Goal: Task Accomplishment & Management: Manage account settings

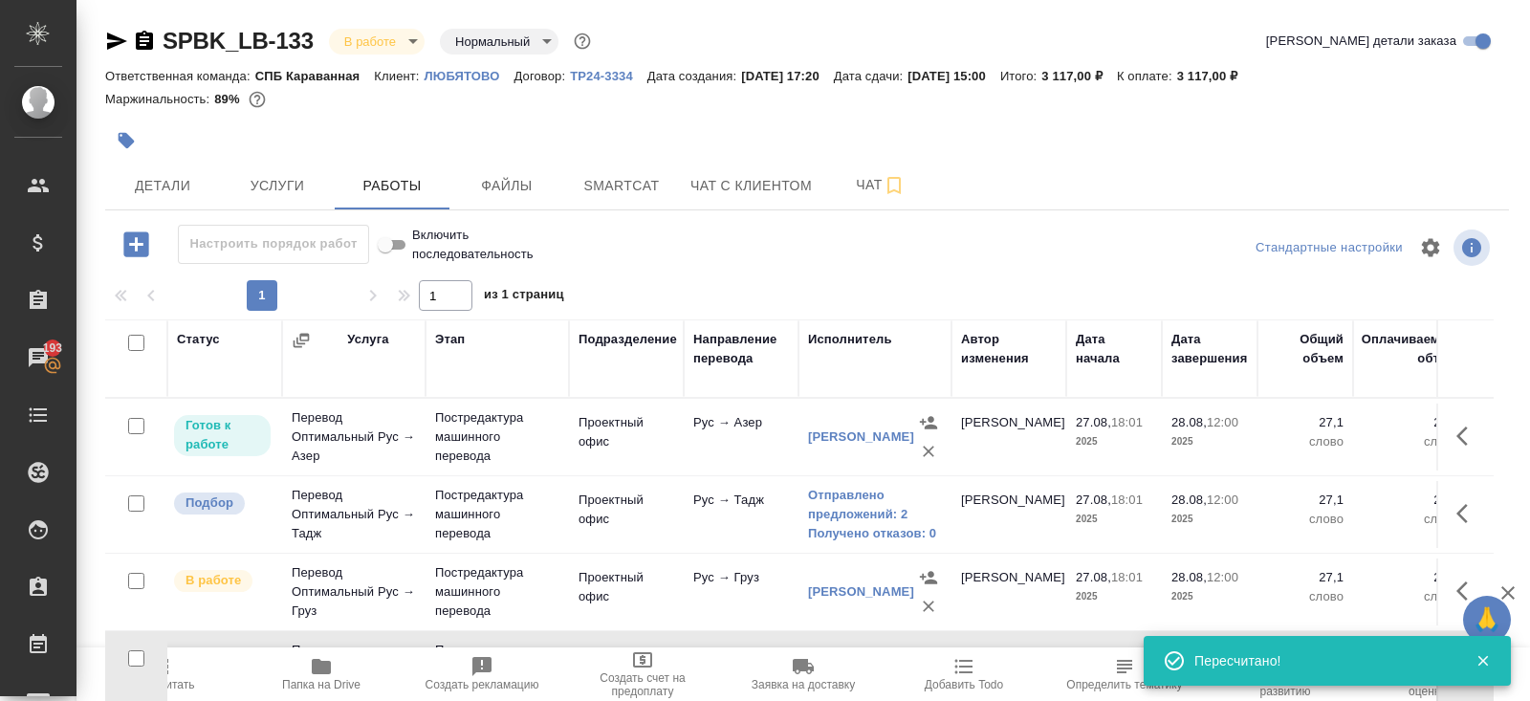
click at [171, 673] on icon "button" at bounding box center [160, 666] width 23 height 23
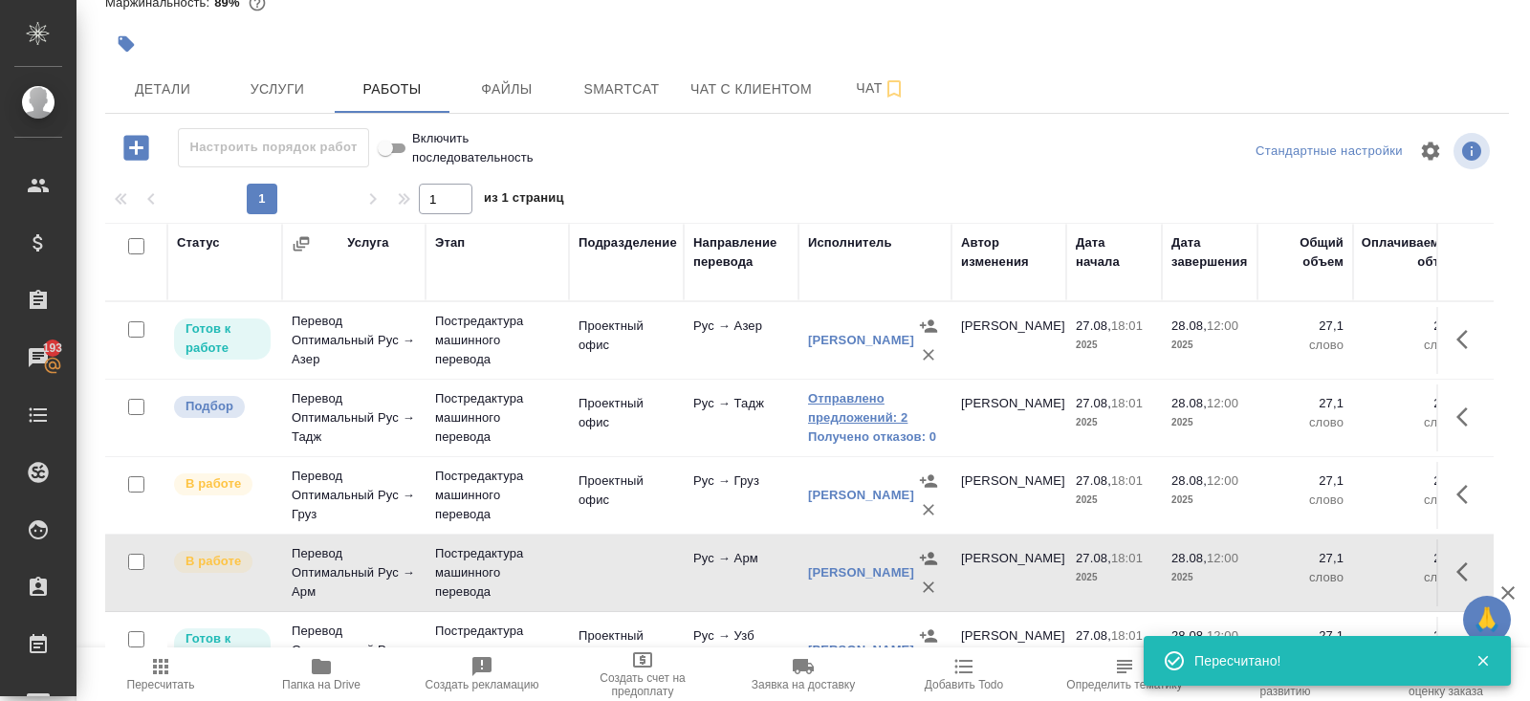
click at [843, 403] on link "Отправлено предложений: 2" at bounding box center [875, 408] width 134 height 38
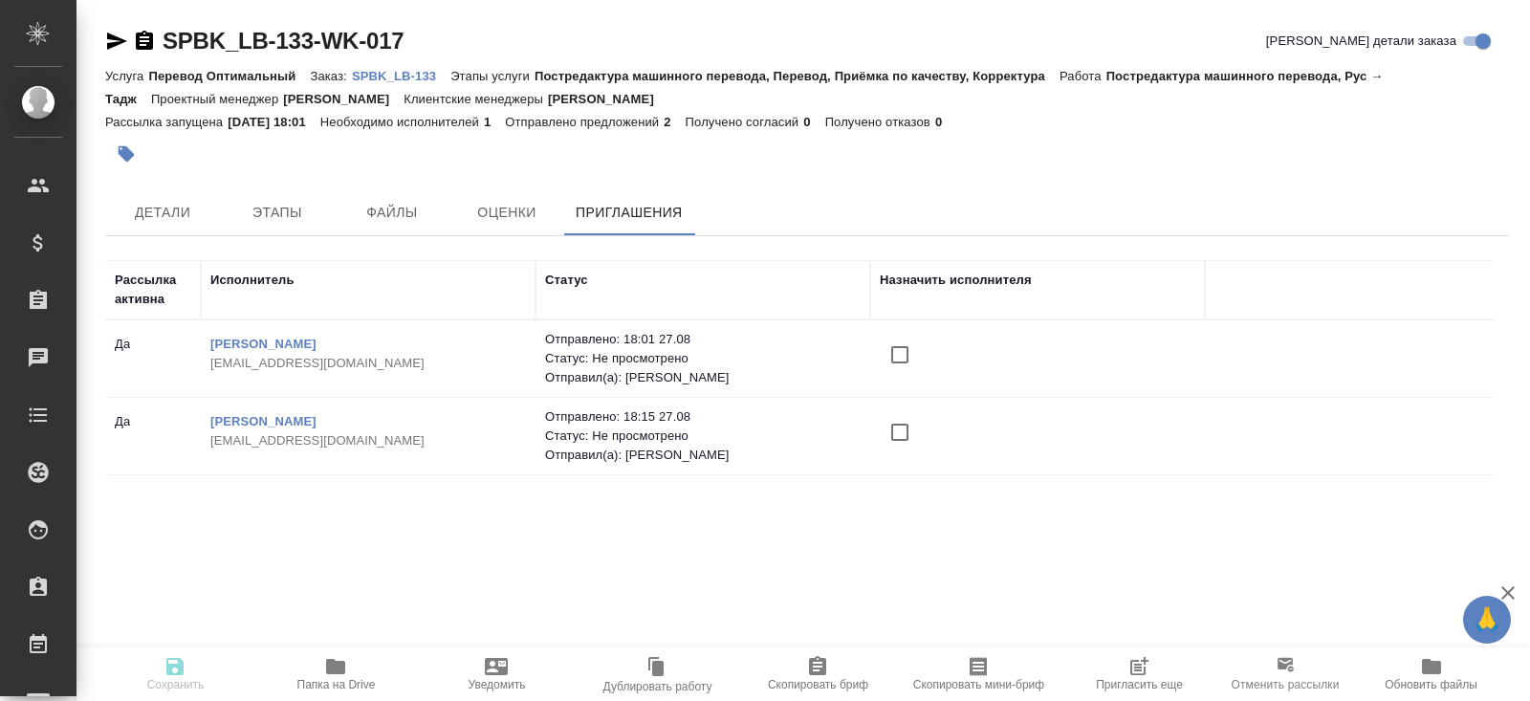
click at [1143, 665] on icon "button" at bounding box center [1138, 666] width 23 height 23
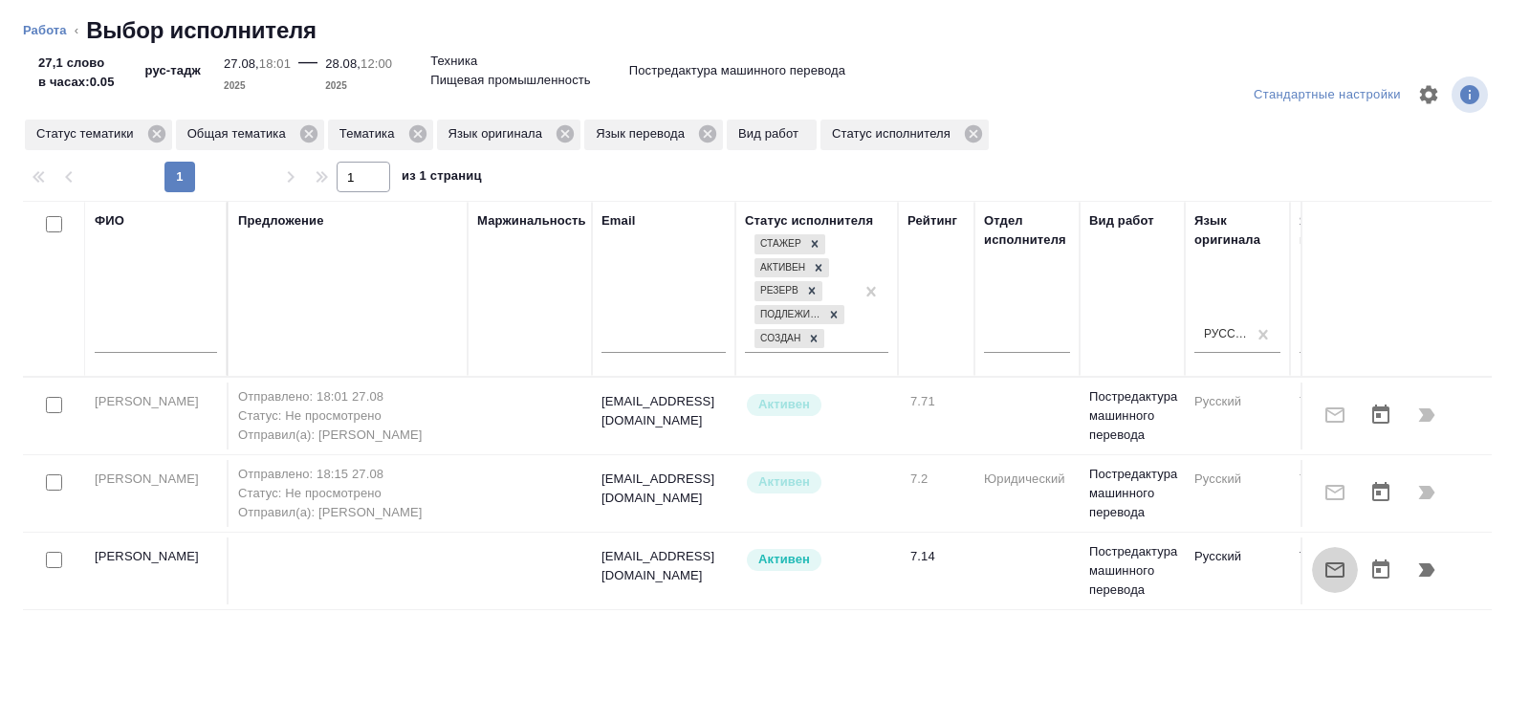
click at [1349, 567] on button "button" at bounding box center [1335, 570] width 46 height 46
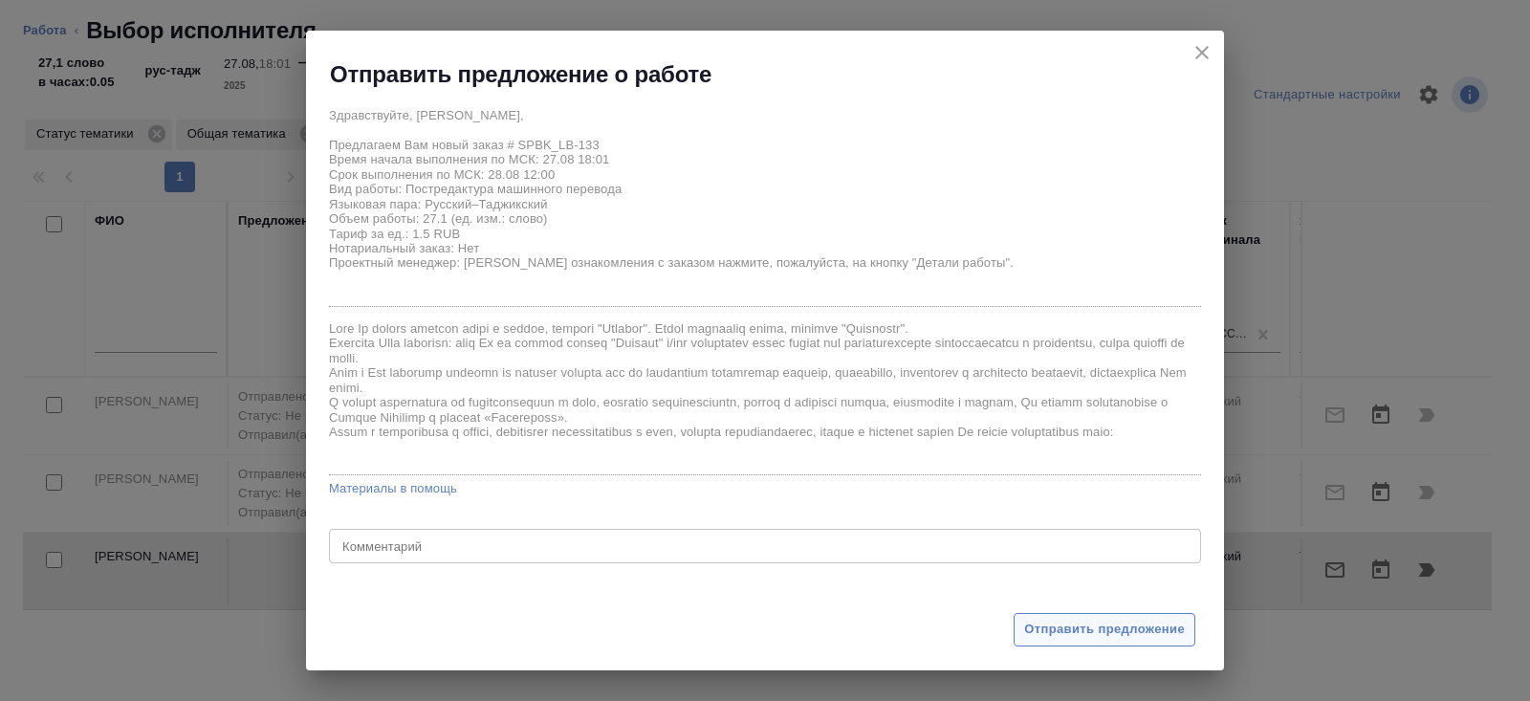
click at [1088, 630] on span "Отправить предложение" at bounding box center [1104, 630] width 161 height 22
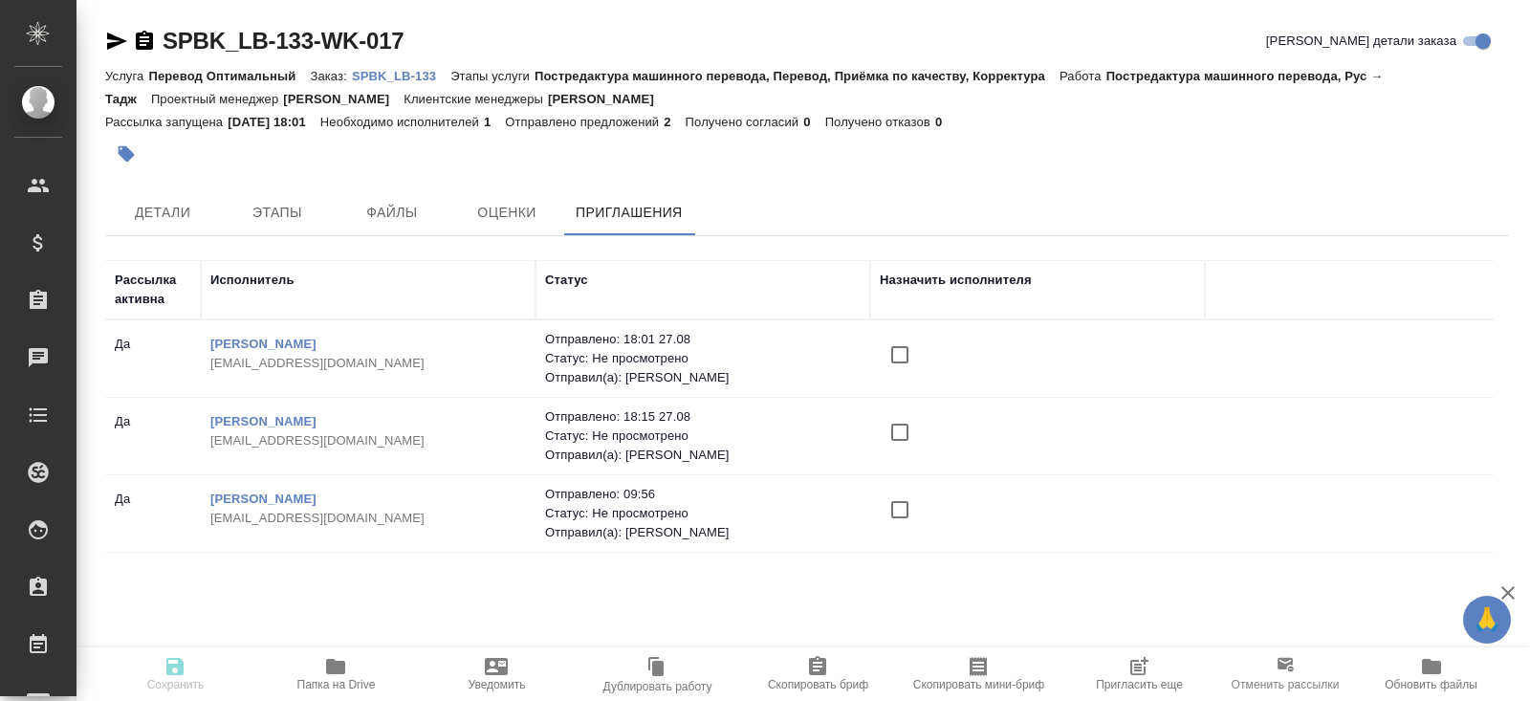
click at [1122, 681] on span "Пригласить еще" at bounding box center [1139, 684] width 87 height 13
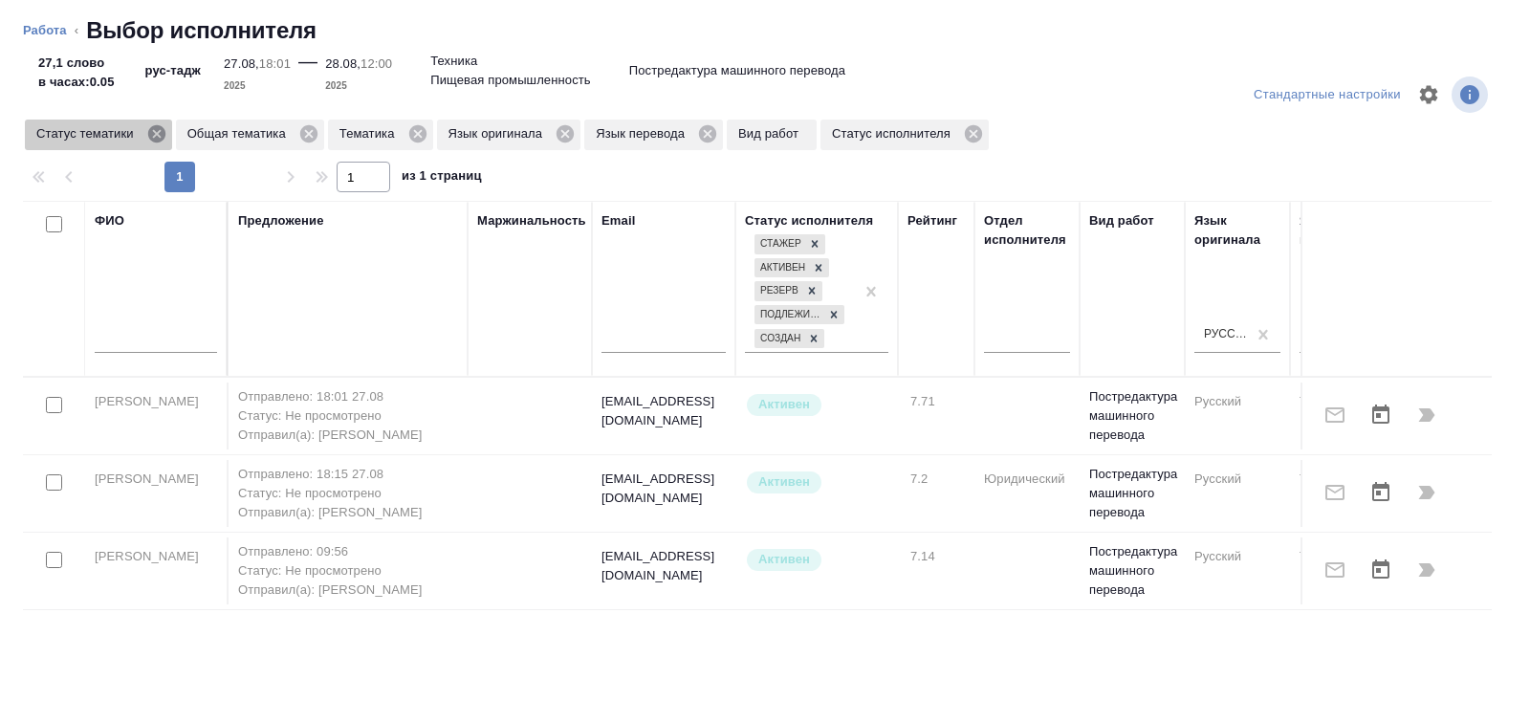
click at [166, 141] on icon at bounding box center [156, 133] width 21 height 21
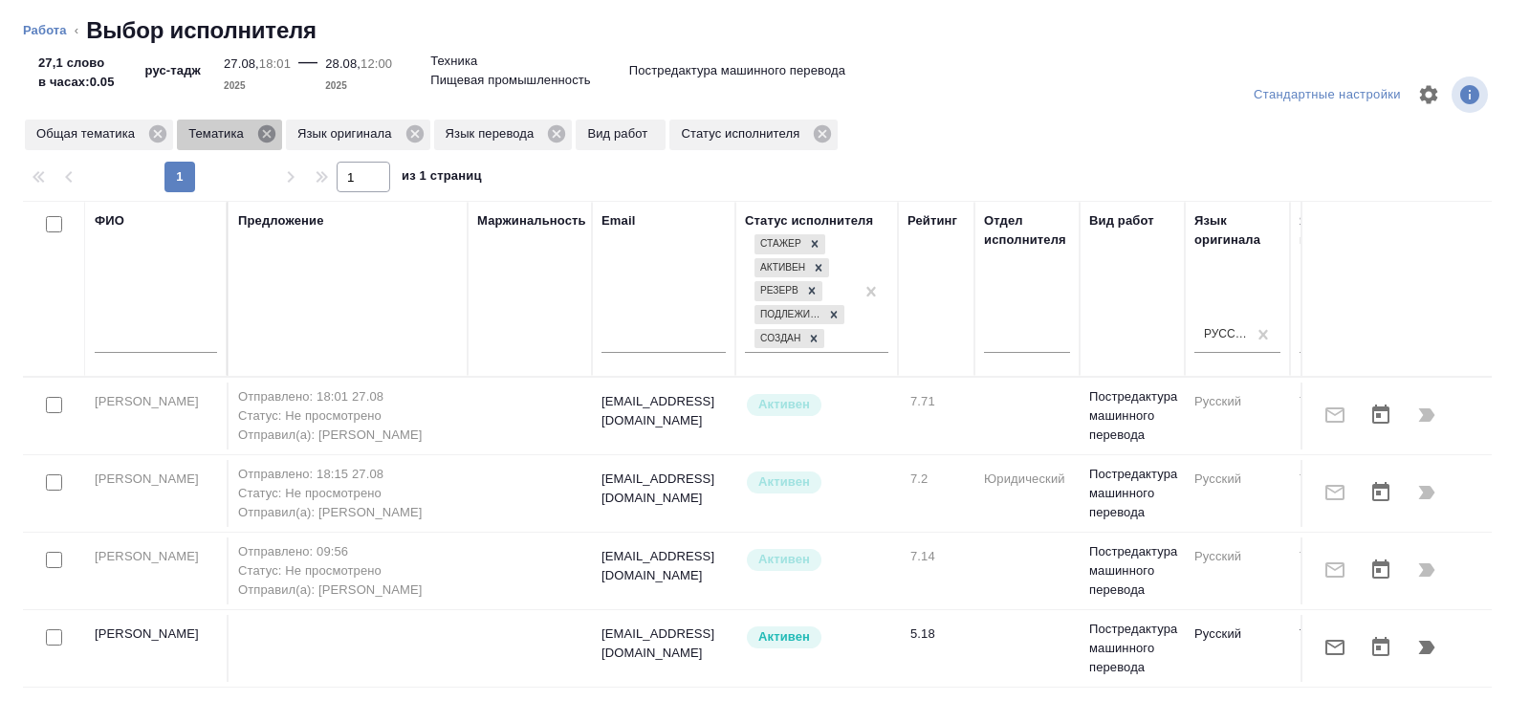
click at [272, 140] on icon at bounding box center [266, 133] width 17 height 17
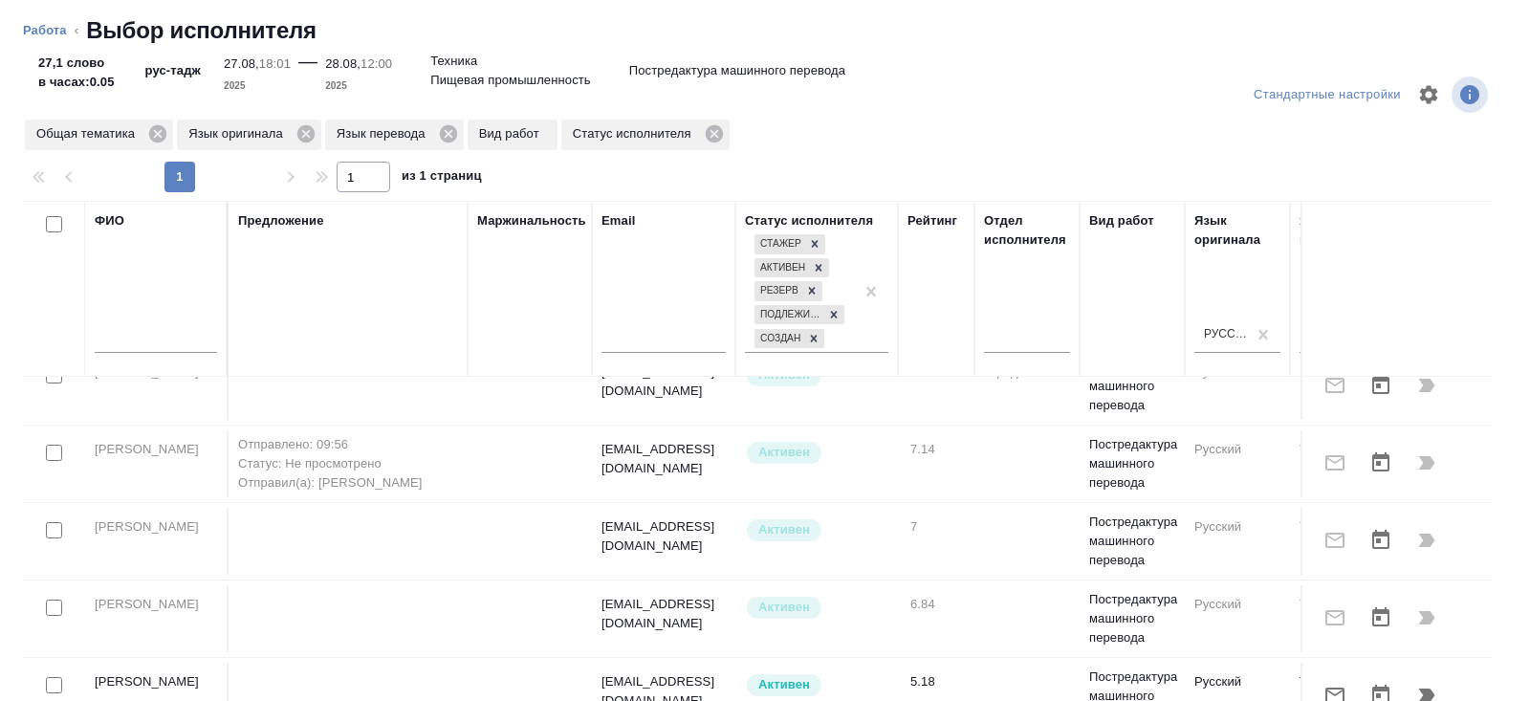
scroll to position [109, 0]
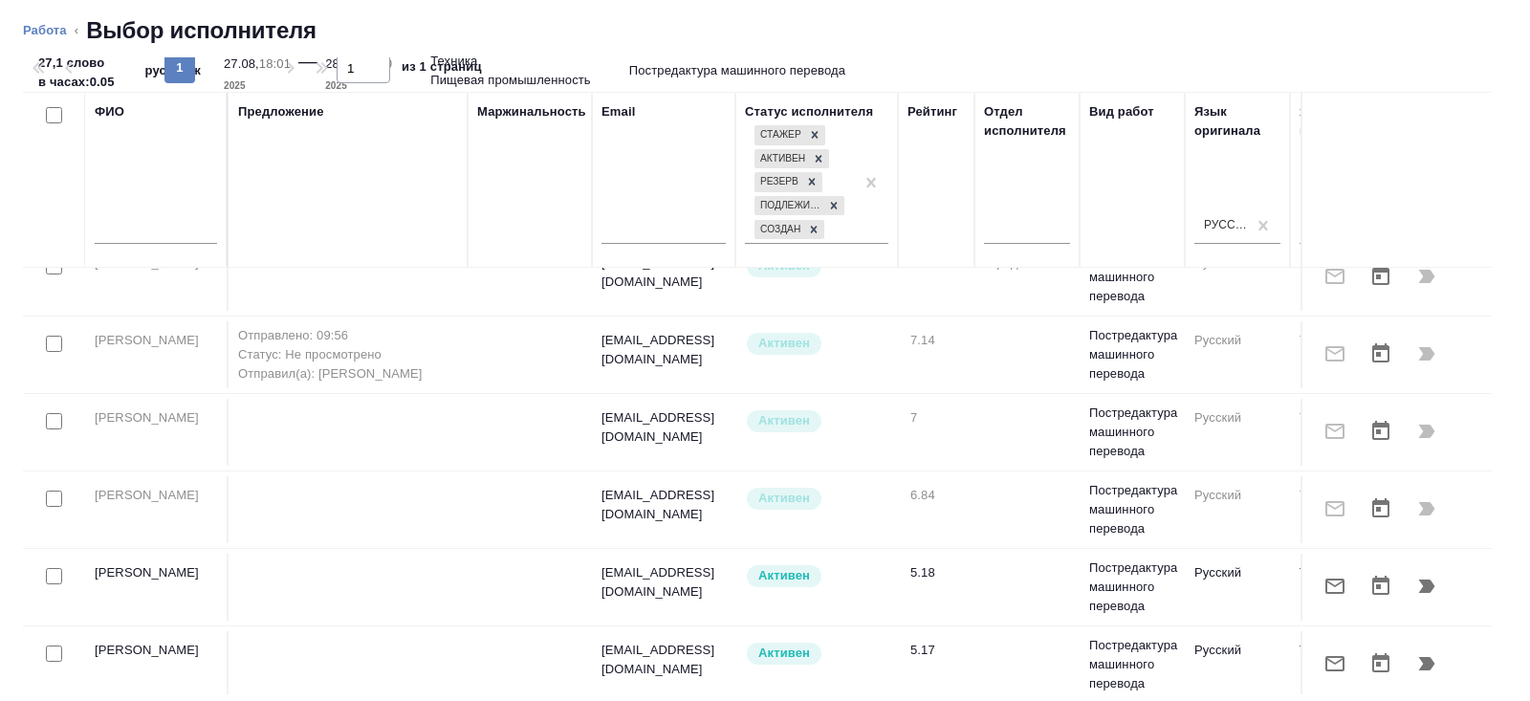
click at [1335, 586] on icon "button" at bounding box center [1334, 586] width 23 height 23
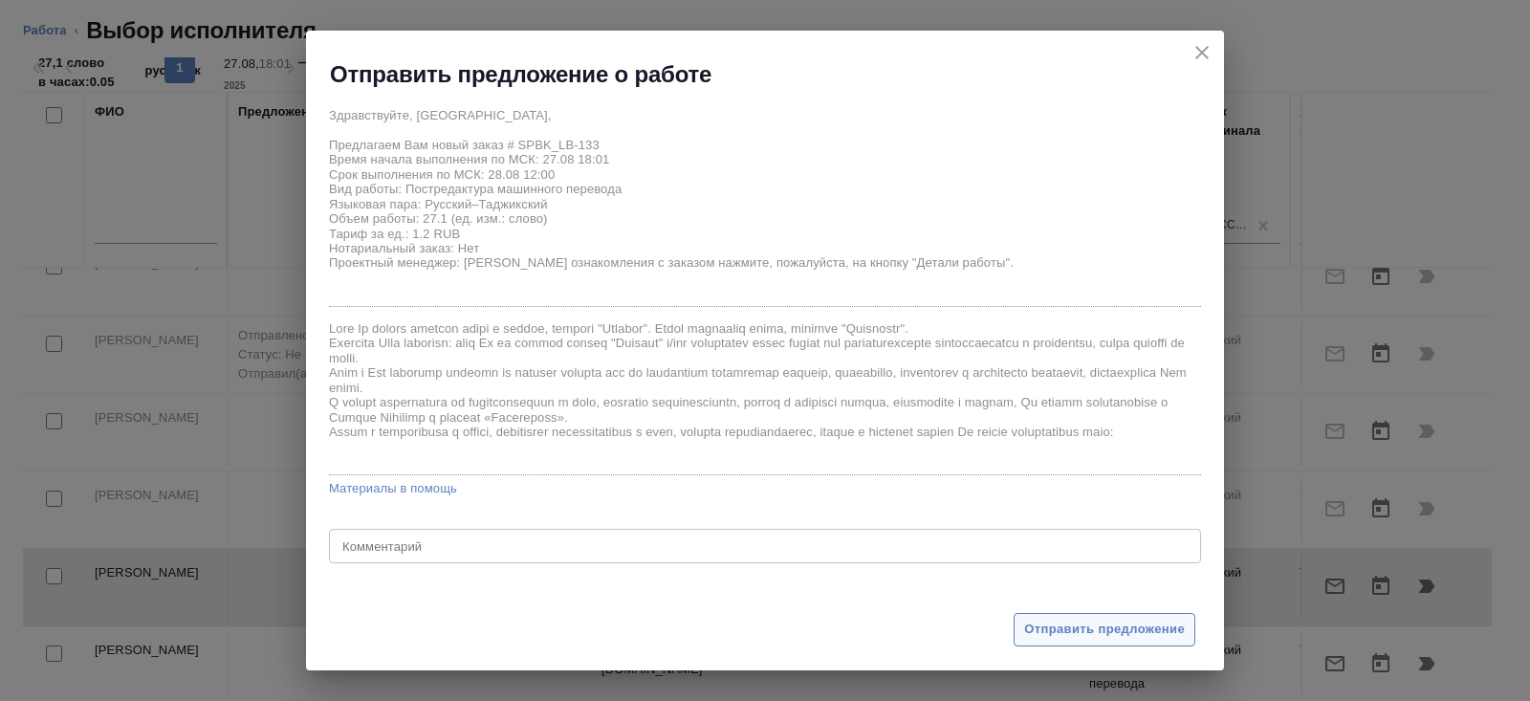
click at [1046, 637] on span "Отправить предложение" at bounding box center [1104, 630] width 161 height 22
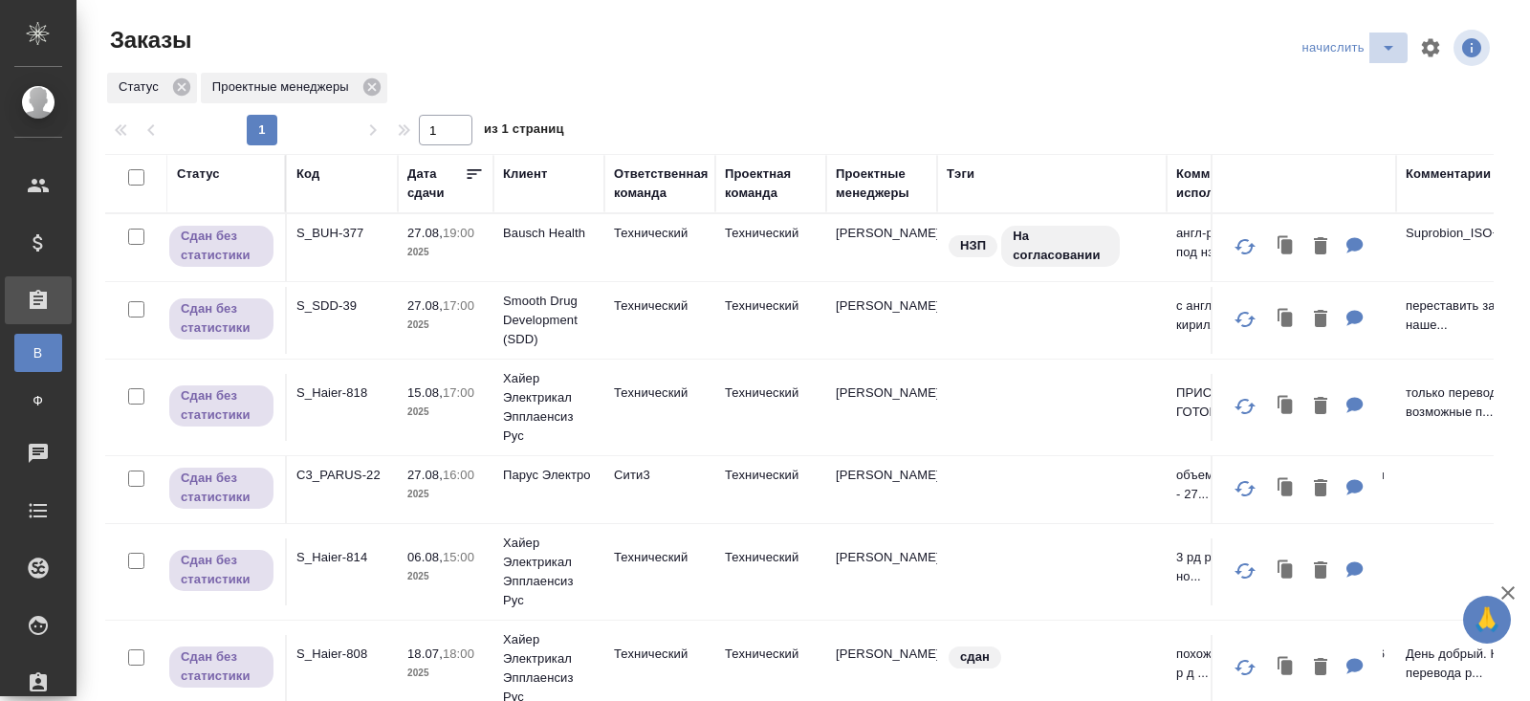
click at [1378, 49] on icon "split button" at bounding box center [1388, 47] width 23 height 23
click at [1358, 92] on li "В работу!" at bounding box center [1351, 86] width 112 height 31
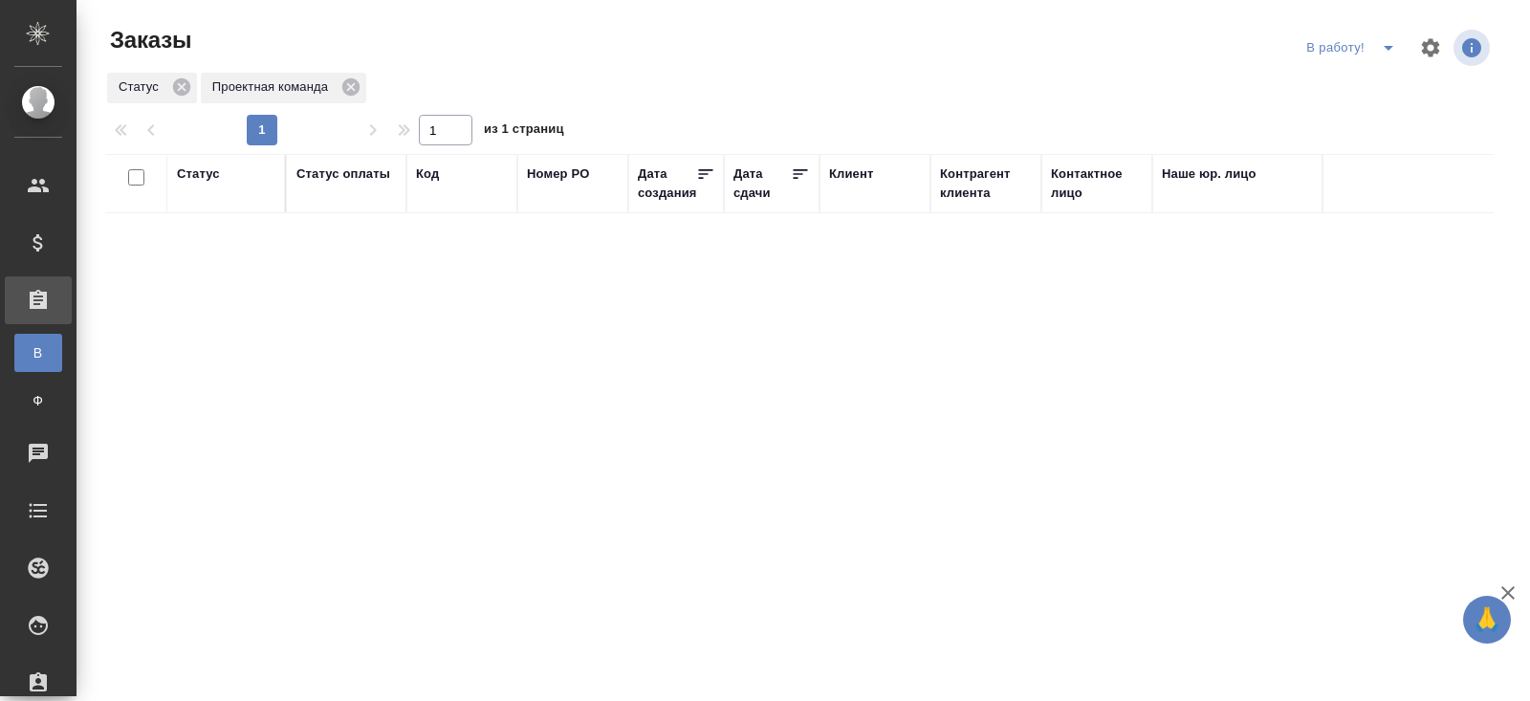
click at [1387, 49] on icon "split button" at bounding box center [1389, 48] width 10 height 5
click at [1378, 85] on li "ПМ" at bounding box center [1353, 86] width 106 height 31
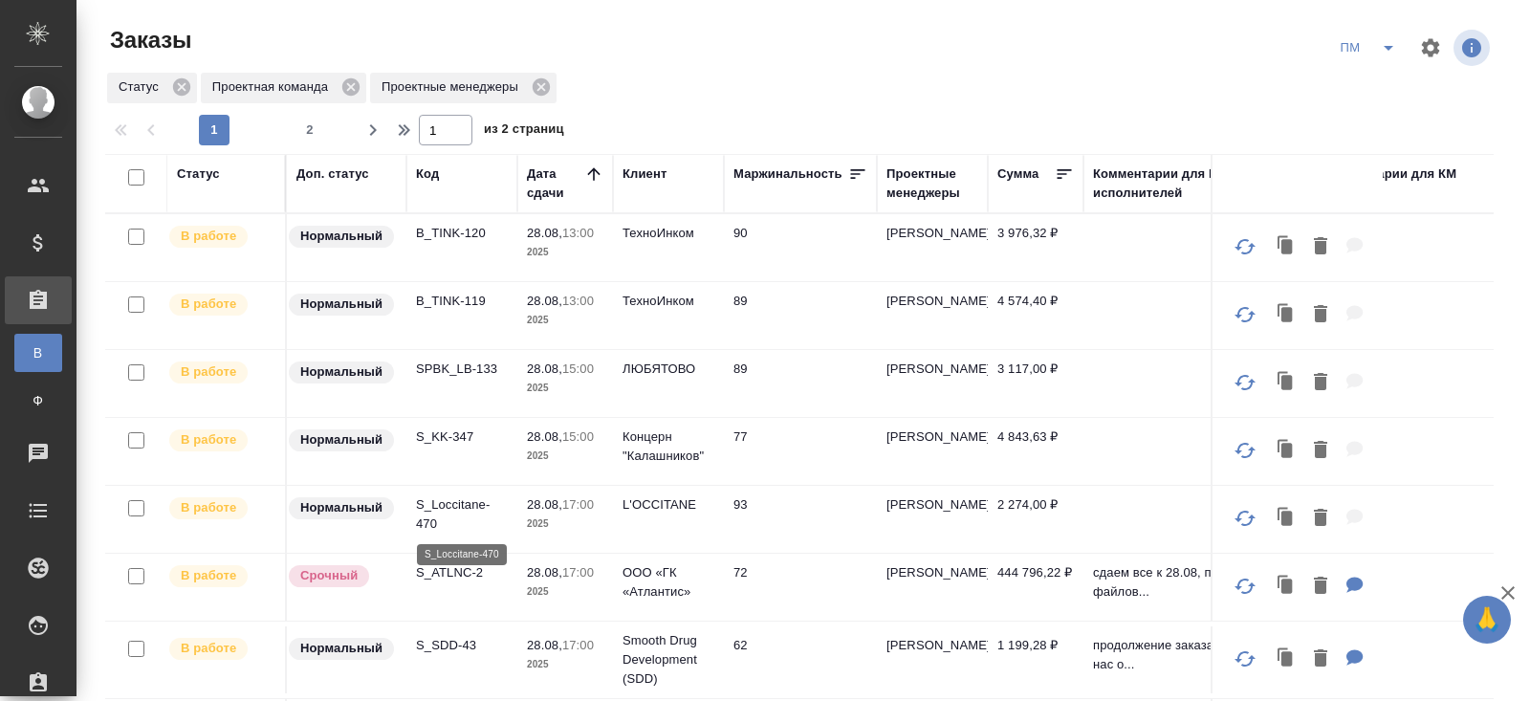
click at [441, 508] on p "S_Loccitane-470" at bounding box center [462, 514] width 92 height 38
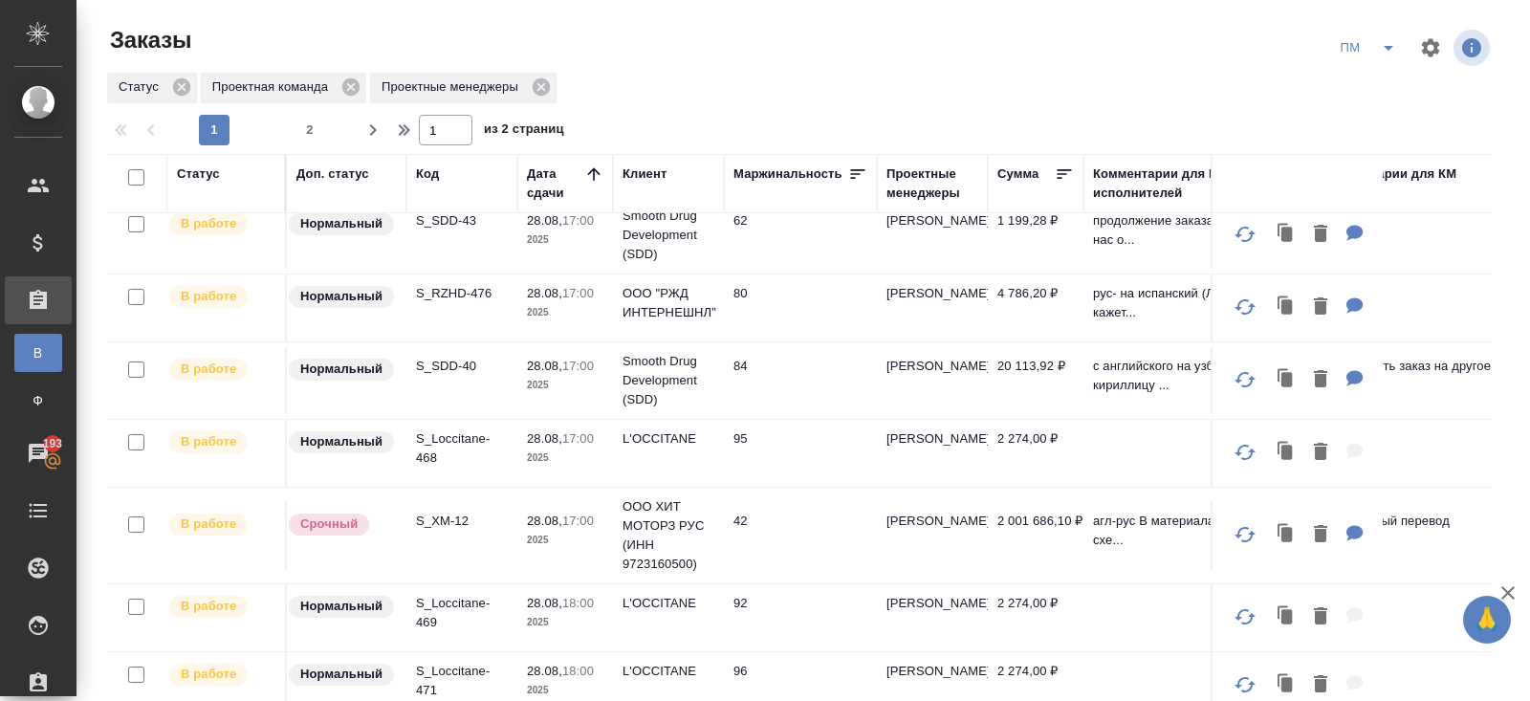
scroll to position [484, 0]
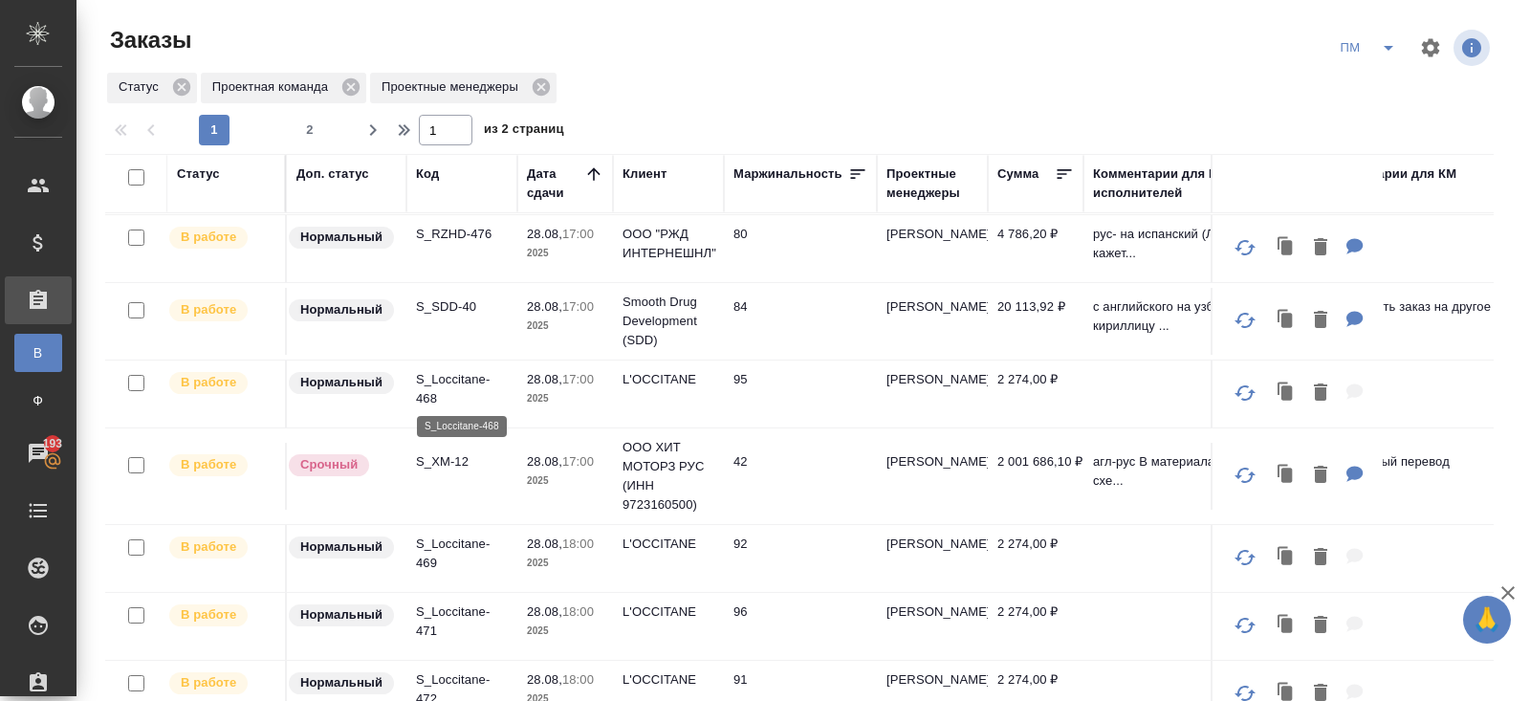
click at [430, 387] on p "S_Loccitane-468" at bounding box center [462, 389] width 92 height 38
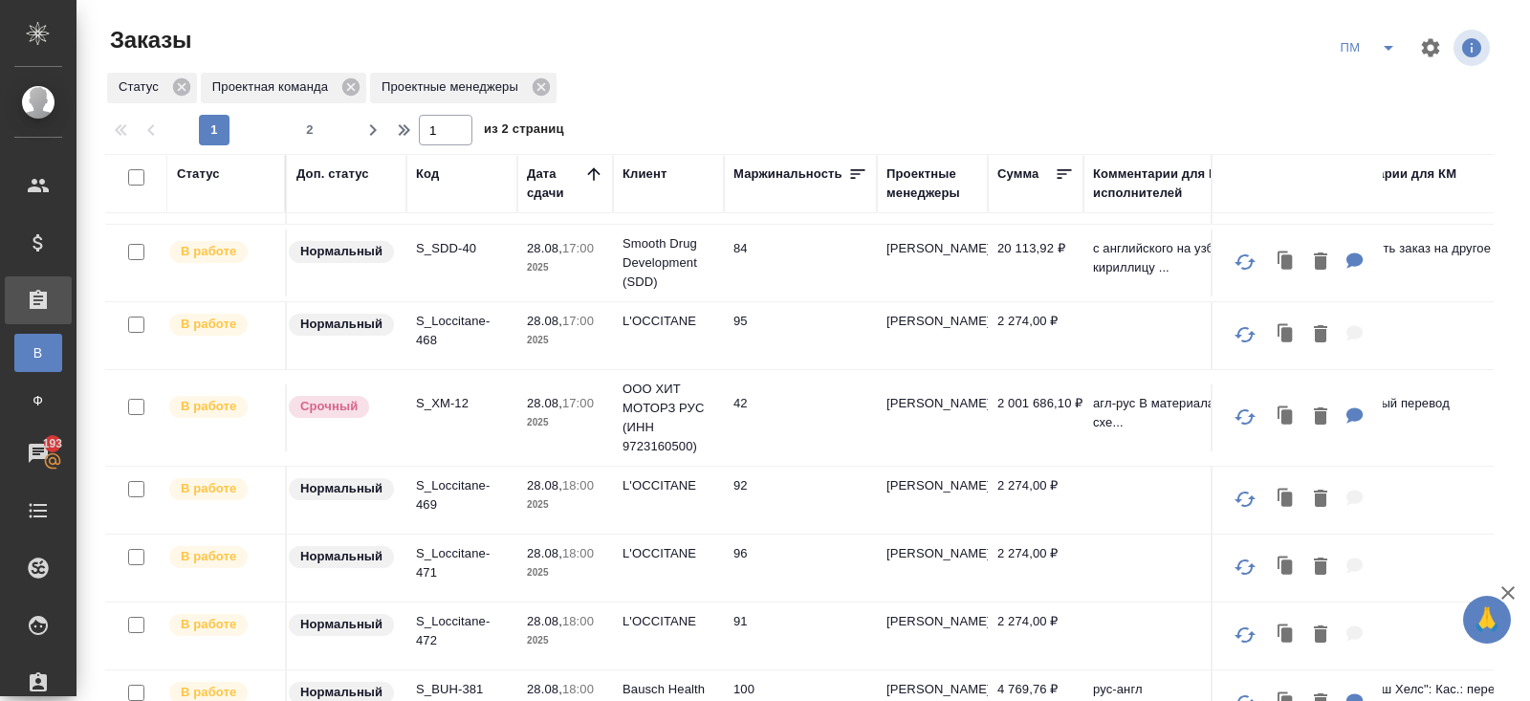
scroll to position [567, 0]
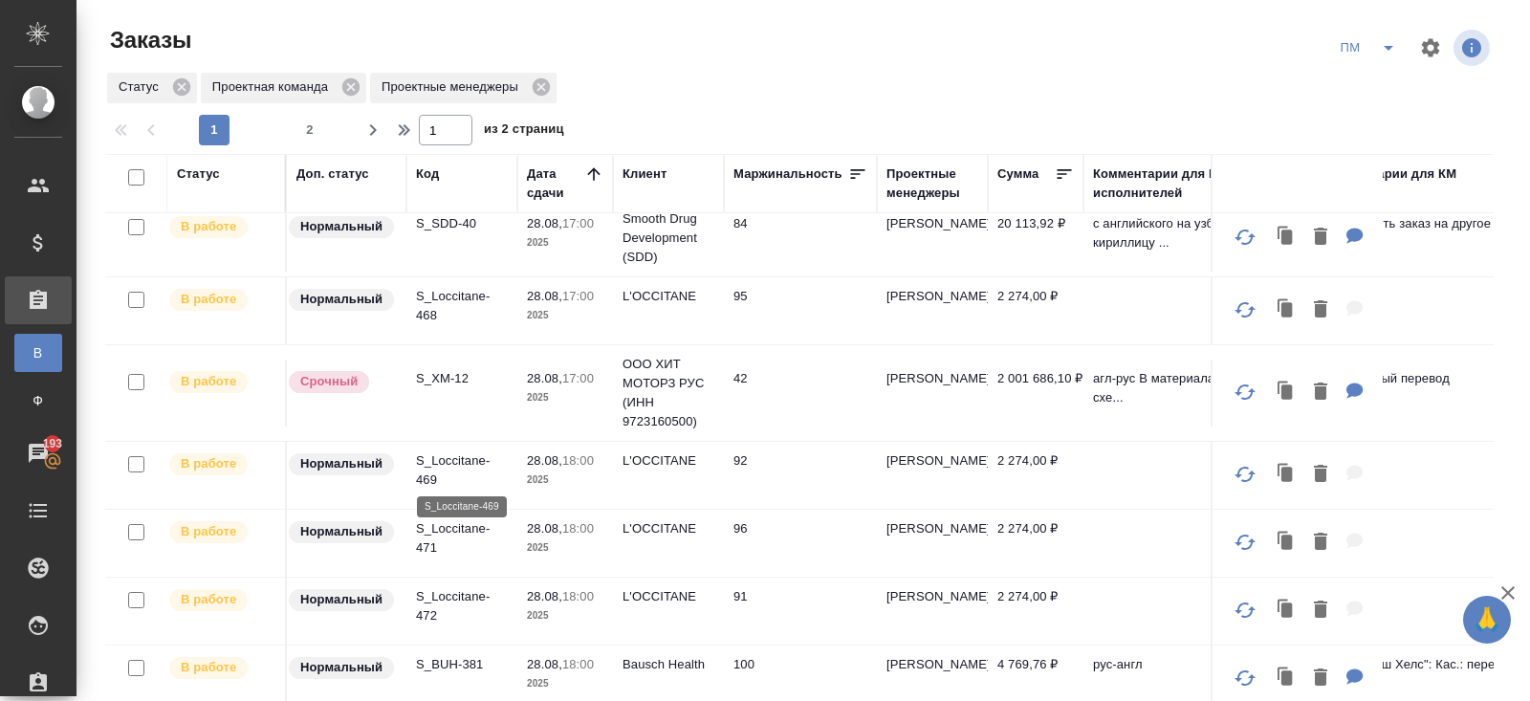
click at [433, 460] on p "S_Loccitane-469" at bounding box center [462, 470] width 92 height 38
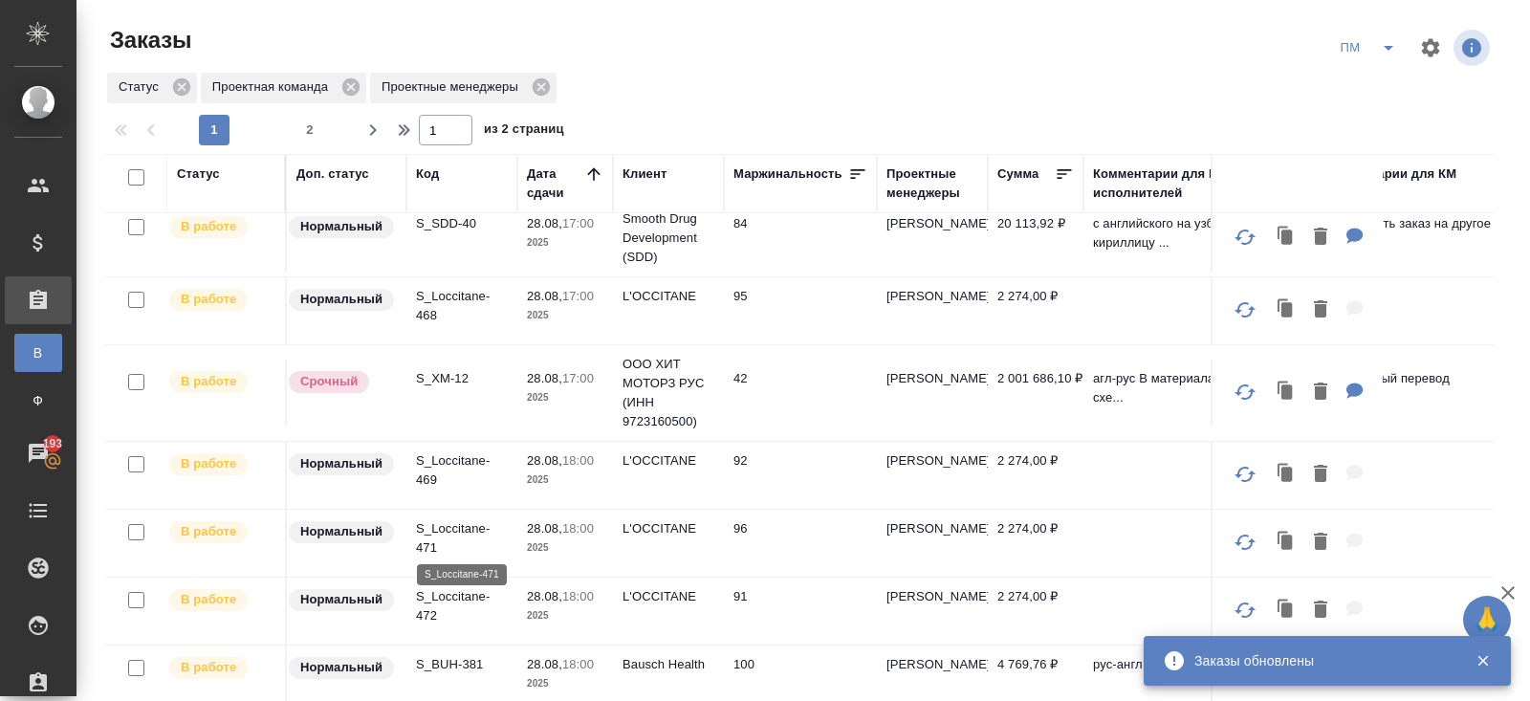
click at [424, 532] on p "S_Loccitane-471" at bounding box center [462, 538] width 92 height 38
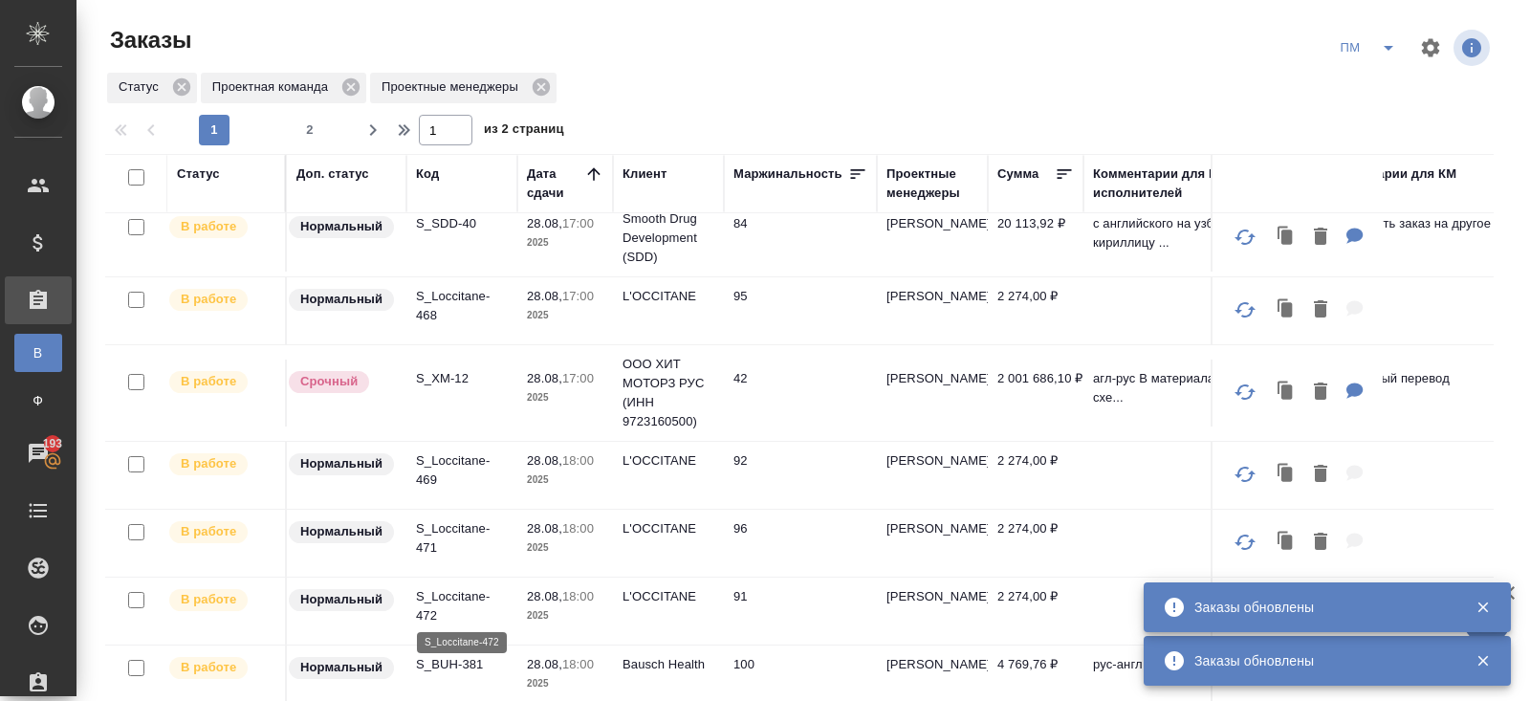
click at [439, 604] on p "S_Loccitane-472" at bounding box center [462, 606] width 92 height 38
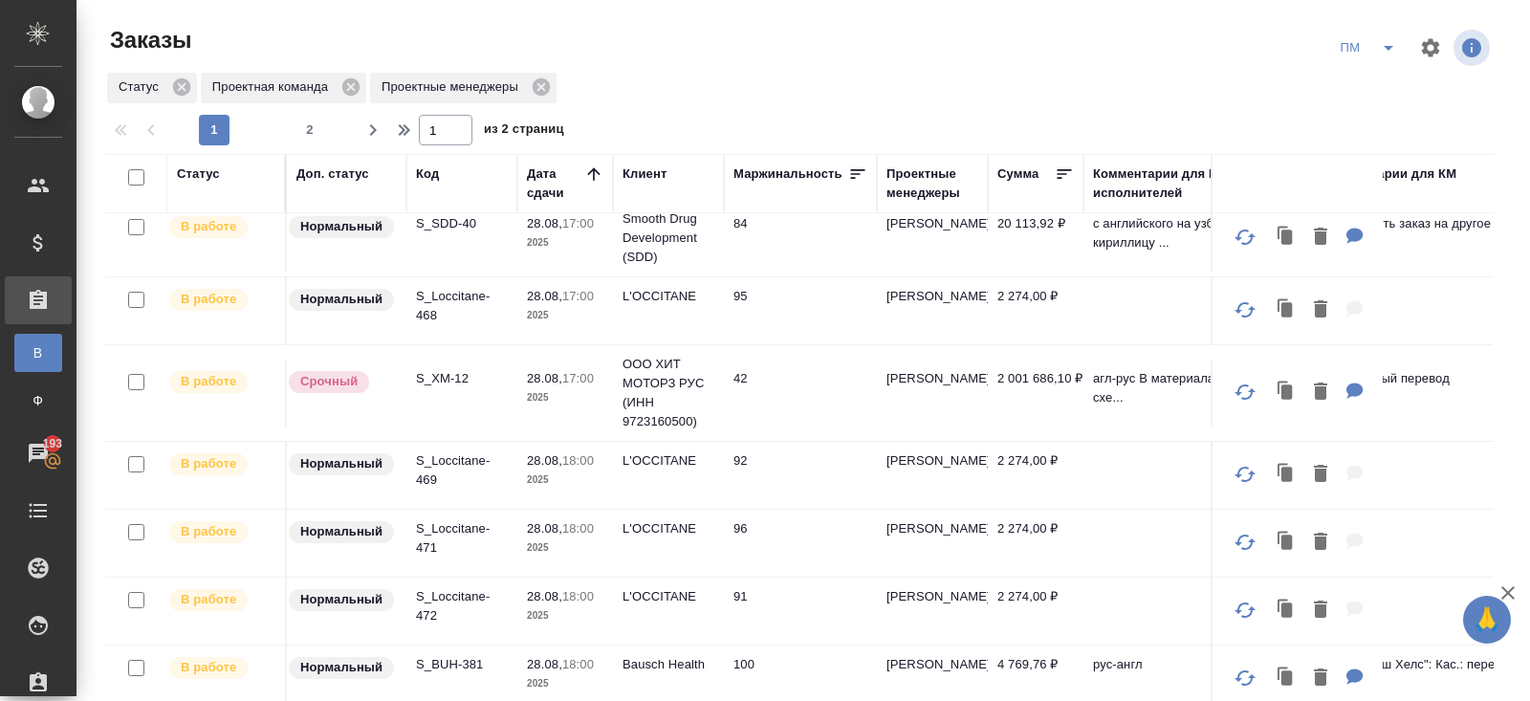
scroll to position [0, 0]
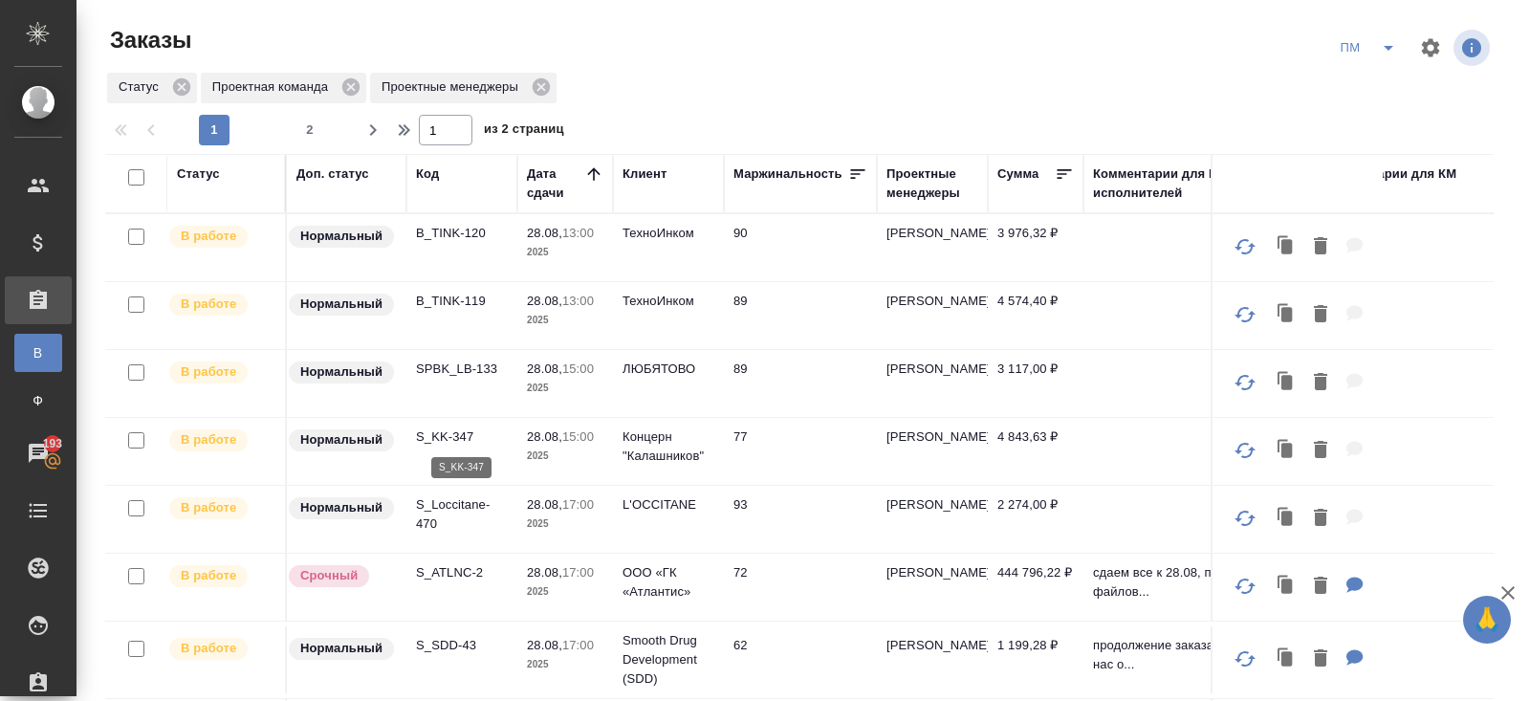
click at [447, 432] on p "S_KK-347" at bounding box center [462, 436] width 92 height 19
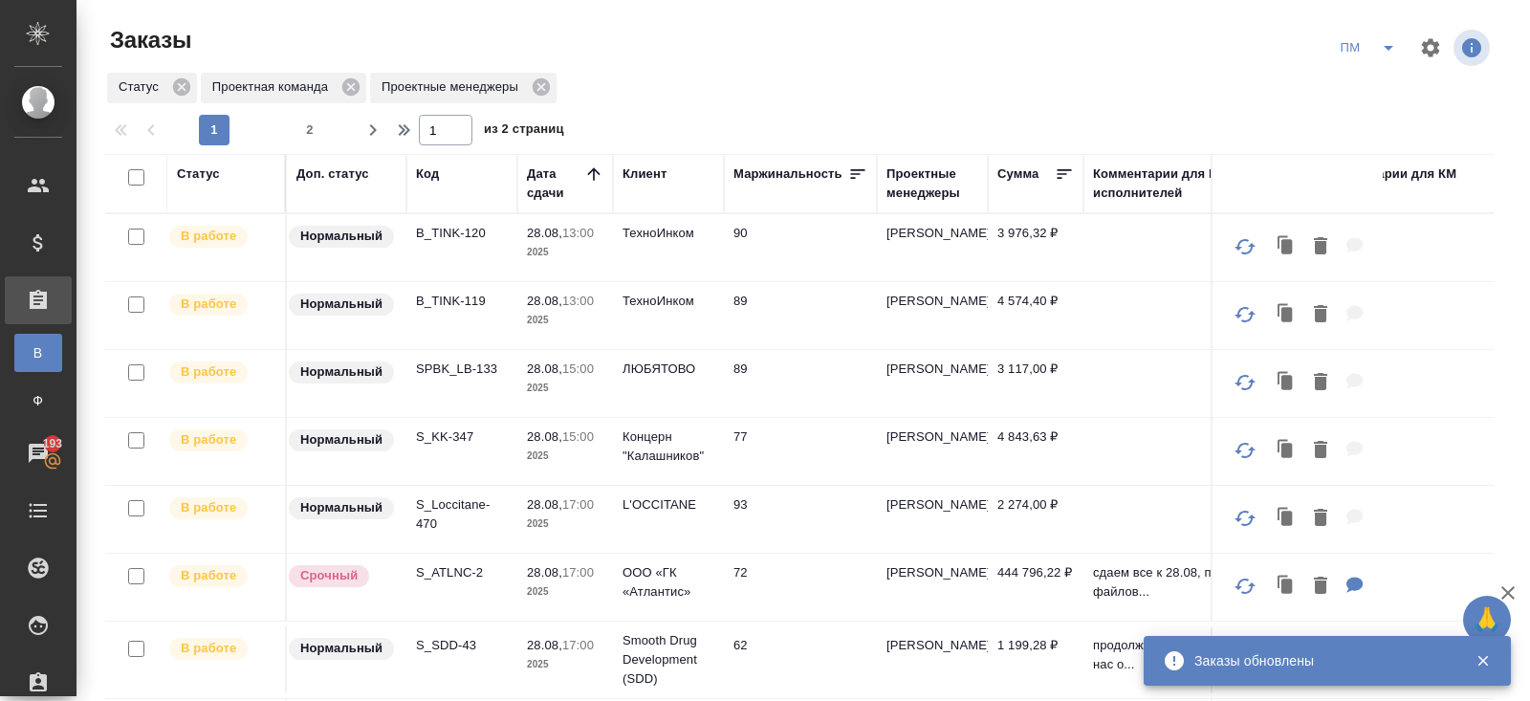
click at [1398, 48] on icon "split button" at bounding box center [1388, 47] width 23 height 23
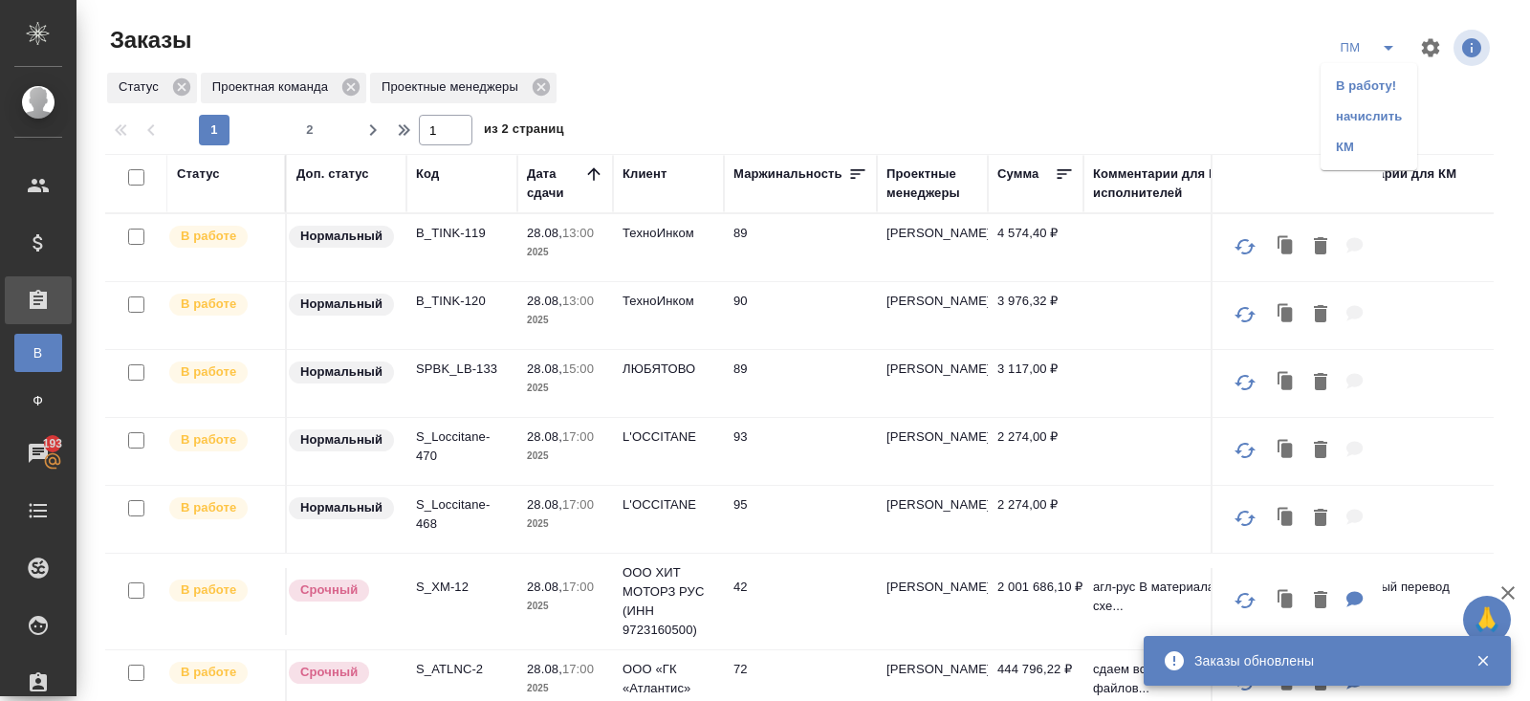
click at [1364, 115] on li "начислить" at bounding box center [1368, 116] width 97 height 31
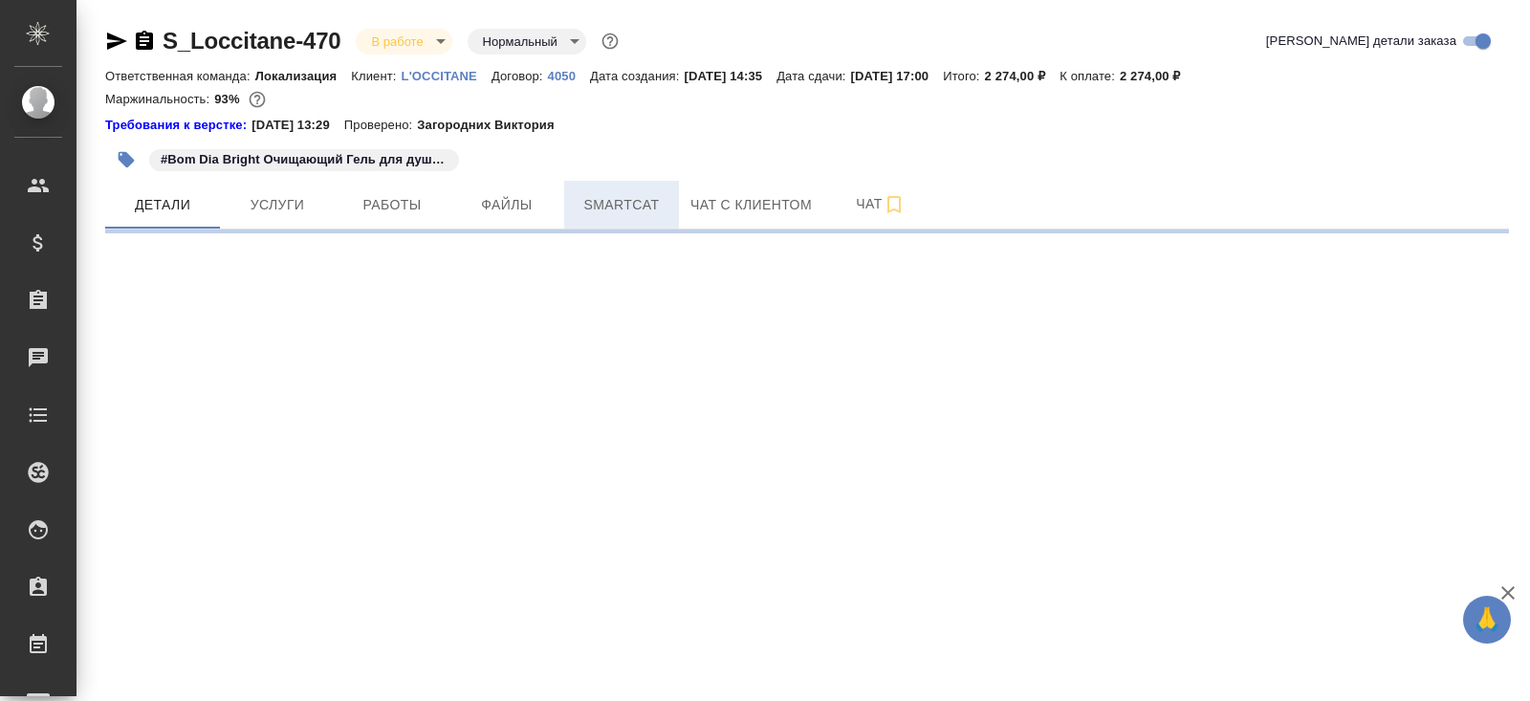
select select "RU"
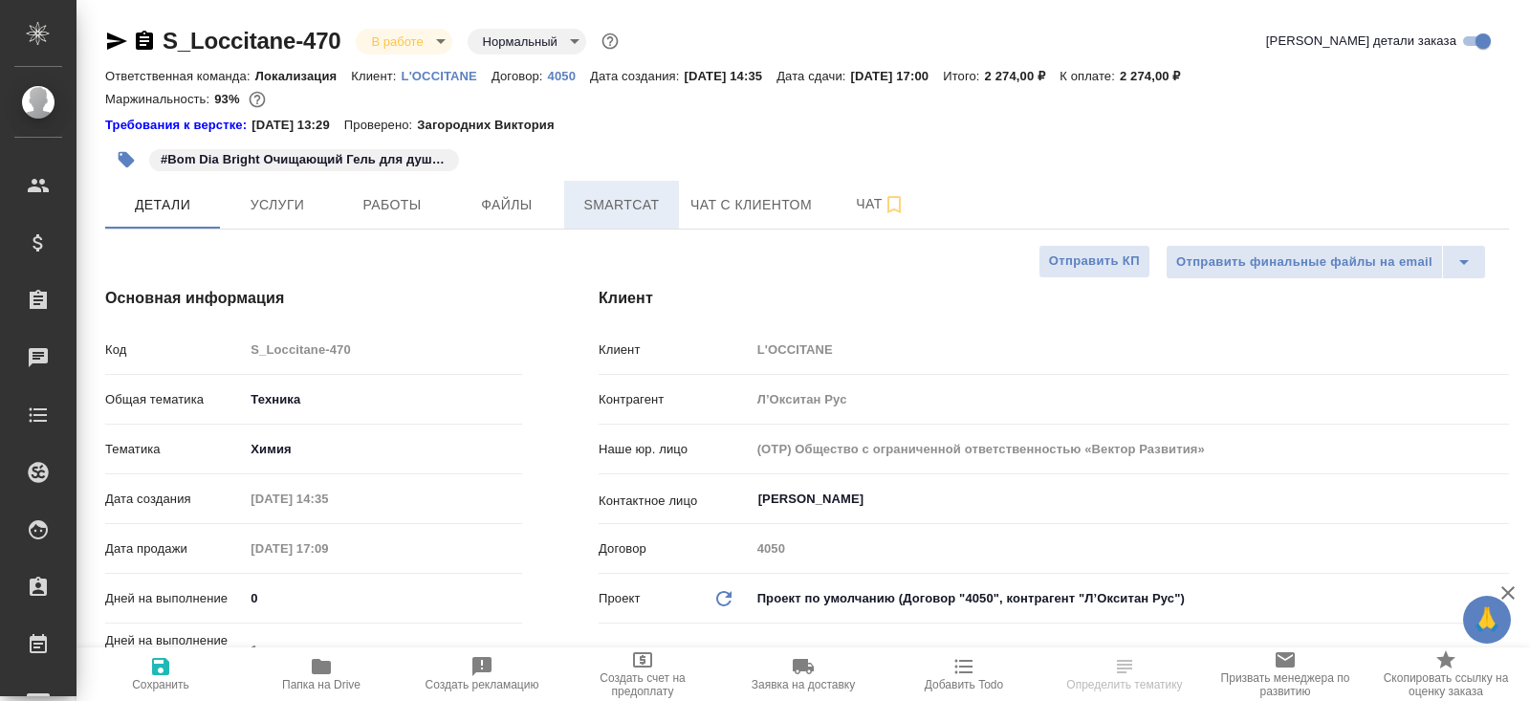
click at [610, 197] on span "Smartcat" at bounding box center [622, 205] width 92 height 24
type textarea "x"
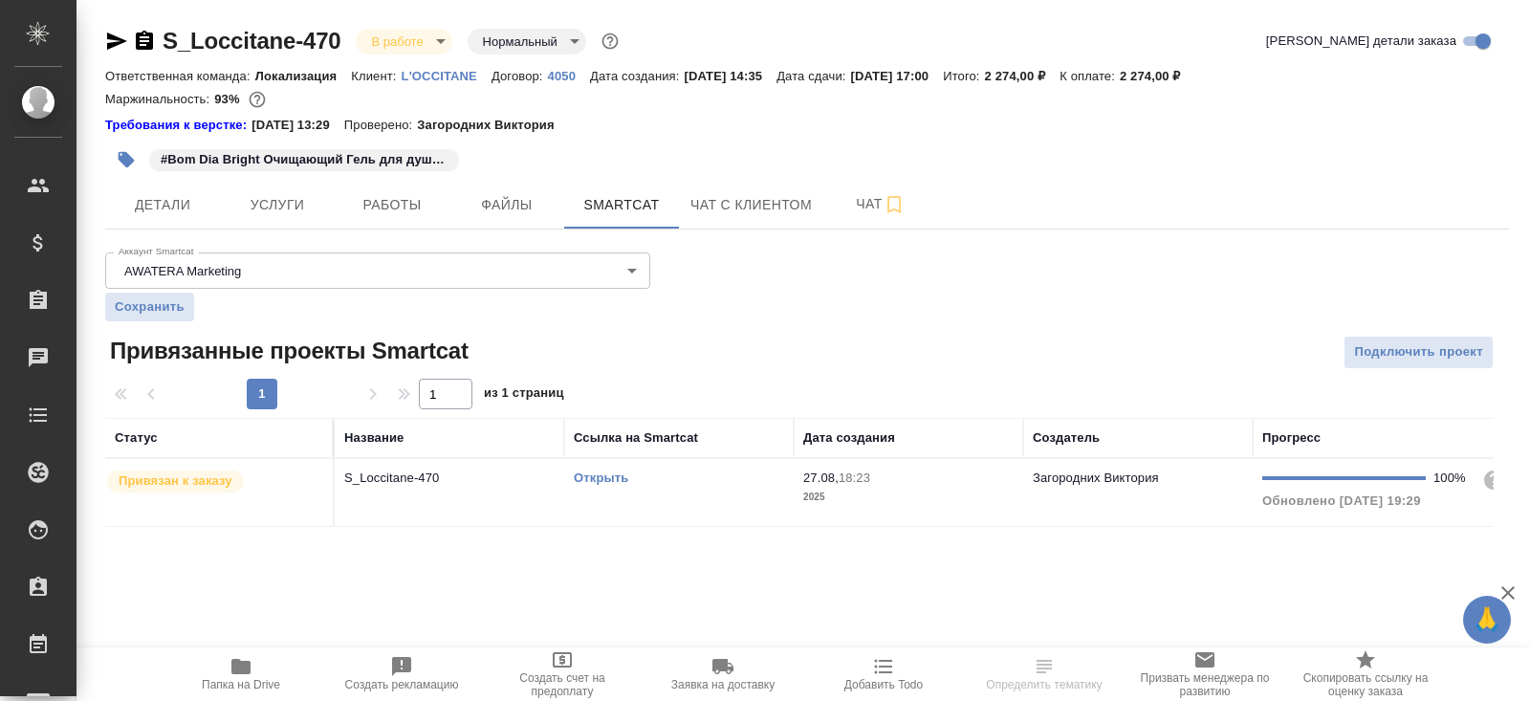
click at [609, 481] on link "Открыть" at bounding box center [601, 477] width 54 height 14
click at [242, 665] on icon "button" at bounding box center [240, 666] width 19 height 15
click at [401, 217] on button "Работы" at bounding box center [392, 205] width 115 height 48
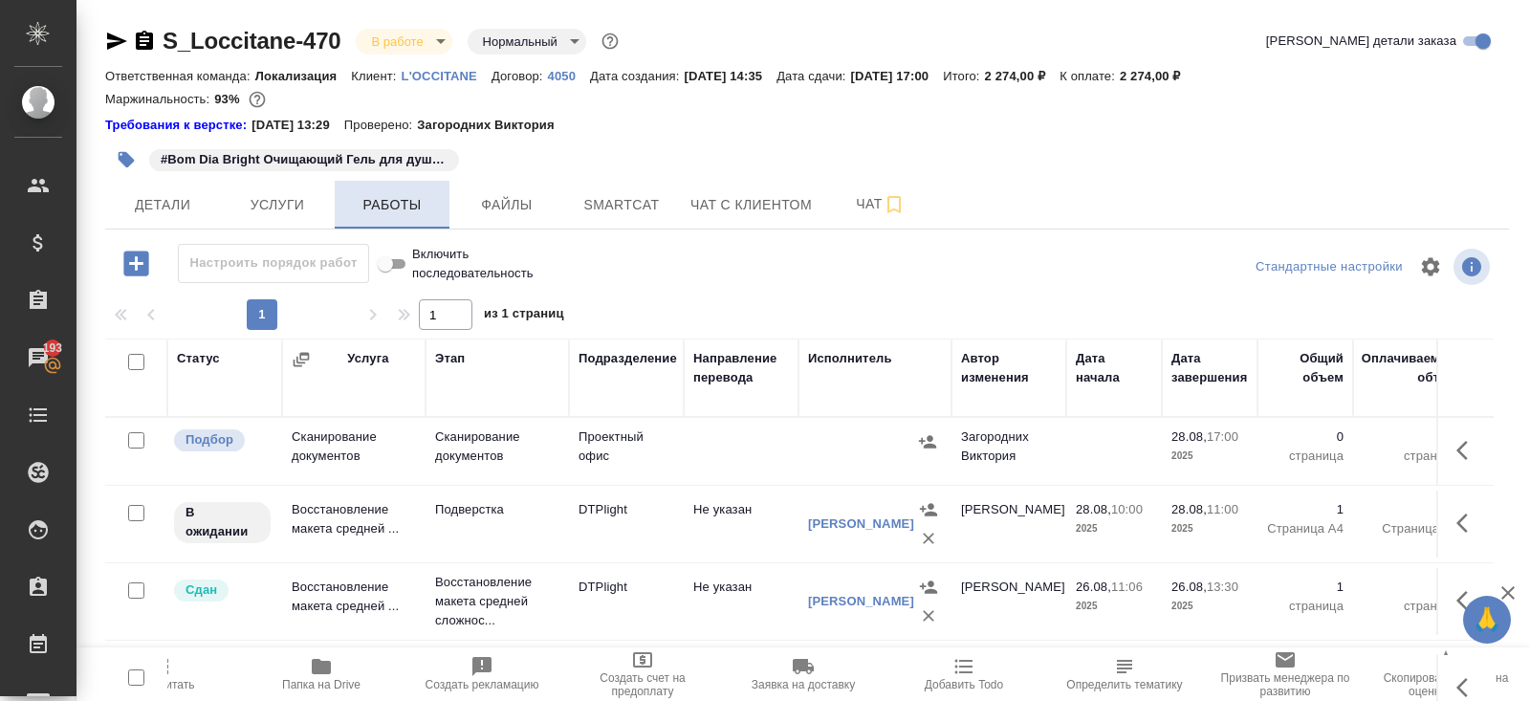
scroll to position [116, 0]
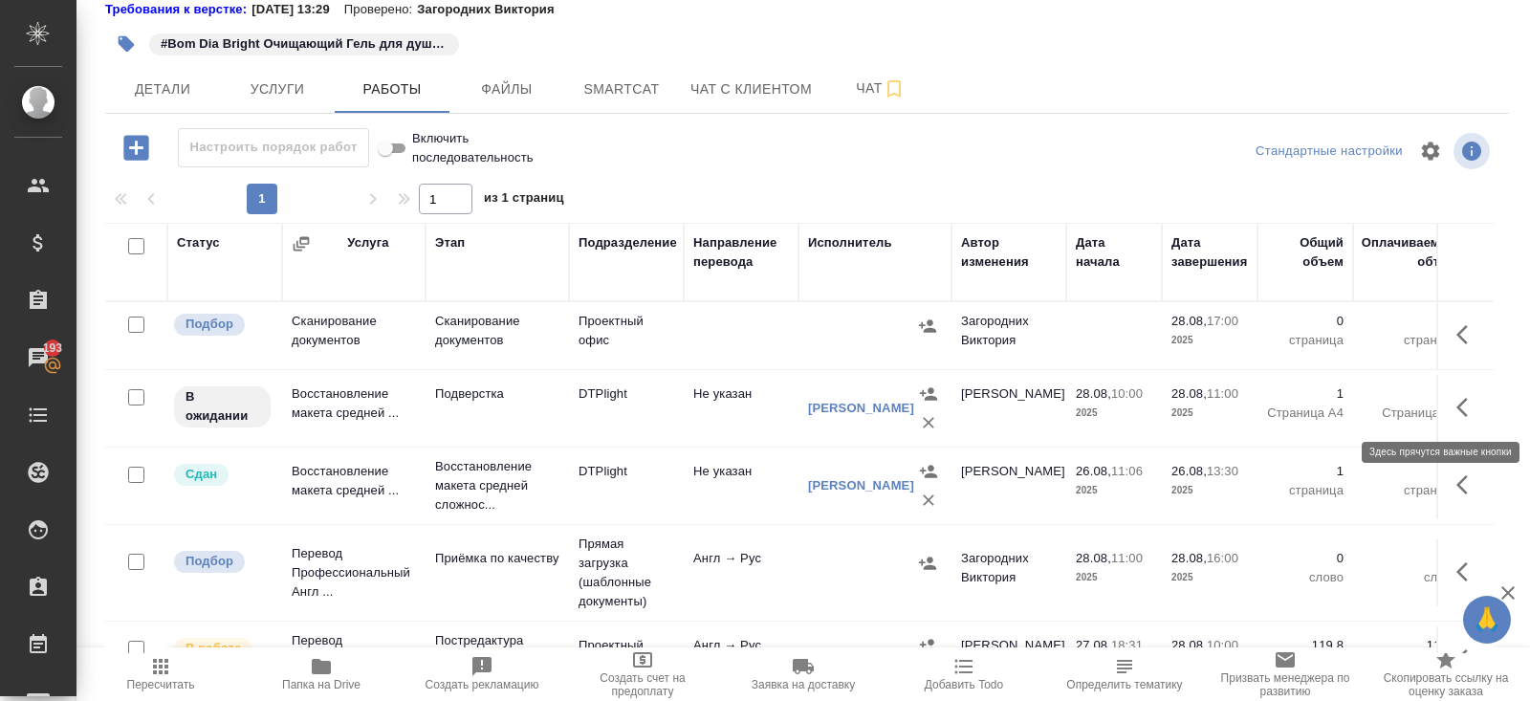
click at [1453, 405] on button "button" at bounding box center [1468, 407] width 46 height 46
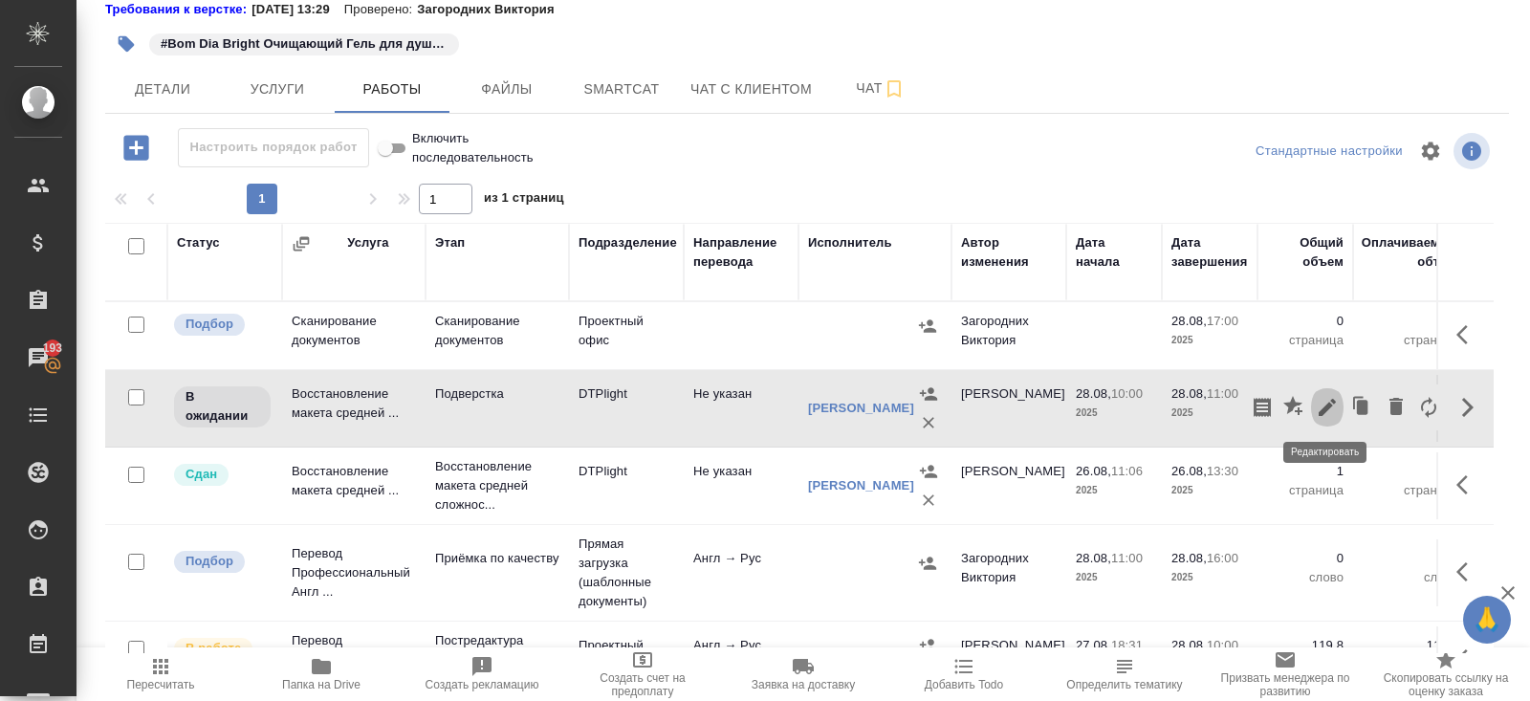
click at [1325, 406] on icon "button" at bounding box center [1326, 407] width 17 height 17
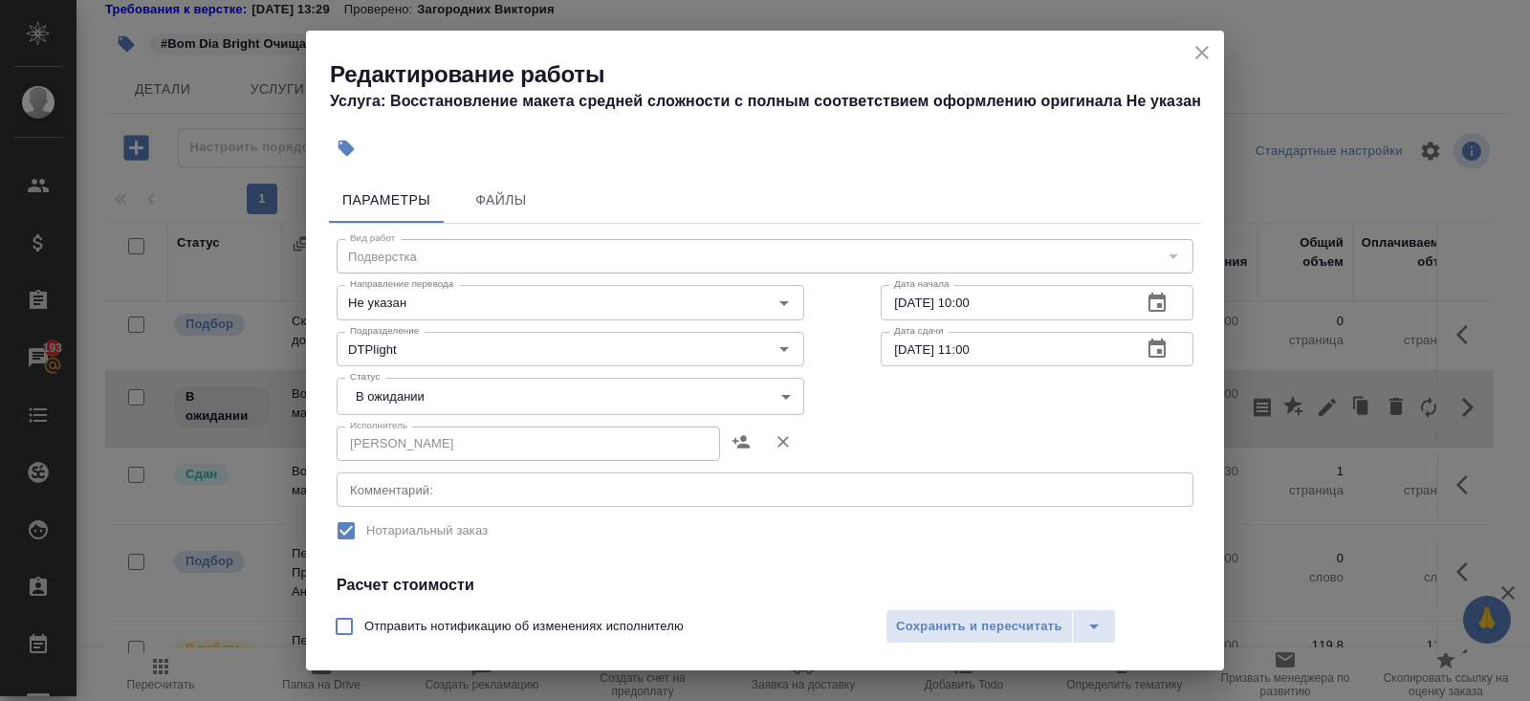
click at [465, 494] on textarea at bounding box center [765, 490] width 830 height 14
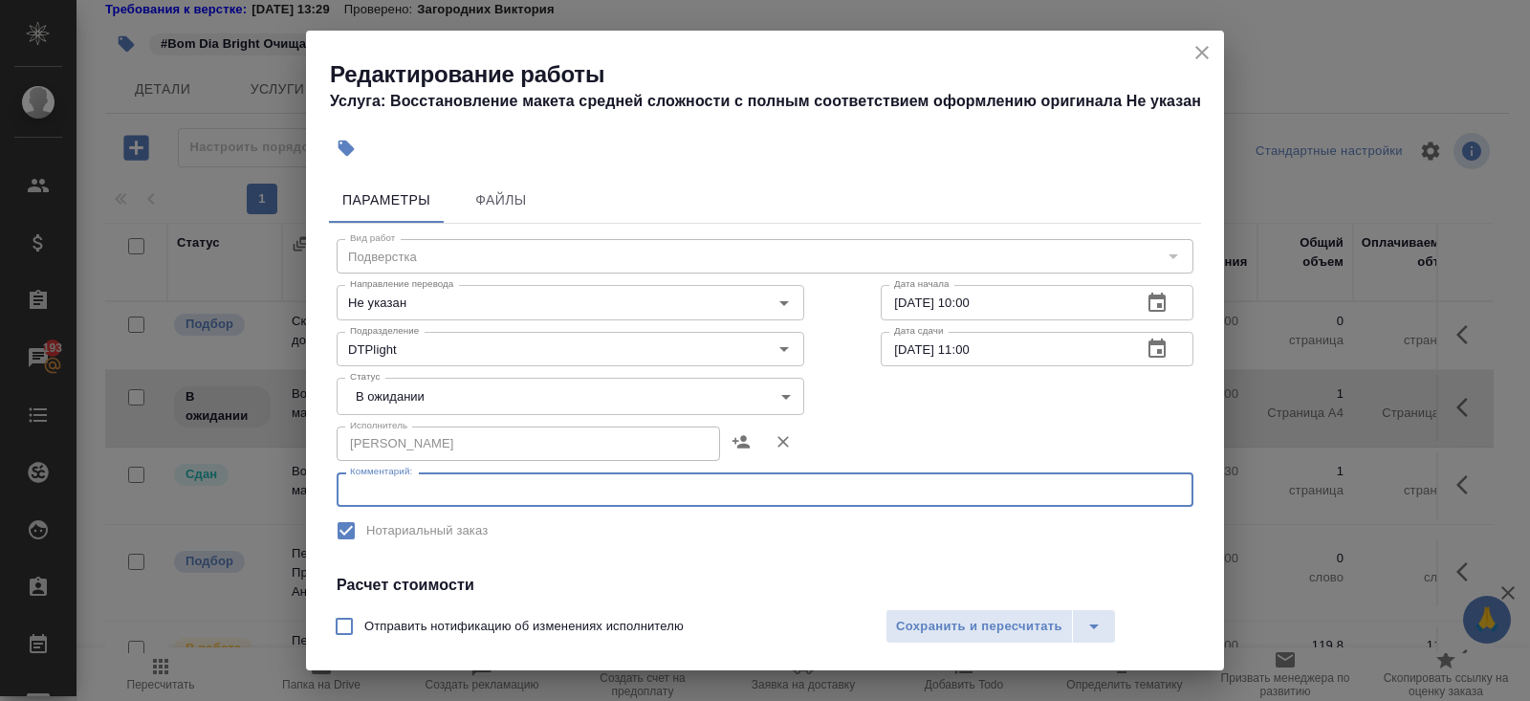
paste textarea "https://drive.awatera.com/s/Q4E4LEP7cpzzyJe"
type textarea "https://drive.awatera.com/s/Q4E4LEP7cpzzyJe"
click at [404, 403] on body "🙏 .cls-1 fill:#fff; AWATERA Belyakova Yulia Клиенты Спецификации Заказы 193 Чат…" at bounding box center [765, 350] width 1530 height 701
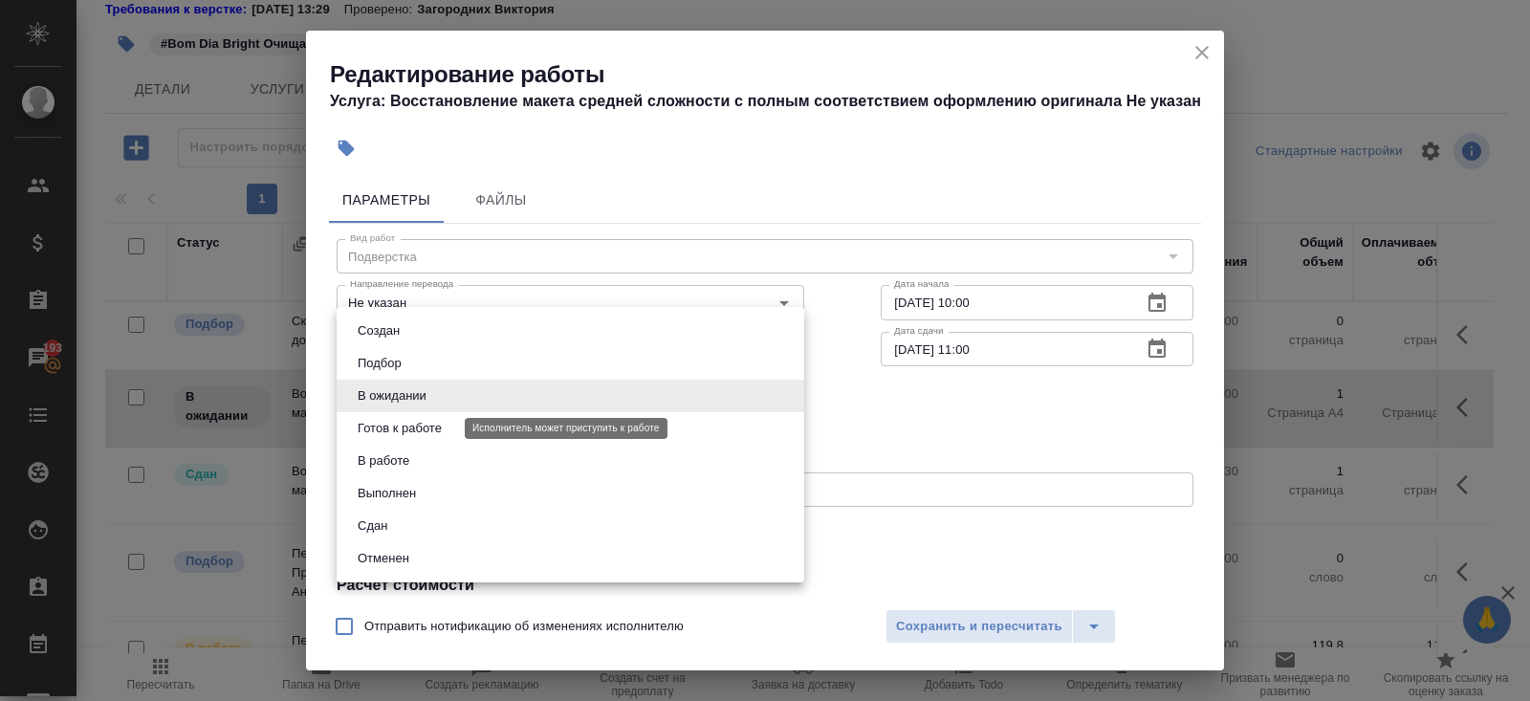
click at [404, 433] on button "Готов к работе" at bounding box center [400, 428] width 96 height 21
type input "readyForWork"
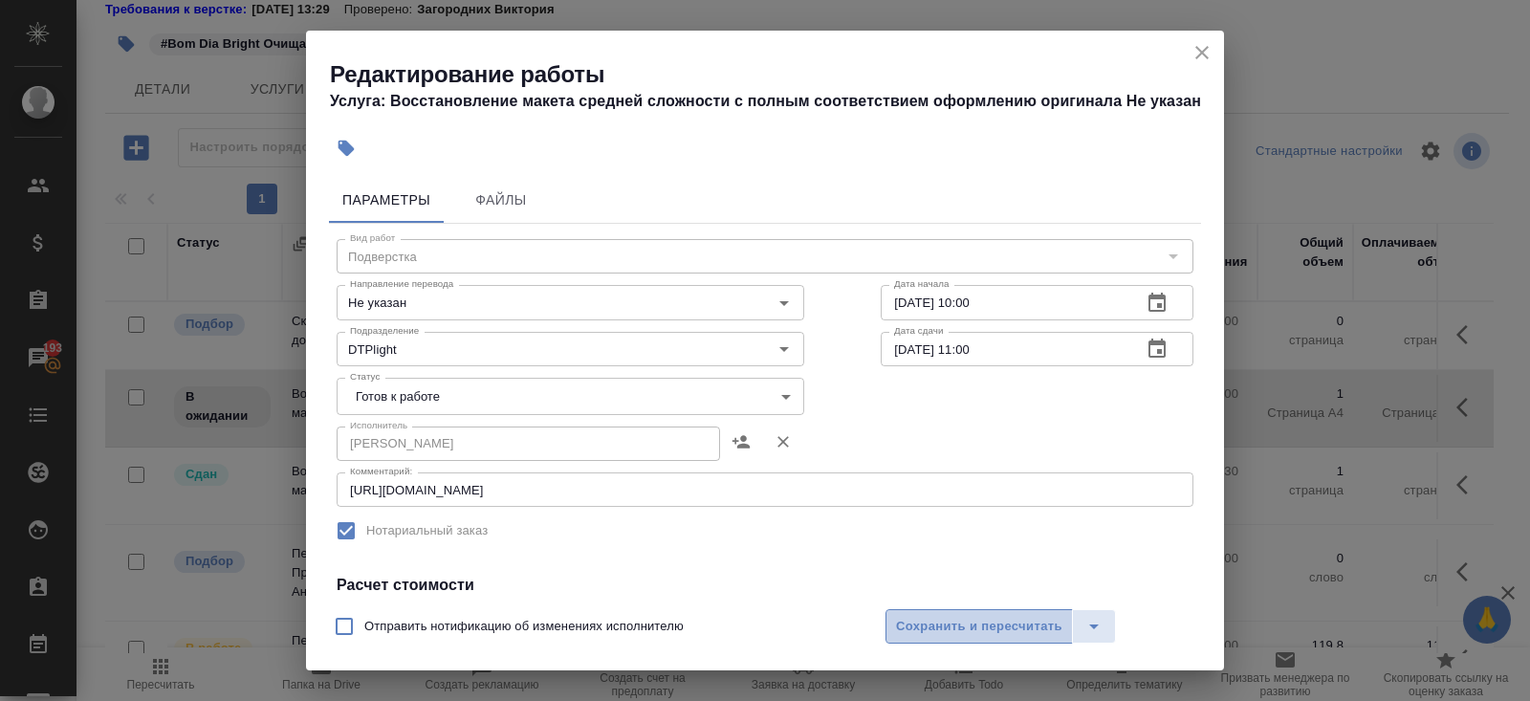
click at [936, 629] on span "Сохранить и пересчитать" at bounding box center [979, 627] width 166 height 22
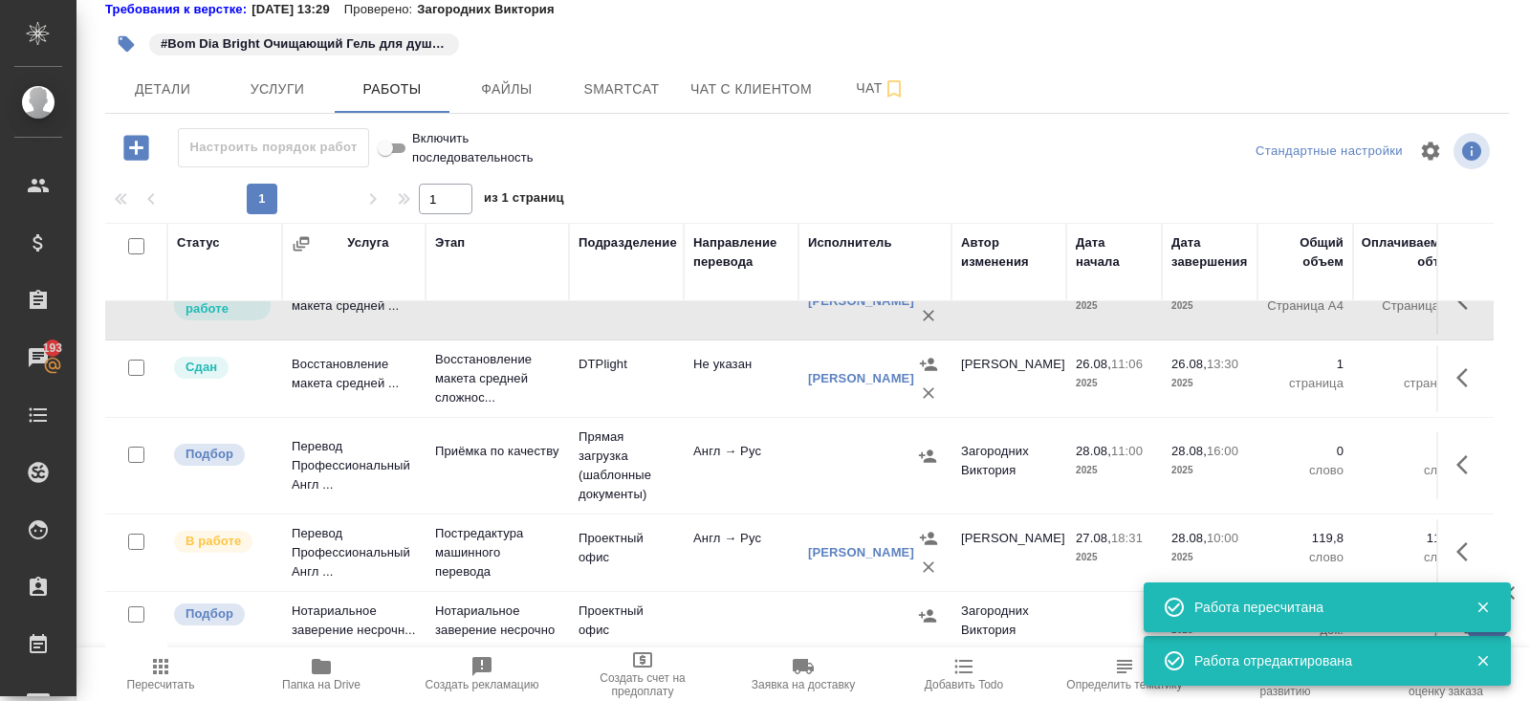
scroll to position [120, 0]
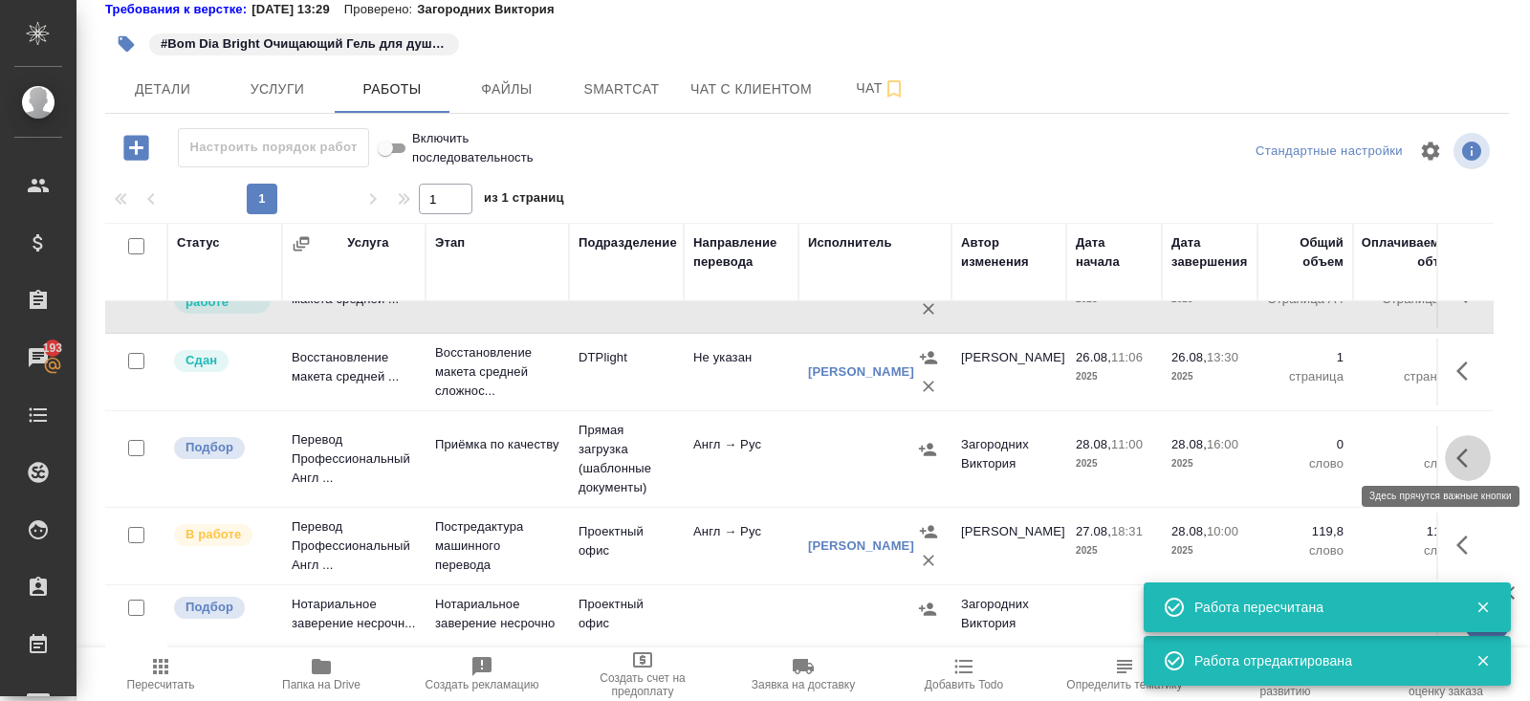
click at [1464, 459] on icon "button" at bounding box center [1467, 458] width 23 height 23
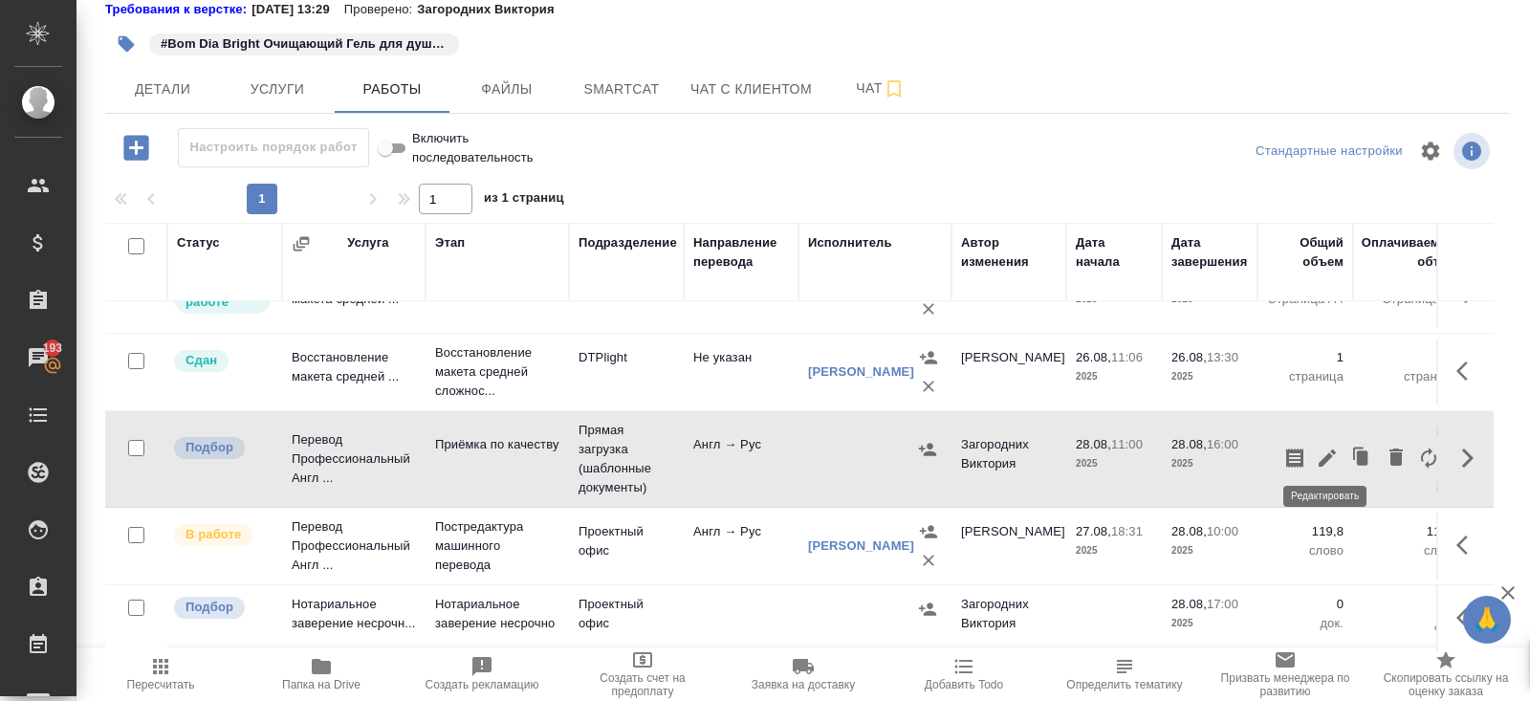
click at [1324, 450] on icon "button" at bounding box center [1326, 457] width 17 height 17
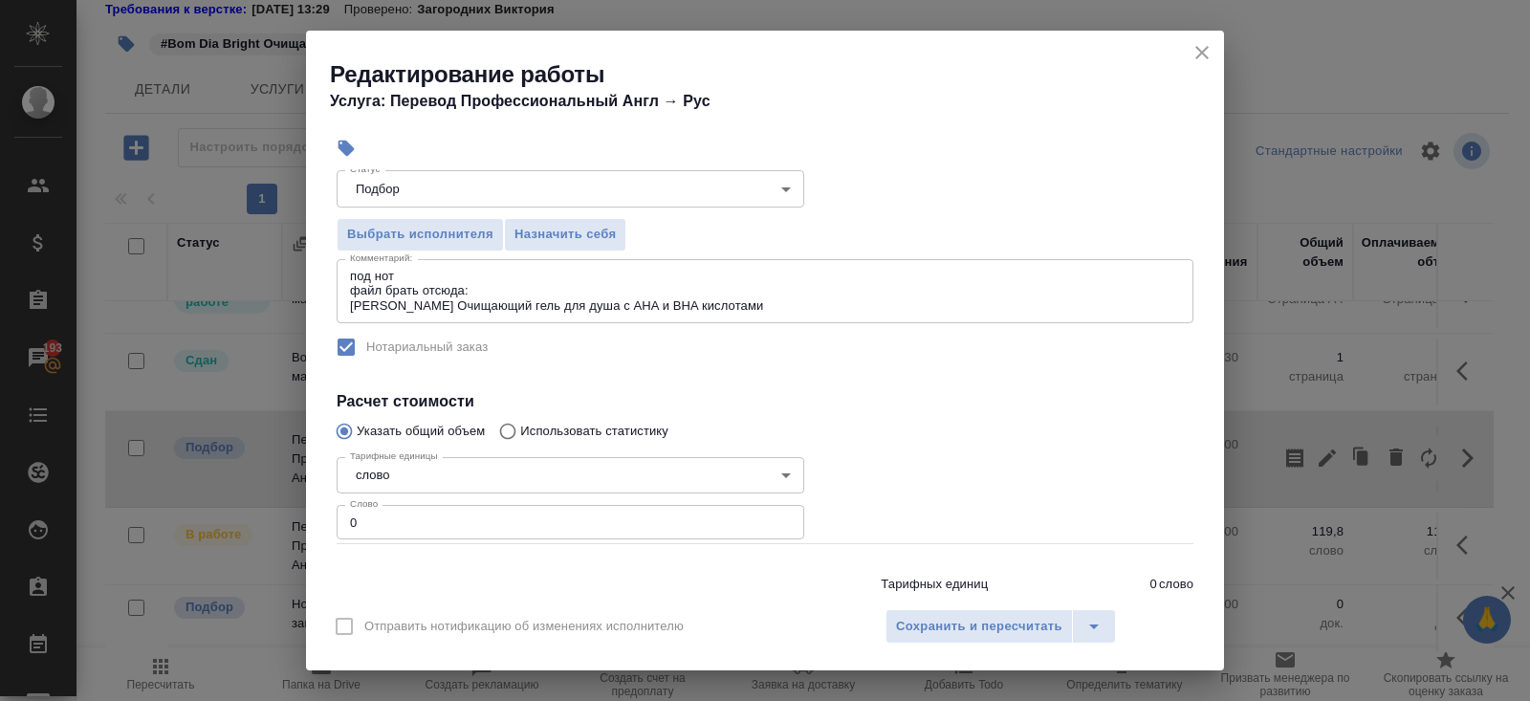
scroll to position [236, 0]
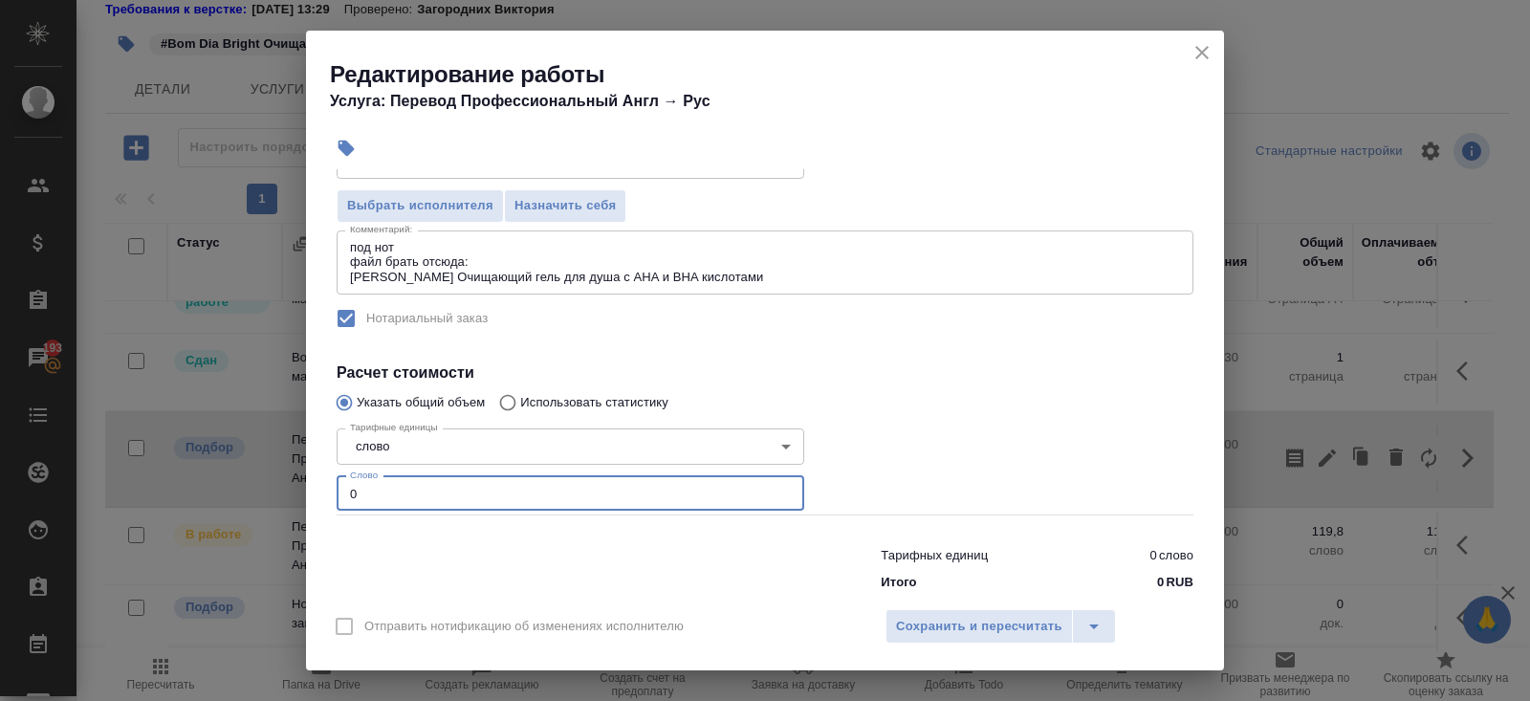
drag, startPoint x: 429, startPoint y: 491, endPoint x: 286, endPoint y: 488, distance: 143.5
click at [294, 488] on div "Редактирование работы Услуга: Перевод Профессиональный Англ → Рус Параметры Фай…" at bounding box center [765, 350] width 1530 height 701
type input "200"
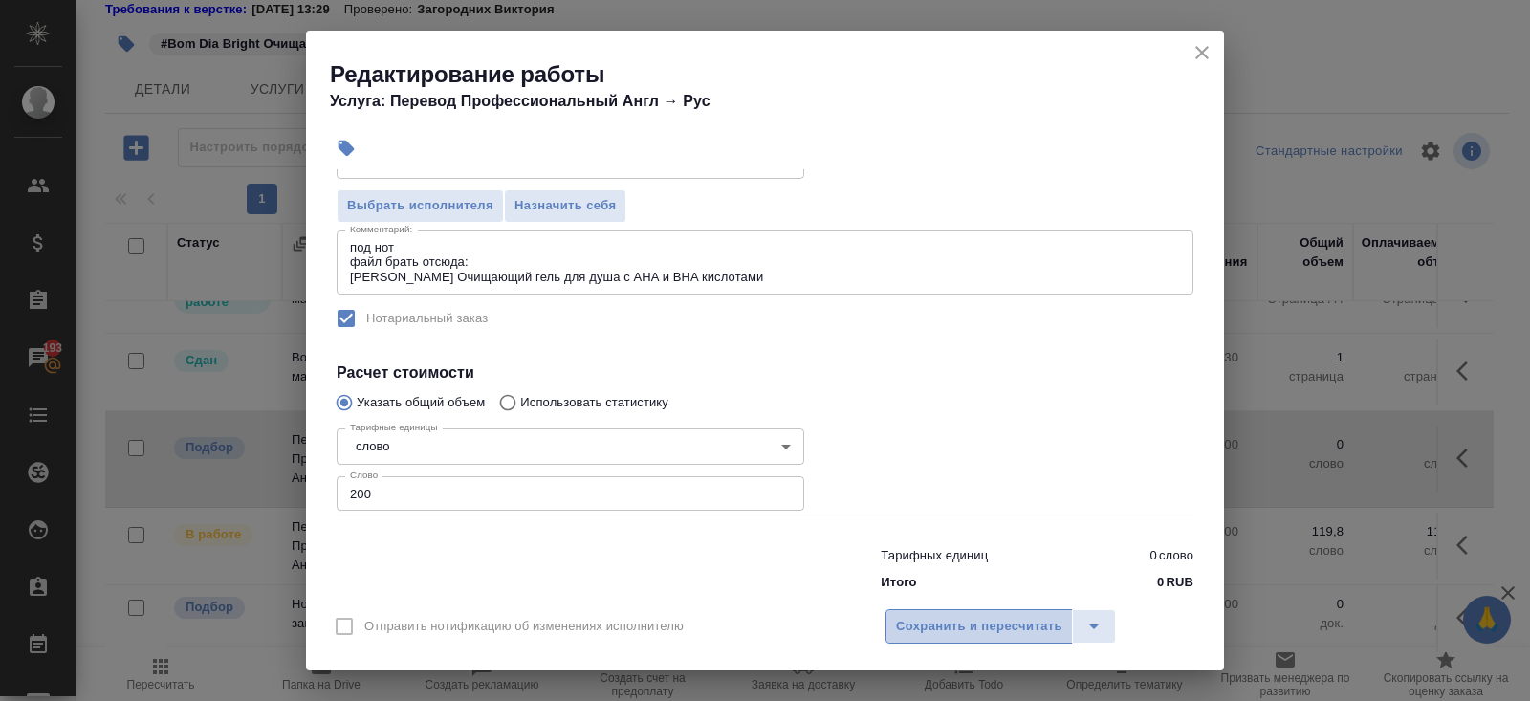
click at [925, 623] on span "Сохранить и пересчитать" at bounding box center [979, 627] width 166 height 22
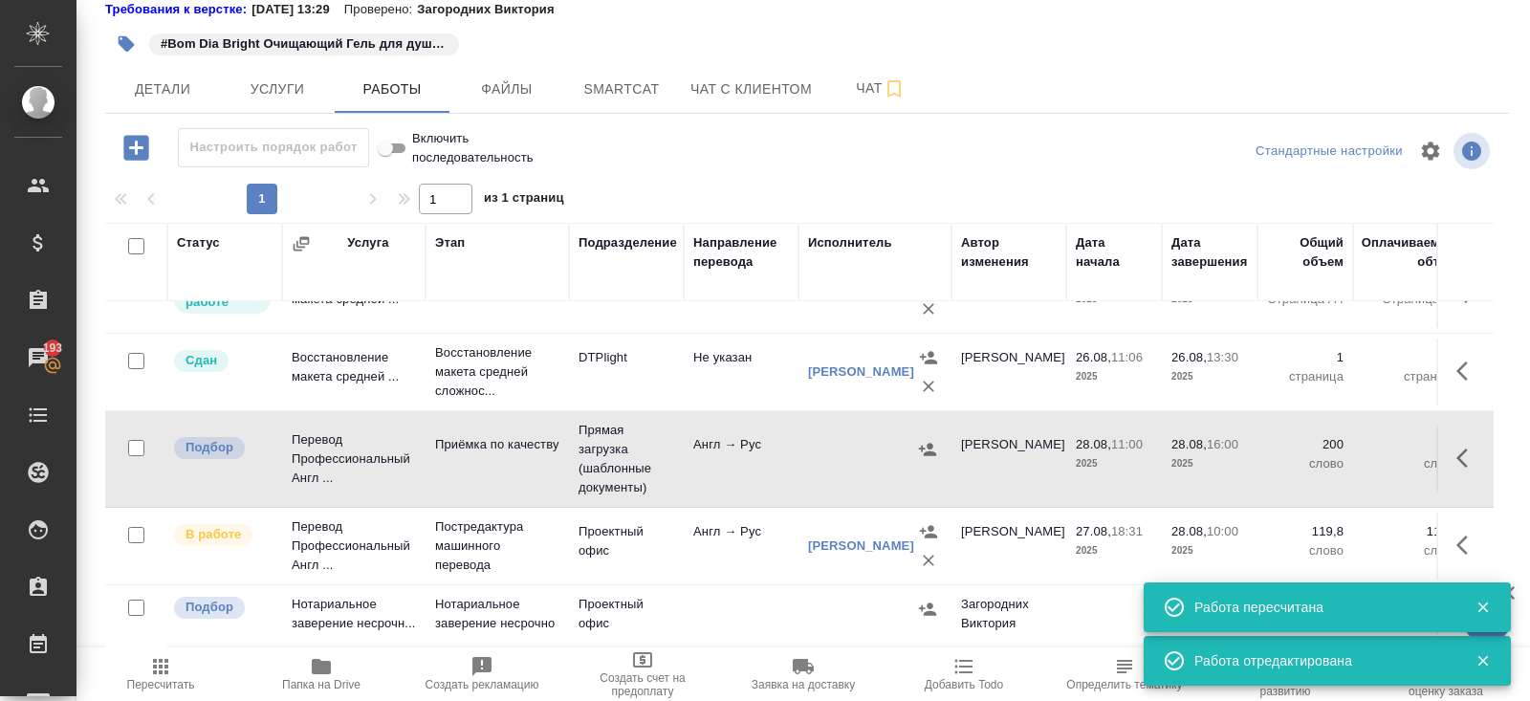
click at [325, 674] on icon "button" at bounding box center [321, 666] width 19 height 15
click at [1469, 450] on icon "button" at bounding box center [1467, 458] width 23 height 23
click at [1331, 449] on icon "button" at bounding box center [1326, 457] width 17 height 17
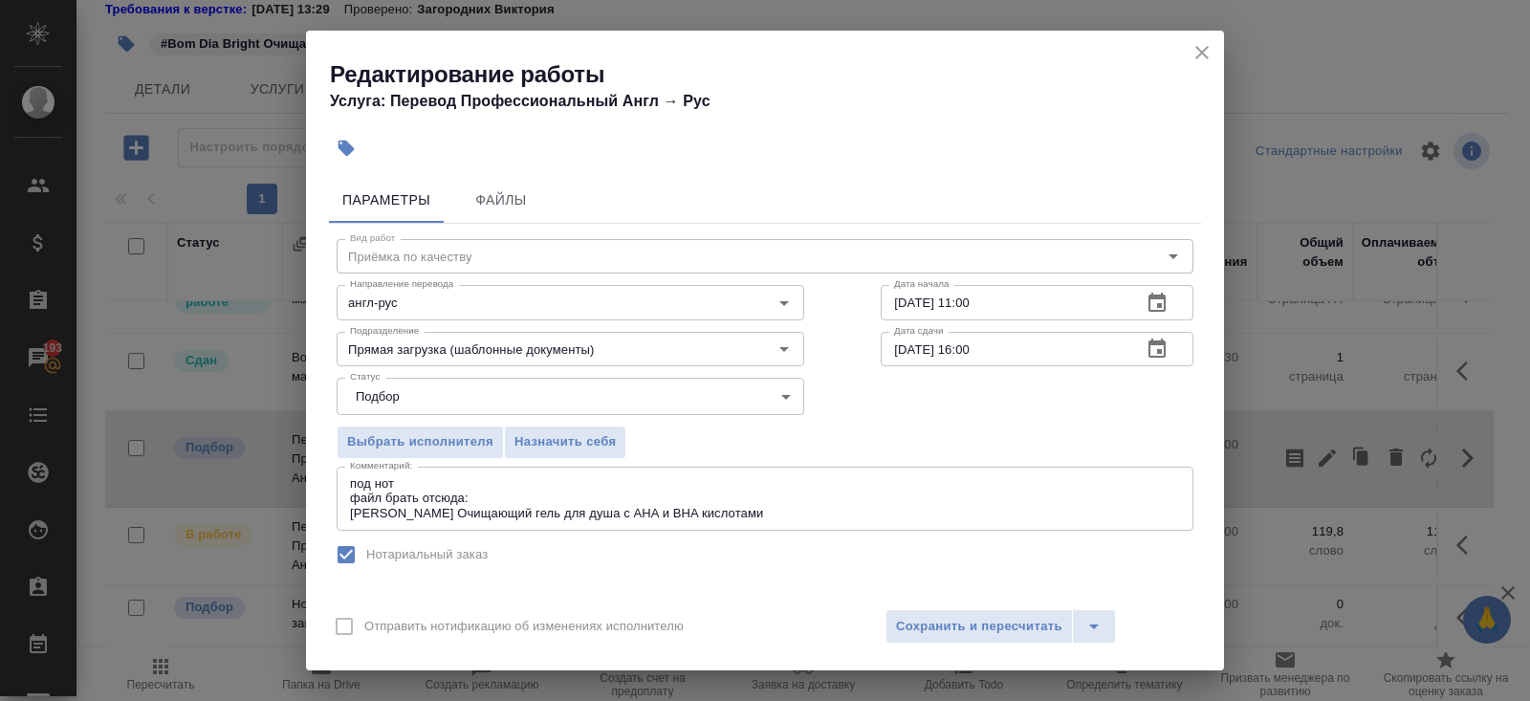
click at [493, 501] on textarea "под нот файл брать отсюда: Бом Диа Брайт Очищающий гель для душа с AHA и BHA ки…" at bounding box center [765, 498] width 830 height 44
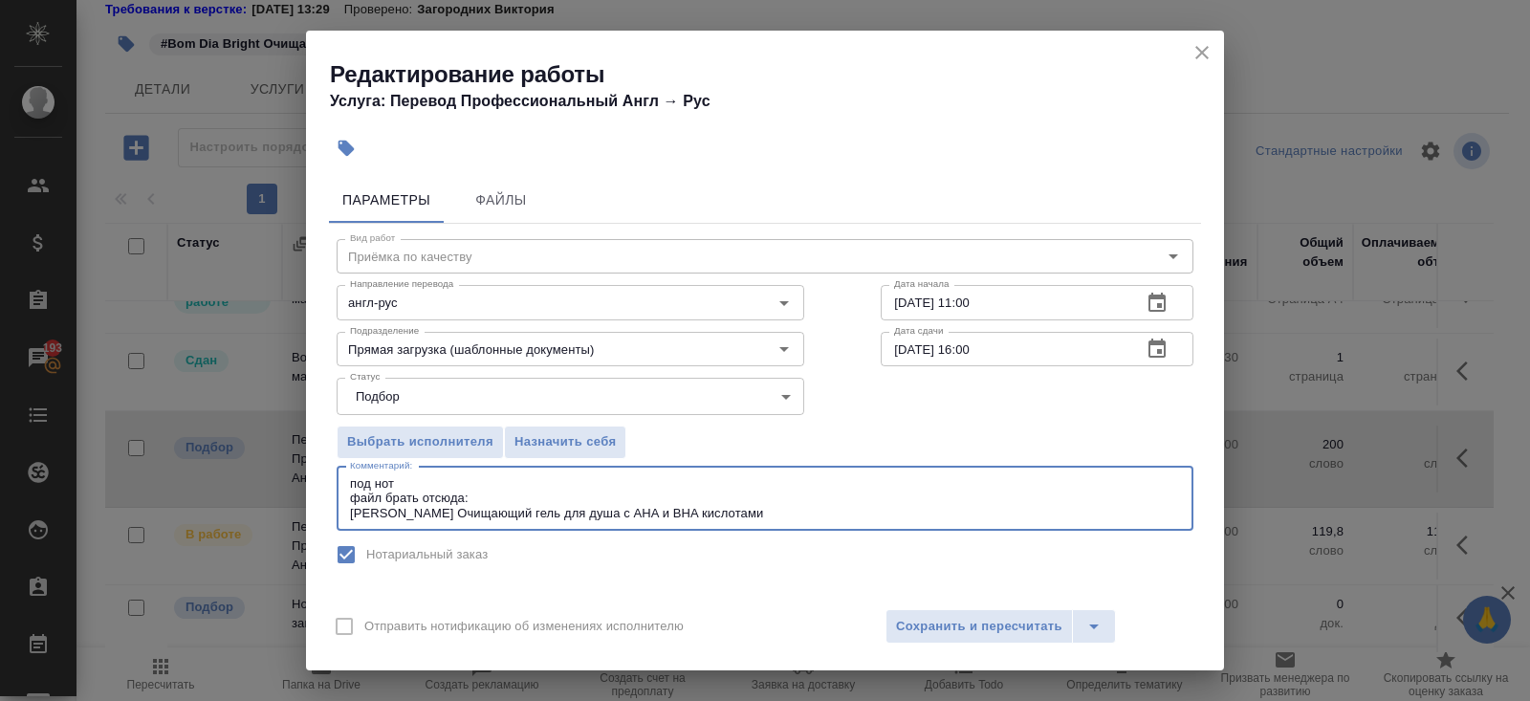
paste textarea "https://drive.awatera.com/s/p5Q824x4iiz9Kdj"
type textarea "под нот файл брать отсюда: https://drive.awatera.com/s/p5Q824x4iiz9Kdj Бом Диа …"
click at [925, 630] on span "Сохранить и пересчитать" at bounding box center [979, 627] width 166 height 22
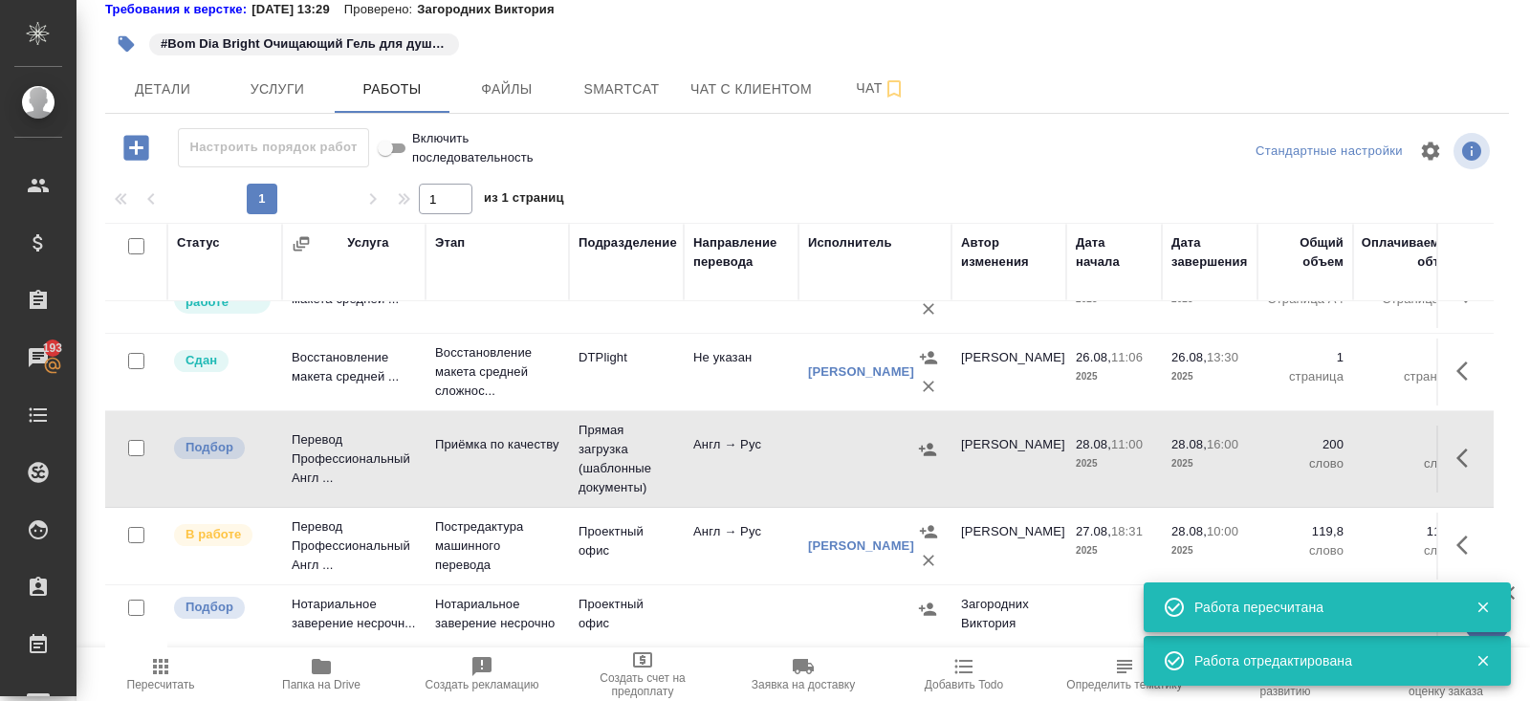
click at [1464, 545] on icon "button" at bounding box center [1467, 545] width 23 height 23
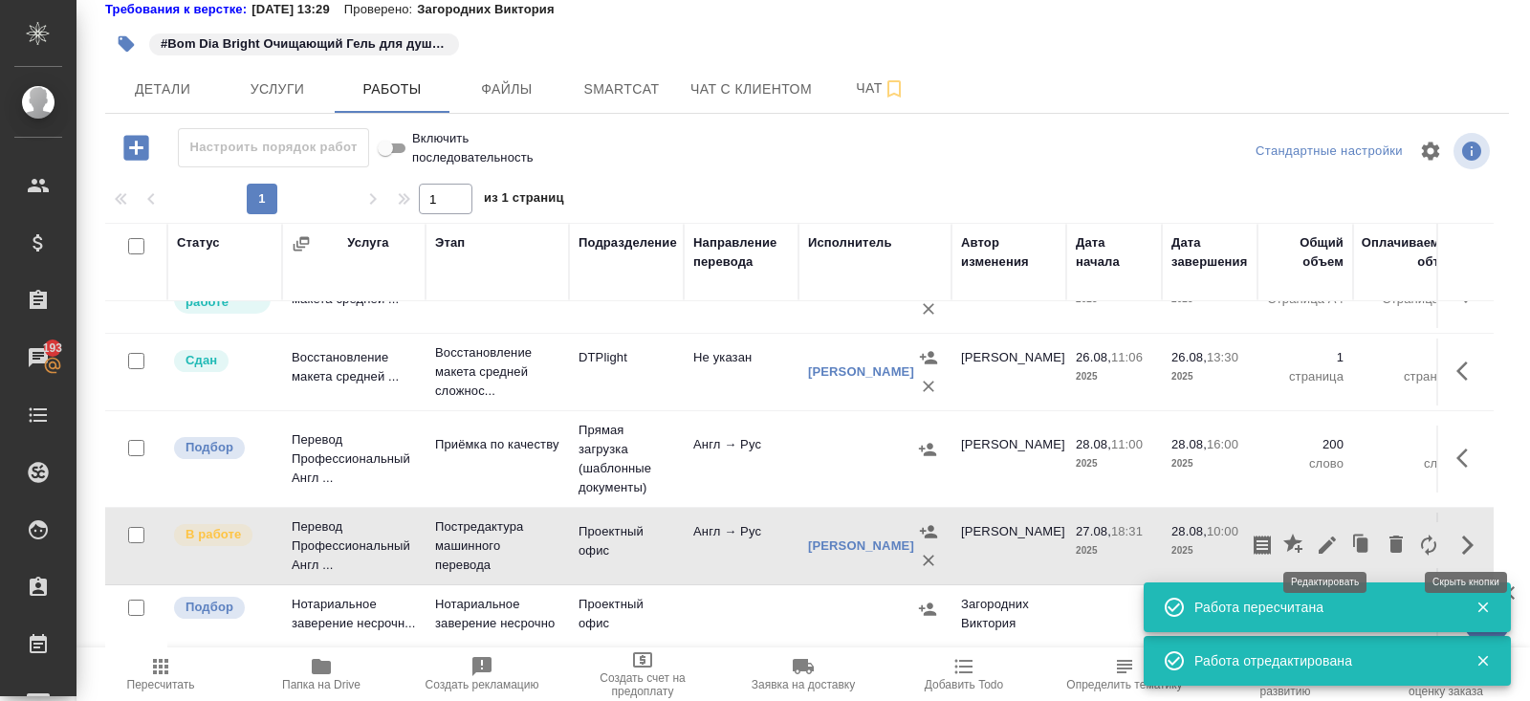
click at [1333, 539] on icon "button" at bounding box center [1327, 545] width 23 height 23
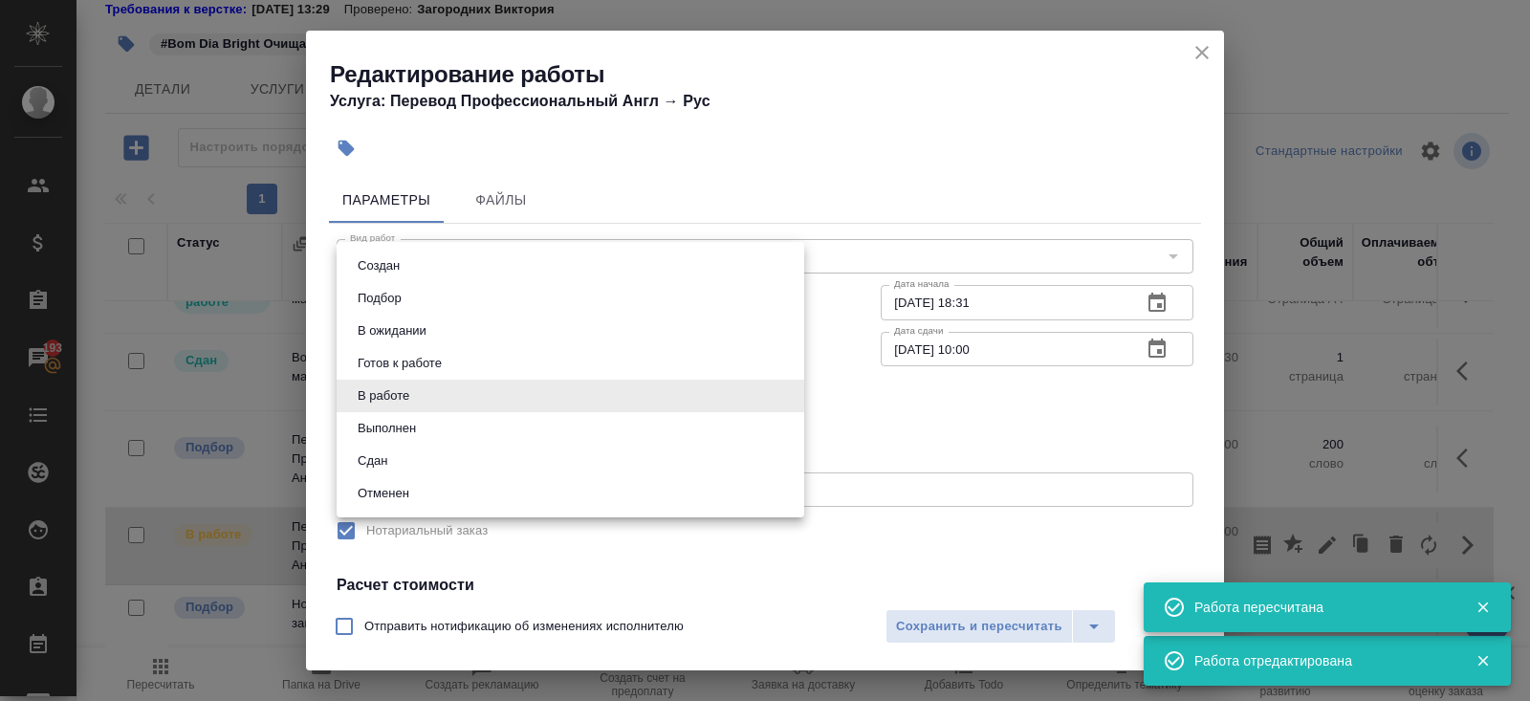
click at [415, 388] on body "🙏 .cls-1 fill:#fff; AWATERA Belyakova Yulia Клиенты Спецификации Заказы 193 Чат…" at bounding box center [765, 350] width 1530 height 701
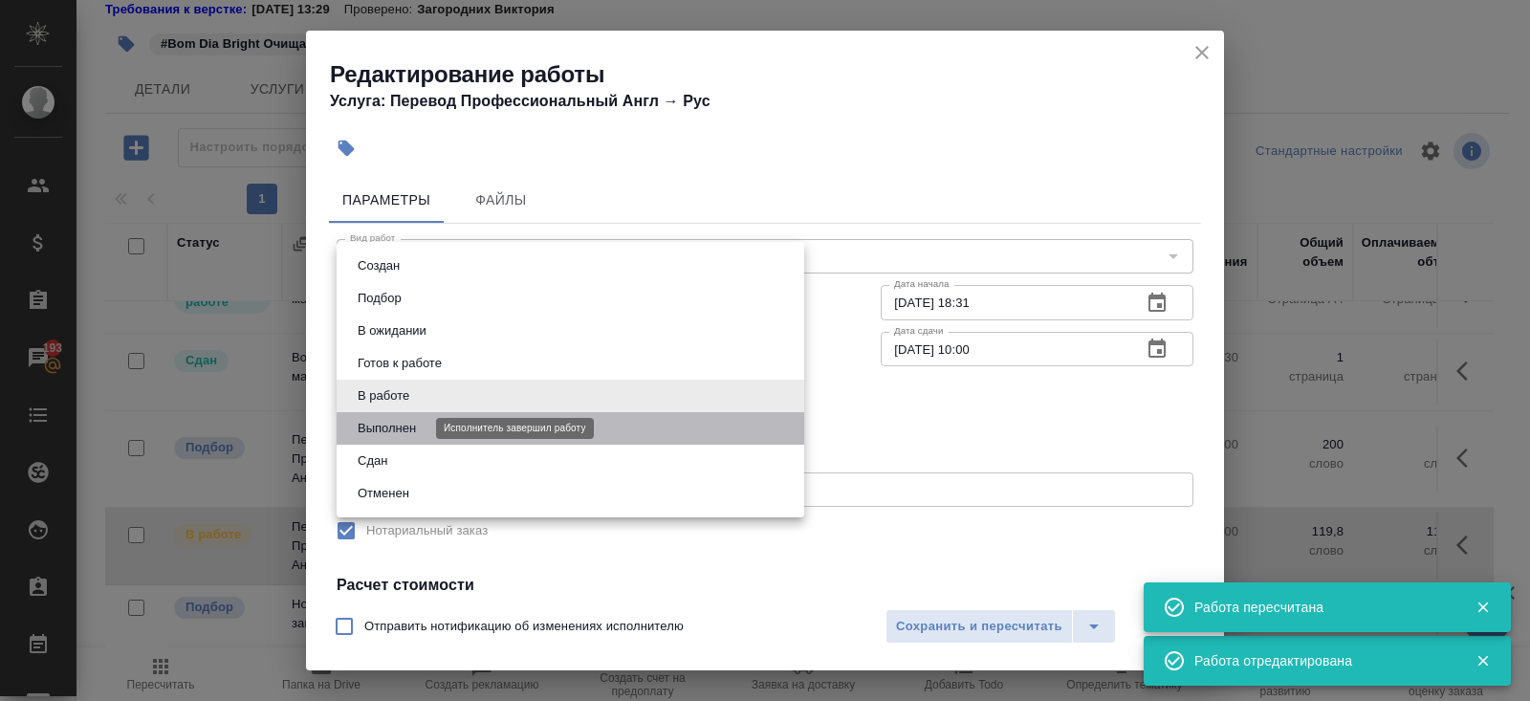
click at [408, 424] on button "Выполнен" at bounding box center [387, 428] width 70 height 21
type input "completed"
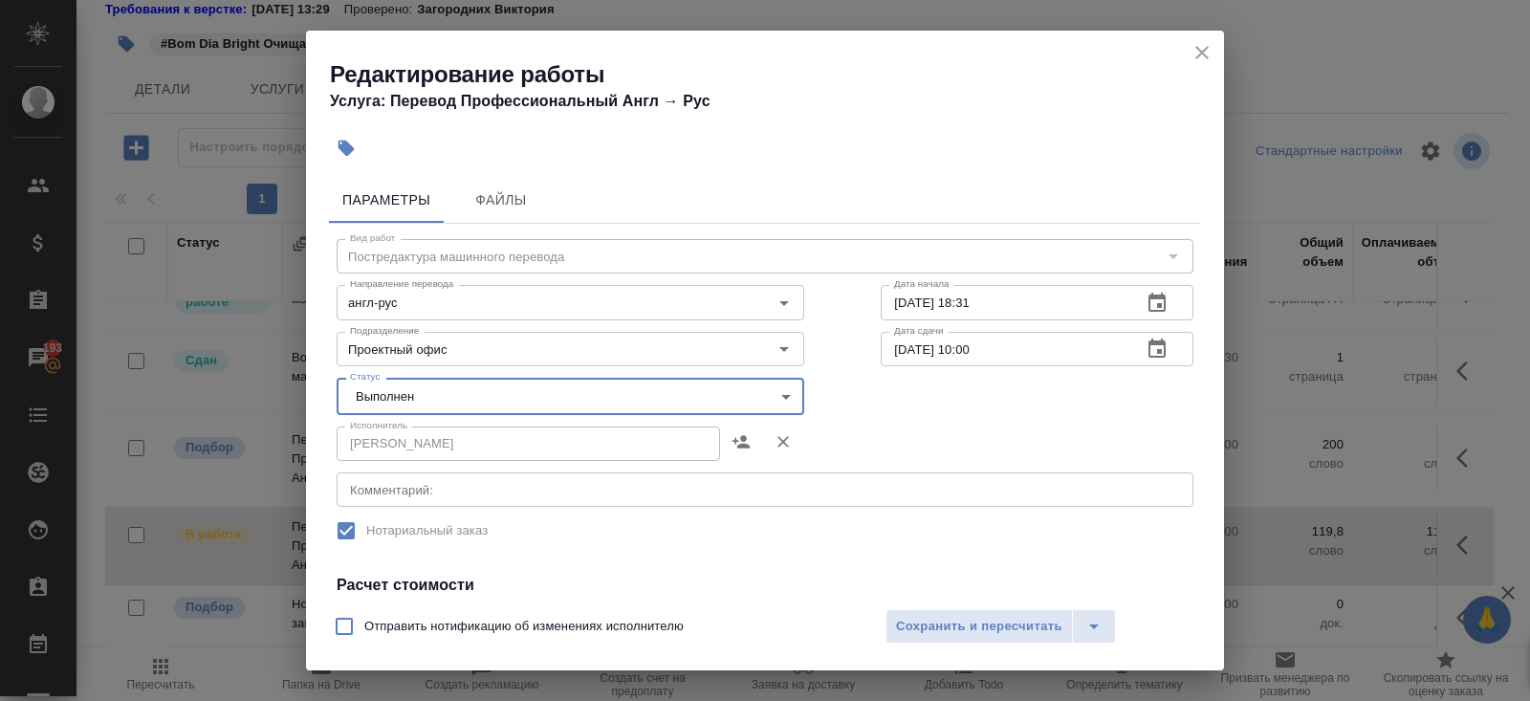
click at [1009, 627] on span "Сохранить и пересчитать" at bounding box center [979, 627] width 166 height 22
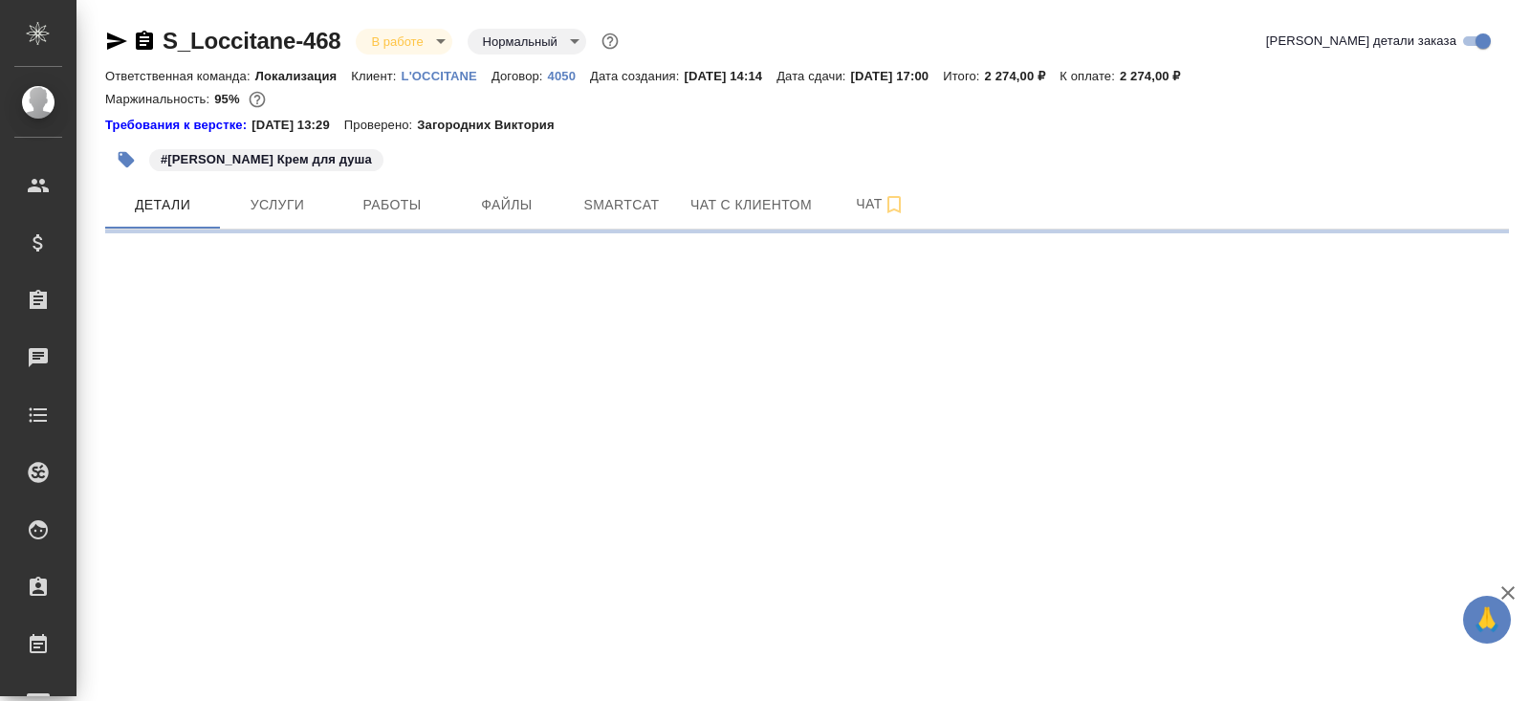
select select "RU"
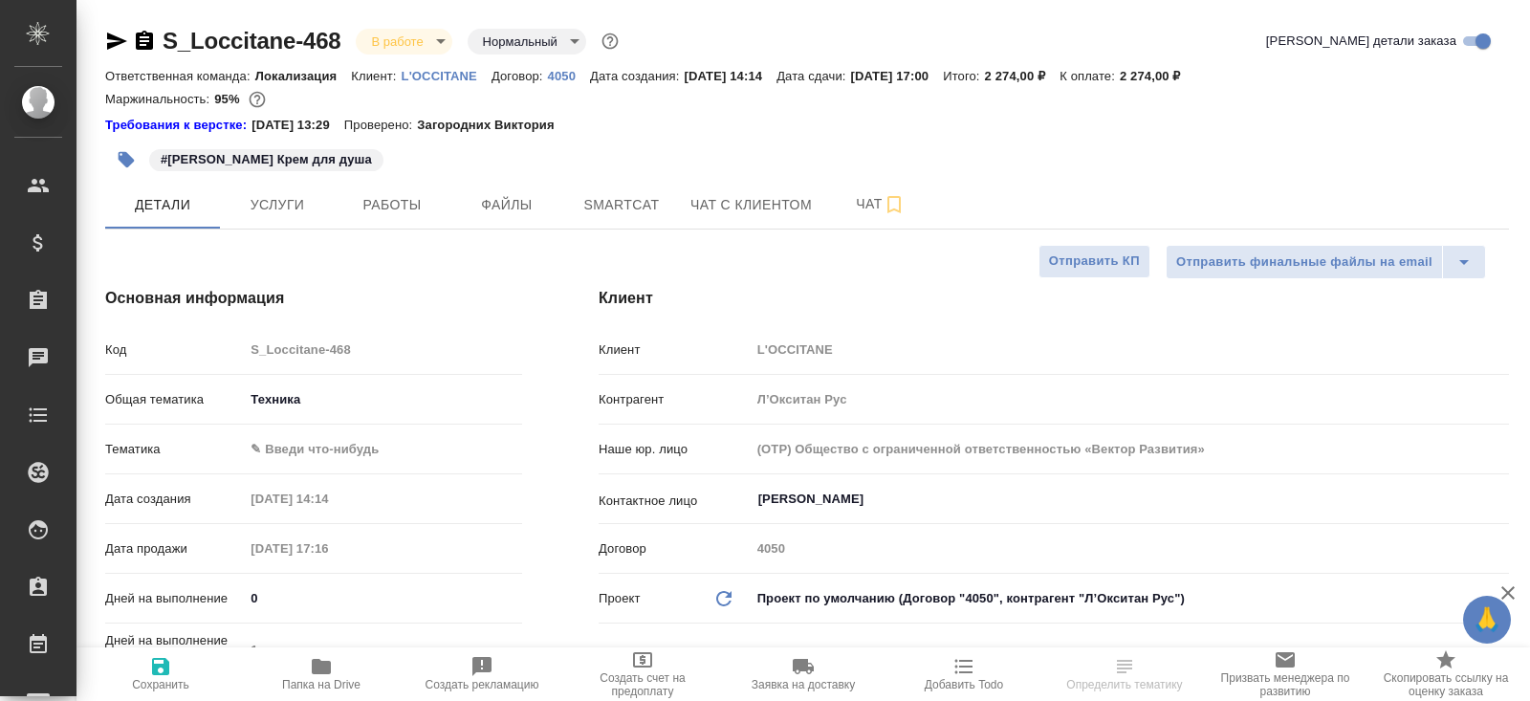
type textarea "x"
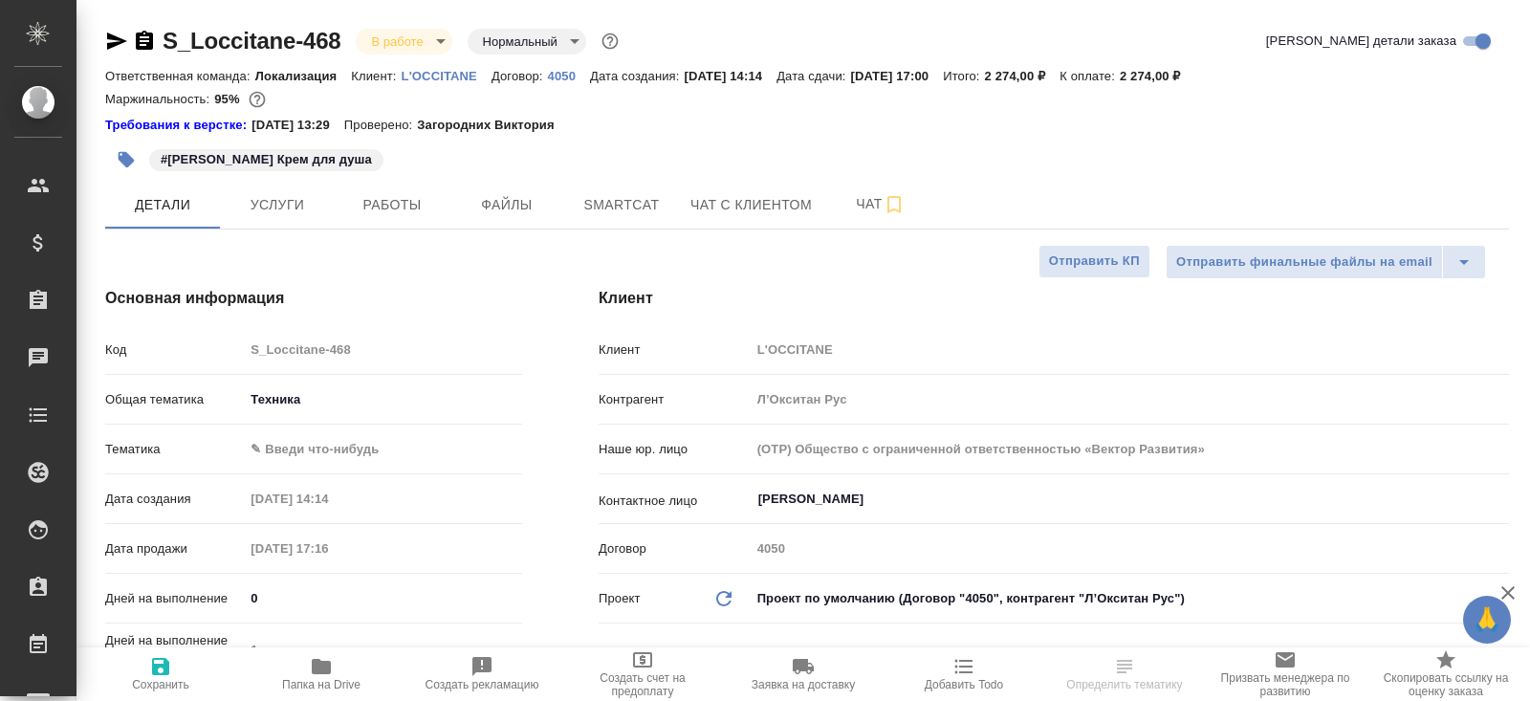
type textarea "x"
click at [644, 224] on button "Smartcat" at bounding box center [621, 205] width 115 height 48
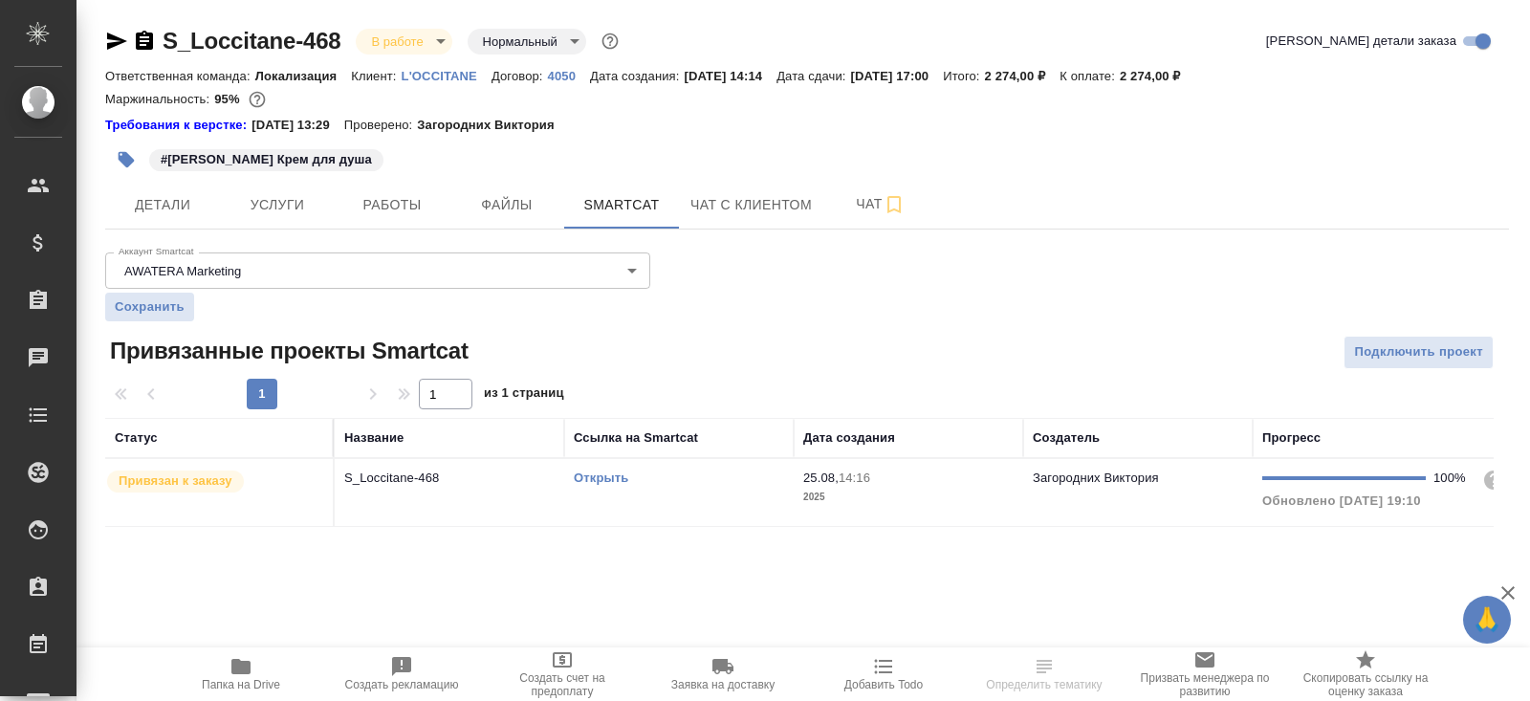
click at [597, 474] on link "Открыть" at bounding box center [601, 477] width 54 height 14
click at [255, 665] on span "Папка на Drive" at bounding box center [241, 673] width 138 height 36
click at [404, 213] on span "Работы" at bounding box center [392, 205] width 92 height 24
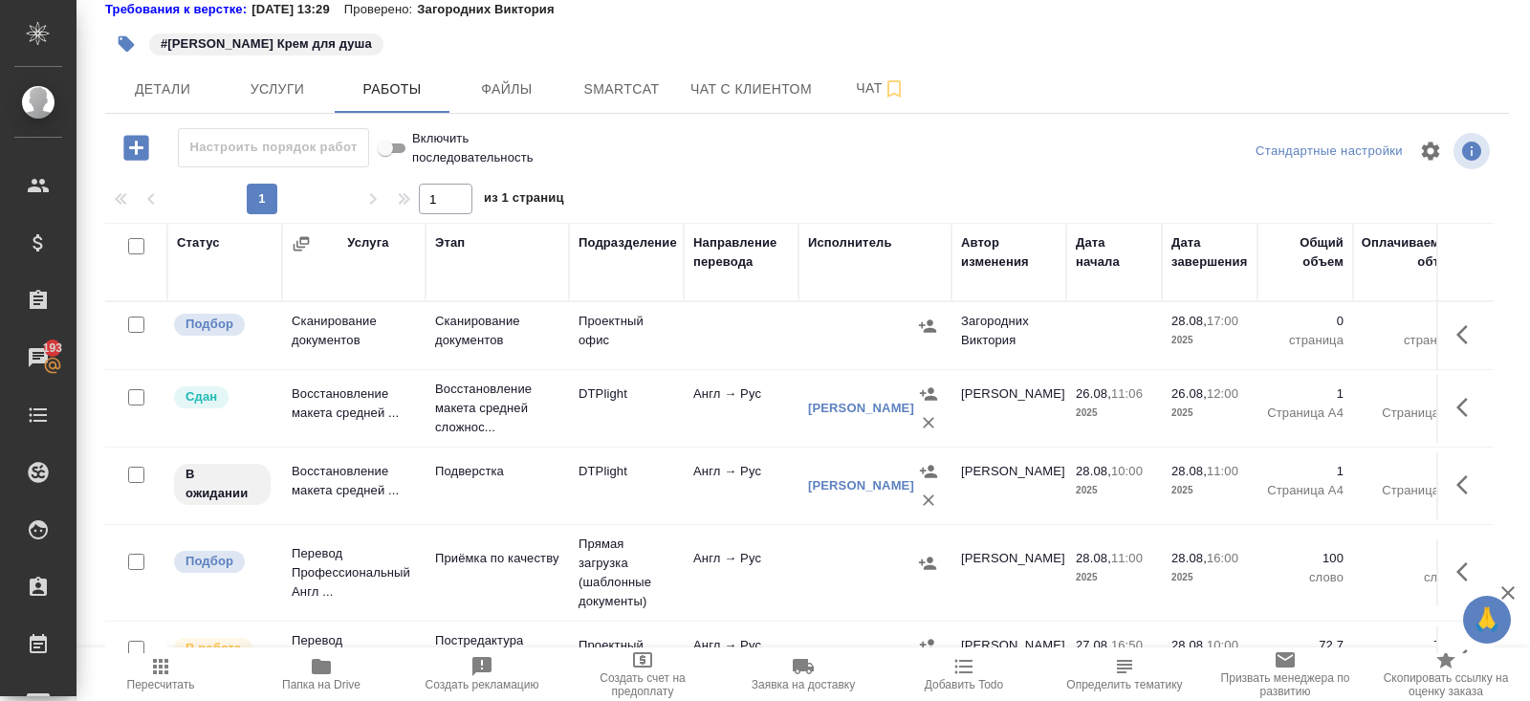
scroll to position [120, 0]
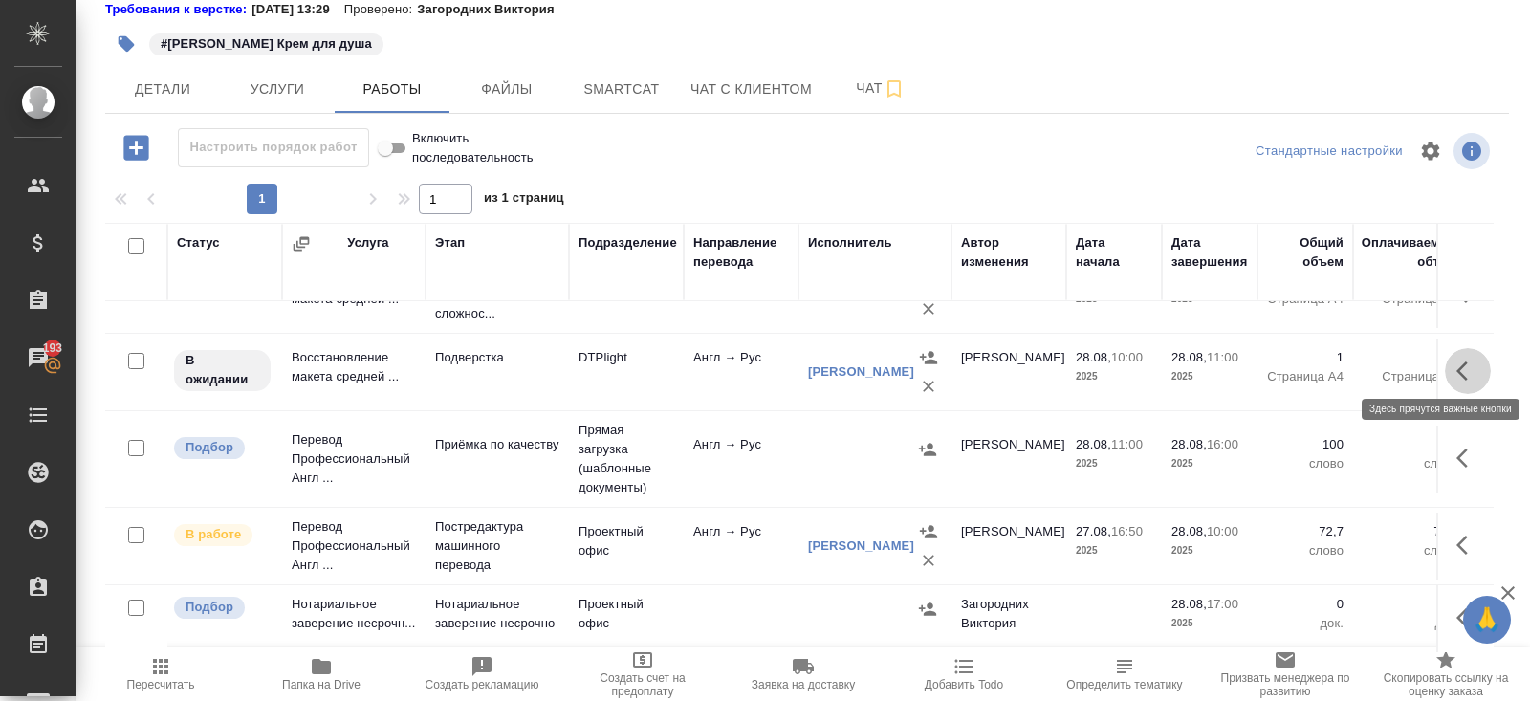
click at [1459, 361] on icon "button" at bounding box center [1461, 370] width 11 height 19
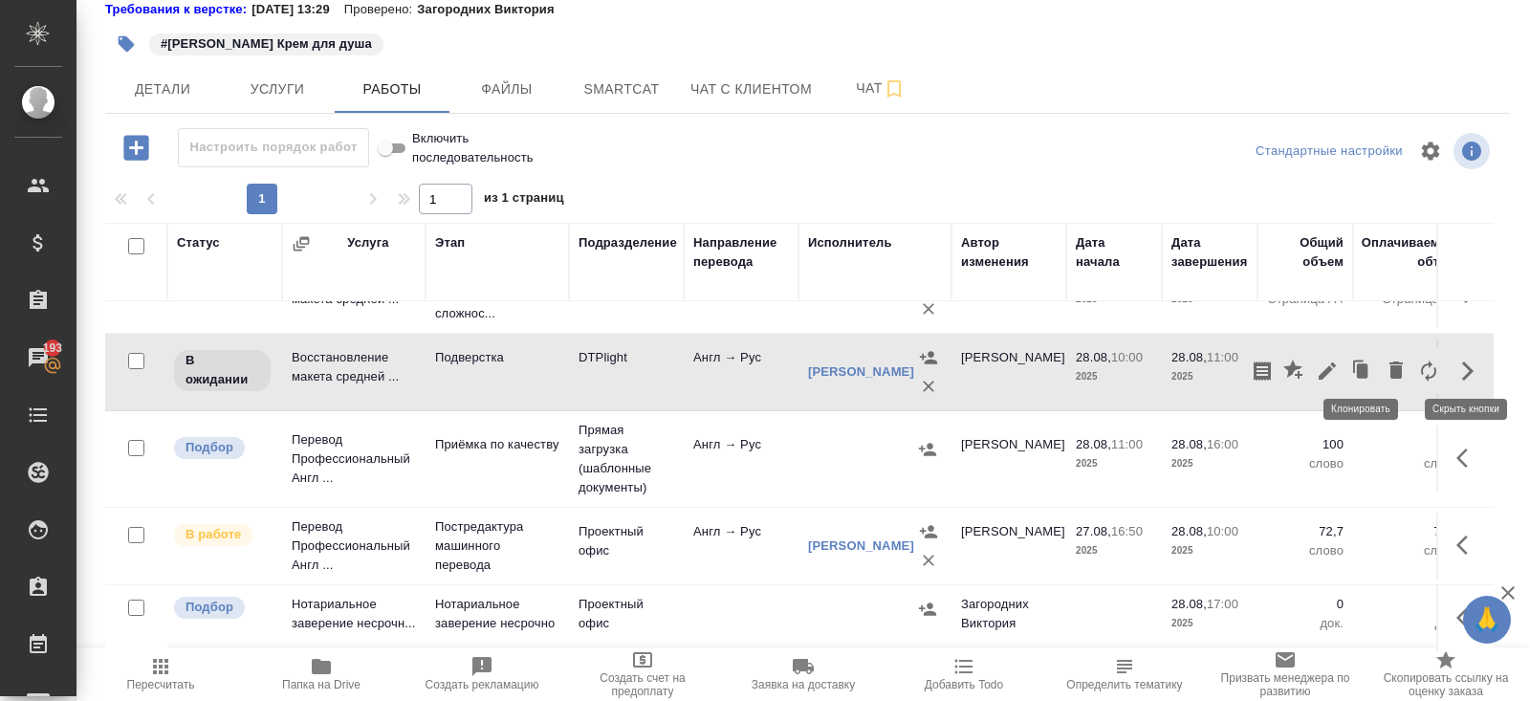
click at [1335, 360] on icon "button" at bounding box center [1327, 371] width 23 height 23
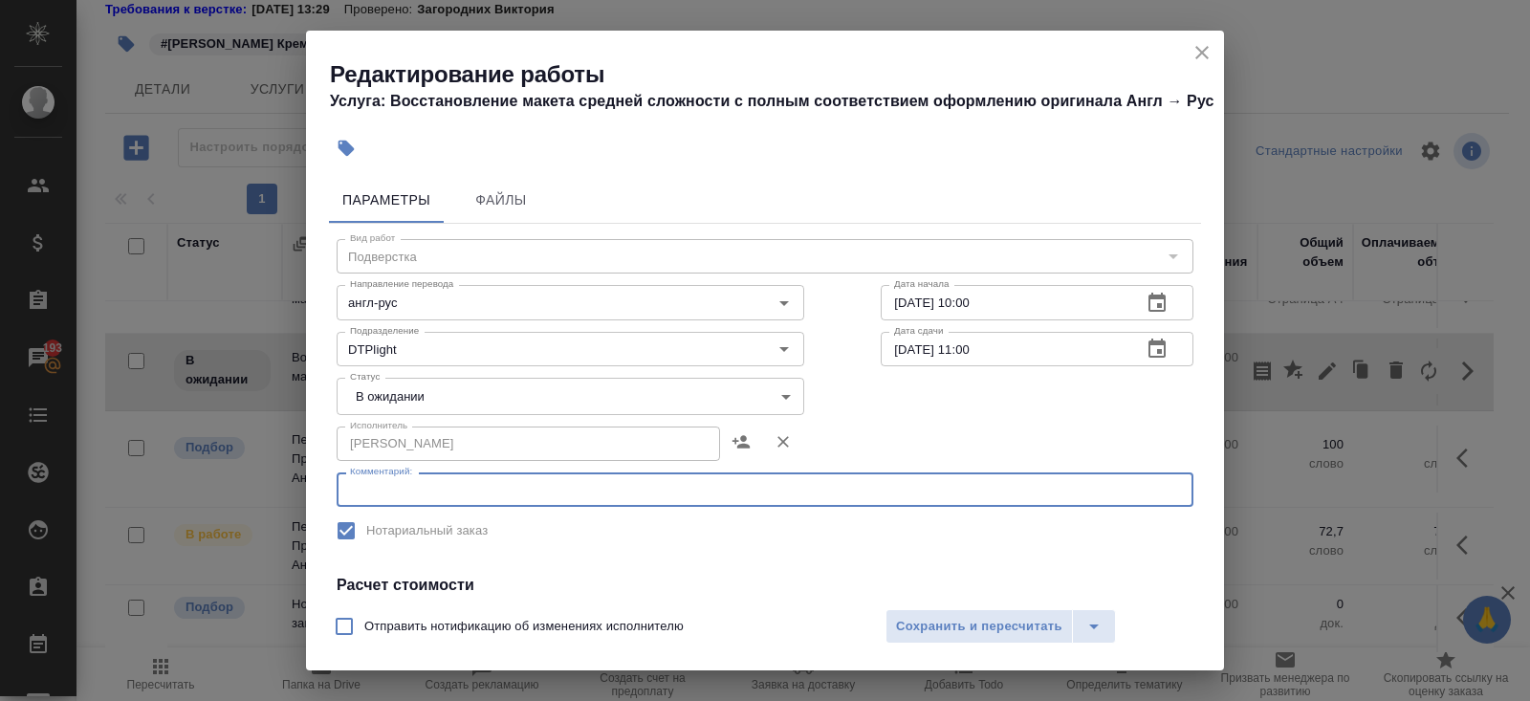
click at [410, 497] on textarea at bounding box center [765, 490] width 830 height 14
paste textarea "https://drive.awatera.com/s/jQsWriZNycgQaEH"
type textarea "https://drive.awatera.com/s/jQsWriZNycgQaEH"
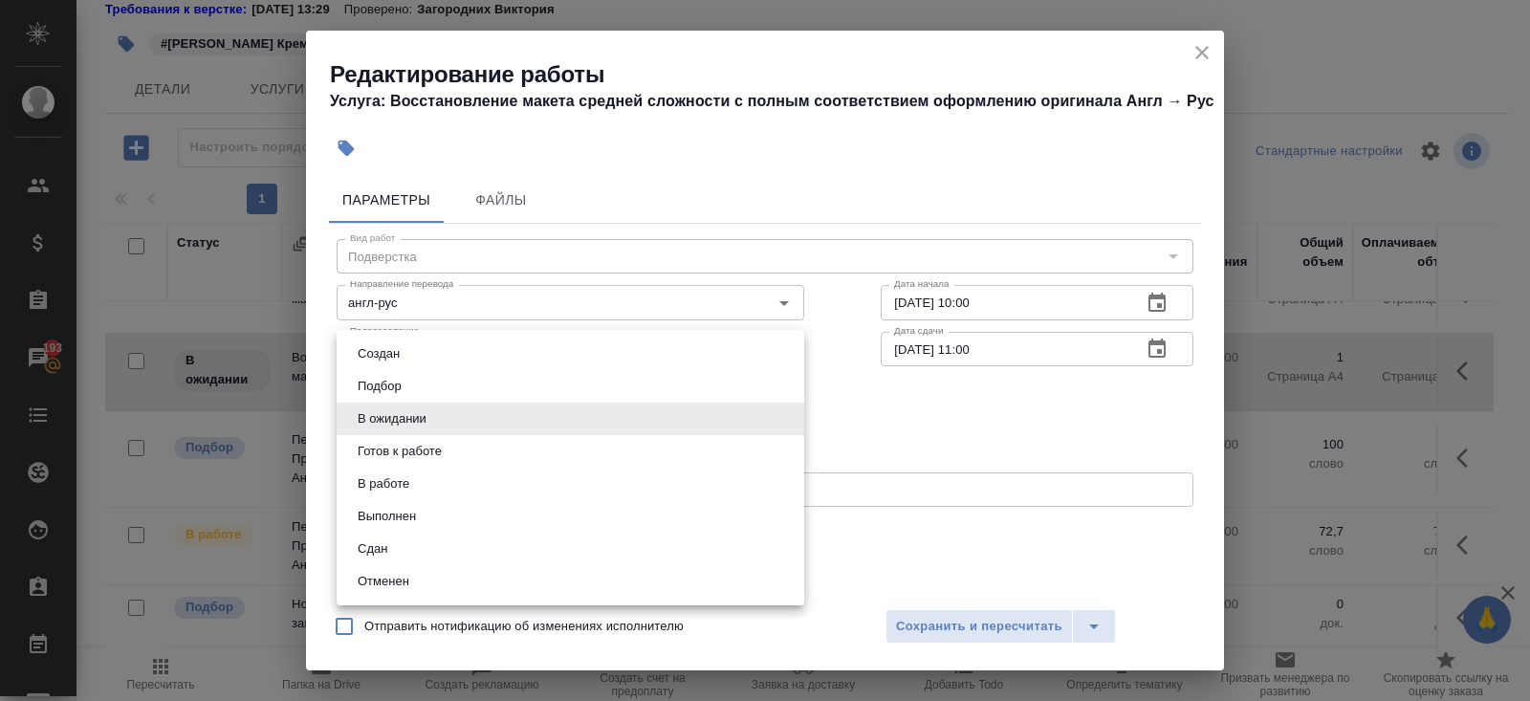
click at [394, 424] on body "🙏 .cls-1 fill:#fff; AWATERA Belyakova Yulia Клиенты Спецификации Заказы 193 Чат…" at bounding box center [765, 350] width 1530 height 701
click at [394, 459] on button "Готов к работе" at bounding box center [400, 451] width 96 height 21
type input "readyForWork"
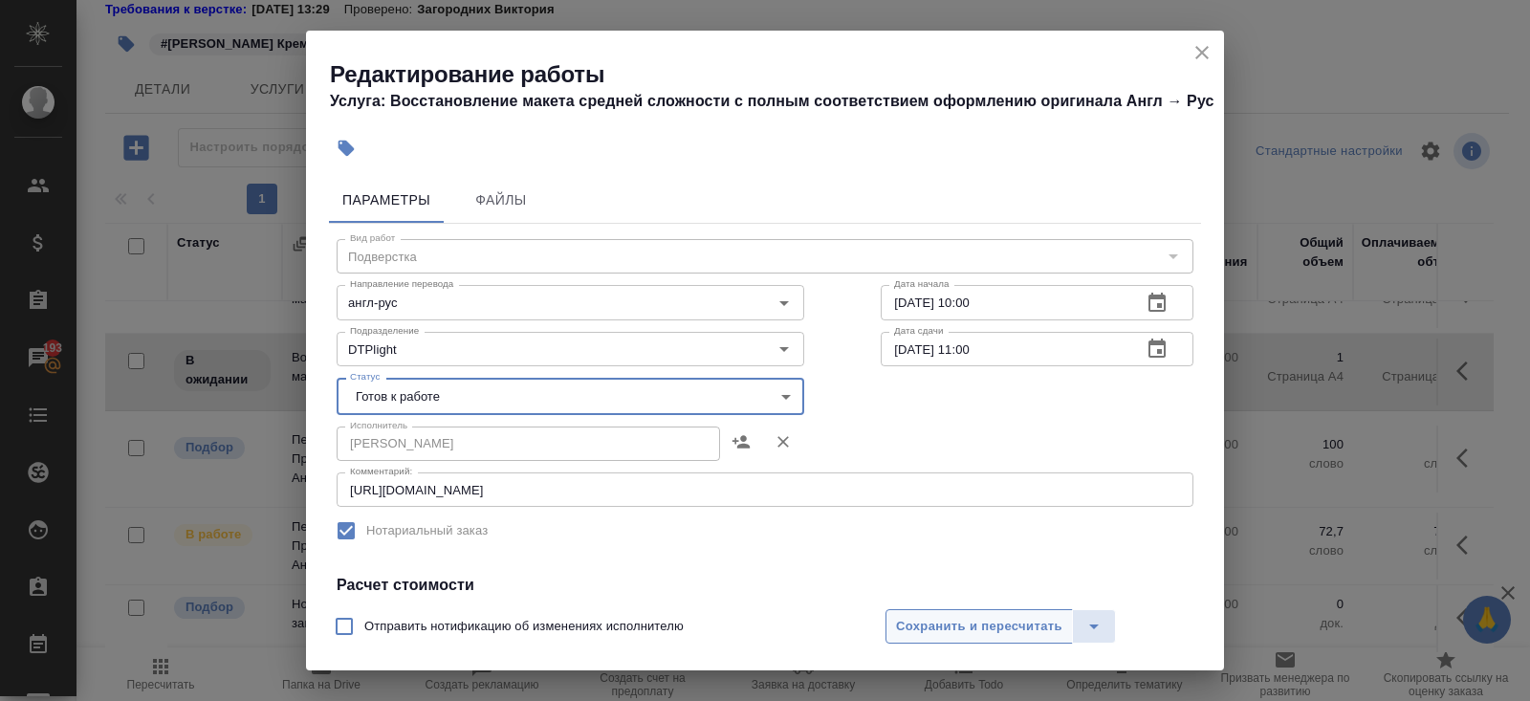
click at [950, 639] on button "Сохранить и пересчитать" at bounding box center [978, 626] width 187 height 34
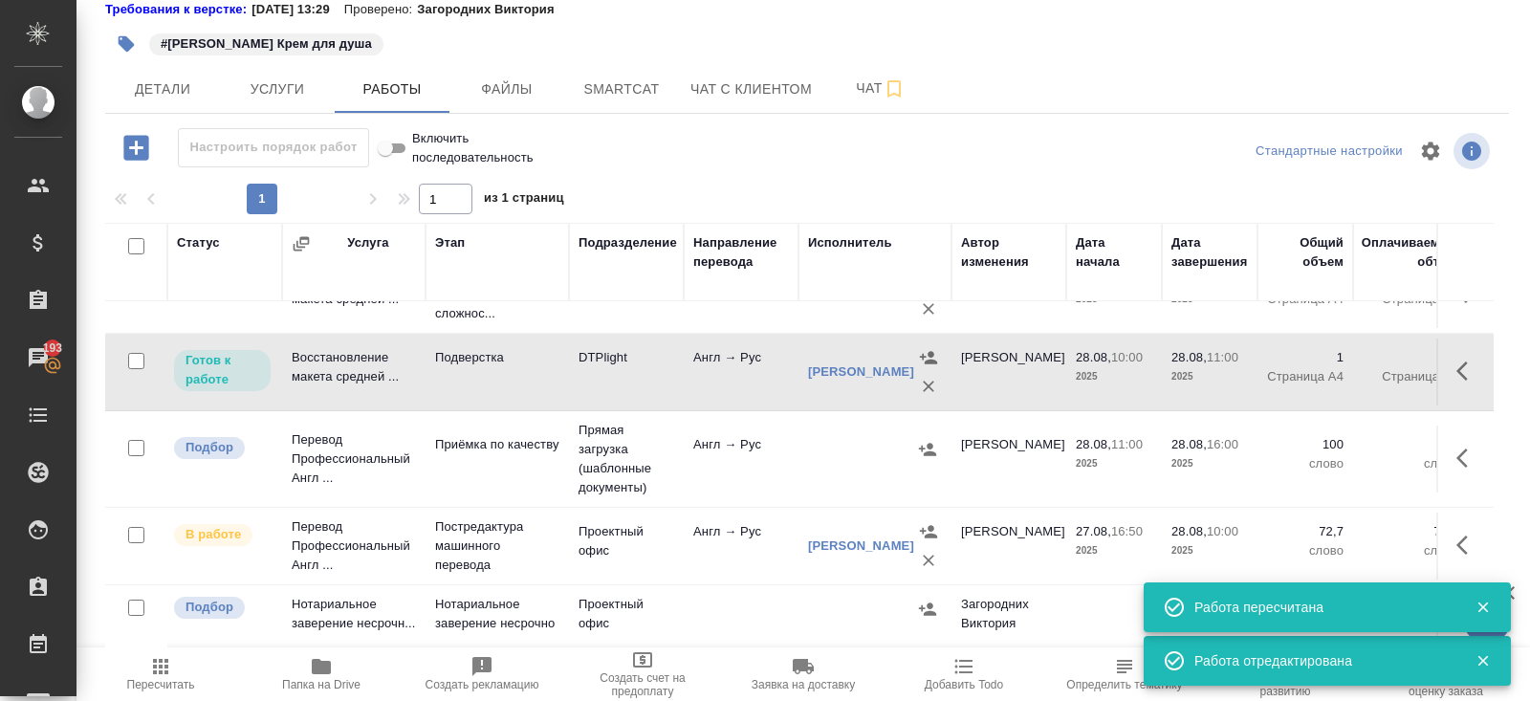
click at [1478, 534] on icon "button" at bounding box center [1467, 545] width 23 height 23
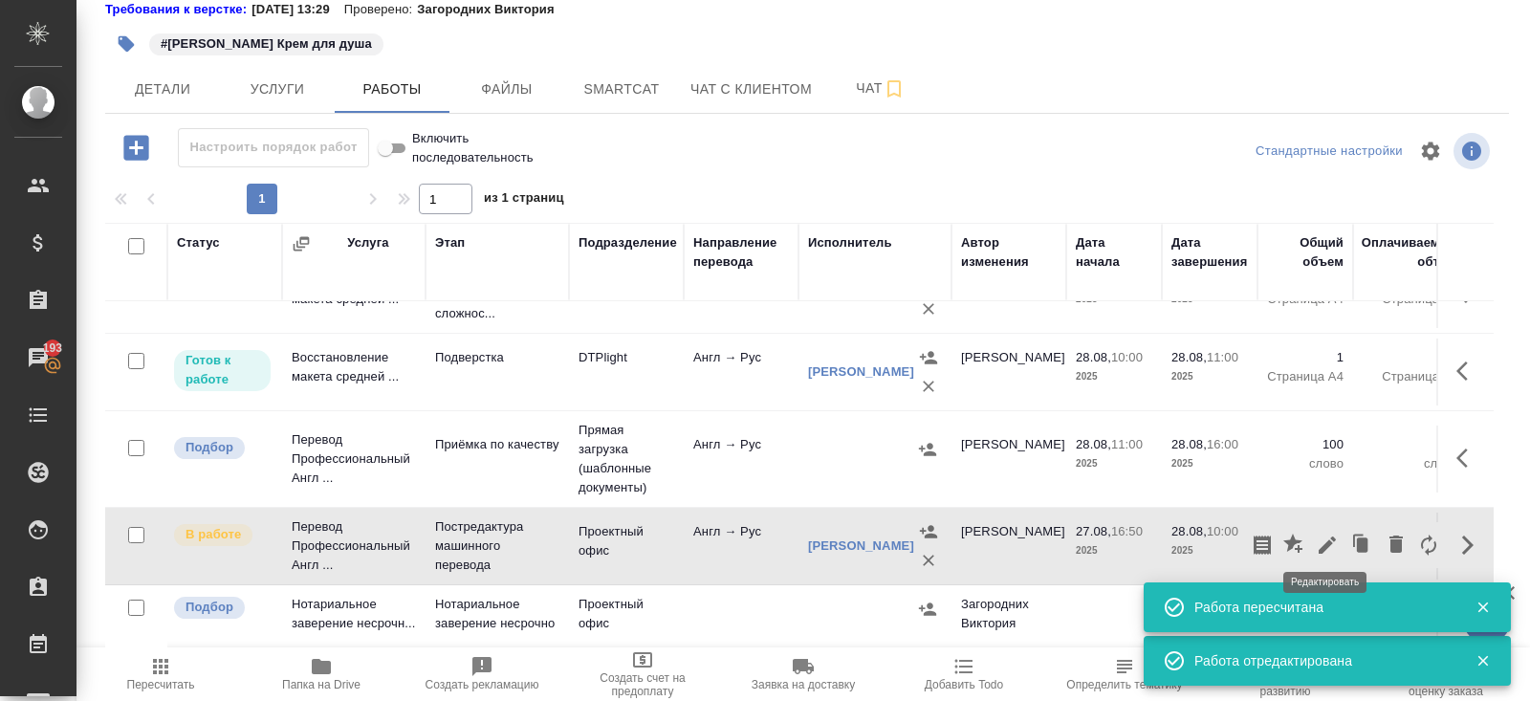
click at [1316, 536] on icon "button" at bounding box center [1327, 545] width 23 height 23
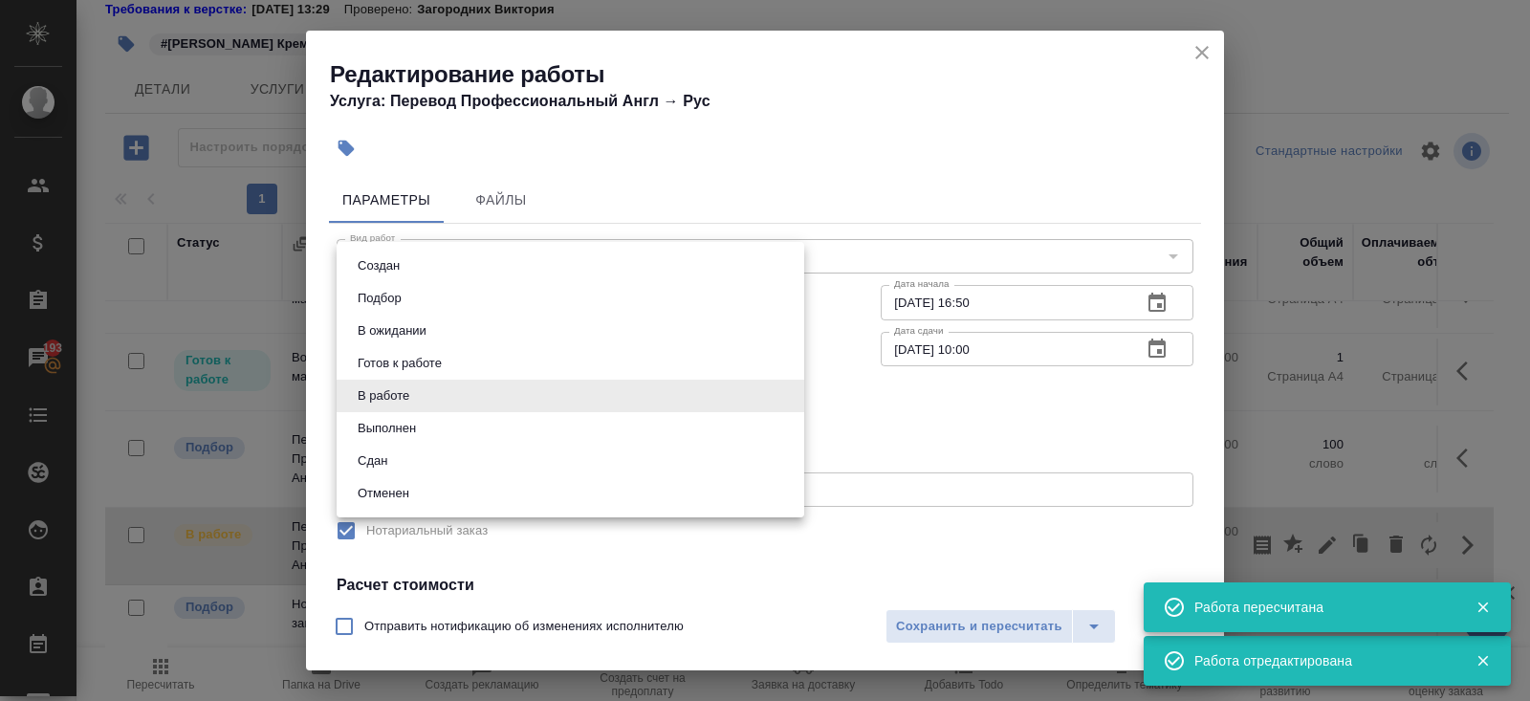
click at [410, 388] on body "🙏 .cls-1 fill:#fff; AWATERA Belyakova Yulia Клиенты Спецификации Заказы 193 Чат…" at bounding box center [765, 350] width 1530 height 701
click at [408, 418] on button "Выполнен" at bounding box center [387, 428] width 70 height 21
type input "completed"
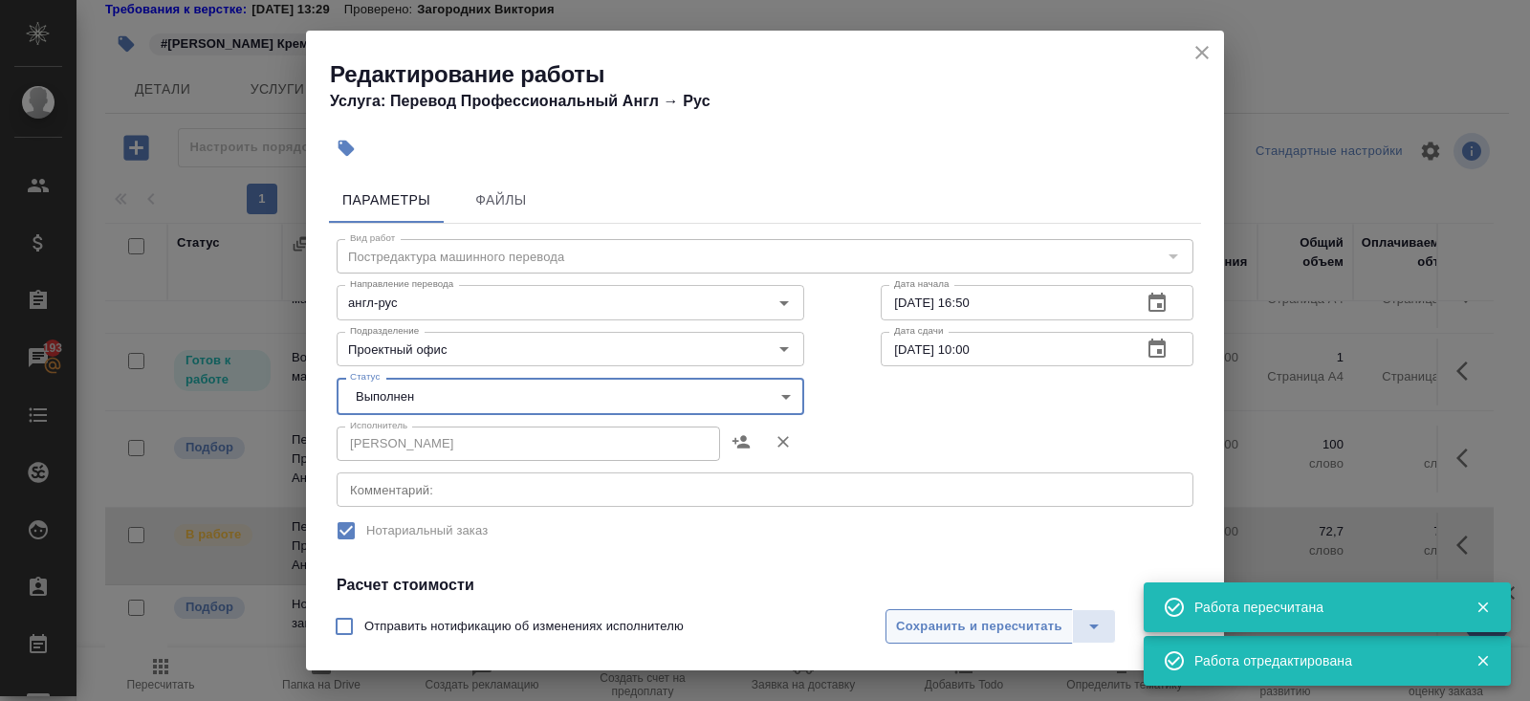
click at [929, 630] on span "Сохранить и пересчитать" at bounding box center [979, 627] width 166 height 22
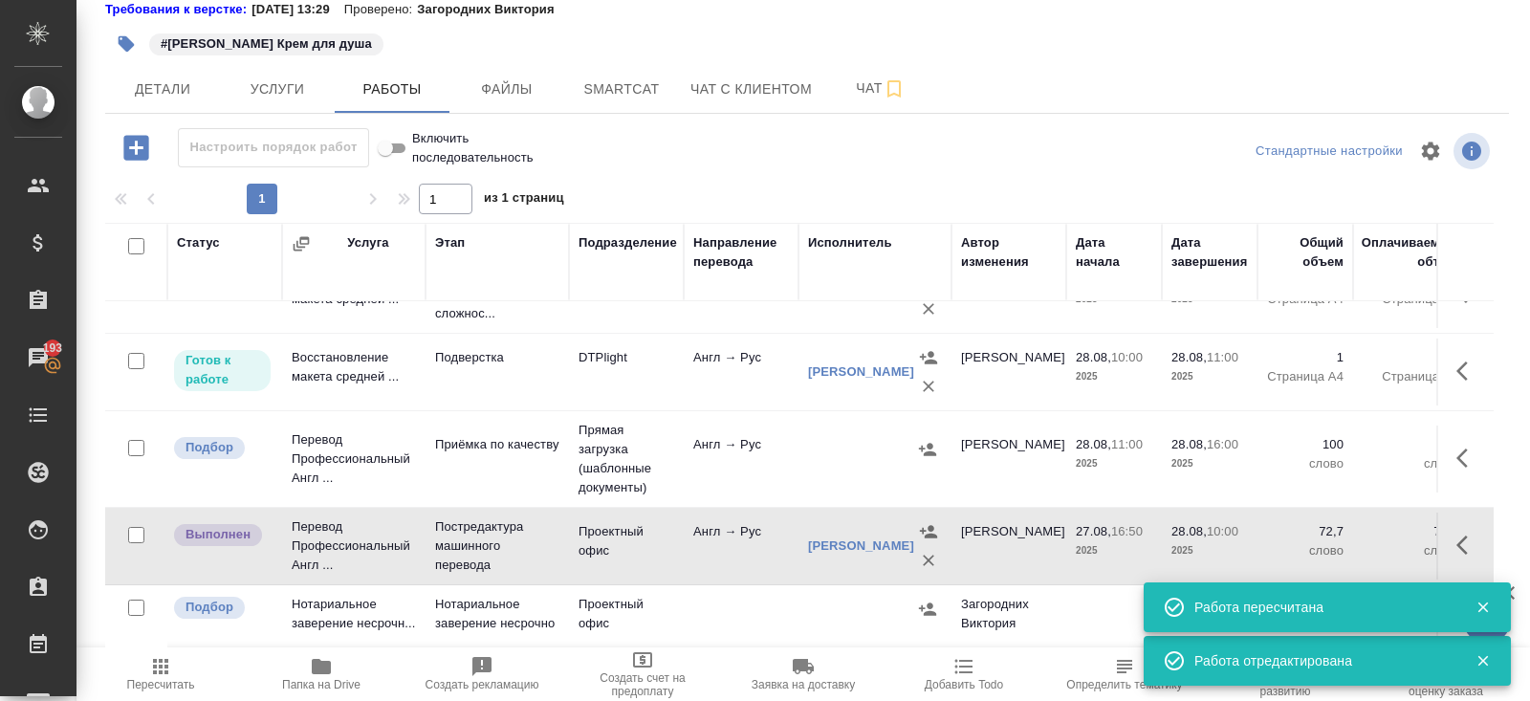
click at [347, 682] on span "Папка на Drive" at bounding box center [321, 684] width 78 height 13
click at [1467, 447] on icon "button" at bounding box center [1467, 458] width 23 height 23
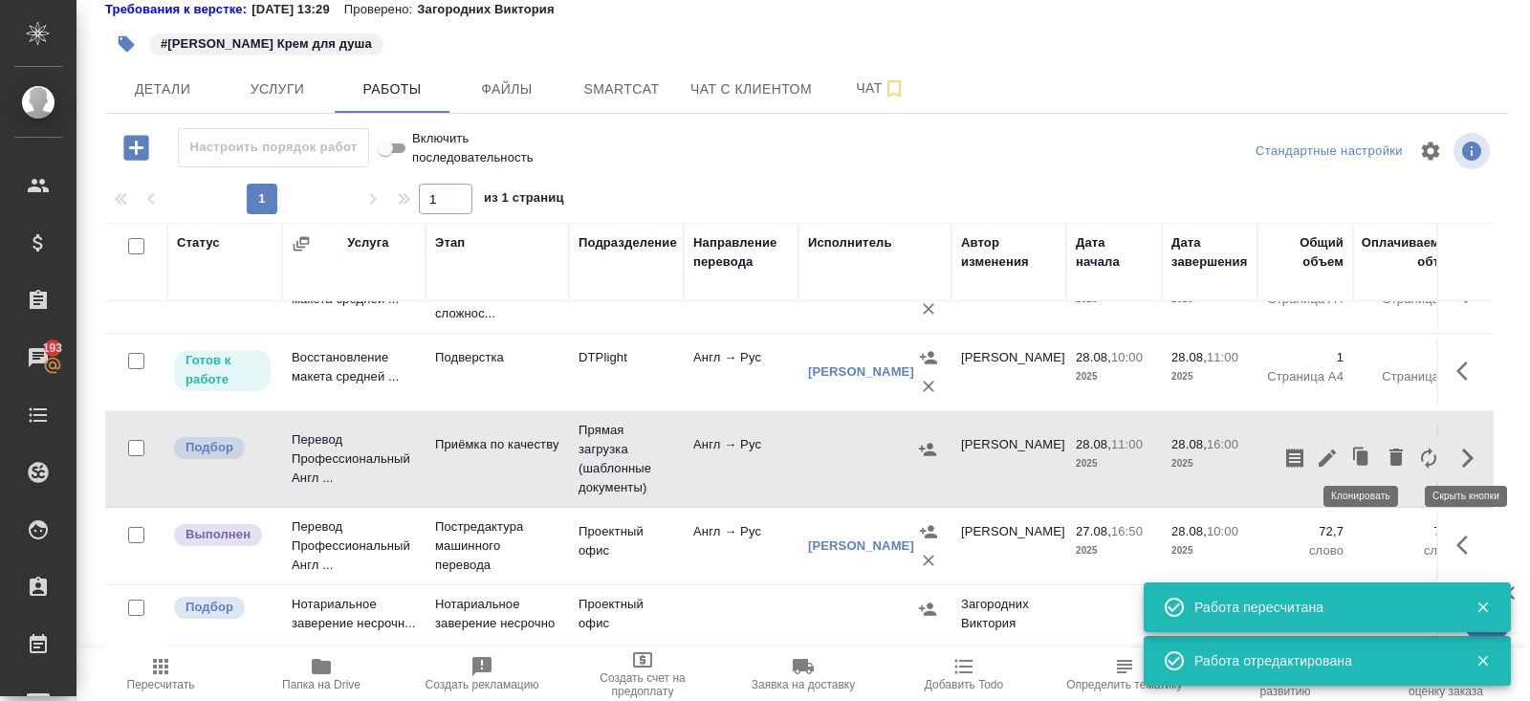
click at [1331, 451] on icon "button" at bounding box center [1327, 458] width 23 height 23
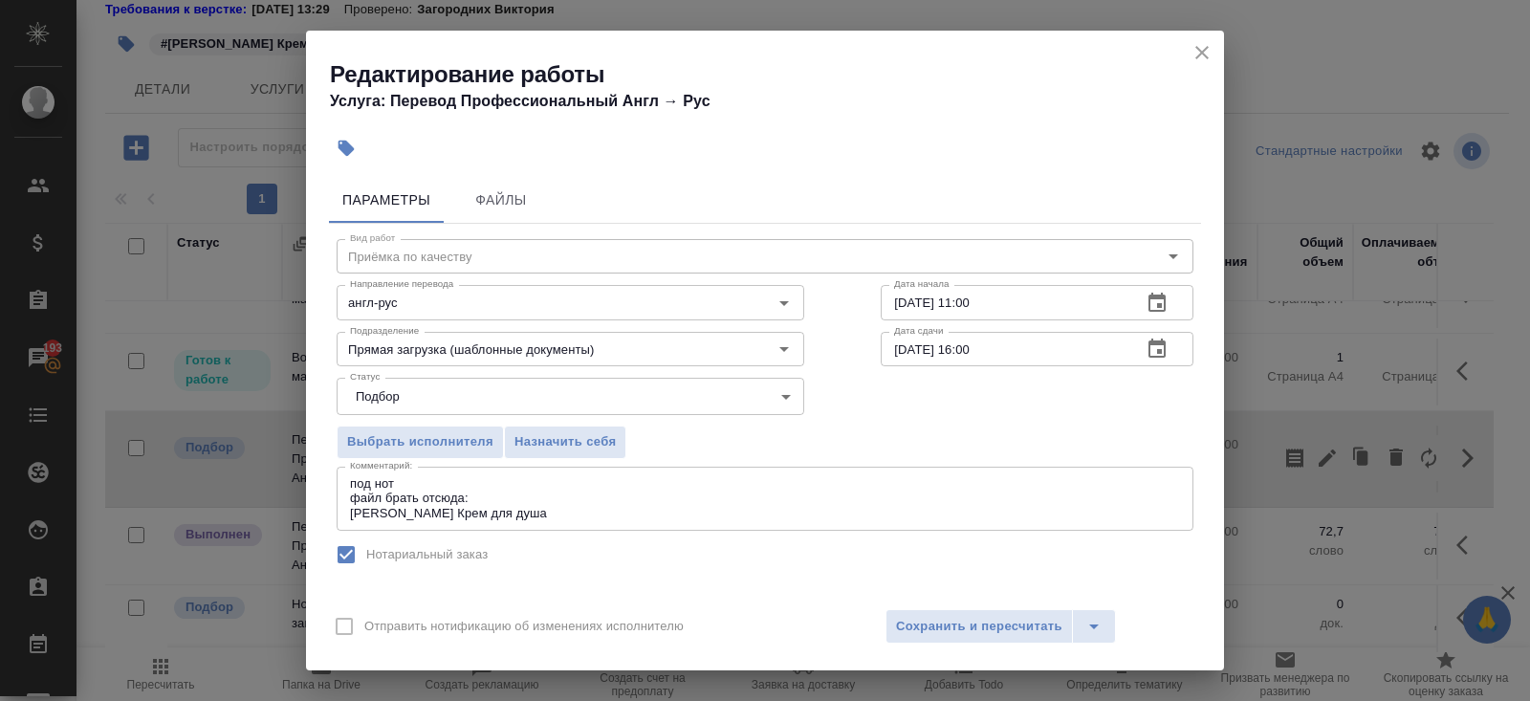
click at [549, 494] on textarea "под нот файл брать отсюда: Бейжа Флор Обновляющий Крем для душа" at bounding box center [765, 498] width 830 height 44
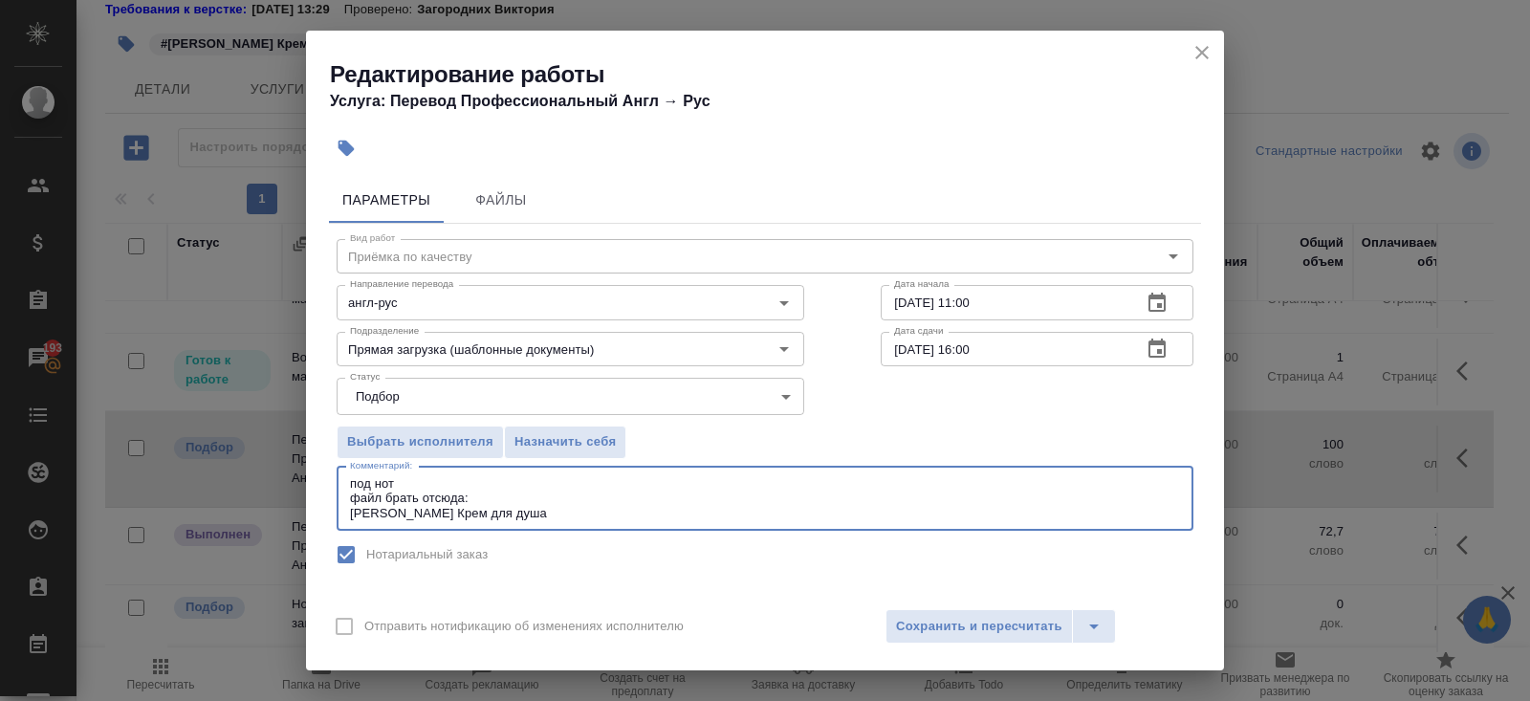
paste textarea "https://drive.awatera.com/s/jbDCHdGqLTcPCy4"
type textarea "под нот файл брать отсюда: https://drive.awatera.com/s/jbDCHdGqLTcPCy4 Бейжа Фл…"
click at [933, 634] on span "Сохранить и пересчитать" at bounding box center [979, 627] width 166 height 22
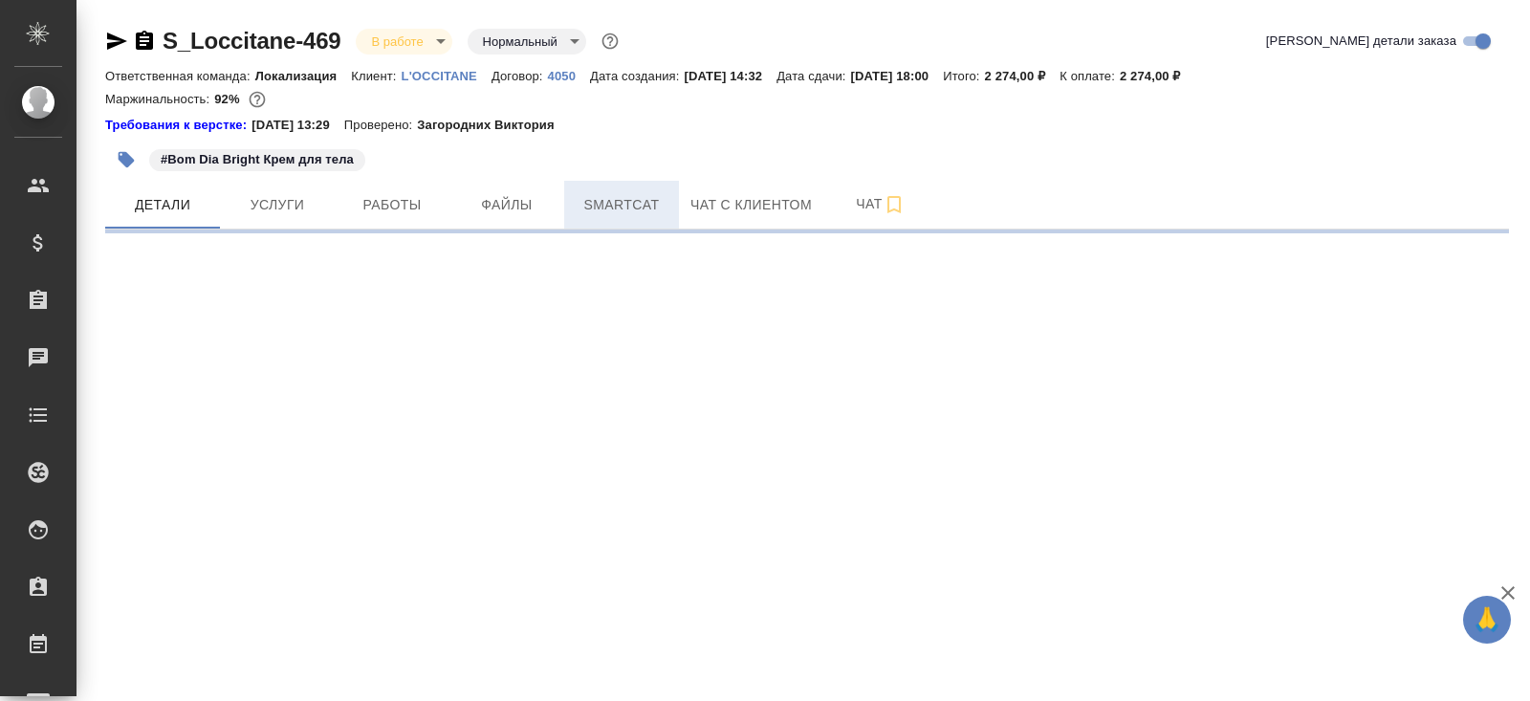
select select "RU"
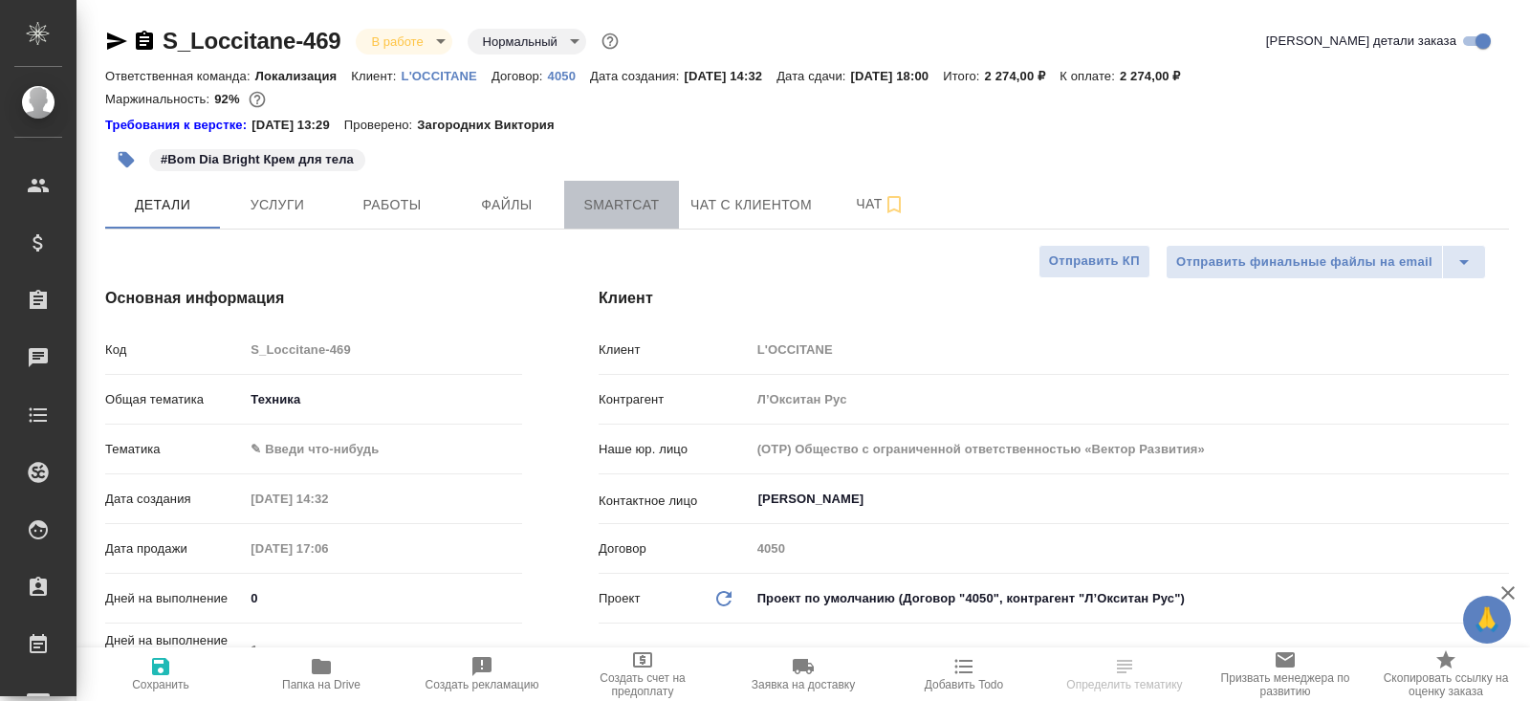
click at [644, 206] on span "Smartcat" at bounding box center [622, 205] width 92 height 24
type textarea "x"
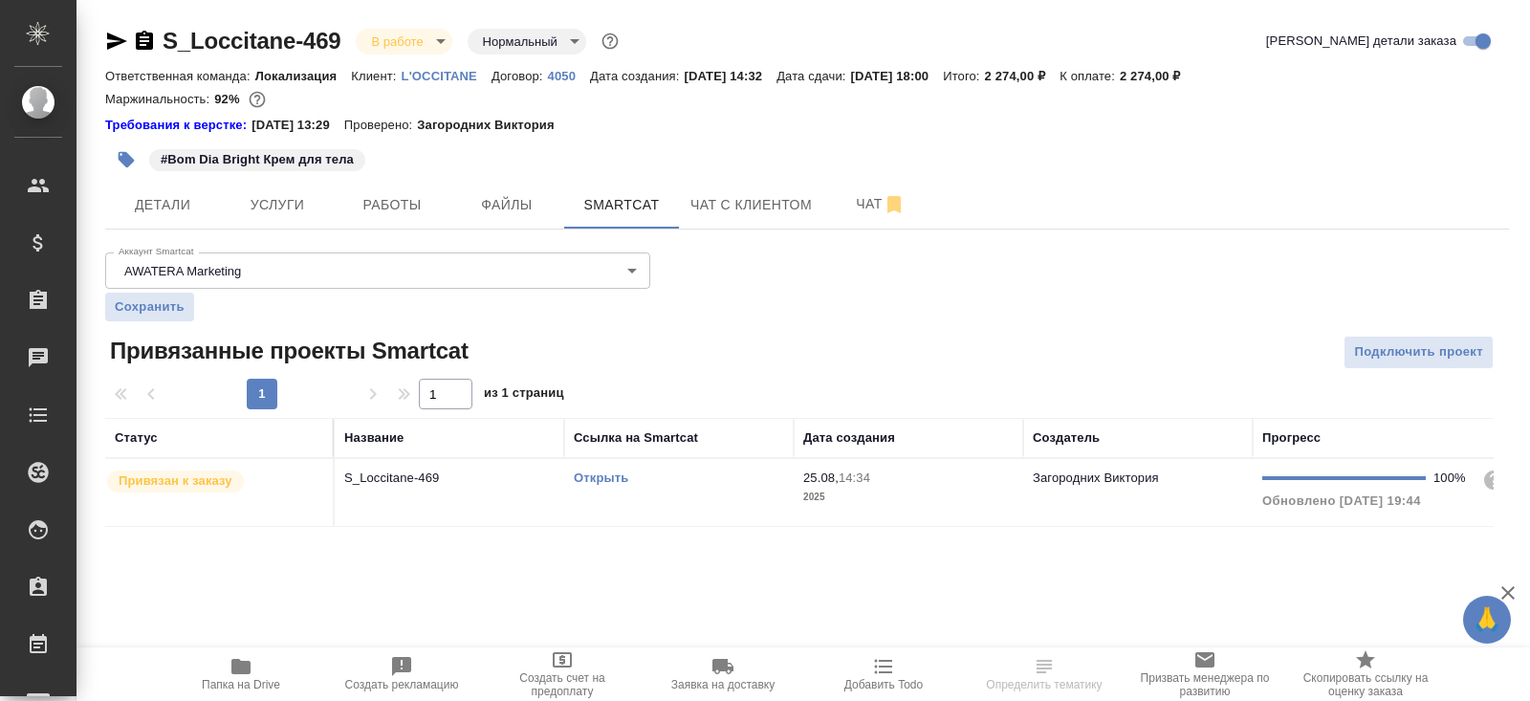
click at [607, 474] on link "Открыть" at bounding box center [601, 477] width 54 height 14
click at [257, 660] on span "Папка на Drive" at bounding box center [241, 673] width 138 height 36
click at [388, 217] on button "Работы" at bounding box center [392, 205] width 115 height 48
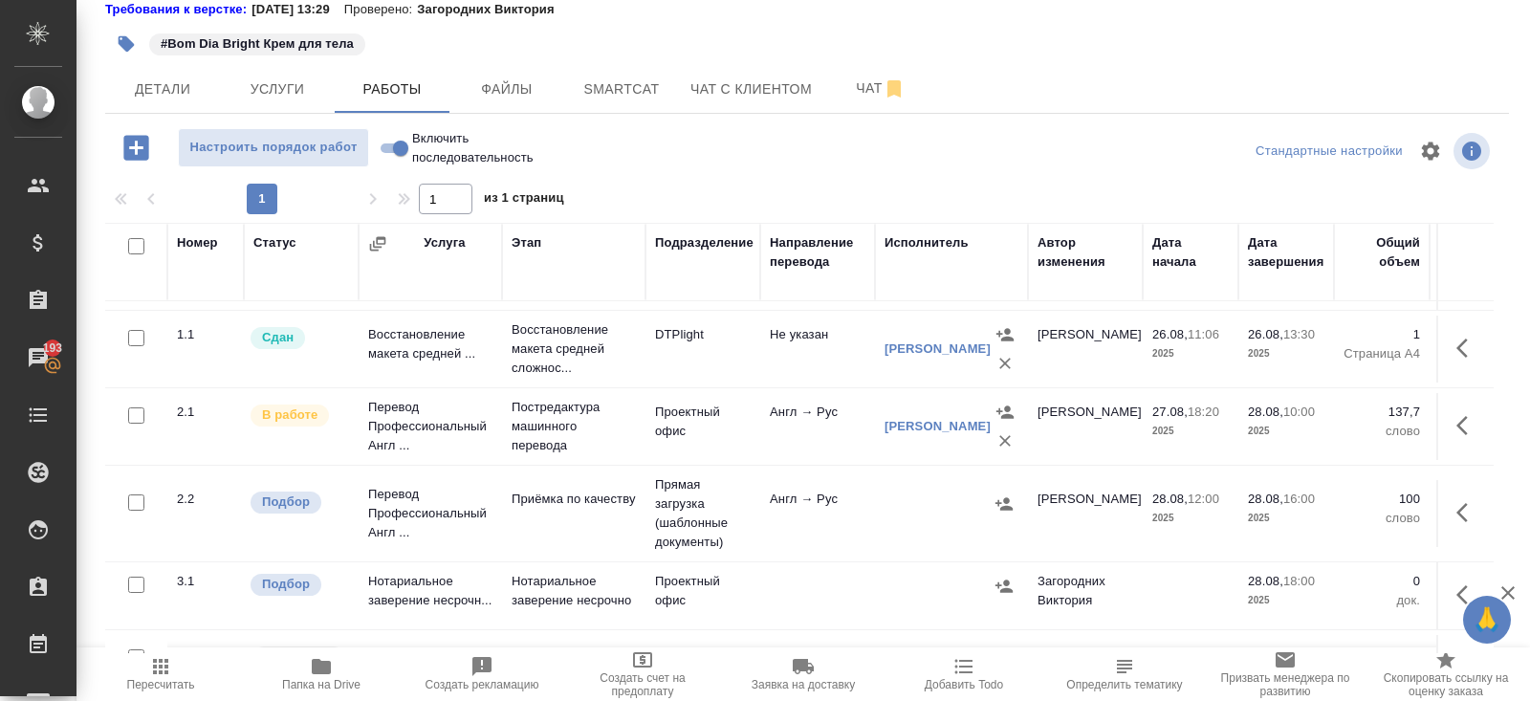
scroll to position [51, 0]
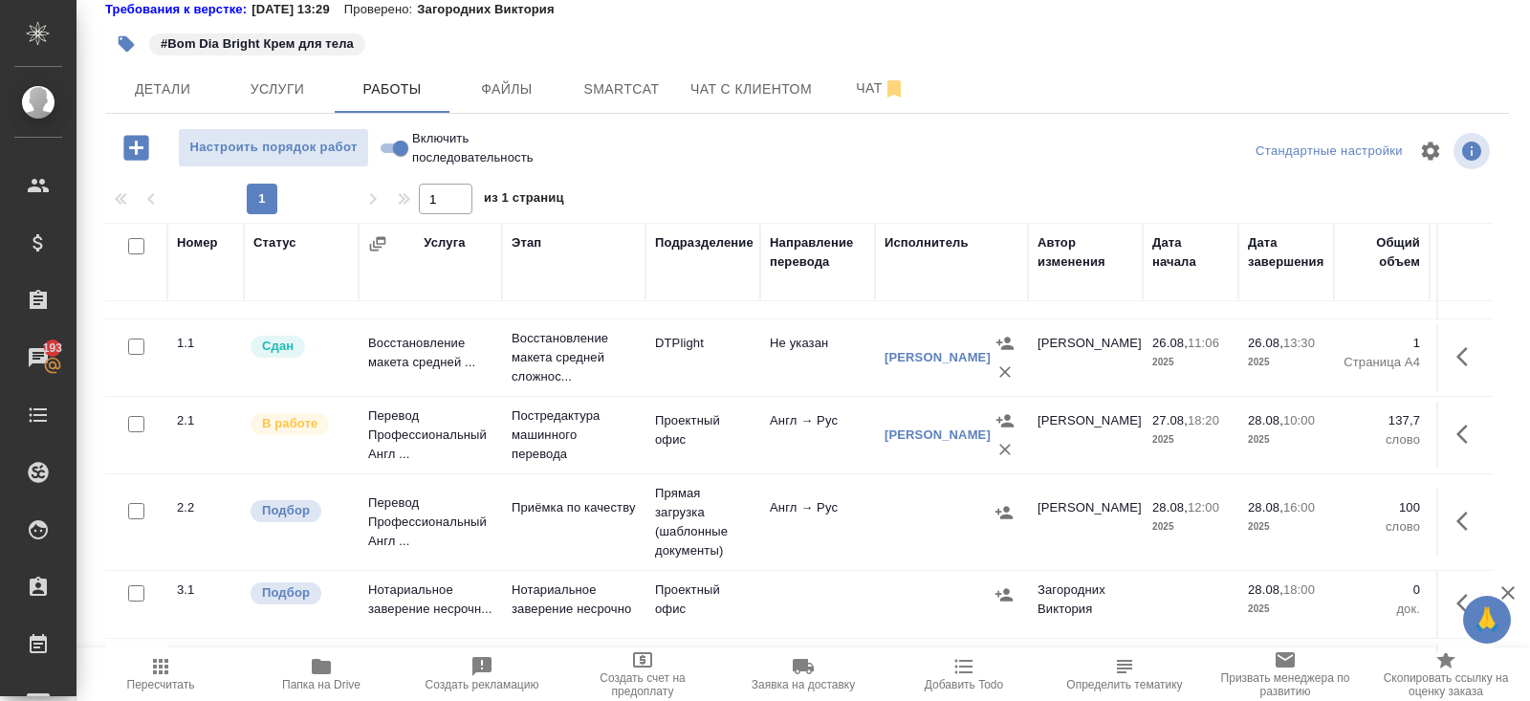
click at [1461, 434] on icon "button" at bounding box center [1461, 434] width 11 height 19
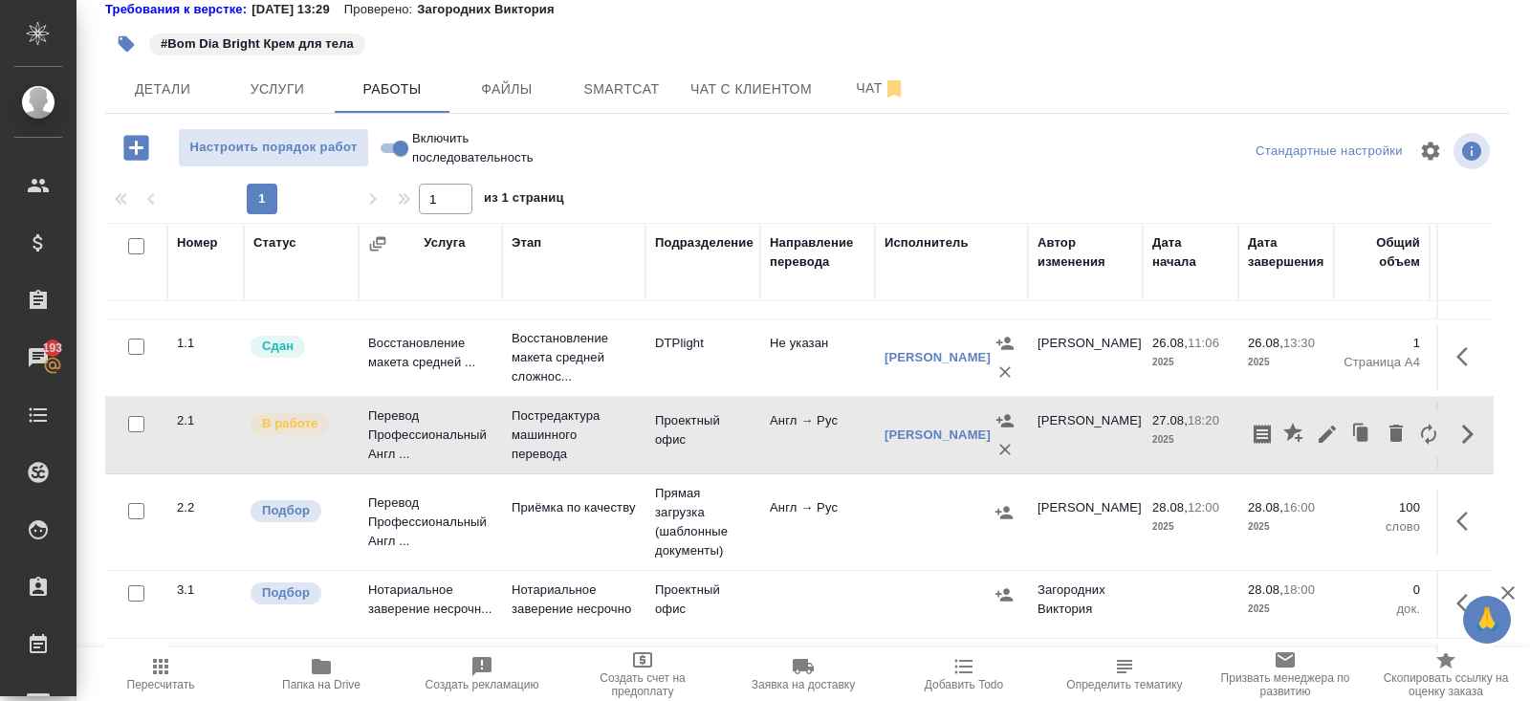
click at [1329, 433] on icon "button" at bounding box center [1327, 434] width 23 height 23
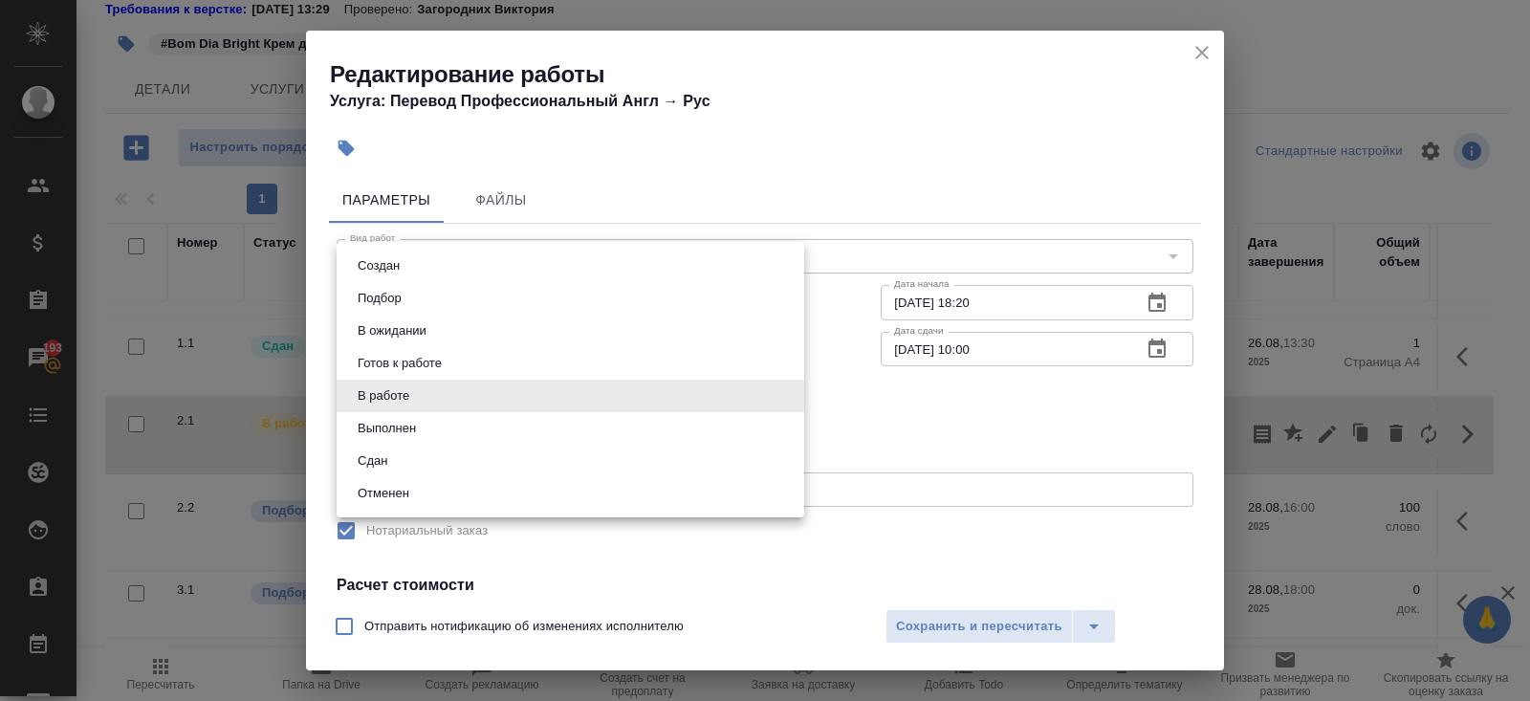
click at [367, 395] on body "🙏 .cls-1 fill:#fff; AWATERA [PERSON_NAME] Спецификации Заказы 193 Чаты Todo Про…" at bounding box center [765, 350] width 1530 height 701
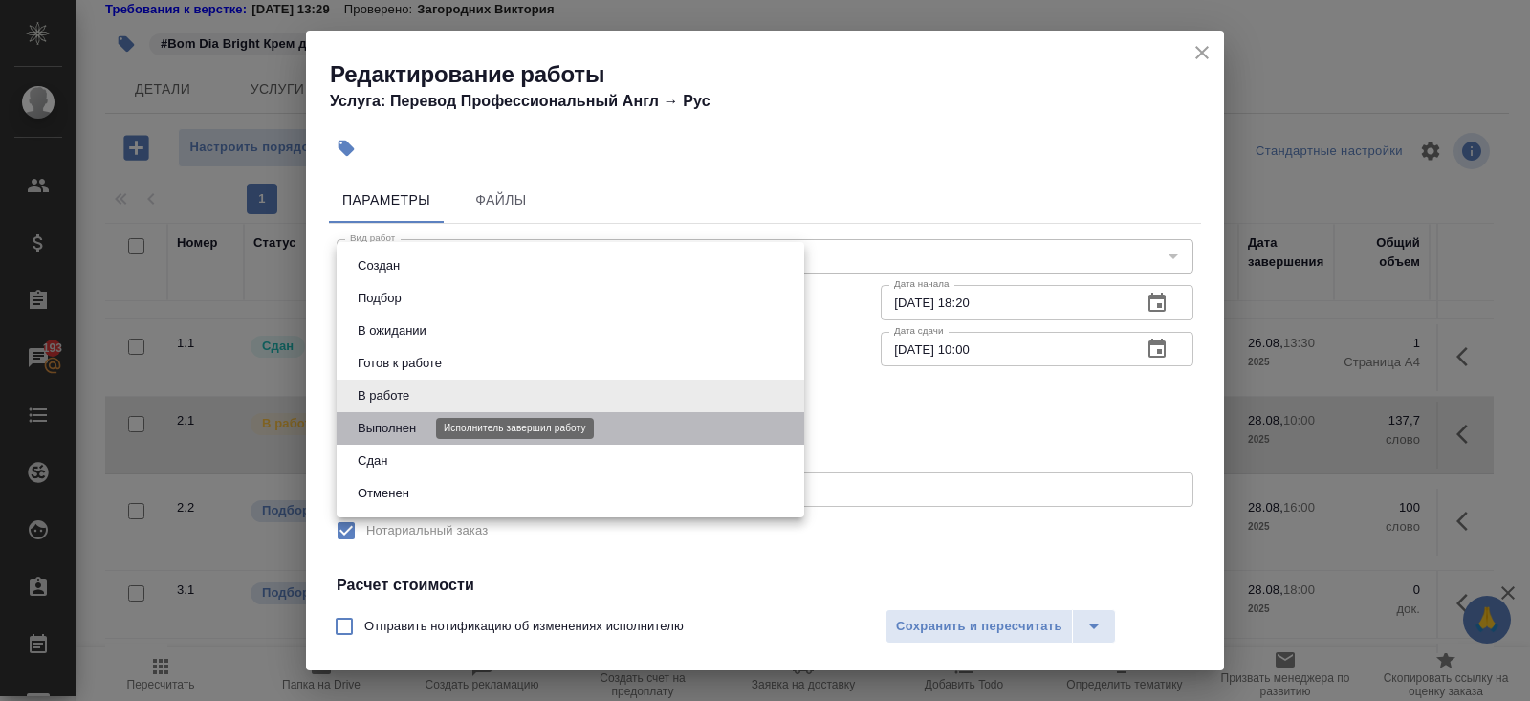
click at [381, 426] on button "Выполнен" at bounding box center [387, 428] width 70 height 21
type input "completed"
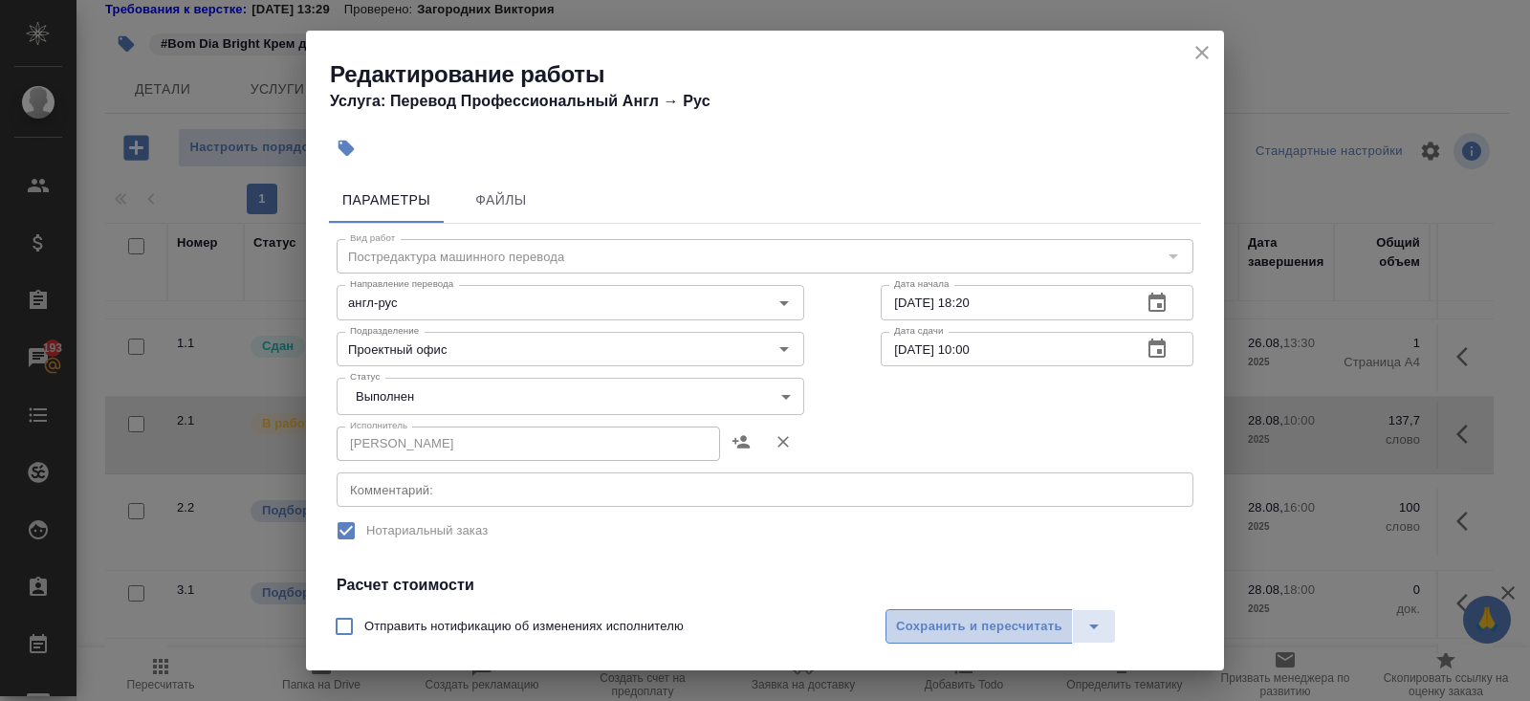
click at [932, 619] on span "Сохранить и пересчитать" at bounding box center [979, 627] width 166 height 22
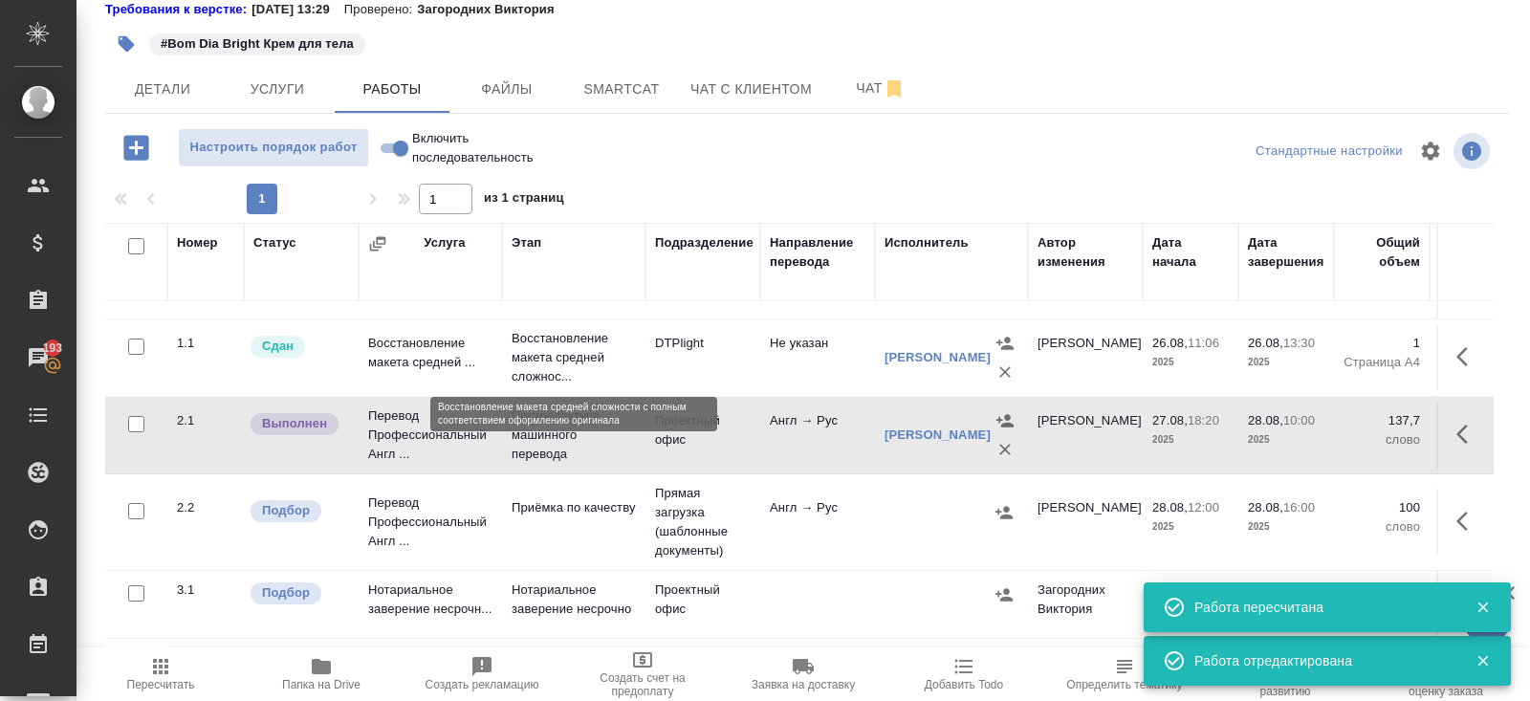
scroll to position [120, 0]
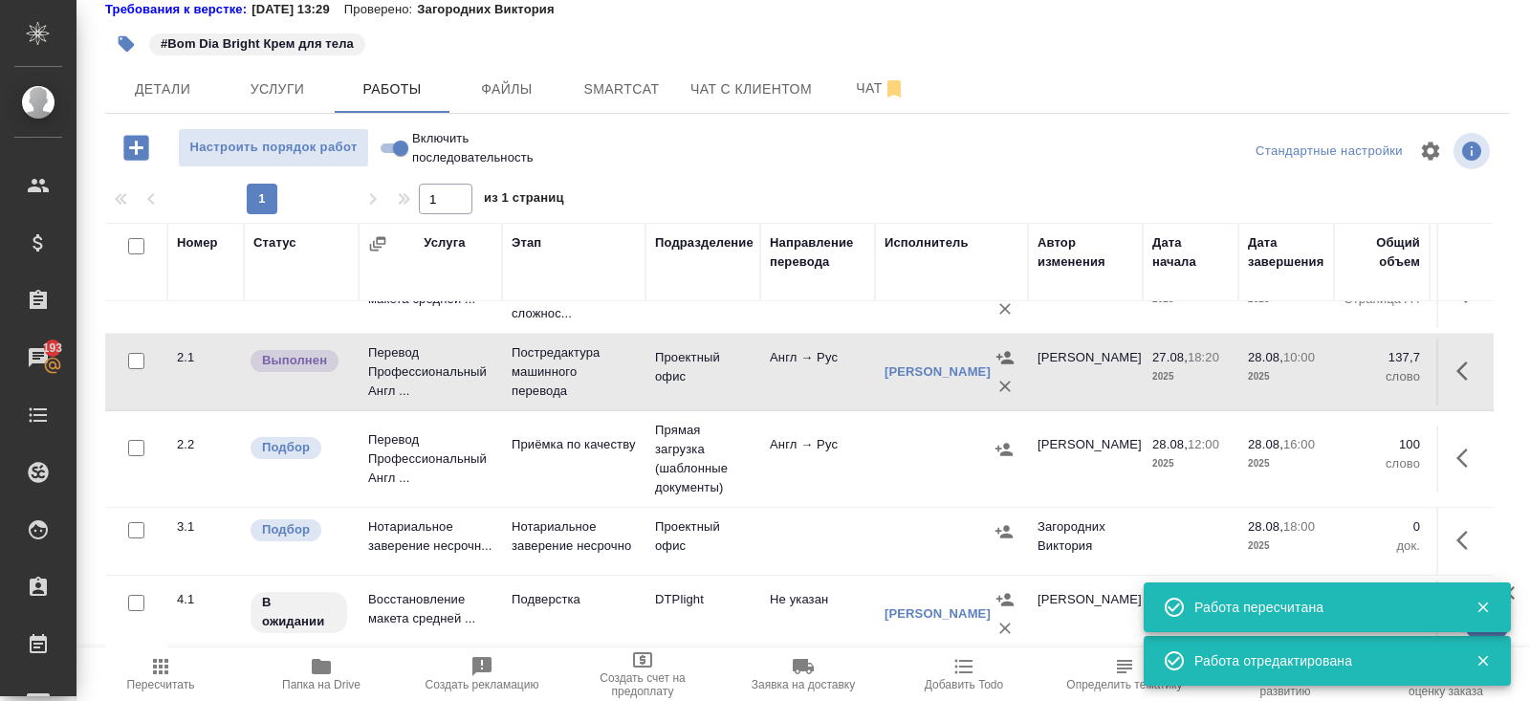
click at [1481, 601] on icon "button" at bounding box center [1482, 607] width 17 height 17
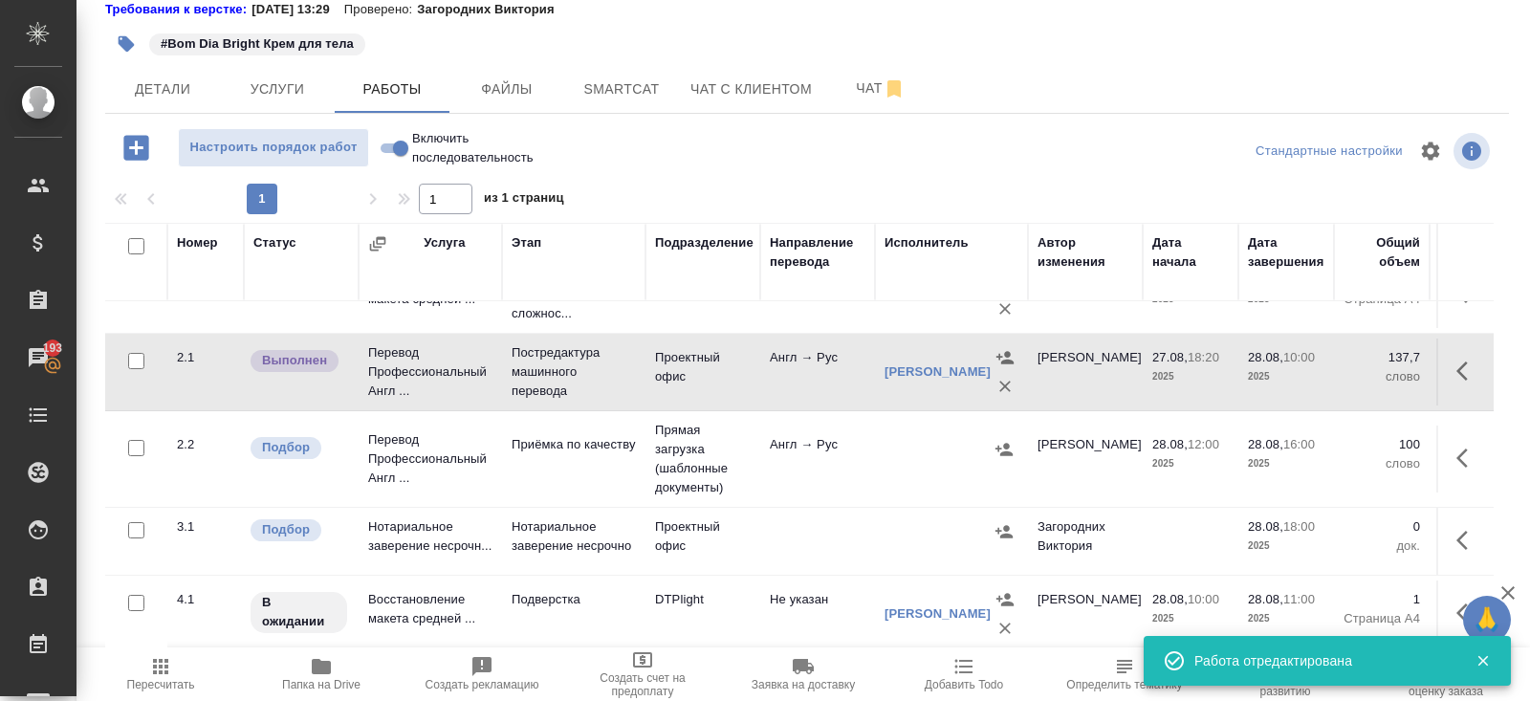
click at [1452, 609] on button "button" at bounding box center [1468, 613] width 46 height 46
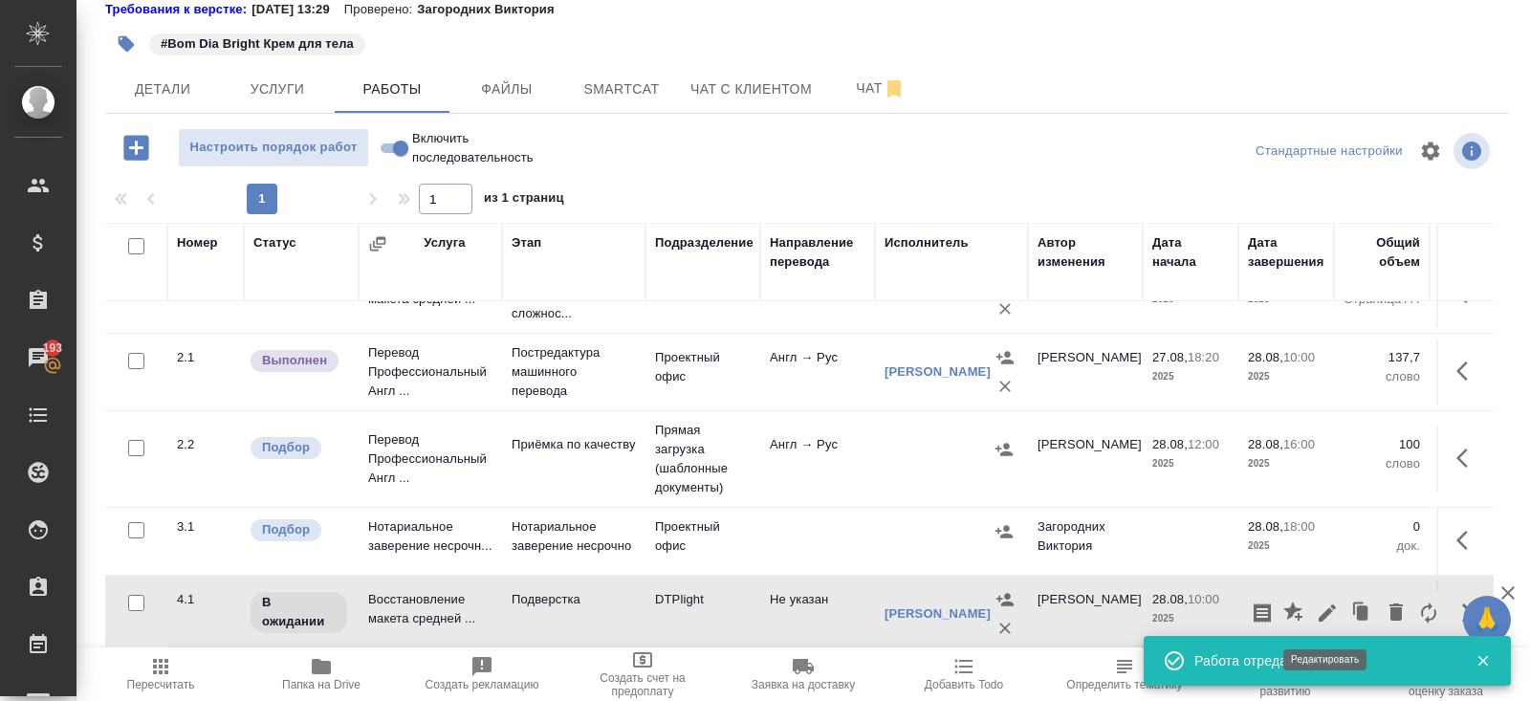
click at [1325, 610] on icon "button" at bounding box center [1327, 612] width 23 height 23
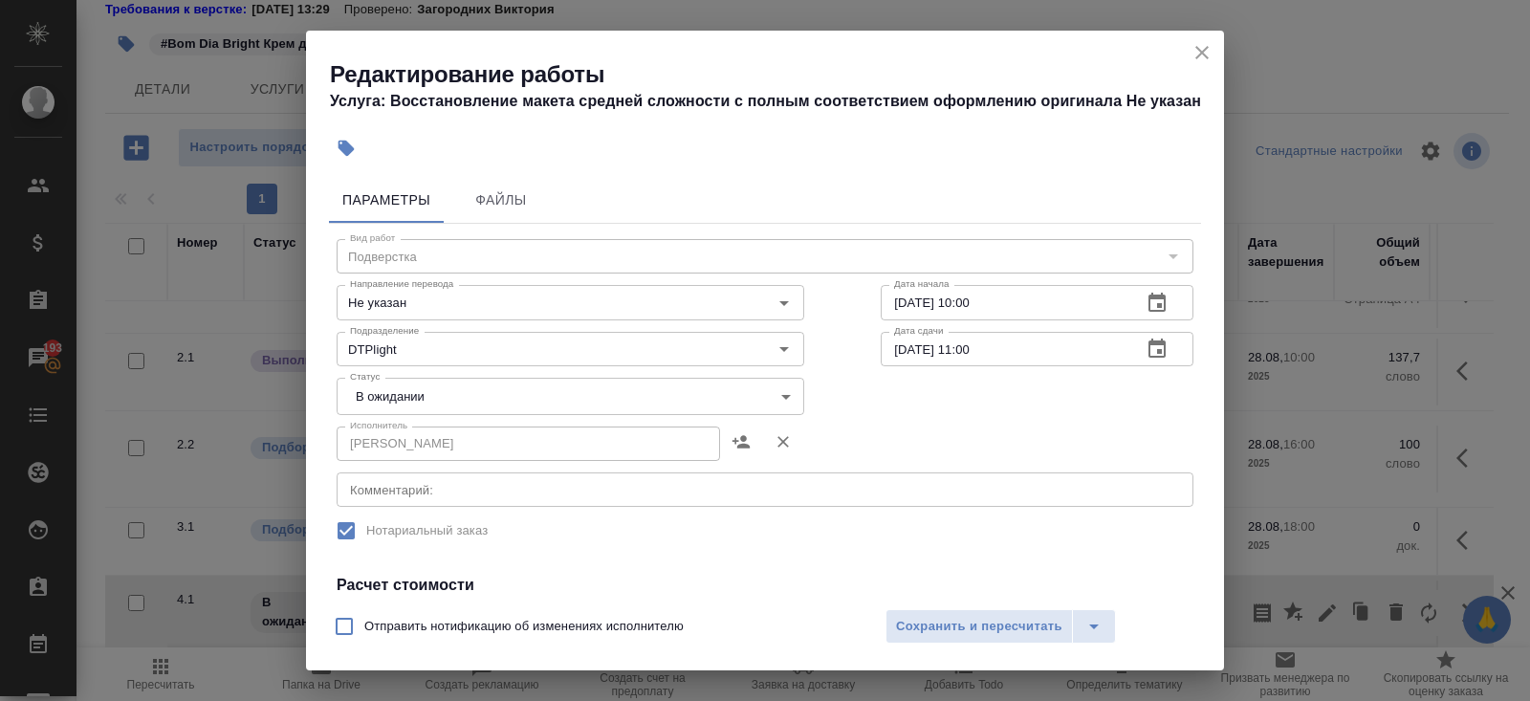
click at [480, 487] on textarea at bounding box center [765, 490] width 830 height 14
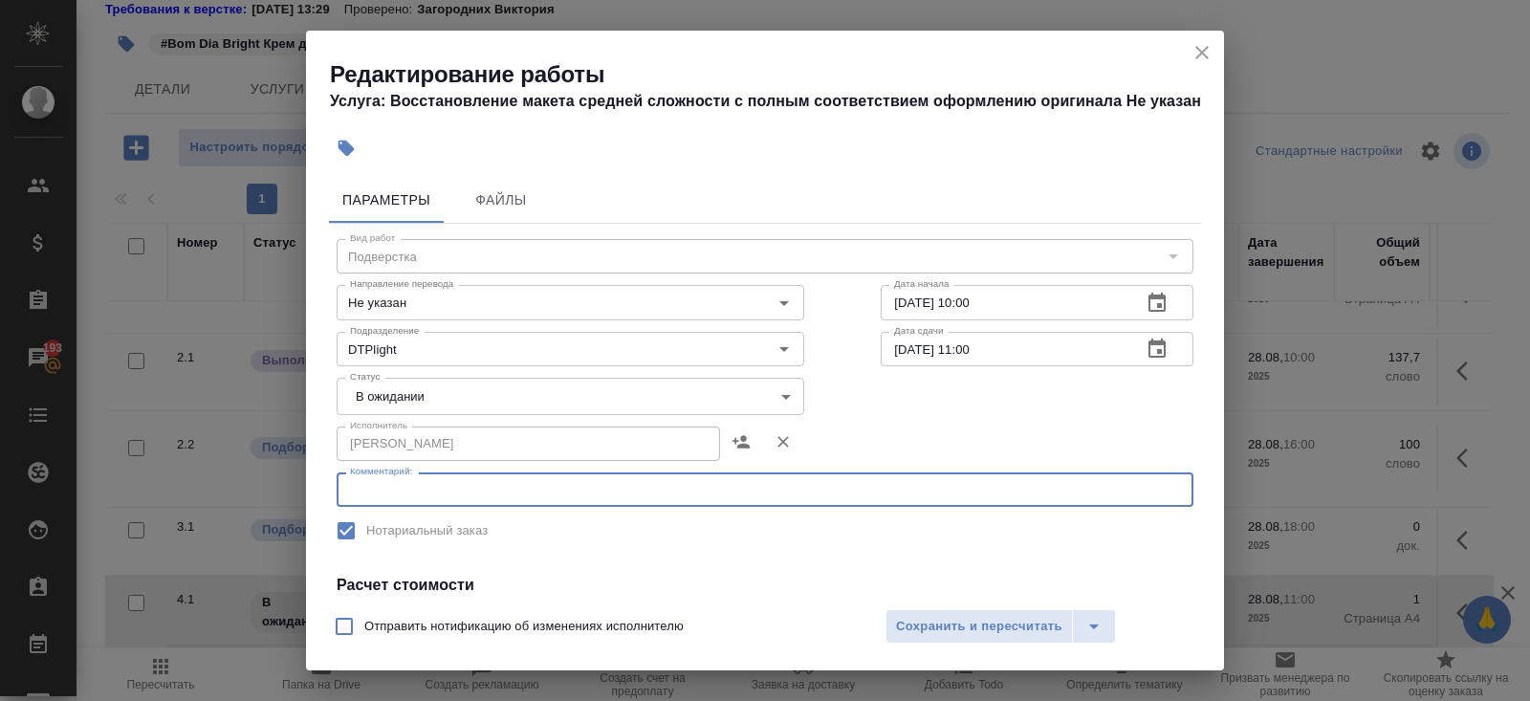
paste textarea "[URL][DOMAIN_NAME]"
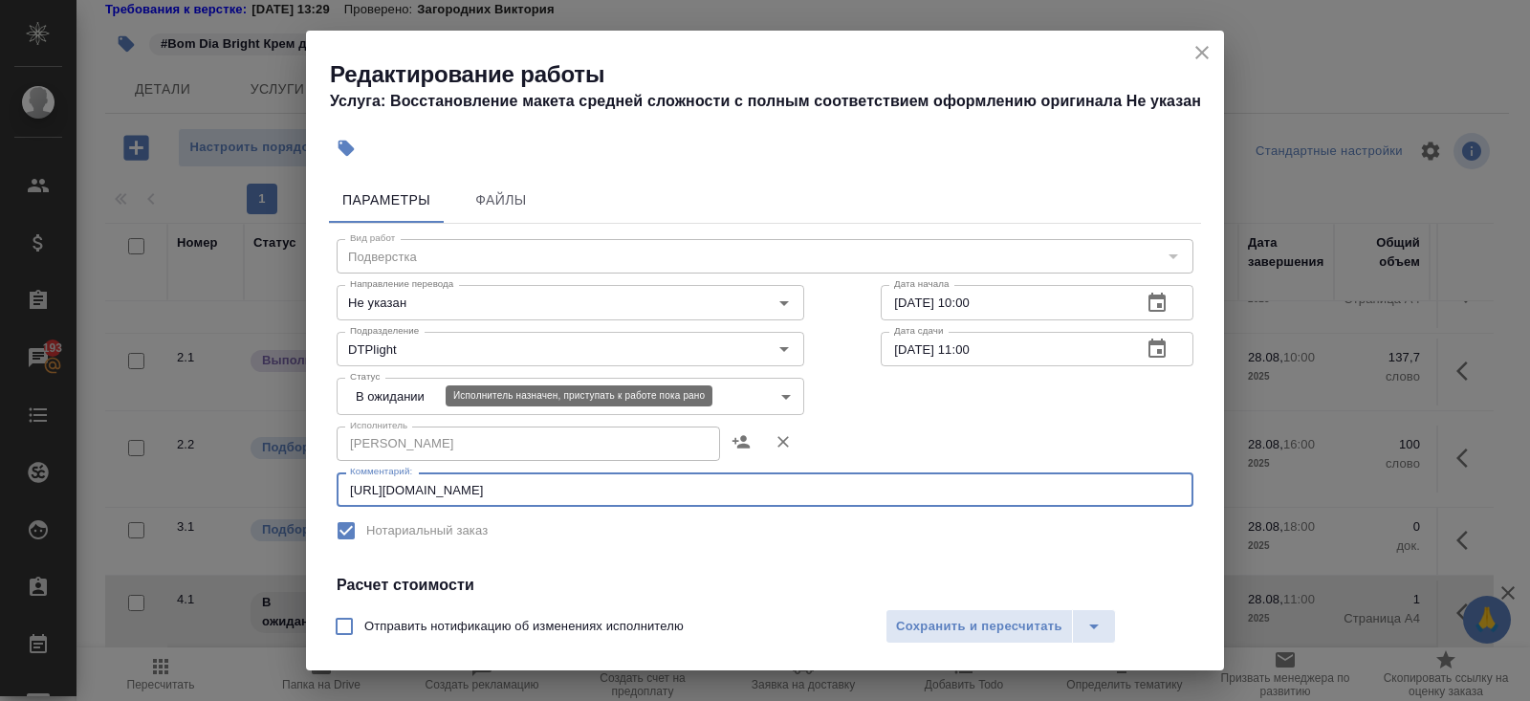
type textarea "[URL][DOMAIN_NAME]"
click at [393, 396] on body "🙏 .cls-1 fill:#fff; AWATERA [PERSON_NAME] Спецификации Заказы 193 Чаты Todo Про…" at bounding box center [765, 350] width 1530 height 701
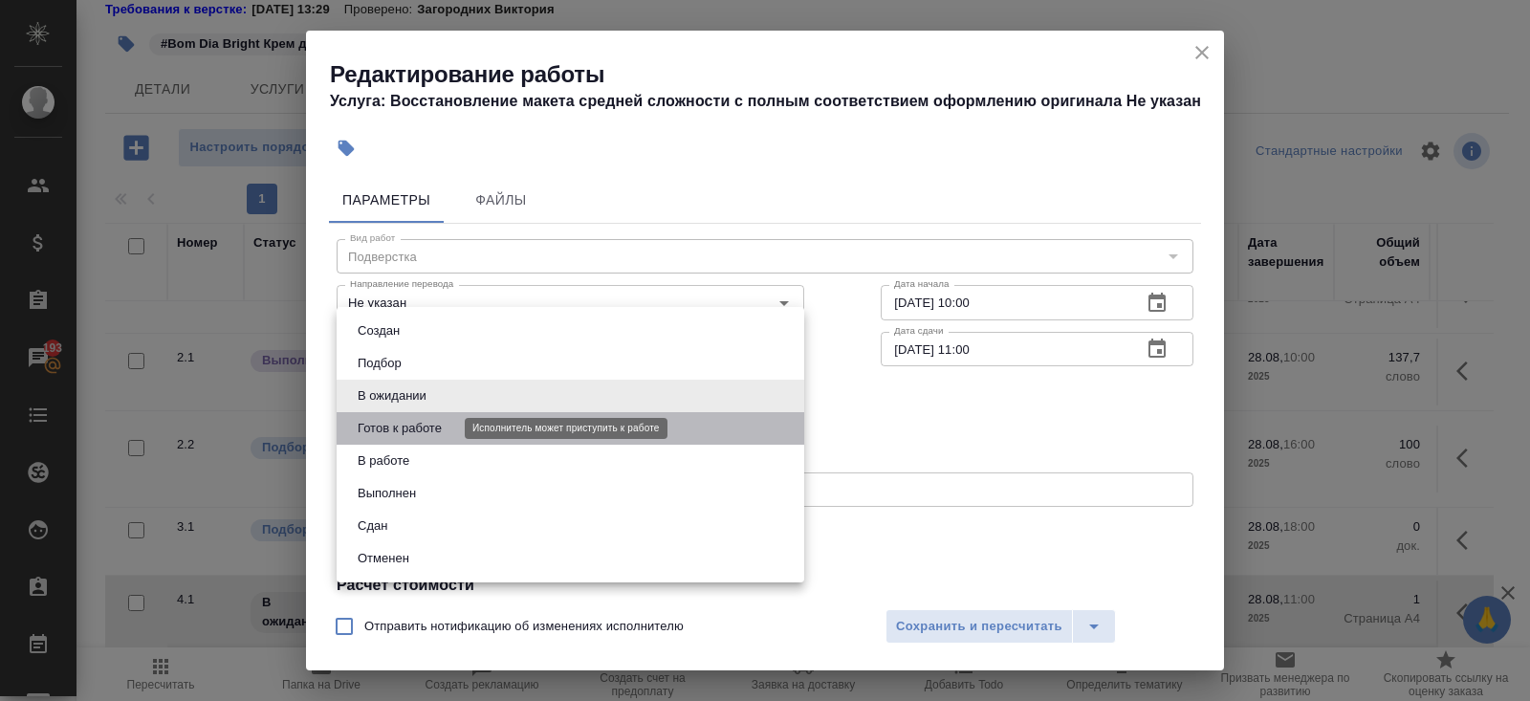
click at [395, 422] on button "Готов к работе" at bounding box center [400, 428] width 96 height 21
type input "readyForWork"
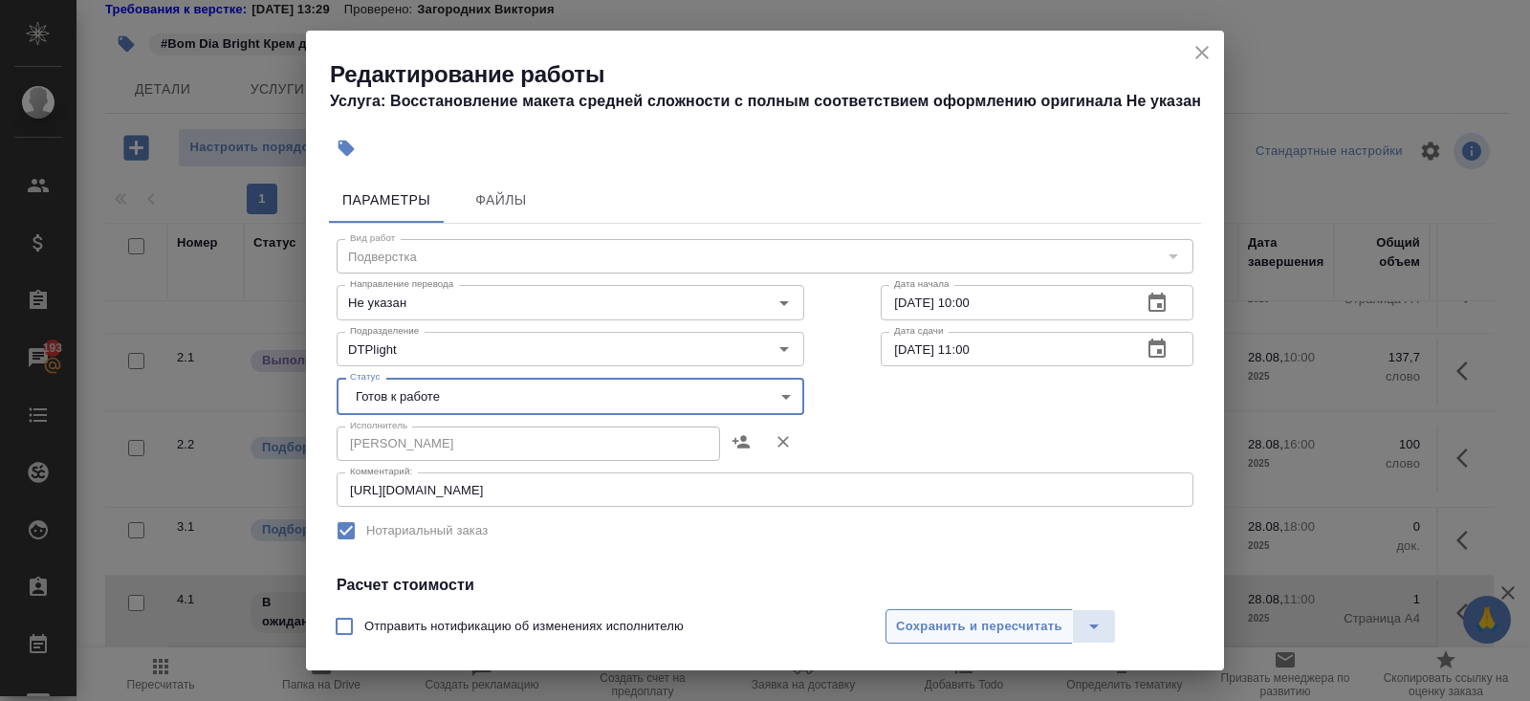
click at [914, 623] on span "Сохранить и пересчитать" at bounding box center [979, 627] width 166 height 22
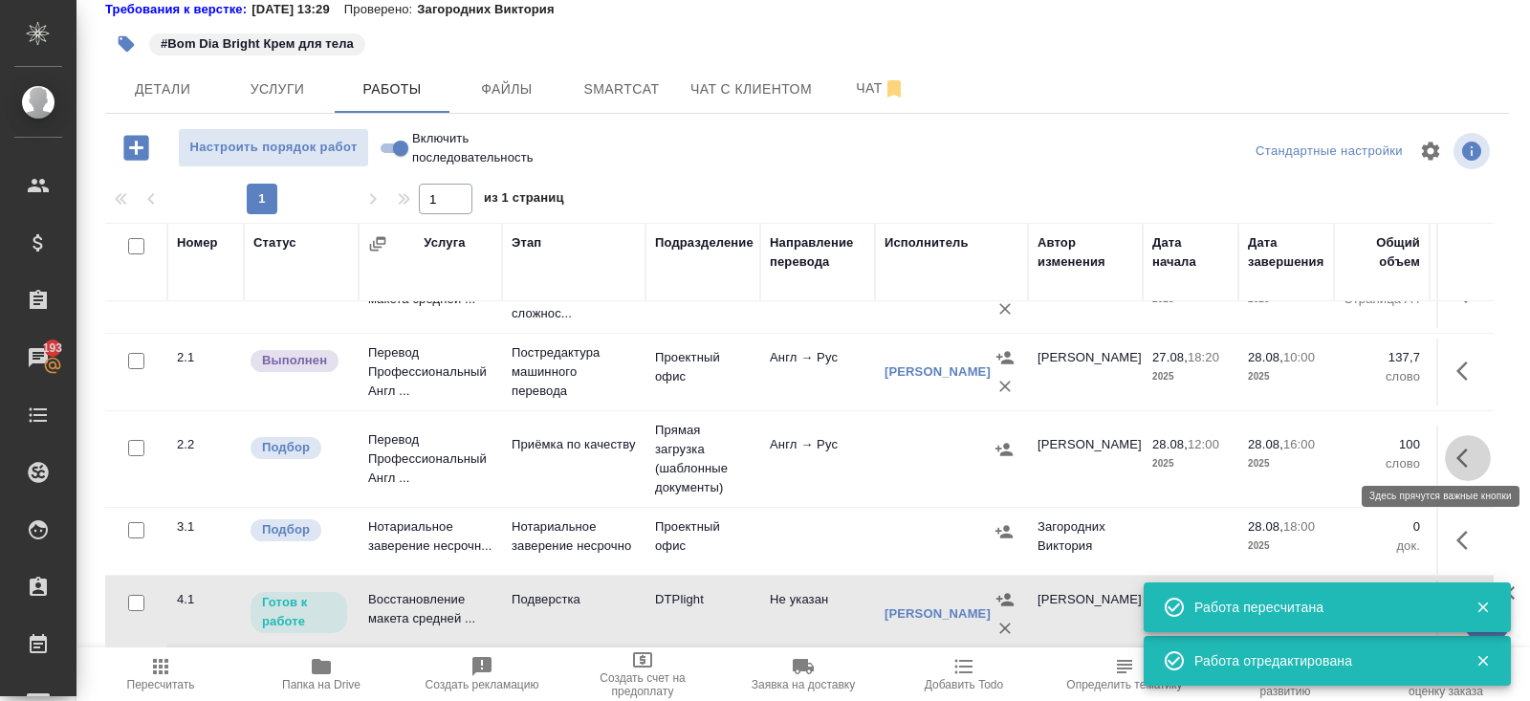
click at [1466, 450] on icon "button" at bounding box center [1467, 458] width 23 height 23
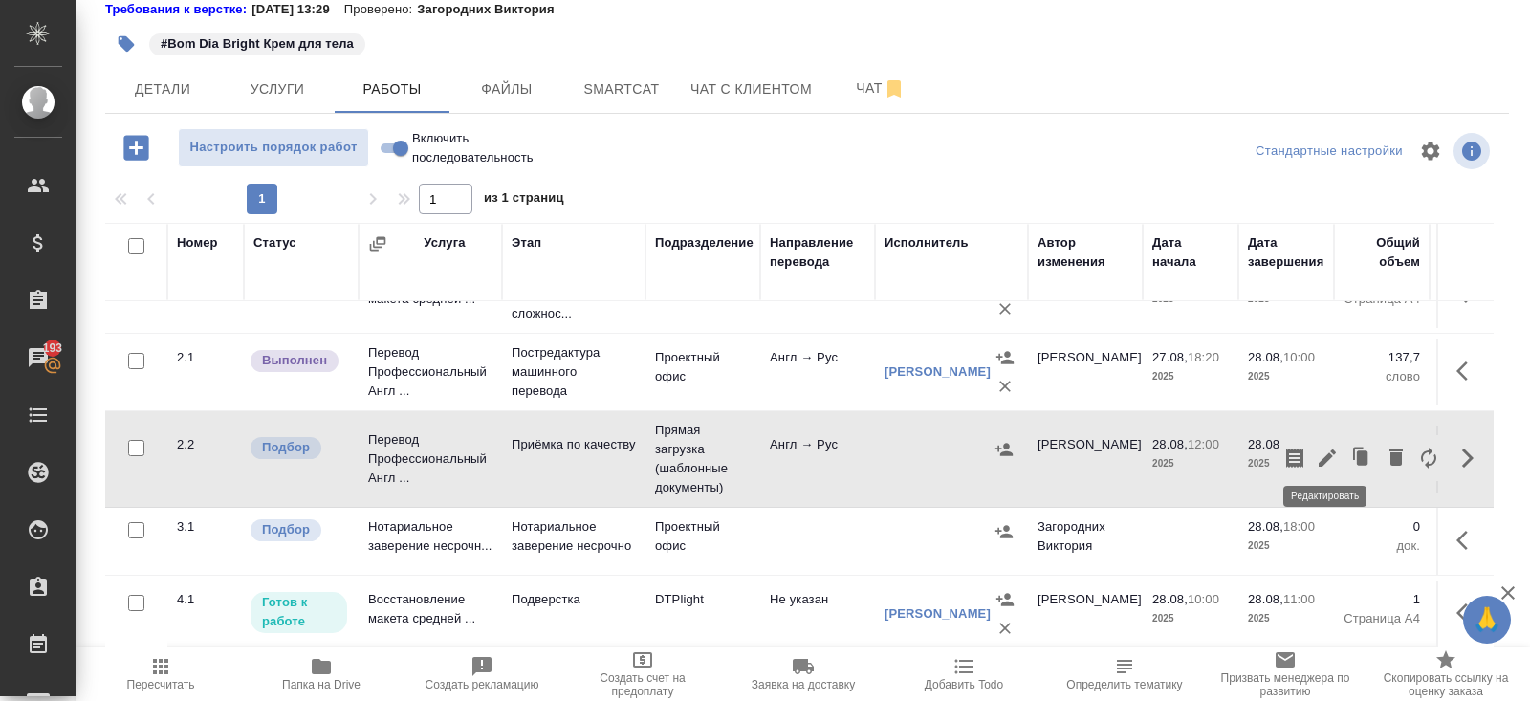
click at [1328, 450] on icon "button" at bounding box center [1326, 457] width 17 height 17
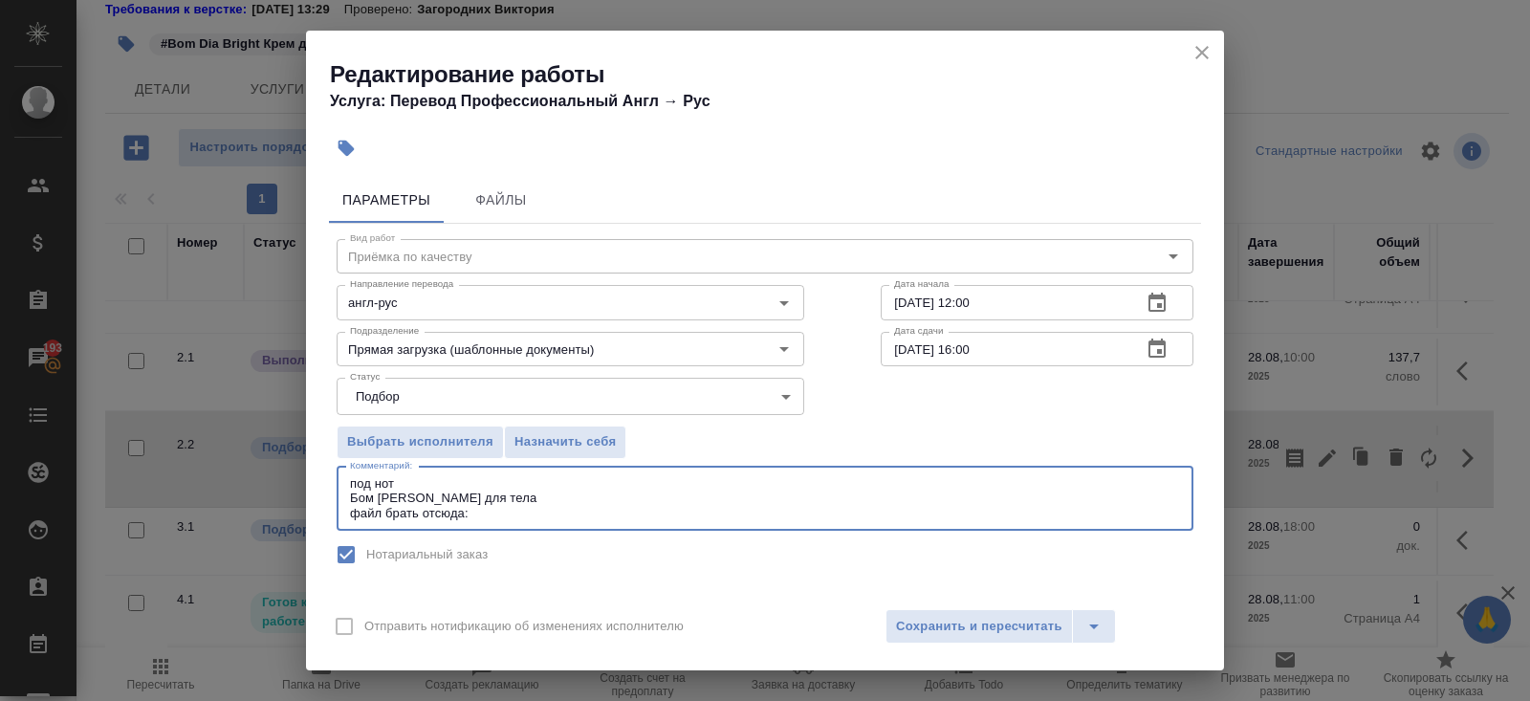
click at [540, 513] on textarea "под нот Бом [PERSON_NAME] для тела файл брать отсюда:" at bounding box center [765, 498] width 830 height 44
paste textarea "[URL][DOMAIN_NAME]"
type textarea "под нот Бом [PERSON_NAME] Крем для тела файл брать отсюда: [URL][DOMAIN_NAME]"
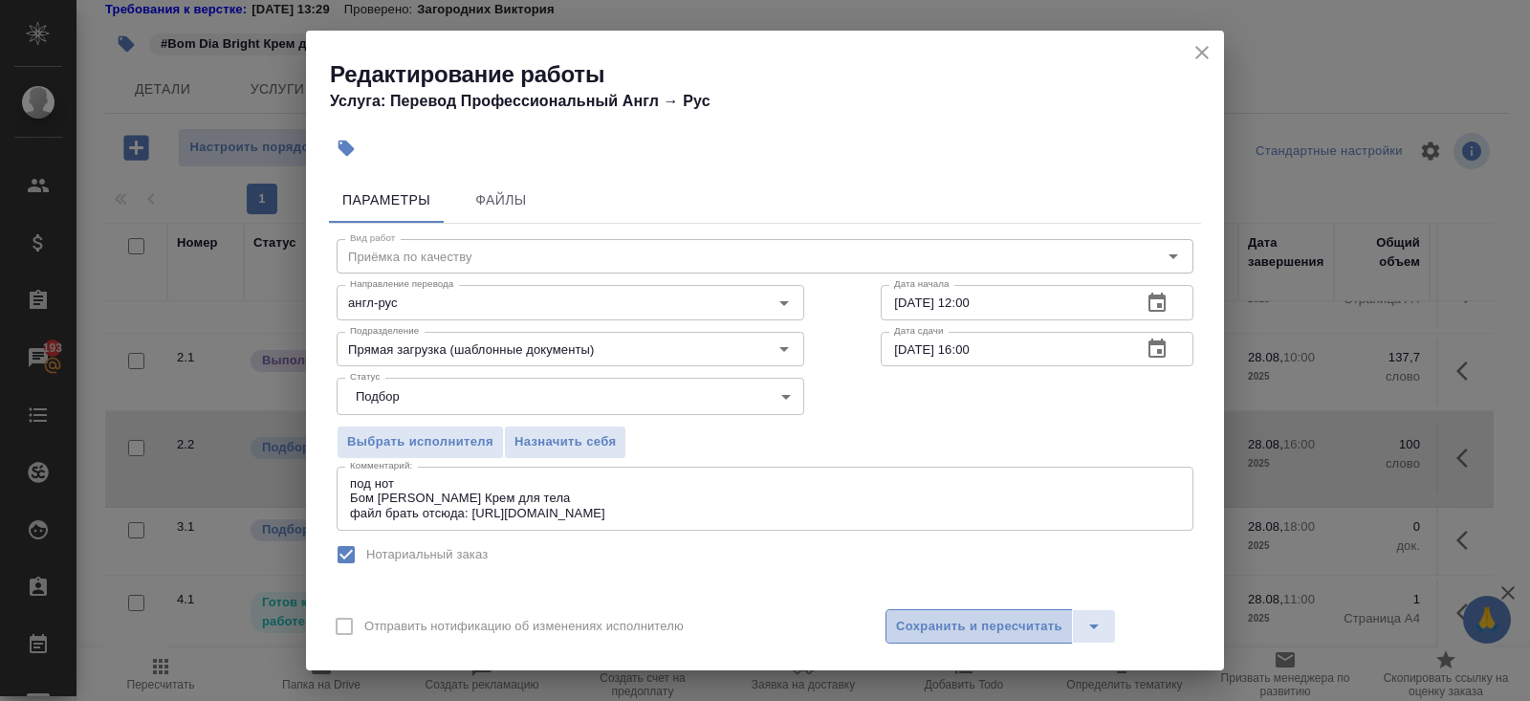
click at [925, 634] on span "Сохранить и пересчитать" at bounding box center [979, 627] width 166 height 22
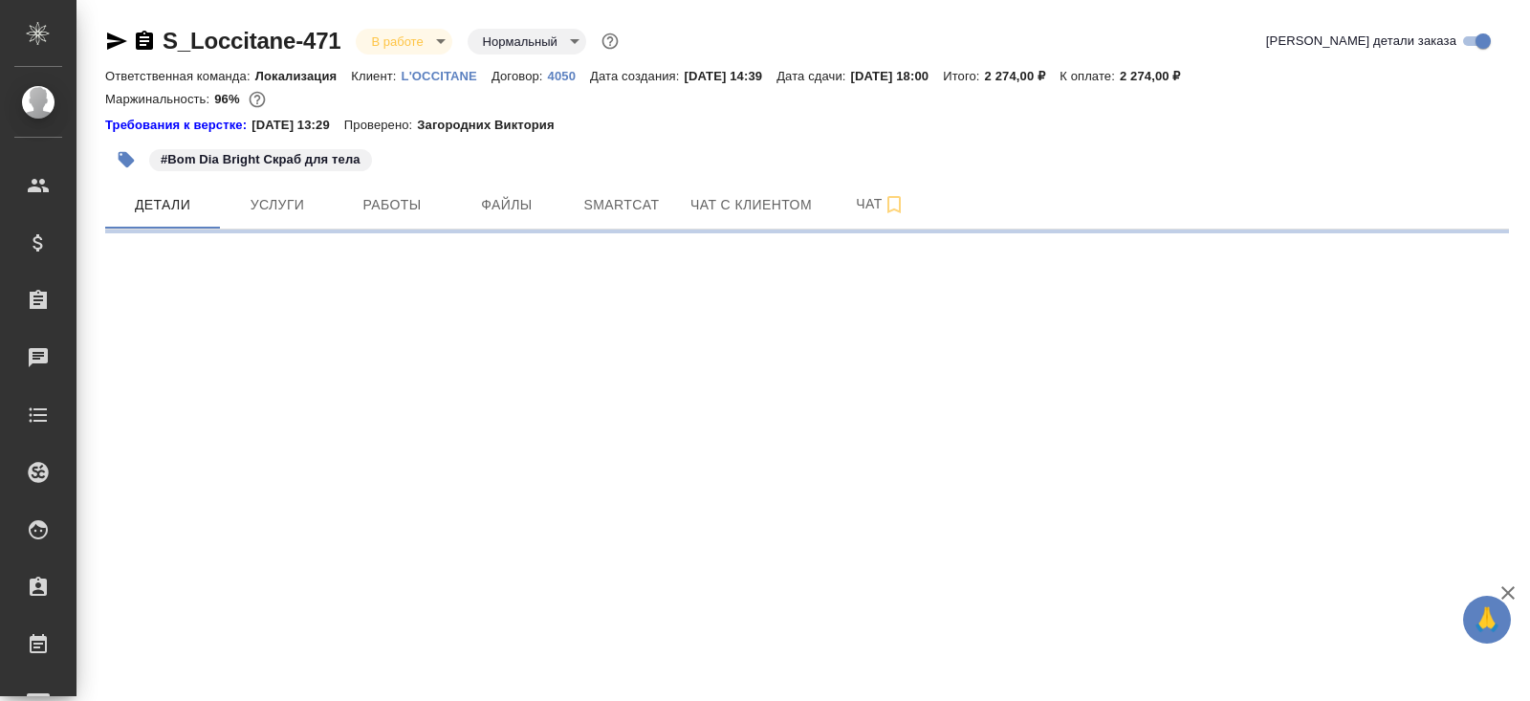
select select "RU"
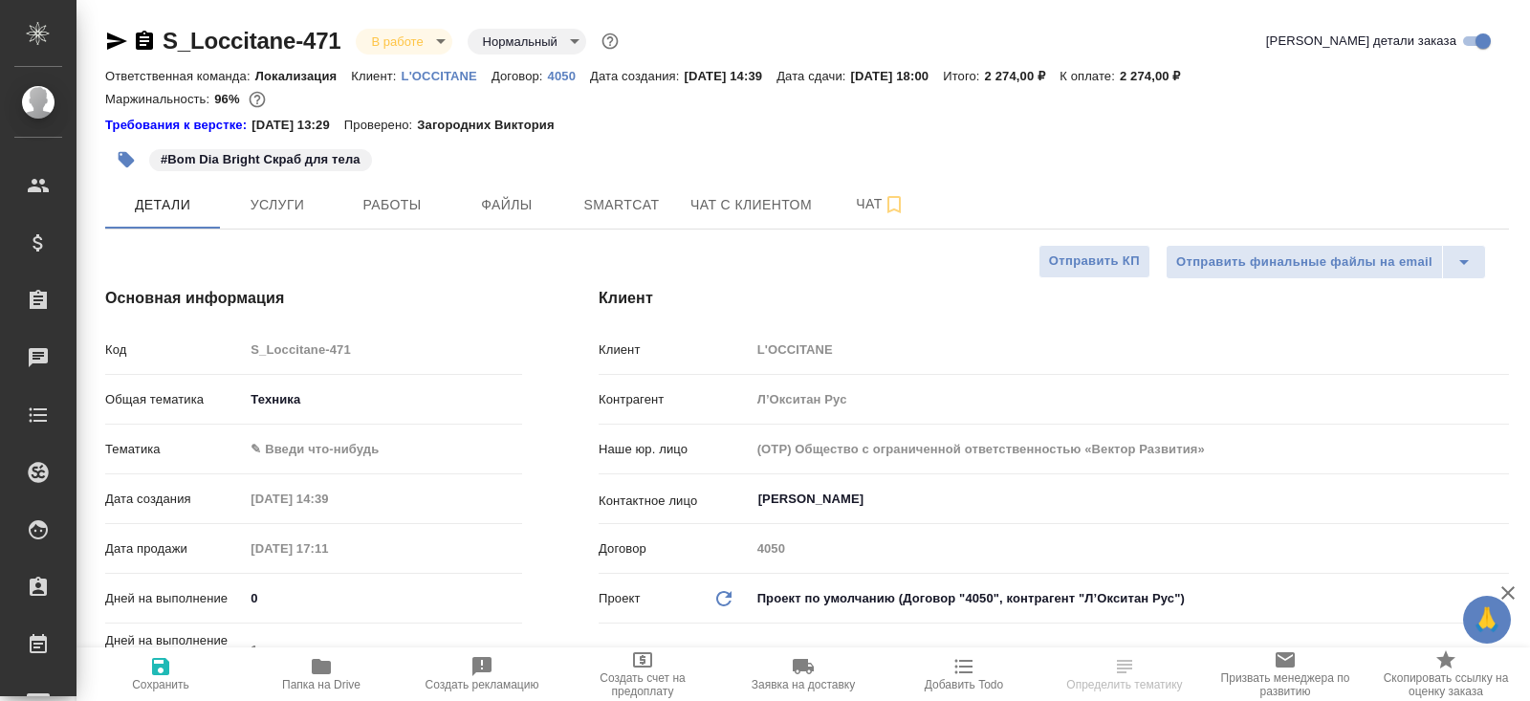
type textarea "x"
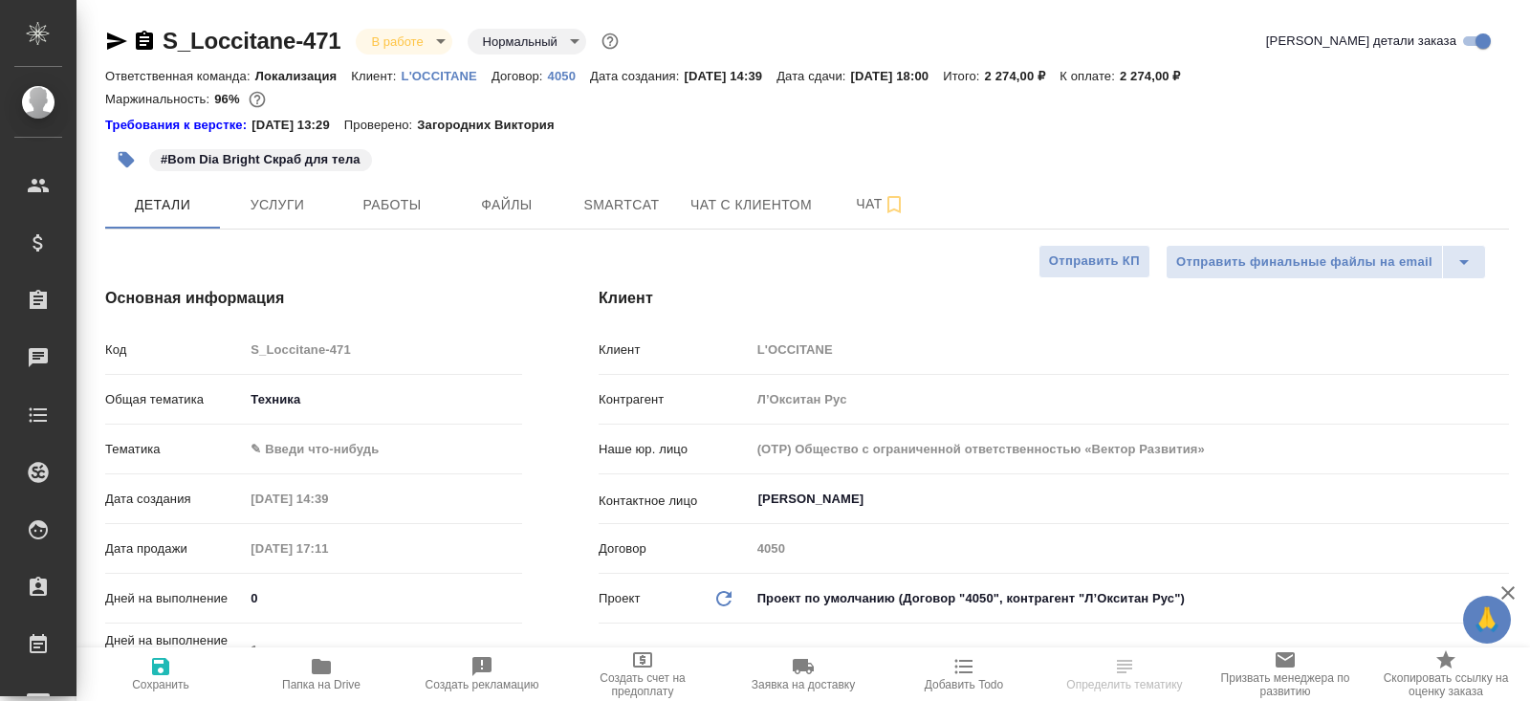
type textarea "x"
click at [630, 214] on span "Smartcat" at bounding box center [622, 205] width 92 height 24
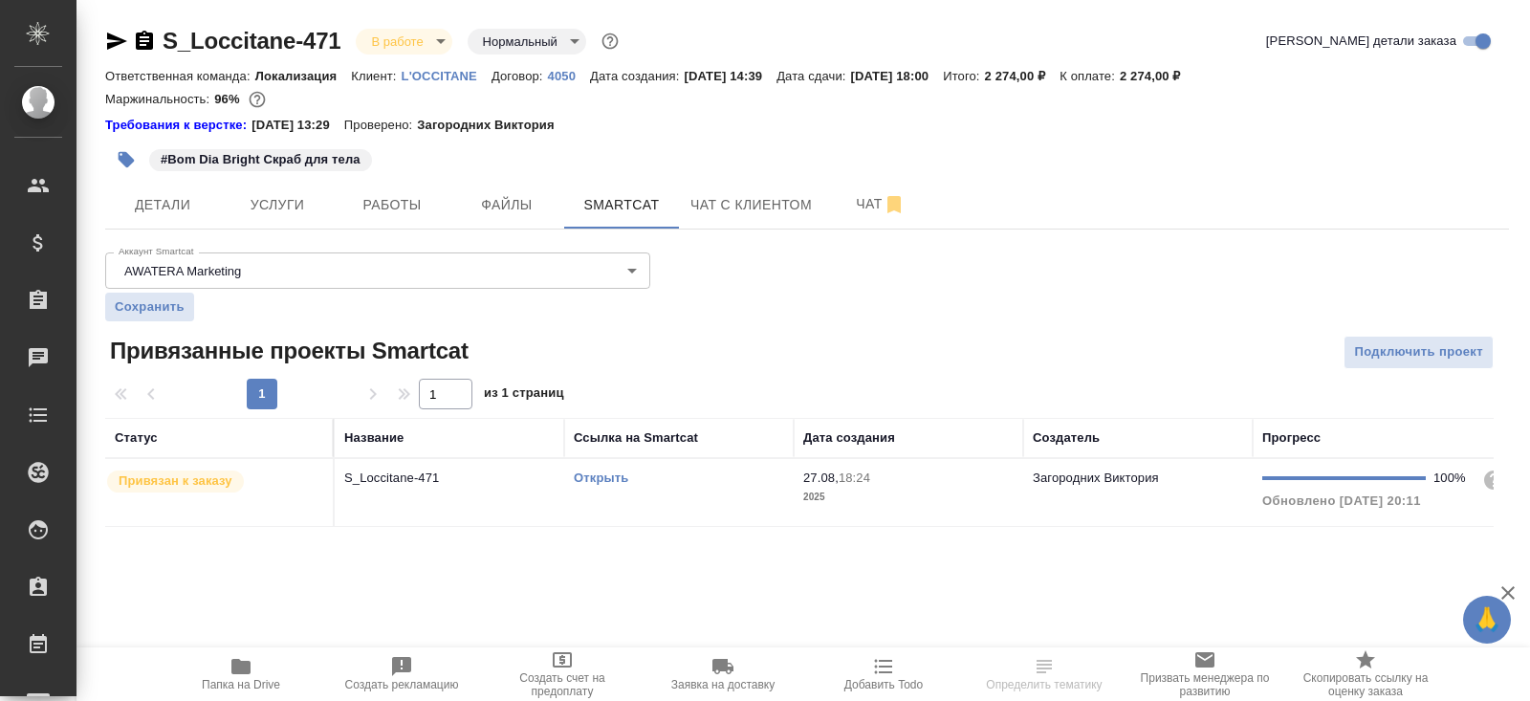
click at [614, 483] on div "Открыть" at bounding box center [679, 477] width 210 height 19
click at [605, 475] on link "Открыть" at bounding box center [601, 477] width 54 height 14
click at [249, 654] on button "Папка на Drive" at bounding box center [241, 674] width 161 height 54
click at [429, 209] on span "Работы" at bounding box center [392, 205] width 92 height 24
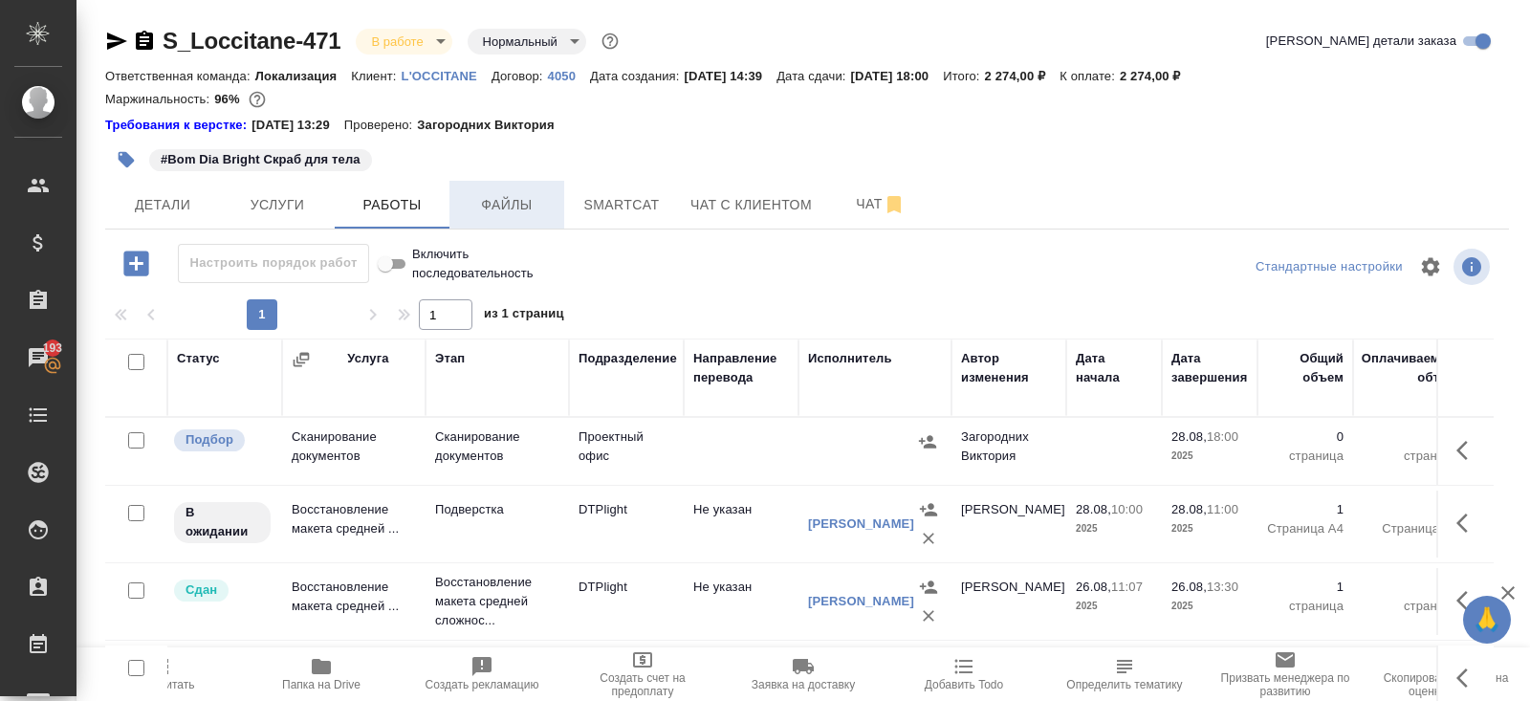
scroll to position [116, 0]
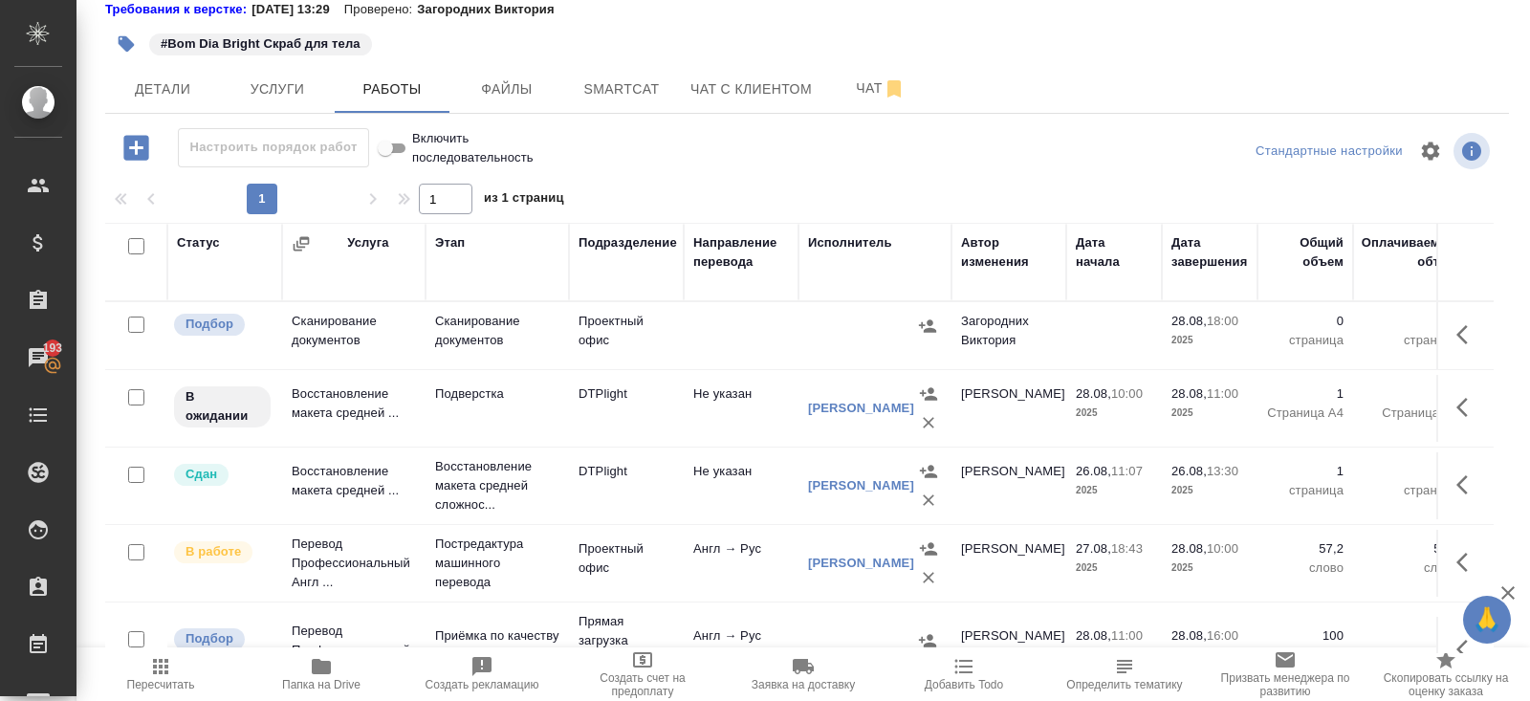
click at [1459, 399] on icon "button" at bounding box center [1467, 407] width 23 height 23
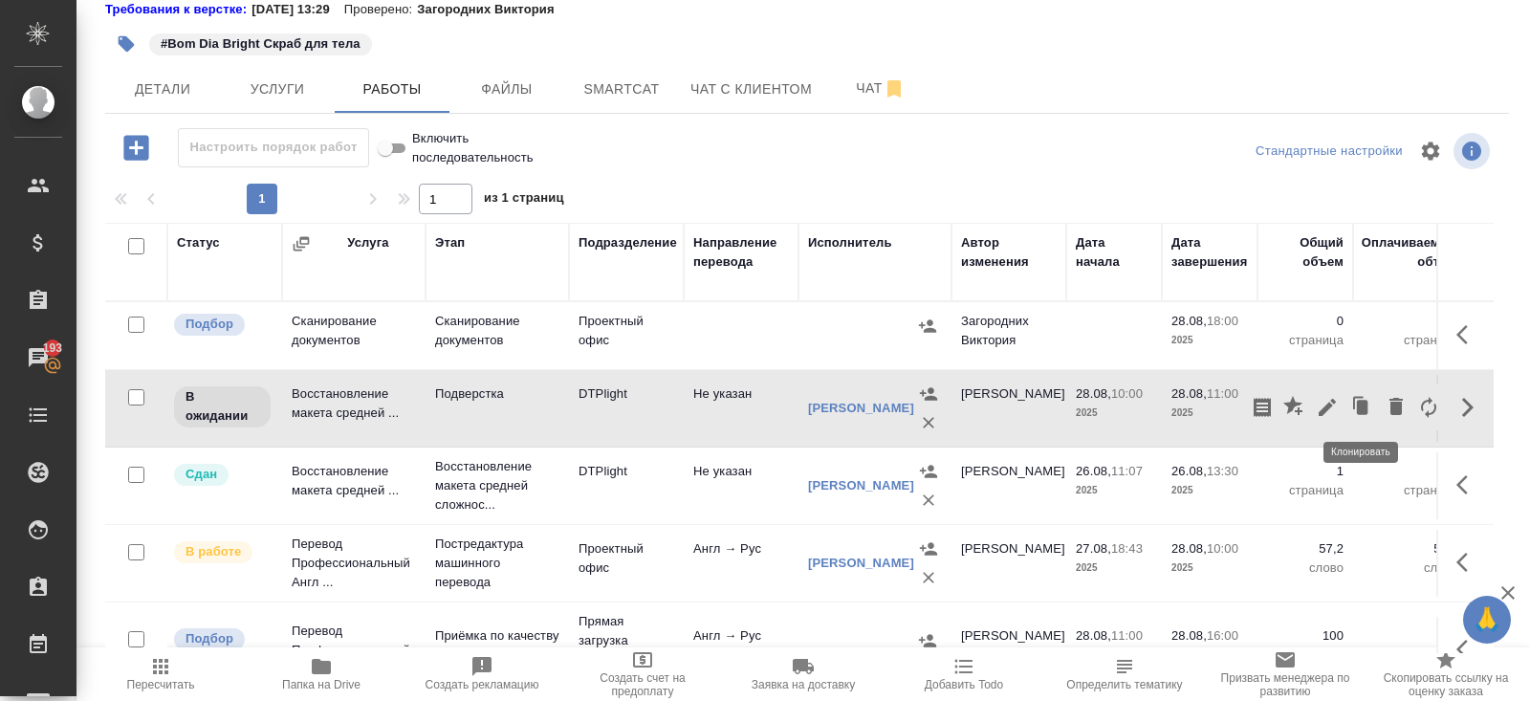
click at [1328, 406] on icon "button" at bounding box center [1326, 407] width 17 height 17
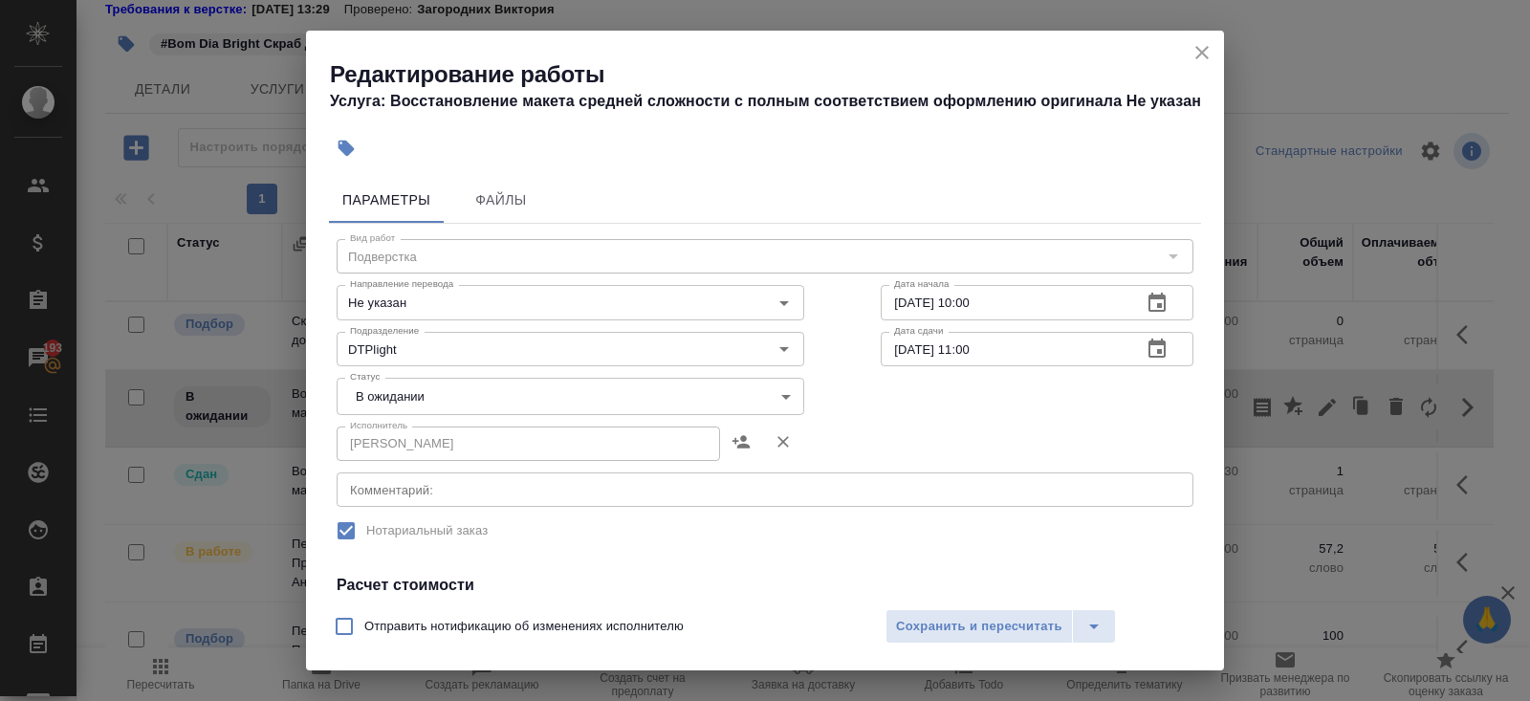
click at [459, 494] on textarea at bounding box center [765, 490] width 830 height 14
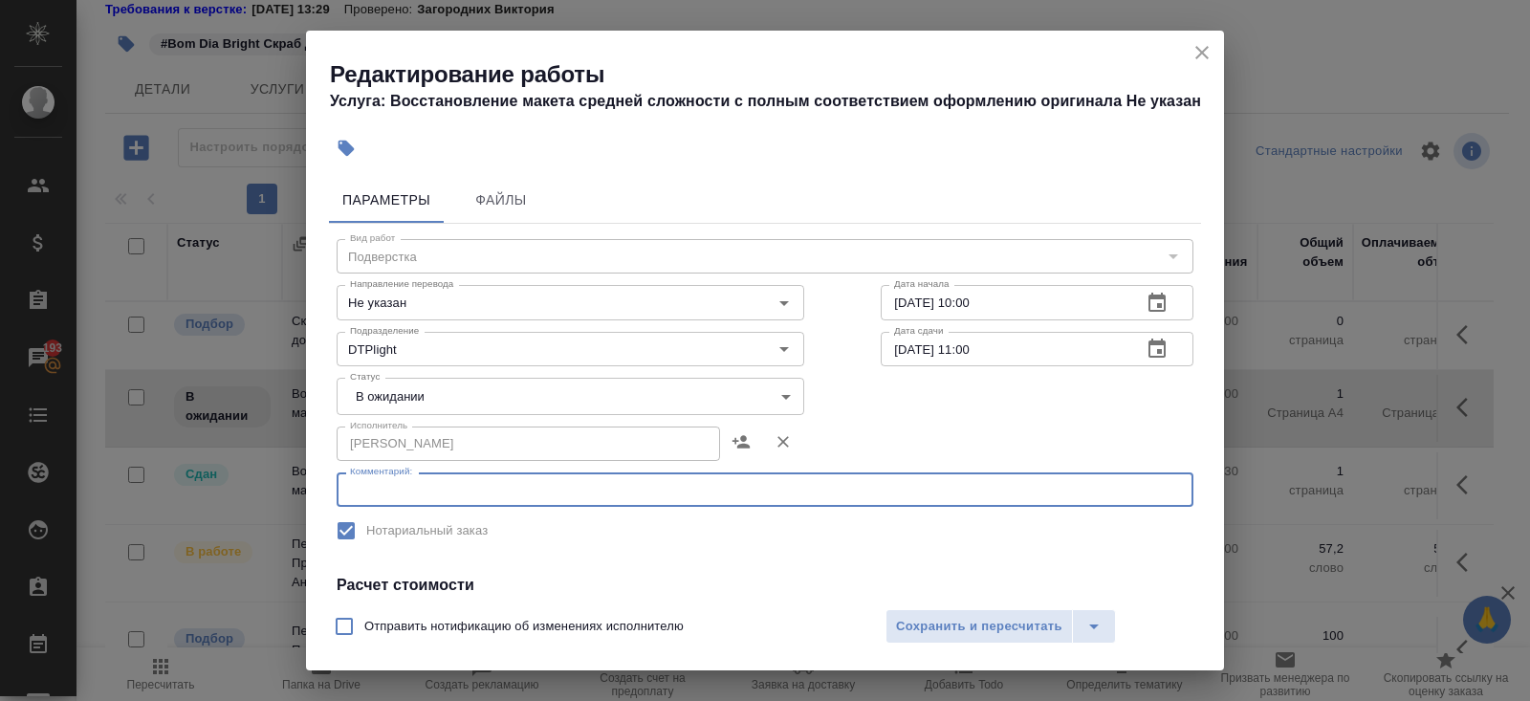
paste textarea "https://drive.awatera.com/s/cX8YsyExPgfkTne"
type textarea "https://drive.awatera.com/s/cX8YsyExPgfkTne"
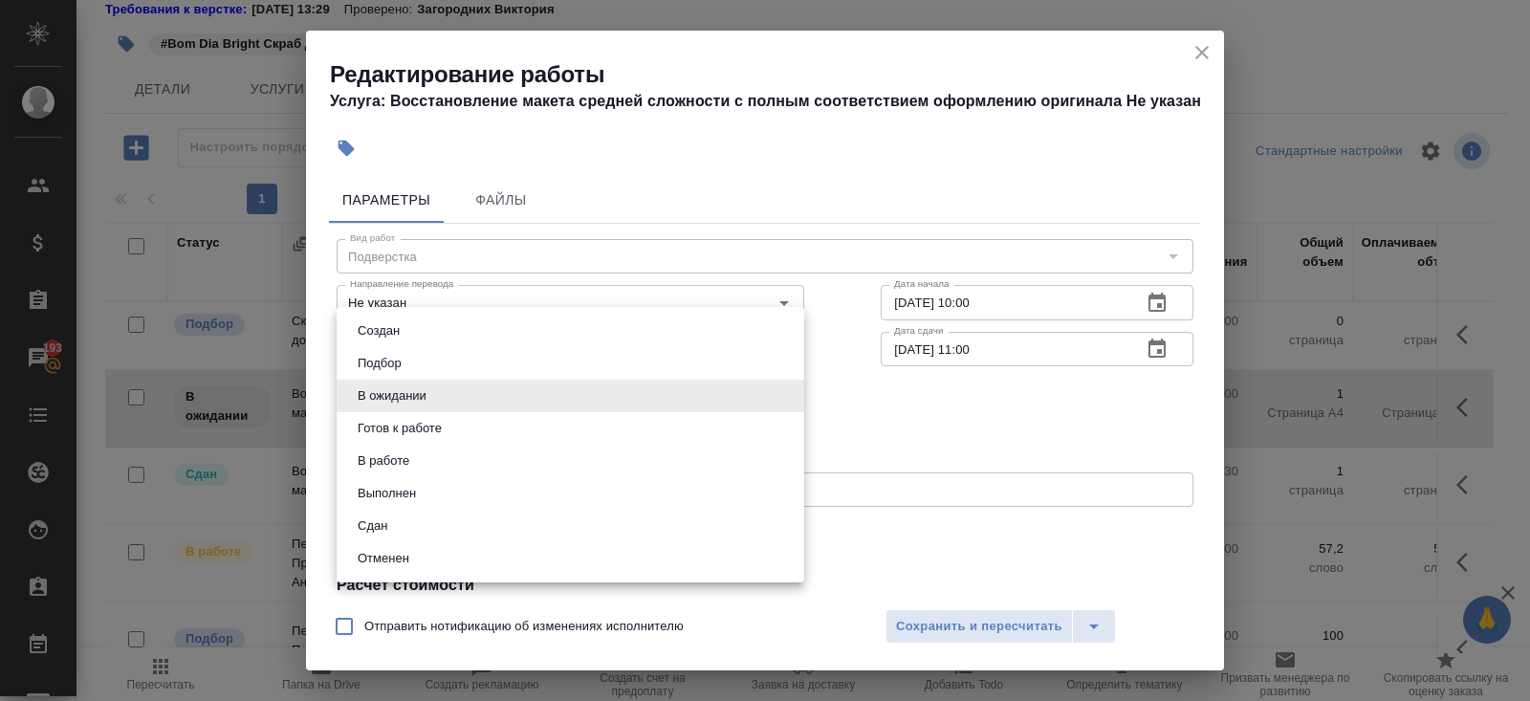
click at [388, 392] on body "🙏 .cls-1 fill:#fff; AWATERA Belyakova Yulia Клиенты Спецификации Заказы 193 Чат…" at bounding box center [765, 350] width 1530 height 701
click at [388, 416] on li "Готов к работе" at bounding box center [571, 428] width 468 height 33
type input "readyForWork"
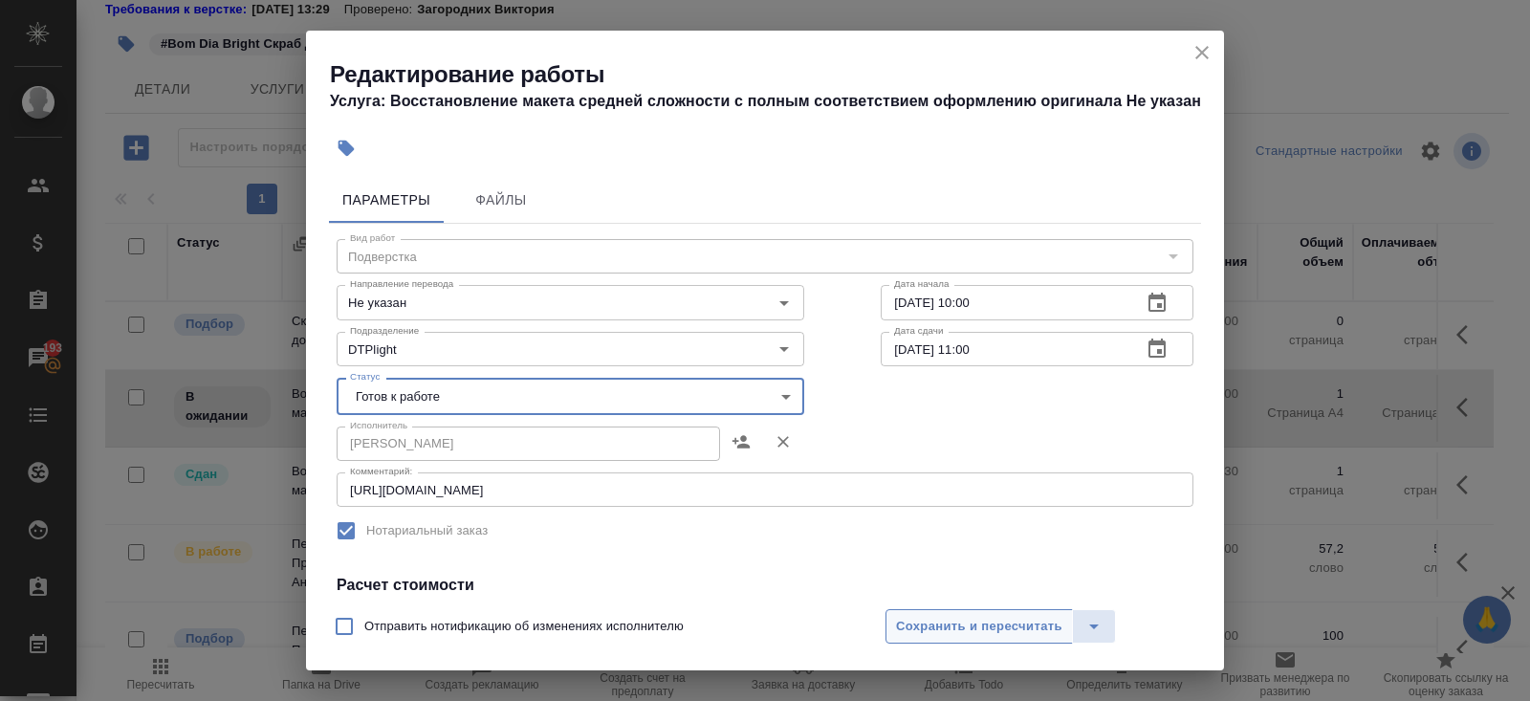
click at [923, 617] on span "Сохранить и пересчитать" at bounding box center [979, 627] width 166 height 22
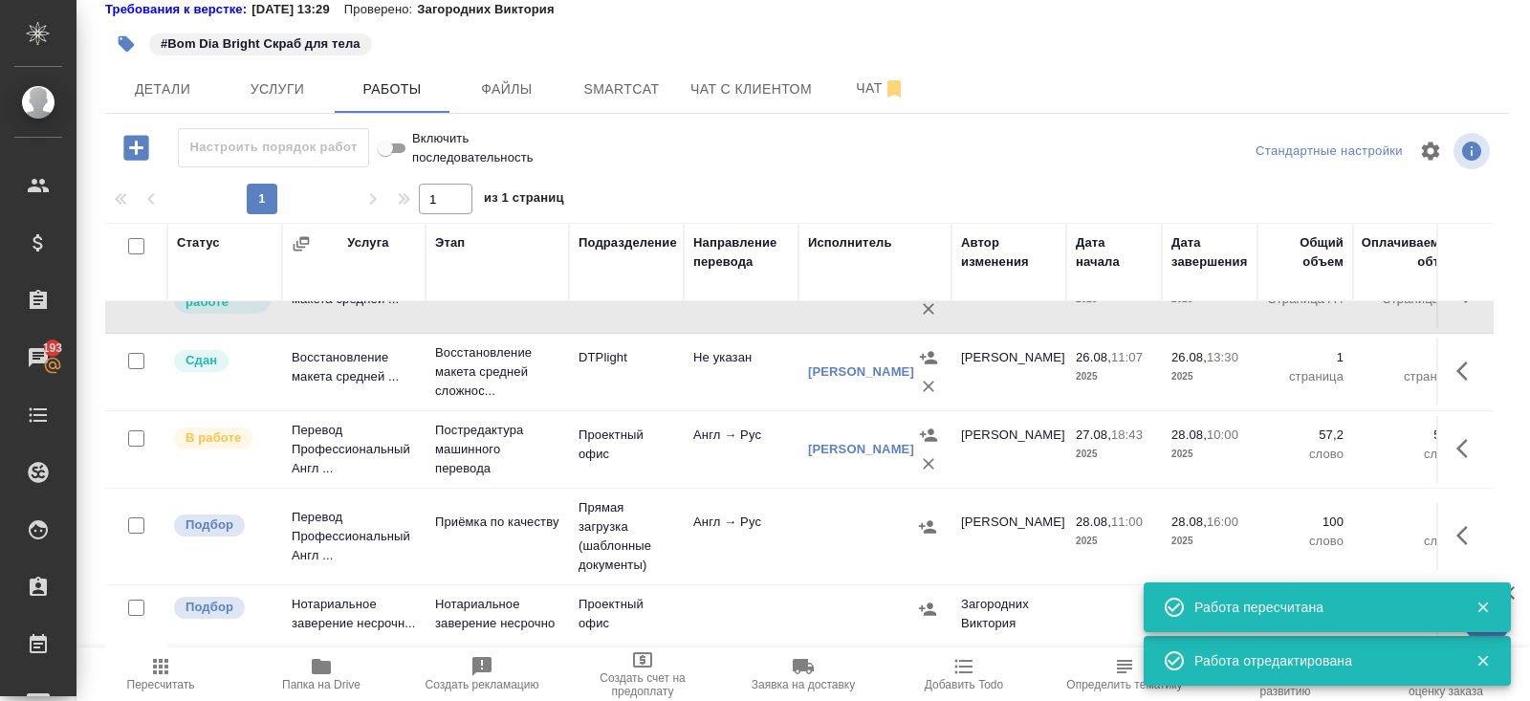
scroll to position [119, 0]
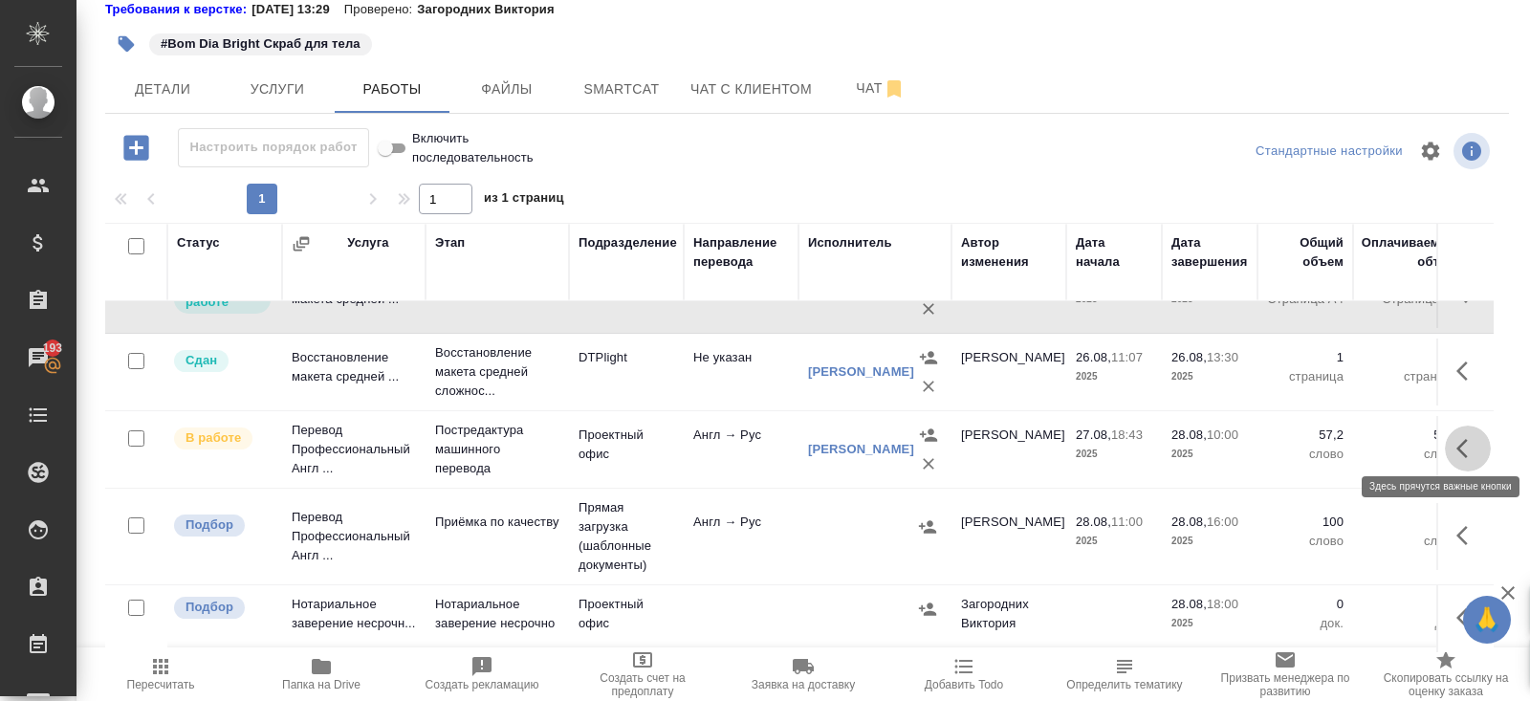
click at [1460, 439] on icon "button" at bounding box center [1467, 448] width 23 height 23
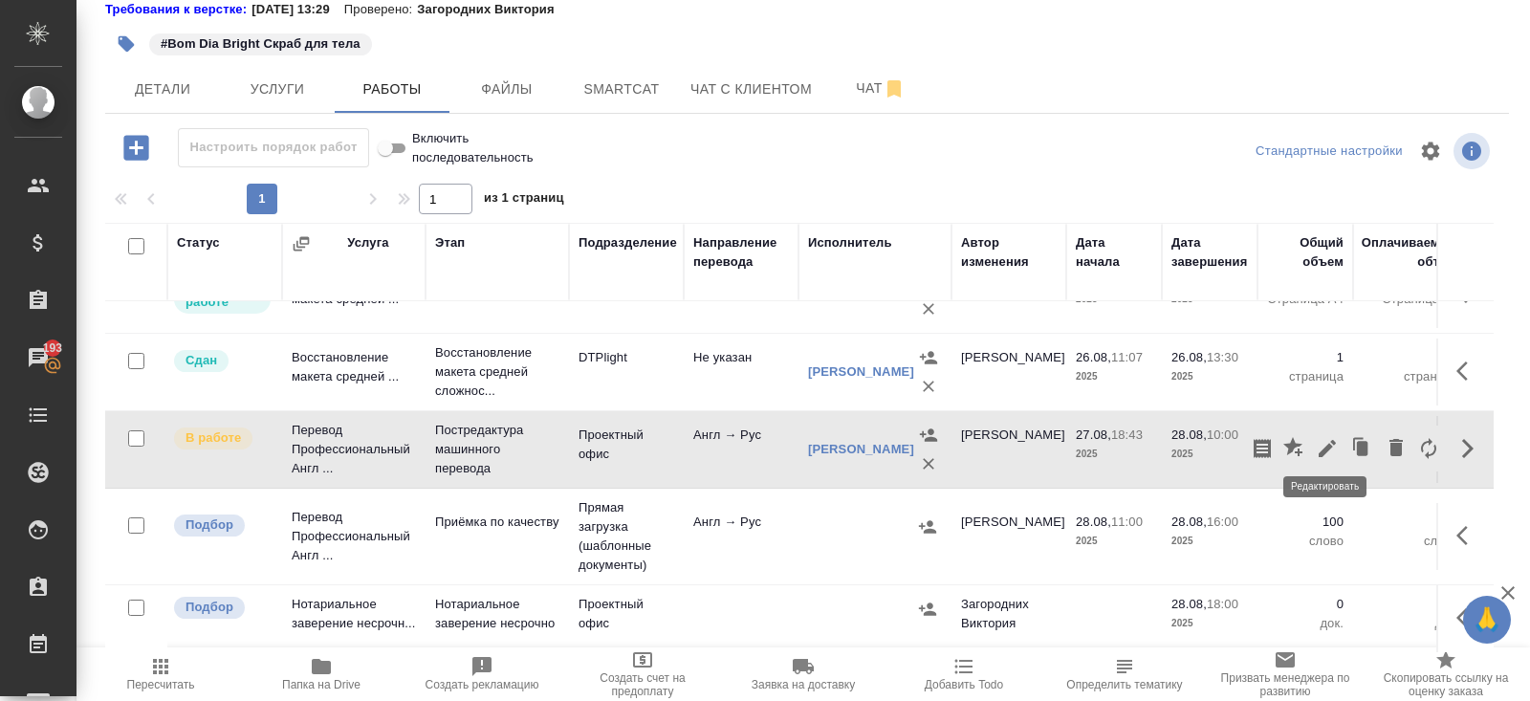
click at [1329, 446] on icon "button" at bounding box center [1327, 448] width 23 height 23
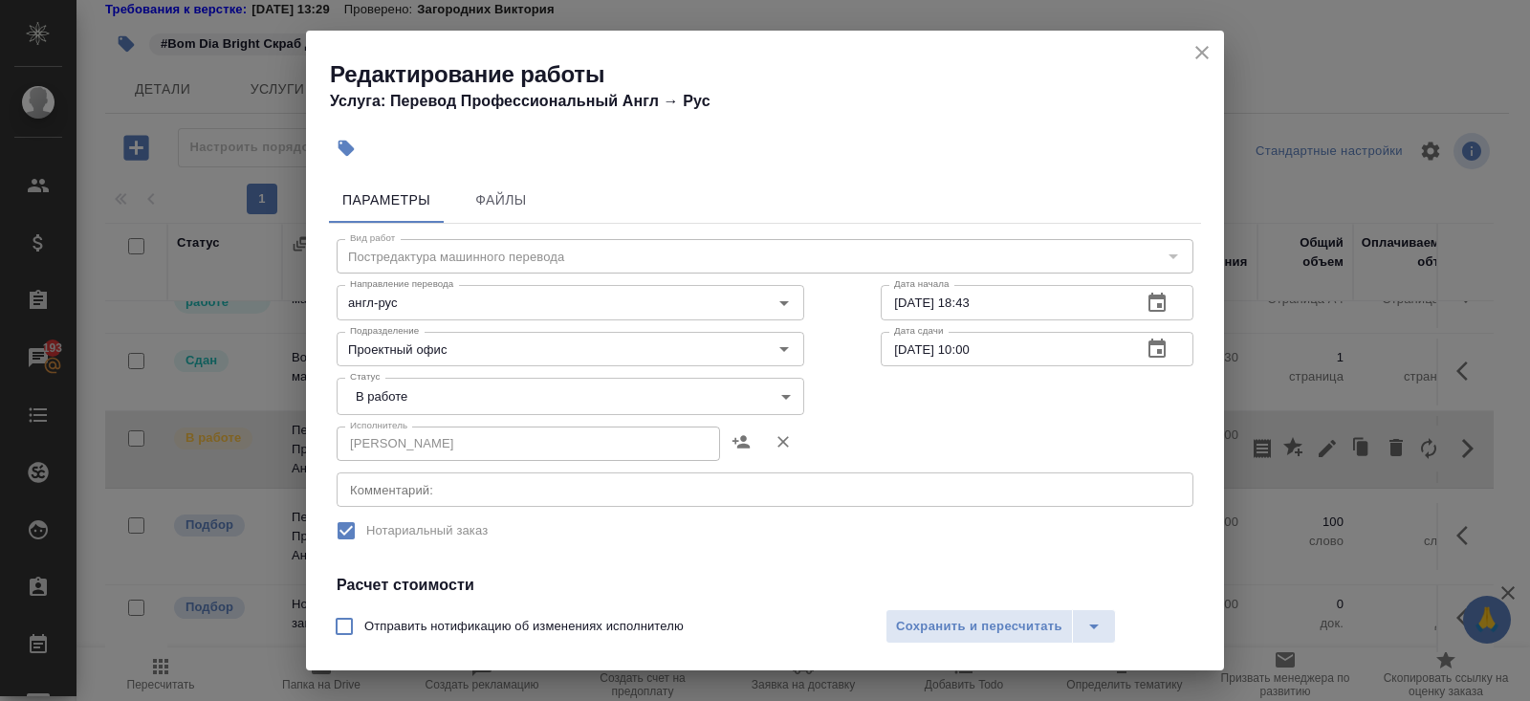
click at [402, 414] on div "Исполнитель Лажинцева Ирина Сергеевна Исполнитель" at bounding box center [570, 442] width 544 height 122
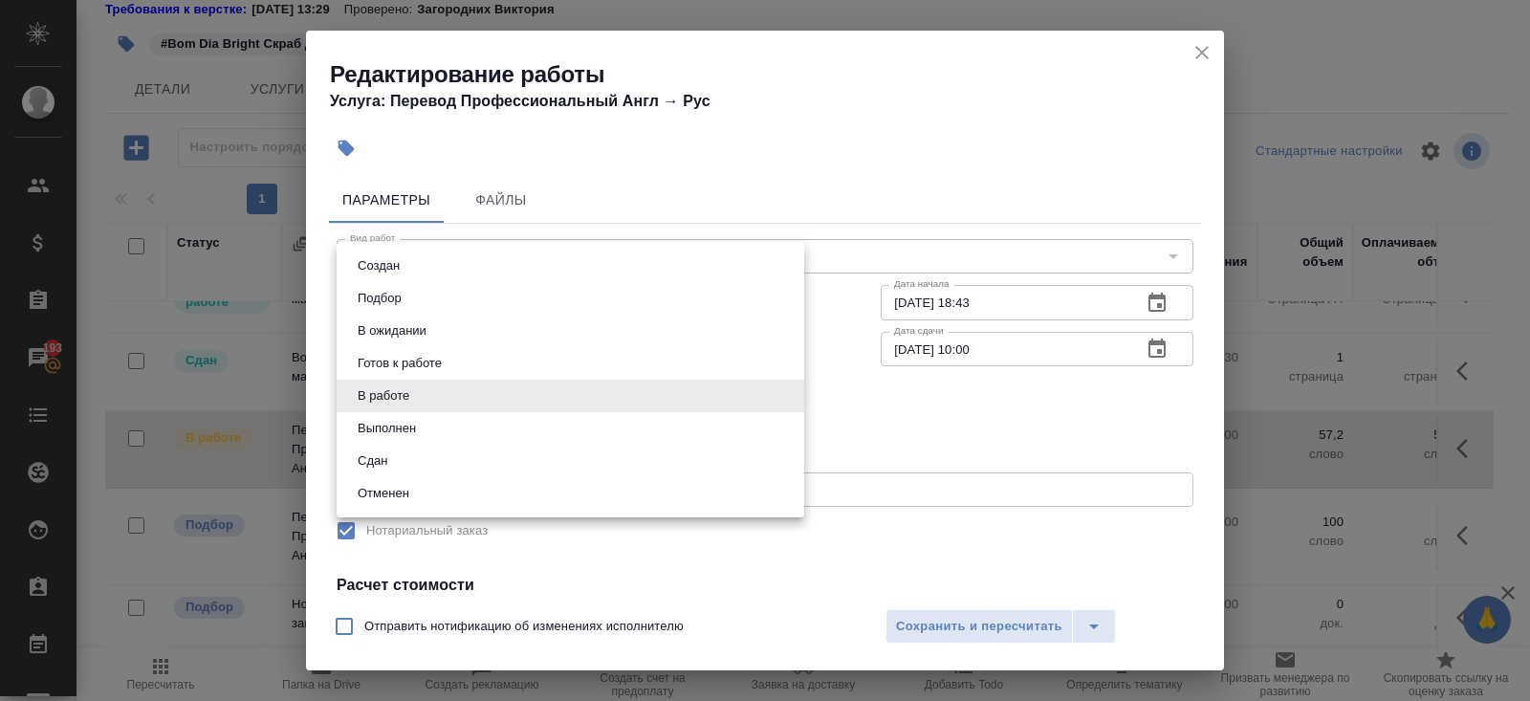
click at [387, 403] on body "🙏 .cls-1 fill:#fff; AWATERA Belyakova Yulia Клиенты Спецификации Заказы 193 Чат…" at bounding box center [765, 350] width 1530 height 701
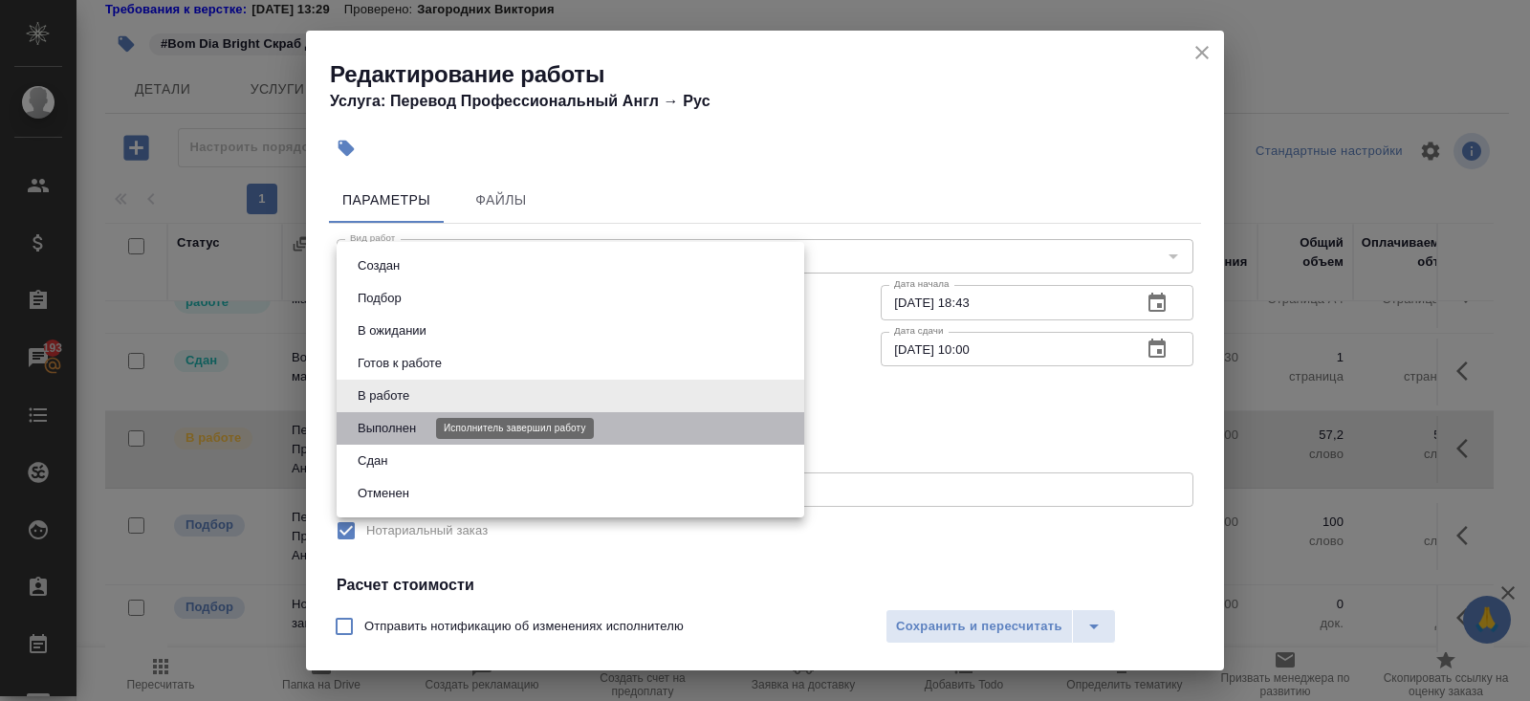
click at [387, 430] on button "Выполнен" at bounding box center [387, 428] width 70 height 21
type input "completed"
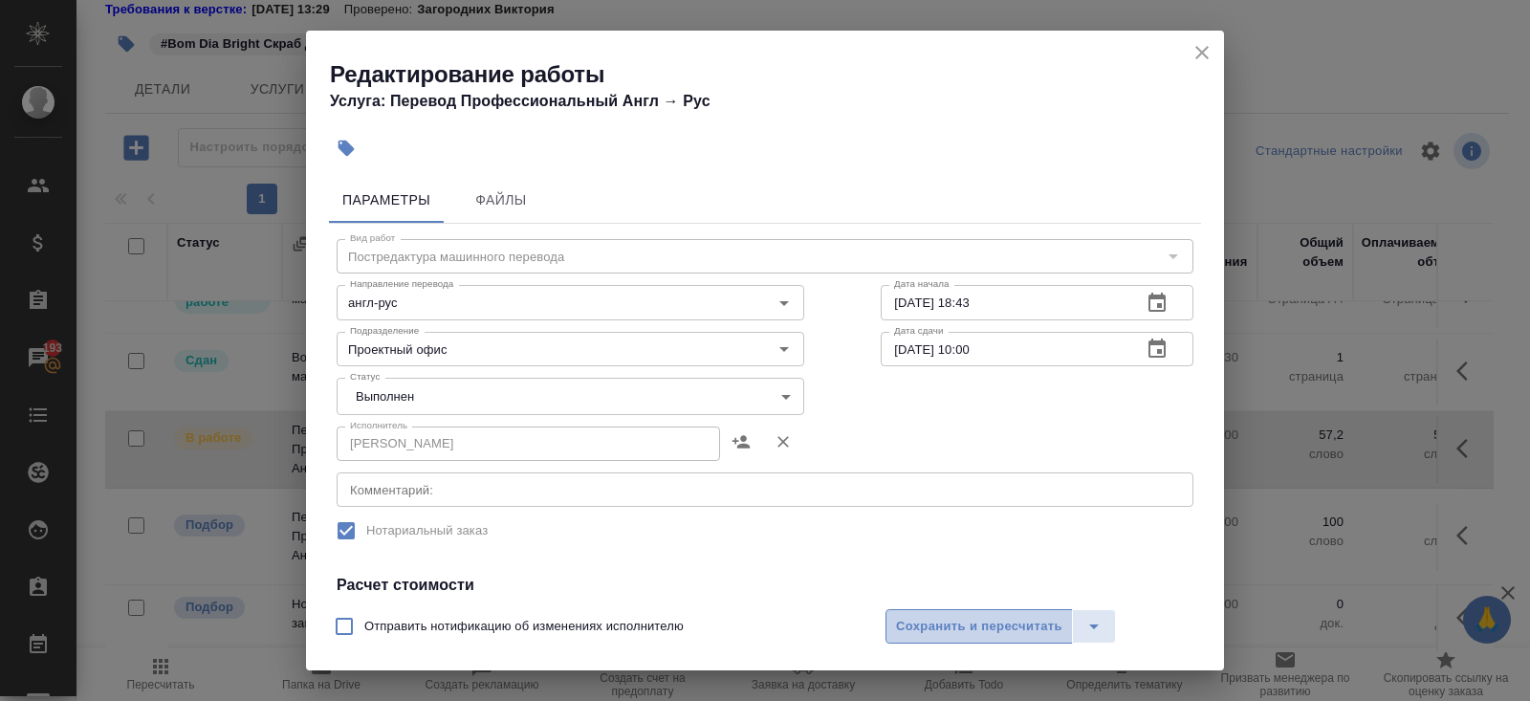
click at [909, 625] on span "Сохранить и пересчитать" at bounding box center [979, 627] width 166 height 22
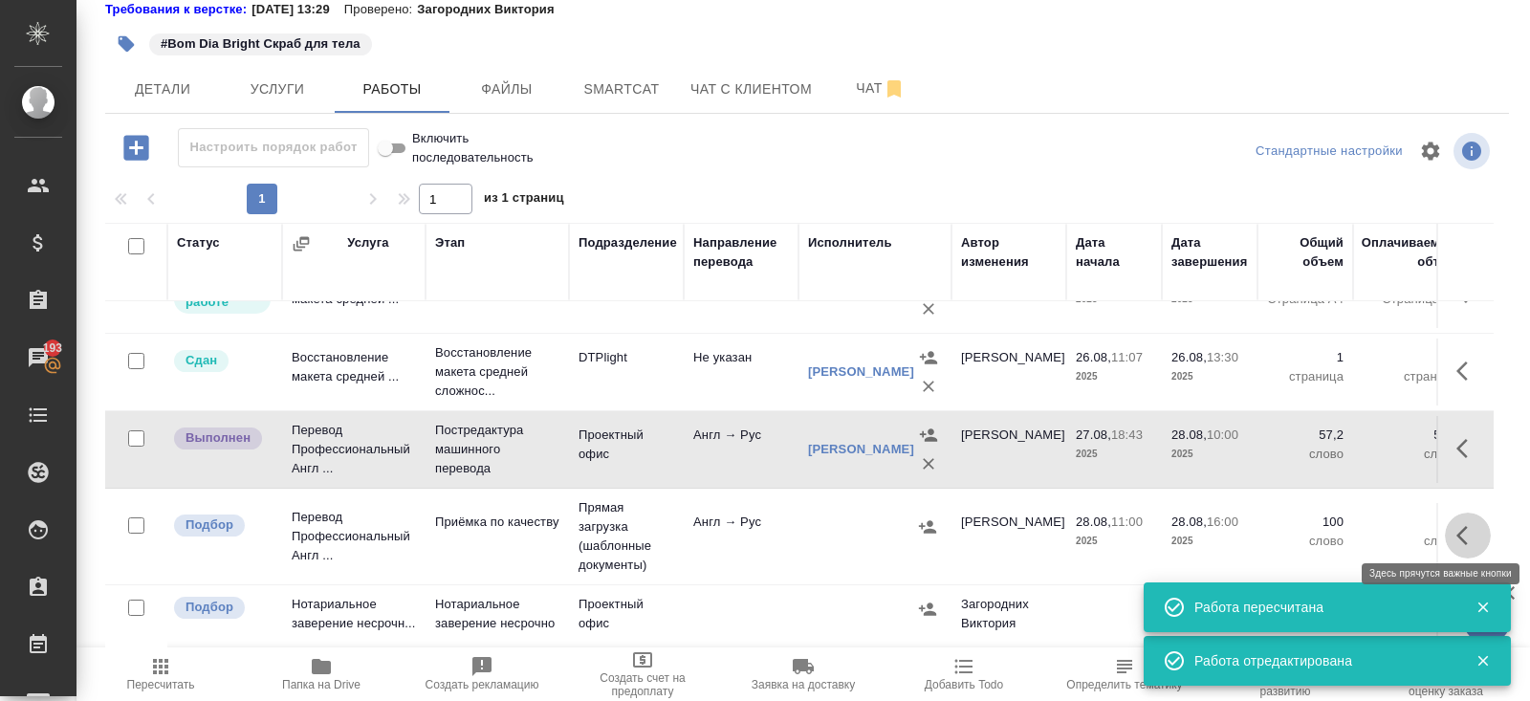
click at [1471, 528] on icon "button" at bounding box center [1467, 535] width 23 height 23
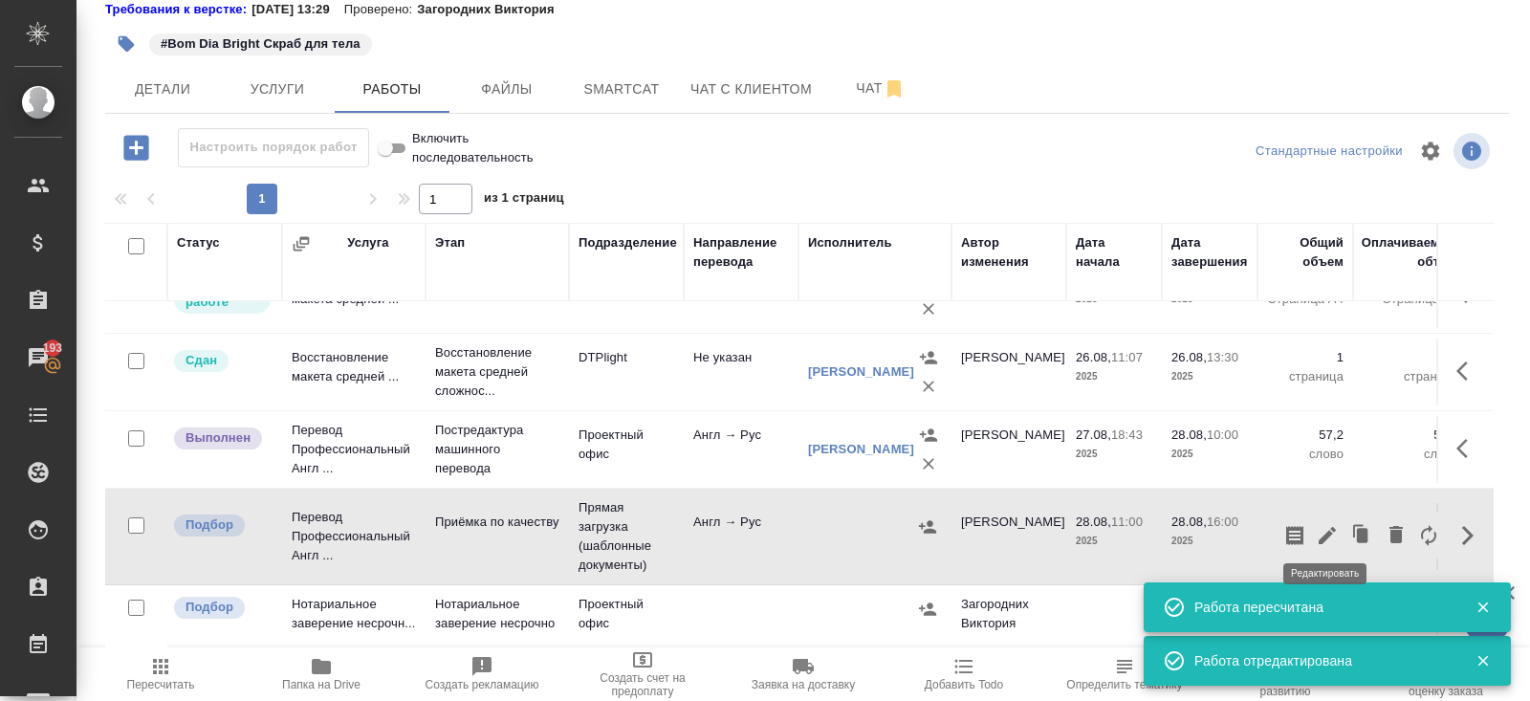
click at [1331, 527] on icon "button" at bounding box center [1326, 535] width 17 height 17
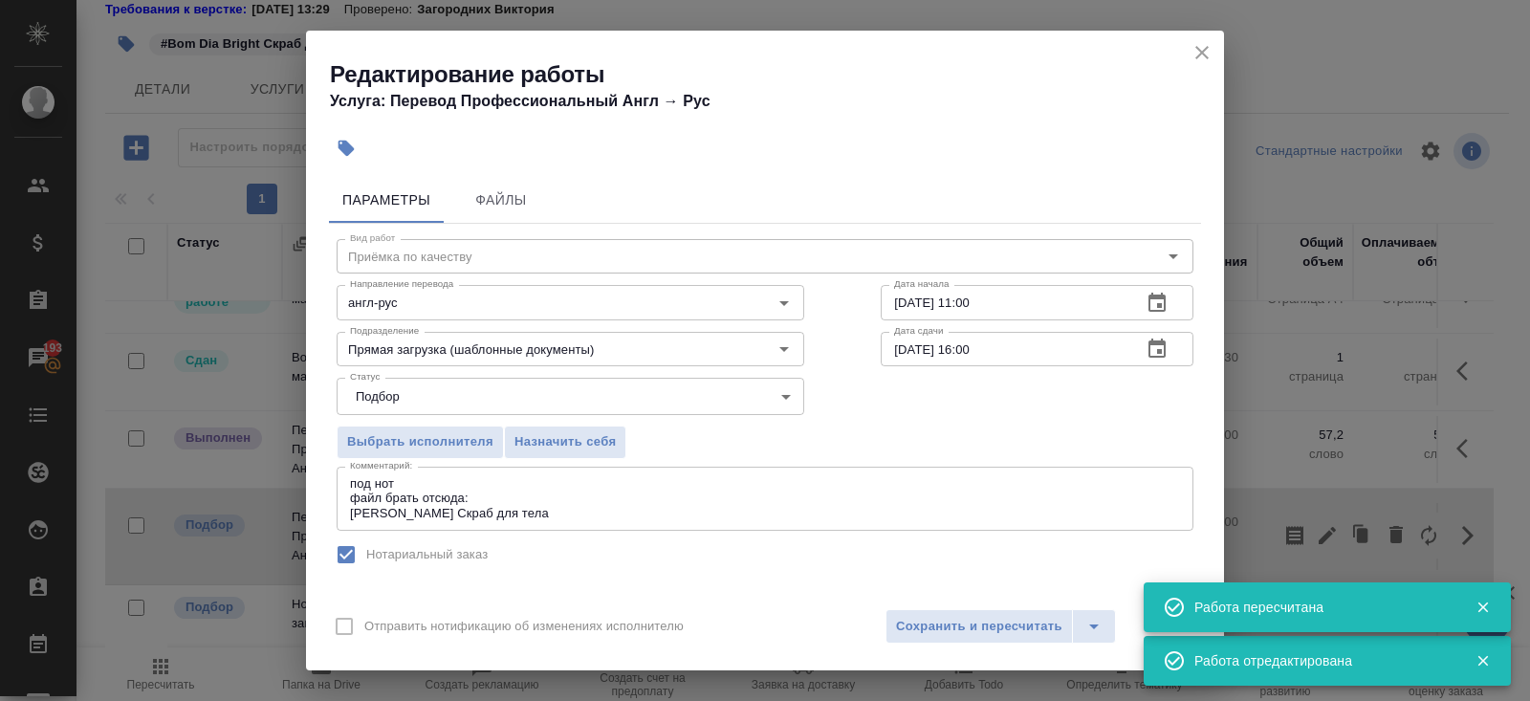
click at [519, 491] on textarea "под нот файл брать отсюда: Бом Диа Брайт Скраб для тела" at bounding box center [765, 498] width 830 height 44
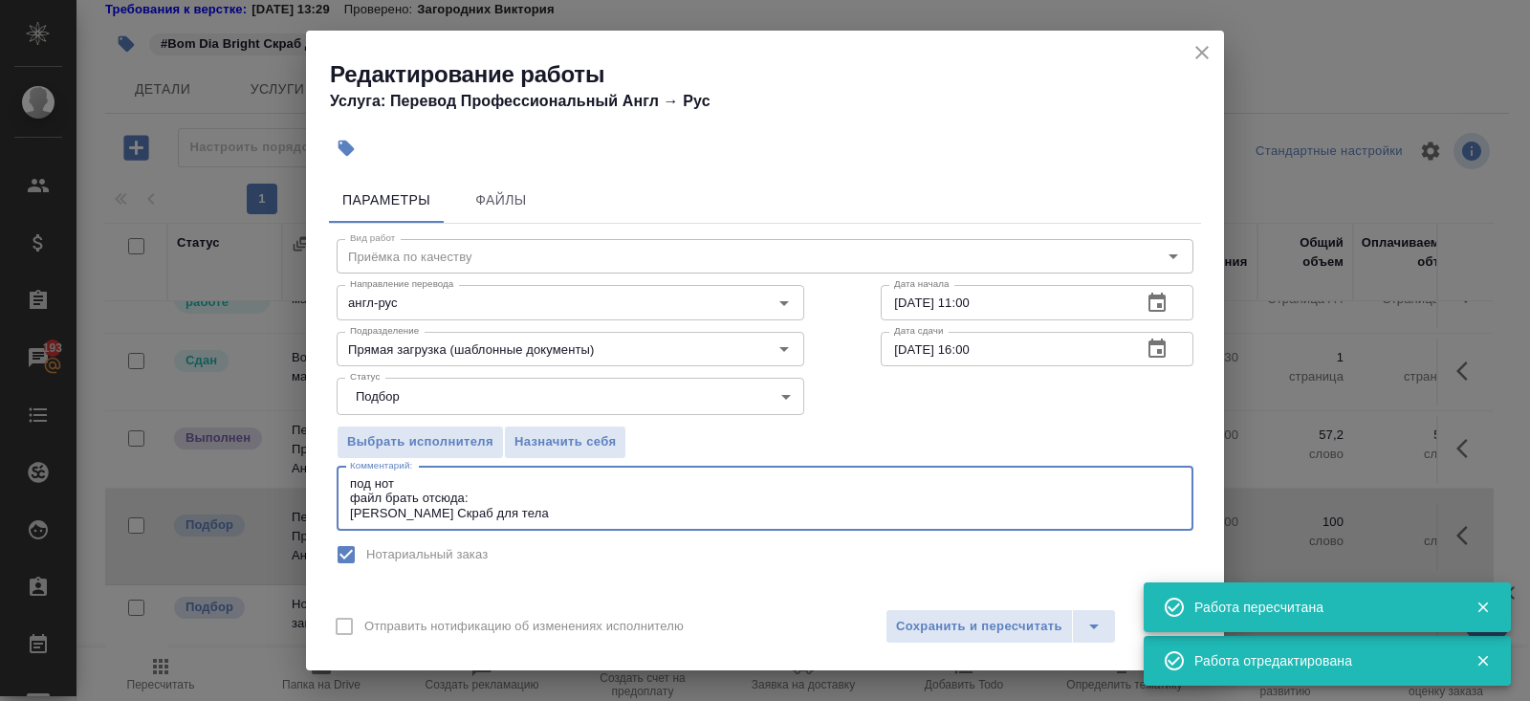
paste textarea "https://drive.awatera.com/s/sBiLgSZFii2KQEP"
type textarea "под нот файл брать отсюда: https://drive.awatera.com/s/sBiLgSZFii2KQEP Бом Диа …"
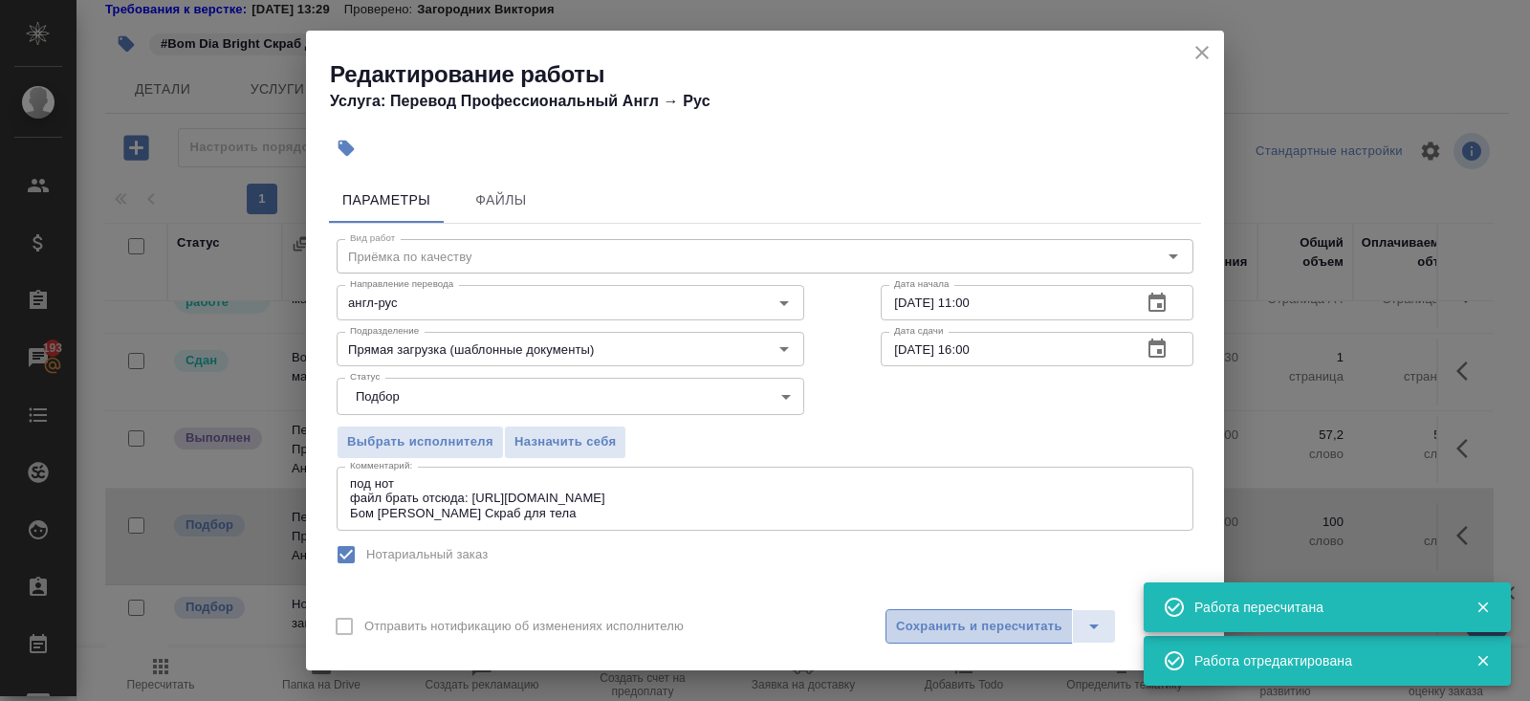
click at [936, 623] on span "Сохранить и пересчитать" at bounding box center [979, 627] width 166 height 22
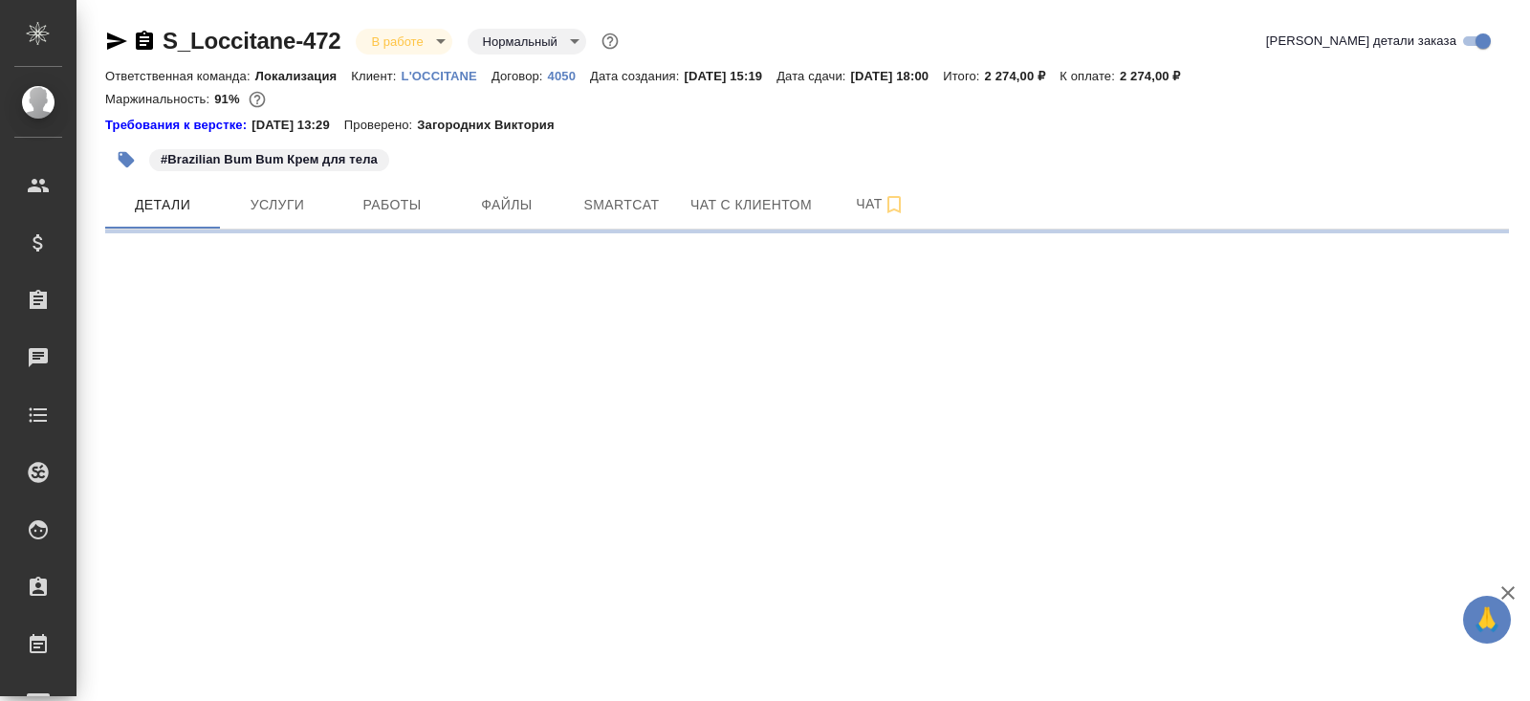
select select "RU"
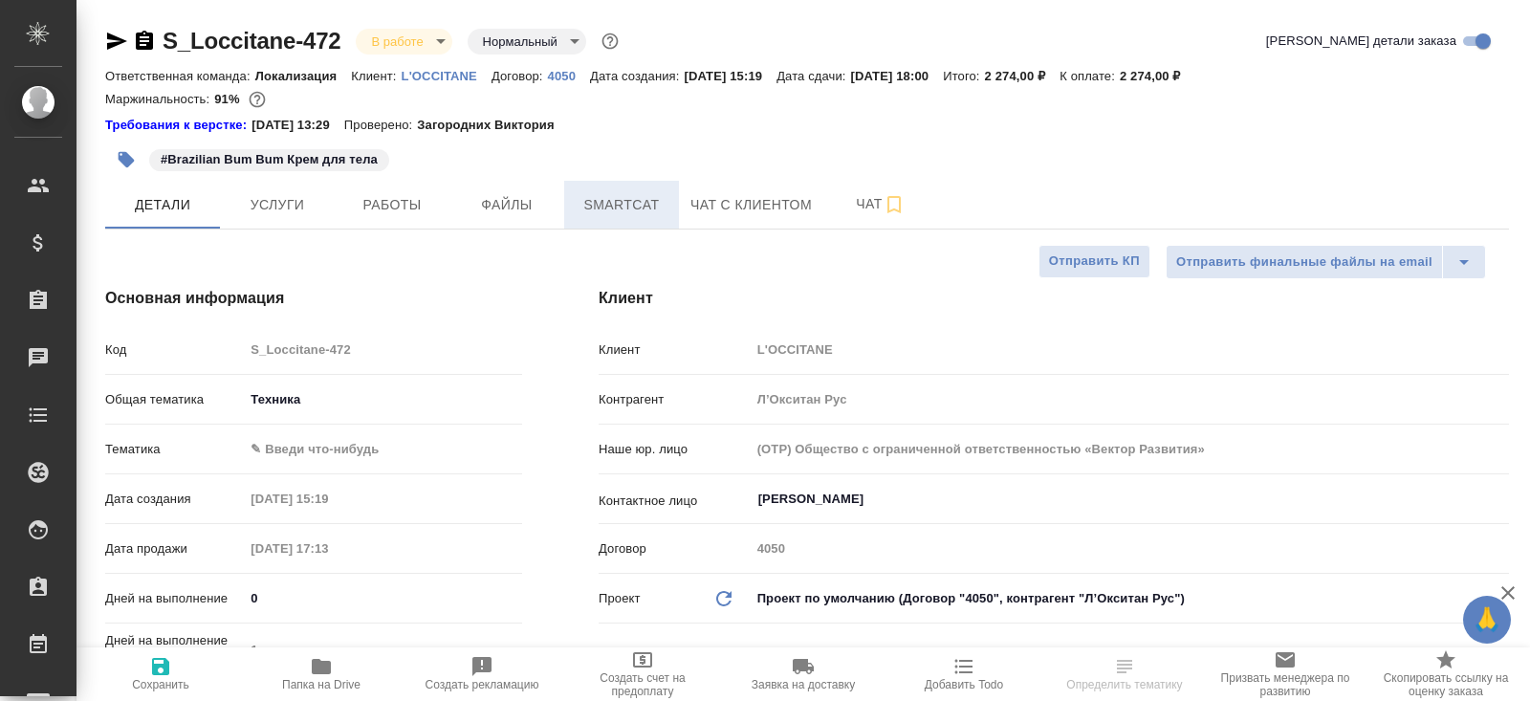
type textarea "x"
click at [623, 202] on span "Smartcat" at bounding box center [622, 205] width 92 height 24
type textarea "x"
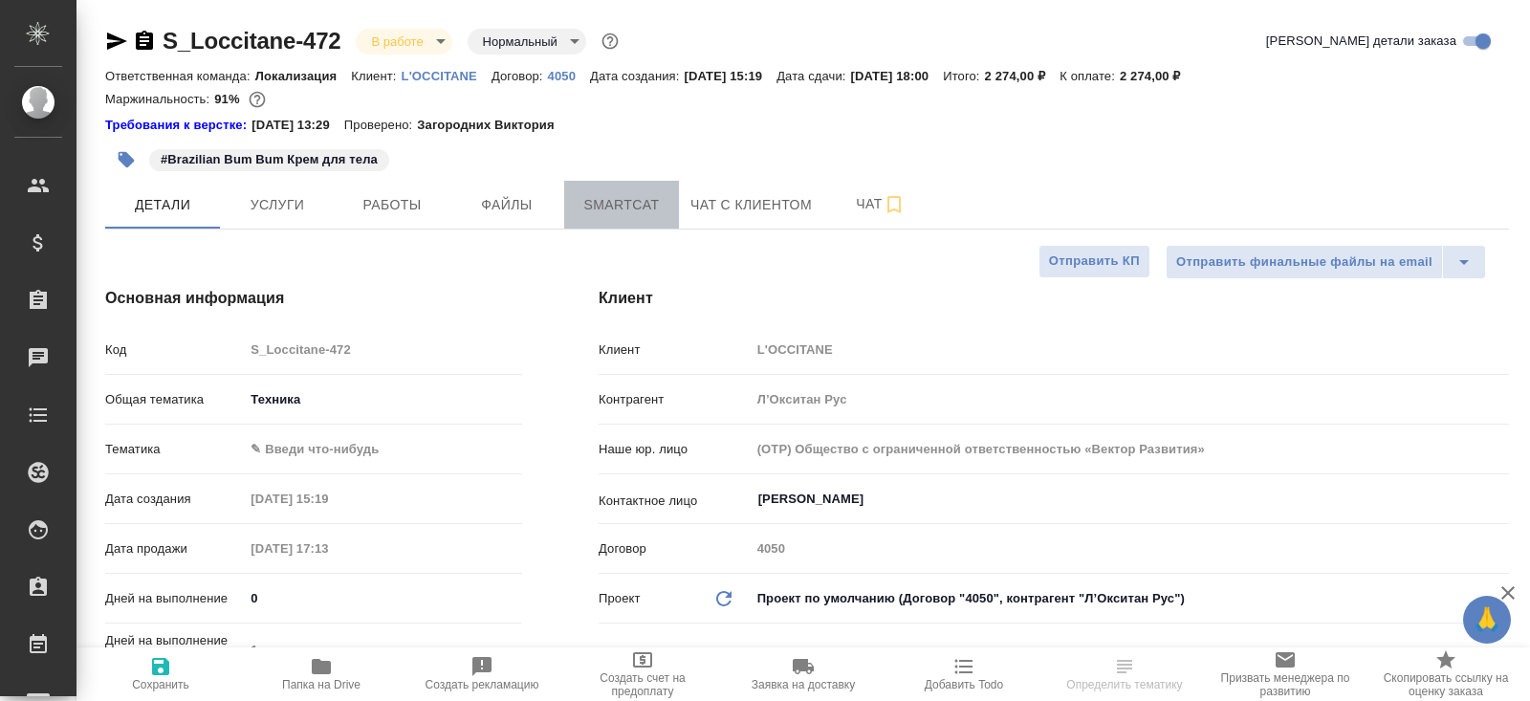
type textarea "x"
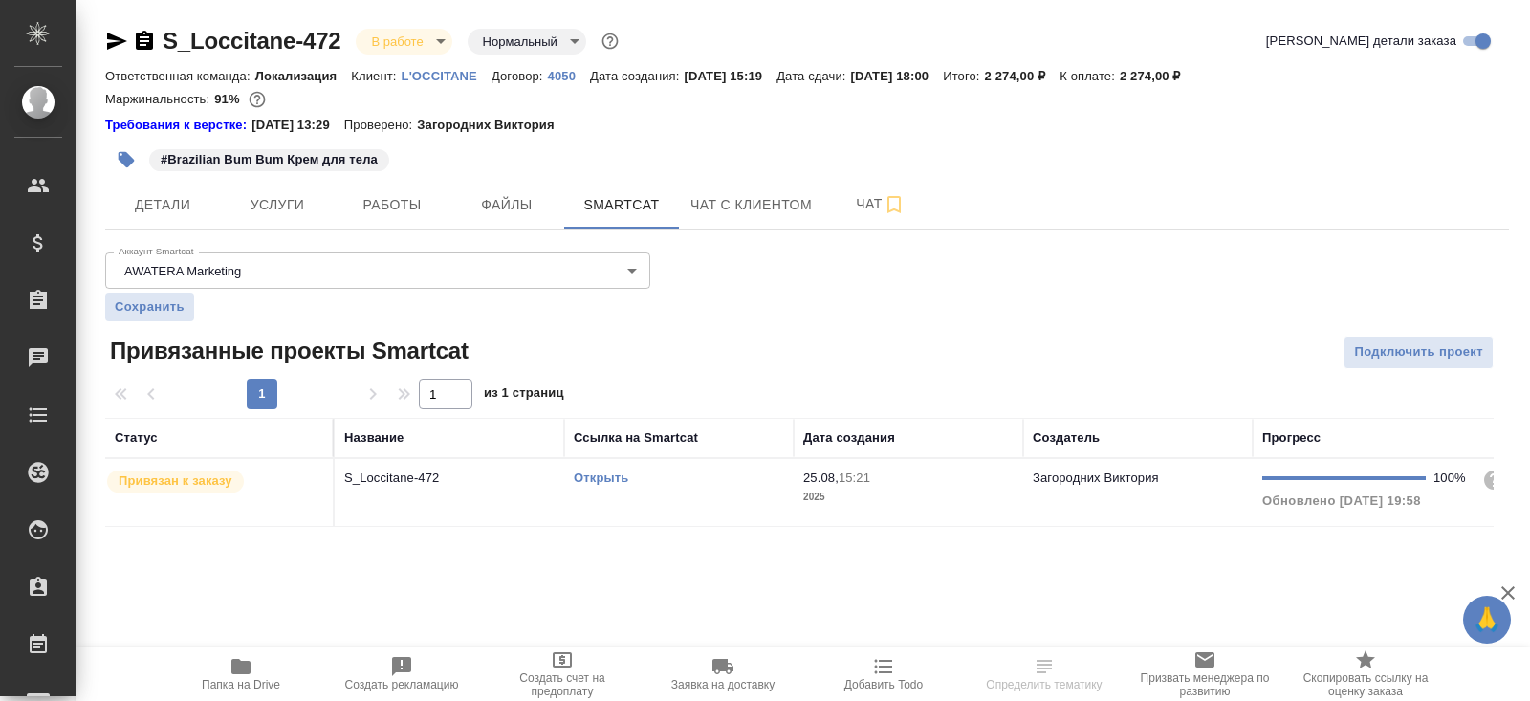
click at [609, 473] on link "Открыть" at bounding box center [601, 477] width 54 height 14
click at [252, 664] on span "Папка на Drive" at bounding box center [241, 673] width 138 height 36
click at [416, 191] on button "Работы" at bounding box center [392, 205] width 115 height 48
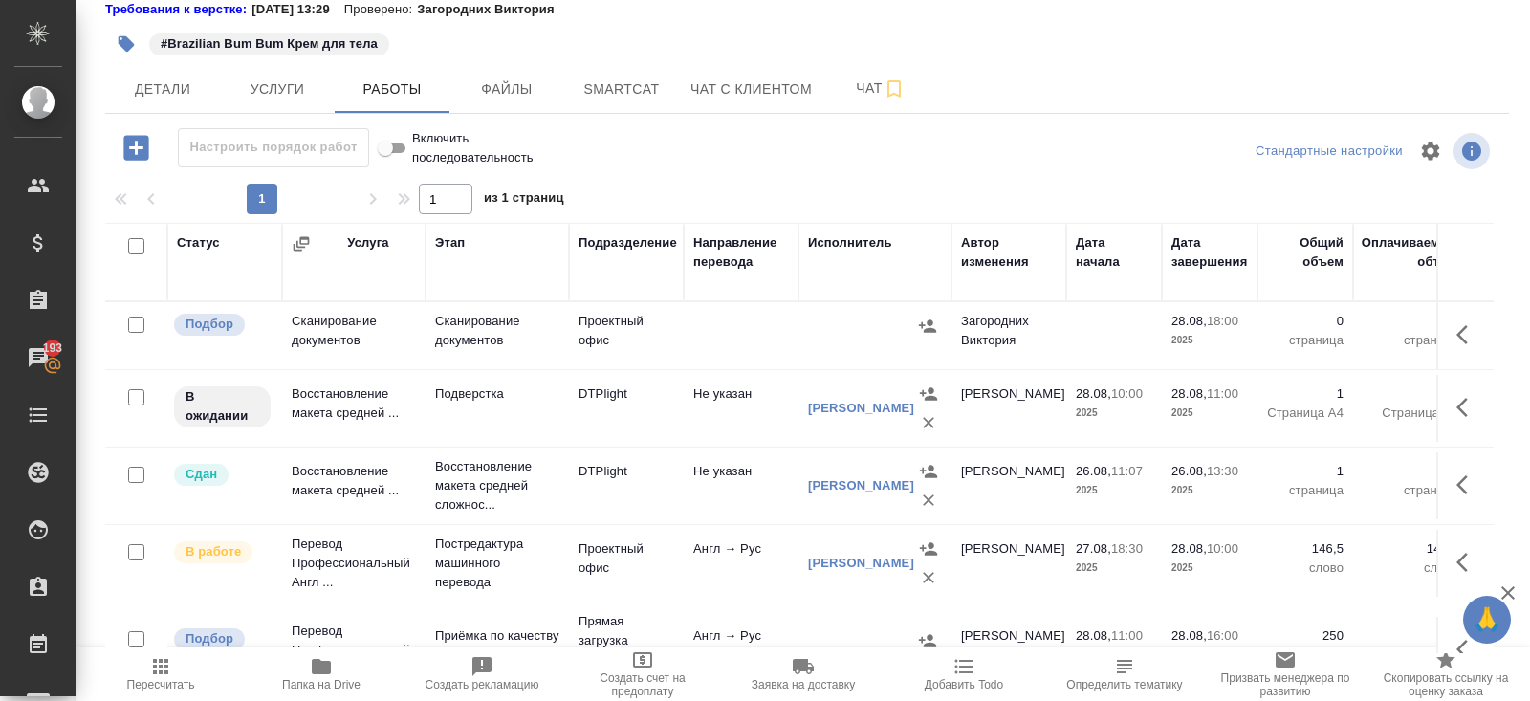
scroll to position [120, 0]
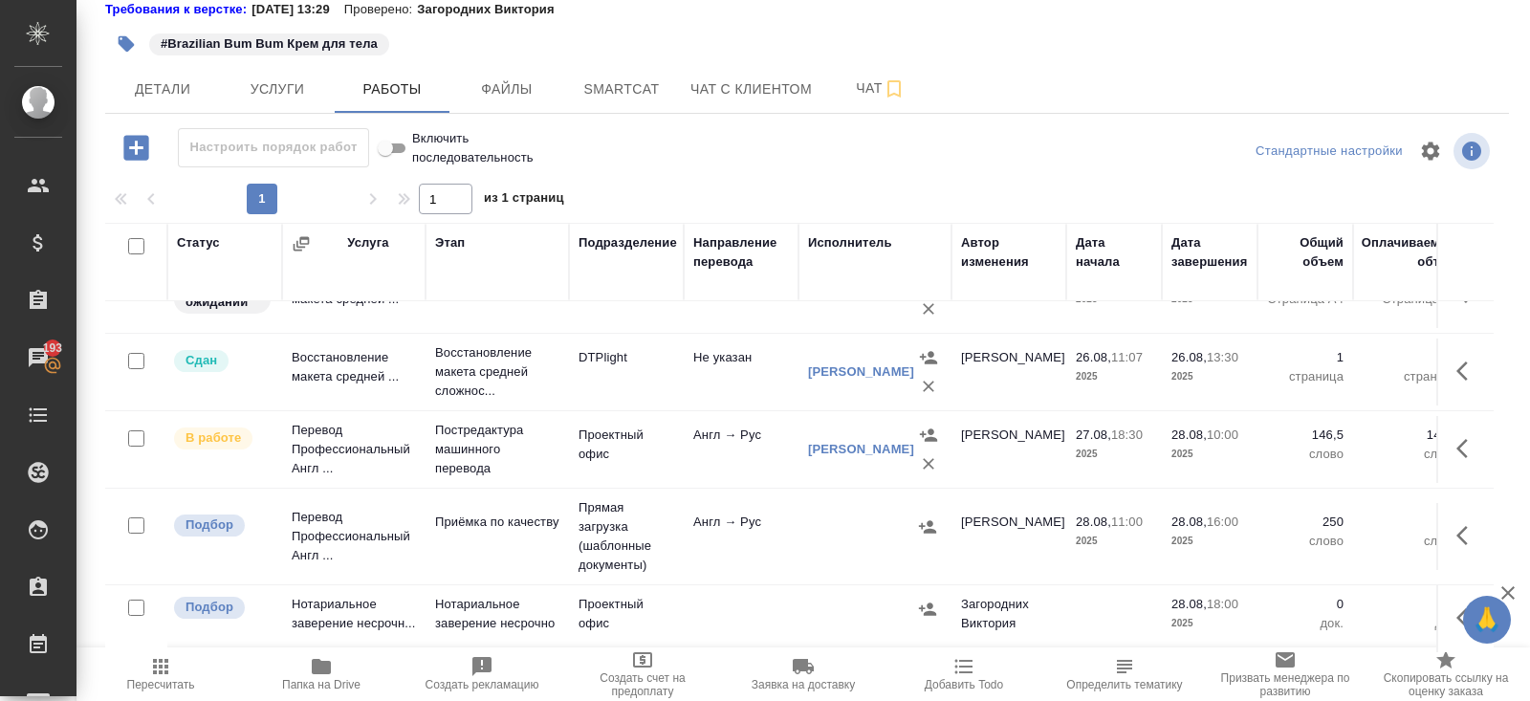
drag, startPoint x: 1458, startPoint y: 437, endPoint x: 1446, endPoint y: 437, distance: 12.4
click at [1459, 439] on icon "button" at bounding box center [1461, 448] width 11 height 19
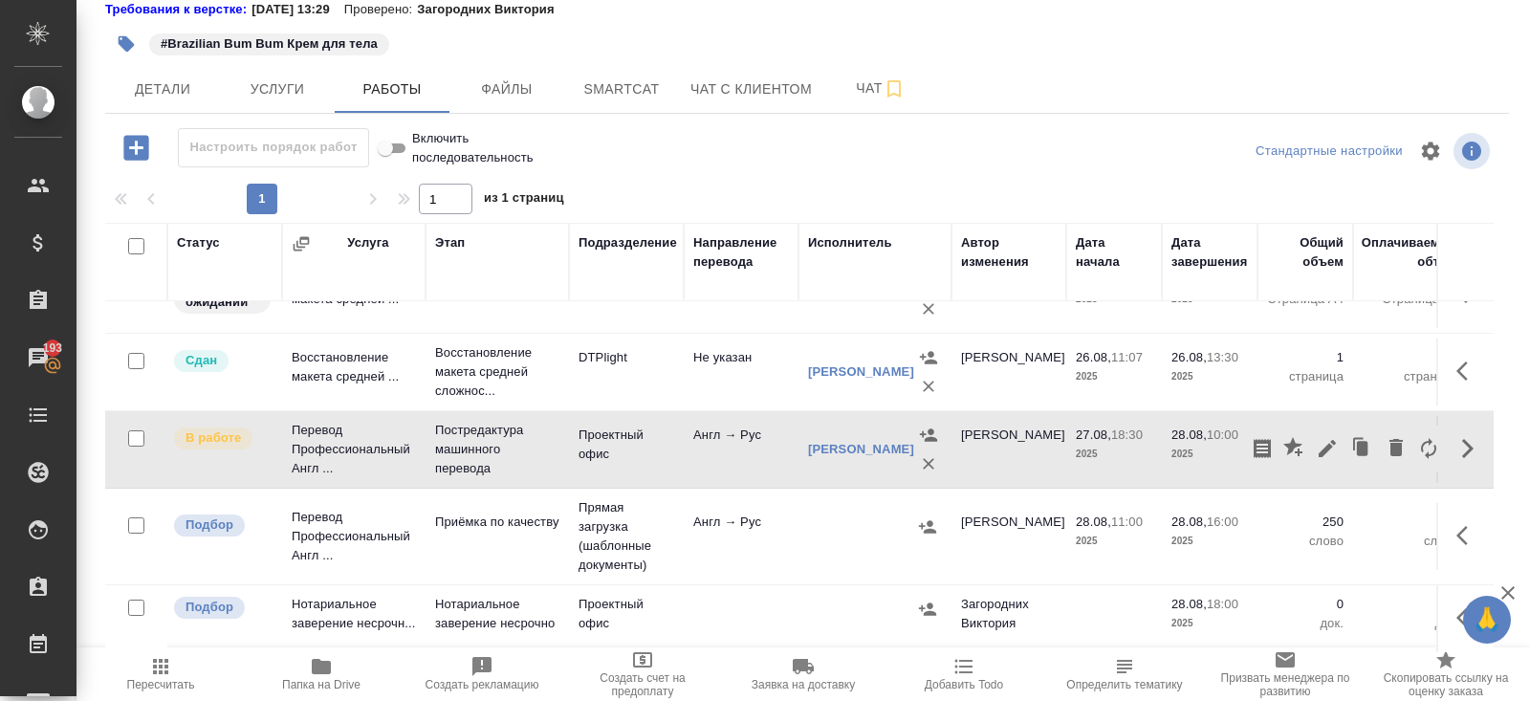
click at [1325, 440] on icon "button" at bounding box center [1326, 448] width 17 height 17
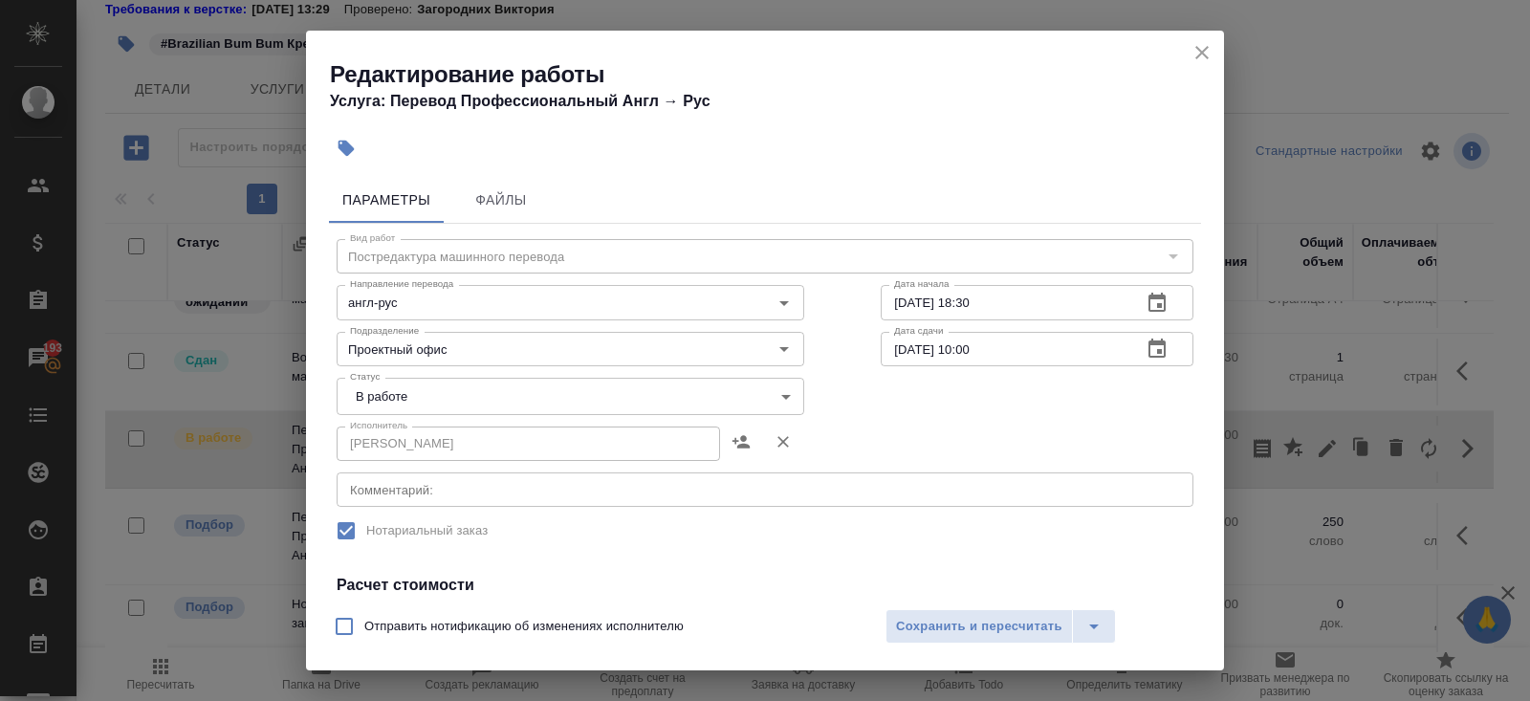
click at [416, 395] on body "🙏 .cls-1 fill:#fff; AWATERA [PERSON_NAME] Спецификации Заказы 193 Чаты Todo Про…" at bounding box center [765, 350] width 1530 height 701
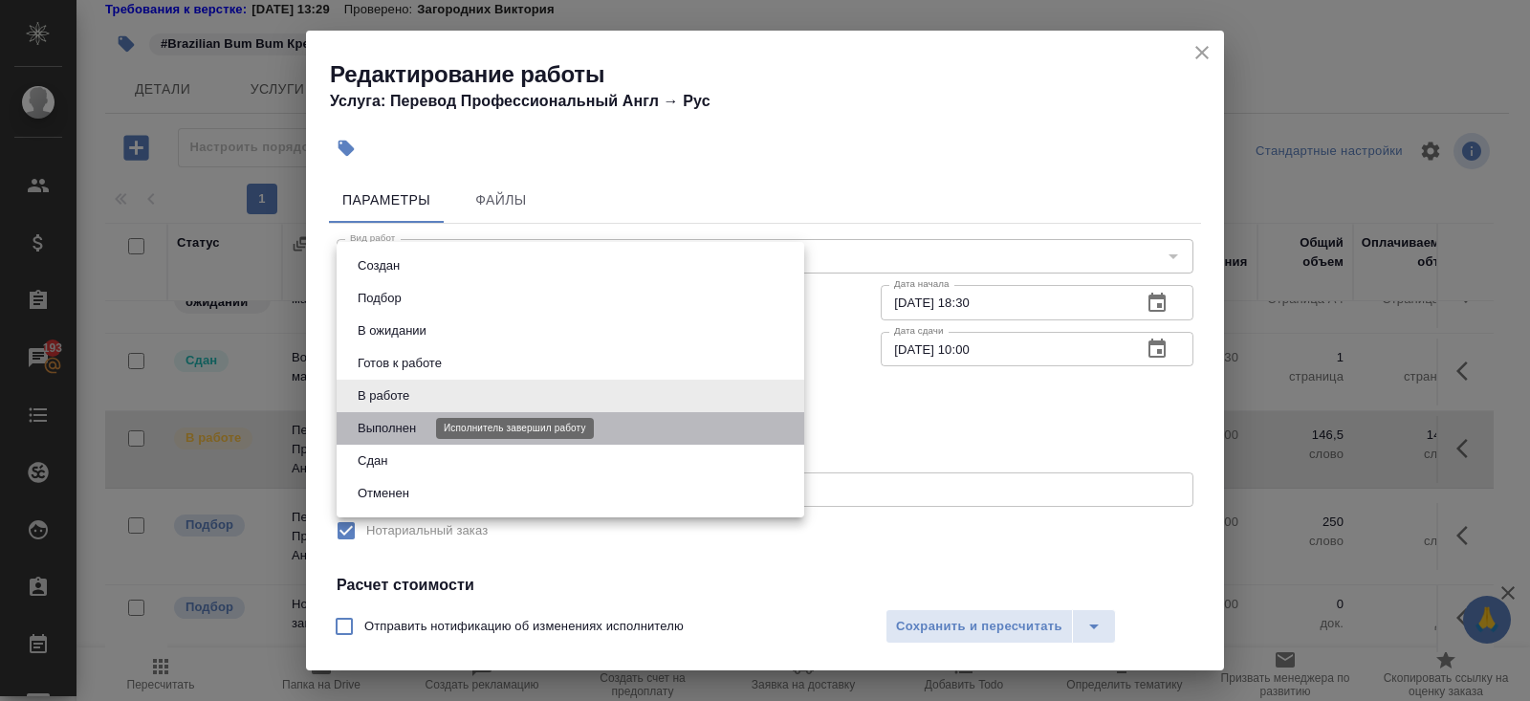
click at [399, 419] on button "Выполнен" at bounding box center [387, 428] width 70 height 21
type input "completed"
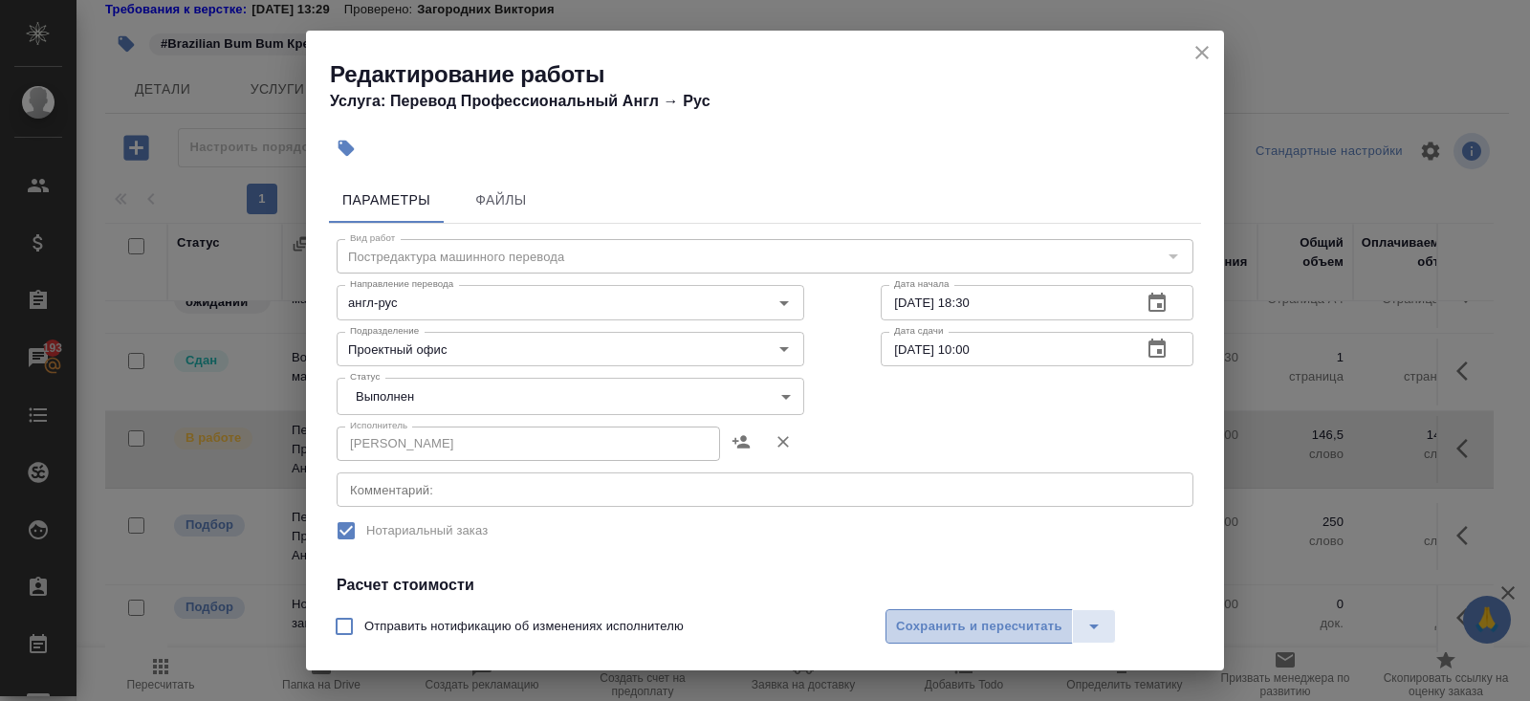
click at [1035, 623] on span "Сохранить и пересчитать" at bounding box center [979, 627] width 166 height 22
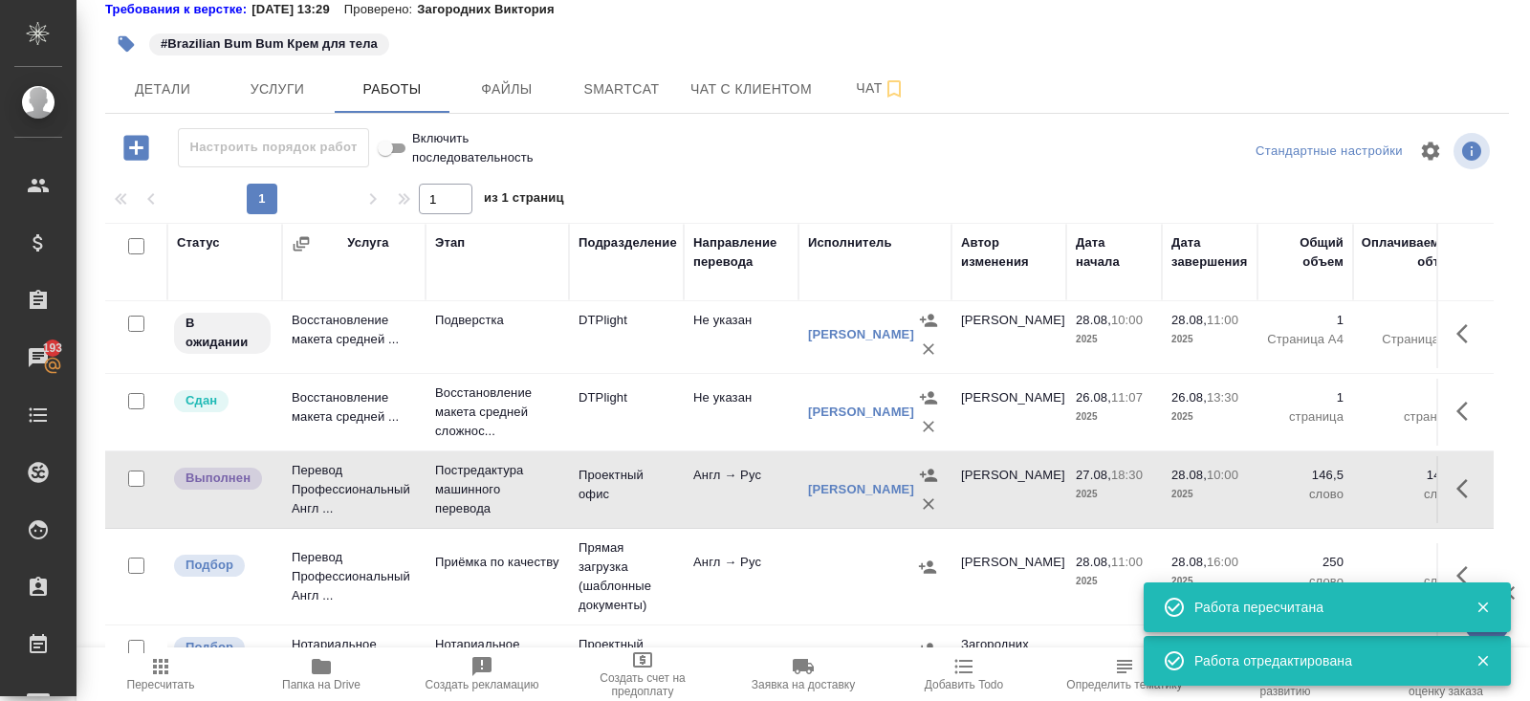
scroll to position [0, 0]
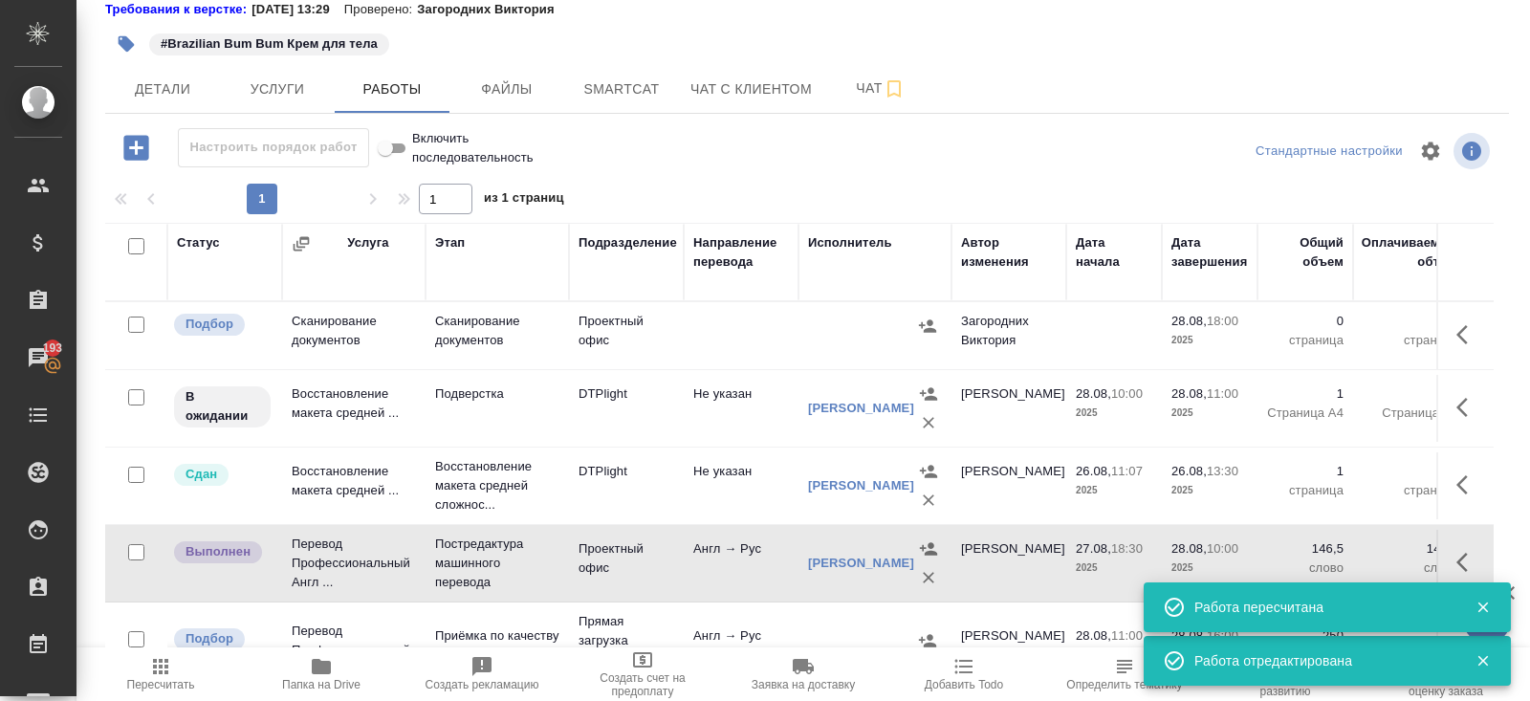
click at [1459, 402] on icon "button" at bounding box center [1461, 407] width 11 height 19
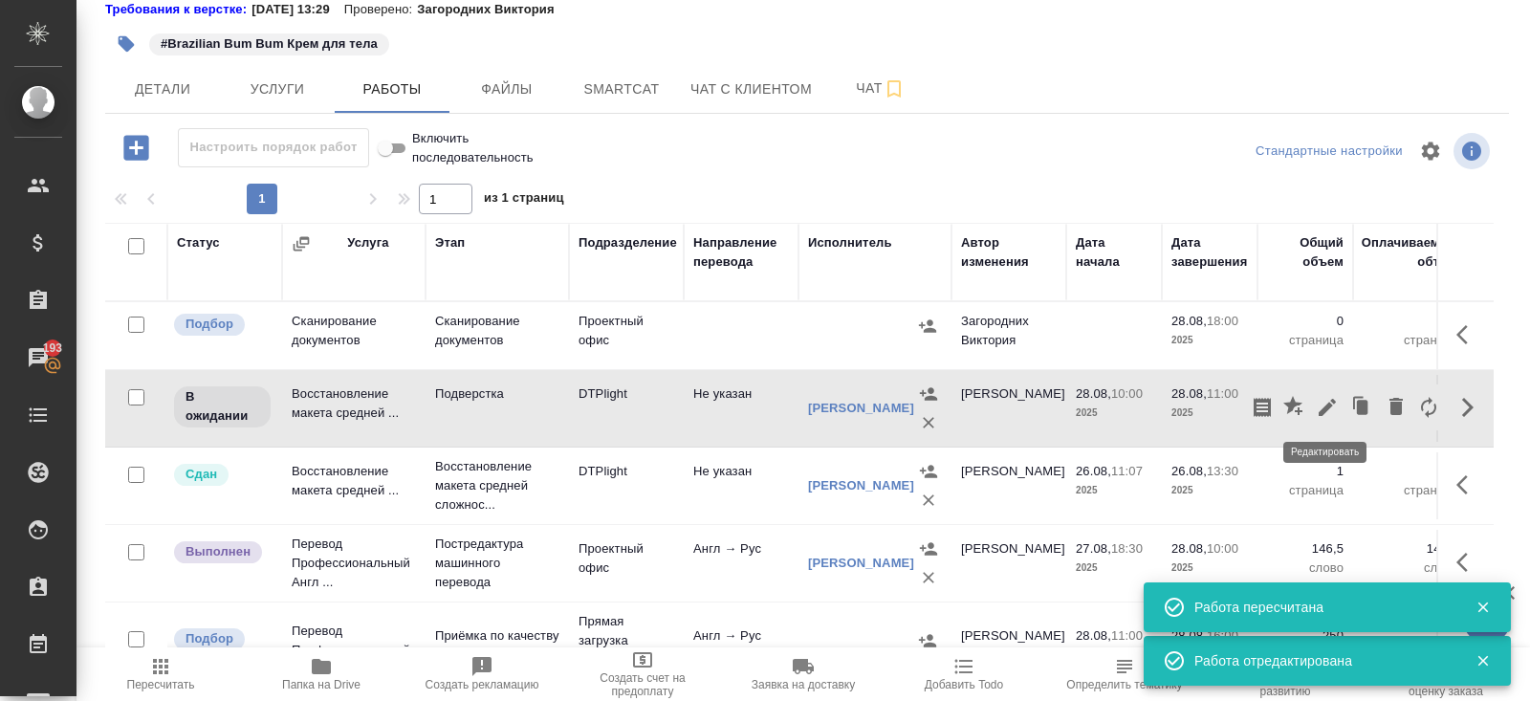
click at [1327, 403] on icon "button" at bounding box center [1326, 407] width 17 height 17
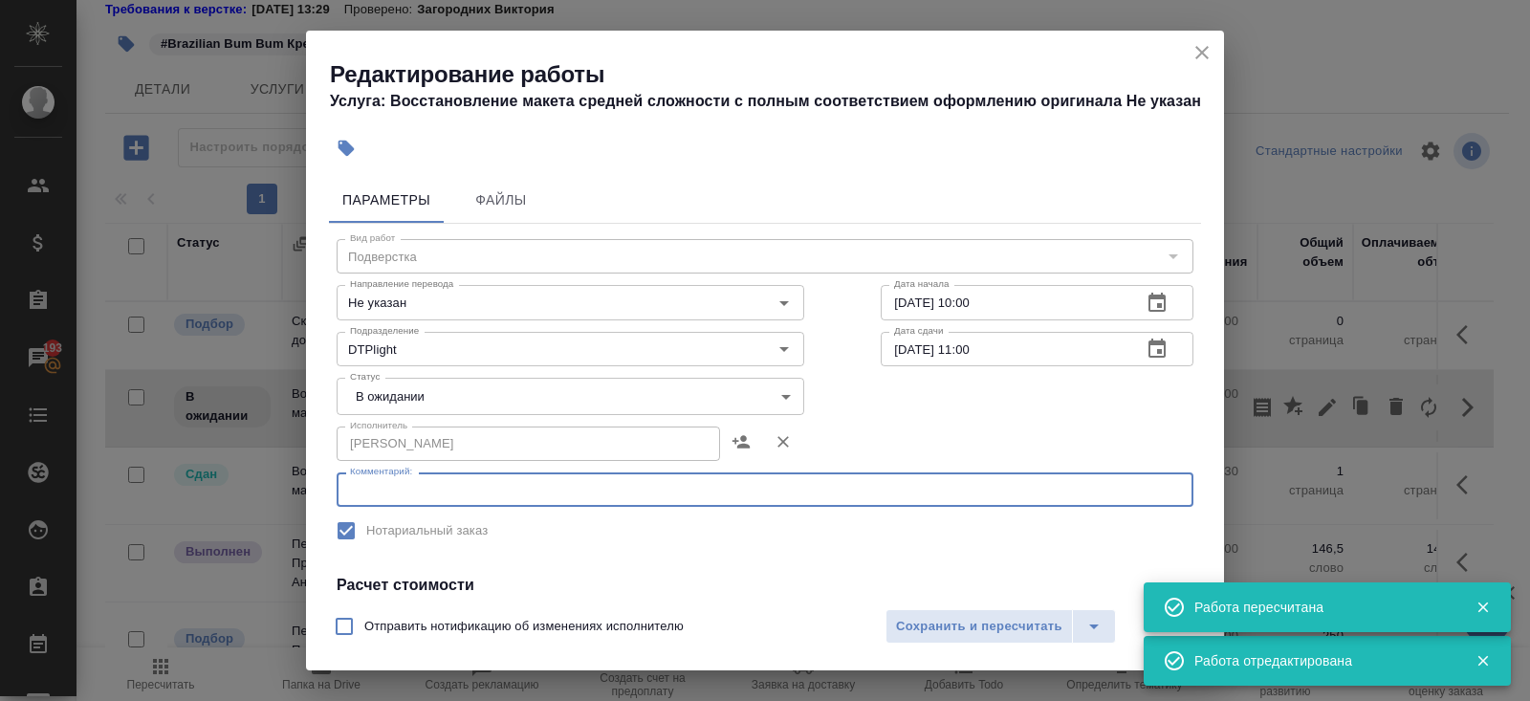
click at [484, 496] on textarea at bounding box center [765, 490] width 830 height 14
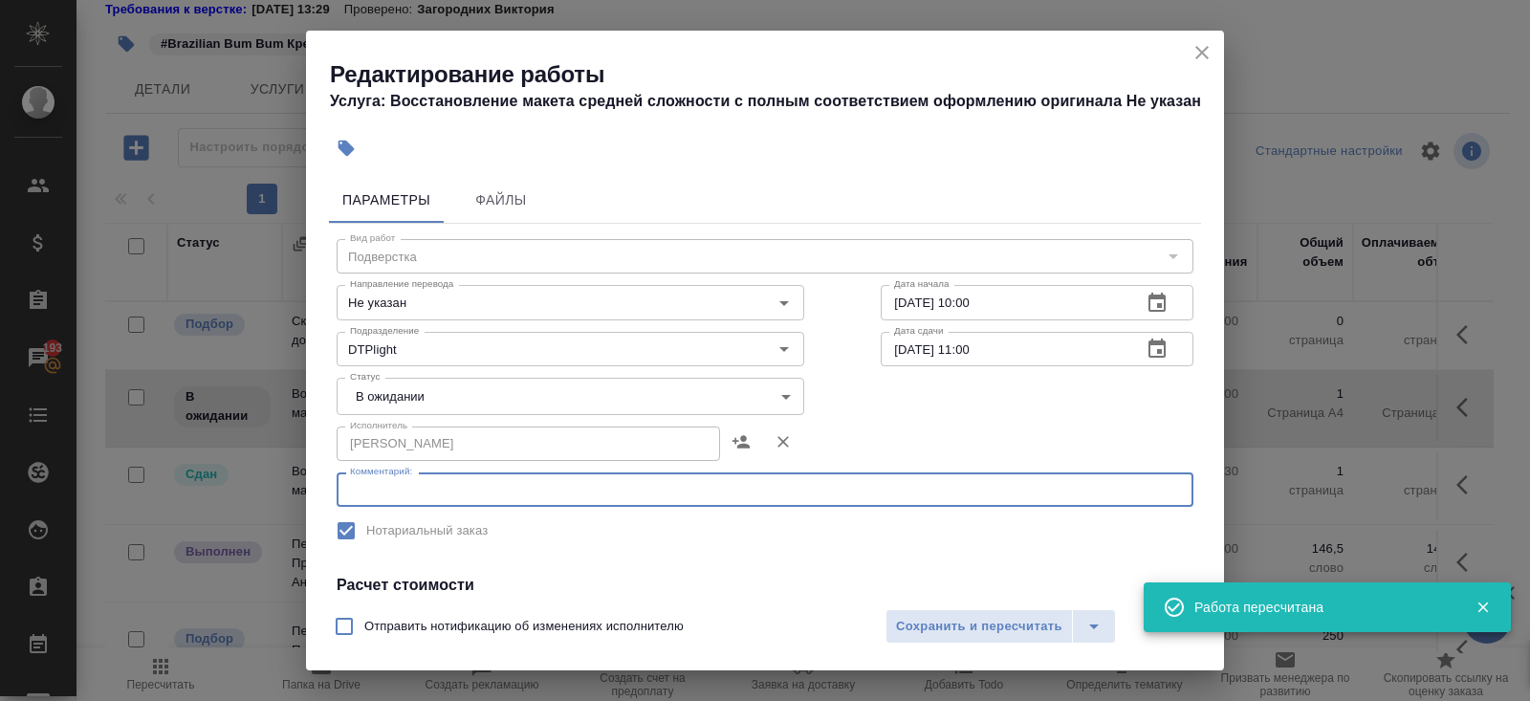
paste textarea "https://drive.awatera.com/s/TjWJ8wtk2SX3T5r"
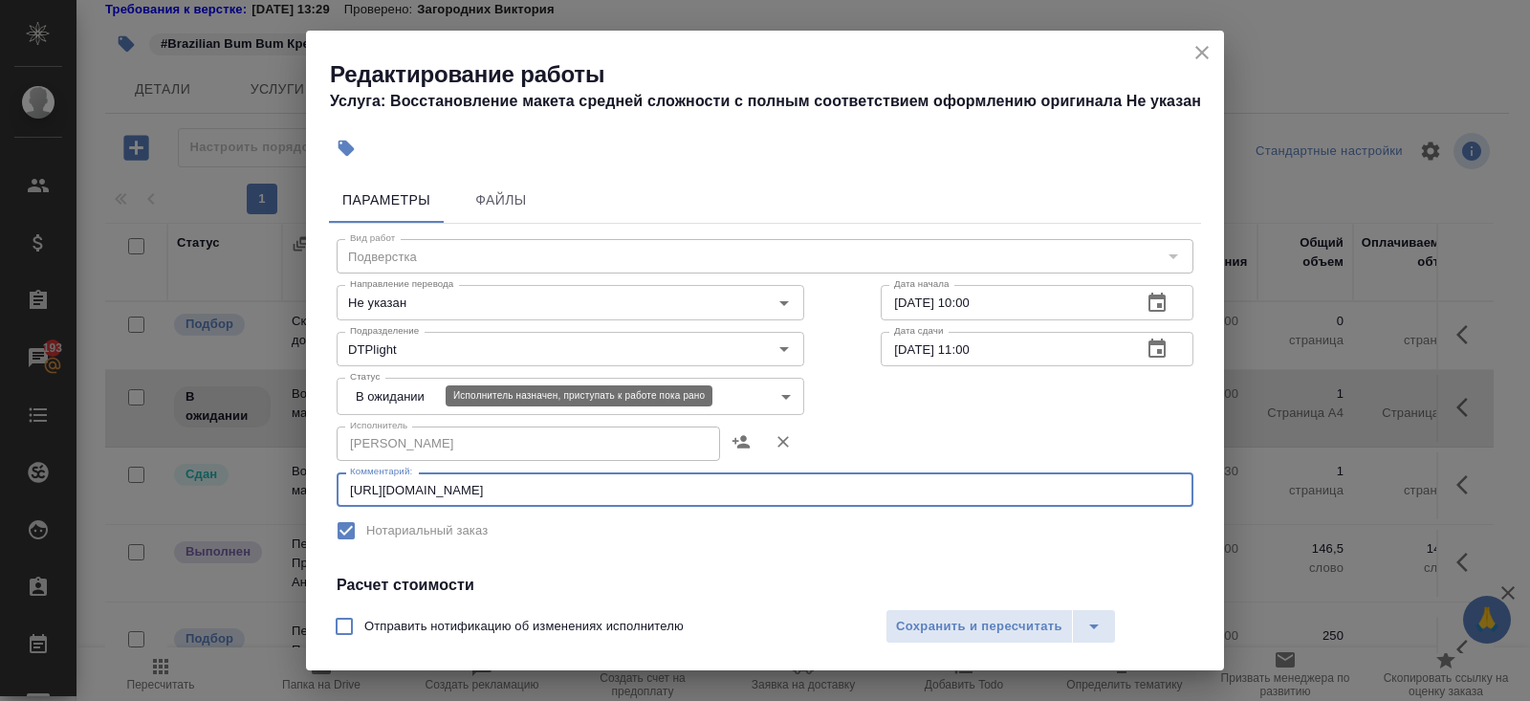
type textarea "https://drive.awatera.com/s/TjWJ8wtk2SX3T5r"
click at [393, 396] on body "🙏 .cls-1 fill:#fff; AWATERA Belyakova Yulia Клиенты Спецификации Заказы 193 Чат…" at bounding box center [765, 350] width 1530 height 701
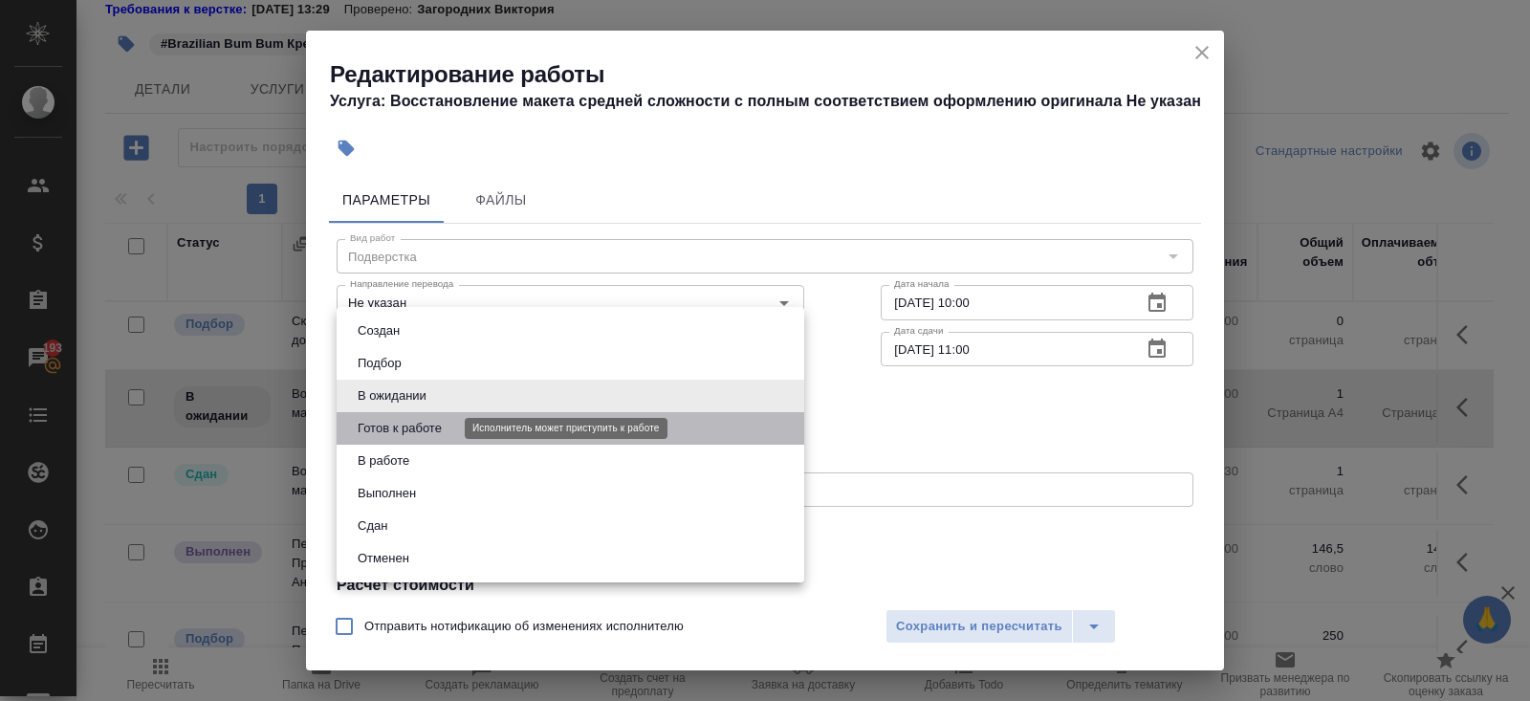
click at [393, 419] on button "Готов к работе" at bounding box center [400, 428] width 96 height 21
type input "readyForWork"
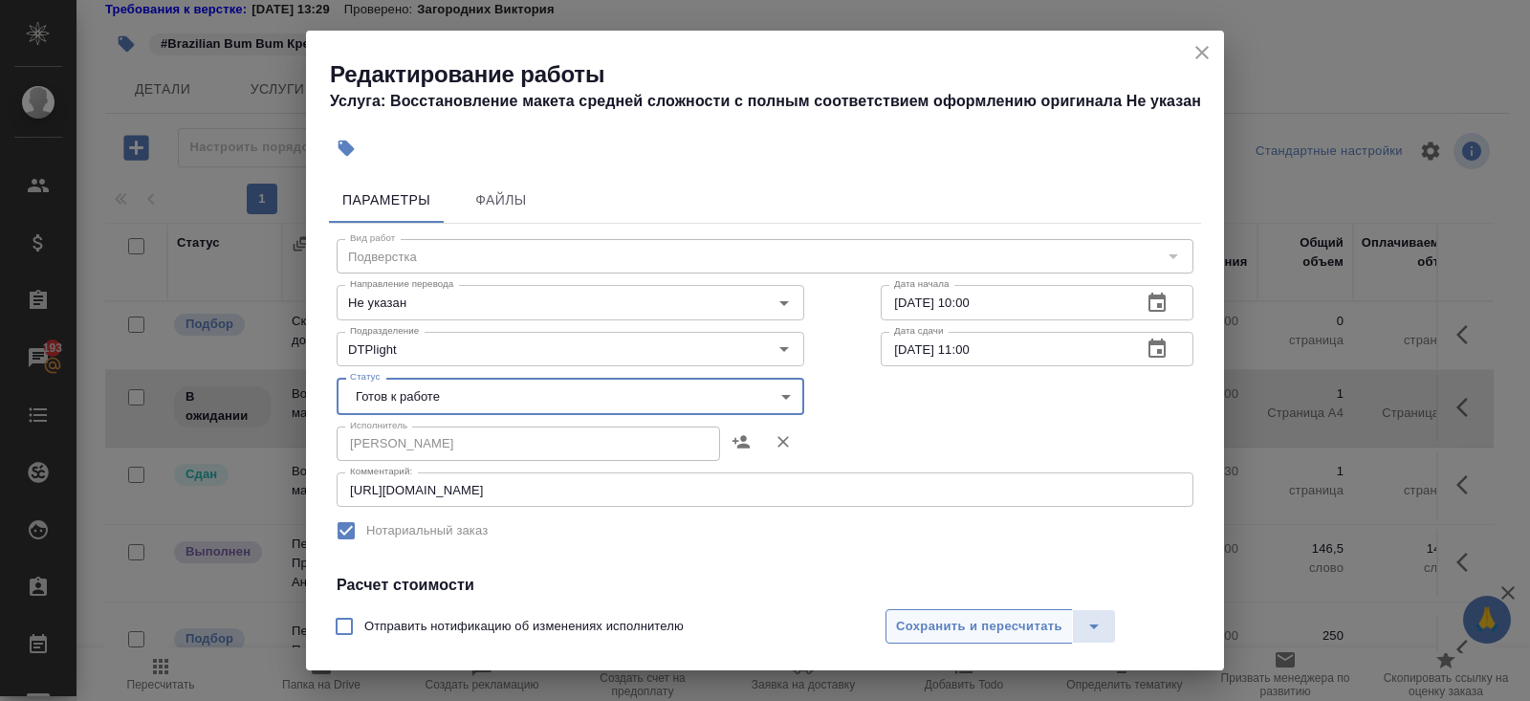
click at [908, 628] on span "Сохранить и пересчитать" at bounding box center [979, 627] width 166 height 22
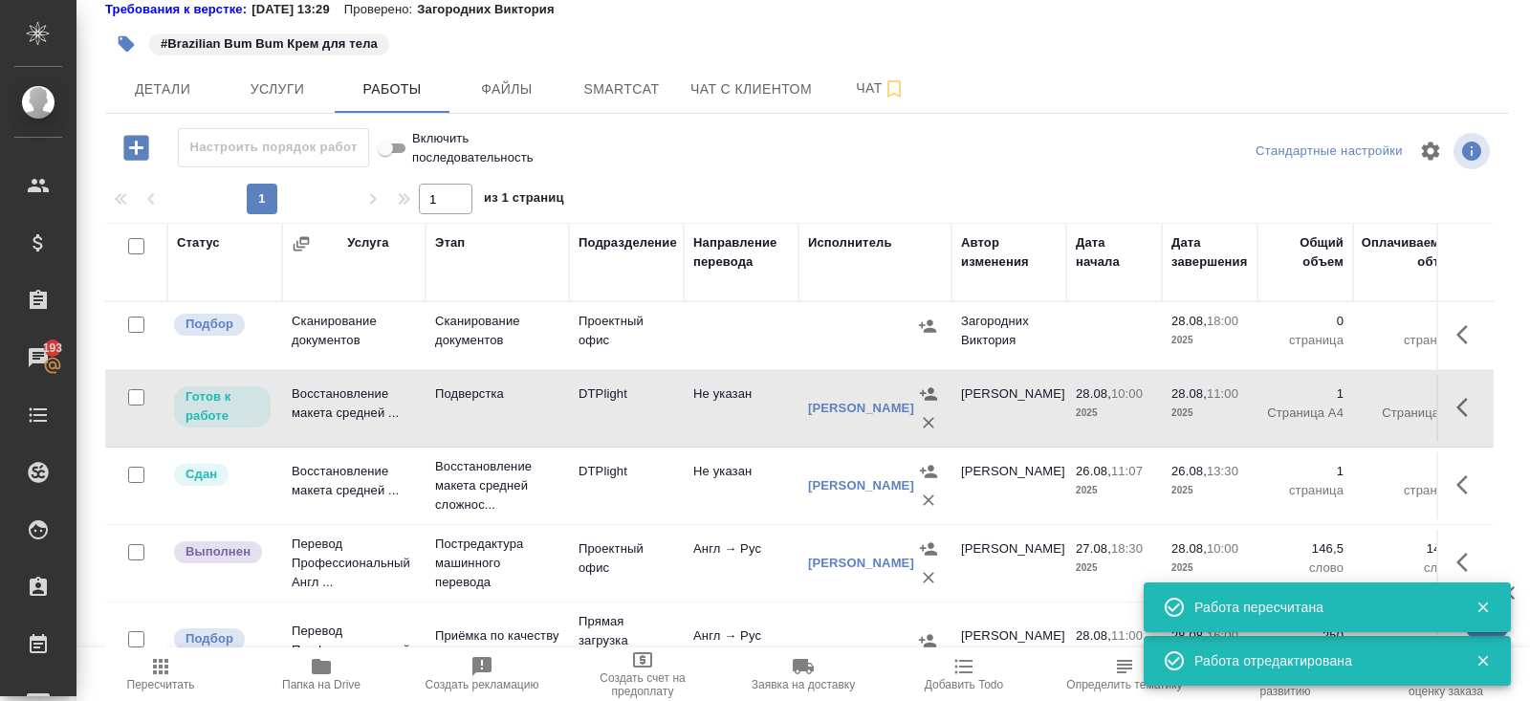
scroll to position [120, 0]
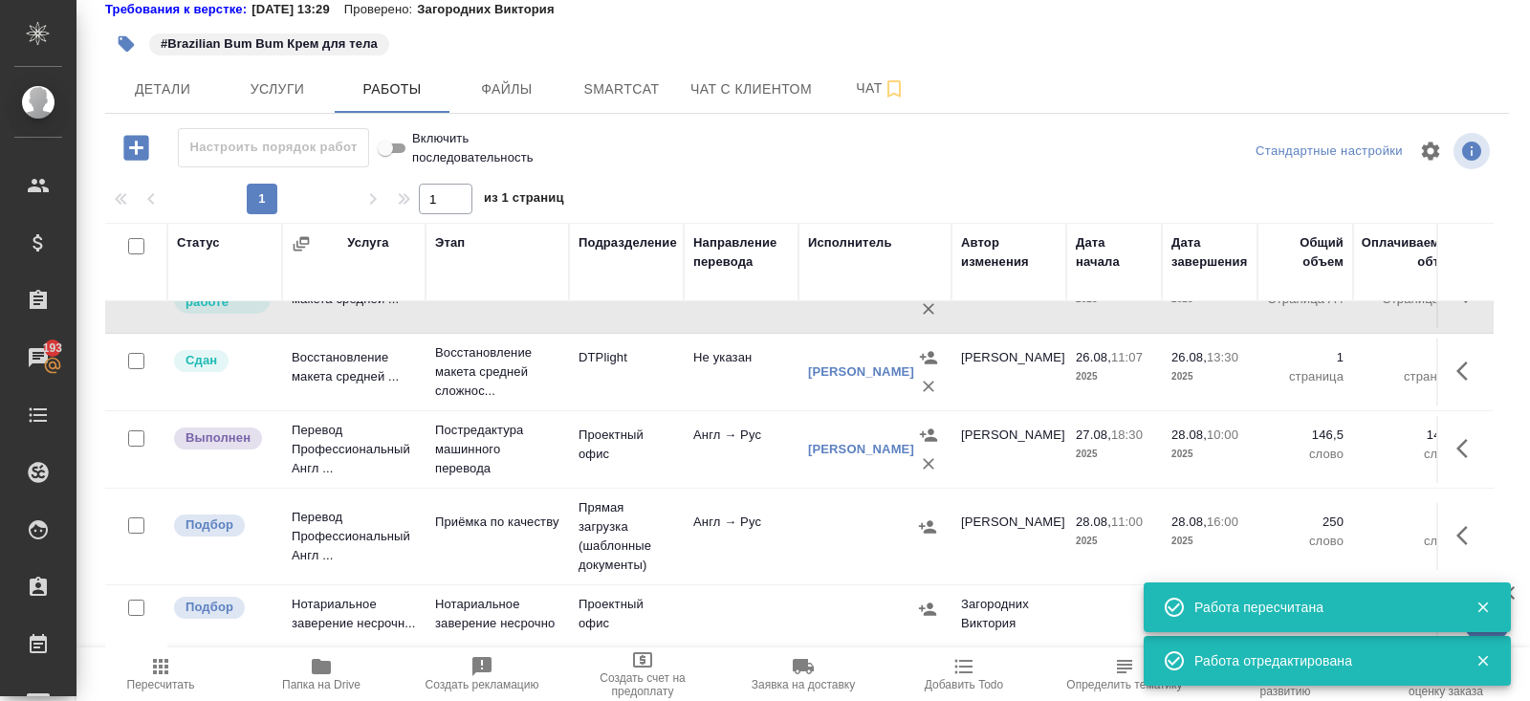
click at [1451, 520] on button "button" at bounding box center [1468, 535] width 46 height 46
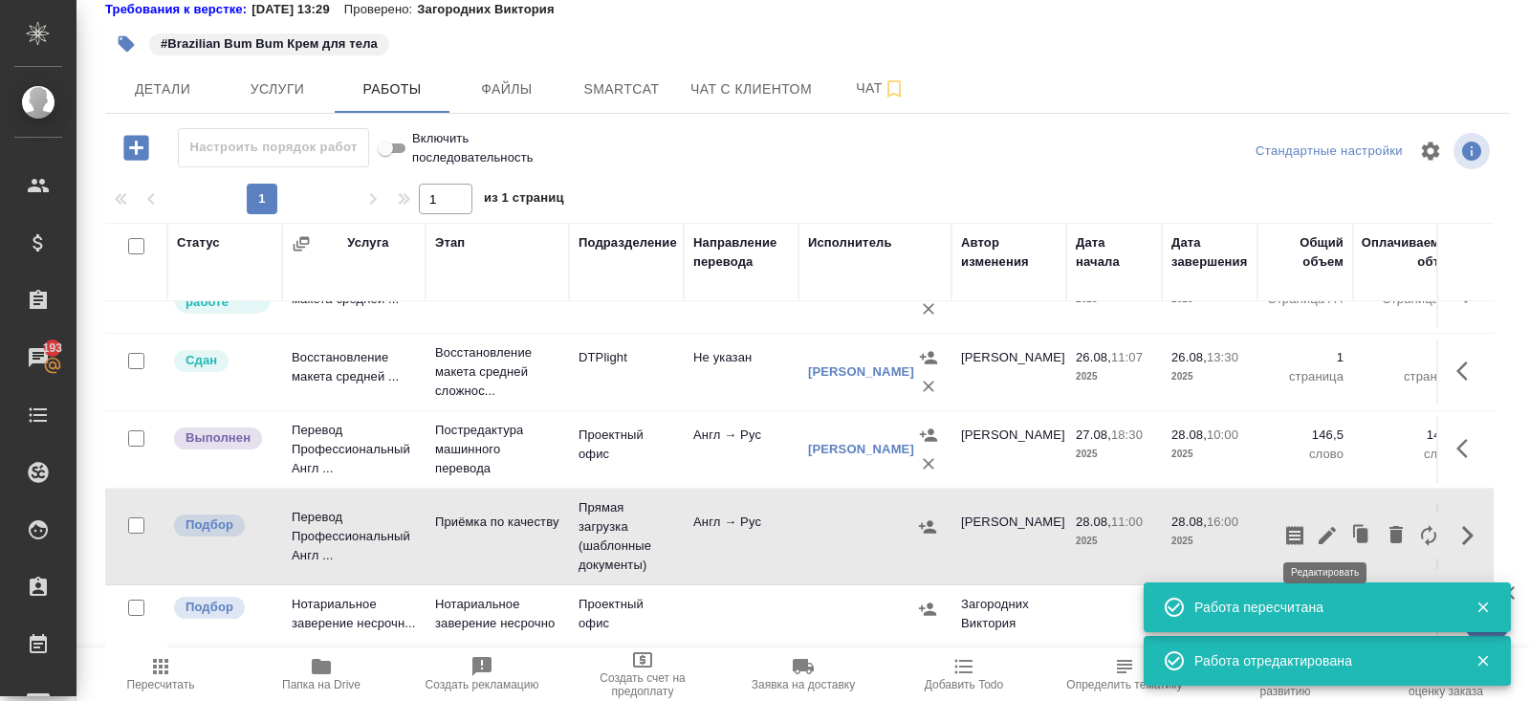
click at [1320, 539] on button "button" at bounding box center [1327, 535] width 33 height 46
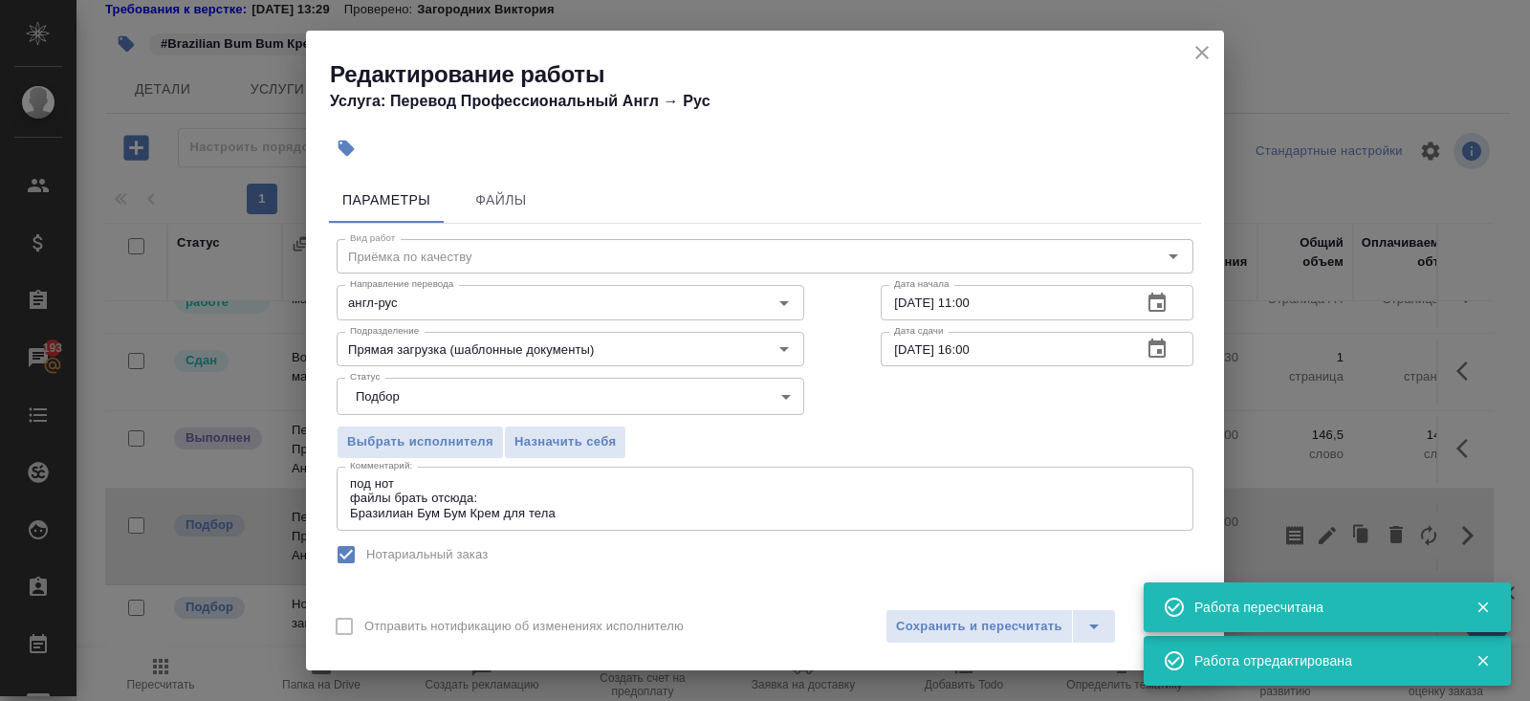
click at [515, 497] on textarea "под нот файлы брать отсюда: Бразилиан Бум Бум Крем для тела" at bounding box center [765, 498] width 830 height 44
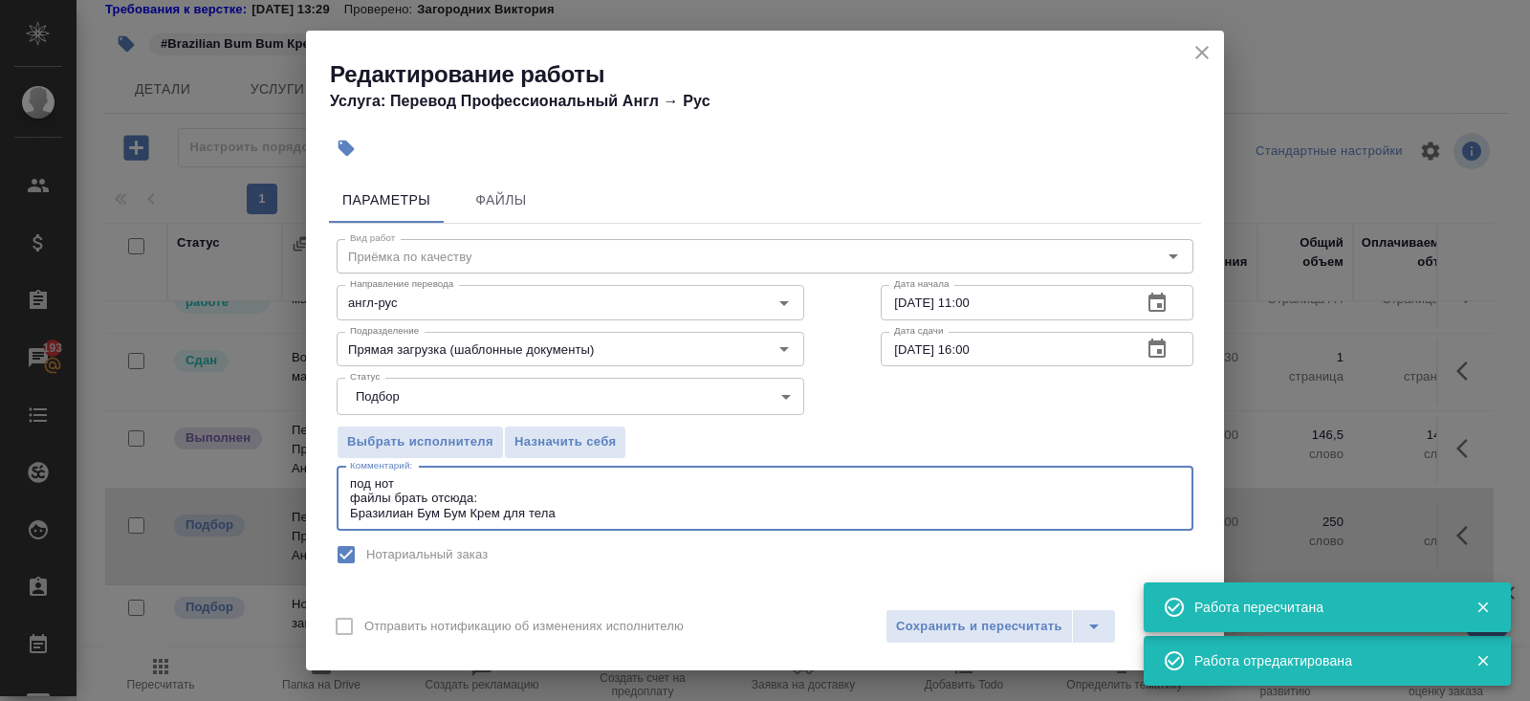
paste textarea "https://drive.awatera.com/s/B9BnsS2pjKs5nTa"
type textarea "под нот файлы брать отсюда: https://drive.awatera.com/s/B9BnsS2pjKs5nTa Бразили…"
click at [949, 635] on span "Сохранить и пересчитать" at bounding box center [979, 627] width 166 height 22
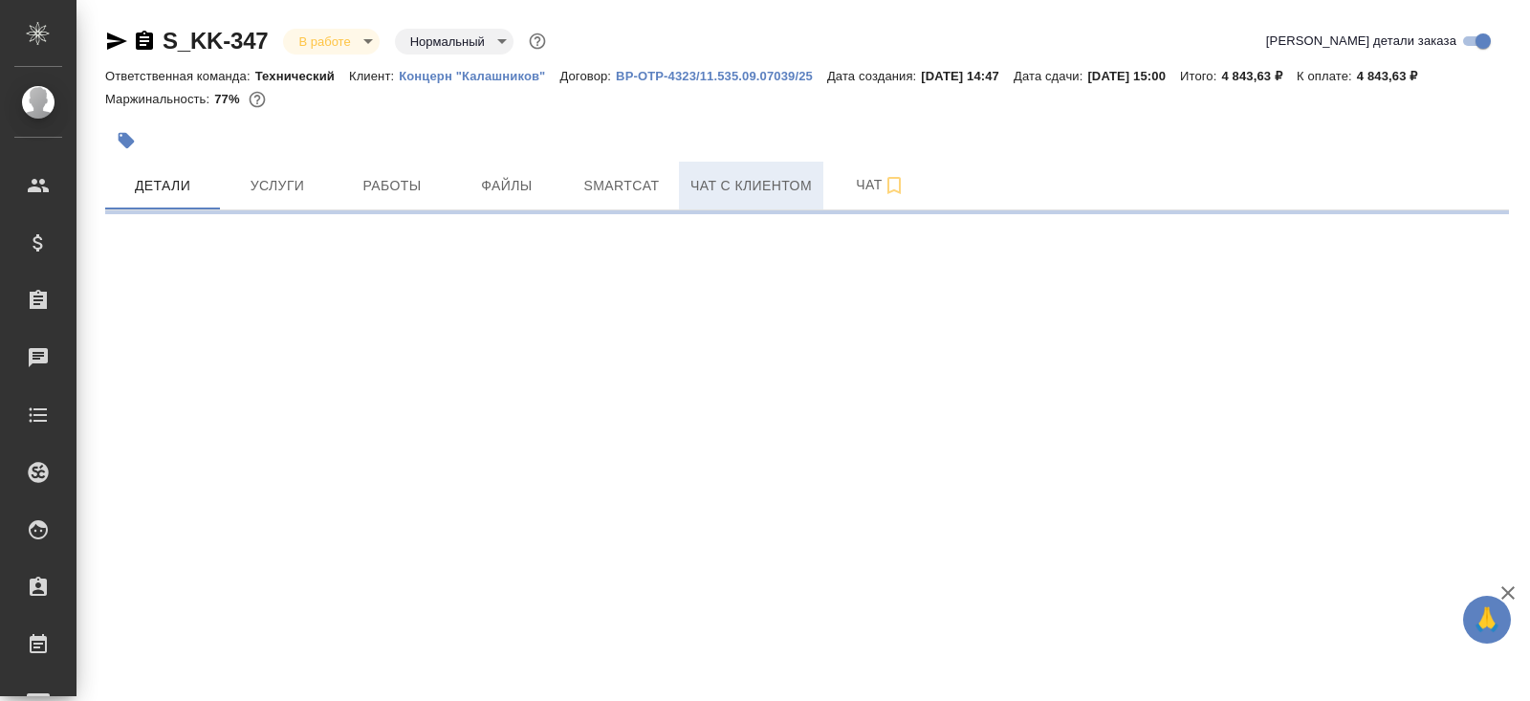
select select "RU"
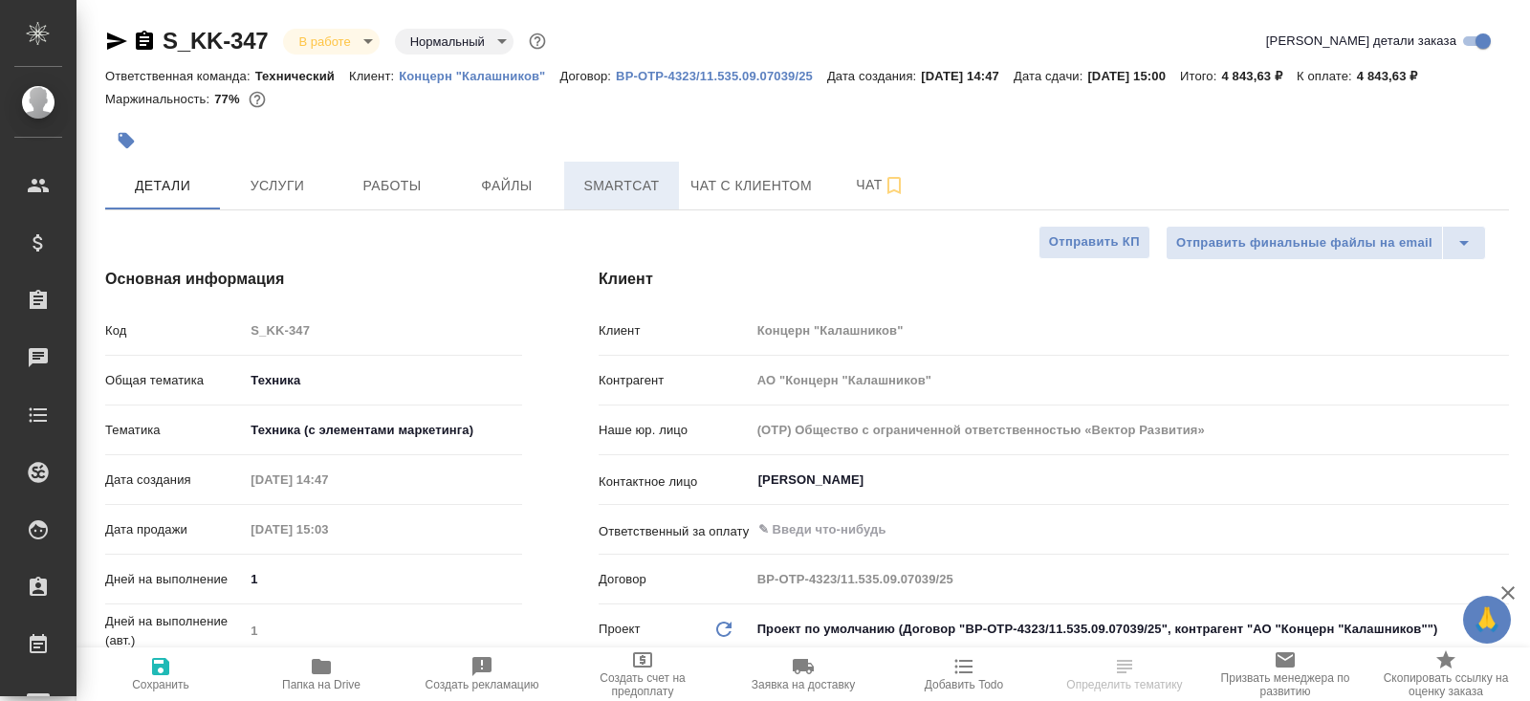
type textarea "x"
click at [646, 187] on span "Smartcat" at bounding box center [622, 186] width 92 height 24
type textarea "x"
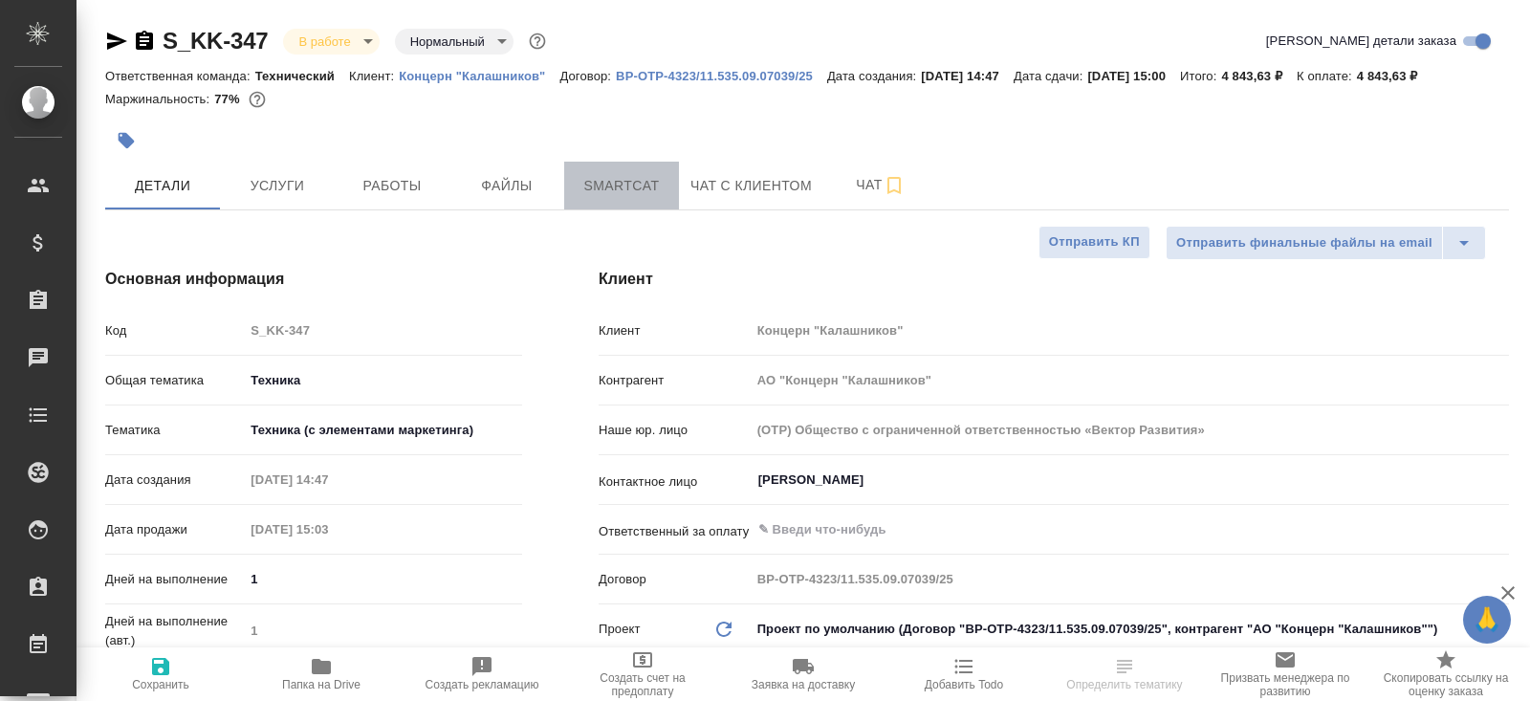
type textarea "x"
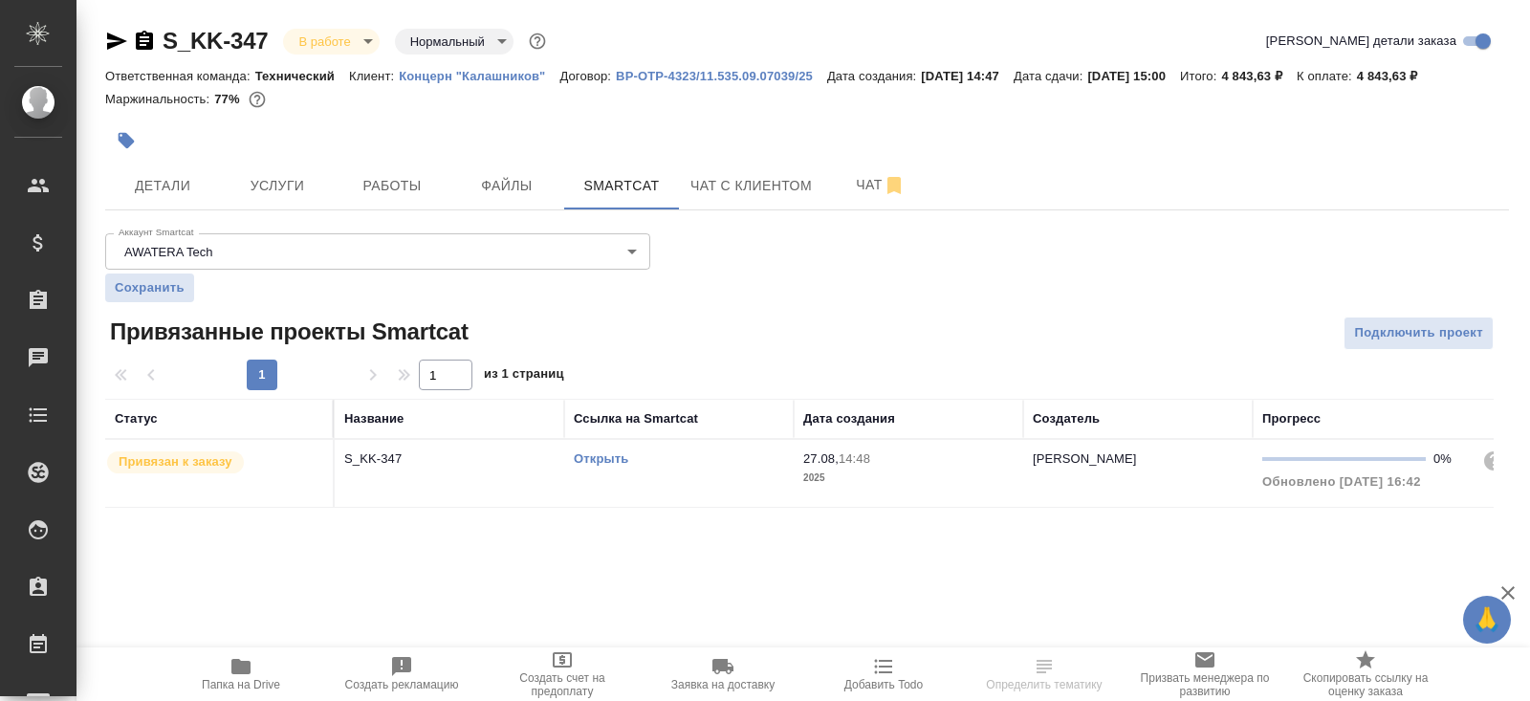
click at [615, 459] on link "Открыть" at bounding box center [601, 458] width 54 height 14
click at [239, 680] on span "Папка на Drive" at bounding box center [241, 684] width 78 height 13
click at [117, 46] on icon "button" at bounding box center [116, 41] width 23 height 23
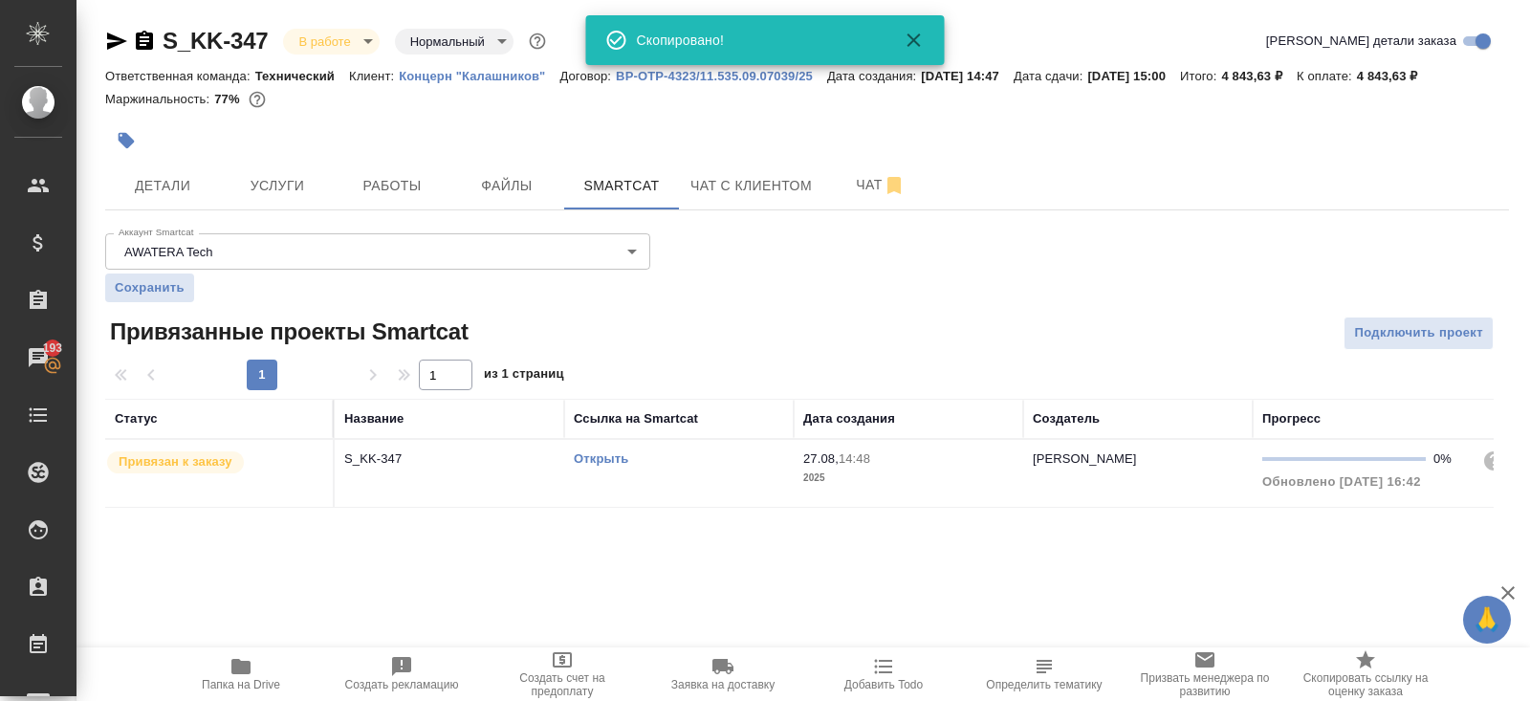
click at [685, 440] on td "Открыть" at bounding box center [678, 473] width 229 height 67
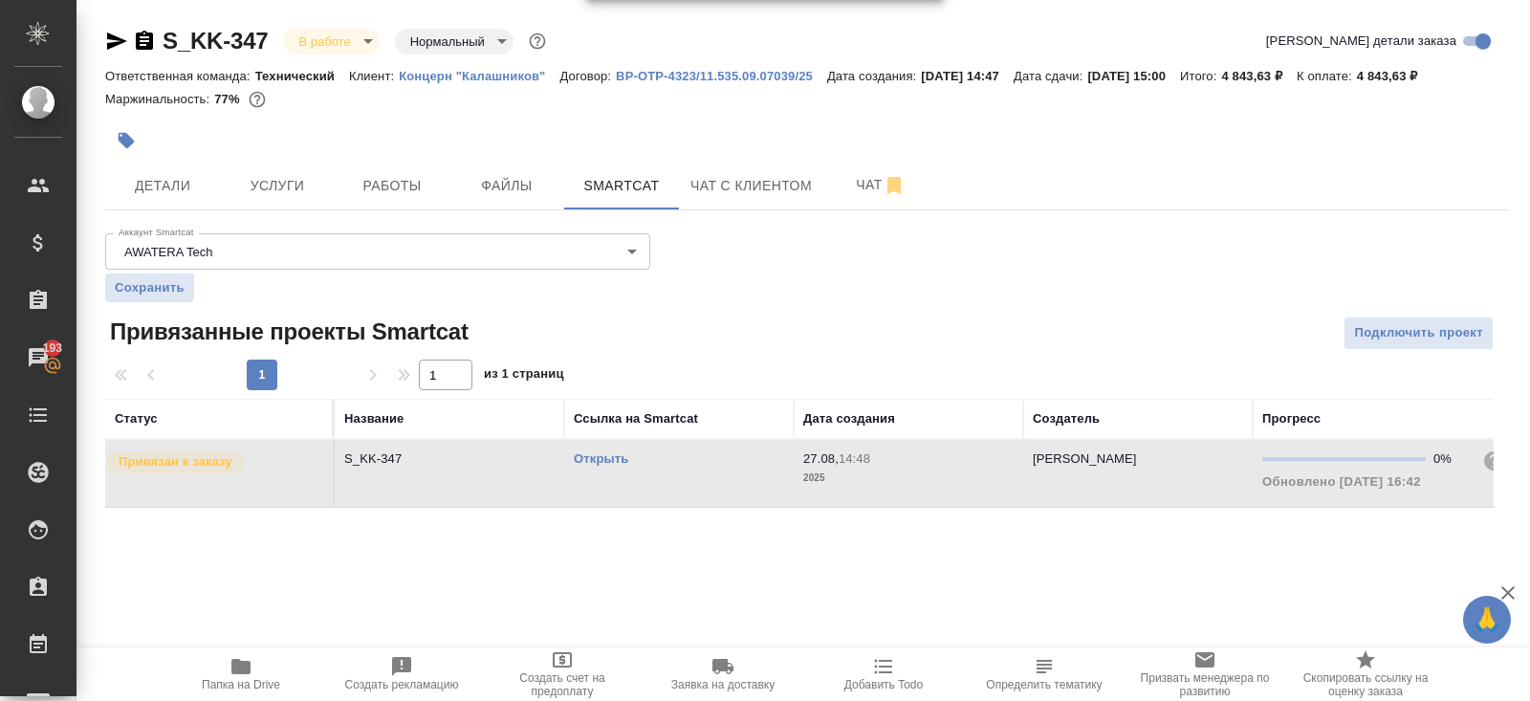
click at [685, 440] on td "Открыть" at bounding box center [678, 473] width 229 height 67
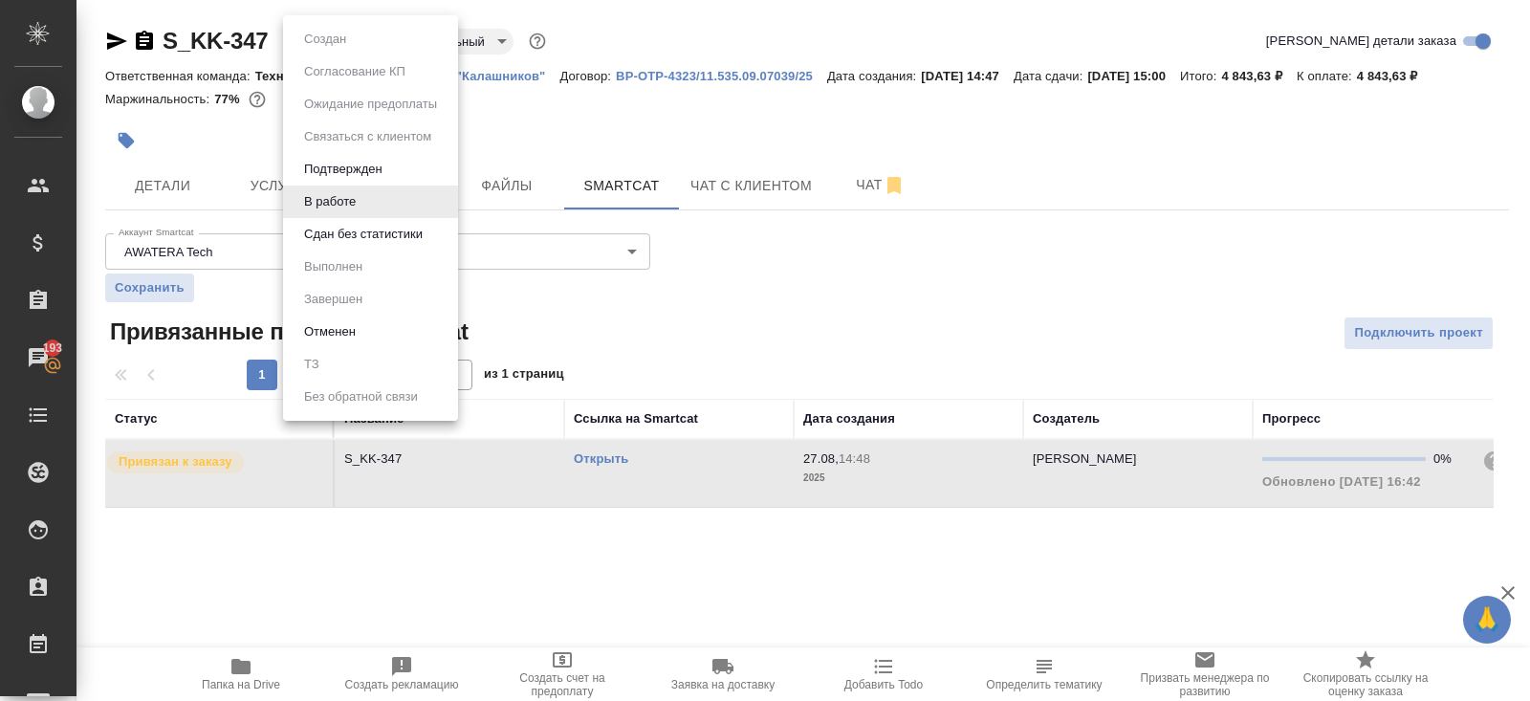
click at [319, 33] on body "🙏 .cls-1 fill:#fff; AWATERA [PERSON_NAME] Спецификации Заказы 193 Чаты Todo Про…" at bounding box center [765, 350] width 1530 height 701
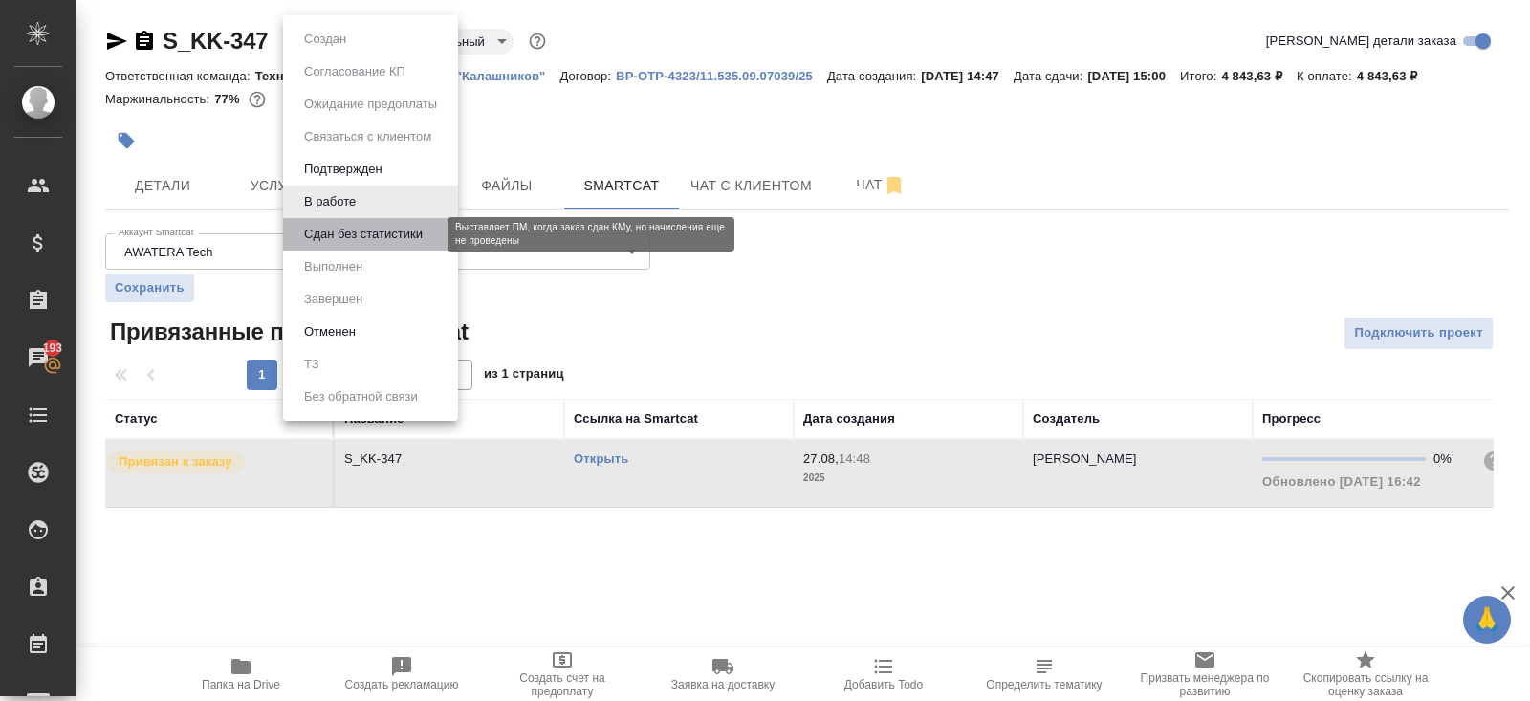
click at [321, 236] on button "Сдан без статистики" at bounding box center [363, 234] width 130 height 21
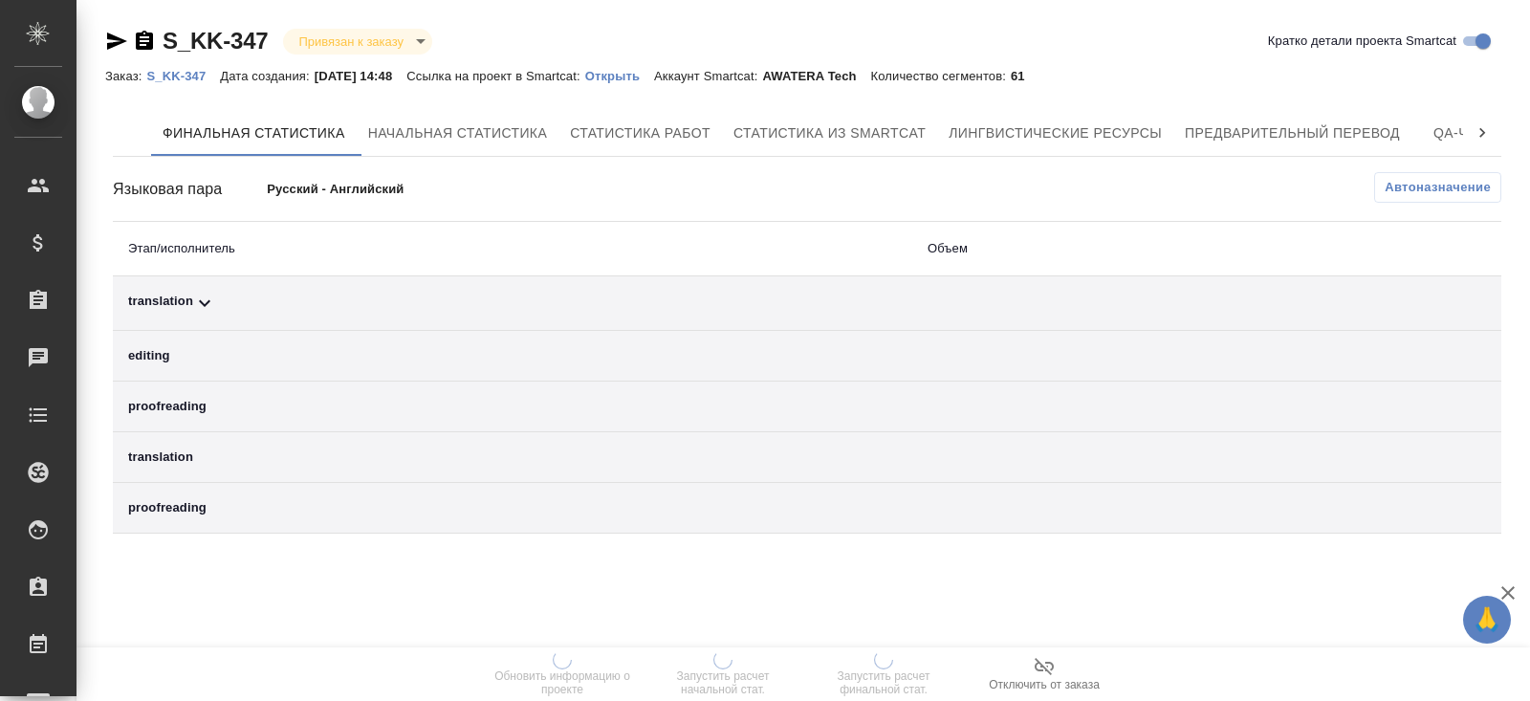
click at [1425, 190] on span "Автоназначение" at bounding box center [1437, 187] width 106 height 19
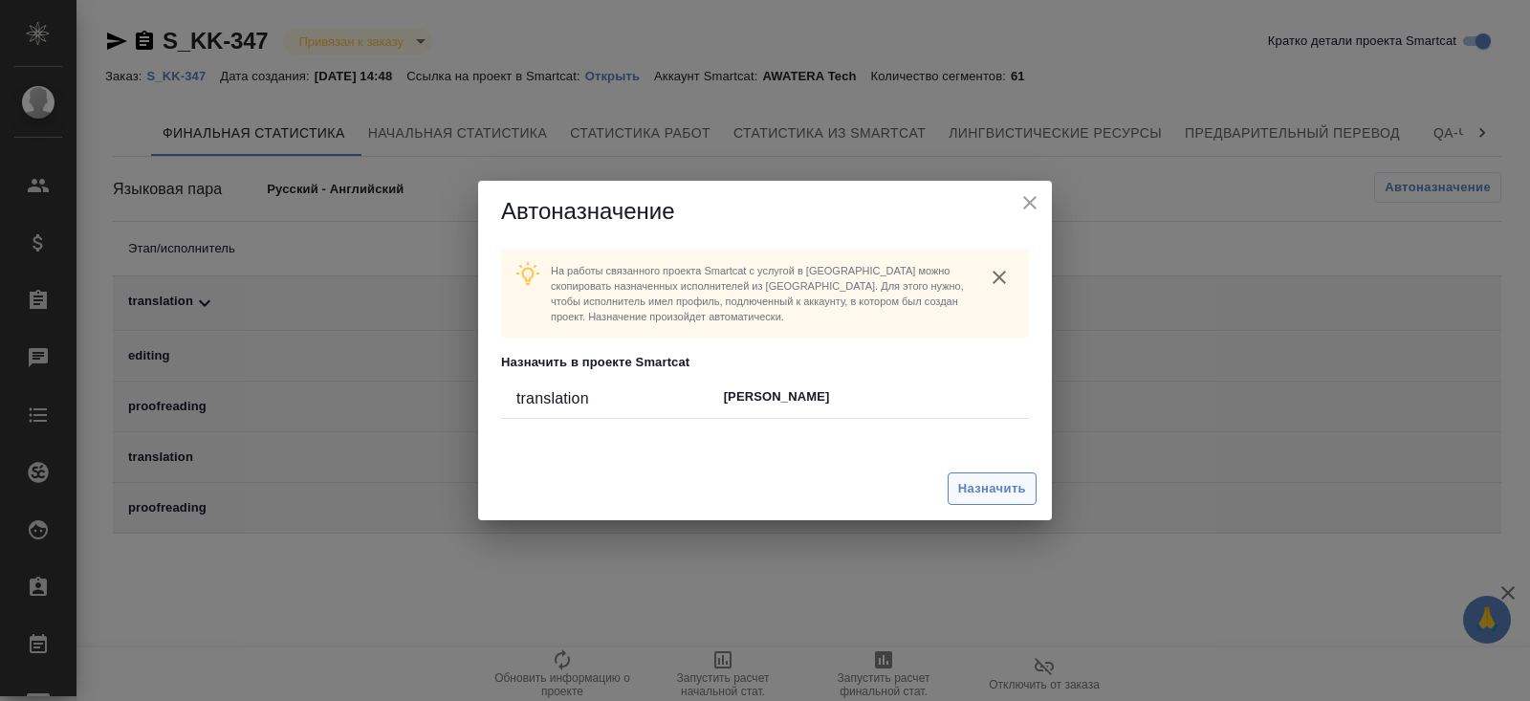
click at [997, 497] on span "Назначить" at bounding box center [992, 489] width 68 height 22
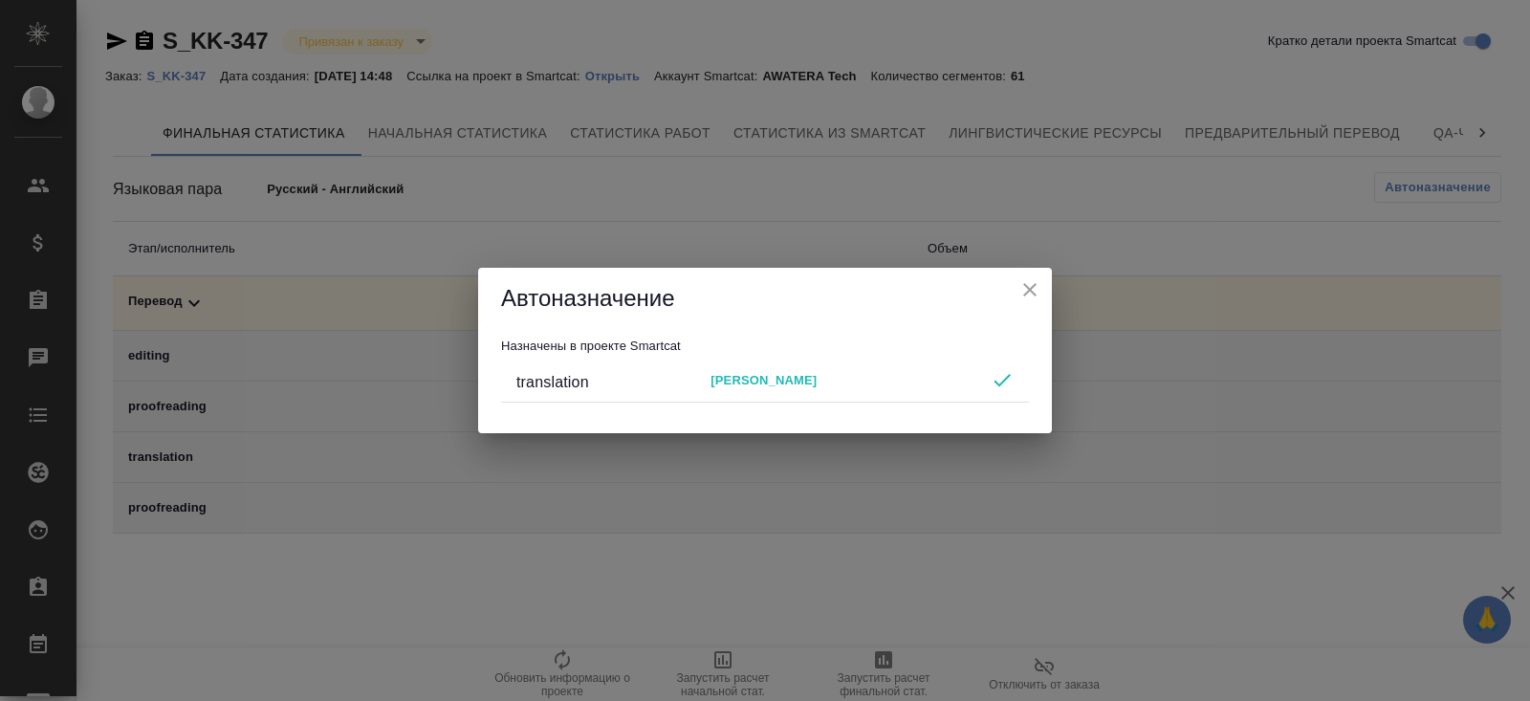
click at [912, 601] on div "Автоназначение Назначены в проекте Smartcat translation [PERSON_NAME]" at bounding box center [765, 350] width 1530 height 701
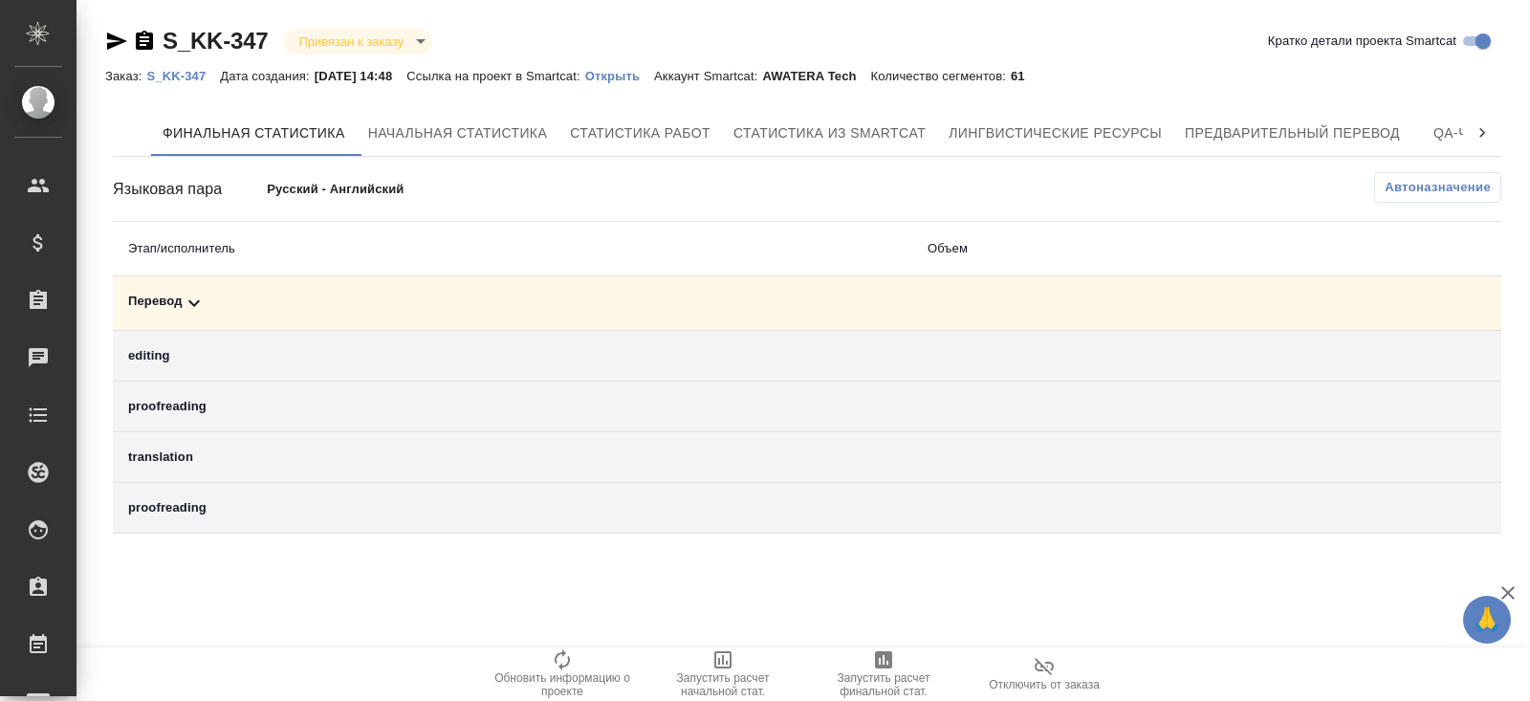
click at [884, 668] on icon "button" at bounding box center [883, 659] width 23 height 23
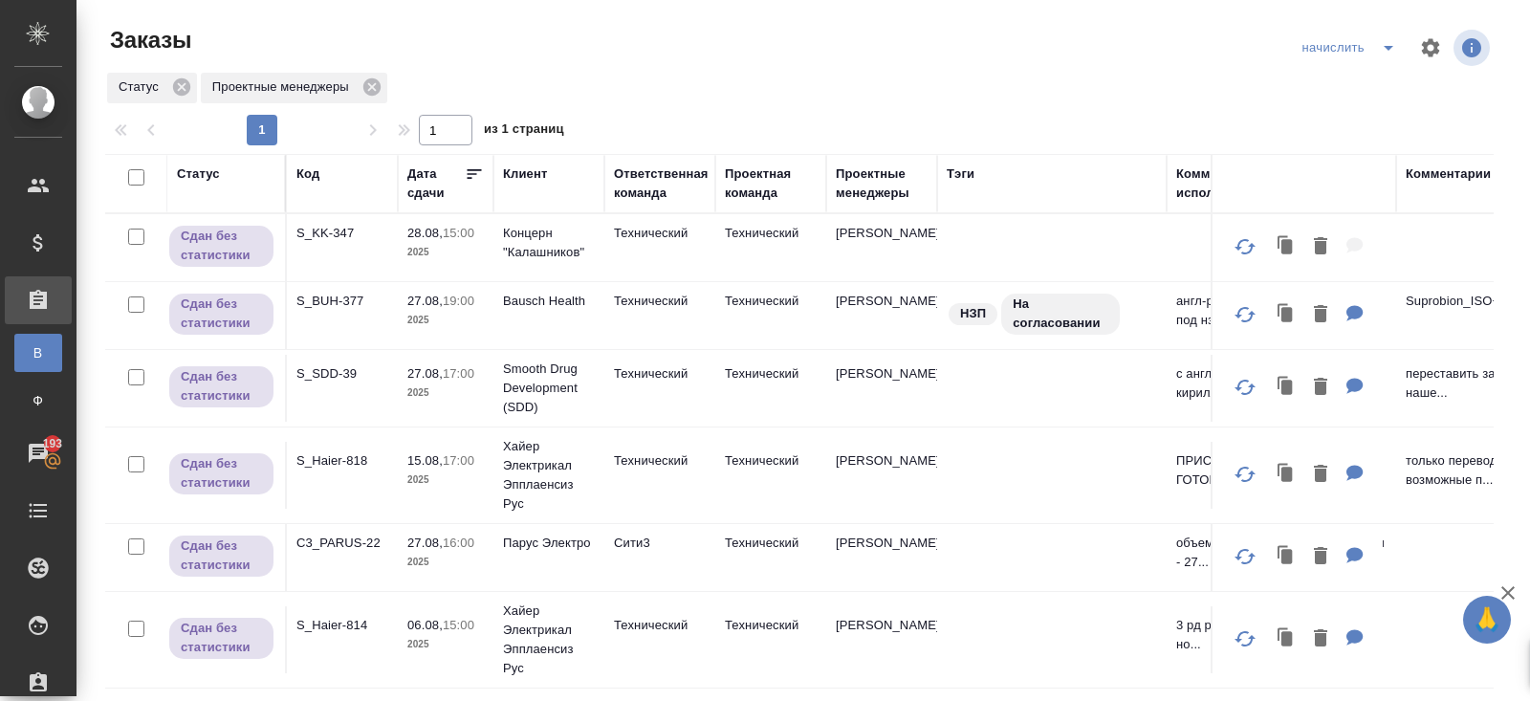
click at [340, 542] on p "C3_PARUS-22" at bounding box center [342, 543] width 92 height 19
click at [317, 381] on p "S_SDD-39" at bounding box center [342, 373] width 92 height 19
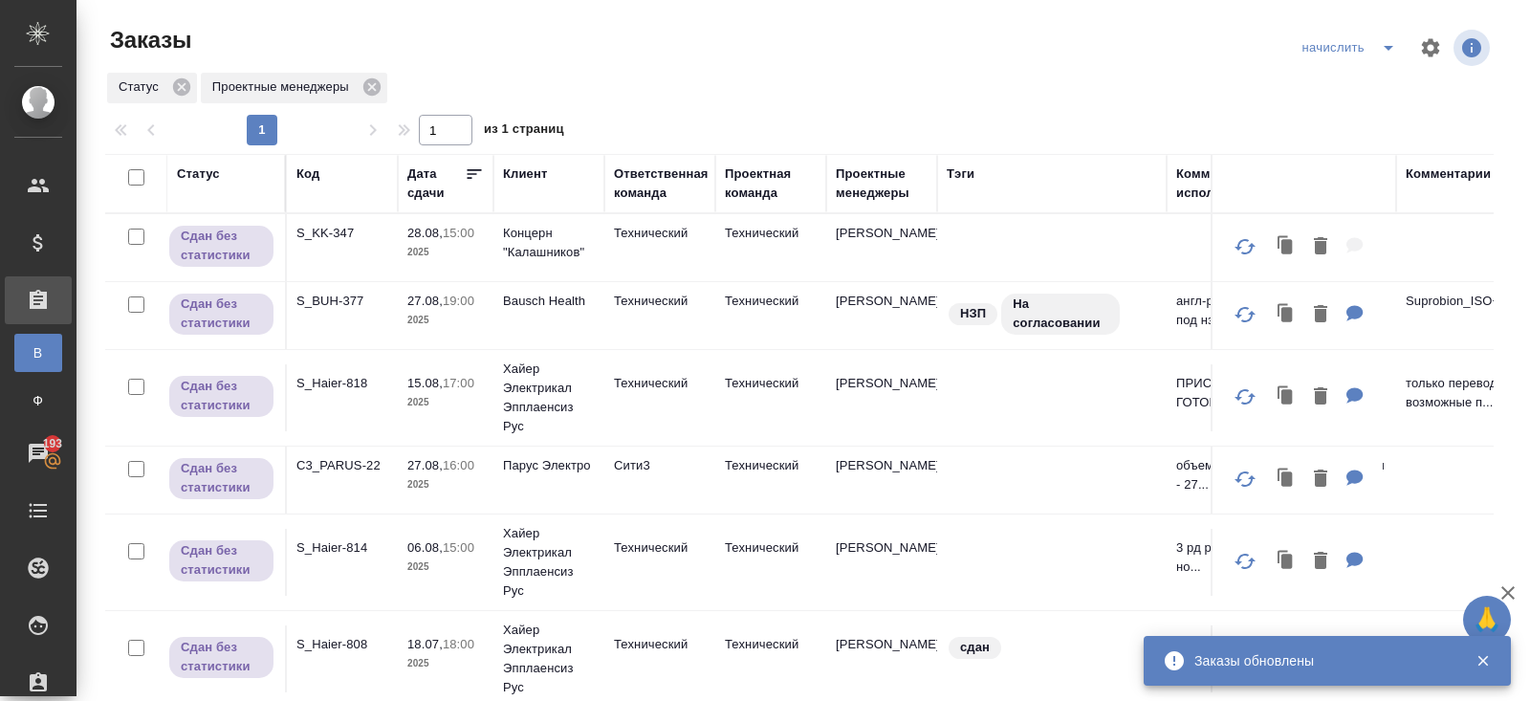
click at [1379, 50] on icon "split button" at bounding box center [1388, 47] width 23 height 23
click at [1374, 86] on li "В работу!" at bounding box center [1351, 86] width 112 height 31
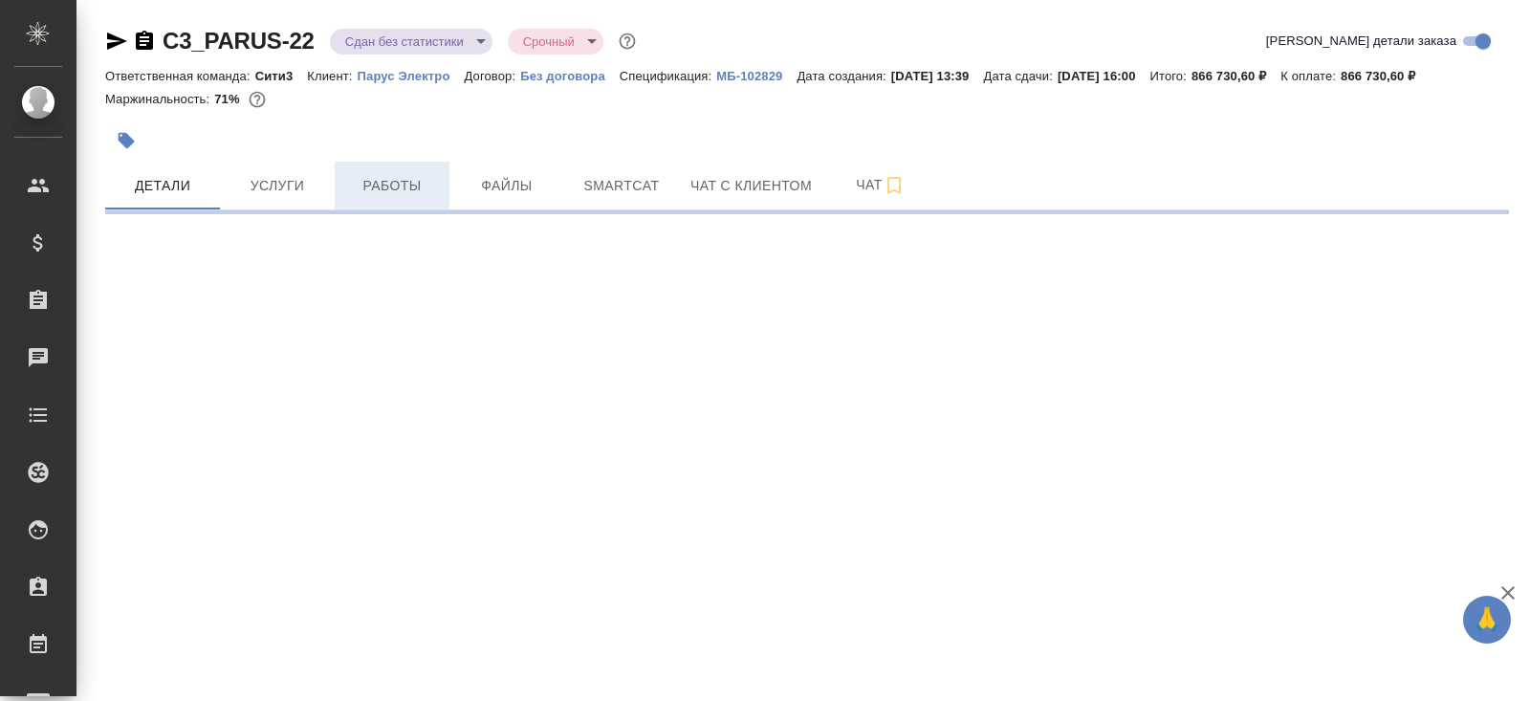
select select "RU"
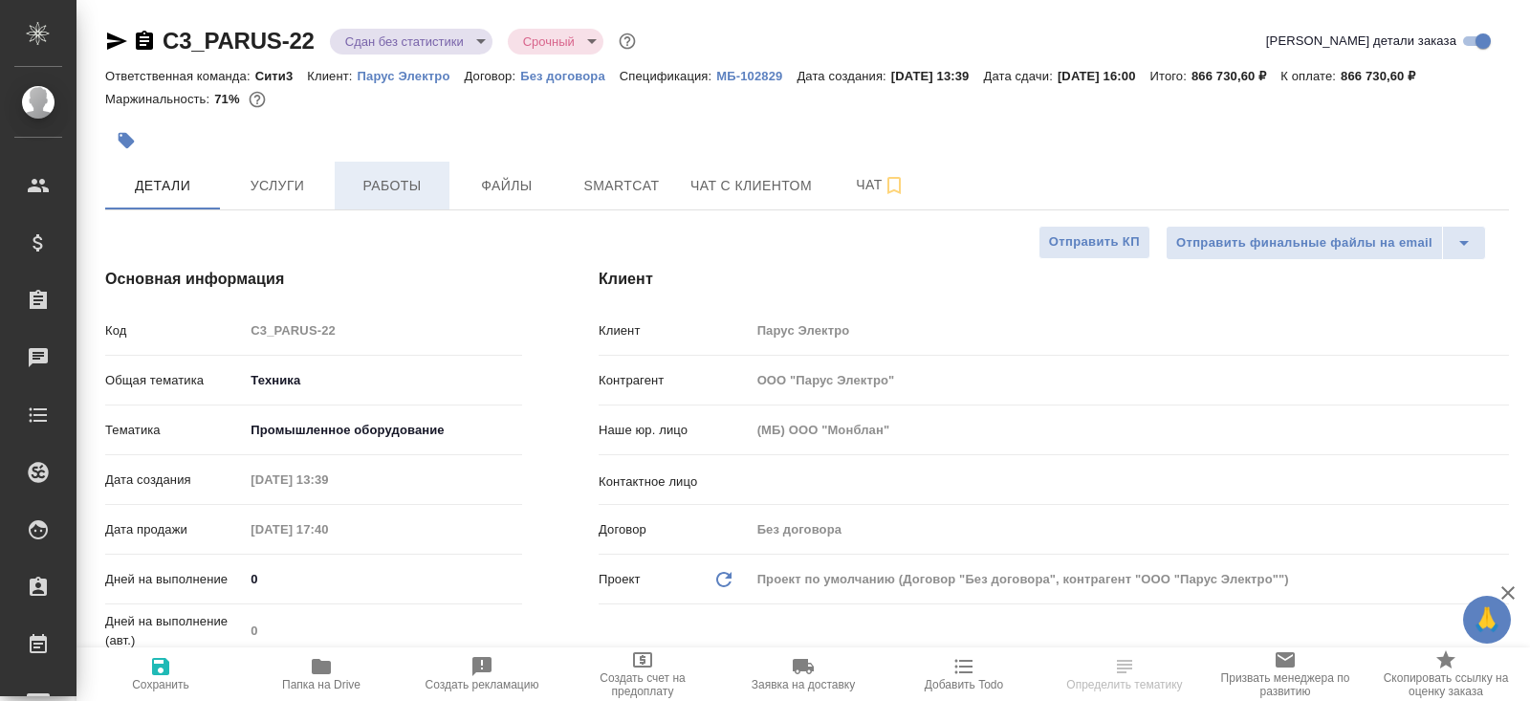
type textarea "x"
click at [371, 203] on button "Работы" at bounding box center [392, 186] width 115 height 48
type textarea "x"
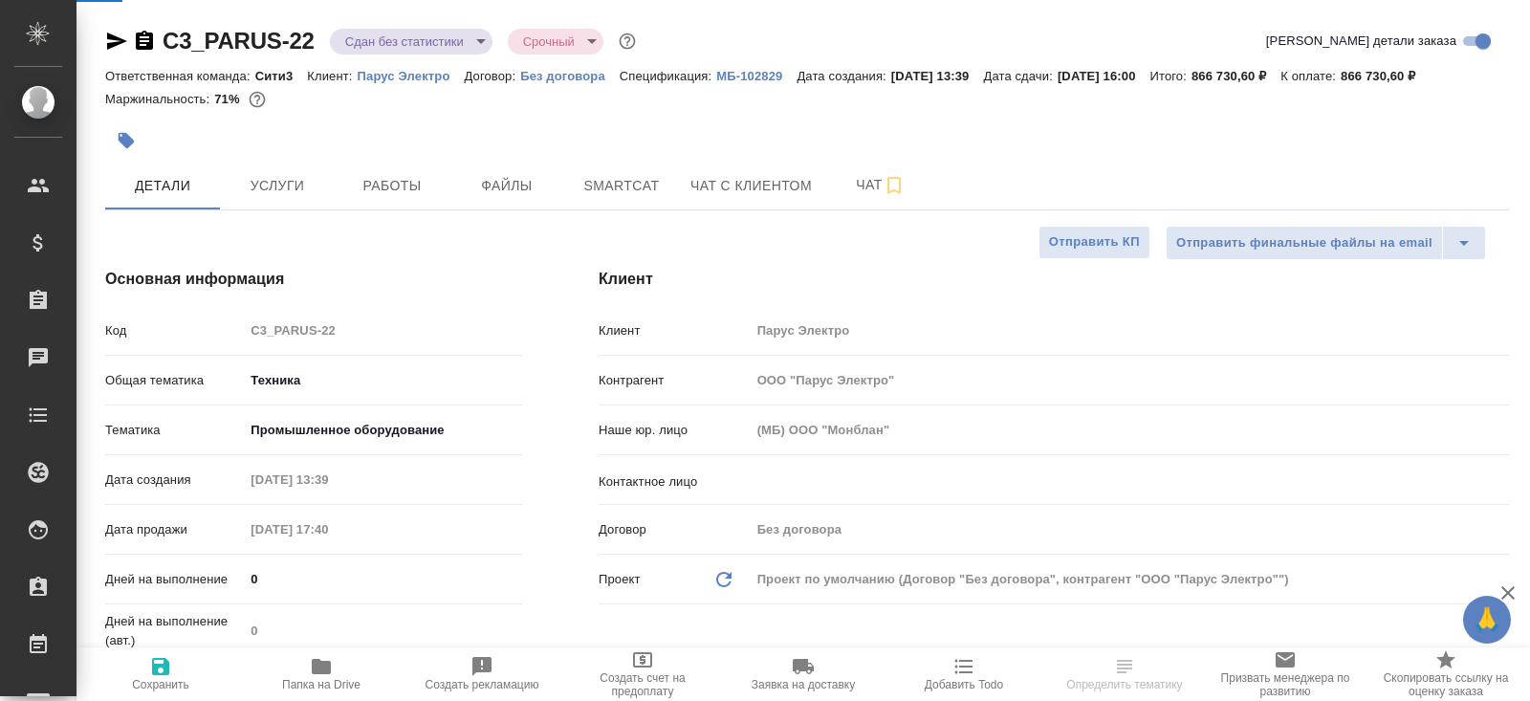
type textarea "x"
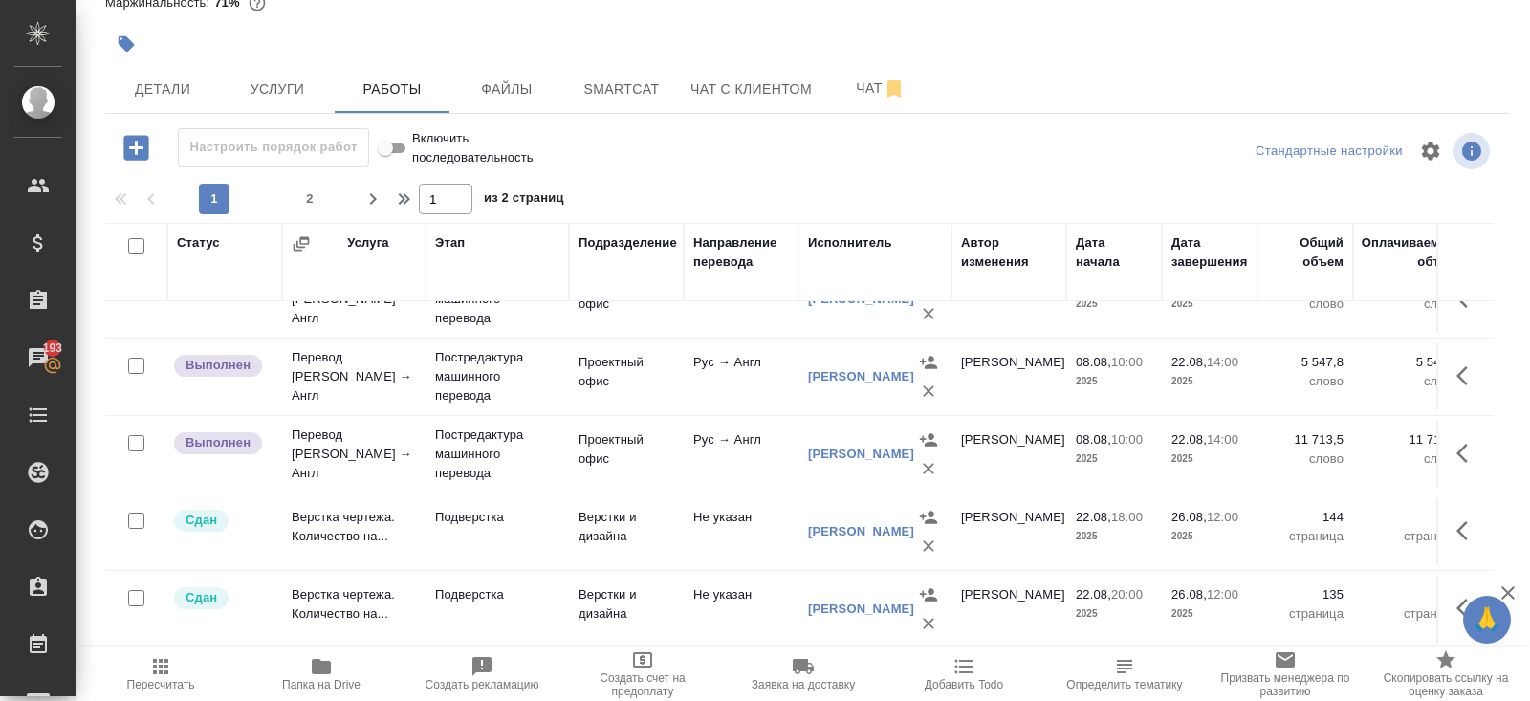
scroll to position [1163, 0]
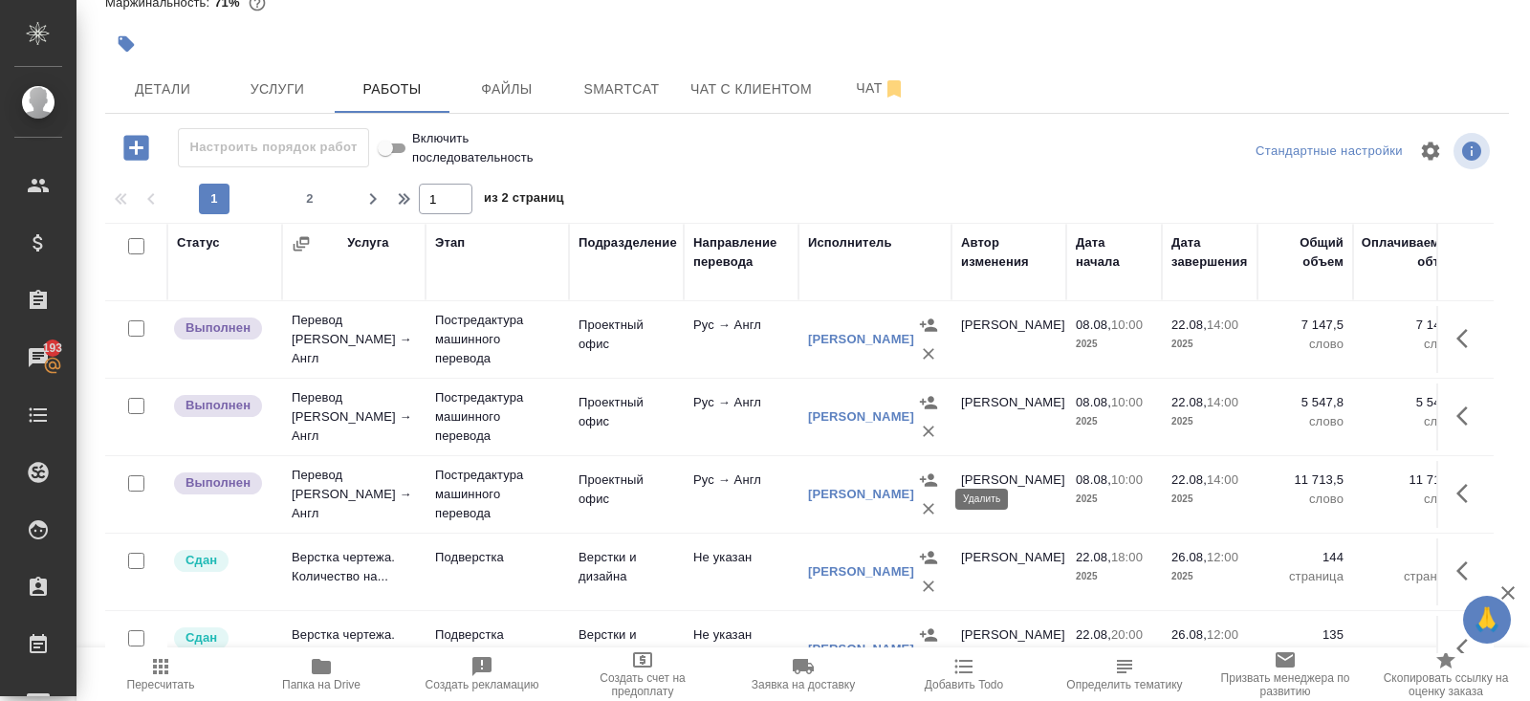
click at [925, 503] on icon "button" at bounding box center [928, 508] width 11 height 11
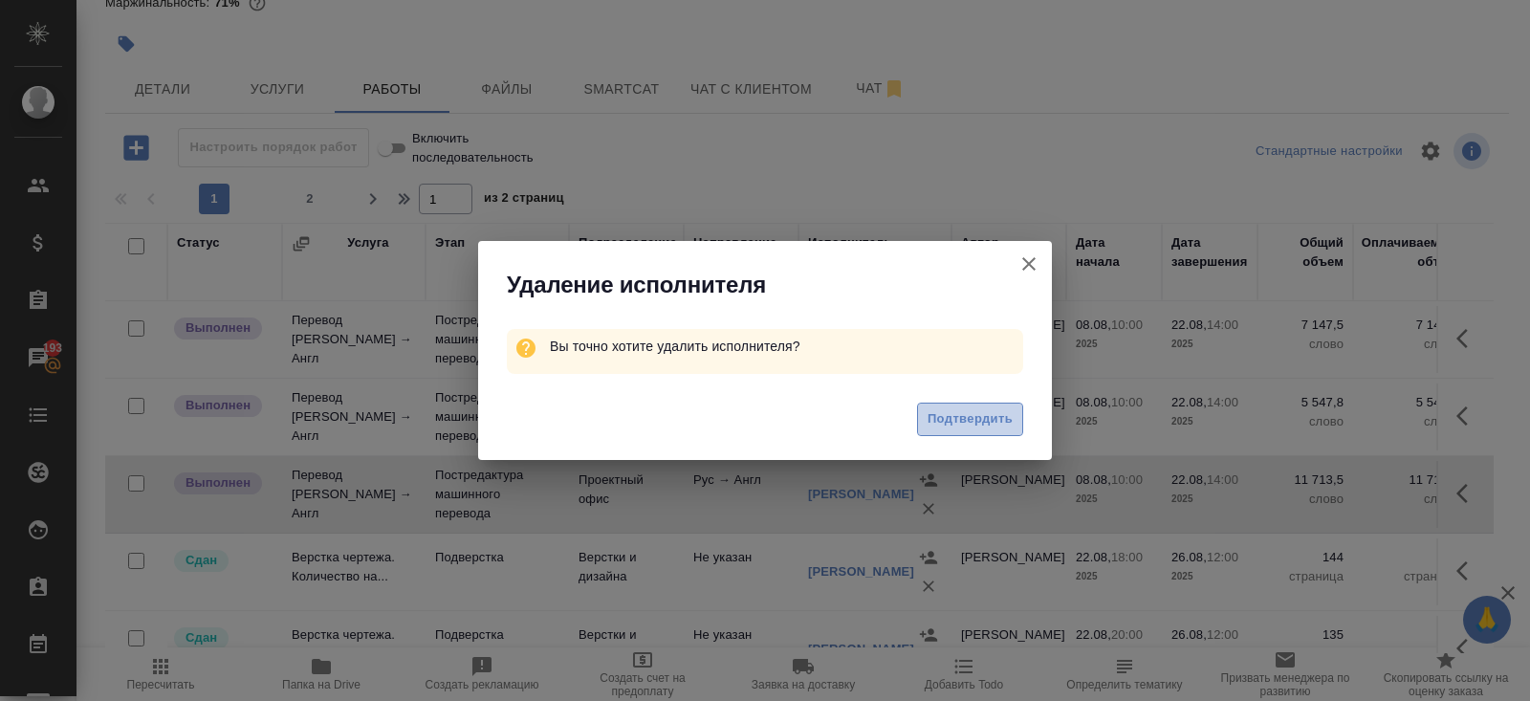
click at [961, 419] on span "Подтвердить" at bounding box center [969, 419] width 85 height 22
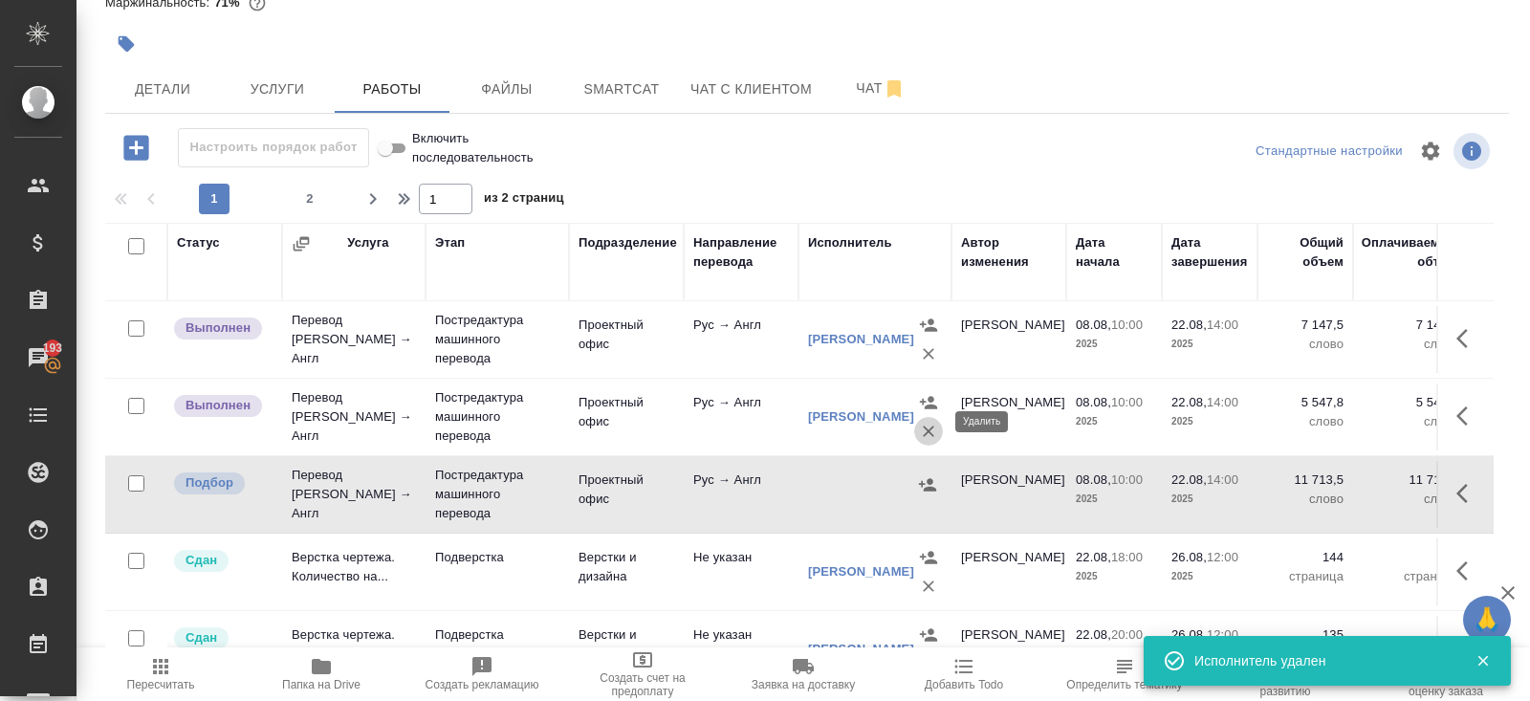
click at [927, 425] on icon "button" at bounding box center [928, 430] width 11 height 11
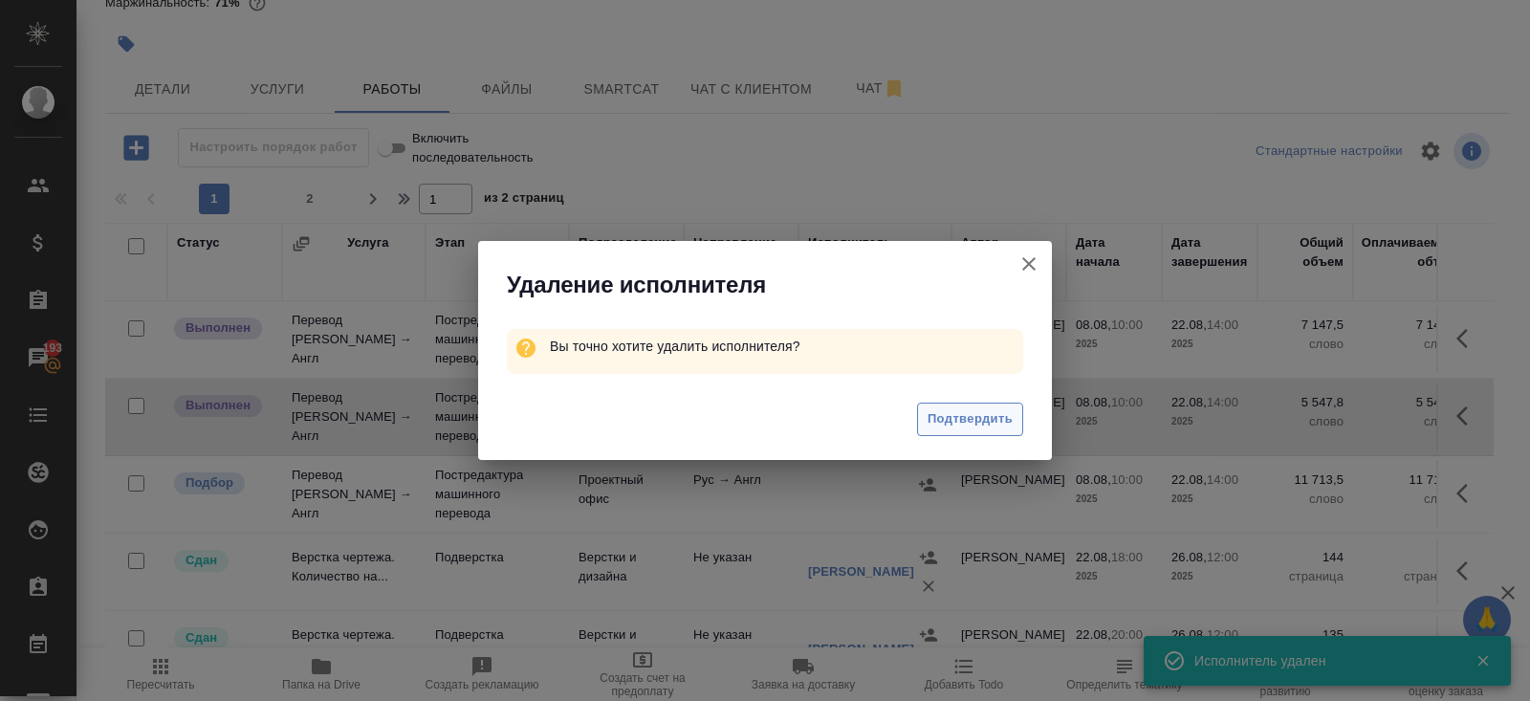
click at [944, 423] on span "Подтвердить" at bounding box center [969, 419] width 85 height 22
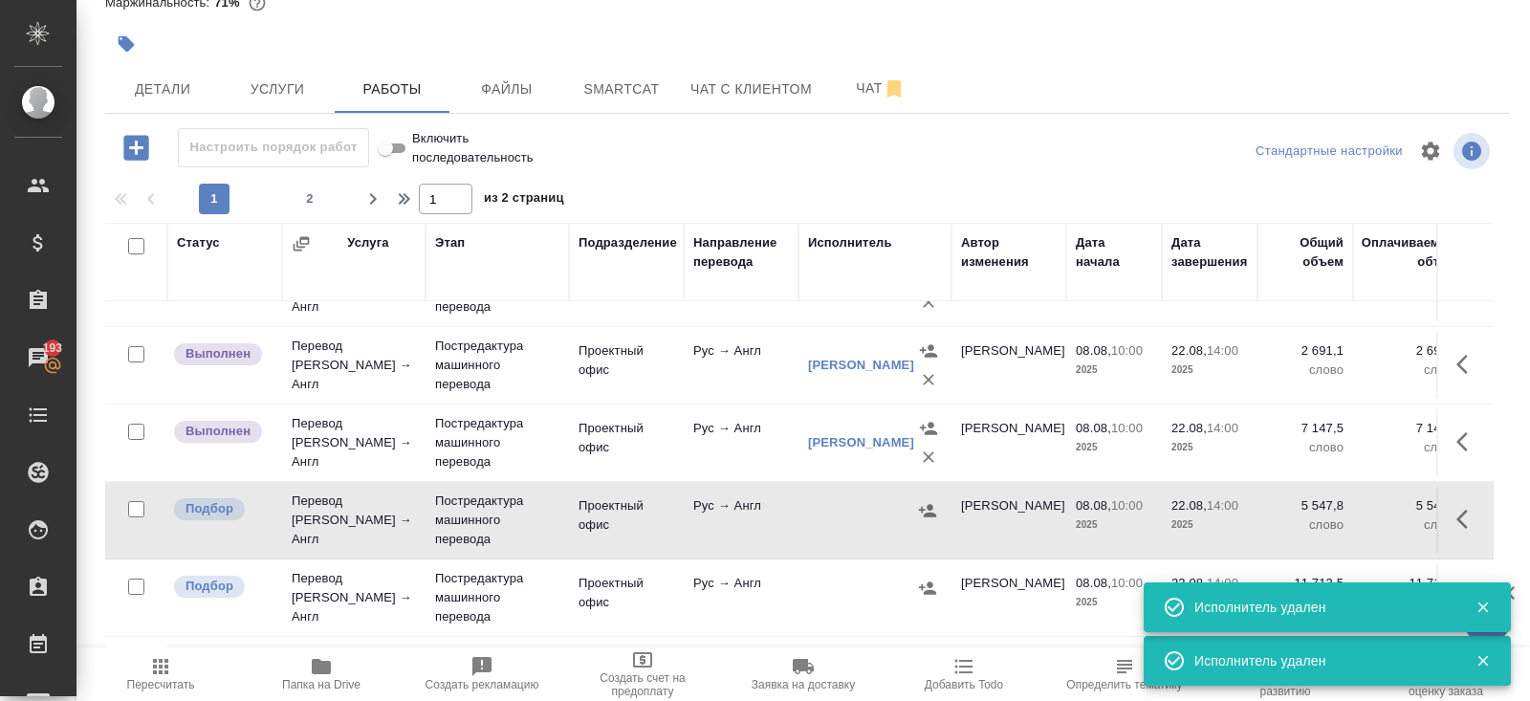
scroll to position [1057, 0]
click at [922, 449] on icon "button" at bounding box center [928, 458] width 19 height 19
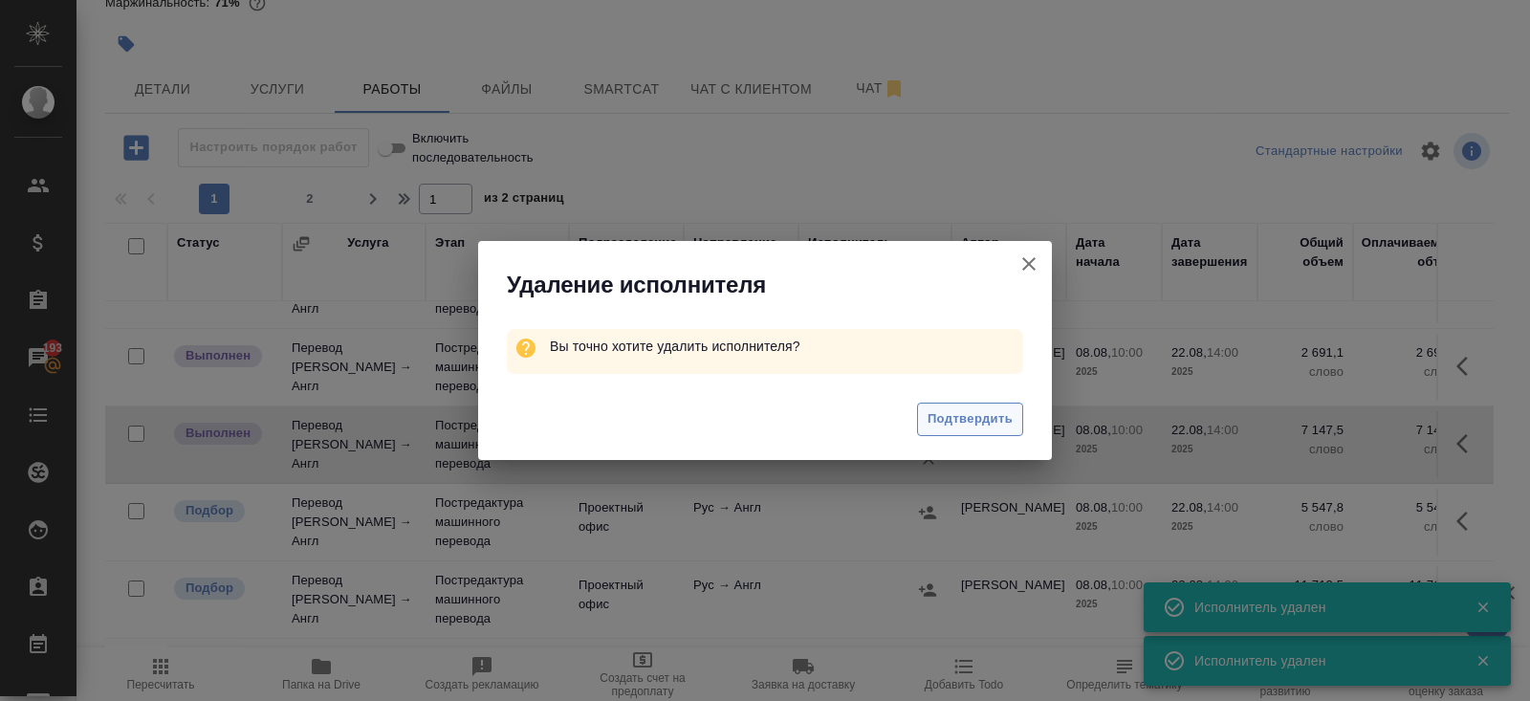
click at [946, 413] on span "Подтвердить" at bounding box center [969, 419] width 85 height 22
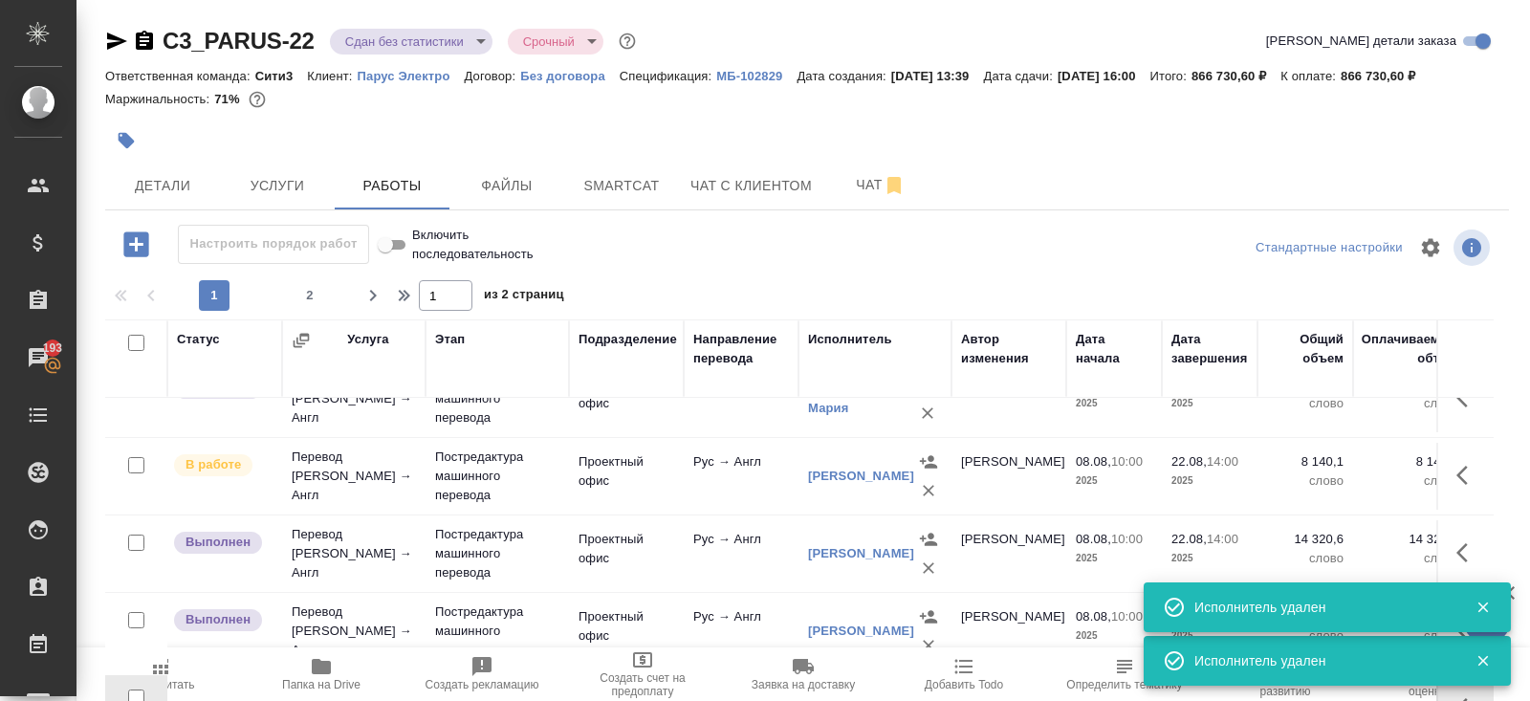
scroll to position [97, 0]
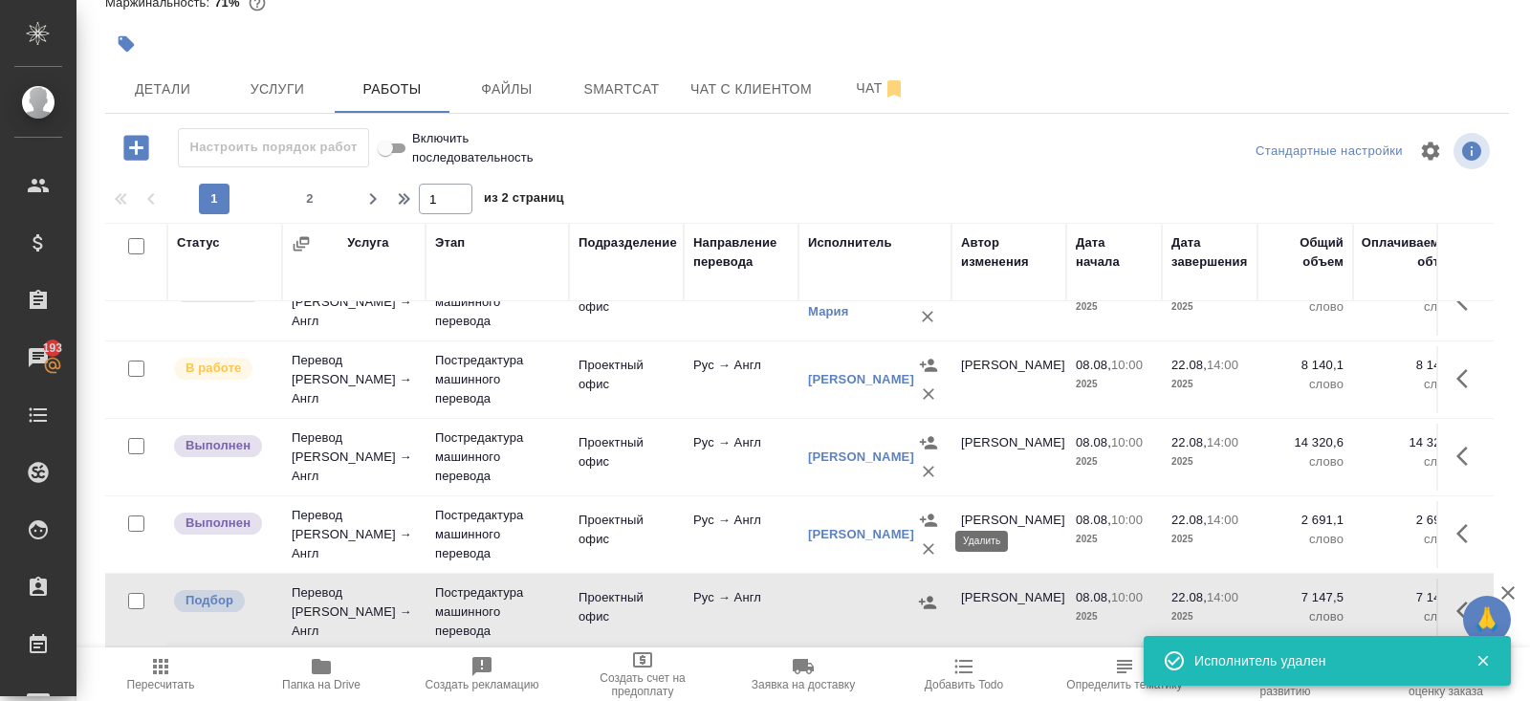
click at [926, 539] on icon "button" at bounding box center [928, 548] width 19 height 19
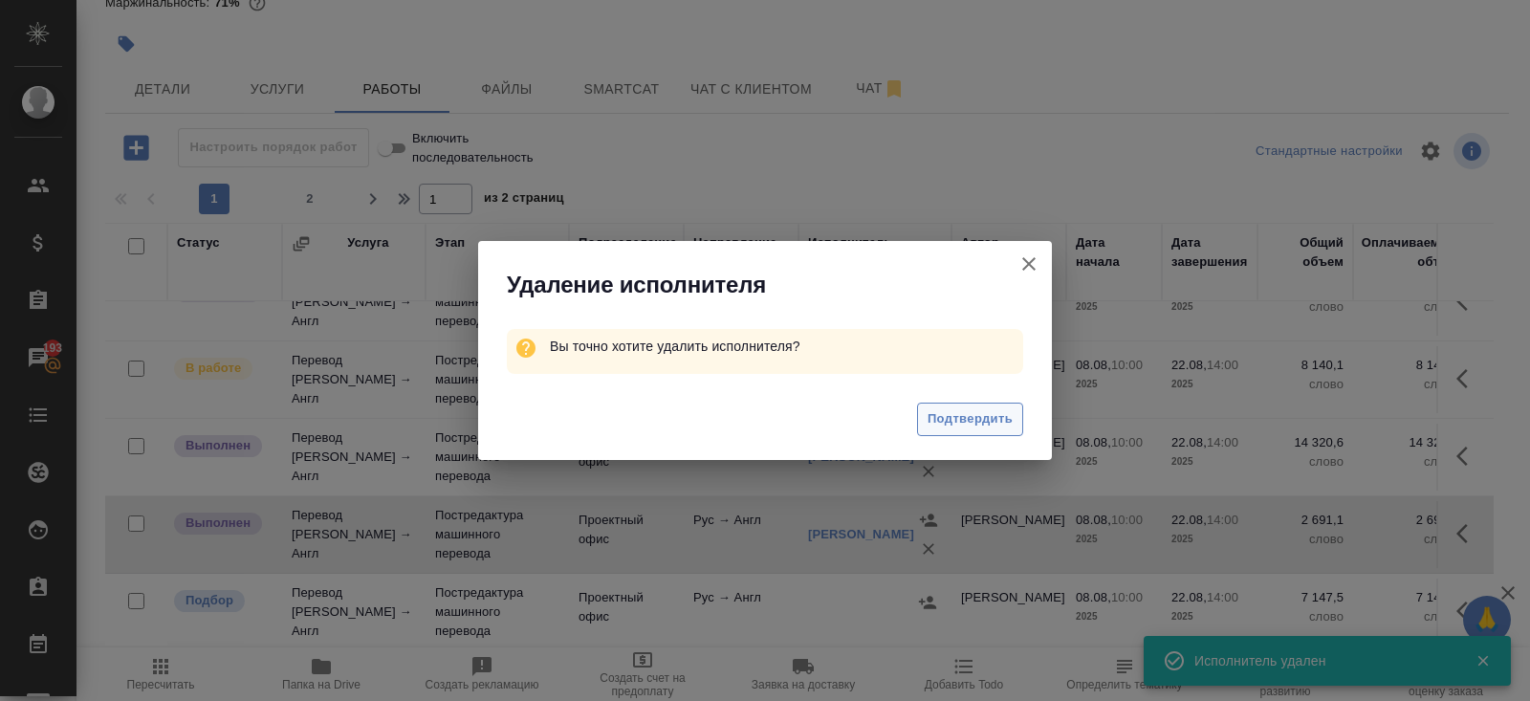
click at [941, 422] on span "Подтвердить" at bounding box center [969, 419] width 85 height 22
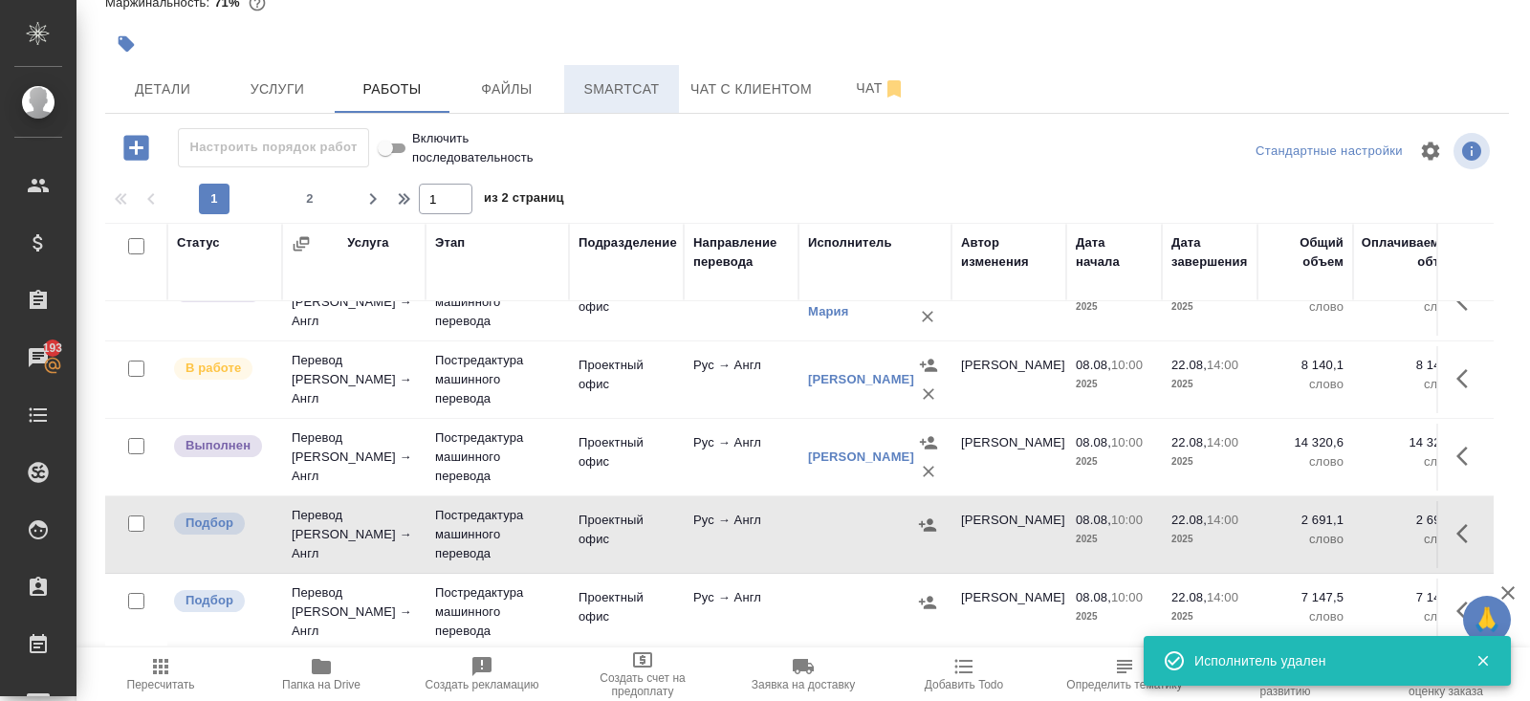
click at [627, 88] on span "Smartcat" at bounding box center [622, 89] width 92 height 24
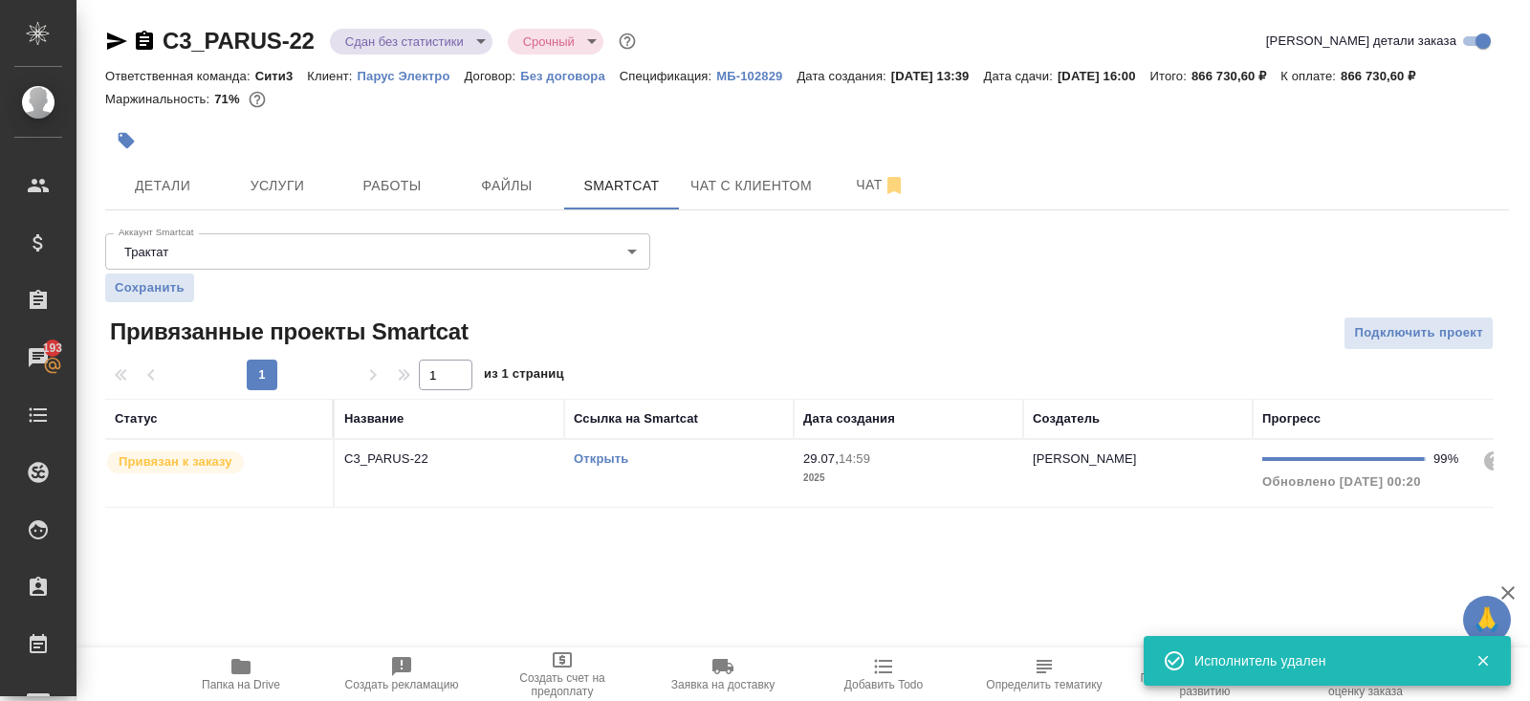
click at [695, 478] on td "Открыть" at bounding box center [678, 473] width 229 height 67
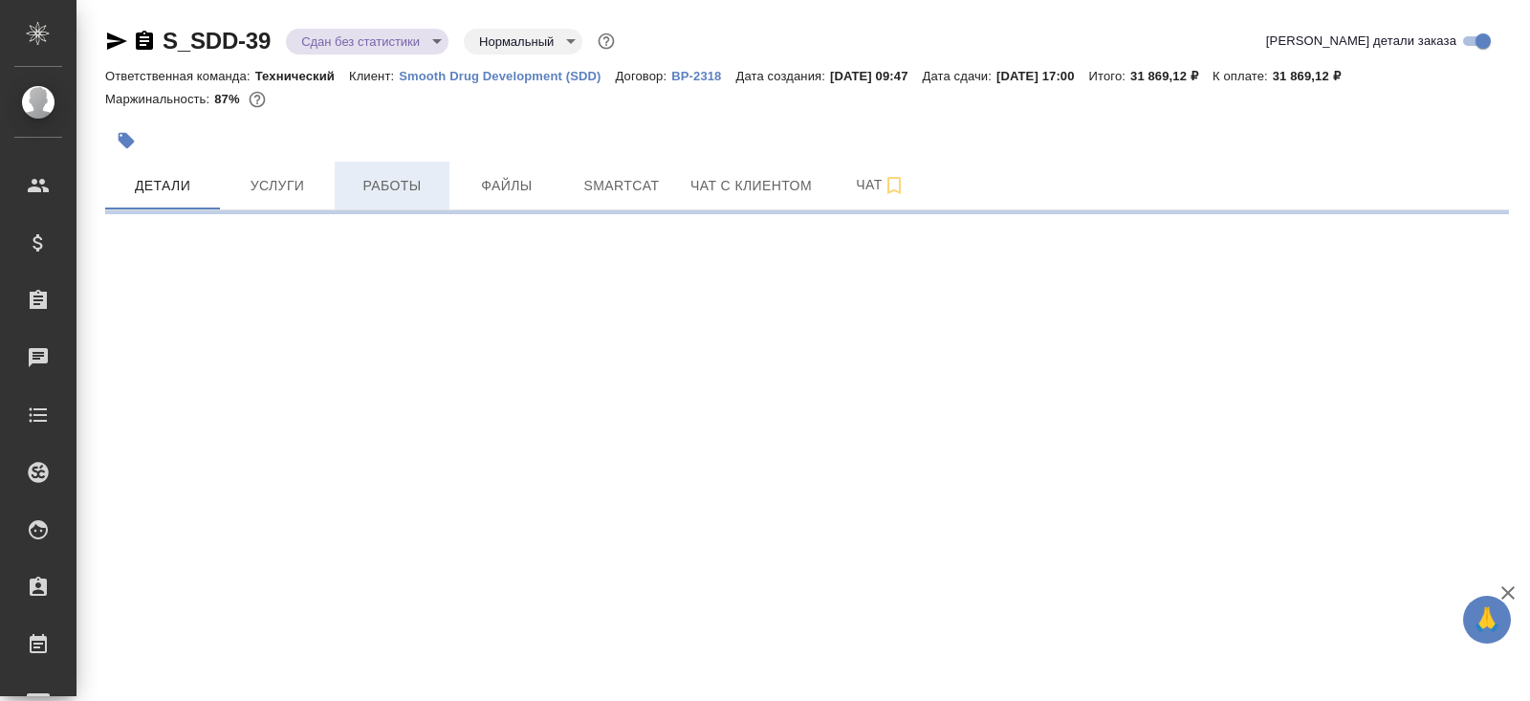
select select "RU"
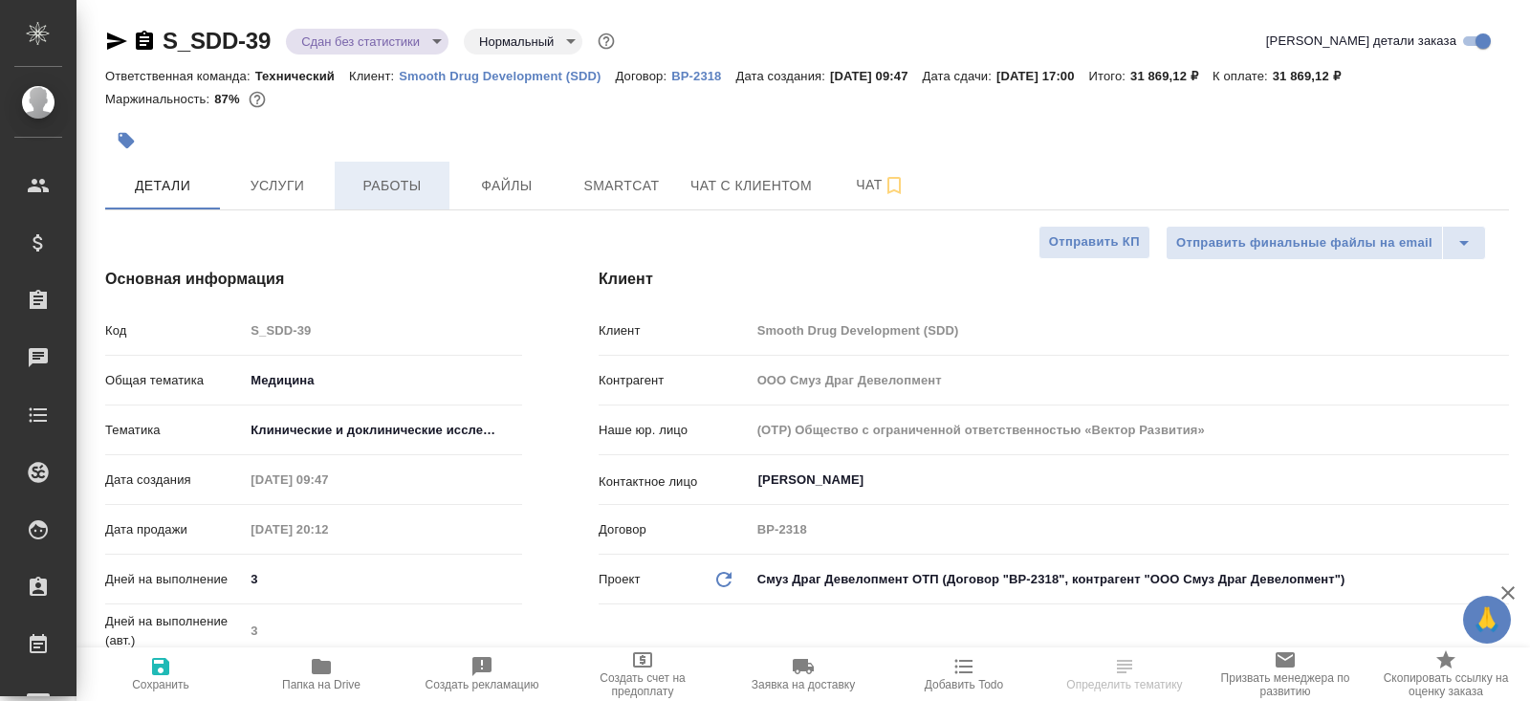
click at [399, 201] on button "Работы" at bounding box center [392, 186] width 115 height 48
type textarea "x"
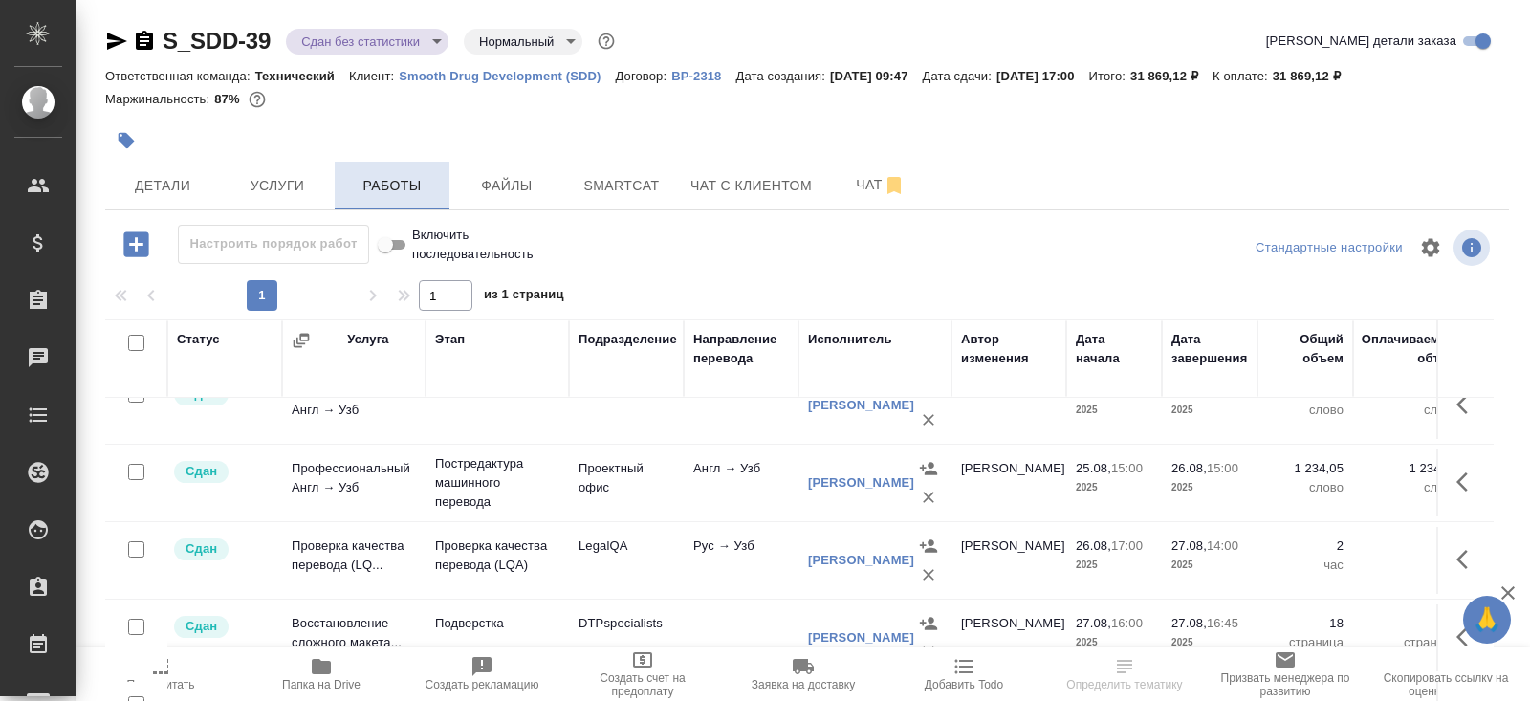
scroll to position [97, 0]
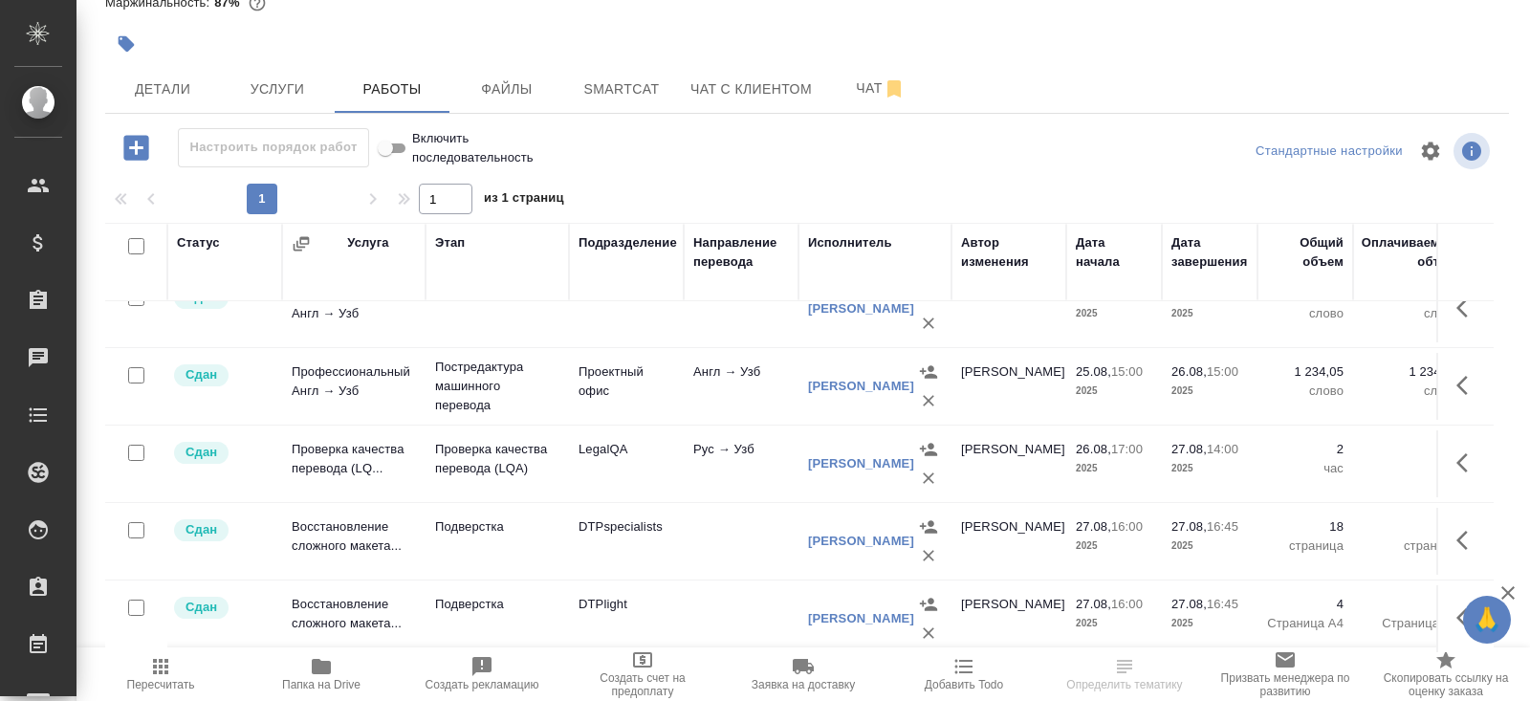
click at [176, 654] on button "Пересчитать" at bounding box center [160, 674] width 161 height 54
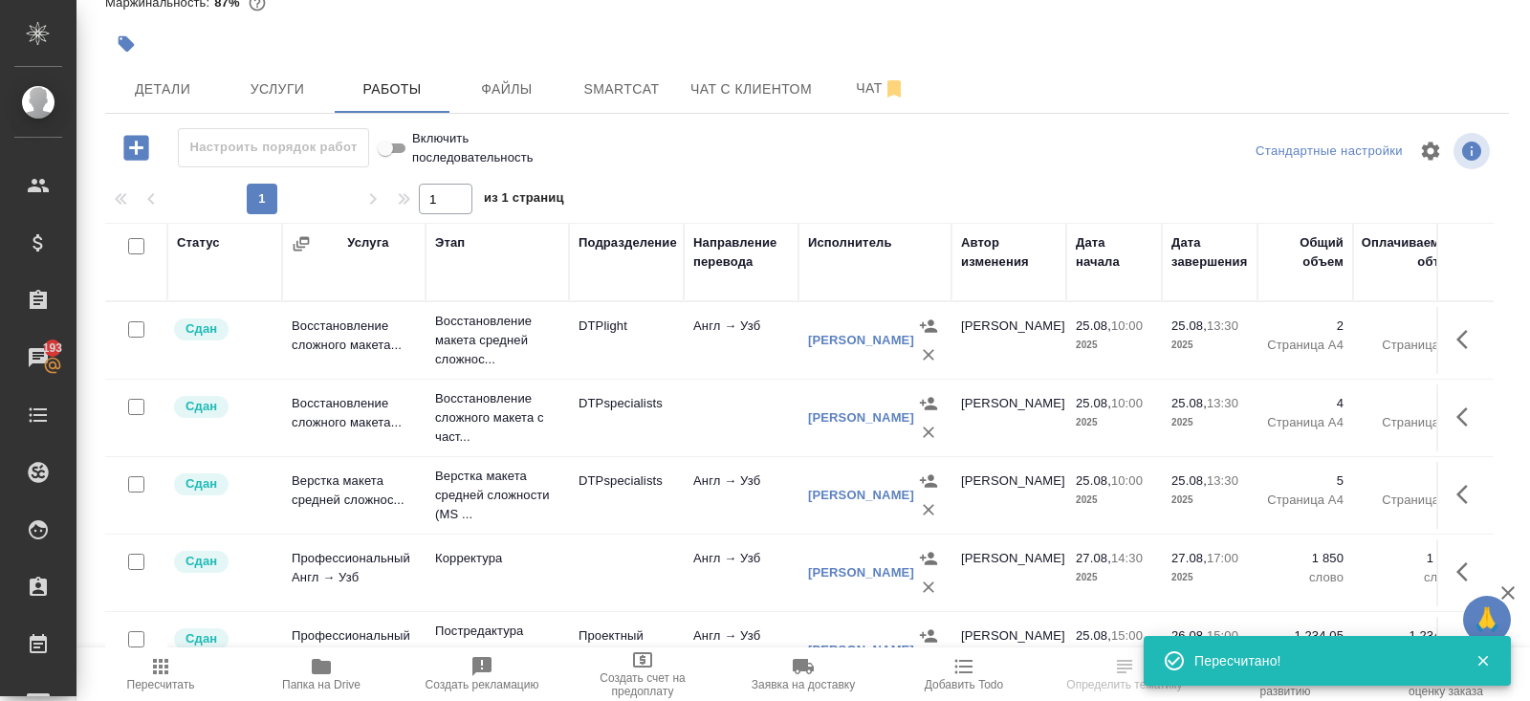
scroll to position [0, 0]
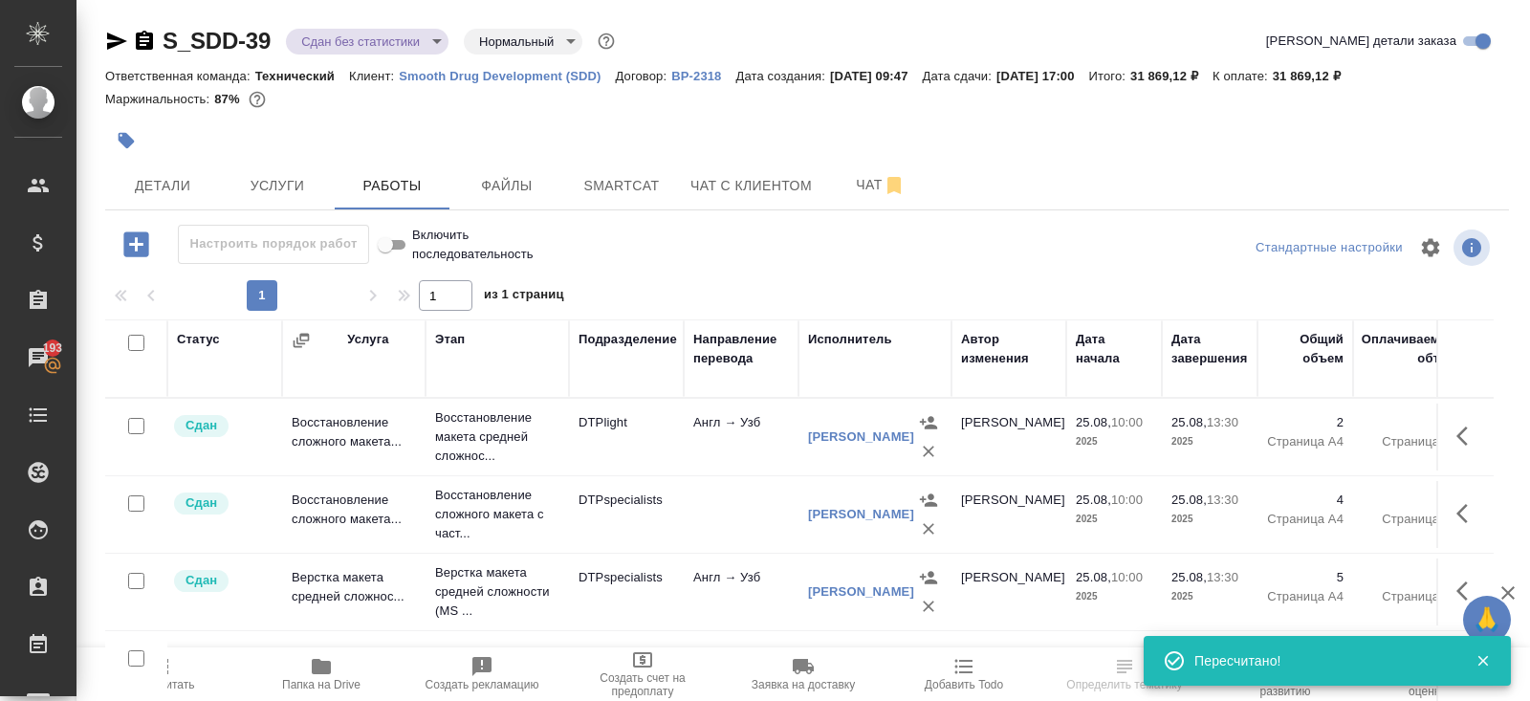
click at [349, 56] on div "S_SDD-39 Сдан без статистики distributed Нормальный normal Кратко детали заказа" at bounding box center [807, 45] width 1404 height 38
click at [349, 44] on body "🙏 .cls-1 fill:#fff; AWATERA Belyakova Yulia Клиенты Спецификации Заказы 193 Чат…" at bounding box center [765, 350] width 1530 height 701
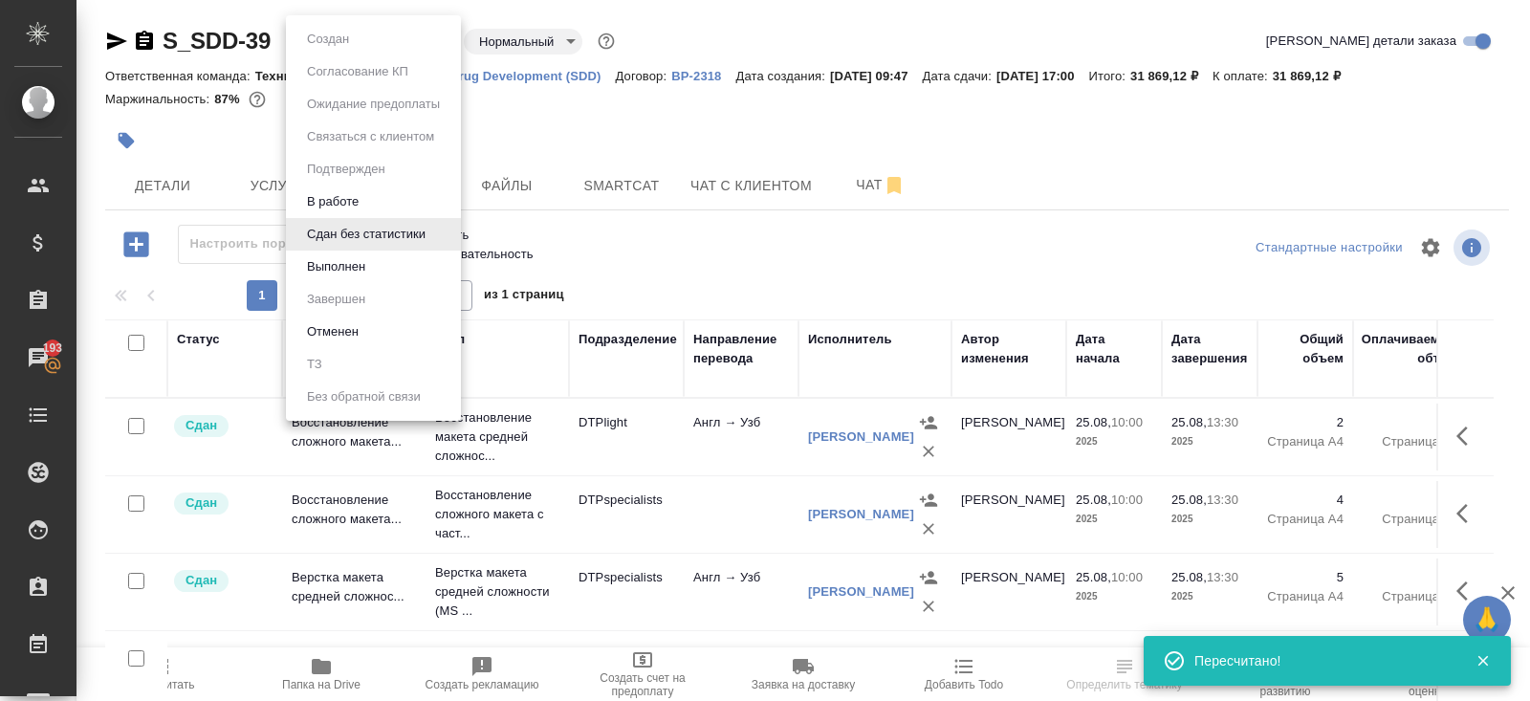
click at [347, 276] on button "Выполнен" at bounding box center [336, 266] width 70 height 21
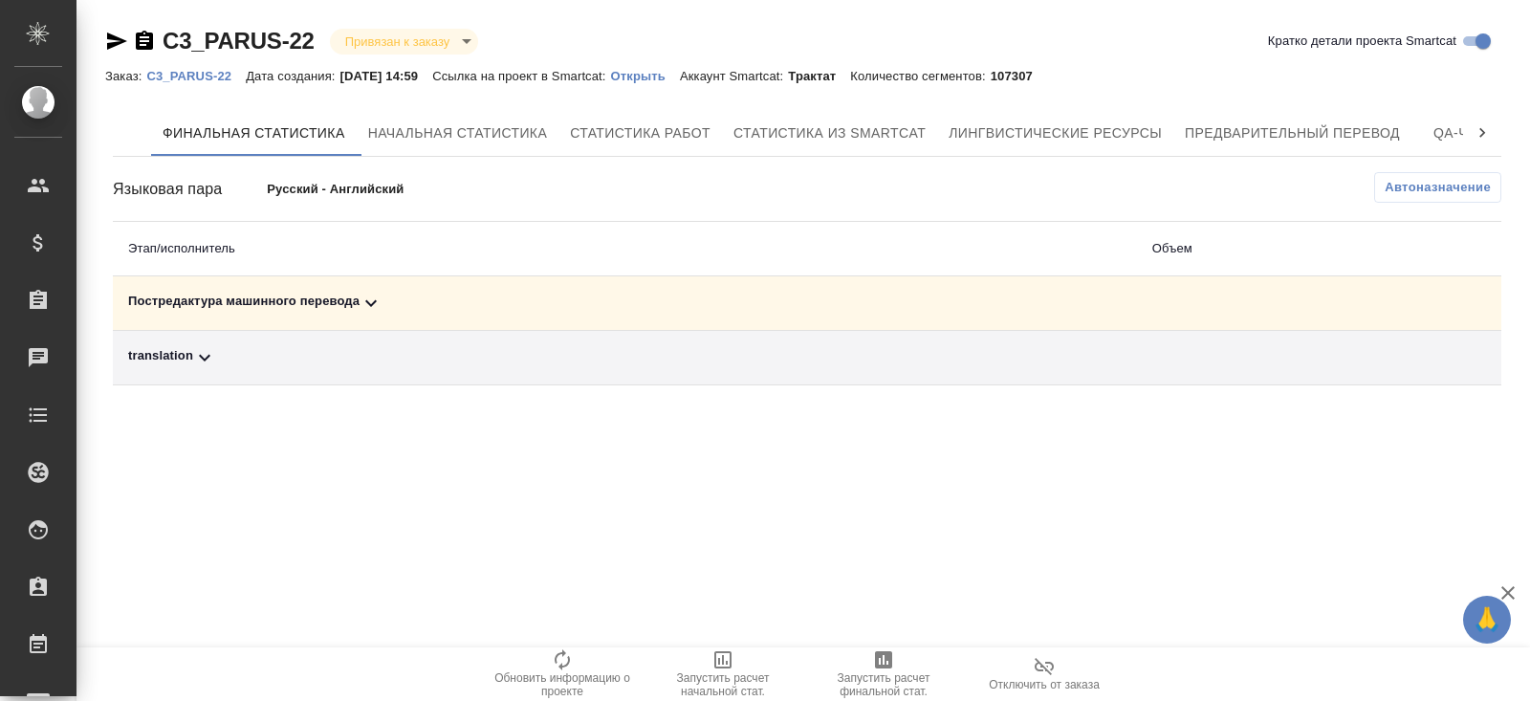
click at [381, 304] on icon at bounding box center [371, 303] width 23 height 23
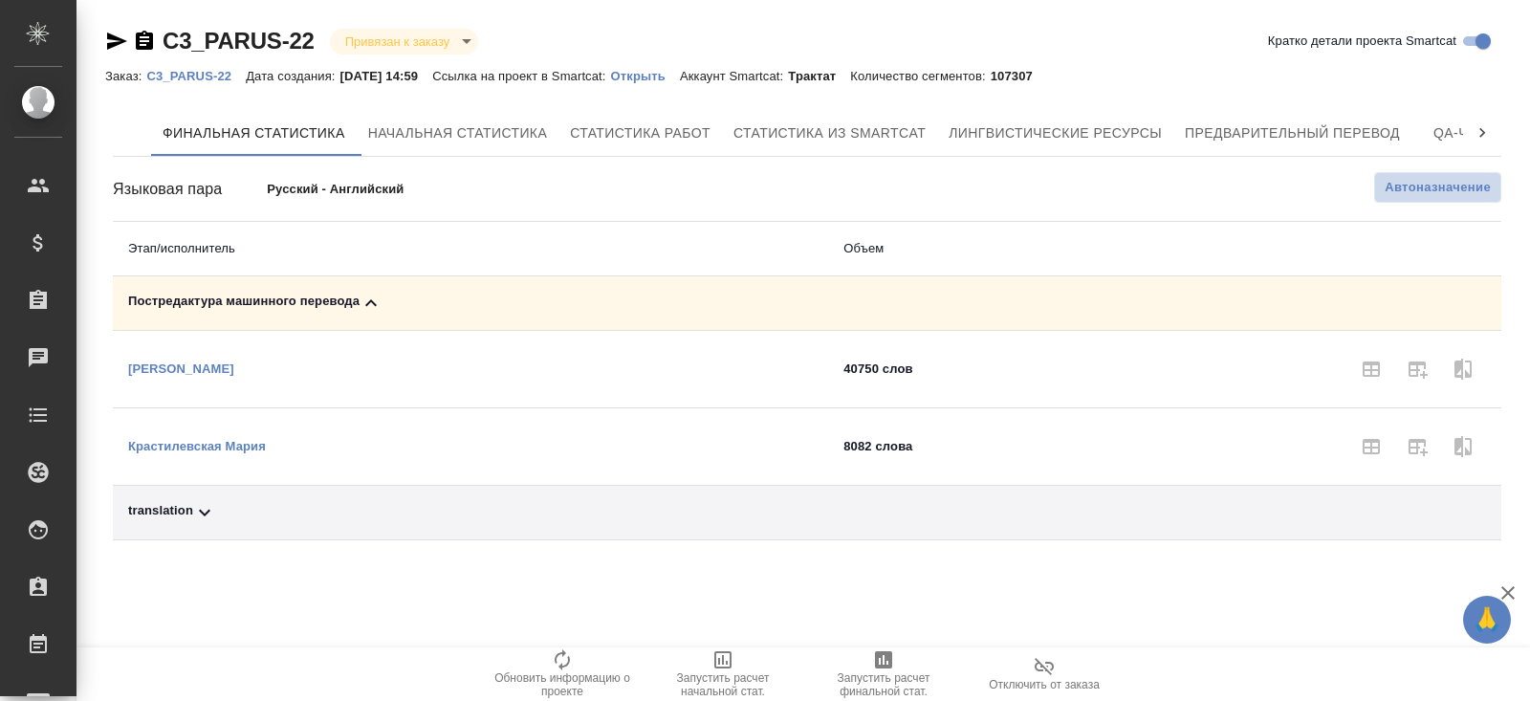
click at [1434, 198] on button "Автоназначение" at bounding box center [1437, 187] width 127 height 31
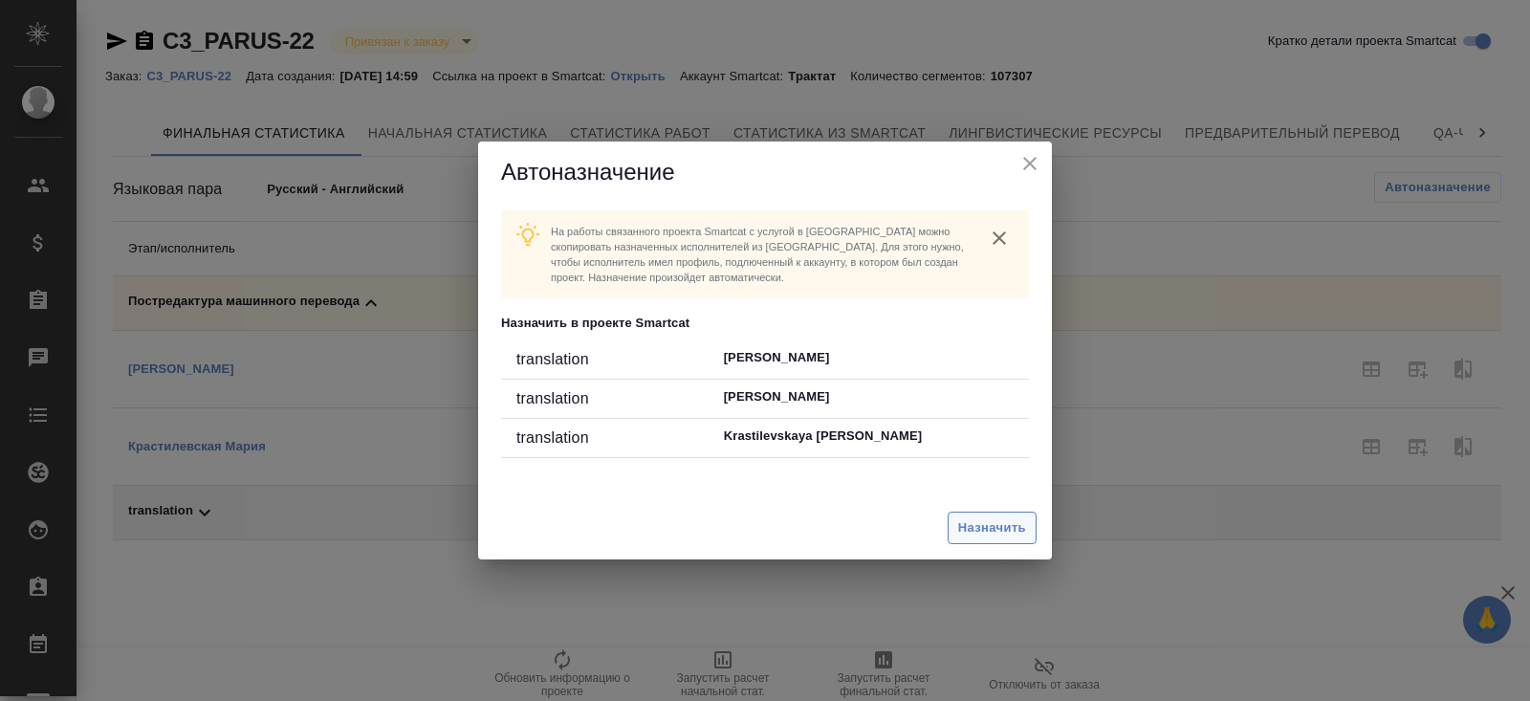
click at [984, 538] on button "Назначить" at bounding box center [992, 528] width 89 height 33
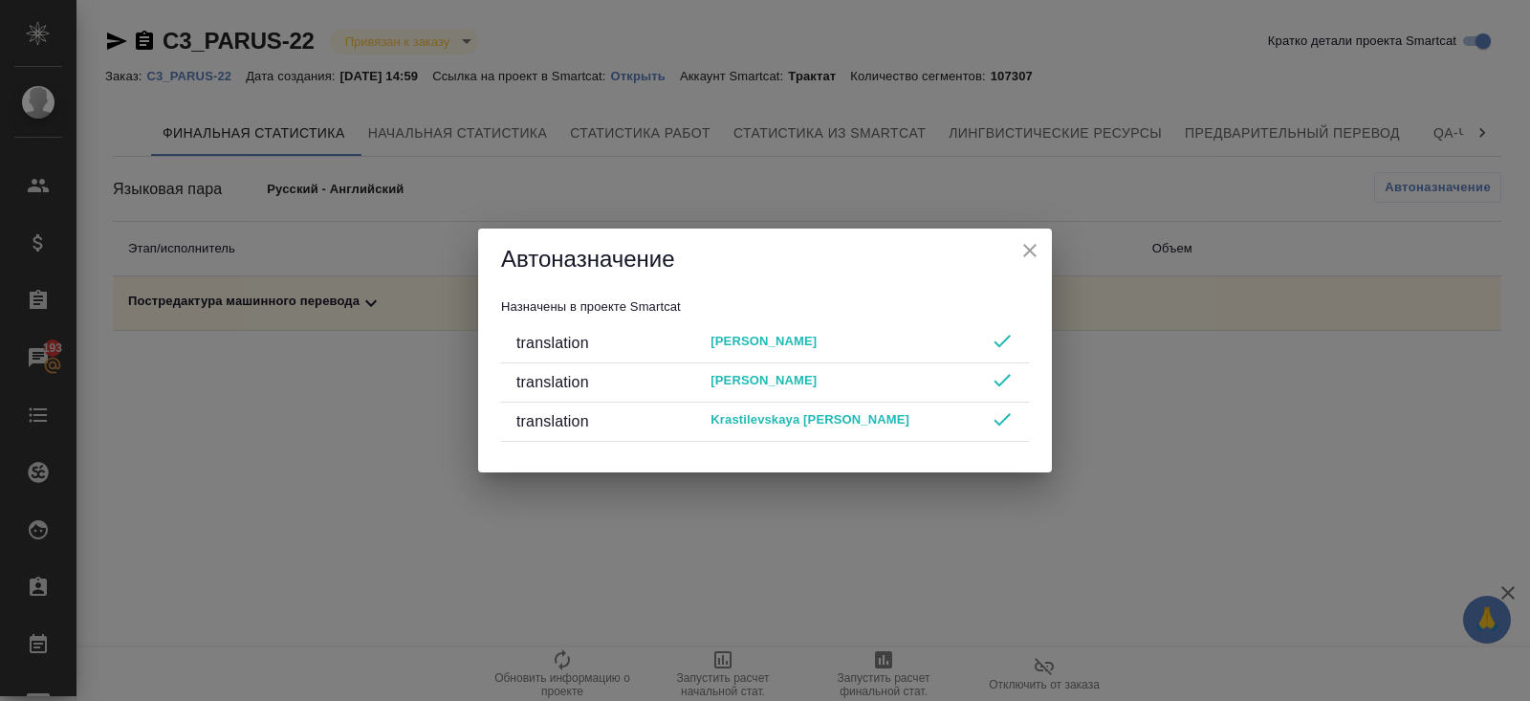
click at [984, 538] on div "Автоназначение Назначены в проекте Smartcat translation Skliarenko Olga transla…" at bounding box center [765, 350] width 1530 height 701
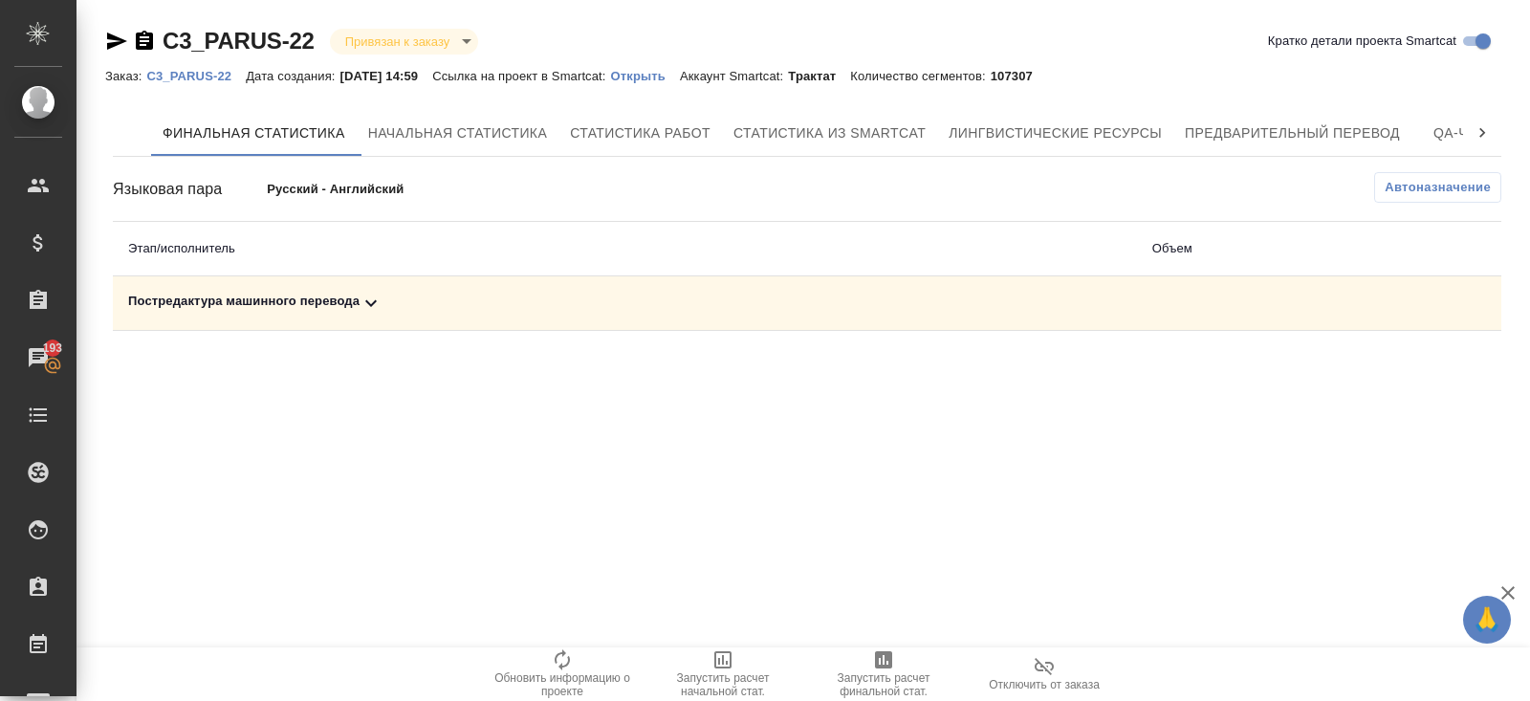
click at [867, 659] on span "Запустить расчет финальной стат." at bounding box center [884, 673] width 138 height 50
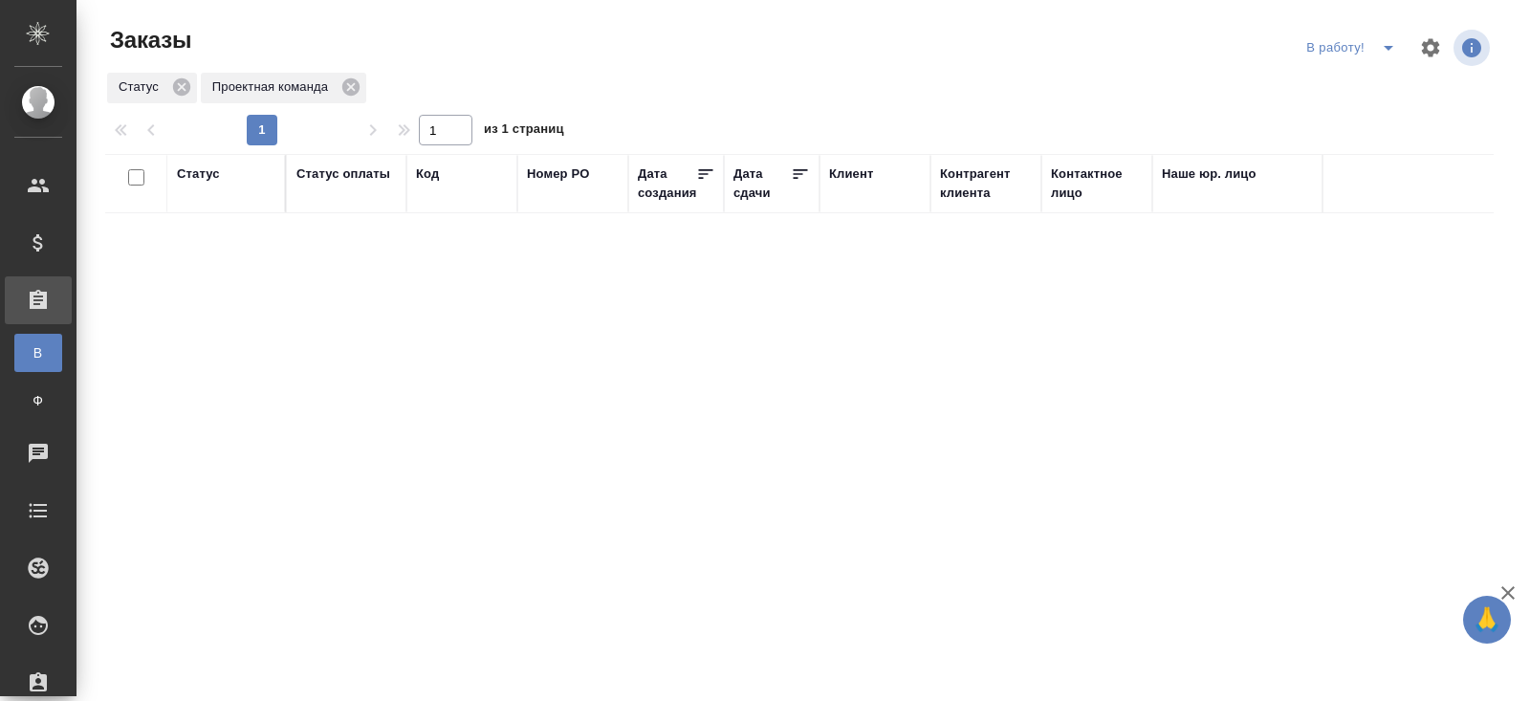
click at [1383, 53] on icon "split button" at bounding box center [1388, 47] width 23 height 23
click at [1360, 89] on li "ПМ" at bounding box center [1353, 86] width 106 height 31
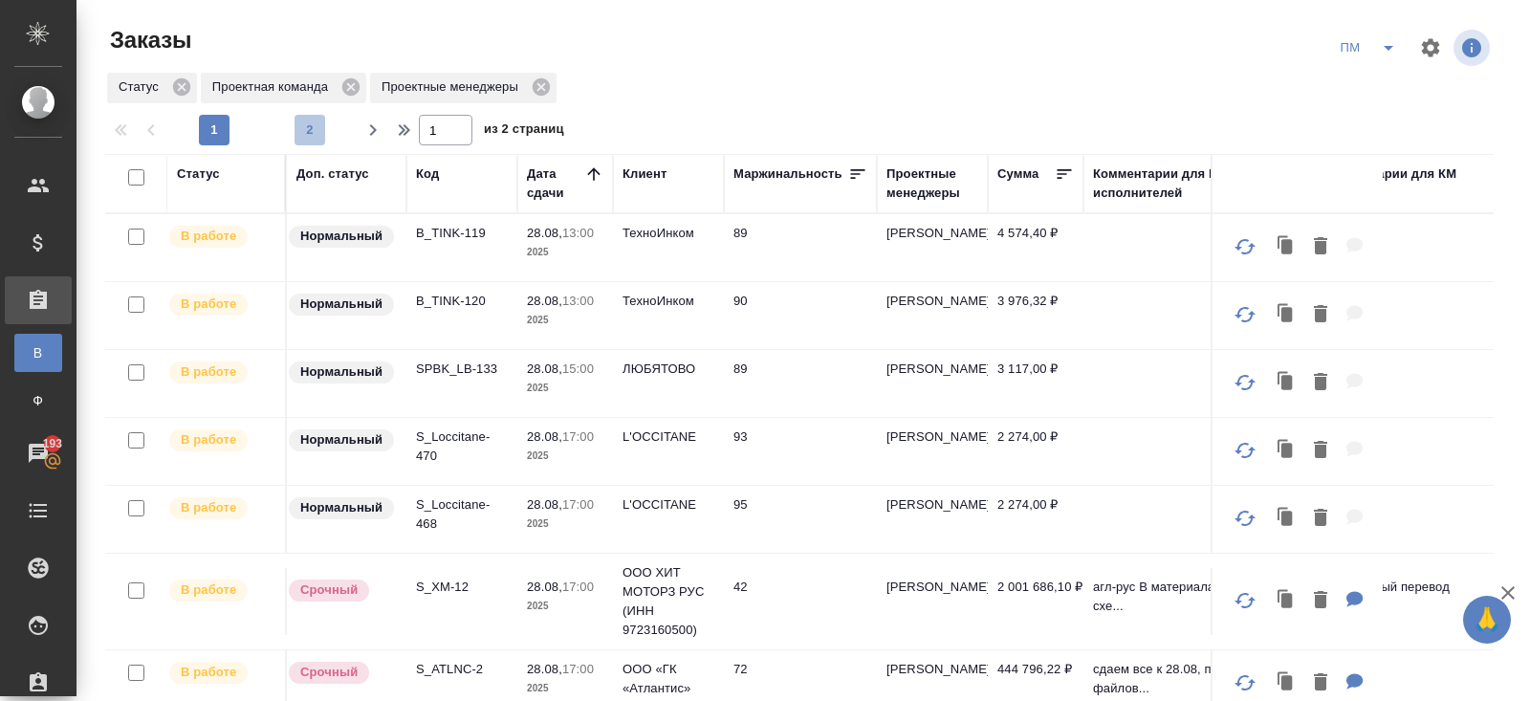
click at [306, 123] on span "2" at bounding box center [309, 129] width 31 height 19
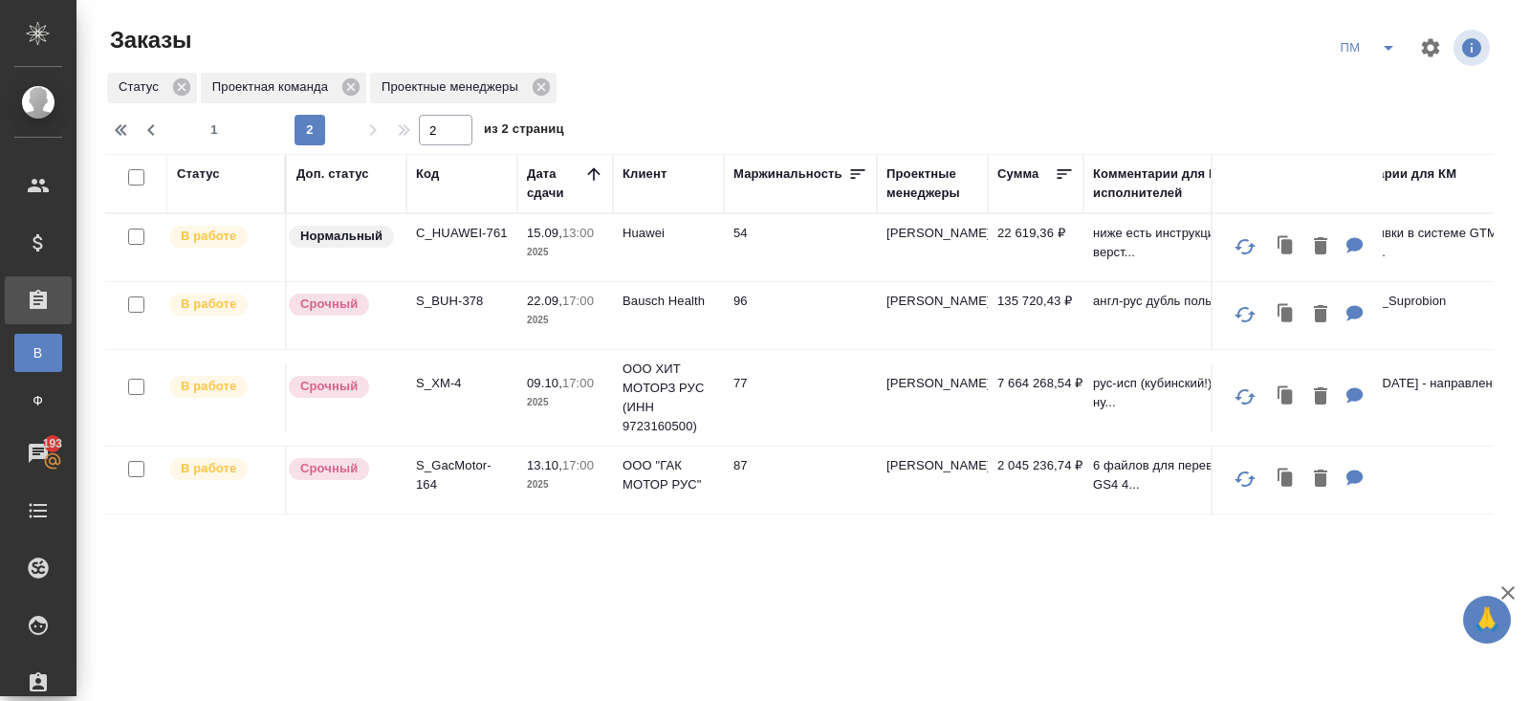
click at [436, 387] on p "S_XM-4" at bounding box center [462, 383] width 92 height 19
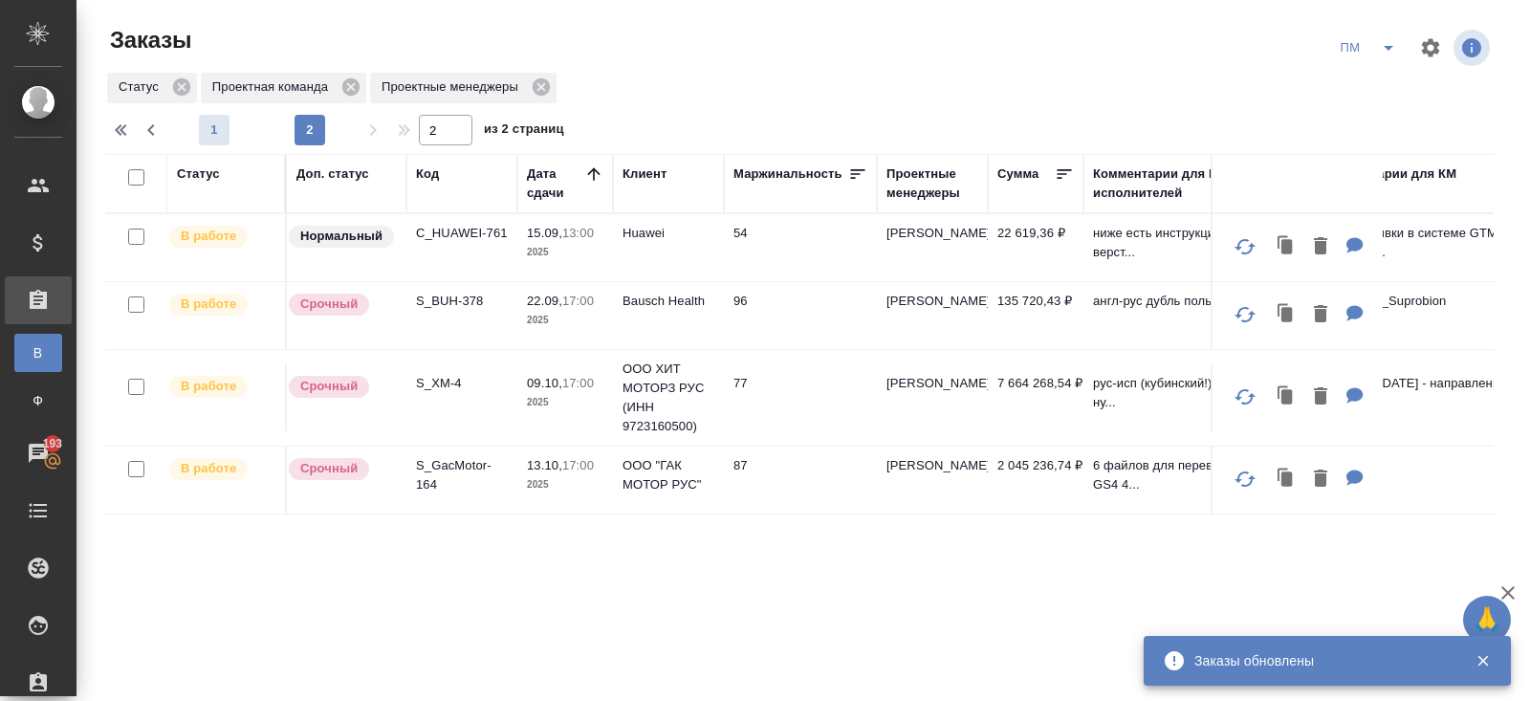
click at [216, 143] on button "1" at bounding box center [214, 130] width 31 height 31
type input "1"
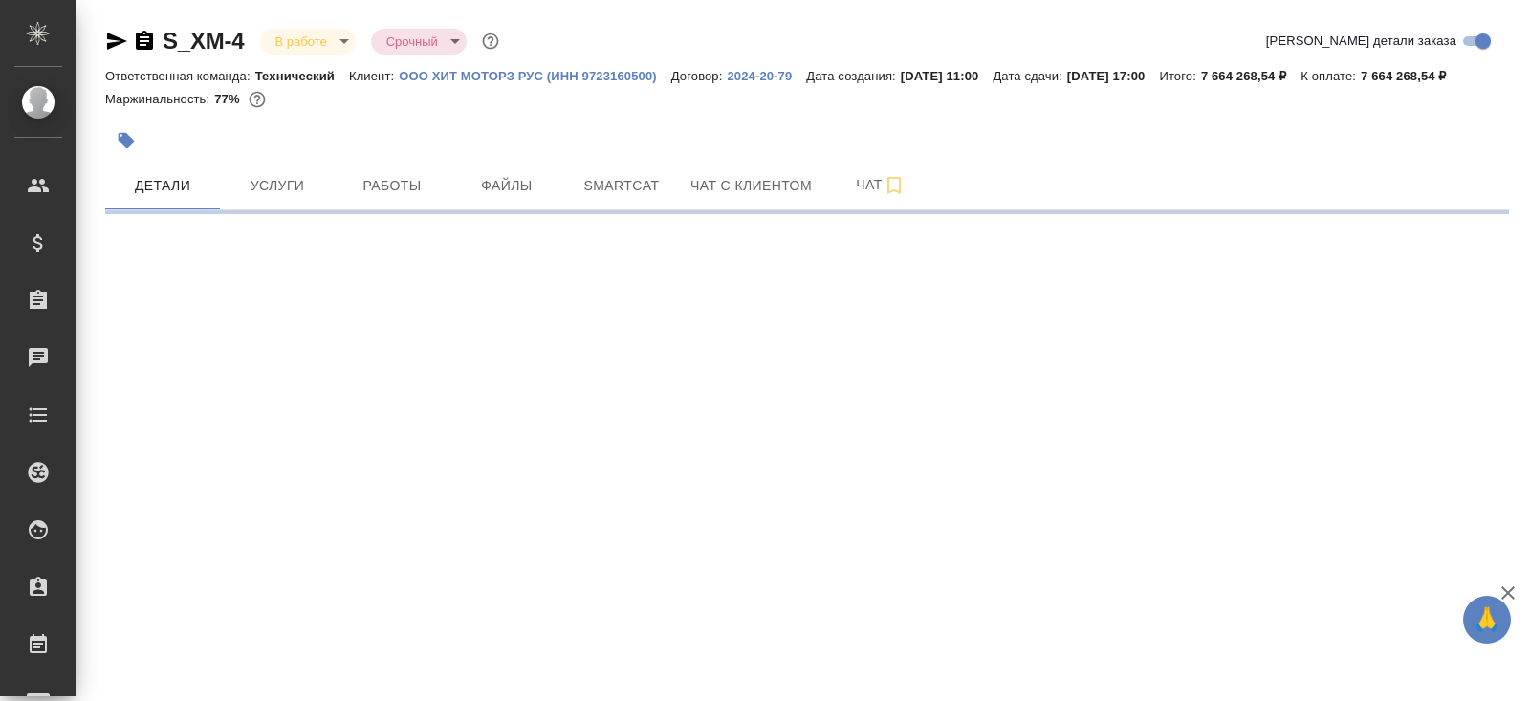
select select "RU"
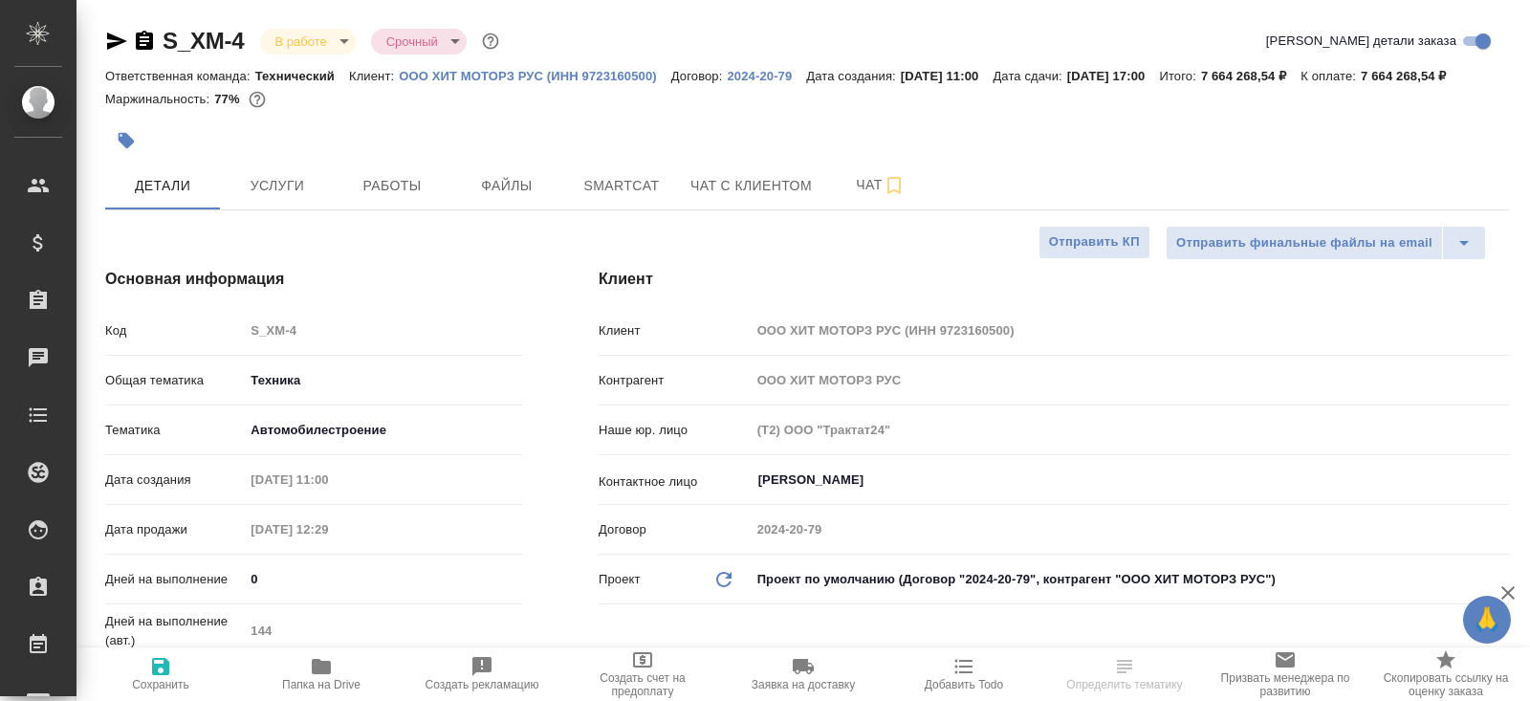
type textarea "x"
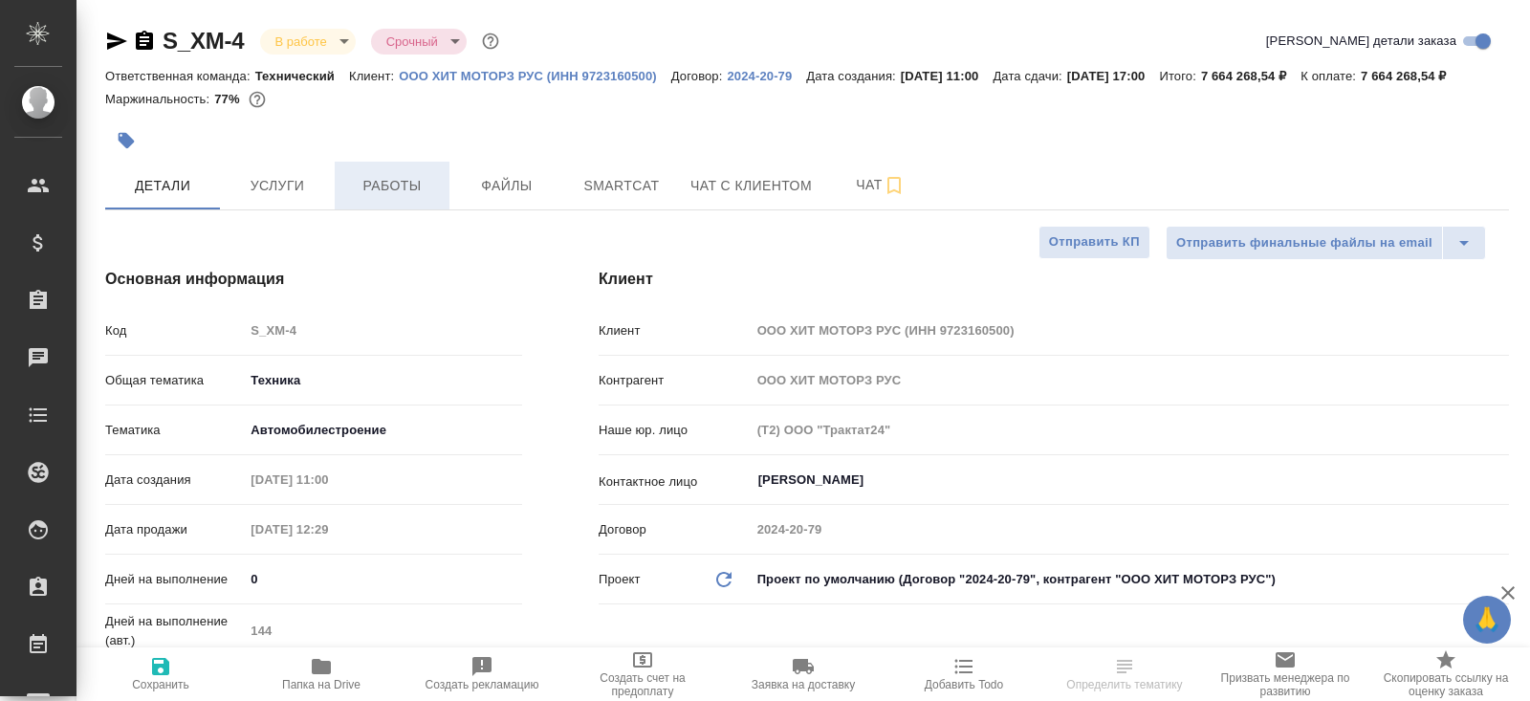
type textarea "x"
click at [392, 209] on button "Работы" at bounding box center [392, 186] width 115 height 48
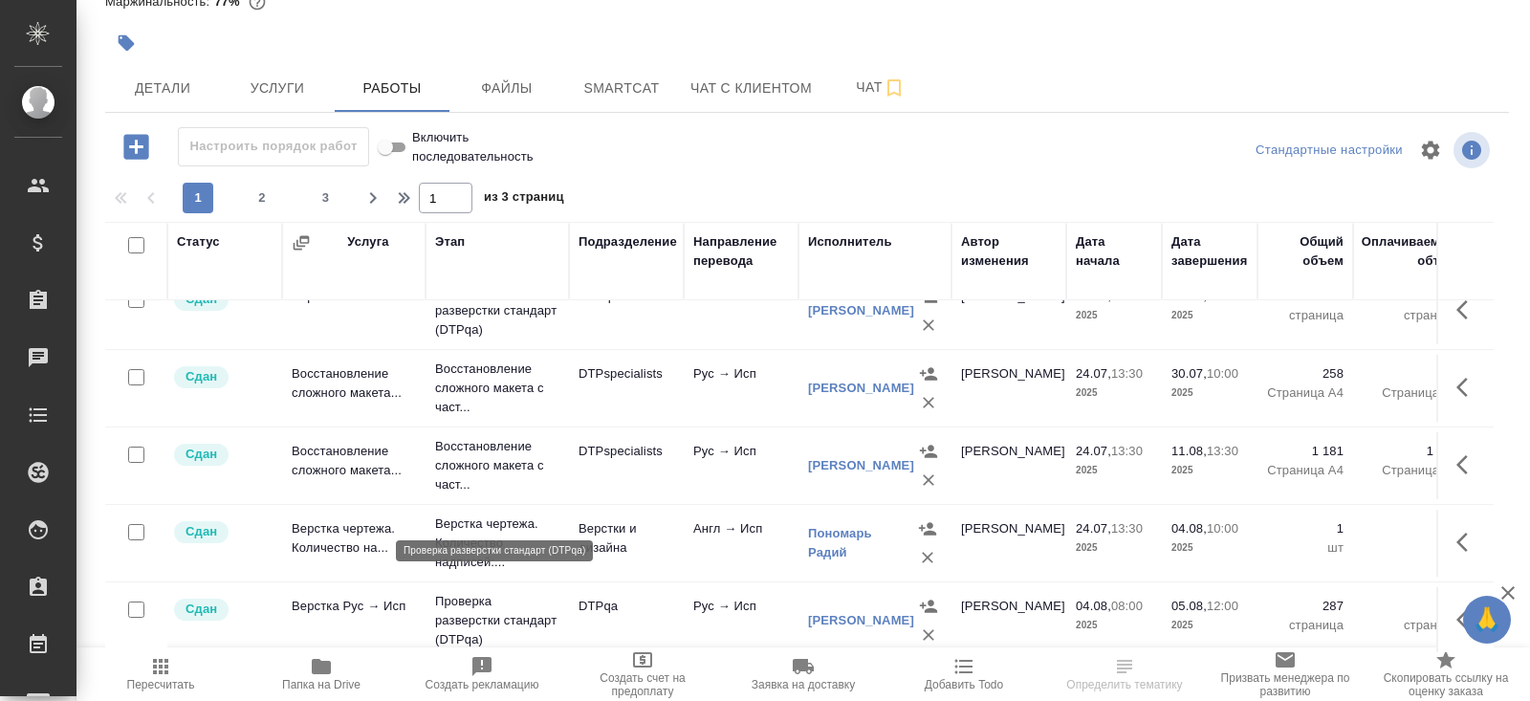
scroll to position [481, 0]
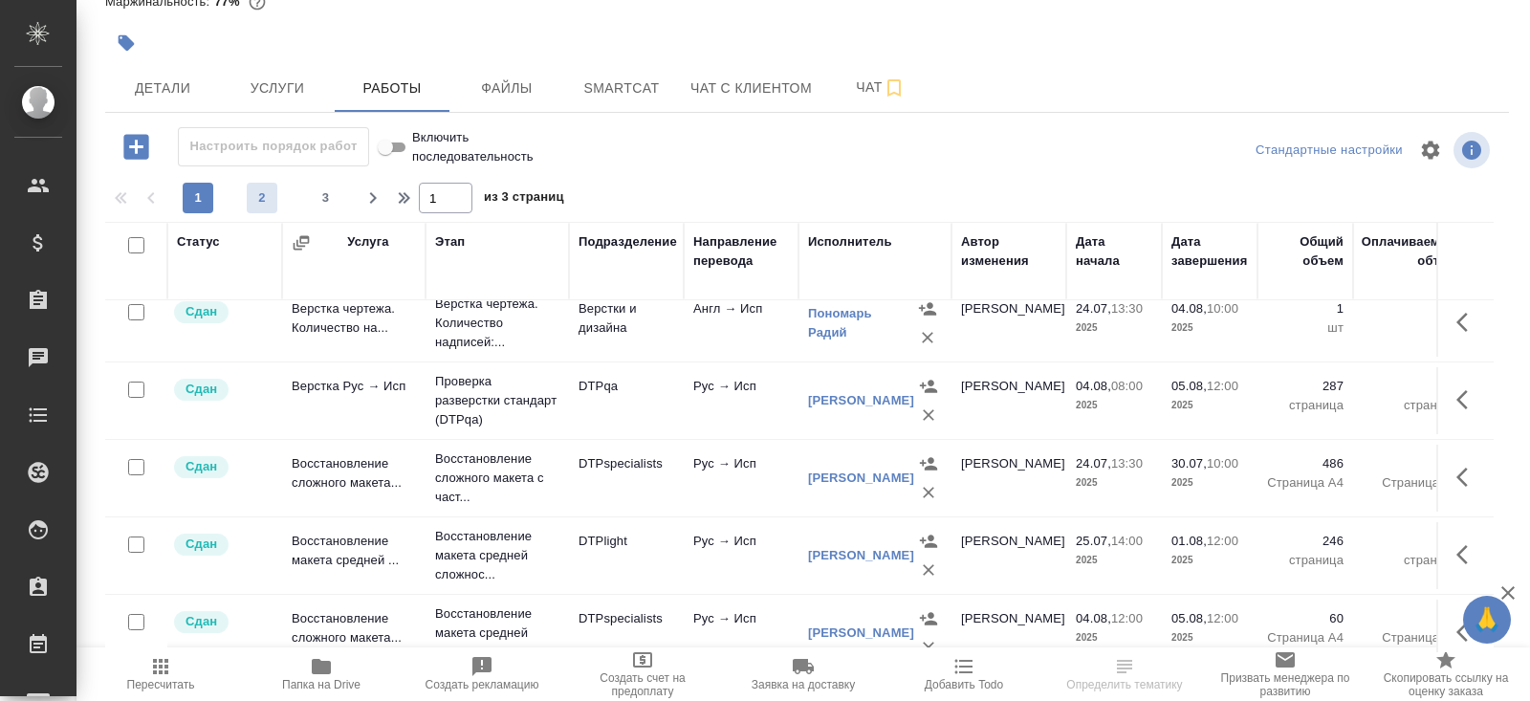
click at [268, 210] on button "2" at bounding box center [262, 198] width 31 height 31
type input "2"
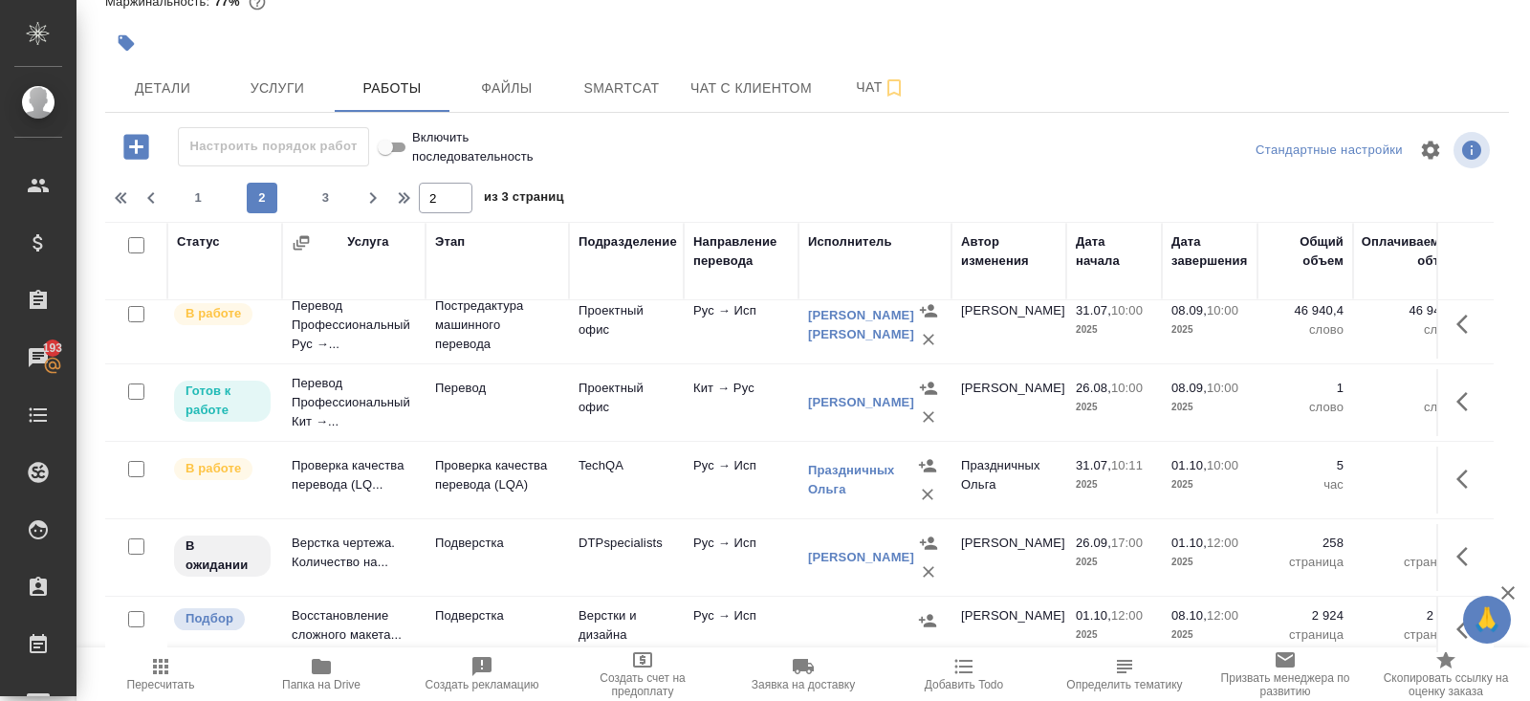
scroll to position [1559, 0]
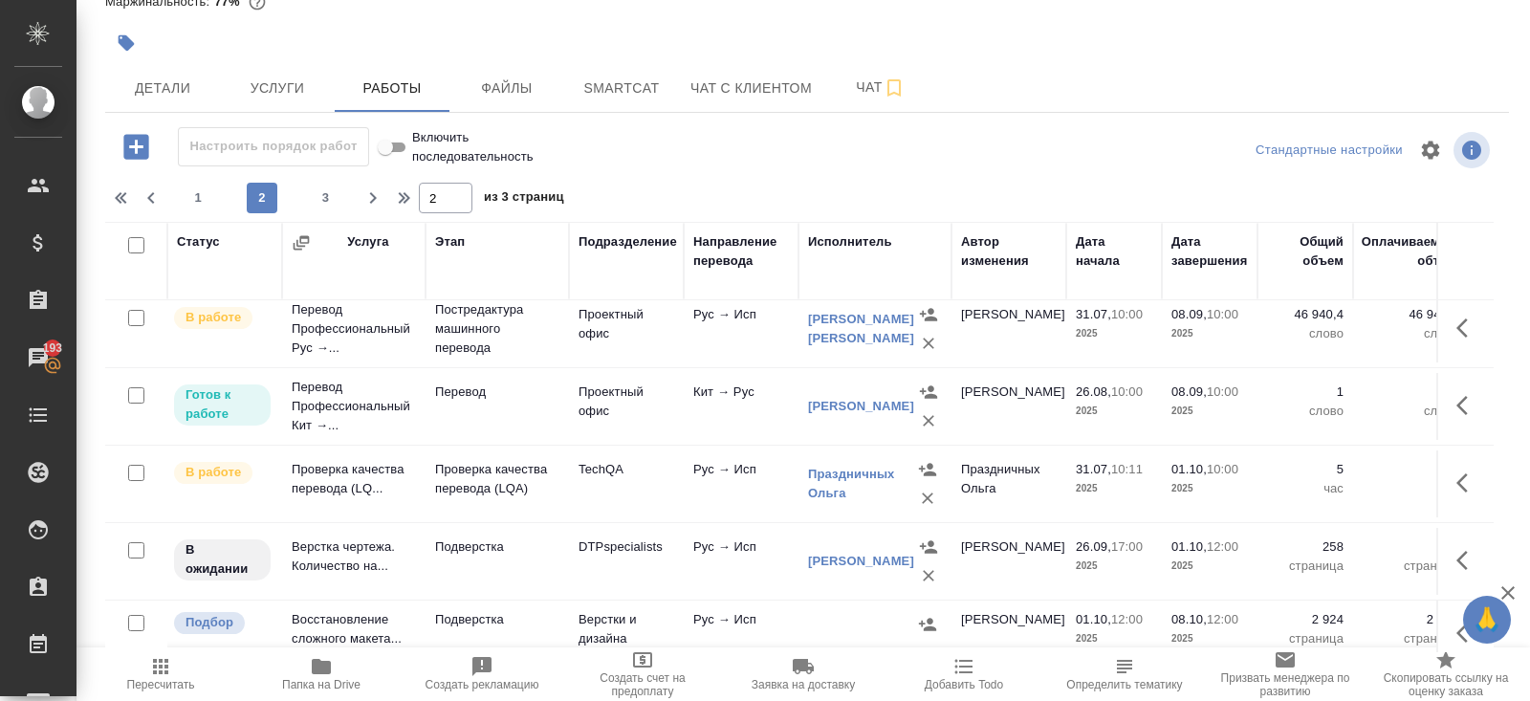
click at [619, 402] on td "Проектный офис" at bounding box center [626, 406] width 115 height 67
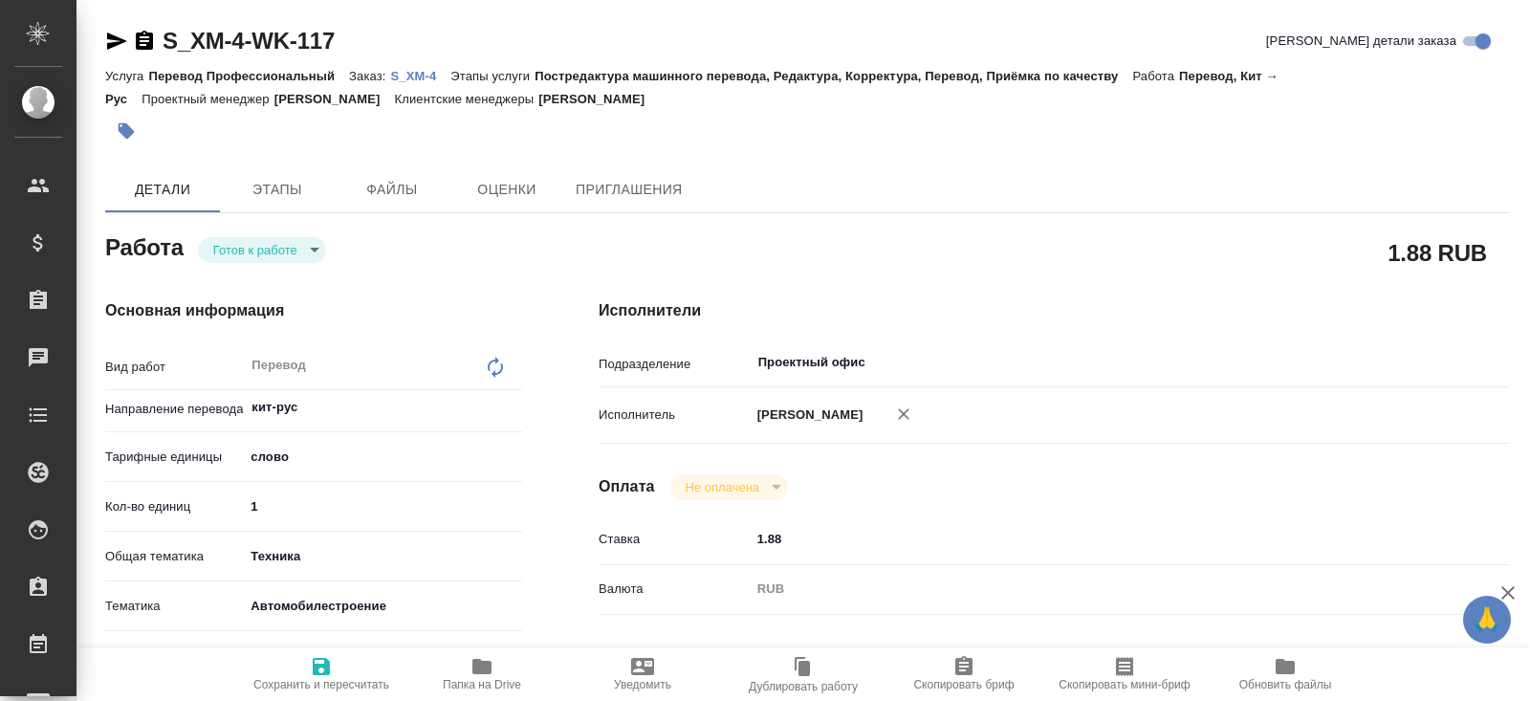
type textarea "x"
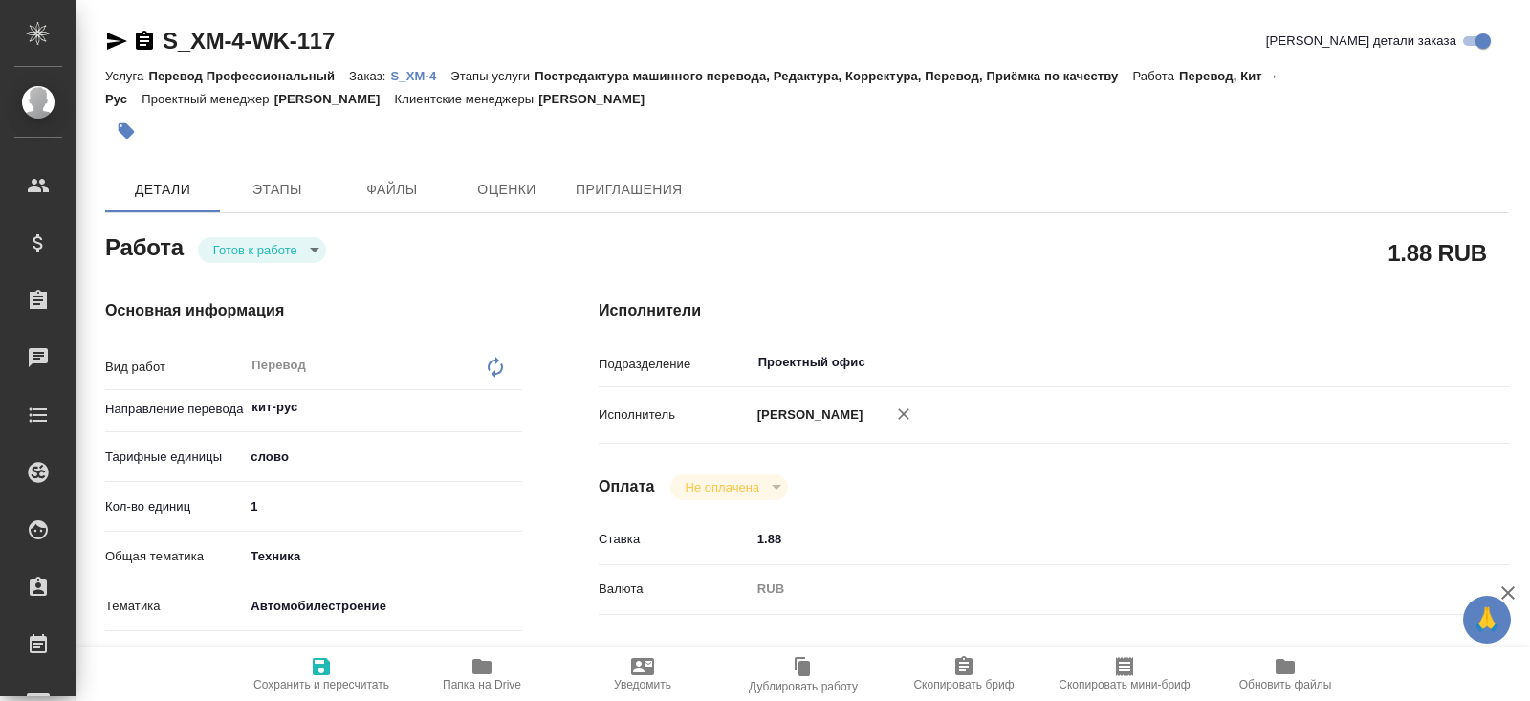
type textarea "x"
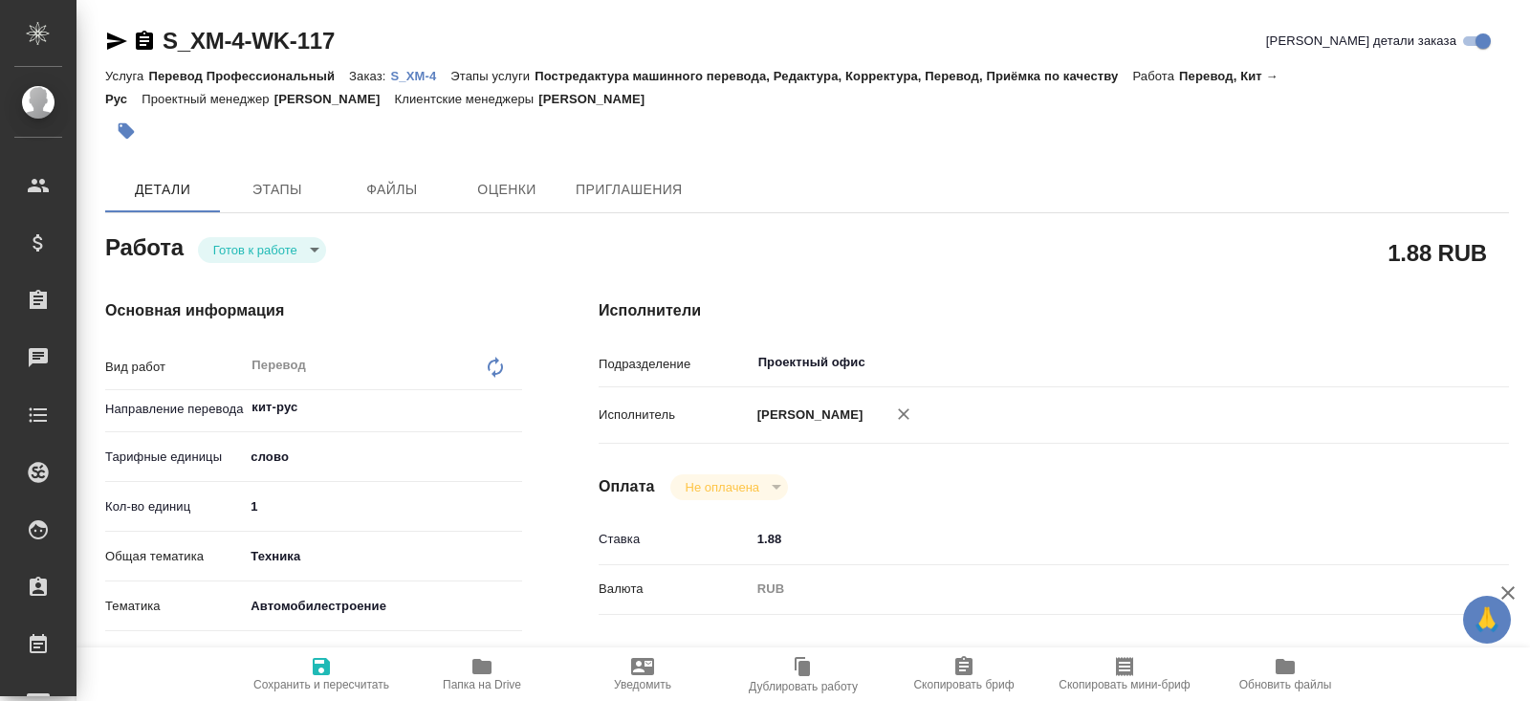
type textarea "x"
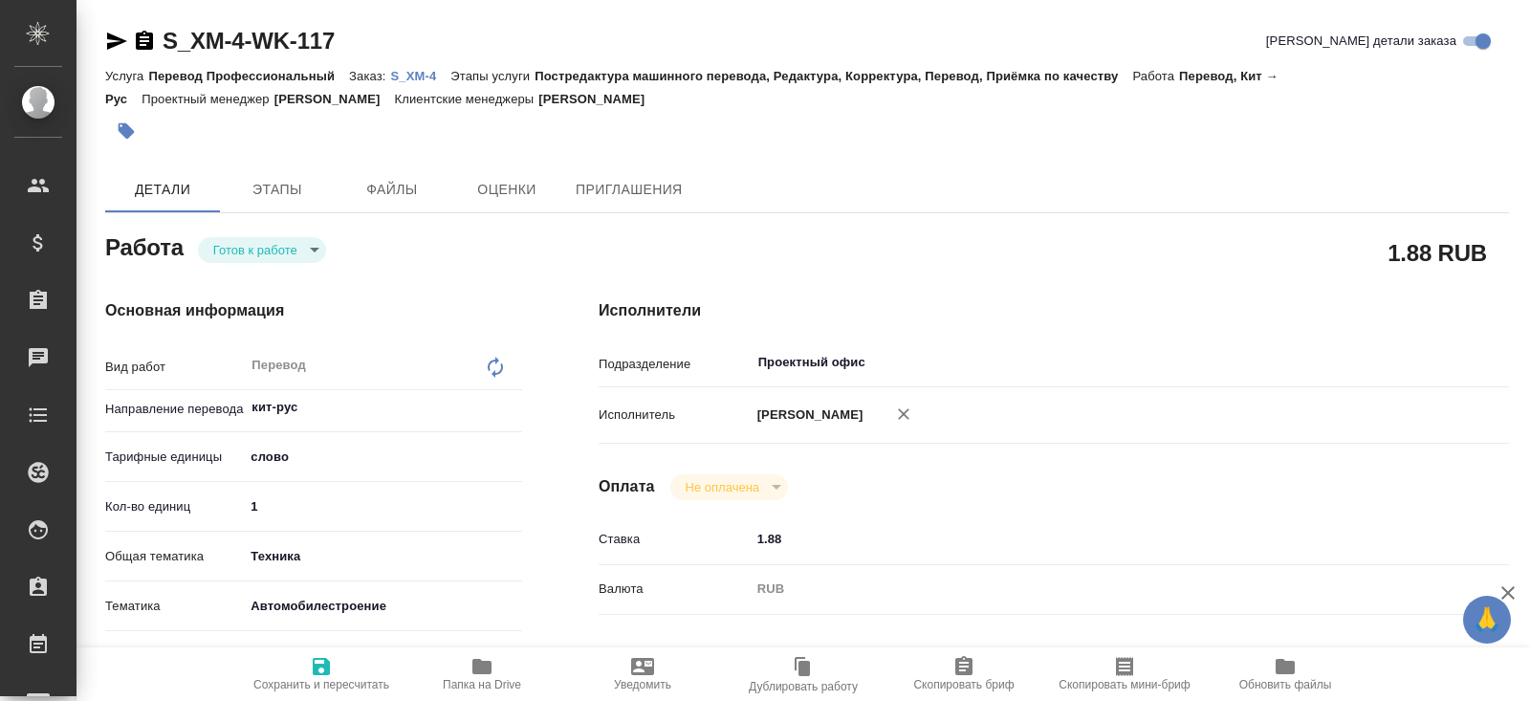
type textarea "x"
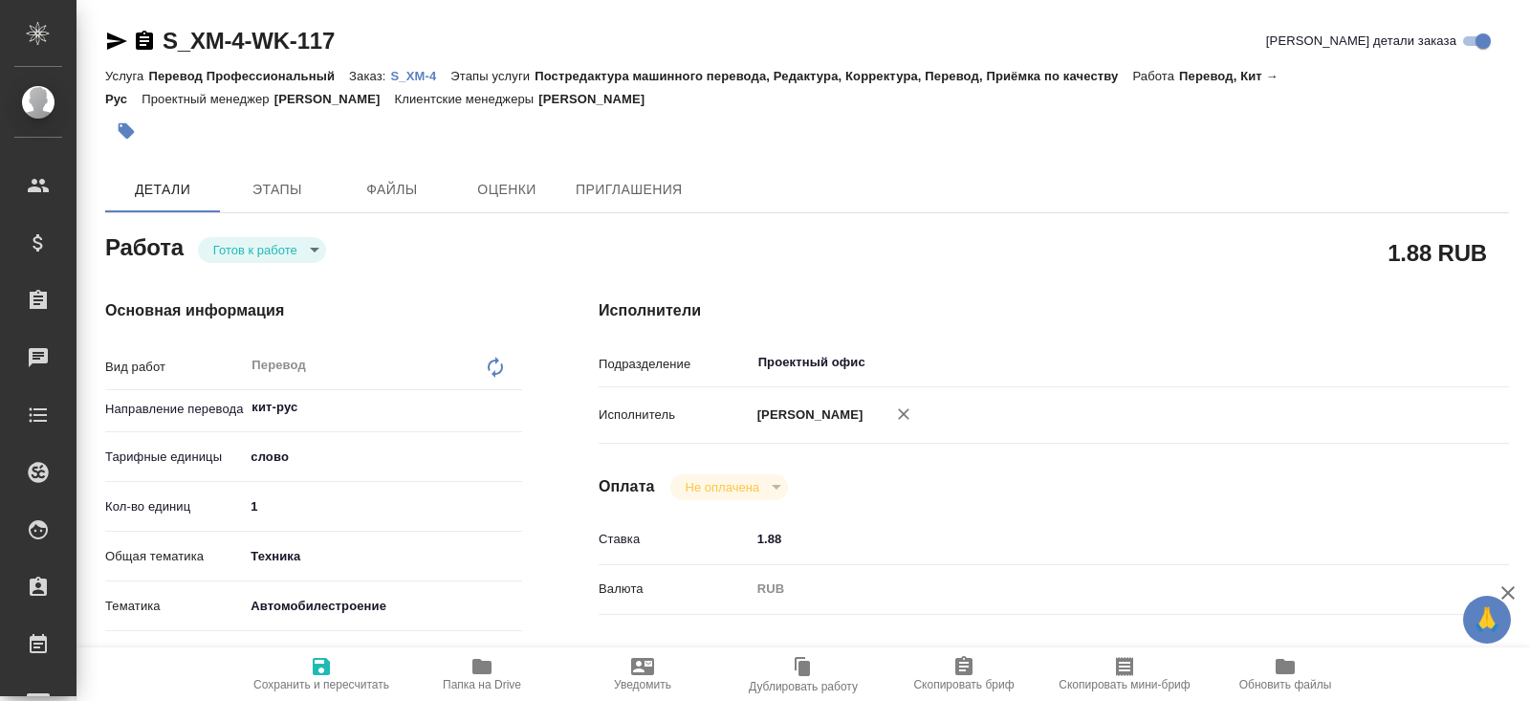
click at [466, 672] on span "Папка на Drive" at bounding box center [482, 673] width 138 height 36
type textarea "x"
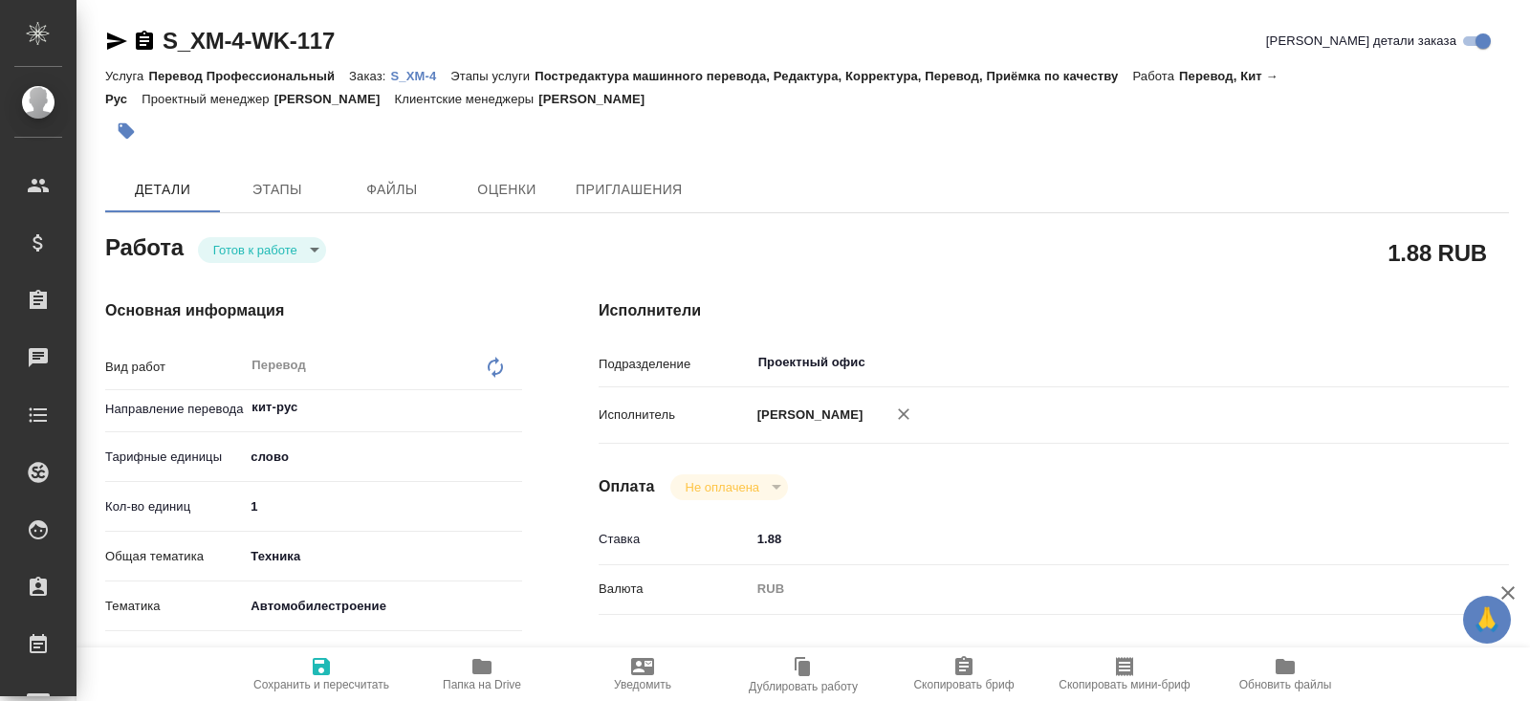
type textarea "x"
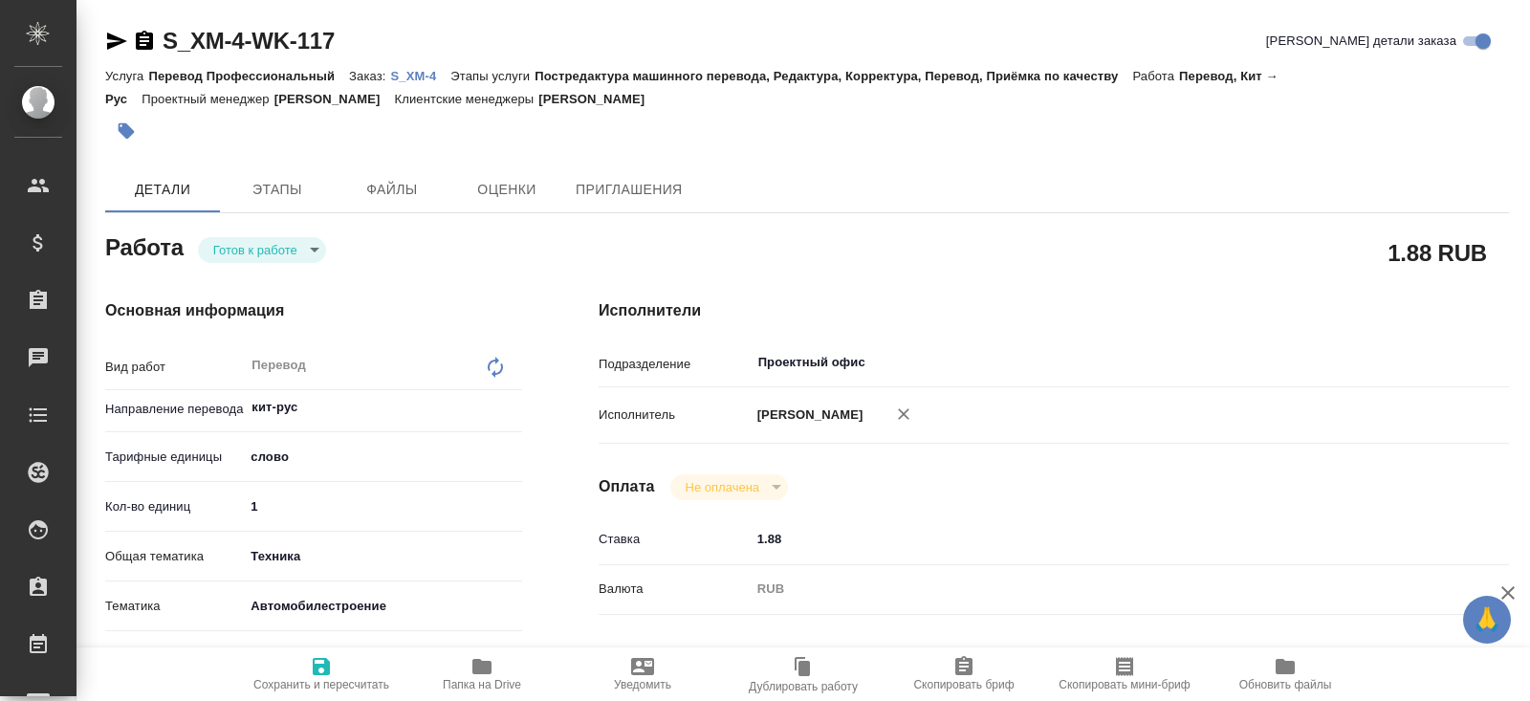
type textarea "x"
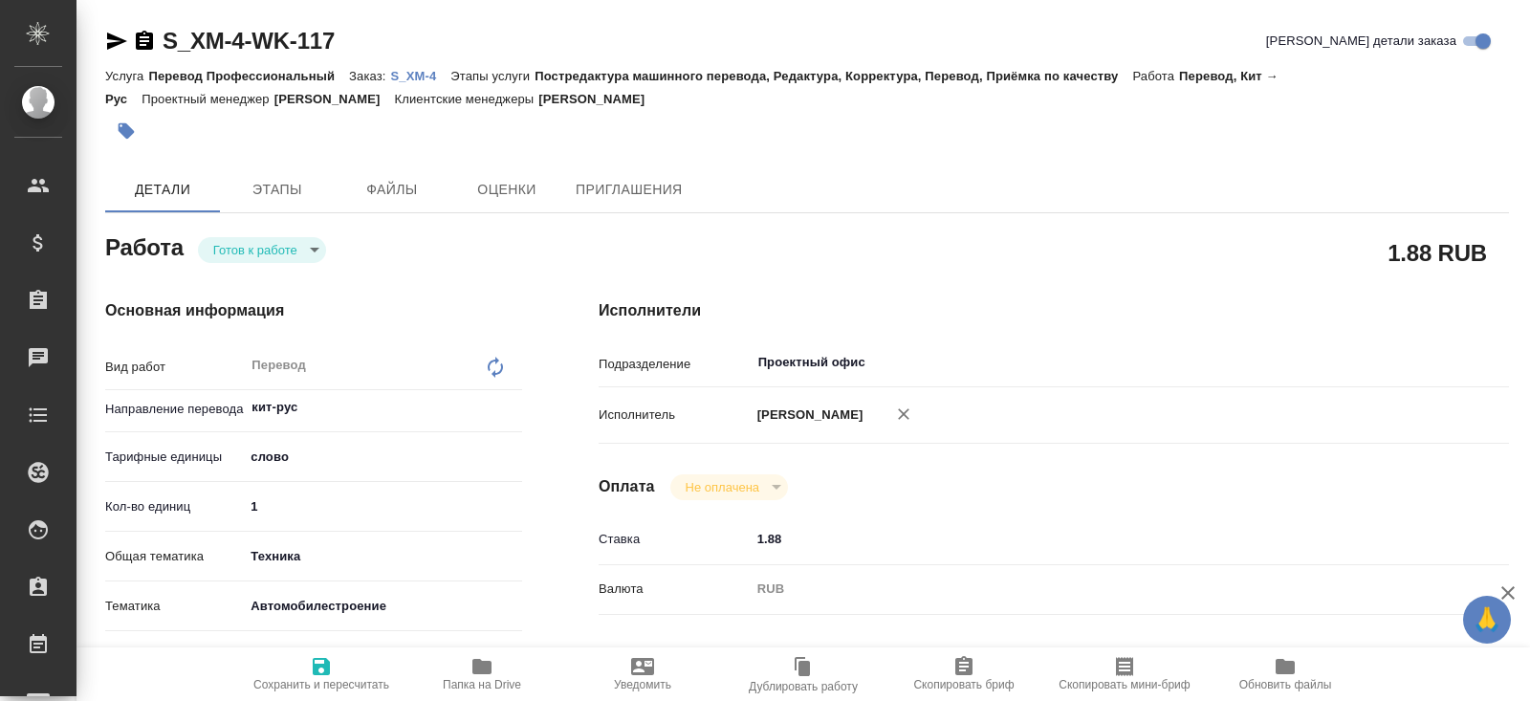
type textarea "x"
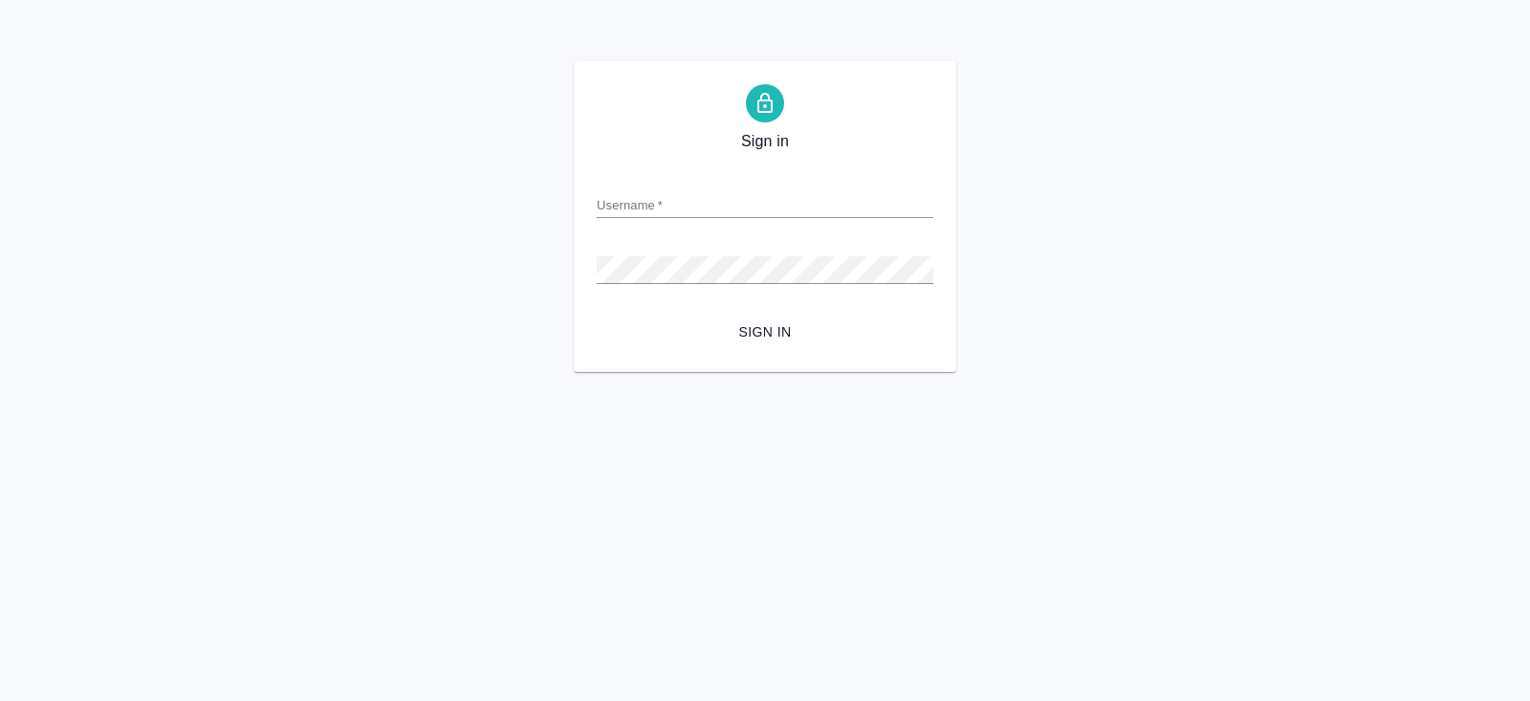
type input "[PERSON_NAME][EMAIL_ADDRESS][DOMAIN_NAME]"
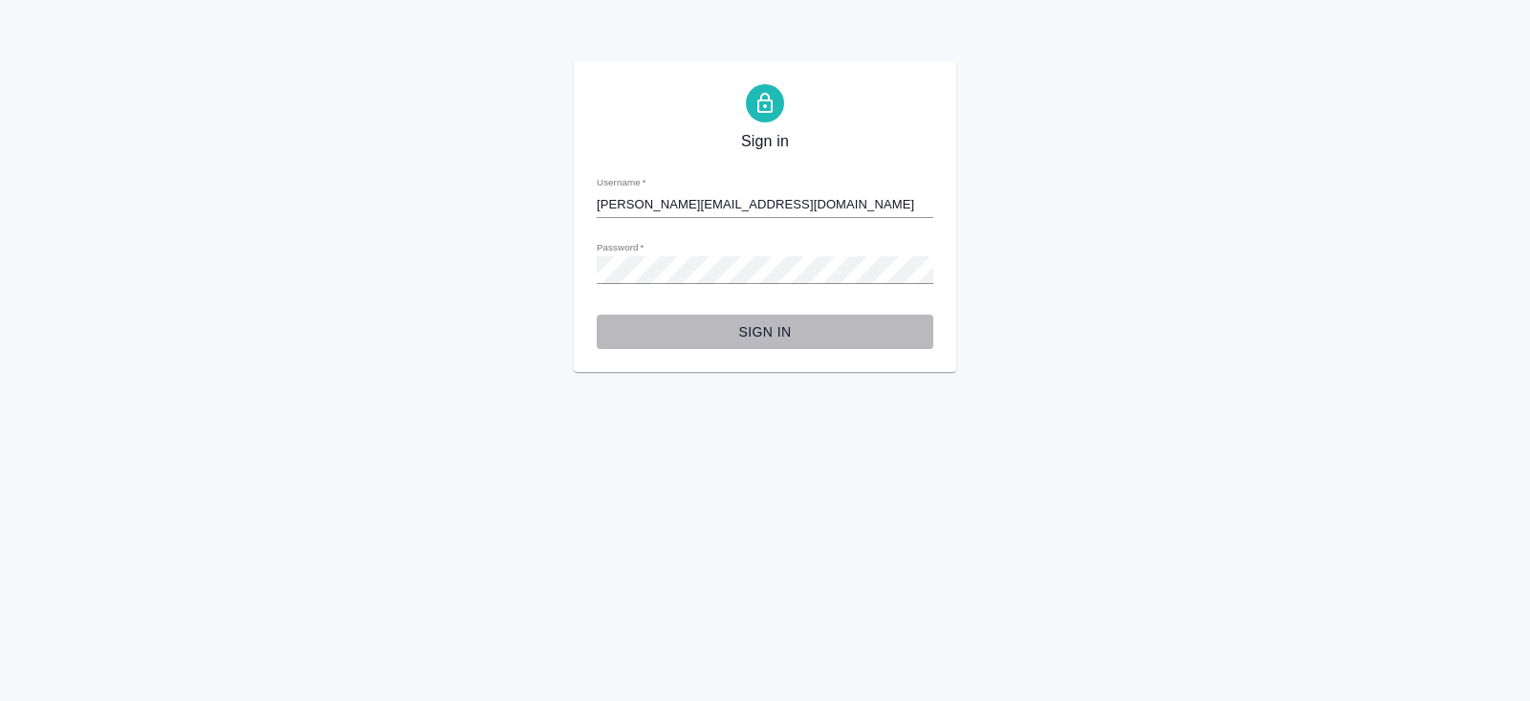
click at [754, 324] on span "Sign in" at bounding box center [765, 332] width 306 height 24
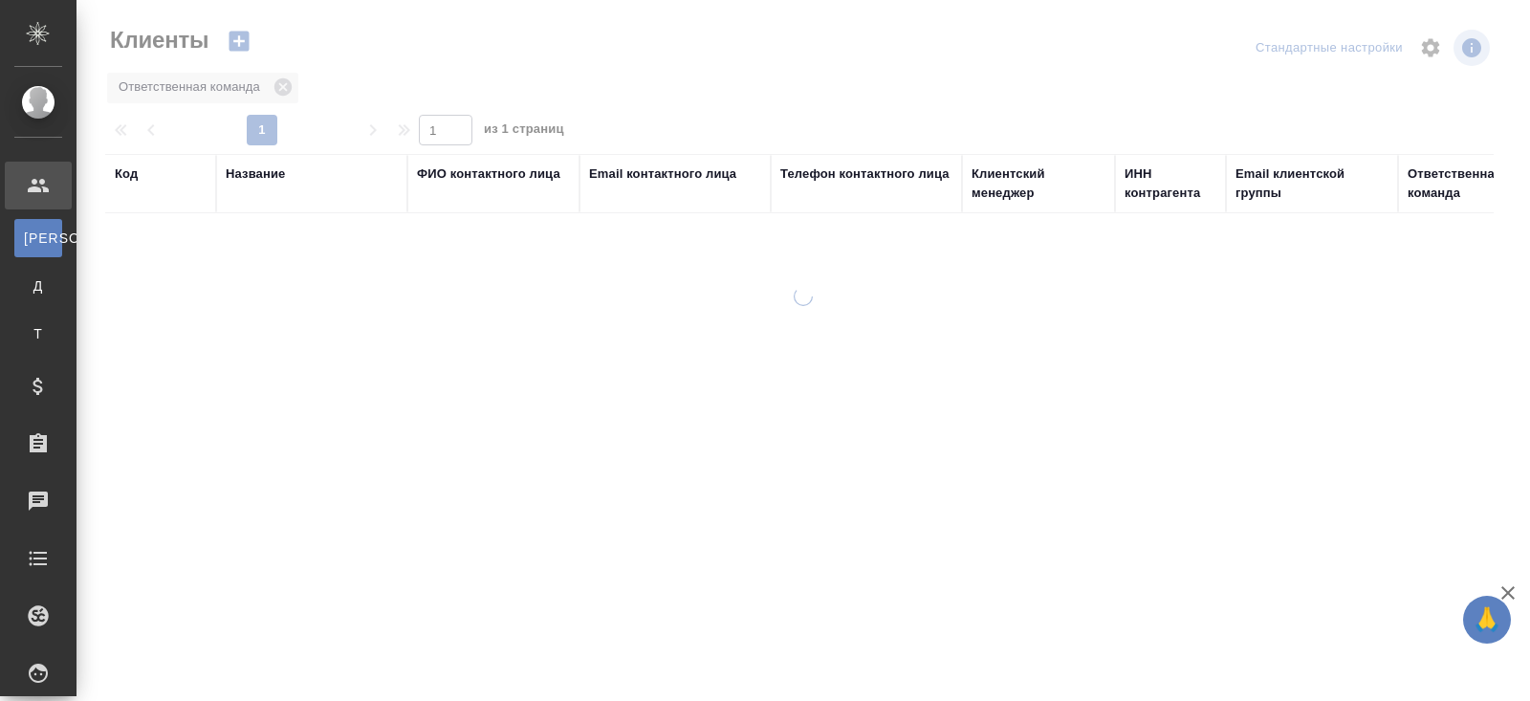
select select "RU"
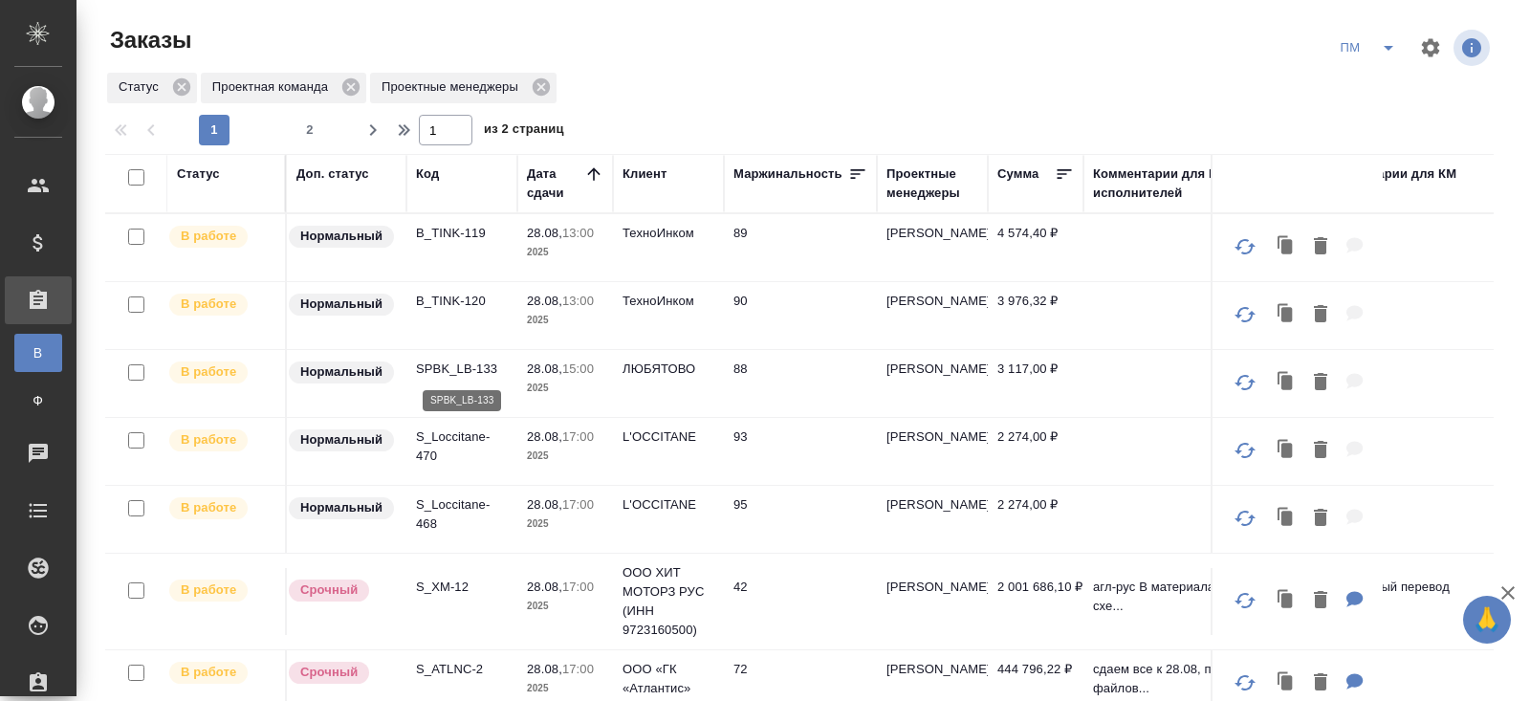
click at [445, 372] on p "SPBK_LB-133" at bounding box center [462, 369] width 92 height 19
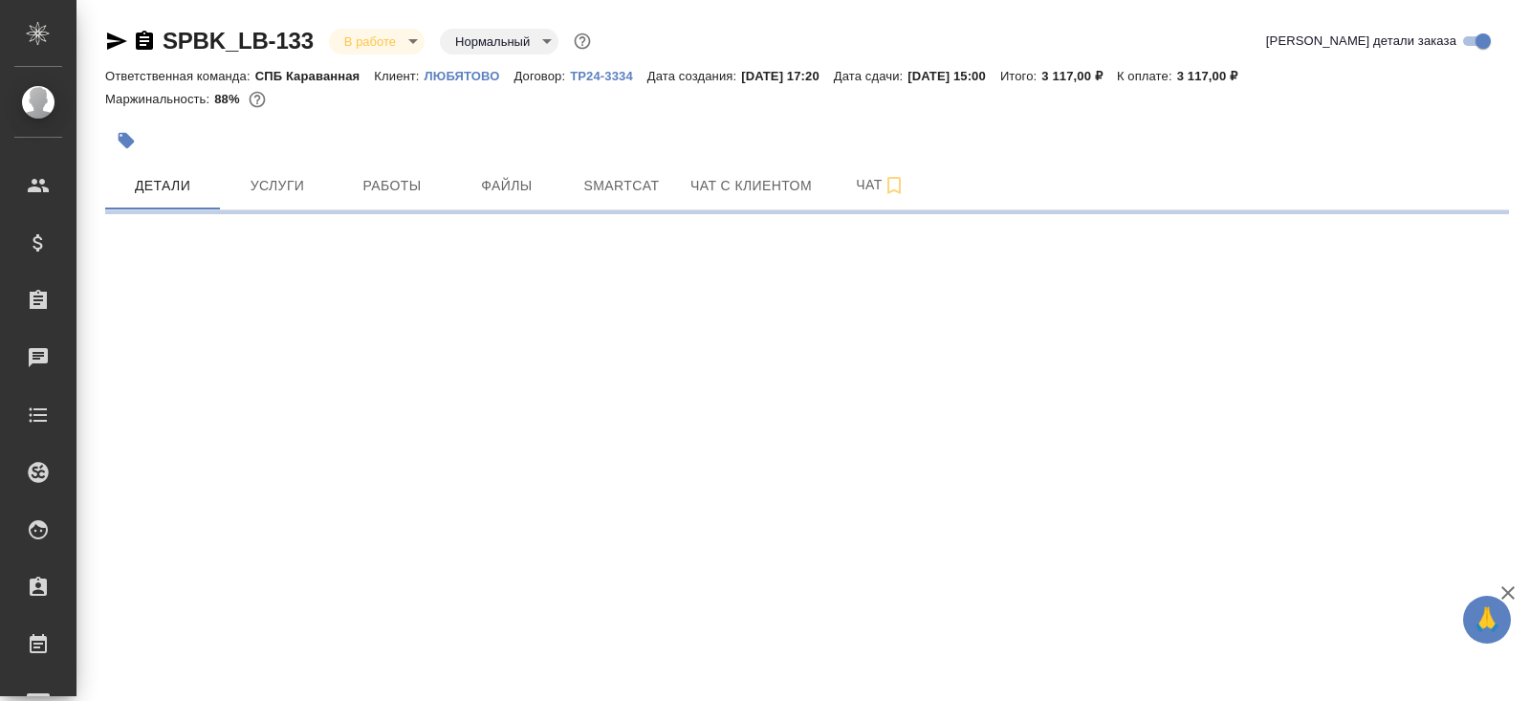
select select "RU"
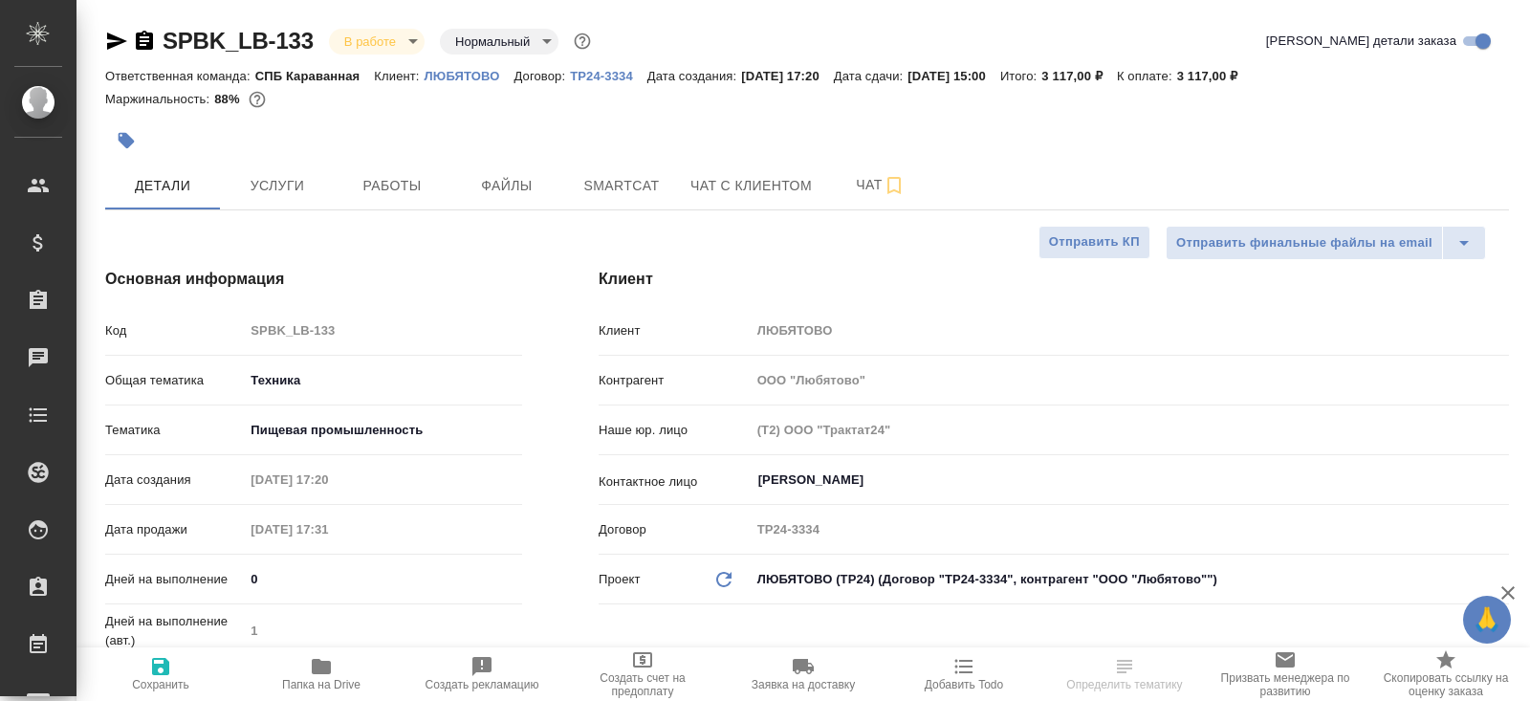
type textarea "x"
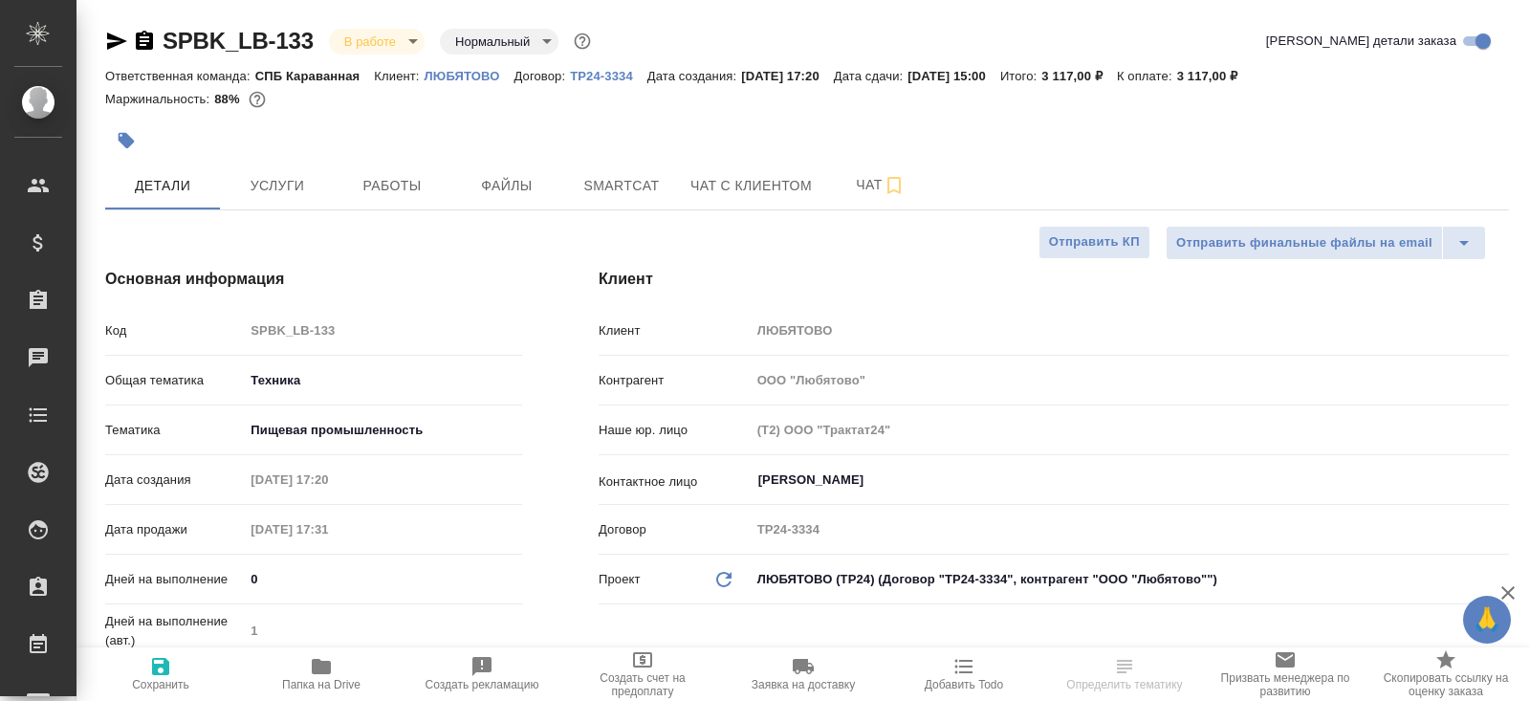
type textarea "x"
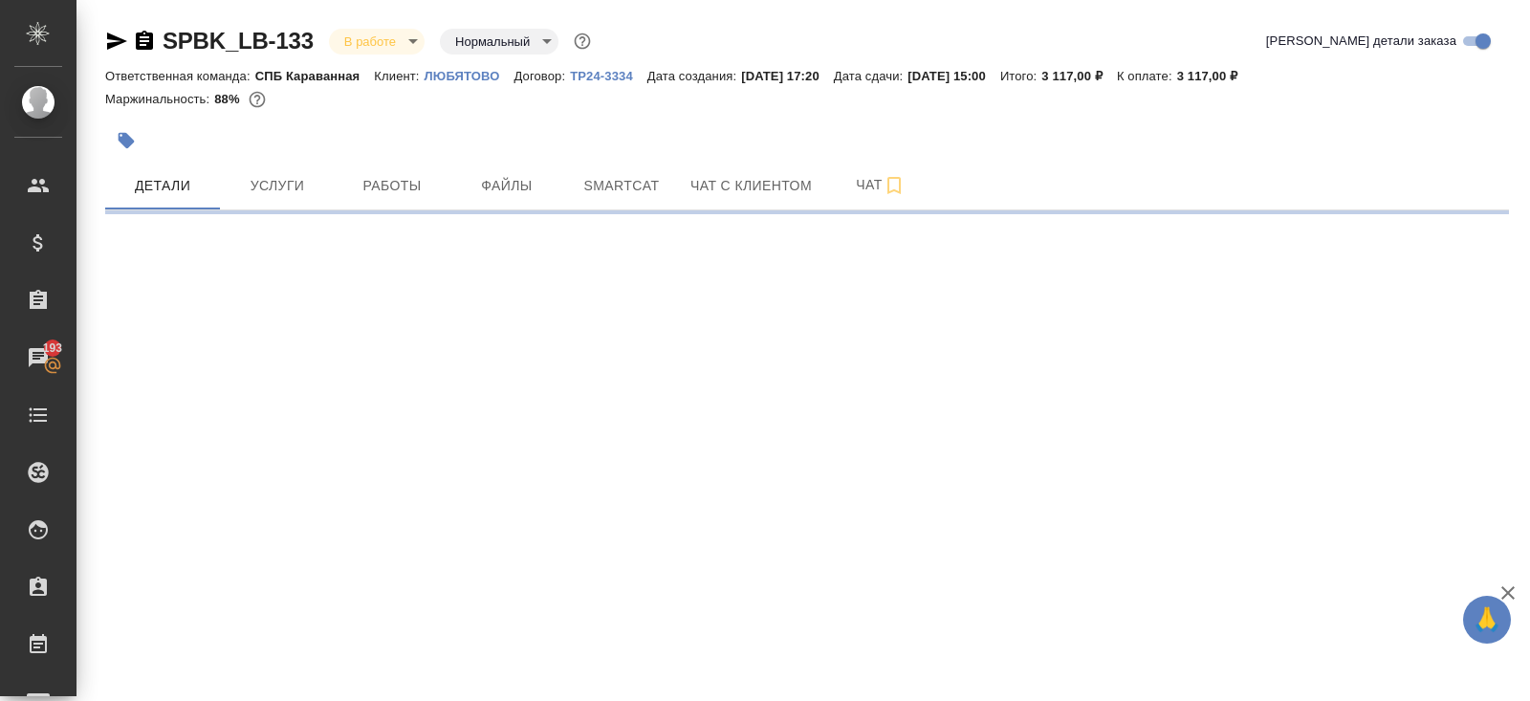
select select "RU"
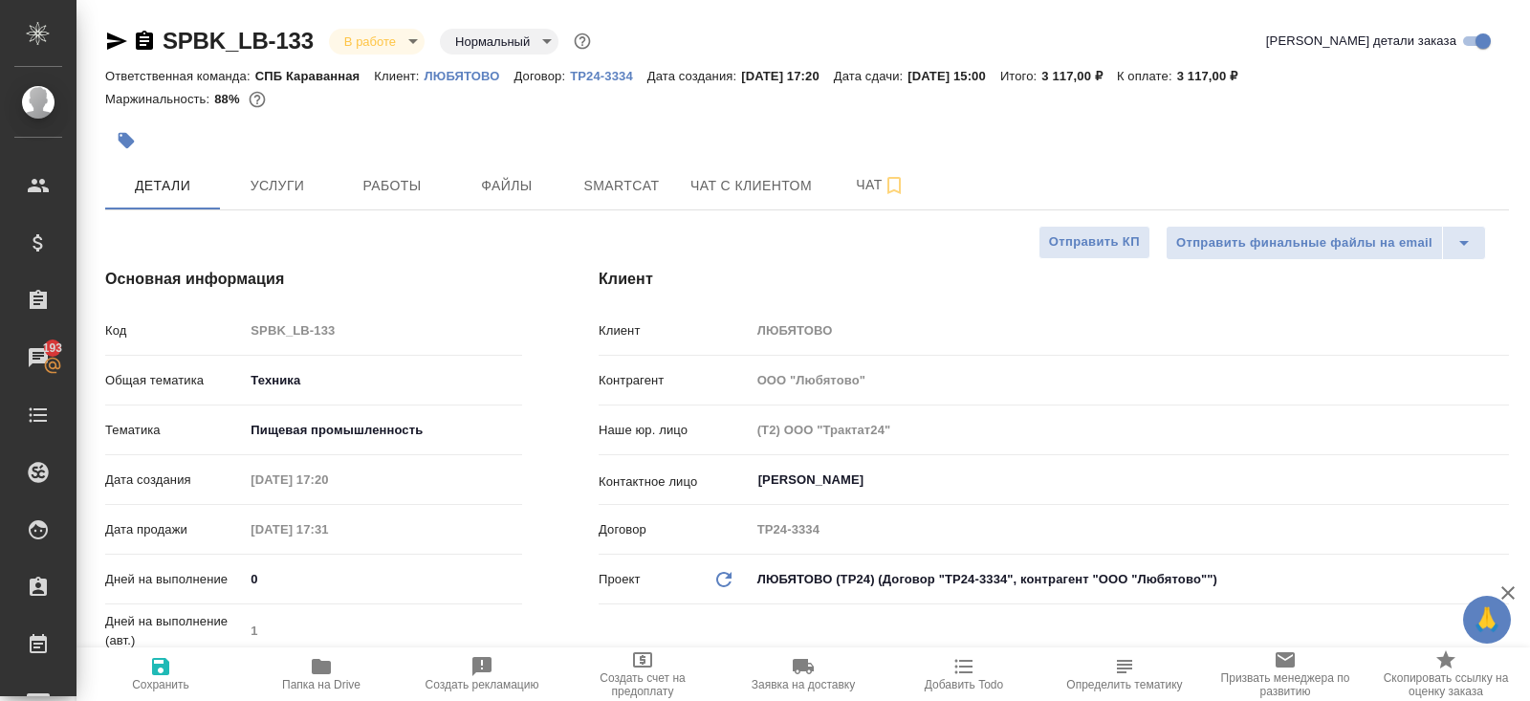
type textarea "x"
click at [403, 186] on span "Работы" at bounding box center [392, 186] width 92 height 24
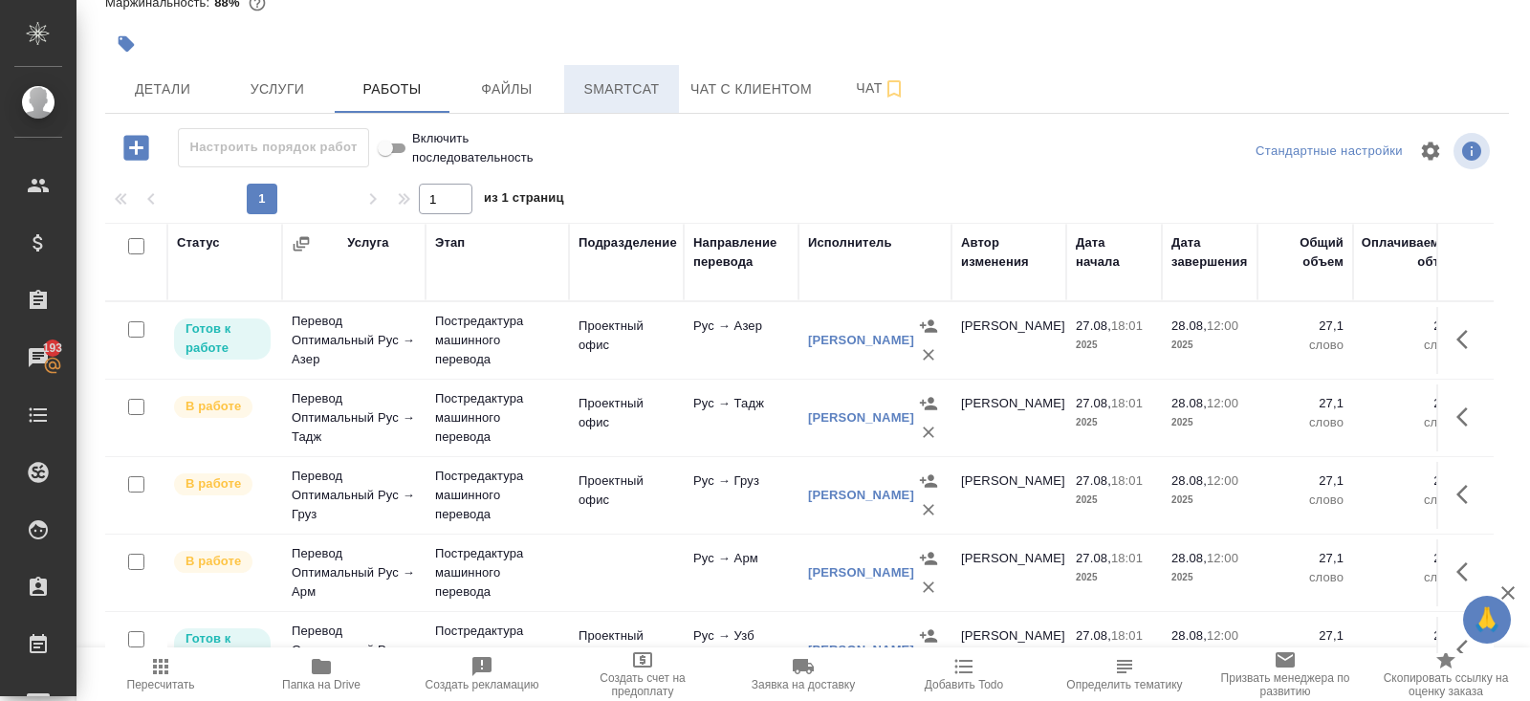
click at [601, 91] on span "Smartcat" at bounding box center [622, 89] width 92 height 24
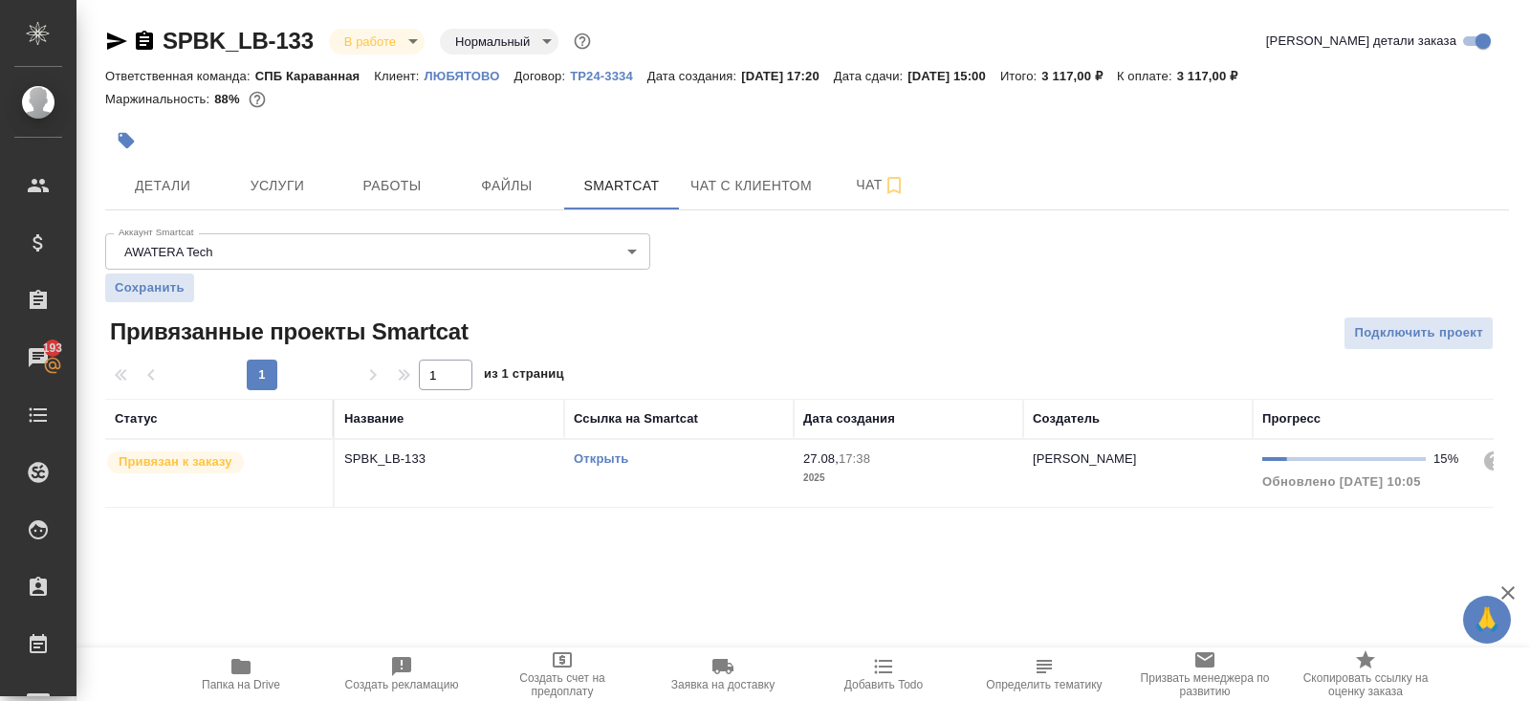
click at [593, 455] on link "Открыть" at bounding box center [601, 458] width 54 height 14
click at [386, 181] on span "Работы" at bounding box center [392, 186] width 92 height 24
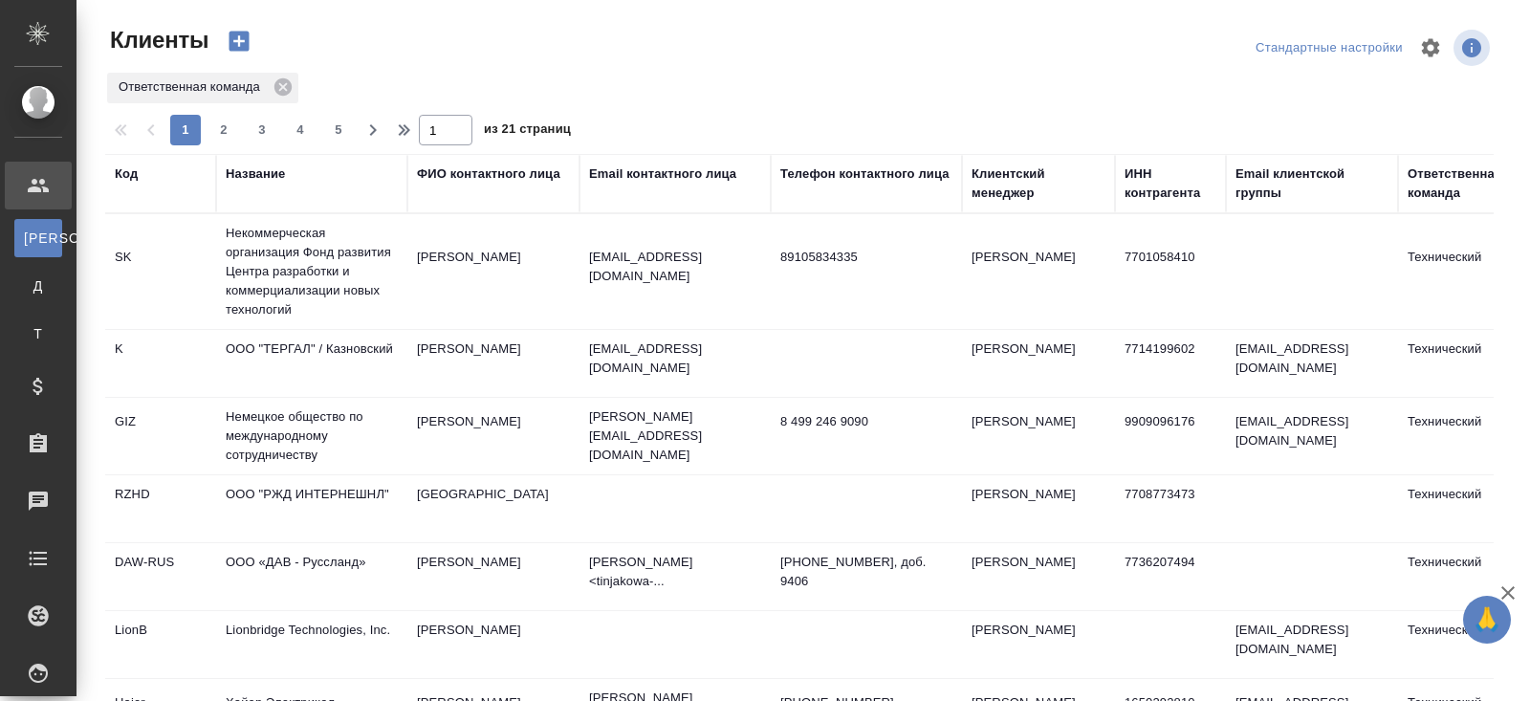
select select "RU"
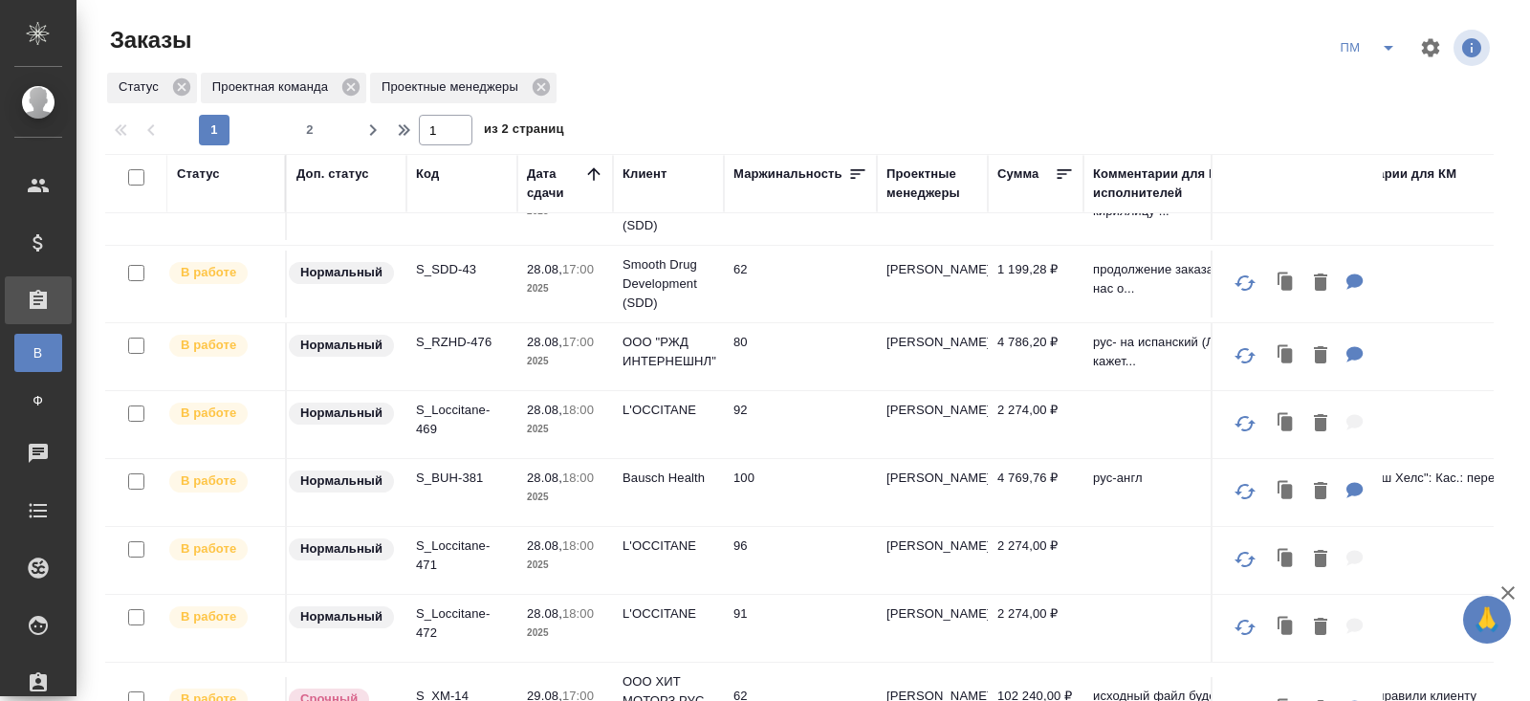
scroll to position [557, 0]
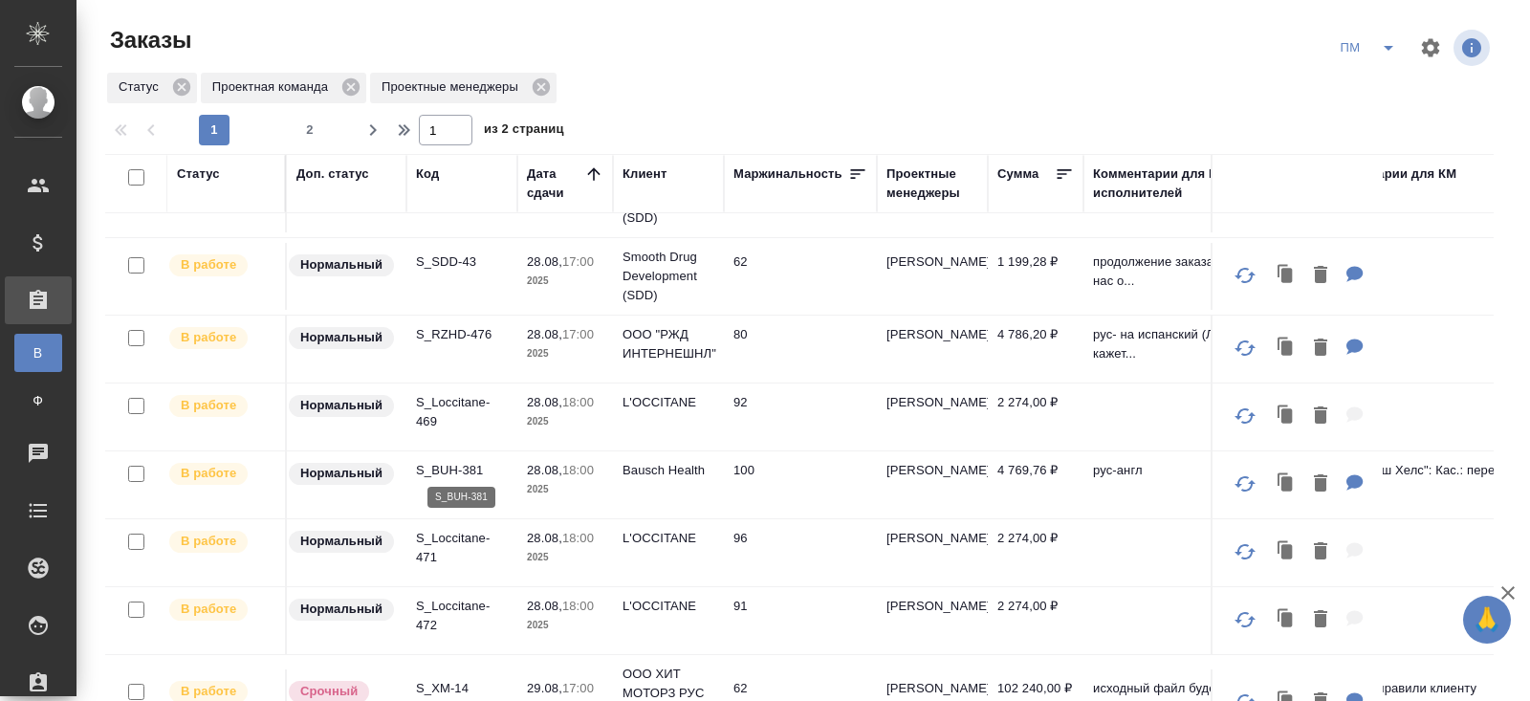
click at [434, 461] on p "S_BUH-381" at bounding box center [462, 470] width 92 height 19
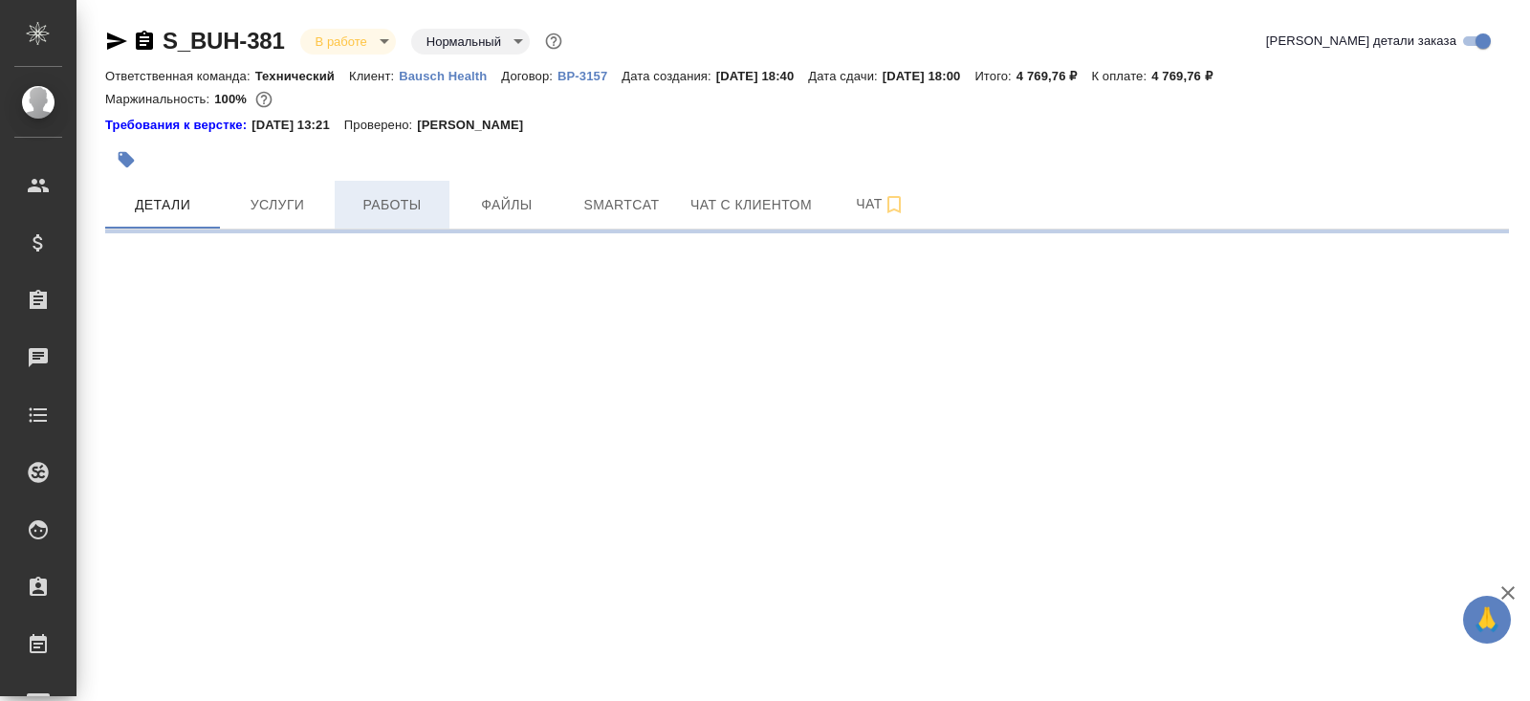
click at [403, 205] on span "Работы" at bounding box center [392, 205] width 92 height 24
select select "RU"
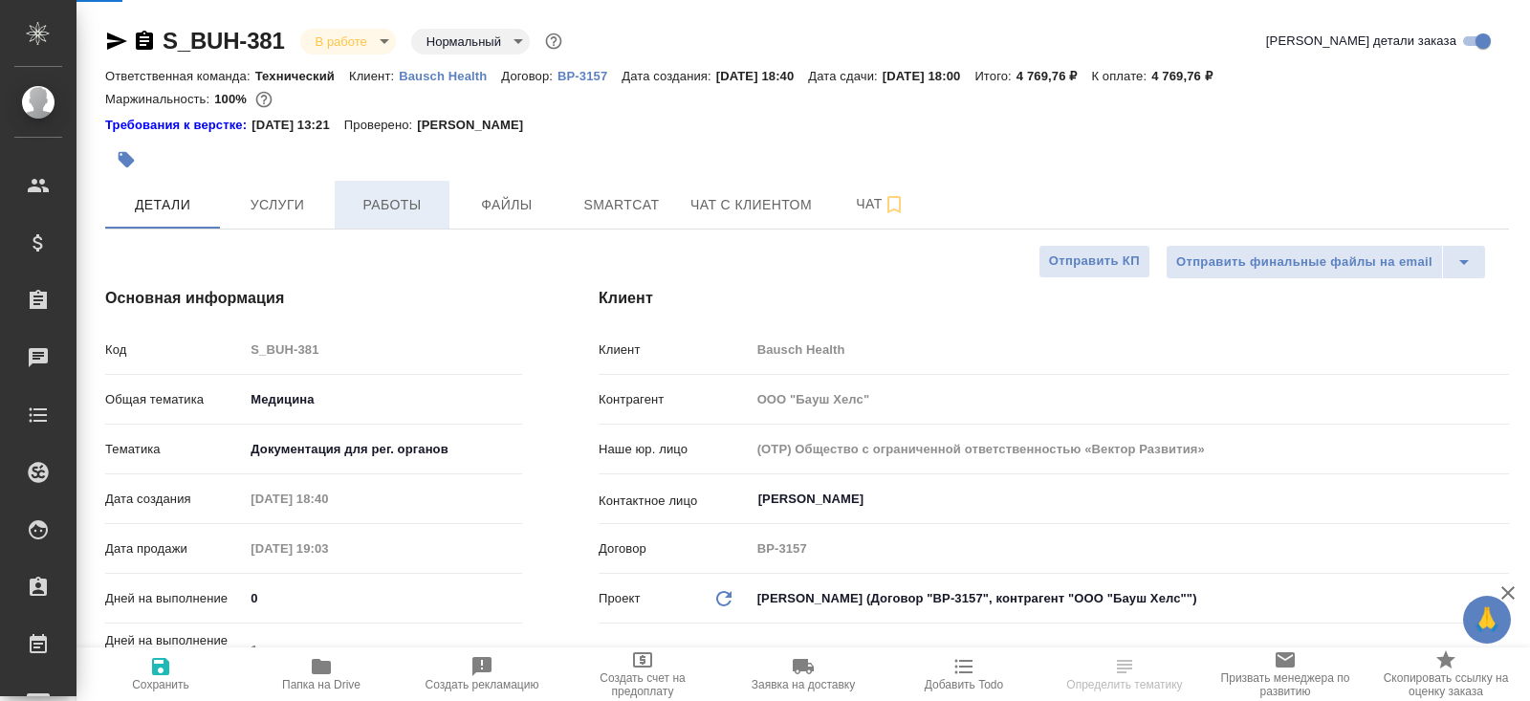
type textarea "x"
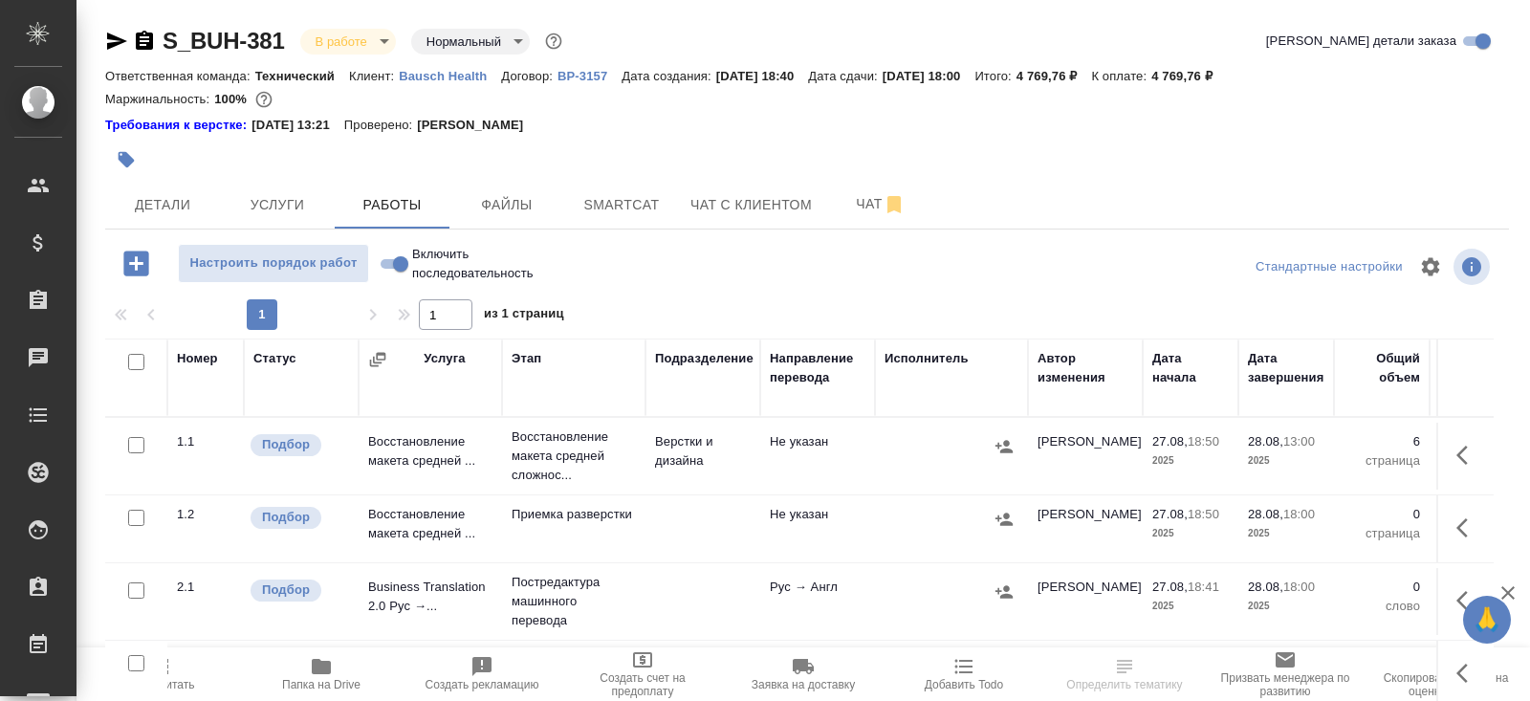
scroll to position [116, 0]
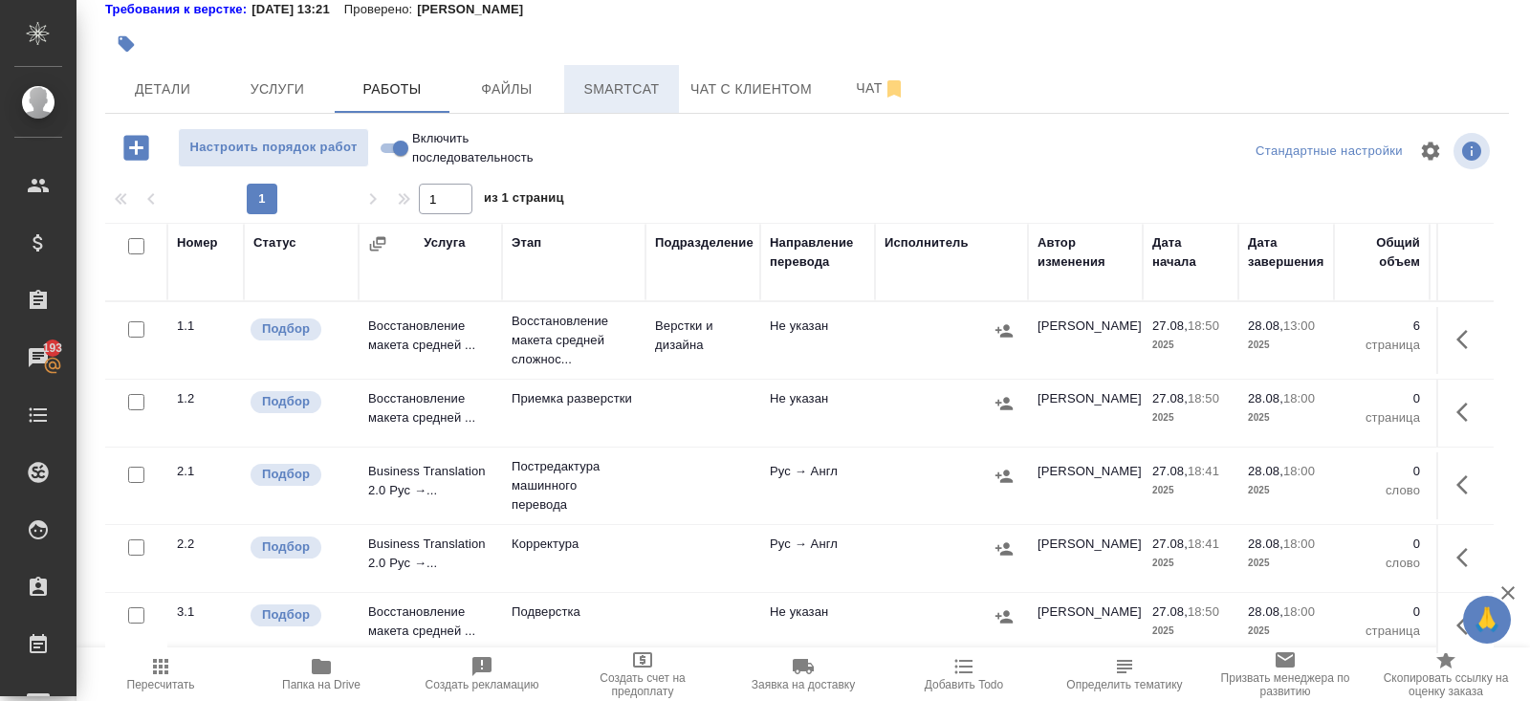
click at [649, 81] on span "Smartcat" at bounding box center [622, 89] width 92 height 24
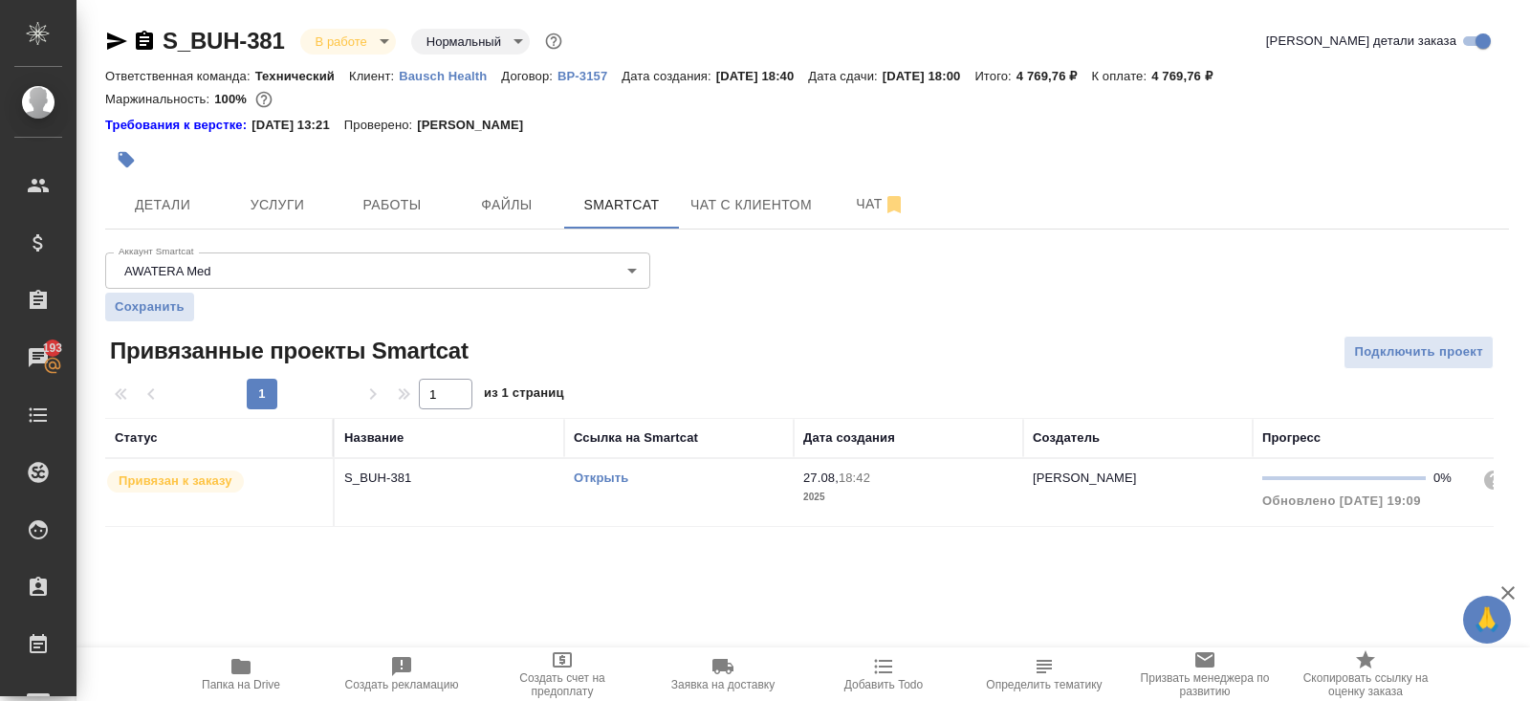
click at [670, 485] on div "Открыть" at bounding box center [679, 477] width 210 height 19
click at [397, 205] on span "Работы" at bounding box center [392, 205] width 92 height 24
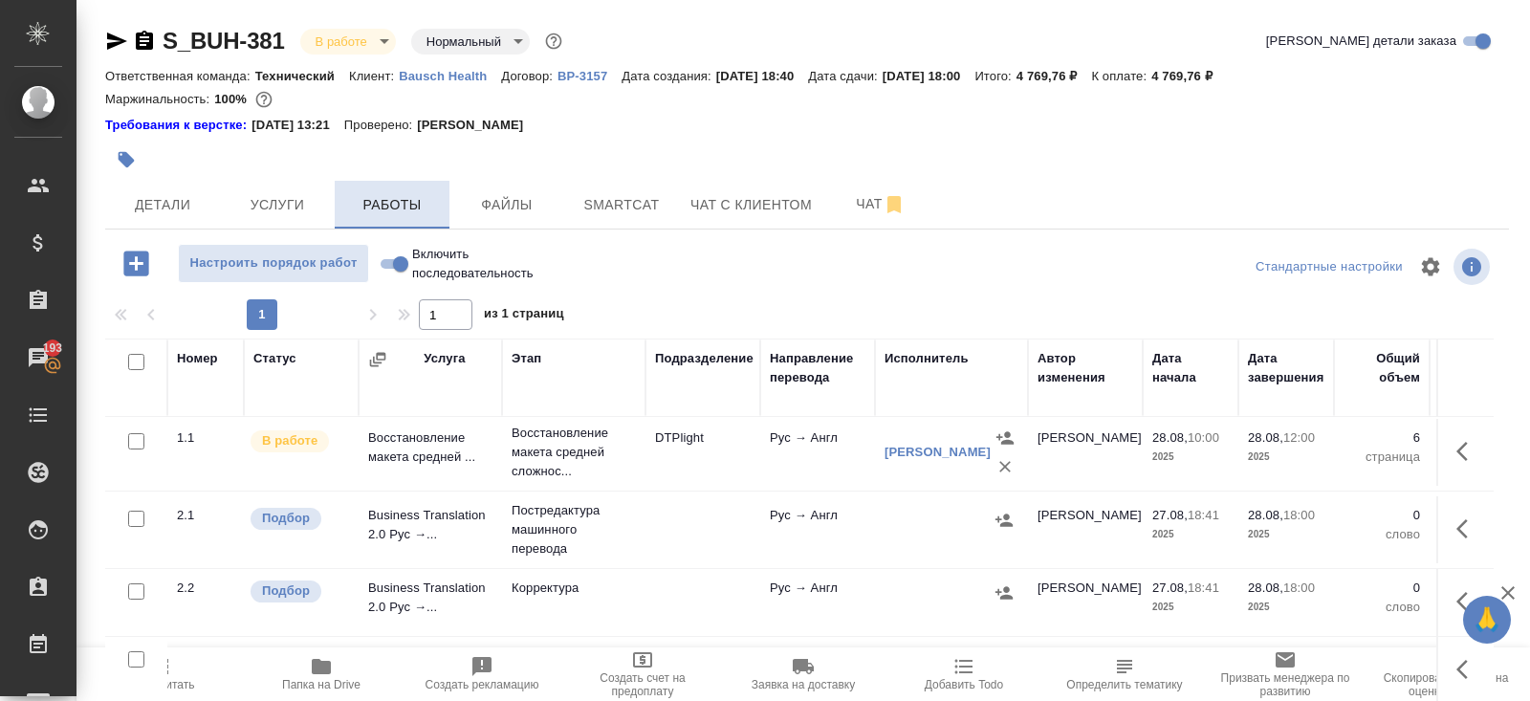
scroll to position [116, 0]
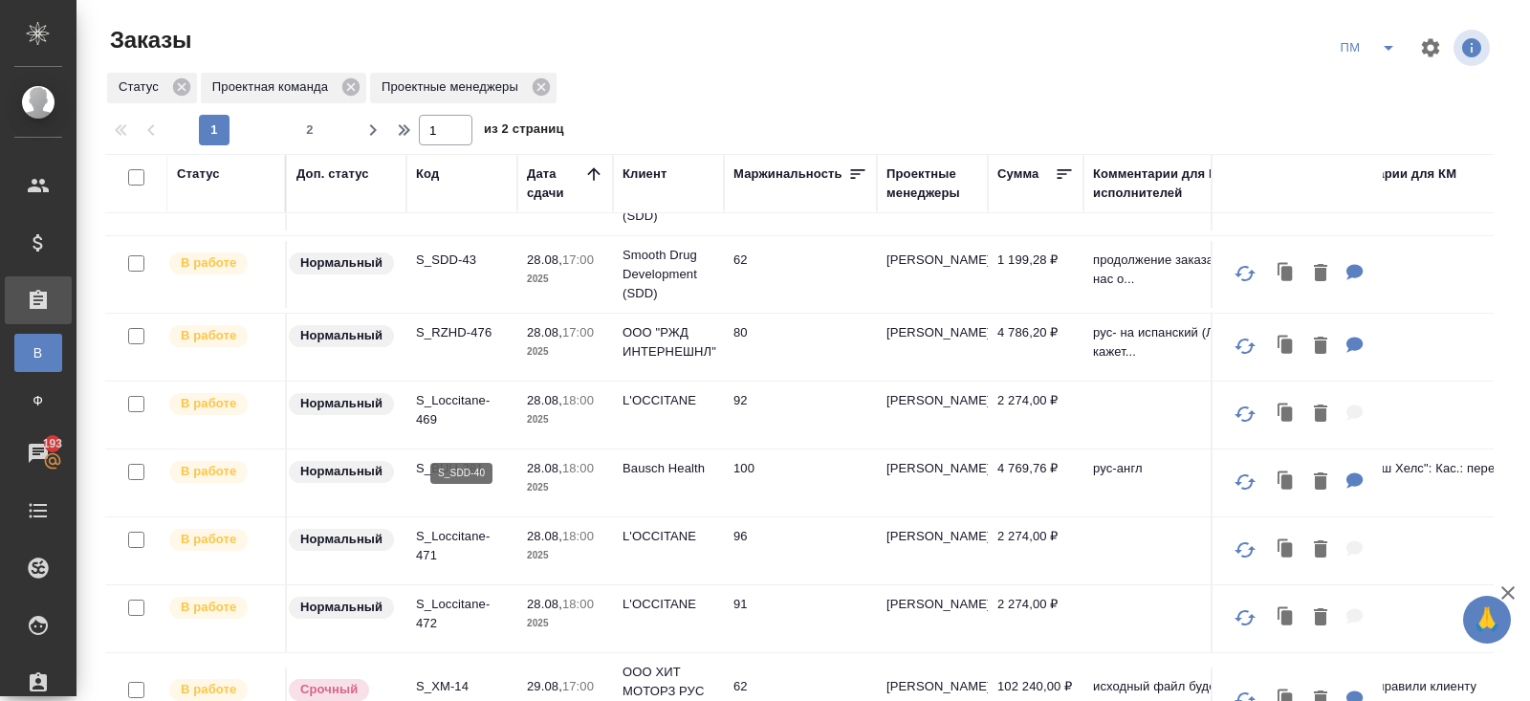
scroll to position [595, 0]
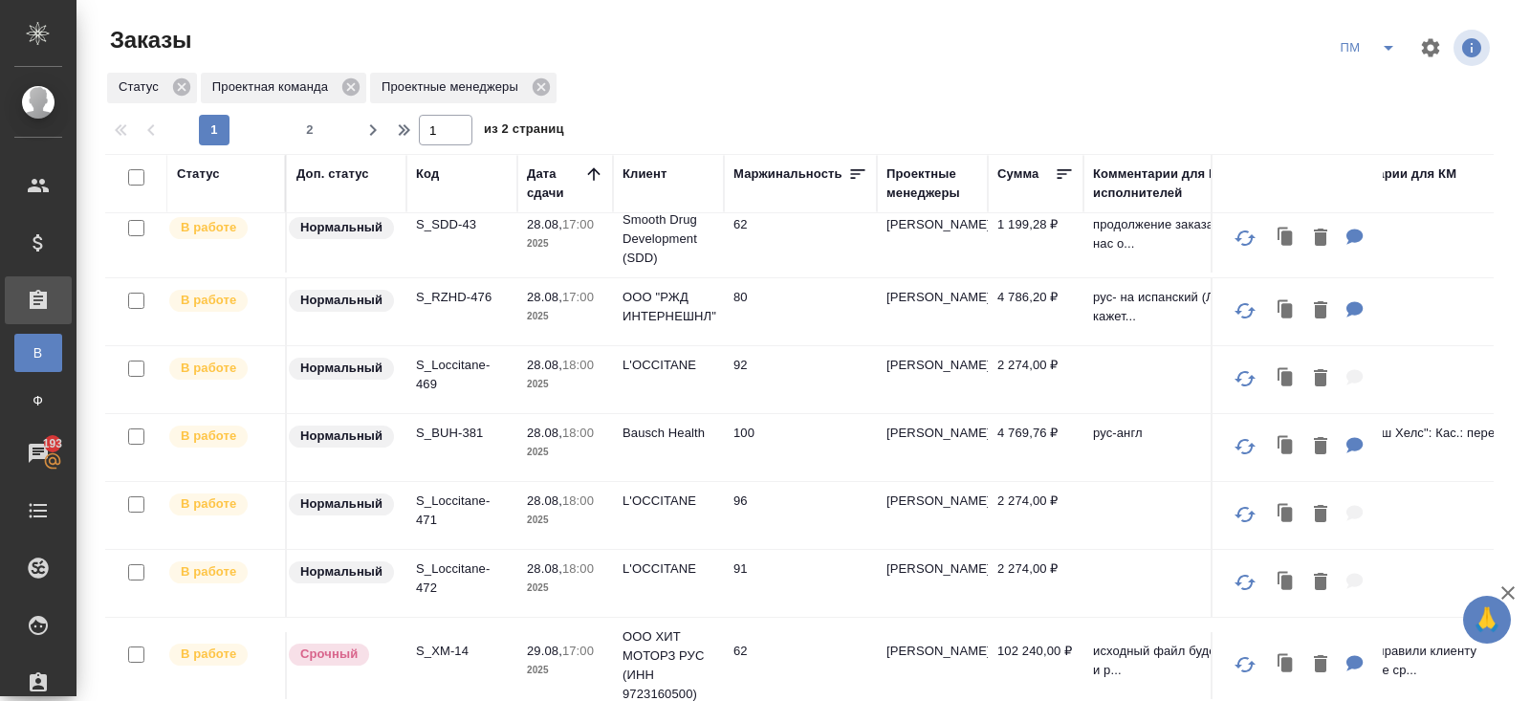
click at [901, 190] on div "Проектные менеджеры" at bounding box center [932, 183] width 92 height 38
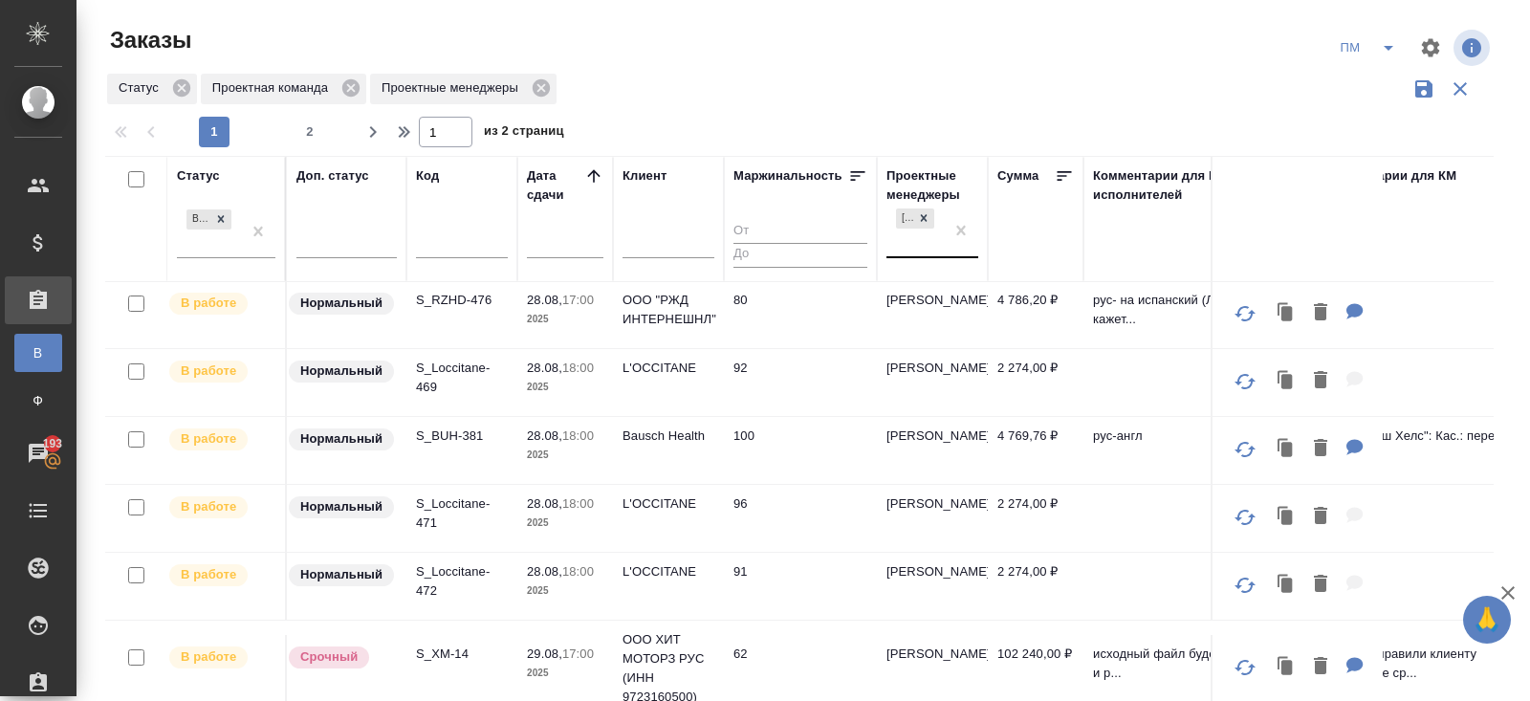
scroll to position [661, 0]
click at [907, 246] on div "[PERSON_NAME]" at bounding box center [914, 231] width 57 height 52
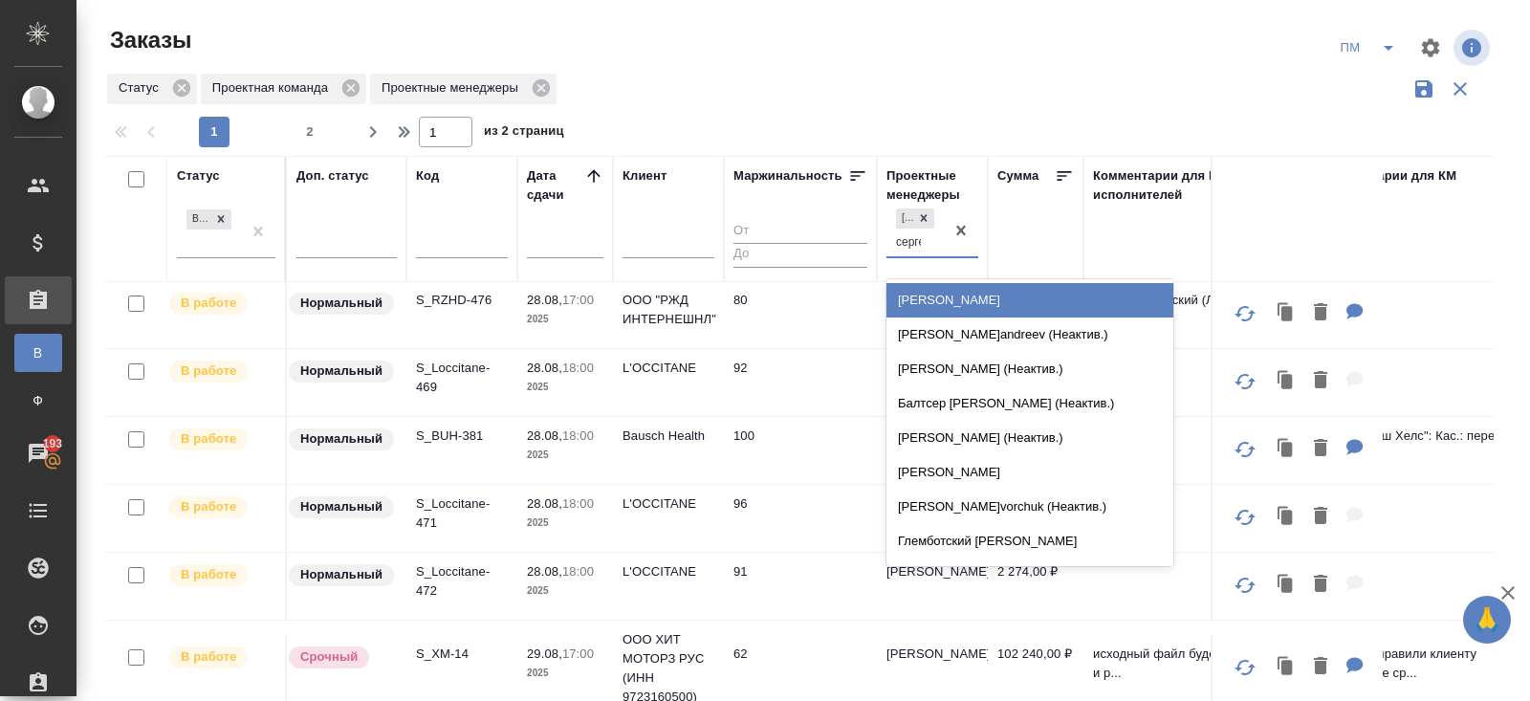
type input "сергее"
drag, startPoint x: 922, startPoint y: 211, endPoint x: 889, endPoint y: 235, distance: 40.4
click at [922, 211] on icon at bounding box center [923, 217] width 13 height 13
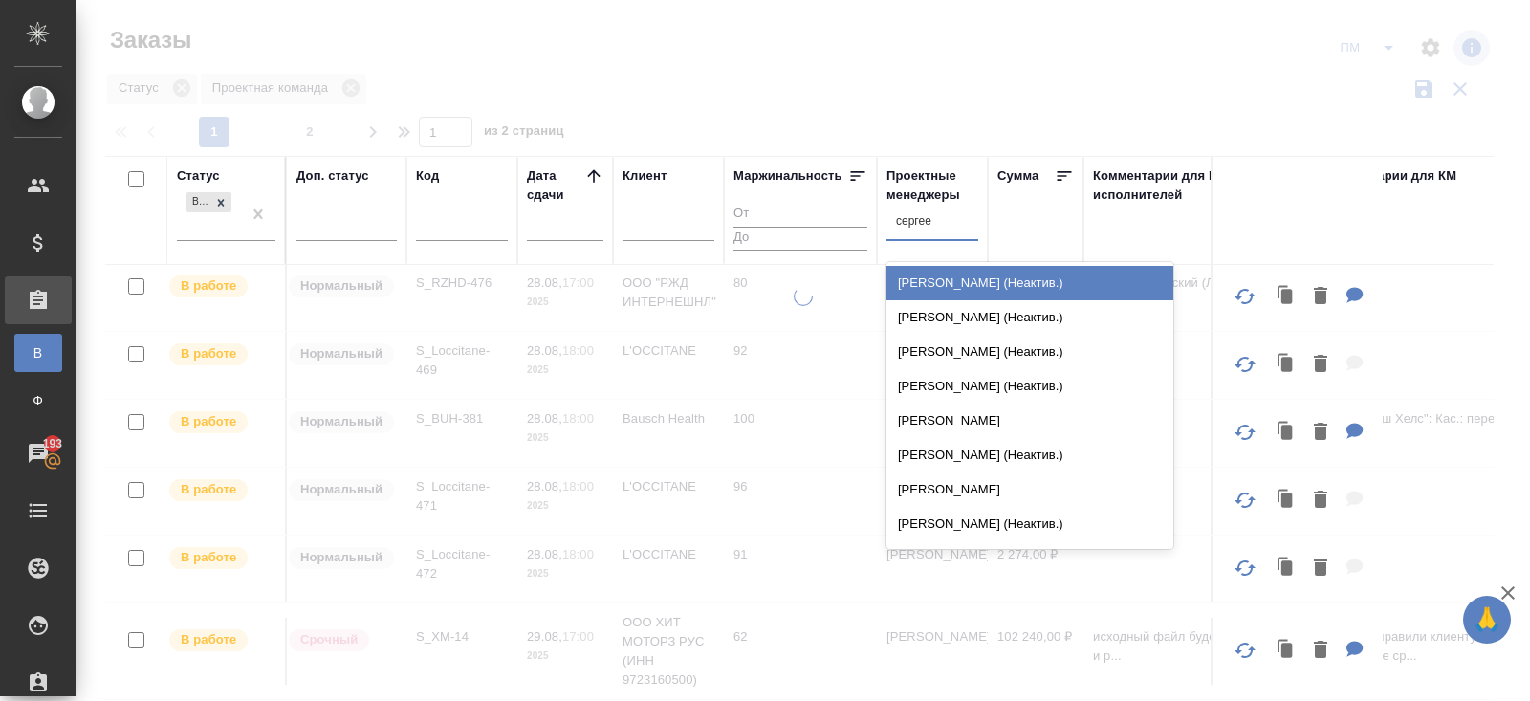
scroll to position [644, 0]
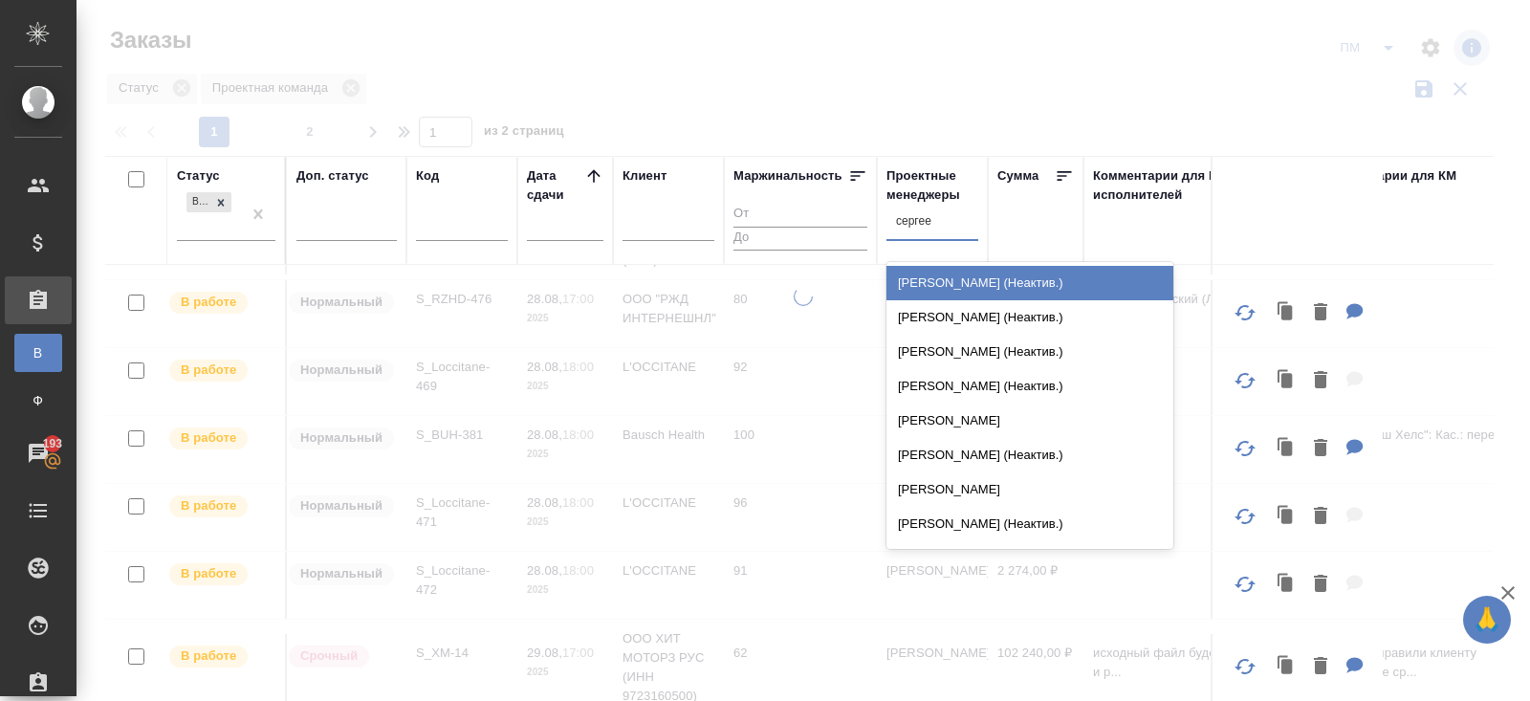
click at [954, 425] on div "Сергеева Анастасия" at bounding box center [1029, 420] width 287 height 34
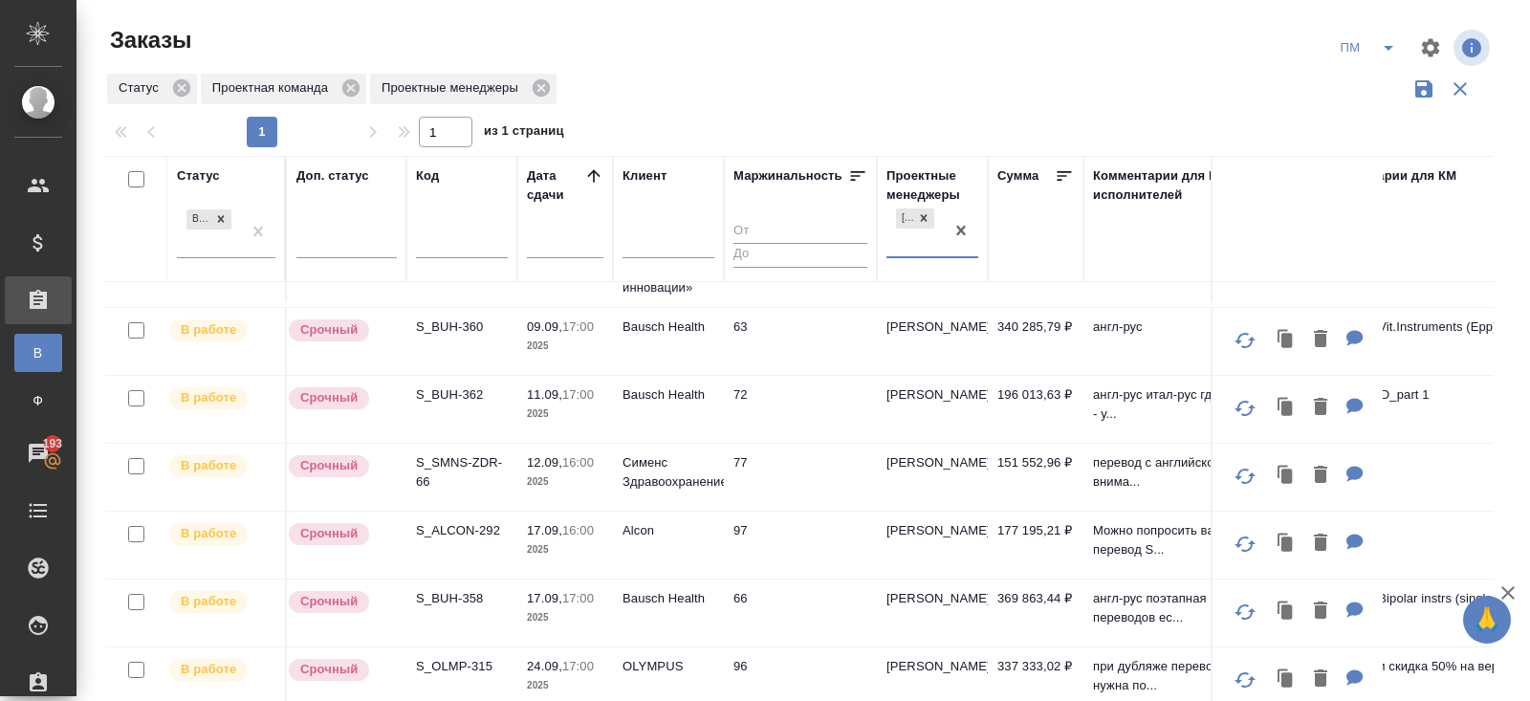
scroll to position [0, 0]
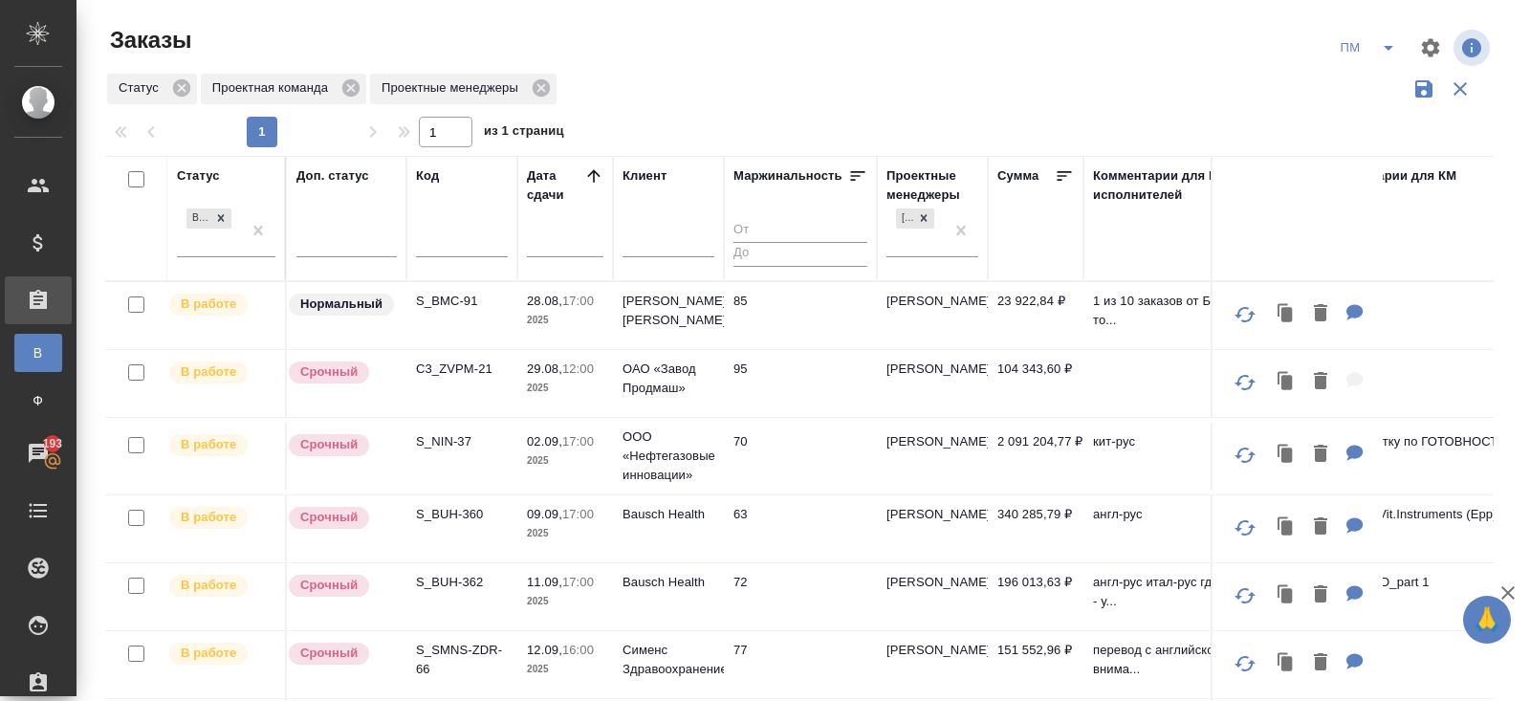
click at [445, 302] on p "S_BMC-91" at bounding box center [462, 301] width 92 height 19
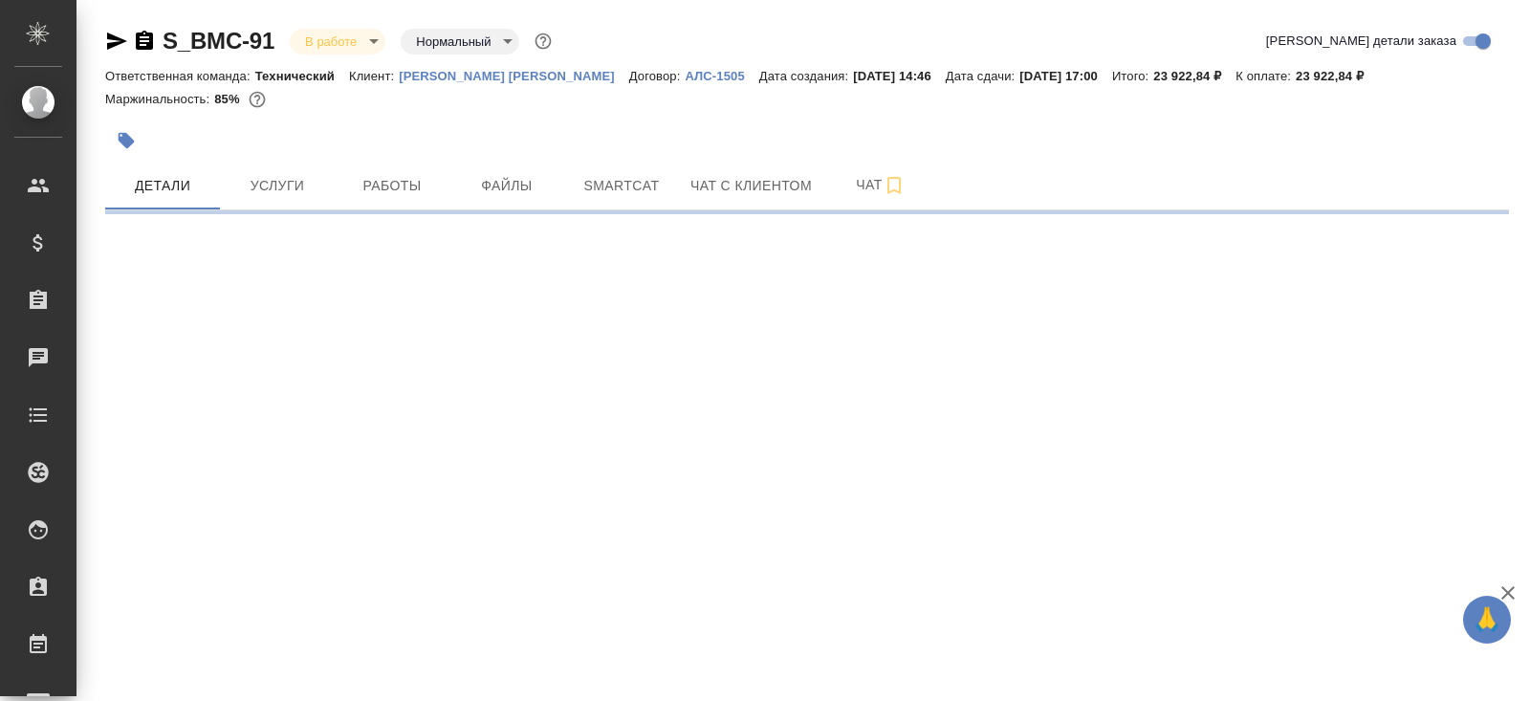
select select "RU"
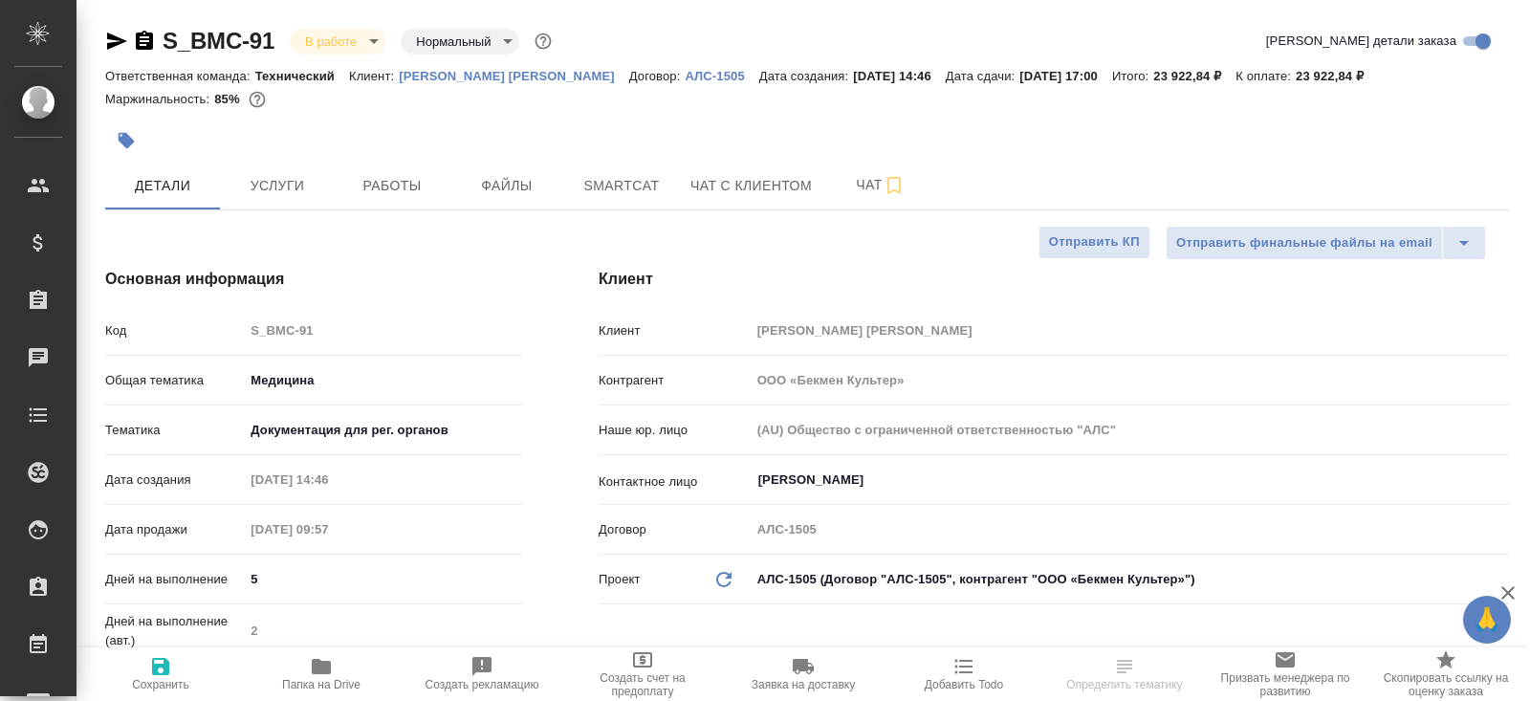
type textarea "x"
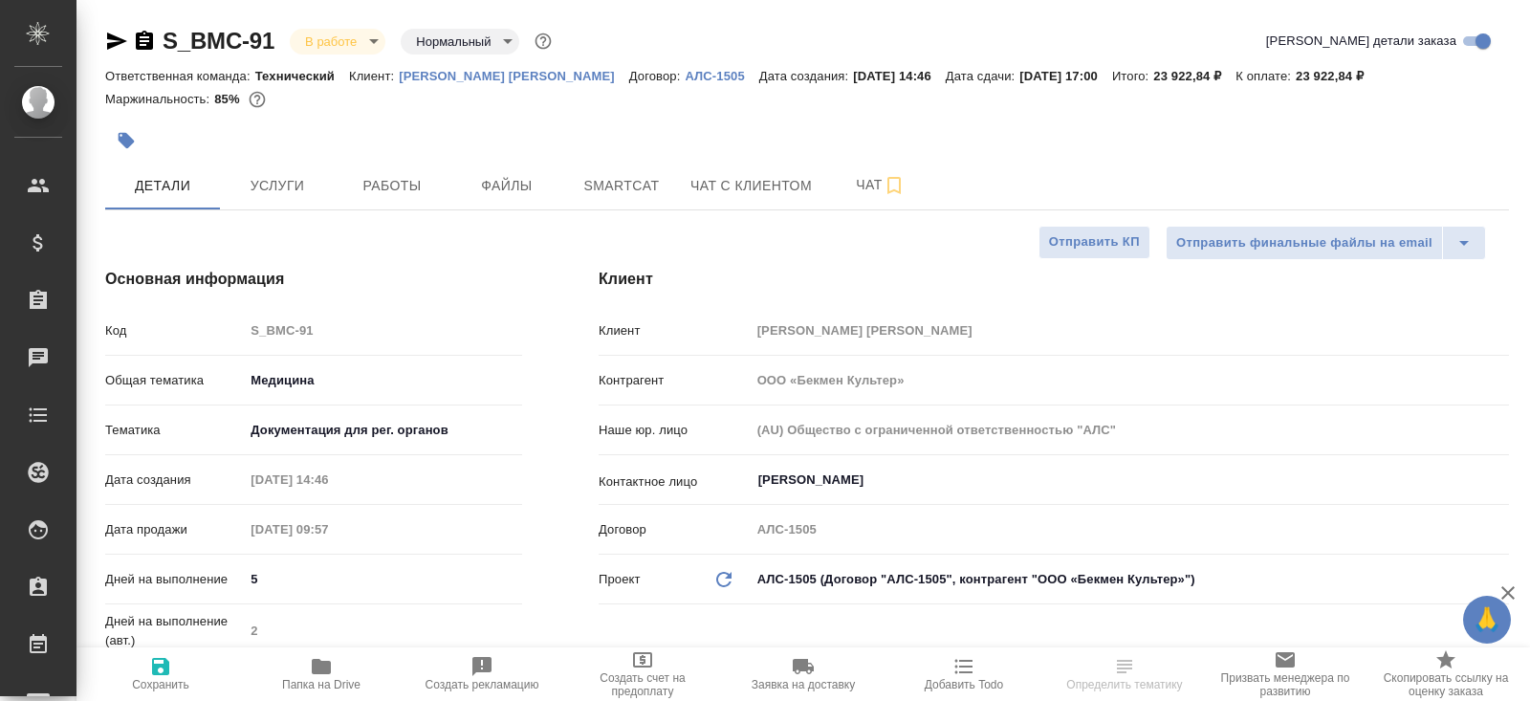
type textarea "x"
click at [855, 185] on span "Чат" at bounding box center [881, 185] width 92 height 24
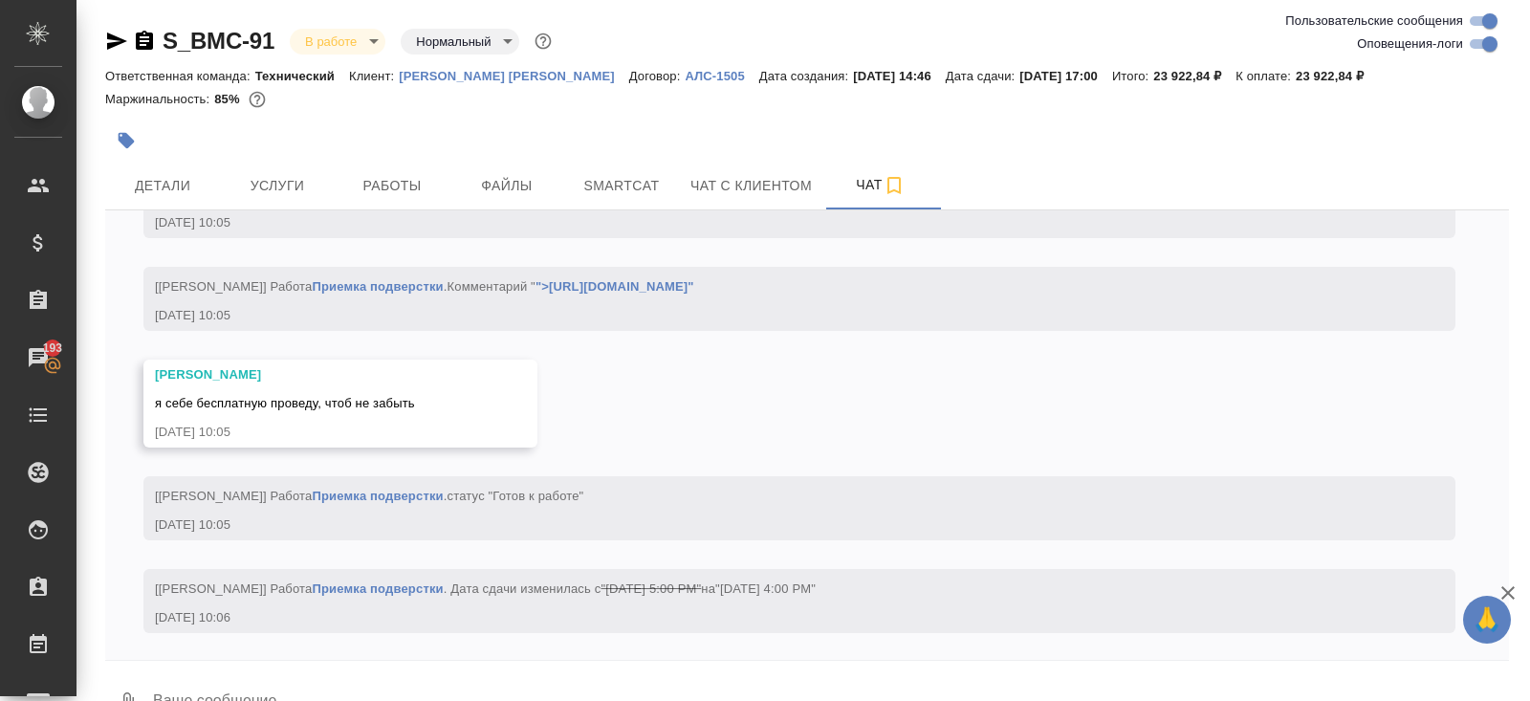
scroll to position [18299, 0]
click at [1478, 47] on input "Оповещения-логи" at bounding box center [1489, 44] width 69 height 23
checkbox input "false"
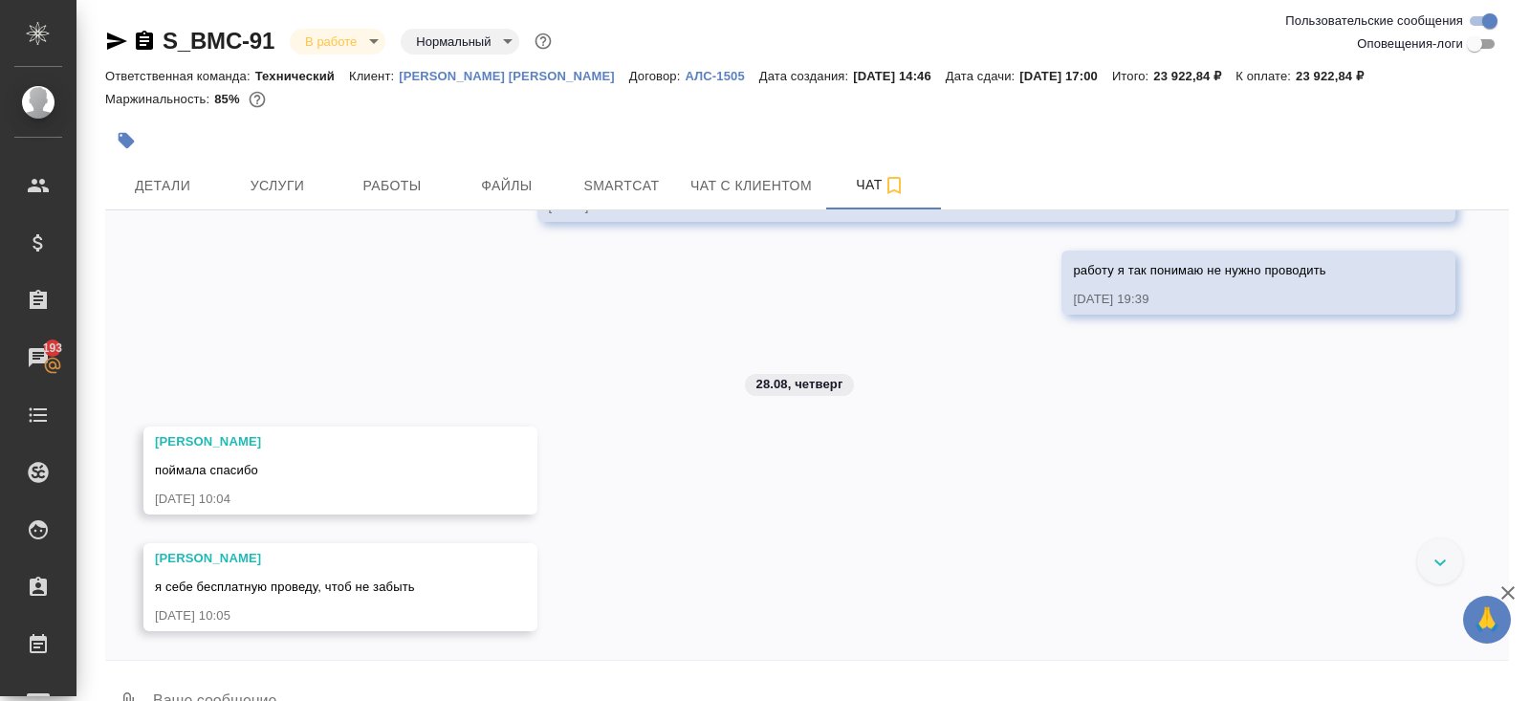
scroll to position [9855, 0]
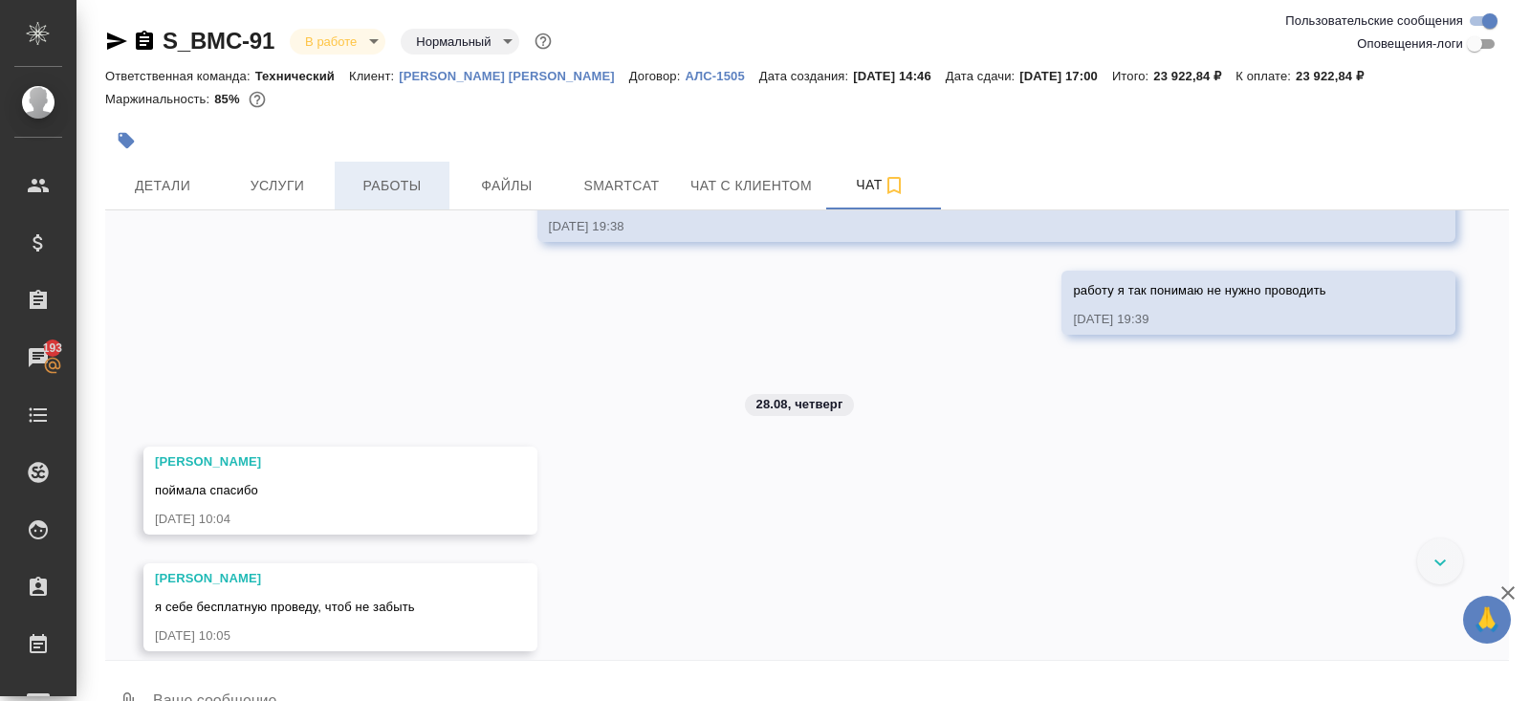
click at [419, 186] on span "Работы" at bounding box center [392, 186] width 92 height 24
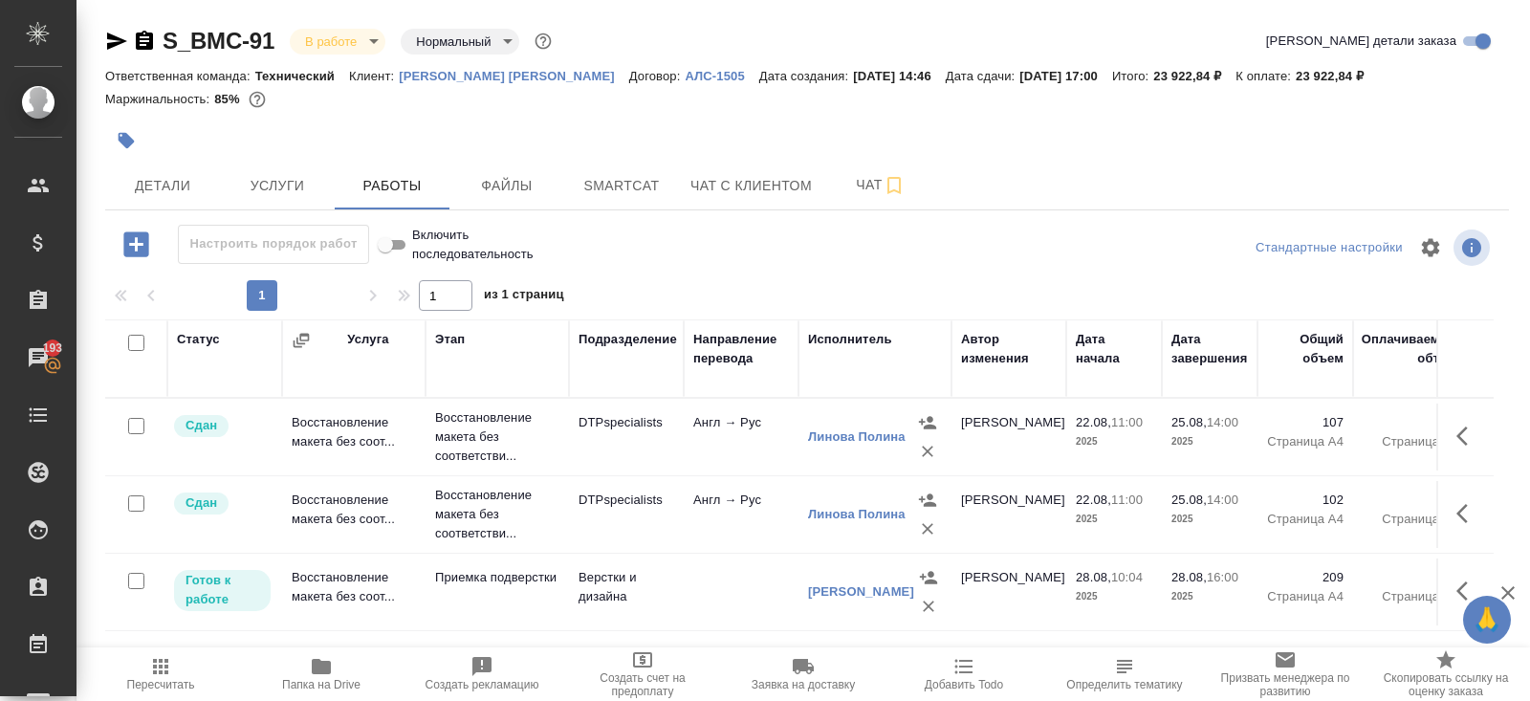
scroll to position [97, 0]
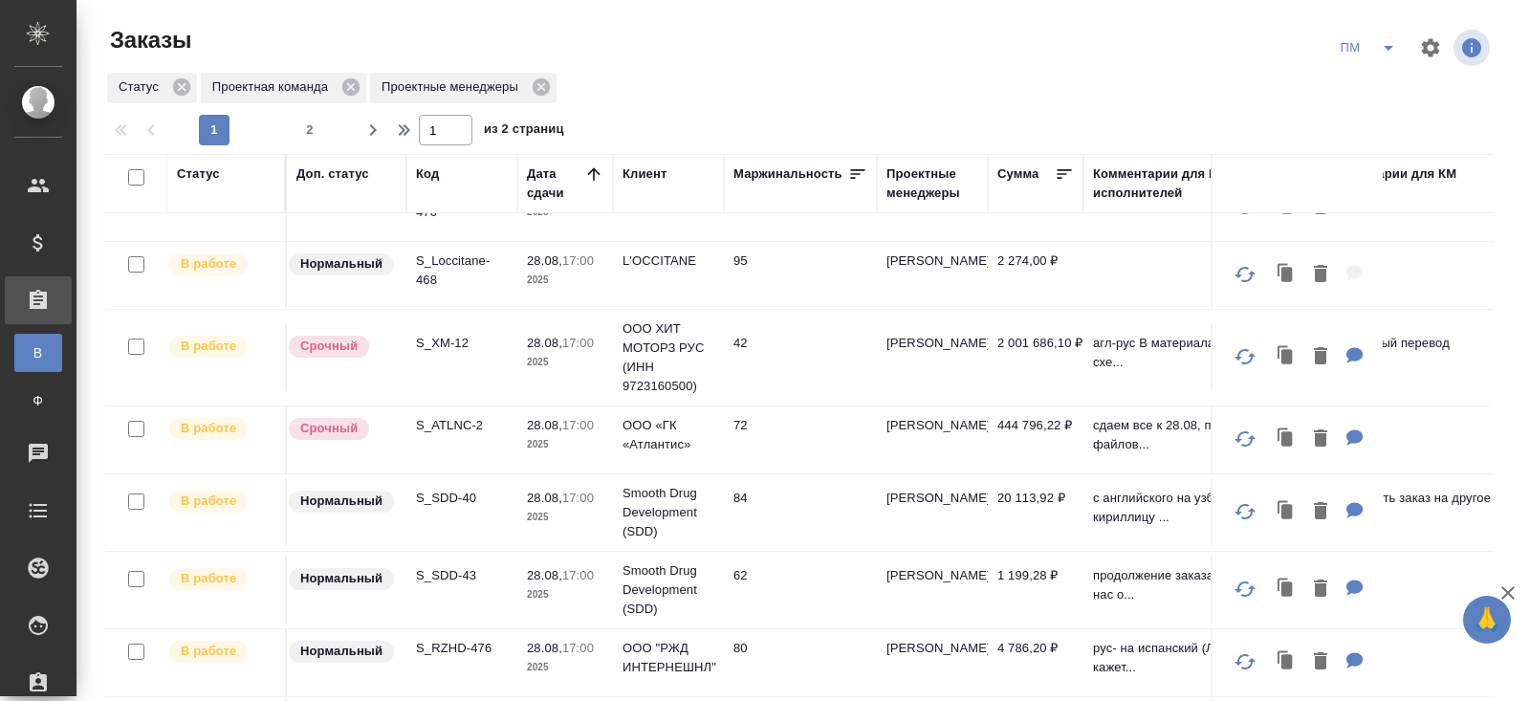
scroll to position [262, 0]
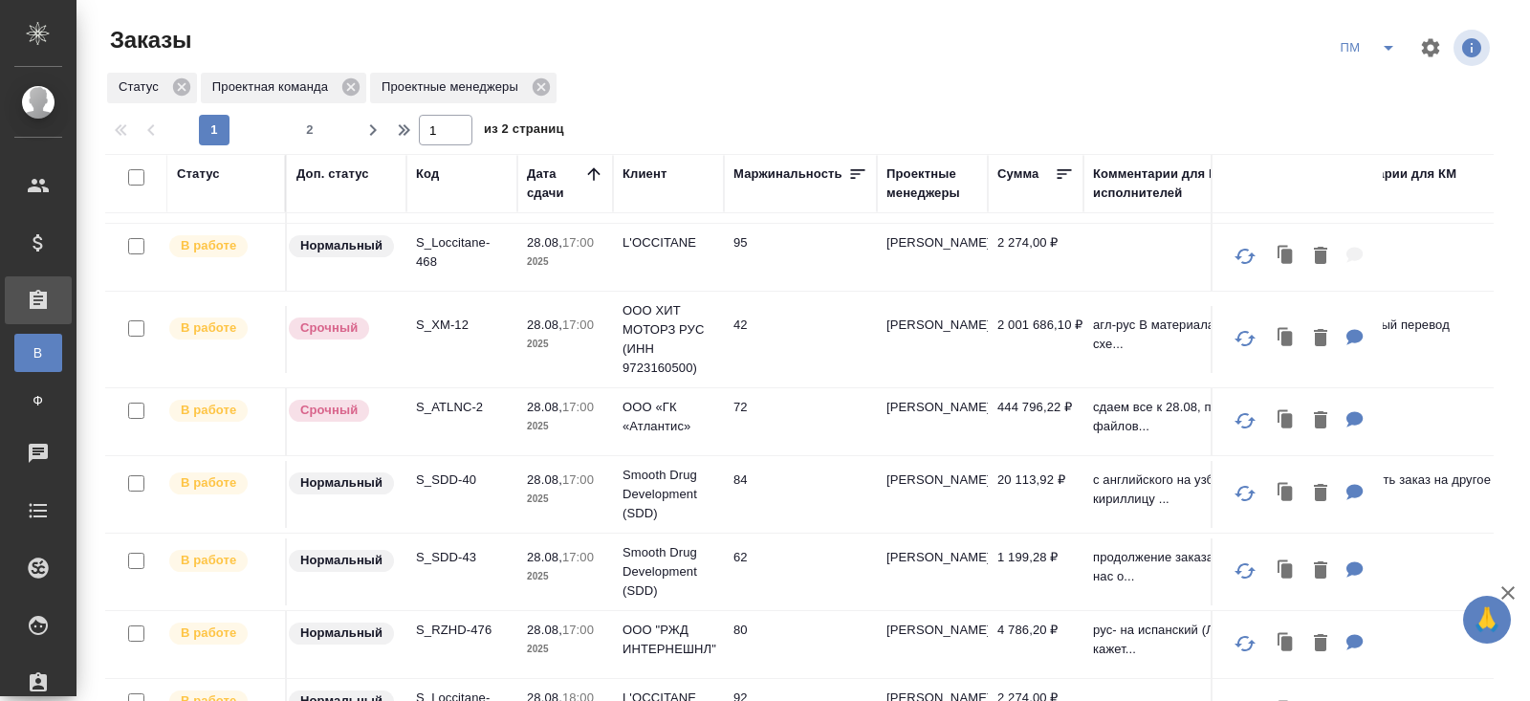
click at [443, 473] on p "S_SDD-40" at bounding box center [462, 479] width 92 height 19
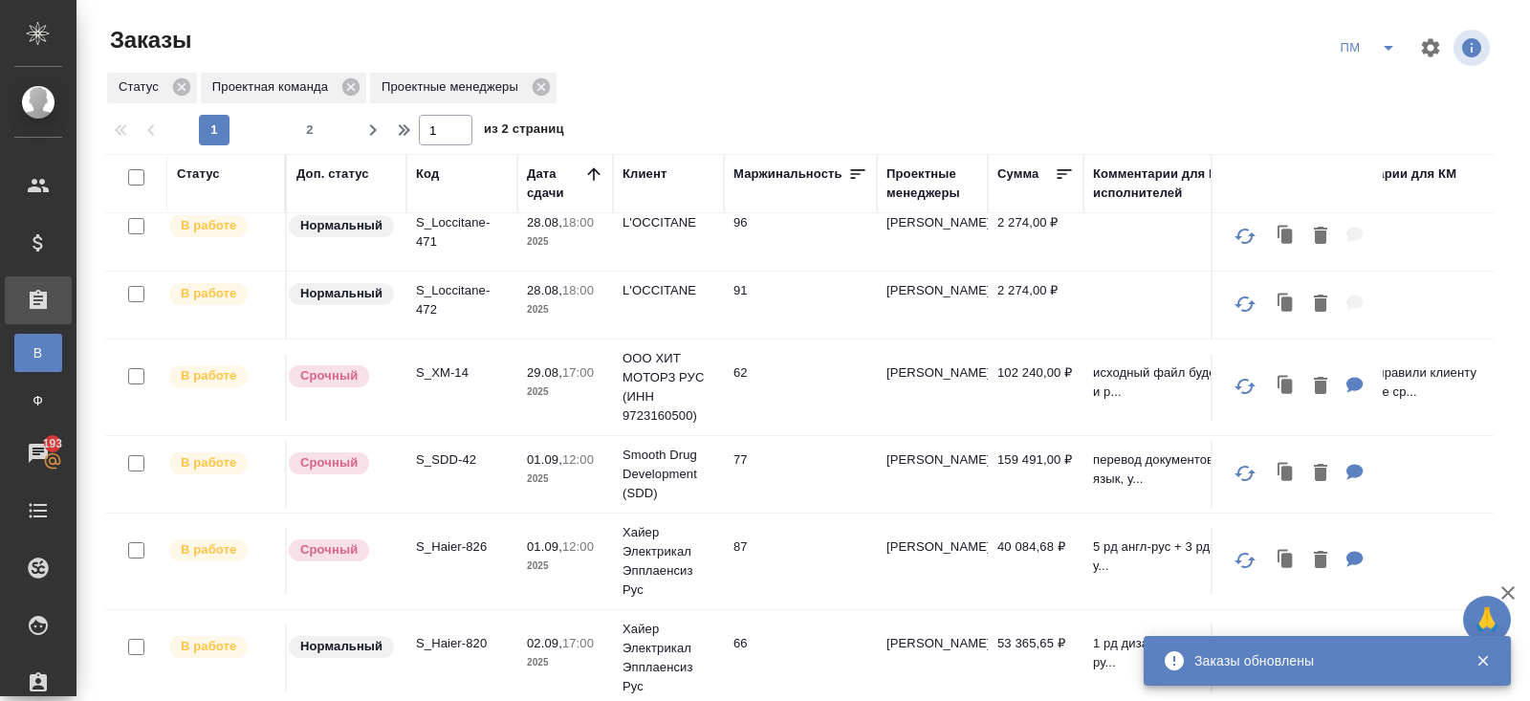
scroll to position [871, 0]
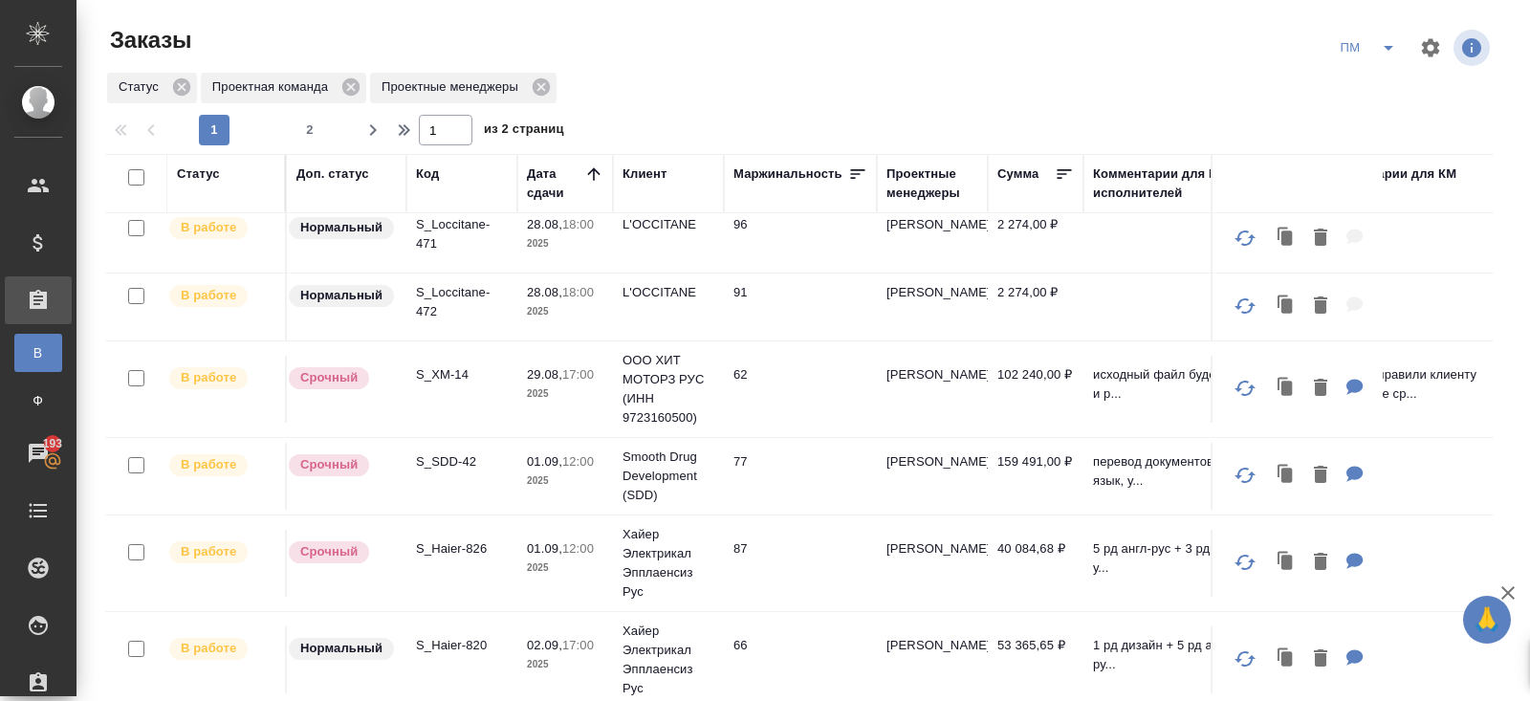
click at [442, 465] on td "S_SDD-42" at bounding box center [461, 476] width 111 height 67
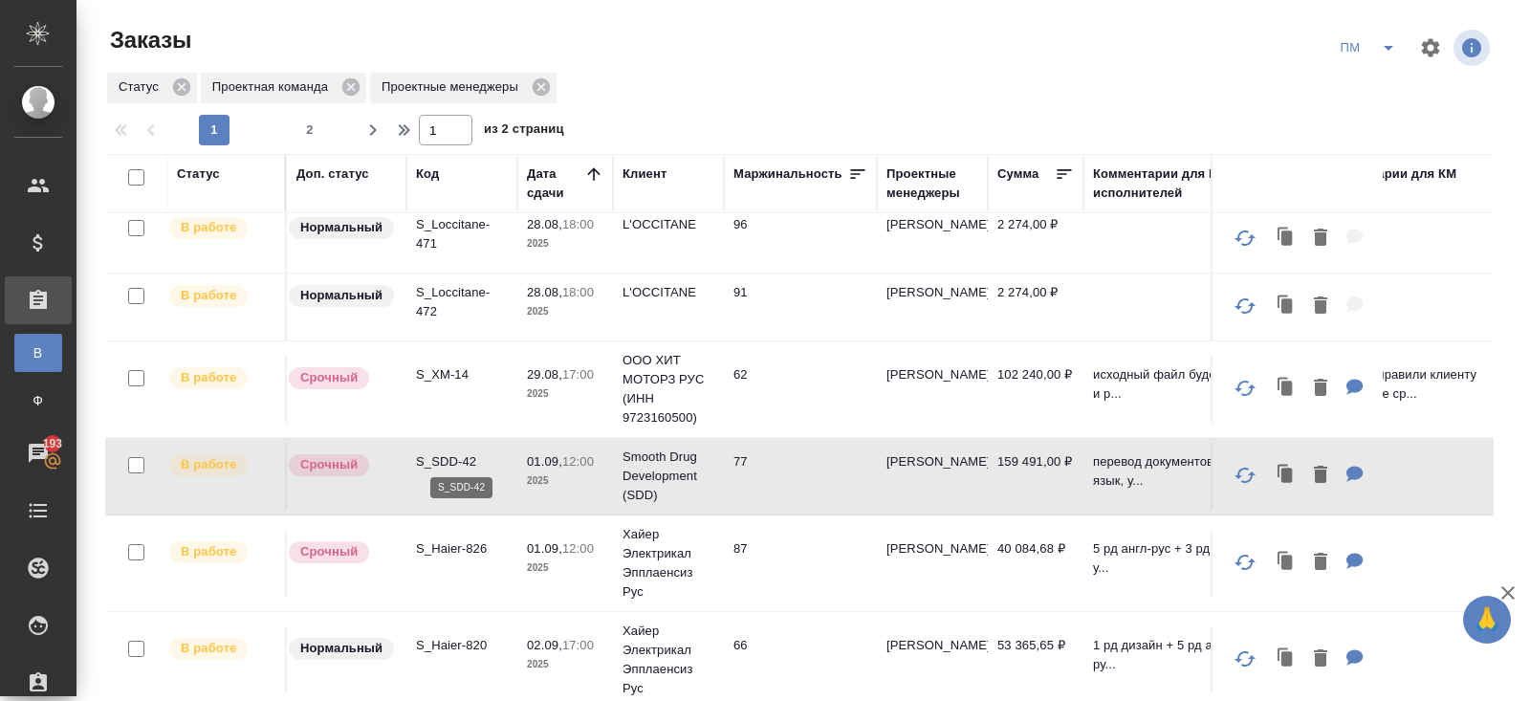
click at [439, 454] on p "S_SDD-42" at bounding box center [462, 461] width 92 height 19
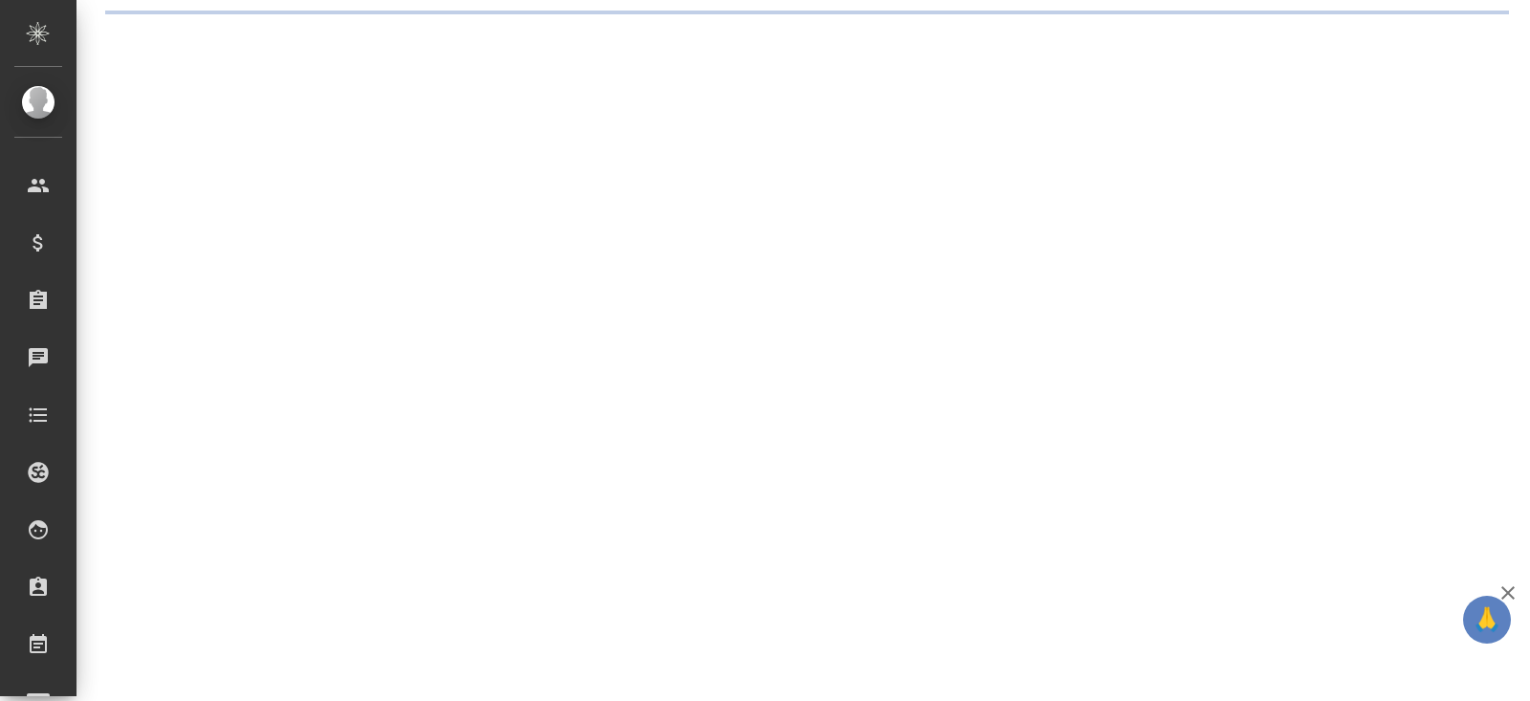
select select "RU"
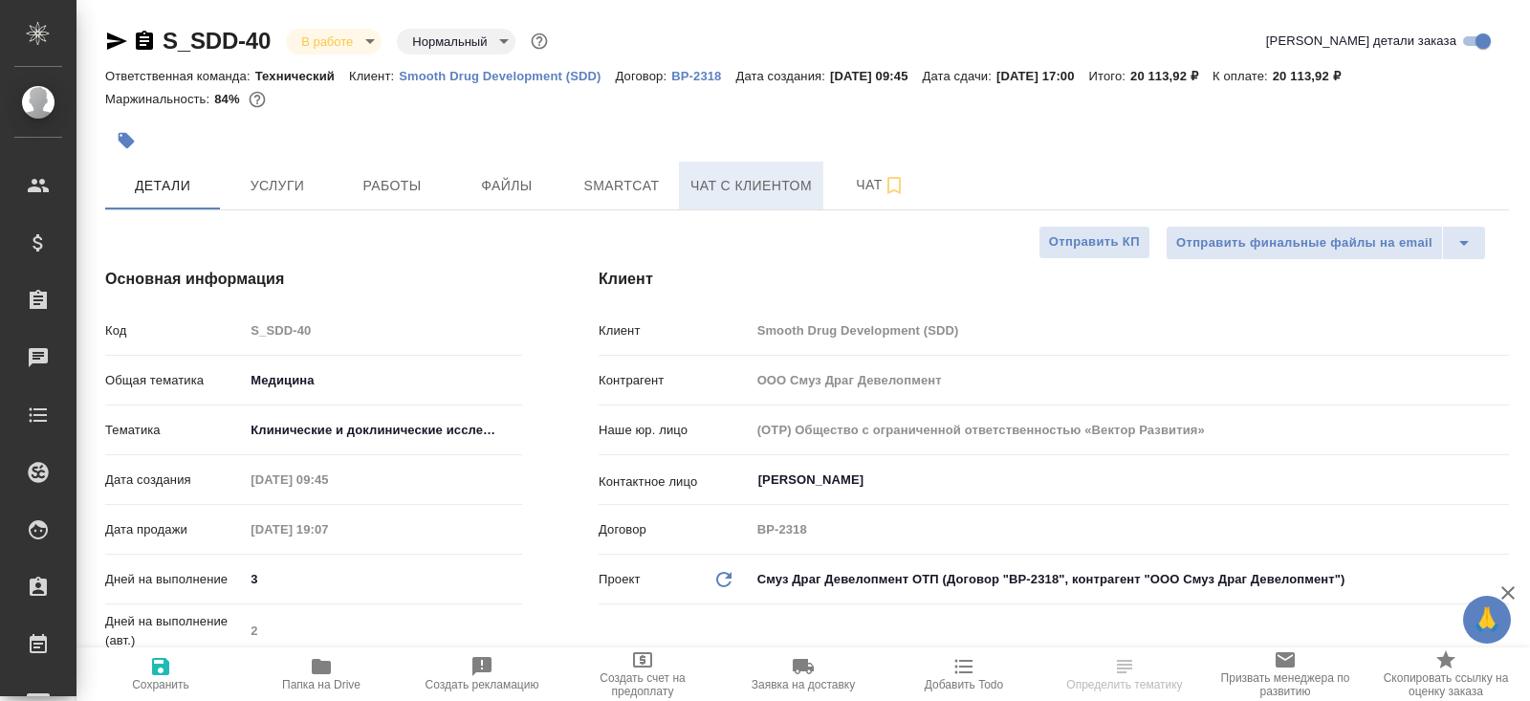
type textarea "x"
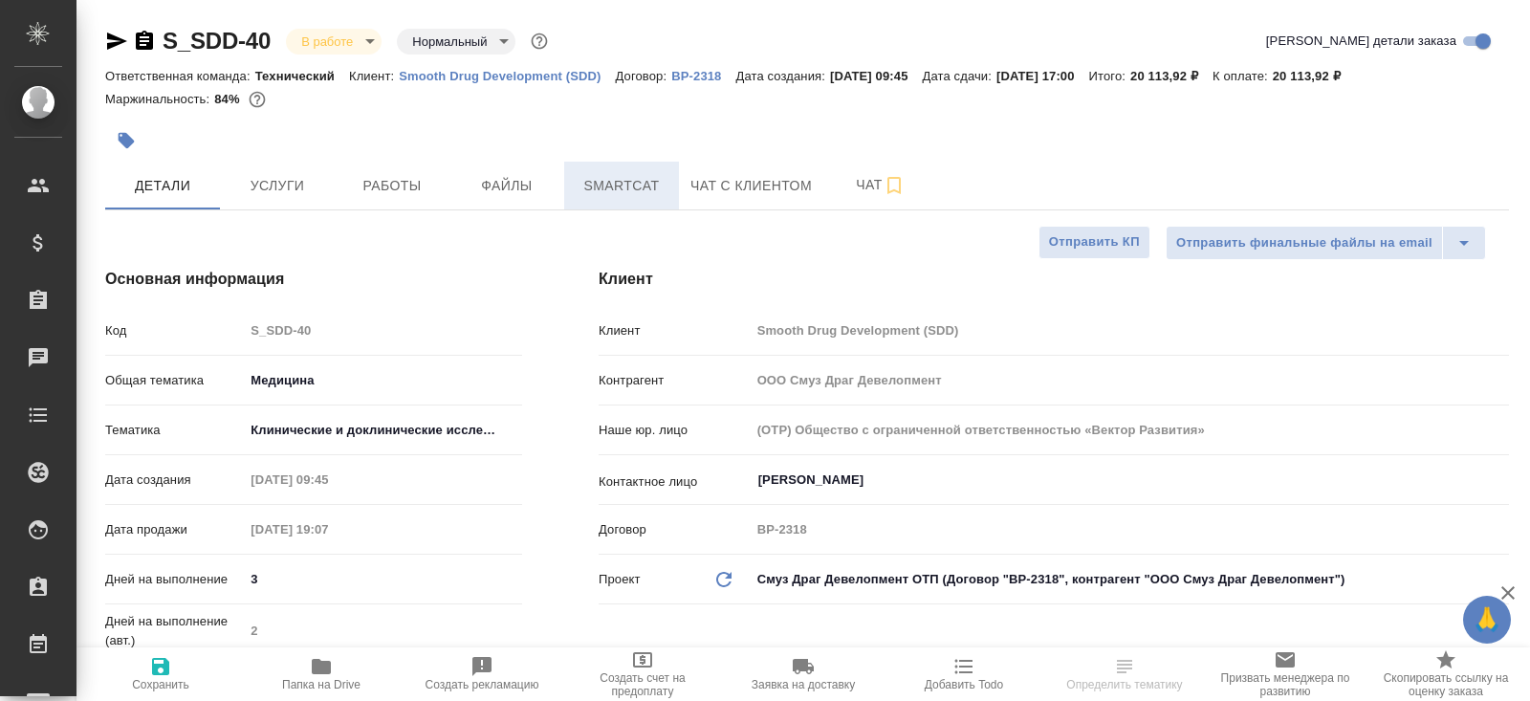
type textarea "x"
click at [649, 184] on span "Smartcat" at bounding box center [622, 186] width 92 height 24
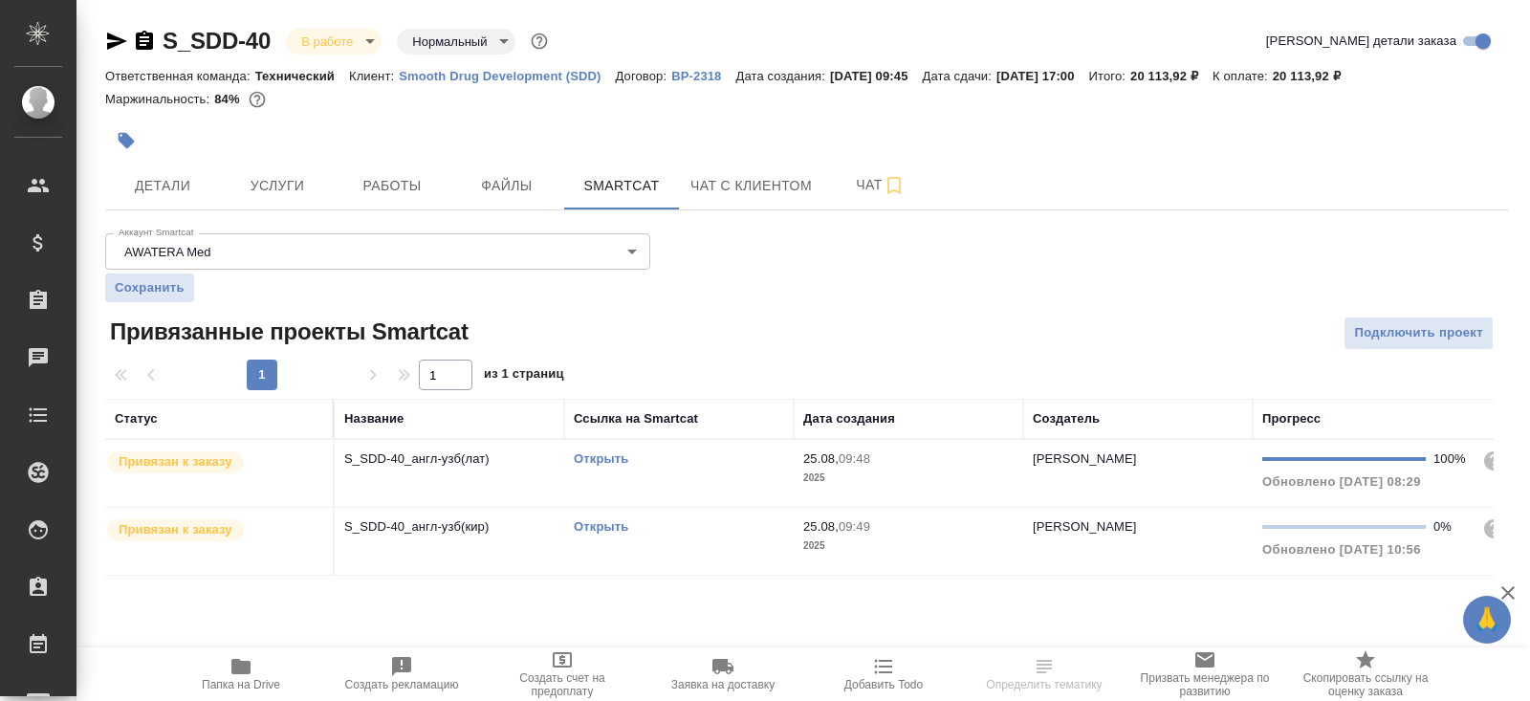
click at [597, 451] on link "Открыть" at bounding box center [601, 458] width 54 height 14
click at [384, 162] on button "Работы" at bounding box center [392, 186] width 115 height 48
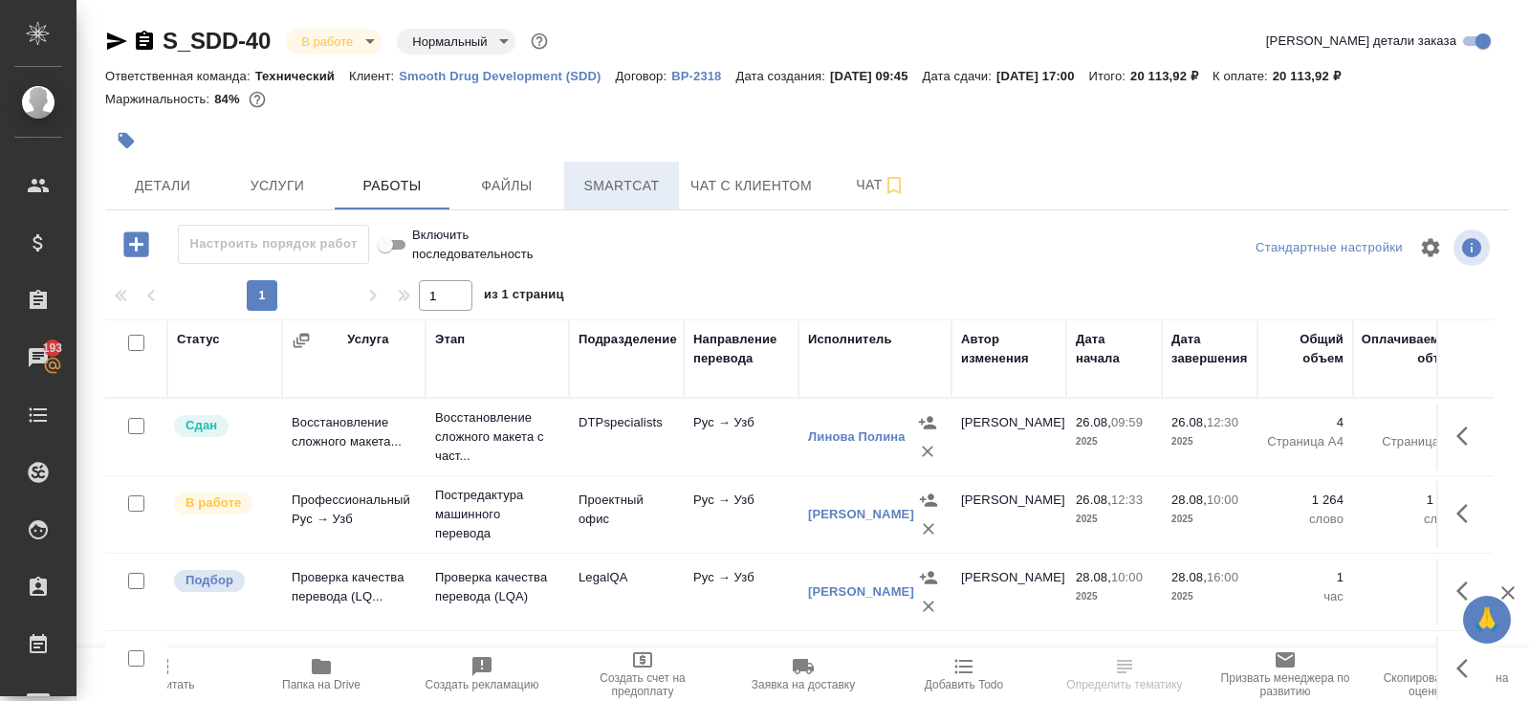
scroll to position [97, 0]
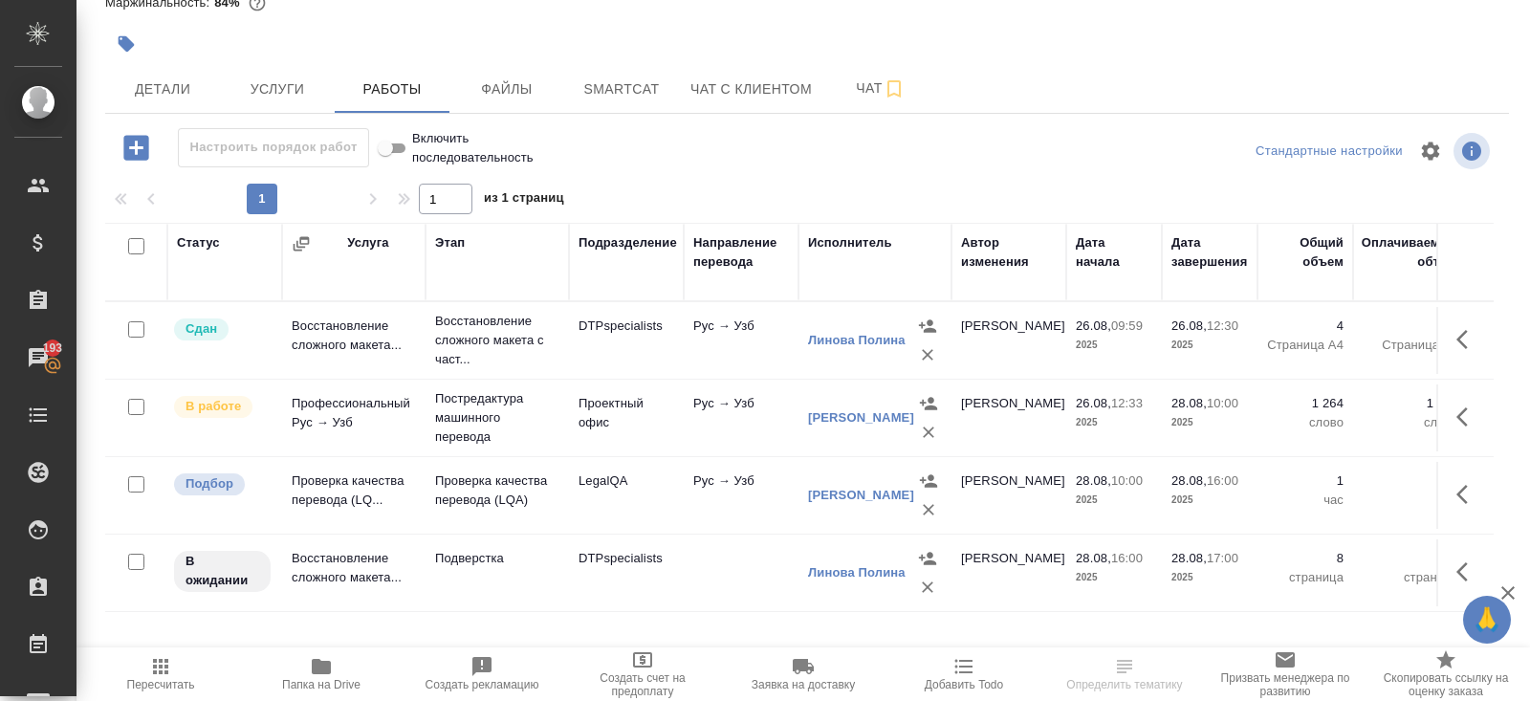
click at [1471, 410] on icon "button" at bounding box center [1467, 416] width 23 height 23
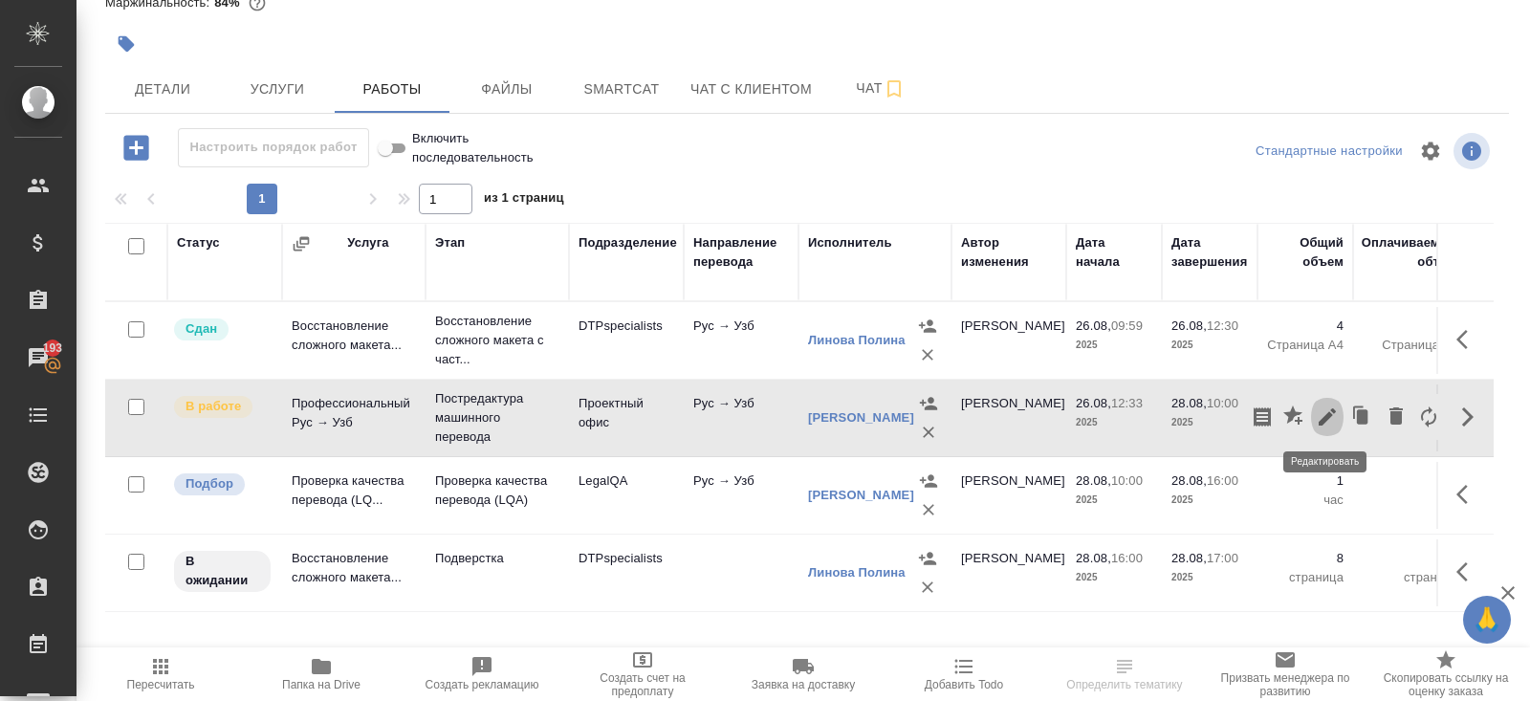
click at [1318, 417] on icon "button" at bounding box center [1327, 416] width 23 height 23
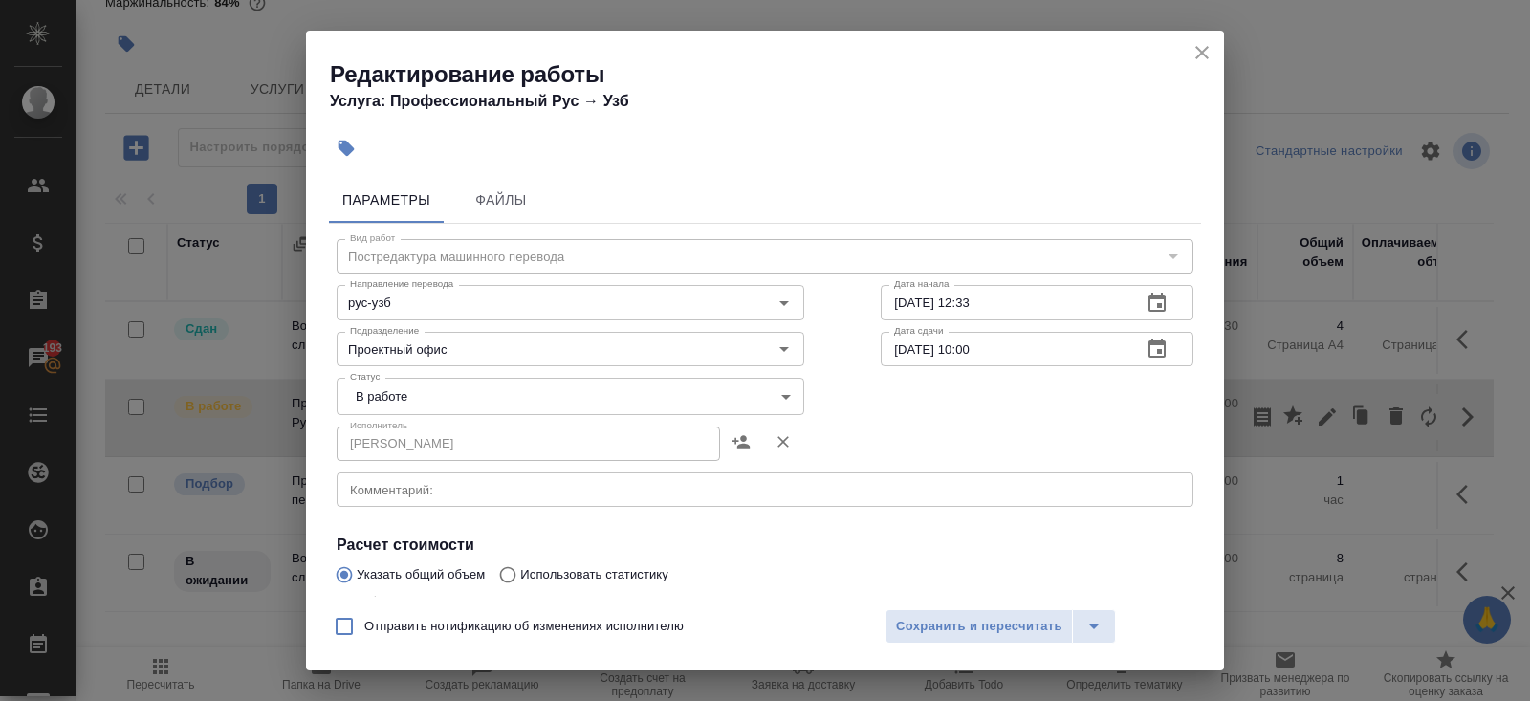
click at [442, 401] on body "🙏 .cls-1 fill:#fff; AWATERA [PERSON_NAME] Спецификации Заказы 193 Чаты Todo Про…" at bounding box center [765, 350] width 1530 height 701
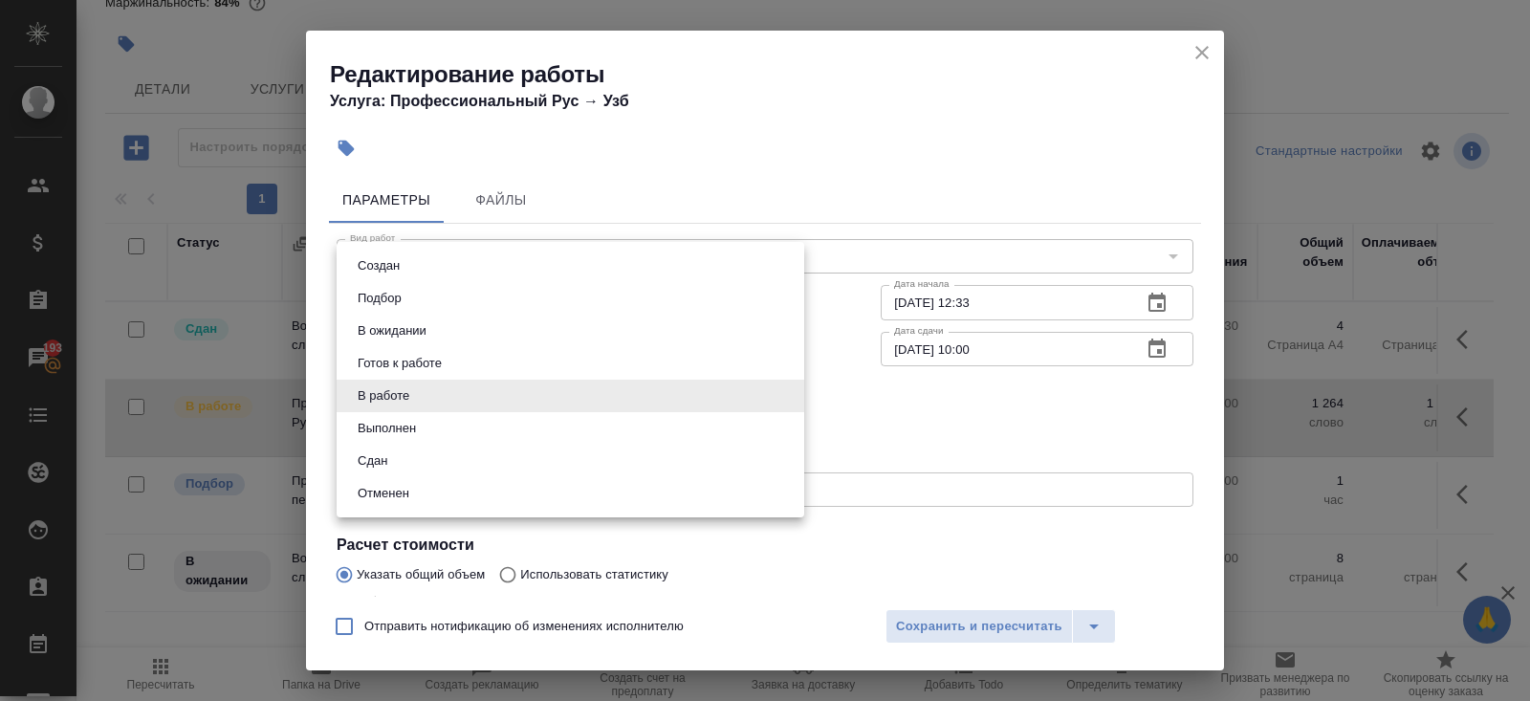
click at [440, 422] on li "Выполнен" at bounding box center [571, 428] width 468 height 33
type input "completed"
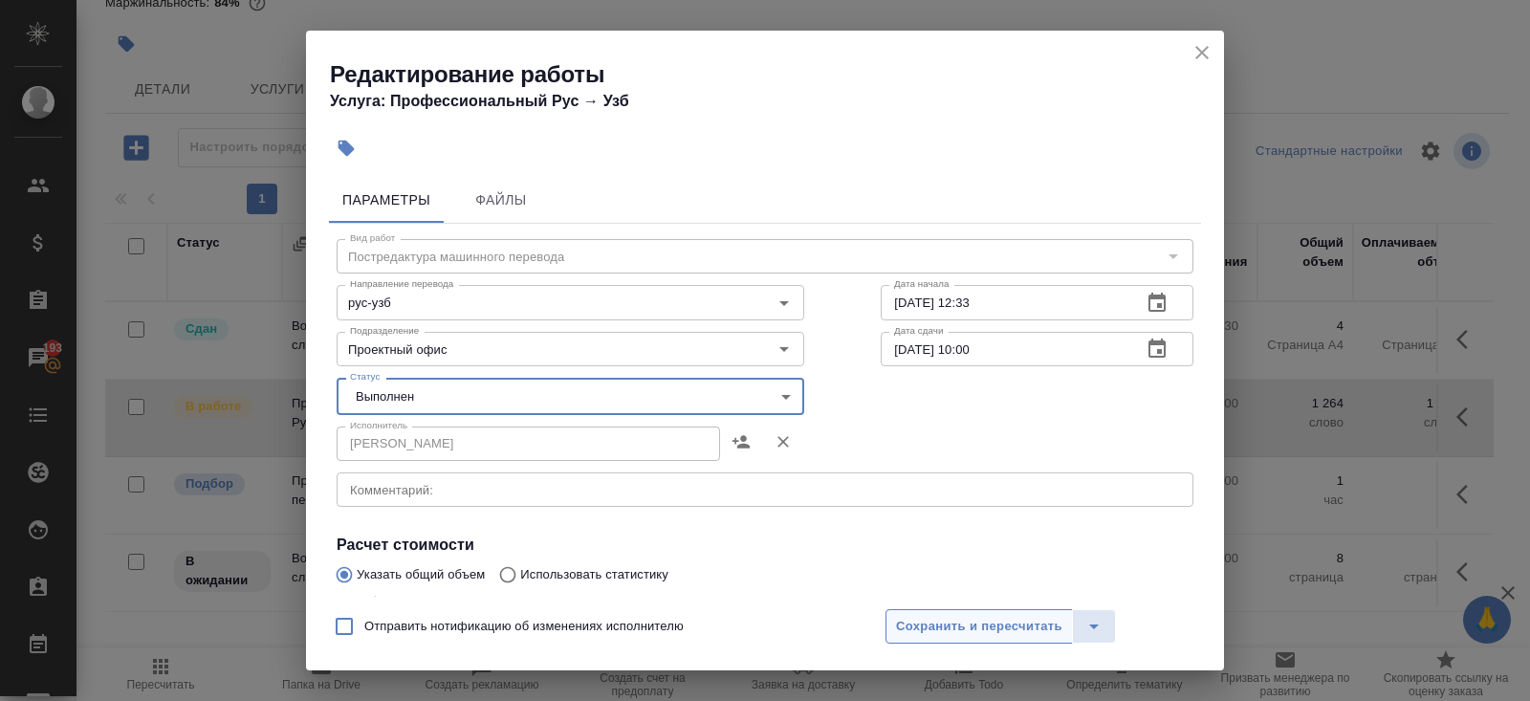
click at [899, 620] on span "Сохранить и пересчитать" at bounding box center [979, 627] width 166 height 22
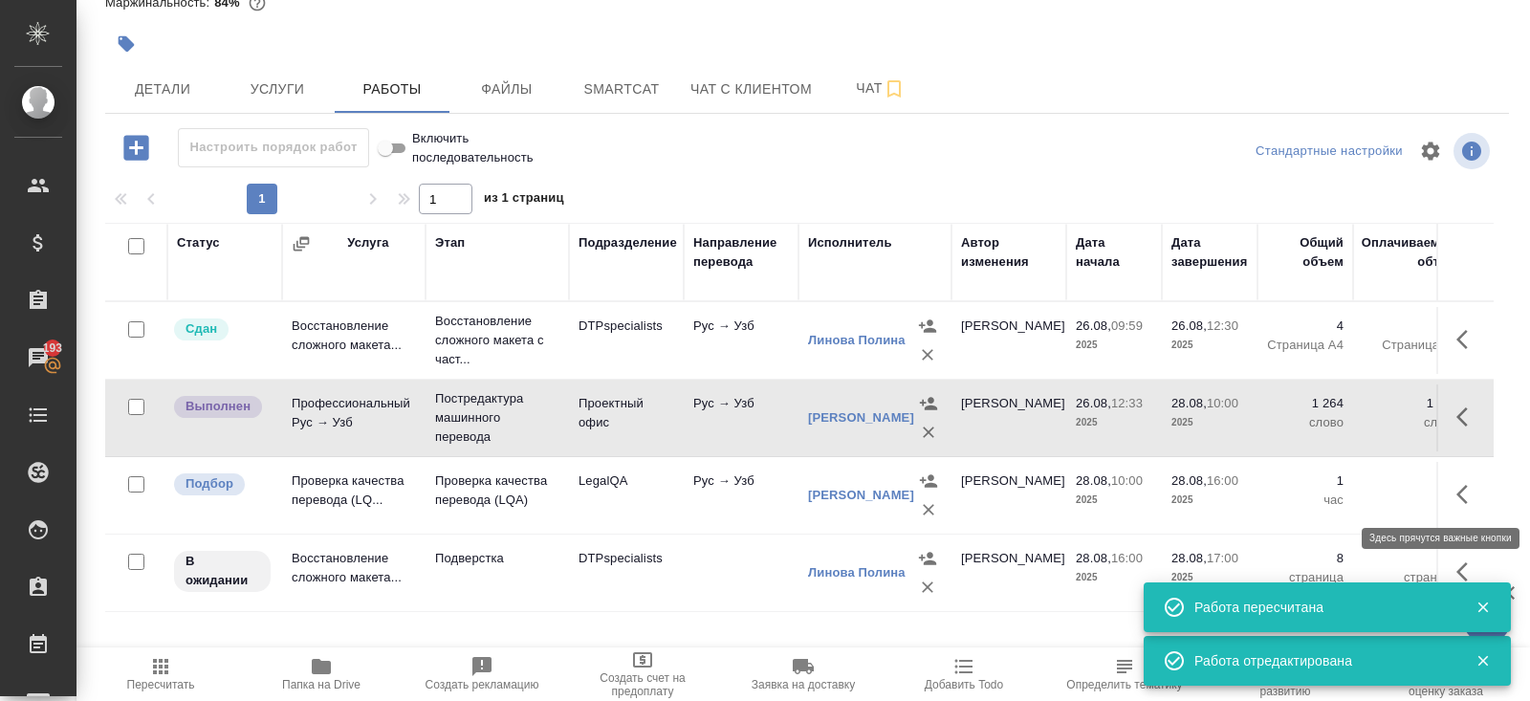
click at [1461, 493] on icon "button" at bounding box center [1461, 494] width 11 height 19
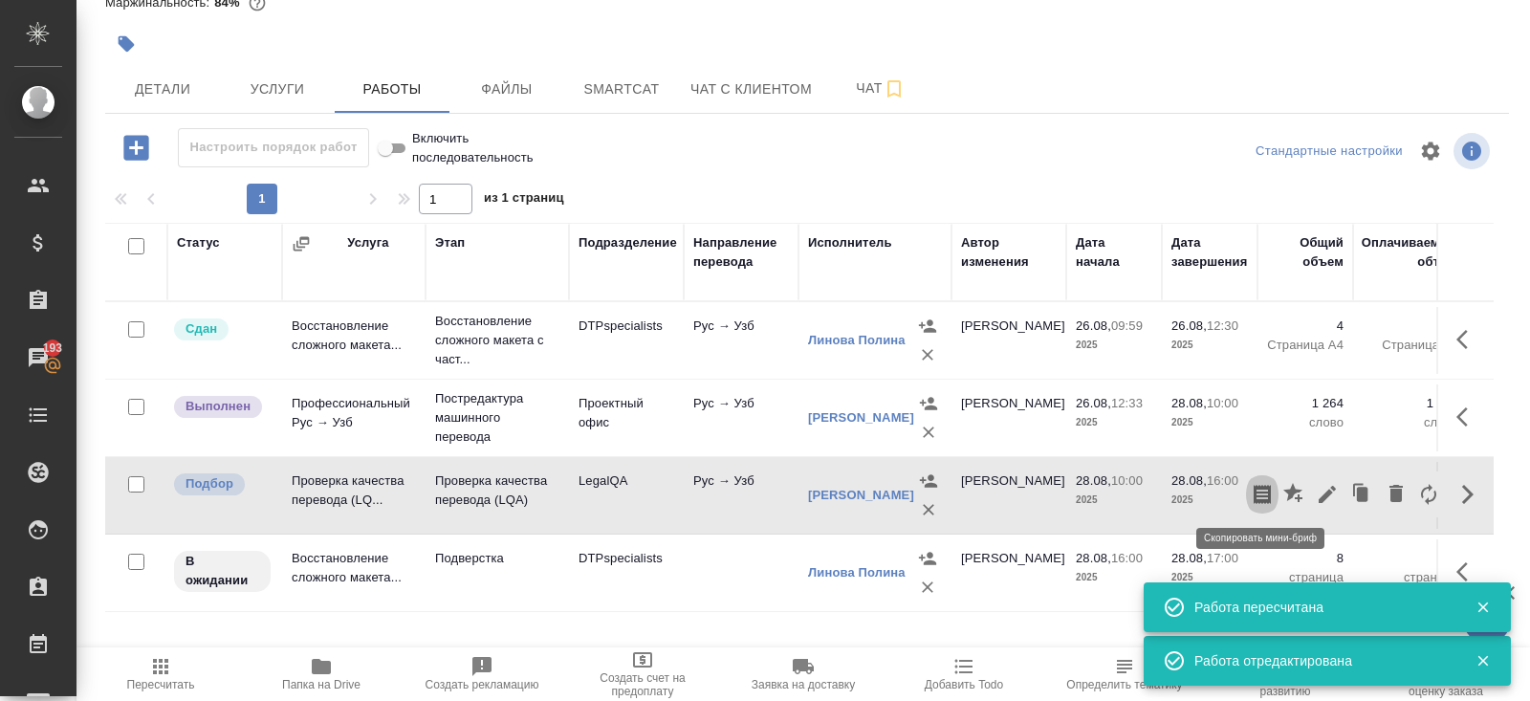
click at [1264, 491] on icon "button" at bounding box center [1262, 494] width 23 height 23
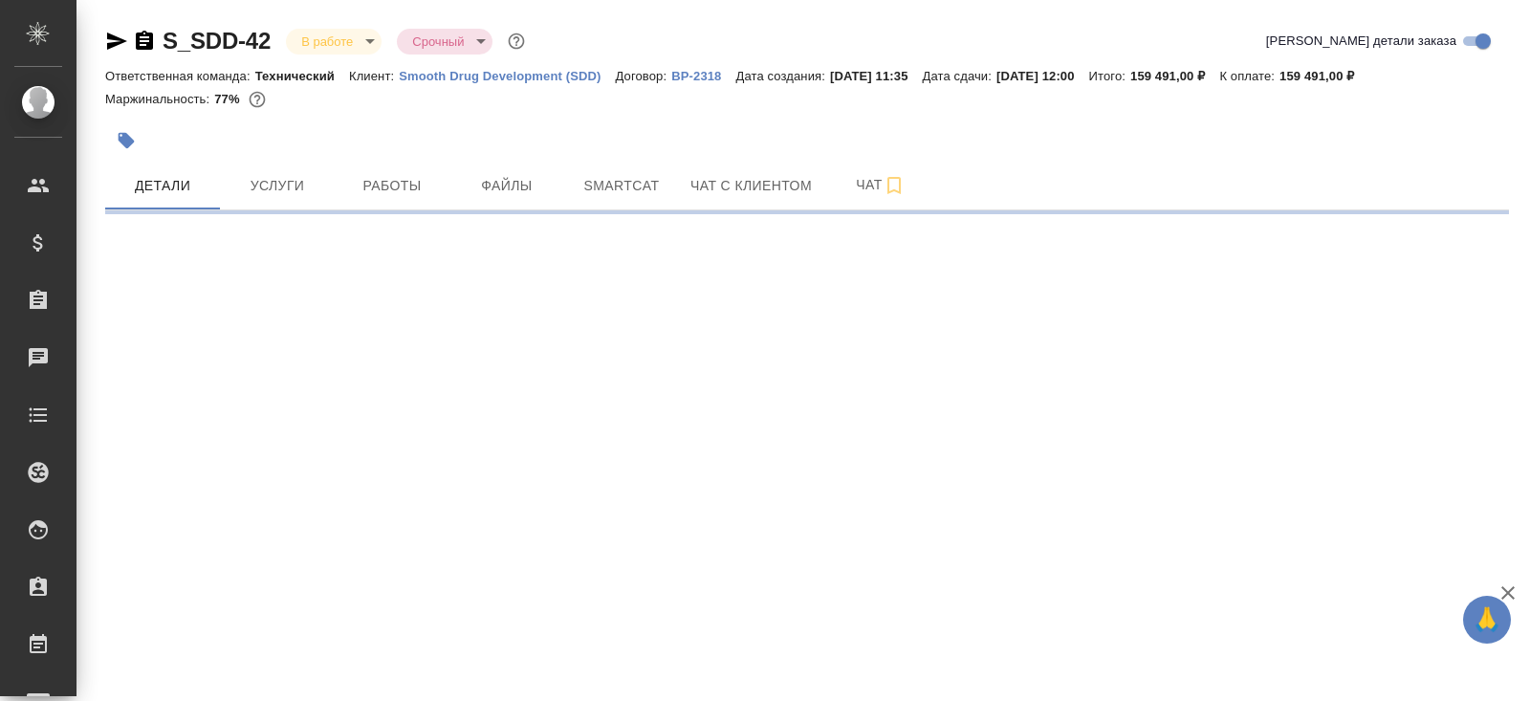
select select "RU"
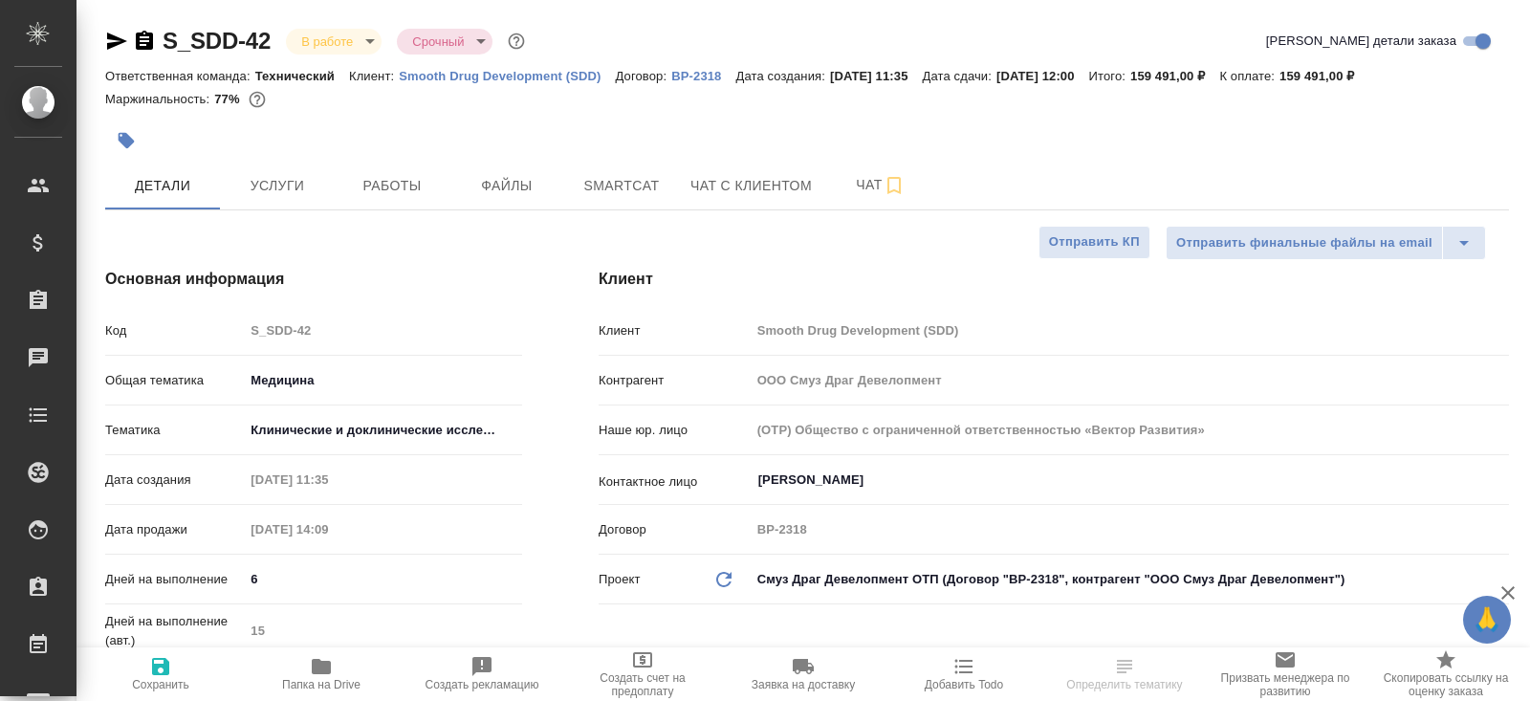
type textarea "x"
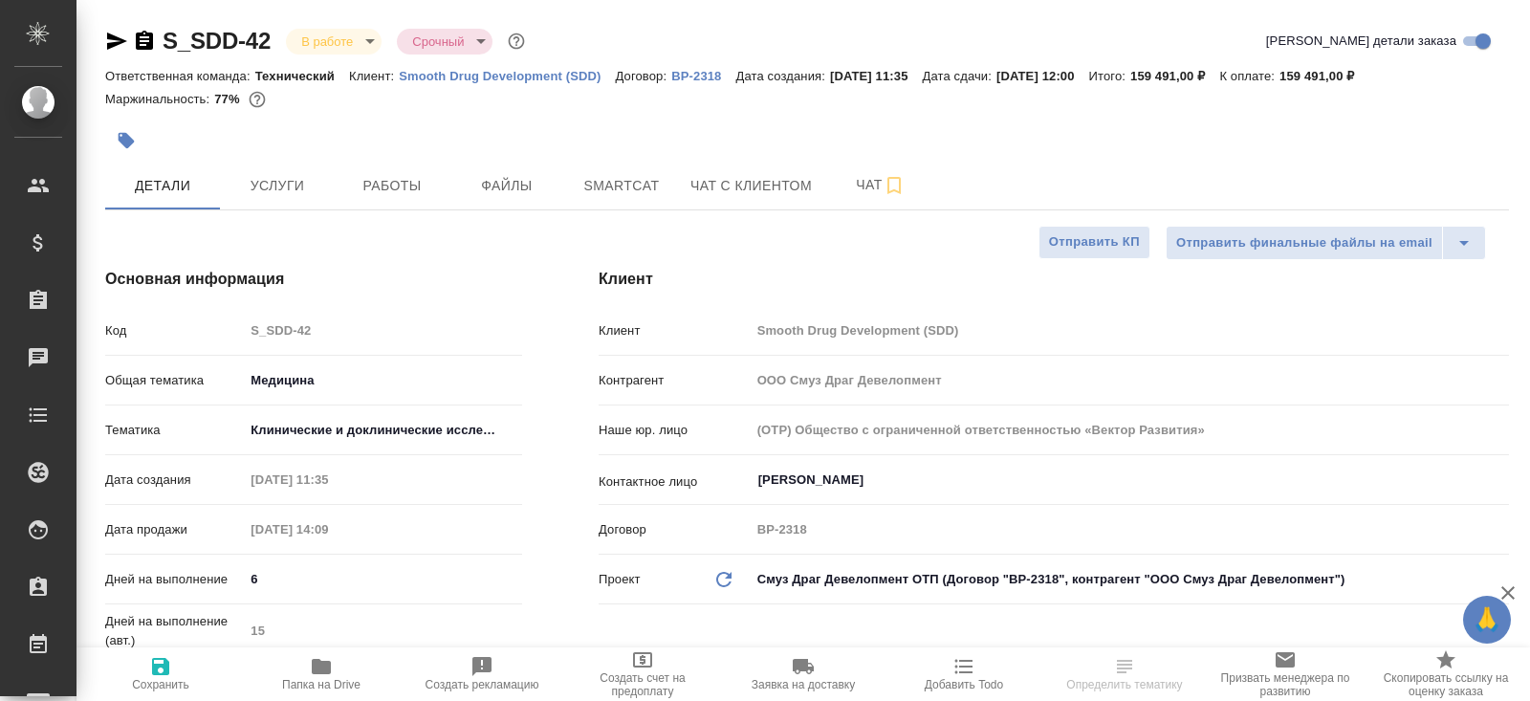
type textarea "x"
click at [316, 687] on span "Папка на Drive" at bounding box center [321, 684] width 78 height 13
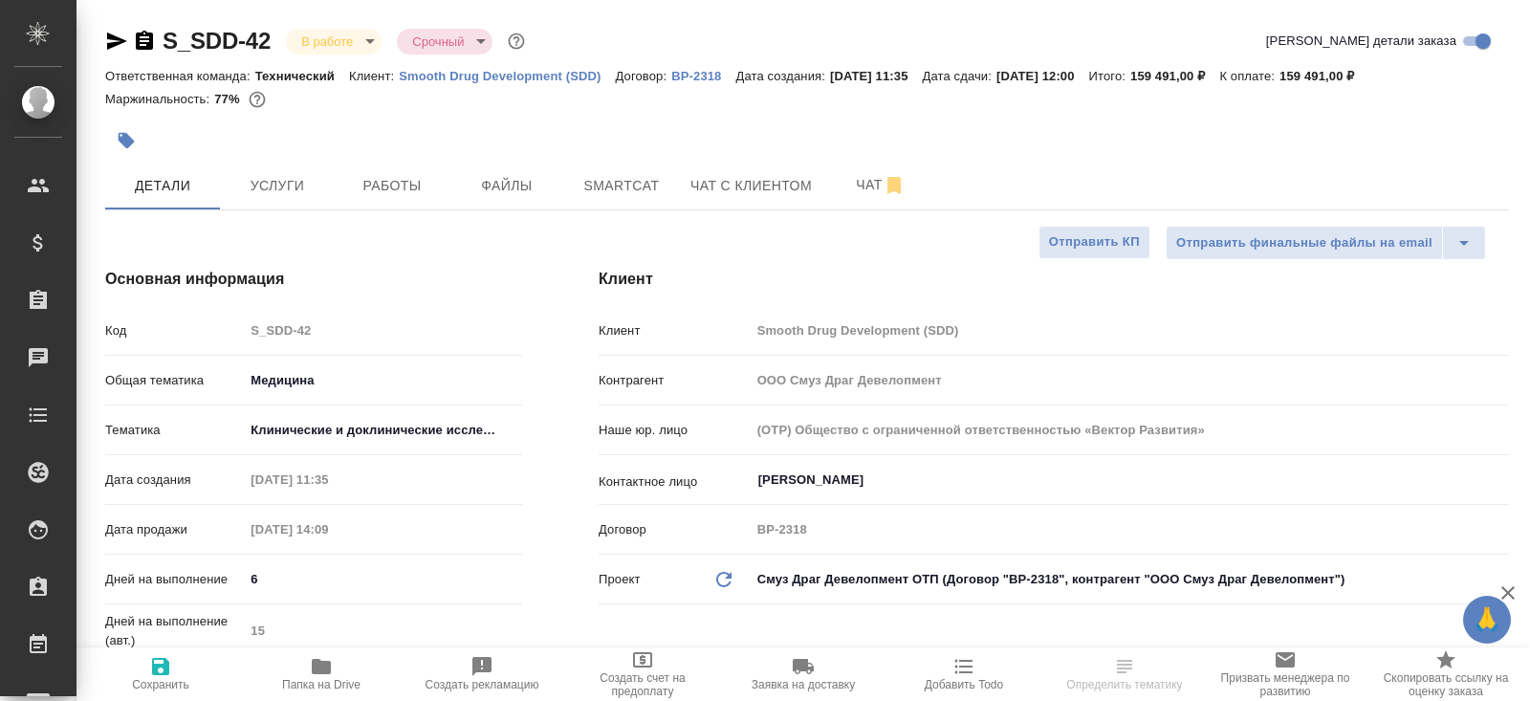
type textarea "x"
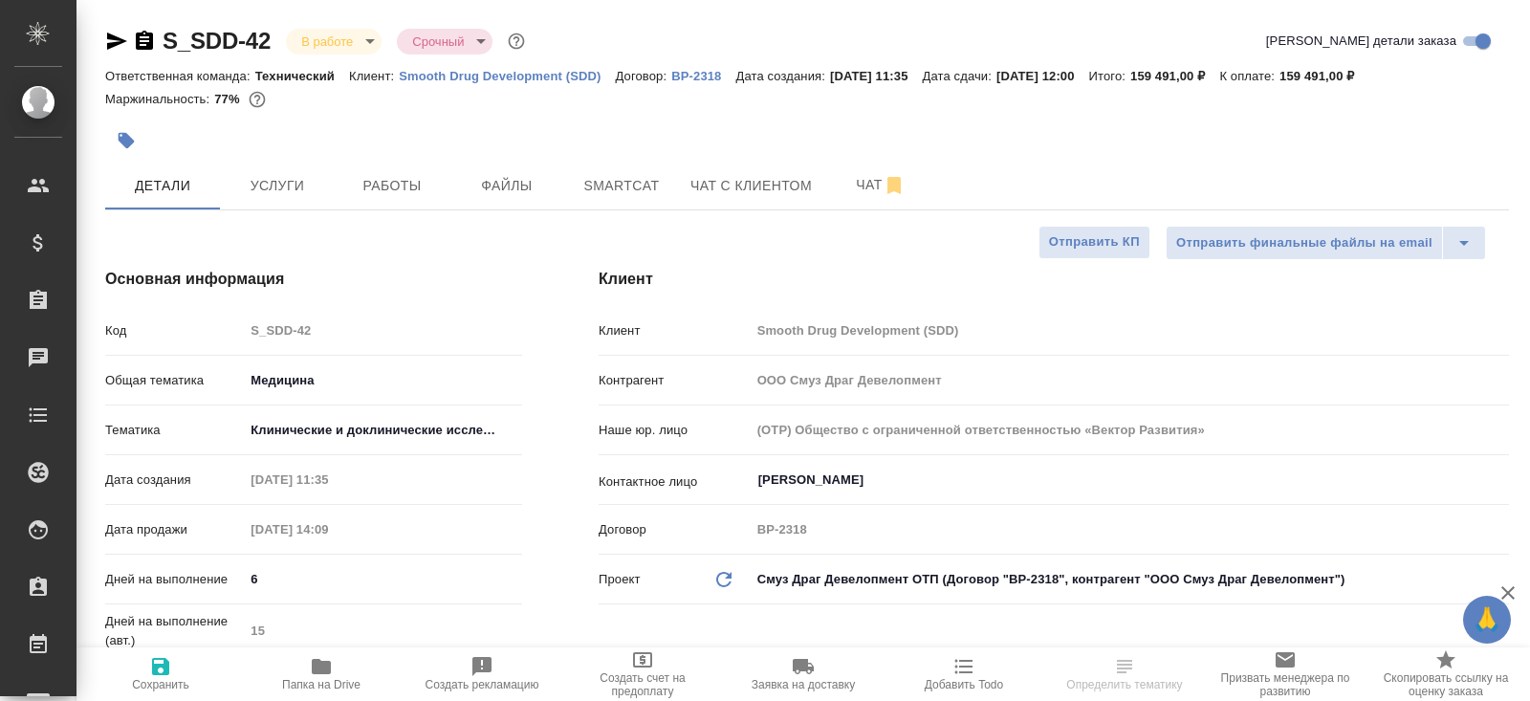
type textarea "x"
click at [141, 43] on icon "button" at bounding box center [144, 40] width 17 height 19
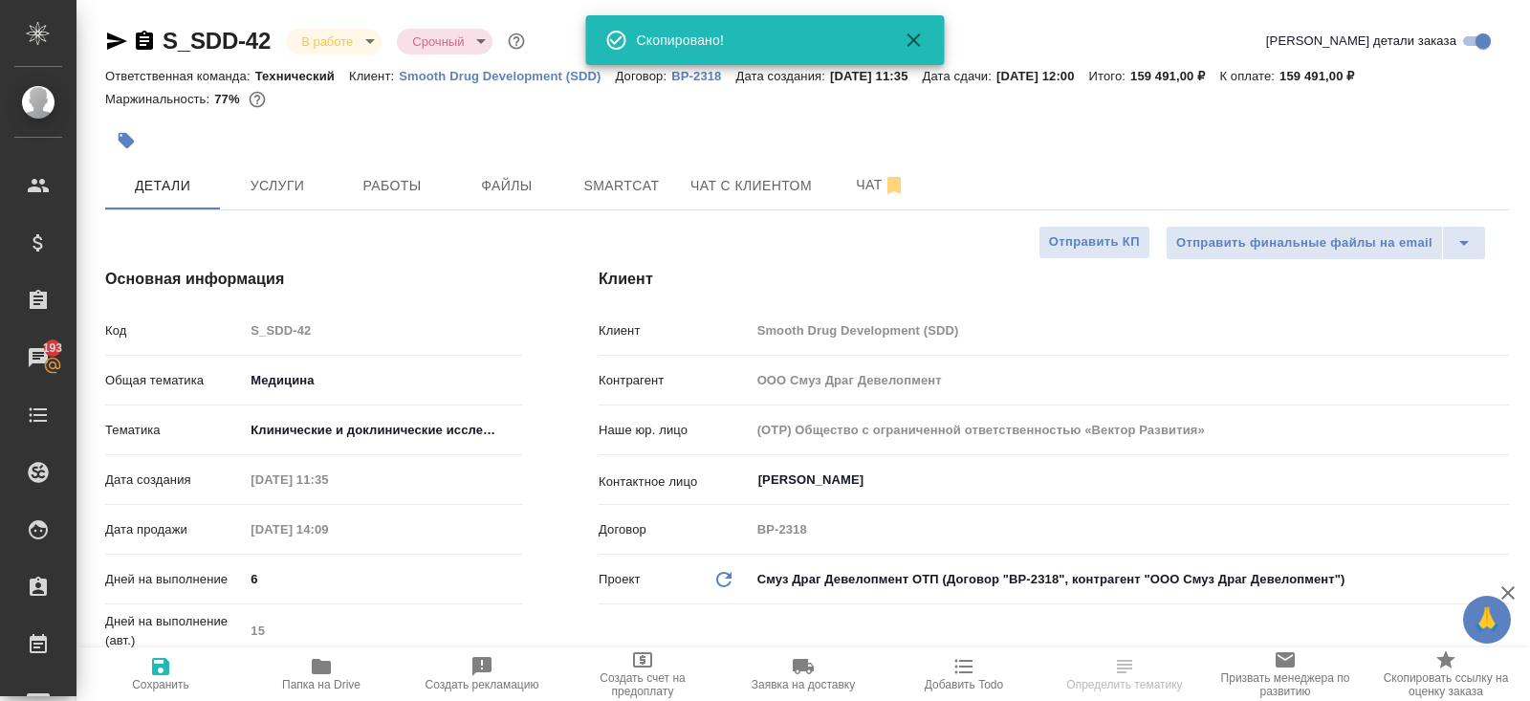
select select "RU"
type textarea "x"
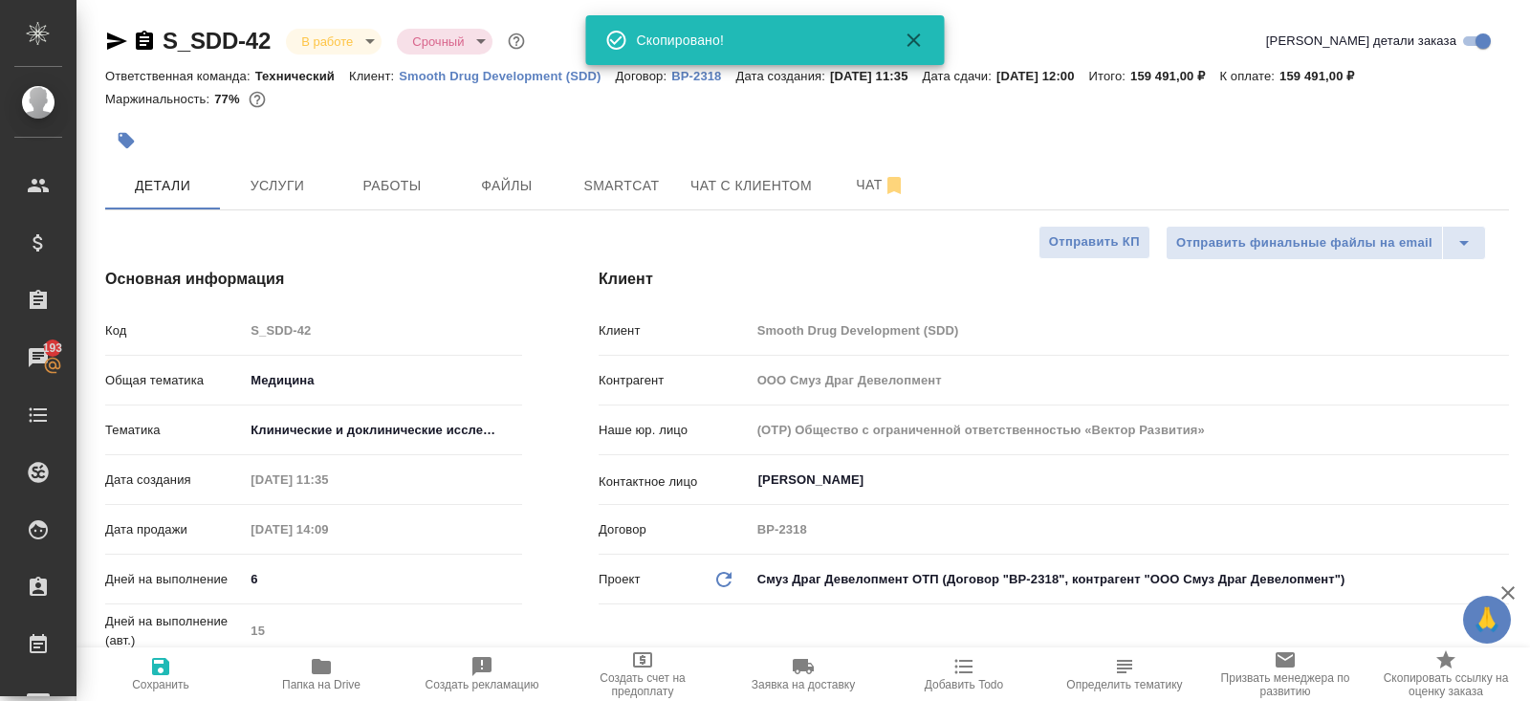
type textarea "x"
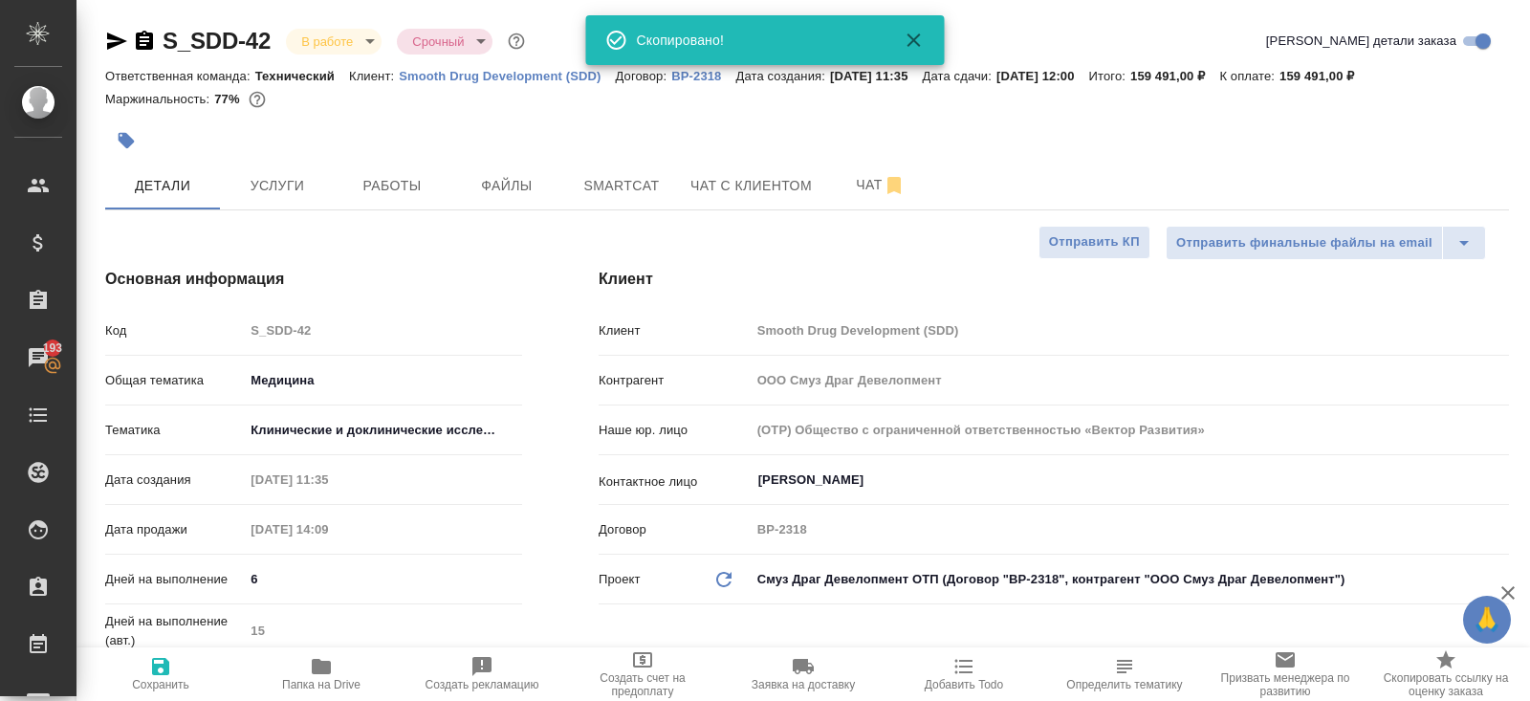
type textarea "x"
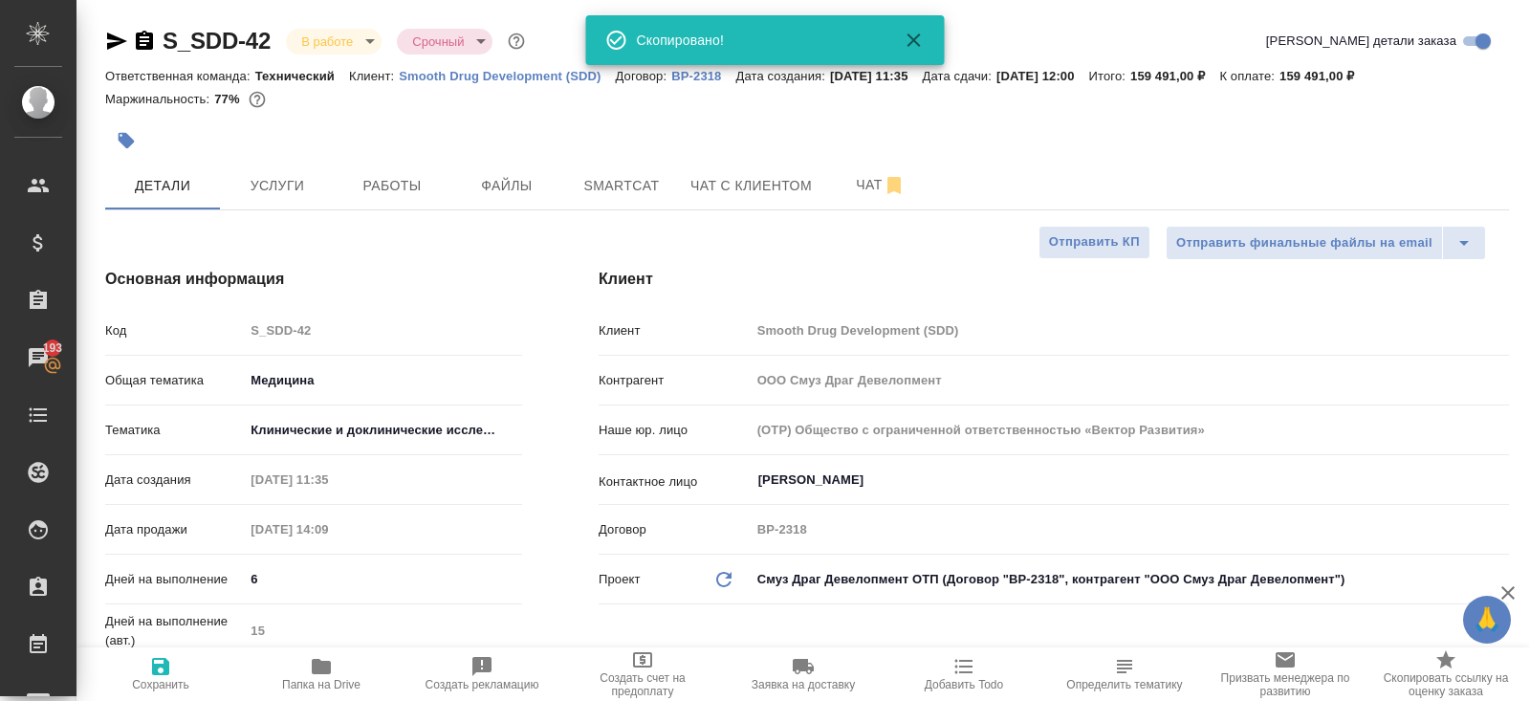
type textarea "x"
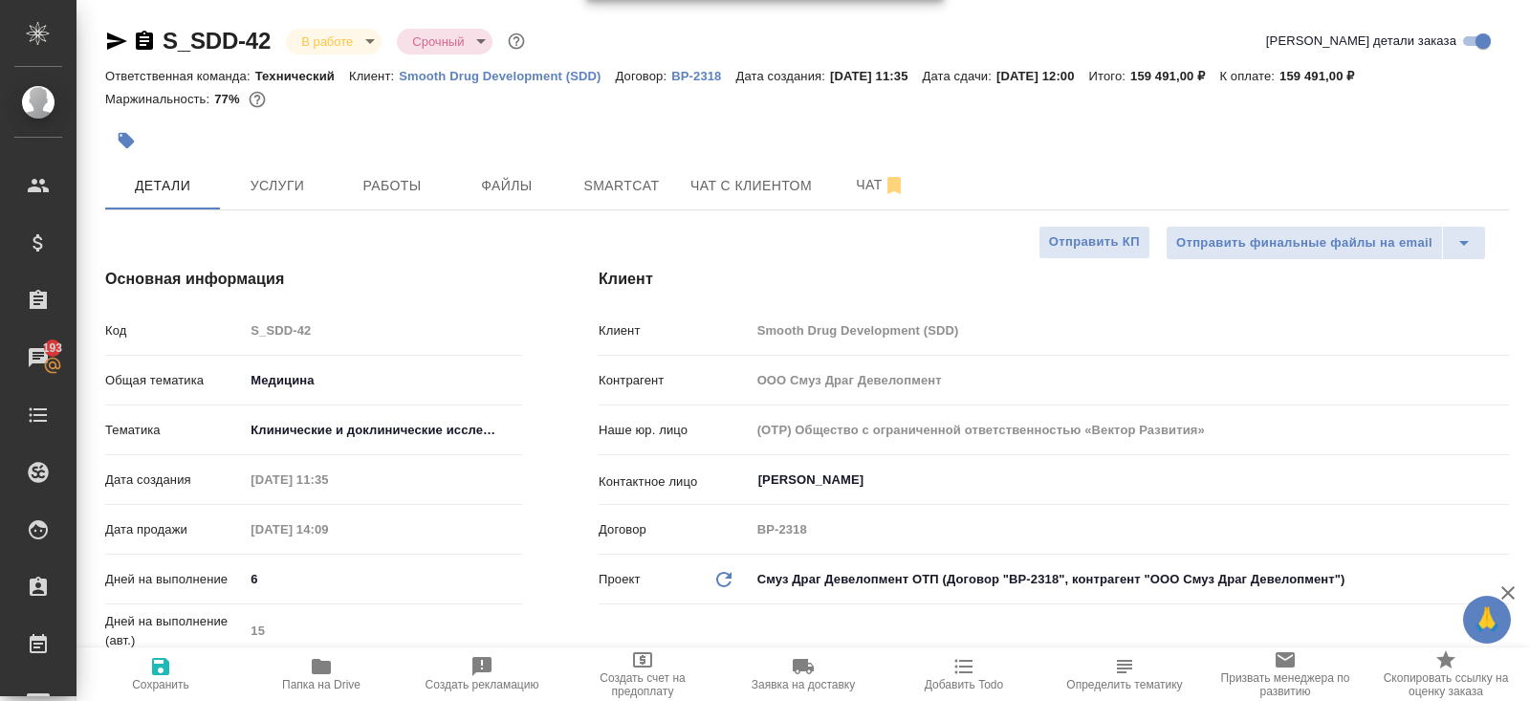
type textarea "x"
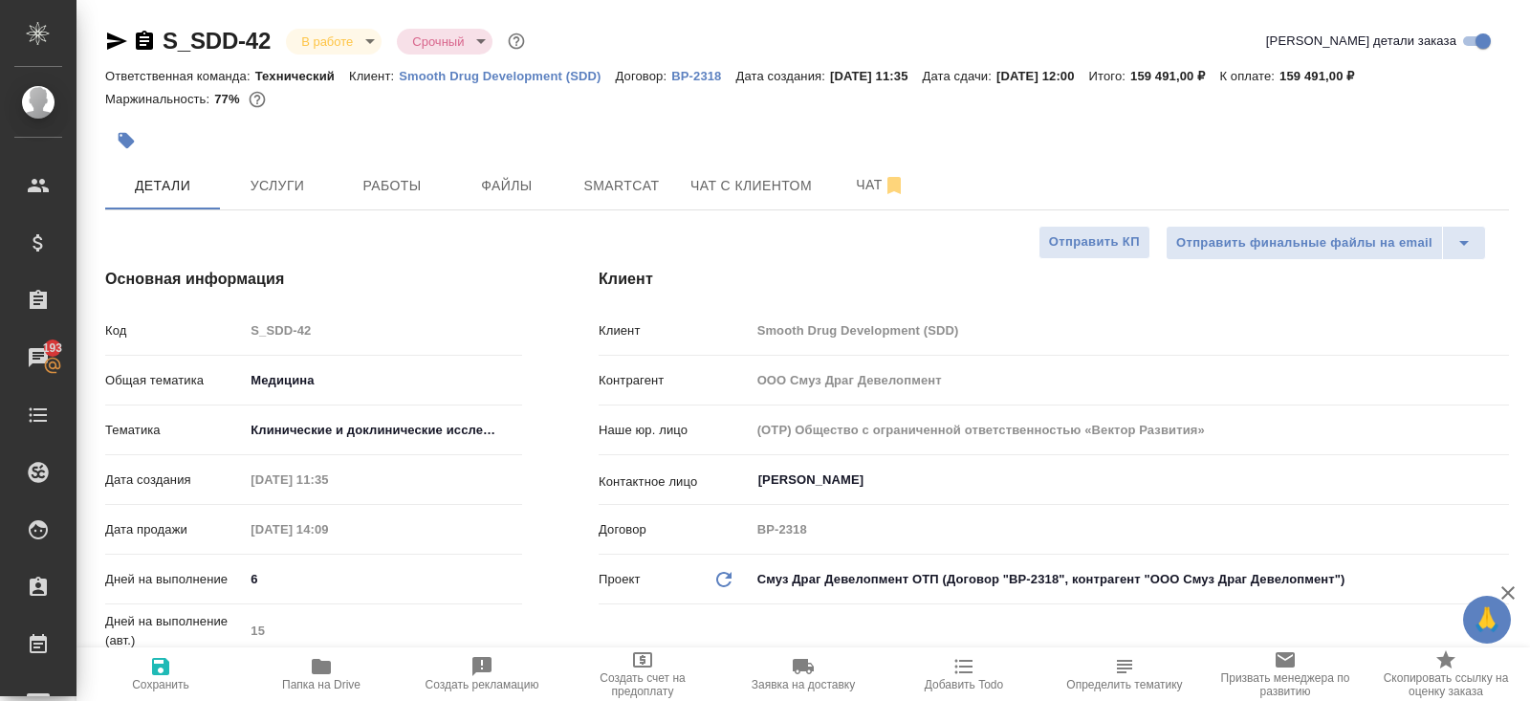
type textarea "x"
click at [419, 185] on span "Работы" at bounding box center [392, 186] width 92 height 24
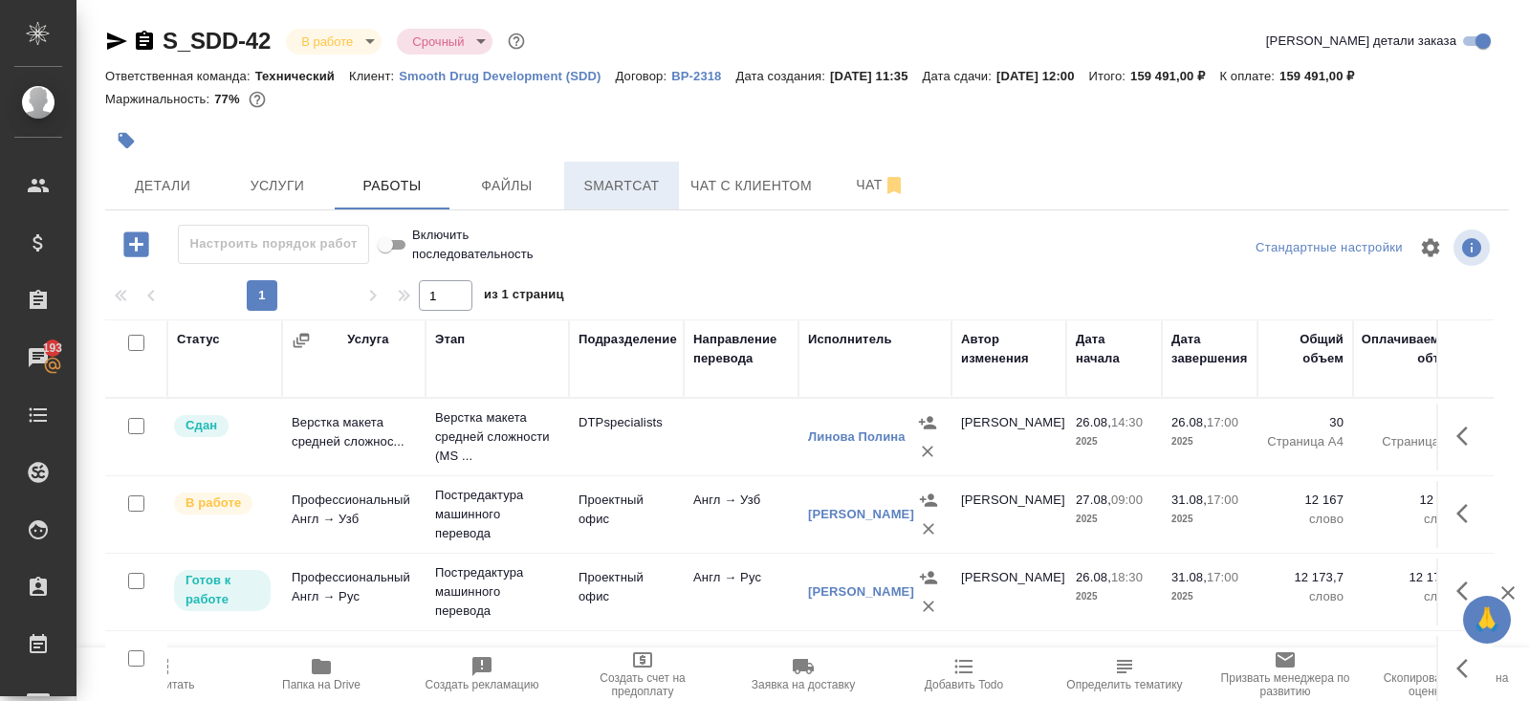
click at [617, 192] on span "Smartcat" at bounding box center [622, 186] width 92 height 24
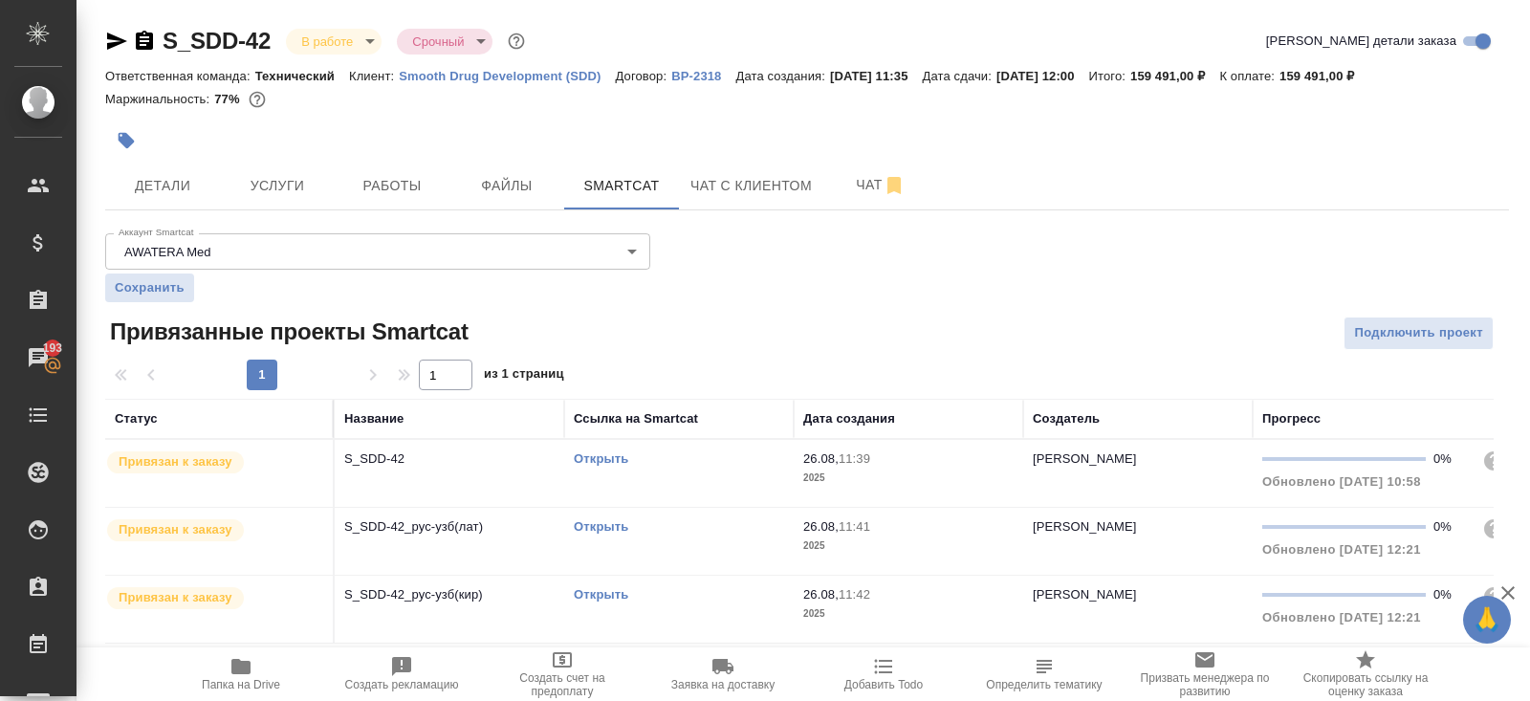
click at [605, 456] on link "Открыть" at bounding box center [601, 458] width 54 height 14
click at [396, 172] on button "Работы" at bounding box center [392, 186] width 115 height 48
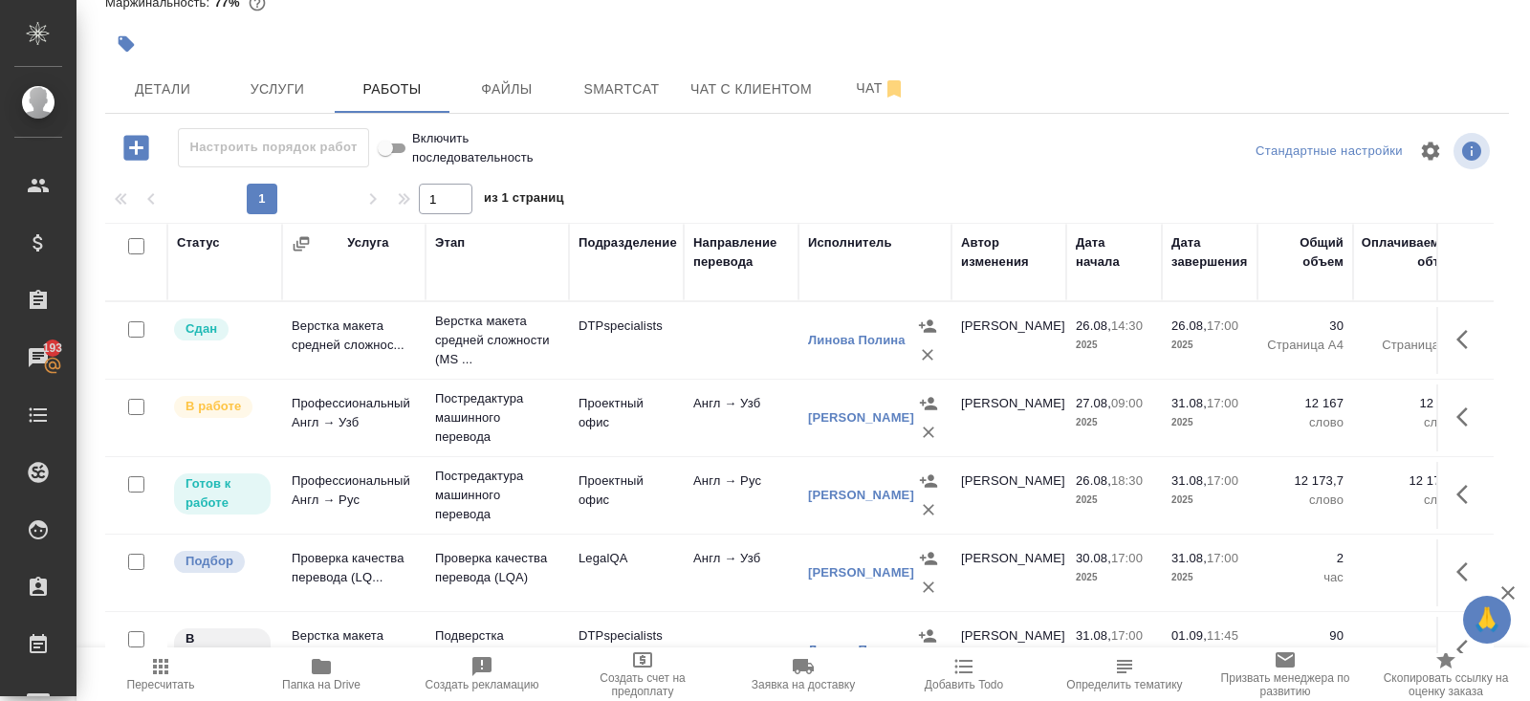
scroll to position [33, 0]
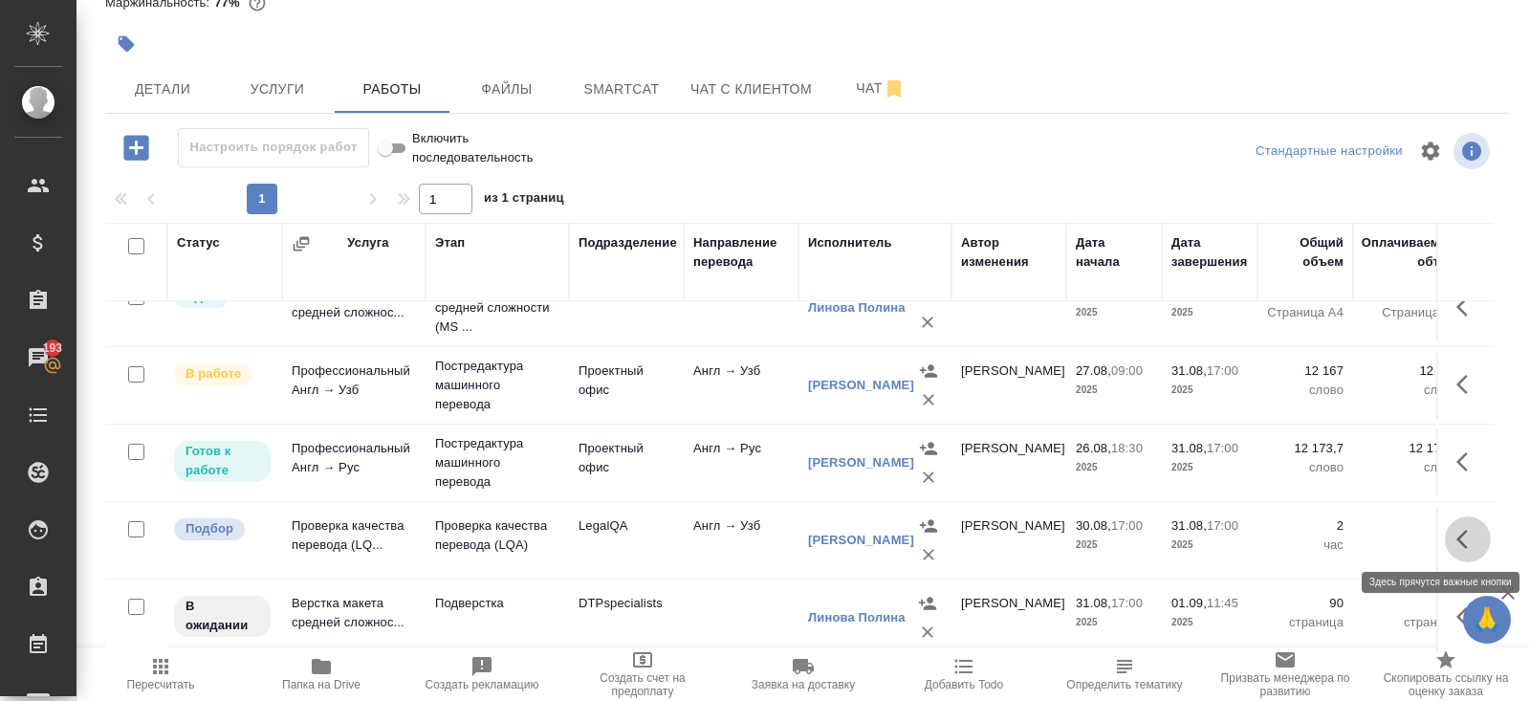
click at [1460, 538] on icon "button" at bounding box center [1461, 539] width 11 height 19
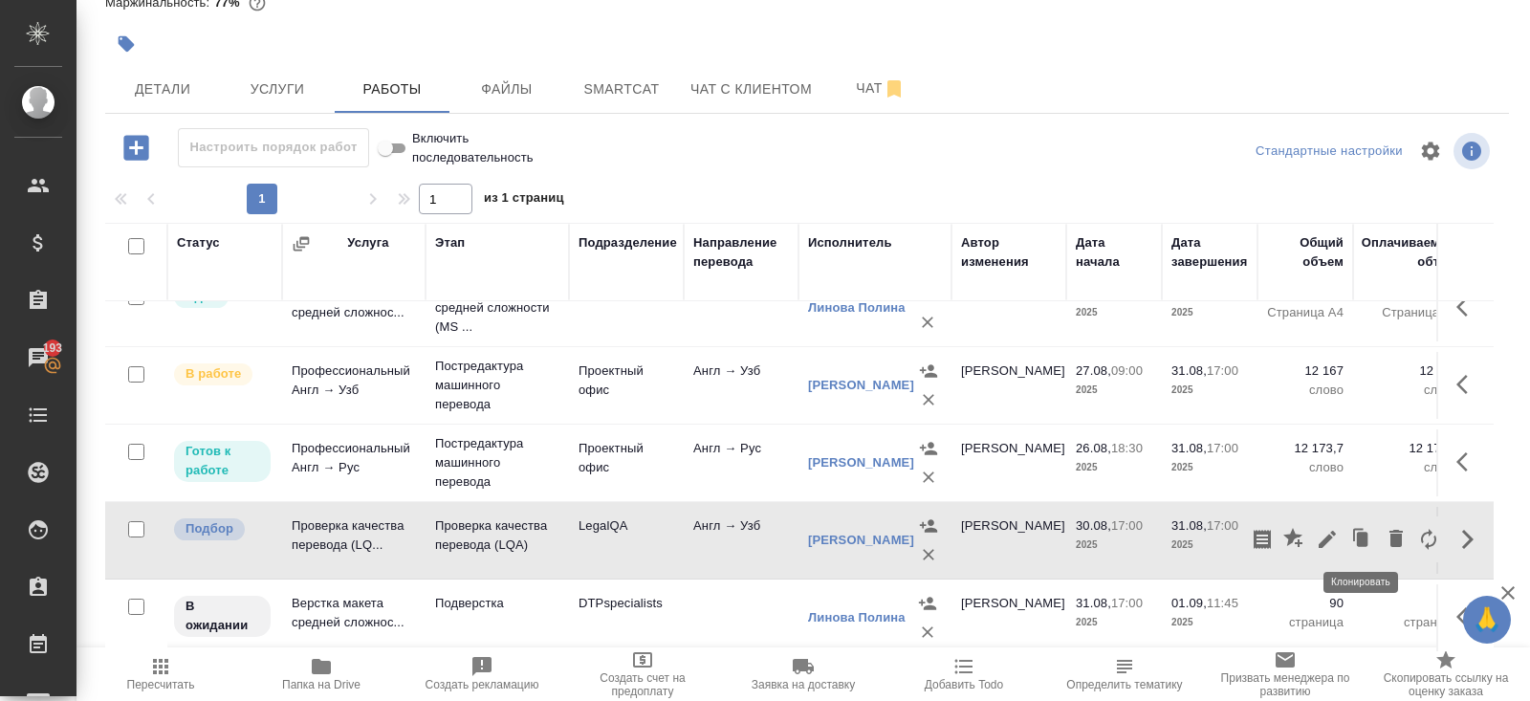
click at [1328, 536] on icon "button" at bounding box center [1326, 539] width 17 height 17
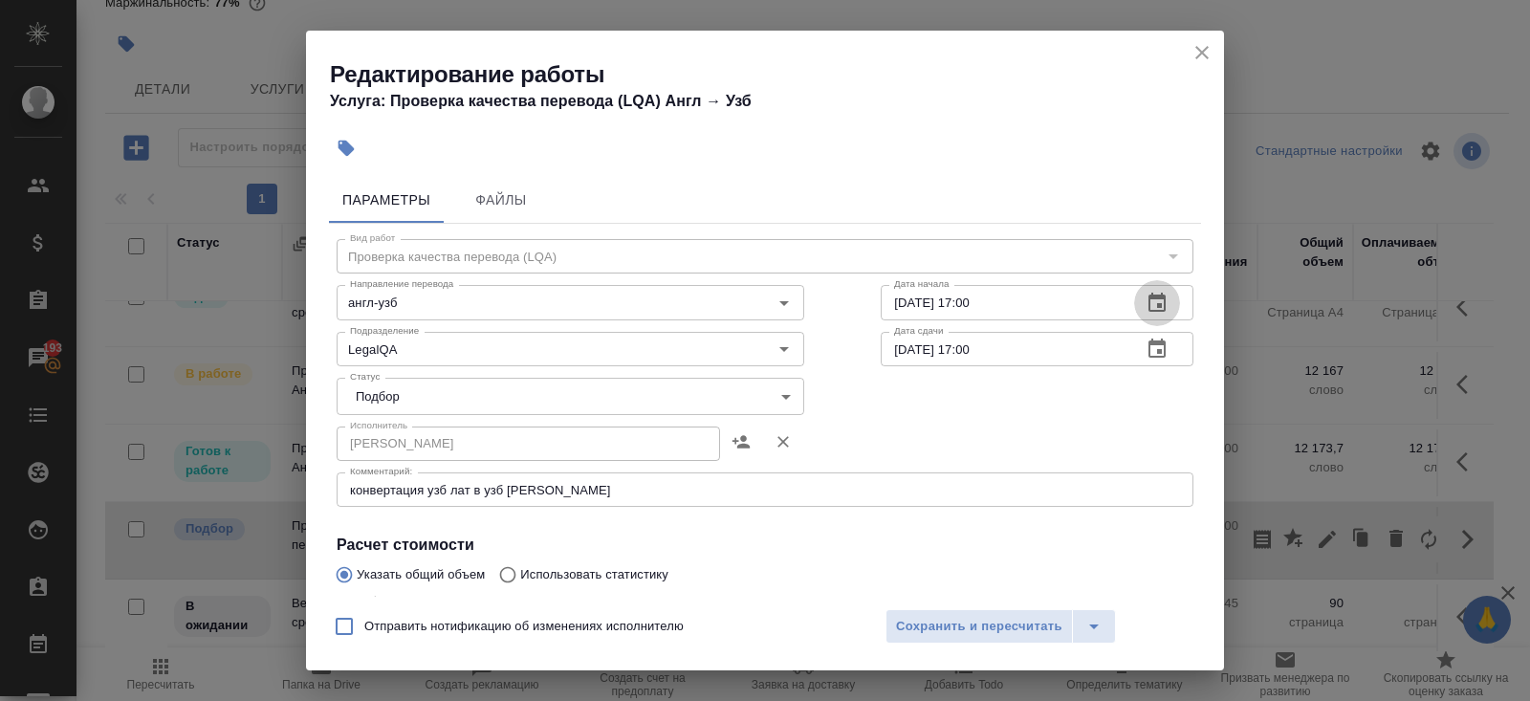
click at [1159, 309] on icon "button" at bounding box center [1156, 303] width 23 height 23
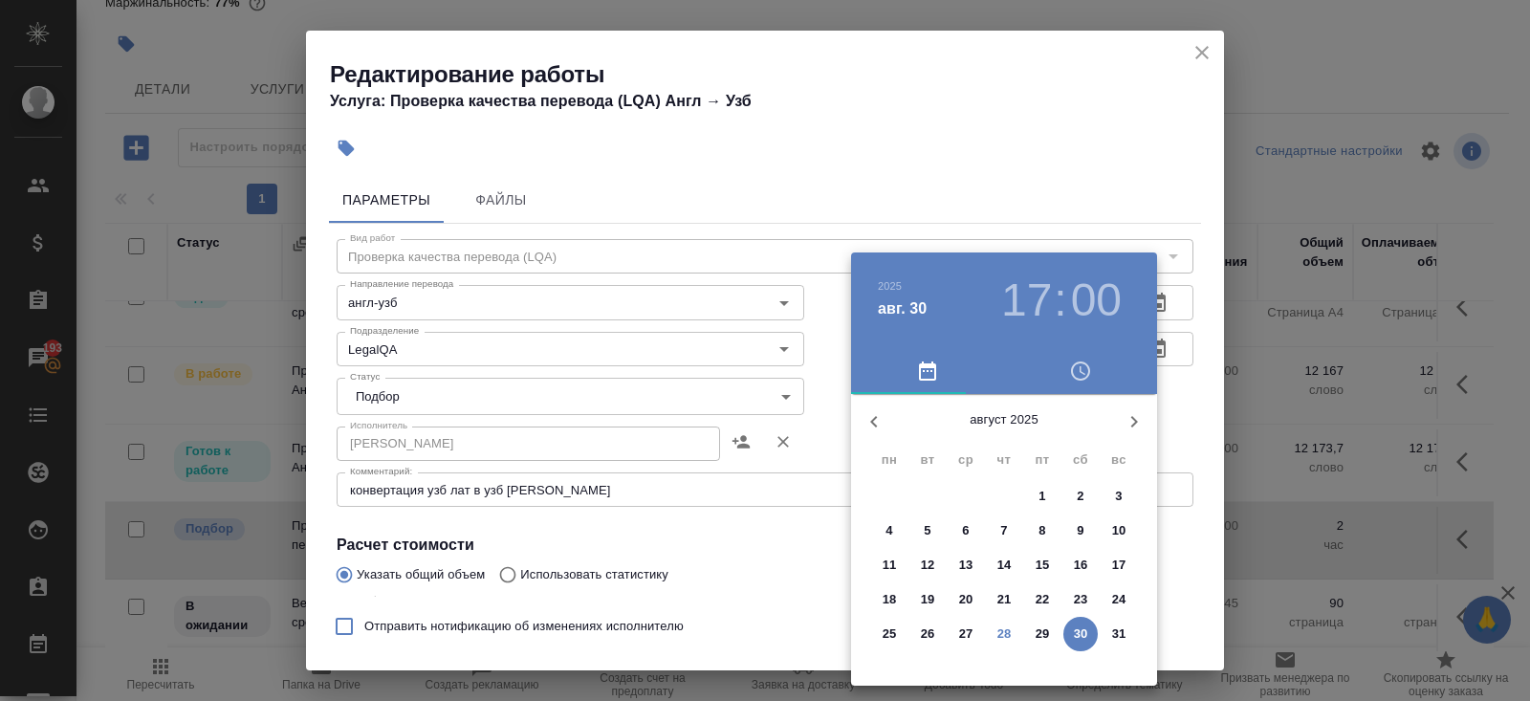
click at [1108, 630] on span "31" at bounding box center [1118, 633] width 34 height 19
type input "31.08.2025 17:00"
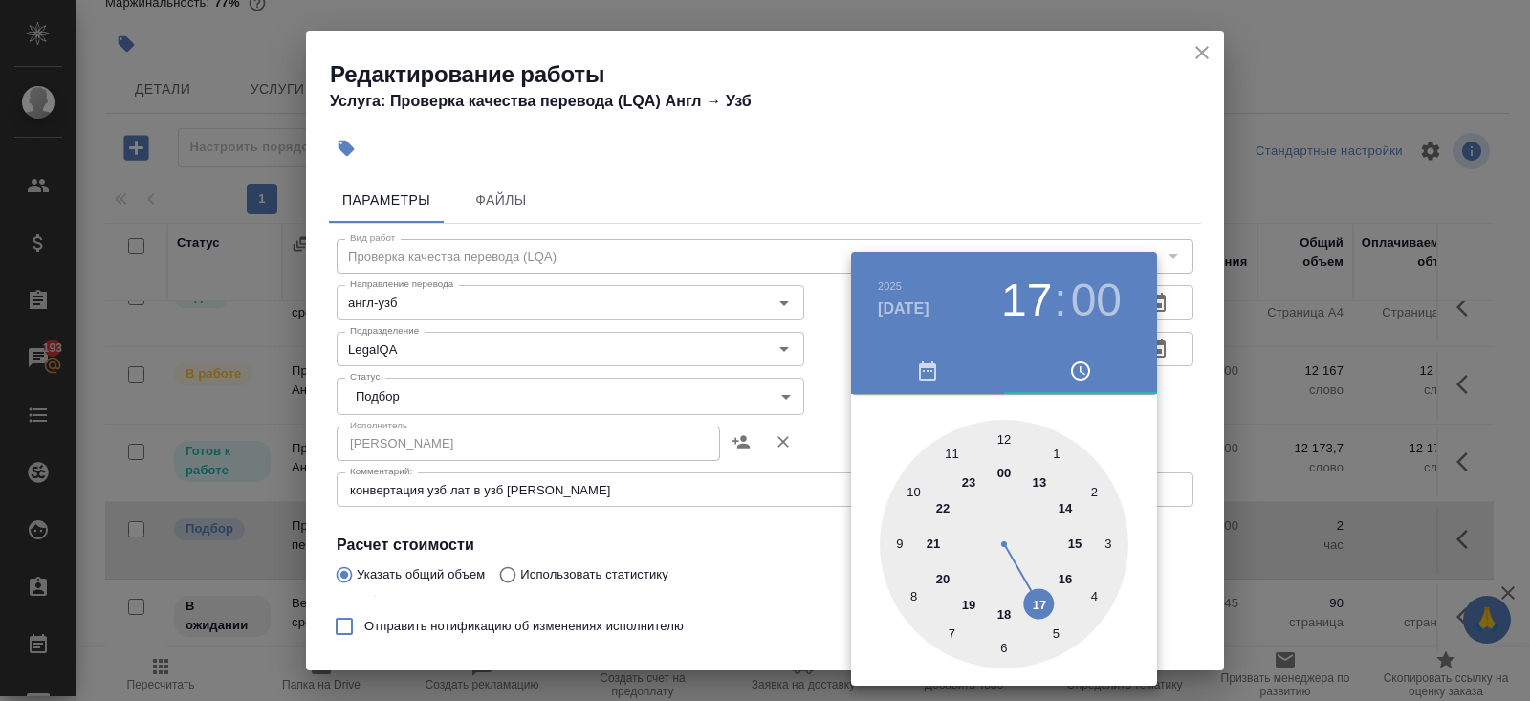
click at [1155, 529] on div "00 1 2 3 4 5 6 7 8 9 10 11 12 13 14 15 16 17 18 19 20 21 22 23" at bounding box center [1004, 544] width 306 height 249
click at [1168, 349] on div at bounding box center [765, 350] width 1530 height 701
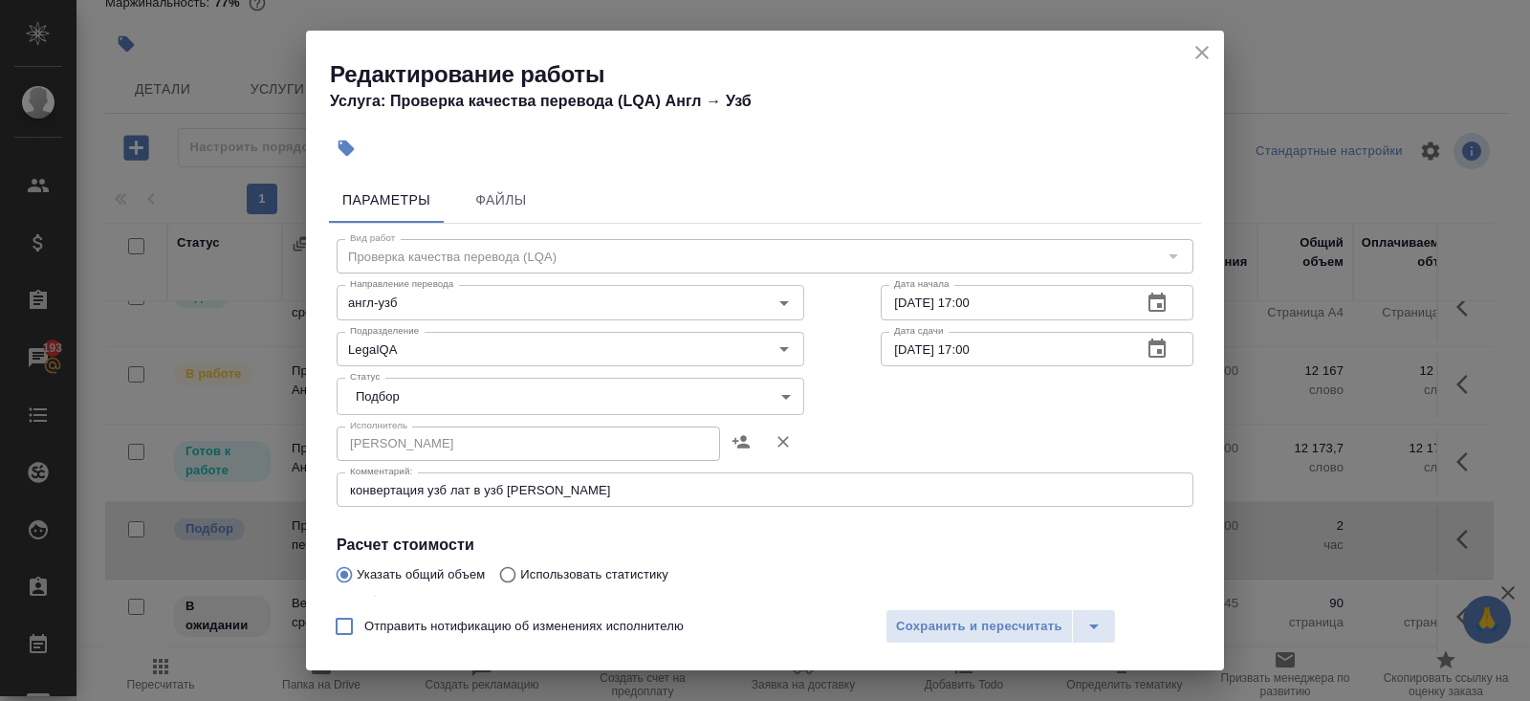
click icon "button"
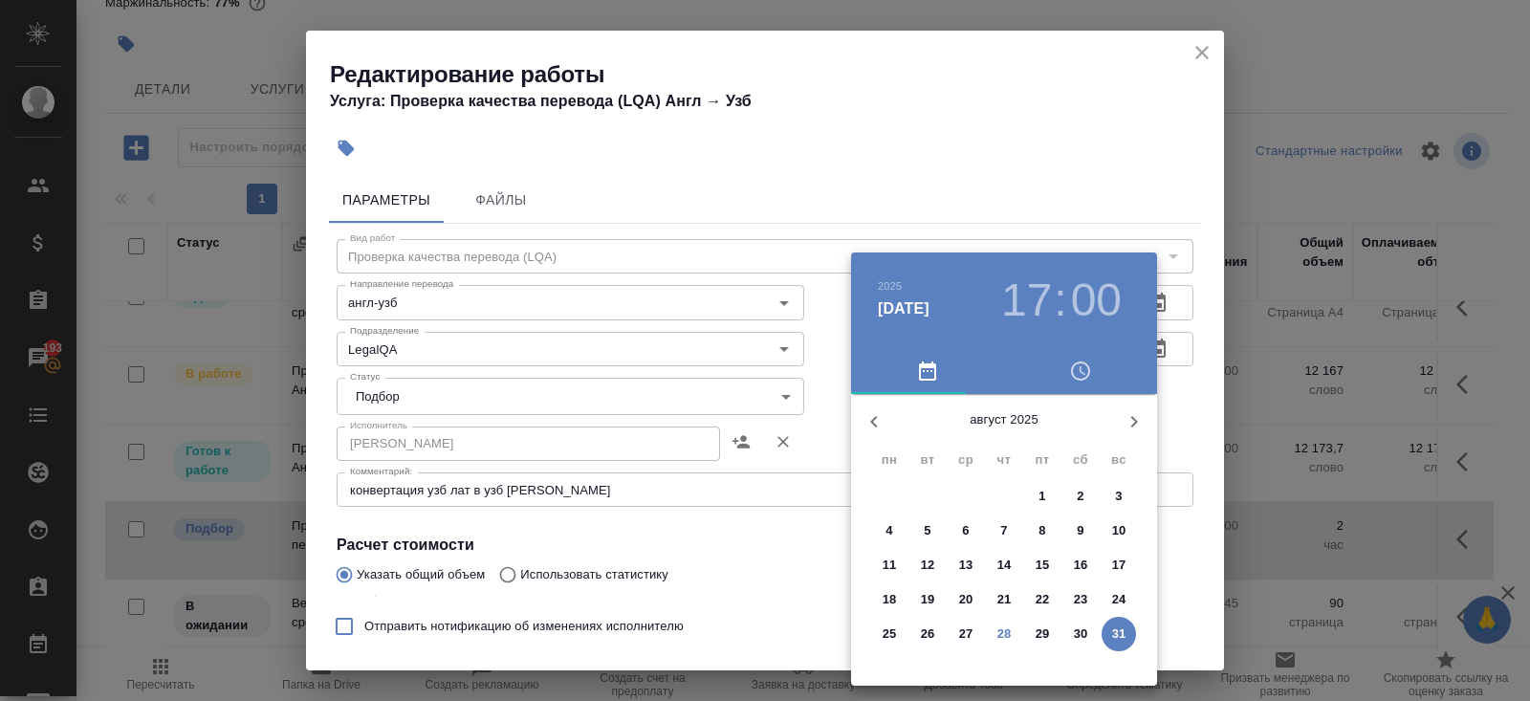
click button "31"
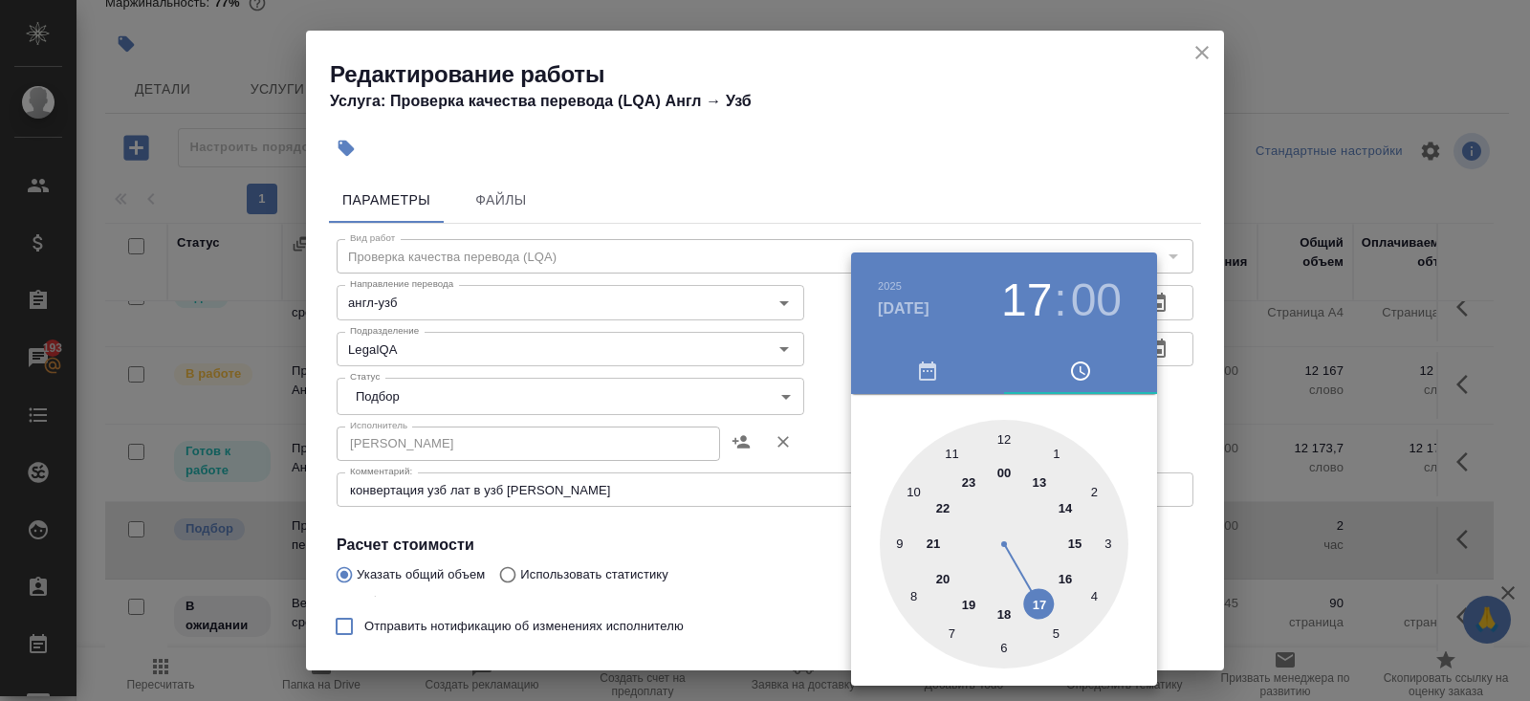
type input "31.08.2025 19:00"
click div
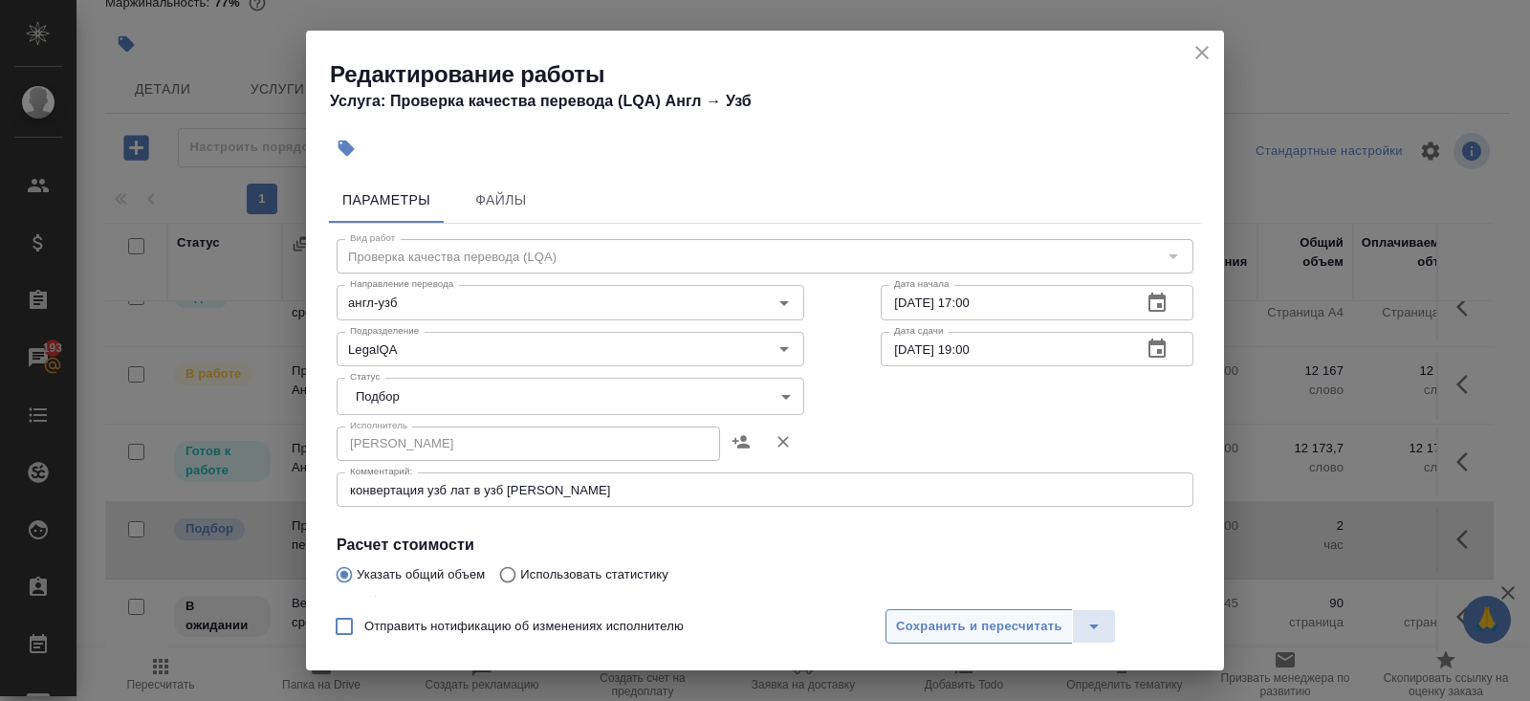
click span "Сохранить и пересчитать"
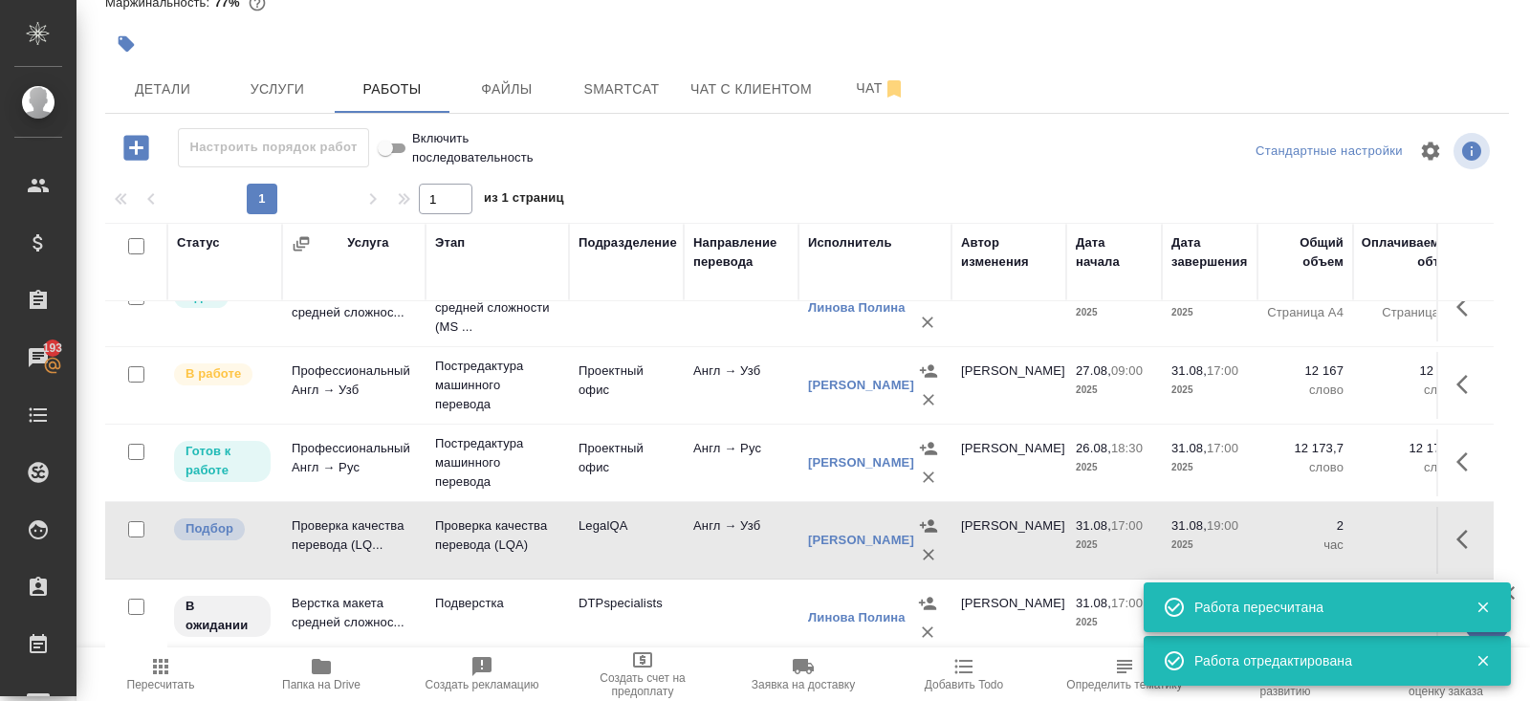
click icon "button"
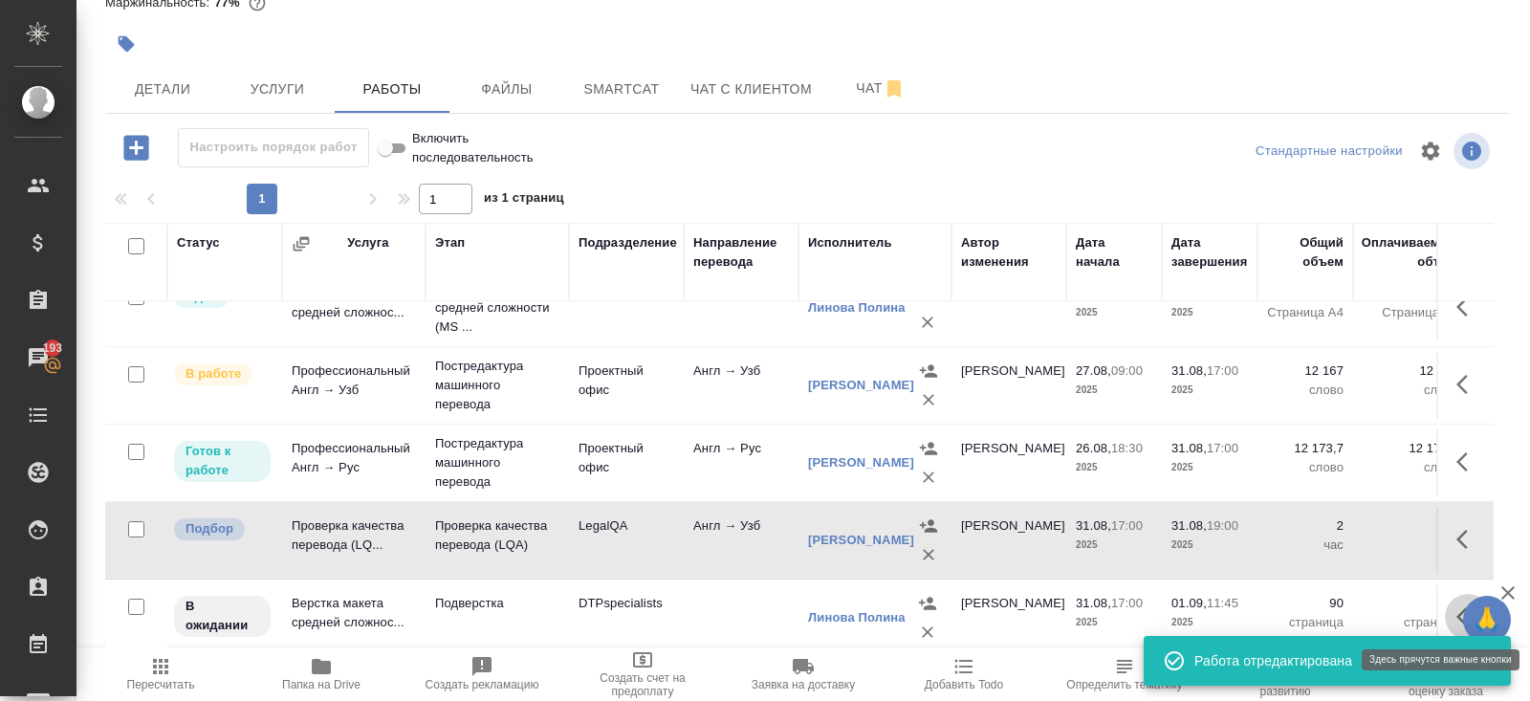
click icon "button"
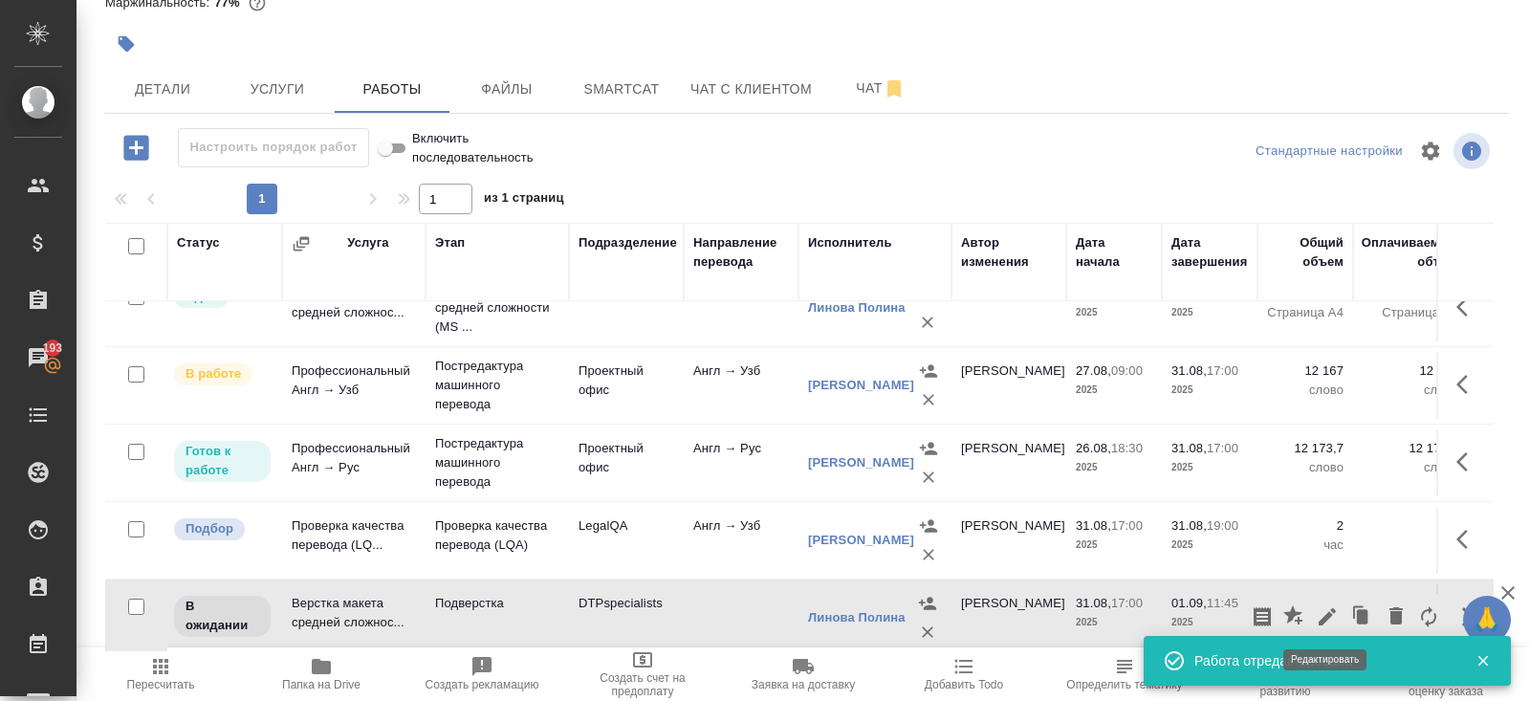
click icon "button"
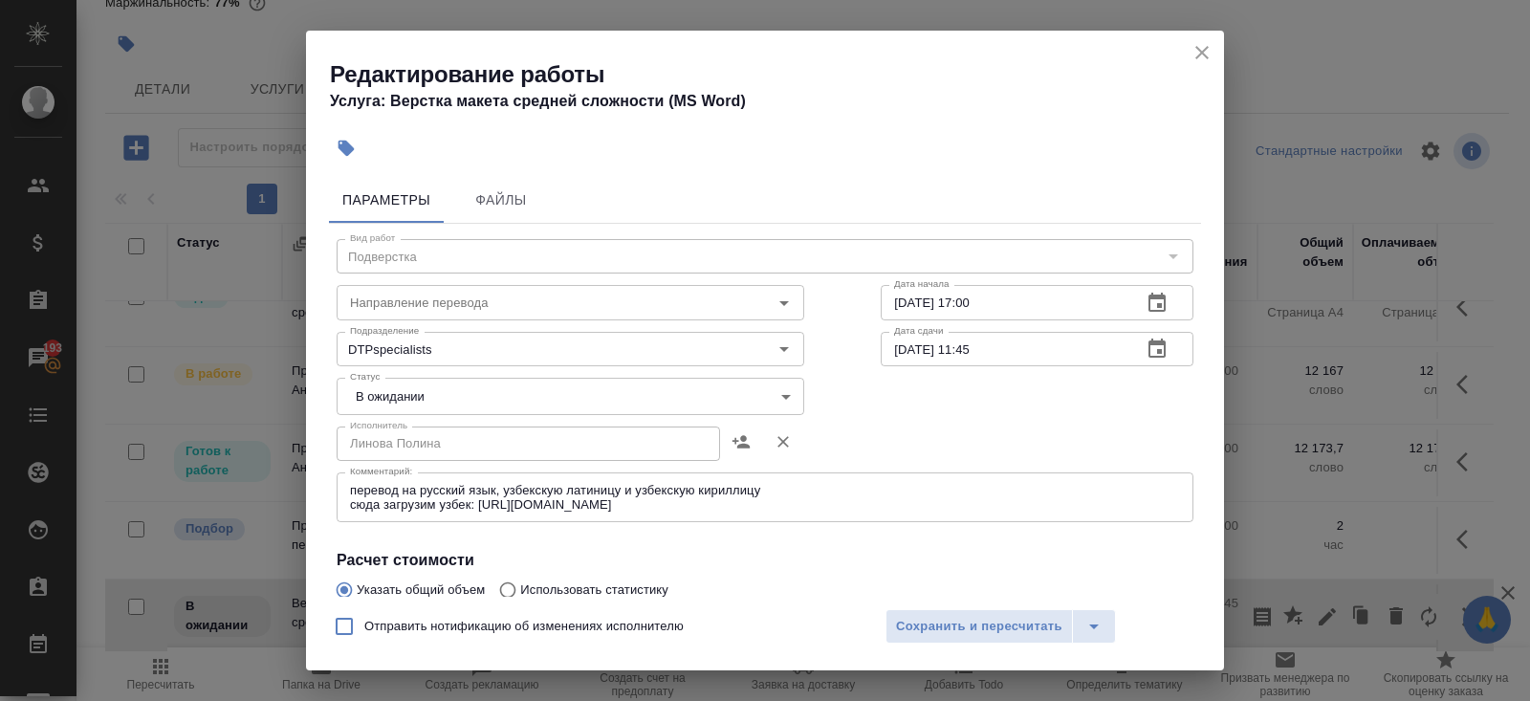
click icon "button"
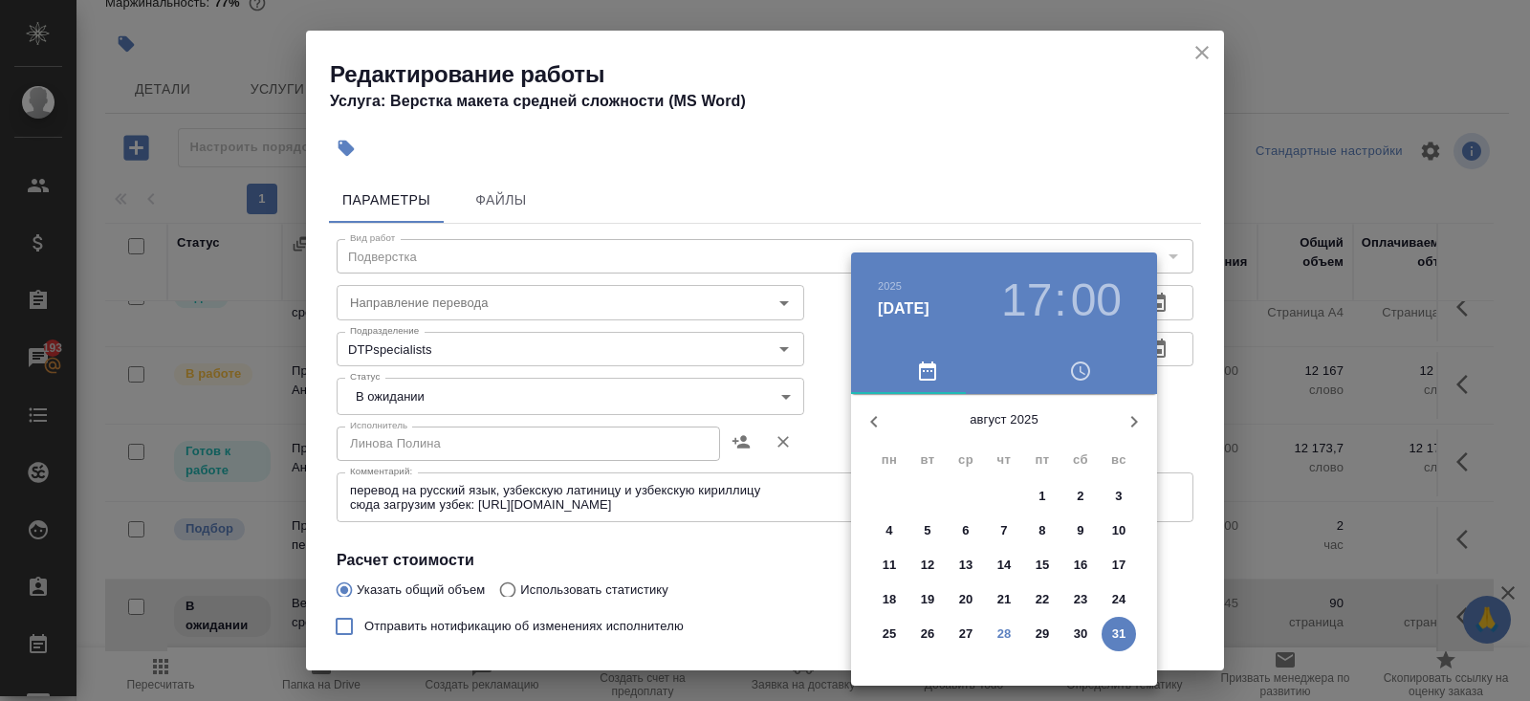
click p "31"
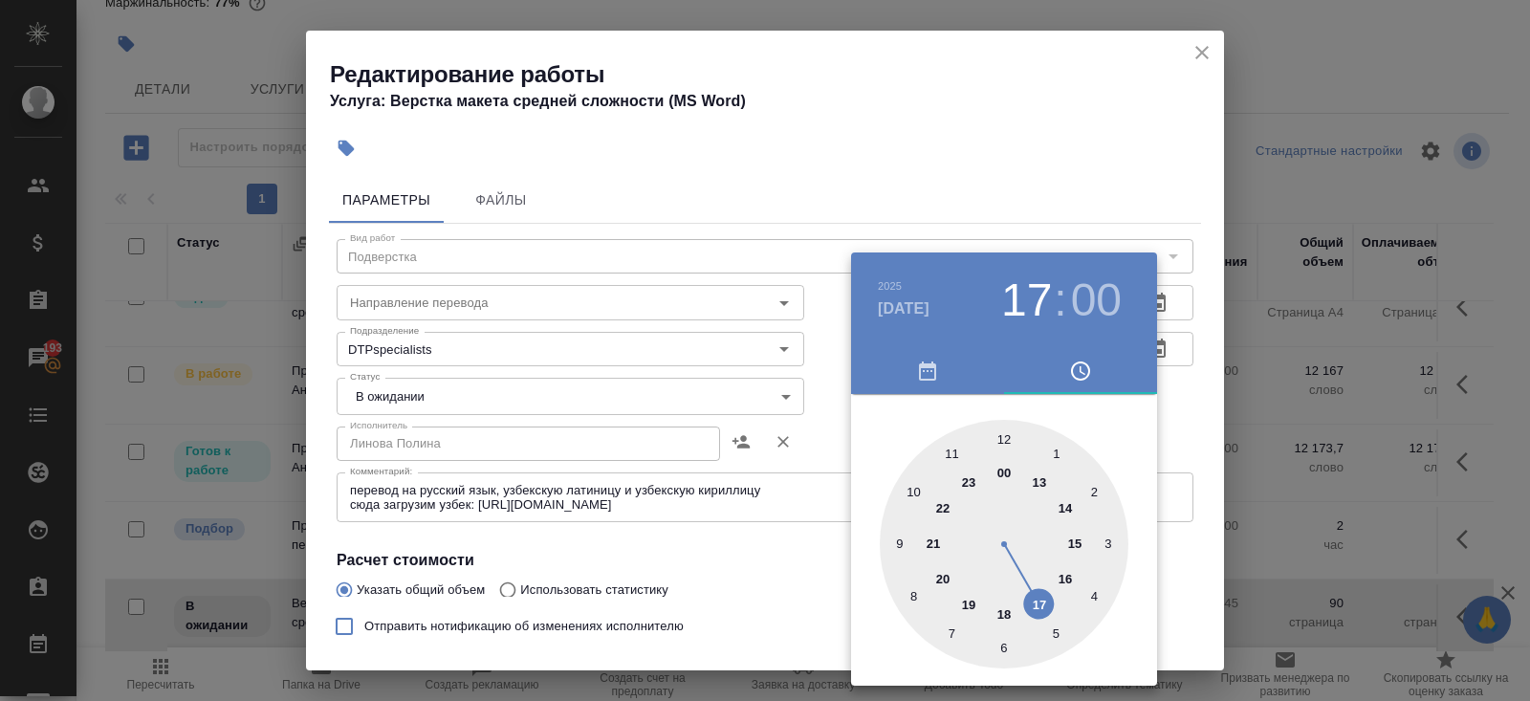
type input "31.08.2025 19:00"
click div
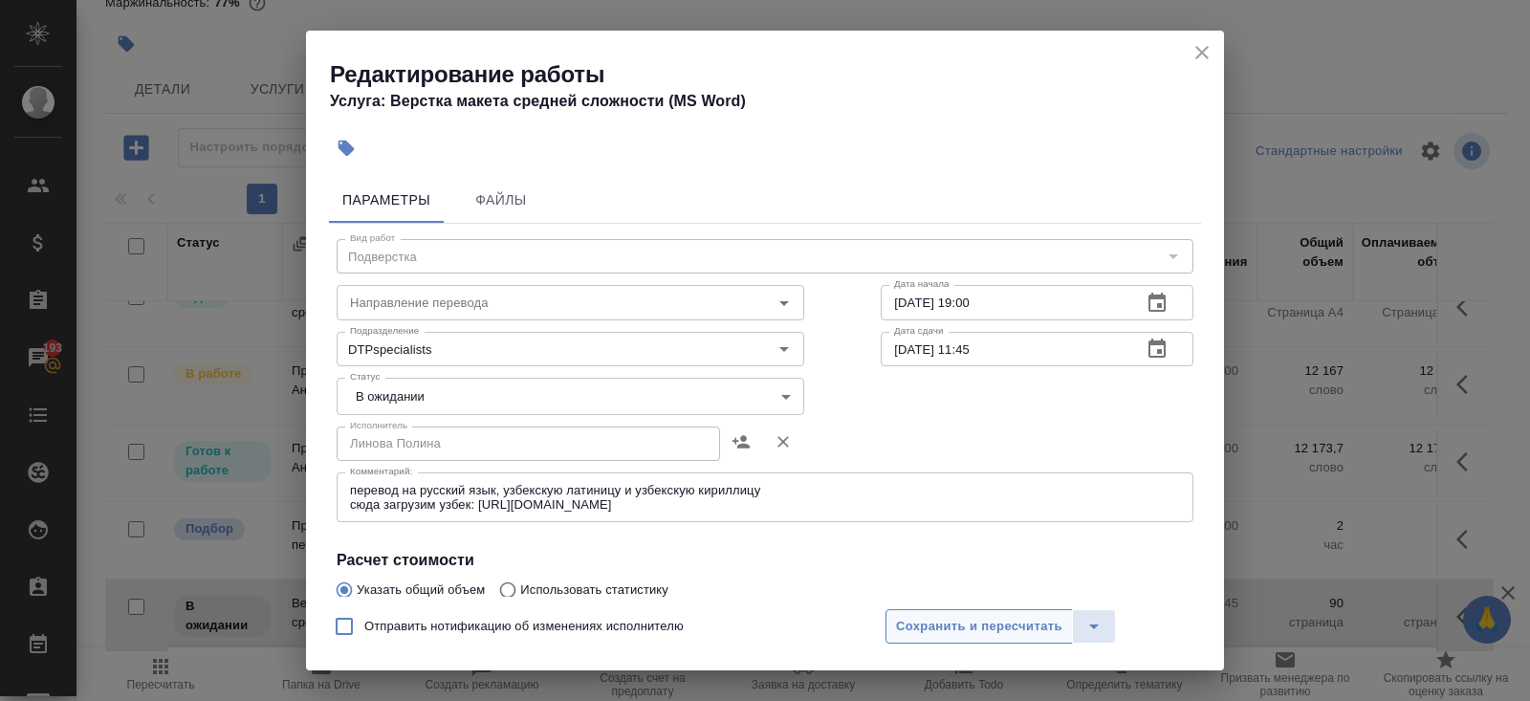
click span "Сохранить и пересчитать"
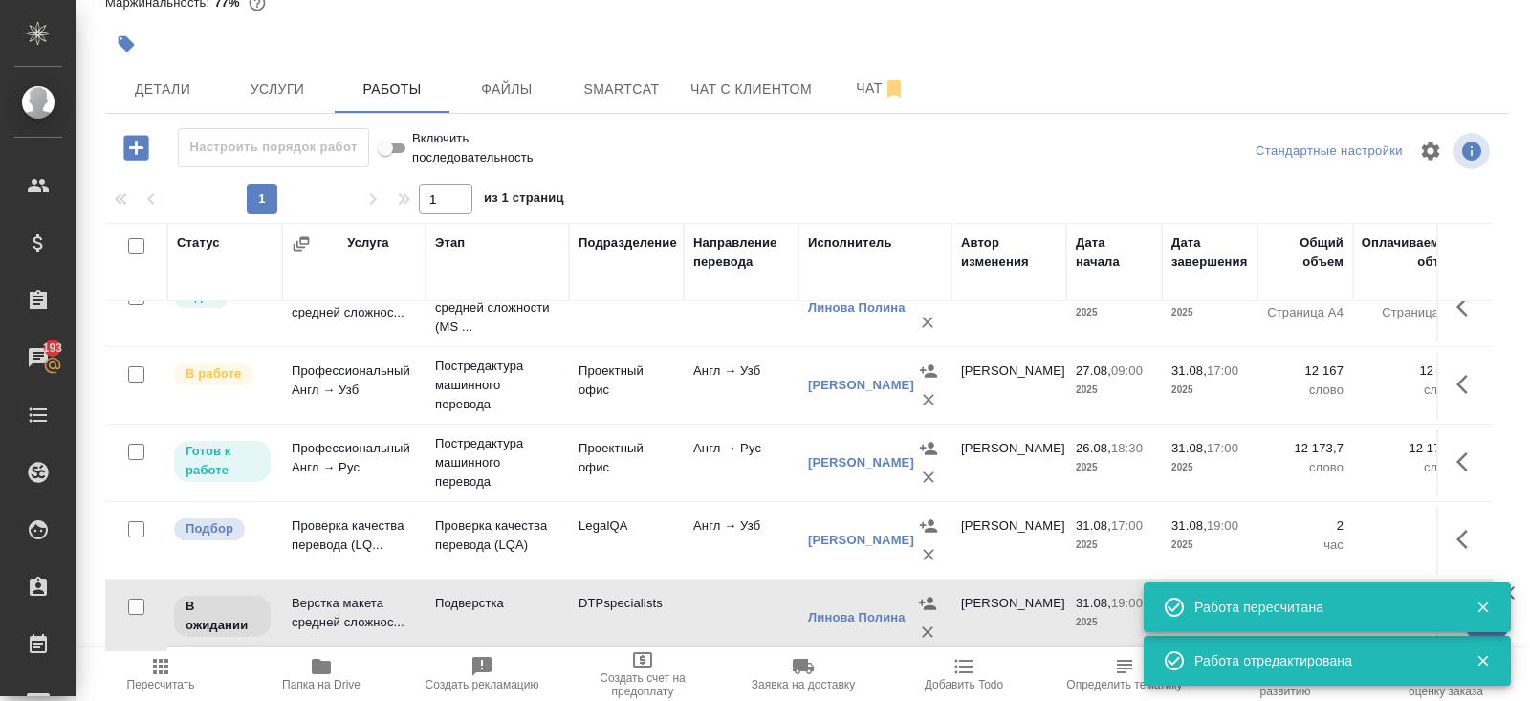
scroll to position [0, 0]
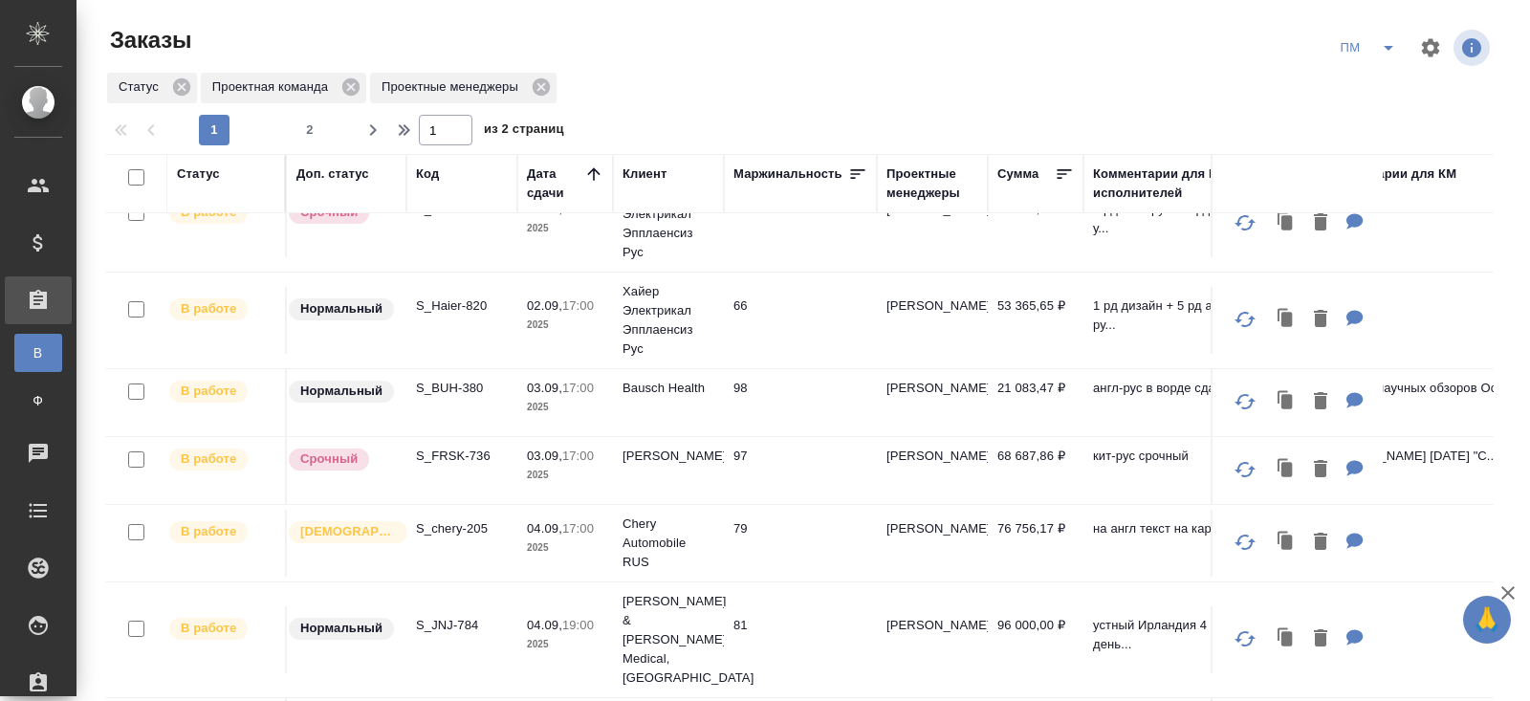
scroll to position [1199, 0]
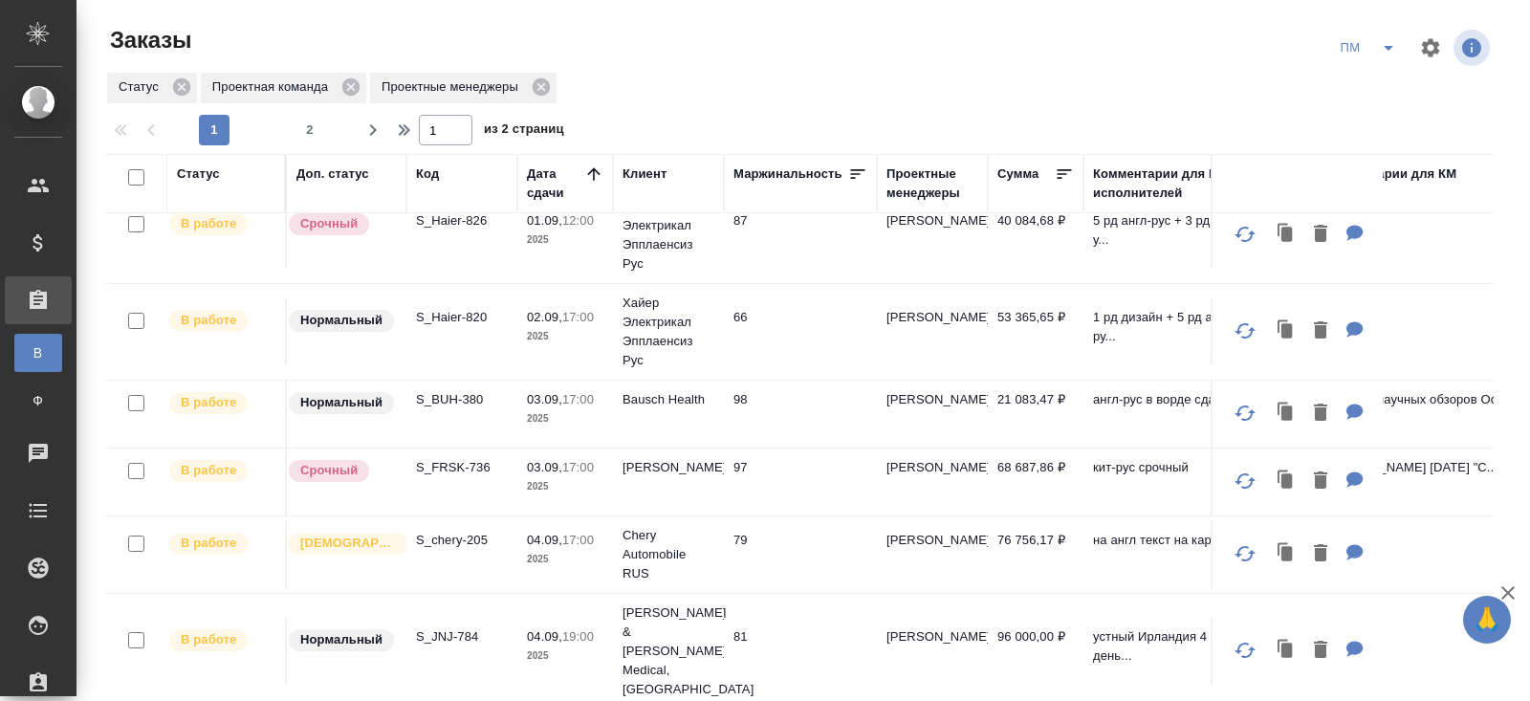
click at [450, 401] on td "S_BUH-380" at bounding box center [461, 414] width 111 height 67
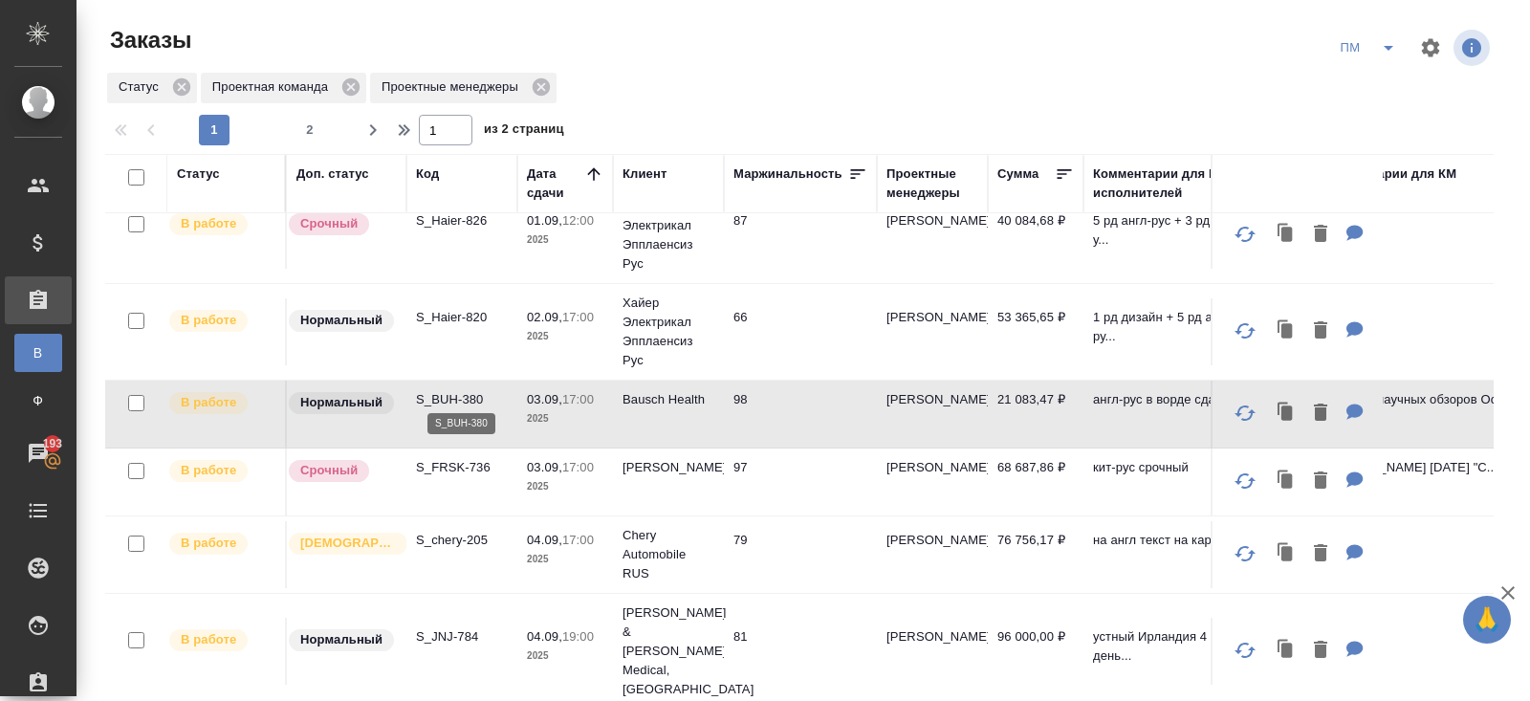
click at [448, 391] on p "S_BUH-380" at bounding box center [462, 399] width 92 height 19
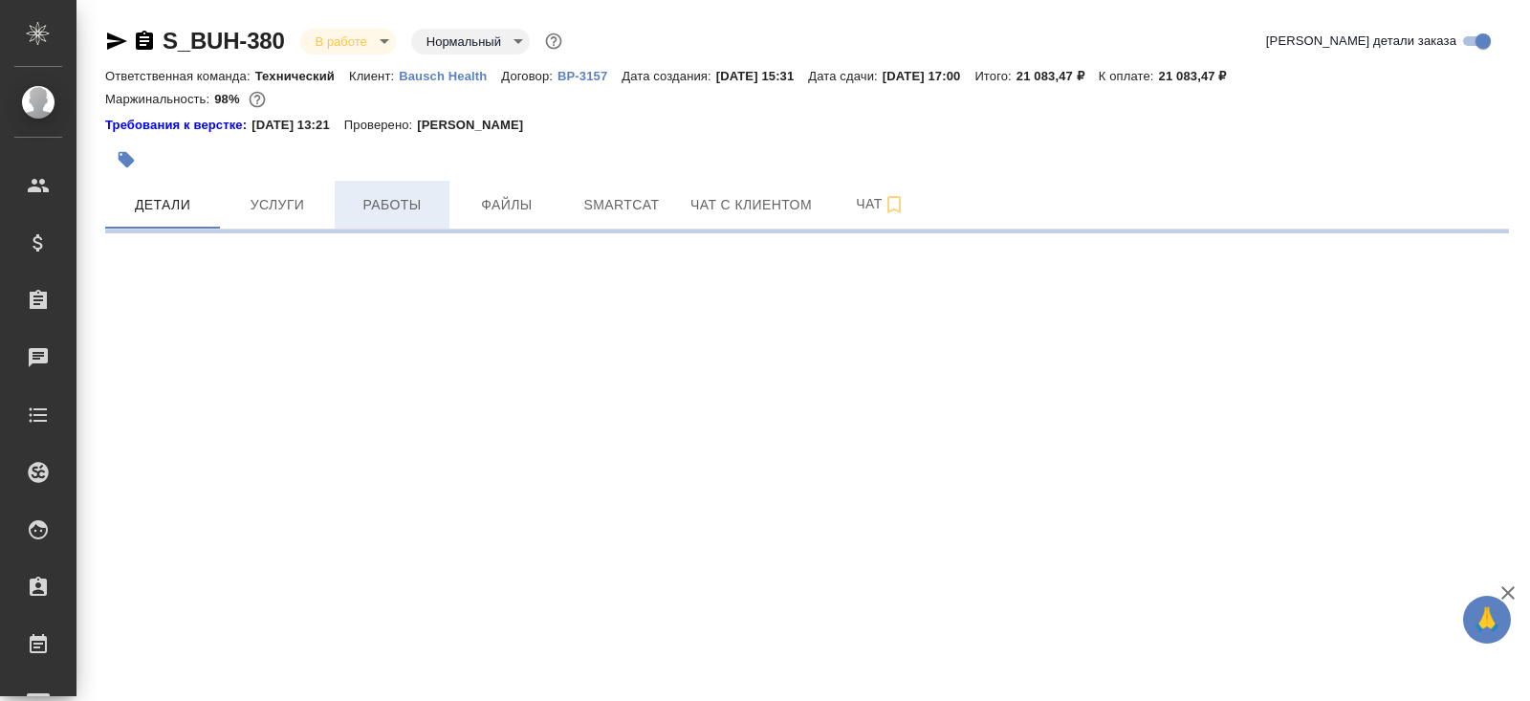
select select "RU"
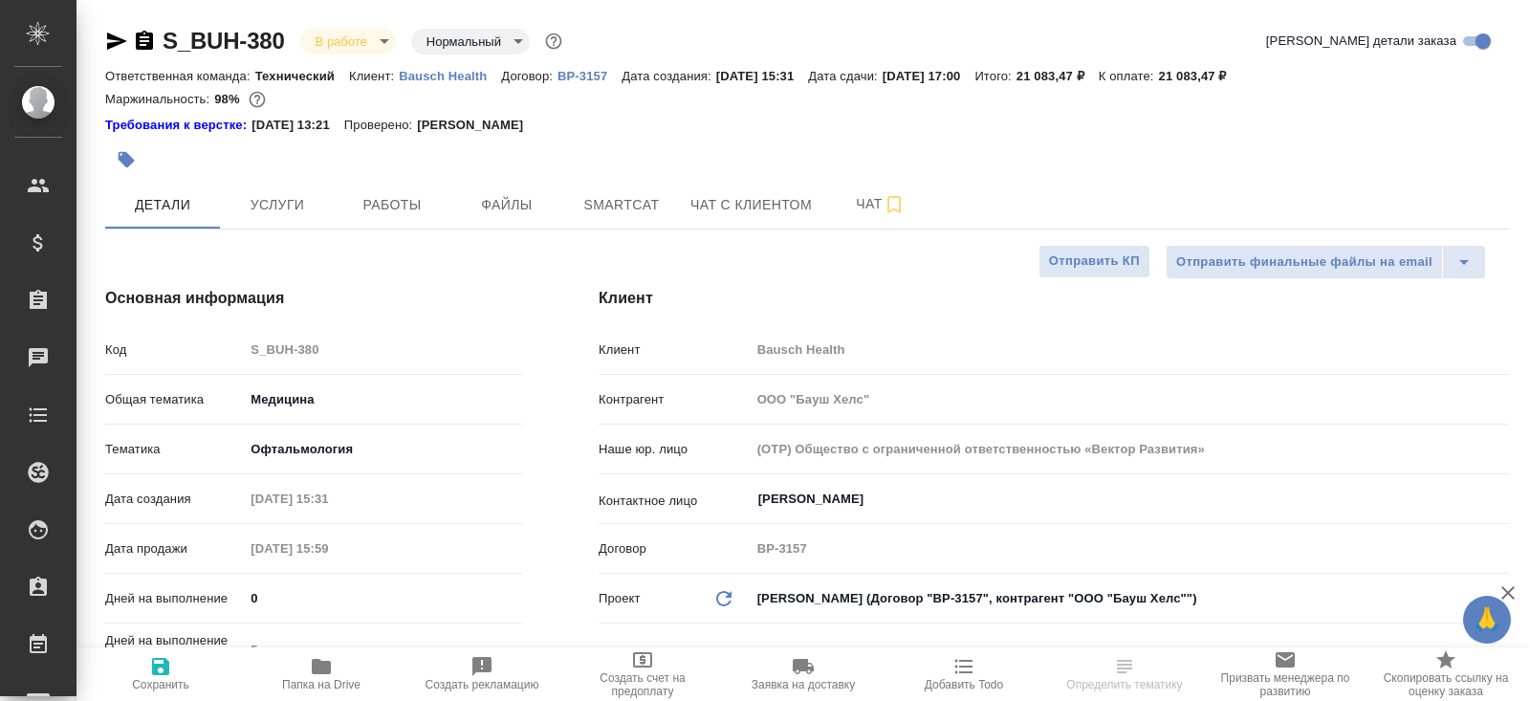
type textarea "x"
click at [394, 245] on div "Отправить финальные файлы на email Отправить КП" at bounding box center [799, 262] width 1388 height 34
type textarea "x"
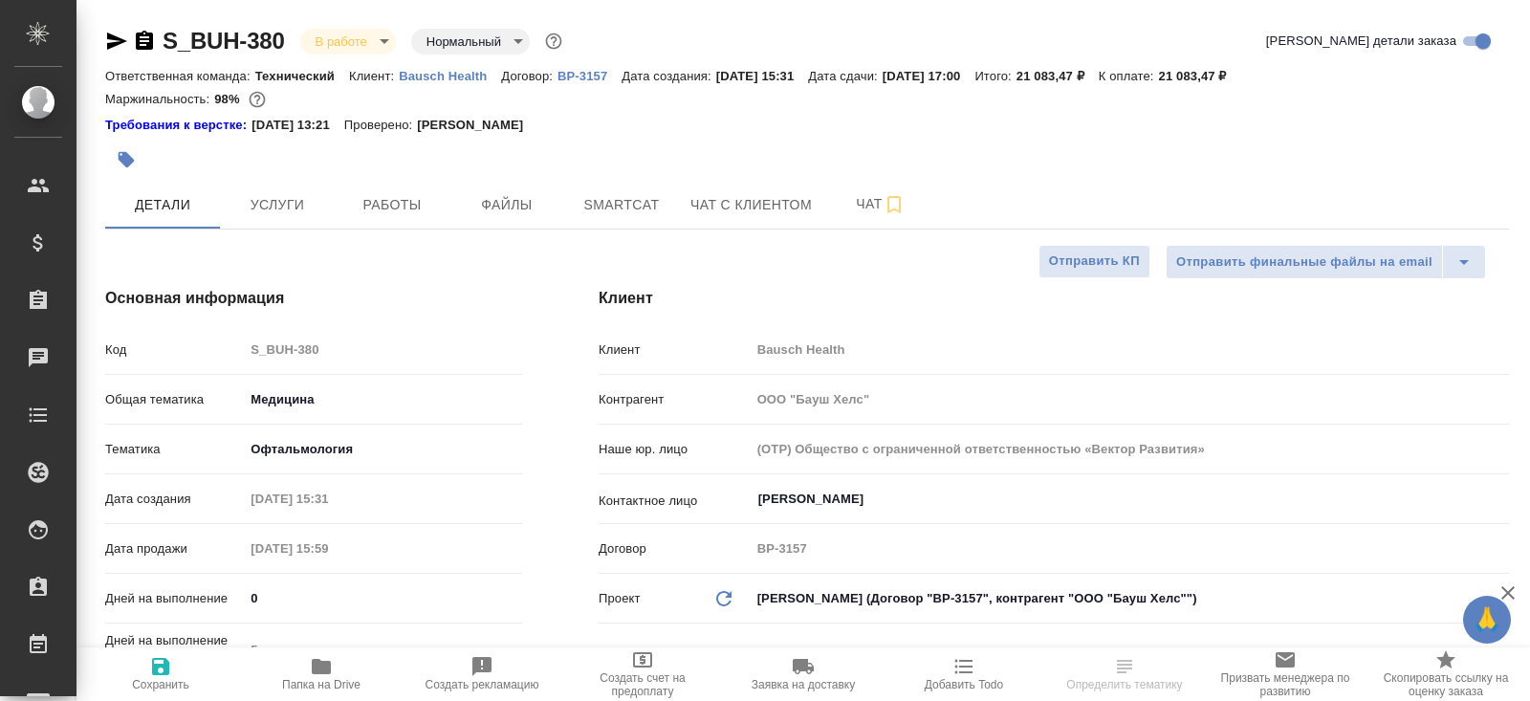
type textarea "x"
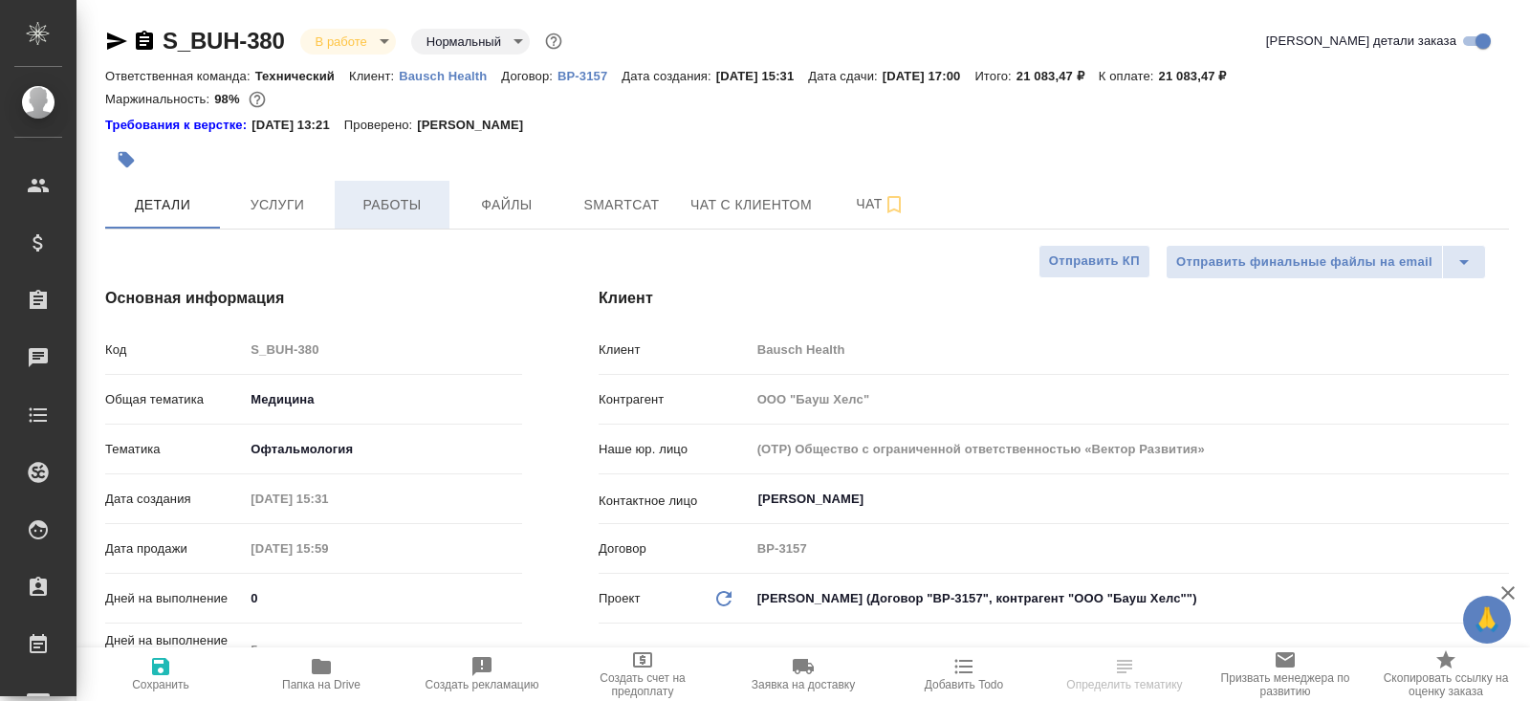
click at [394, 216] on button "Работы" at bounding box center [392, 205] width 115 height 48
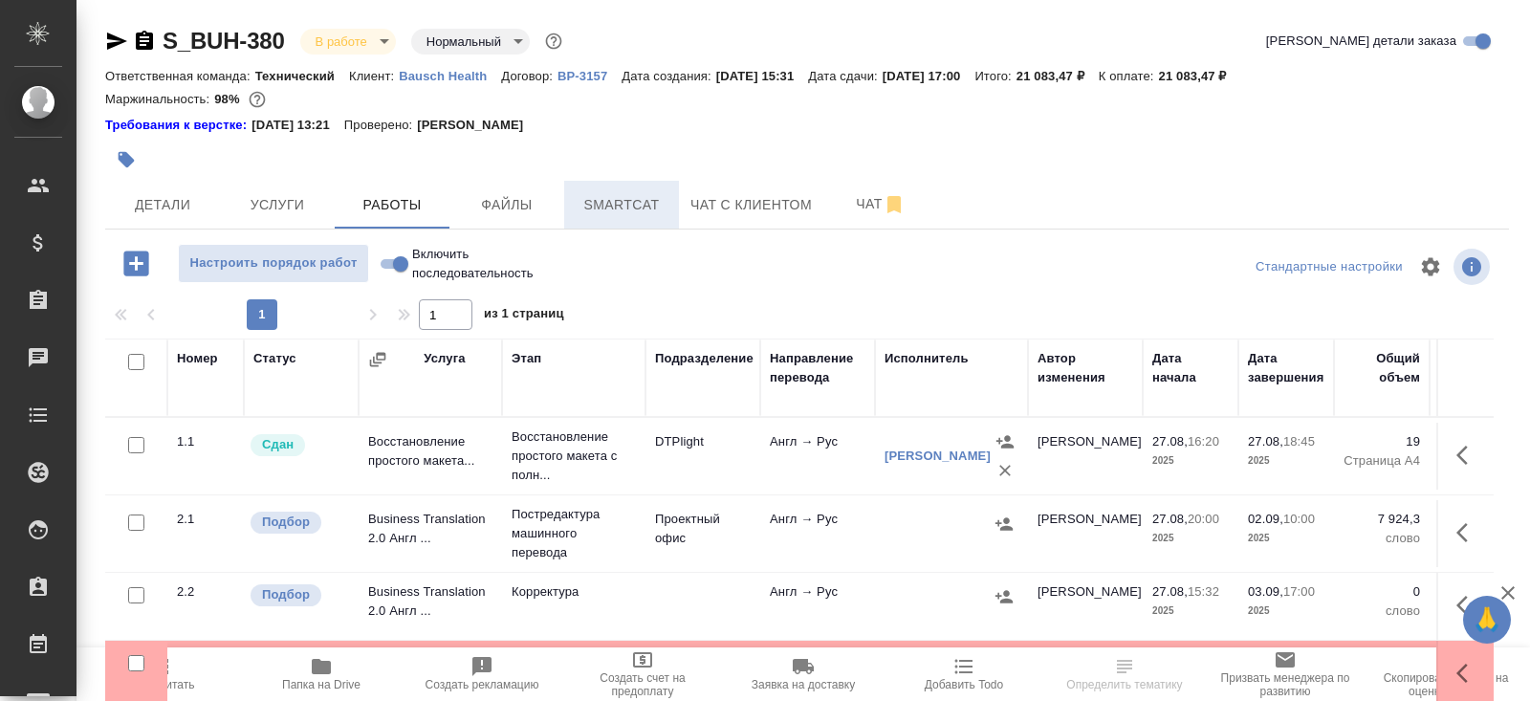
scroll to position [116, 0]
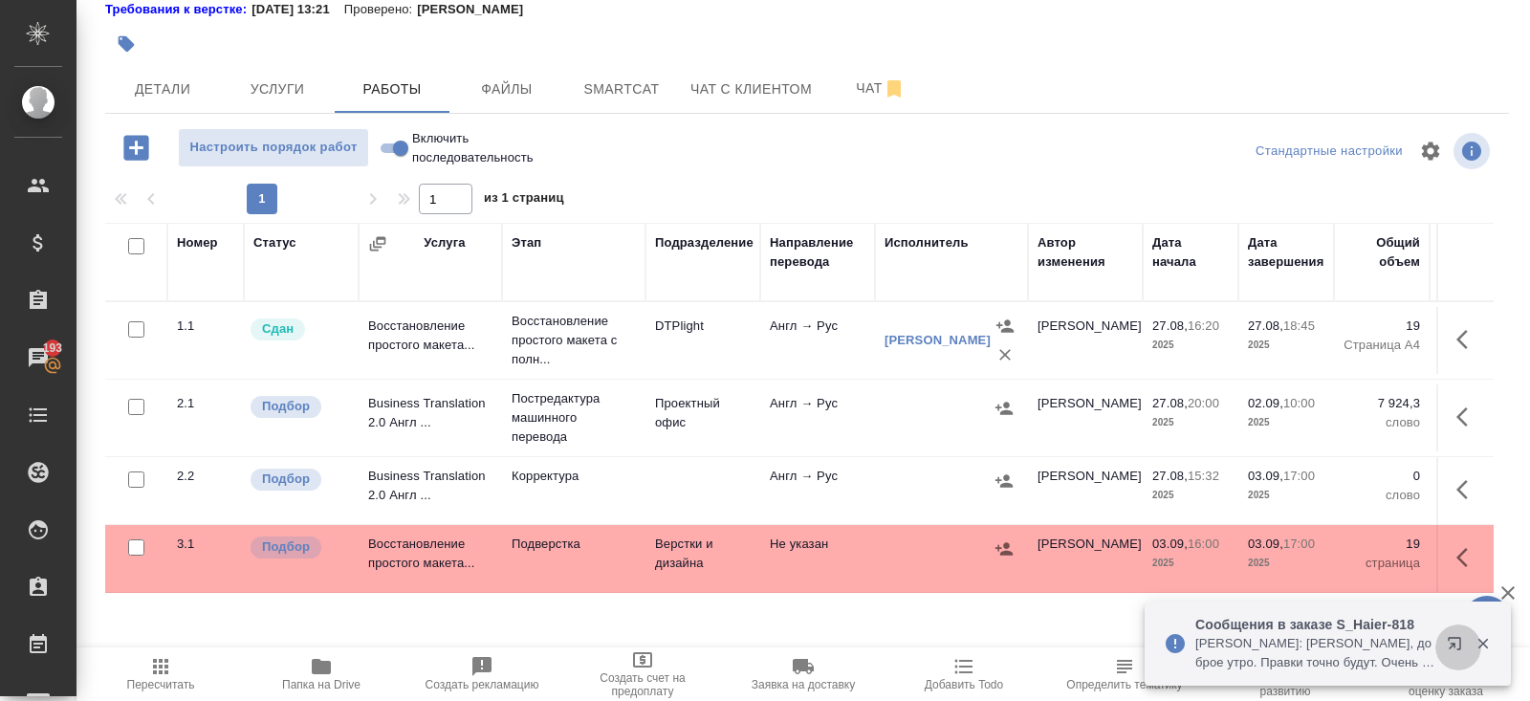
click at [1458, 643] on icon "button" at bounding box center [1458, 647] width 23 height 23
click at [155, 672] on icon "button" at bounding box center [160, 666] width 15 height 15
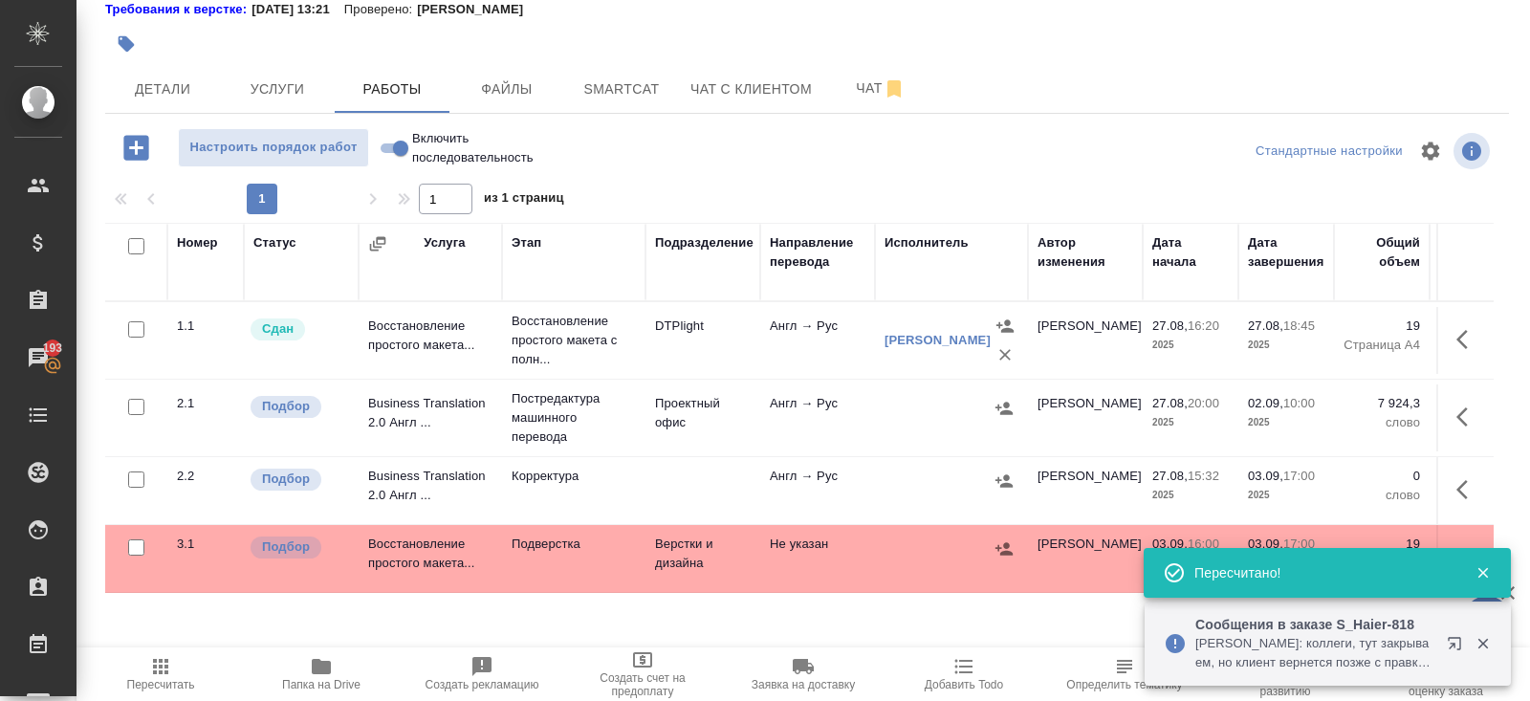
click at [1015, 399] on button "button" at bounding box center [1004, 408] width 29 height 29
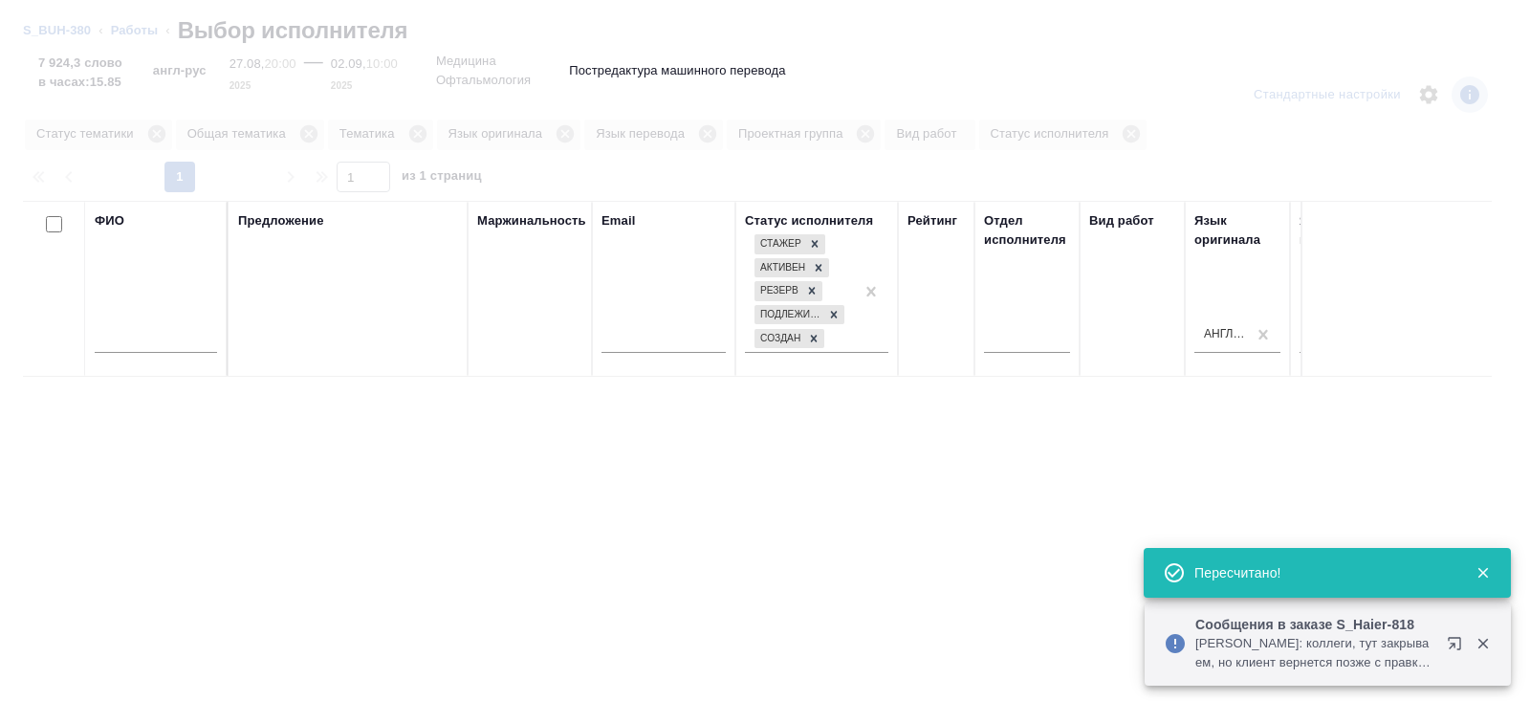
click at [191, 347] on input "text" at bounding box center [156, 341] width 122 height 24
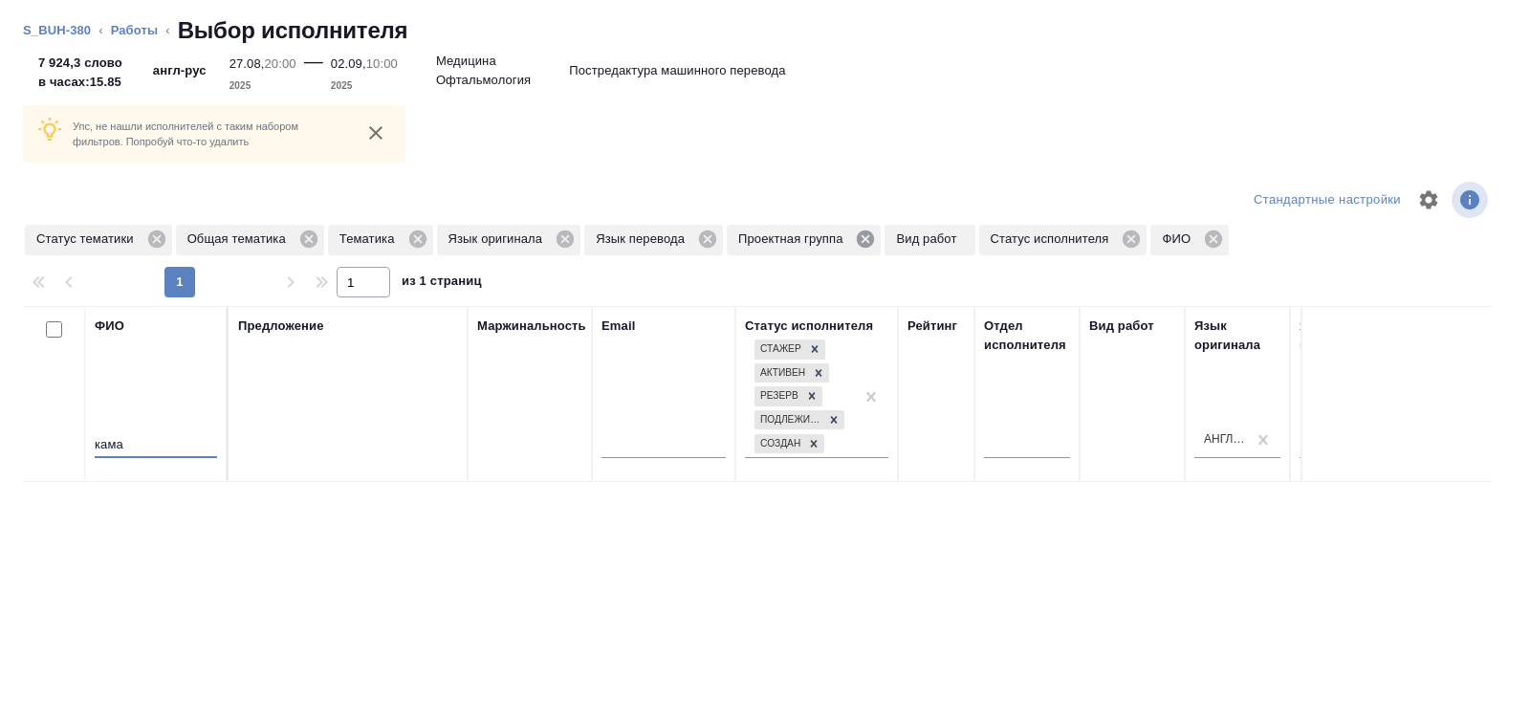
type input "кама"
click at [874, 241] on icon at bounding box center [865, 238] width 17 height 17
click at [163, 237] on icon at bounding box center [155, 238] width 17 height 17
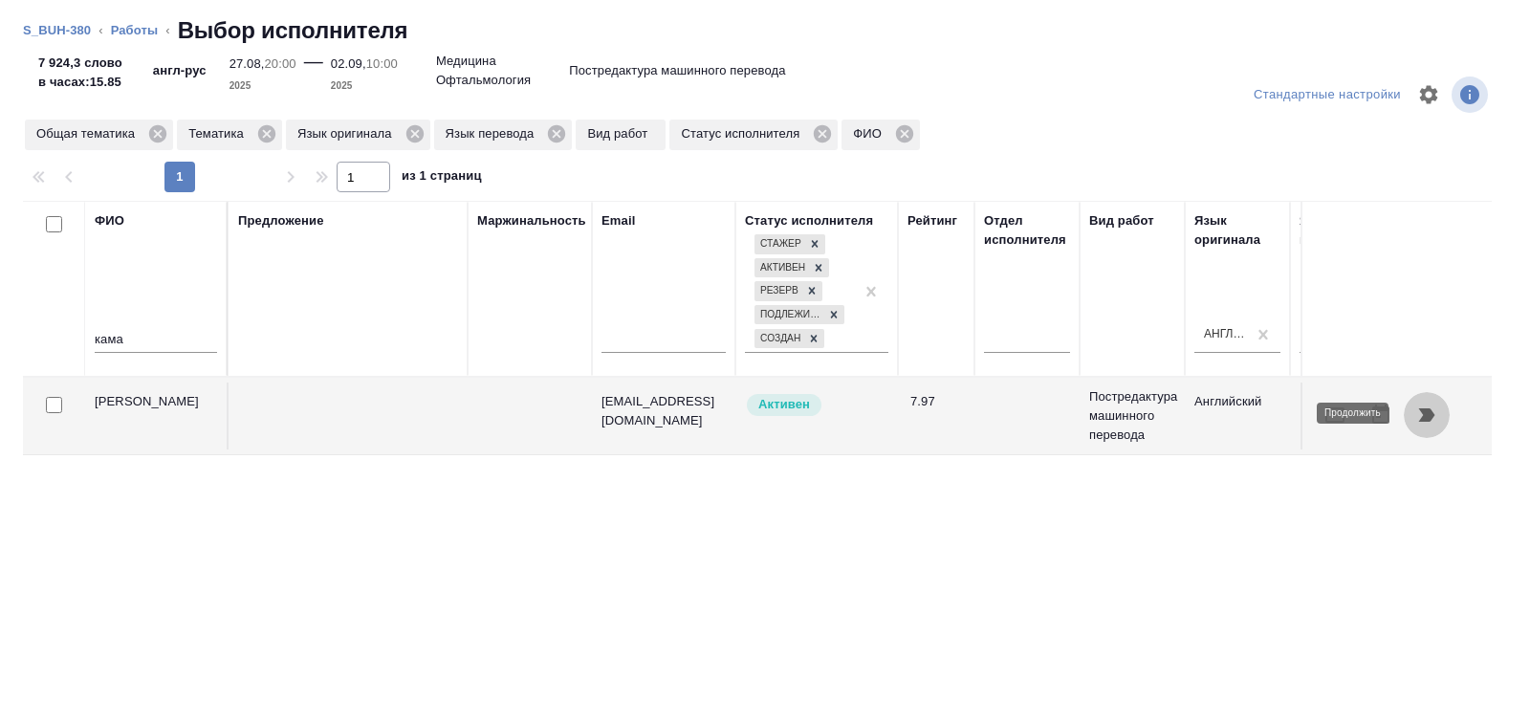
click at [1429, 415] on icon "button" at bounding box center [1427, 414] width 16 height 13
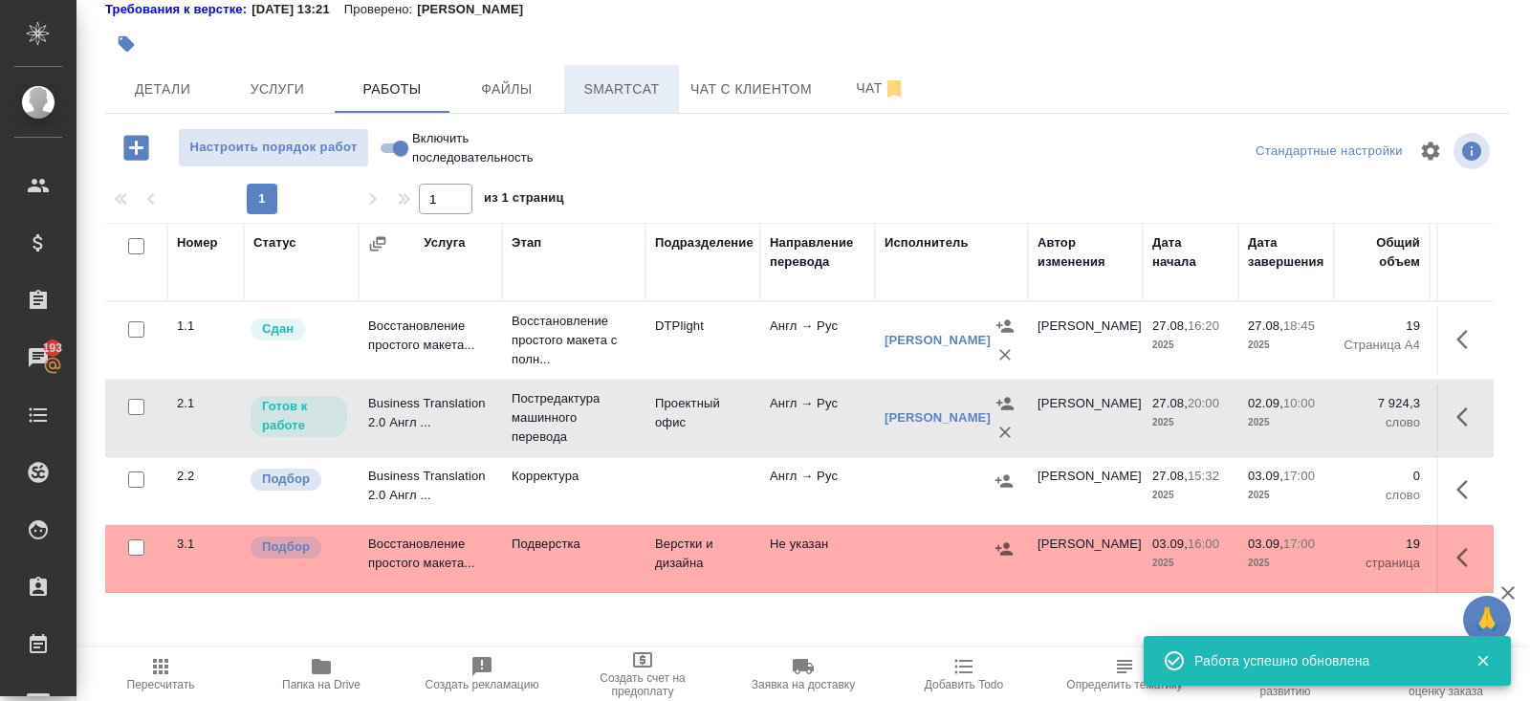
click at [637, 103] on button "Smartcat" at bounding box center [621, 89] width 115 height 48
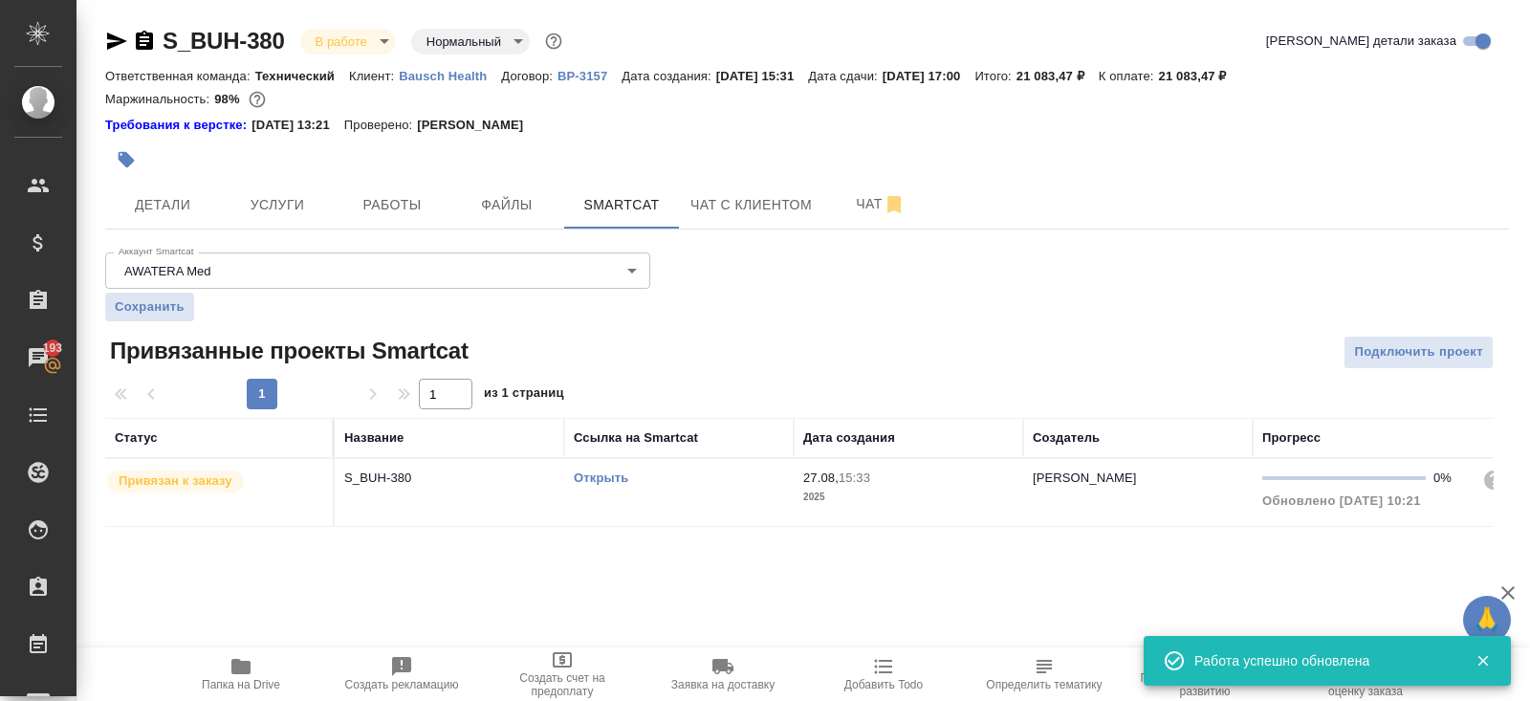
click at [603, 475] on link "Открыть" at bounding box center [601, 477] width 54 height 14
click at [413, 205] on span "Работы" at bounding box center [392, 205] width 92 height 24
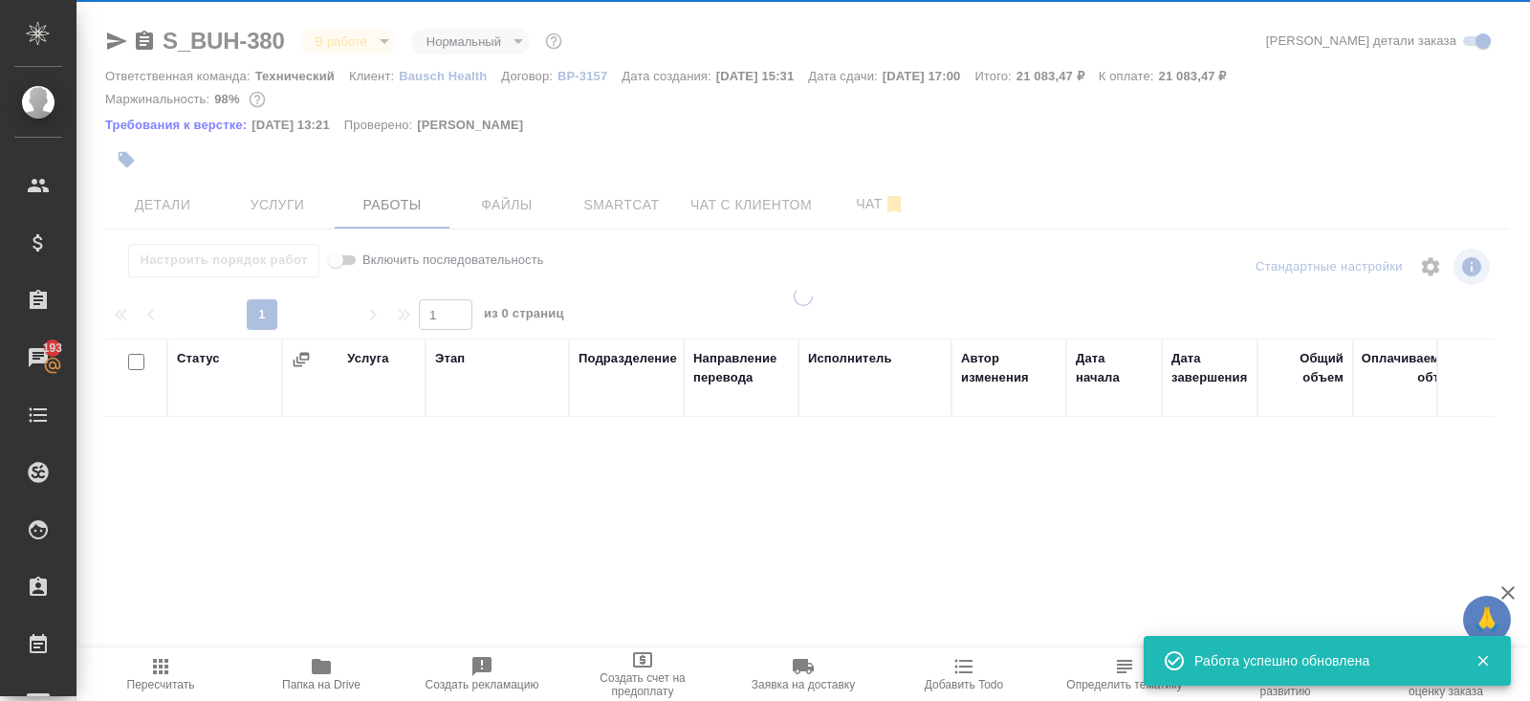
click at [300, 223] on div at bounding box center [802, 350] width 1453 height 701
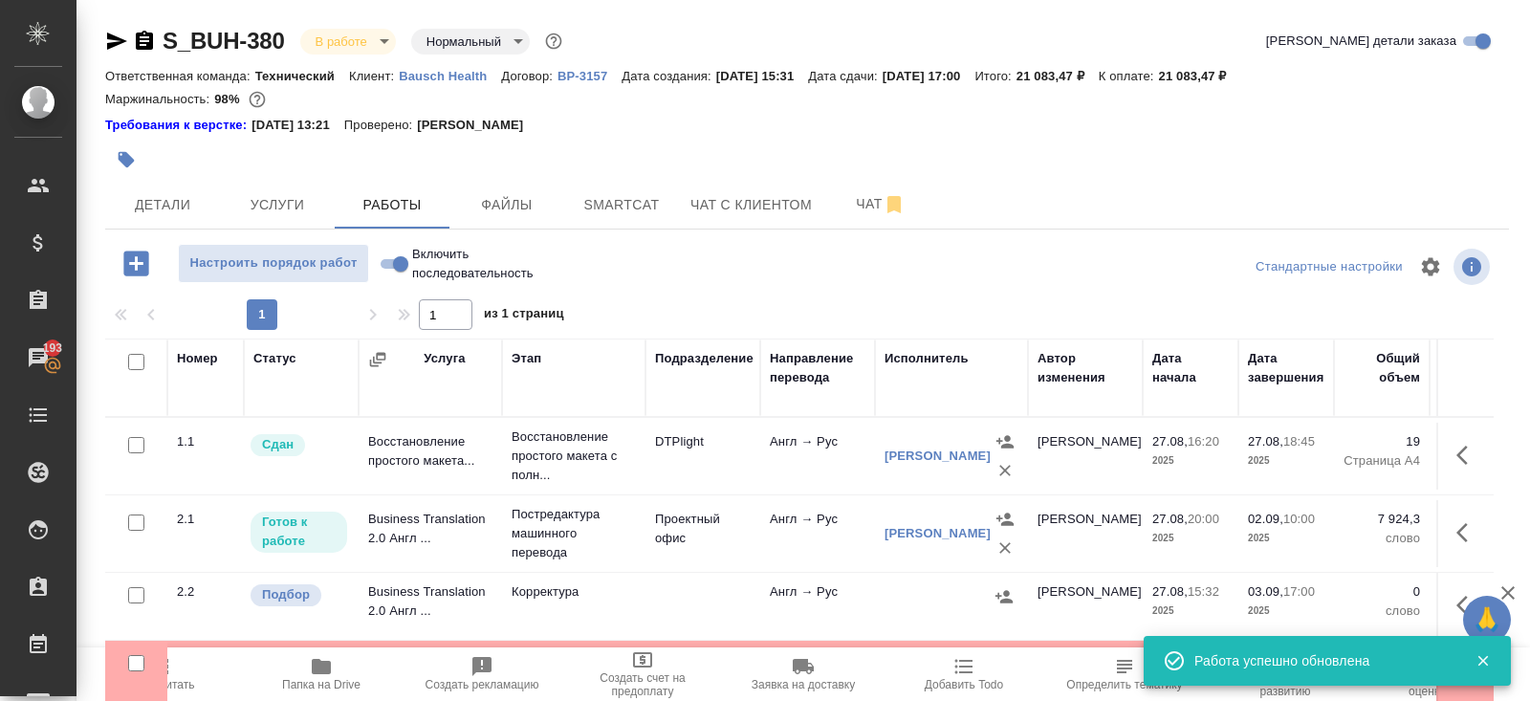
click at [300, 223] on button "Услуги" at bounding box center [277, 205] width 115 height 48
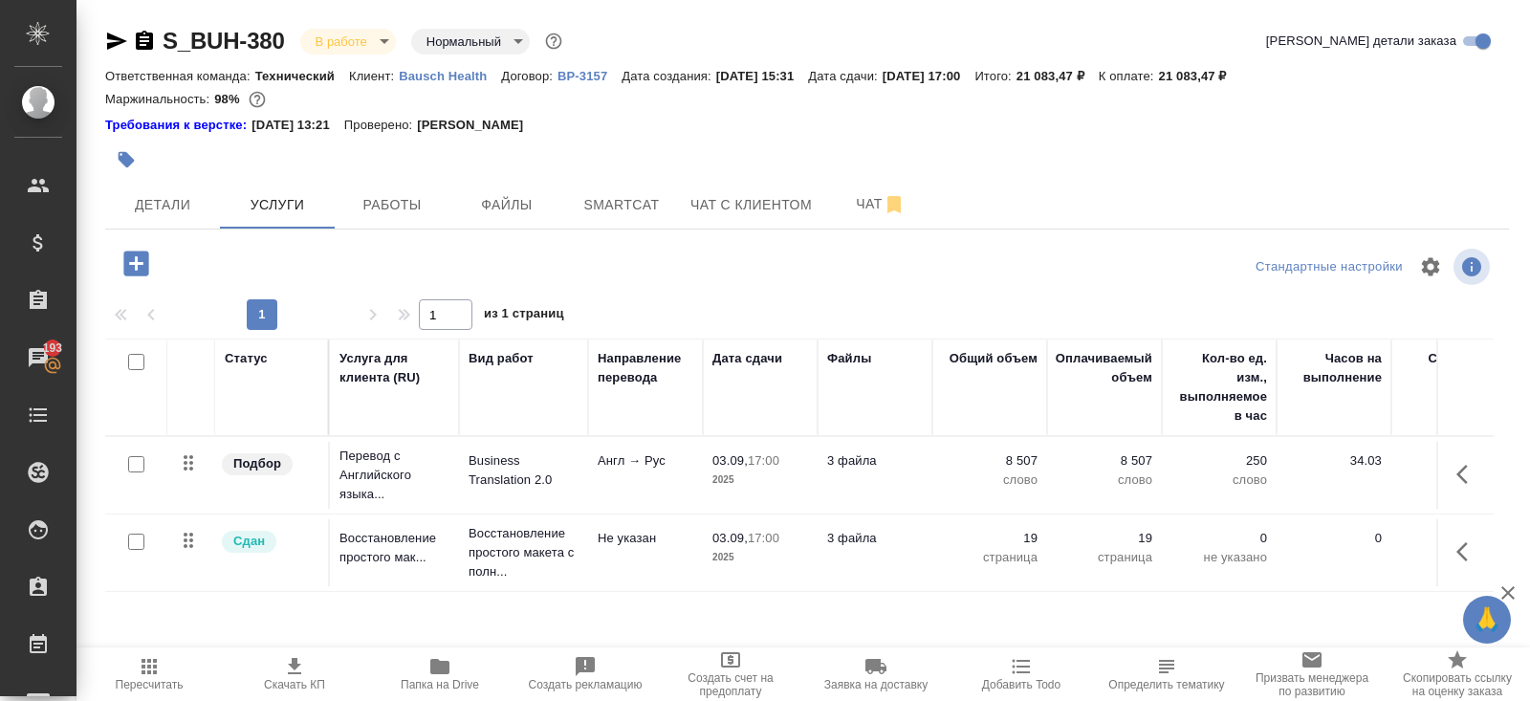
scroll to position [97, 0]
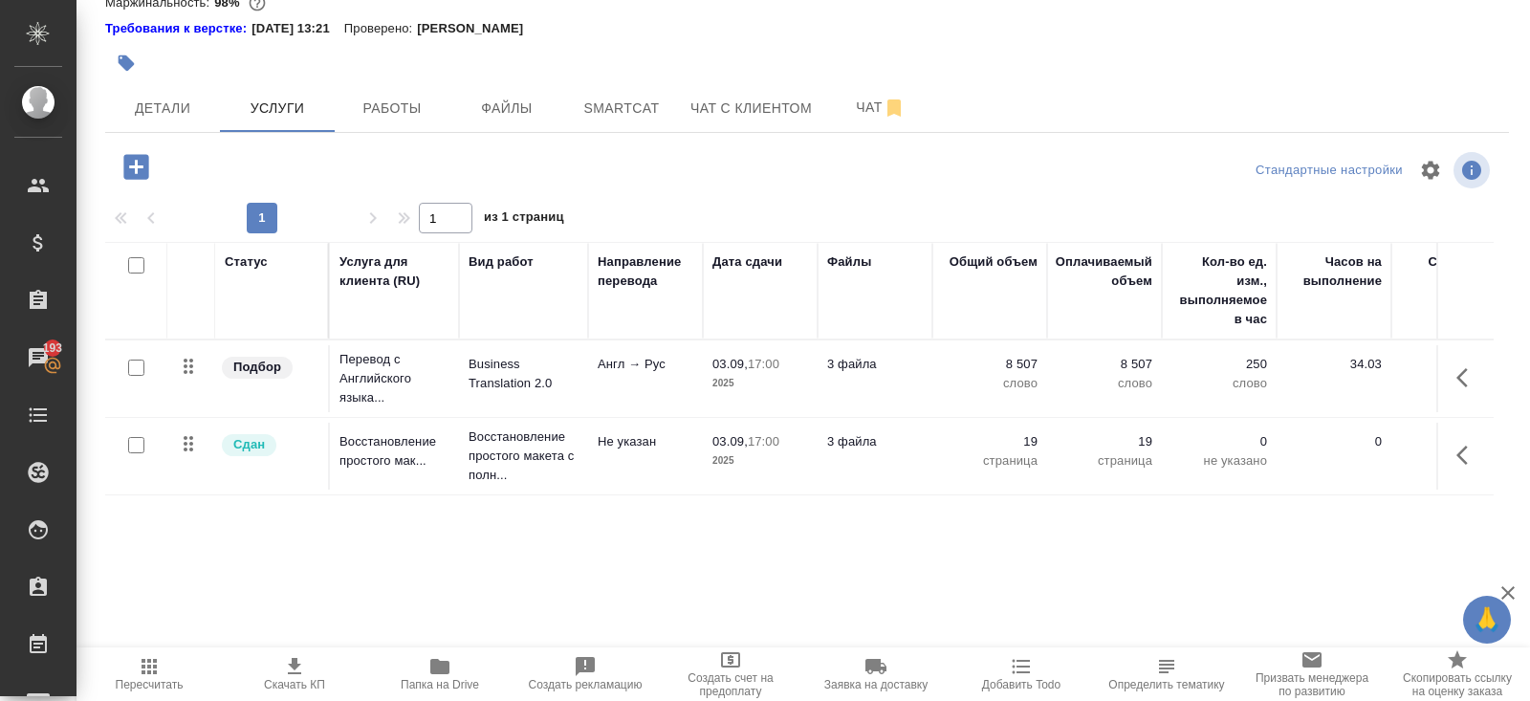
click at [136, 163] on icon "button" at bounding box center [136, 166] width 33 height 33
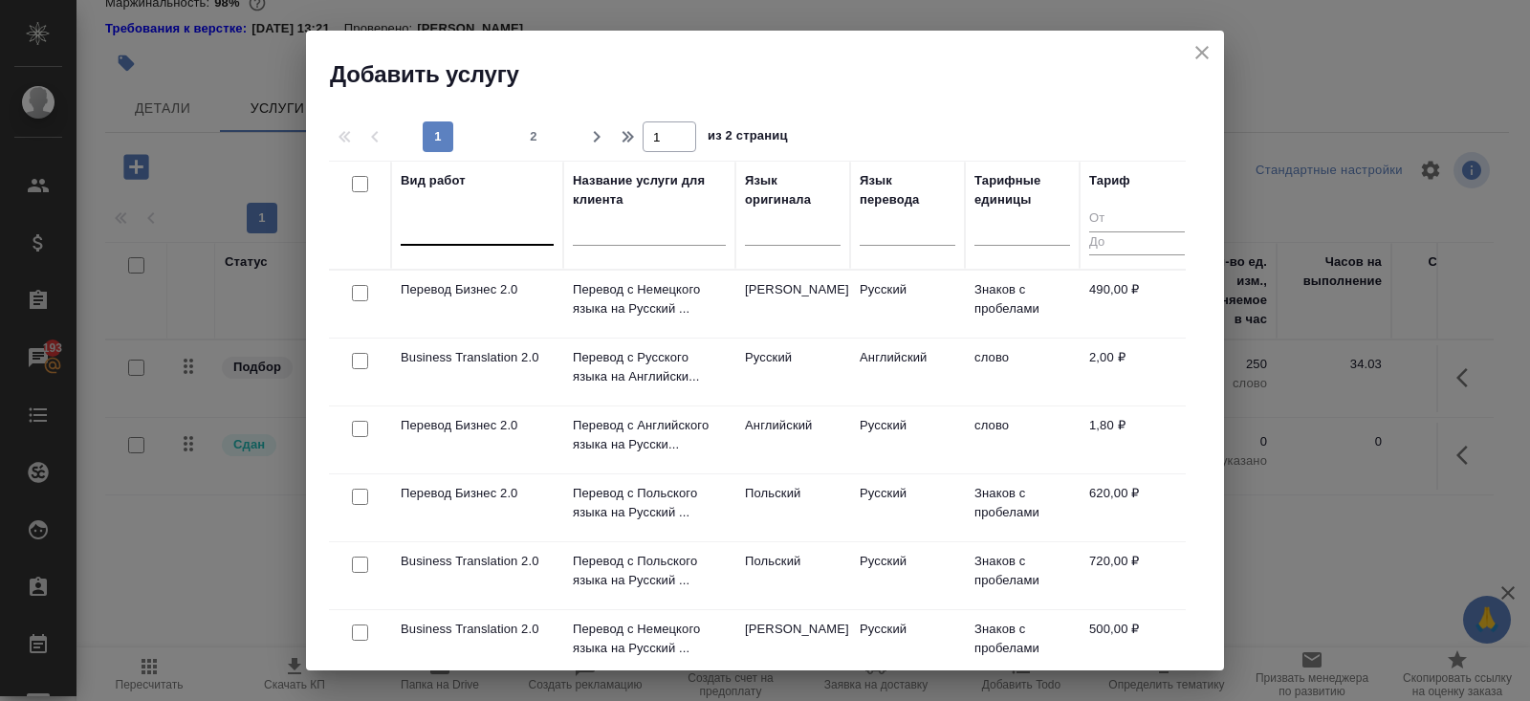
click at [427, 225] on div at bounding box center [477, 226] width 153 height 28
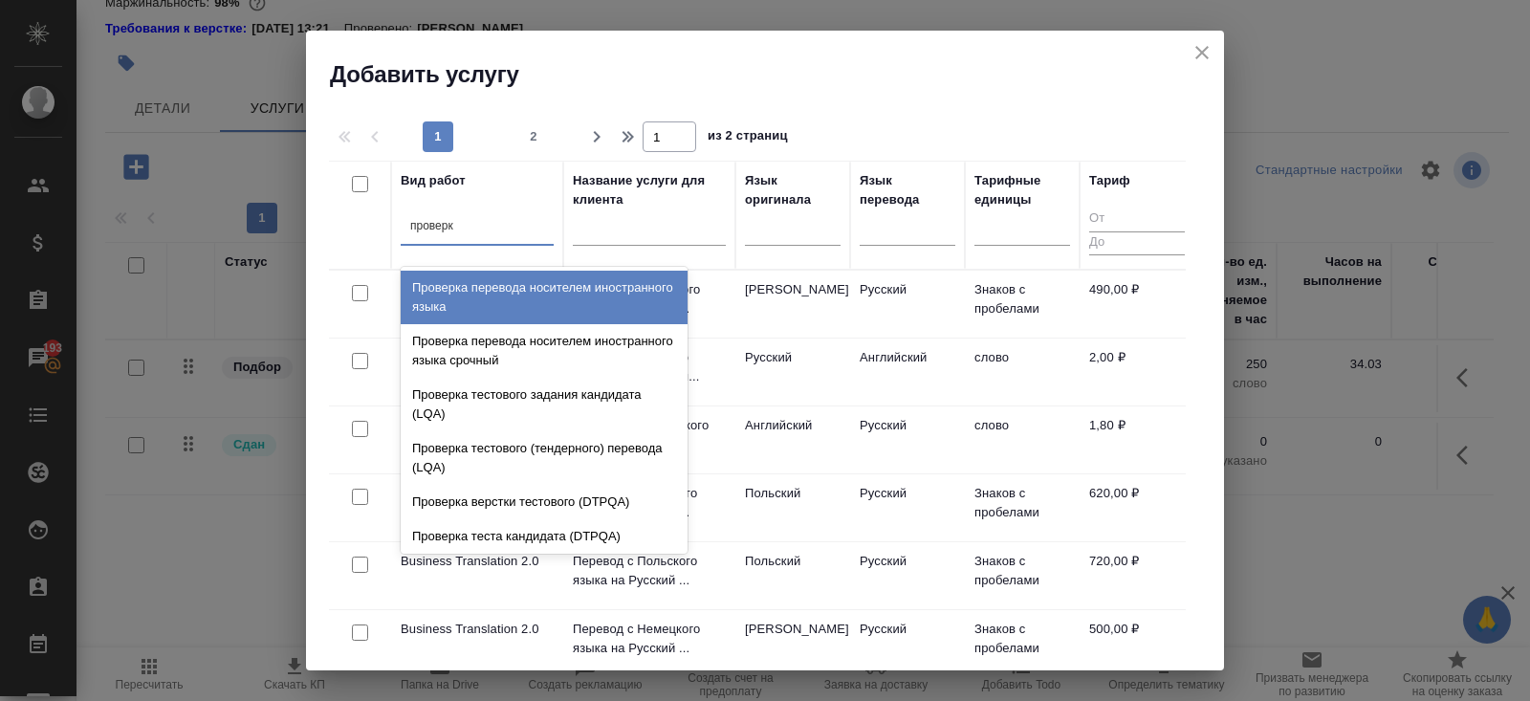
type input "проверка"
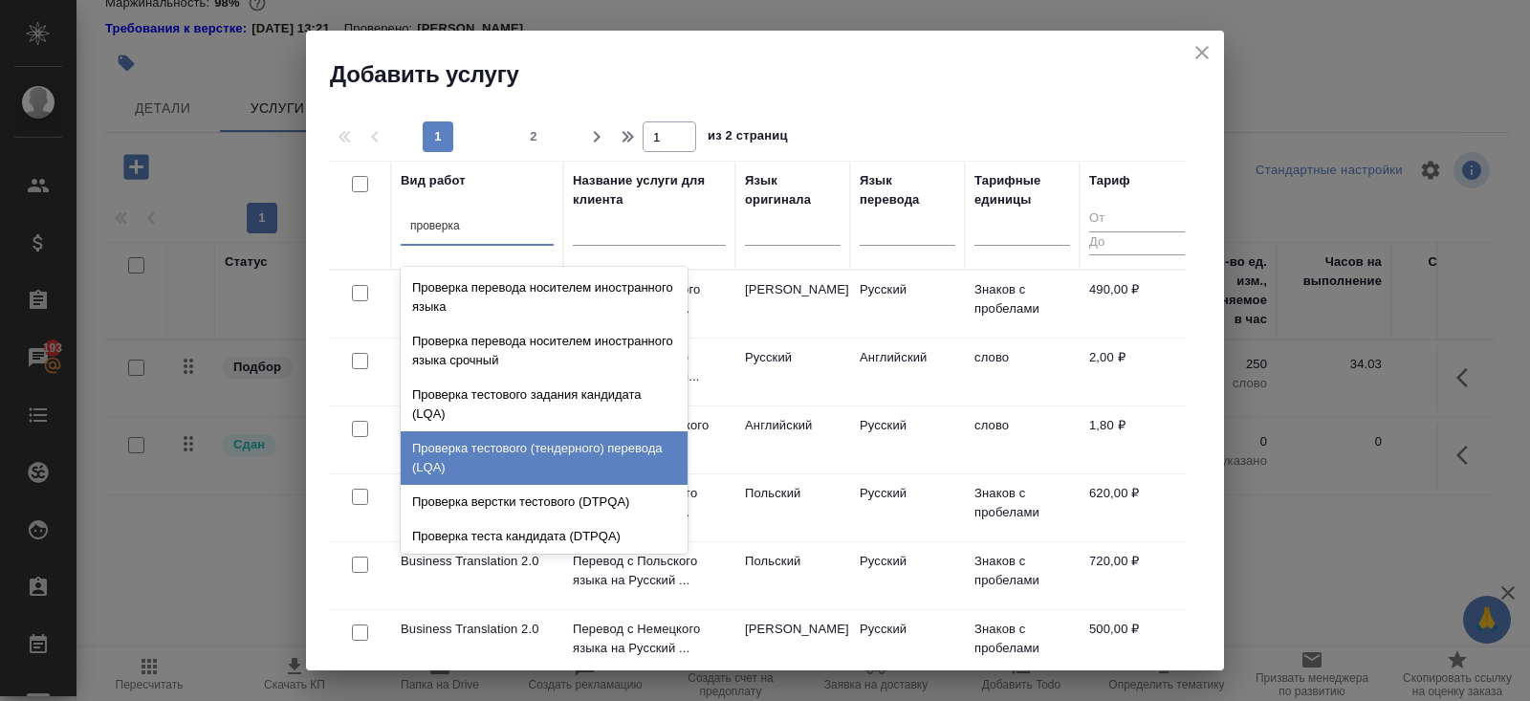
scroll to position [38, 0]
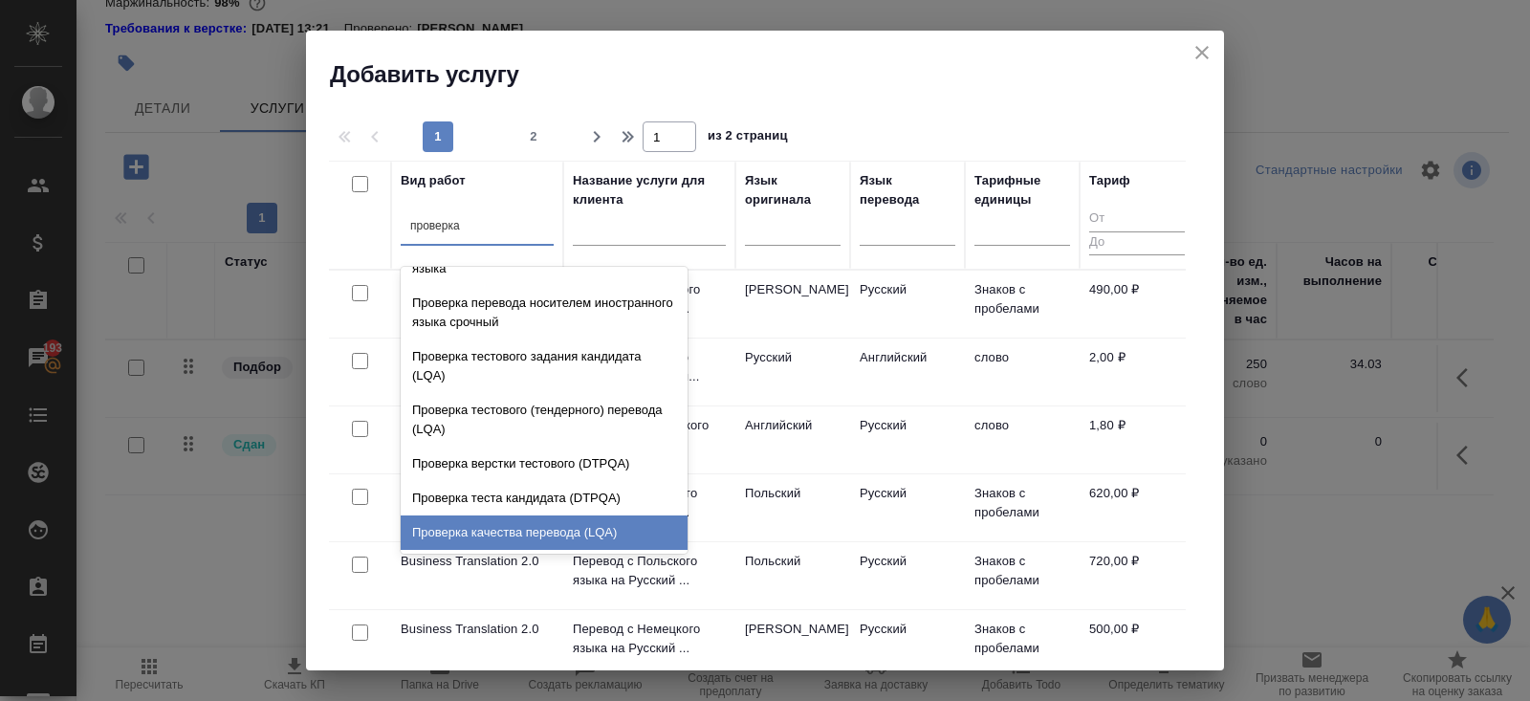
click at [577, 517] on div "Проверка качества перевода (LQA)" at bounding box center [544, 532] width 287 height 34
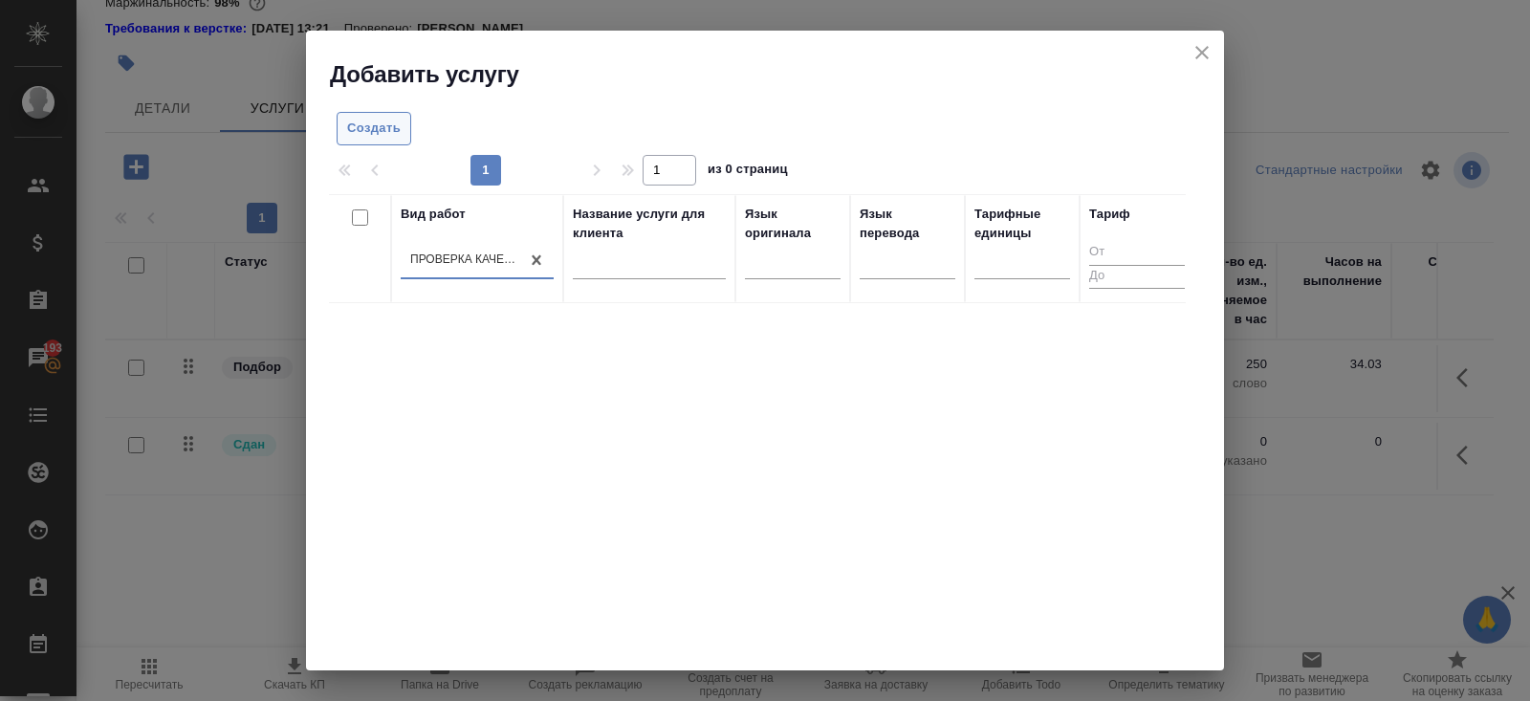
click at [399, 137] on span "Создать" at bounding box center [374, 129] width 54 height 22
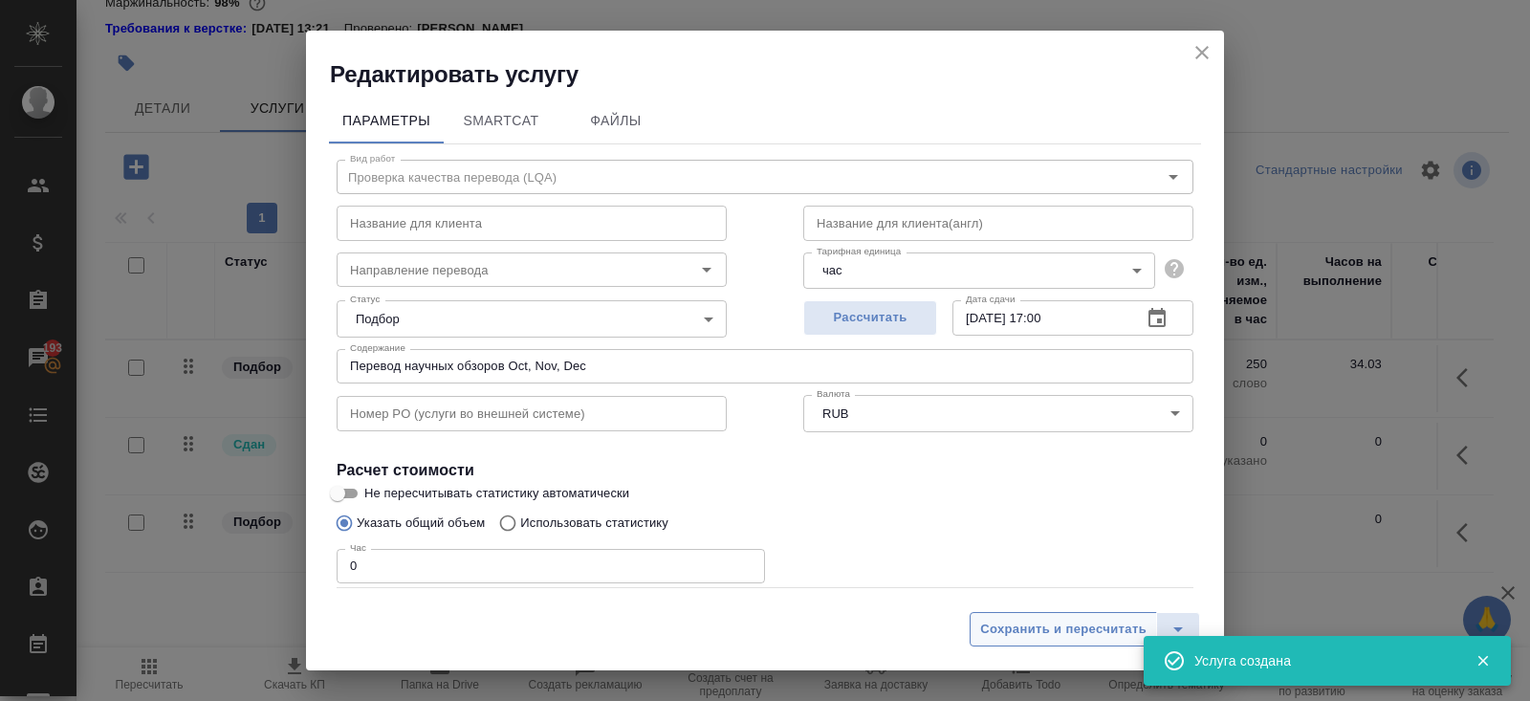
click at [1058, 629] on span "Сохранить и пересчитать" at bounding box center [1063, 630] width 166 height 22
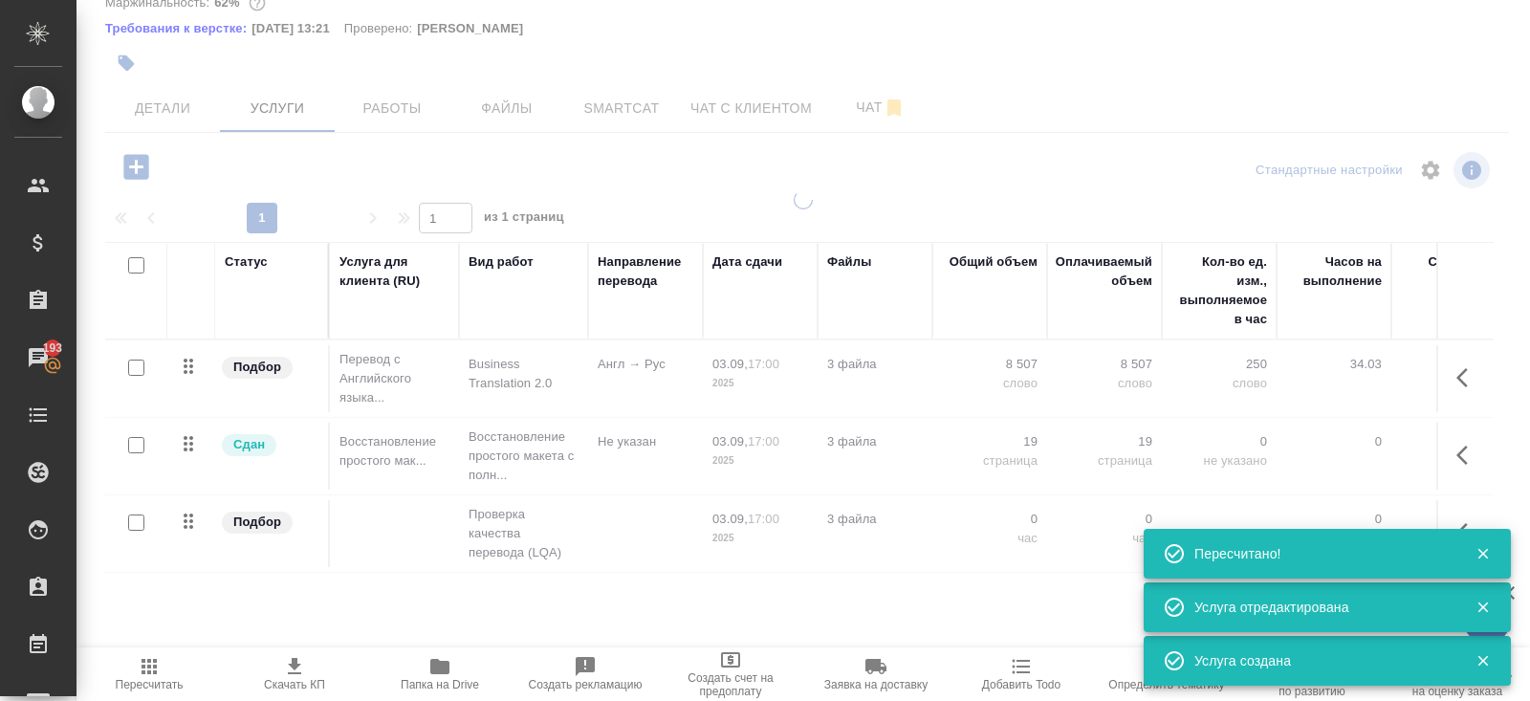
drag, startPoint x: 1430, startPoint y: 537, endPoint x: 1461, endPoint y: 536, distance: 30.6
click at [1461, 536] on div "Пересчитано!" at bounding box center [1327, 554] width 367 height 50
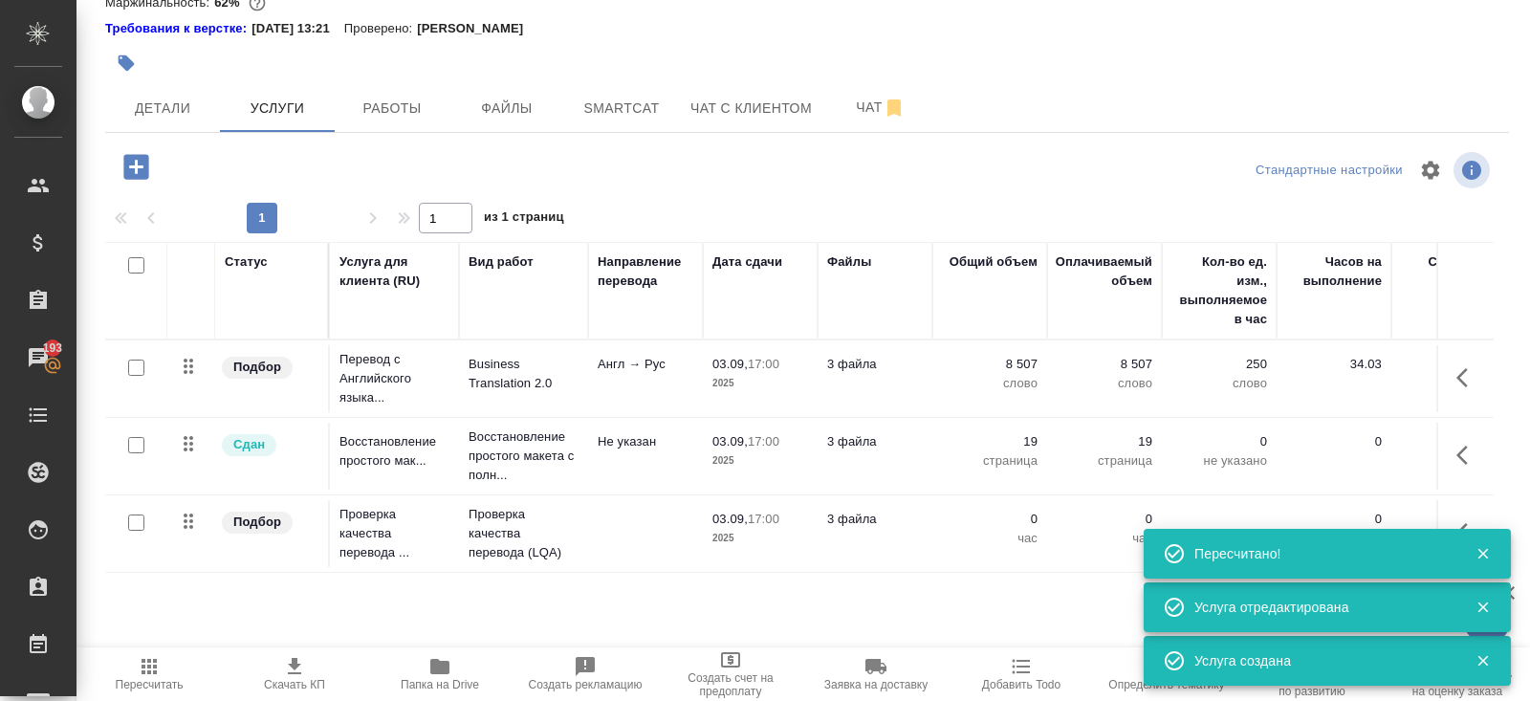
click at [1463, 525] on icon "button" at bounding box center [1461, 532] width 11 height 19
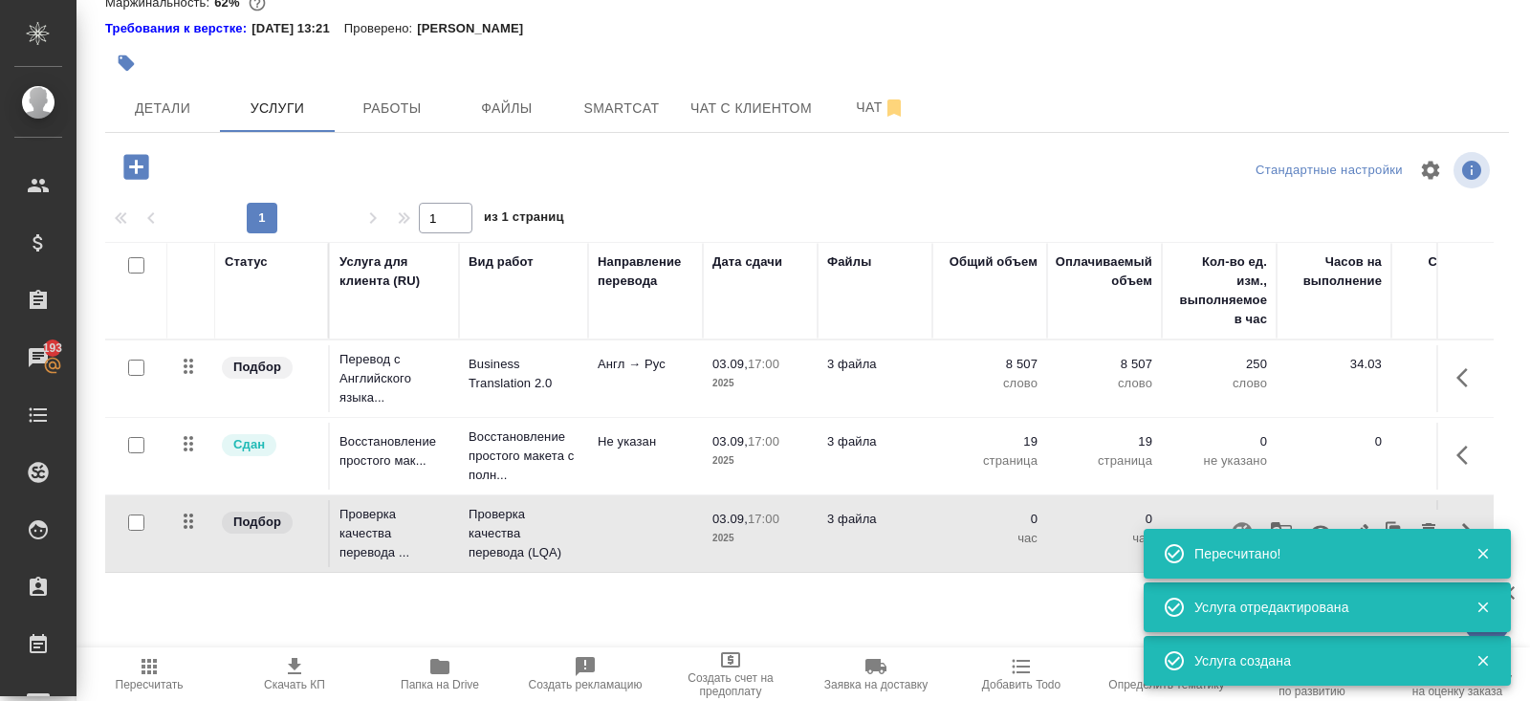
click at [1315, 528] on div "Пересчитано!" at bounding box center [1327, 554] width 367 height 54
click at [1477, 548] on icon "button" at bounding box center [1482, 553] width 17 height 17
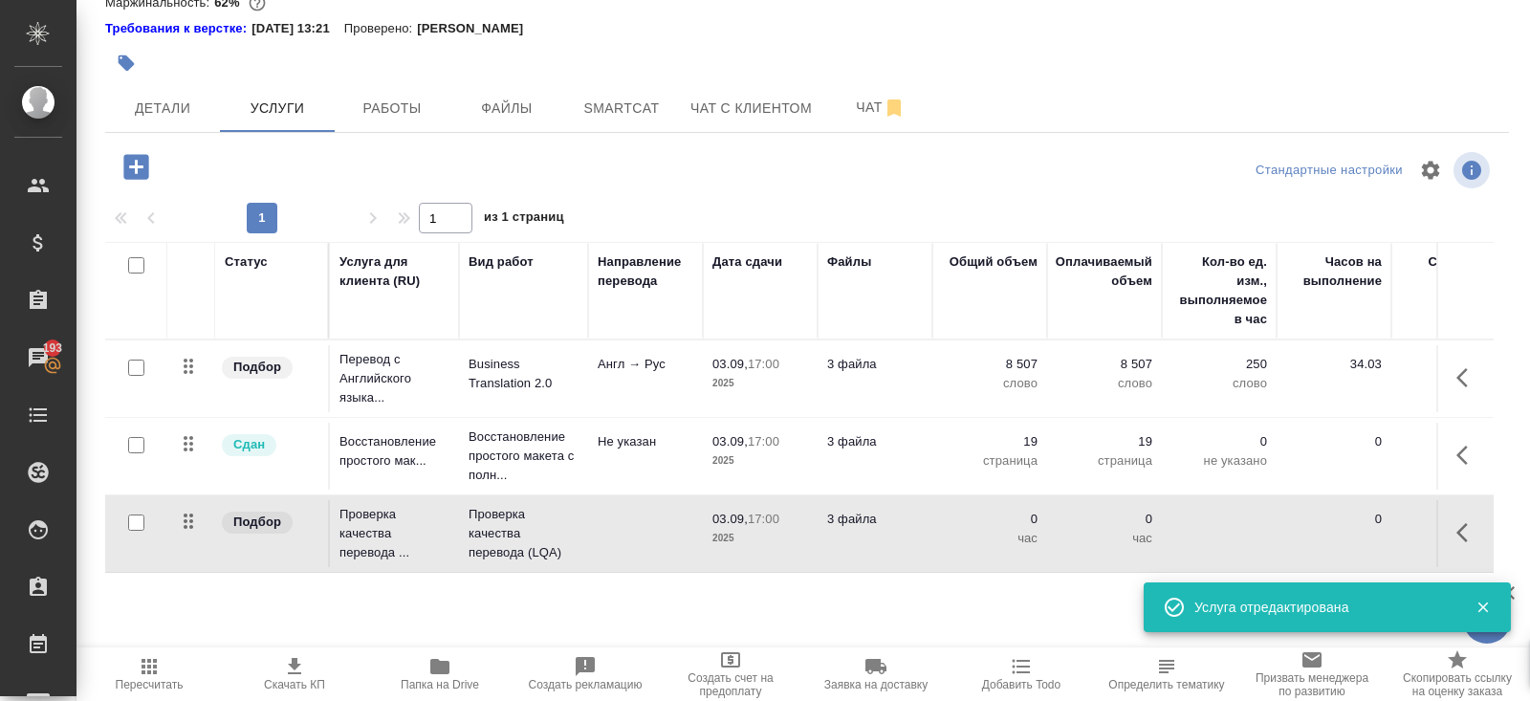
click at [1452, 522] on button "button" at bounding box center [1468, 533] width 46 height 46
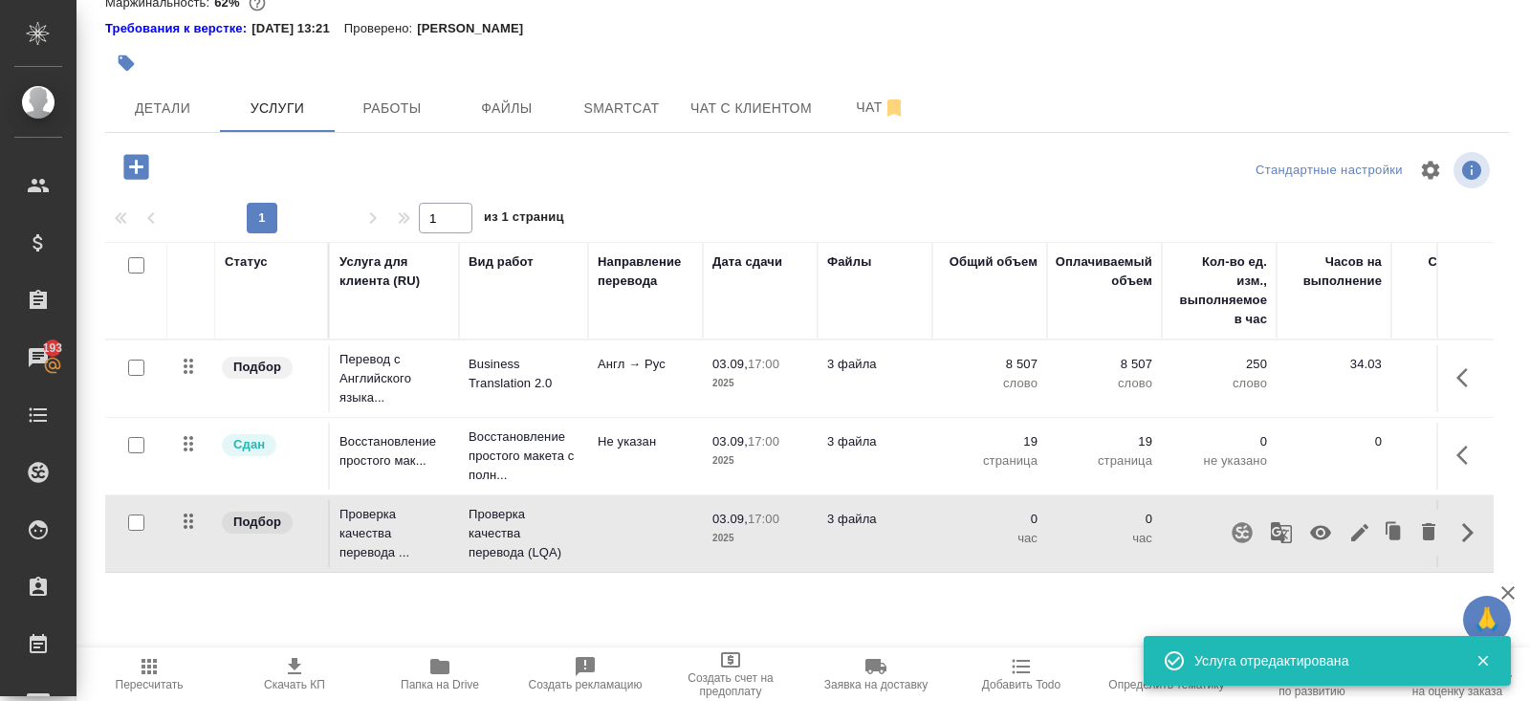
click at [1325, 531] on icon "button" at bounding box center [1320, 533] width 21 height 14
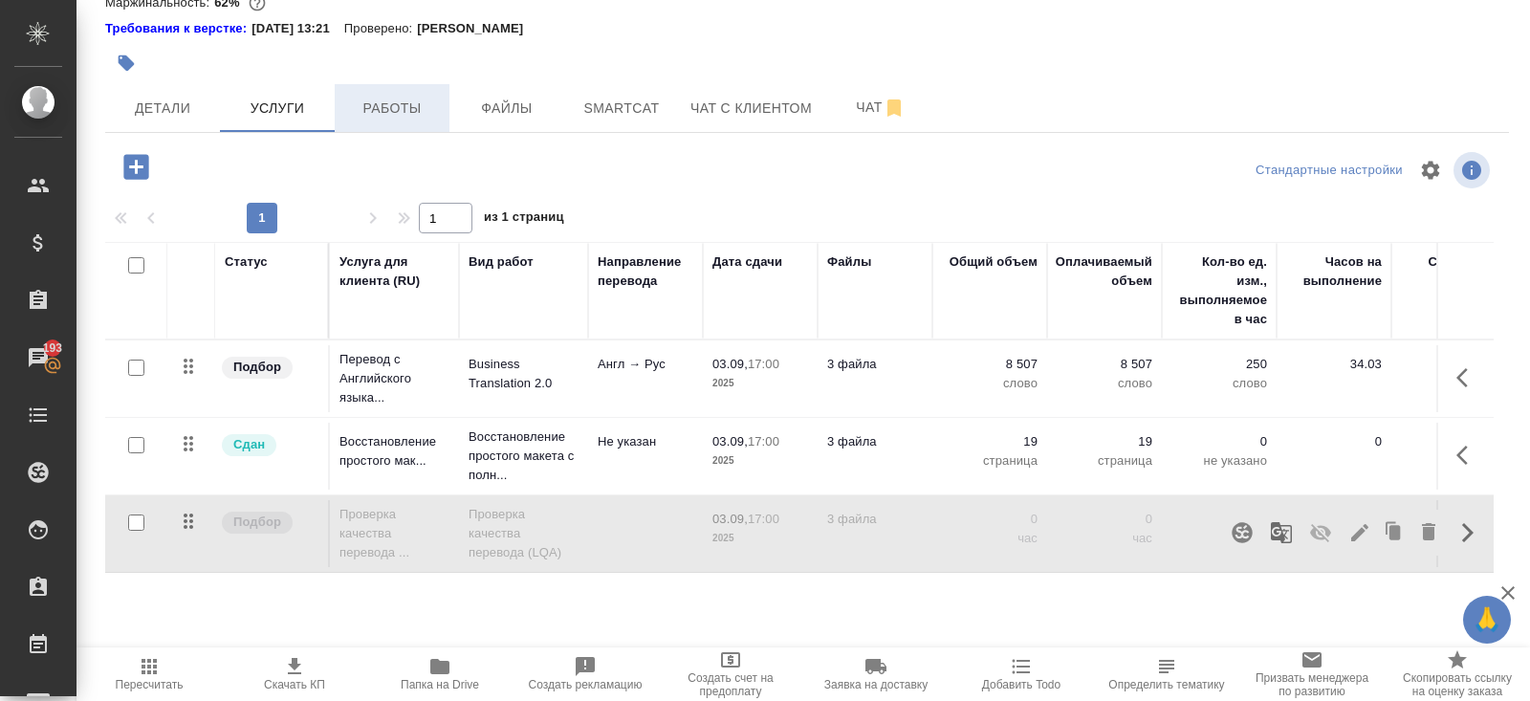
click at [357, 84] on button "Работы" at bounding box center [392, 108] width 115 height 48
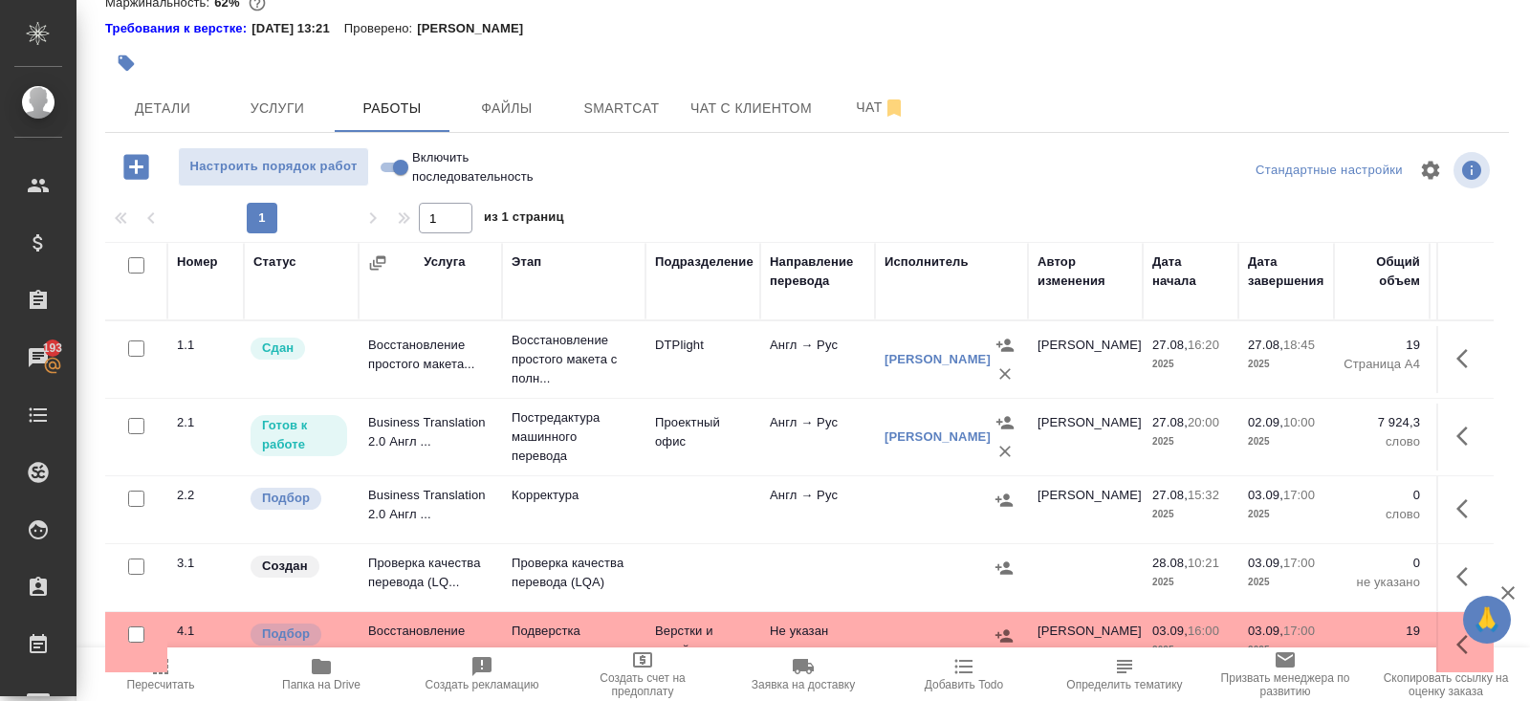
scroll to position [4, 0]
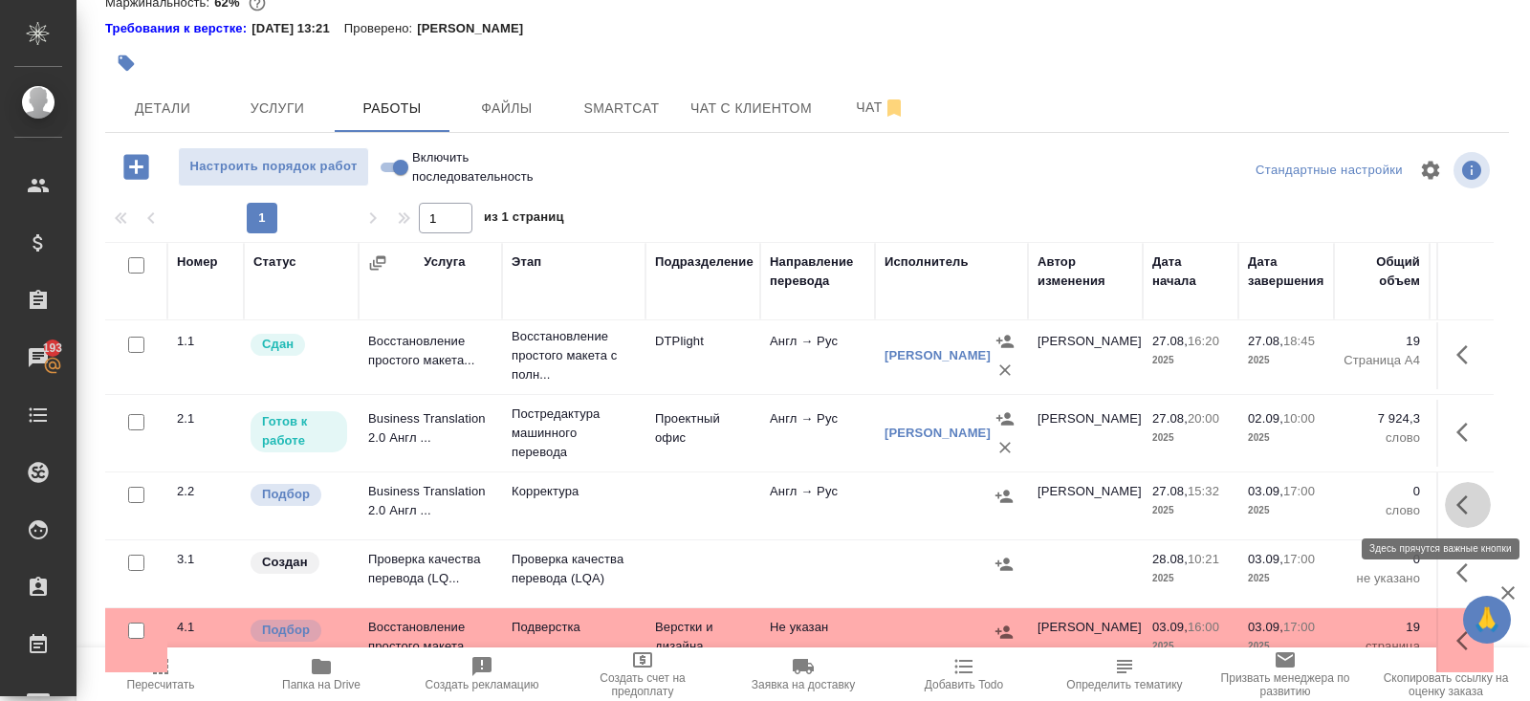
click at [1451, 507] on button "button" at bounding box center [1468, 505] width 46 height 46
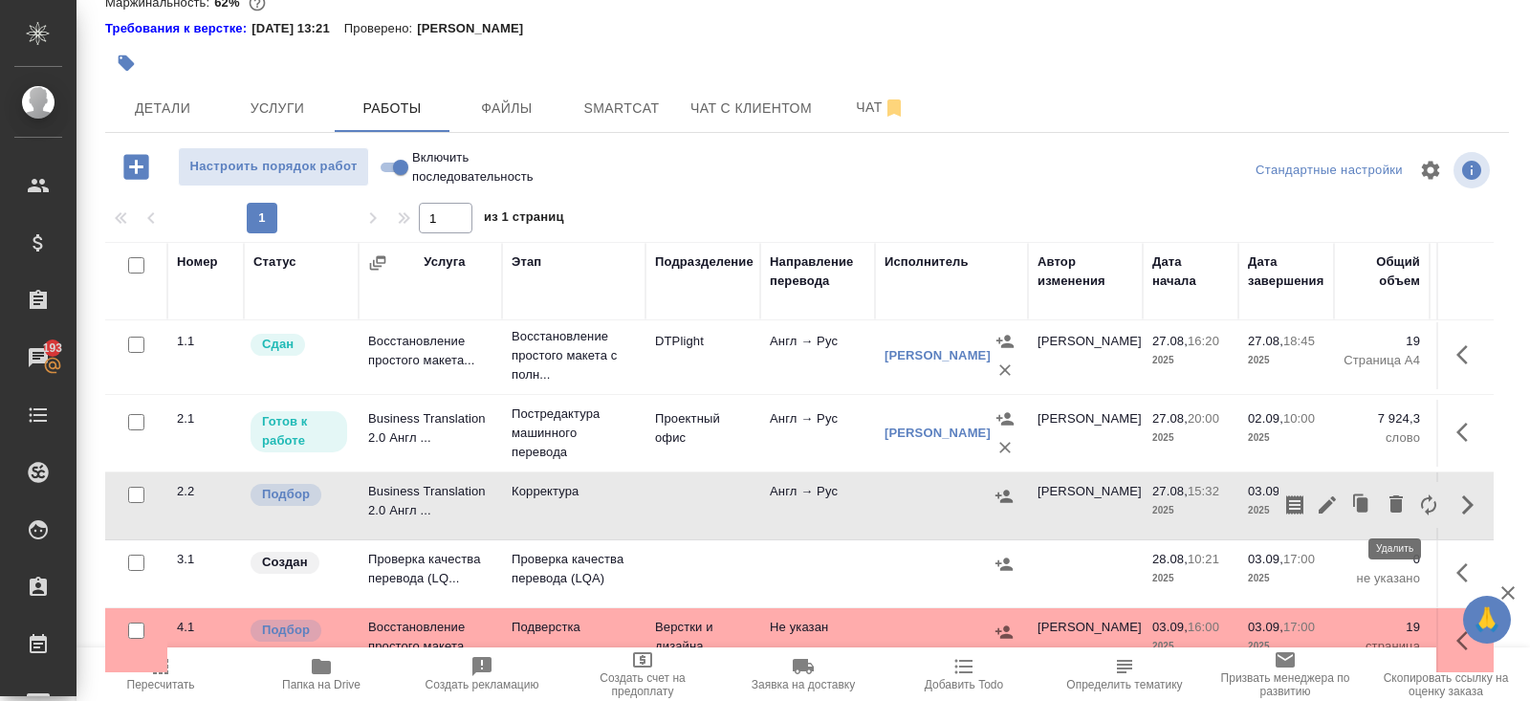
click at [1387, 503] on icon "button" at bounding box center [1395, 503] width 23 height 23
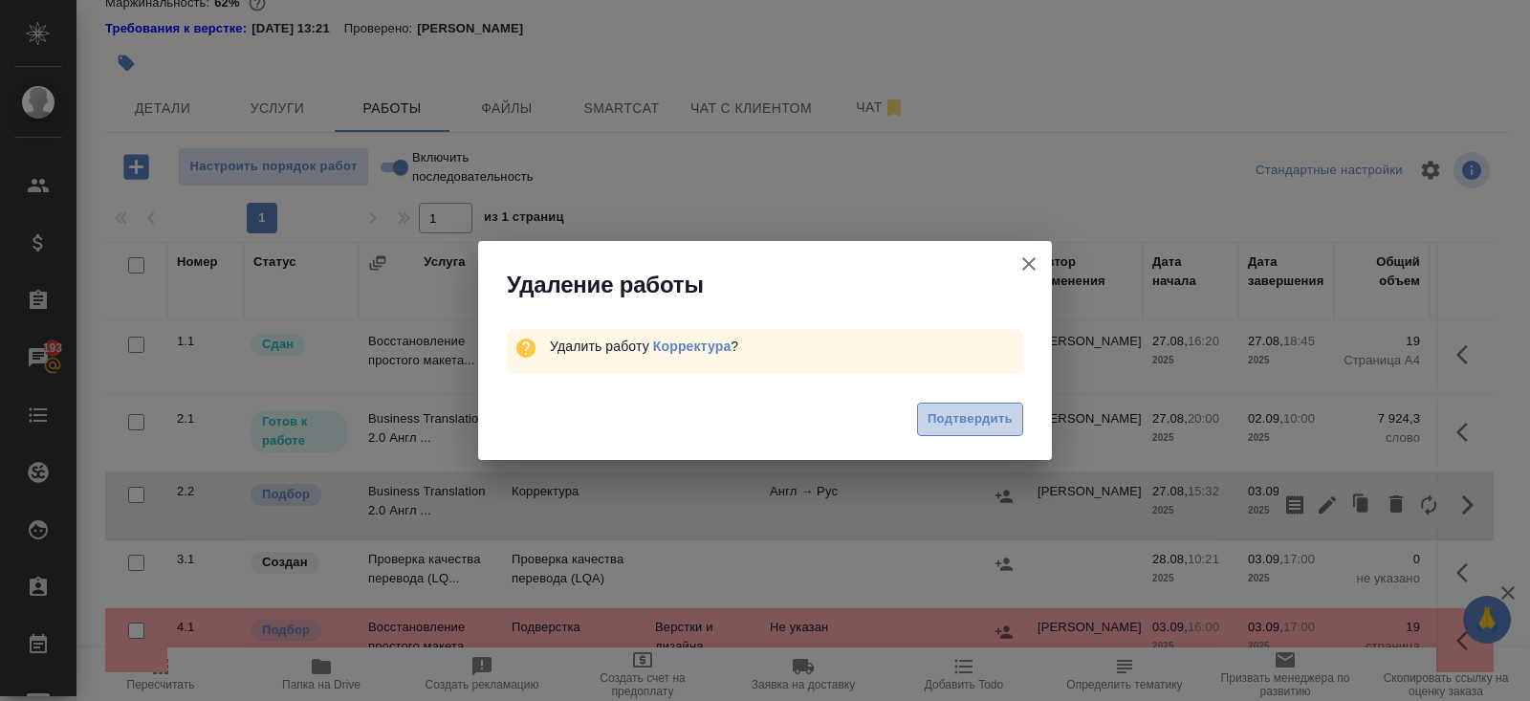
click at [983, 410] on span "Подтвердить" at bounding box center [969, 419] width 85 height 22
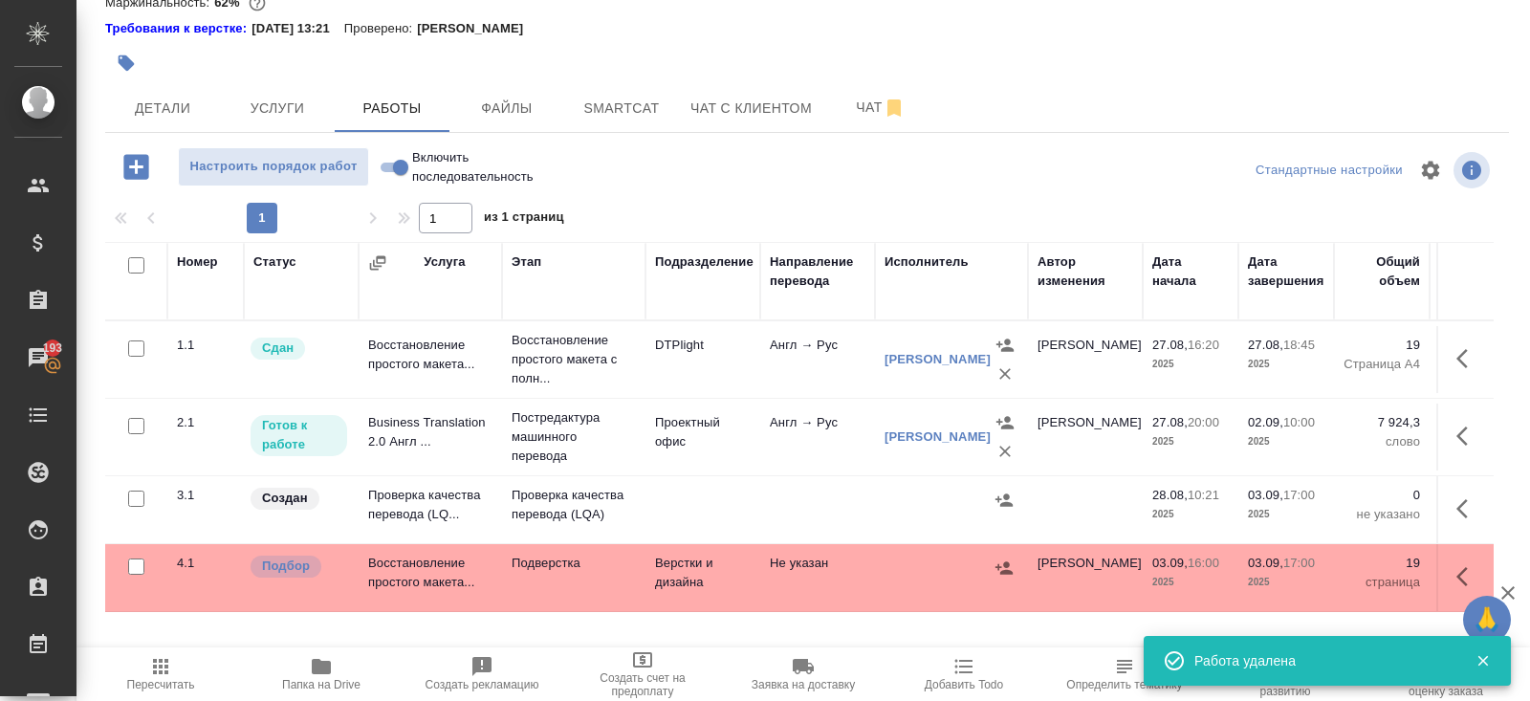
scroll to position [0, 0]
click at [1467, 506] on icon "button" at bounding box center [1467, 508] width 23 height 23
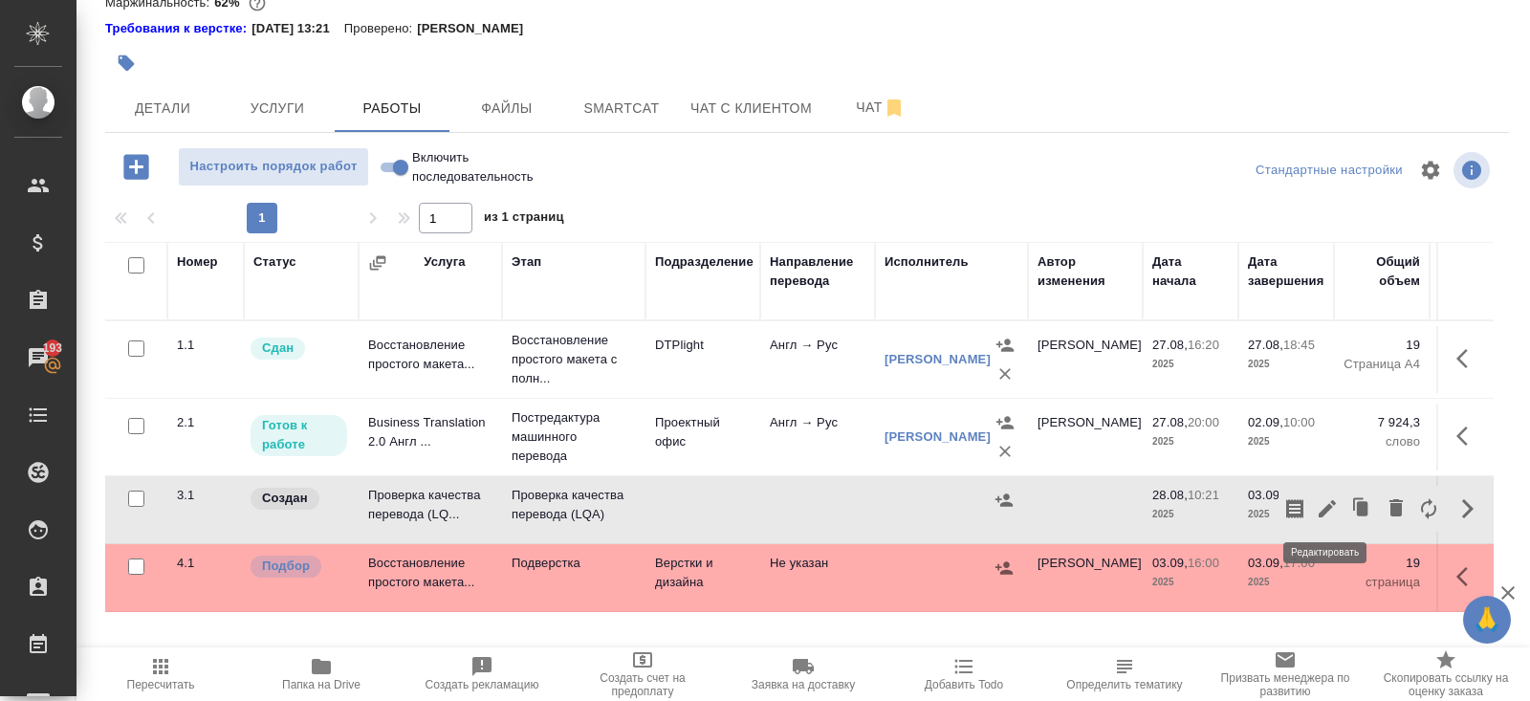
click at [1326, 507] on icon "button" at bounding box center [1326, 508] width 17 height 17
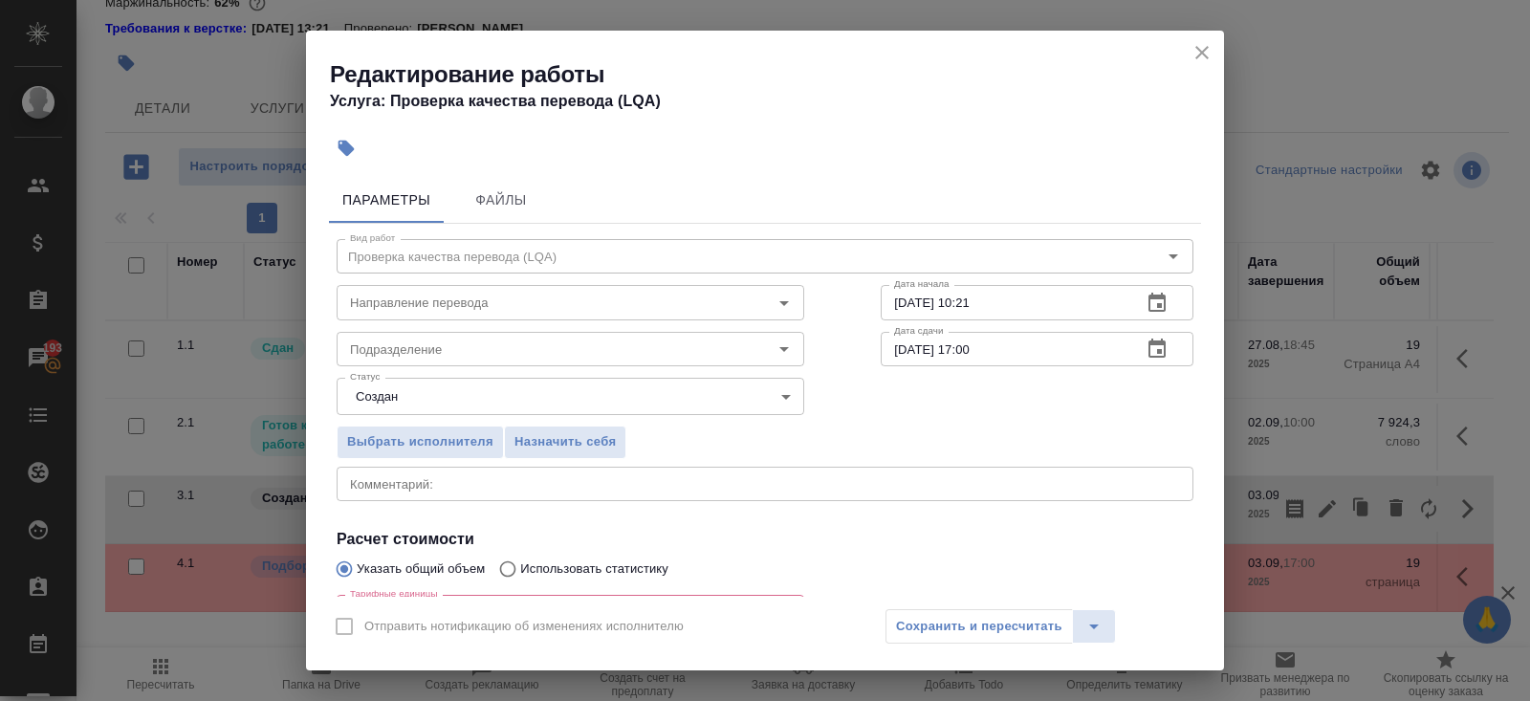
click at [1166, 298] on icon "button" at bounding box center [1156, 303] width 23 height 23
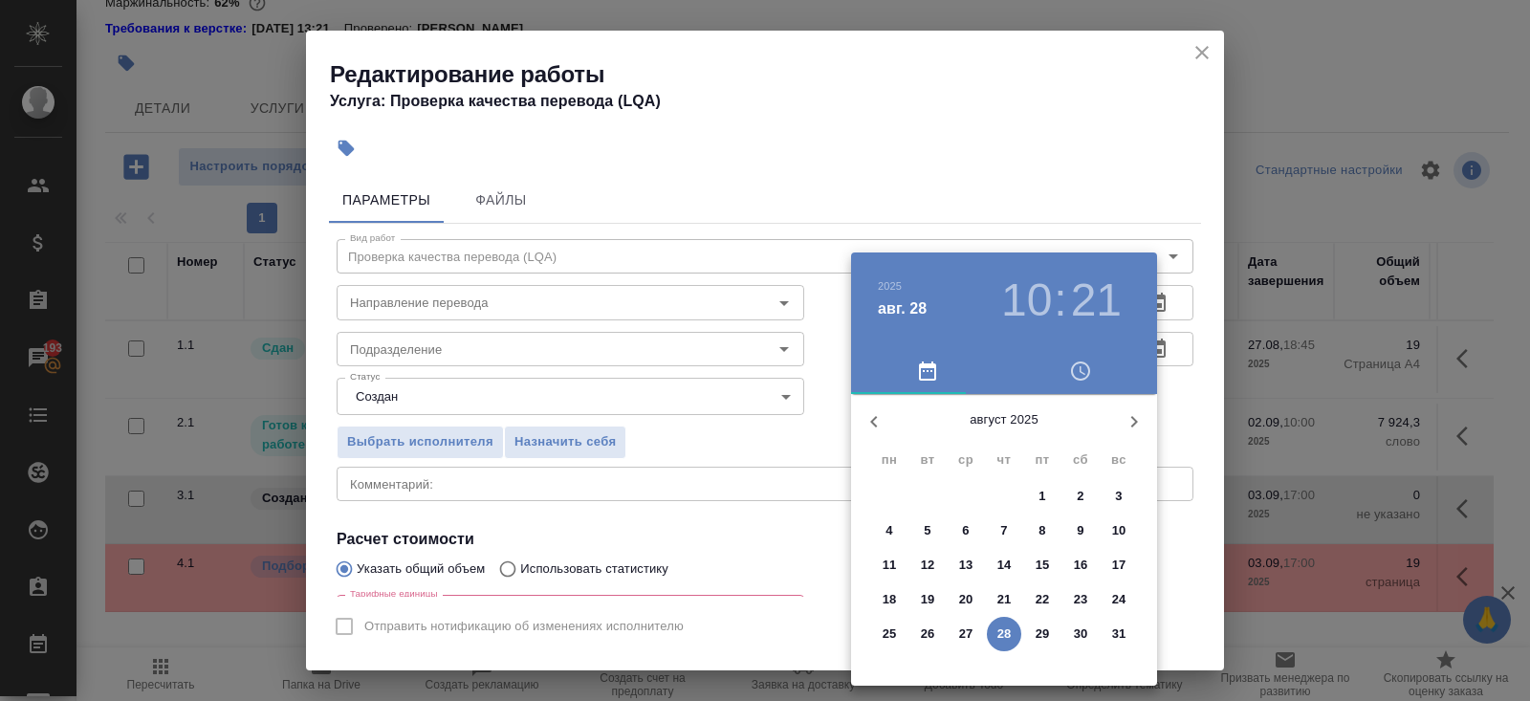
click at [1133, 421] on icon "button" at bounding box center [1133, 421] width 23 height 23
click at [926, 497] on p "2" at bounding box center [927, 496] width 7 height 19
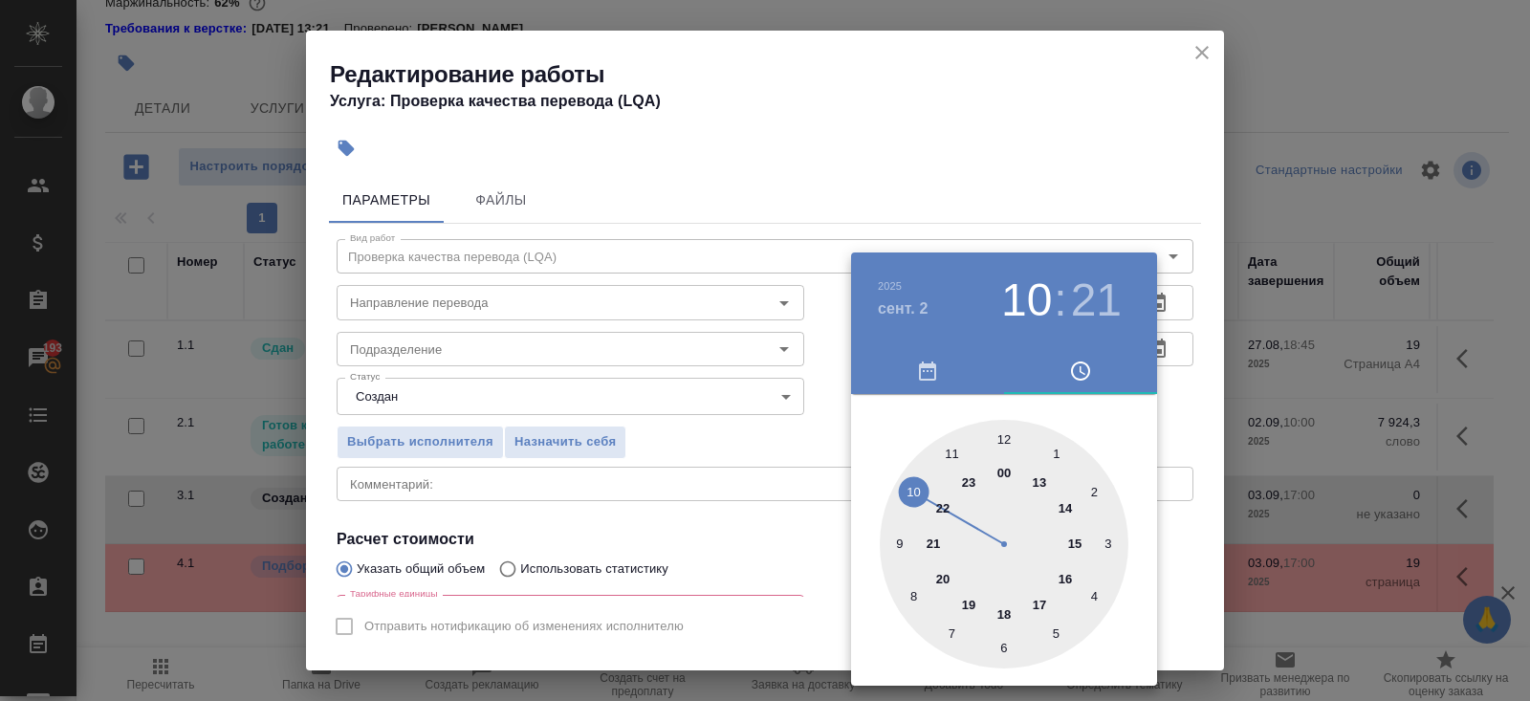
click at [919, 491] on div at bounding box center [1004, 544] width 249 height 249
type input "02.09.2025 10:00"
click at [1009, 435] on div at bounding box center [1004, 544] width 249 height 249
click at [1018, 223] on div at bounding box center [765, 350] width 1530 height 701
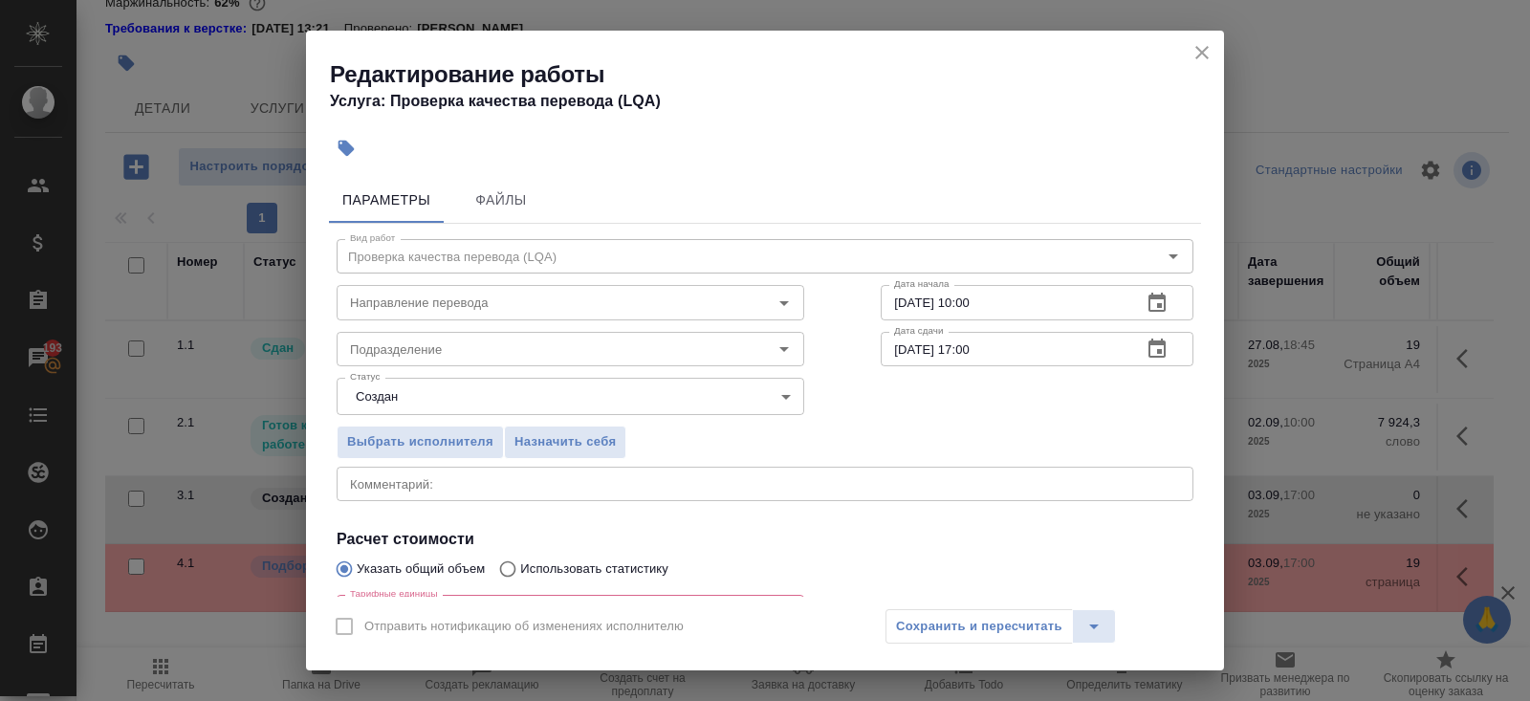
click at [1161, 347] on icon "button" at bounding box center [1156, 349] width 23 height 23
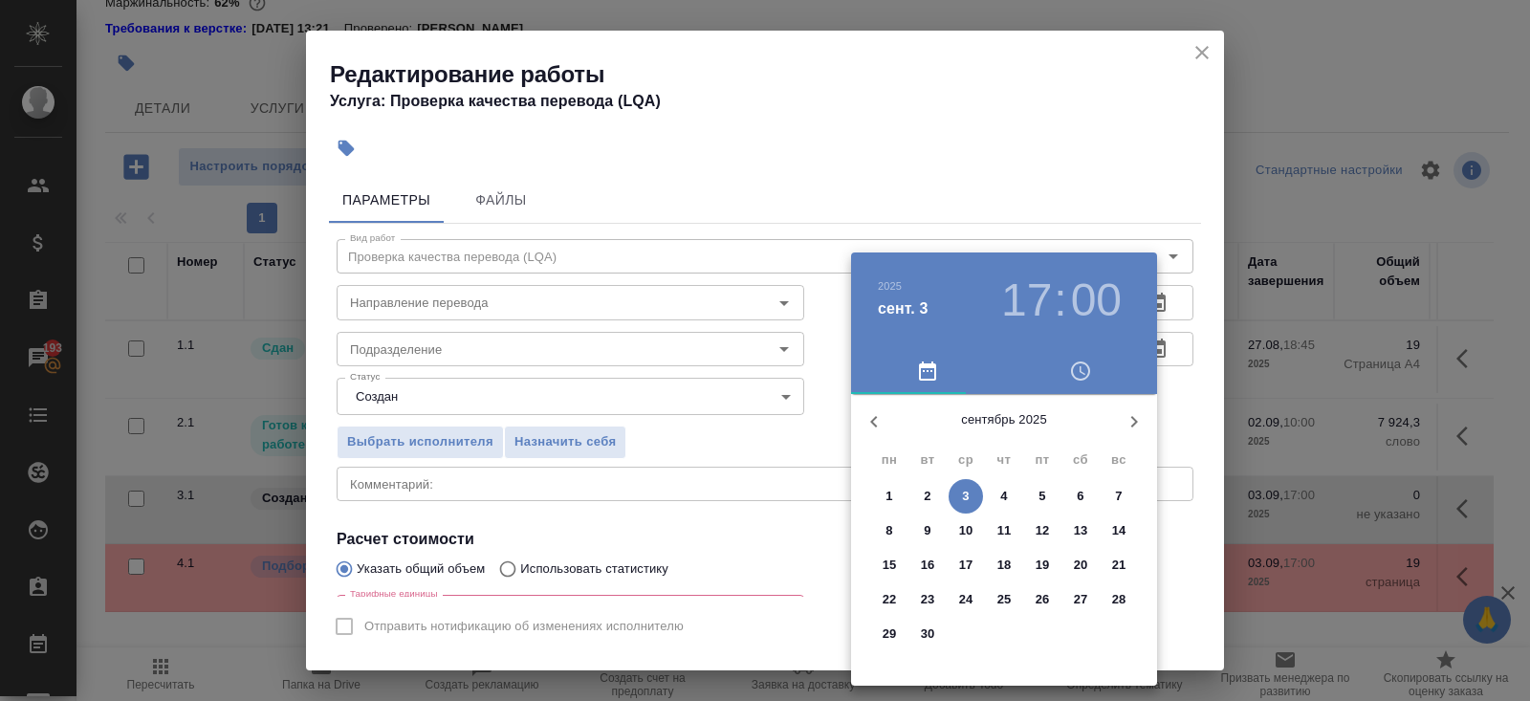
click at [966, 494] on p "3" at bounding box center [965, 496] width 7 height 19
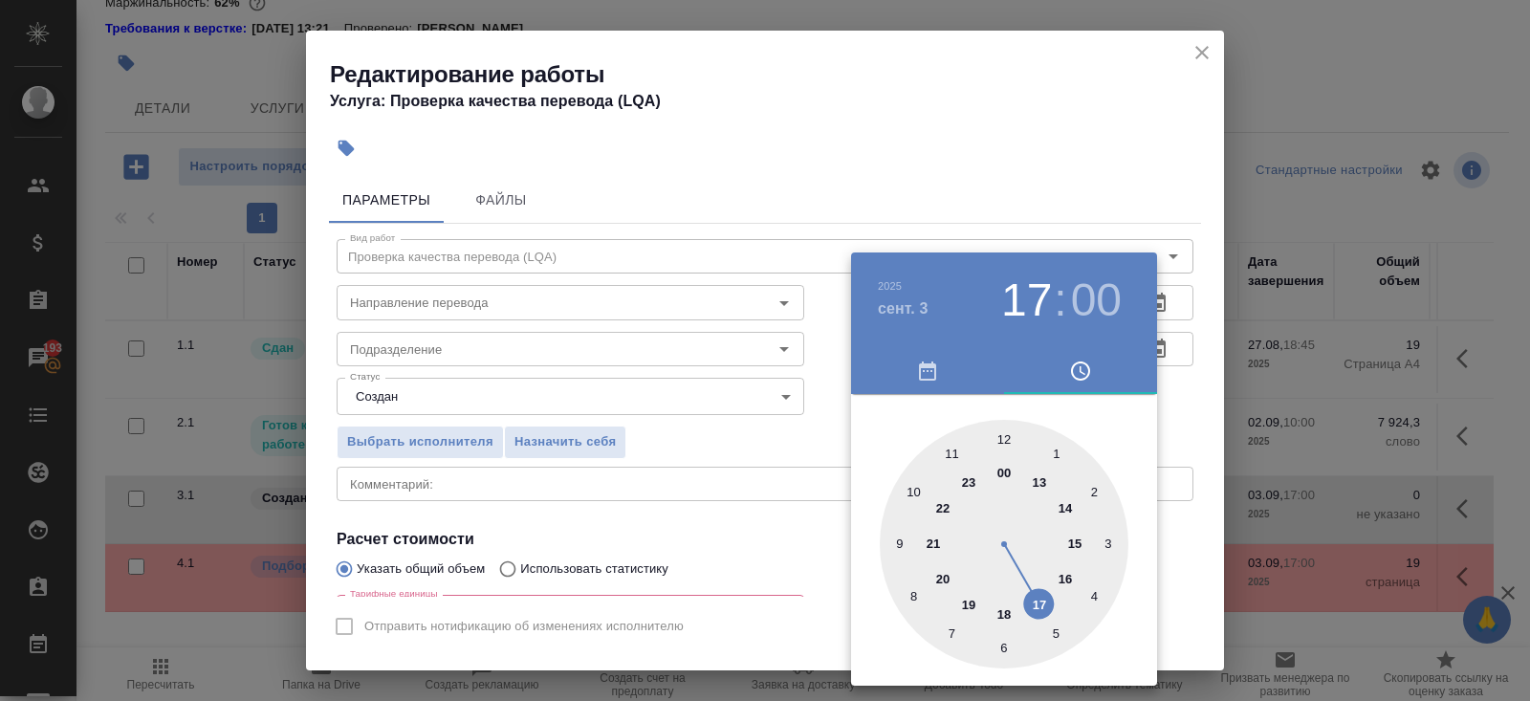
click at [1065, 508] on div at bounding box center [1004, 544] width 249 height 249
type input "03.09.2025 14:00"
click at [735, 493] on div at bounding box center [765, 350] width 1530 height 701
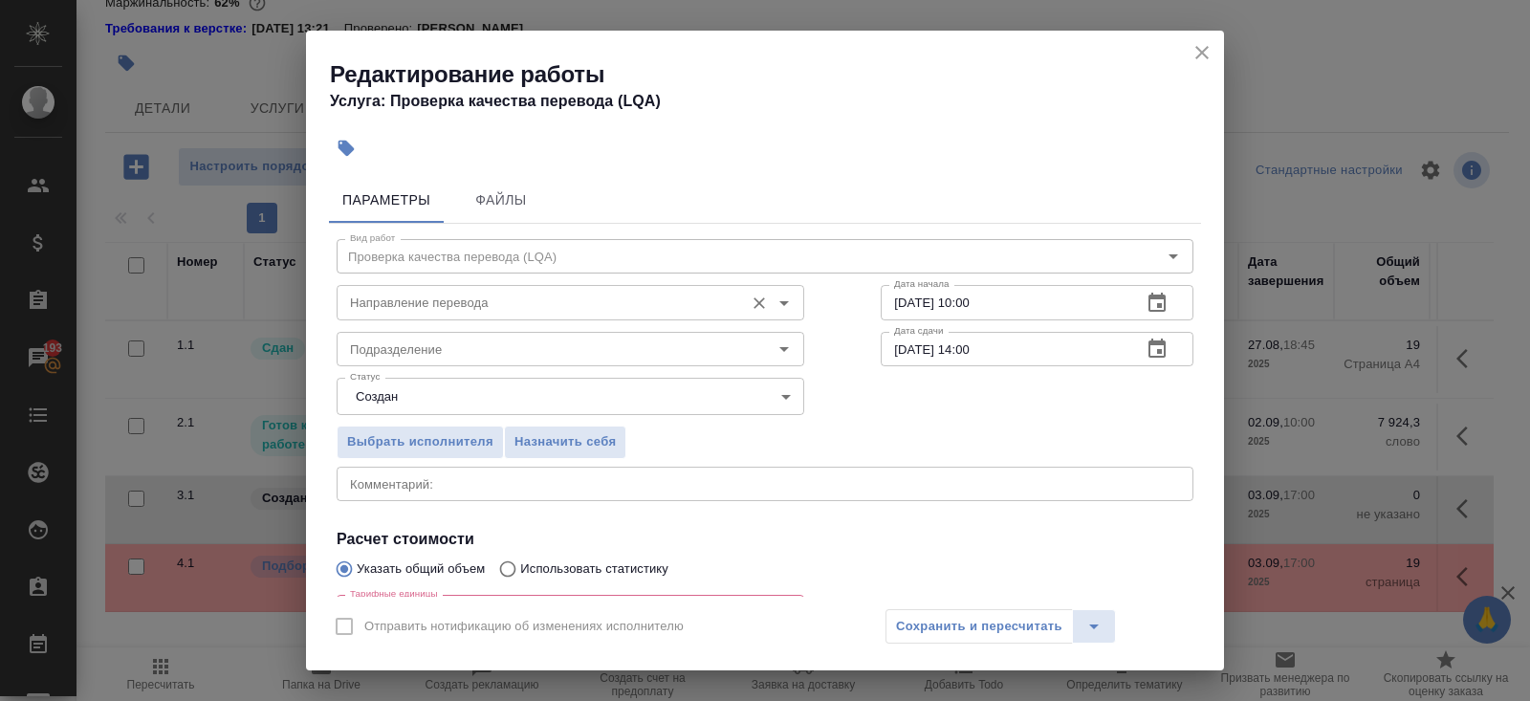
click at [446, 296] on input "Направление перевода" at bounding box center [538, 302] width 392 height 23
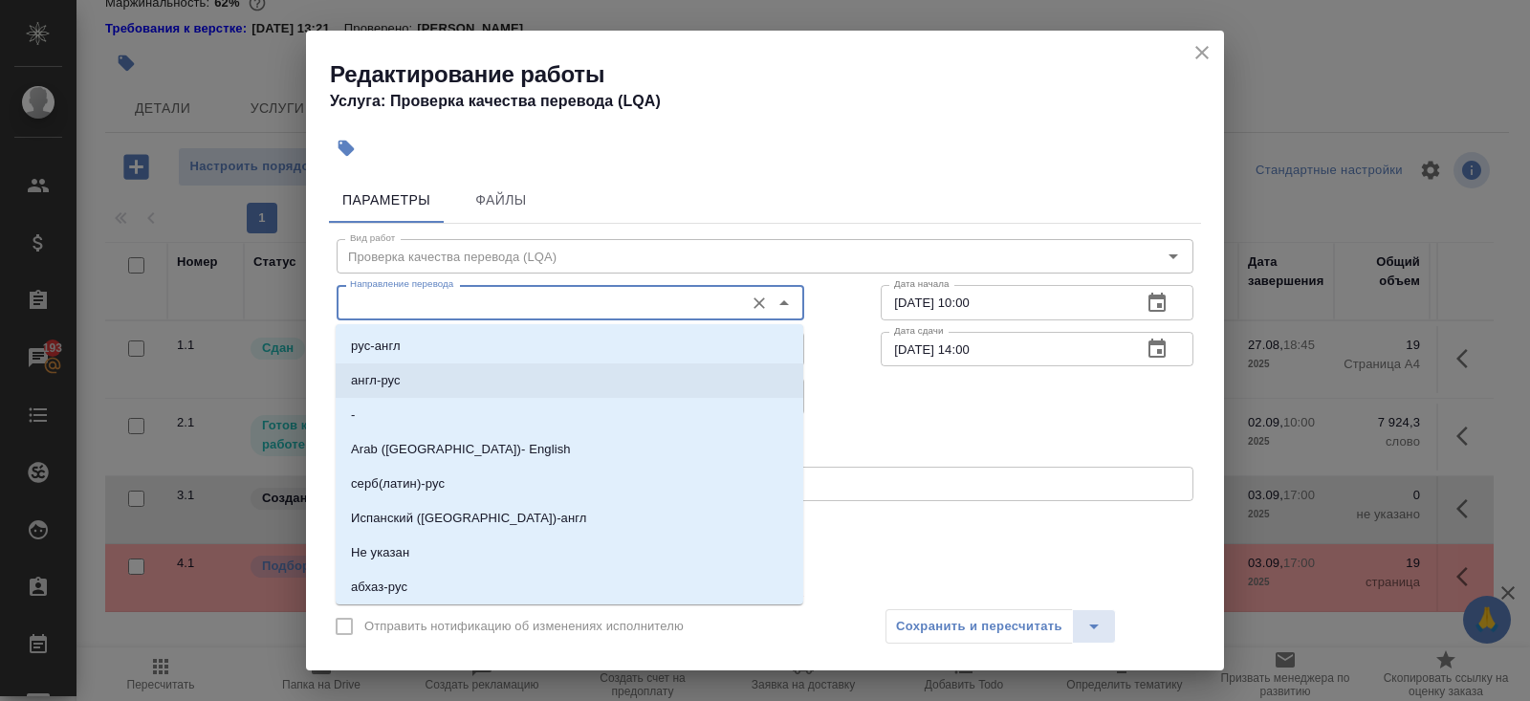
click at [425, 369] on li "англ-рус" at bounding box center [570, 380] width 468 height 34
type input "англ-рус"
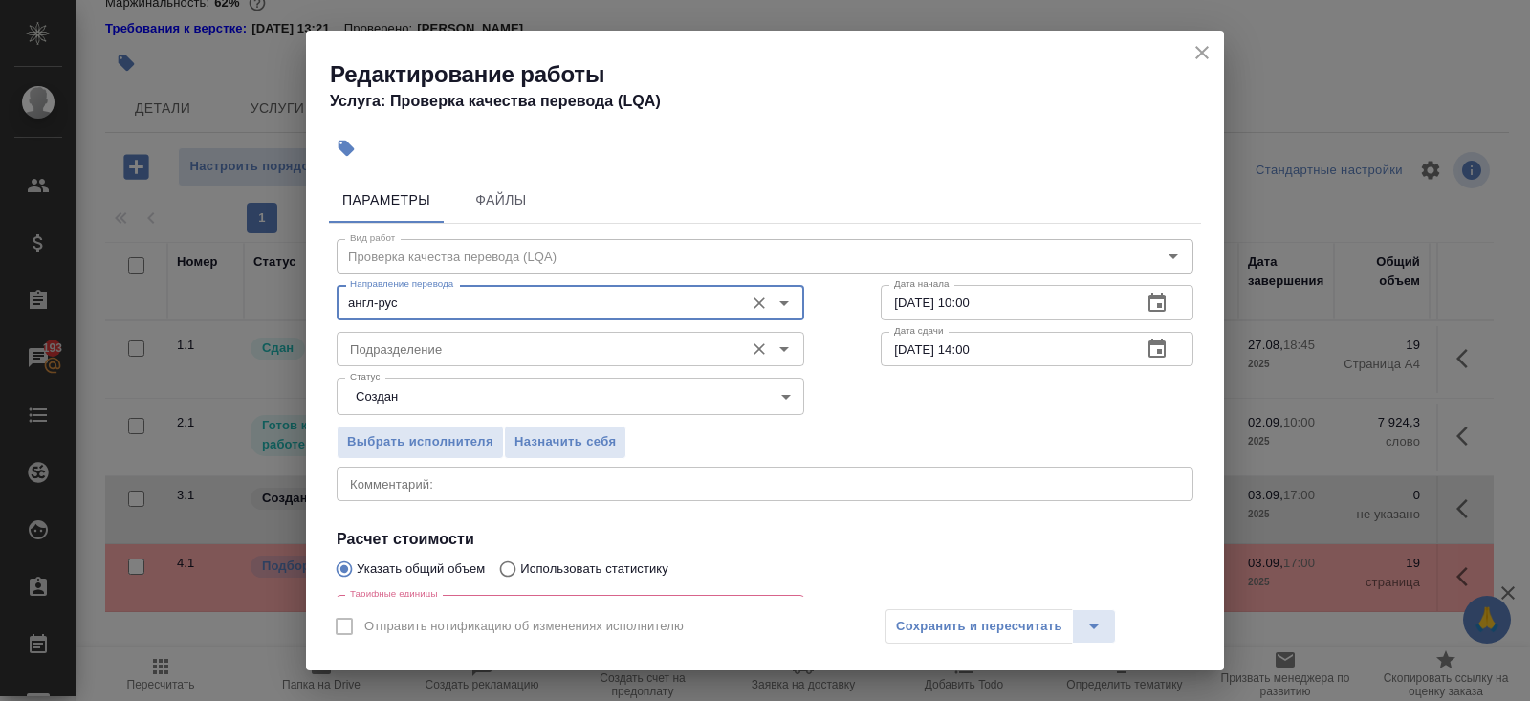
click at [423, 346] on input "Подразделение" at bounding box center [538, 349] width 392 height 23
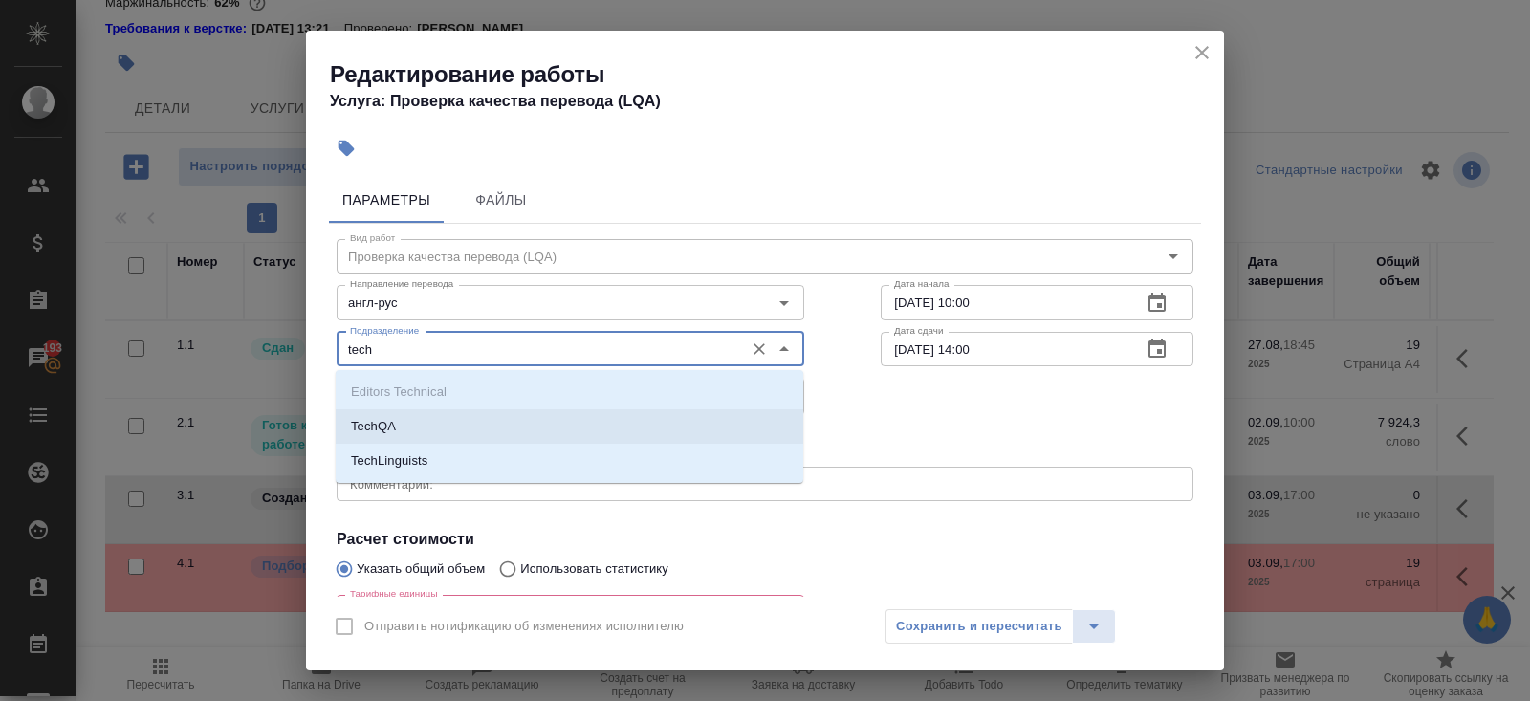
click at [391, 423] on p "TechQA" at bounding box center [373, 426] width 45 height 19
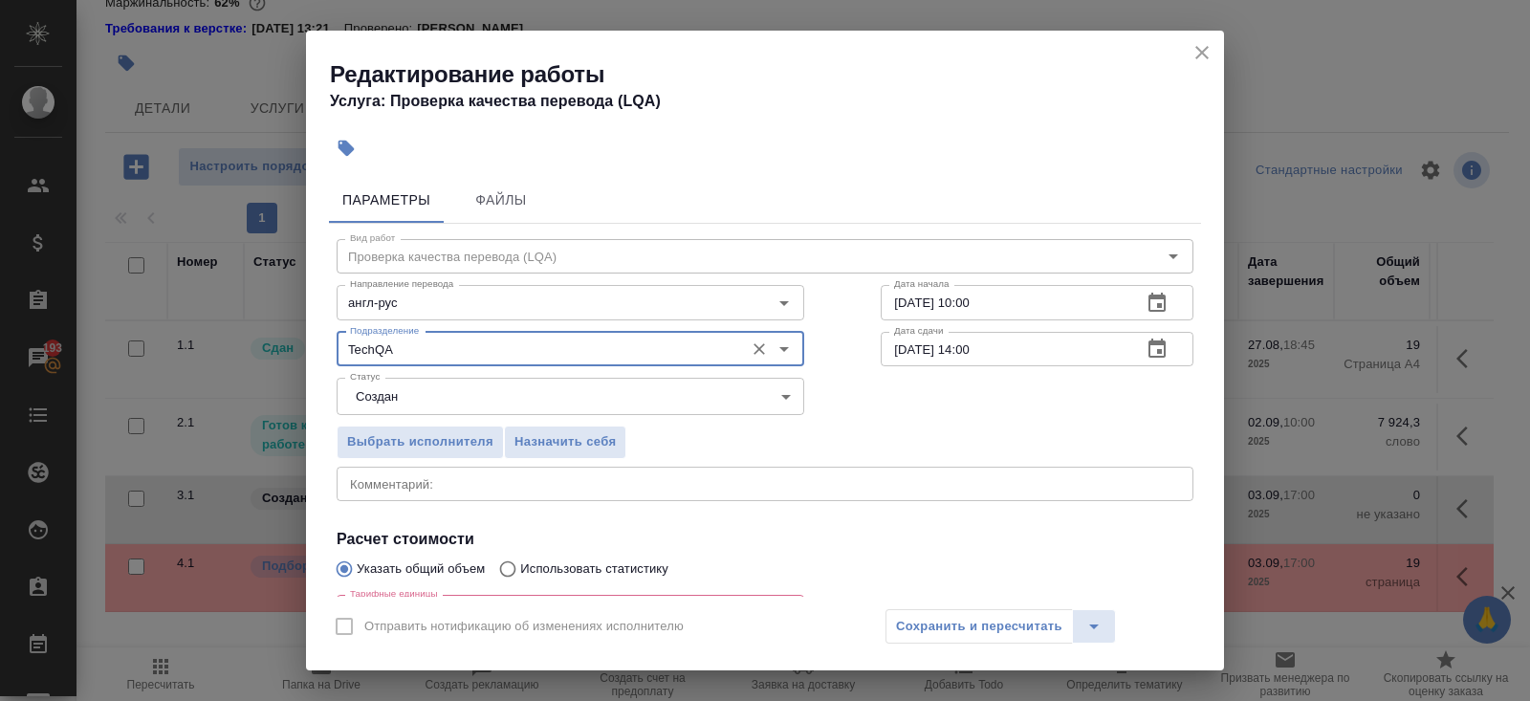
type input "TechQA"
click at [391, 393] on body "🙏 .cls-1 fill:#fff; AWATERA Belyakova Yulia Клиенты Спецификации Заказы 193 Чат…" at bounding box center [765, 350] width 1530 height 701
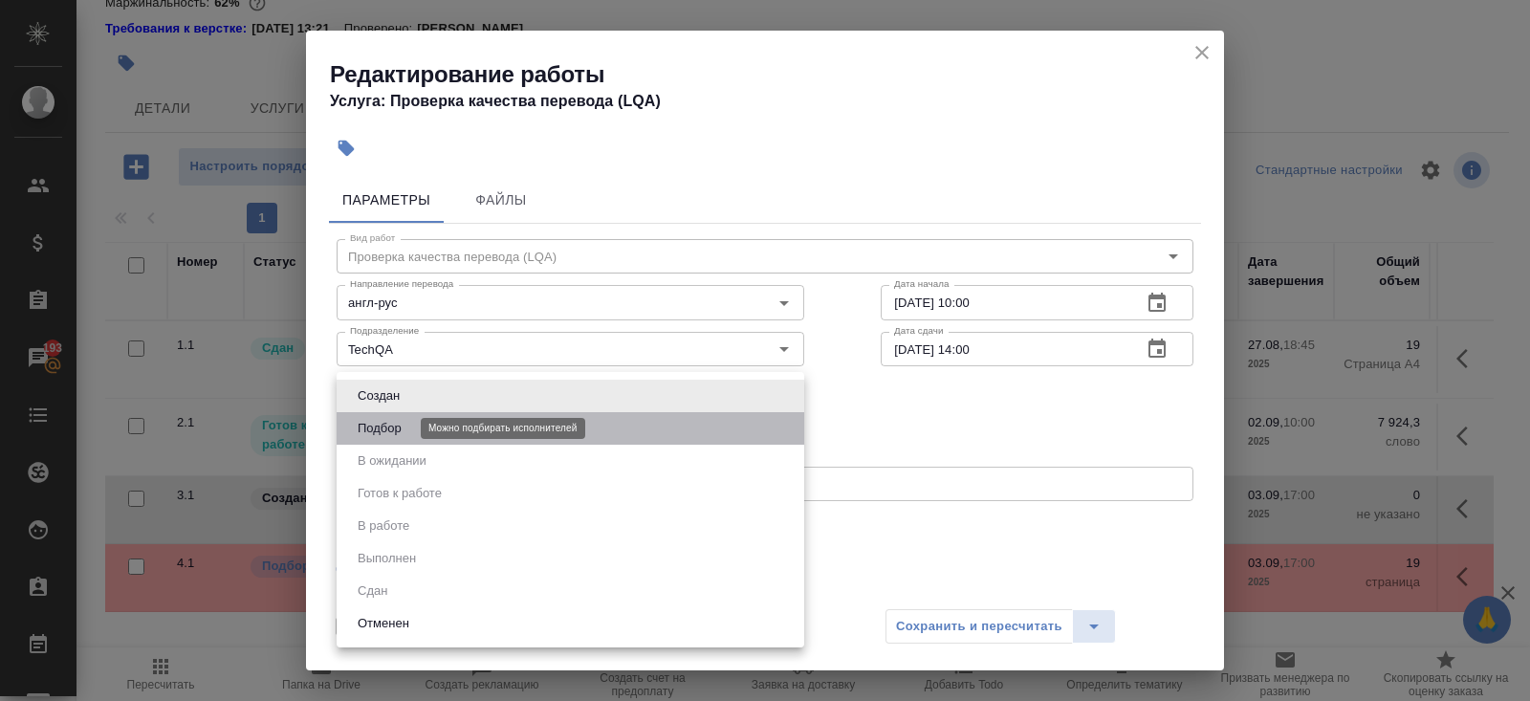
click at [392, 425] on button "Подбор" at bounding box center [379, 428] width 55 height 21
type input "recruiting"
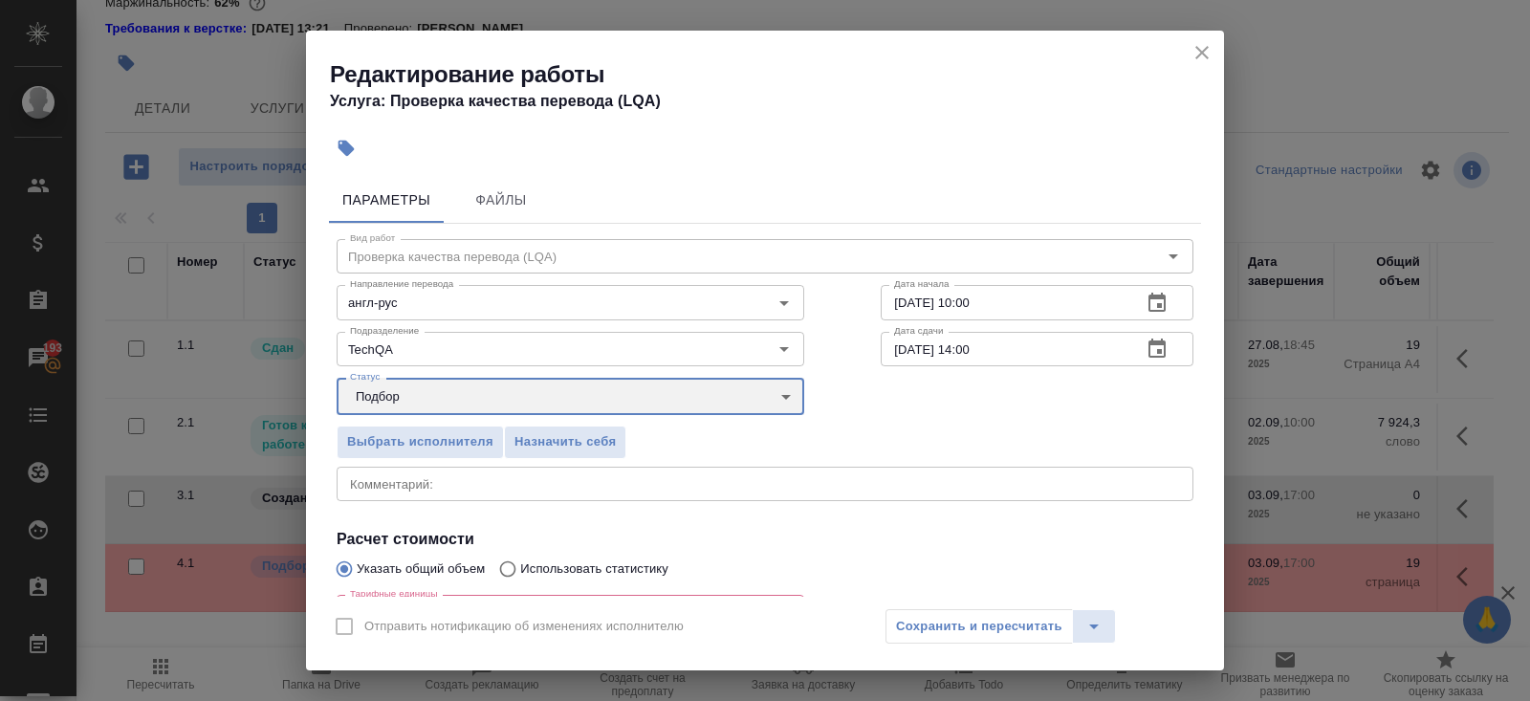
scroll to position [217, 0]
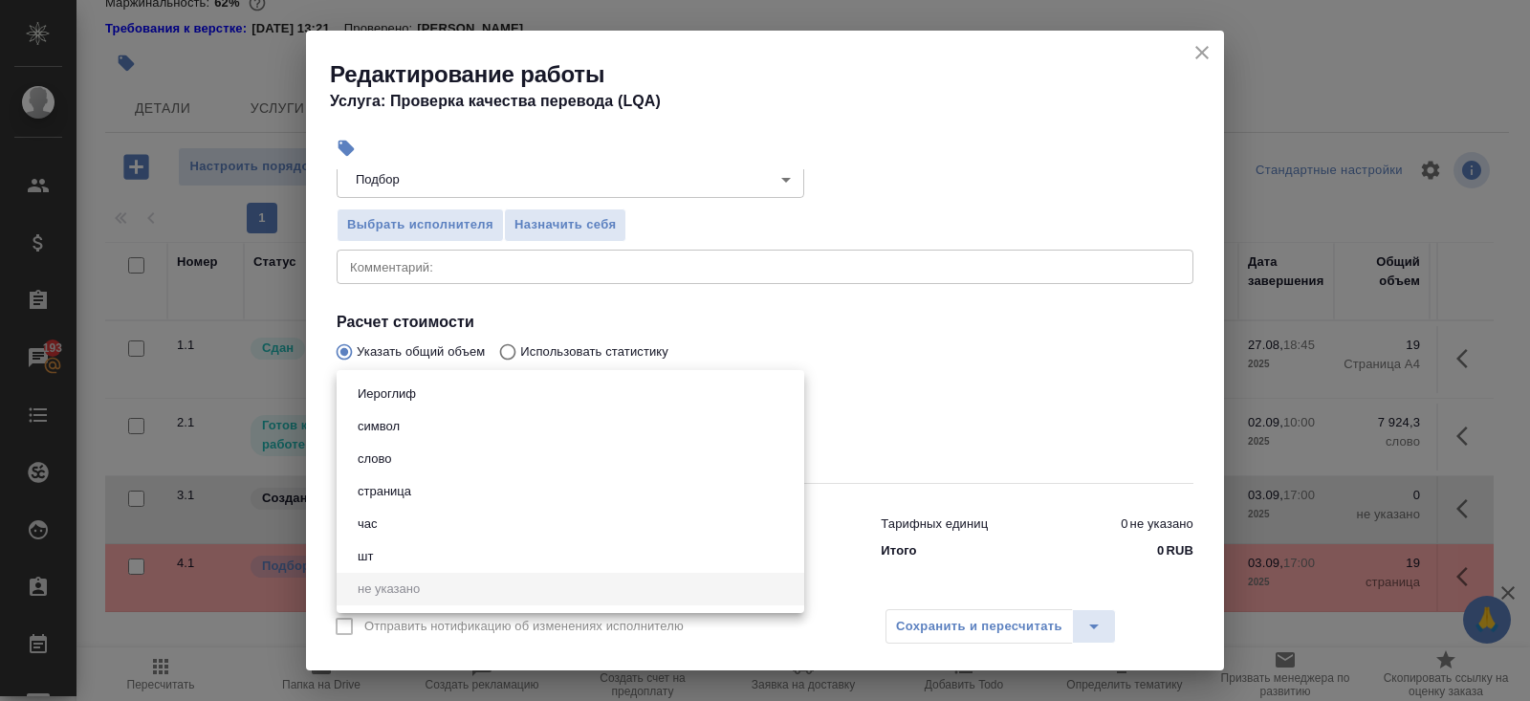
click at [387, 410] on body "🙏 .cls-1 fill:#fff; AWATERA Belyakova Yulia Клиенты Спецификации Заказы 193 Чат…" at bounding box center [765, 350] width 1530 height 701
click at [381, 527] on button "час" at bounding box center [368, 523] width 32 height 21
type input "5a8b1489cc6b4906c91bfd93"
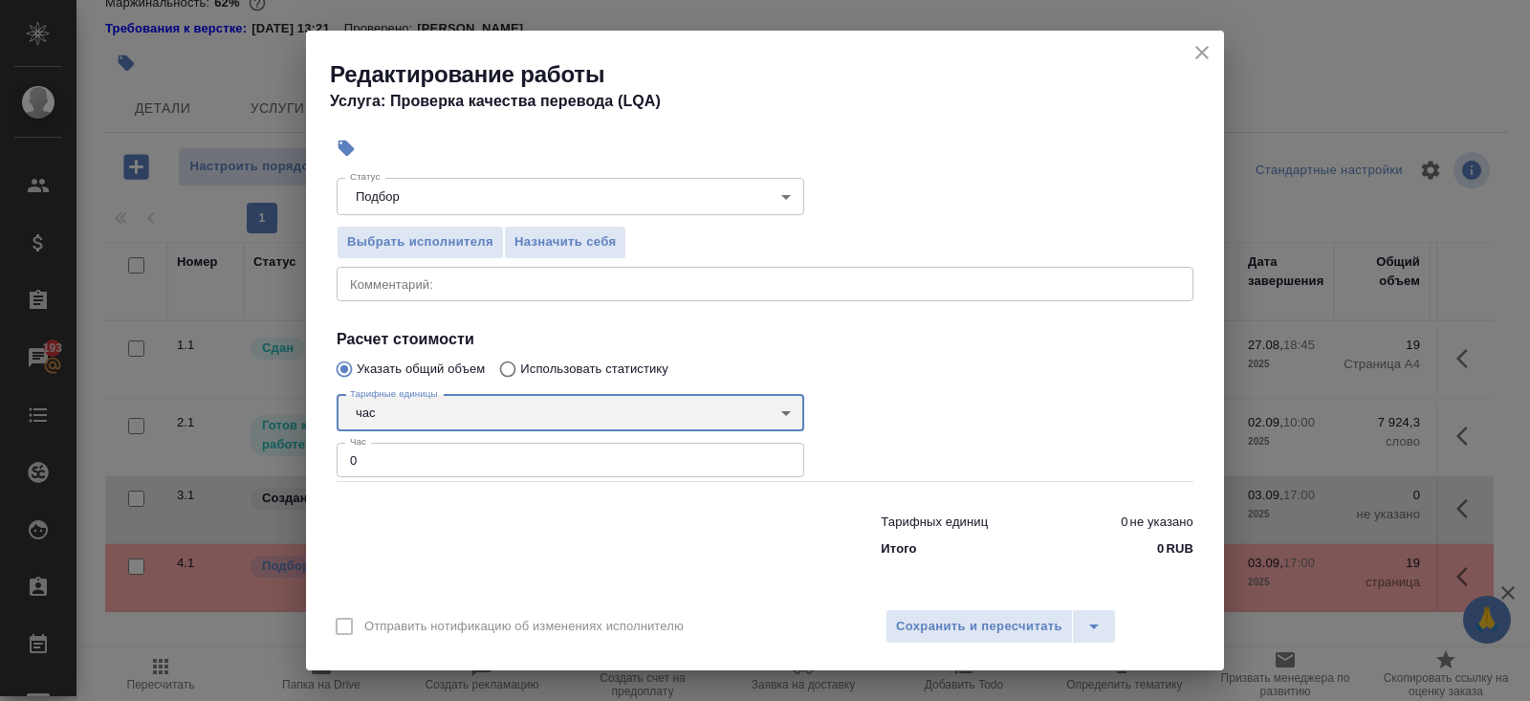
scroll to position [198, 0]
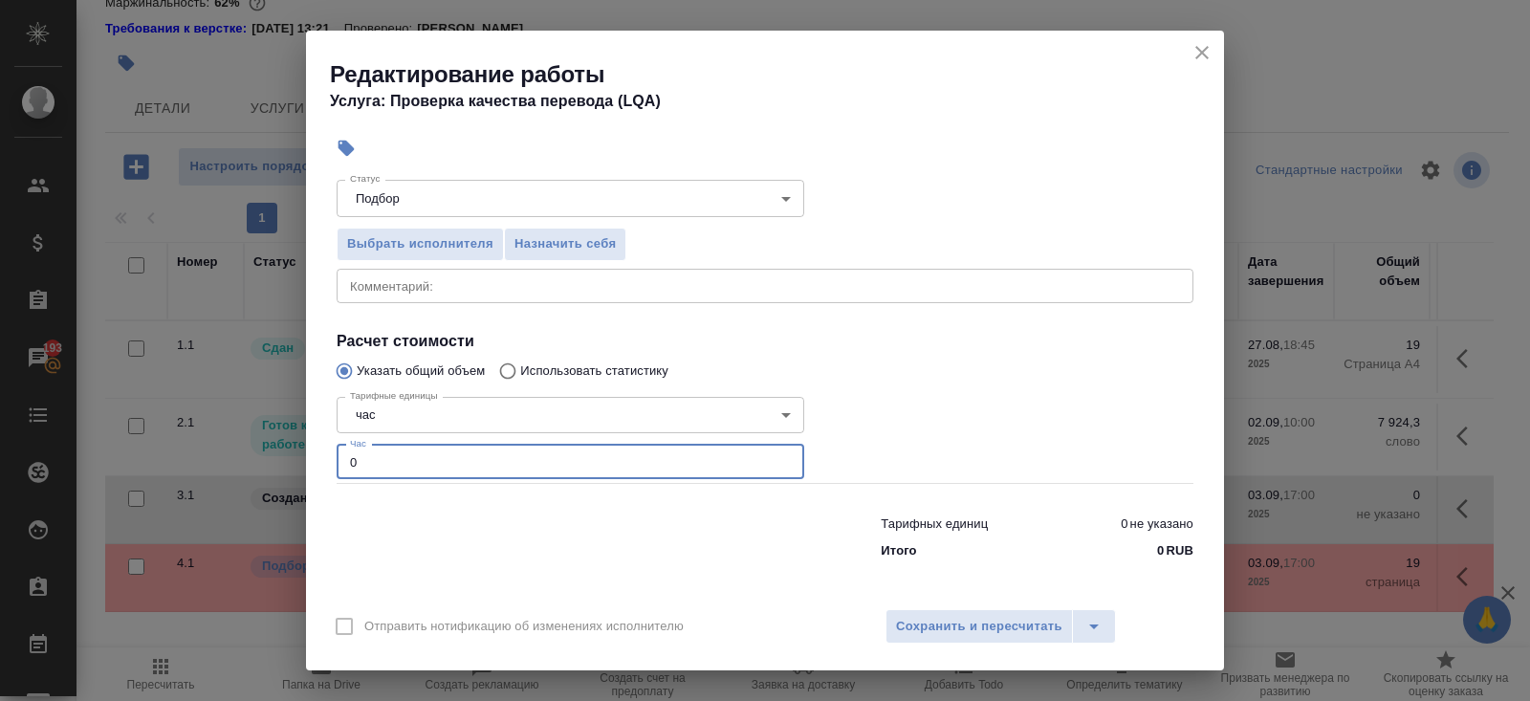
click at [389, 457] on input "0" at bounding box center [571, 462] width 468 height 34
type input "1"
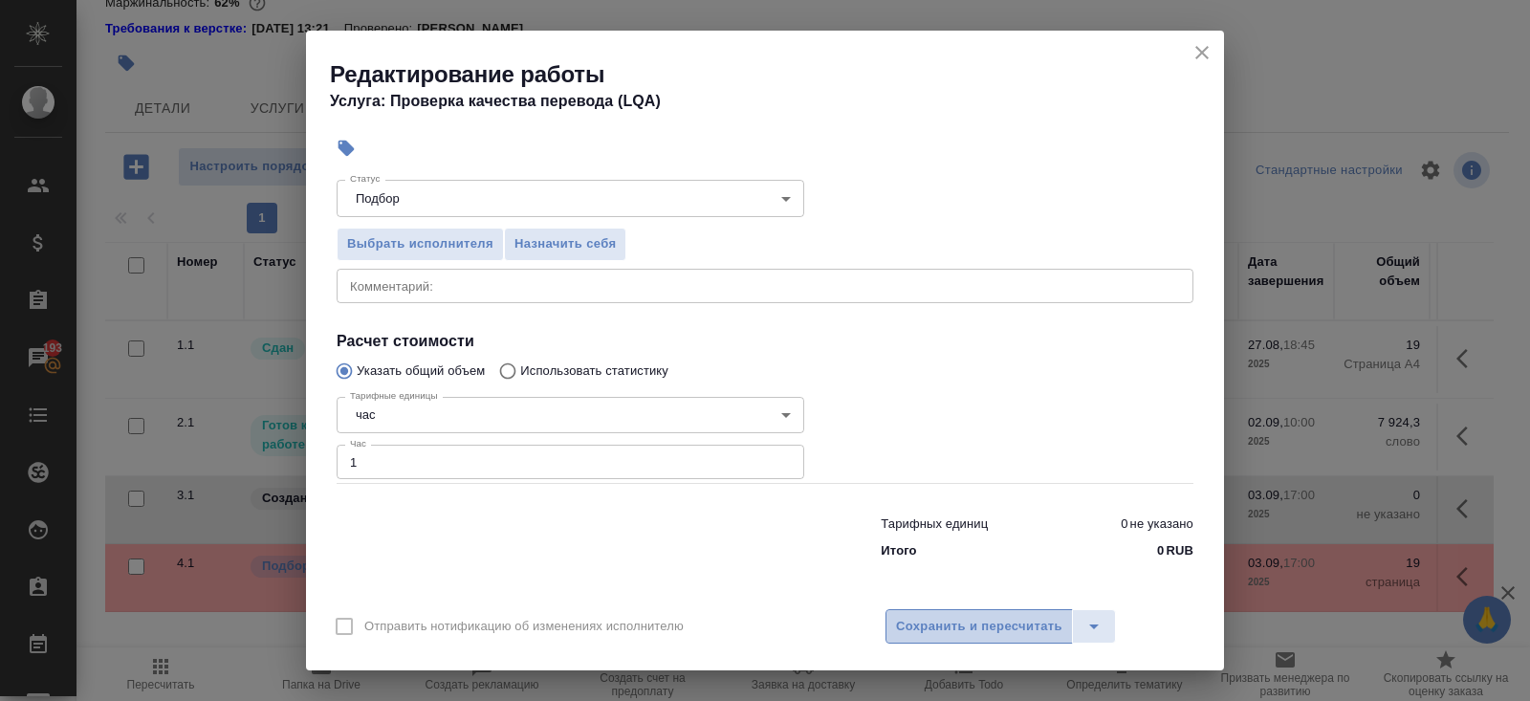
click at [910, 626] on span "Сохранить и пересчитать" at bounding box center [979, 627] width 166 height 22
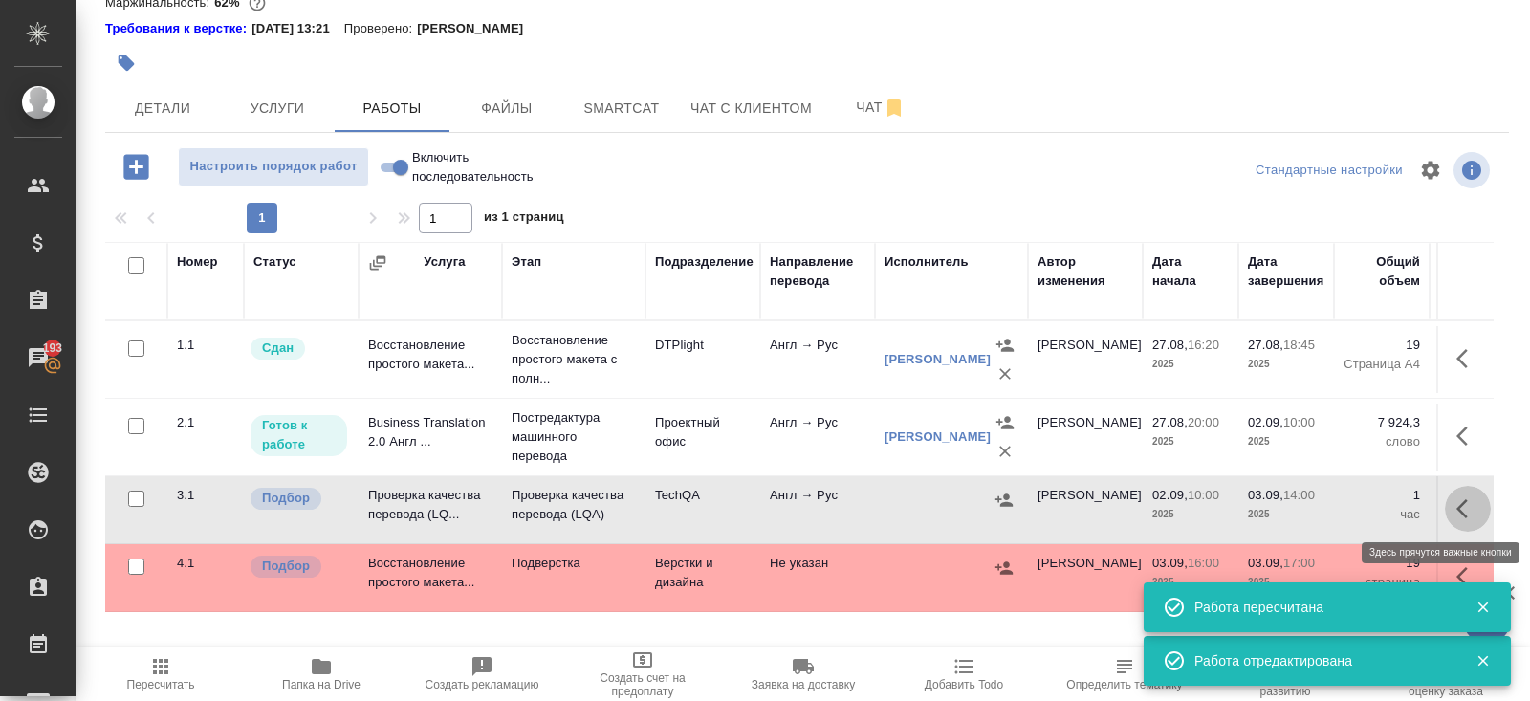
click at [1452, 499] on button "button" at bounding box center [1468, 509] width 46 height 46
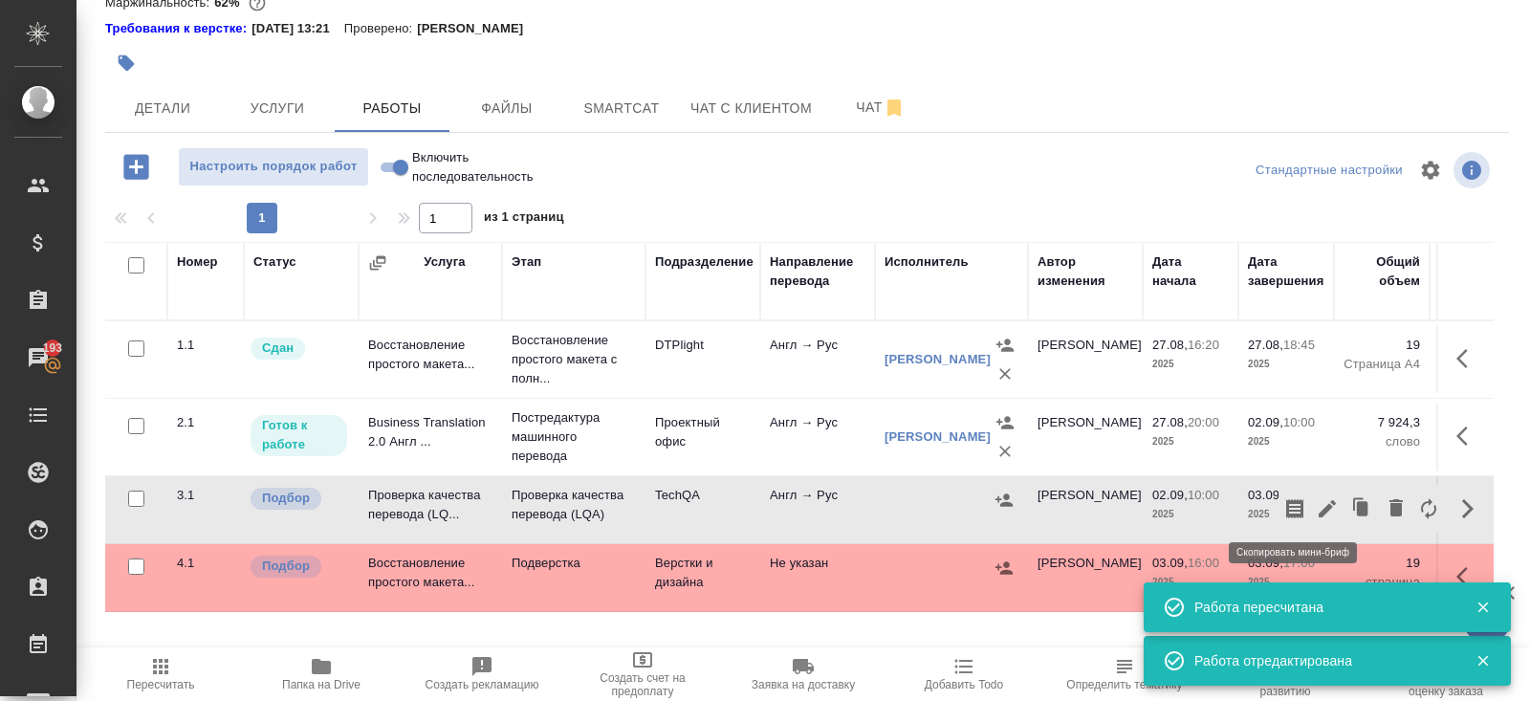
click at [1288, 505] on icon "button" at bounding box center [1294, 508] width 17 height 19
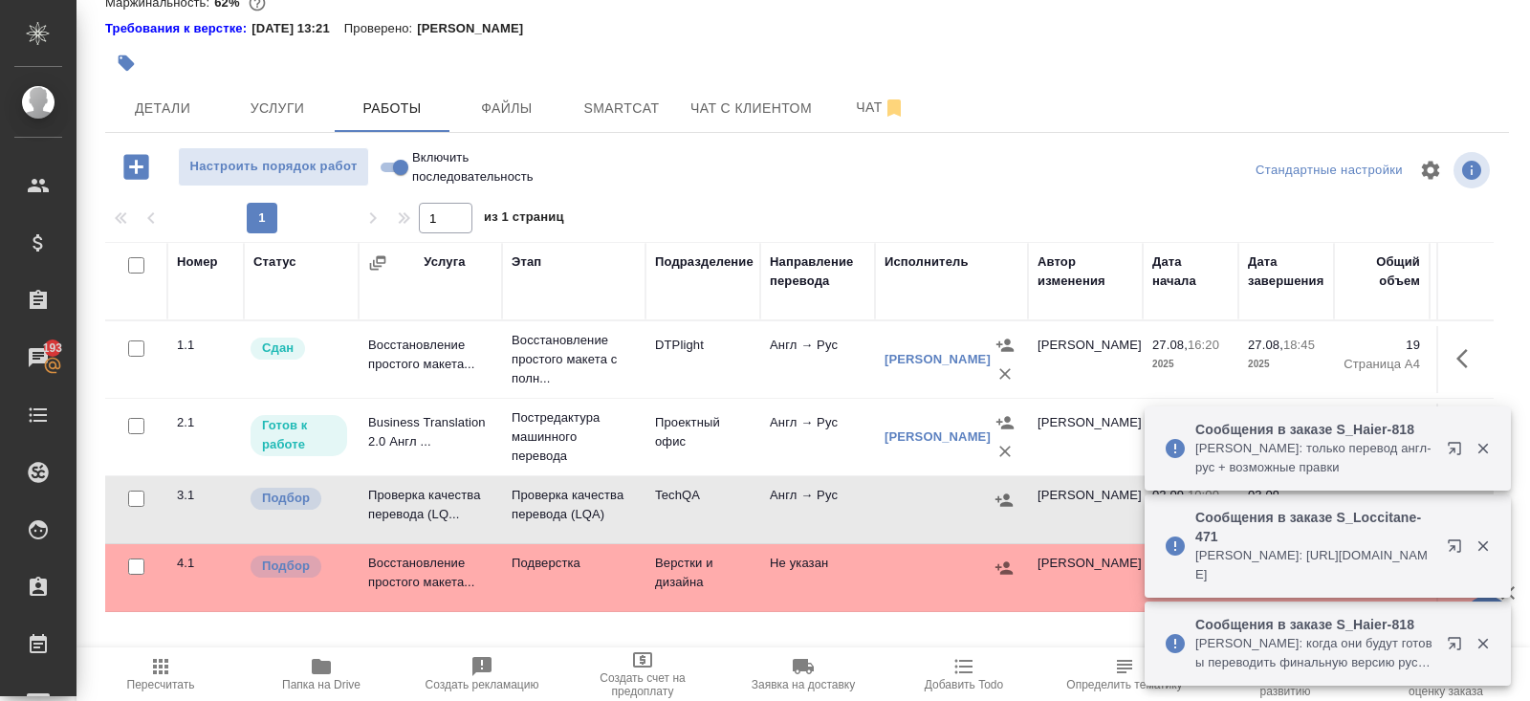
click at [1453, 546] on icon "button" at bounding box center [1454, 545] width 12 height 12
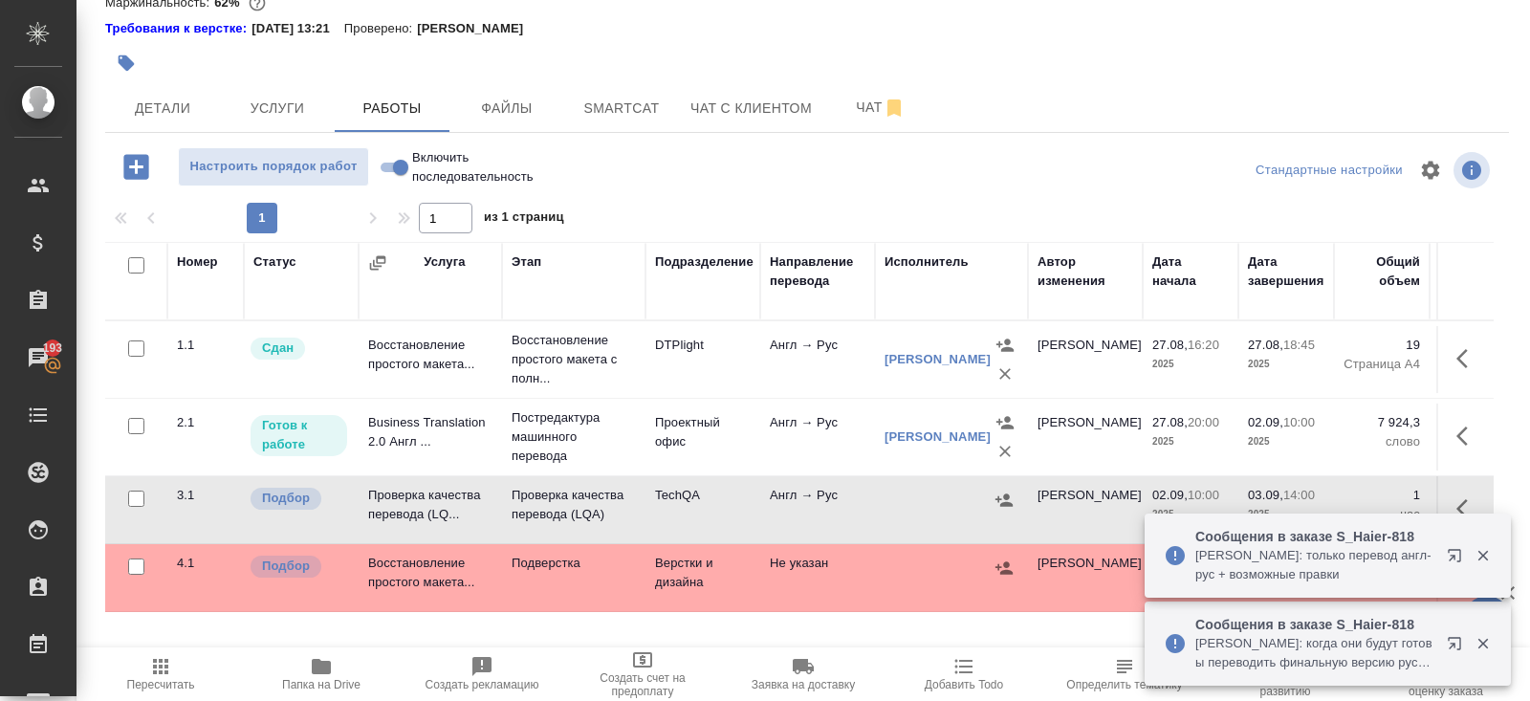
click at [154, 681] on span "Пересчитать" at bounding box center [161, 684] width 68 height 13
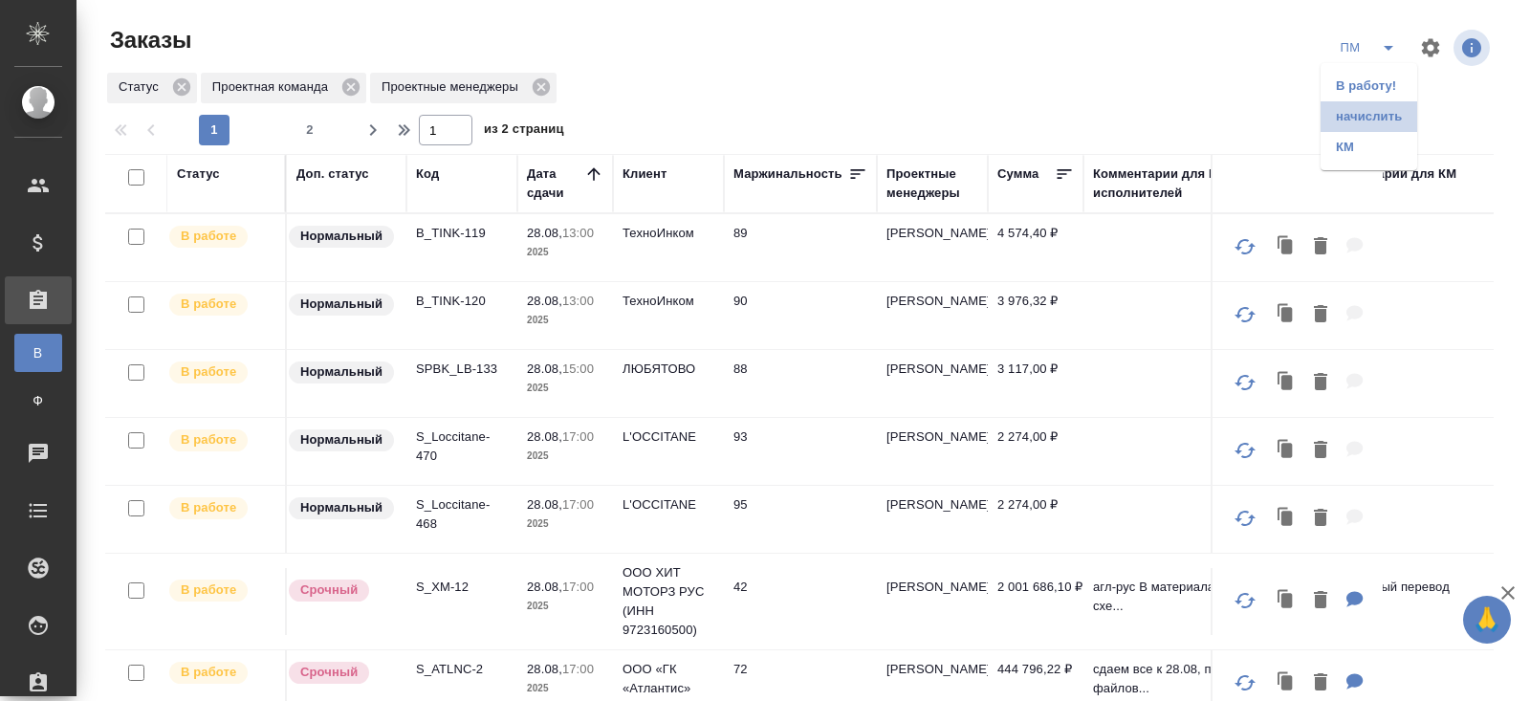
click at [1368, 117] on li "начислить" at bounding box center [1368, 116] width 97 height 31
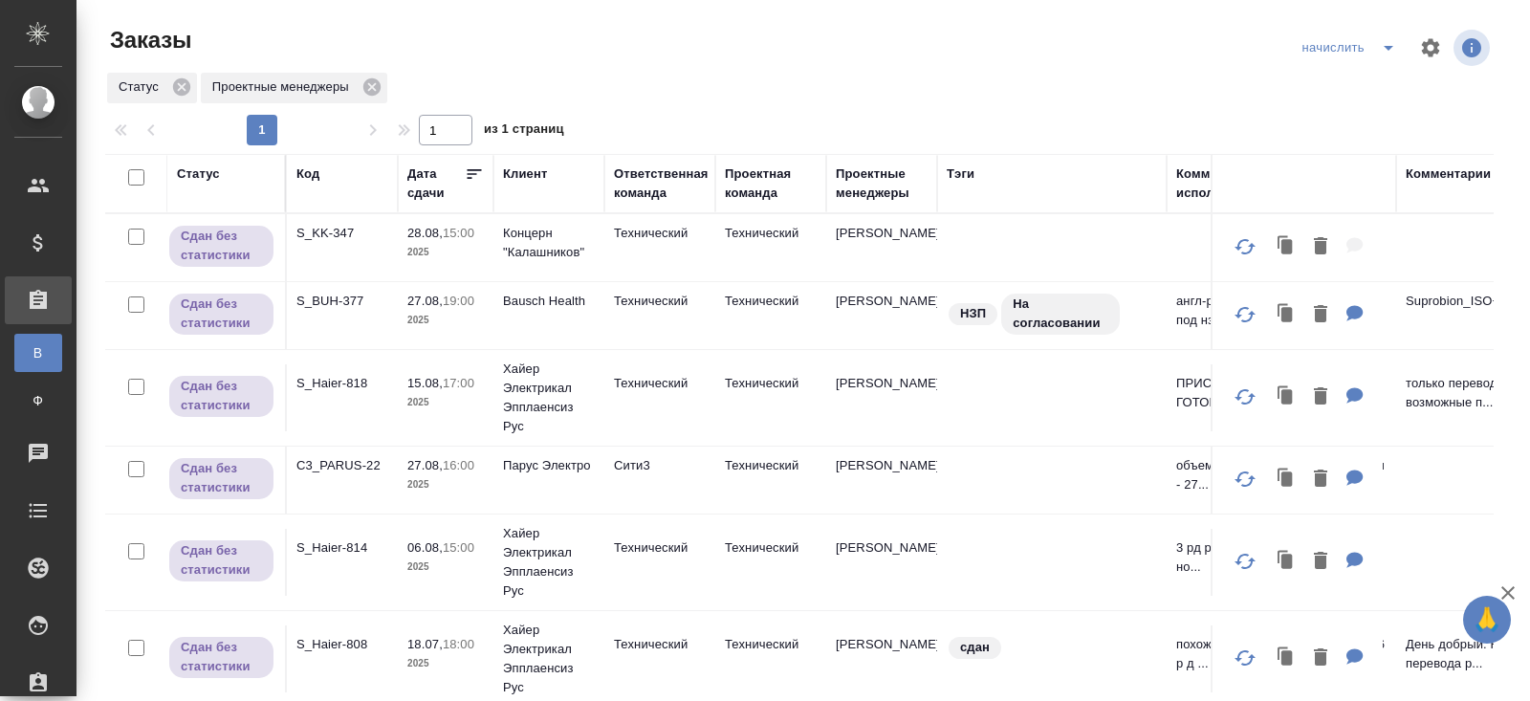
click at [335, 448] on td "C3_PARUS-22" at bounding box center [342, 480] width 111 height 67
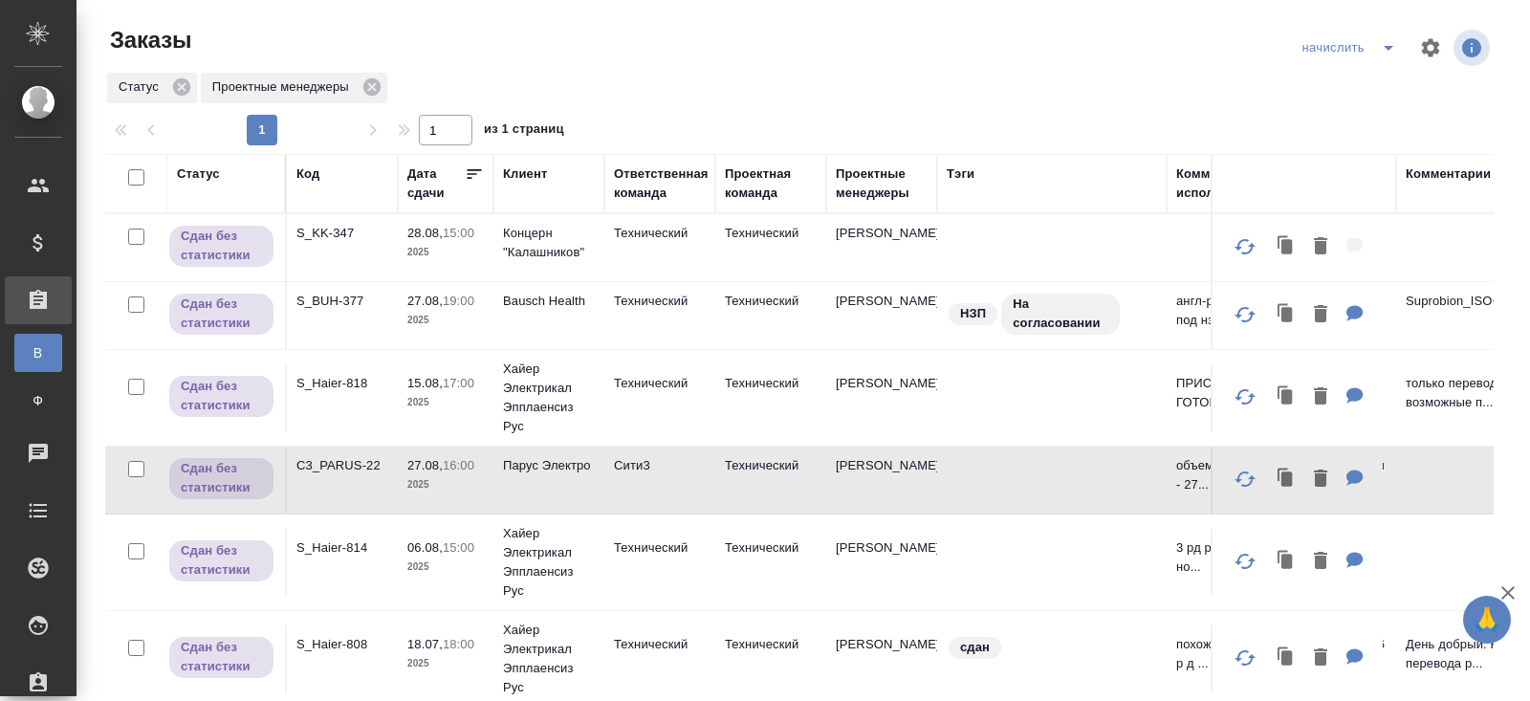
click at [337, 452] on td "C3_PARUS-22" at bounding box center [342, 480] width 111 height 67
click at [1382, 45] on icon "split button" at bounding box center [1388, 47] width 23 height 23
click at [1382, 77] on li "В работу!" at bounding box center [1351, 86] width 112 height 31
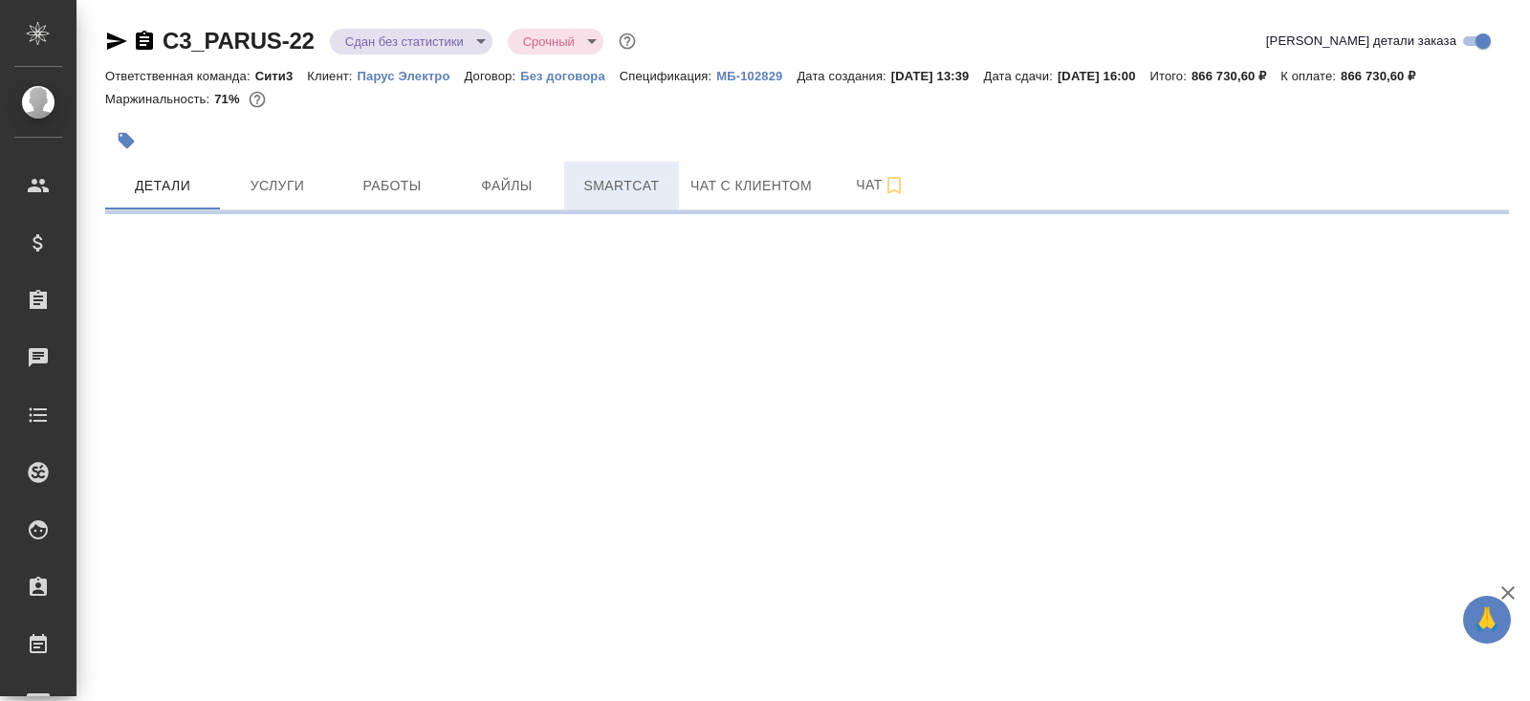
select select "RU"
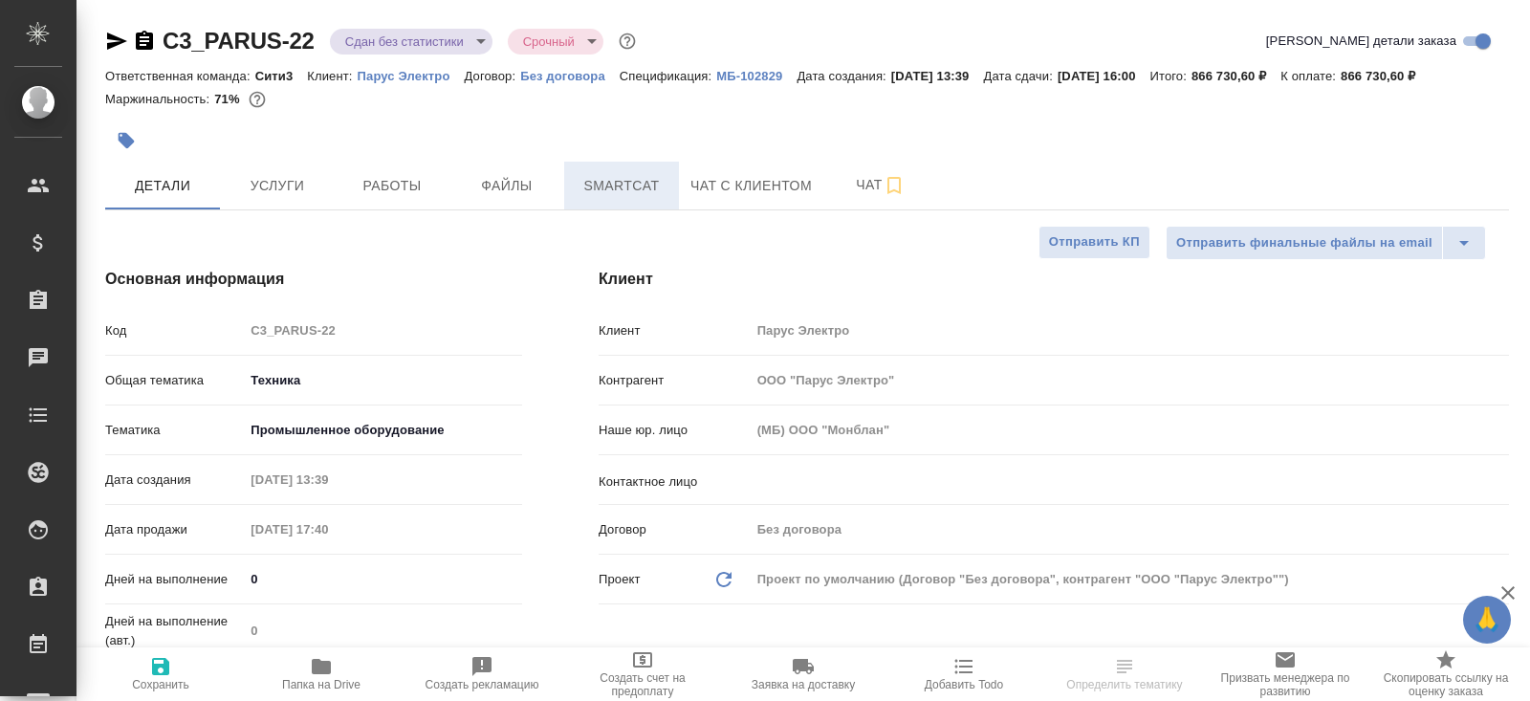
type textarea "x"
click at [619, 200] on button "Smartcat" at bounding box center [621, 186] width 115 height 48
type textarea "x"
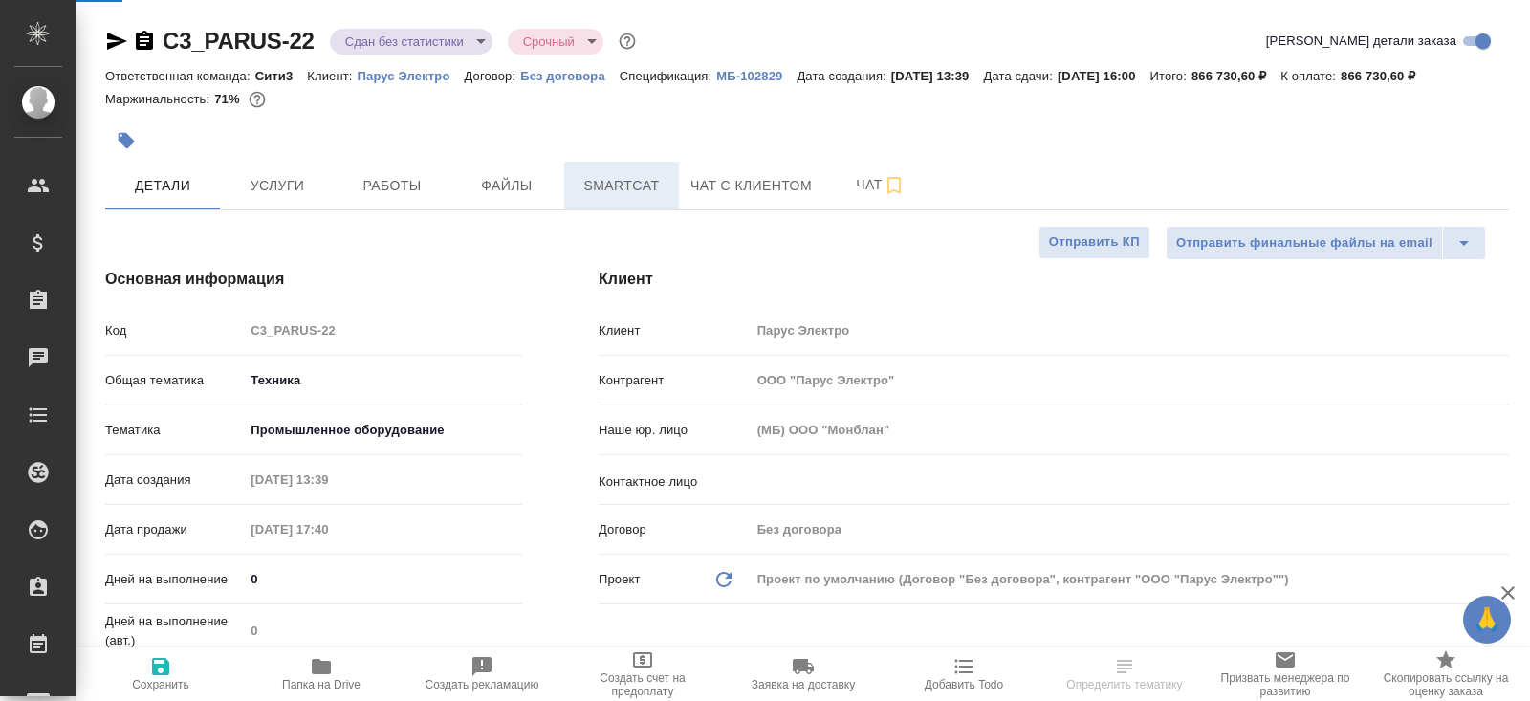
type textarea "x"
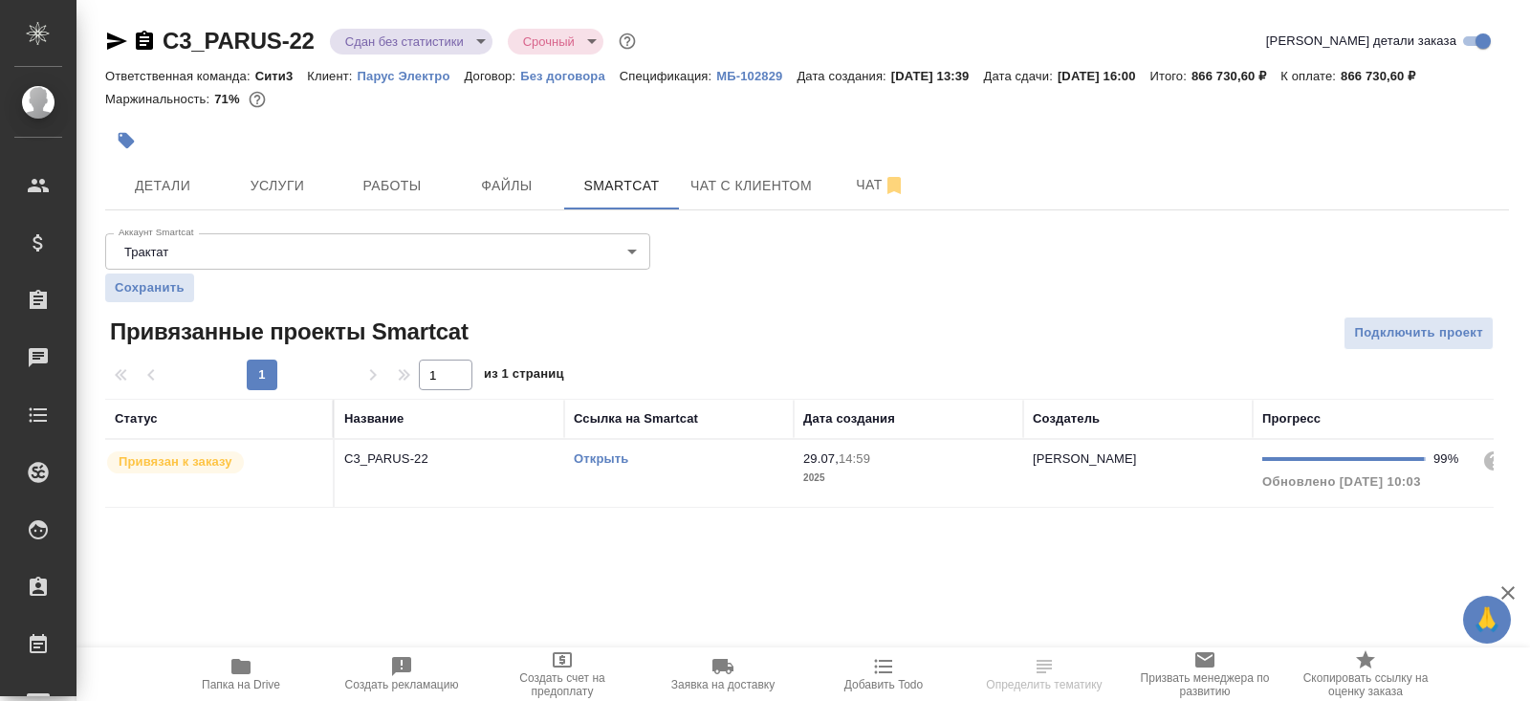
click at [662, 465] on div "Открыть" at bounding box center [679, 458] width 210 height 19
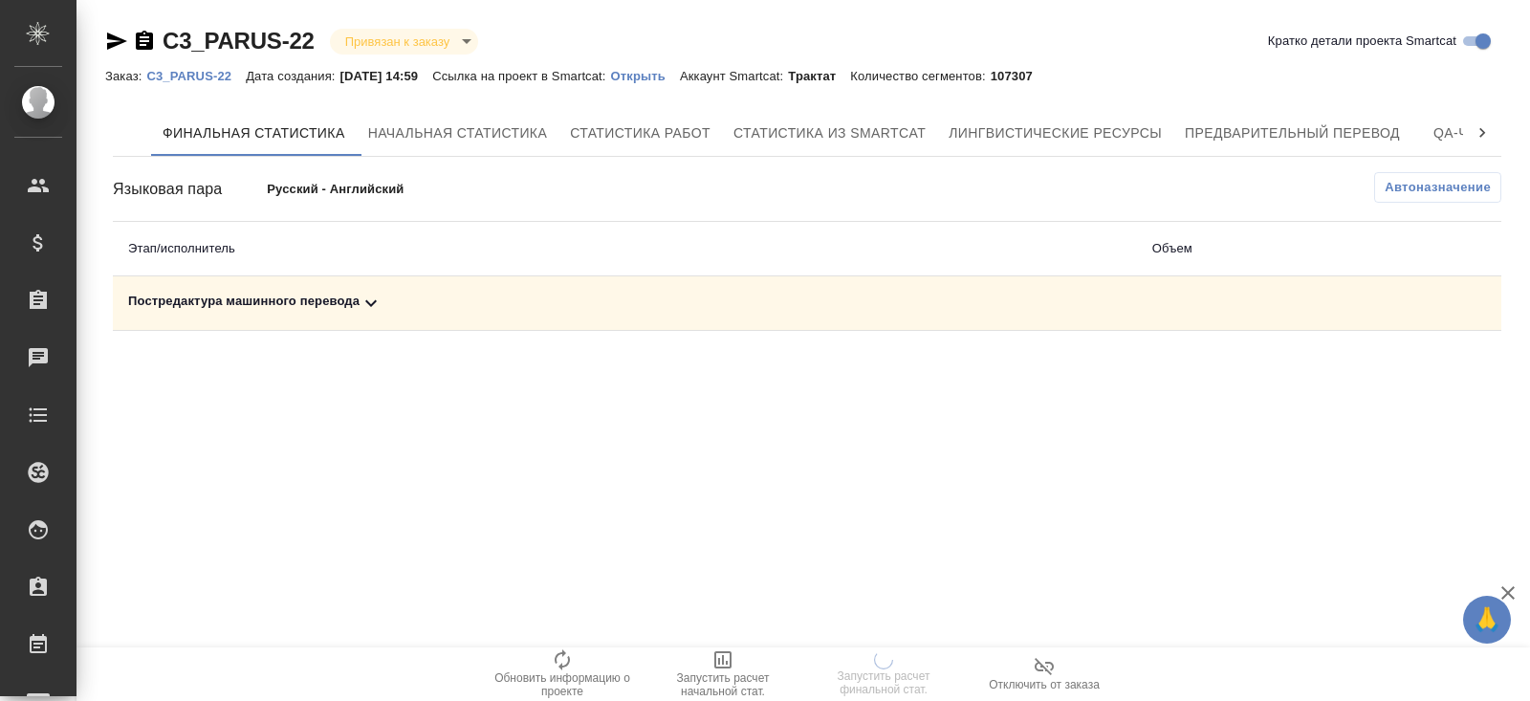
click at [368, 301] on icon at bounding box center [371, 303] width 23 height 23
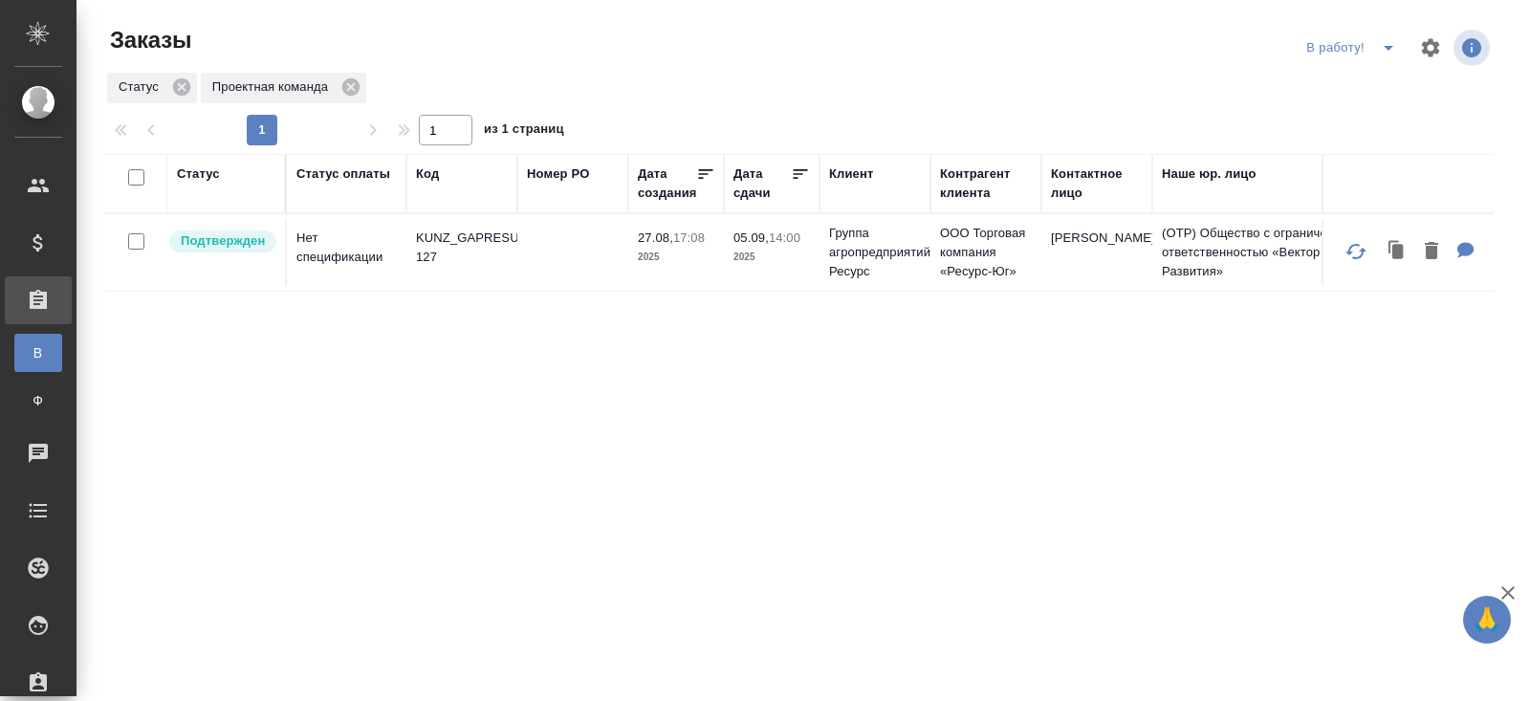
click at [433, 252] on p "KUNZ_GAPRESURS-127" at bounding box center [462, 248] width 92 height 38
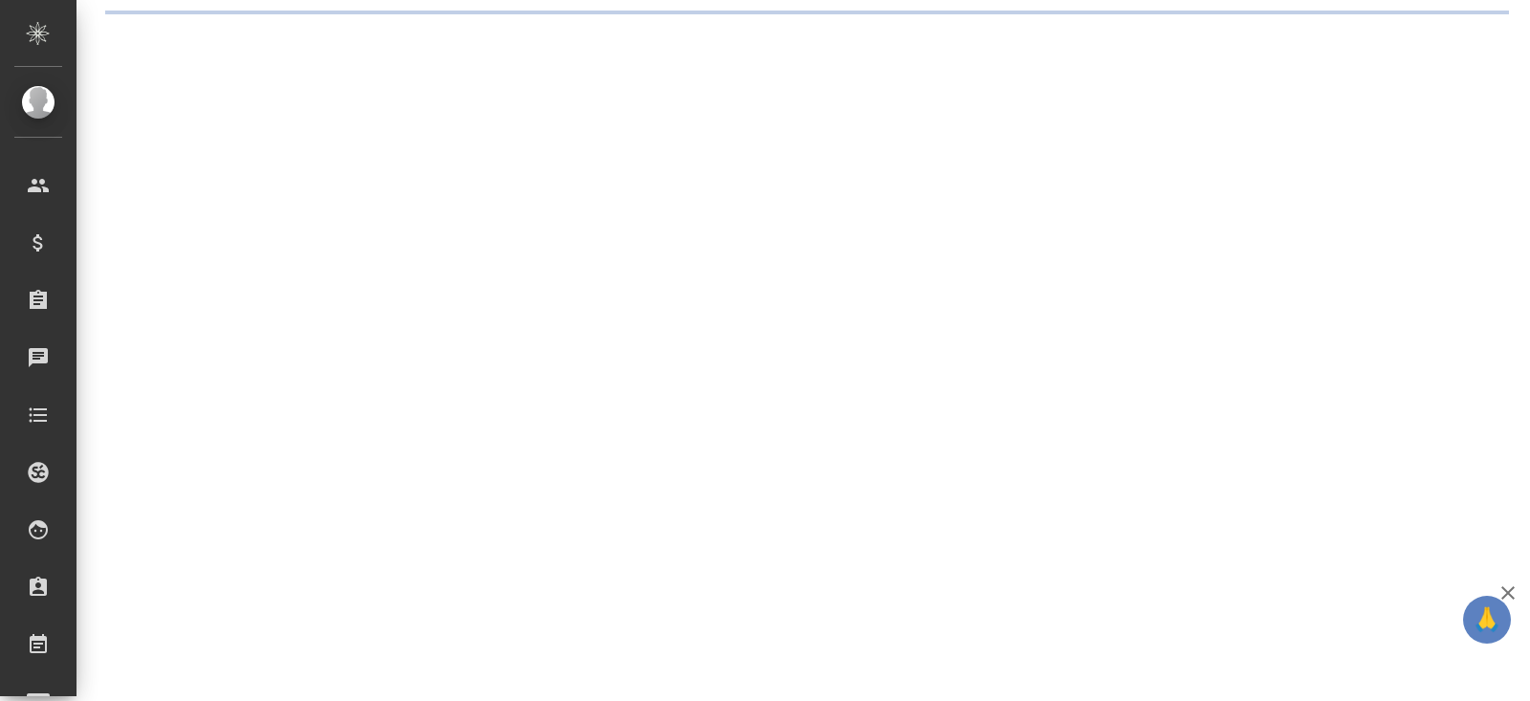
select select "RU"
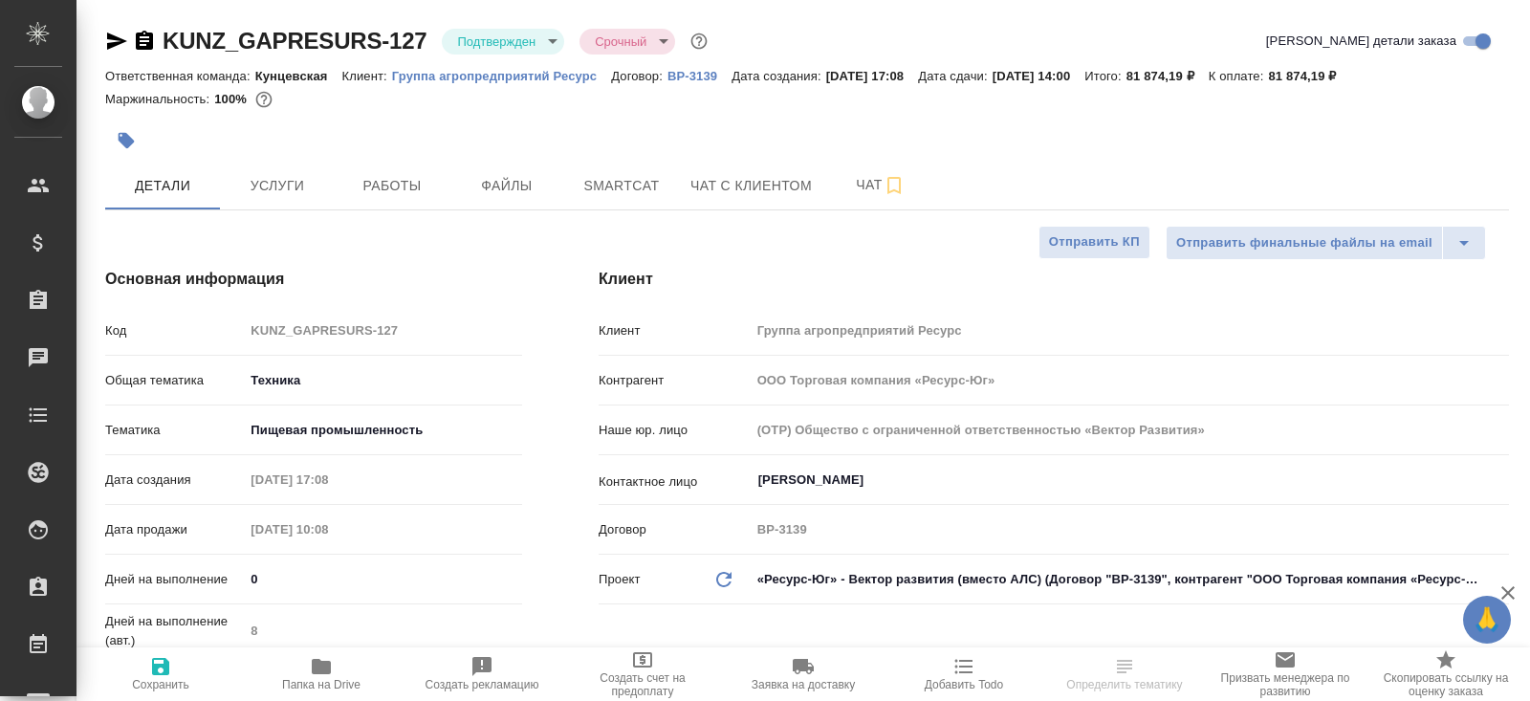
type textarea "x"
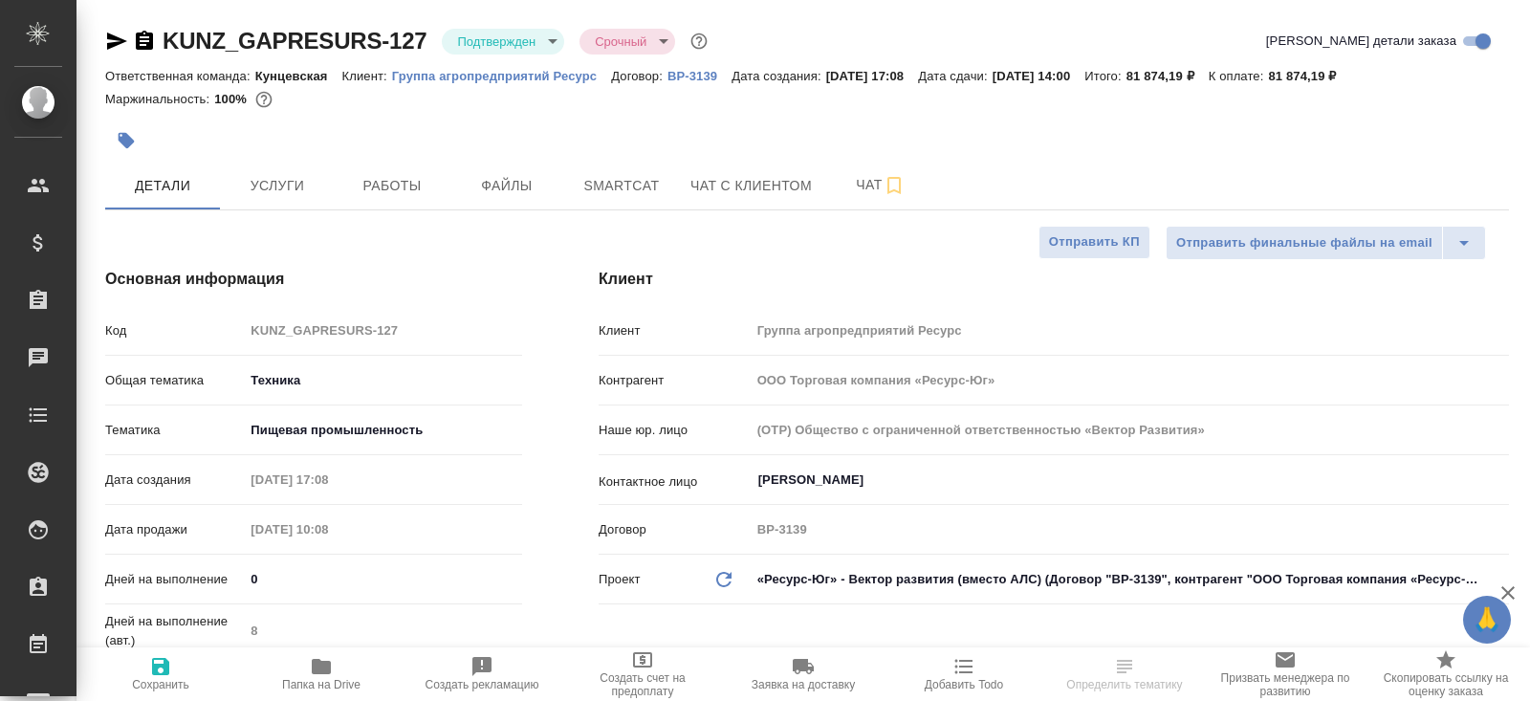
type textarea "x"
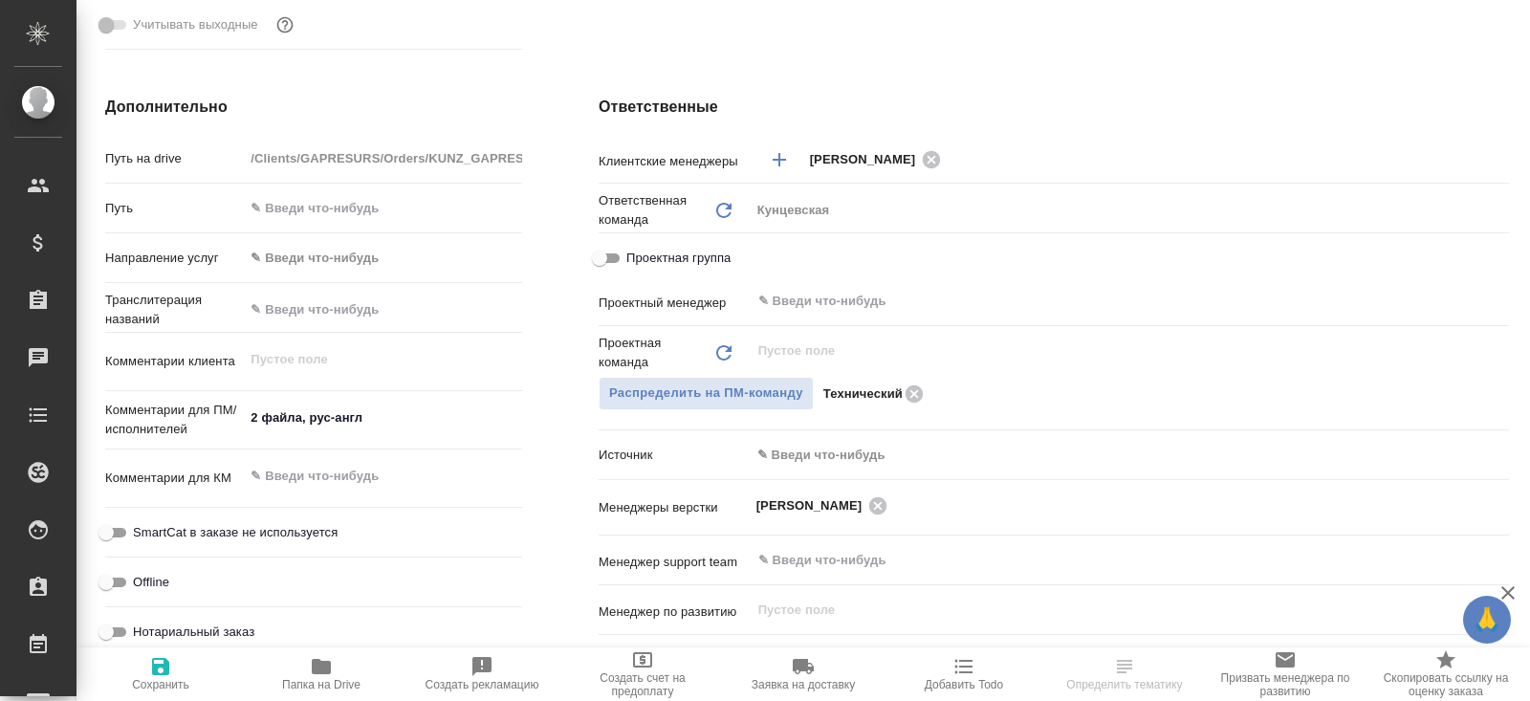
scroll to position [806, 0]
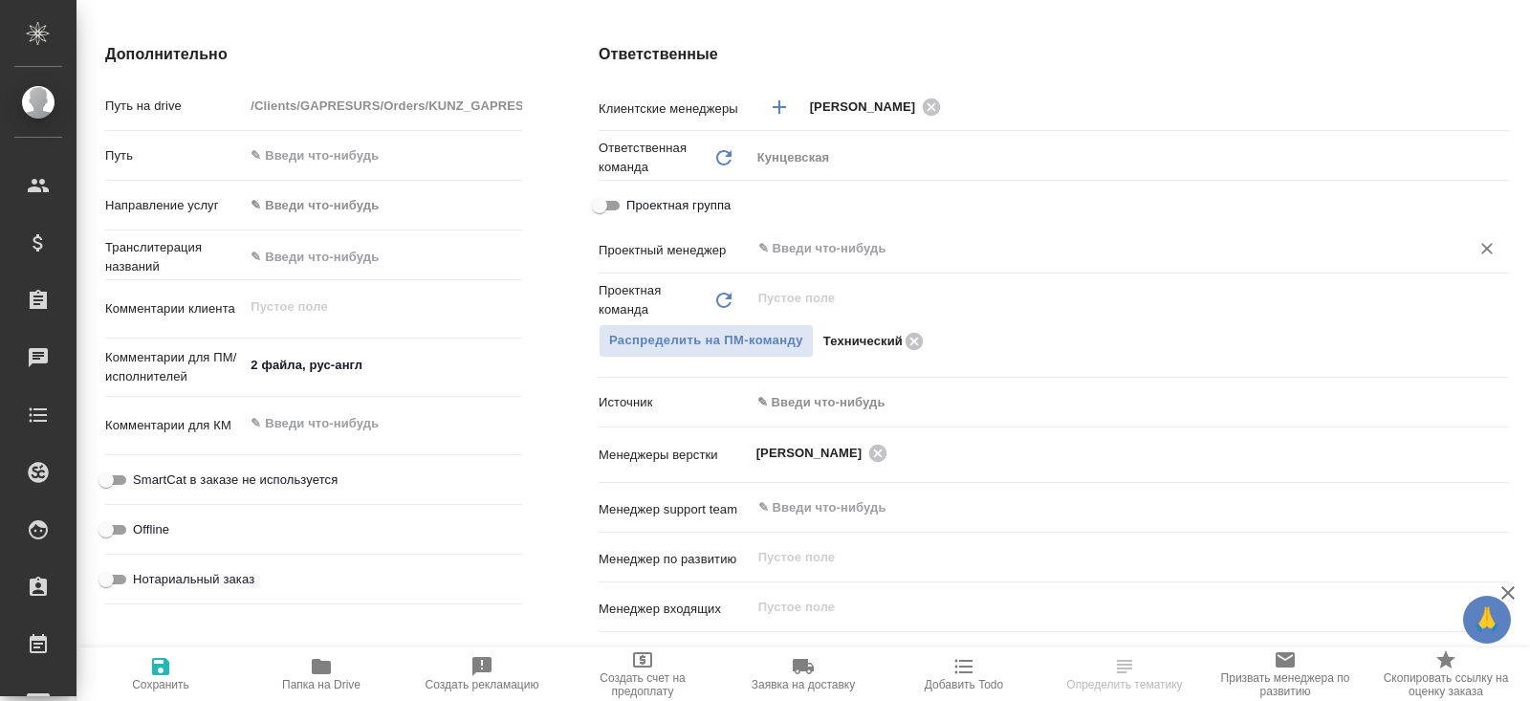
click at [841, 260] on div "​" at bounding box center [1130, 248] width 758 height 34
type input "бел"
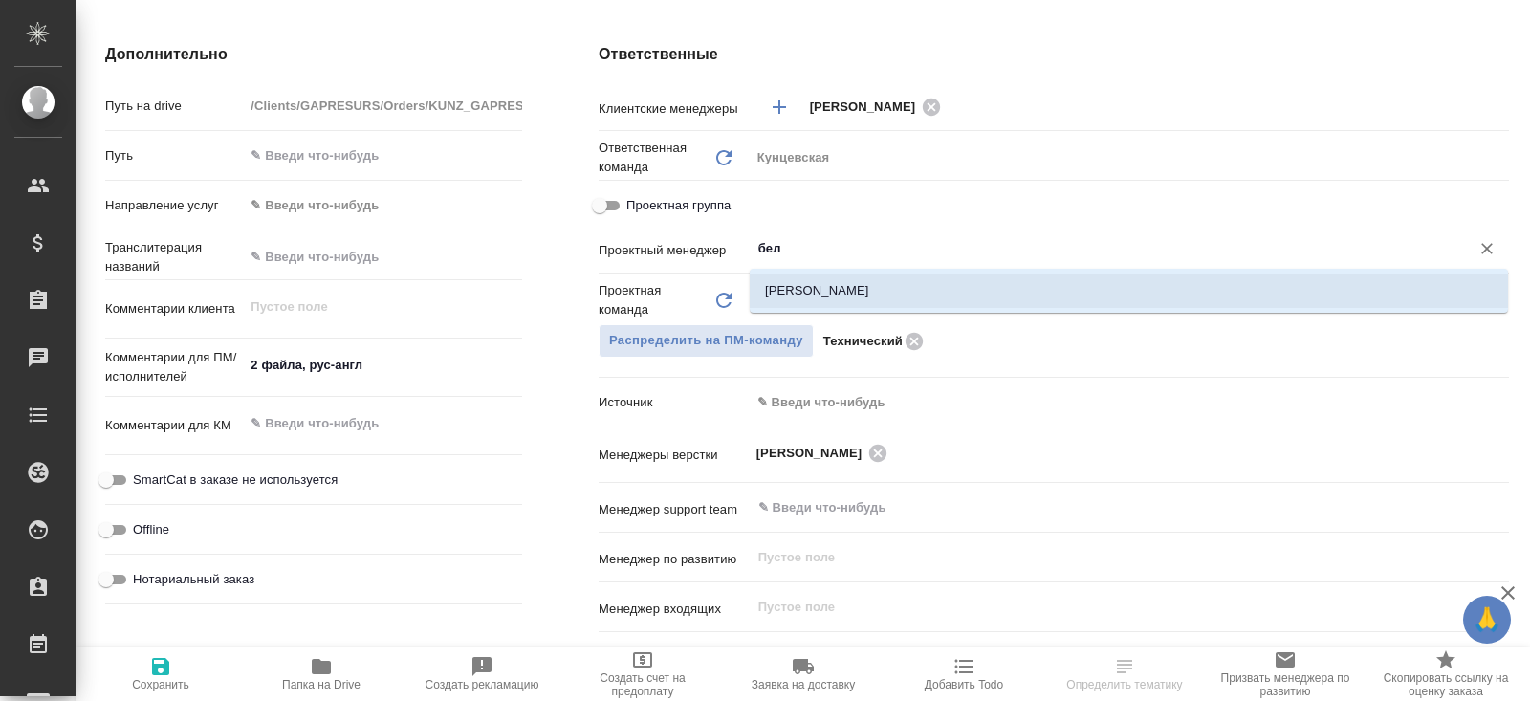
click at [831, 294] on li "[PERSON_NAME]" at bounding box center [1129, 290] width 758 height 34
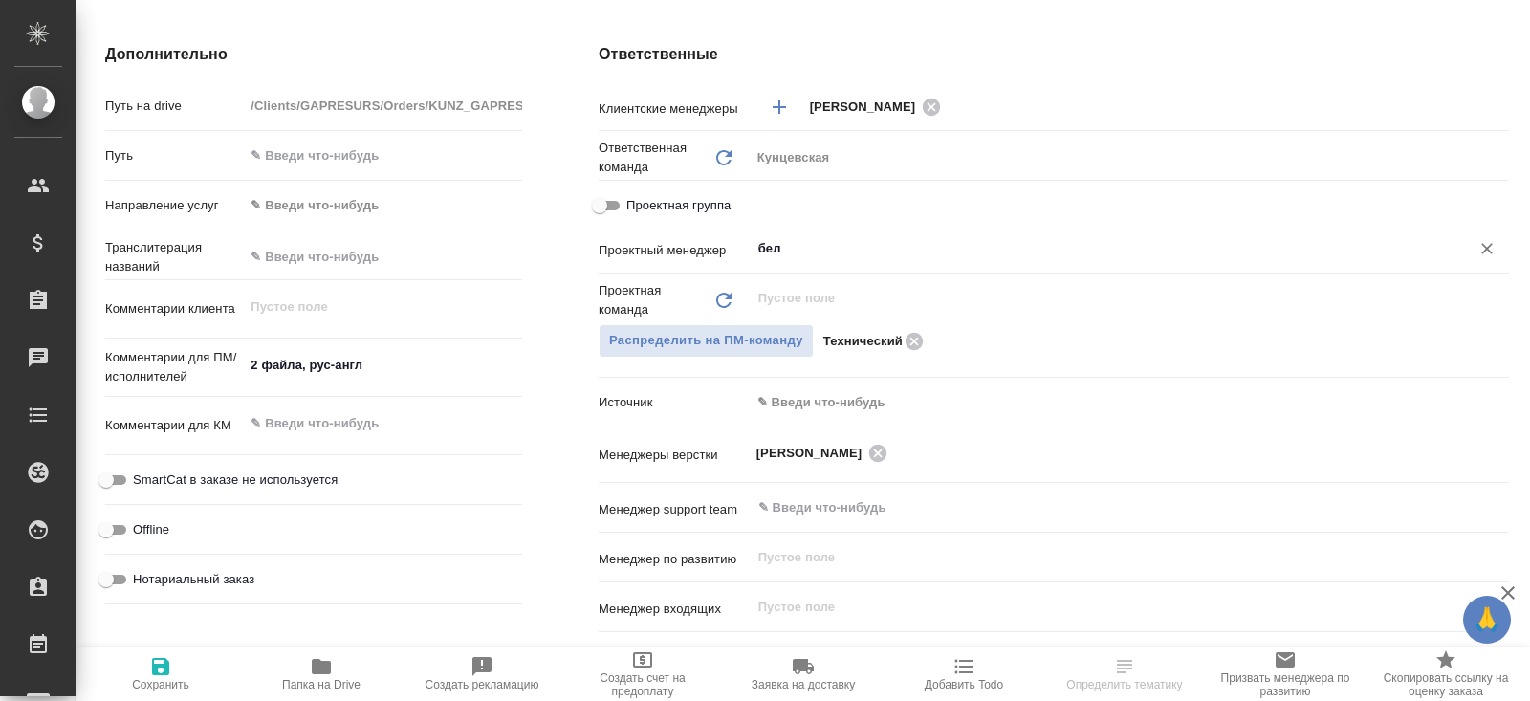
type textarea "x"
type input "Белякова Юлия"
click at [159, 686] on span "Сохранить" at bounding box center [160, 684] width 57 height 13
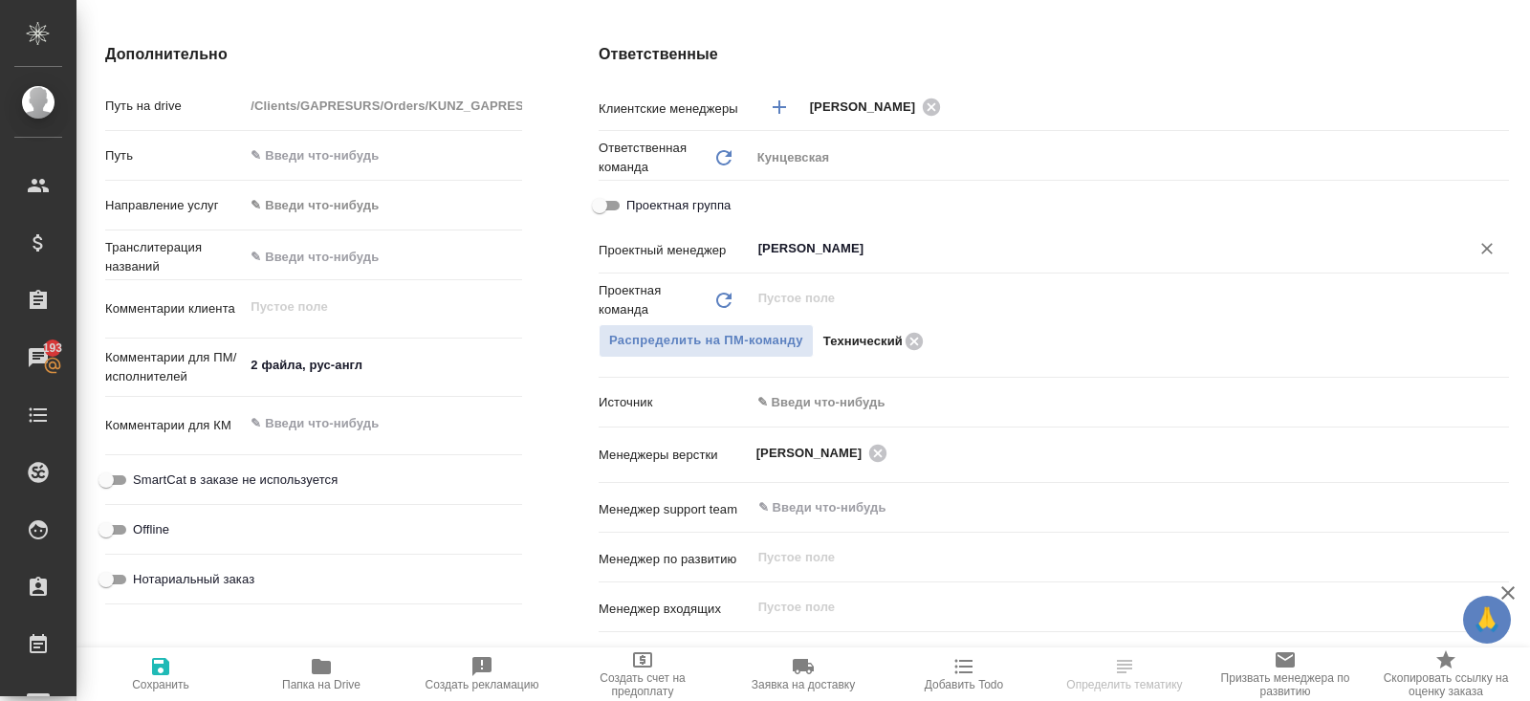
type textarea "x"
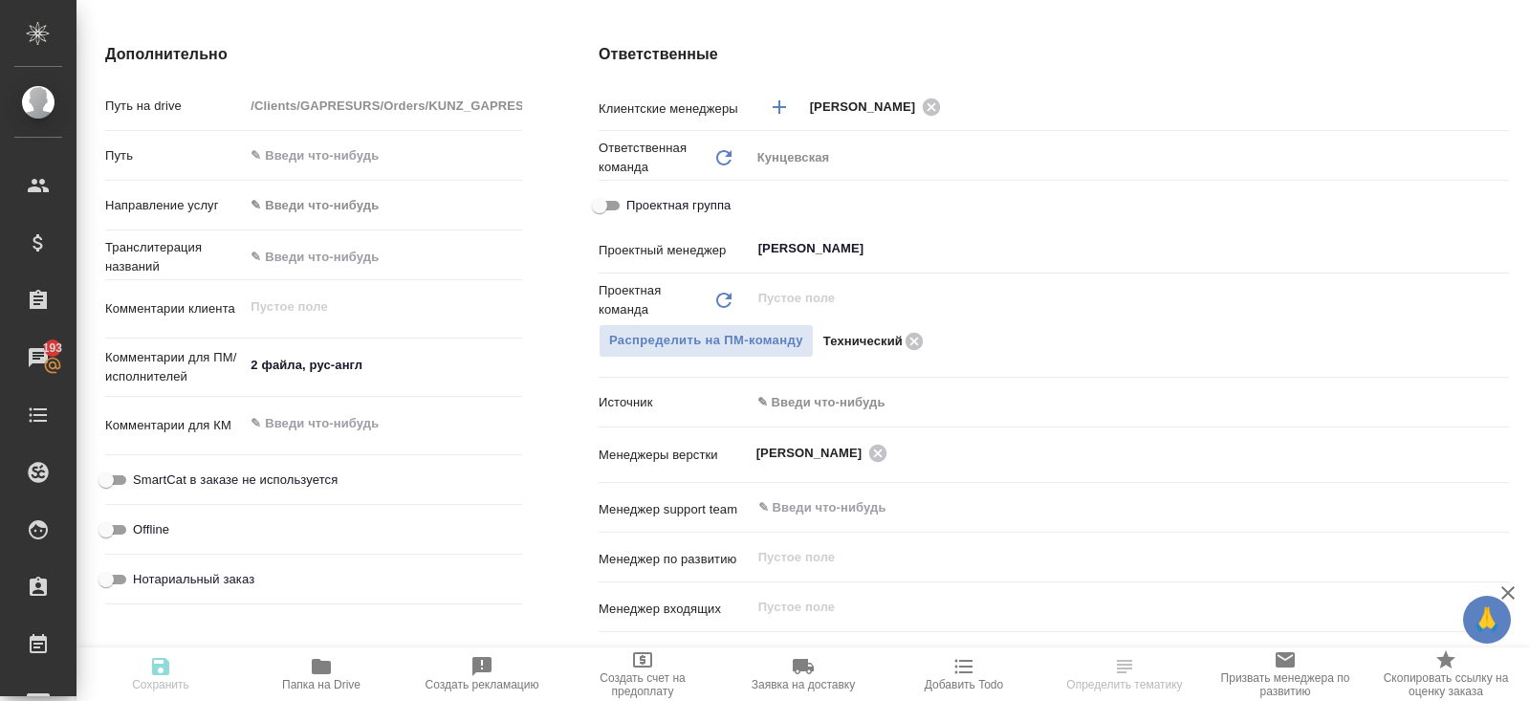
type textarea "x"
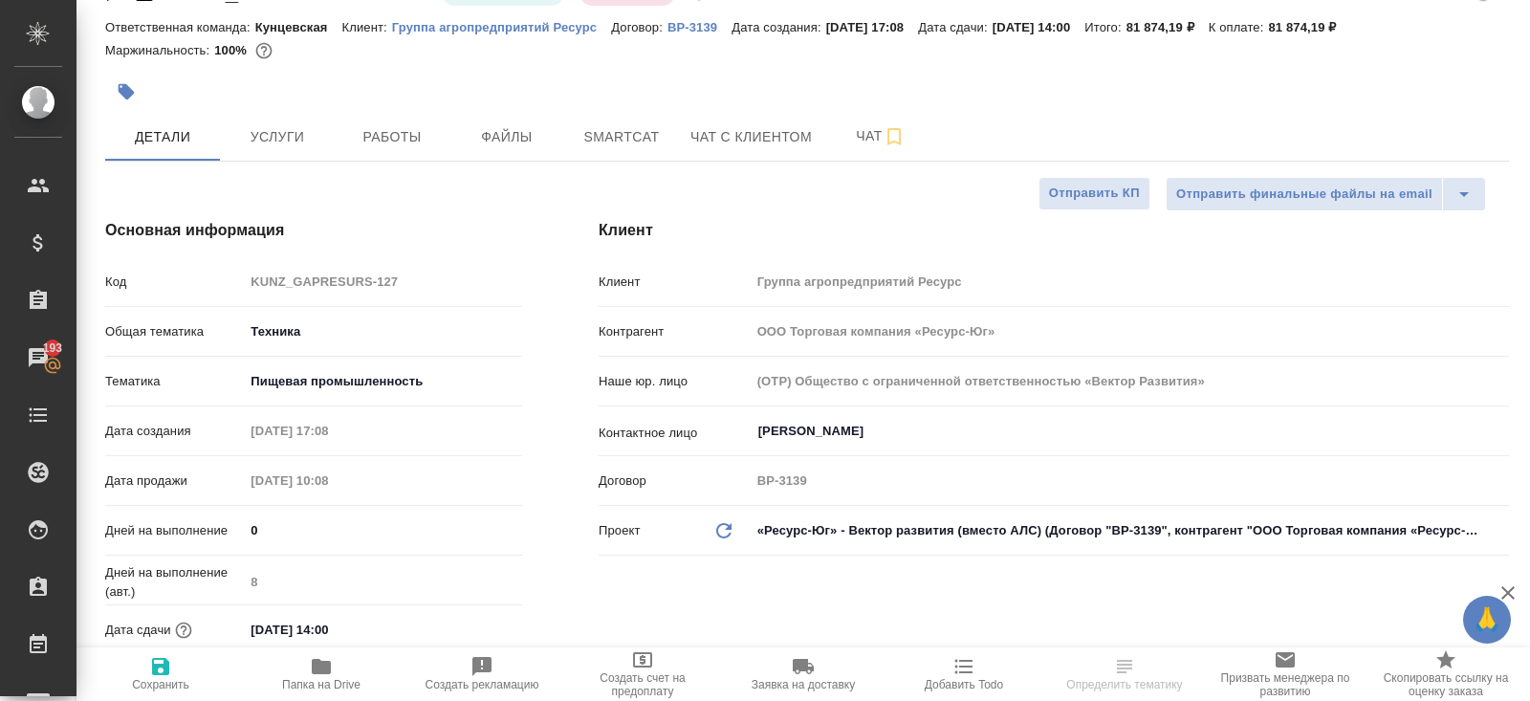
scroll to position [0, 0]
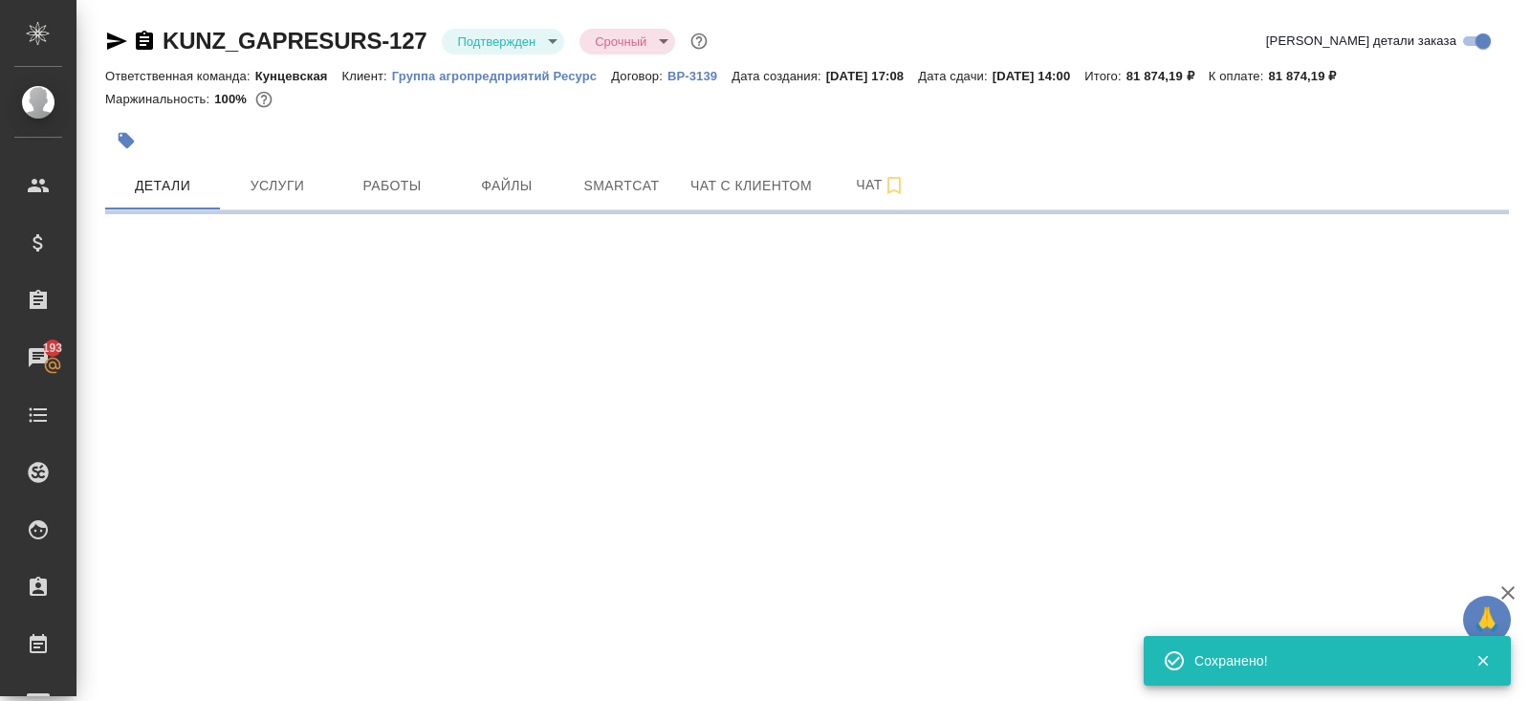
click at [473, 40] on body "🙏 .cls-1 fill:#fff; AWATERA Belyakova Yulia Клиенты Спецификации Заказы 193 Чат…" at bounding box center [765, 350] width 1530 height 701
select select "RU"
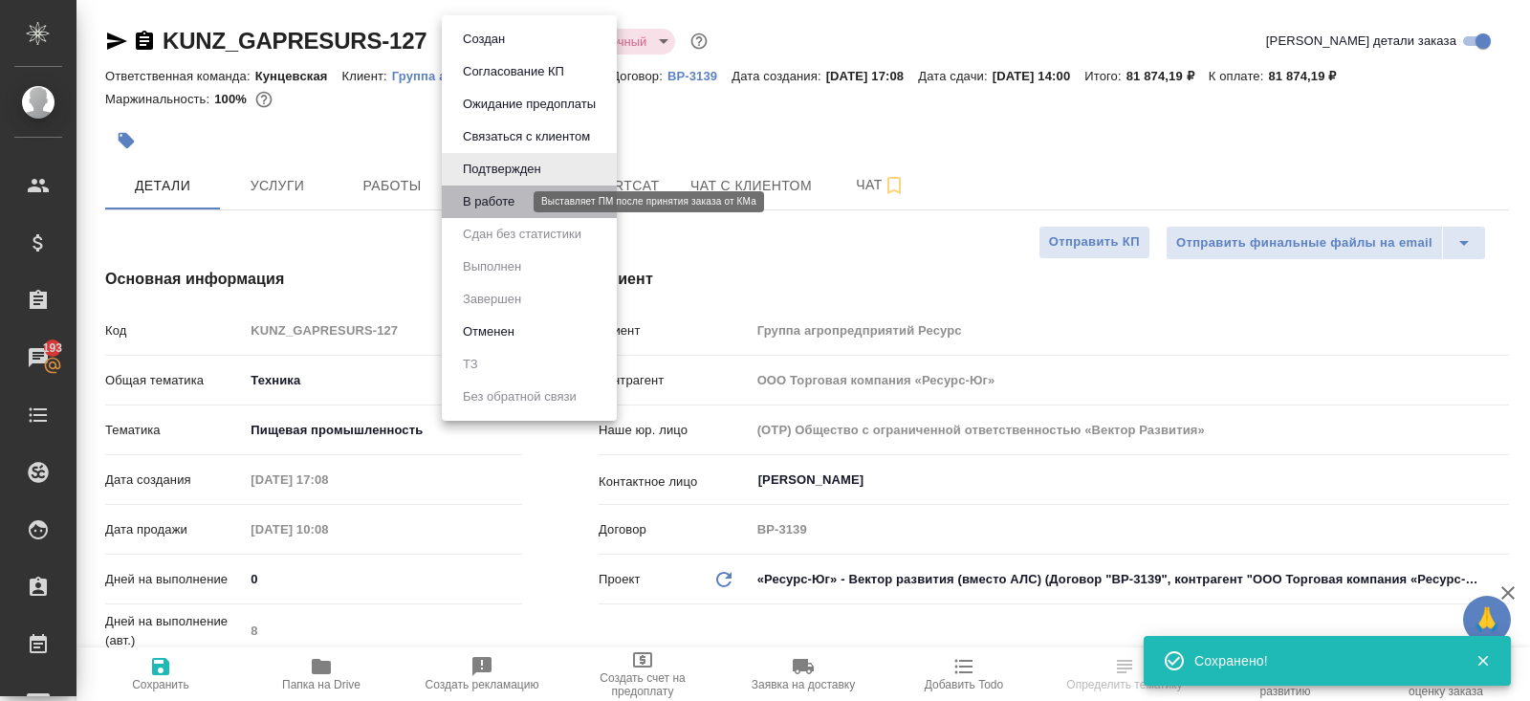
click at [508, 198] on button "В работе" at bounding box center [488, 201] width 63 height 21
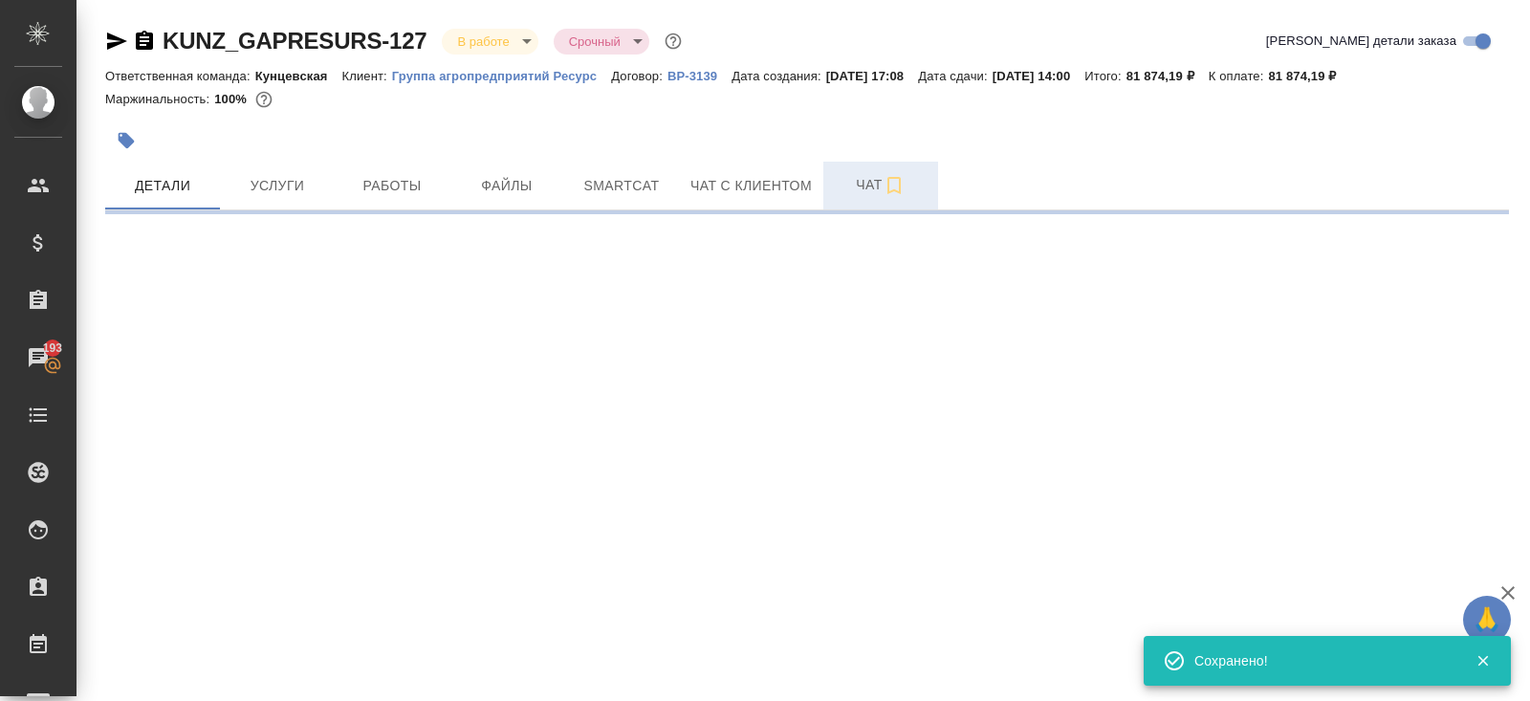
select select "RU"
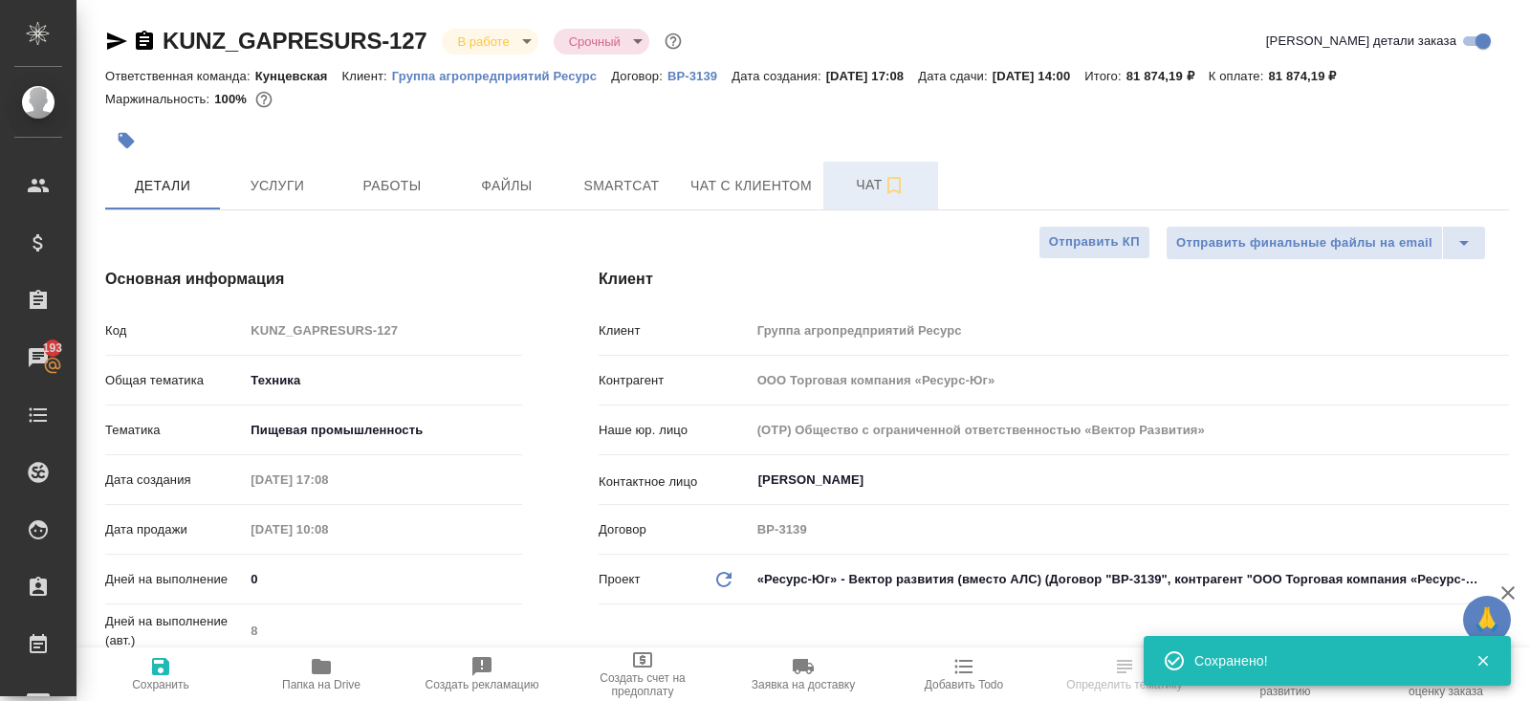
type textarea "x"
click at [890, 187] on icon "button" at bounding box center [893, 185] width 13 height 17
type textarea "x"
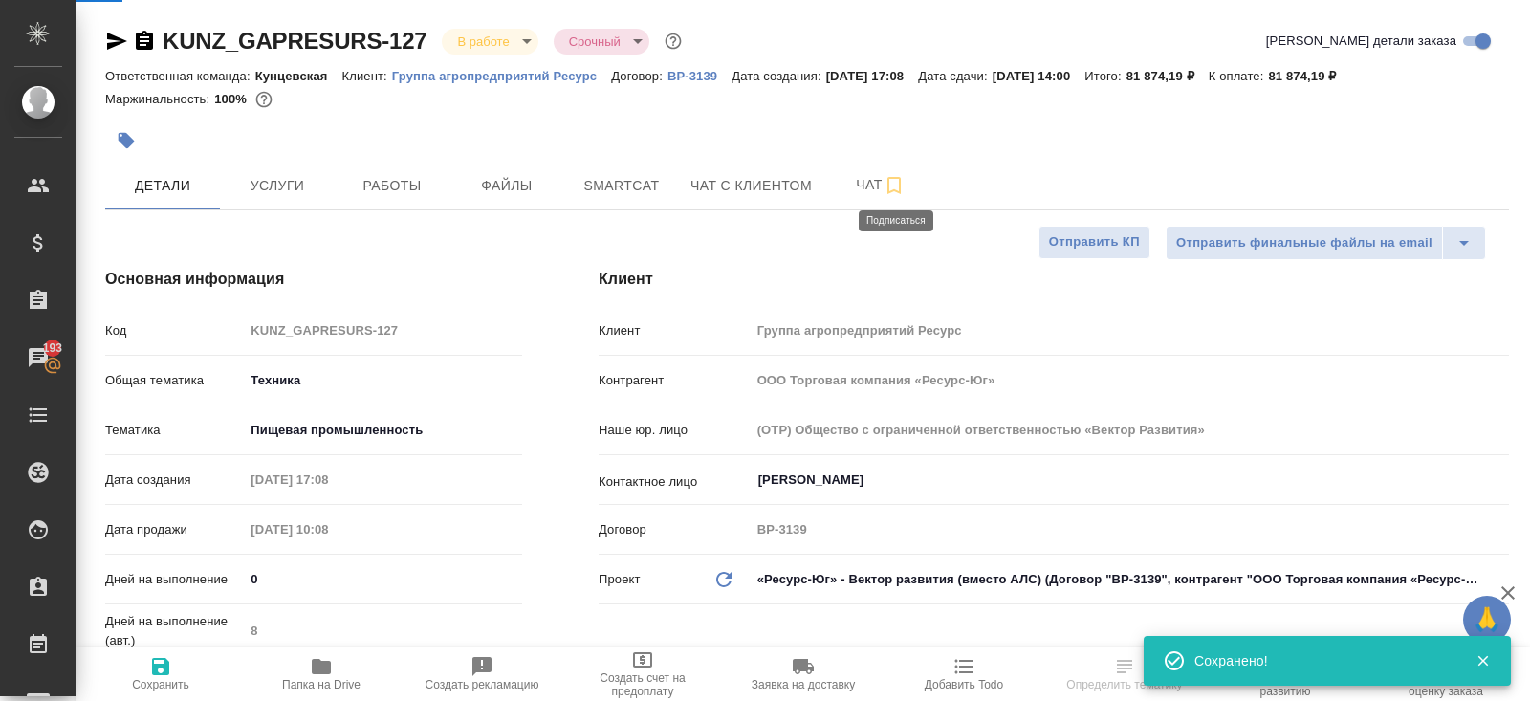
type textarea "x"
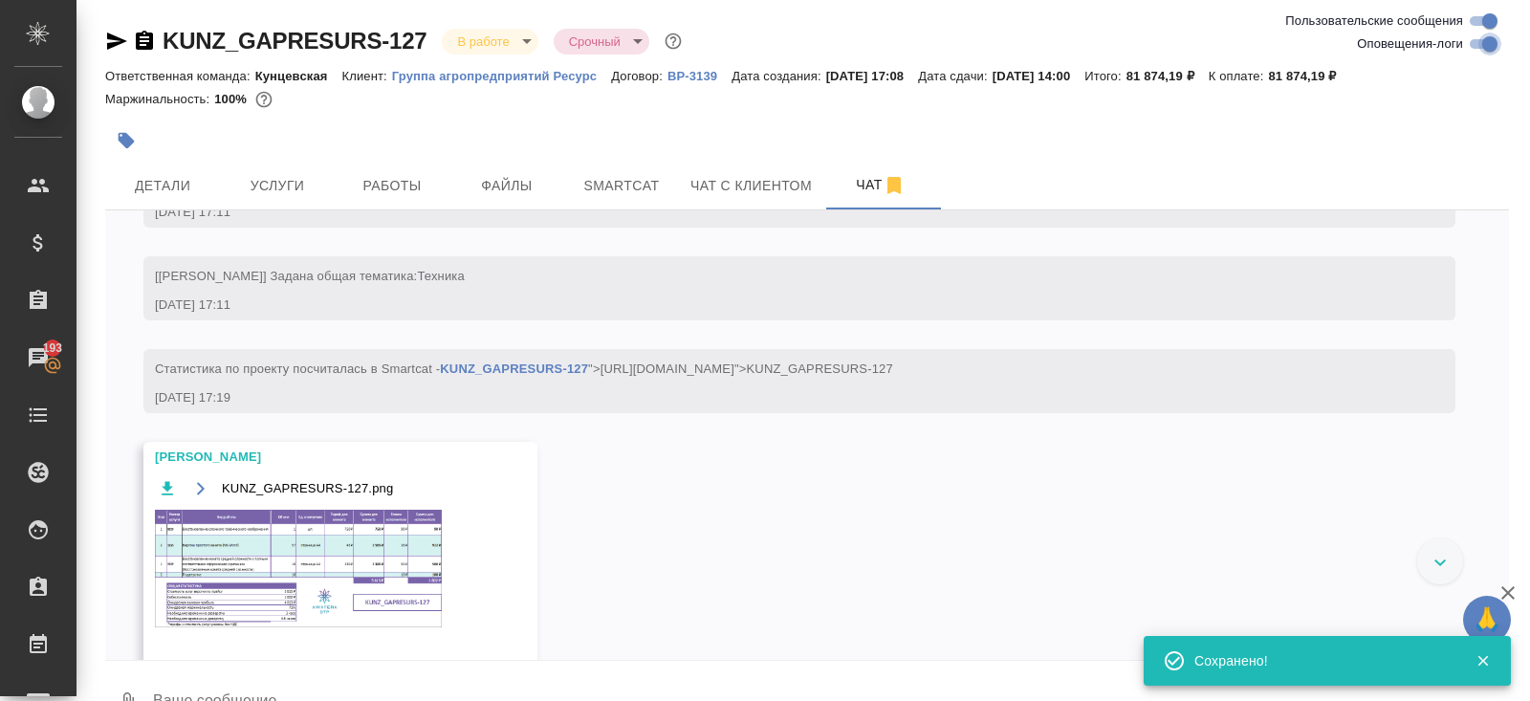
click at [1470, 47] on input "Оповещения-логи" at bounding box center [1489, 44] width 69 height 23
checkbox input "false"
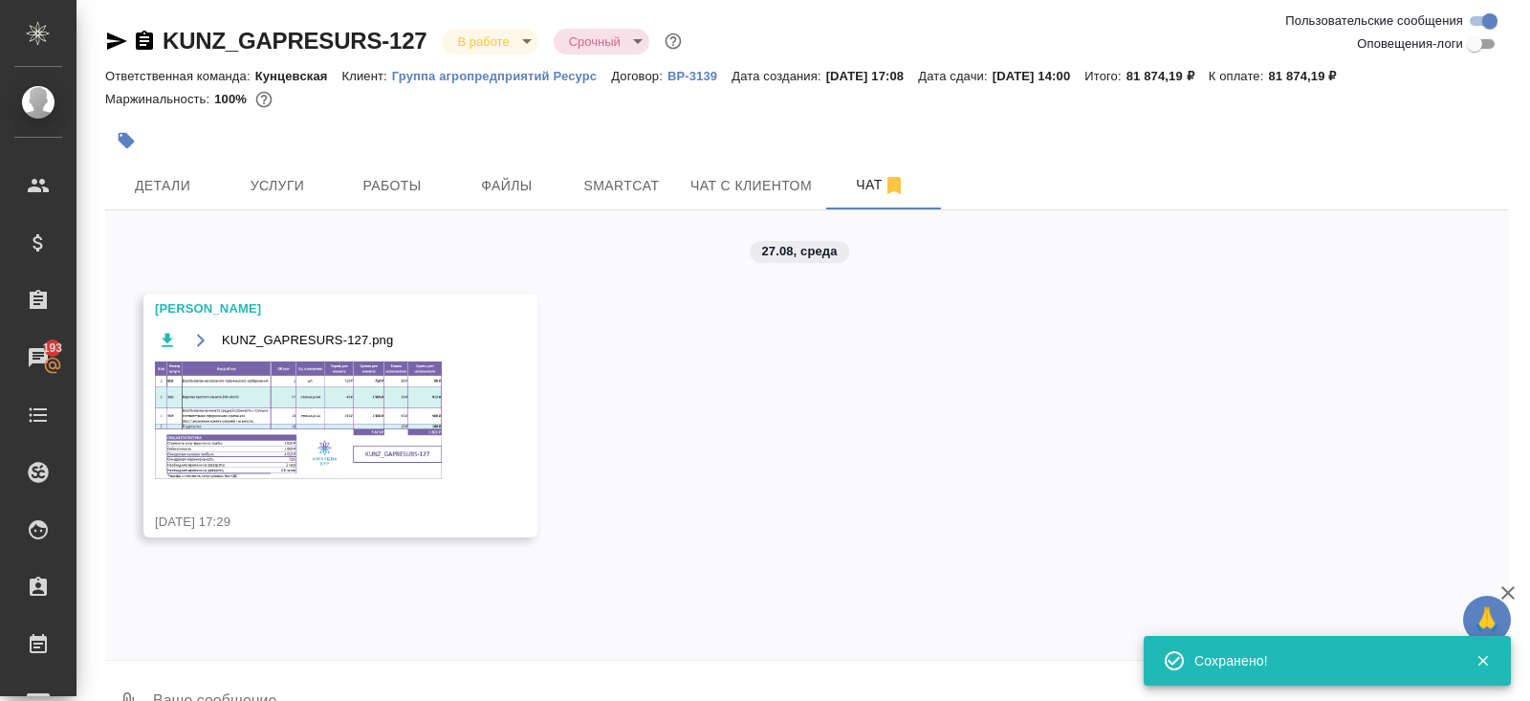
click at [279, 403] on img at bounding box center [298, 420] width 287 height 118
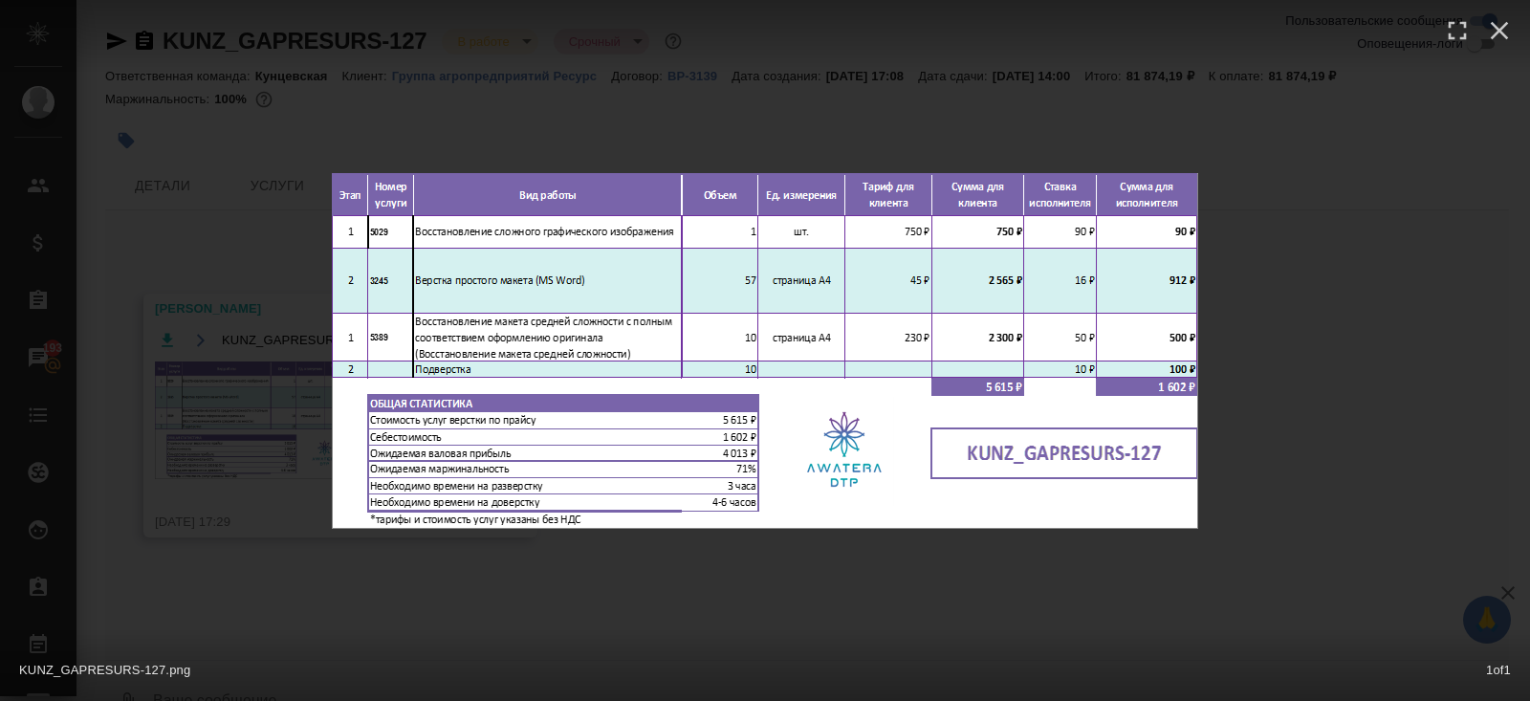
click at [821, 51] on div at bounding box center [765, 36] width 1530 height 72
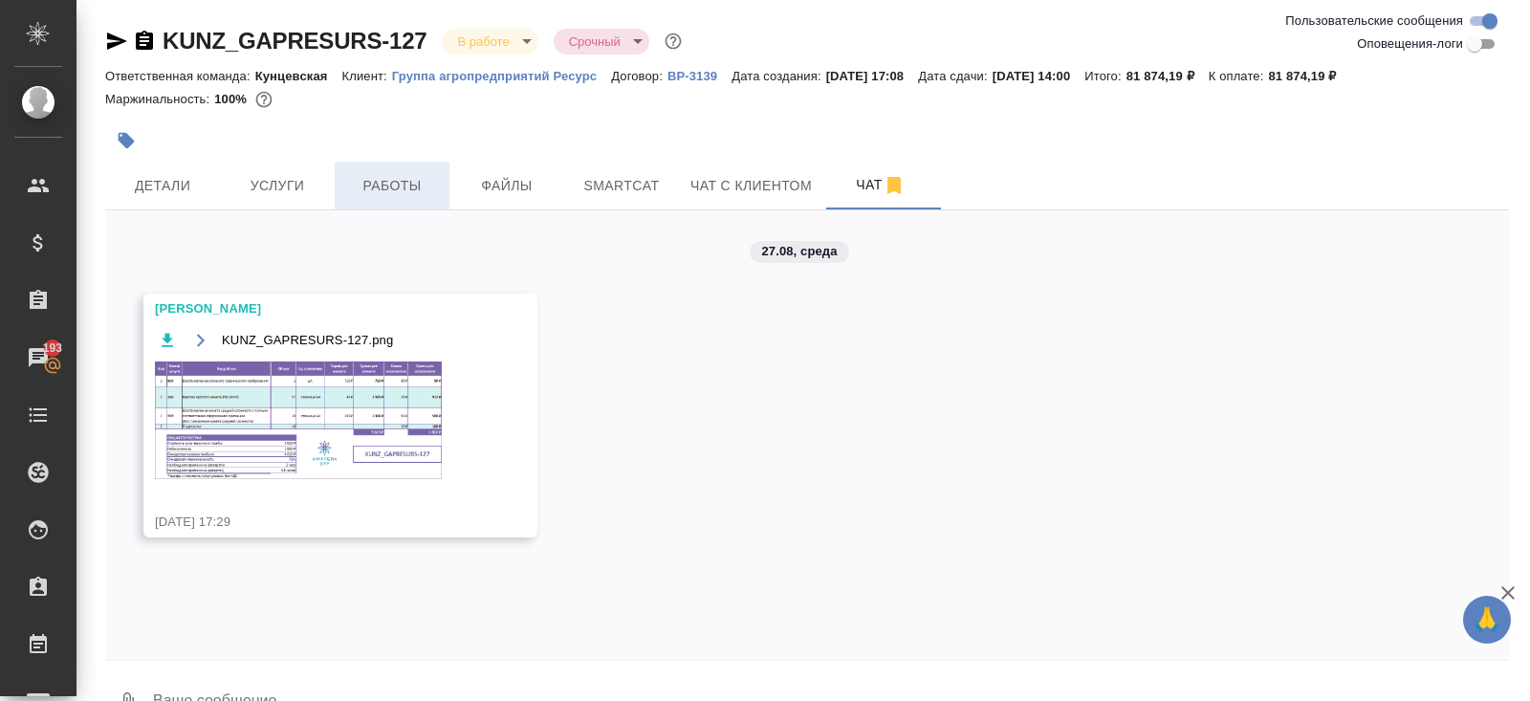
click at [382, 187] on span "Работы" at bounding box center [392, 186] width 92 height 24
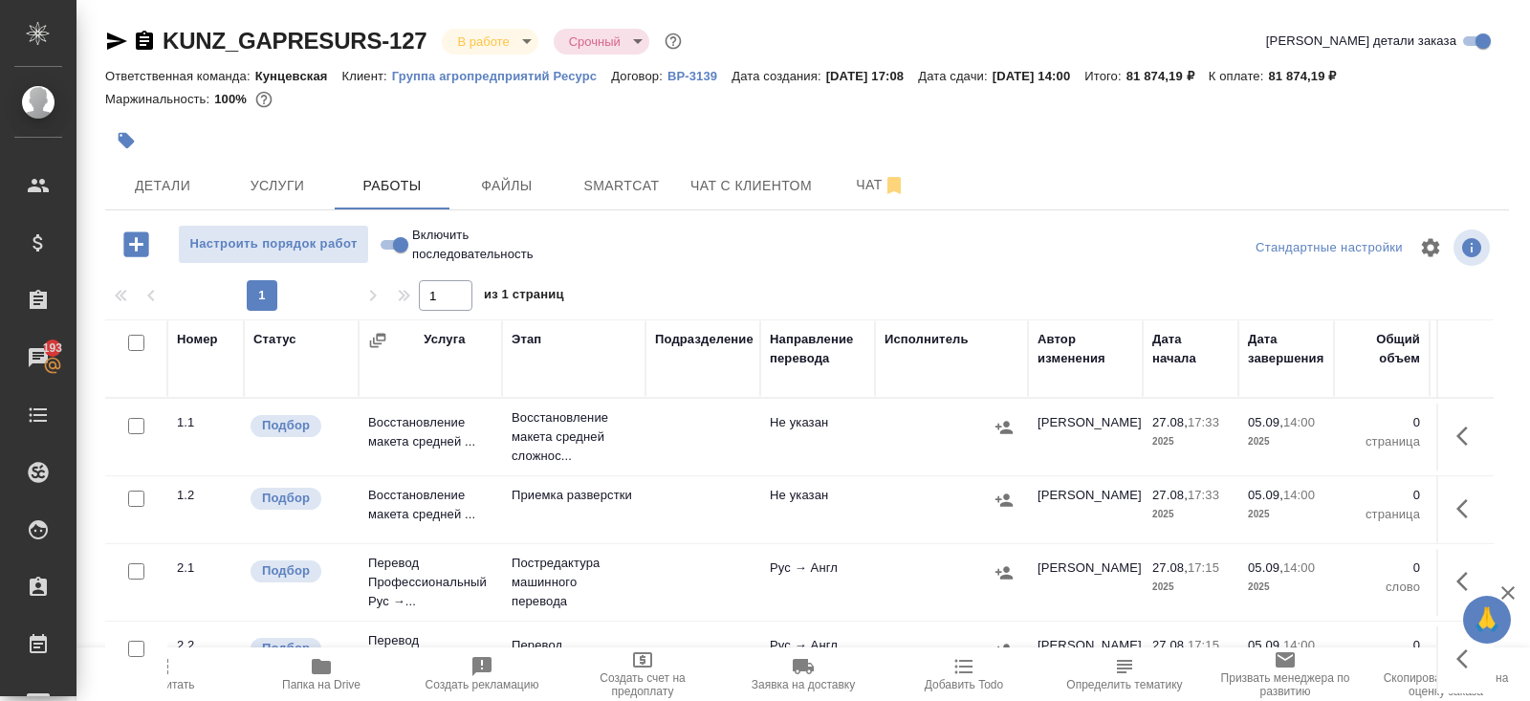
scroll to position [97, 0]
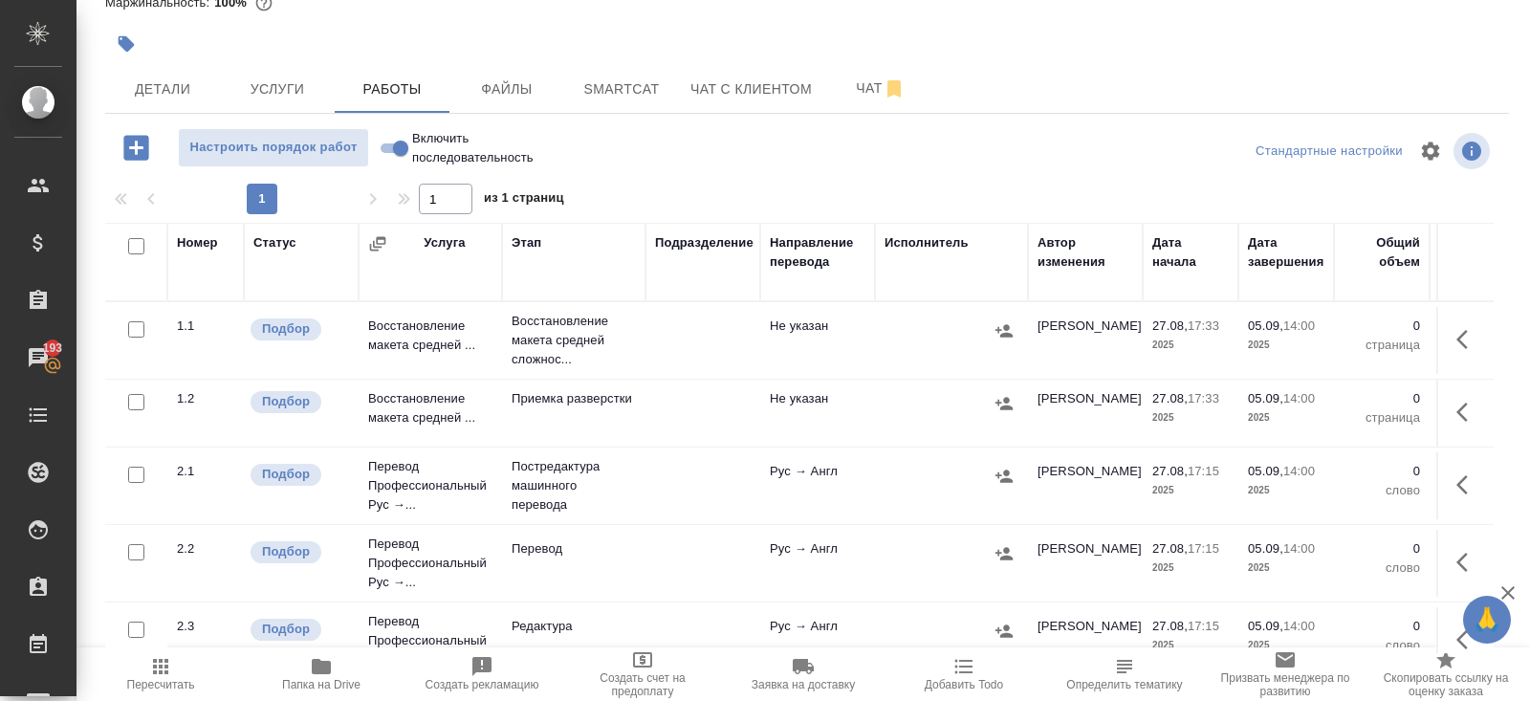
click at [1454, 349] on button "button" at bounding box center [1468, 339] width 46 height 46
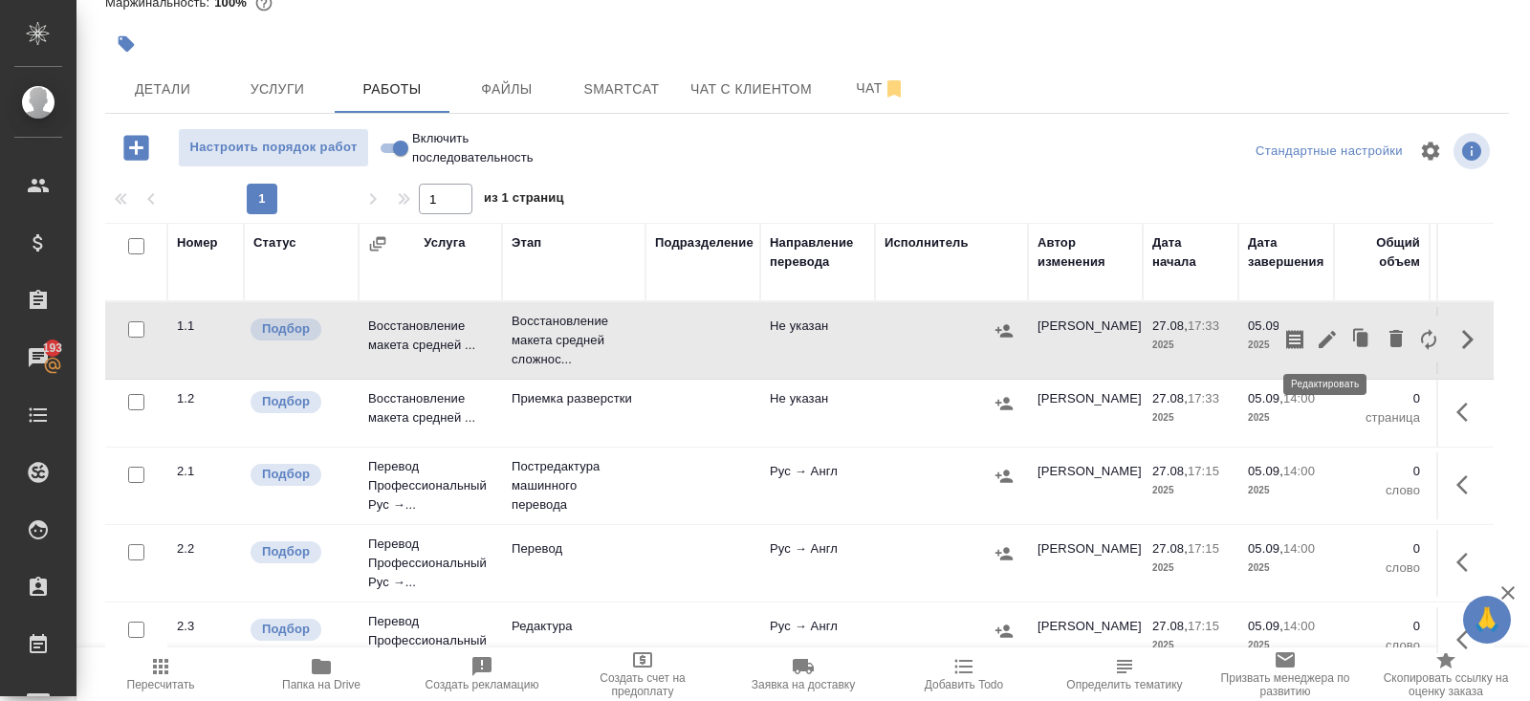
click at [1325, 343] on icon "button" at bounding box center [1327, 339] width 23 height 23
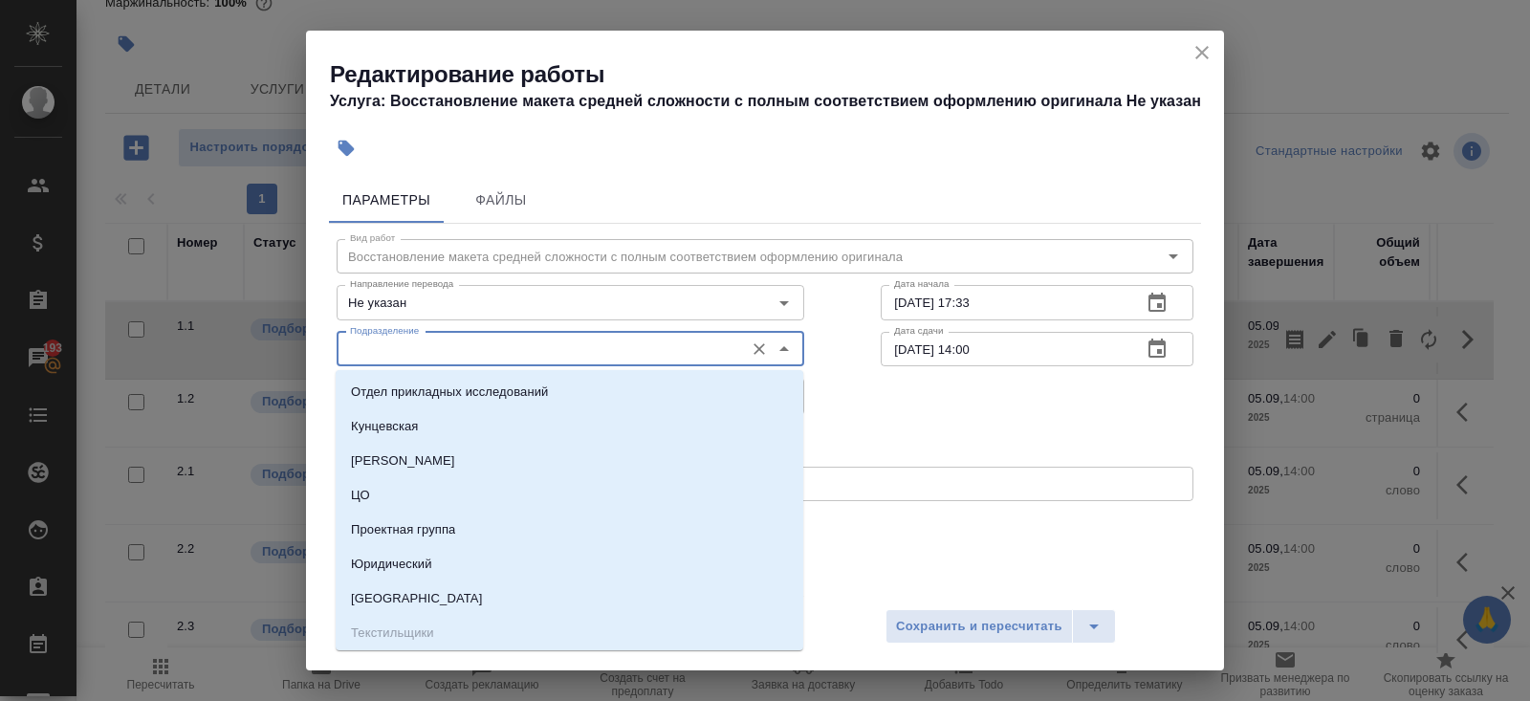
click at [631, 352] on input "Подразделение" at bounding box center [538, 349] width 392 height 23
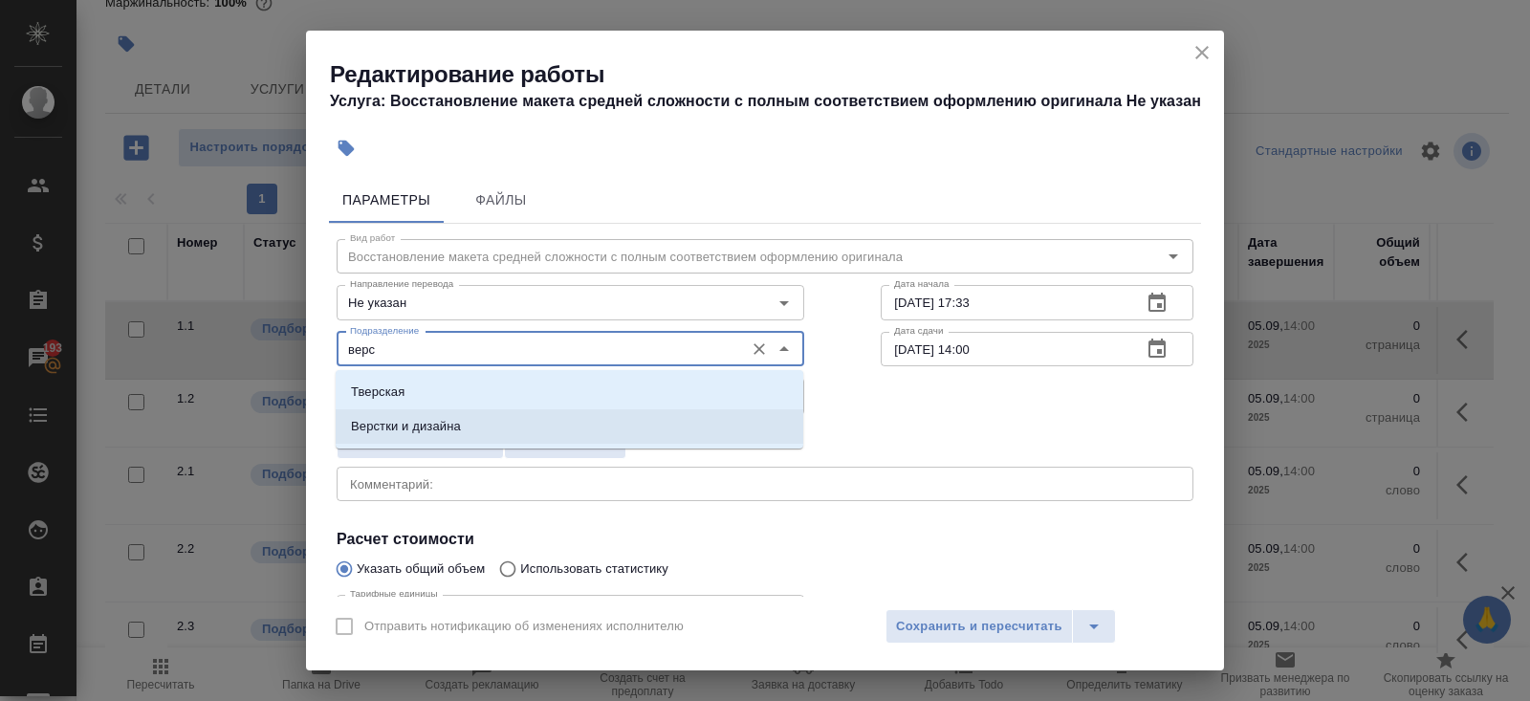
click at [571, 425] on li "Верстки и дизайна" at bounding box center [570, 426] width 468 height 34
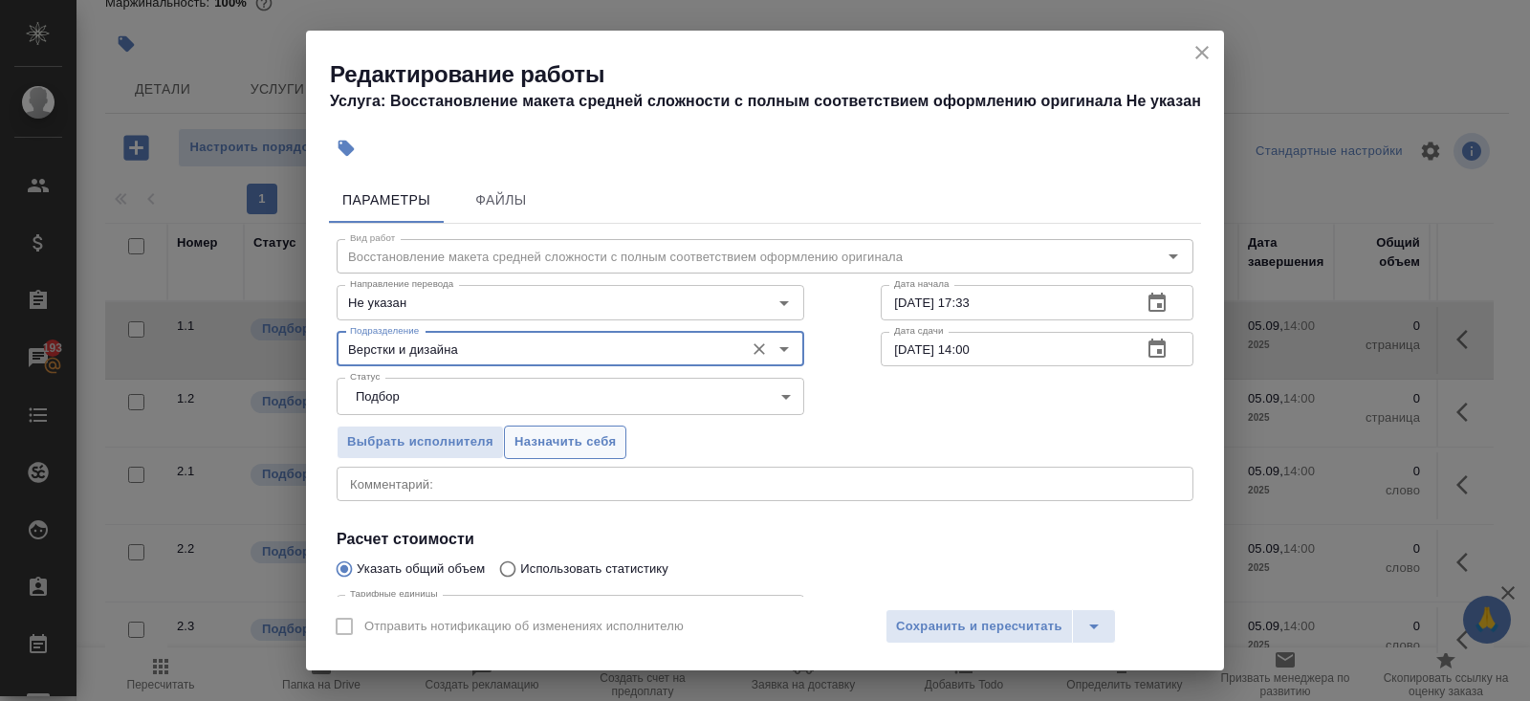
scroll to position [198, 0]
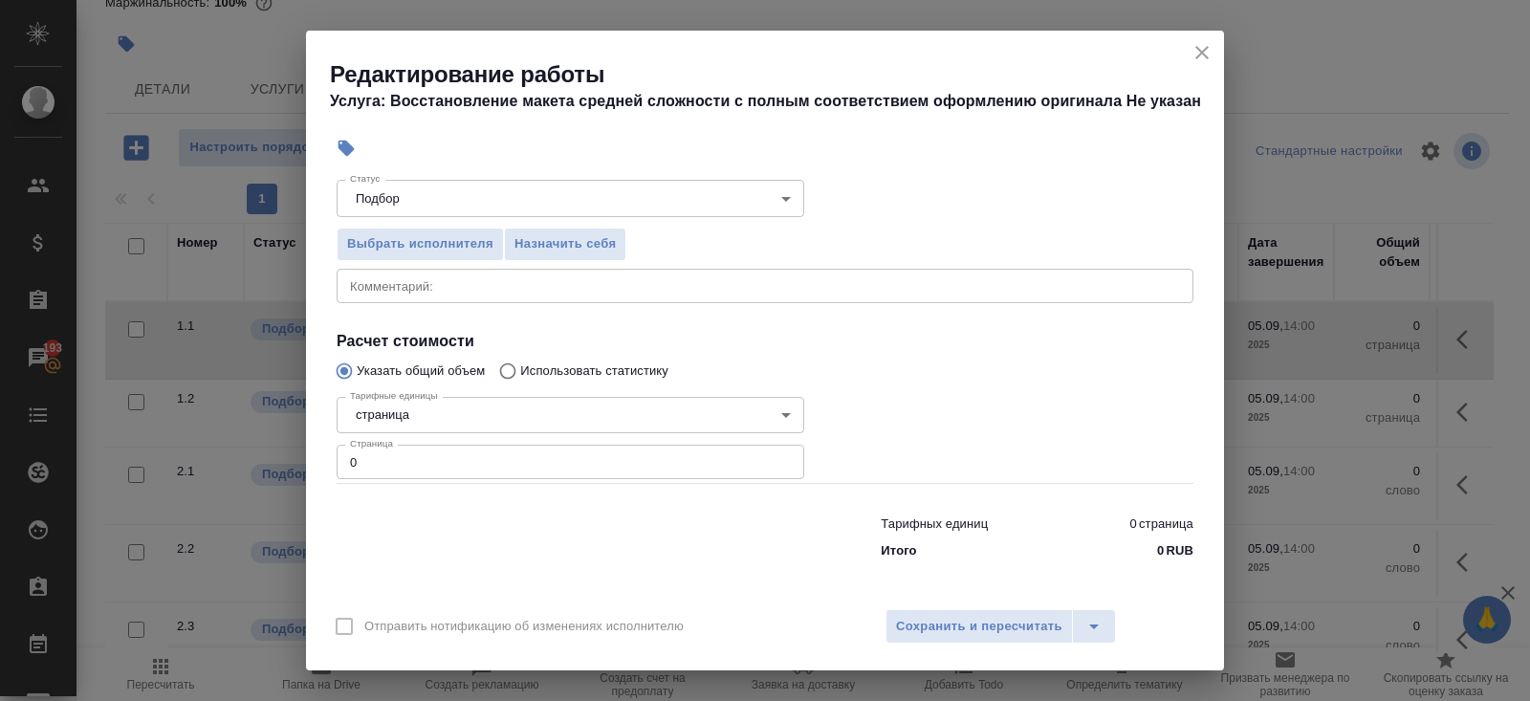
type input "Верстки и дизайна"
click at [577, 461] on input "0" at bounding box center [571, 462] width 468 height 34
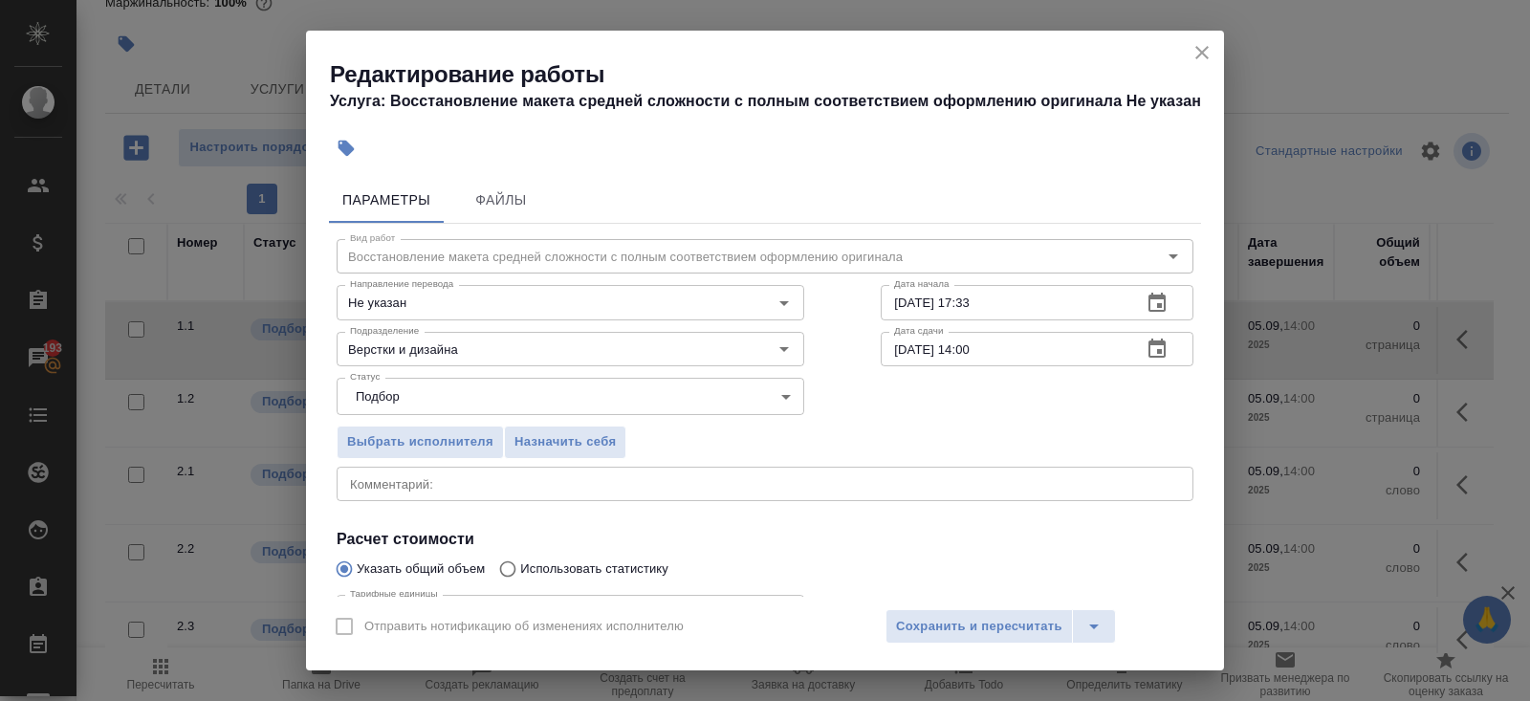
type input "10"
click at [1160, 293] on icon "button" at bounding box center [1156, 303] width 23 height 23
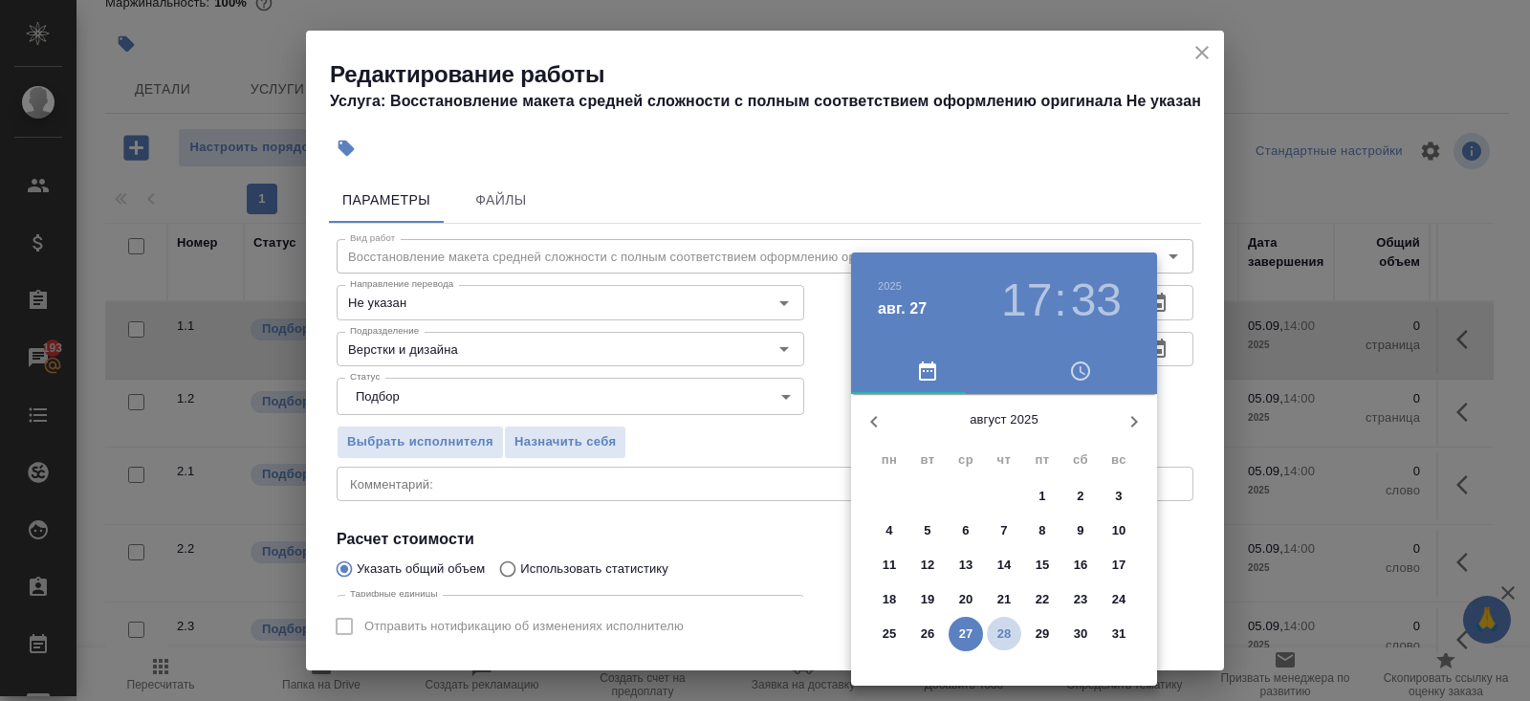
click at [1004, 635] on p "28" at bounding box center [1004, 633] width 14 height 19
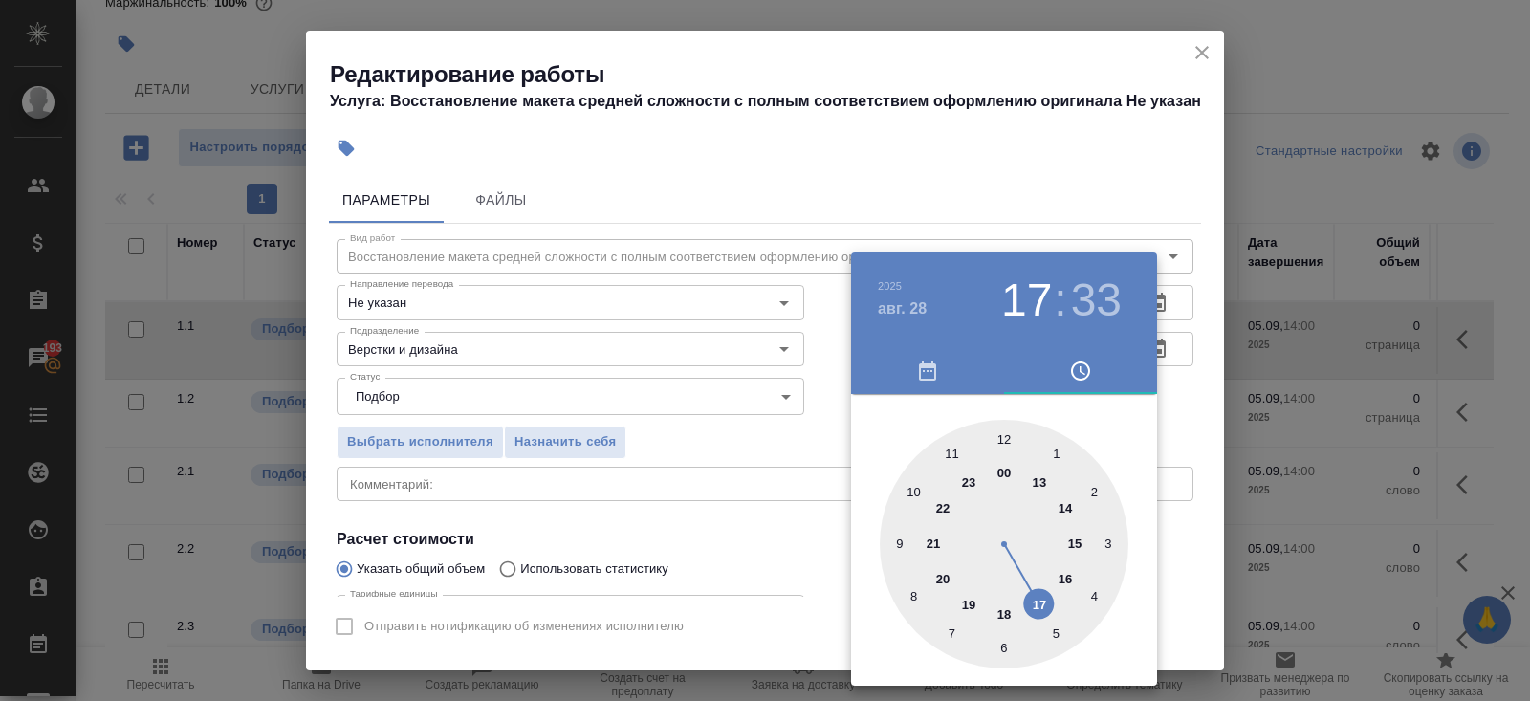
click at [914, 497] on div at bounding box center [1004, 544] width 249 height 249
type input "28.08.2025 10:00"
click at [1004, 436] on div at bounding box center [1004, 544] width 249 height 249
click at [1093, 176] on div at bounding box center [765, 350] width 1530 height 701
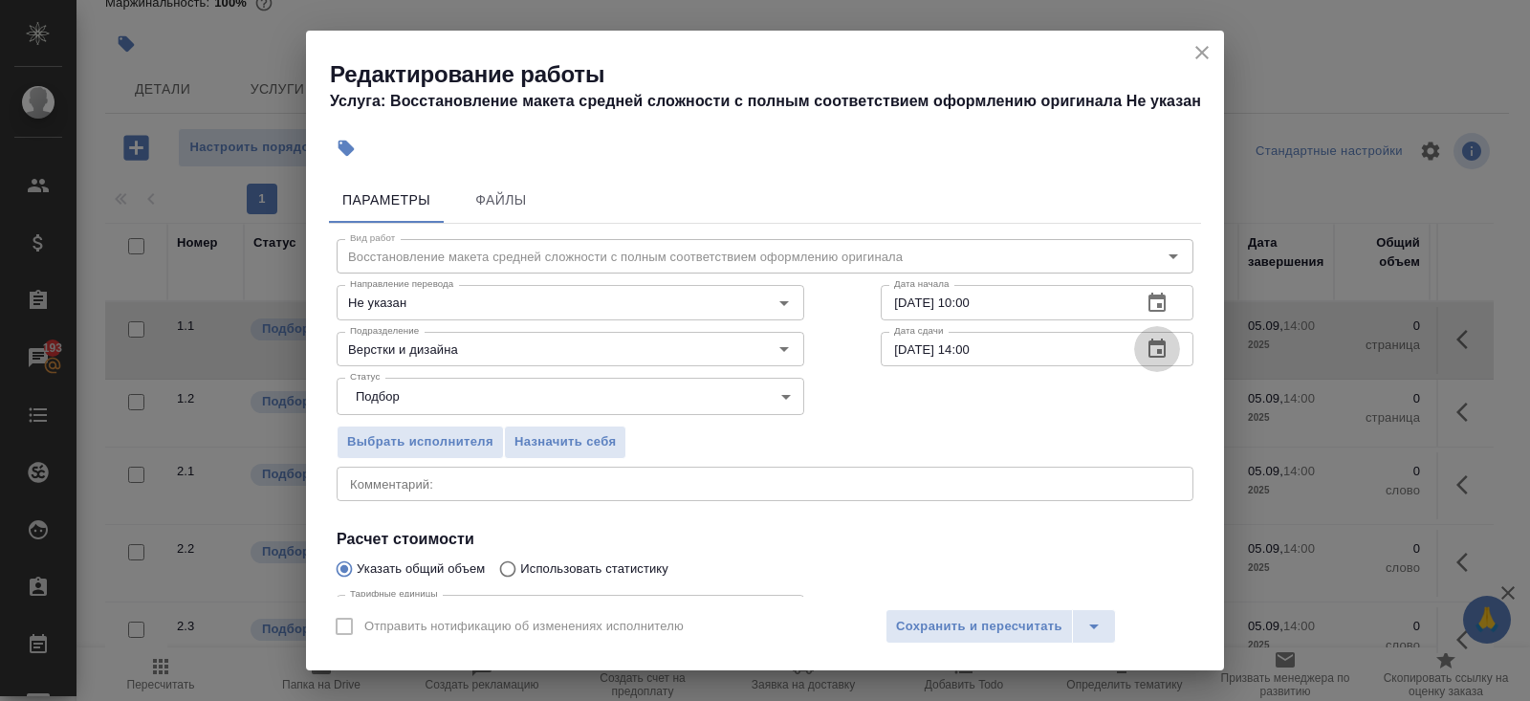
click at [1166, 351] on icon "button" at bounding box center [1156, 349] width 23 height 23
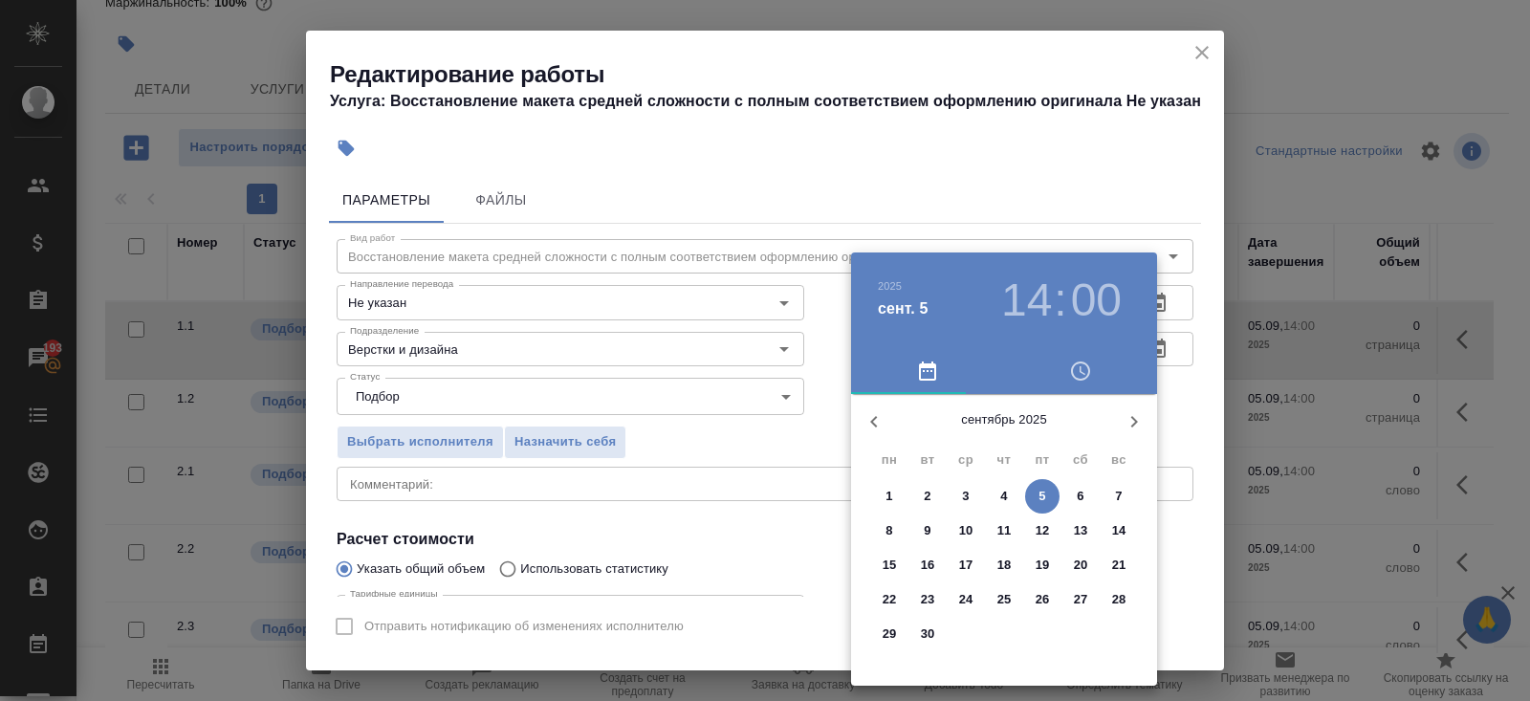
click at [883, 431] on icon "button" at bounding box center [873, 421] width 23 height 23
click at [1007, 637] on p "28" at bounding box center [1004, 633] width 14 height 19
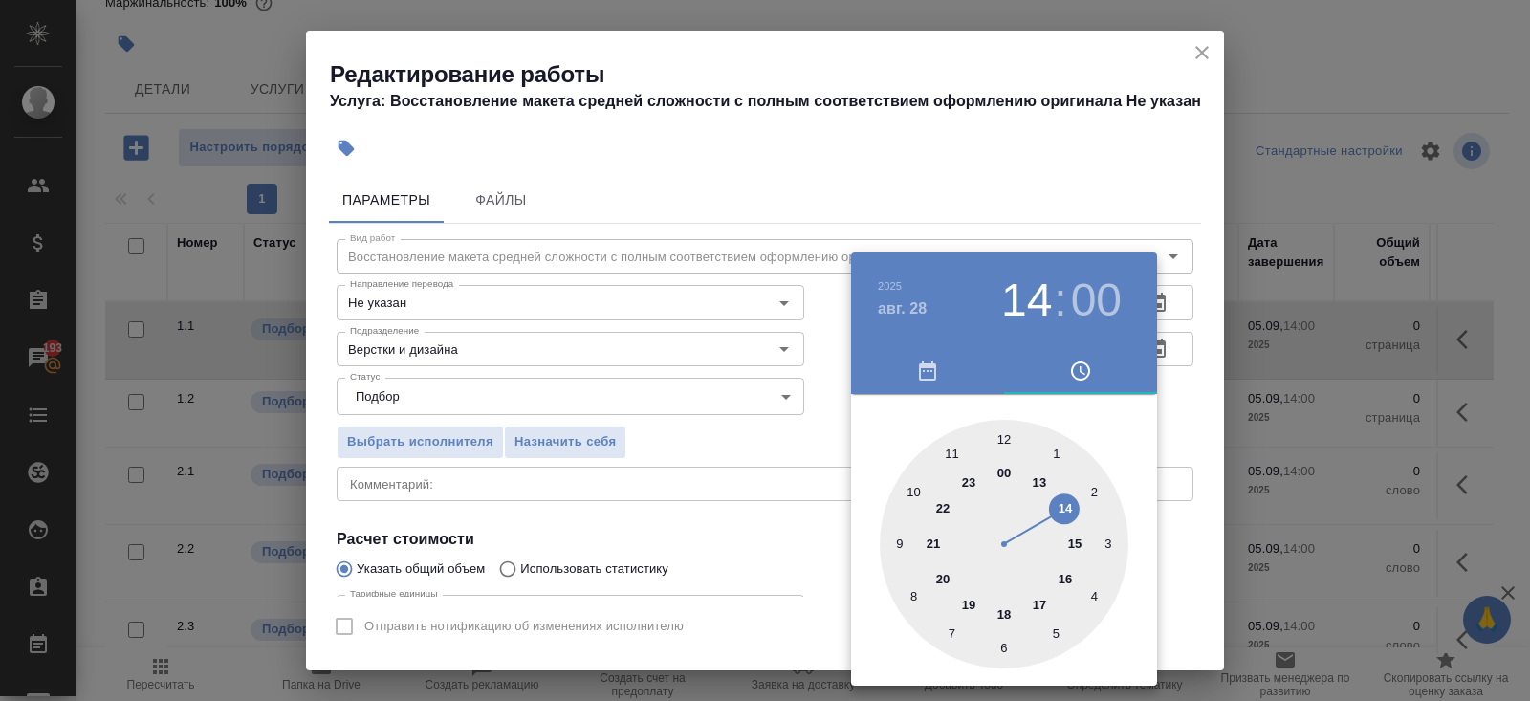
type input "[DATE] 13:00"
click at [1038, 477] on div at bounding box center [1004, 544] width 249 height 249
click at [791, 555] on div at bounding box center [765, 350] width 1530 height 701
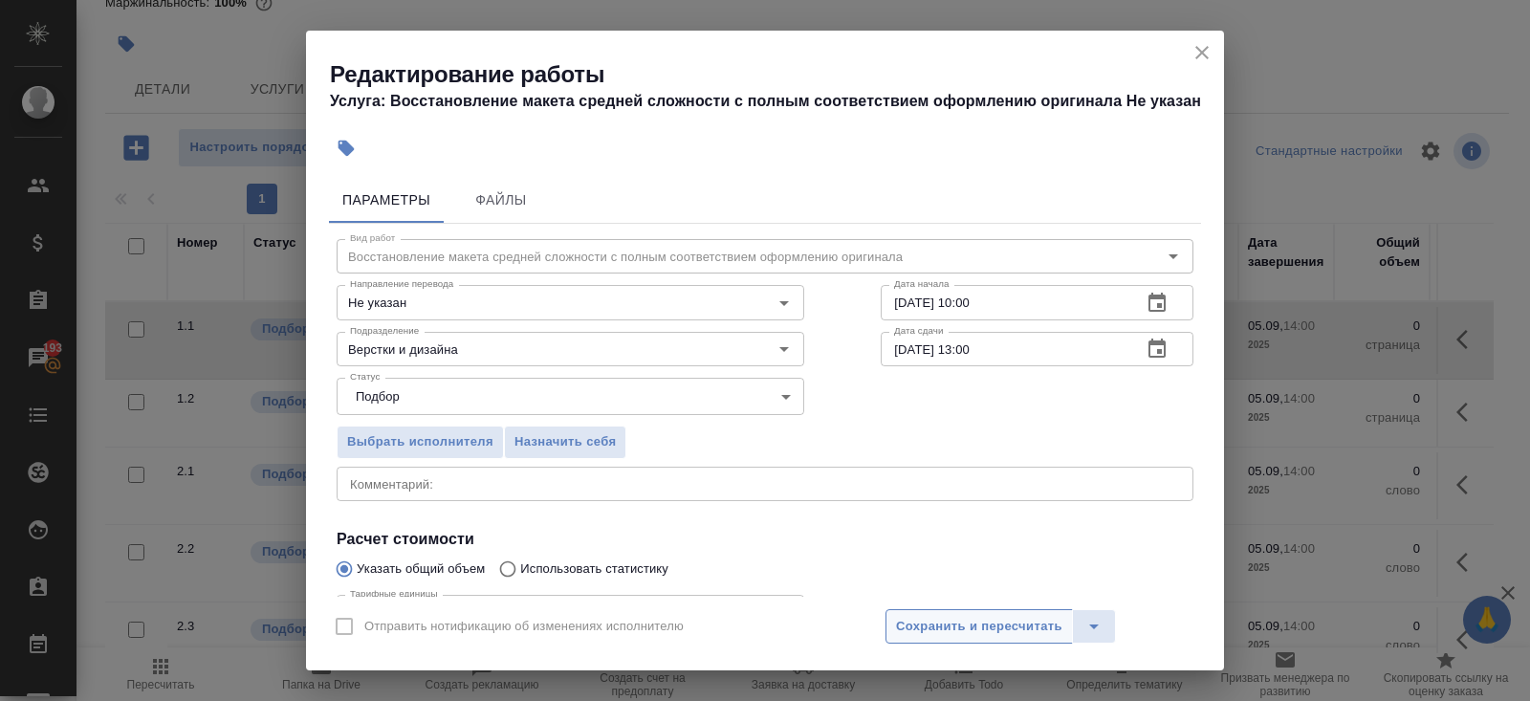
click at [905, 620] on span "Сохранить и пересчитать" at bounding box center [979, 627] width 166 height 22
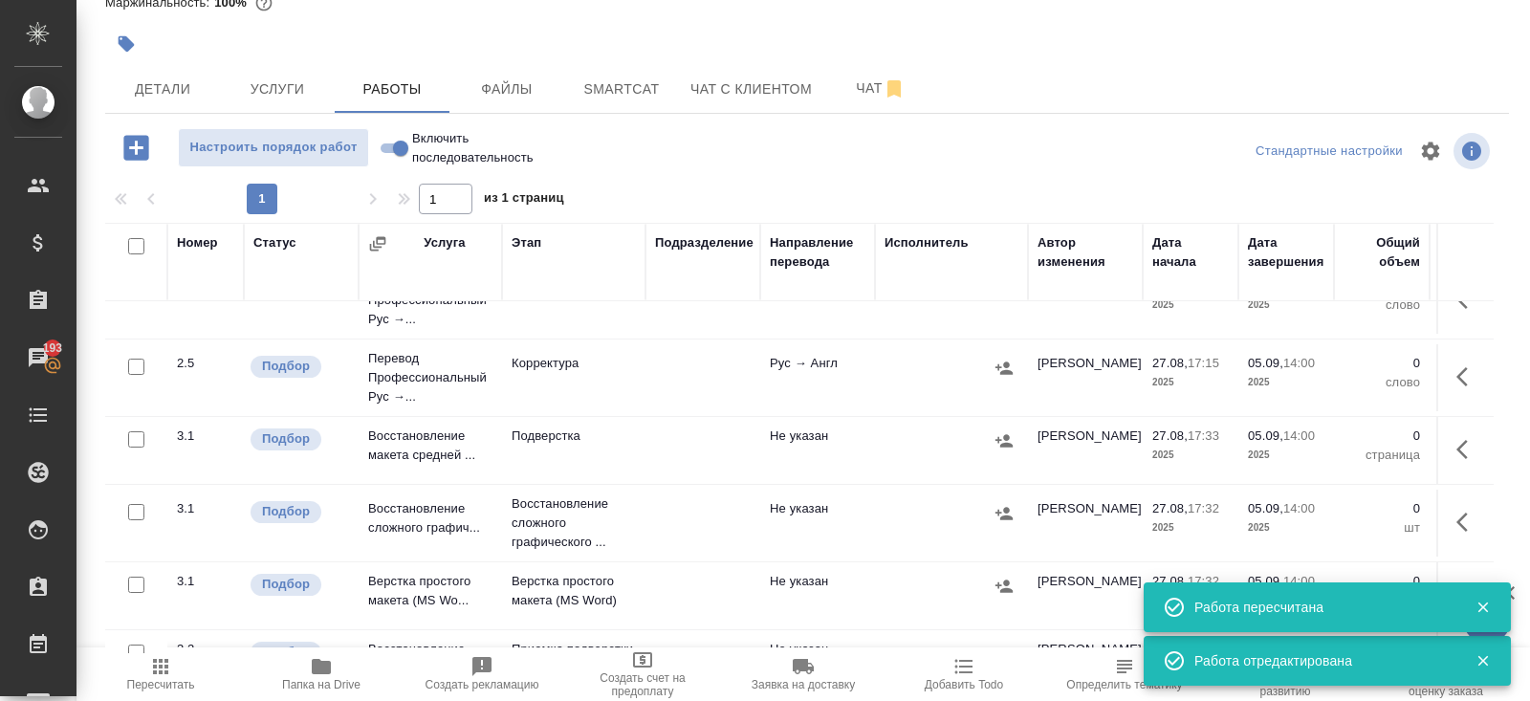
scroll to position [591, 0]
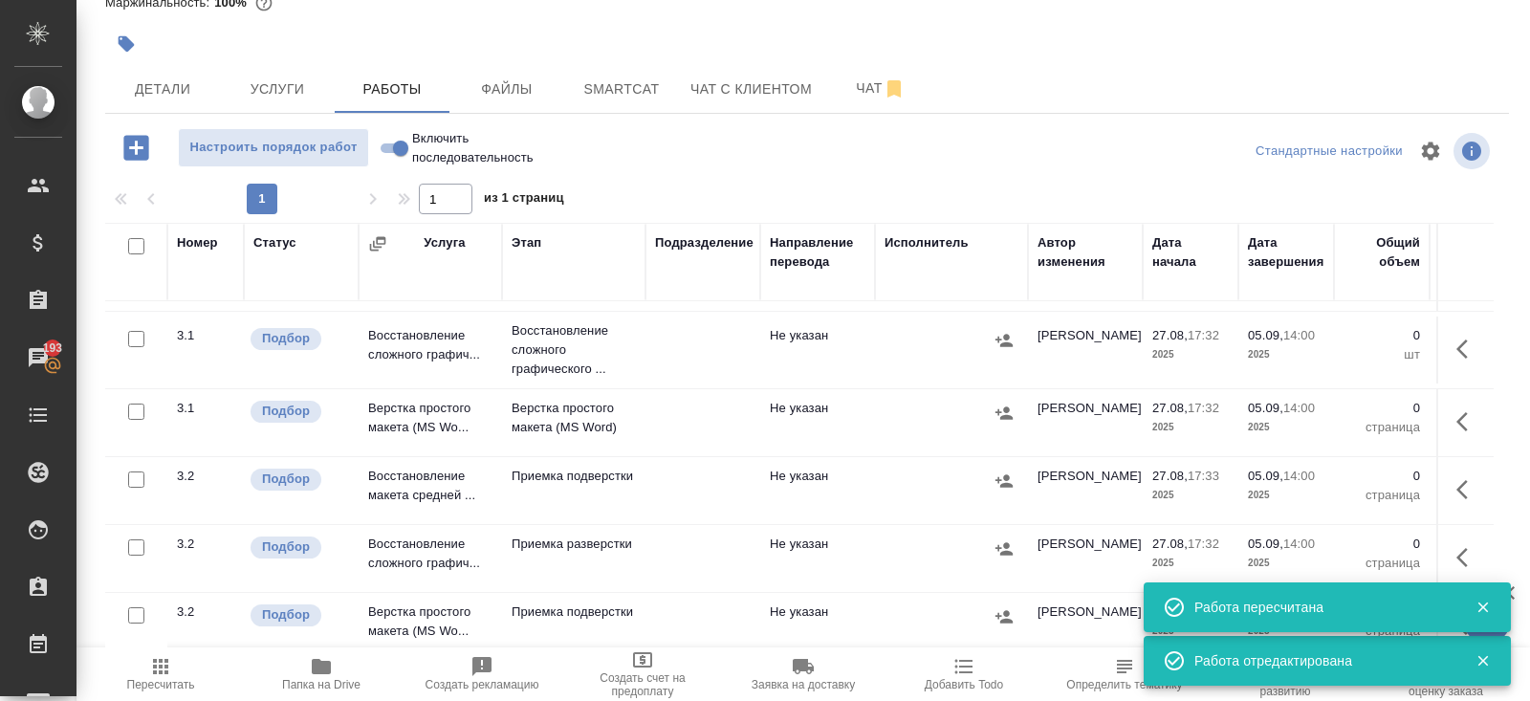
click at [1468, 339] on icon "button" at bounding box center [1467, 349] width 23 height 23
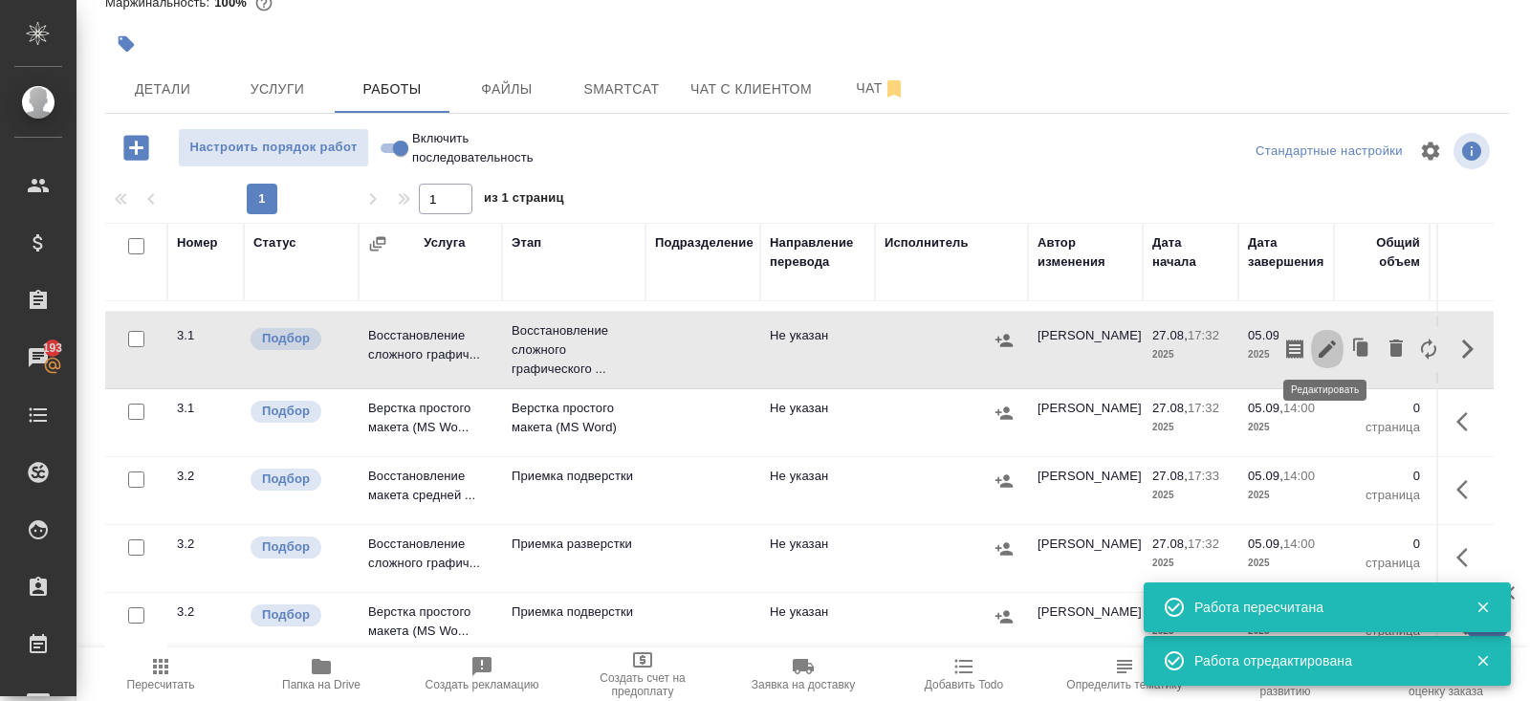
click at [1332, 342] on icon "button" at bounding box center [1327, 349] width 23 height 23
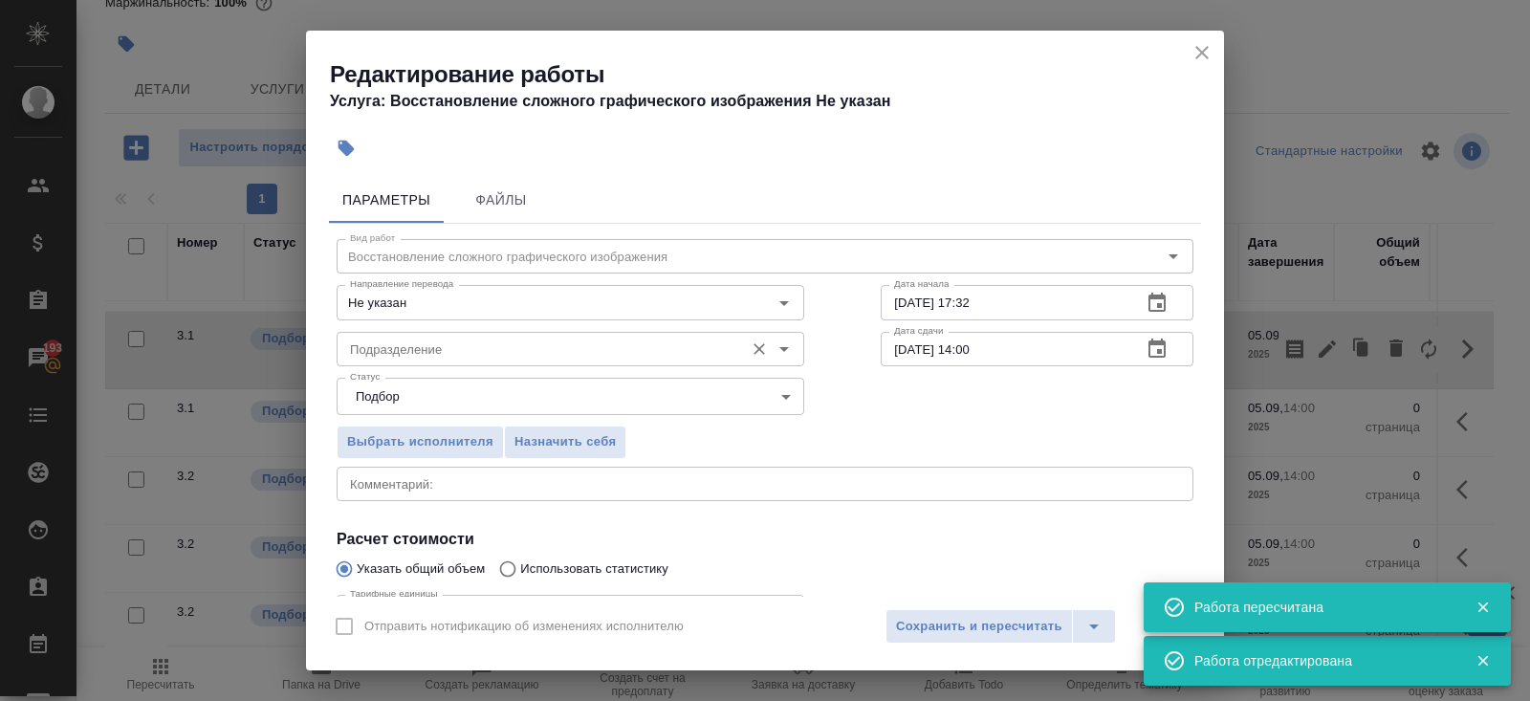
click at [466, 345] on input "Подразделение" at bounding box center [538, 349] width 392 height 23
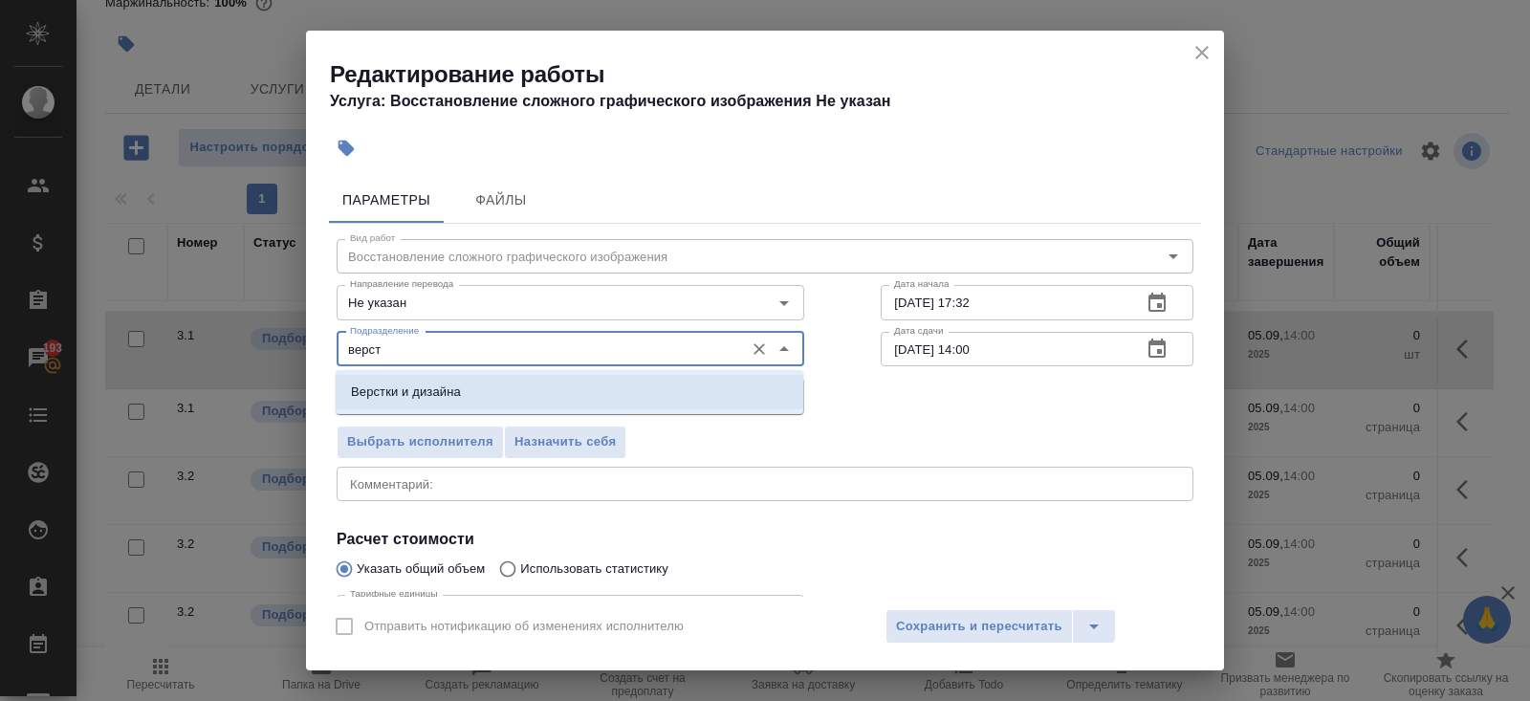
click at [445, 375] on li "Верстки и дизайна" at bounding box center [570, 392] width 468 height 34
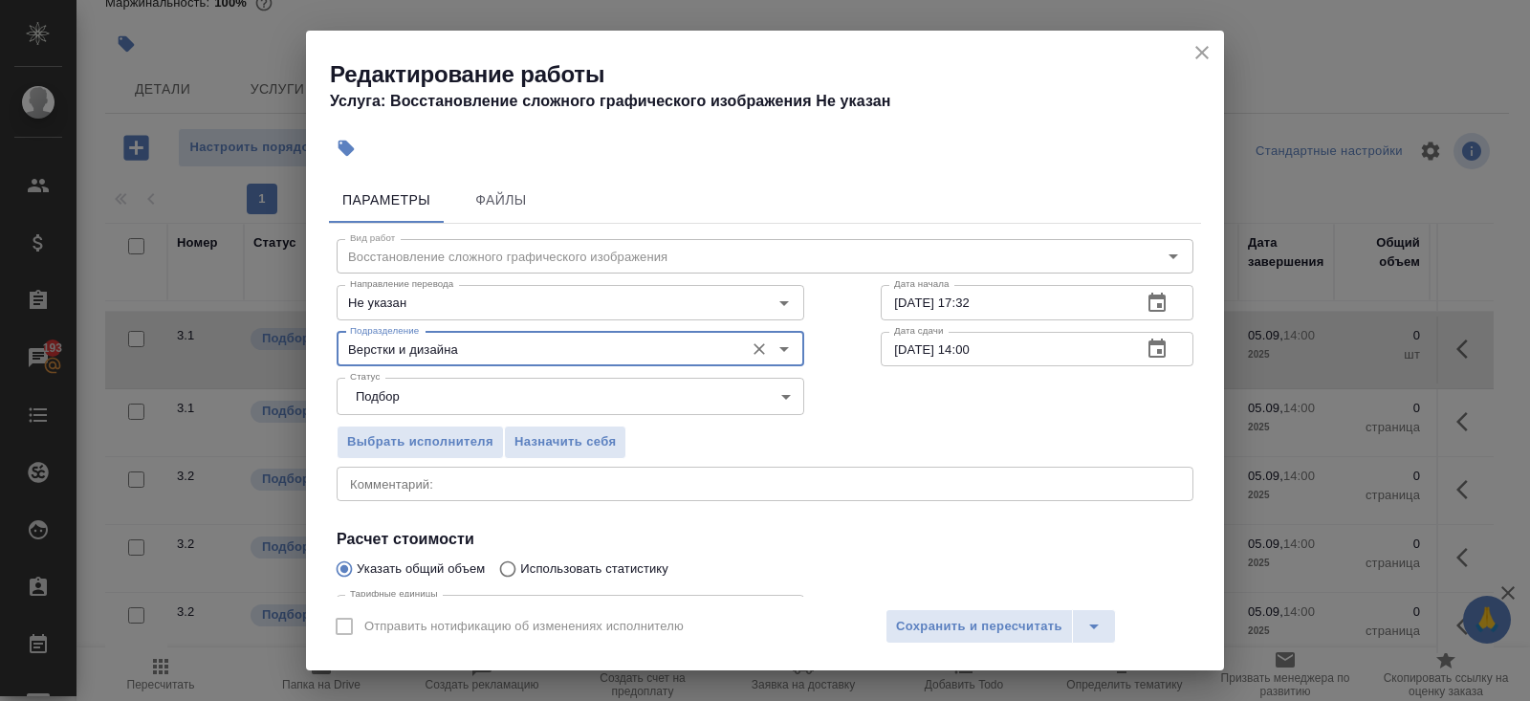
scroll to position [198, 0]
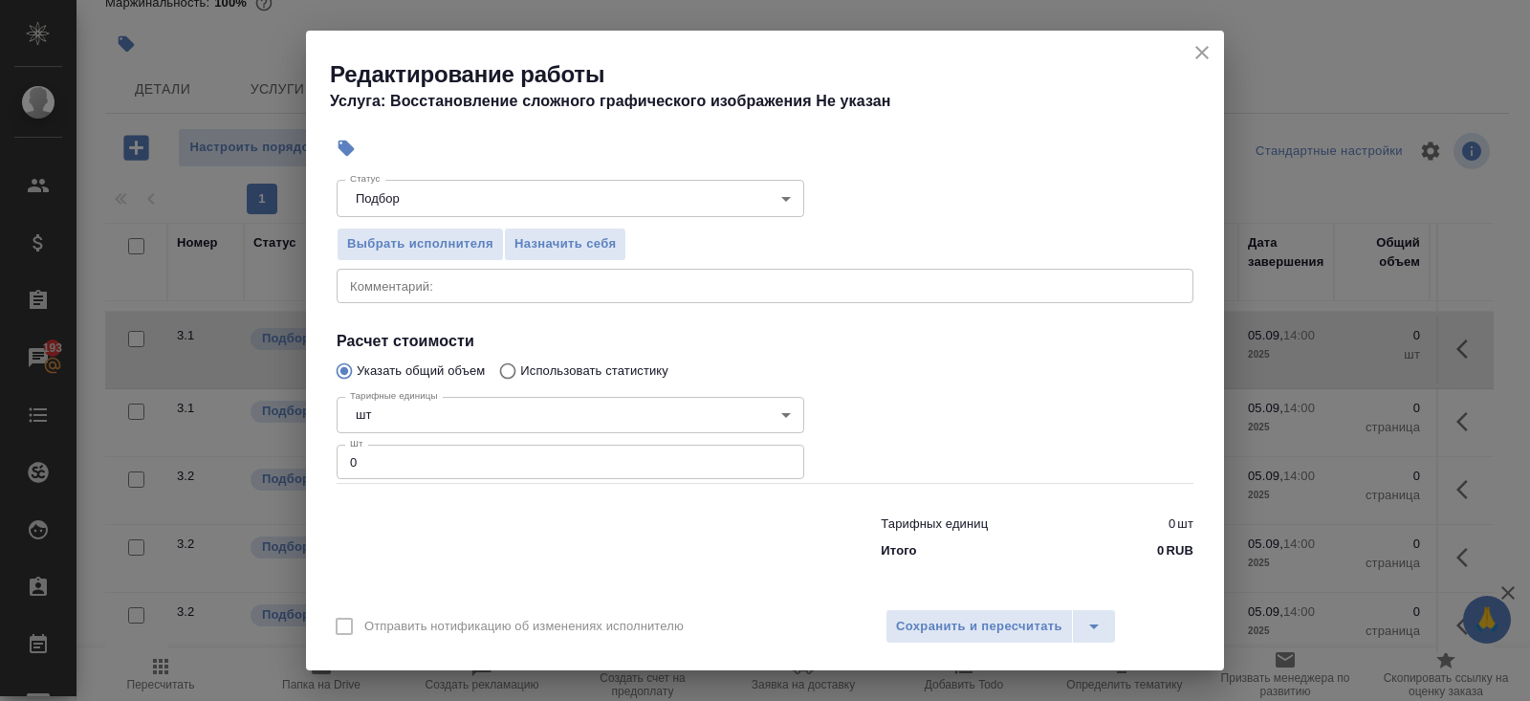
type input "Верстки и дизайна"
click at [440, 466] on input "0" at bounding box center [571, 462] width 468 height 34
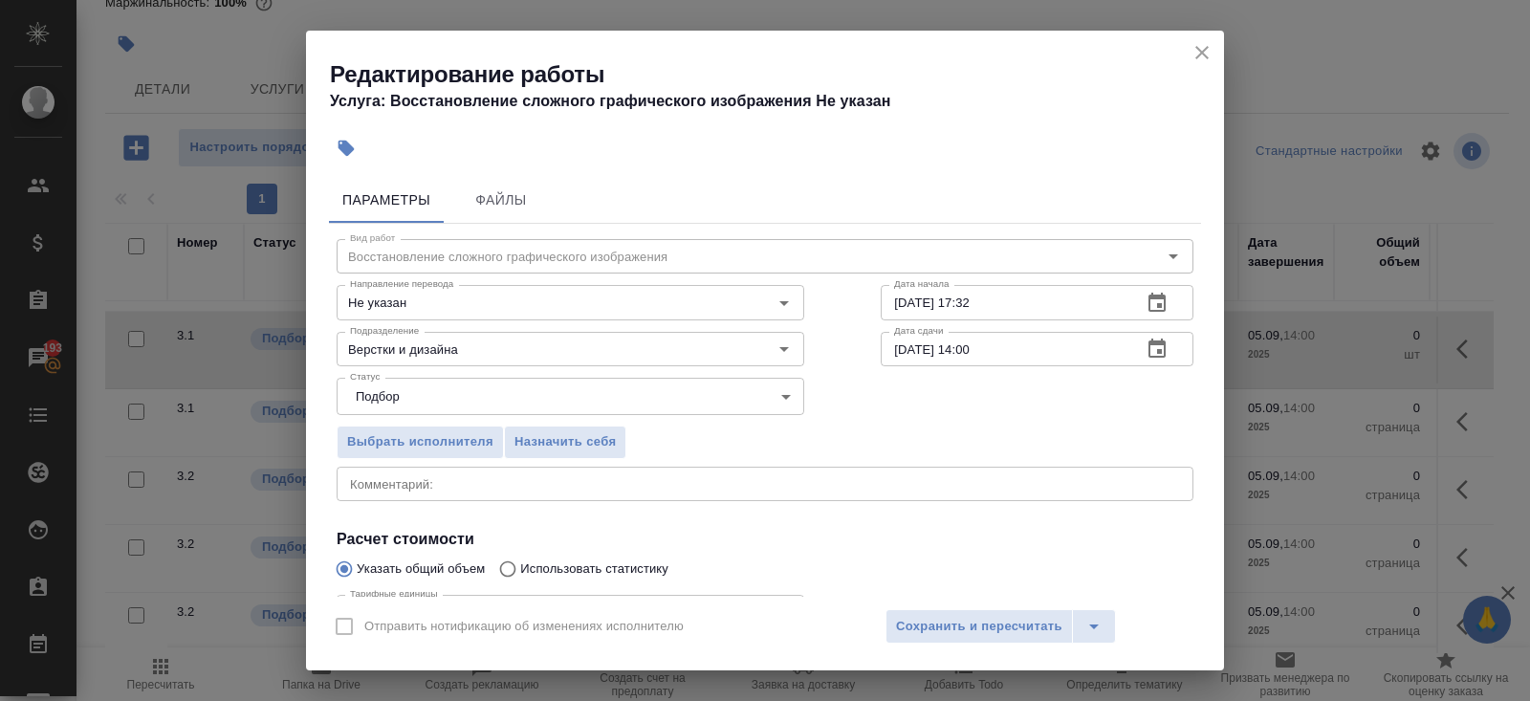
type input "1"
click at [1162, 296] on icon "button" at bounding box center [1156, 302] width 17 height 19
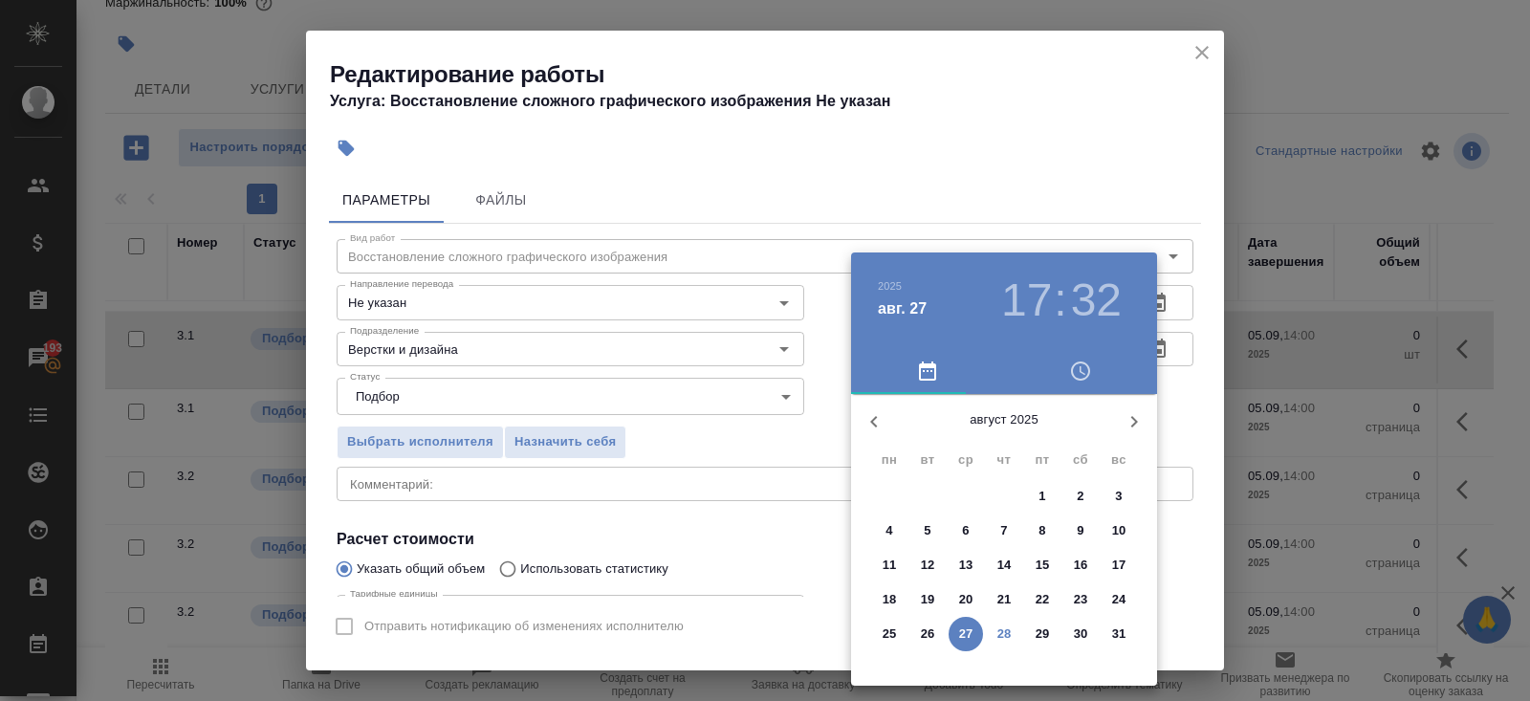
click at [997, 632] on p "28" at bounding box center [1004, 633] width 14 height 19
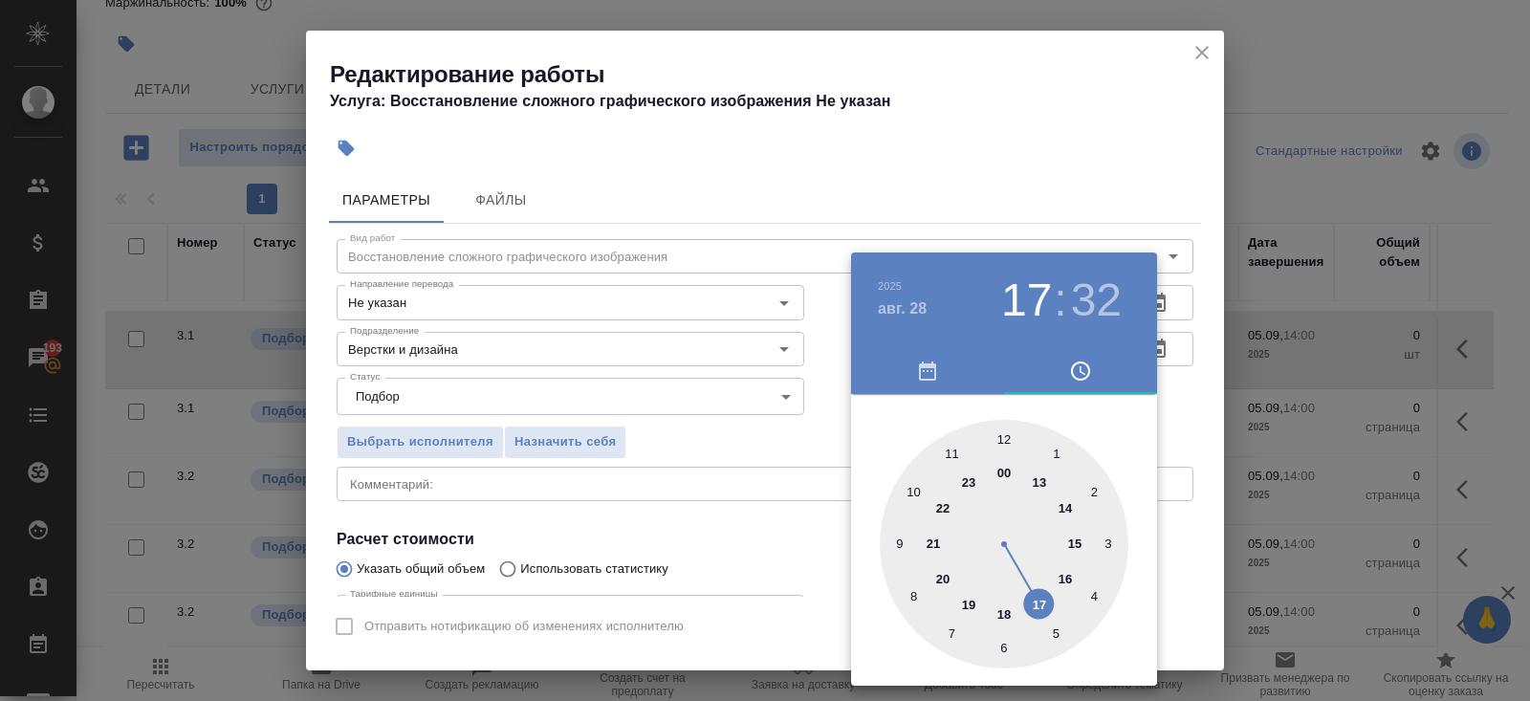
click at [913, 495] on div at bounding box center [1004, 544] width 249 height 249
type input "28.08.2025 10:00"
click at [1004, 438] on div at bounding box center [1004, 544] width 249 height 249
click at [1100, 194] on div at bounding box center [765, 350] width 1530 height 701
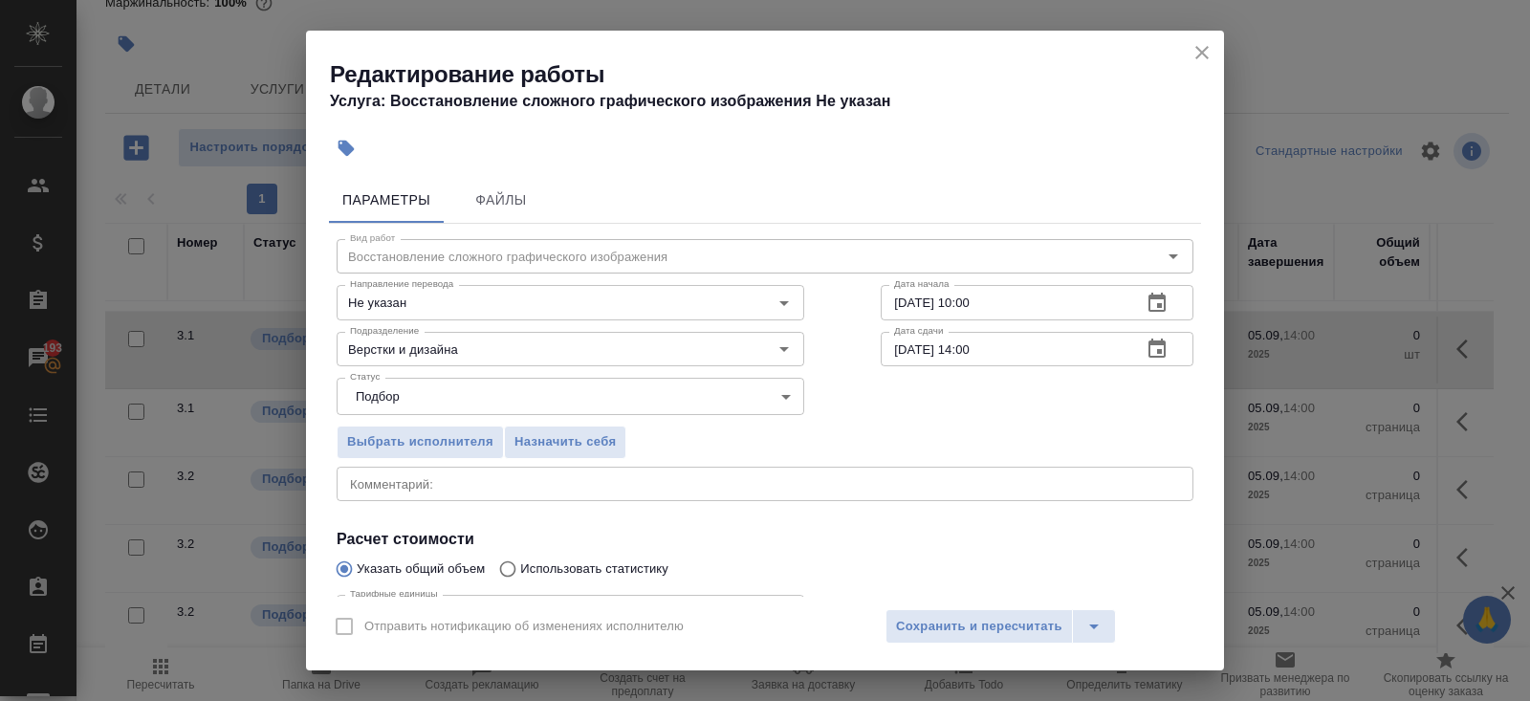
click at [1164, 349] on icon "button" at bounding box center [1156, 347] width 17 height 19
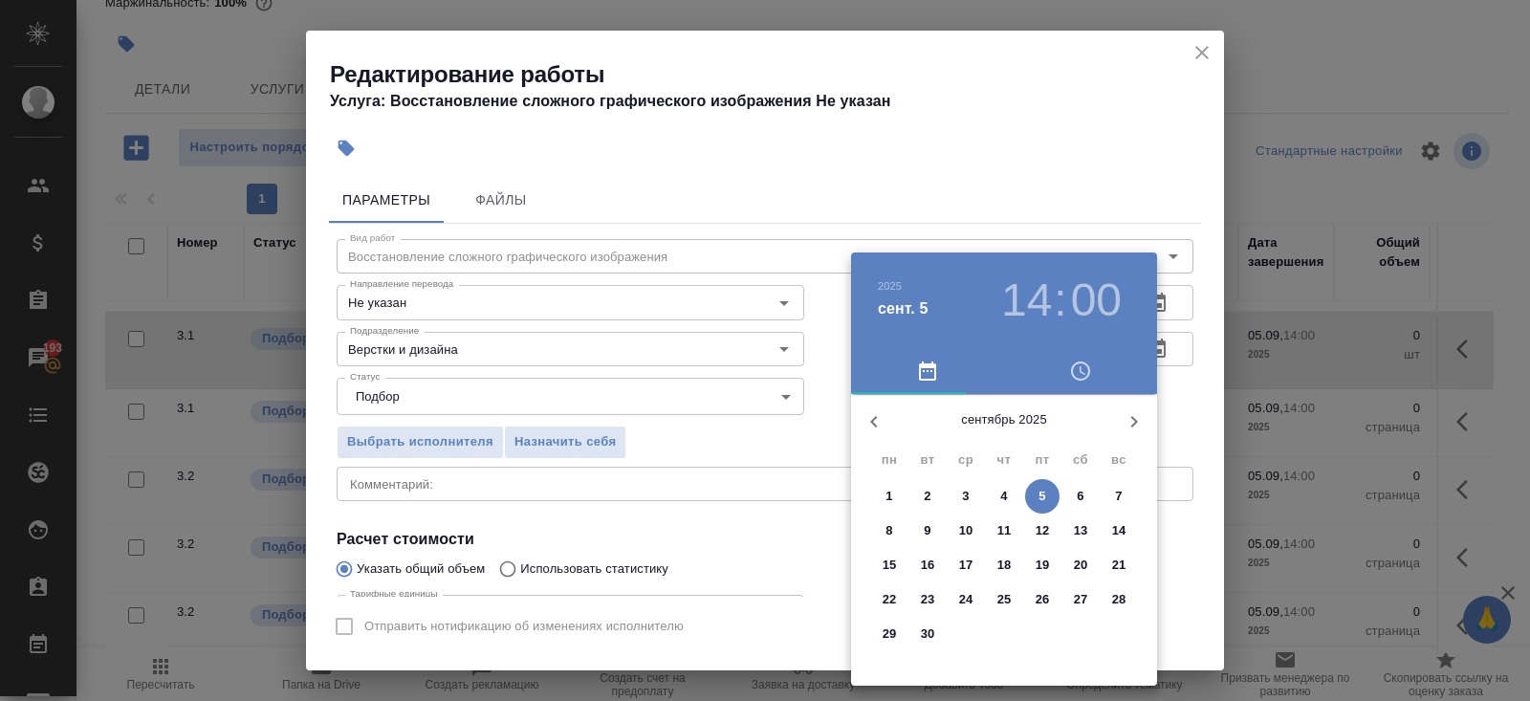
click at [866, 419] on icon "button" at bounding box center [873, 421] width 23 height 23
click at [1001, 637] on p "28" at bounding box center [1004, 633] width 14 height 19
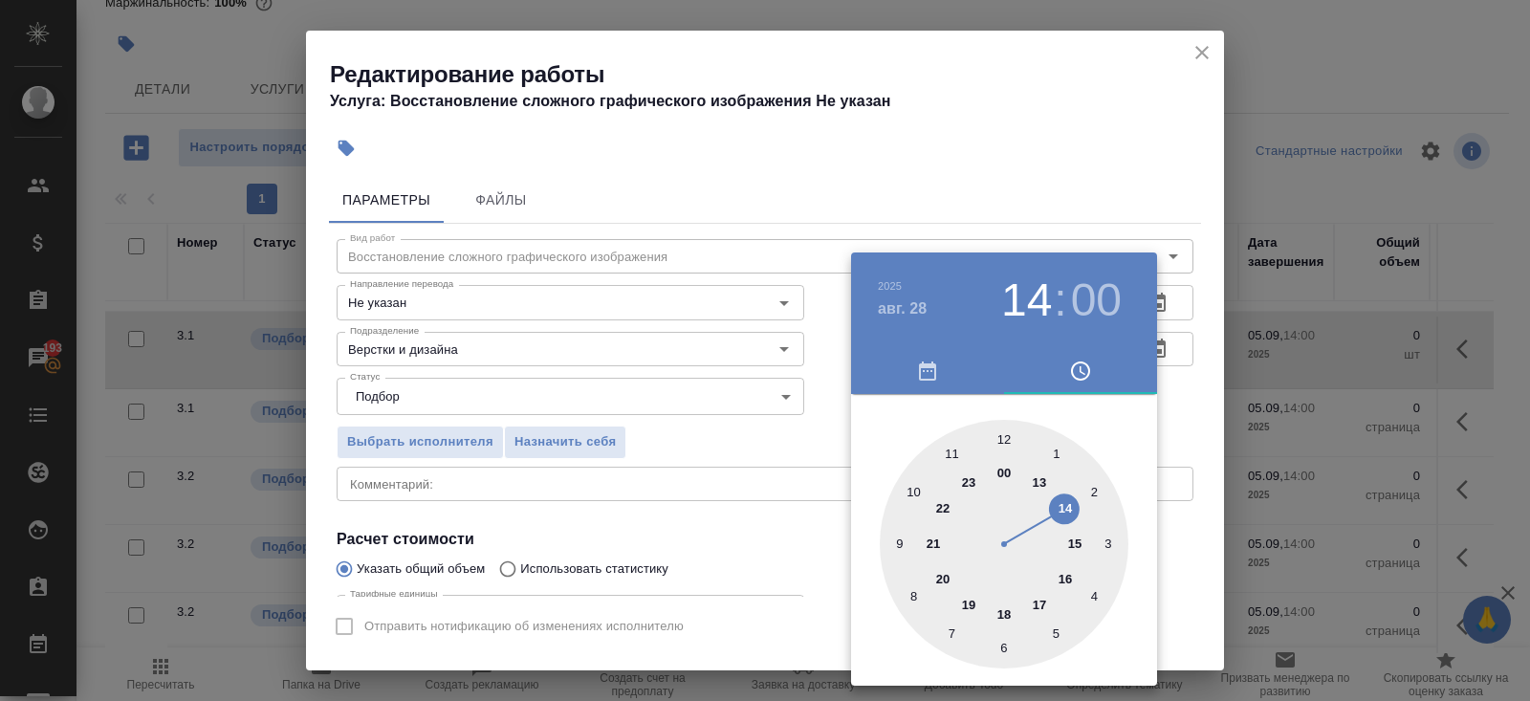
type input "28.08.2025 13:00"
click at [1042, 474] on div at bounding box center [1004, 544] width 249 height 249
click at [724, 518] on div at bounding box center [765, 350] width 1530 height 701
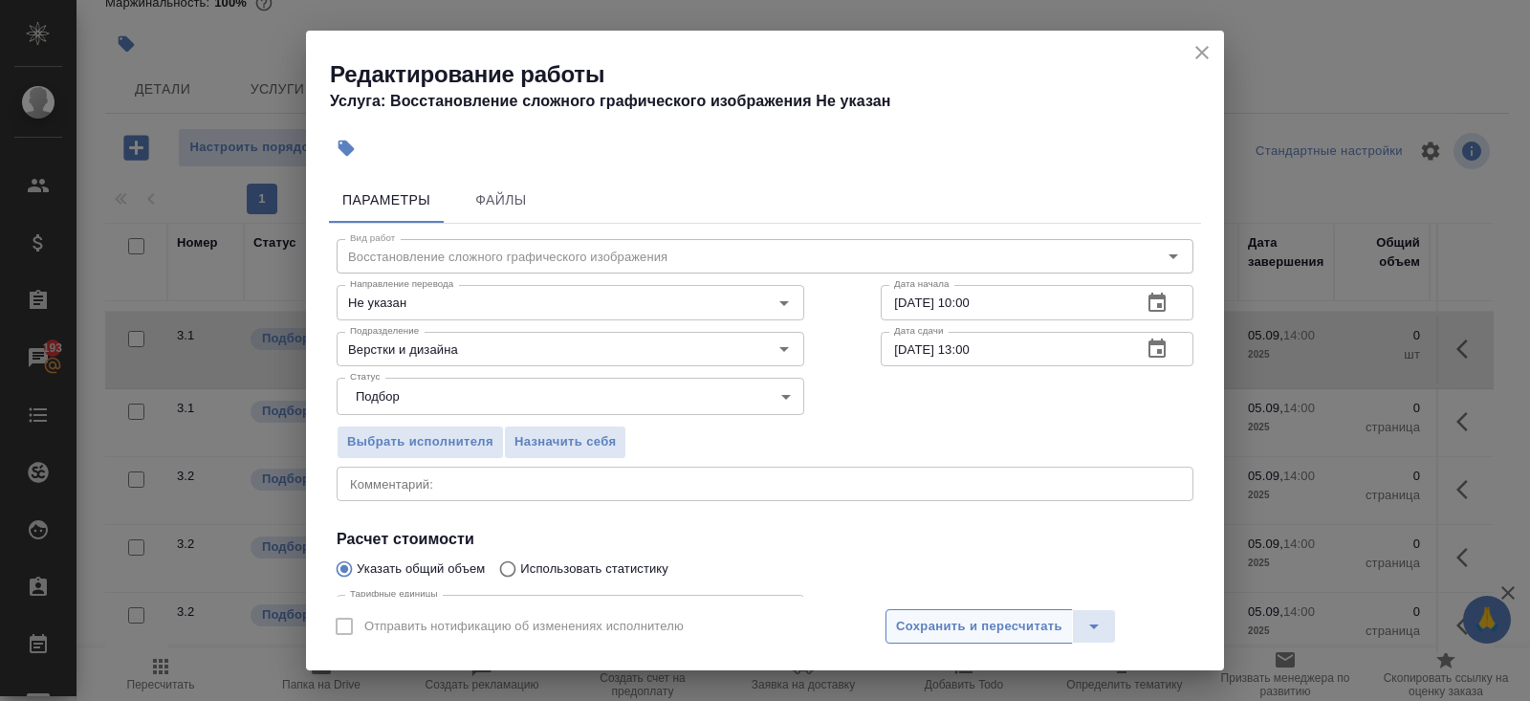
click at [929, 626] on span "Сохранить и пересчитать" at bounding box center [979, 627] width 166 height 22
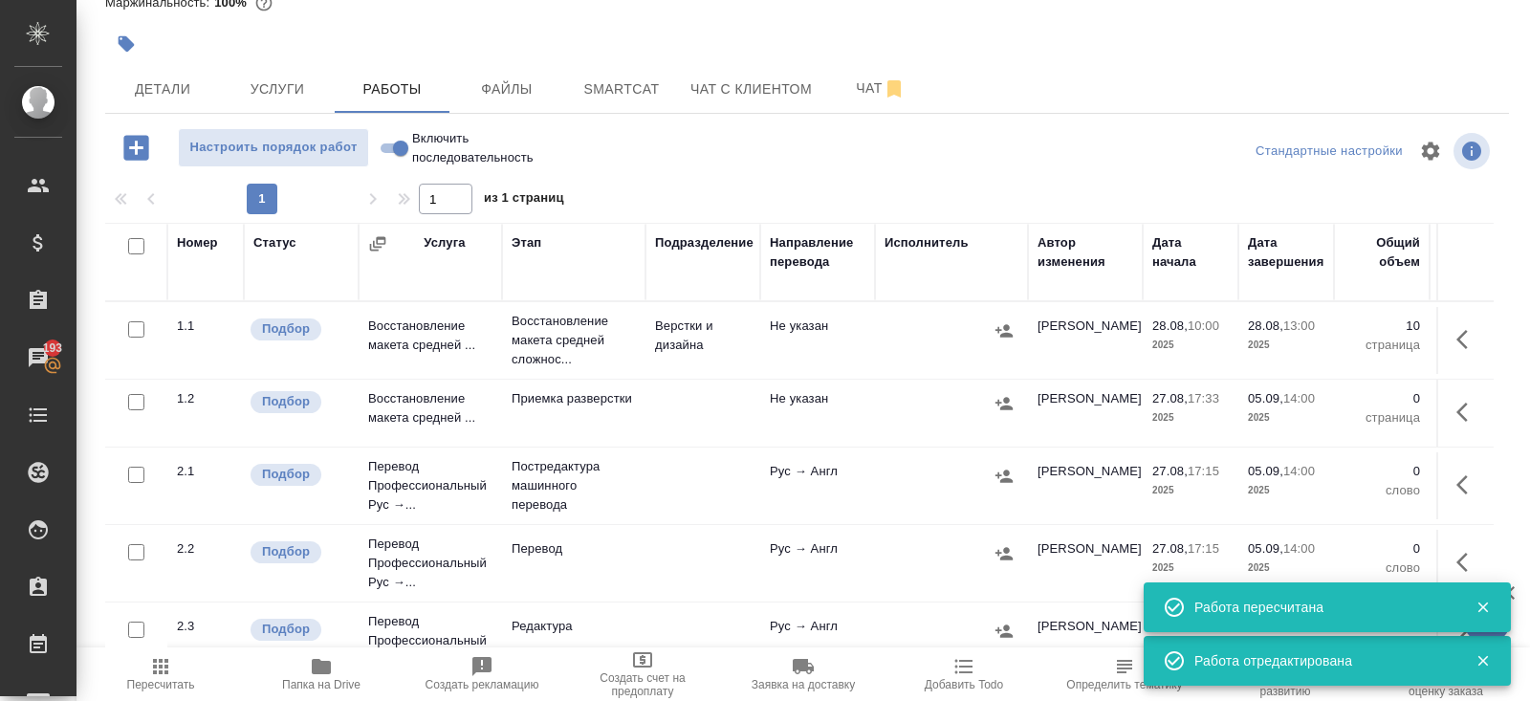
click at [135, 245] on input "checkbox" at bounding box center [136, 246] width 16 height 16
checkbox input "true"
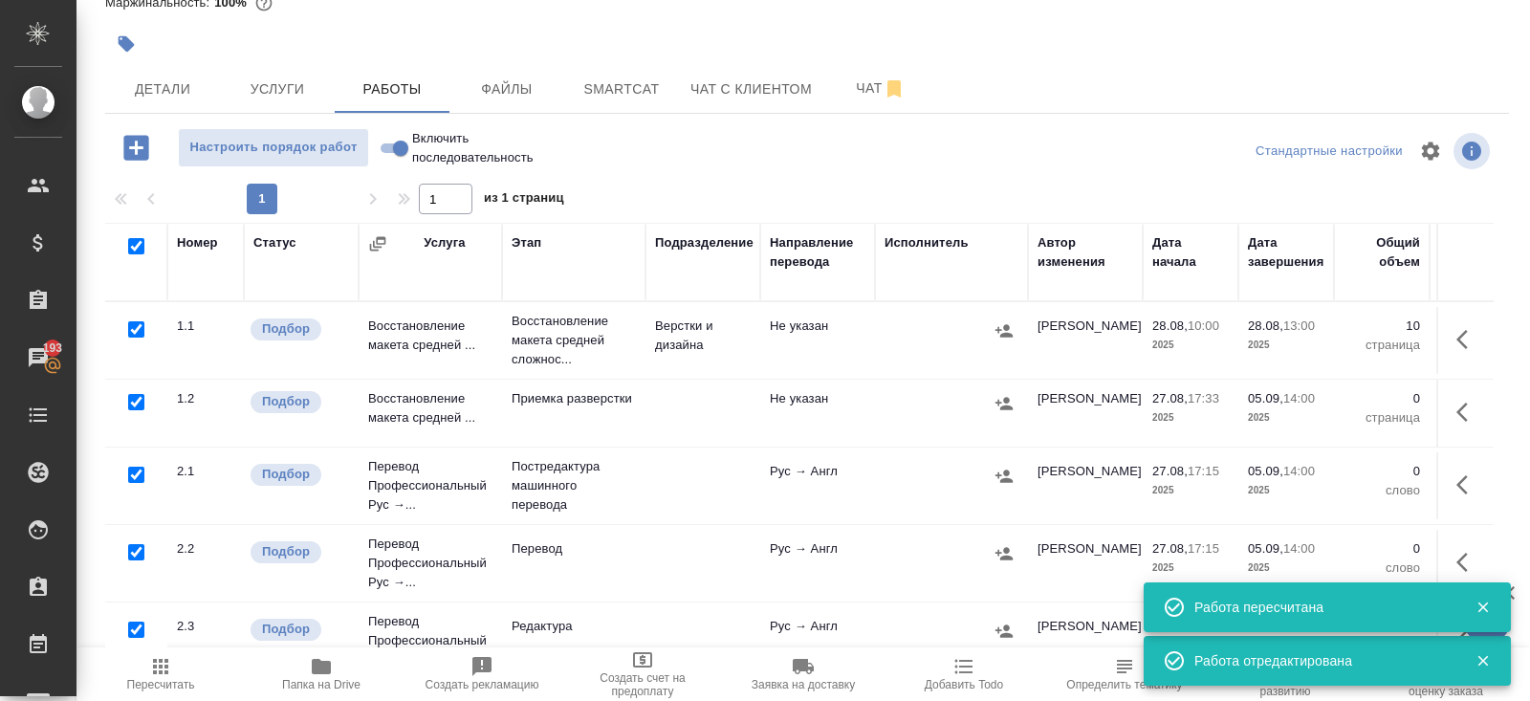
checkbox input "true"
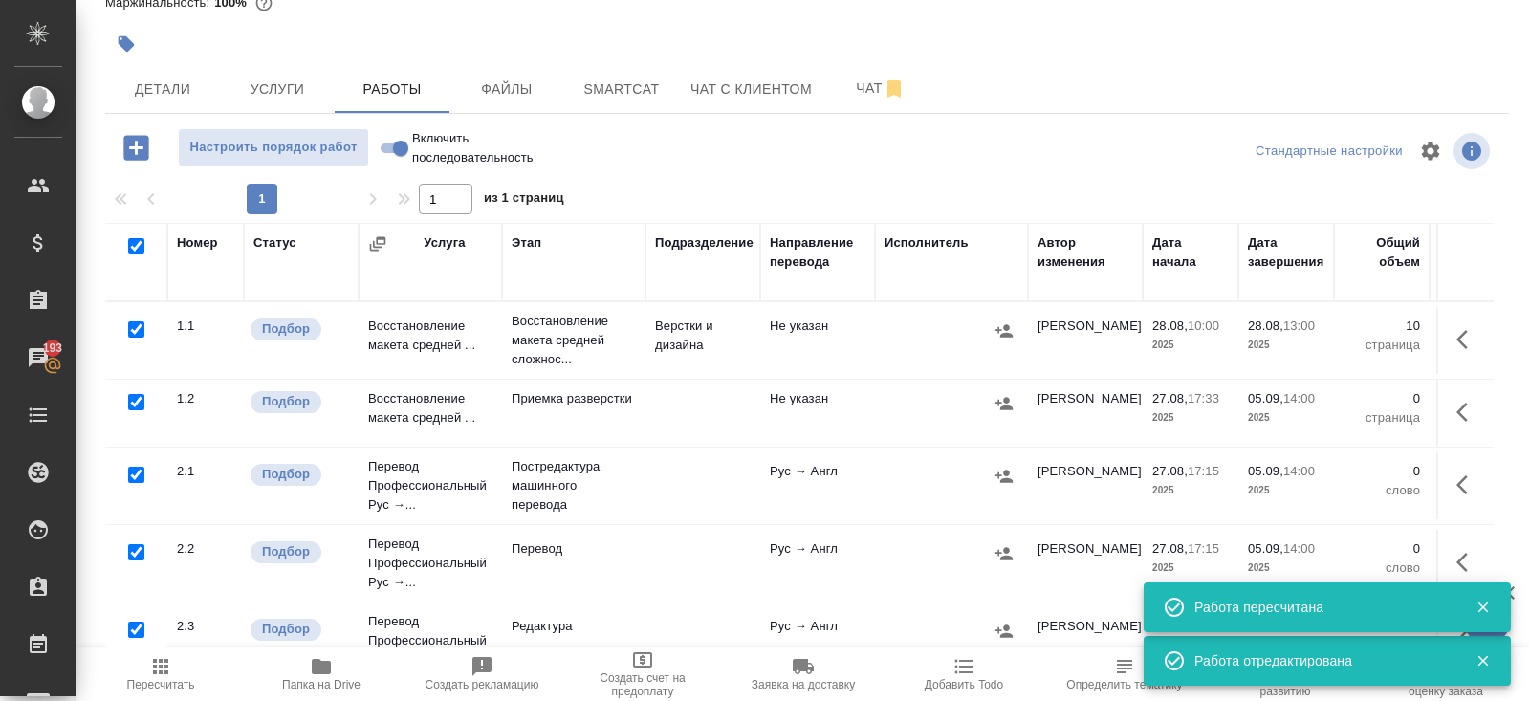
checkbox input "true"
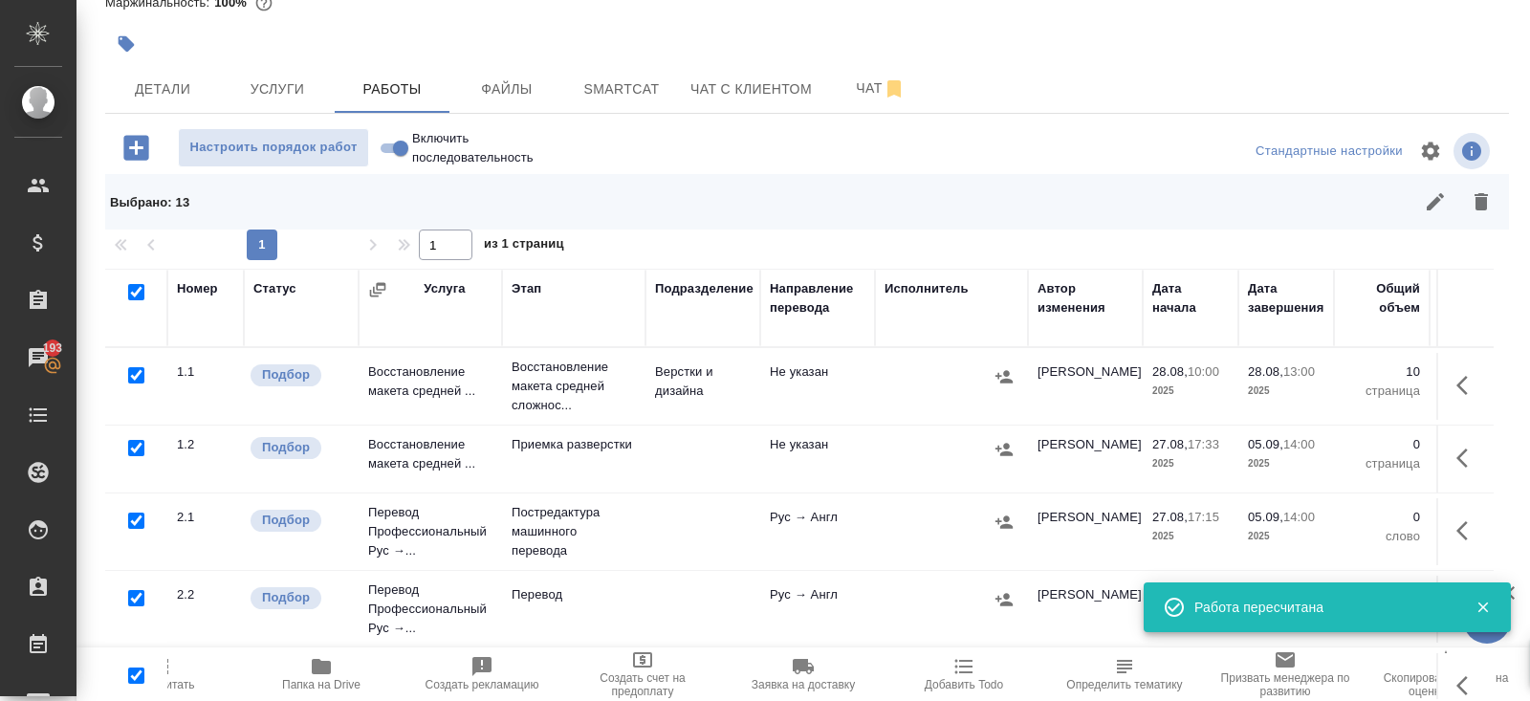
click at [135, 373] on input "checkbox" at bounding box center [136, 375] width 16 height 16
checkbox input "false"
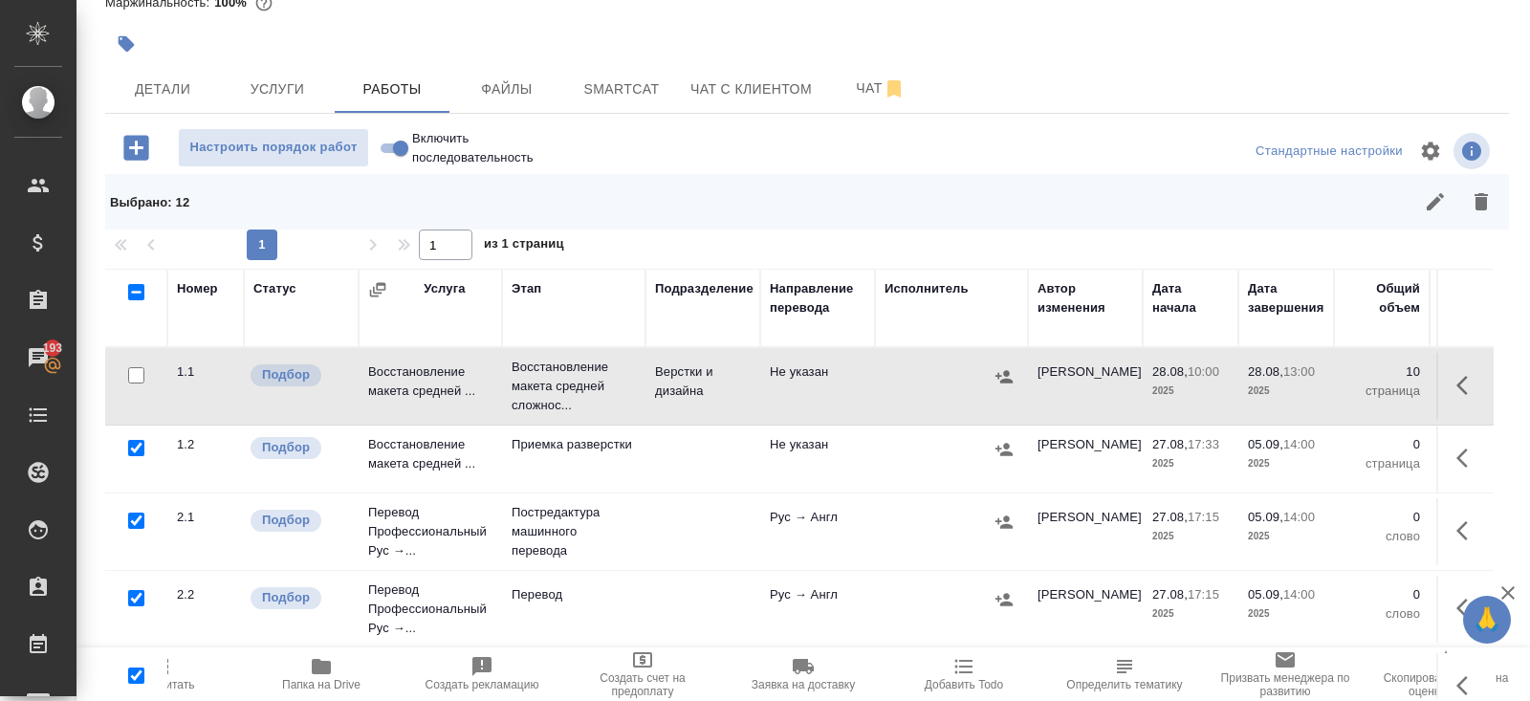
click at [136, 517] on input "checkbox" at bounding box center [136, 520] width 16 height 16
checkbox input "false"
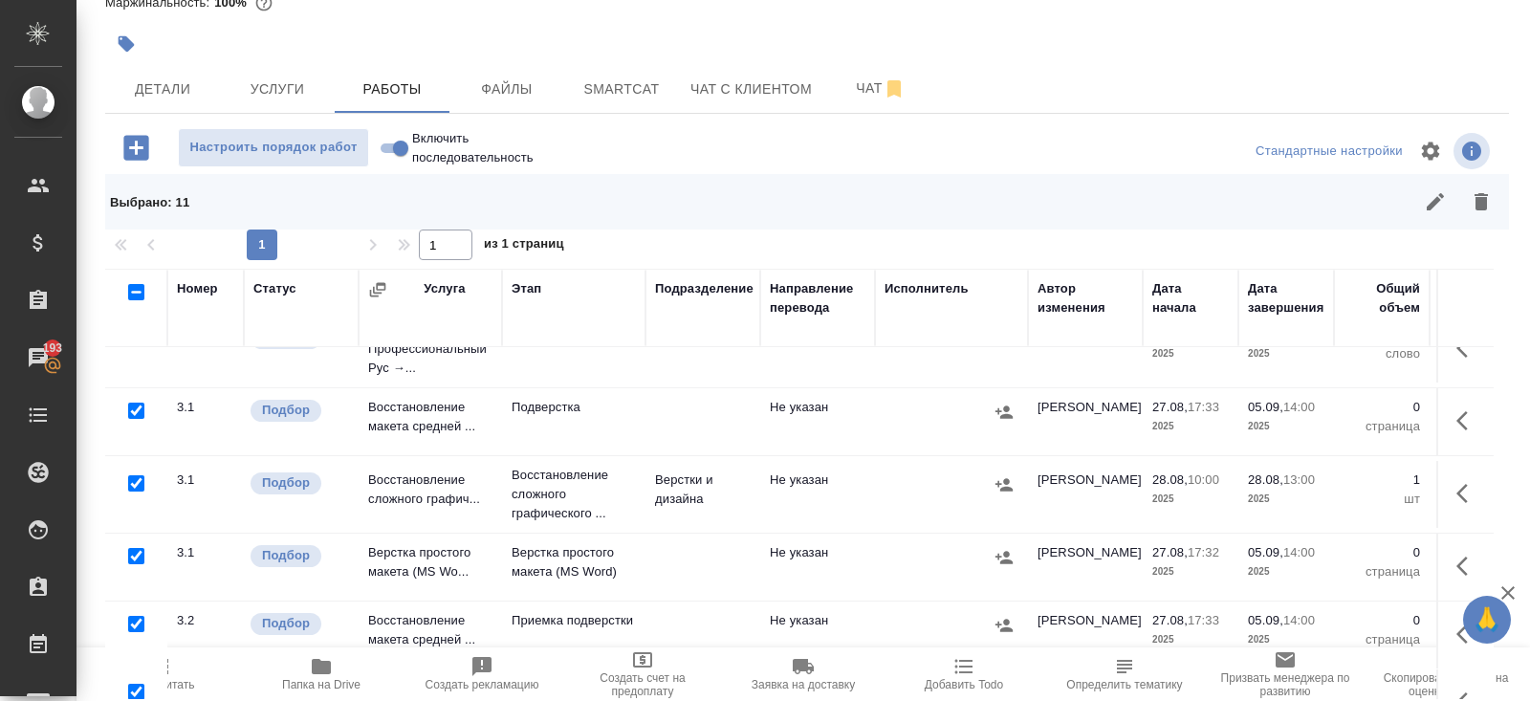
scroll to position [493, 0]
click at [139, 476] on input "checkbox" at bounding box center [136, 482] width 16 height 16
checkbox input "false"
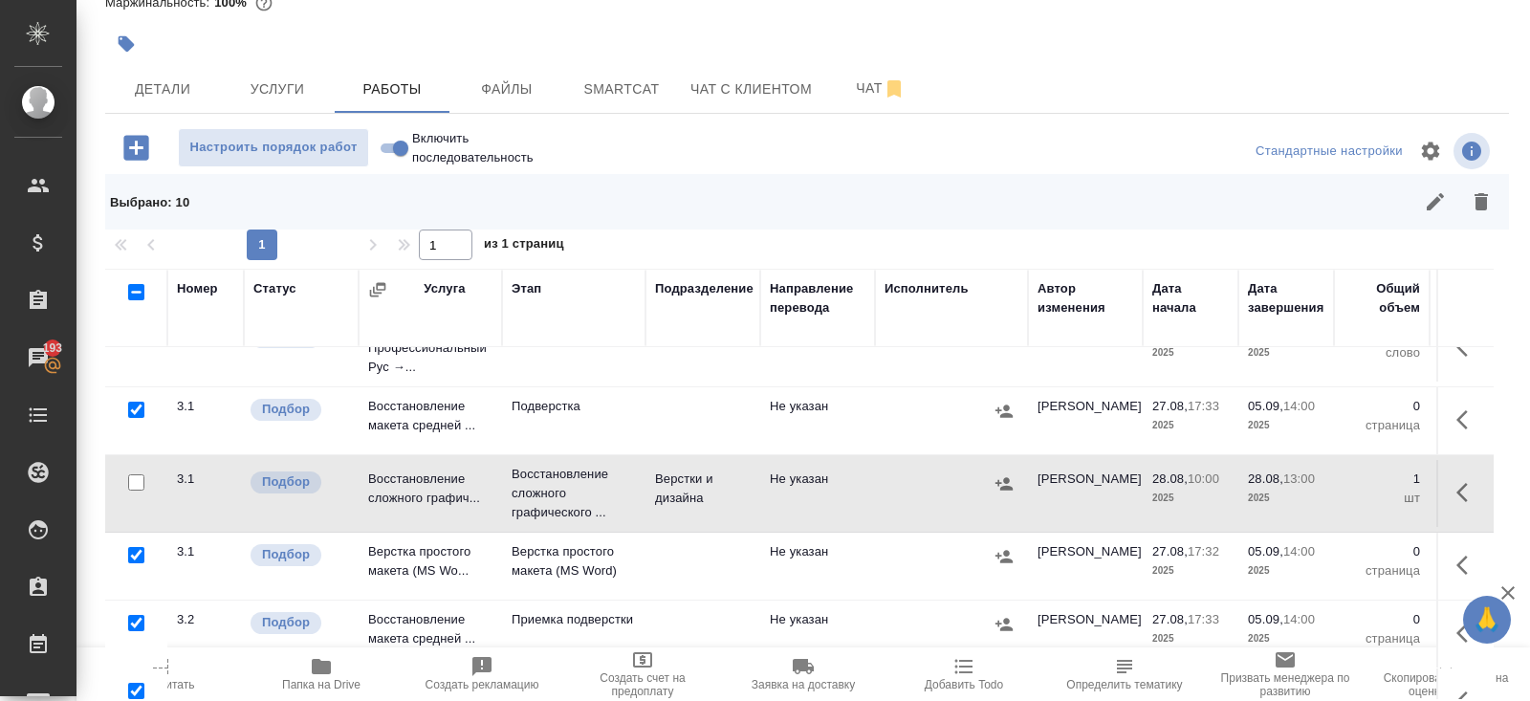
click at [137, 550] on input "checkbox" at bounding box center [136, 555] width 16 height 16
checkbox input "false"
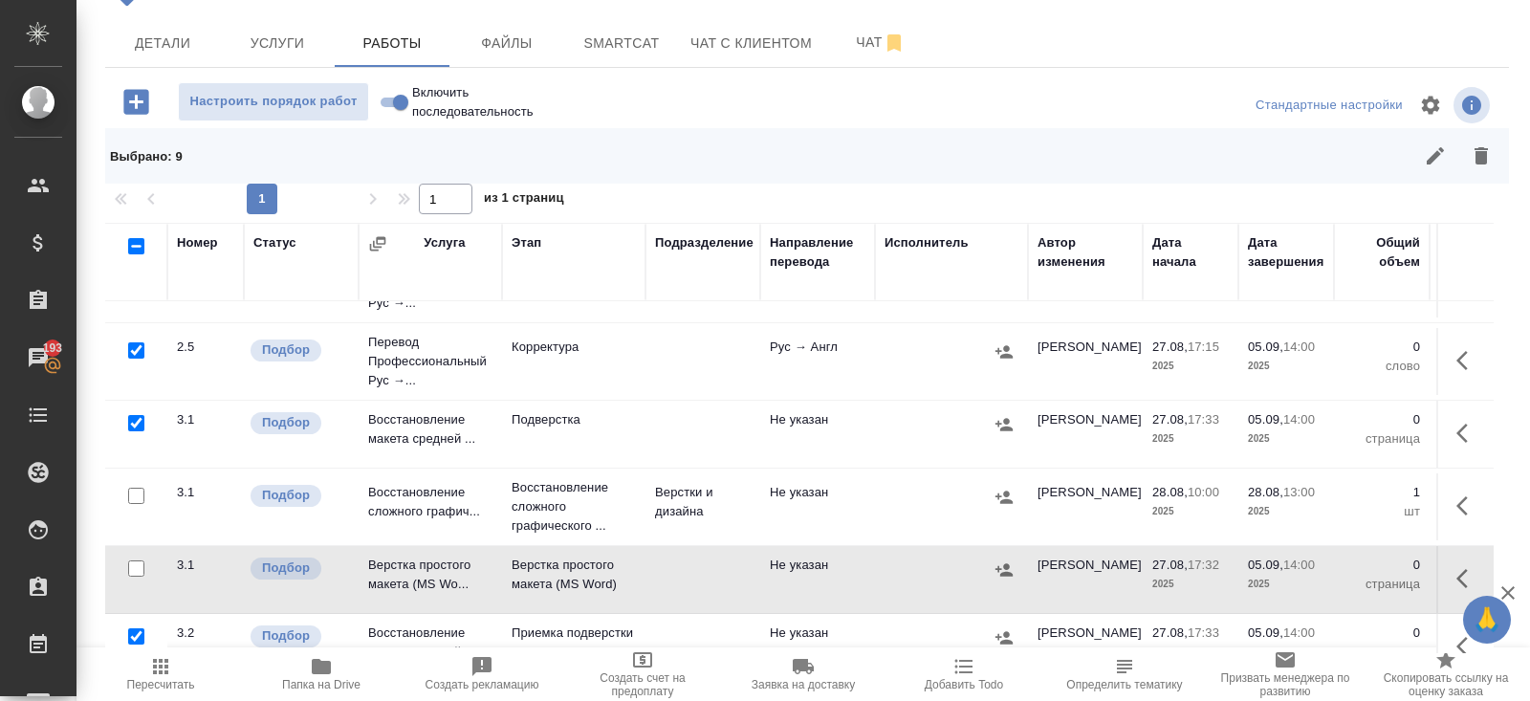
scroll to position [415, 0]
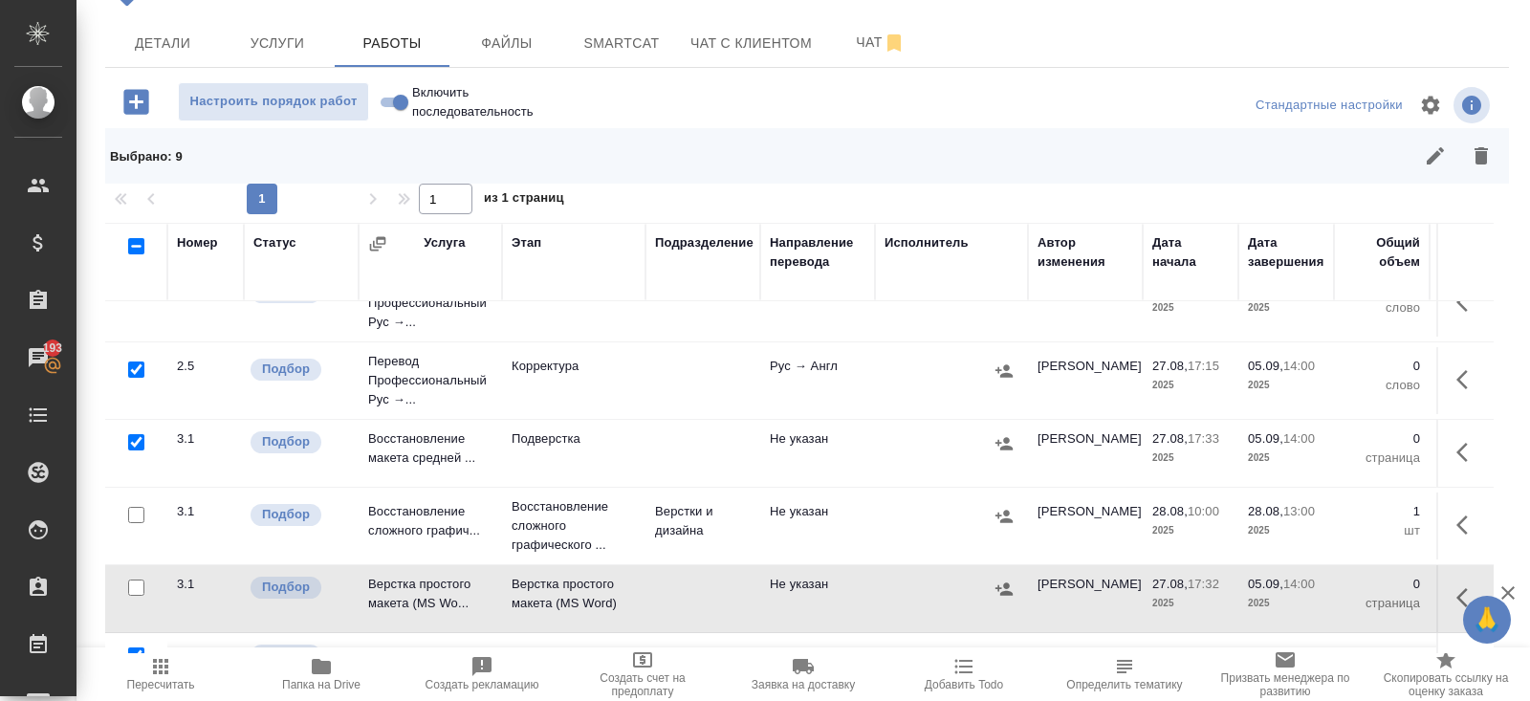
click at [140, 437] on input "checkbox" at bounding box center [136, 442] width 16 height 16
checkbox input "false"
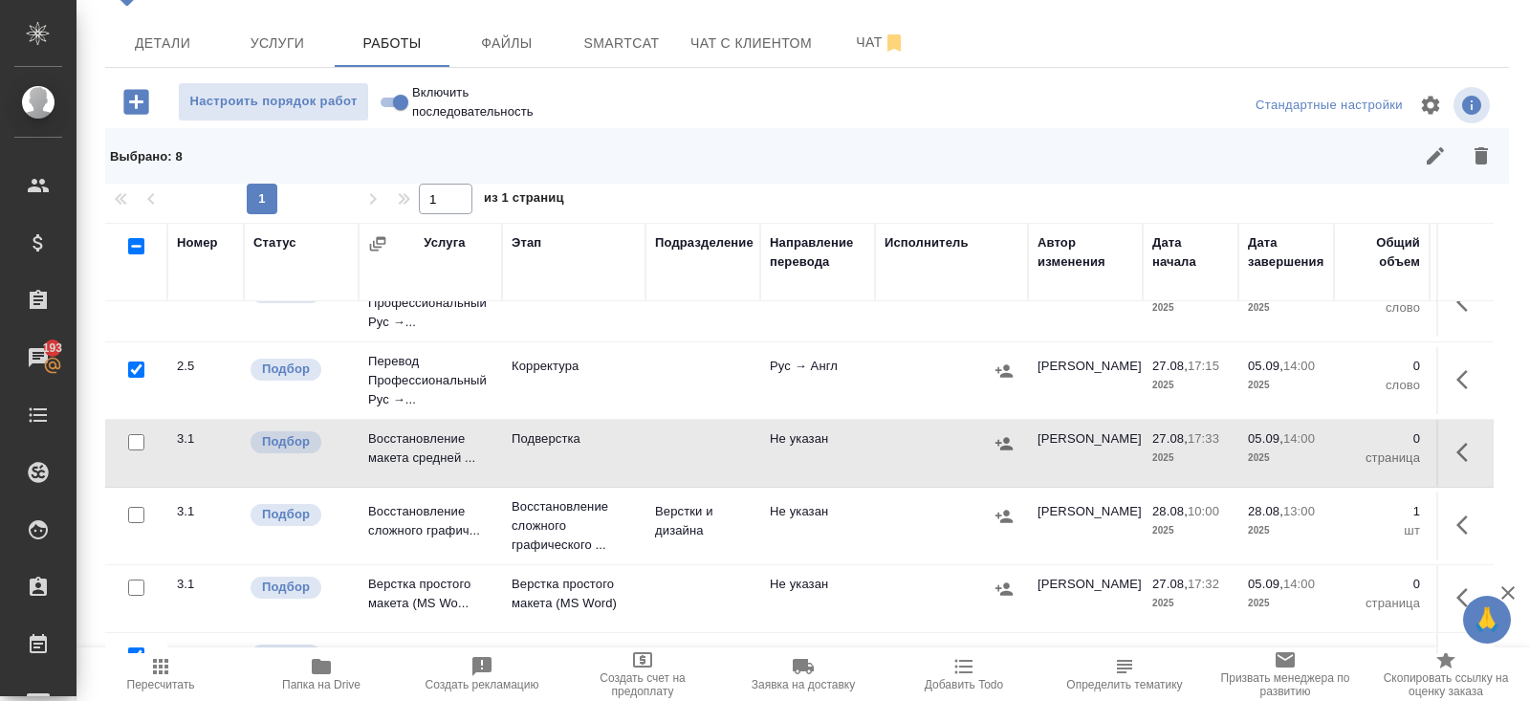
click at [1475, 161] on icon "button" at bounding box center [1481, 155] width 23 height 23
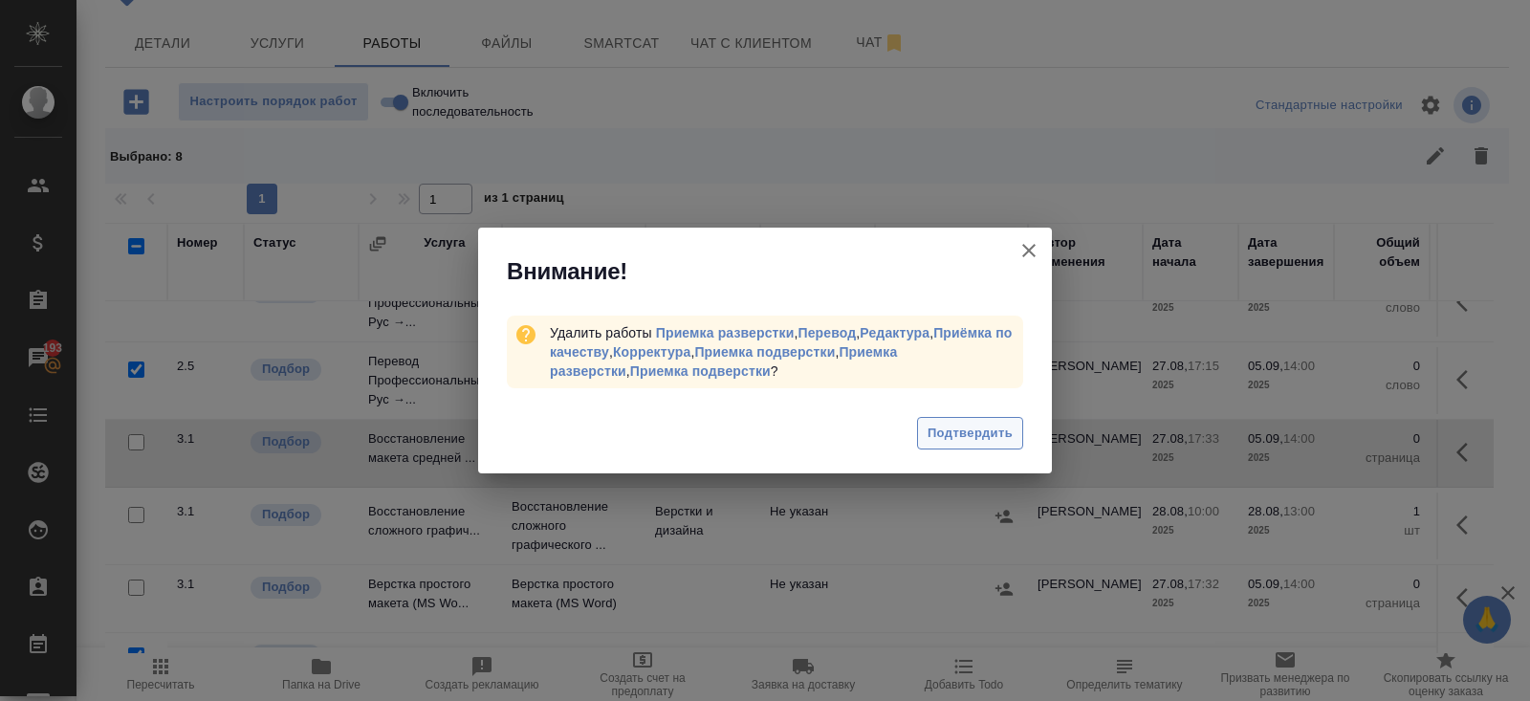
click at [987, 426] on span "Подтвердить" at bounding box center [969, 434] width 85 height 22
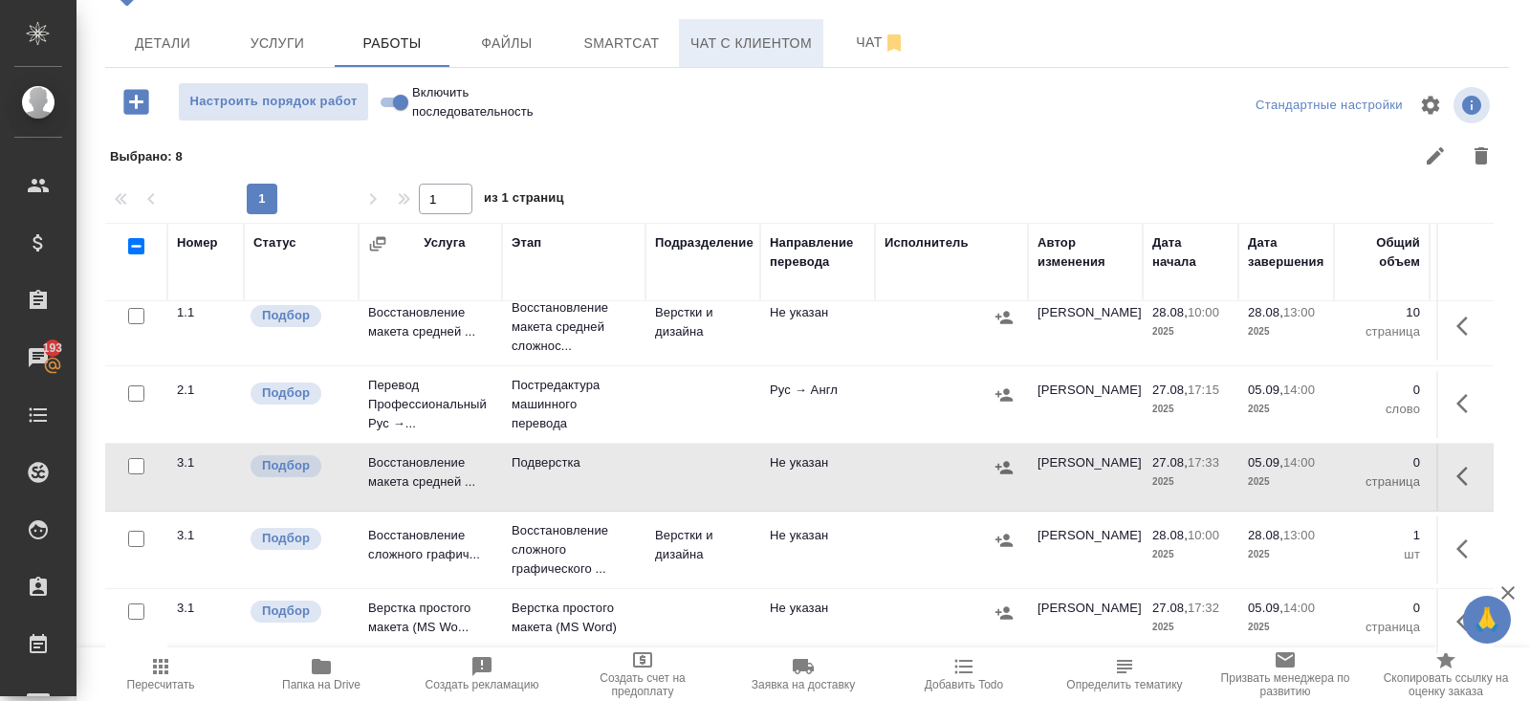
scroll to position [0, 0]
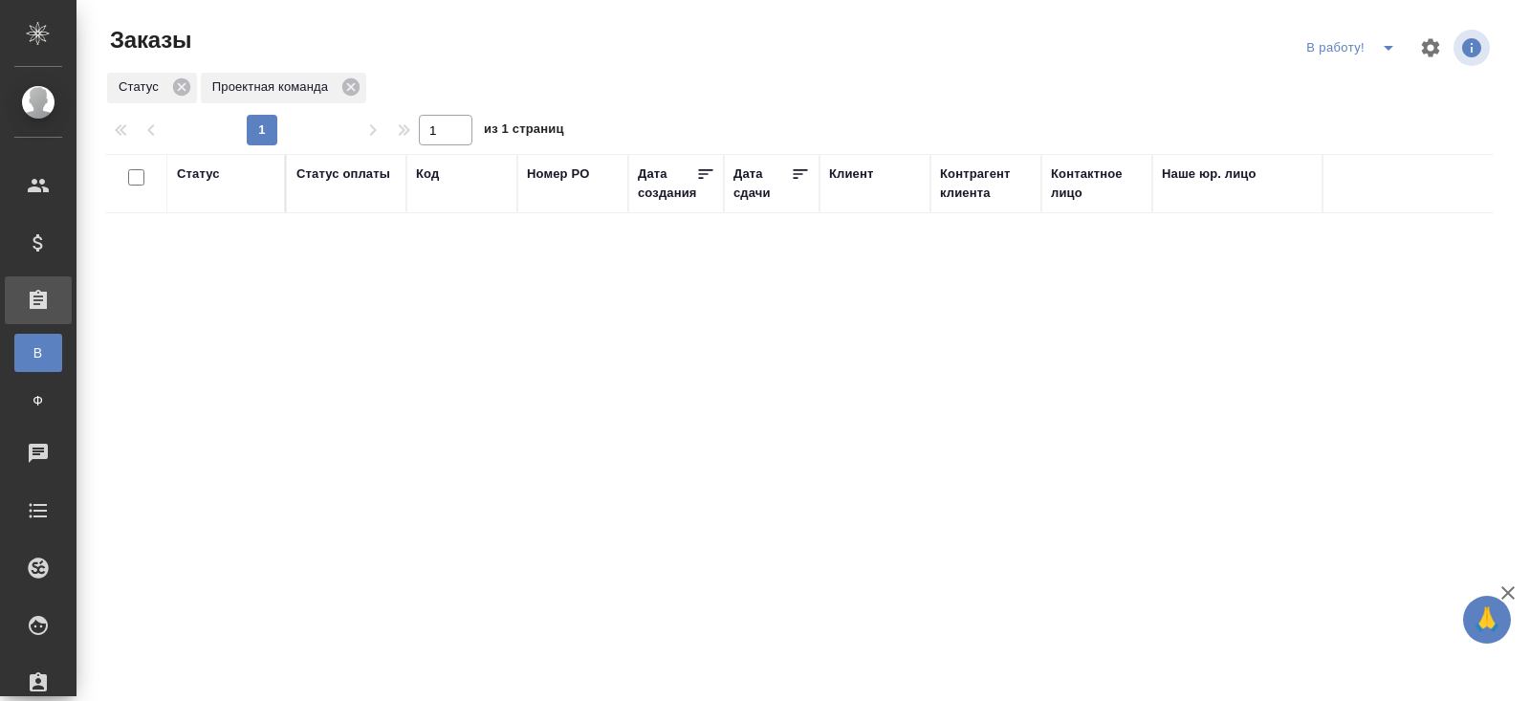
click at [1385, 53] on icon "split button" at bounding box center [1388, 47] width 23 height 23
click at [1382, 82] on li "ПМ" at bounding box center [1353, 86] width 106 height 31
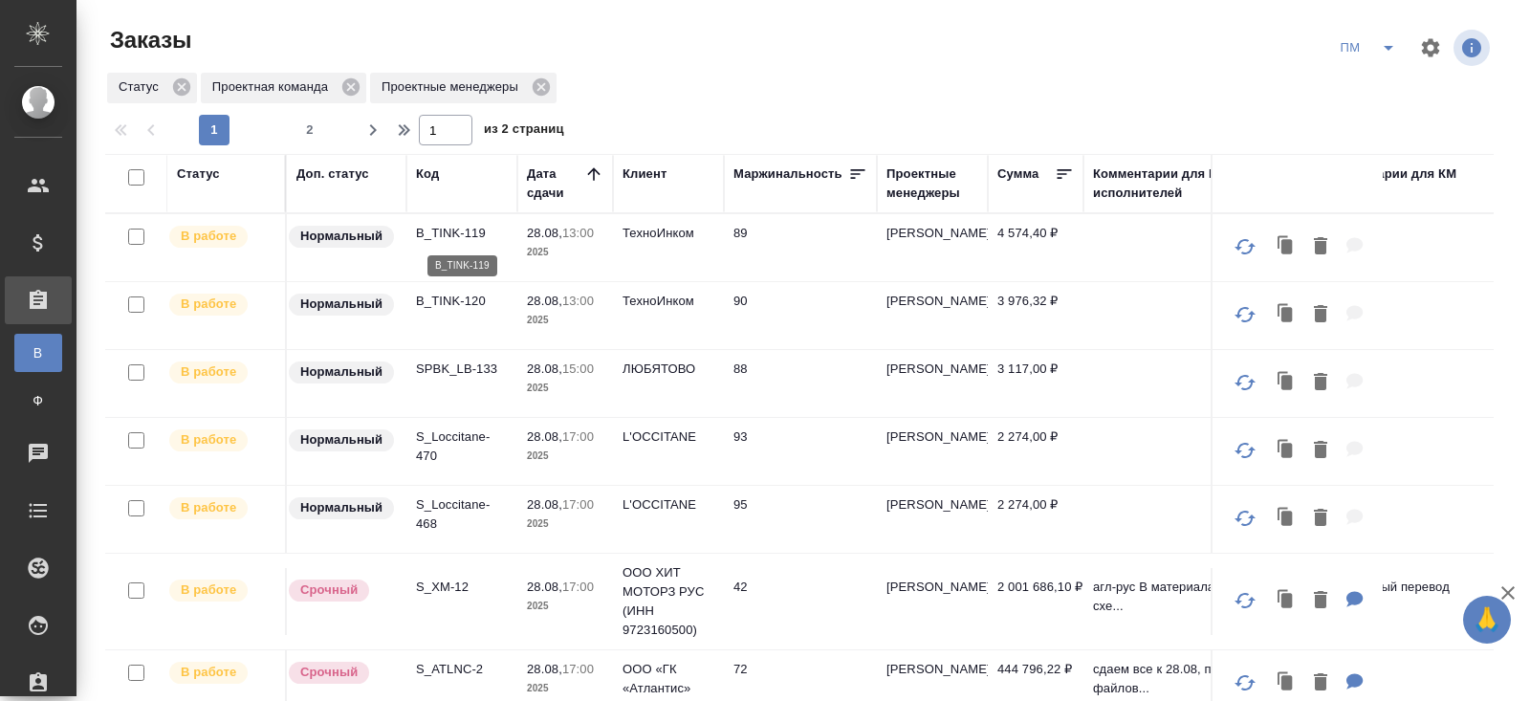
click at [455, 229] on p "B_TINK-119" at bounding box center [462, 233] width 92 height 19
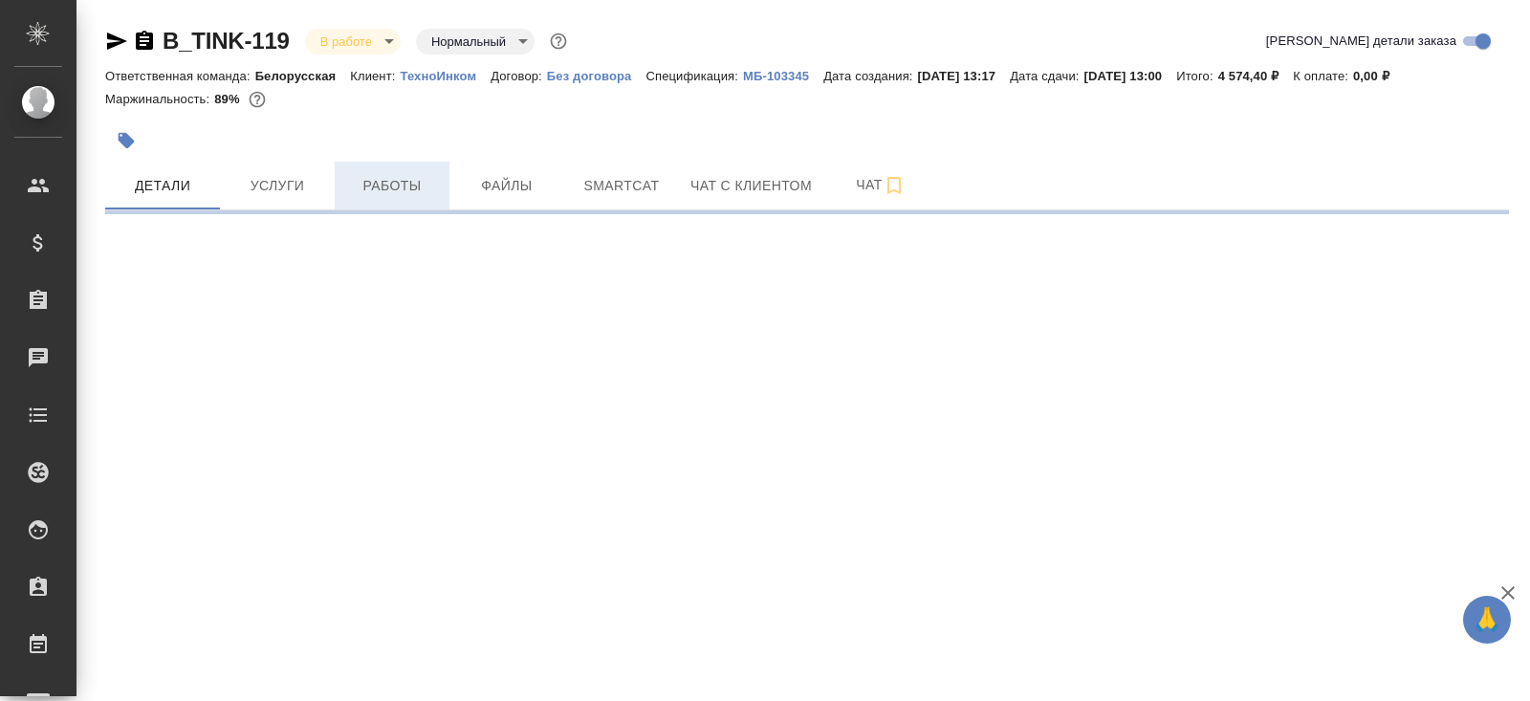
select select "RU"
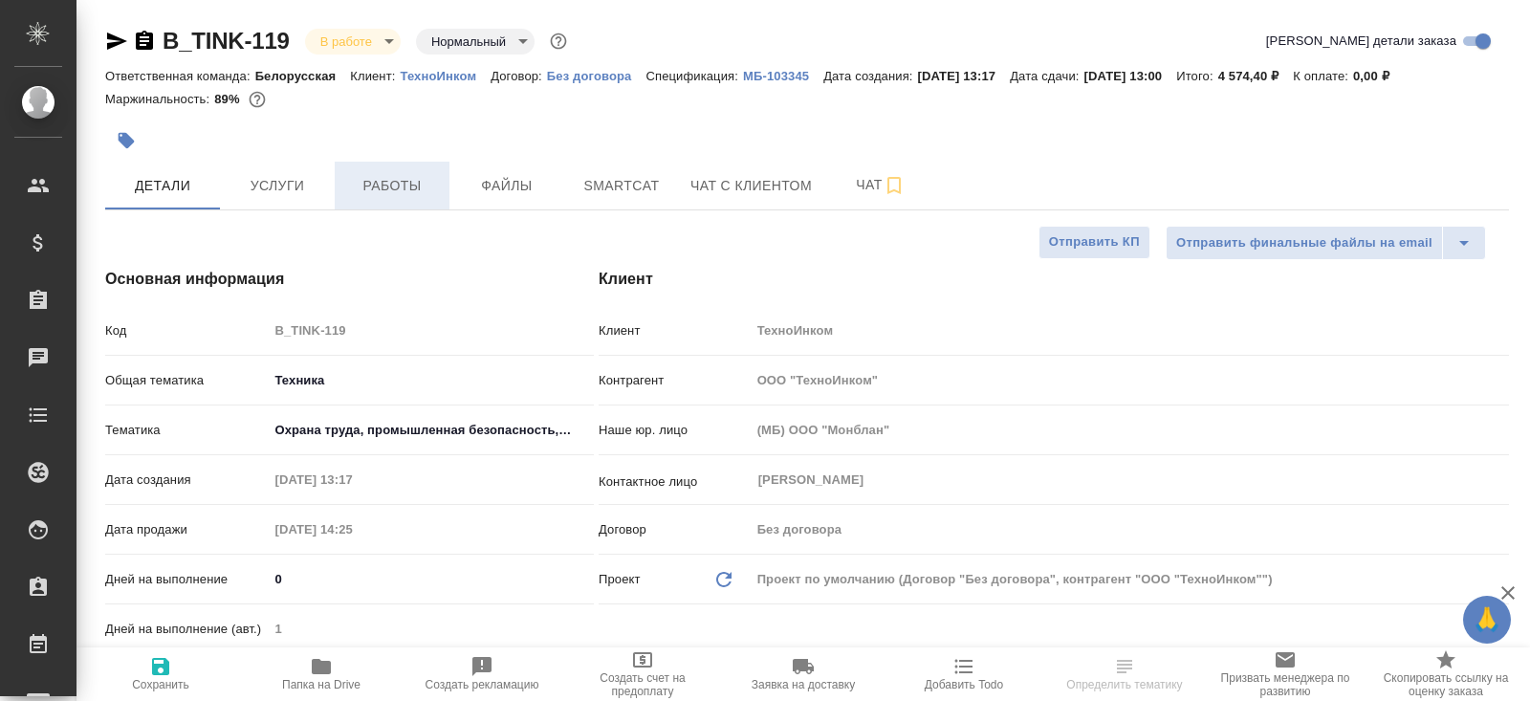
type textarea "x"
click at [414, 182] on span "Работы" at bounding box center [392, 186] width 92 height 24
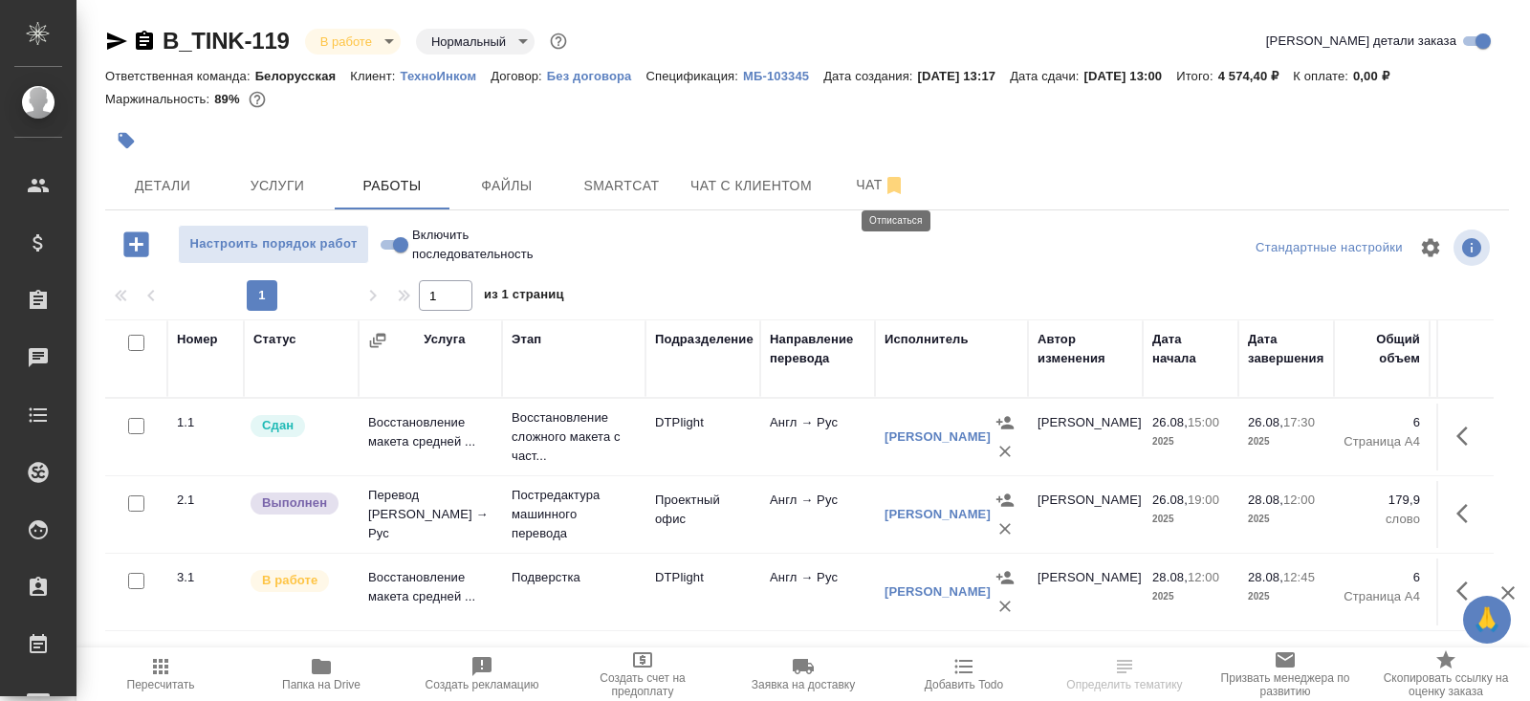
click at [886, 185] on icon "button" at bounding box center [893, 185] width 23 height 23
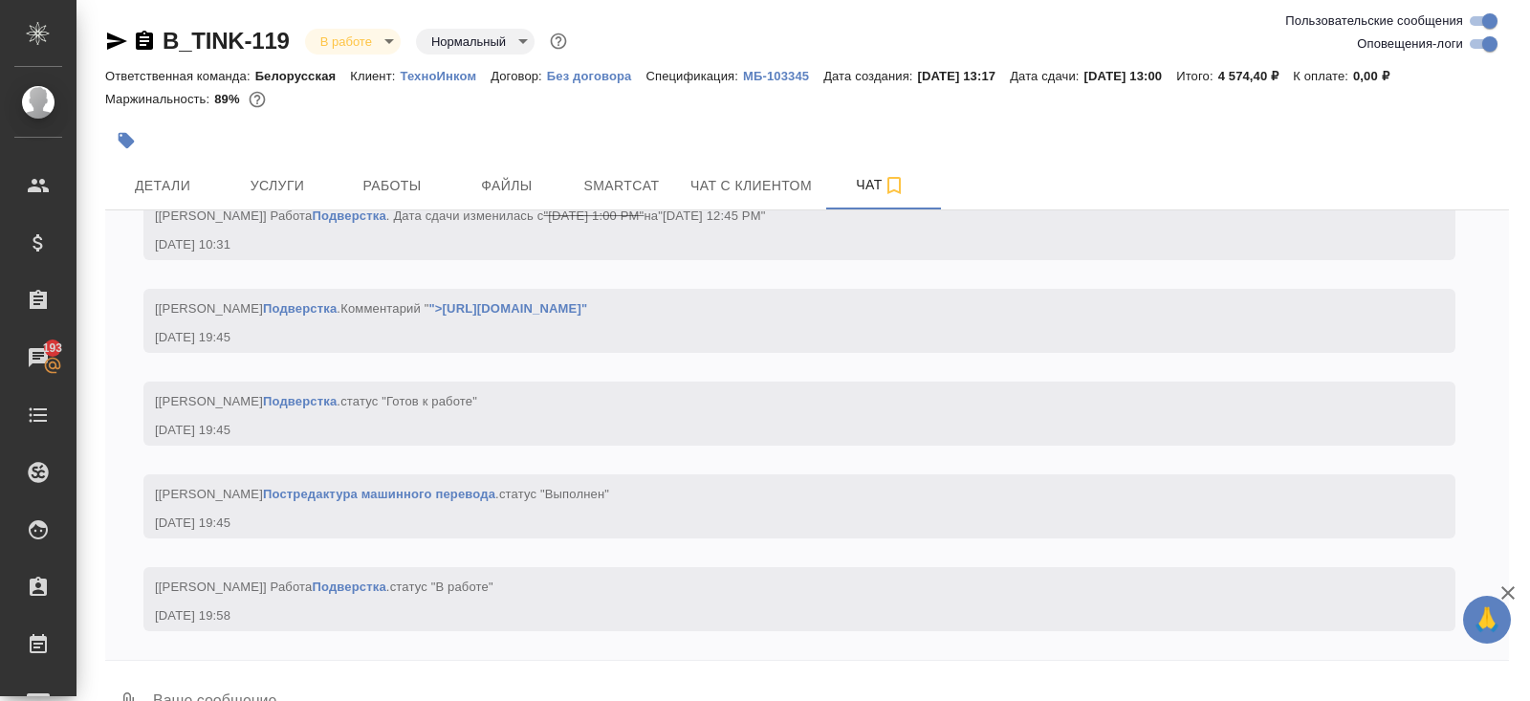
scroll to position [6469, 0]
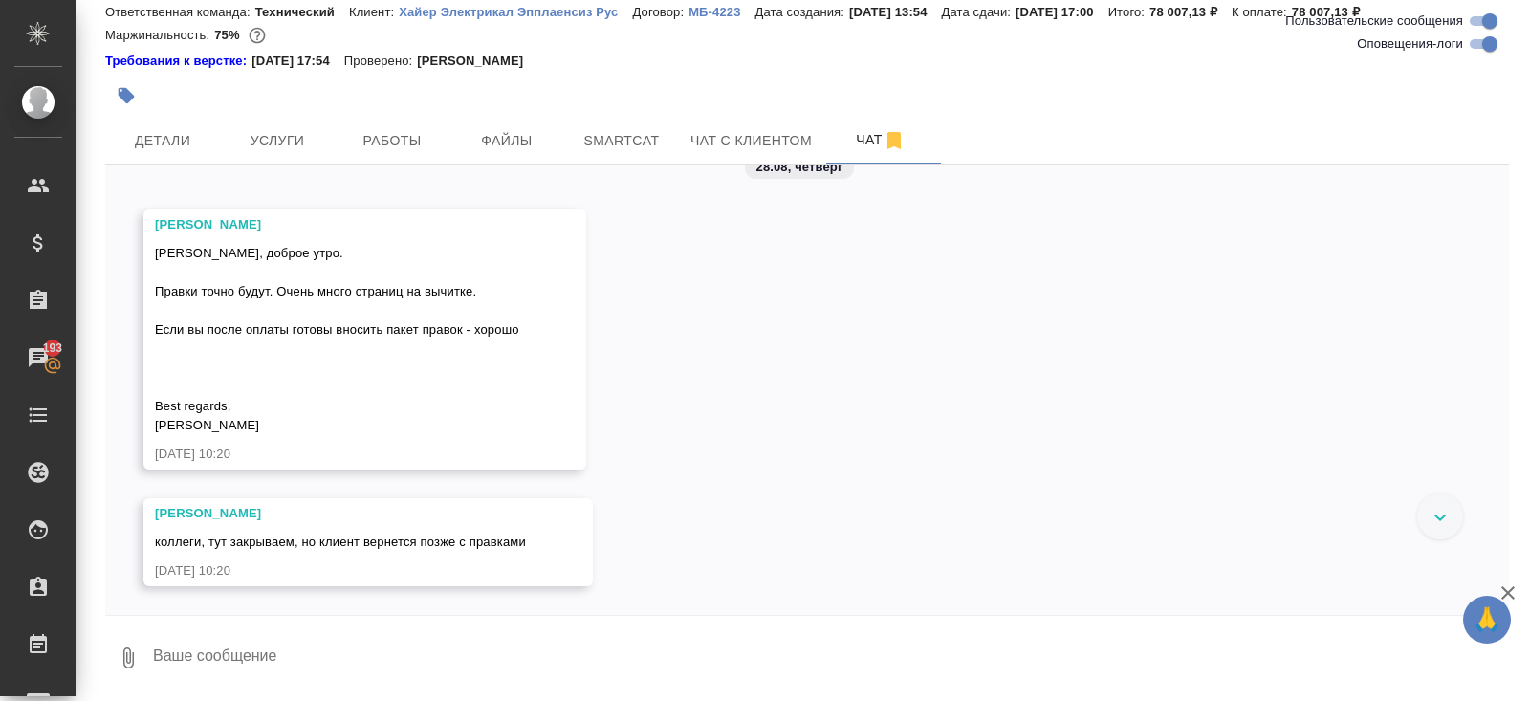
scroll to position [15098, 0]
click at [1480, 41] on input "Оповещения-логи" at bounding box center [1489, 44] width 69 height 23
checkbox input "false"
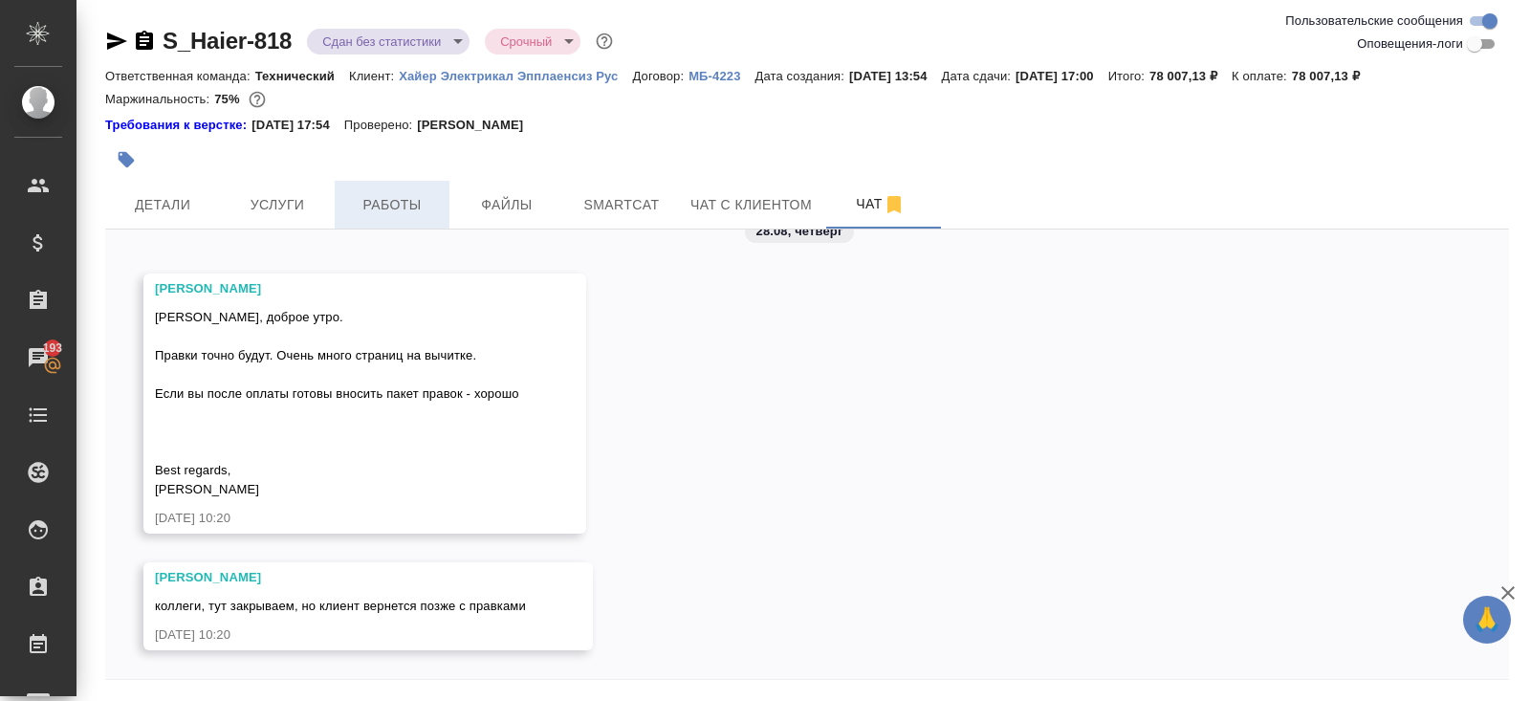
click at [421, 207] on span "Работы" at bounding box center [392, 205] width 92 height 24
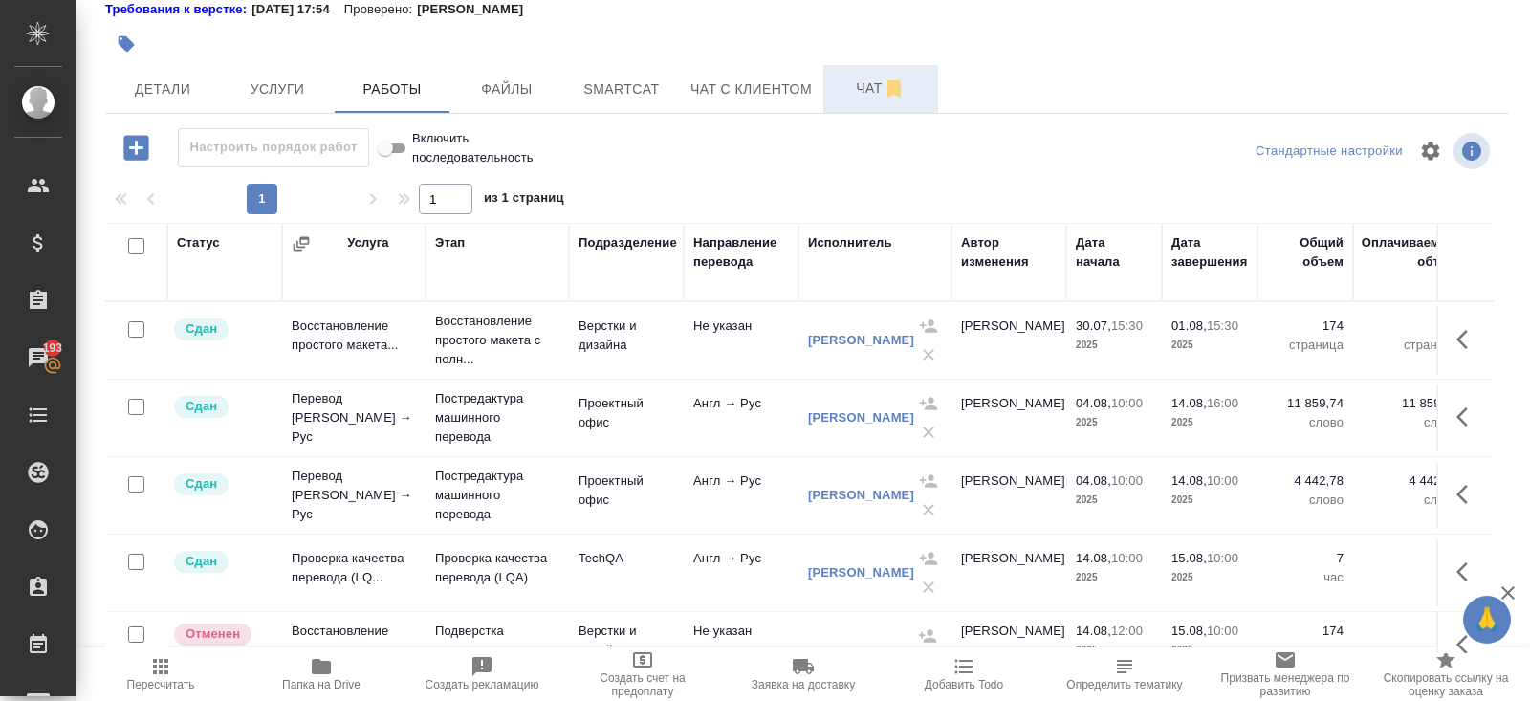
click at [844, 100] on button "Чат" at bounding box center [880, 89] width 115 height 48
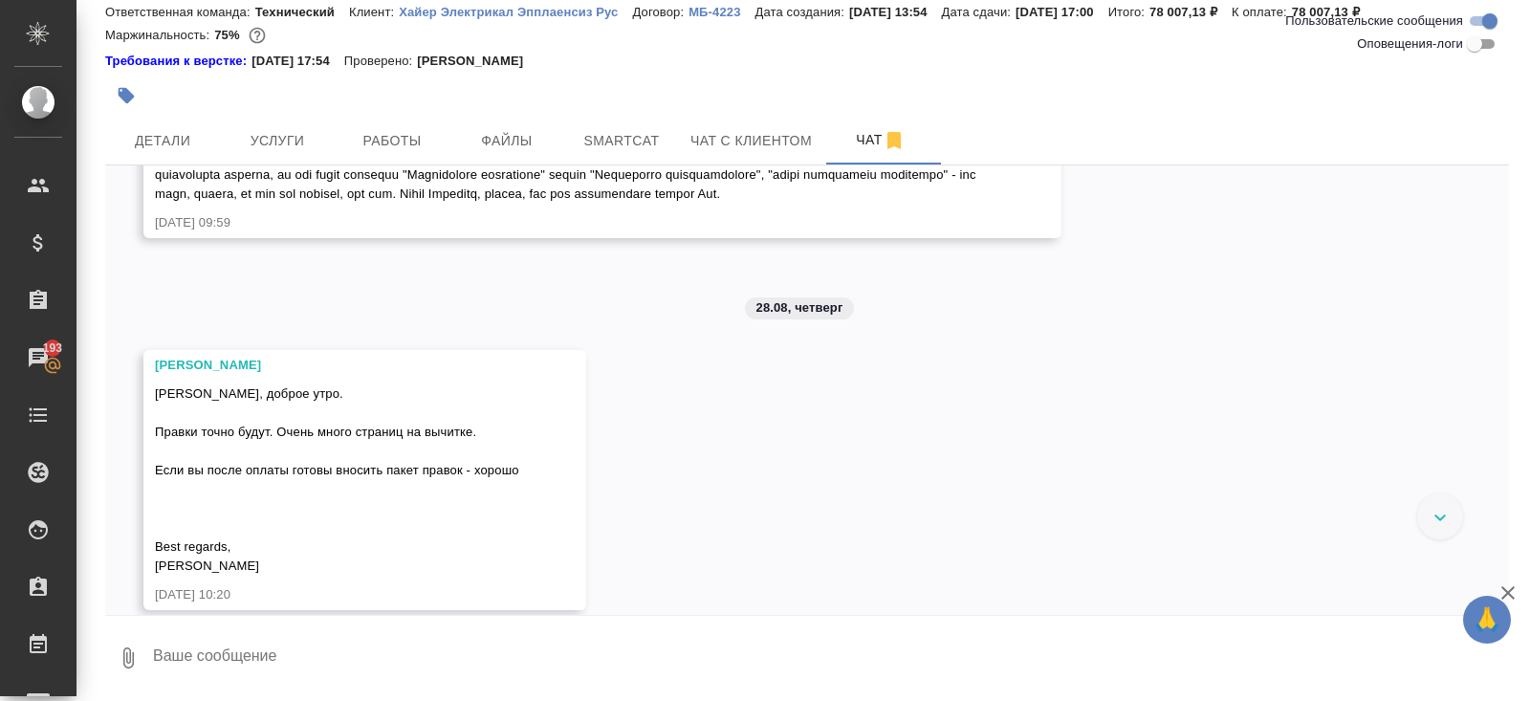
scroll to position [5297, 0]
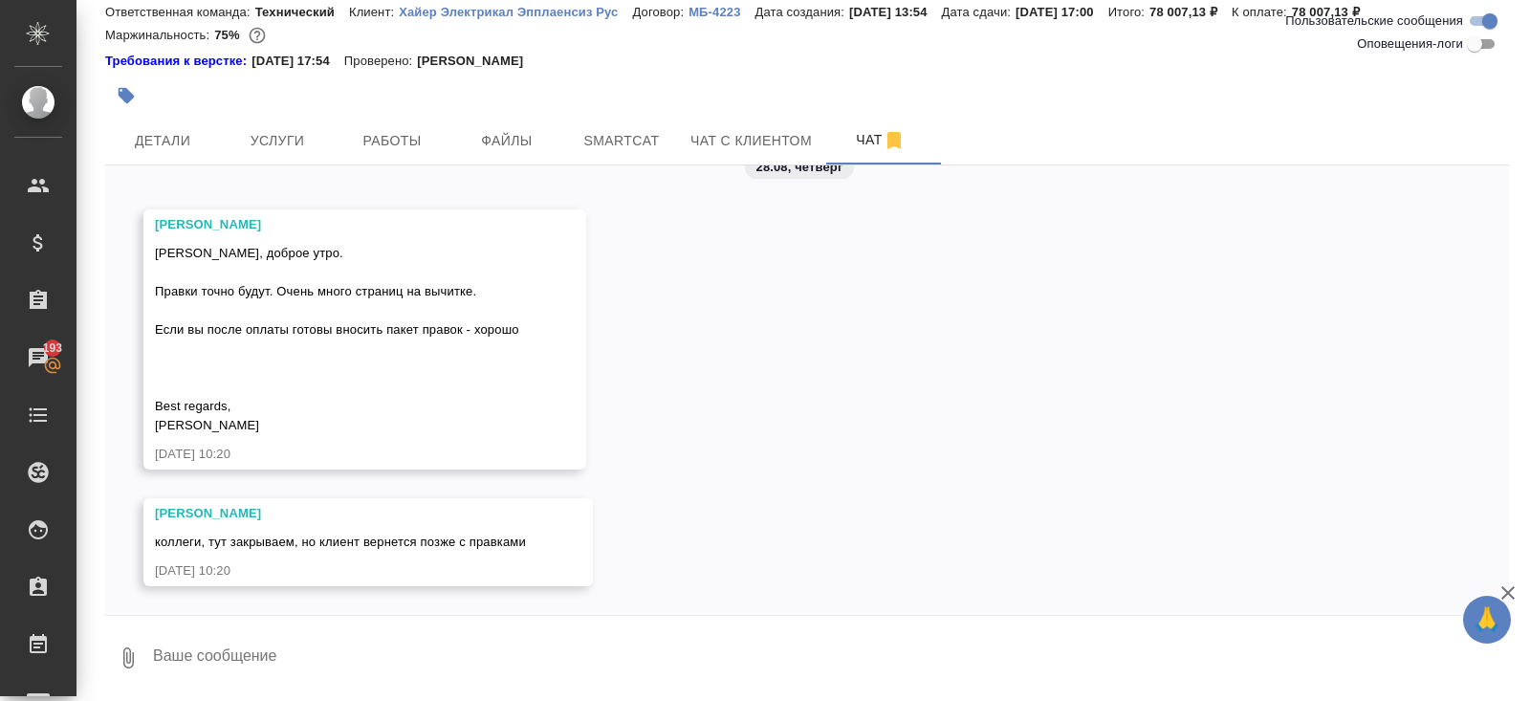
click at [322, 636] on textarea at bounding box center [830, 657] width 1358 height 65
type textarea "а верстки не будет?"
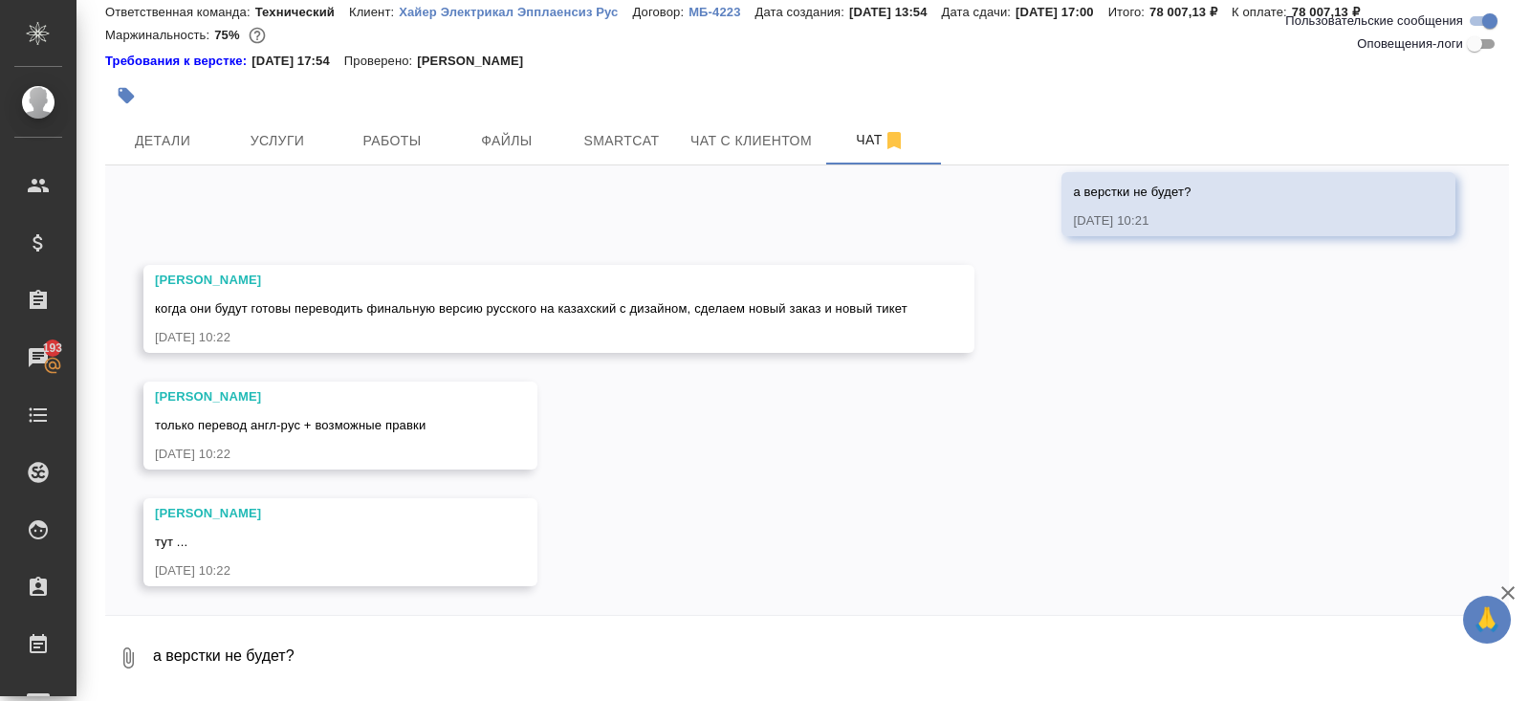
scroll to position [5739, 0]
click at [351, 664] on textarea "а верстки не будет?" at bounding box center [830, 657] width 1358 height 65
type textarea "ок)"
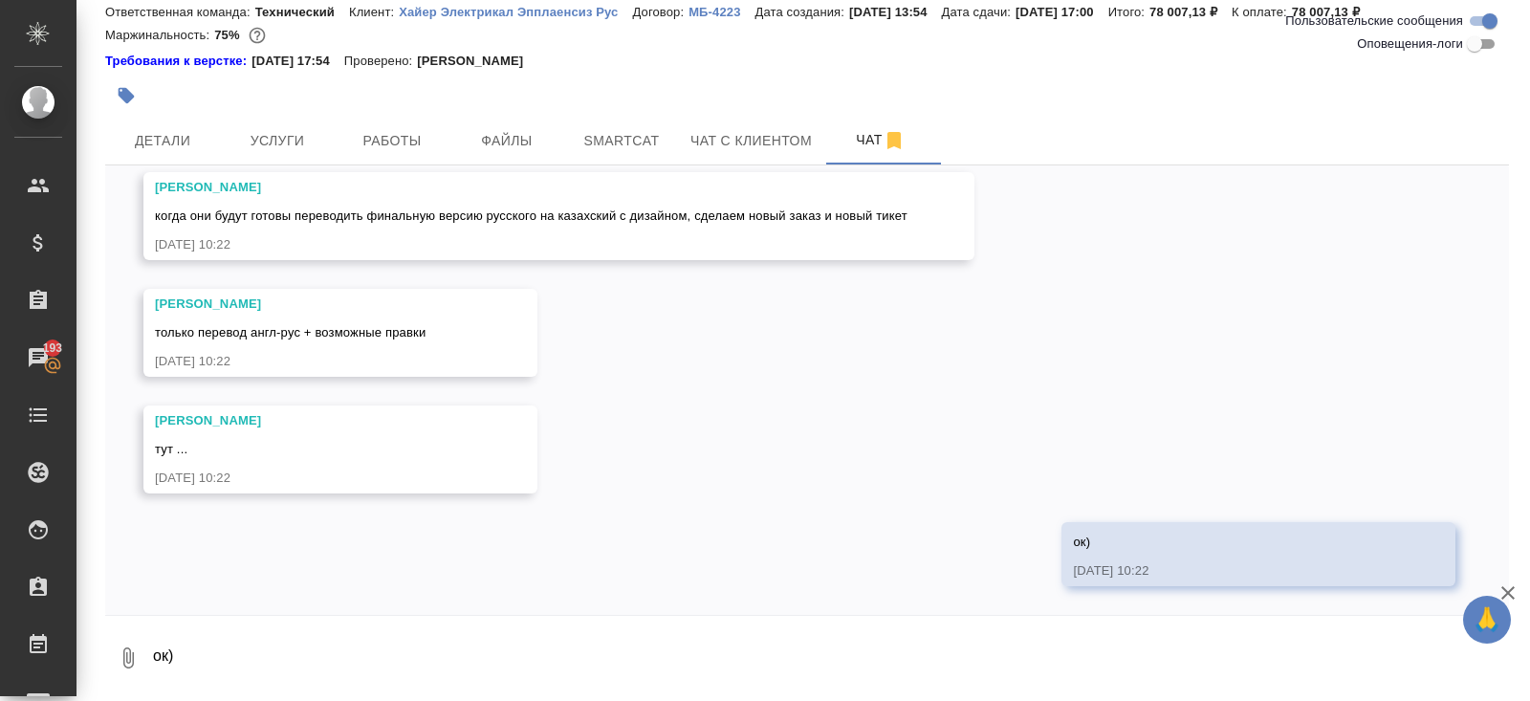
scroll to position [0, 0]
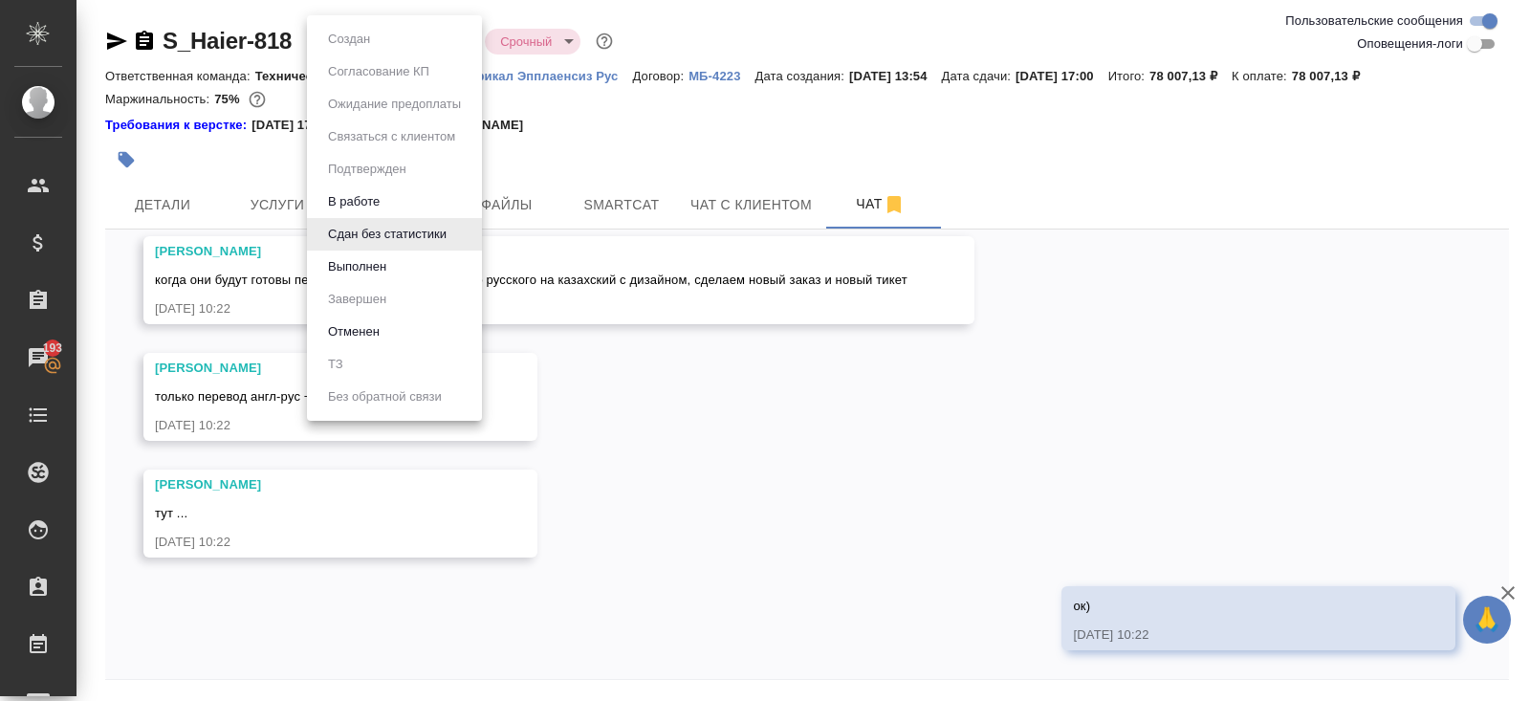
click at [404, 40] on body "🙏 .cls-1 fill:#fff; AWATERA Belyakova Yulia Клиенты Спецификации Заказы 193 Чат…" at bounding box center [765, 350] width 1530 height 701
click at [370, 274] on button "Выполнен" at bounding box center [357, 266] width 70 height 21
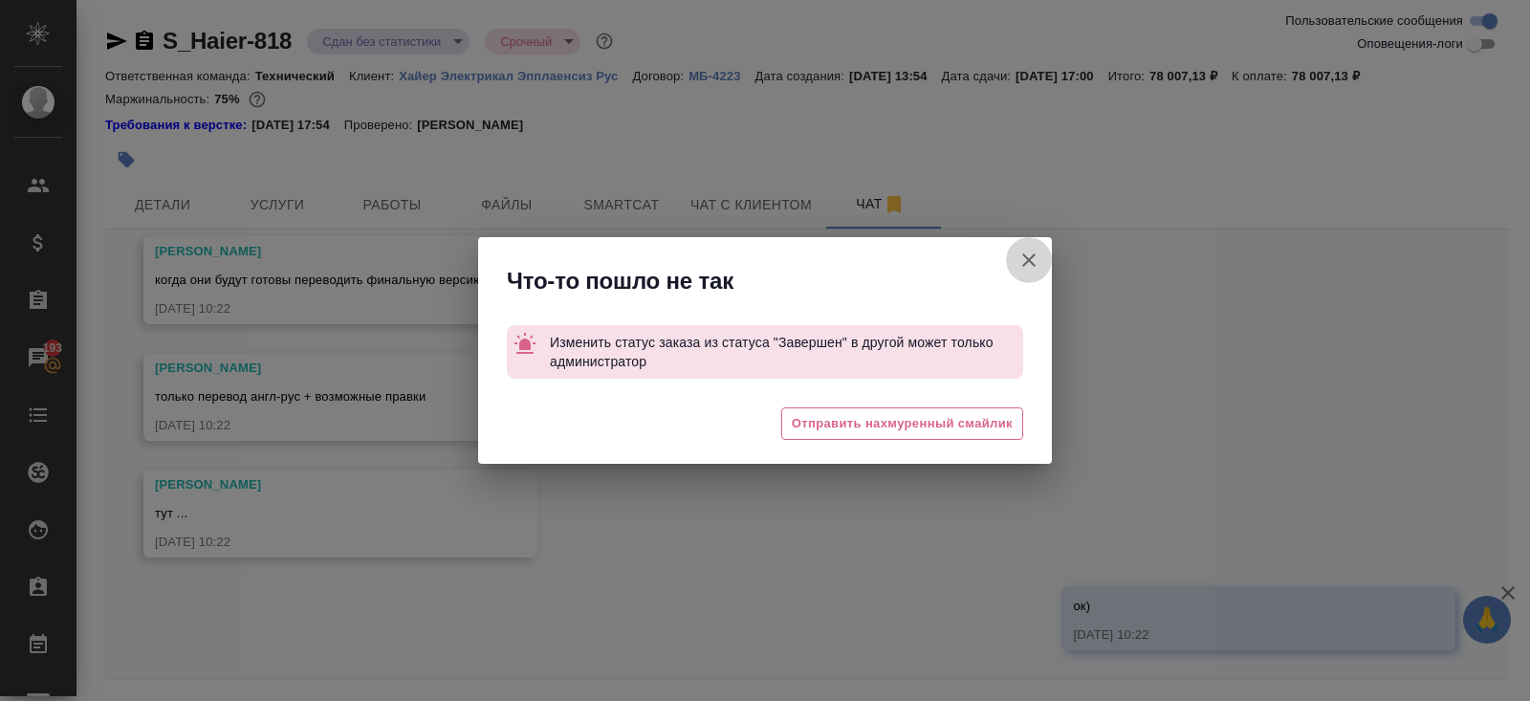
click at [1029, 262] on icon "button" at bounding box center [1028, 260] width 23 height 23
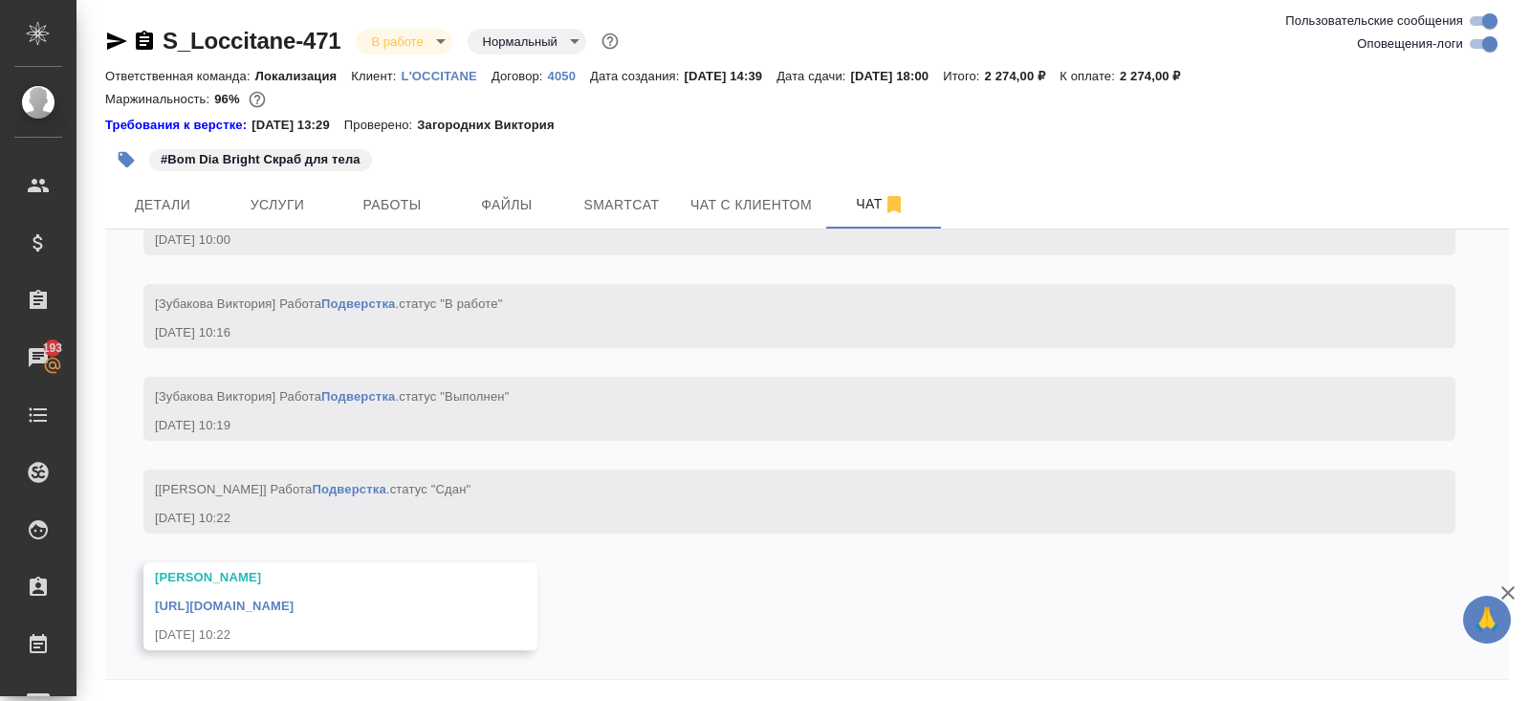
scroll to position [7114, 0]
click at [294, 603] on link "https://drive.awatera.com/apps/files/files/10191865?dir=/Shares/LOccitane/Order…" at bounding box center [224, 606] width 139 height 14
click at [400, 185] on button "Работы" at bounding box center [392, 205] width 115 height 48
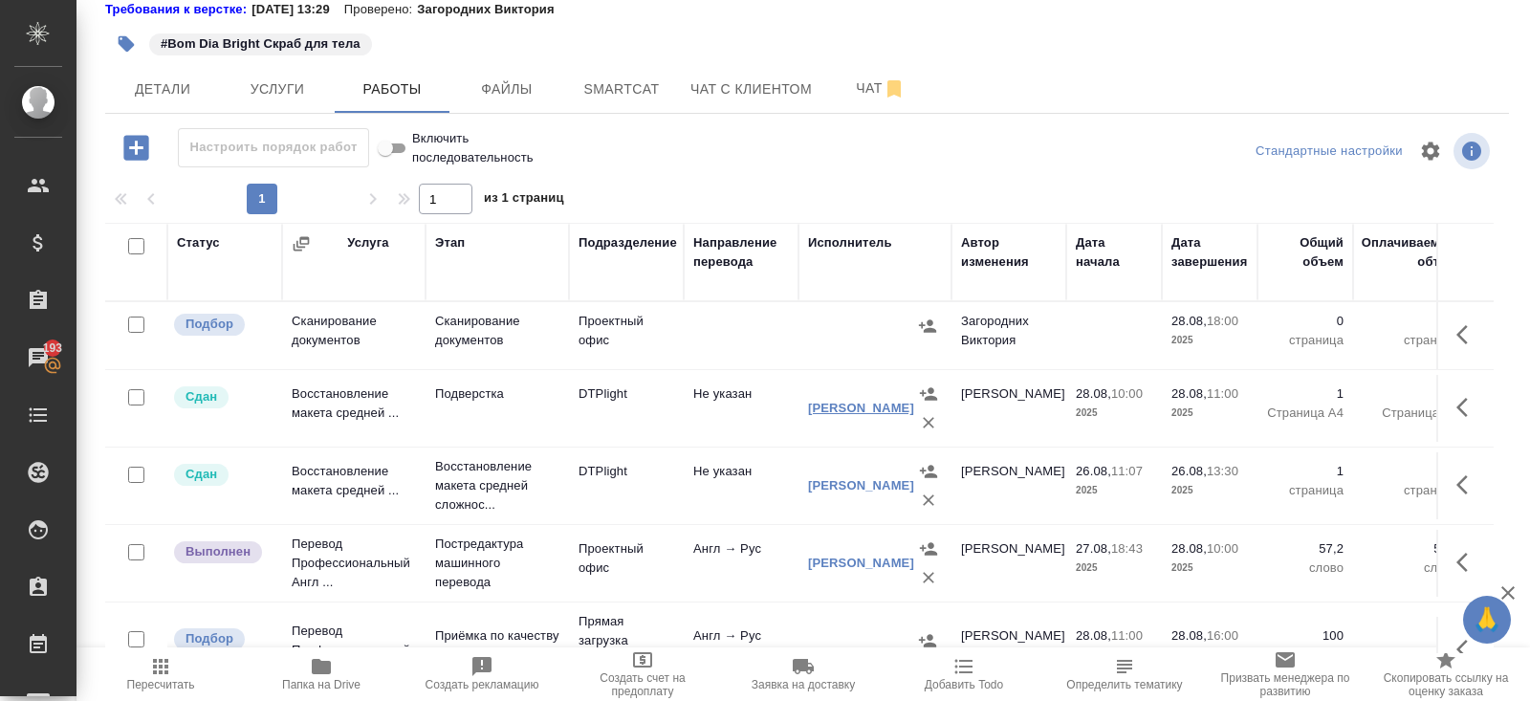
scroll to position [120, 0]
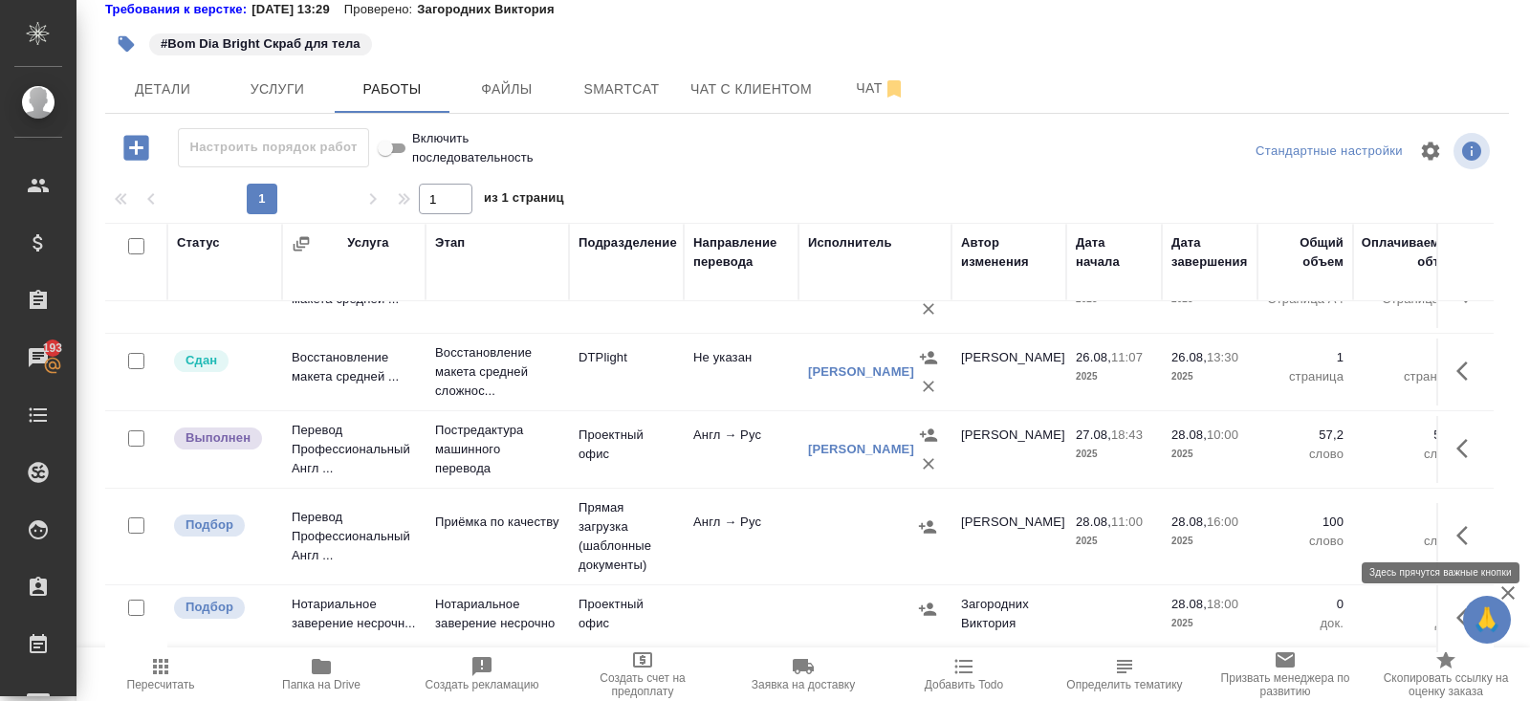
click at [1465, 526] on icon "button" at bounding box center [1467, 535] width 23 height 23
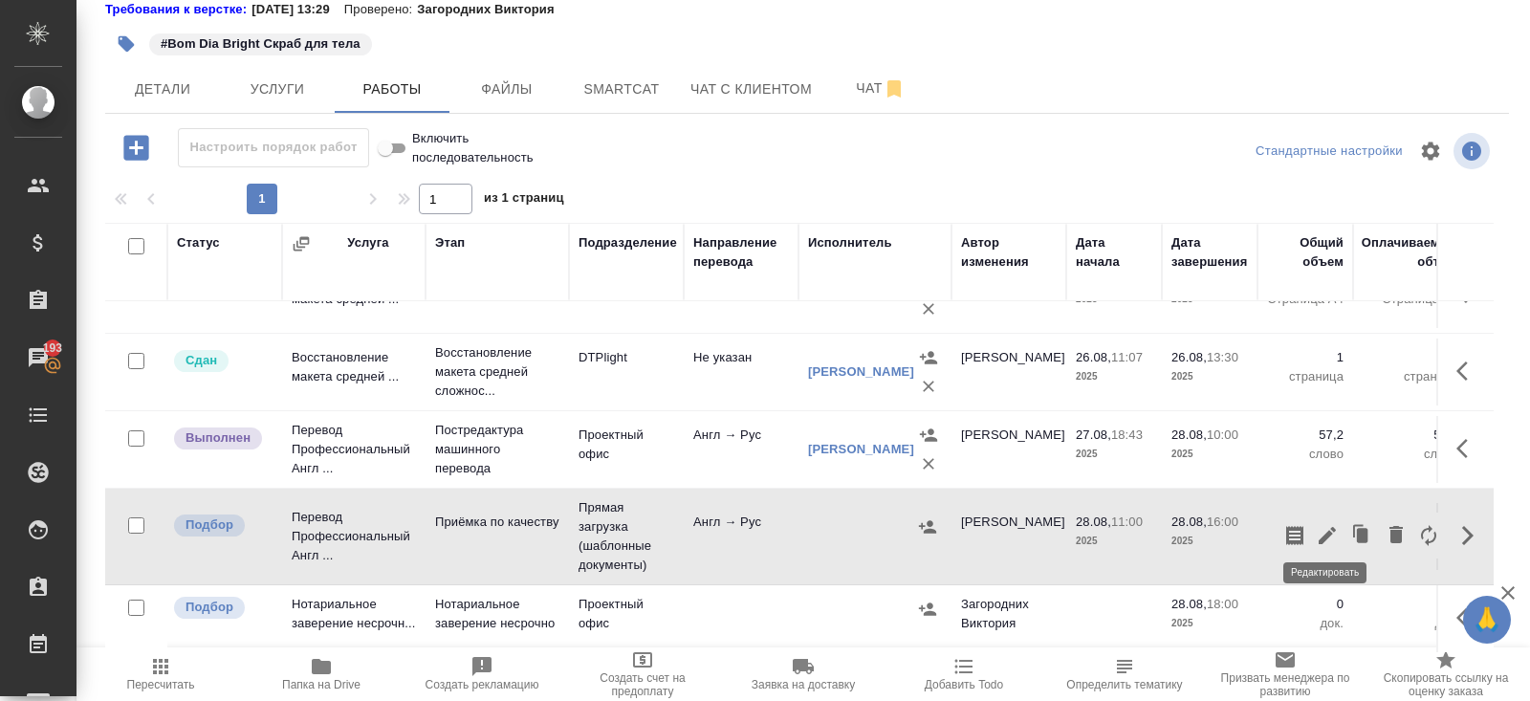
click at [1324, 535] on icon "button" at bounding box center [1327, 535] width 23 height 23
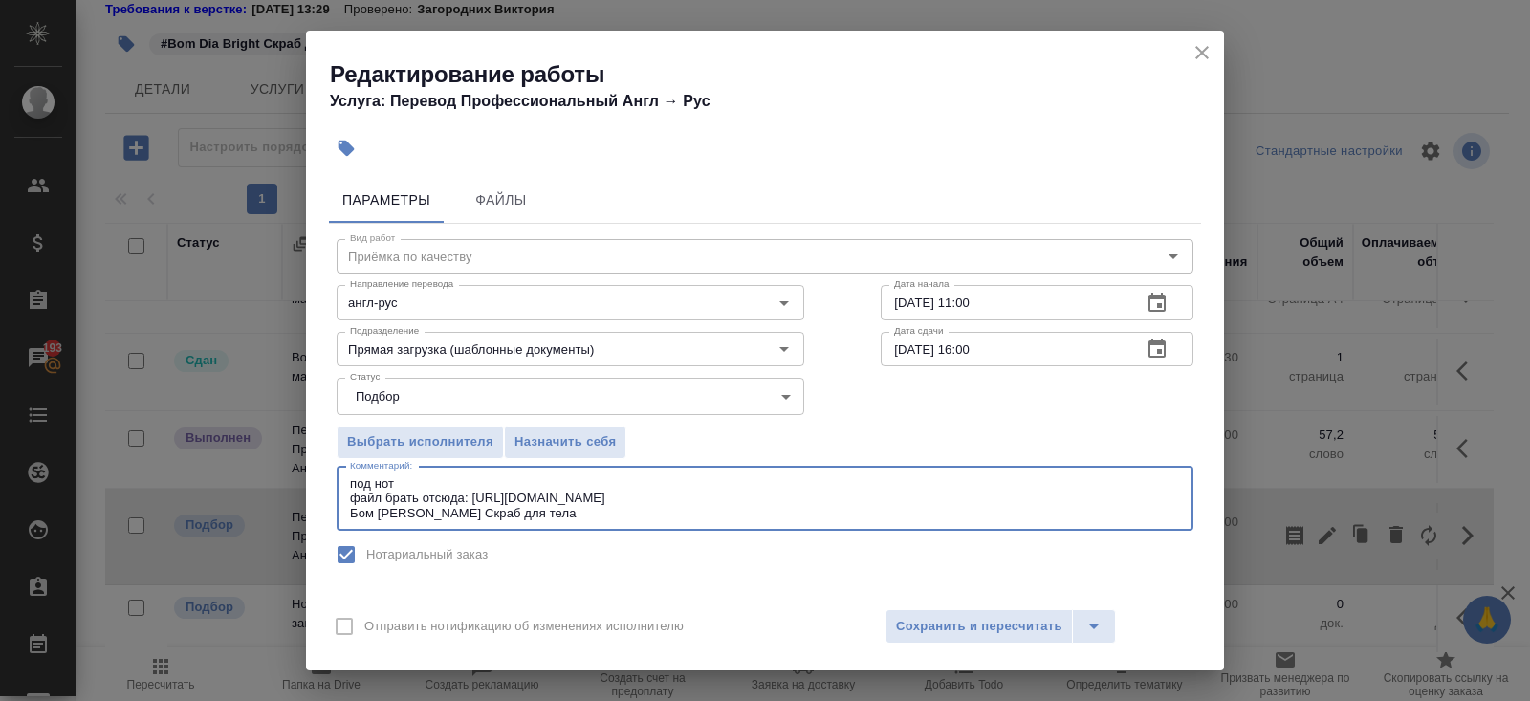
drag, startPoint x: 740, startPoint y: 493, endPoint x: 477, endPoint y: 490, distance: 262.9
click at [477, 490] on textarea "под нот файл брать отсюда: https://drive.awatera.com/s/sBiLgSZFii2KQEP Бом Диа …" at bounding box center [765, 498] width 830 height 44
click at [920, 623] on span "Сохранить и пересчитать" at bounding box center [979, 627] width 166 height 22
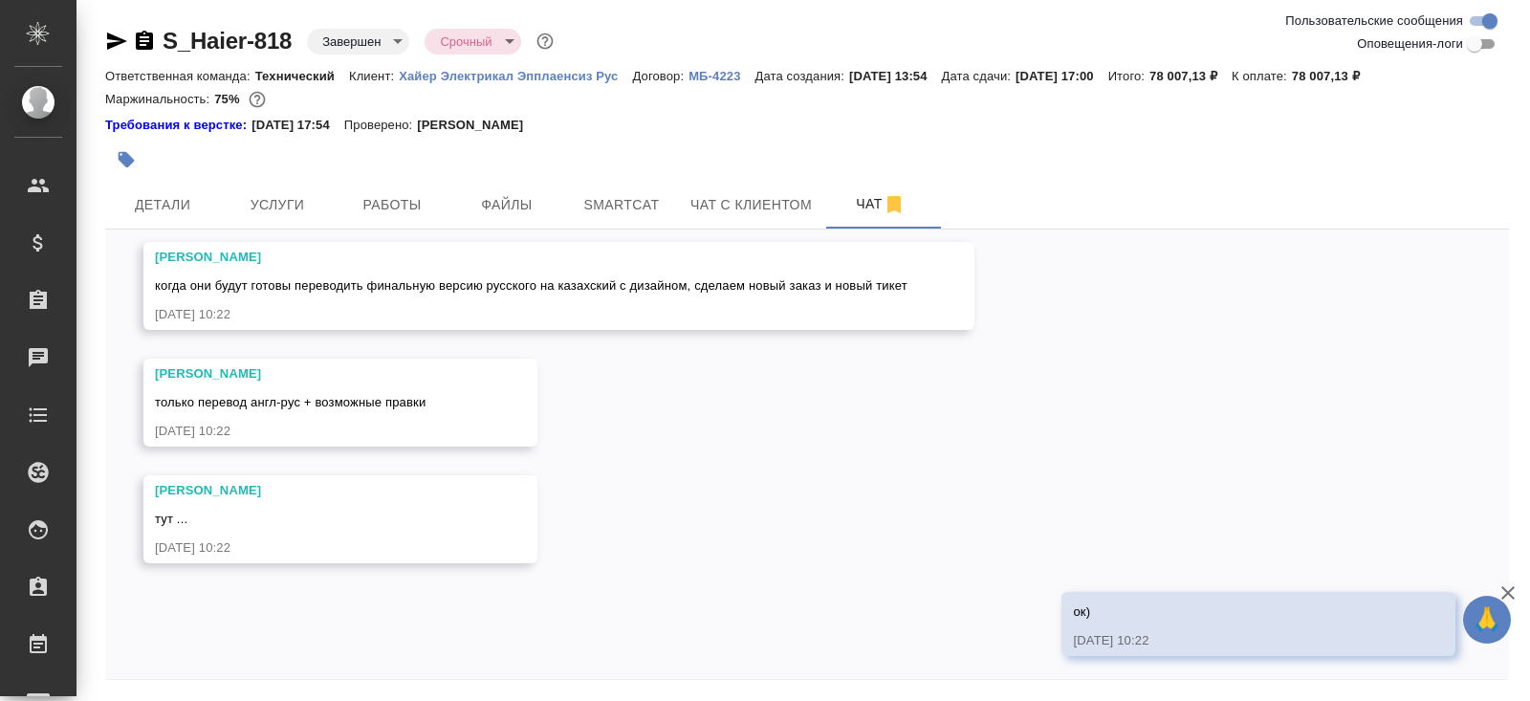
scroll to position [5832, 0]
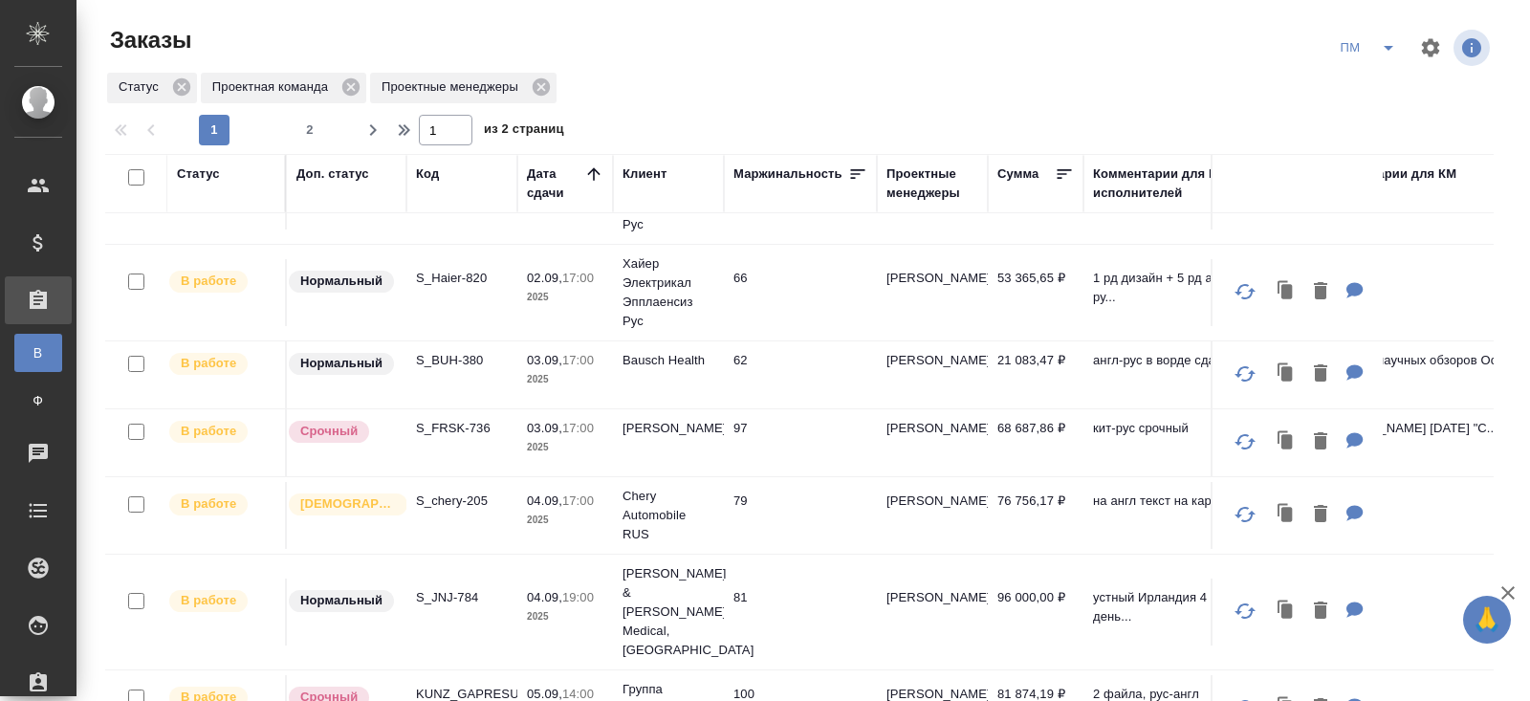
scroll to position [151, 0]
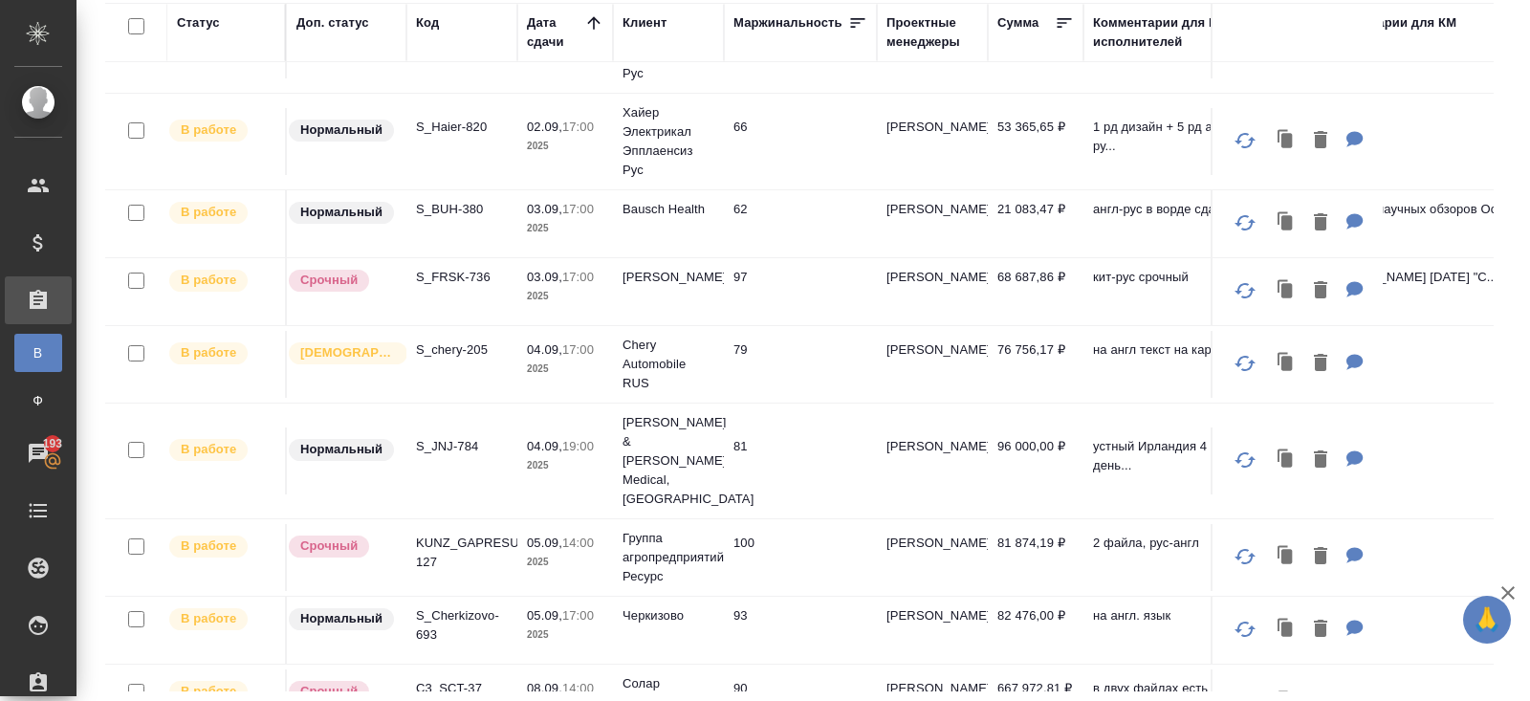
click at [453, 679] on p "C3_SCT-37" at bounding box center [462, 688] width 92 height 19
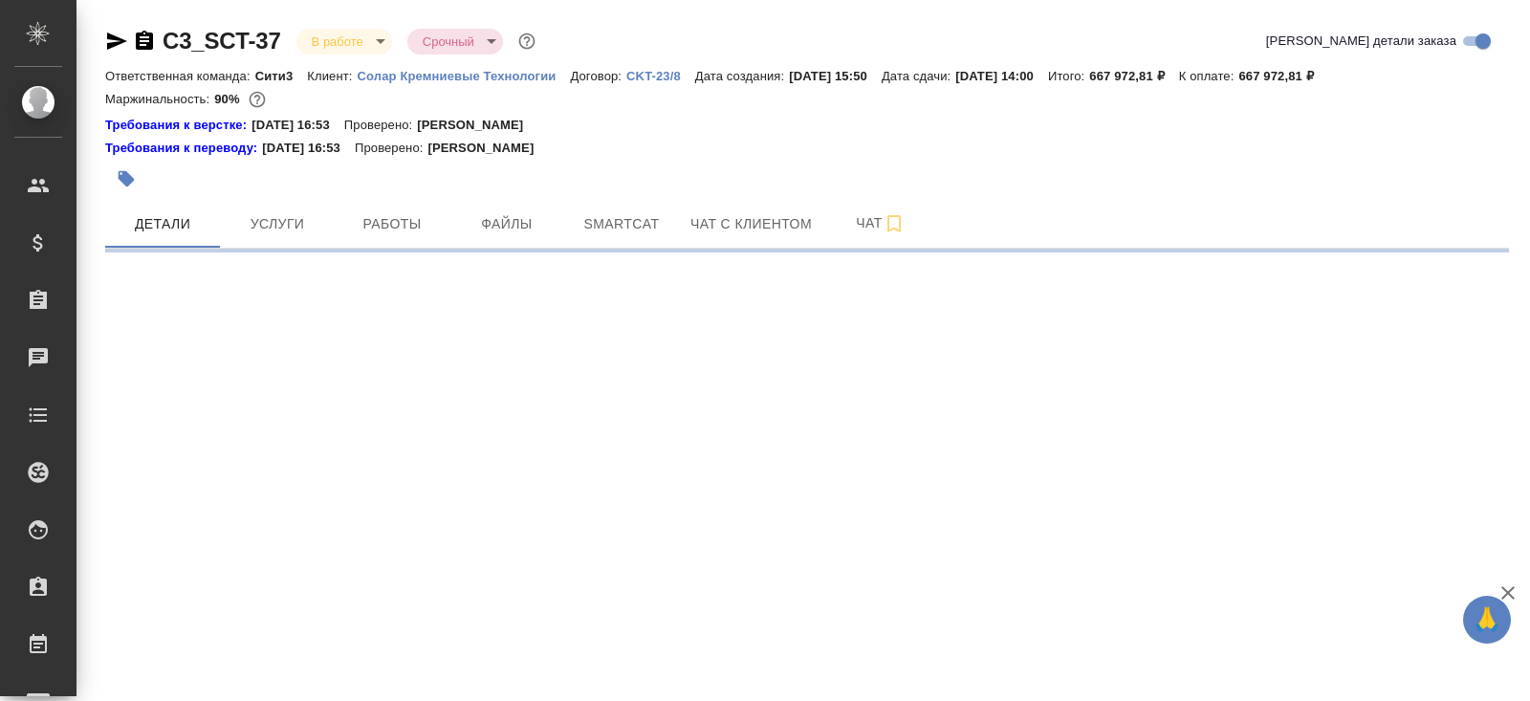
select select "RU"
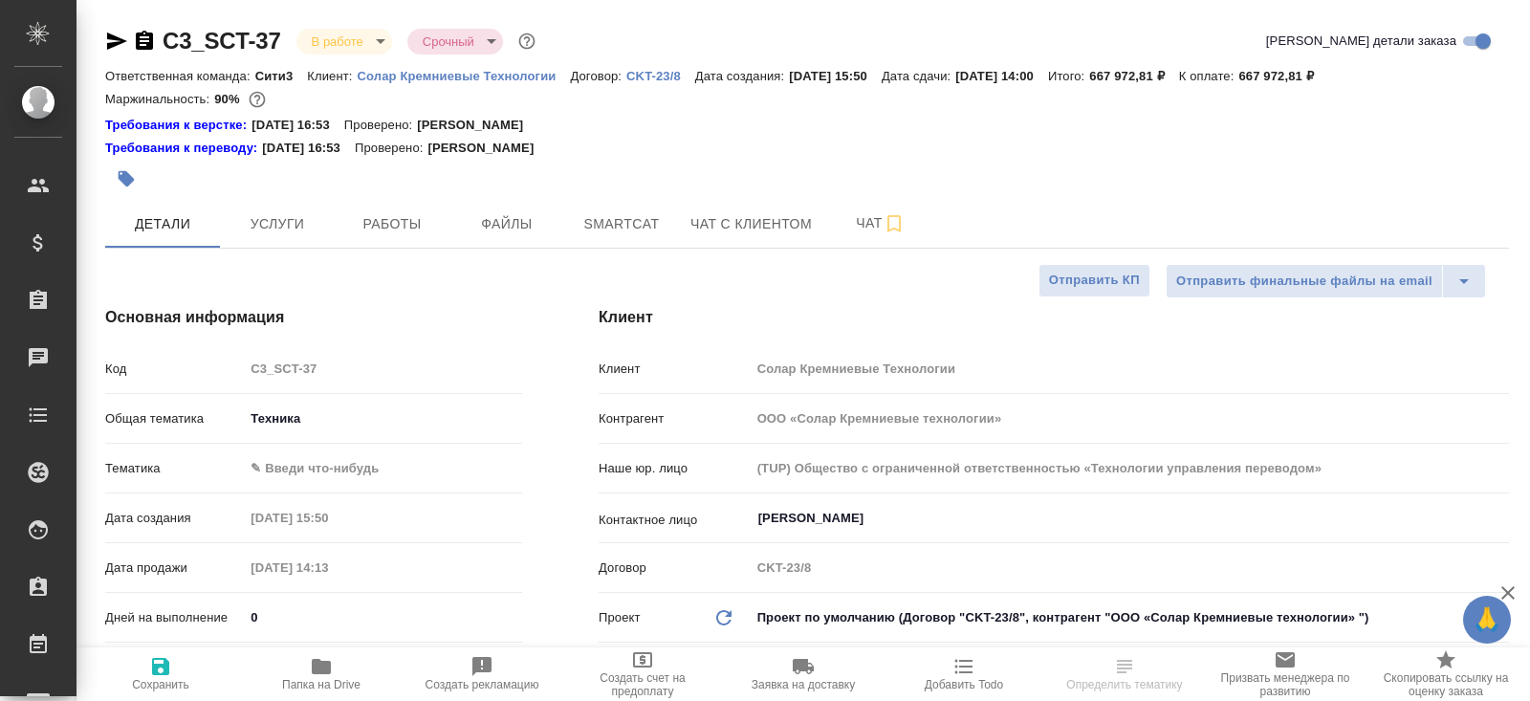
type textarea "x"
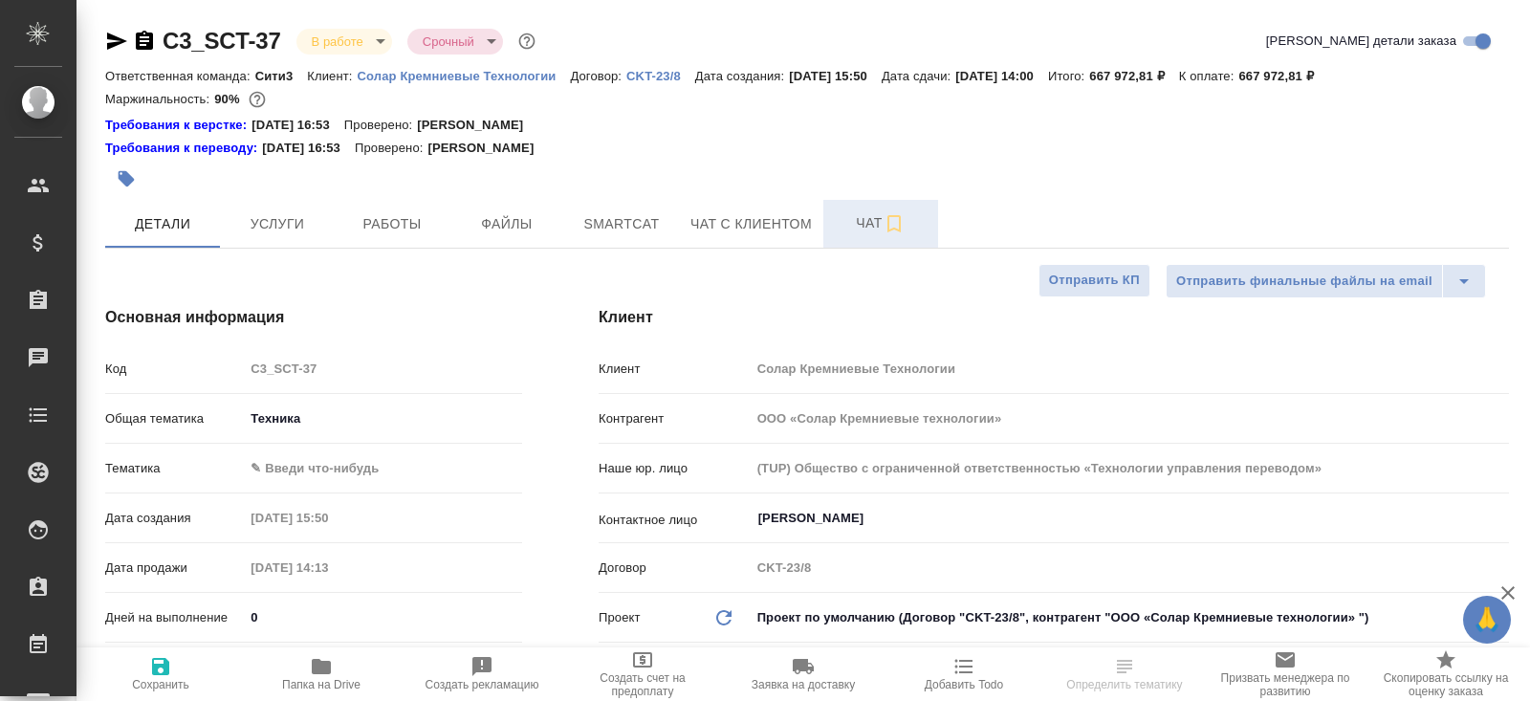
type textarea "x"
click at [889, 219] on icon "button" at bounding box center [893, 223] width 23 height 23
type textarea "x"
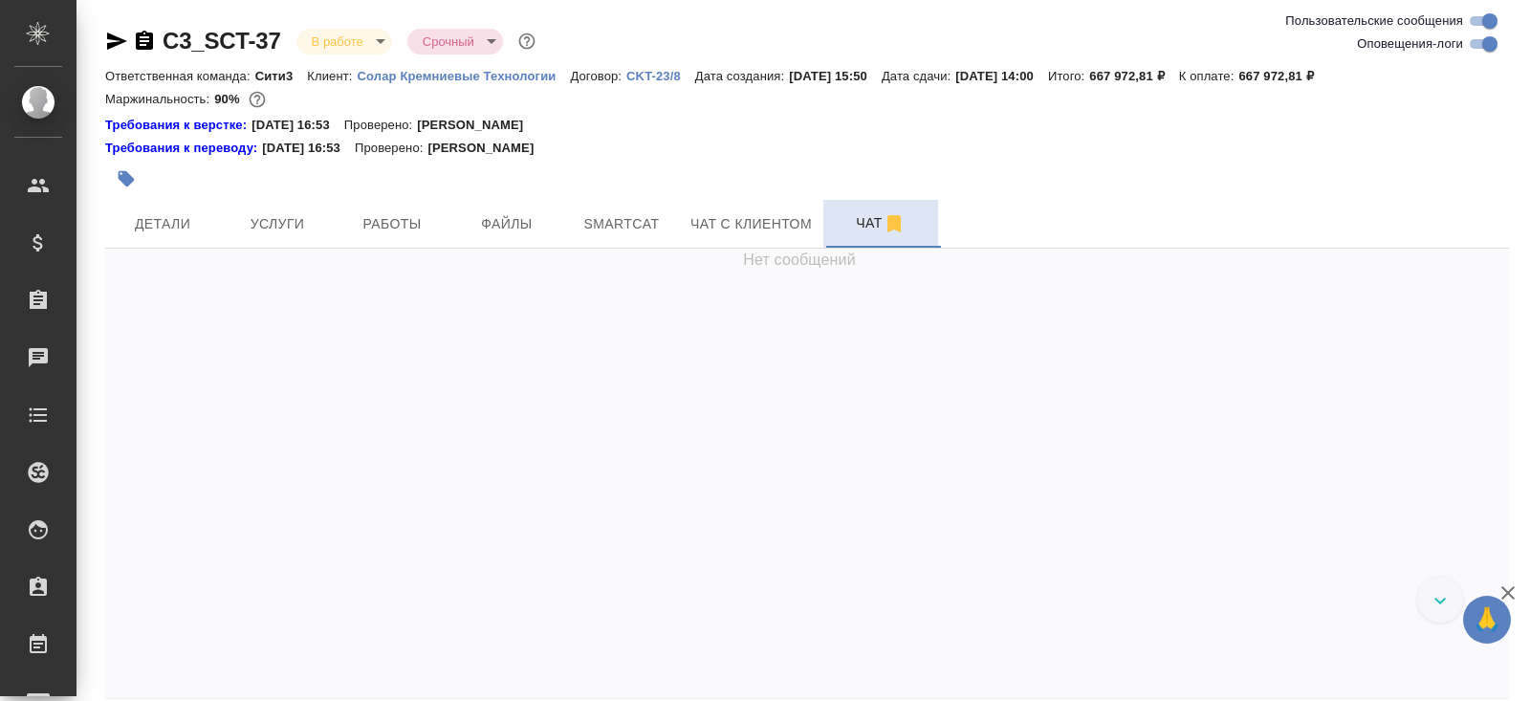
click at [1472, 40] on input "Оповещения-логи" at bounding box center [1489, 44] width 69 height 23
checkbox input "false"
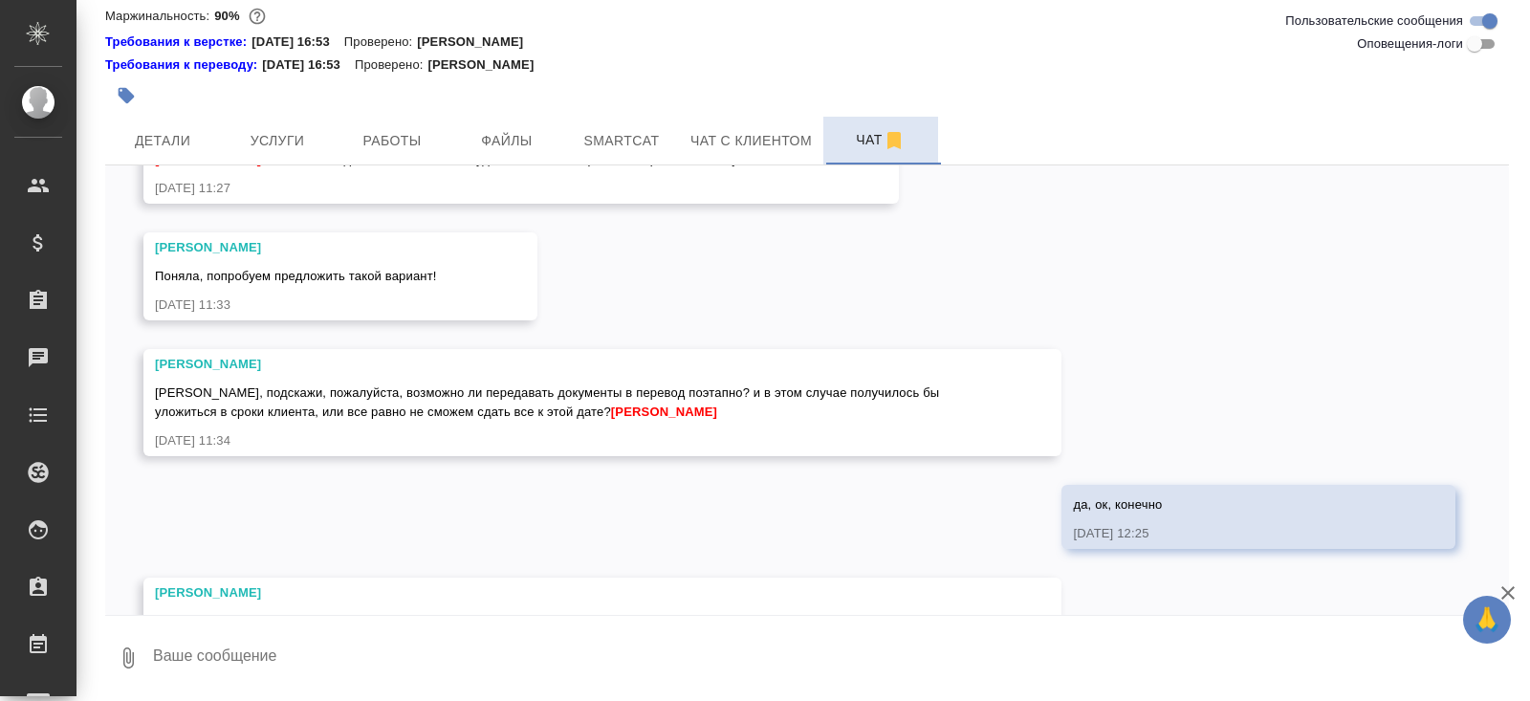
scroll to position [6007, 0]
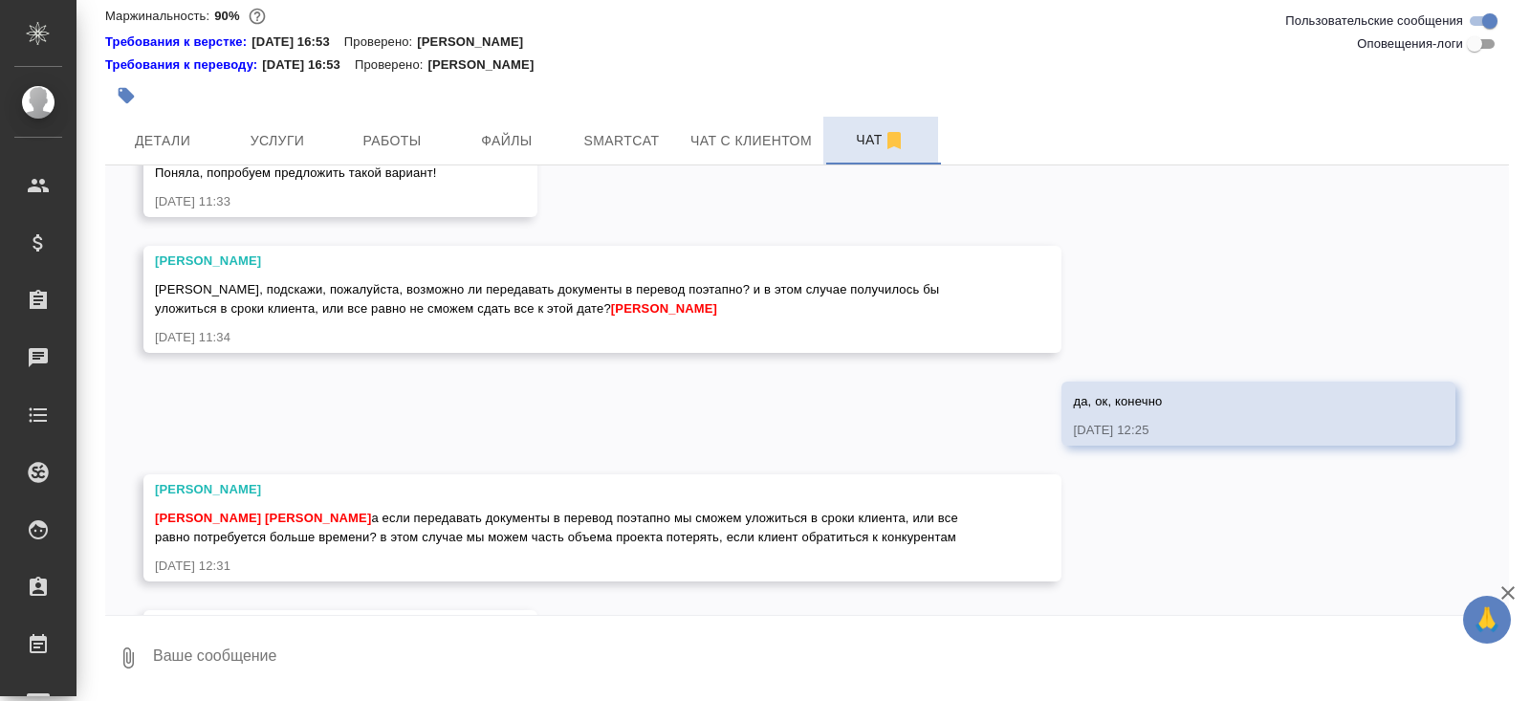
click at [337, 670] on textarea at bounding box center [830, 657] width 1358 height 65
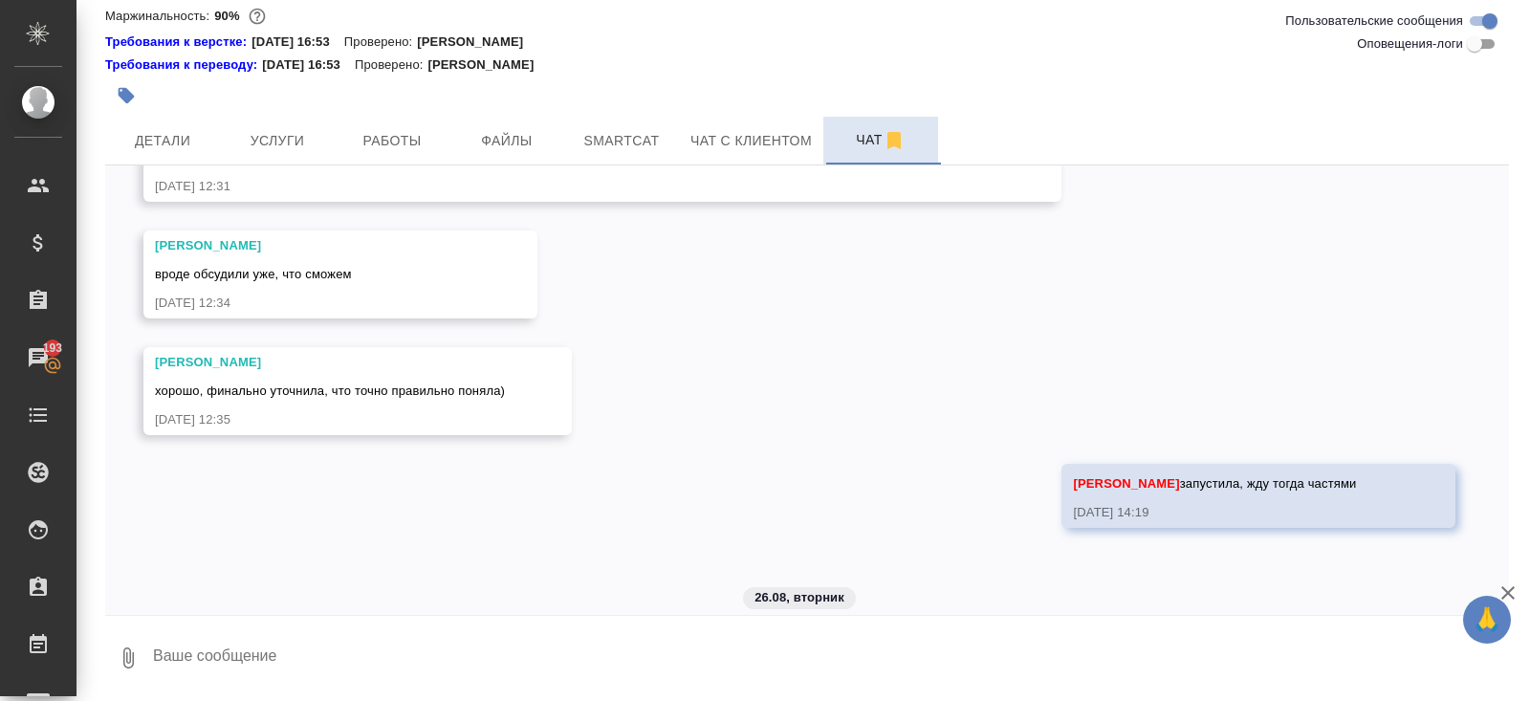
scroll to position [6793, 0]
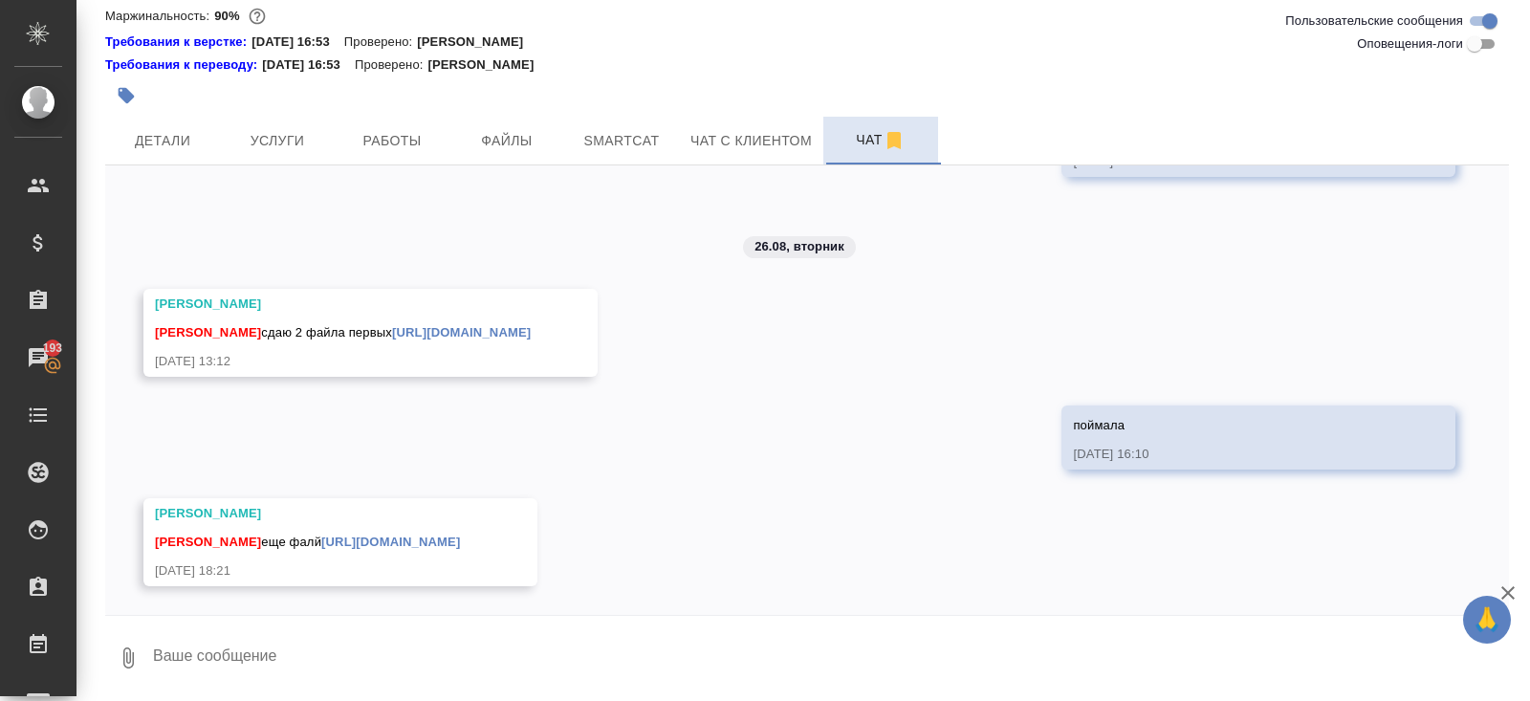
click at [422, 325] on link "https://drive.awatera.com/apps/files/files/10204770?dir=/Shares/SCT/Orders/C3_S…" at bounding box center [461, 332] width 139 height 14
click at [625, 136] on span "Smartcat" at bounding box center [622, 141] width 92 height 24
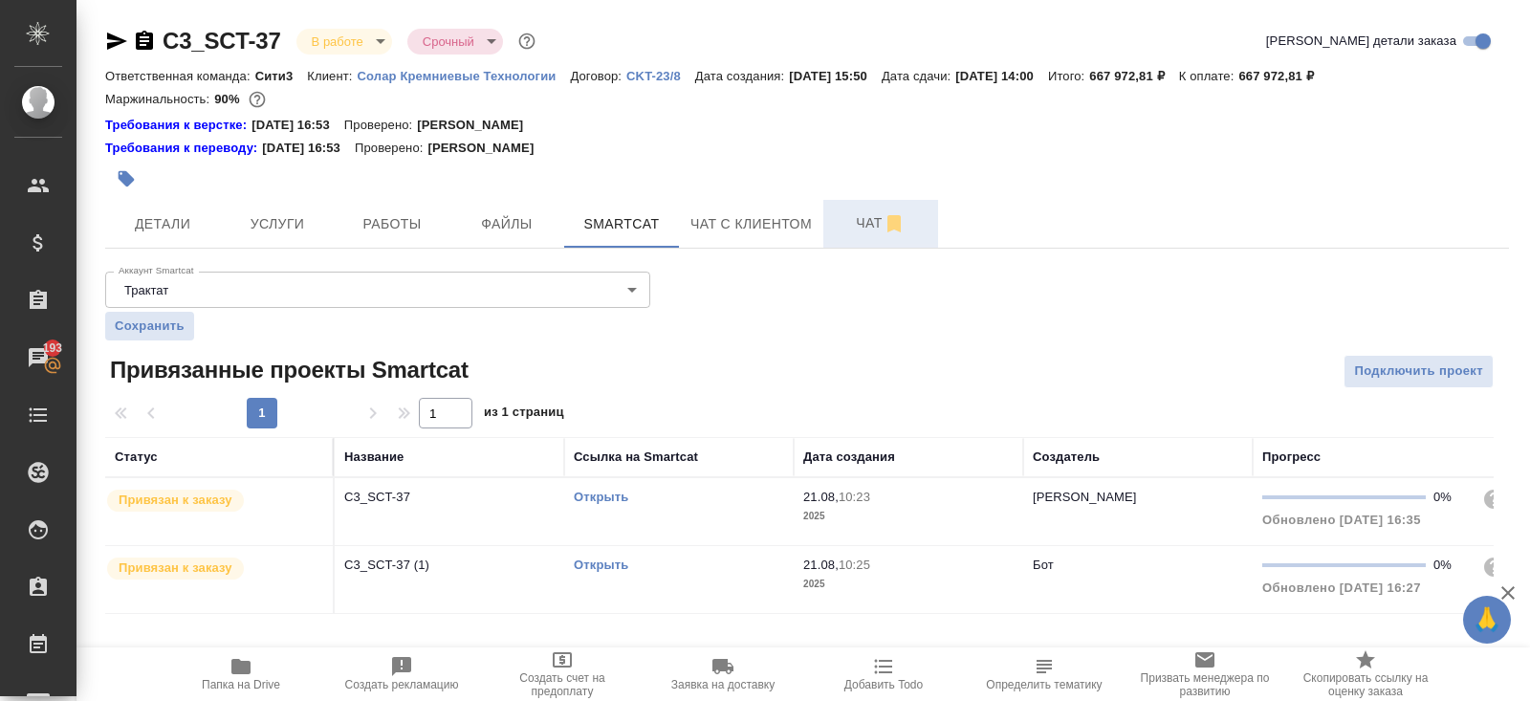
click at [599, 500] on link "Открыть" at bounding box center [601, 497] width 54 height 14
click at [581, 562] on link "Открыть" at bounding box center [601, 564] width 54 height 14
click at [421, 217] on span "Работы" at bounding box center [392, 224] width 92 height 24
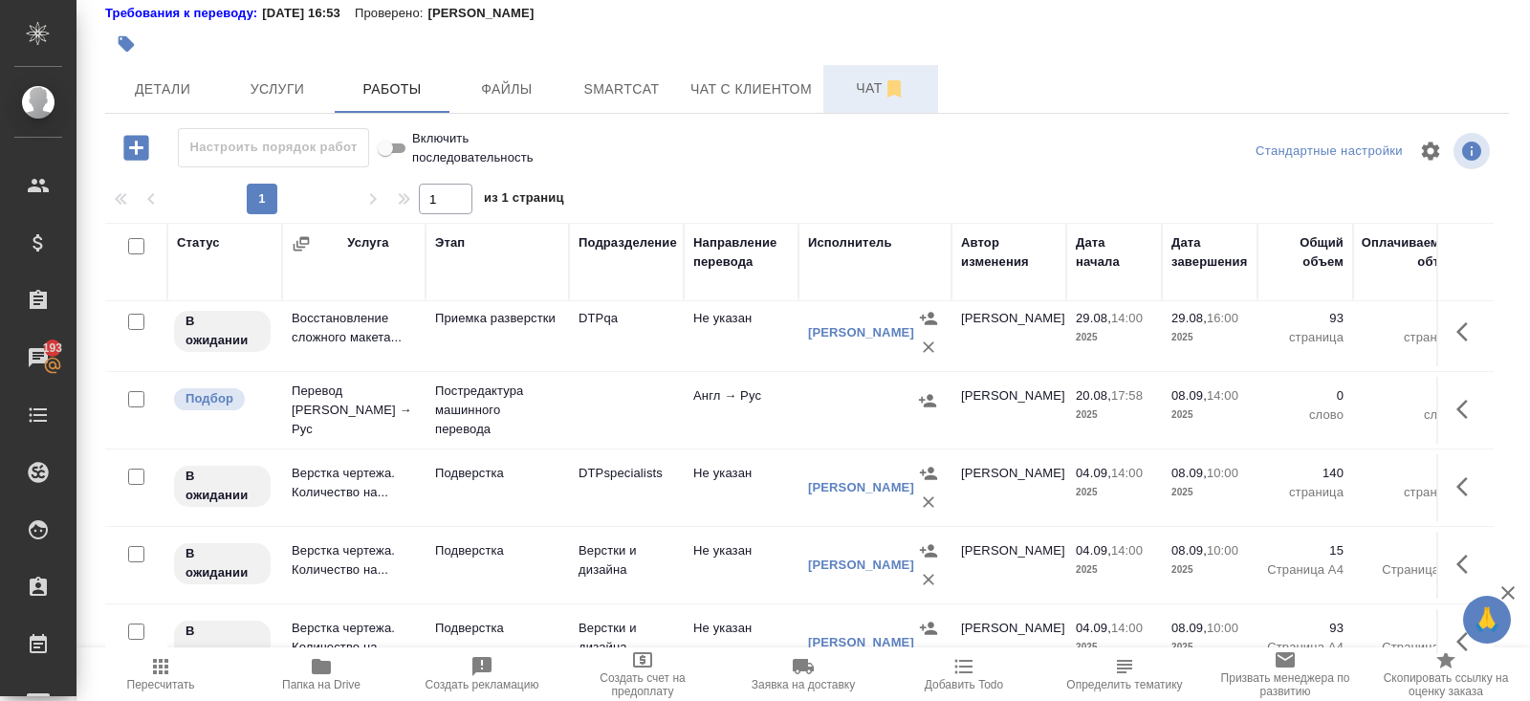
scroll to position [590, 0]
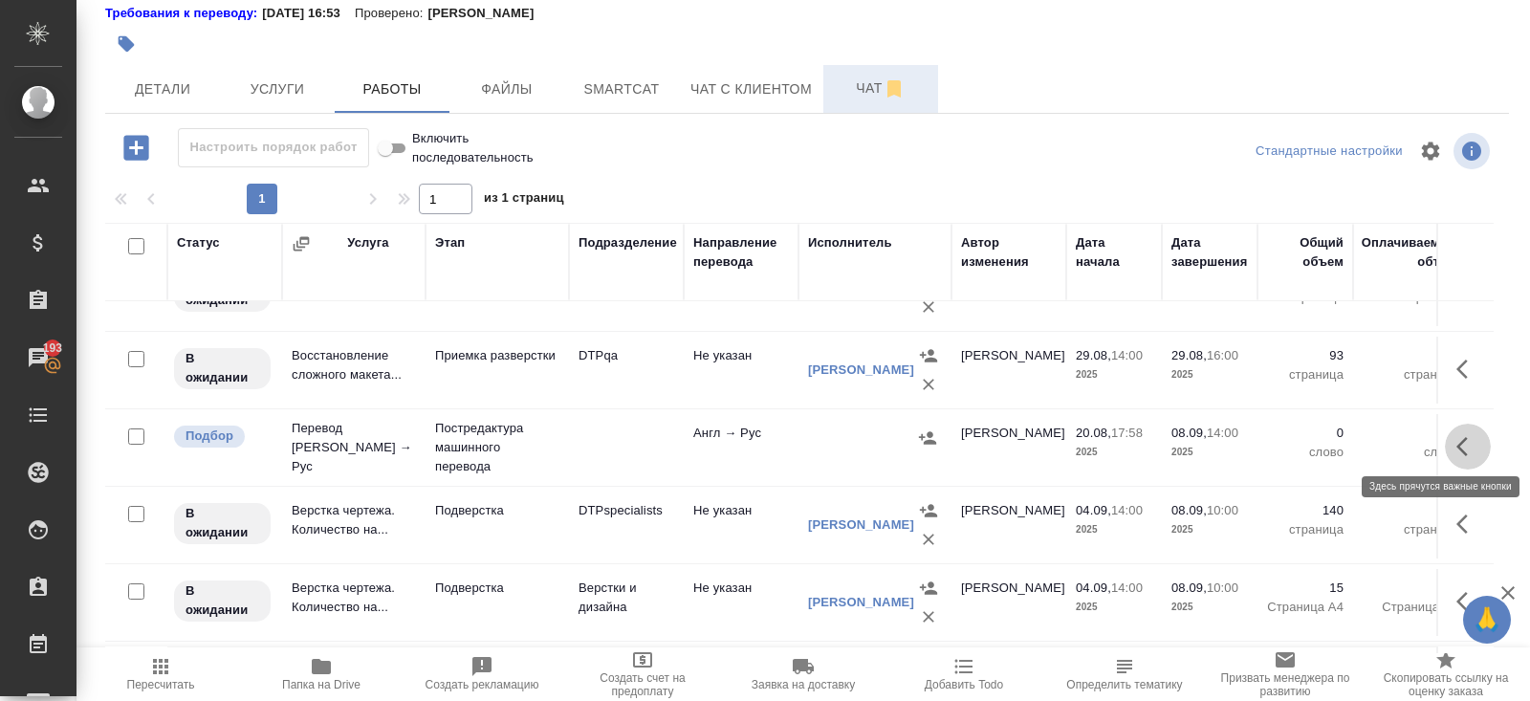
click at [1456, 441] on icon "button" at bounding box center [1467, 446] width 23 height 23
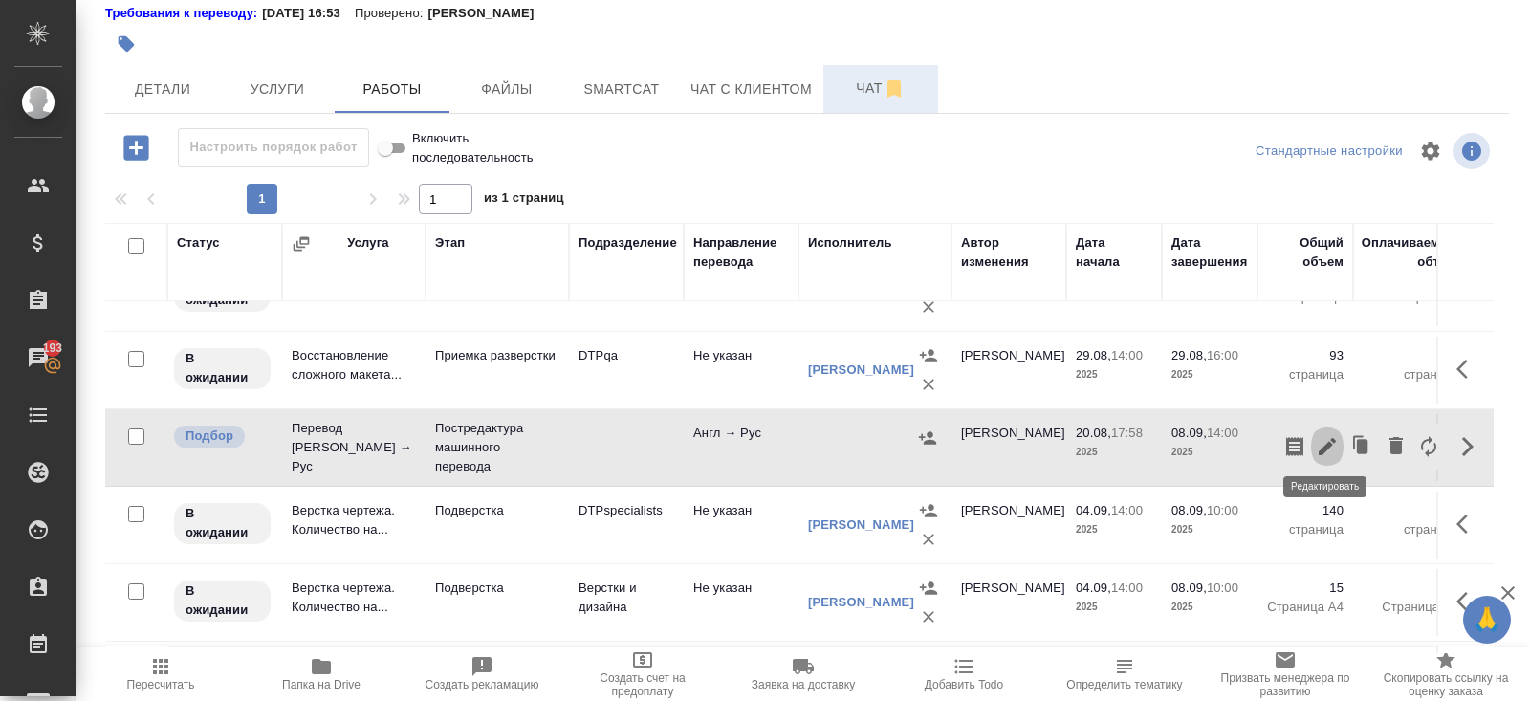
click at [1313, 445] on button "button" at bounding box center [1327, 447] width 33 height 46
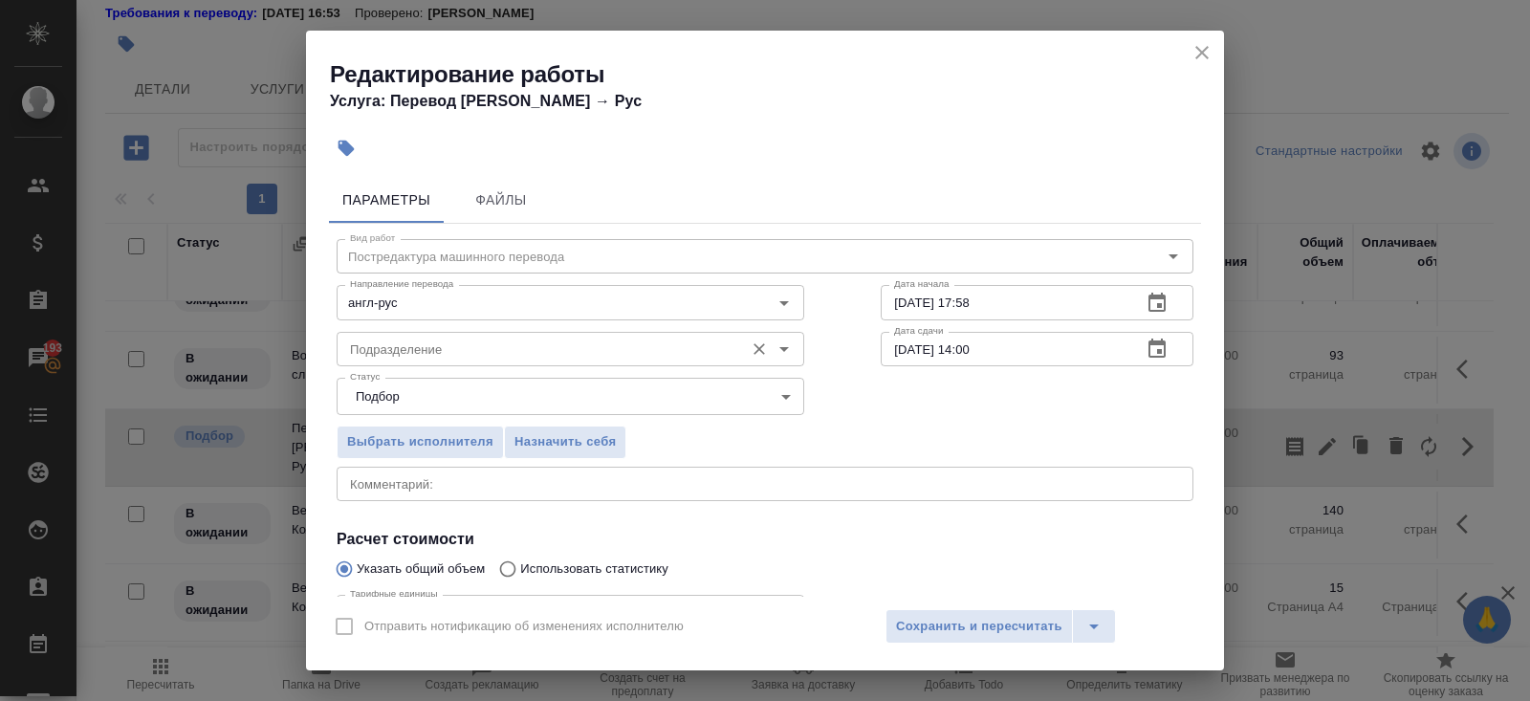
click at [502, 345] on input "Подразделение" at bounding box center [538, 349] width 392 height 23
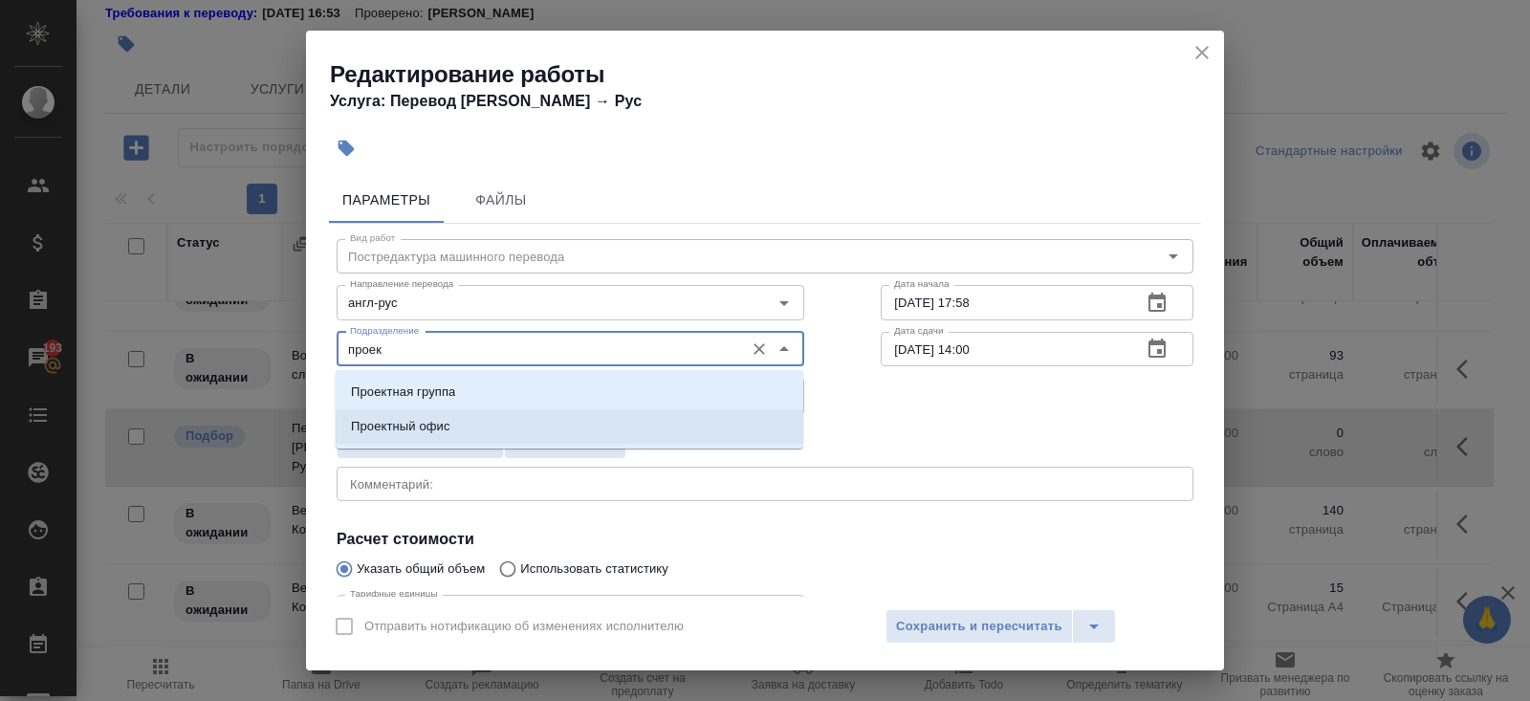
click at [425, 435] on li "Проектный офис" at bounding box center [570, 426] width 468 height 34
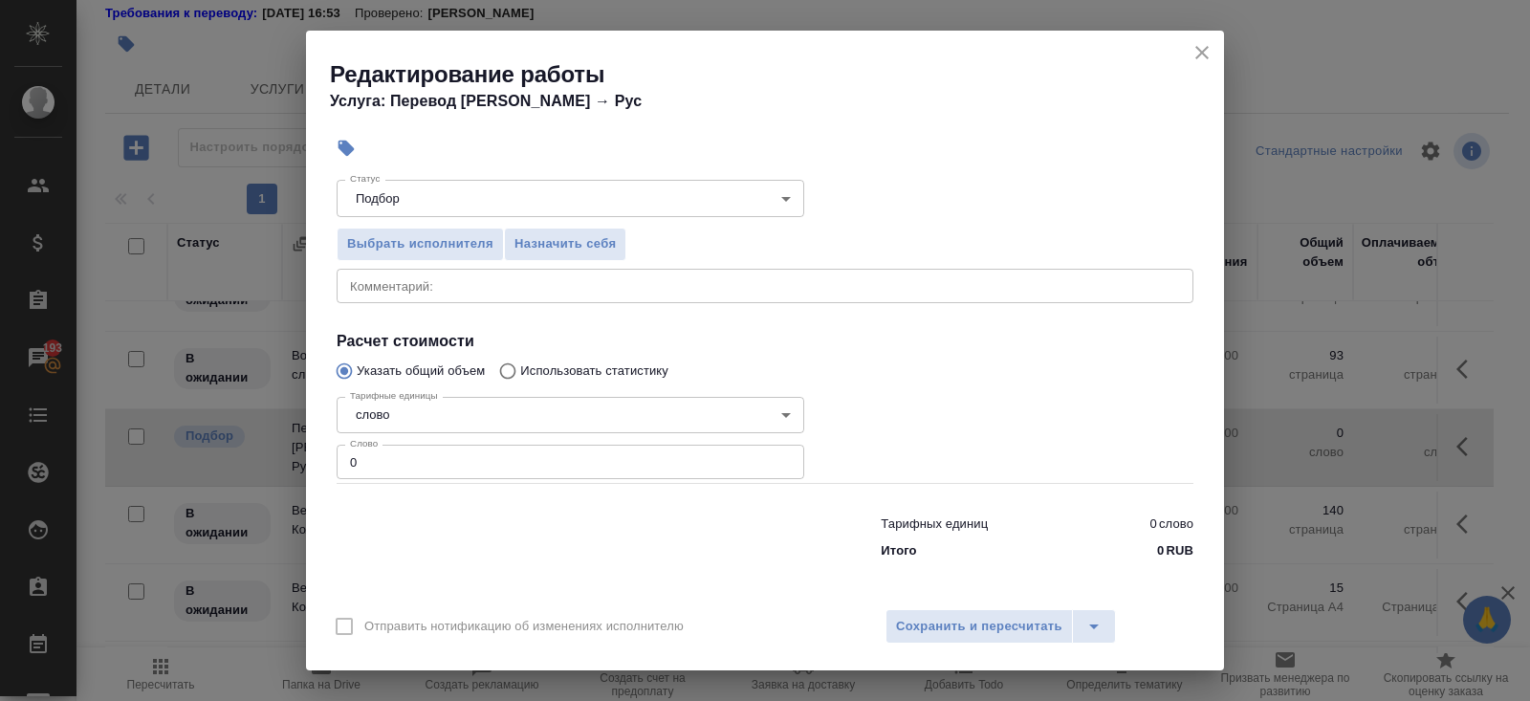
scroll to position [0, 0]
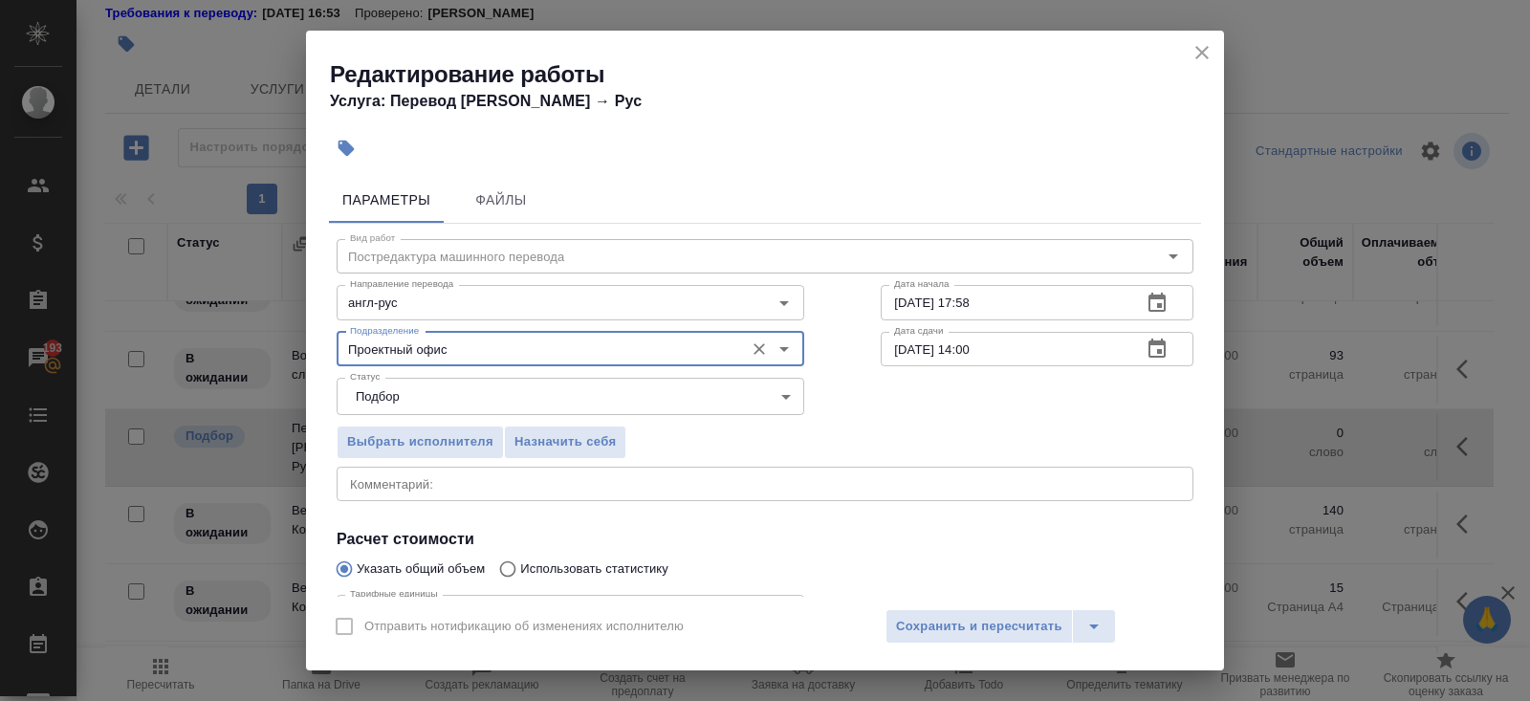
type input "Проектный офис"
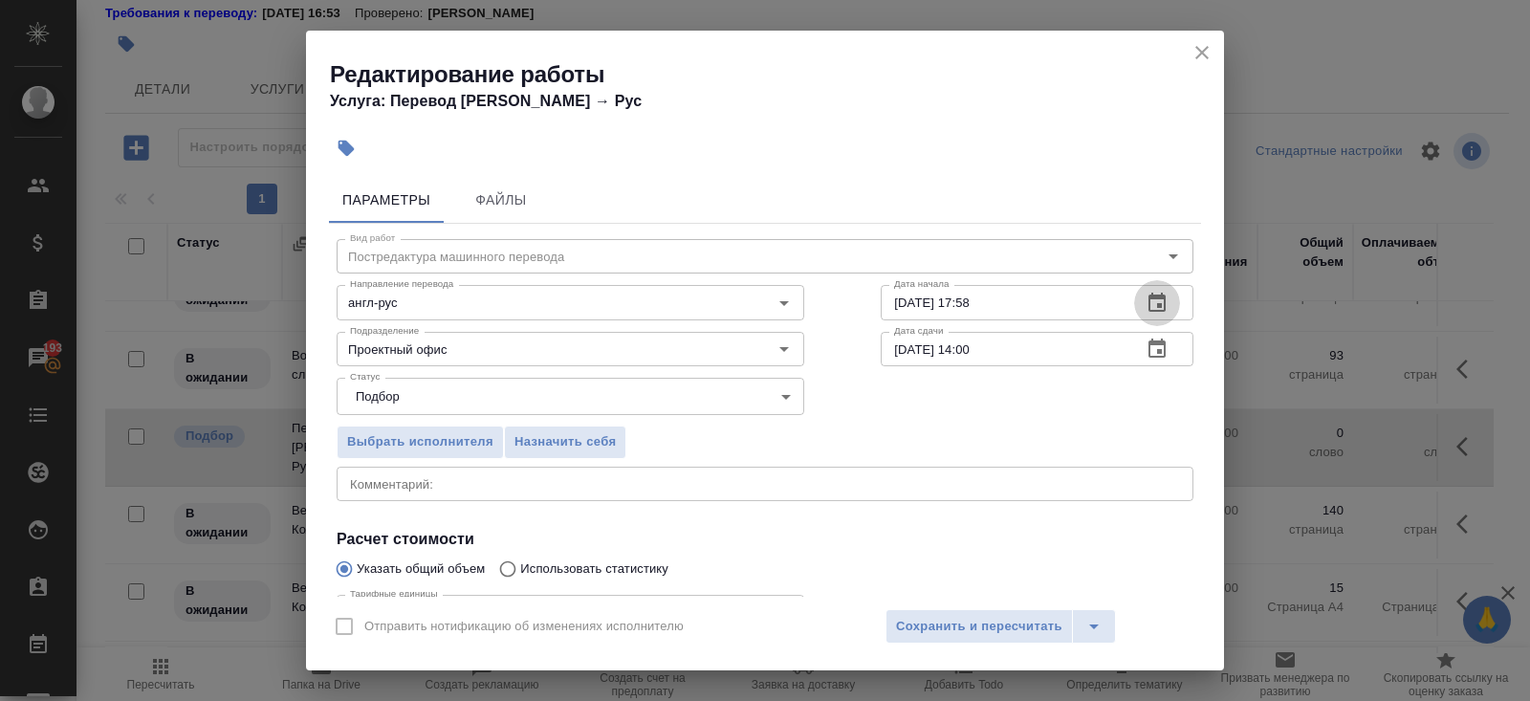
click at [1162, 308] on icon "button" at bounding box center [1156, 303] width 23 height 23
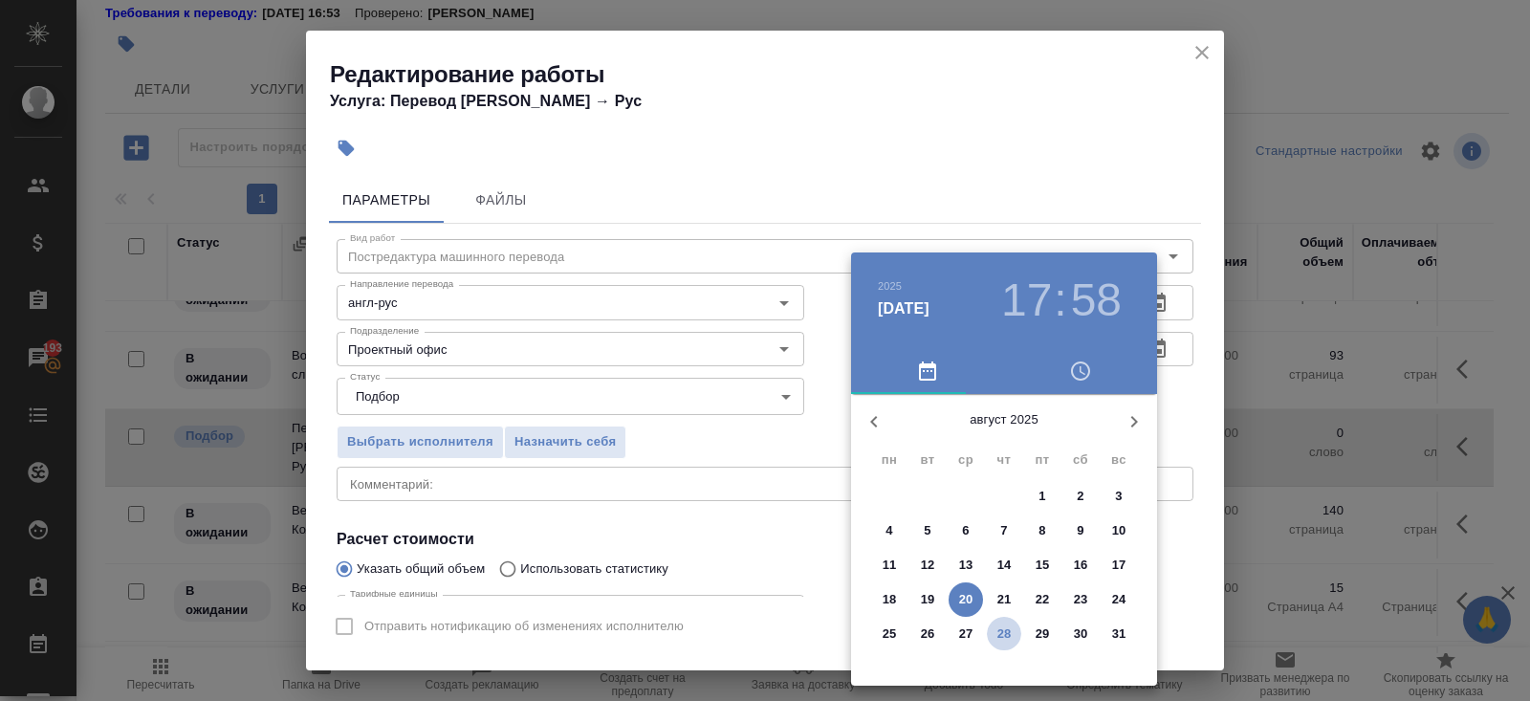
click at [1002, 638] on p "28" at bounding box center [1004, 633] width 14 height 19
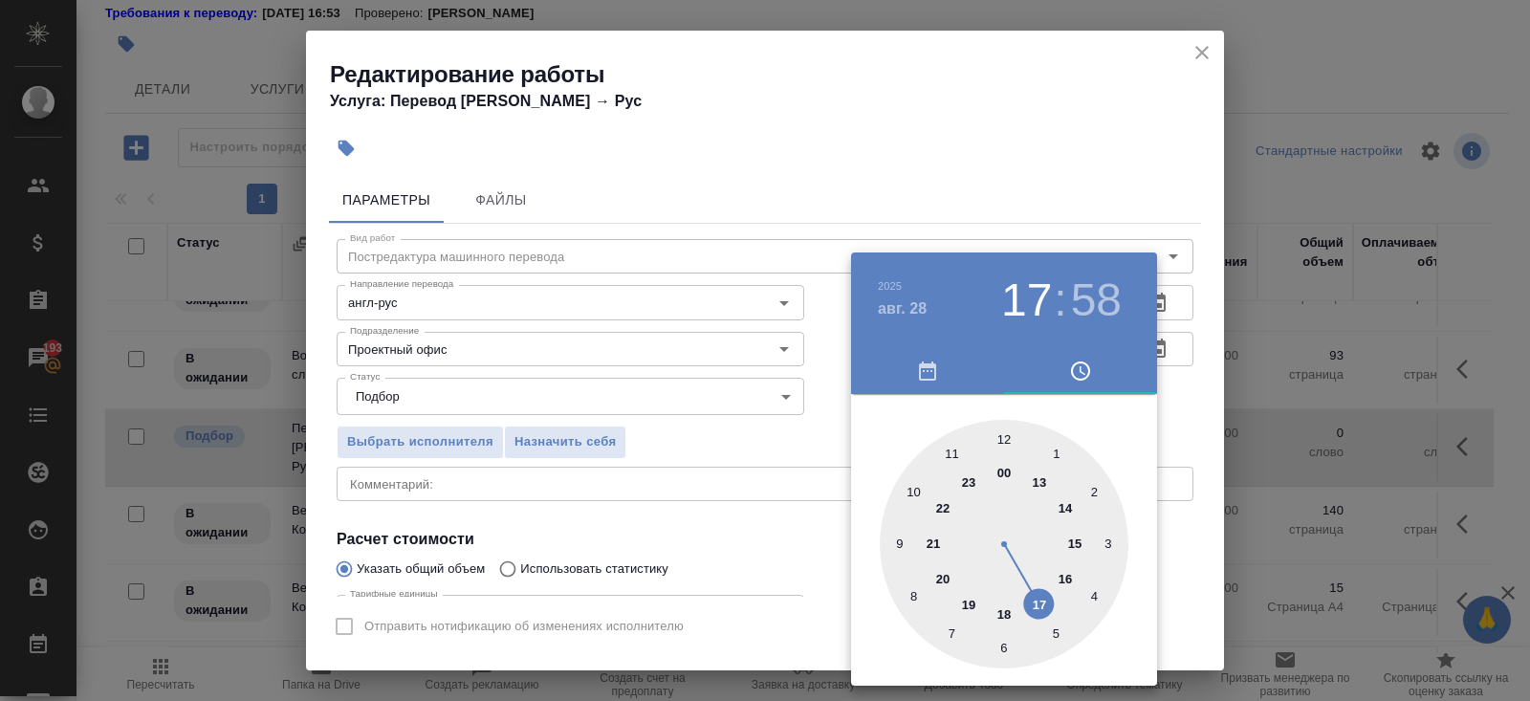
click at [913, 491] on div at bounding box center [1004, 544] width 249 height 249
type input "28.08.2025 10:30"
click at [1001, 645] on div at bounding box center [1004, 544] width 249 height 249
click at [1187, 404] on div at bounding box center [765, 350] width 1530 height 701
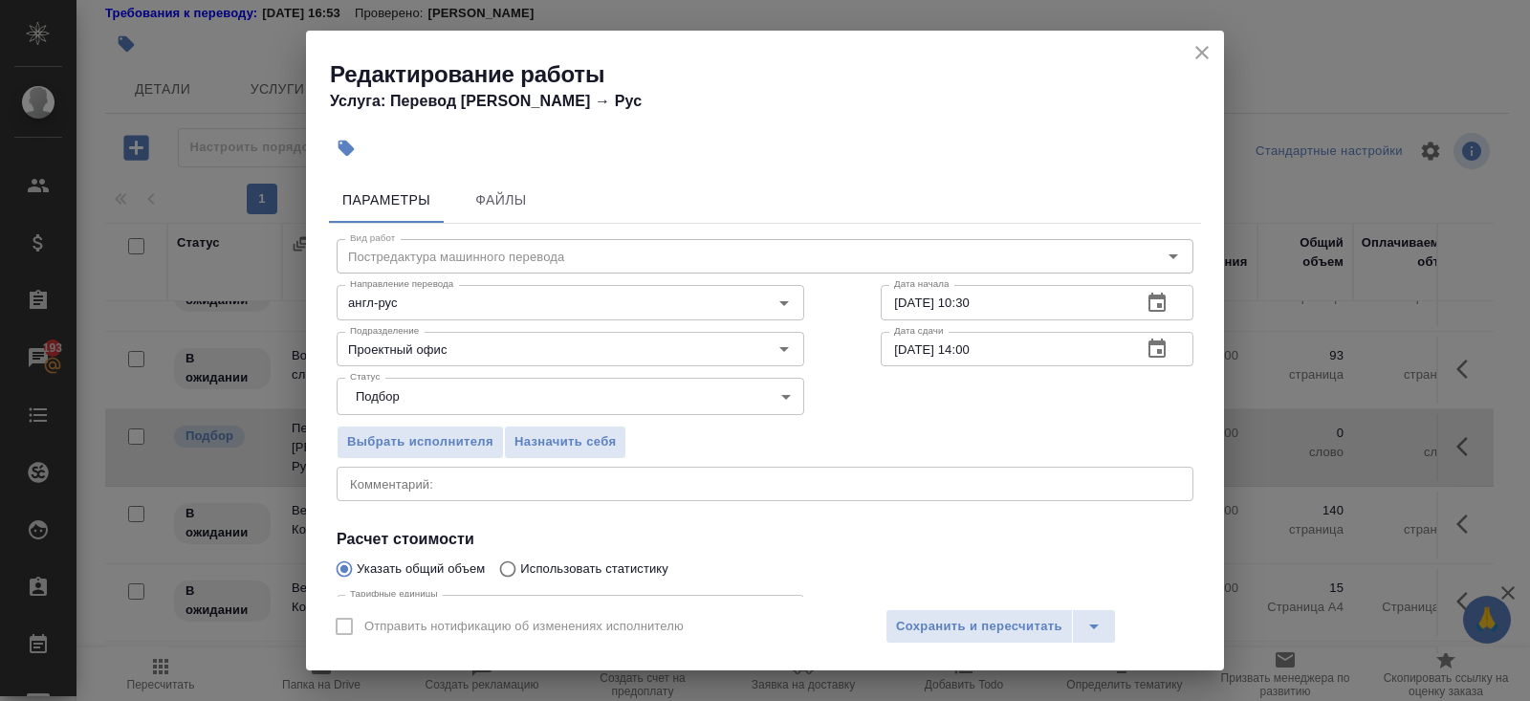
click at [1154, 344] on icon "button" at bounding box center [1156, 347] width 17 height 19
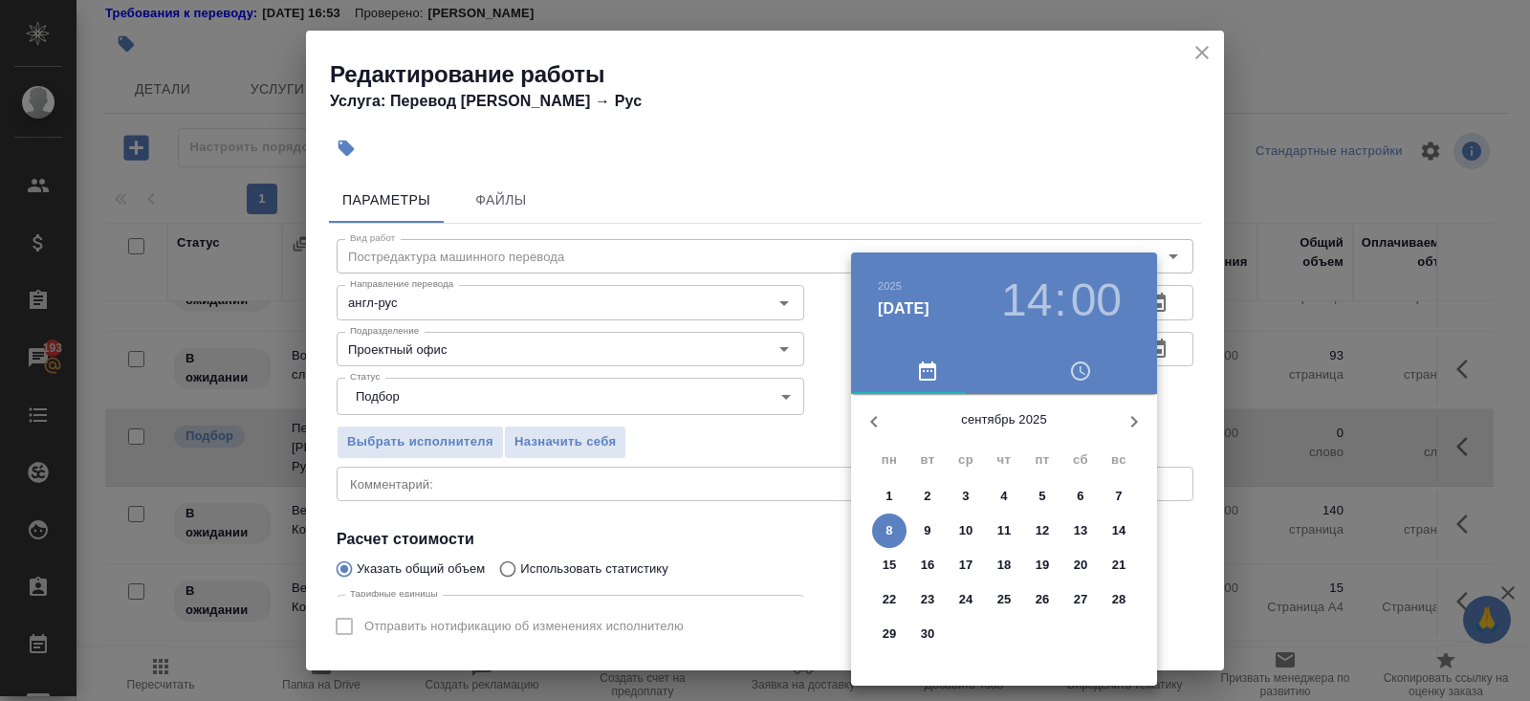
click at [878, 420] on icon "button" at bounding box center [873, 421] width 23 height 23
click at [1008, 631] on p "28" at bounding box center [1004, 633] width 14 height 19
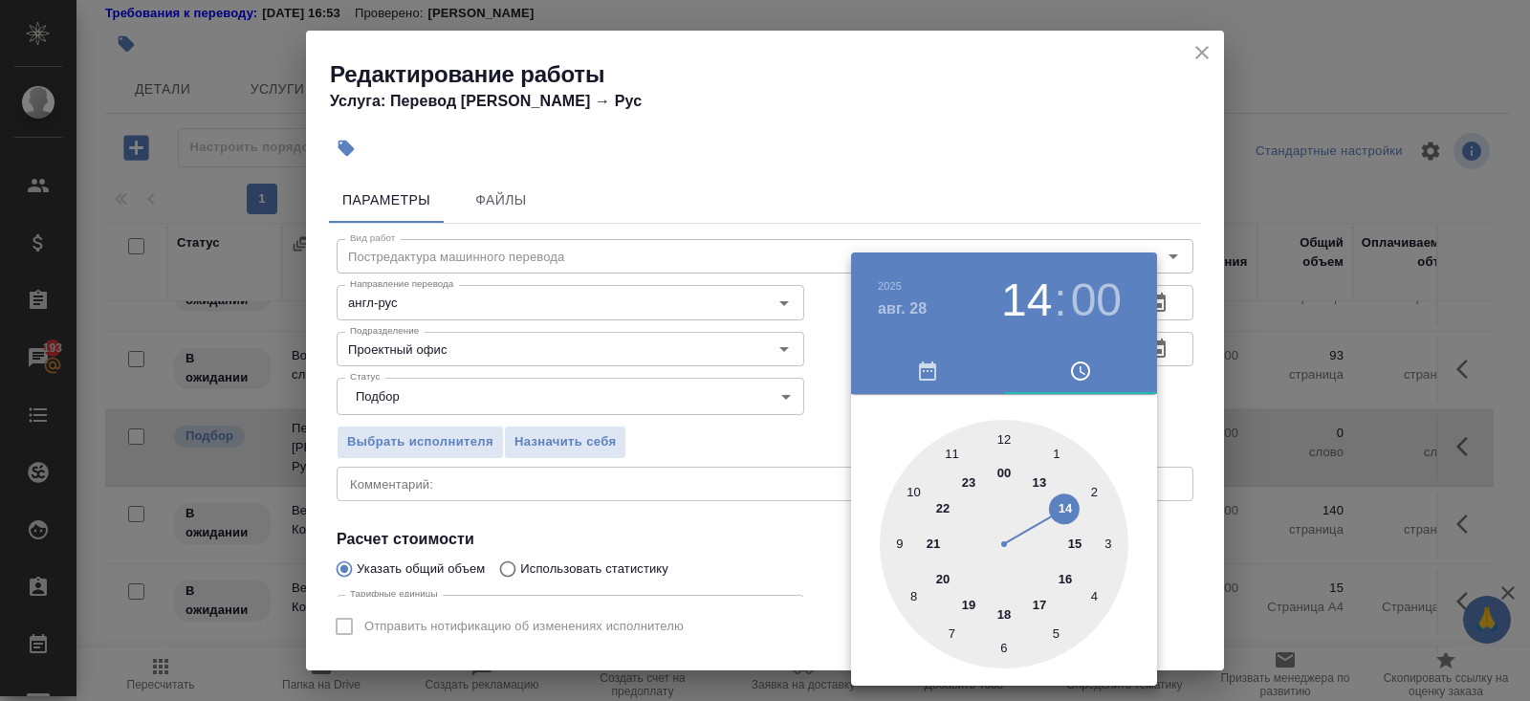
click at [1041, 602] on div at bounding box center [1004, 544] width 249 height 249
type input "28.08.2025 17:00"
click at [754, 475] on div at bounding box center [765, 350] width 1530 height 701
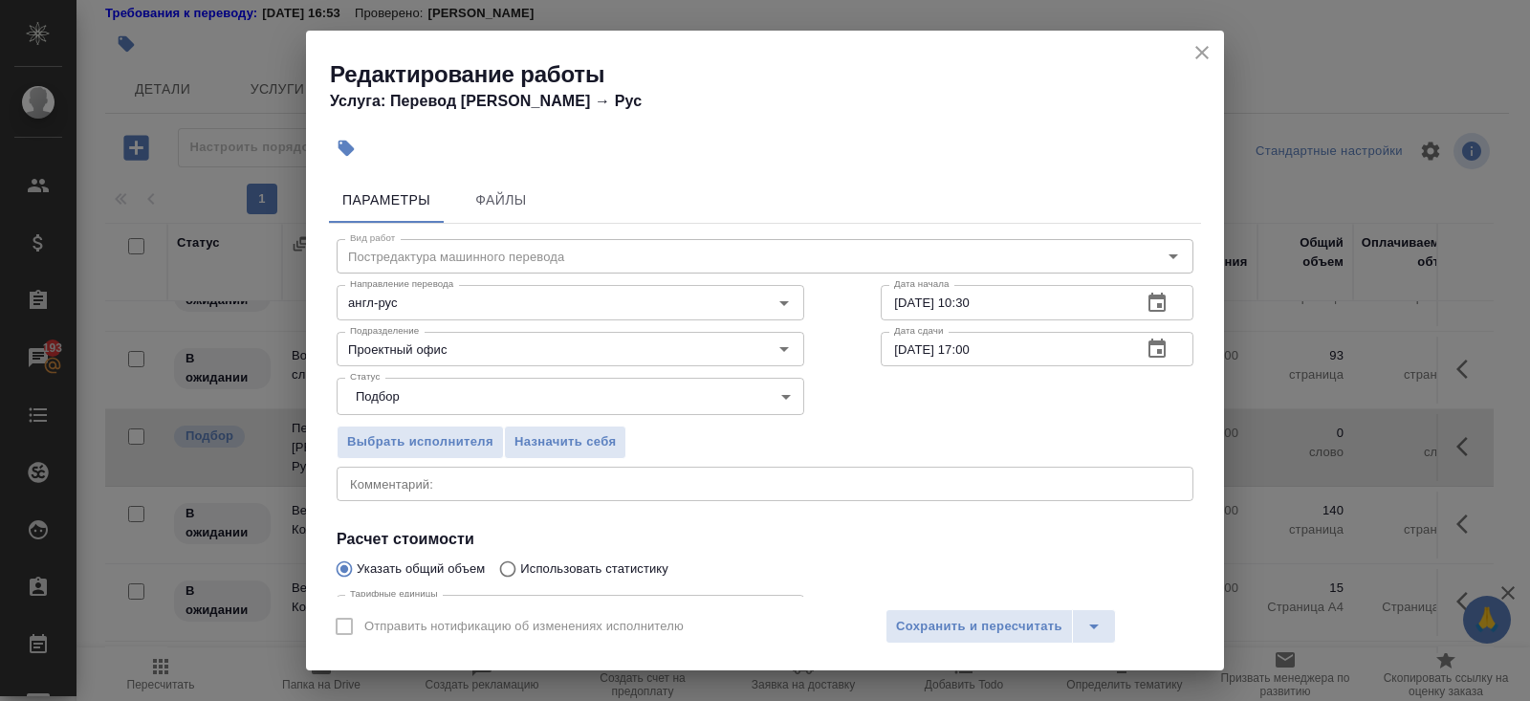
scroll to position [198, 0]
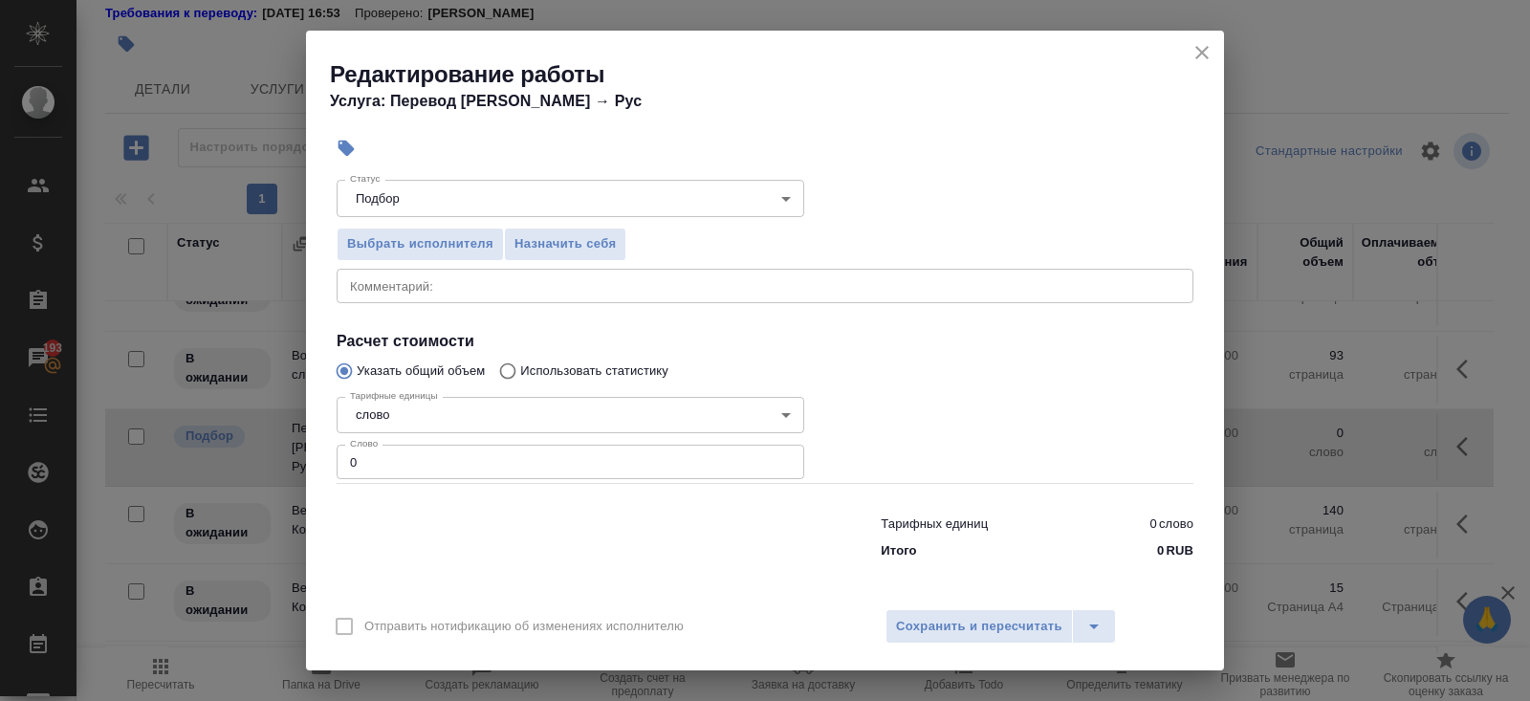
click at [405, 468] on input "0" at bounding box center [571, 462] width 468 height 34
type input "884"
click at [1027, 623] on span "Сохранить и пересчитать" at bounding box center [979, 627] width 166 height 22
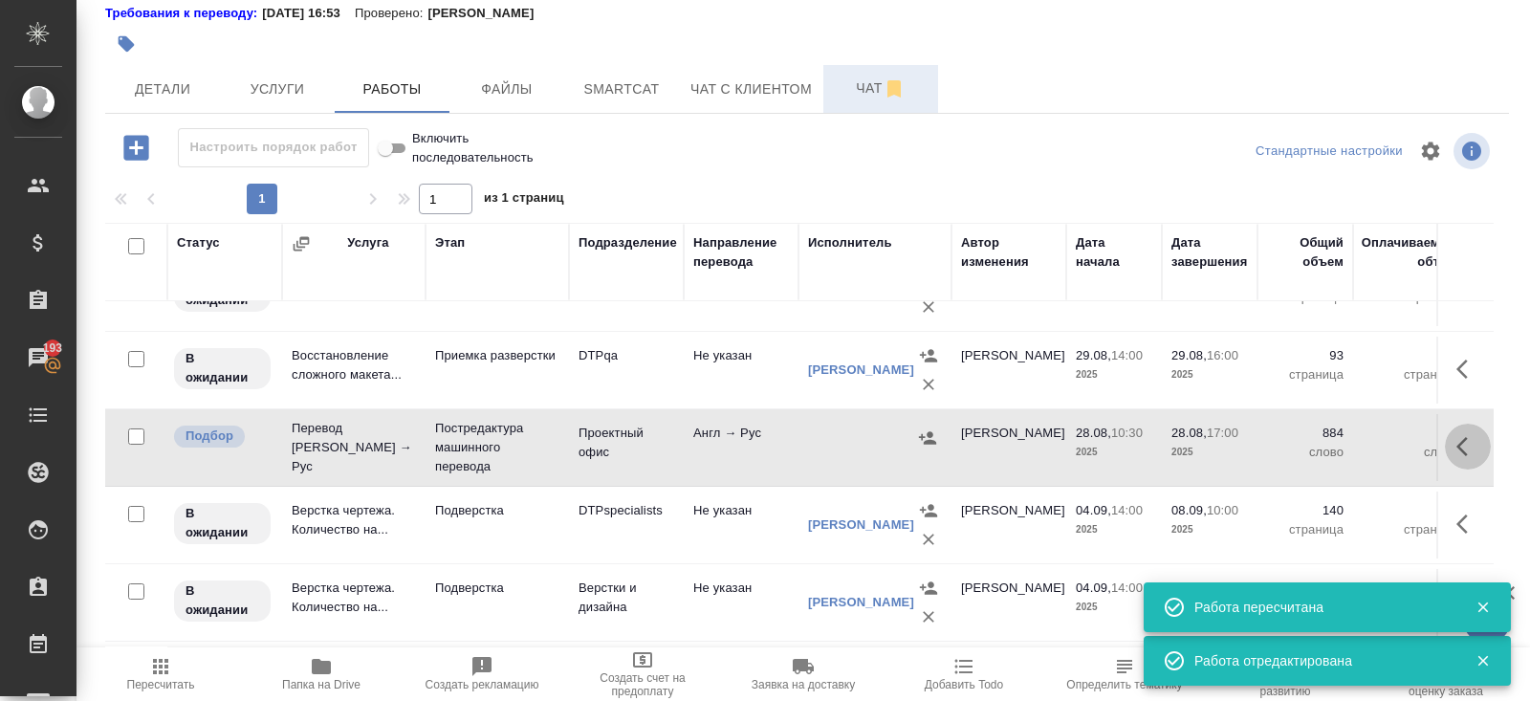
click at [1452, 447] on button "button" at bounding box center [1468, 447] width 46 height 46
click at [1358, 446] on icon "button" at bounding box center [1362, 446] width 11 height 14
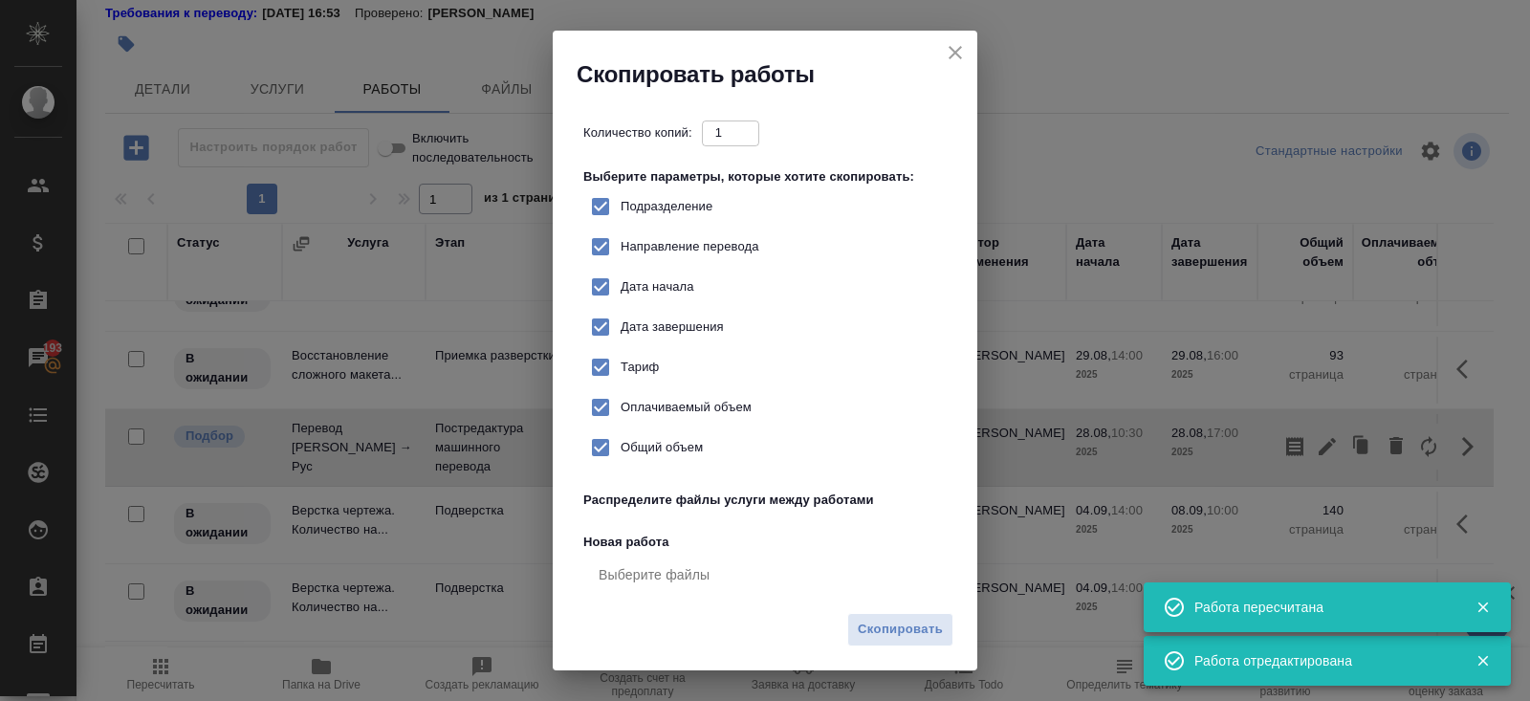
checkbox input "true"
click at [926, 620] on span "Скопировать" at bounding box center [900, 630] width 85 height 22
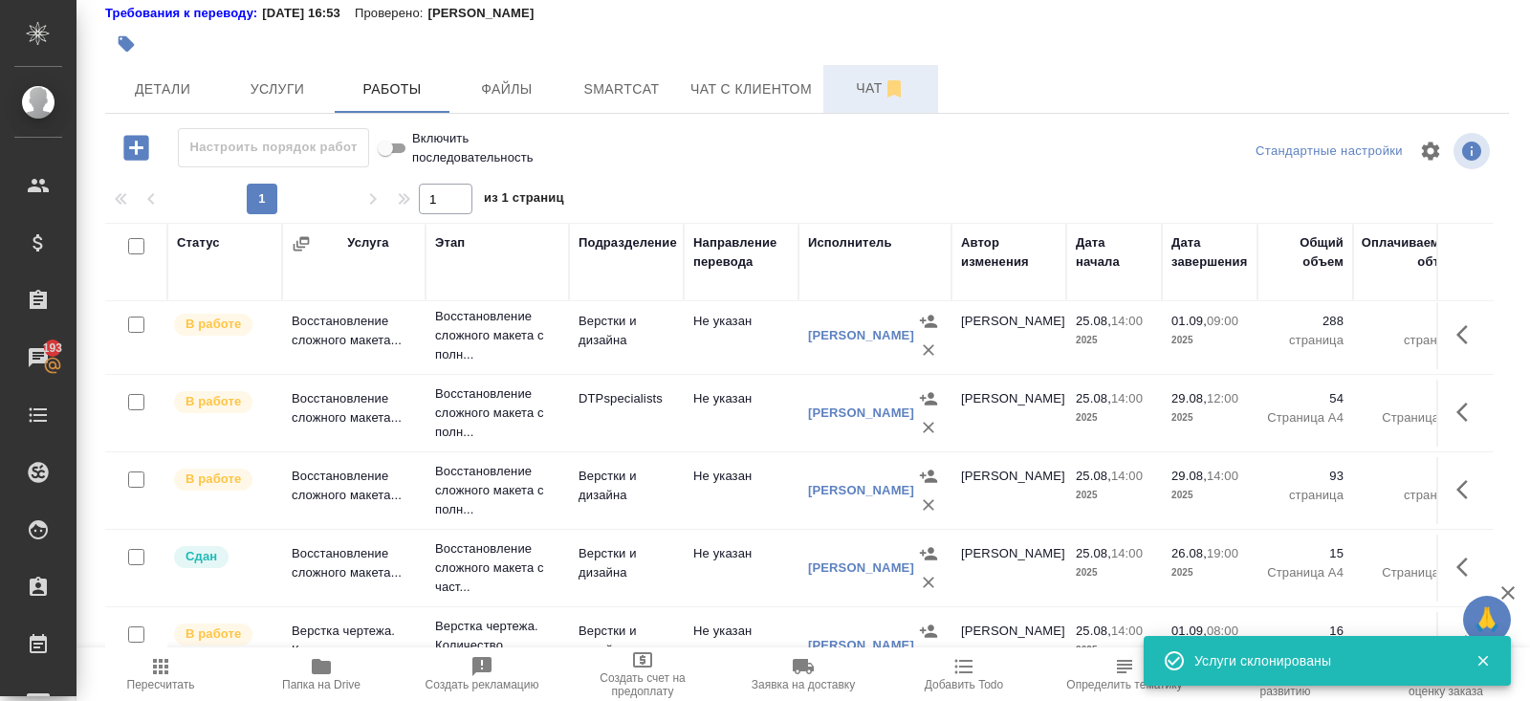
scroll to position [0, 0]
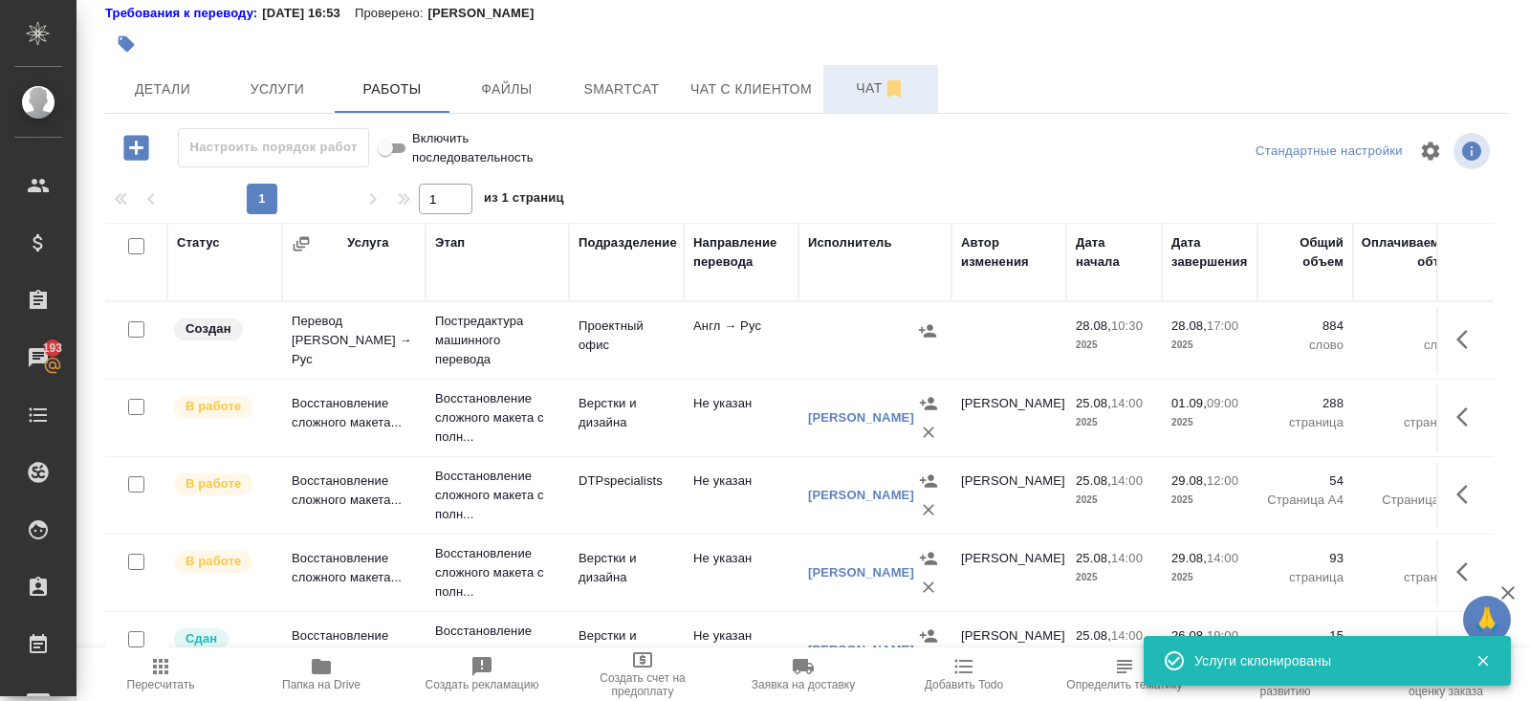
click at [1461, 332] on icon "button" at bounding box center [1467, 339] width 23 height 23
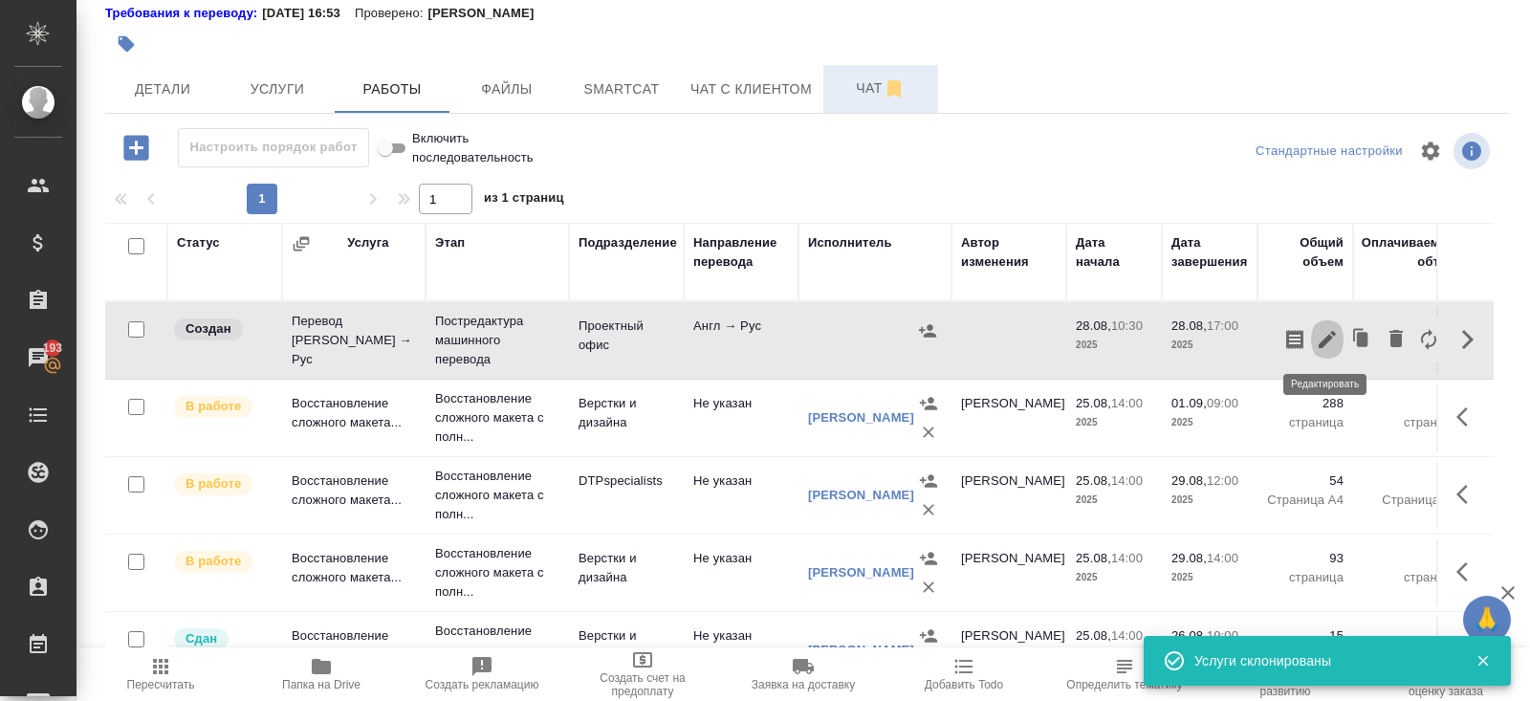
click at [1329, 341] on icon "button" at bounding box center [1327, 339] width 23 height 23
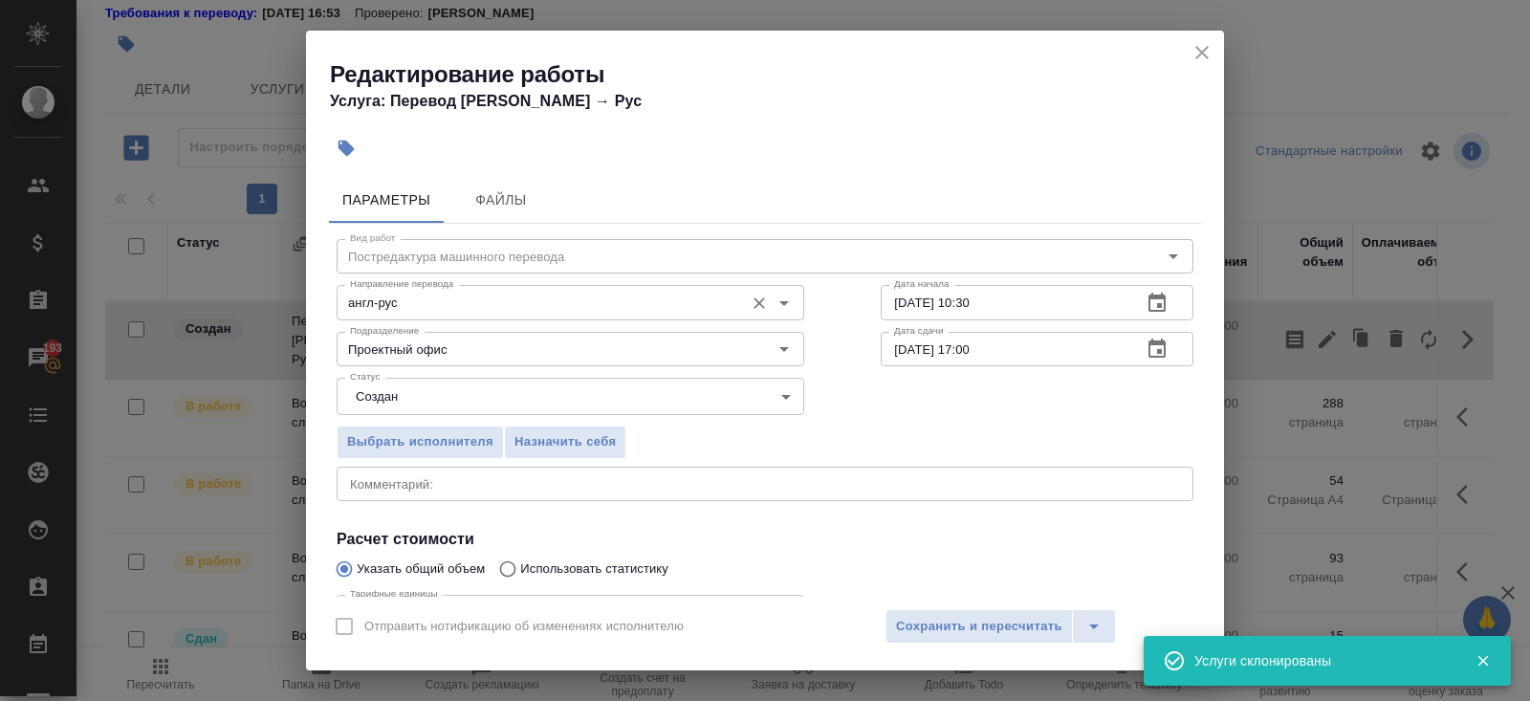
click at [446, 315] on div "англ-рус Направление перевода" at bounding box center [571, 302] width 468 height 34
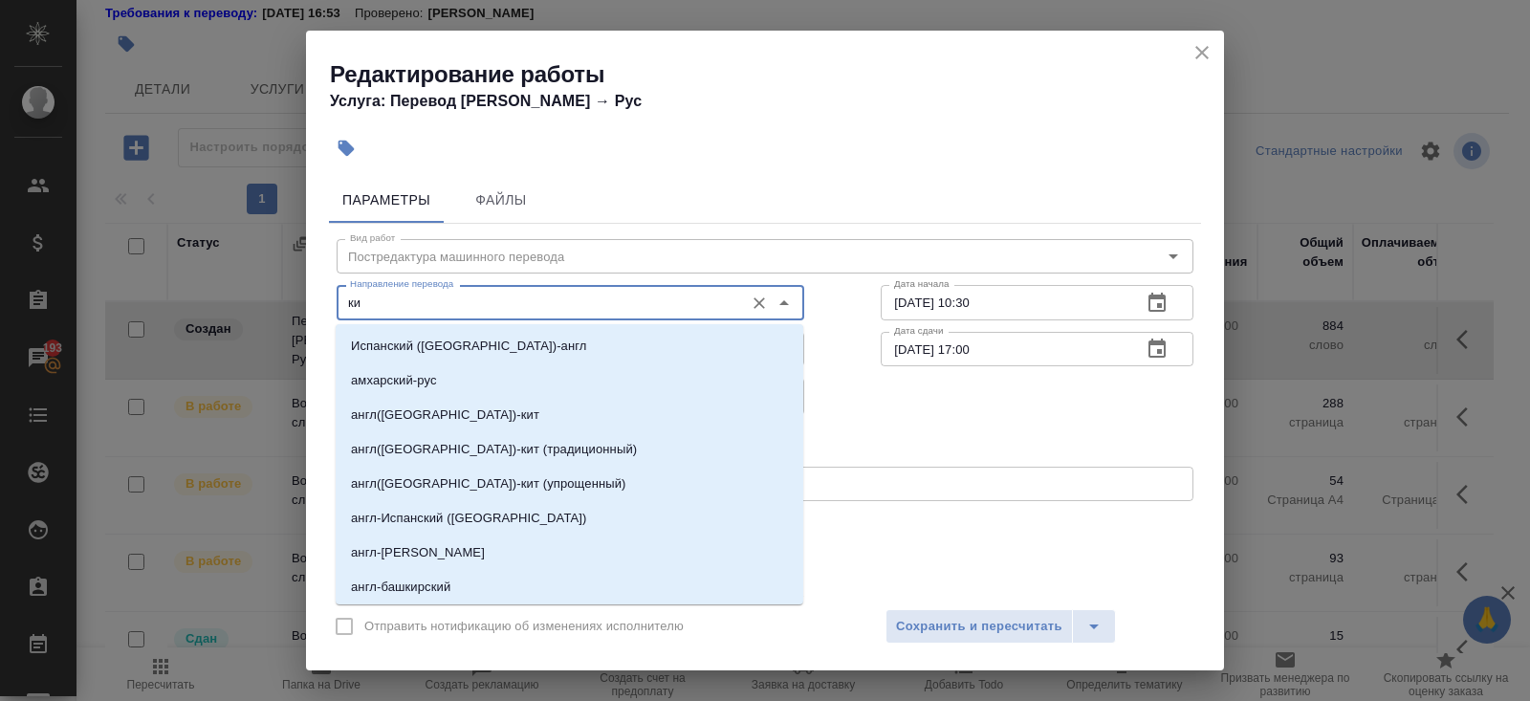
click at [446, 315] on div "ки Направление перевода" at bounding box center [571, 302] width 468 height 34
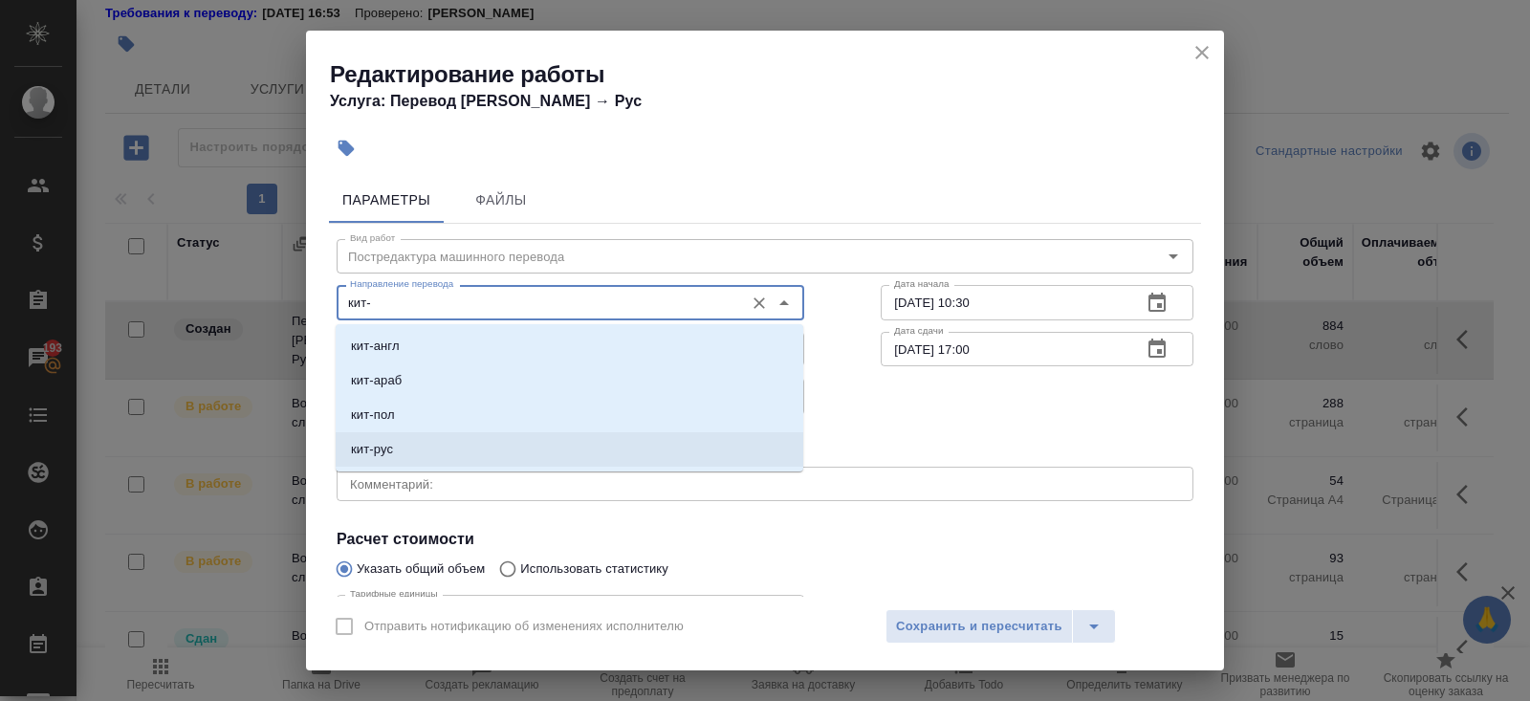
click at [383, 443] on p "кит-рус" at bounding box center [372, 449] width 42 height 19
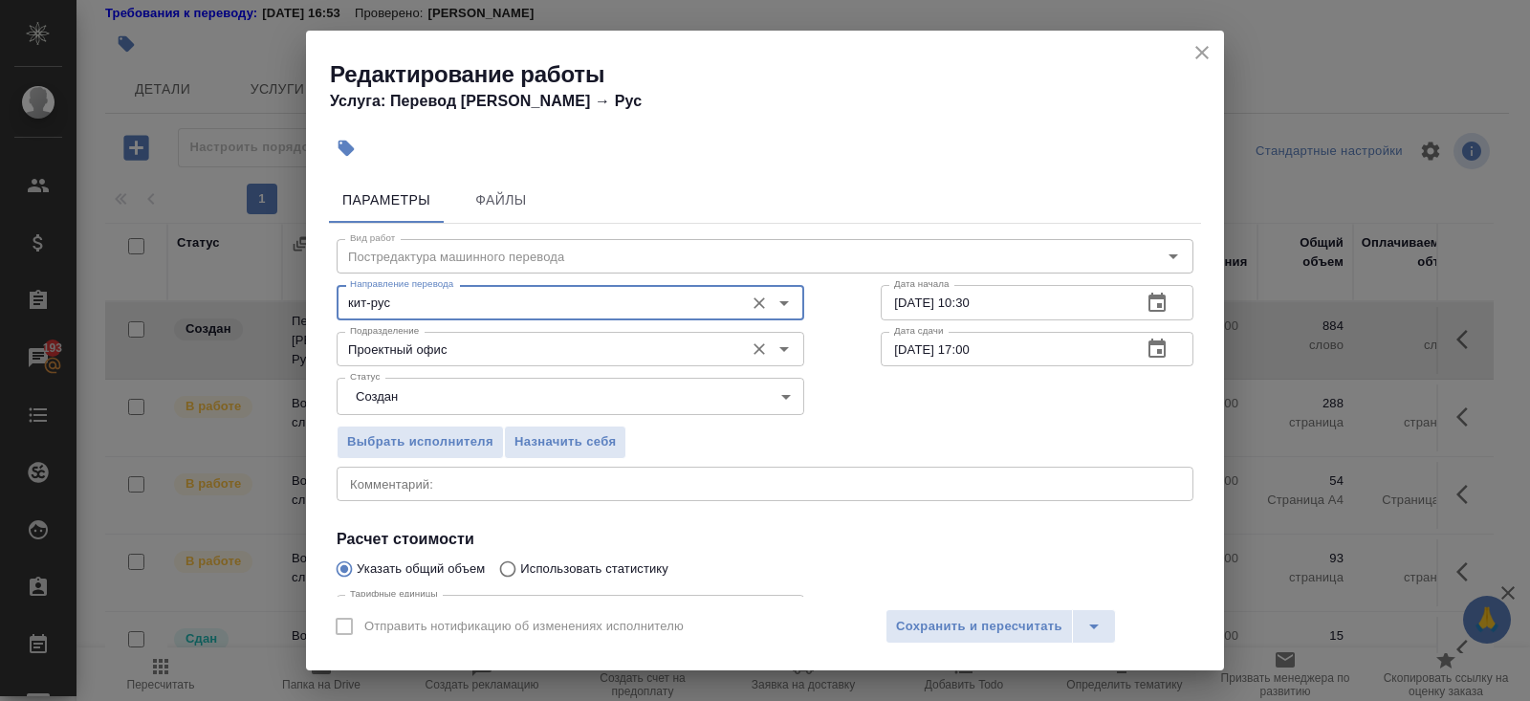
type input "кит-рус"
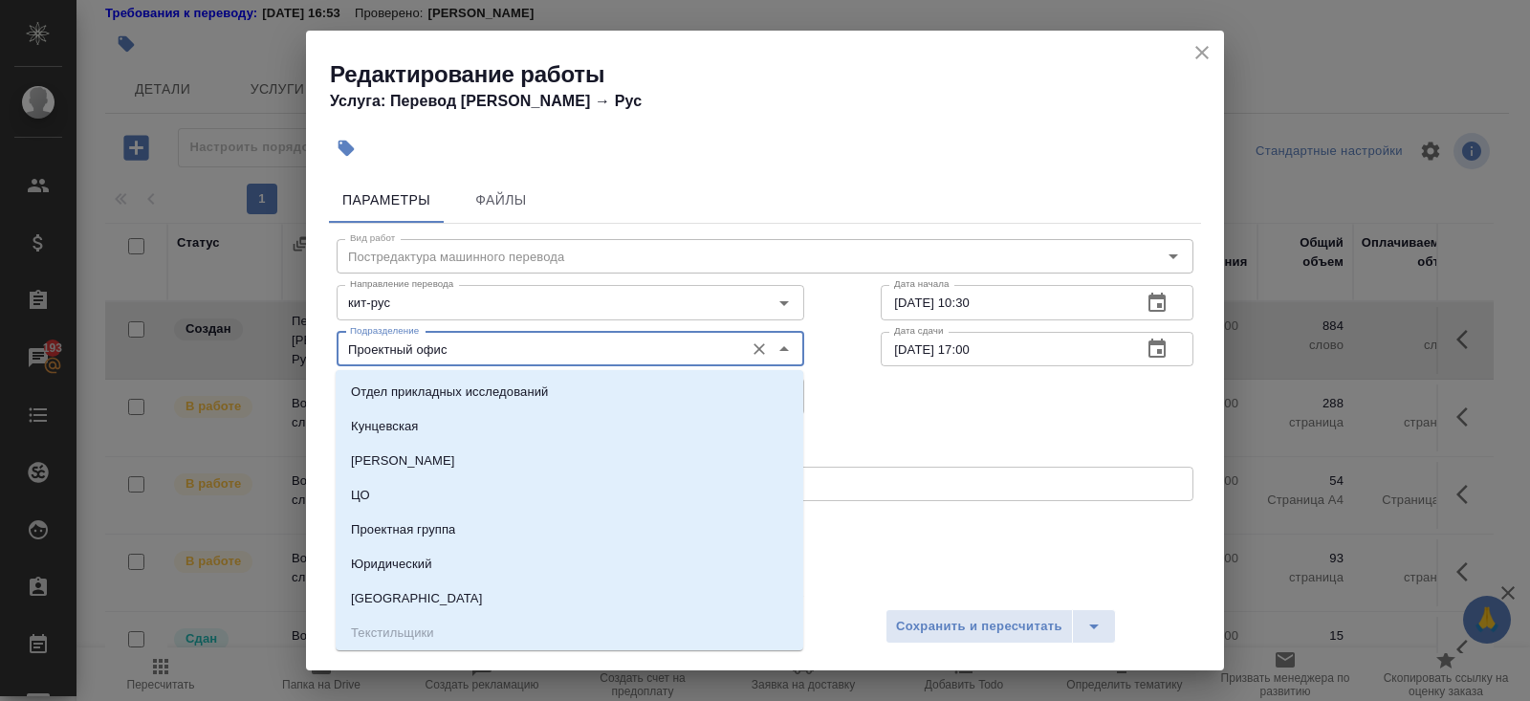
click at [383, 351] on input "Проектный офис" at bounding box center [538, 349] width 392 height 23
click at [298, 360] on div "Редактирование работы Услуга: Перевод Стандарт Англ → Рус Параметры Файлы Вид р…" at bounding box center [765, 350] width 1530 height 701
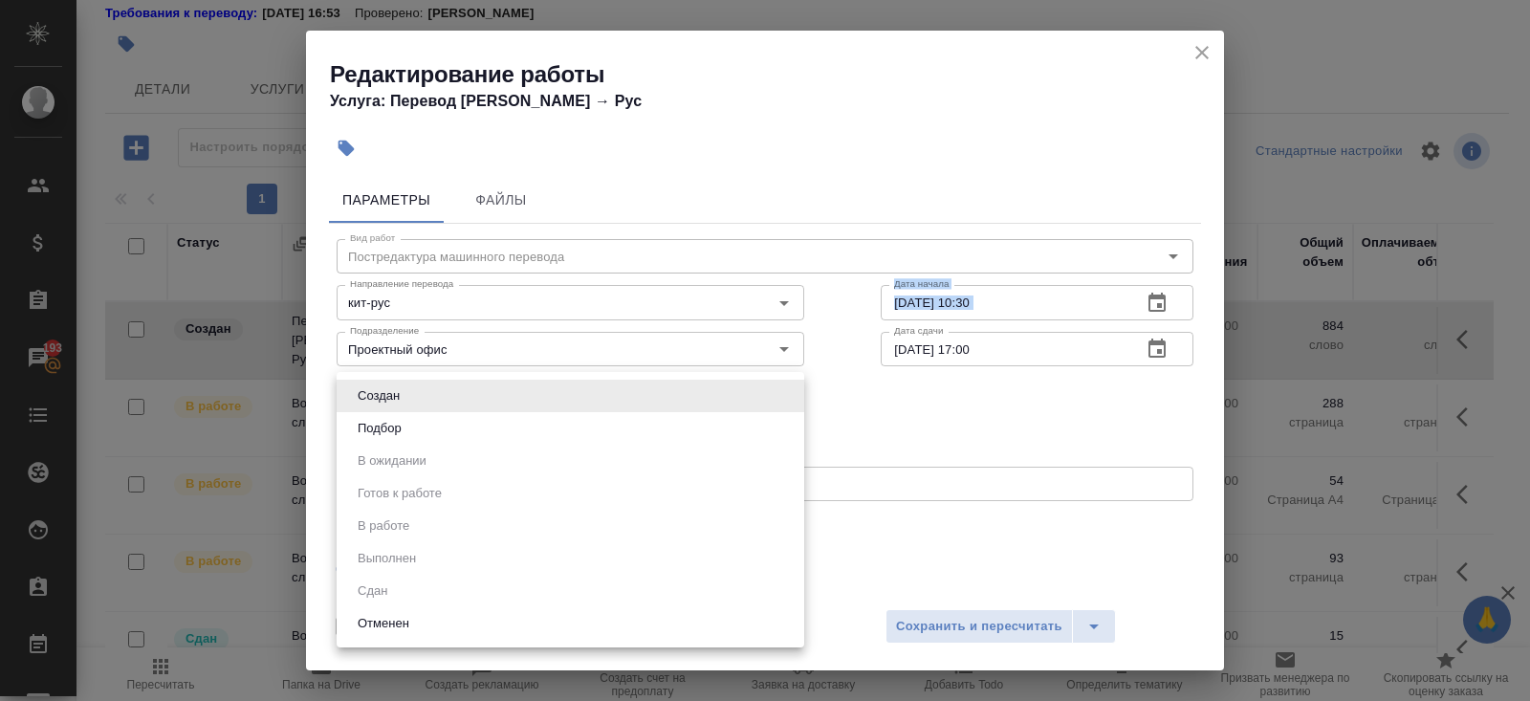
click at [349, 380] on body "🙏 .cls-1 fill:#fff; AWATERA Belyakova Yulia Клиенты Спецификации Заказы 193 Чат…" at bounding box center [765, 350] width 1530 height 701
click at [371, 430] on button "Подбор" at bounding box center [379, 428] width 55 height 21
type input "recruiting"
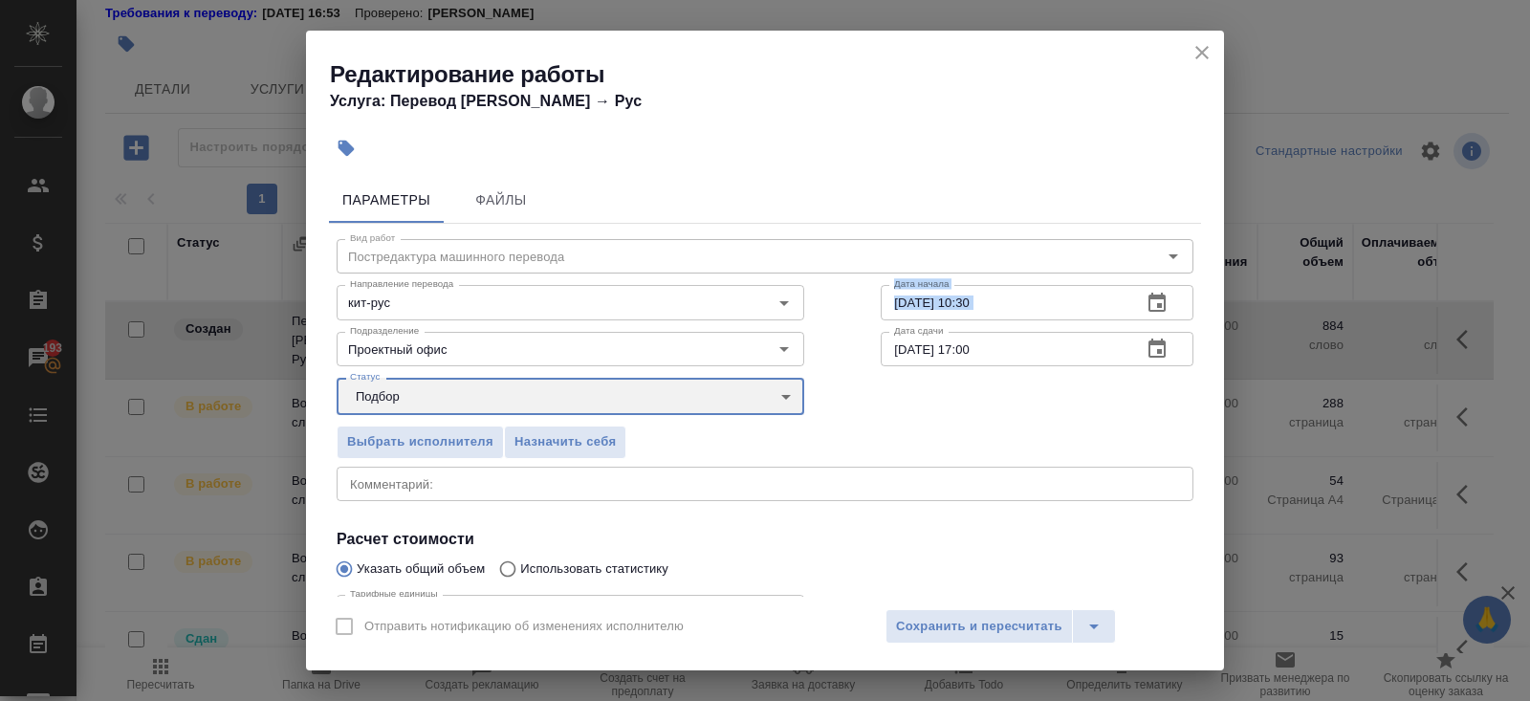
scroll to position [198, 0]
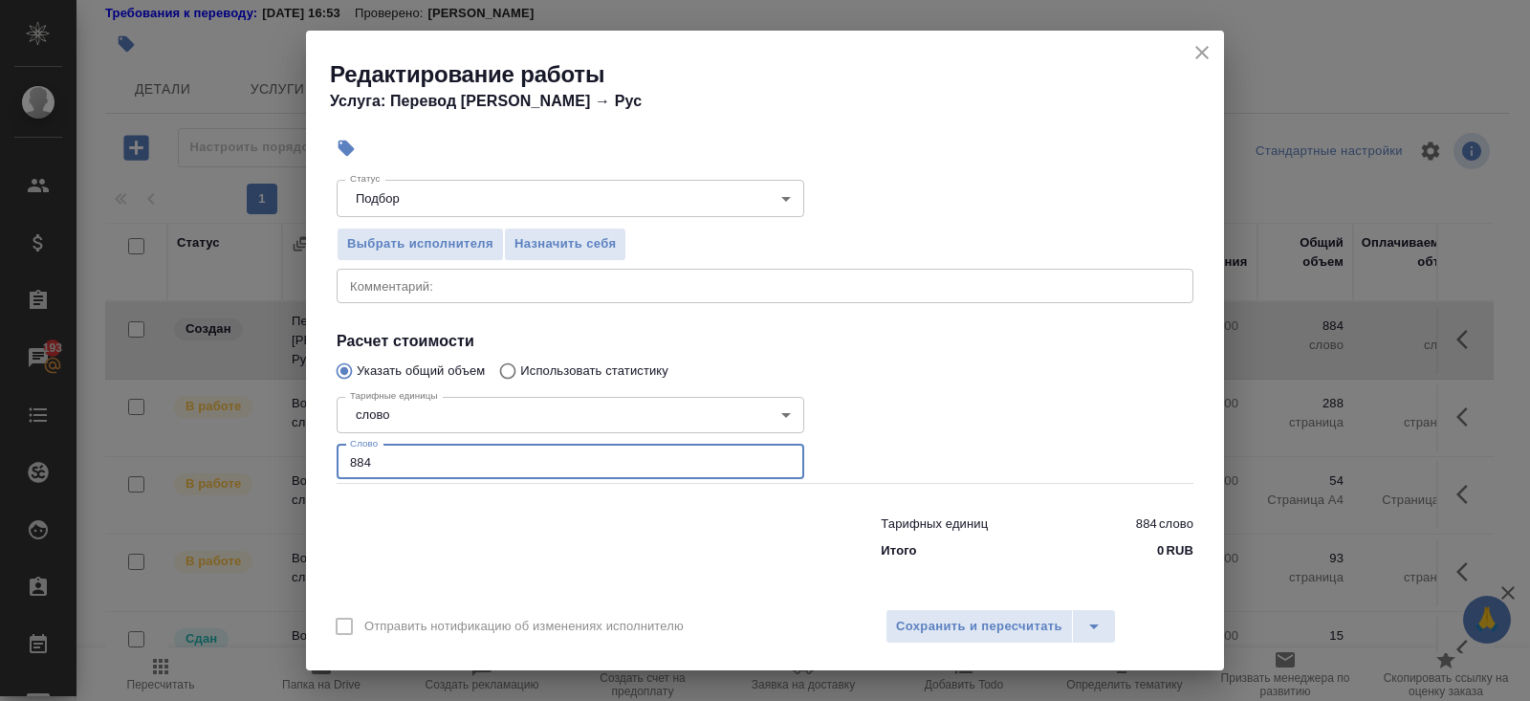
drag, startPoint x: 400, startPoint y: 459, endPoint x: 207, endPoint y: 459, distance: 192.2
click at [207, 459] on div "Редактирование работы Услуга: Перевод Стандарт Англ → Рус Параметры Файлы Вид р…" at bounding box center [765, 350] width 1530 height 701
type input "446"
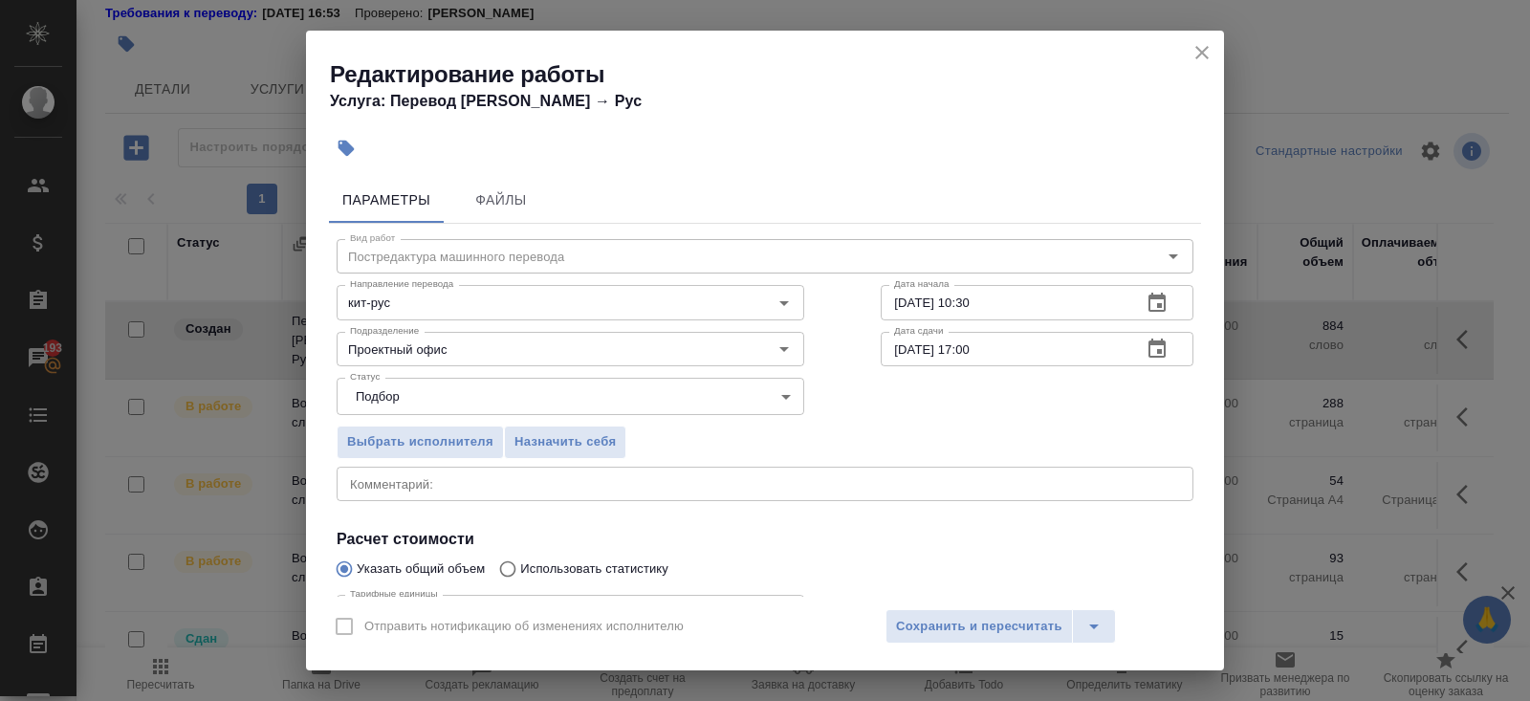
type input "446.2"
click at [1157, 356] on icon "button" at bounding box center [1156, 347] width 17 height 19
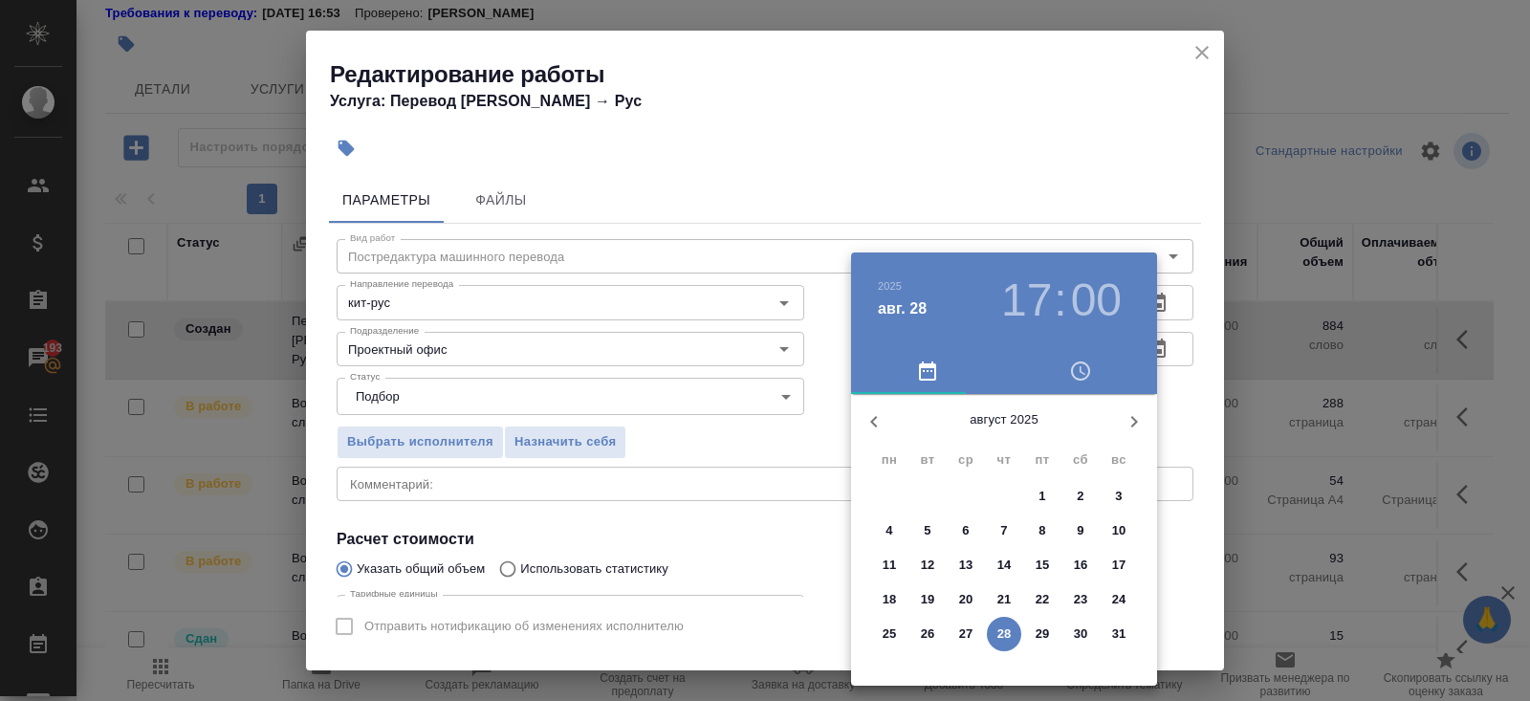
click at [1040, 635] on p "29" at bounding box center [1042, 633] width 14 height 19
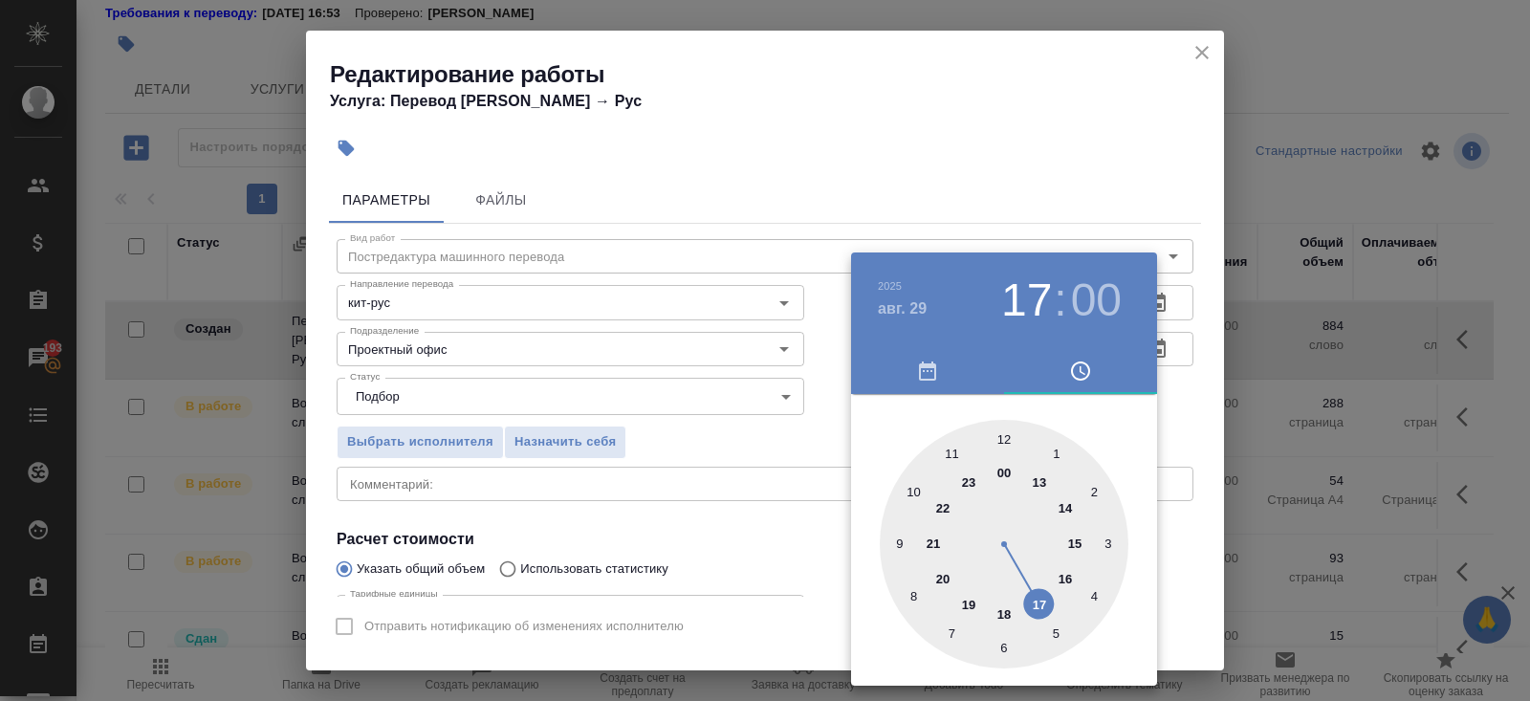
type input "29.08.2025 12:00"
click at [1004, 440] on div at bounding box center [1004, 544] width 249 height 249
click at [808, 439] on div at bounding box center [765, 350] width 1530 height 701
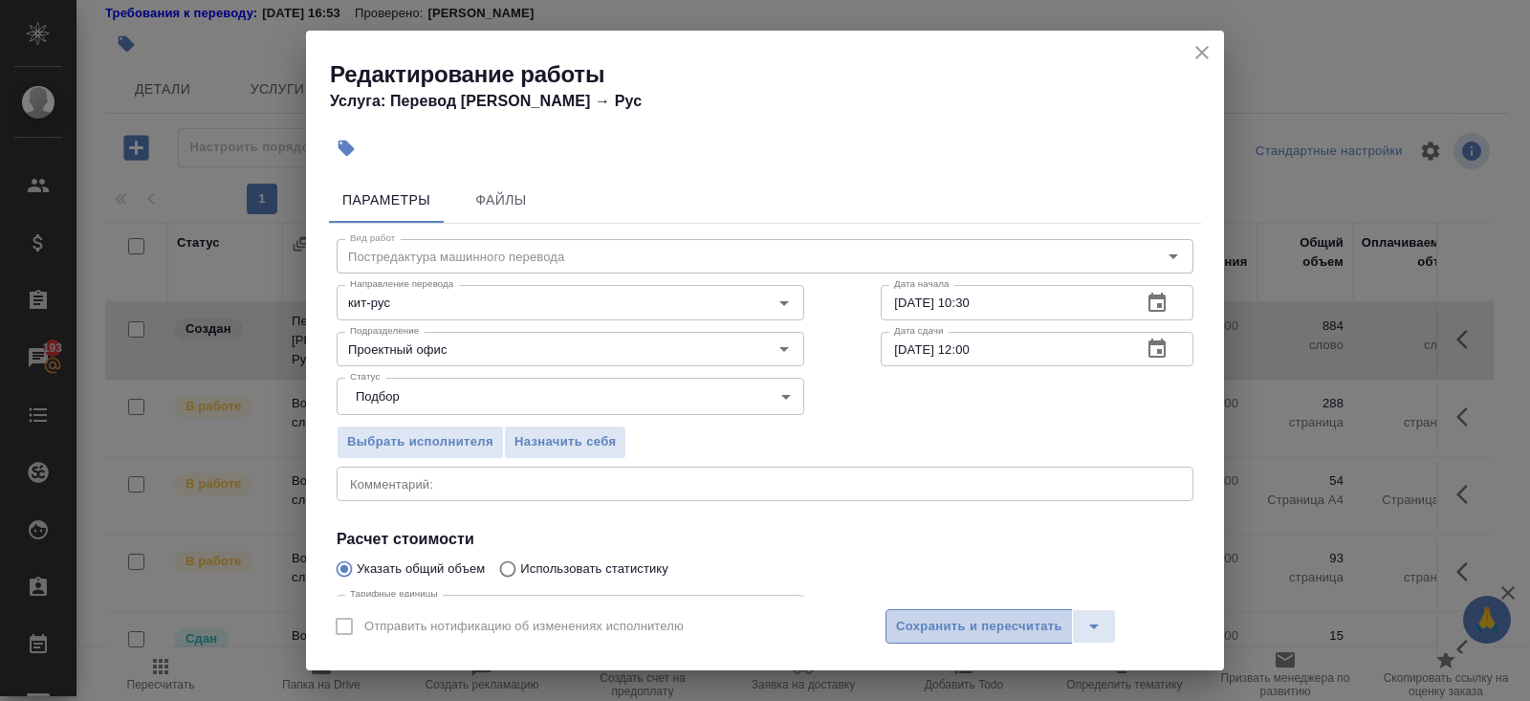
click at [930, 629] on span "Сохранить и пересчитать" at bounding box center [979, 627] width 166 height 22
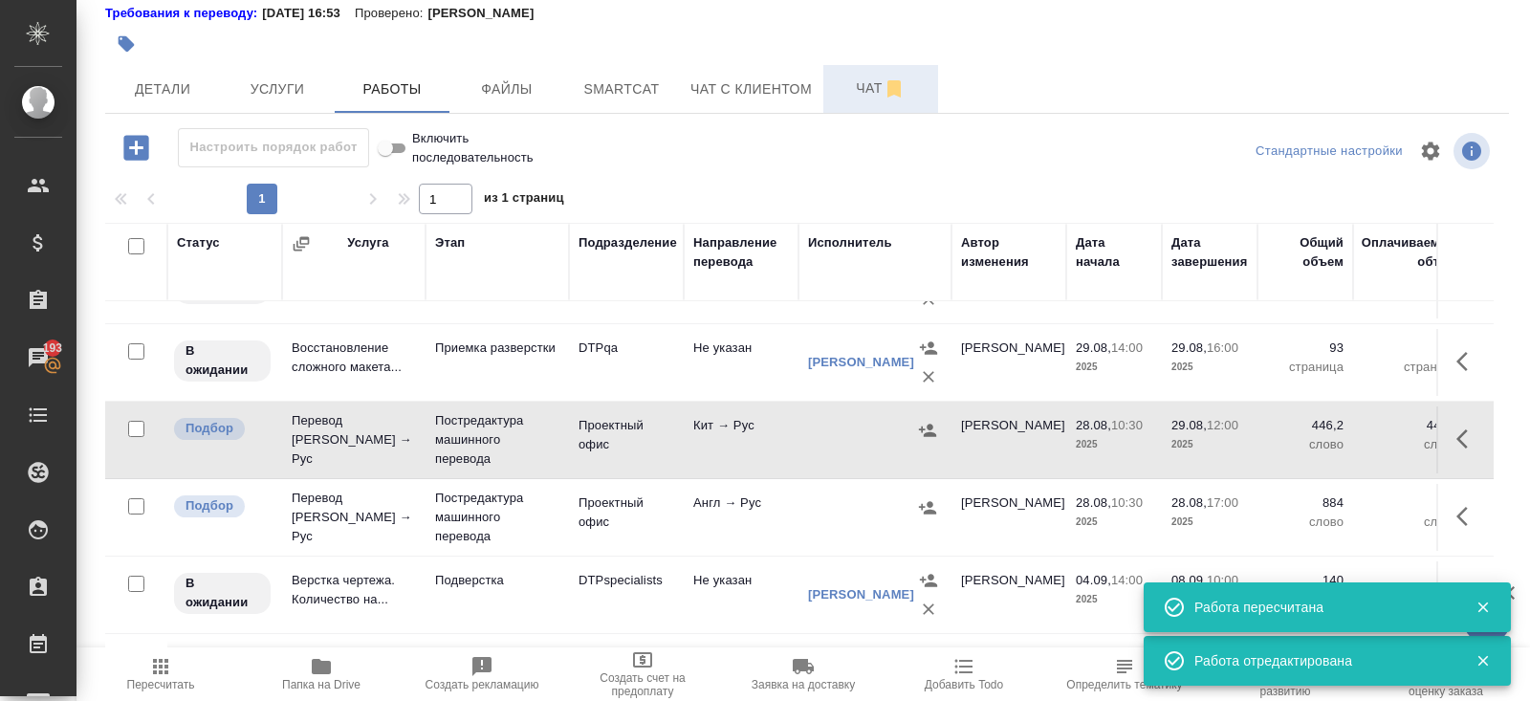
scroll to position [604, 0]
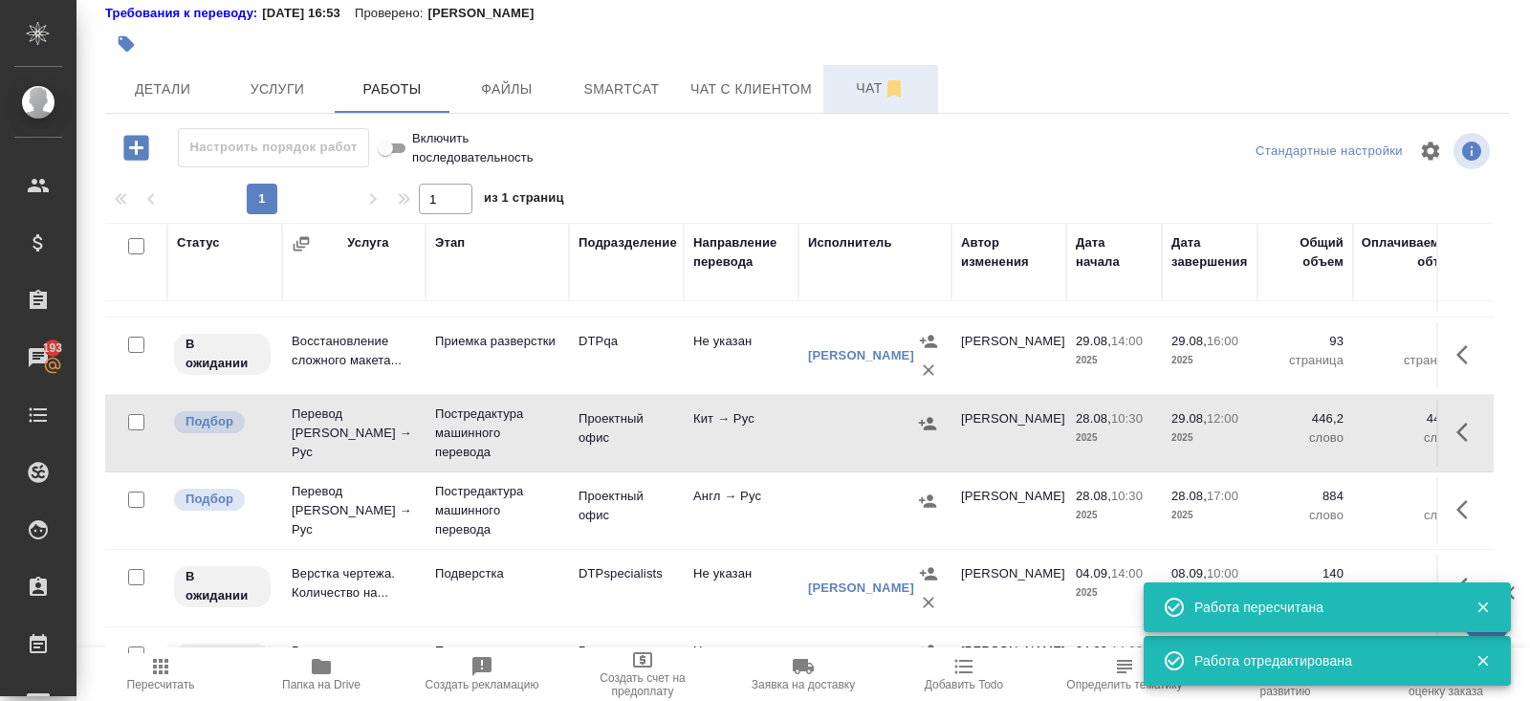
click at [928, 496] on icon "button" at bounding box center [927, 500] width 17 height 12
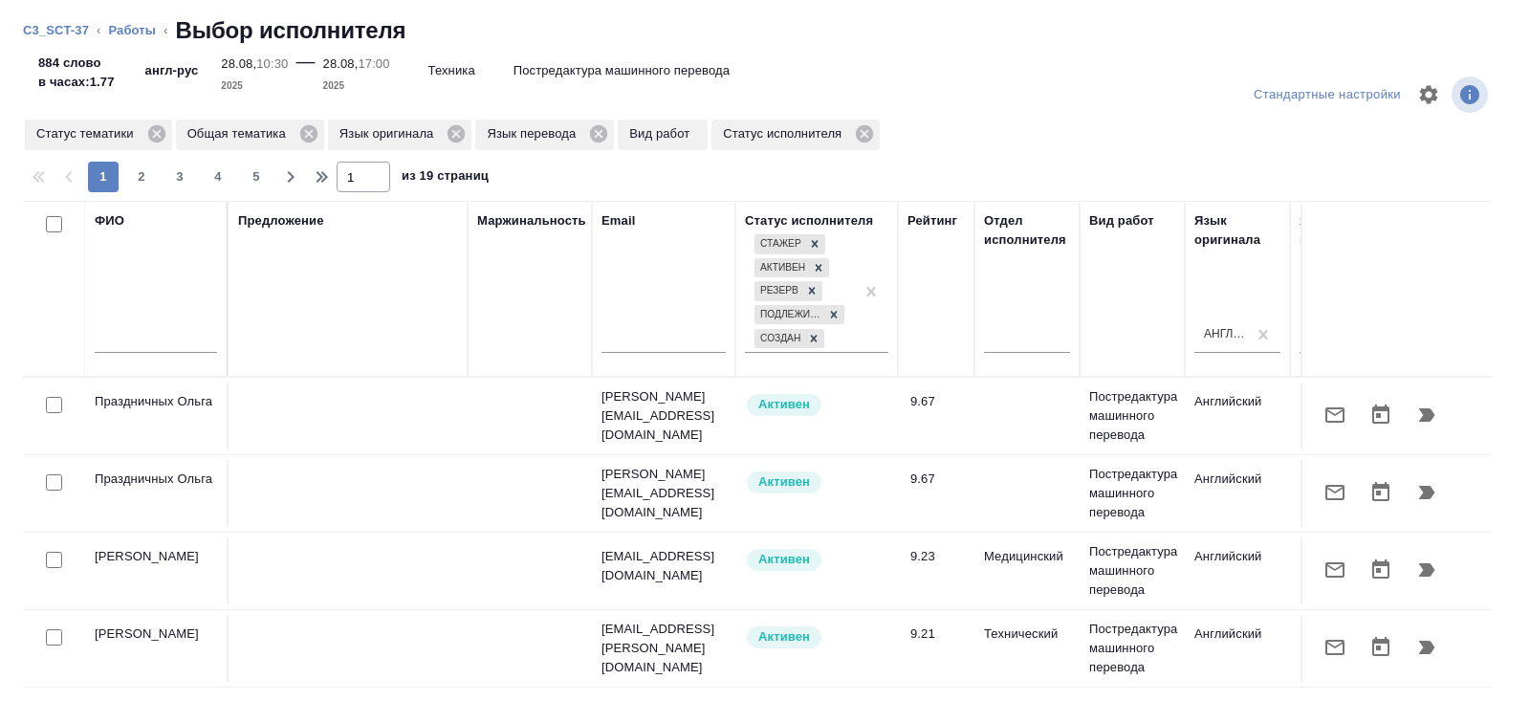
scroll to position [0, 1308]
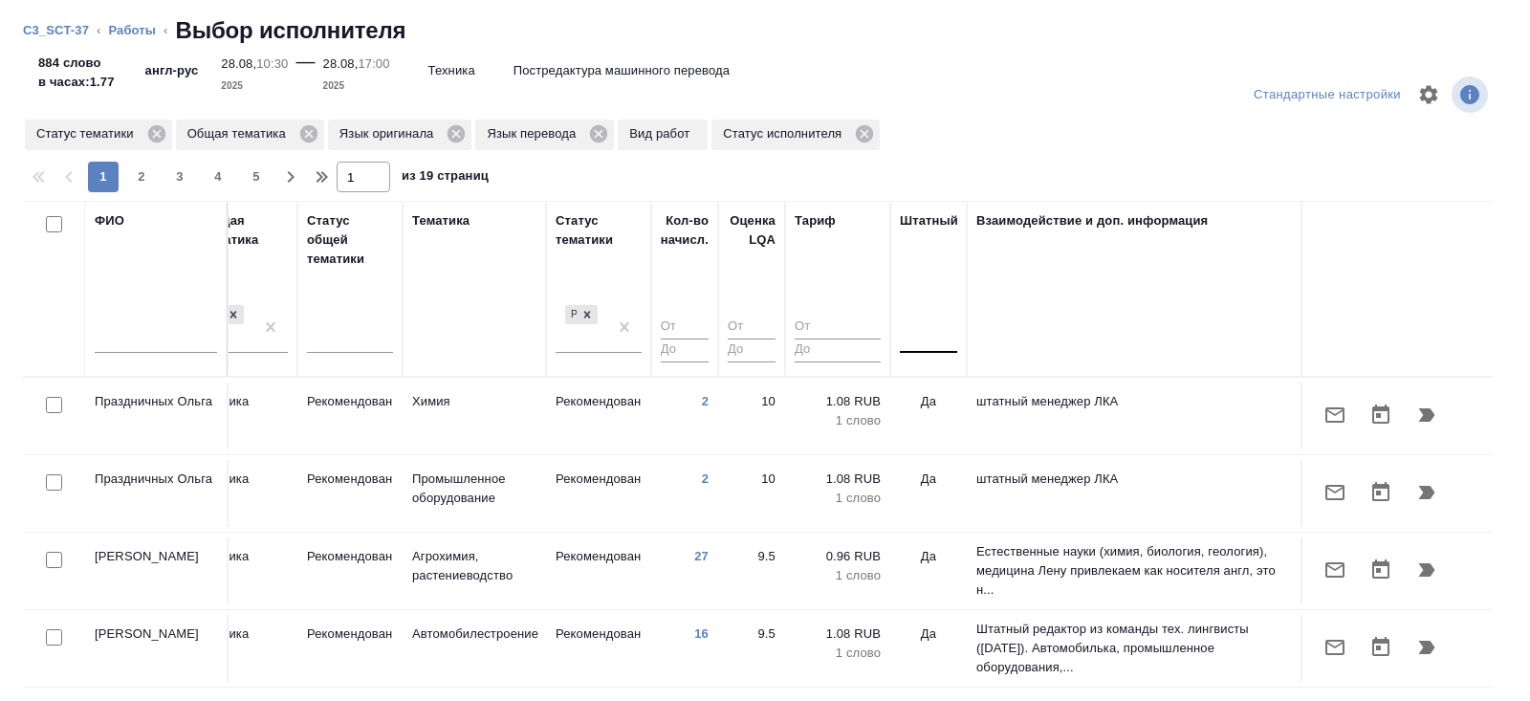
click at [942, 348] on div at bounding box center [928, 334] width 57 height 36
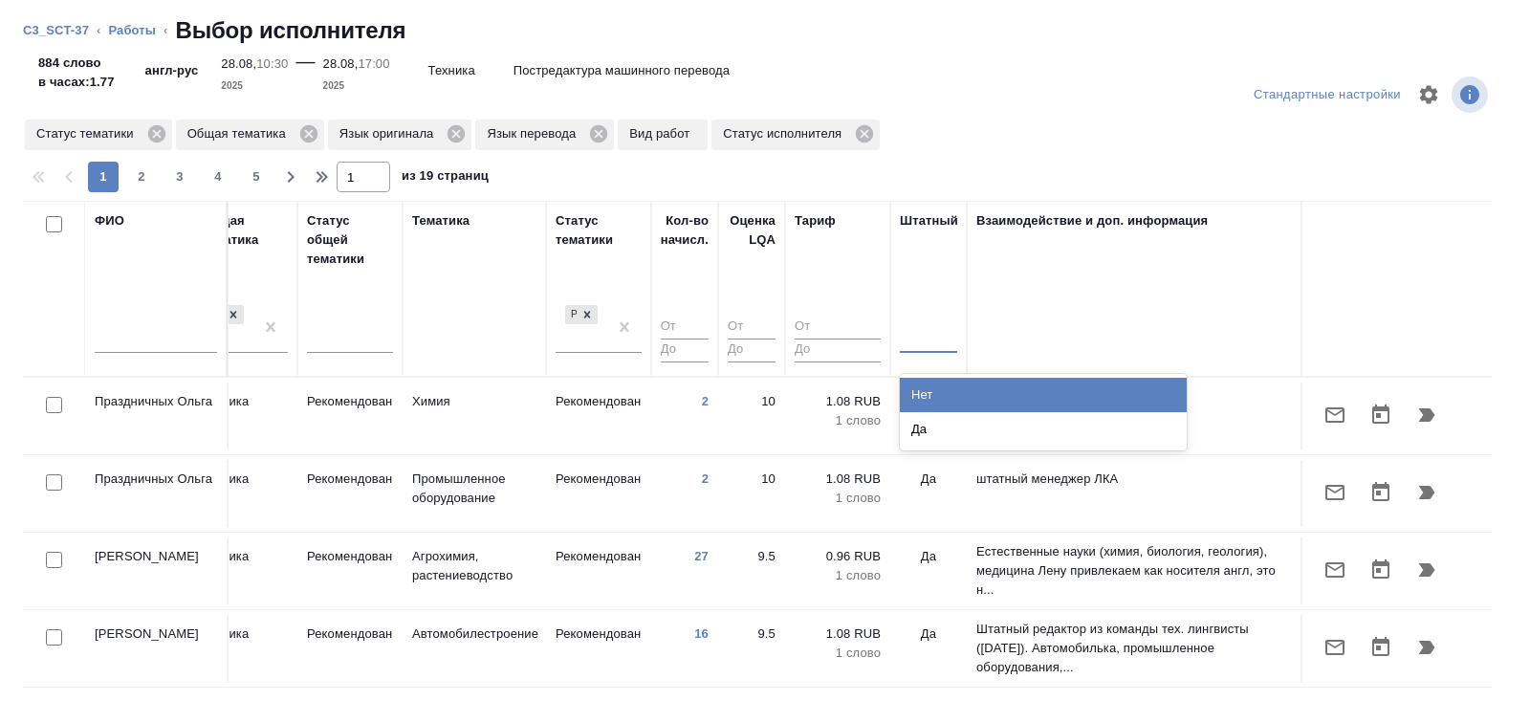
click at [942, 391] on div "Нет" at bounding box center [1043, 395] width 287 height 34
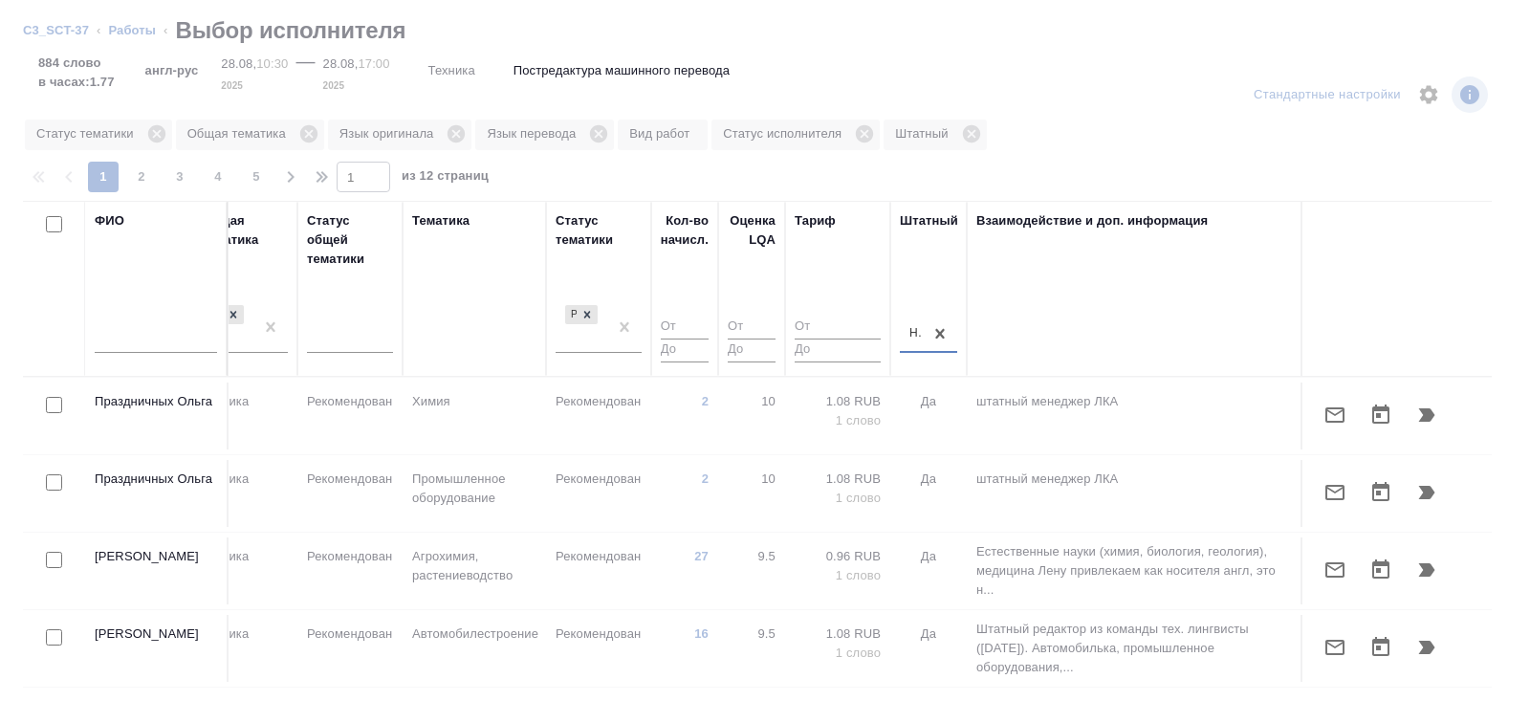
click at [701, 316] on input "number" at bounding box center [685, 328] width 48 height 24
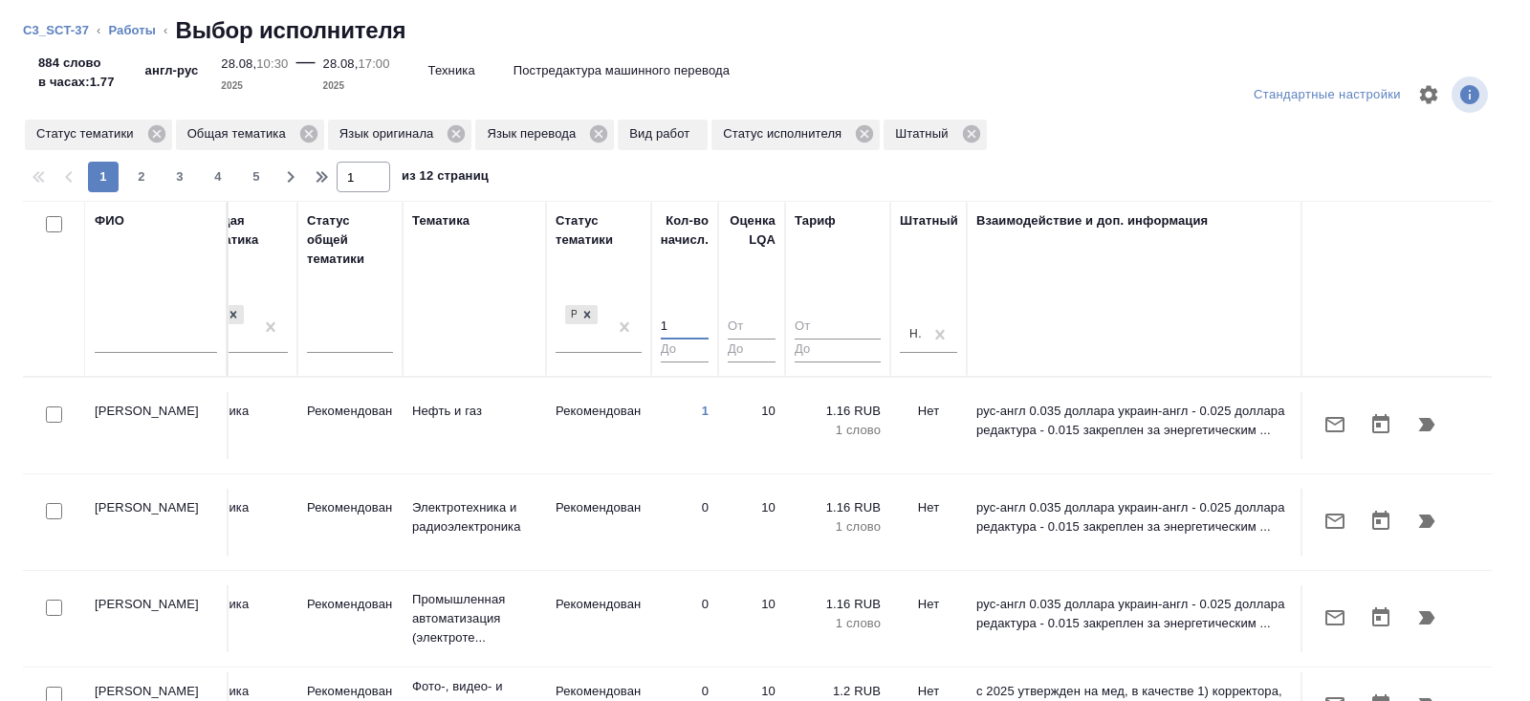
type input "1"
click at [701, 317] on input "1" at bounding box center [685, 328] width 48 height 24
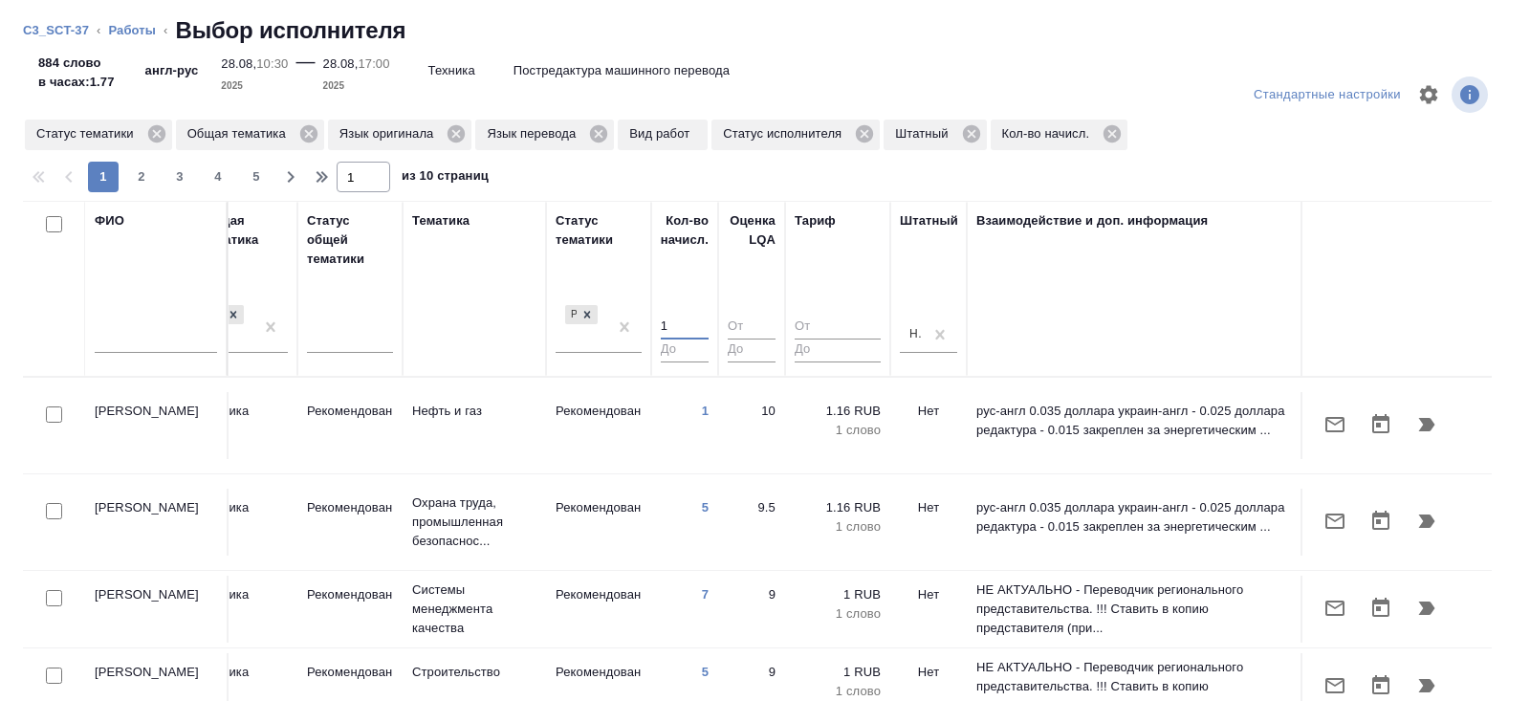
click at [54, 590] on input "checkbox" at bounding box center [54, 598] width 16 height 16
checkbox input "true"
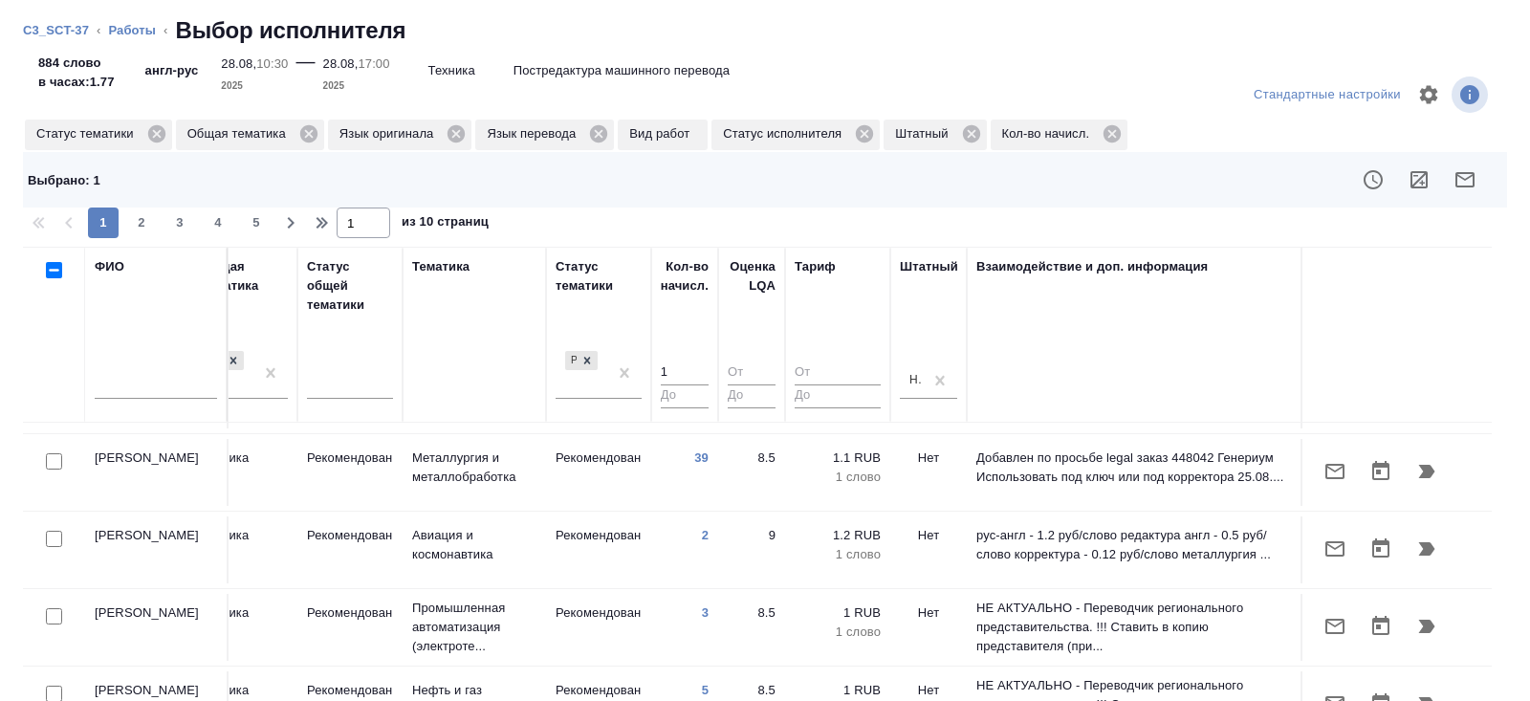
scroll to position [155, 0]
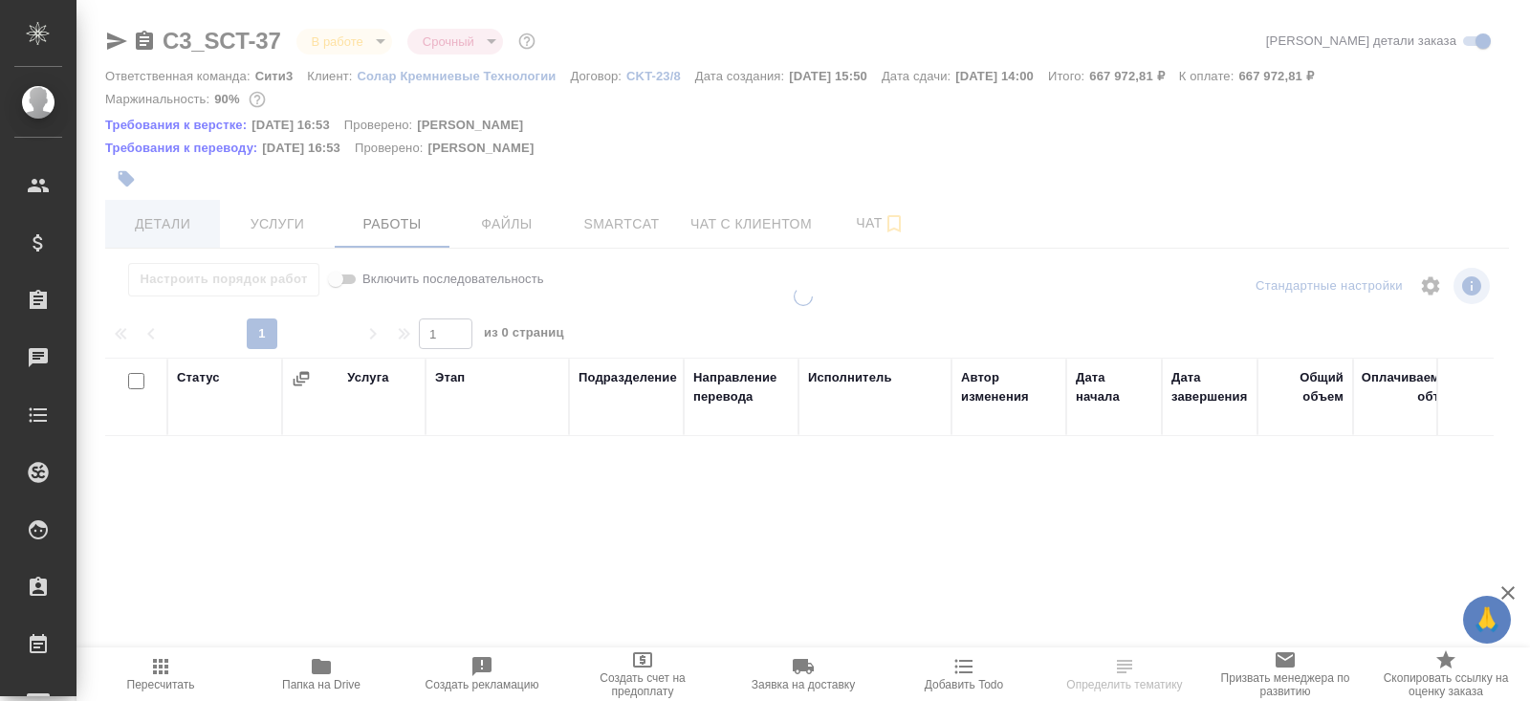
click at [157, 219] on span "Детали" at bounding box center [163, 224] width 92 height 24
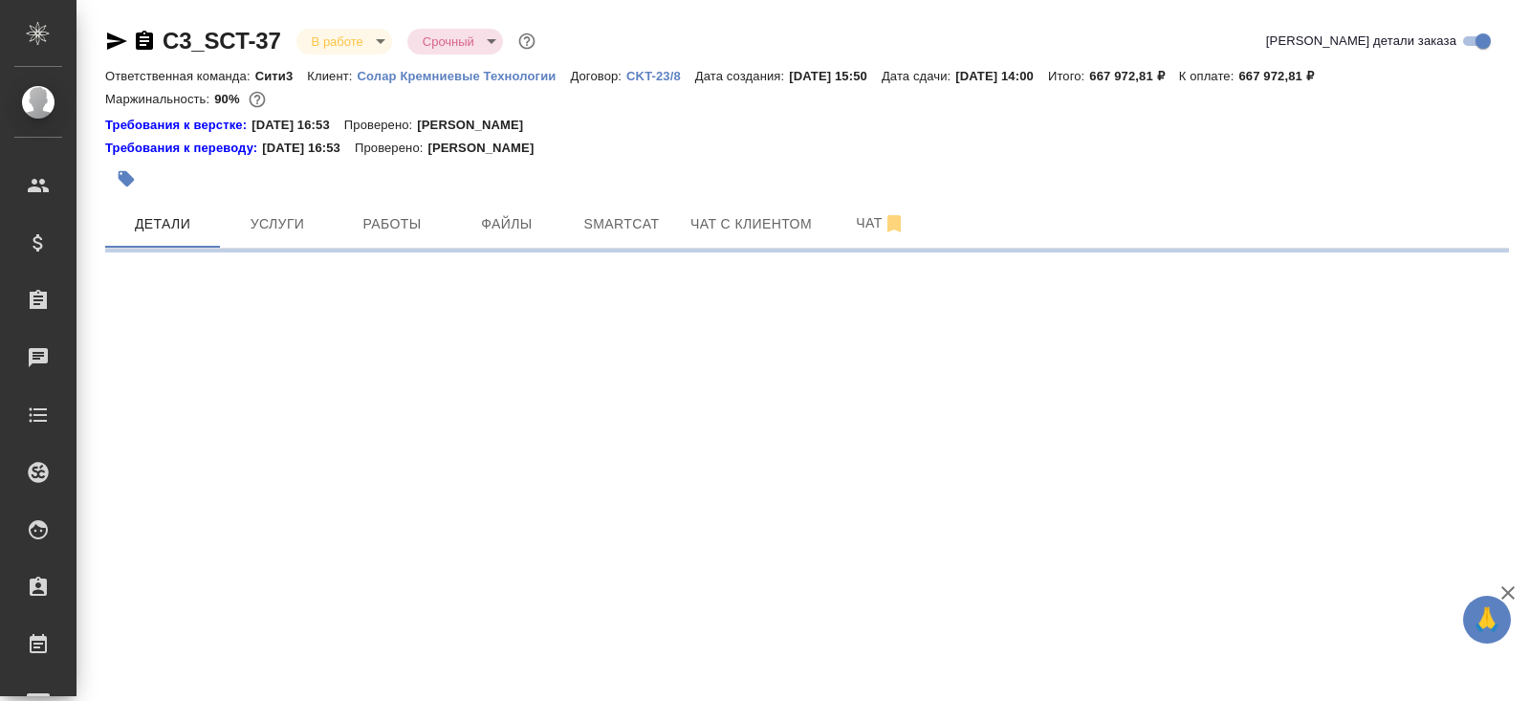
select select "RU"
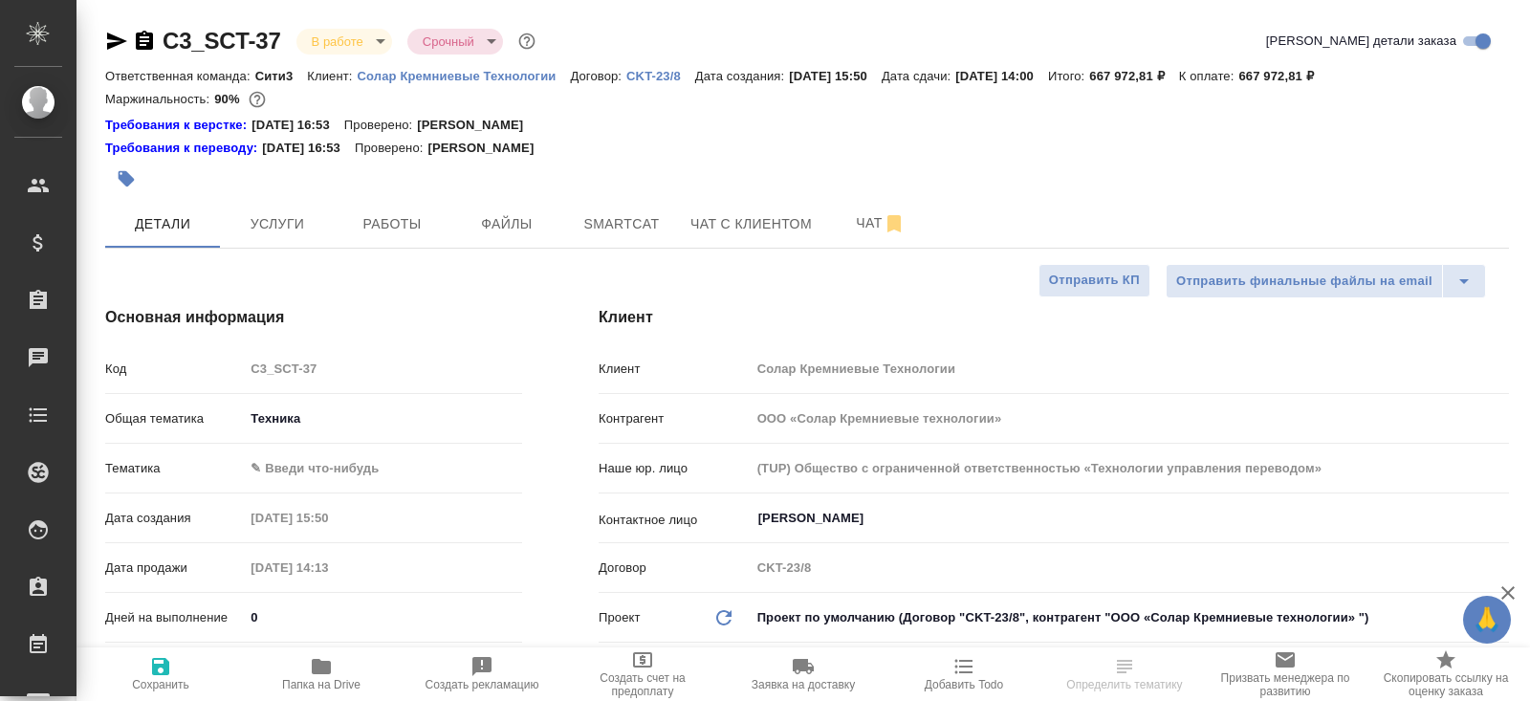
type textarea "x"
click at [298, 462] on body "🙏 .cls-1 fill:#fff; AWATERA [PERSON_NAME] Клиенты Спецификации Заказы Чаты Todo…" at bounding box center [765, 350] width 1530 height 701
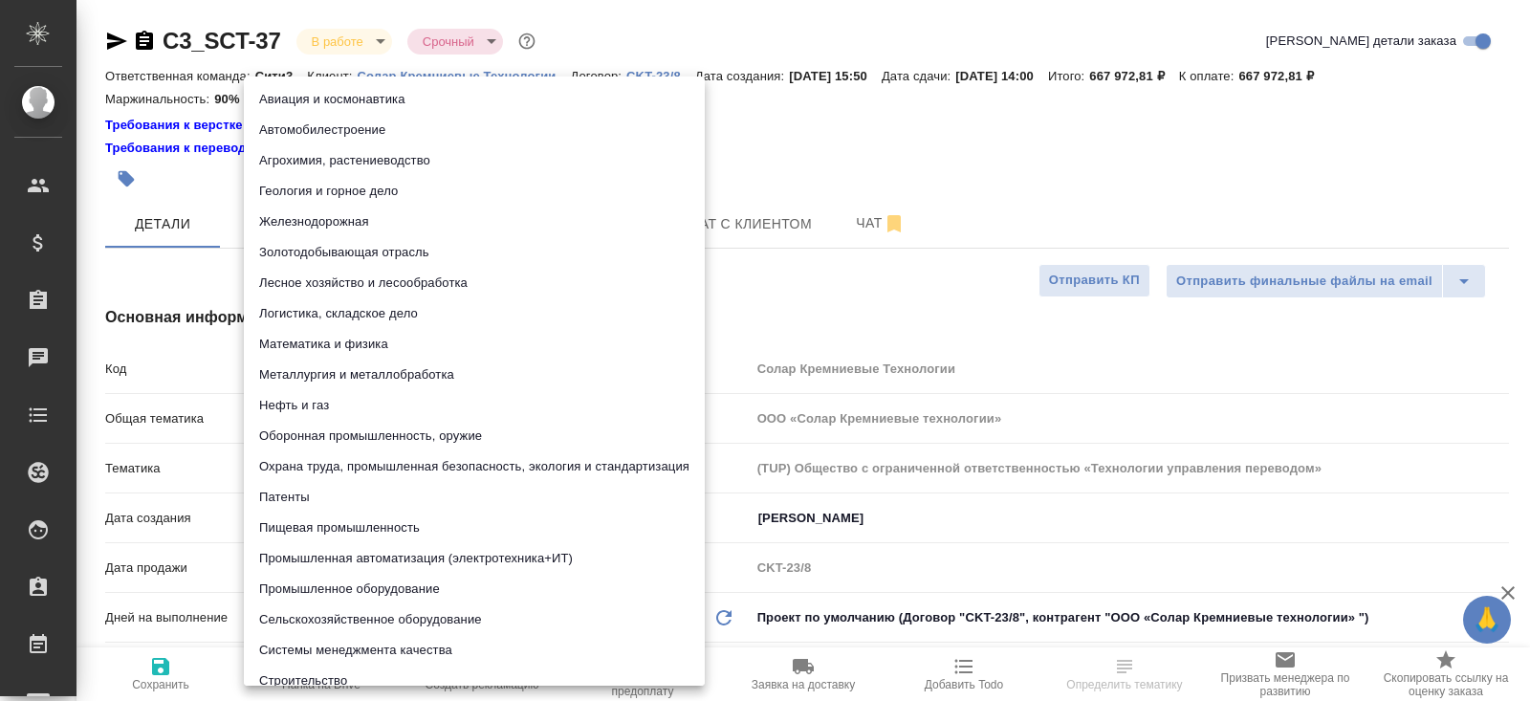
click at [308, 592] on li "Промышленное оборудование" at bounding box center [474, 589] width 461 height 31
type input "5f647205b73bc97568ca66bc"
type textarea "x"
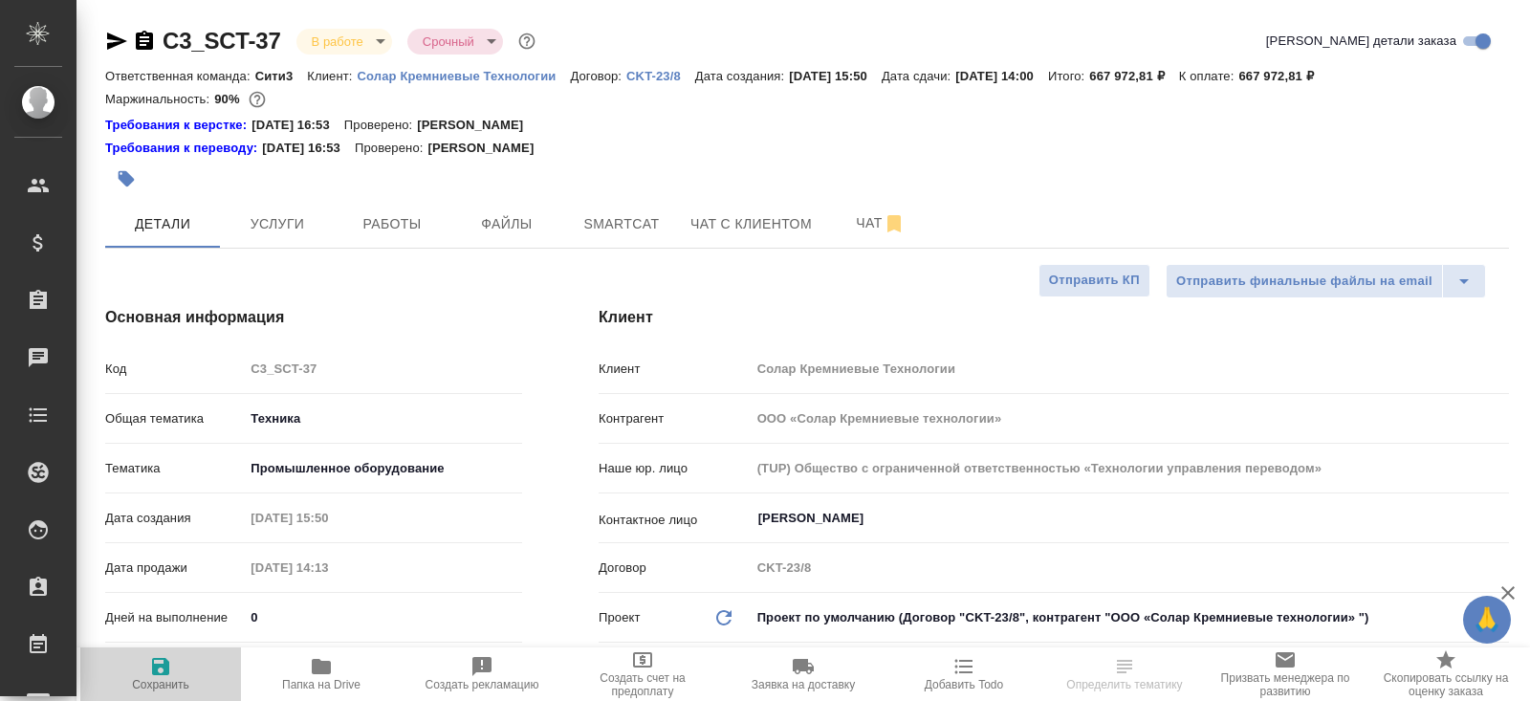
click at [150, 682] on span "Сохранить" at bounding box center [160, 684] width 57 height 13
type textarea "x"
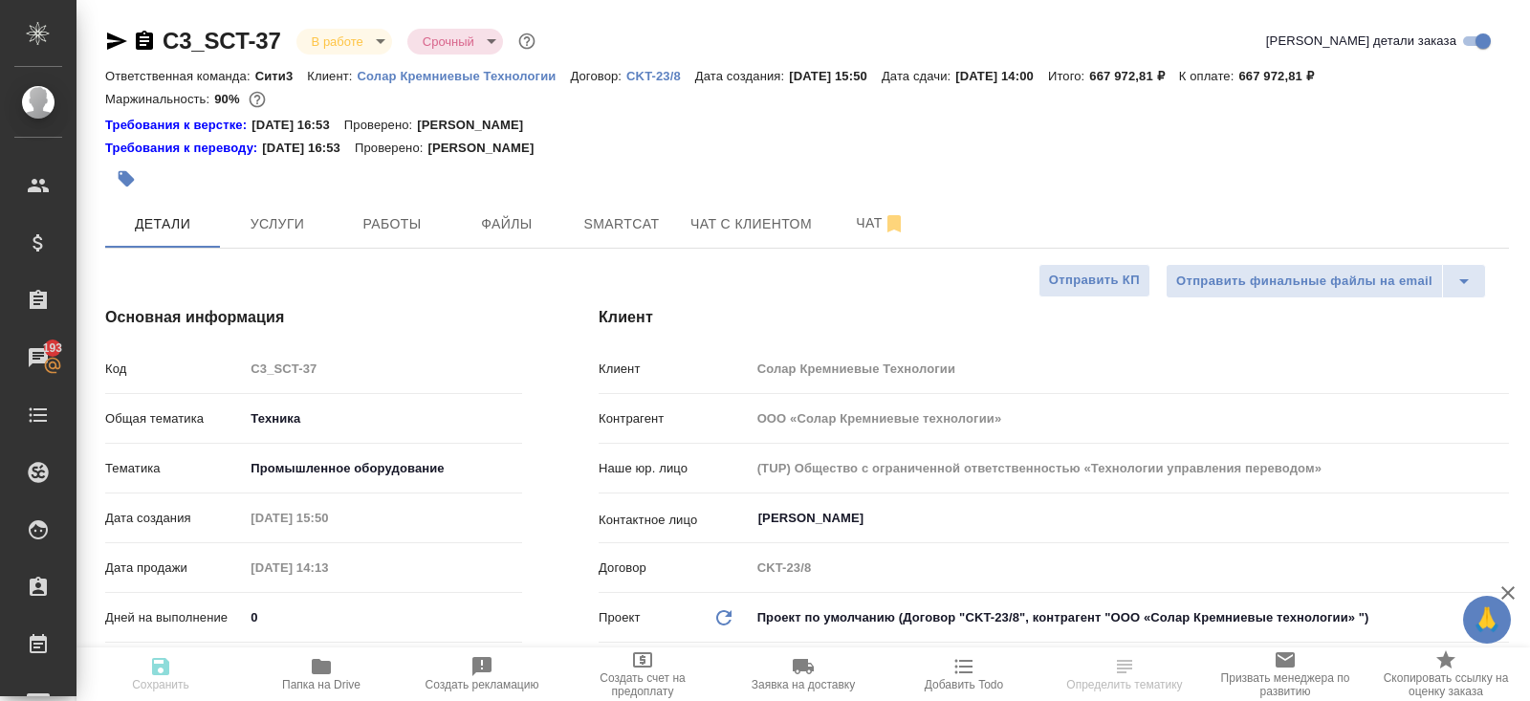
type textarea "x"
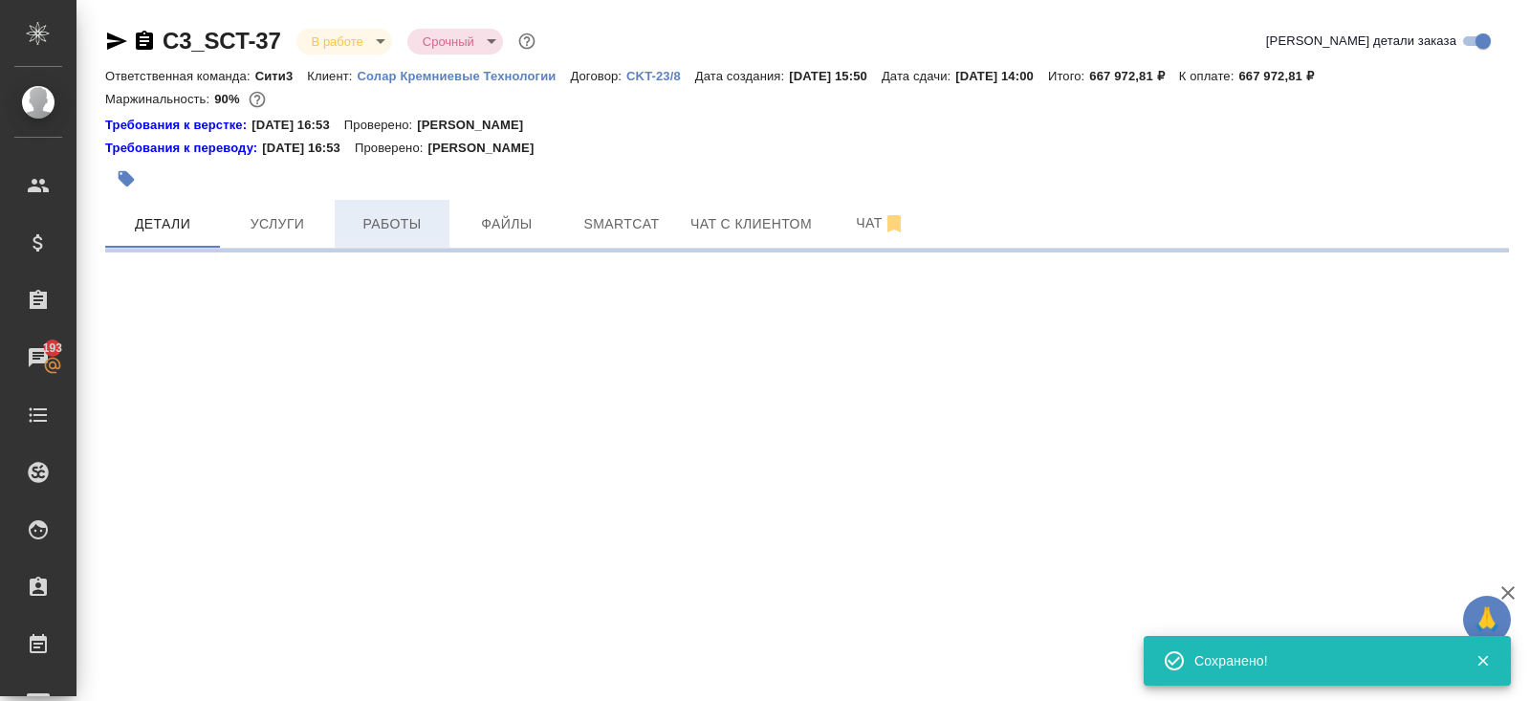
select select "RU"
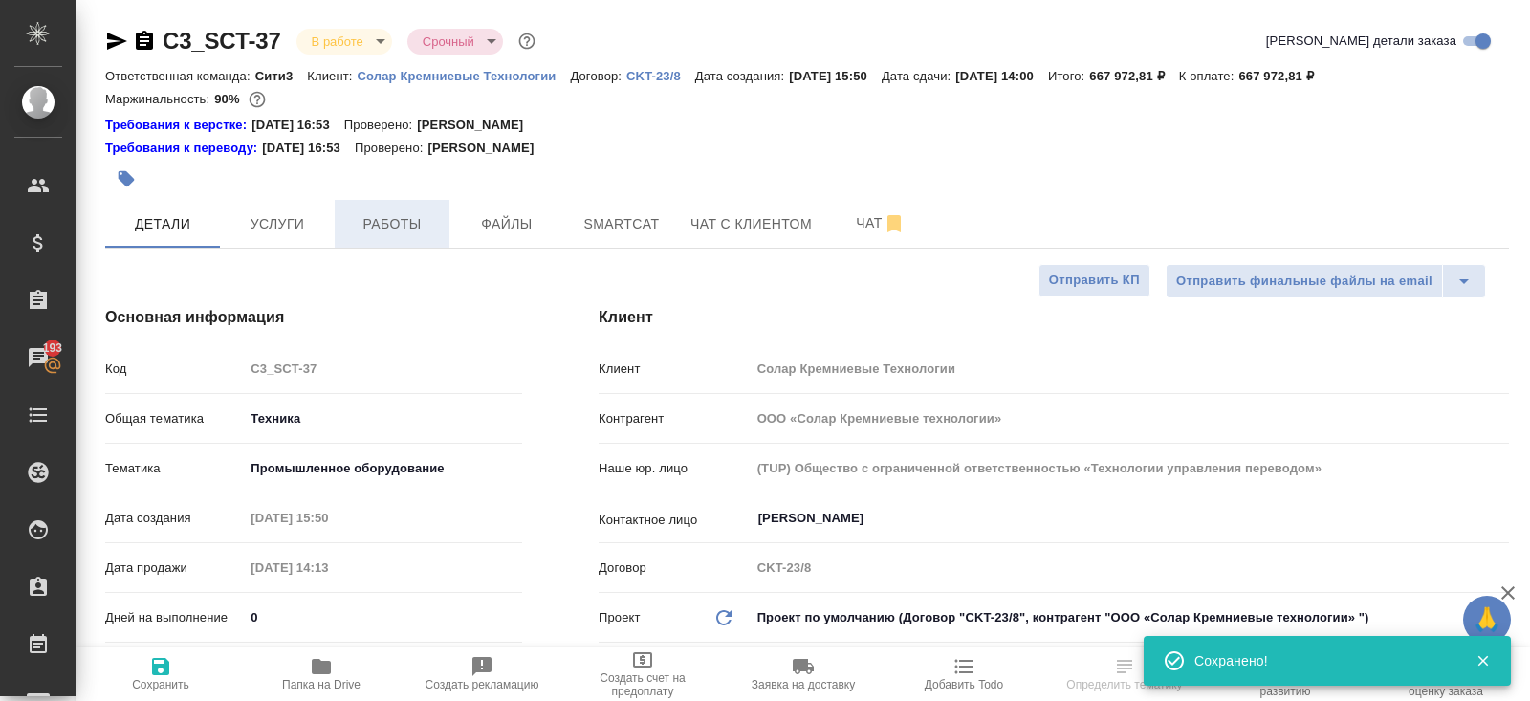
type textarea "x"
click at [400, 233] on span "Работы" at bounding box center [392, 224] width 92 height 24
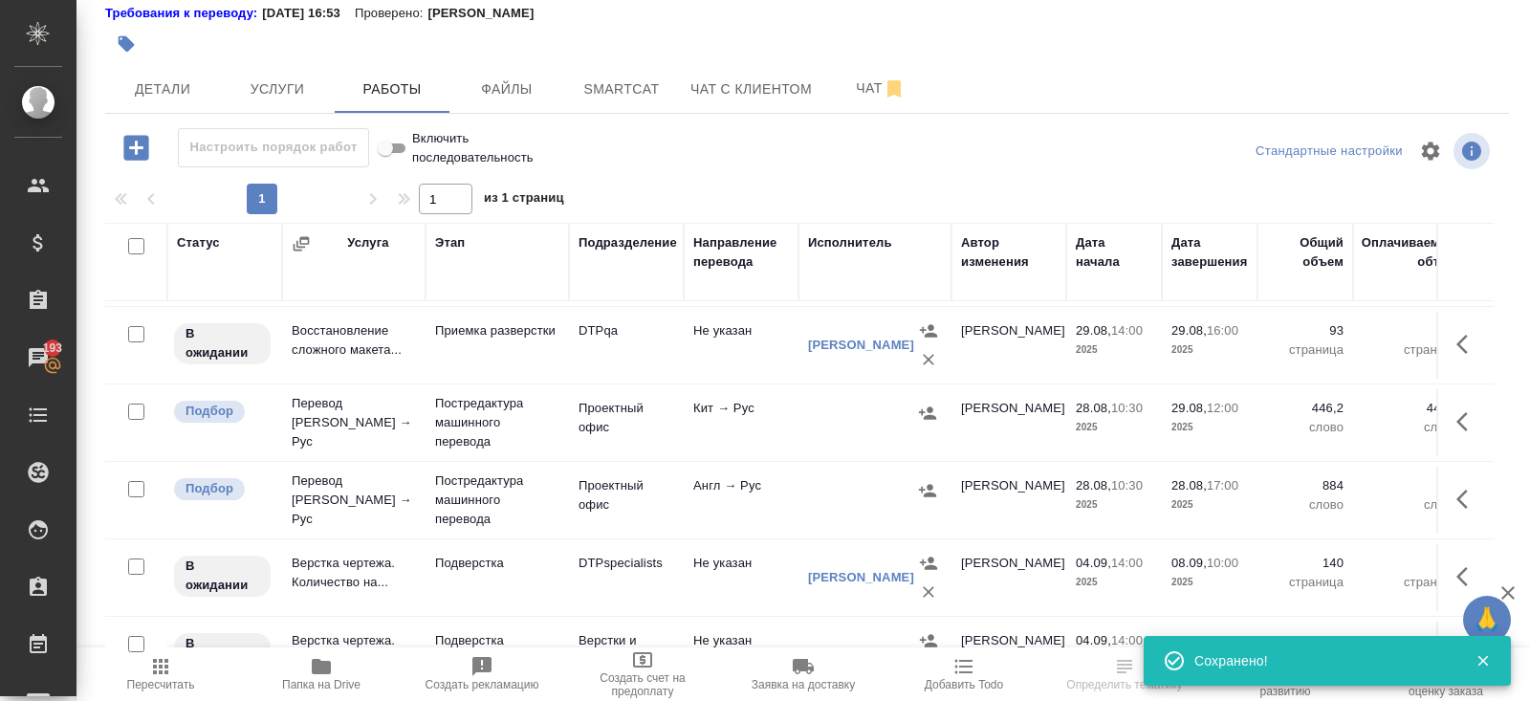
scroll to position [603, 0]
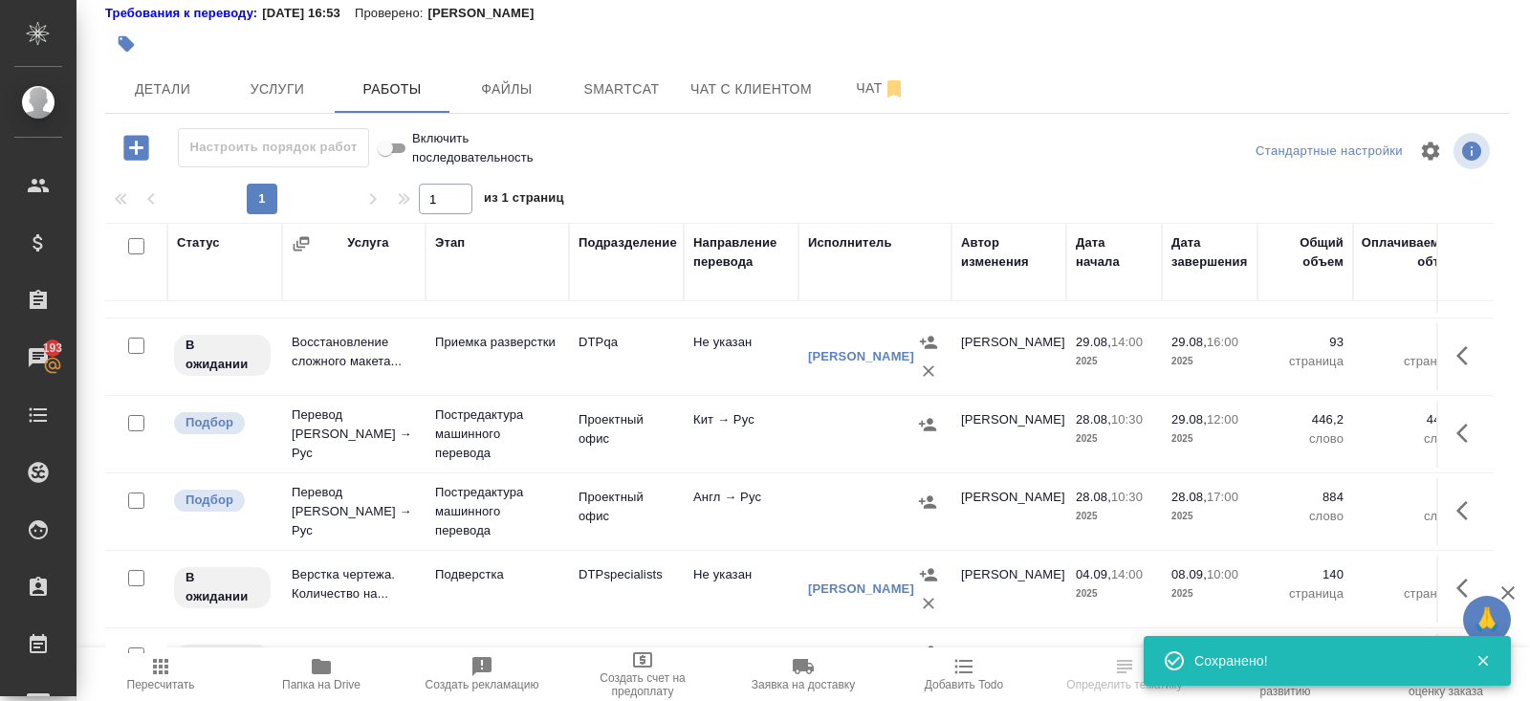
click at [1453, 429] on button "button" at bounding box center [1468, 433] width 46 height 46
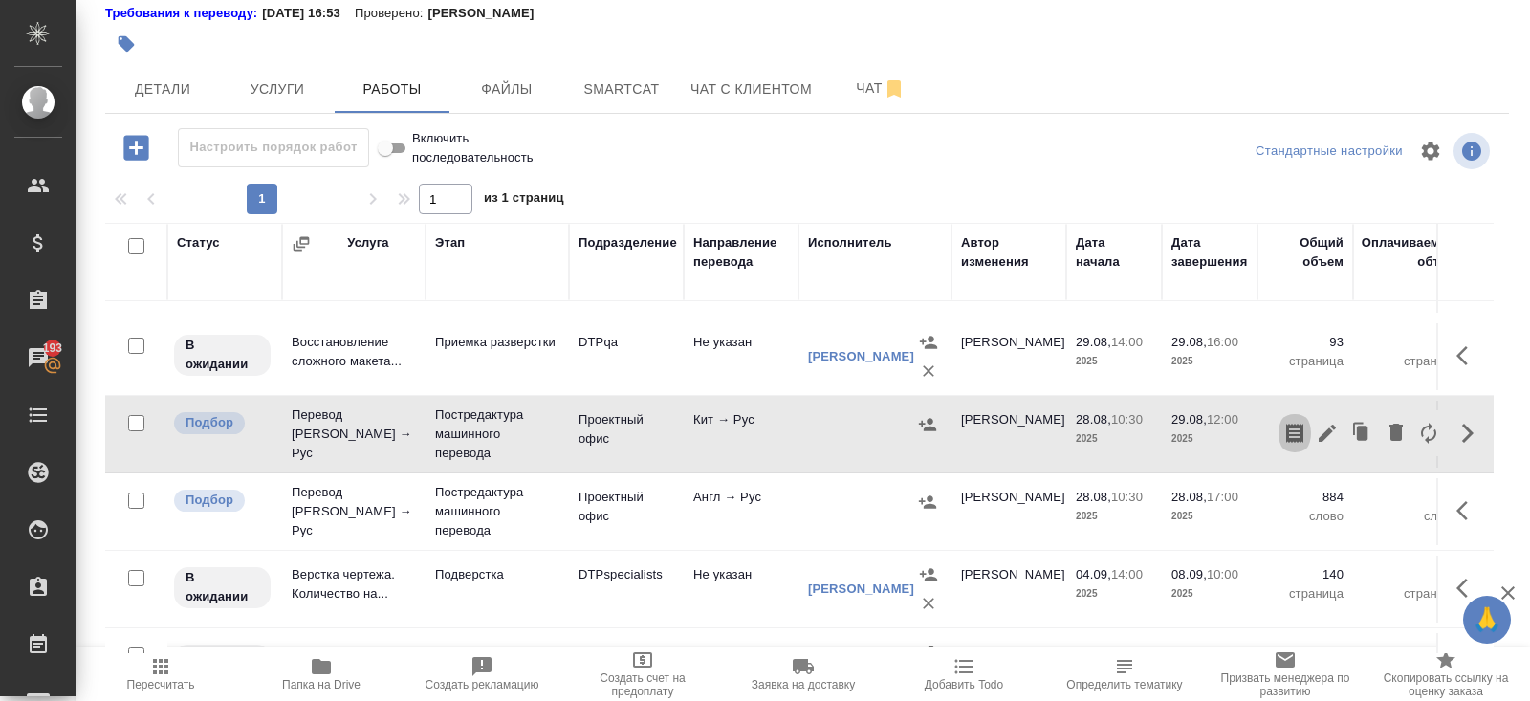
click at [1296, 423] on icon "button" at bounding box center [1294, 433] width 23 height 23
click at [930, 501] on icon "button" at bounding box center [927, 501] width 19 height 19
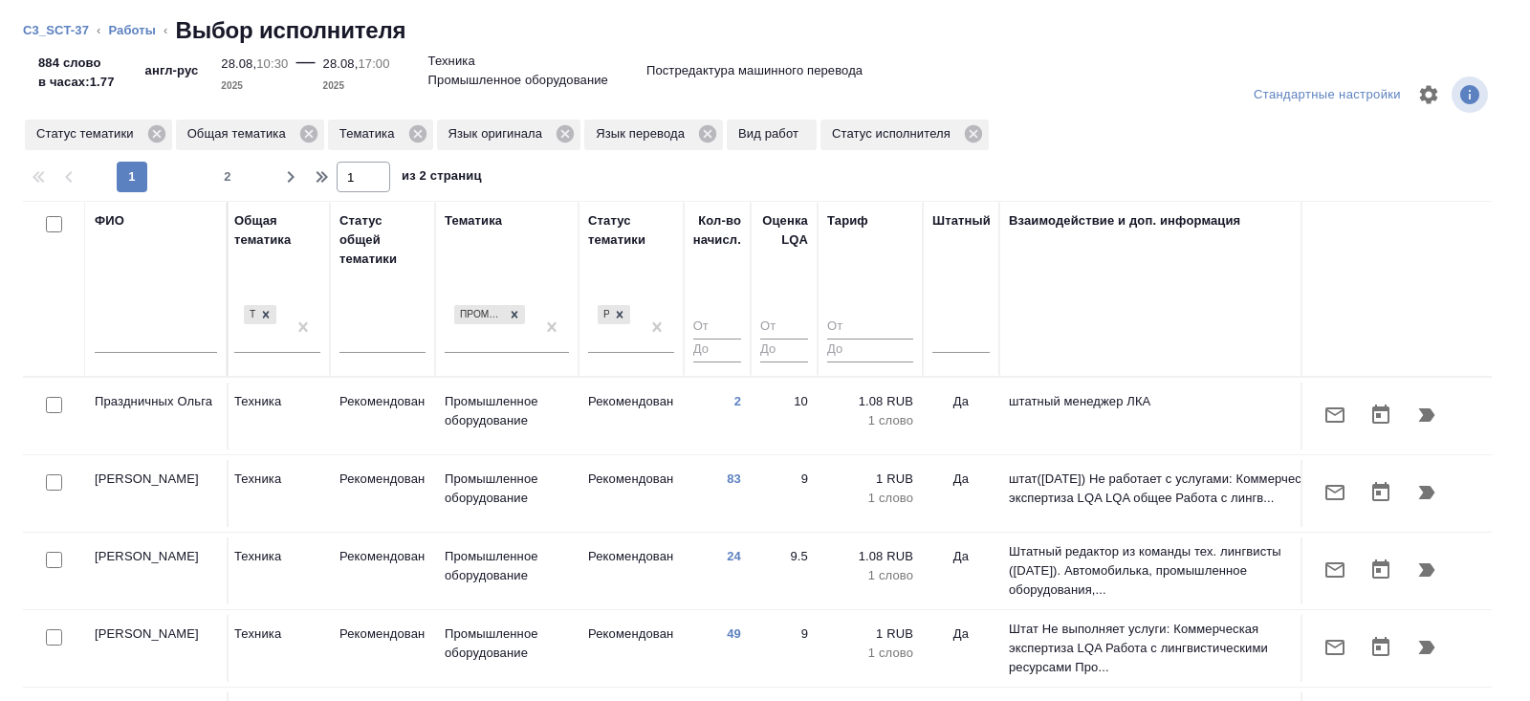
scroll to position [0, 1308]
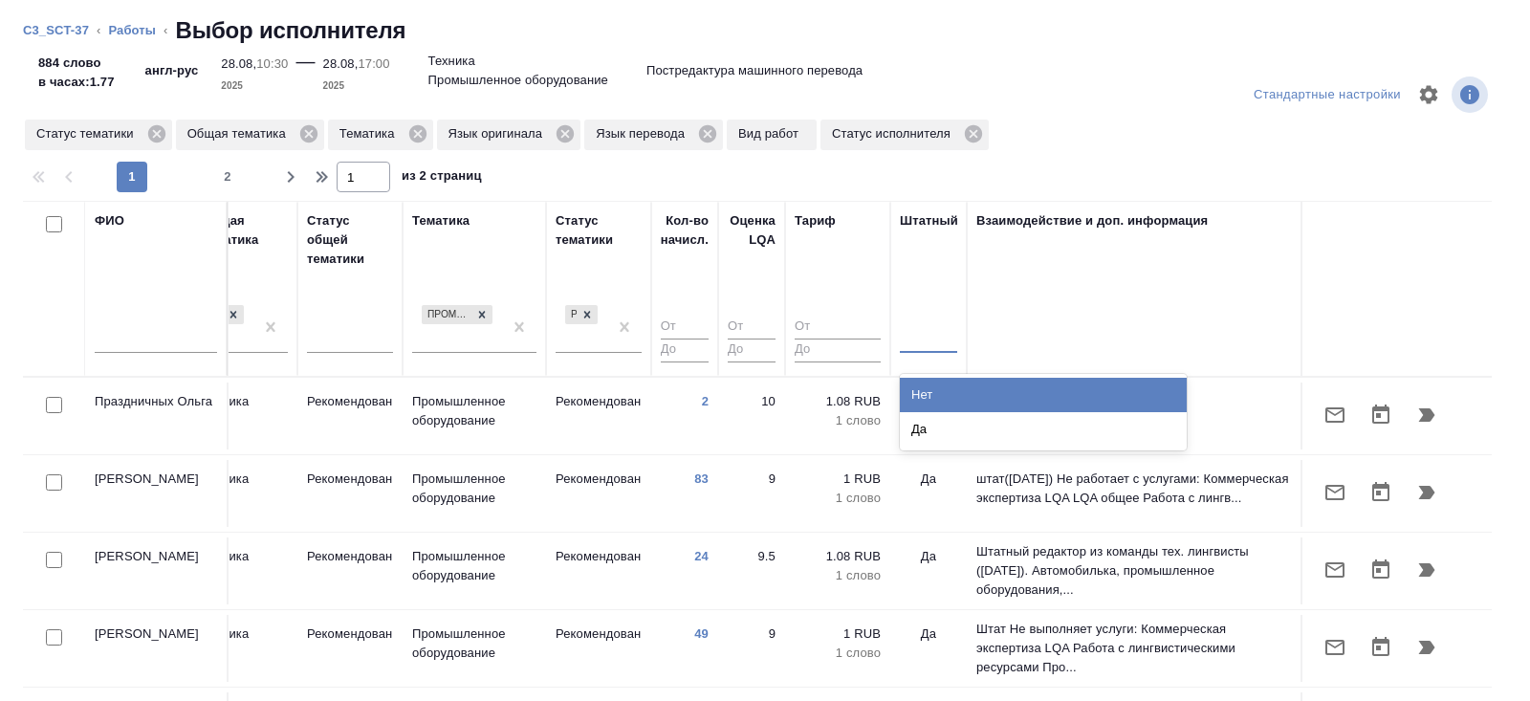
click at [931, 348] on div at bounding box center [928, 334] width 57 height 36
click at [931, 387] on div "Нет" at bounding box center [1043, 395] width 287 height 34
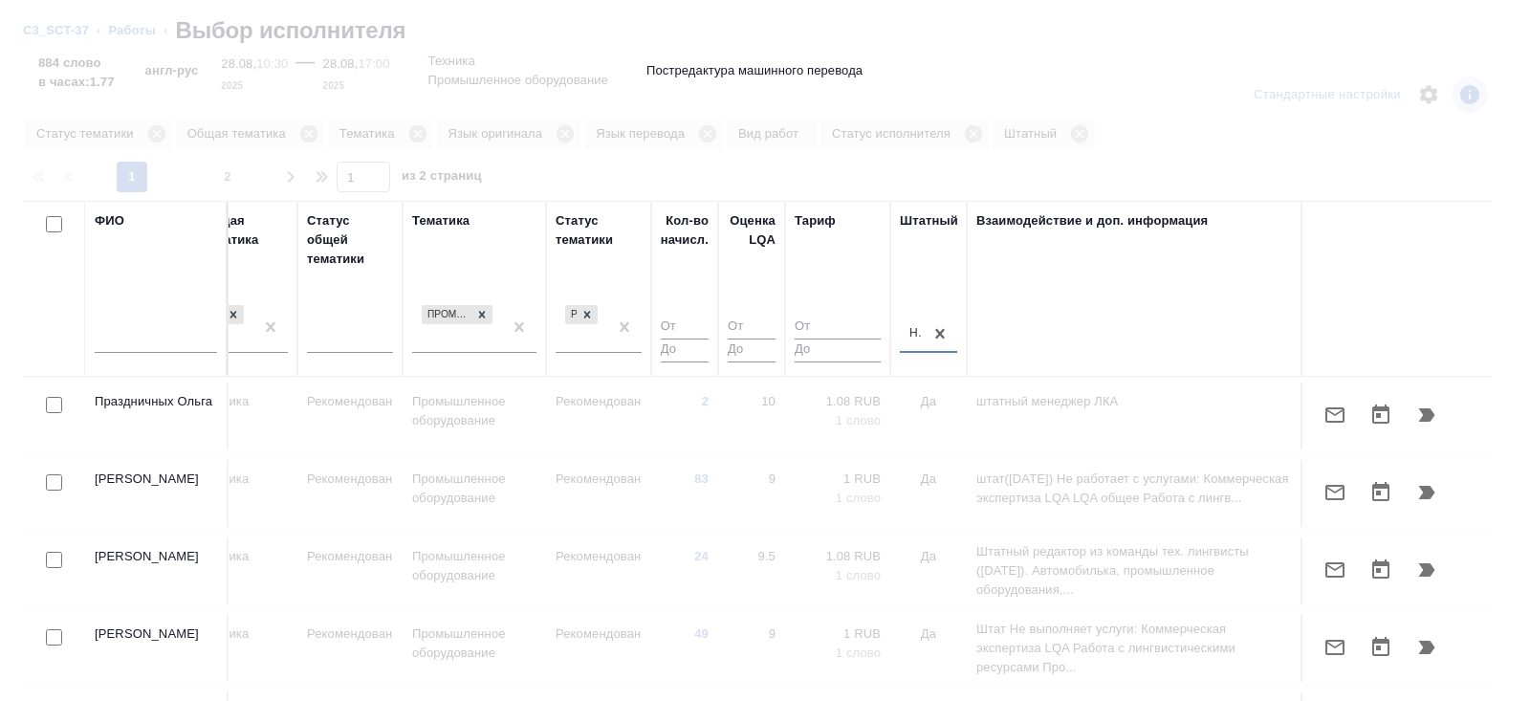
type input "1"
click at [697, 317] on input "1" at bounding box center [685, 328] width 48 height 24
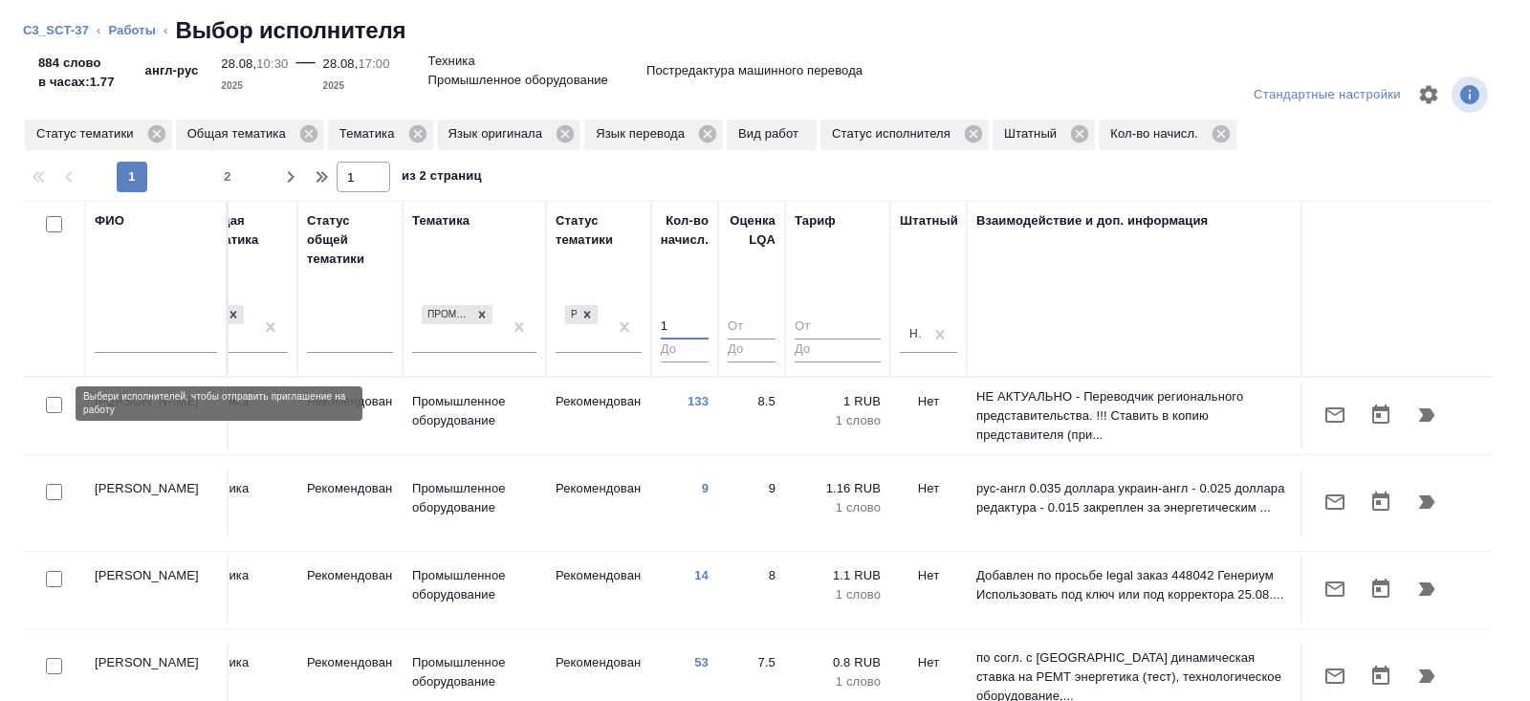
click at [53, 403] on input "checkbox" at bounding box center [54, 405] width 16 height 16
checkbox input "true"
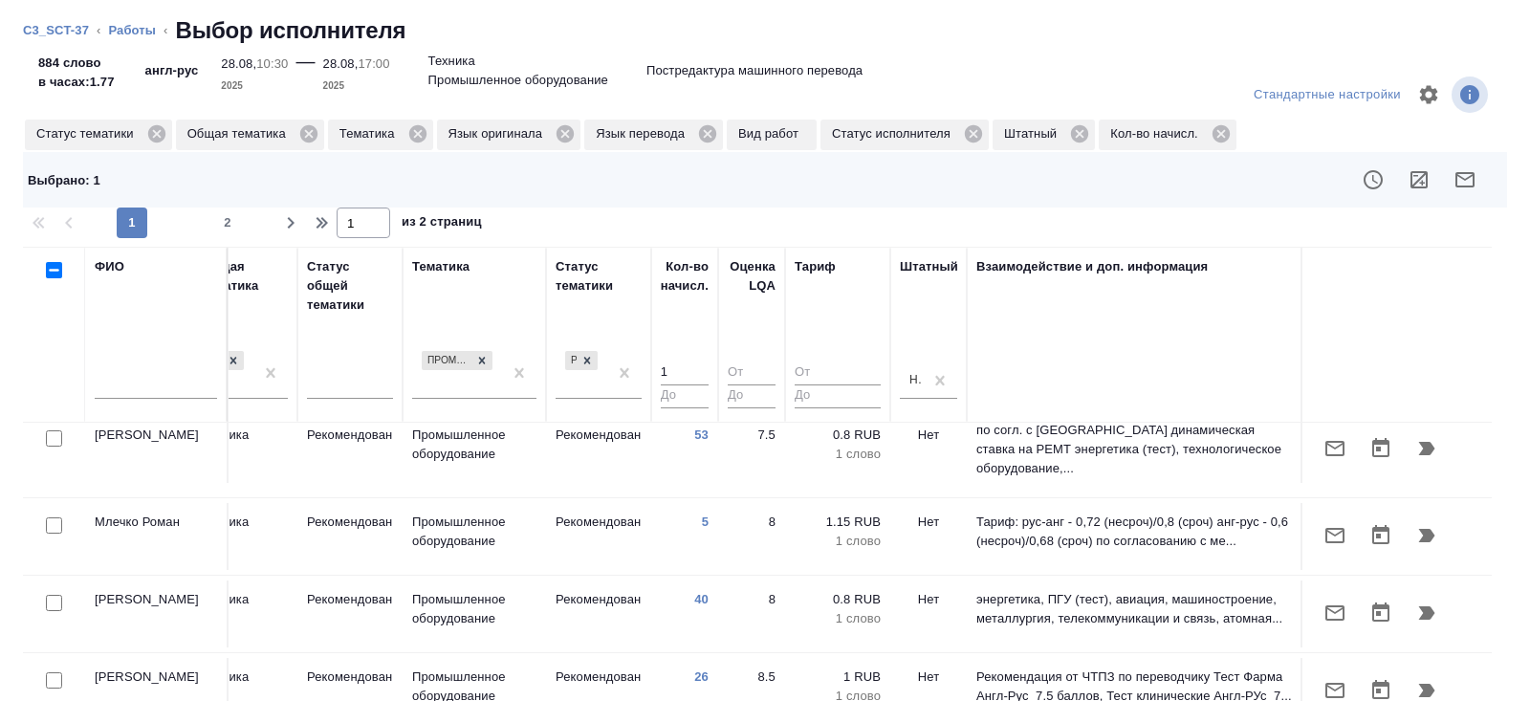
scroll to position [322, 1308]
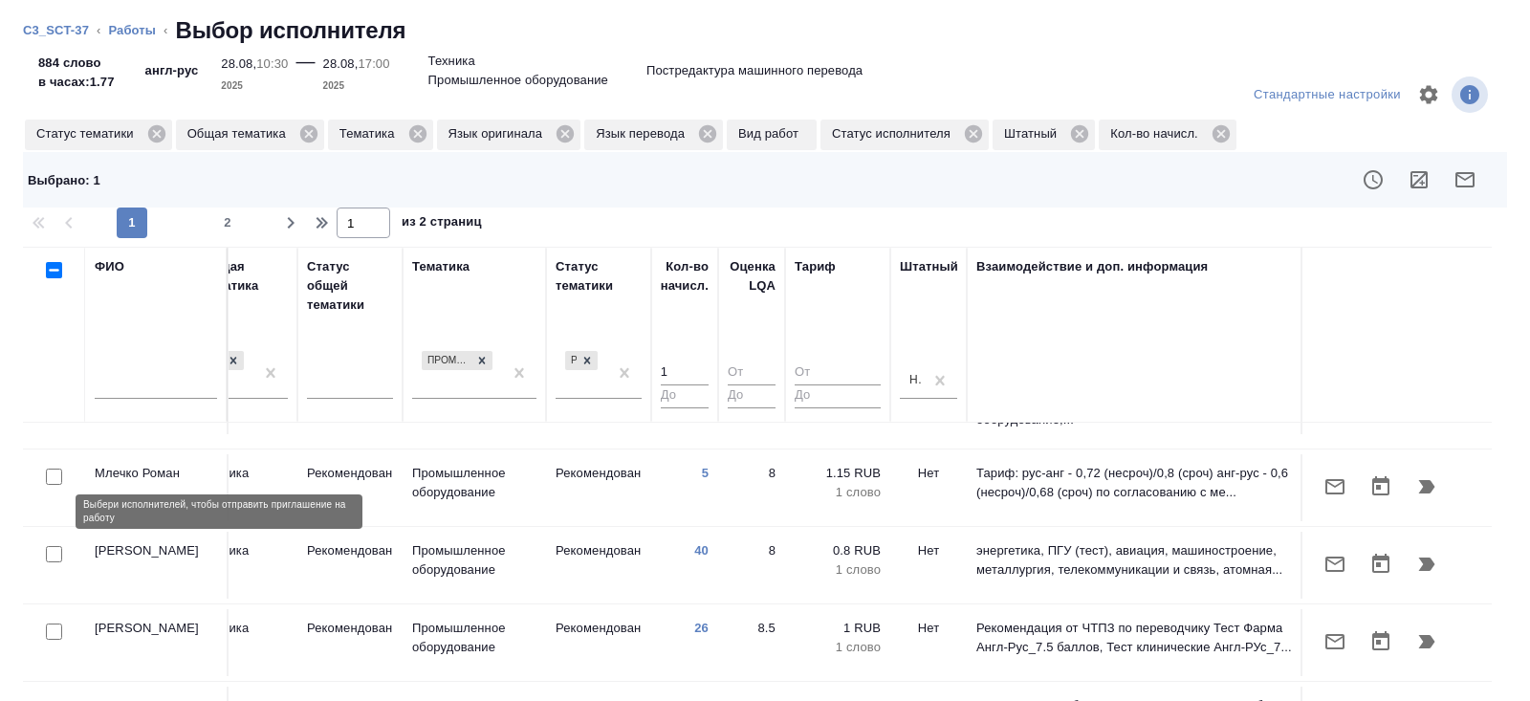
click at [51, 546] on input "checkbox" at bounding box center [54, 554] width 16 height 16
checkbox input "true"
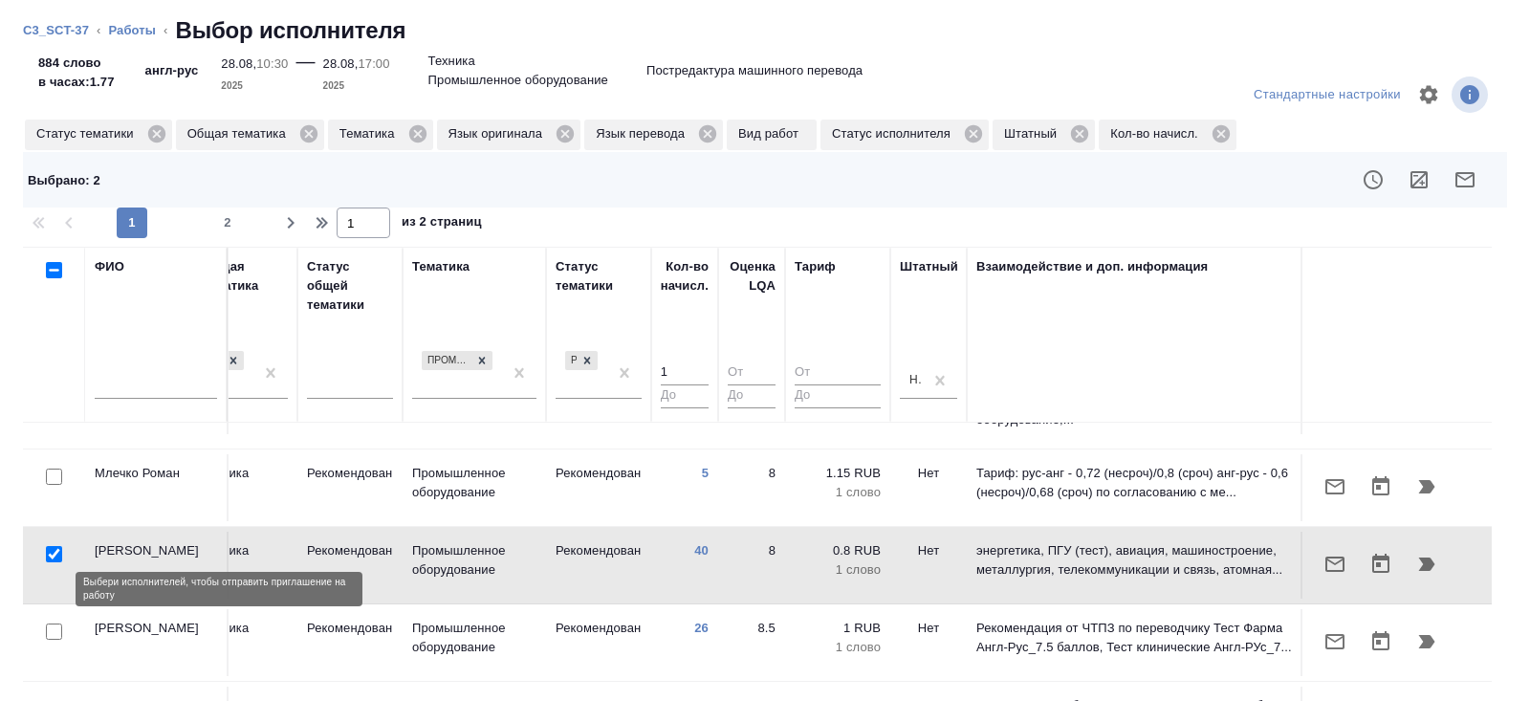
click at [51, 623] on input "checkbox" at bounding box center [54, 631] width 16 height 16
checkbox input "true"
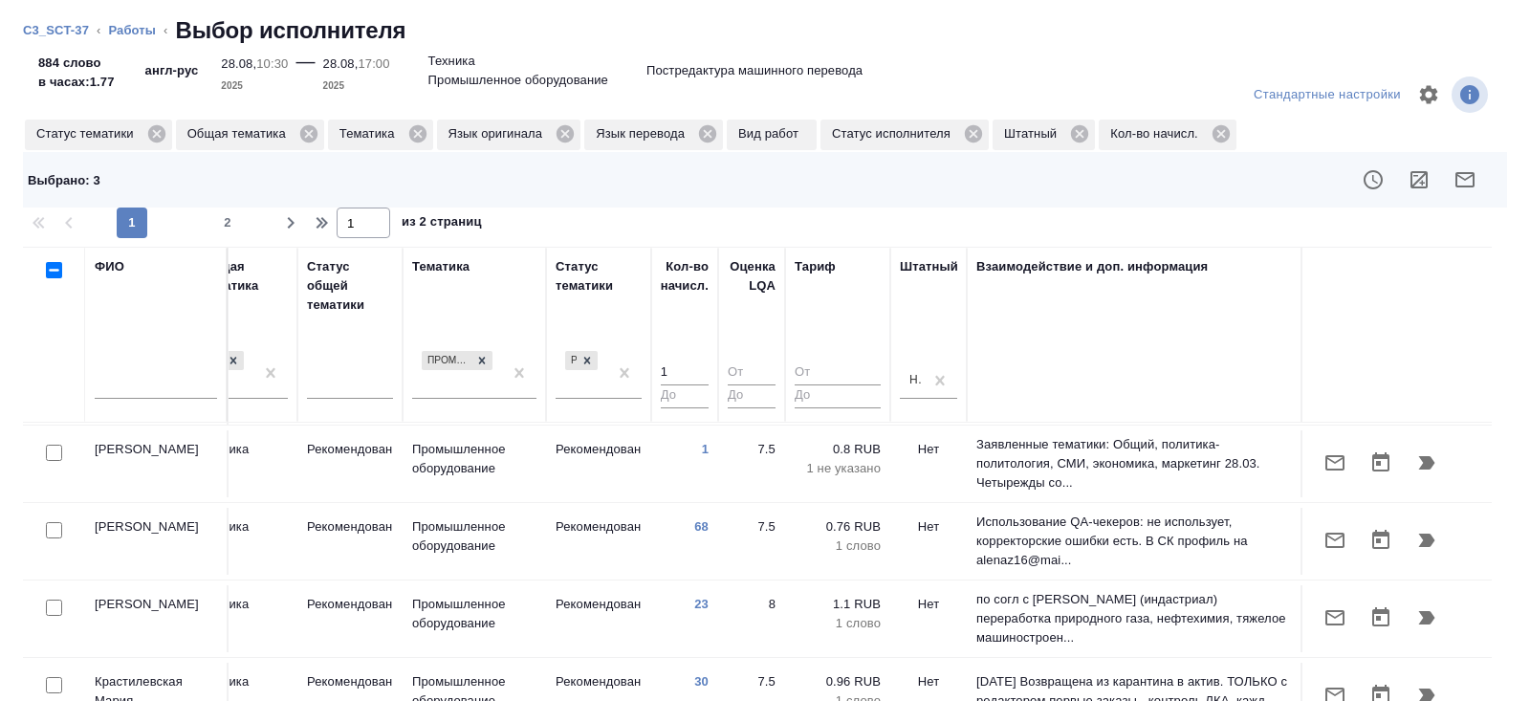
scroll to position [1103, 1308]
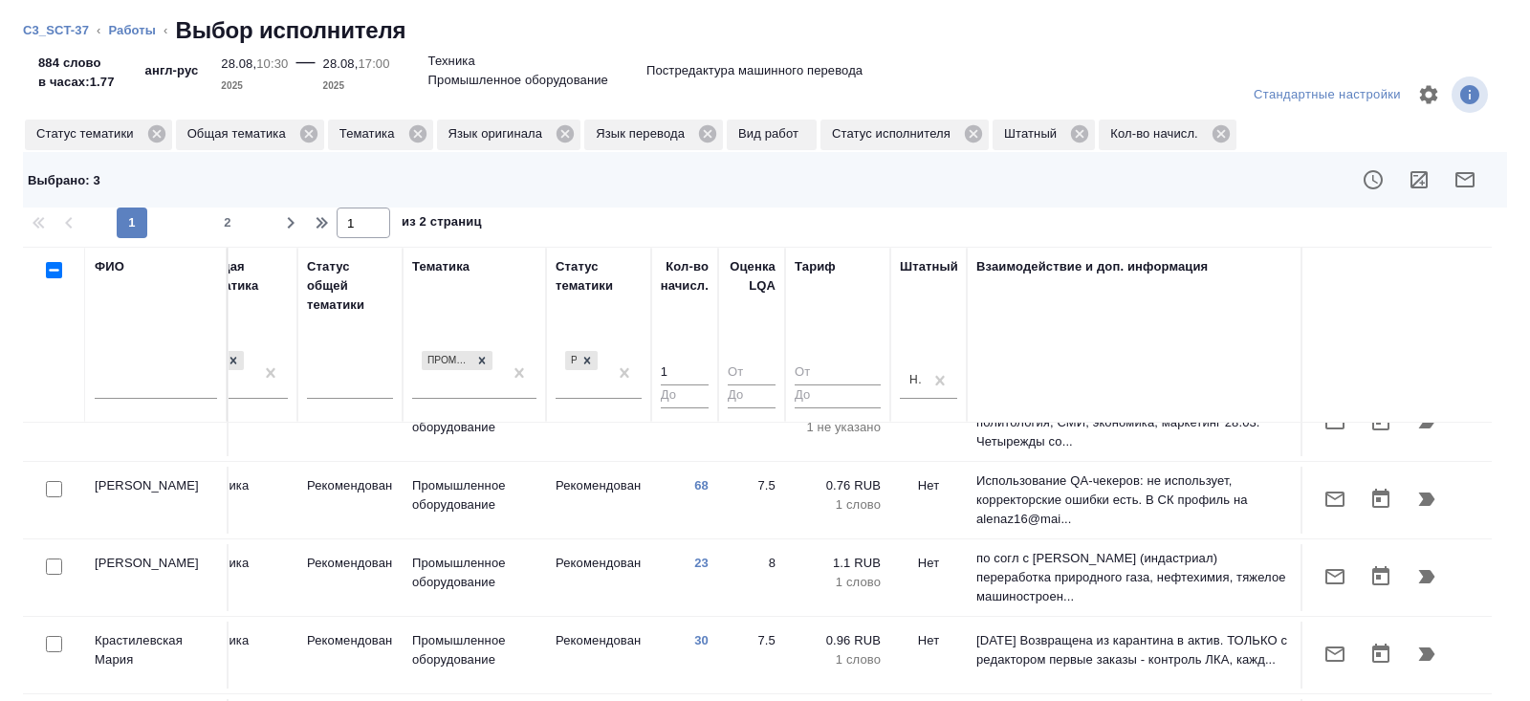
click at [54, 631] on div at bounding box center [54, 644] width 43 height 27
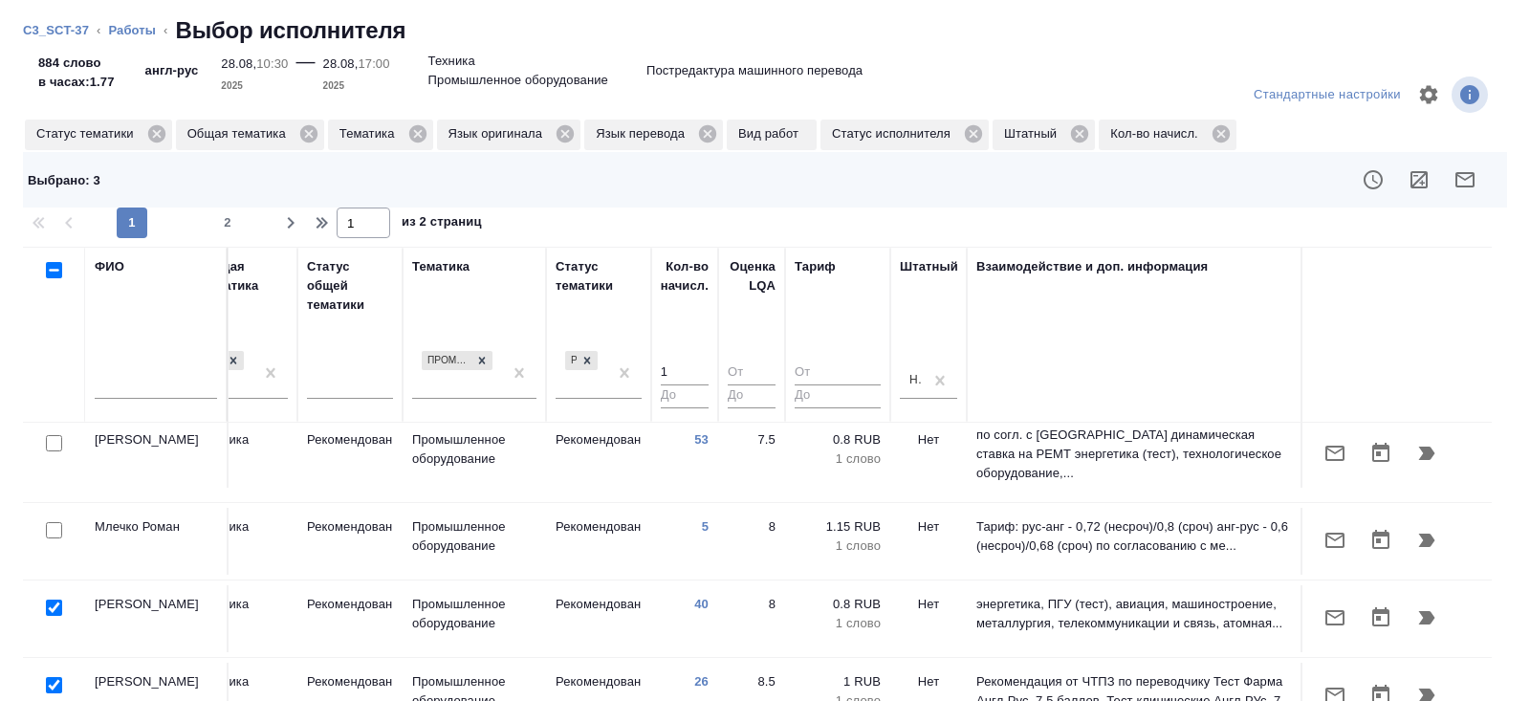
scroll to position [0, 1308]
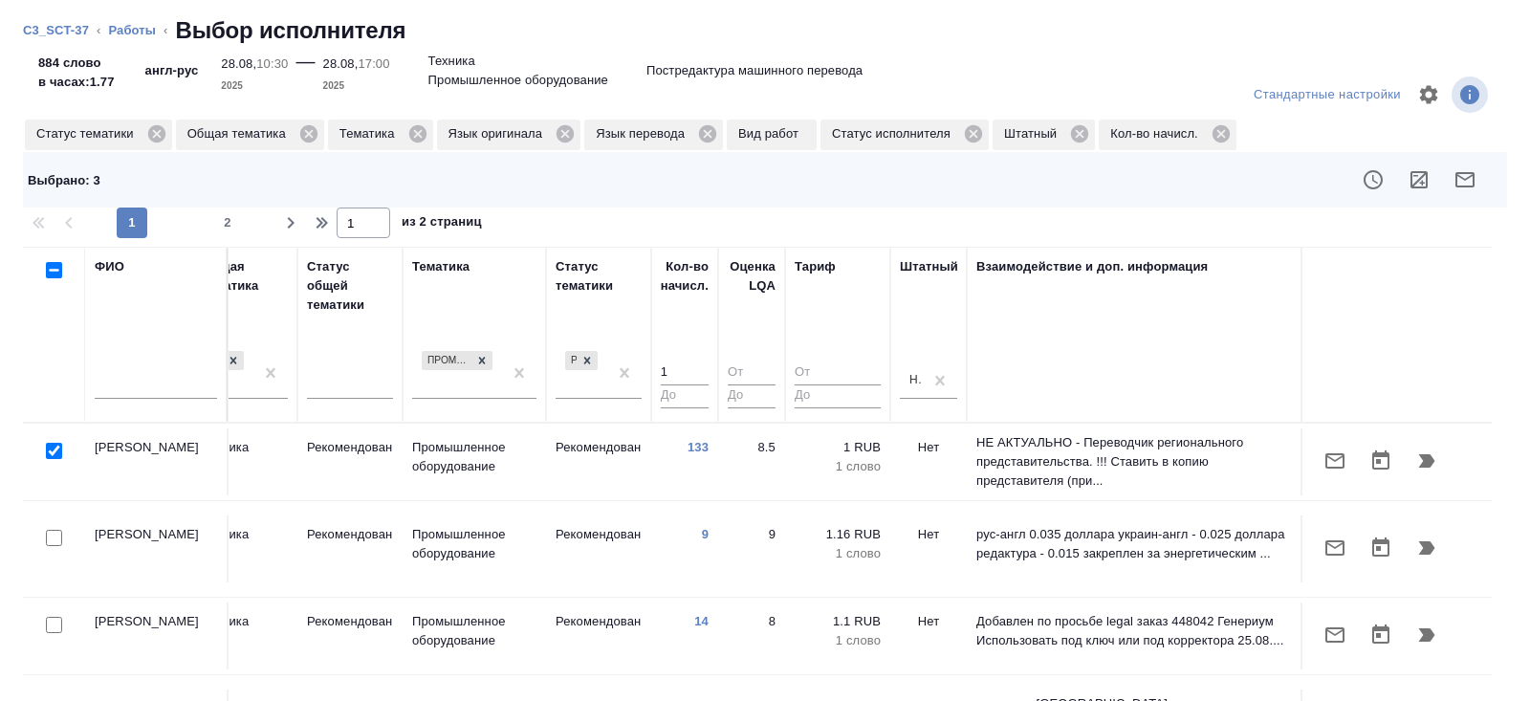
click at [1465, 190] on icon "button" at bounding box center [1464, 179] width 23 height 23
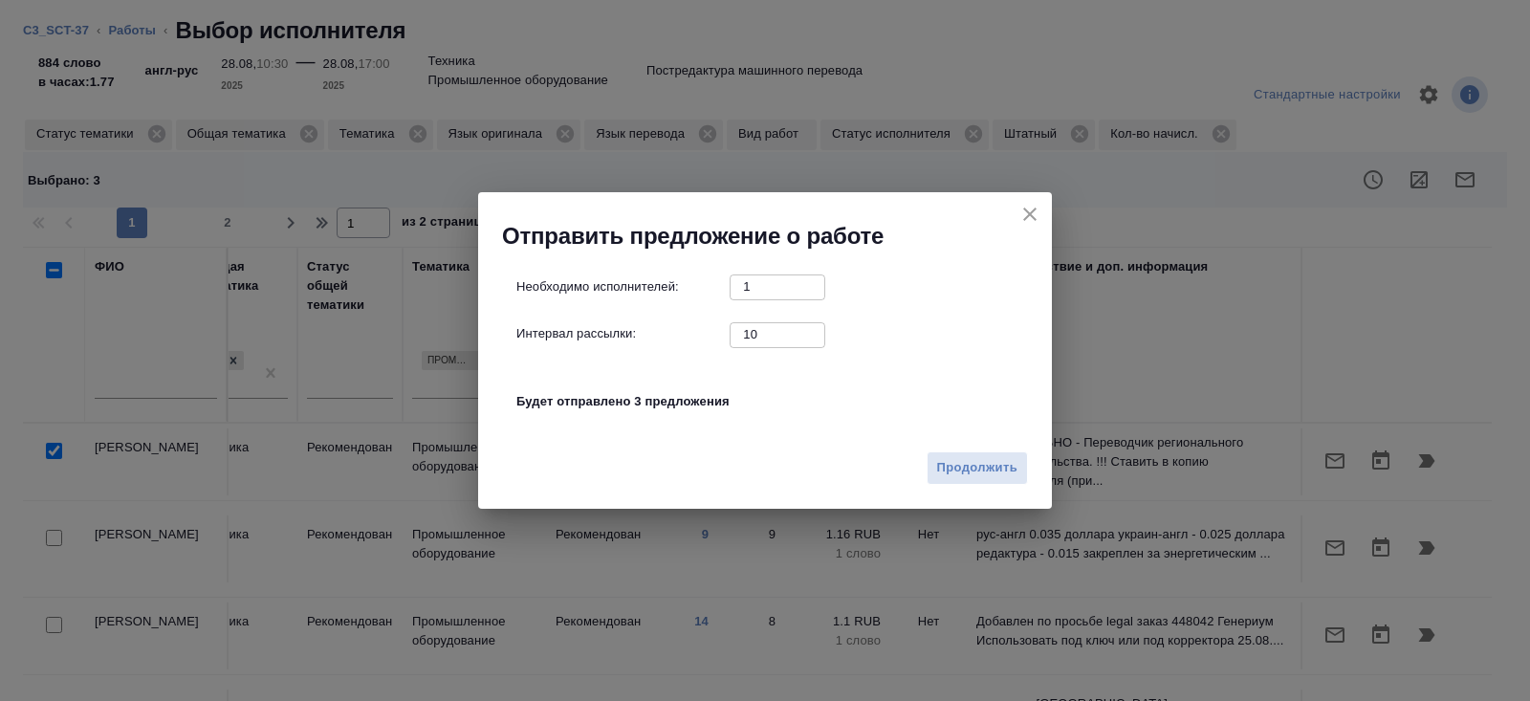
drag, startPoint x: 715, startPoint y: 318, endPoint x: 659, endPoint y: 306, distance: 57.8
click at [679, 309] on div "Необходимо исполнителей: 1 ​ Интервал рассылки: 10 ​ Будет отправлено 3 предлож…" at bounding box center [772, 354] width 512 height 160
type input "0"
click at [932, 450] on div "Продолжить" at bounding box center [765, 475] width 574 height 67
click at [960, 476] on span "Продолжить" at bounding box center [977, 468] width 80 height 22
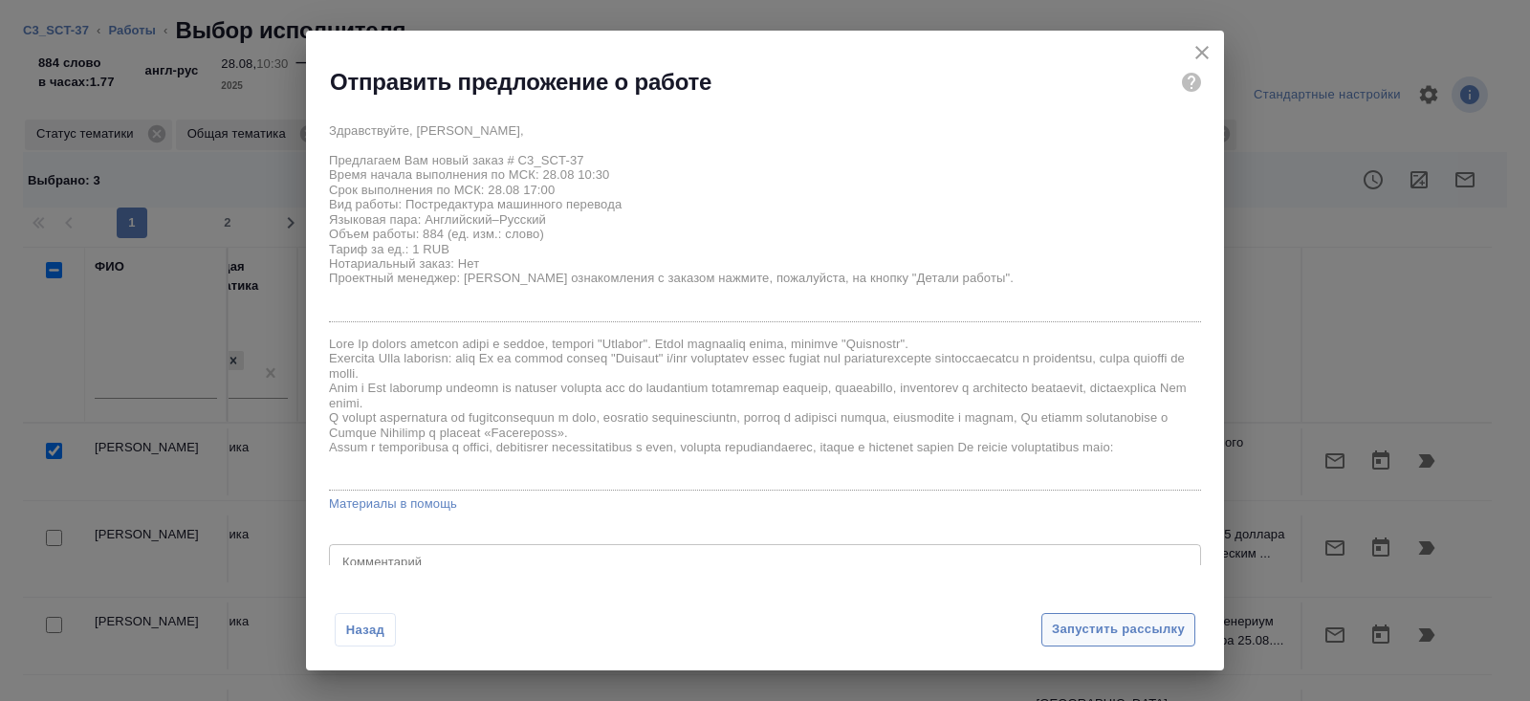
click at [1081, 641] on span "Запустить рассылку" at bounding box center [1118, 630] width 133 height 22
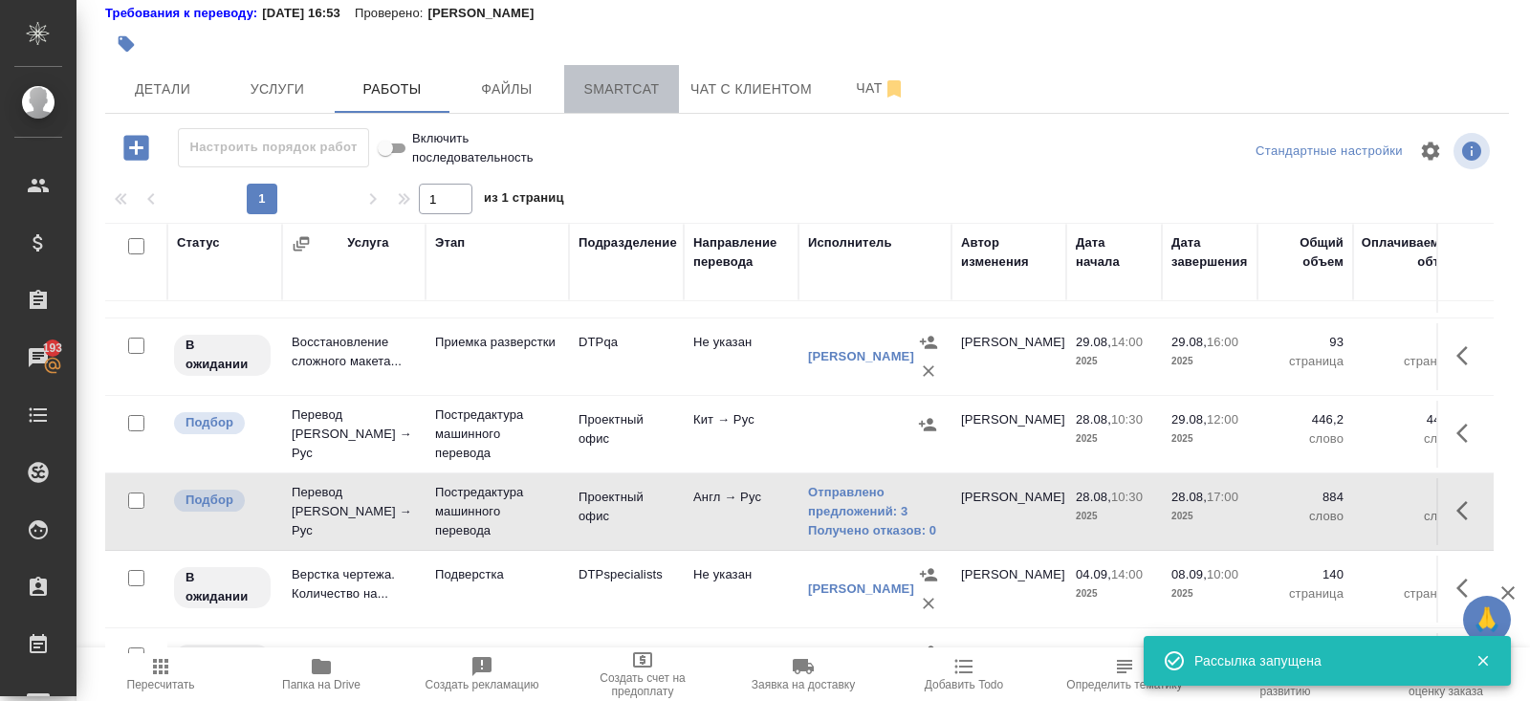
click at [609, 81] on span "Smartcat" at bounding box center [622, 89] width 92 height 24
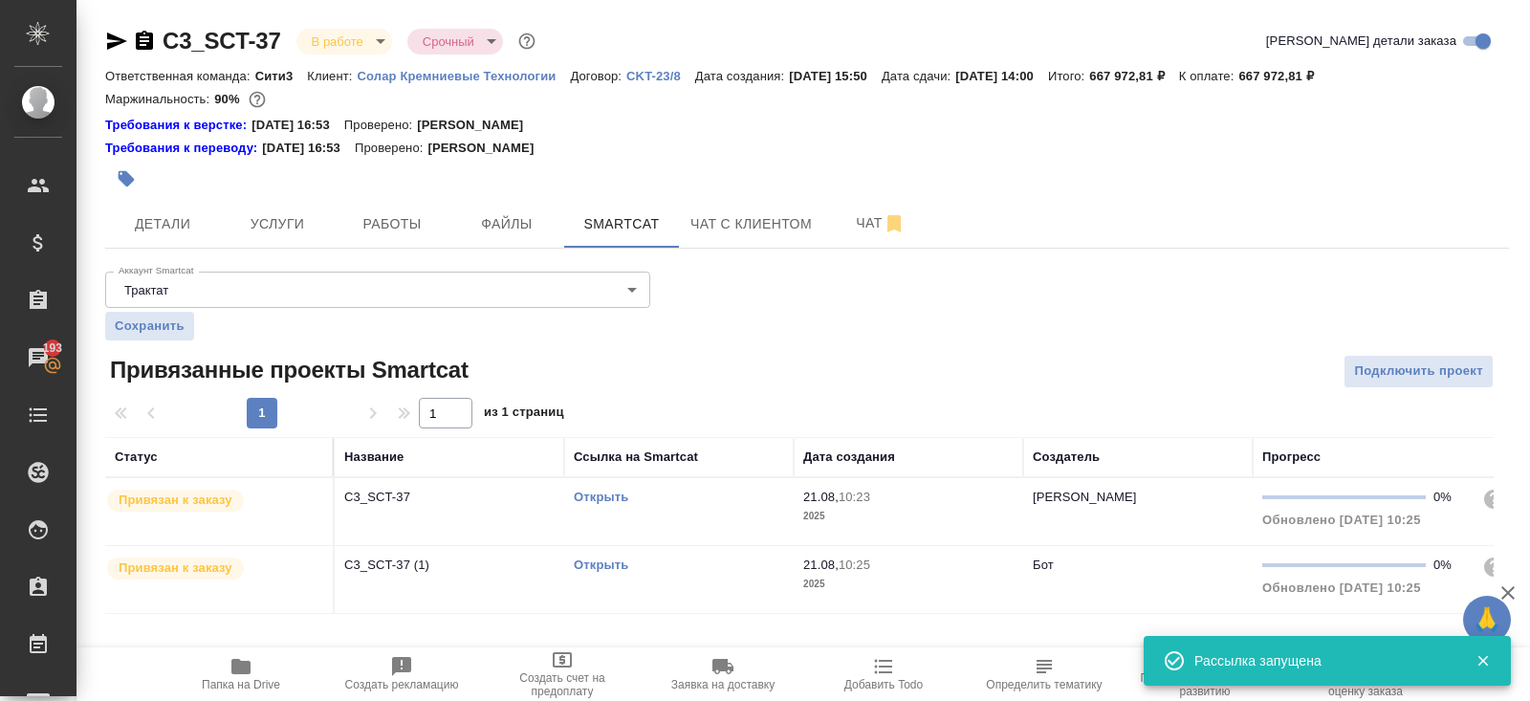
click at [697, 502] on div "Открыть" at bounding box center [679, 497] width 210 height 19
click at [724, 588] on td "Открыть" at bounding box center [678, 579] width 229 height 67
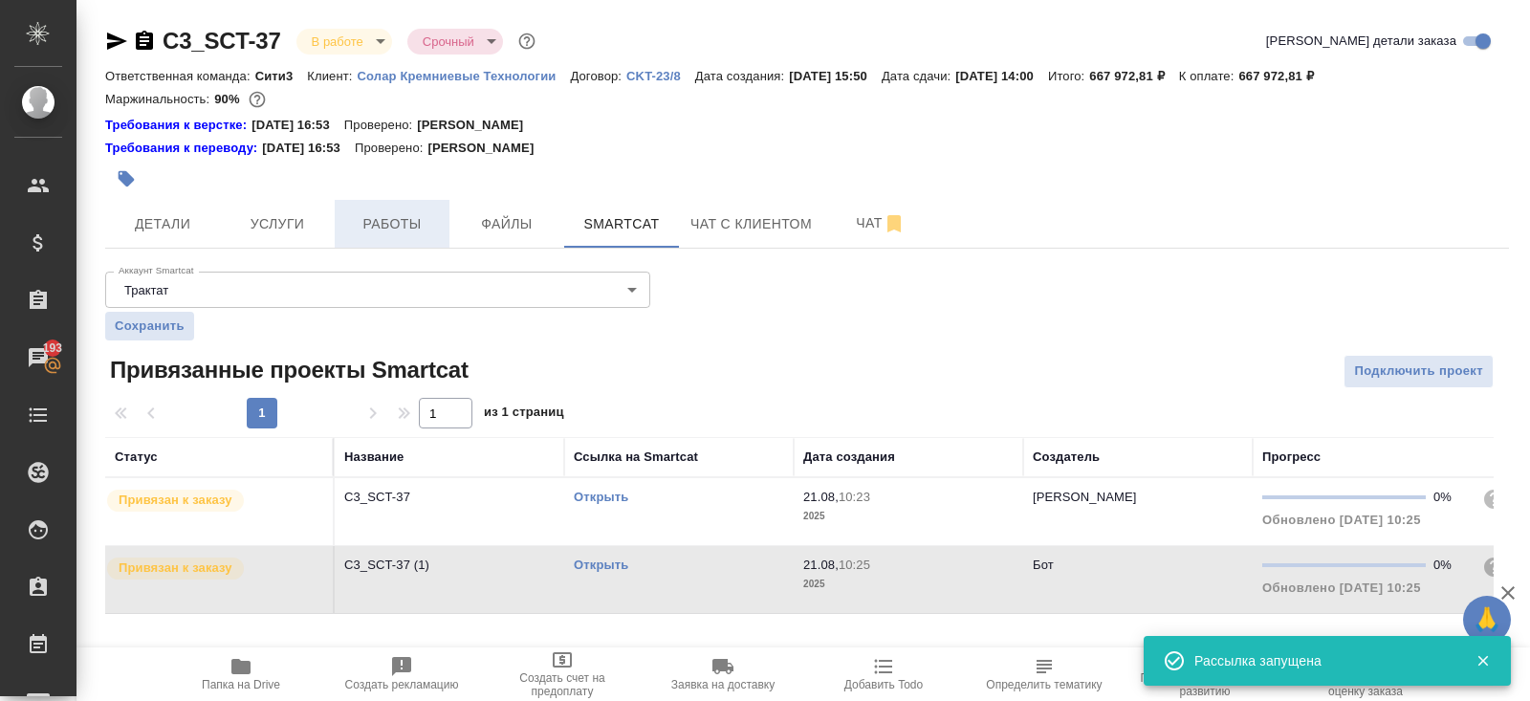
click at [390, 212] on span "Работы" at bounding box center [392, 224] width 92 height 24
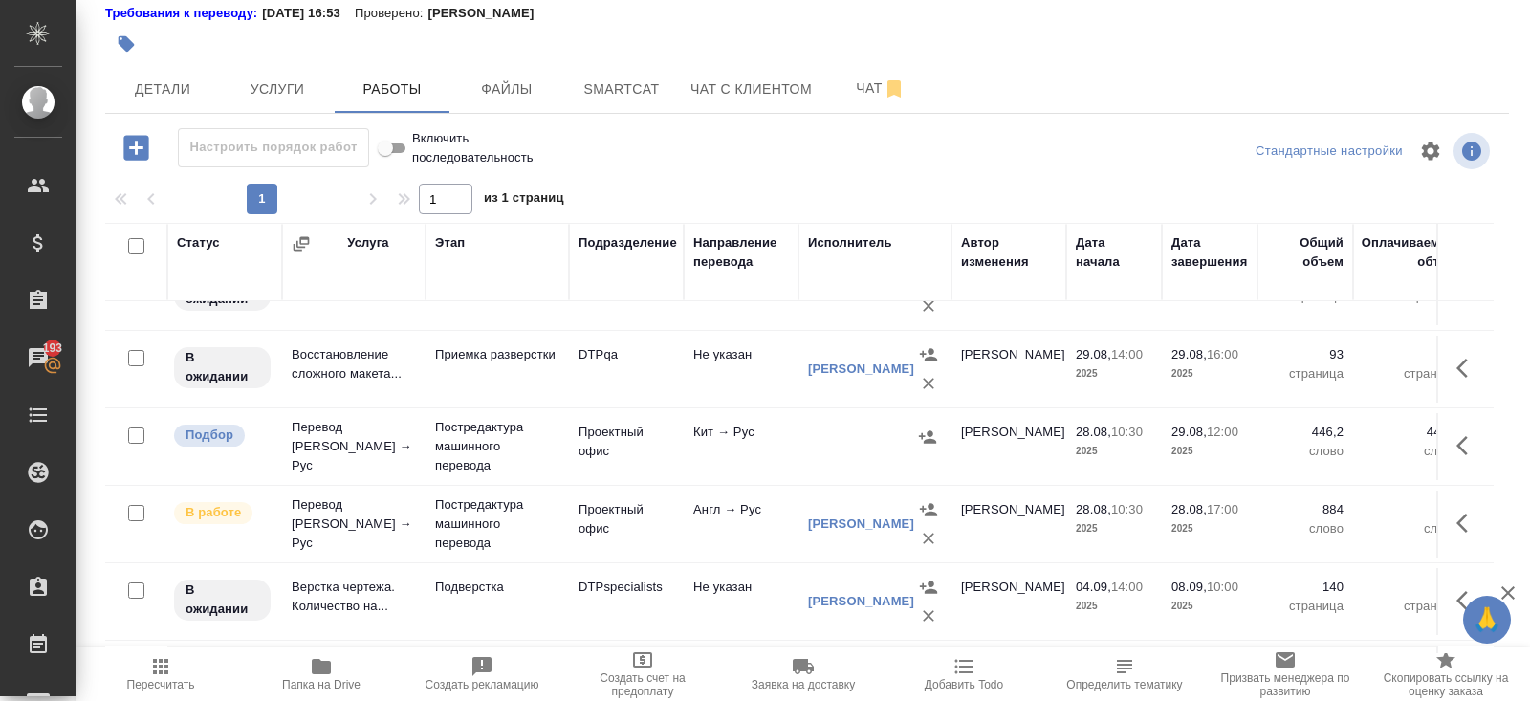
scroll to position [592, 0]
click at [618, 82] on span "Smartcat" at bounding box center [622, 89] width 92 height 24
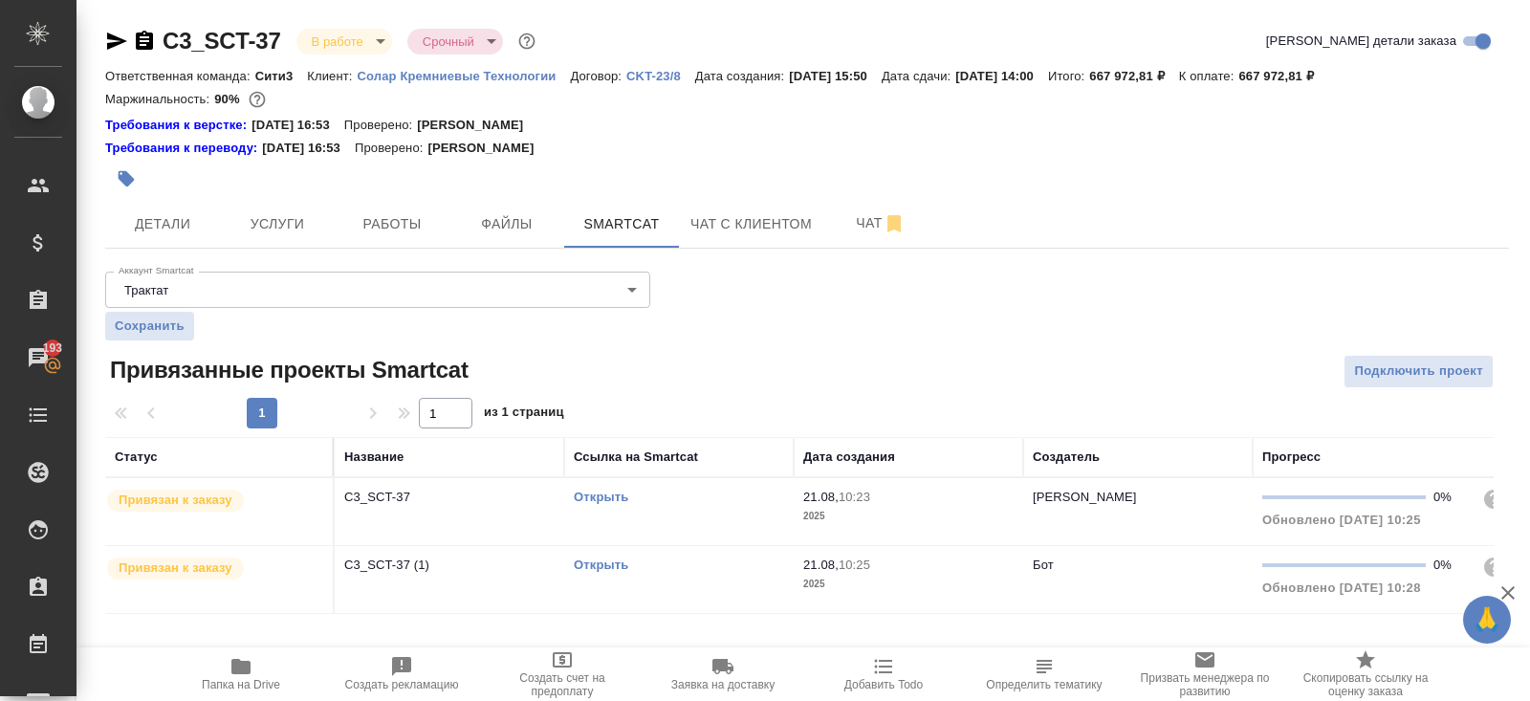
click at [590, 497] on link "Открыть" at bounding box center [601, 497] width 54 height 14
click at [609, 564] on link "Открыть" at bounding box center [601, 564] width 54 height 14
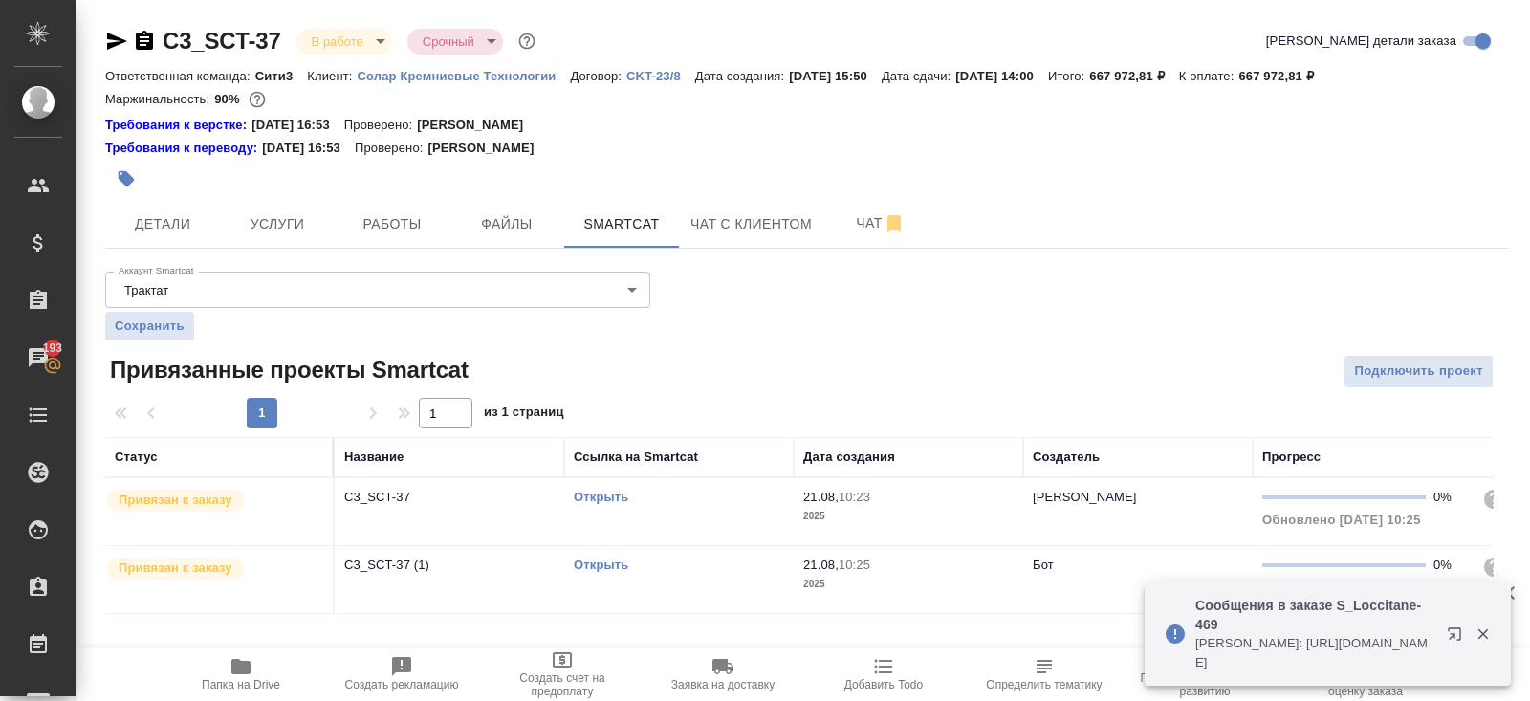
click at [1455, 633] on icon "button" at bounding box center [1458, 637] width 23 height 23
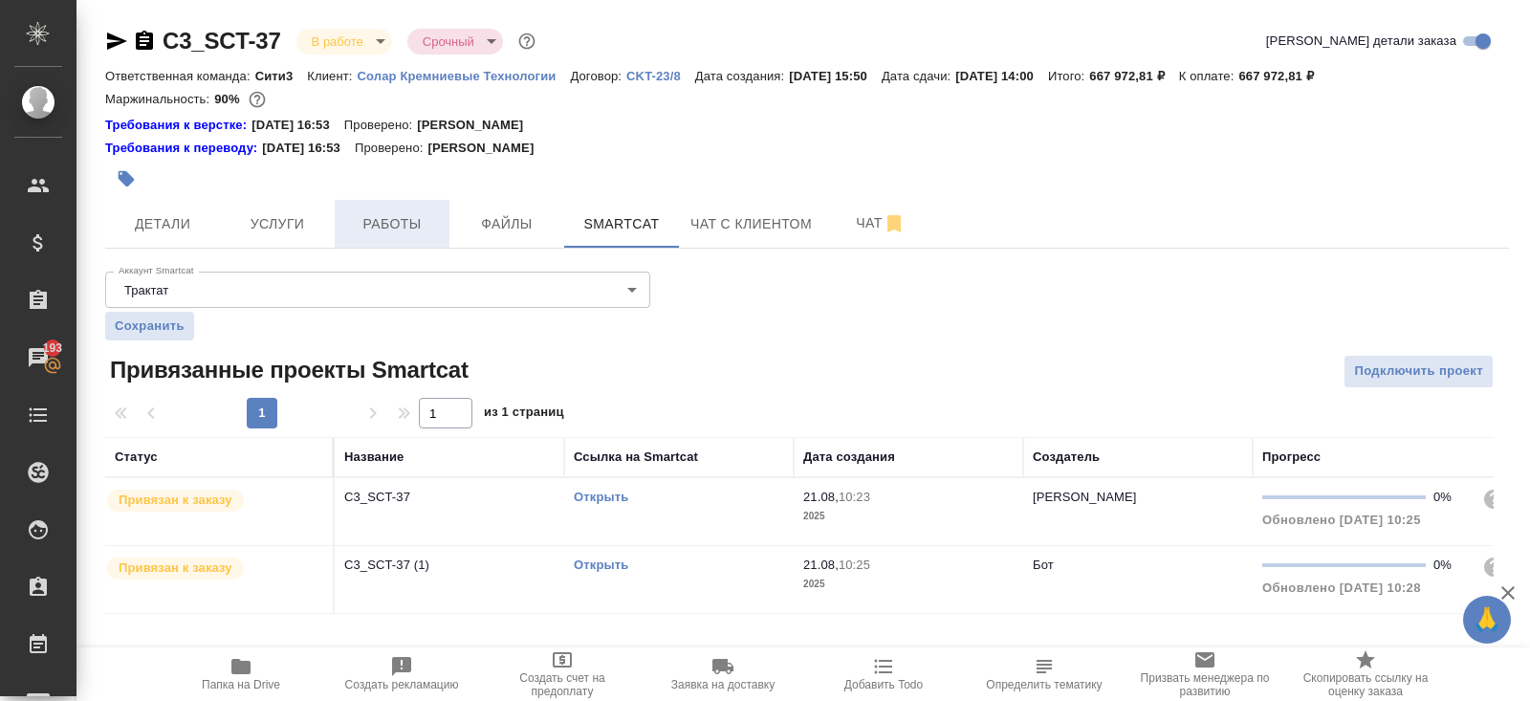
click at [364, 235] on button "Работы" at bounding box center [392, 224] width 115 height 48
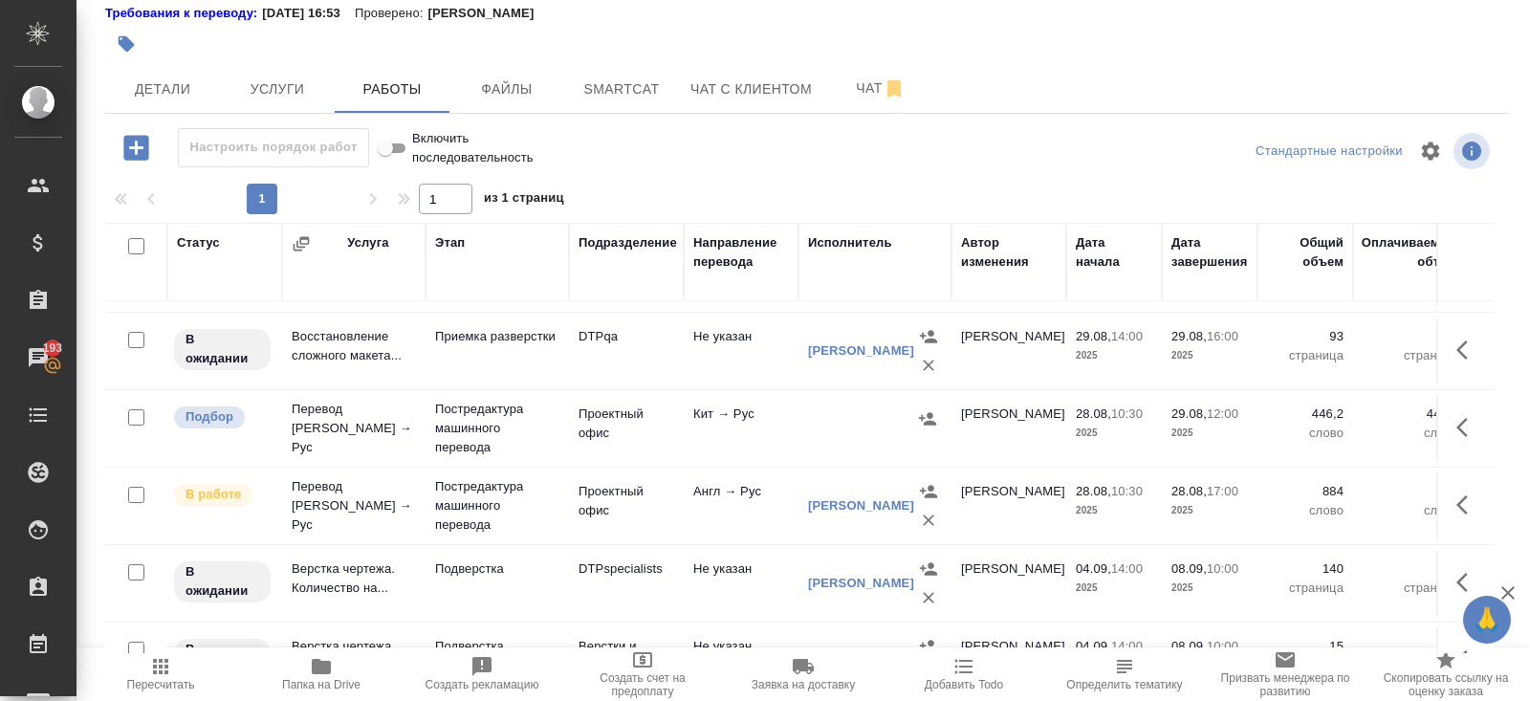
scroll to position [598, 0]
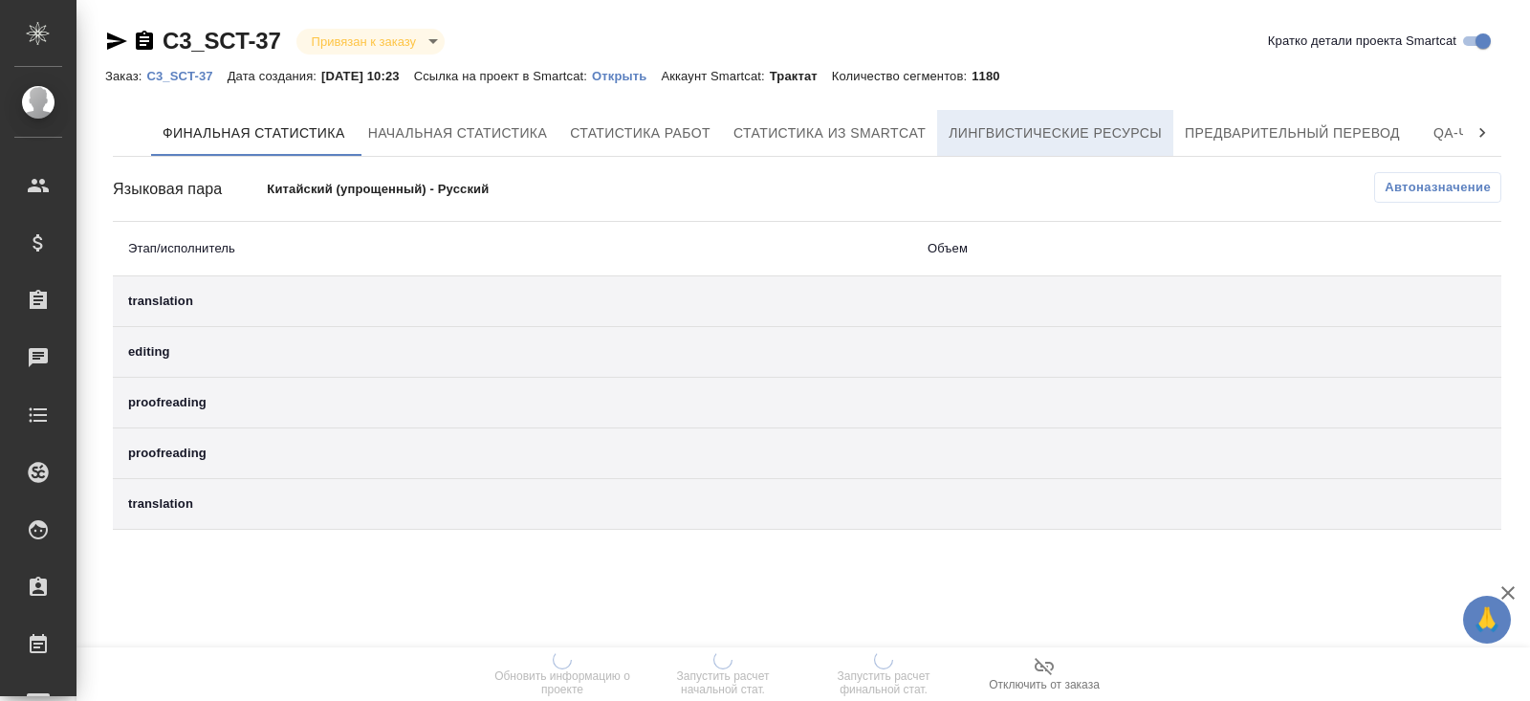
click at [1069, 142] on span "Лингвистические ресурсы" at bounding box center [1054, 133] width 213 height 24
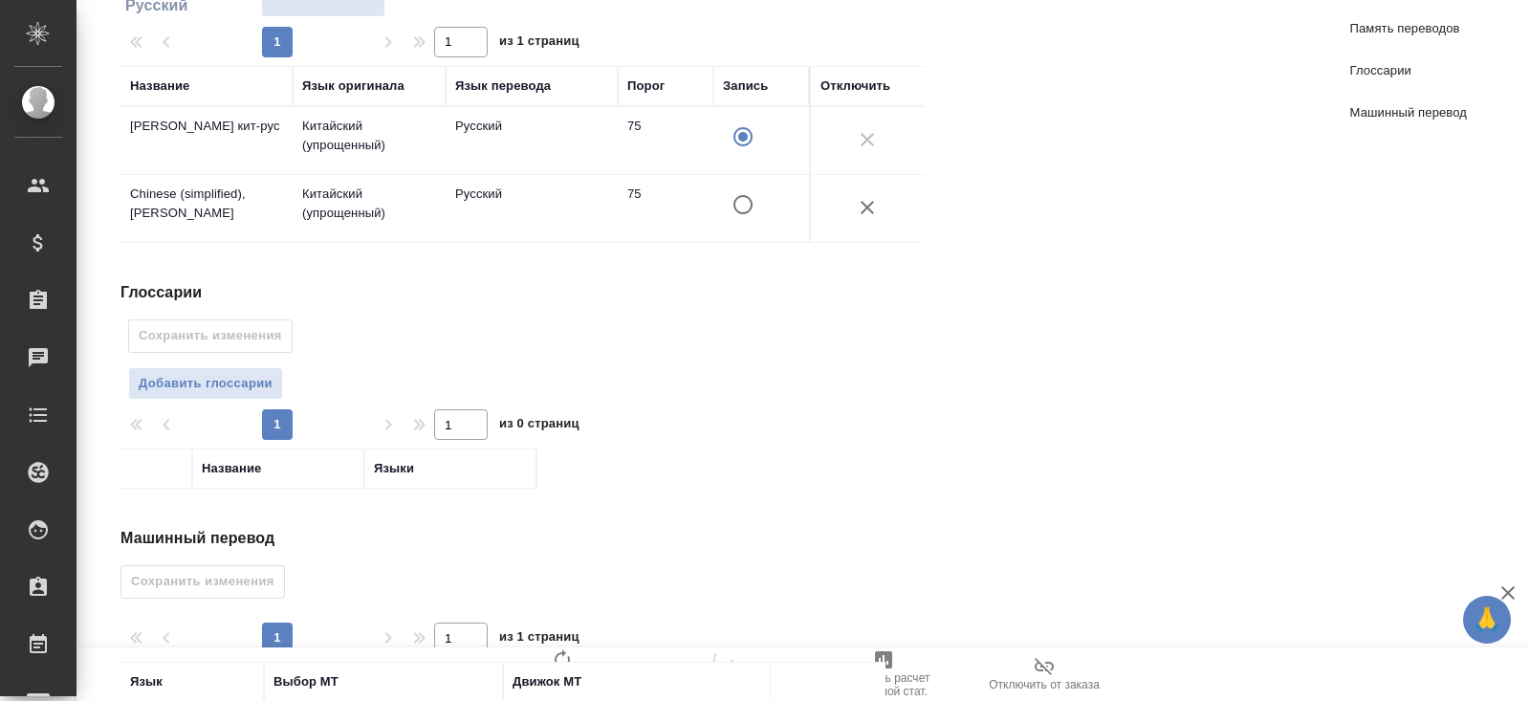
scroll to position [473, 0]
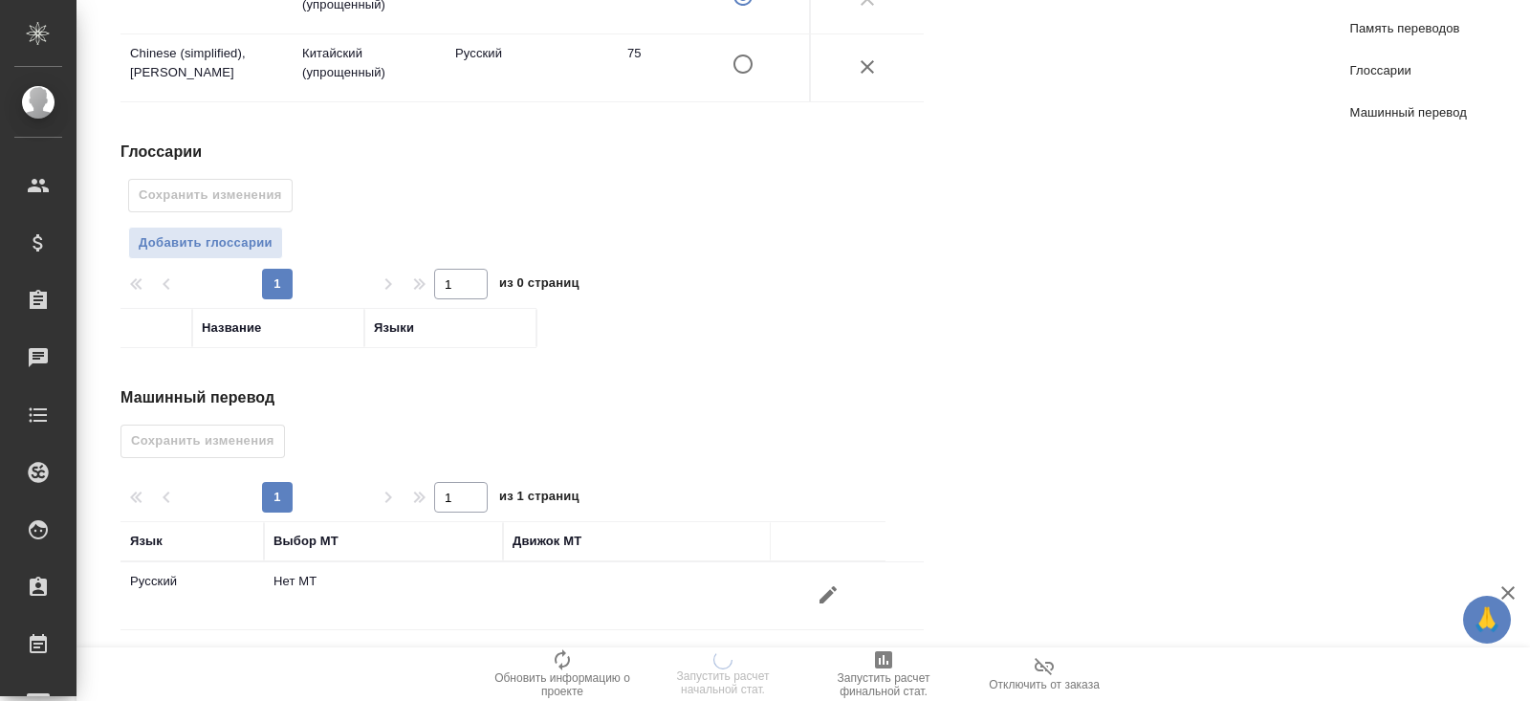
click at [812, 578] on button "button" at bounding box center [828, 595] width 46 height 46
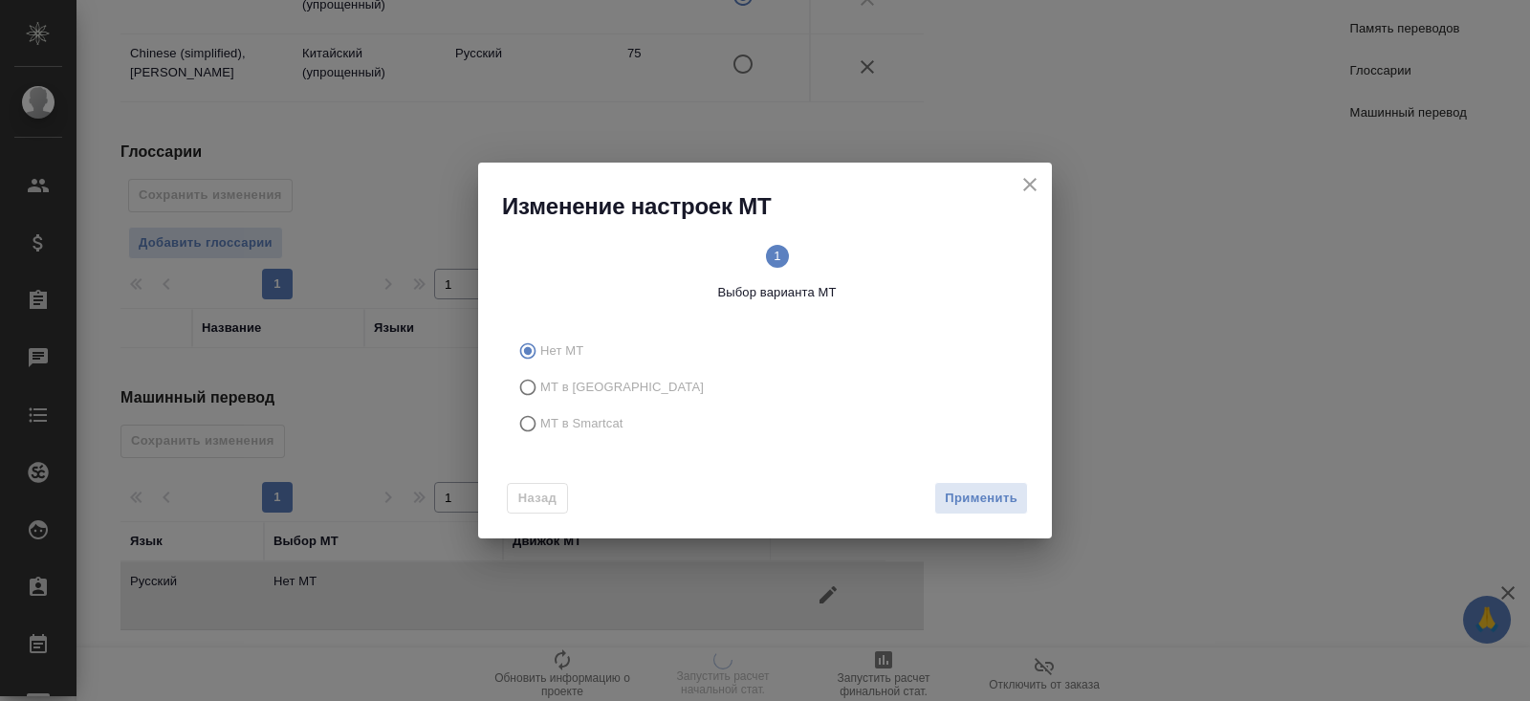
click at [599, 419] on span "МТ в Smartcat" at bounding box center [581, 423] width 83 height 19
click at [540, 419] on input "МТ в Smartcat" at bounding box center [525, 423] width 31 height 36
radio input "true"
click at [995, 499] on span "Вперед" at bounding box center [994, 499] width 48 height 22
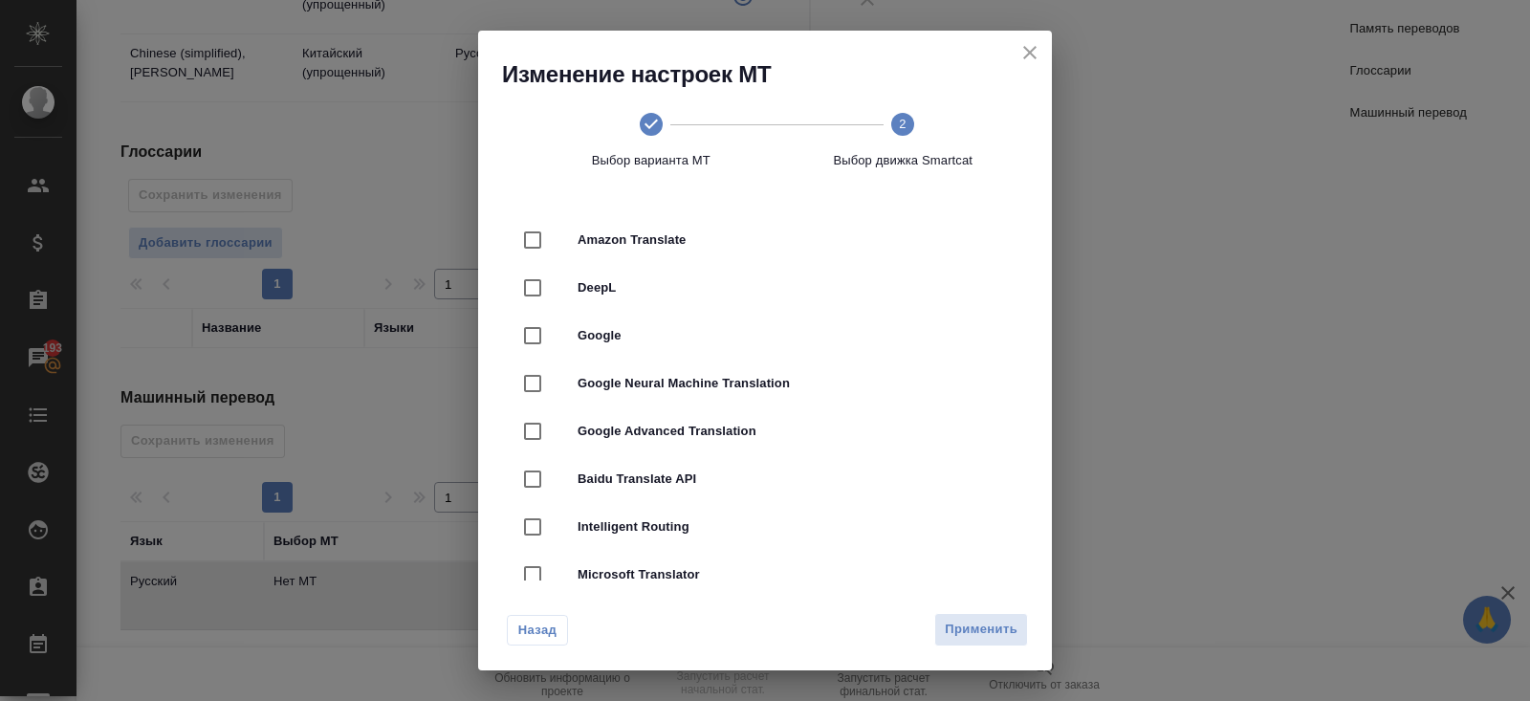
click at [591, 288] on span "DeepL" at bounding box center [791, 287] width 428 height 19
checkbox input "true"
click at [980, 616] on button "Применить" at bounding box center [981, 629] width 94 height 33
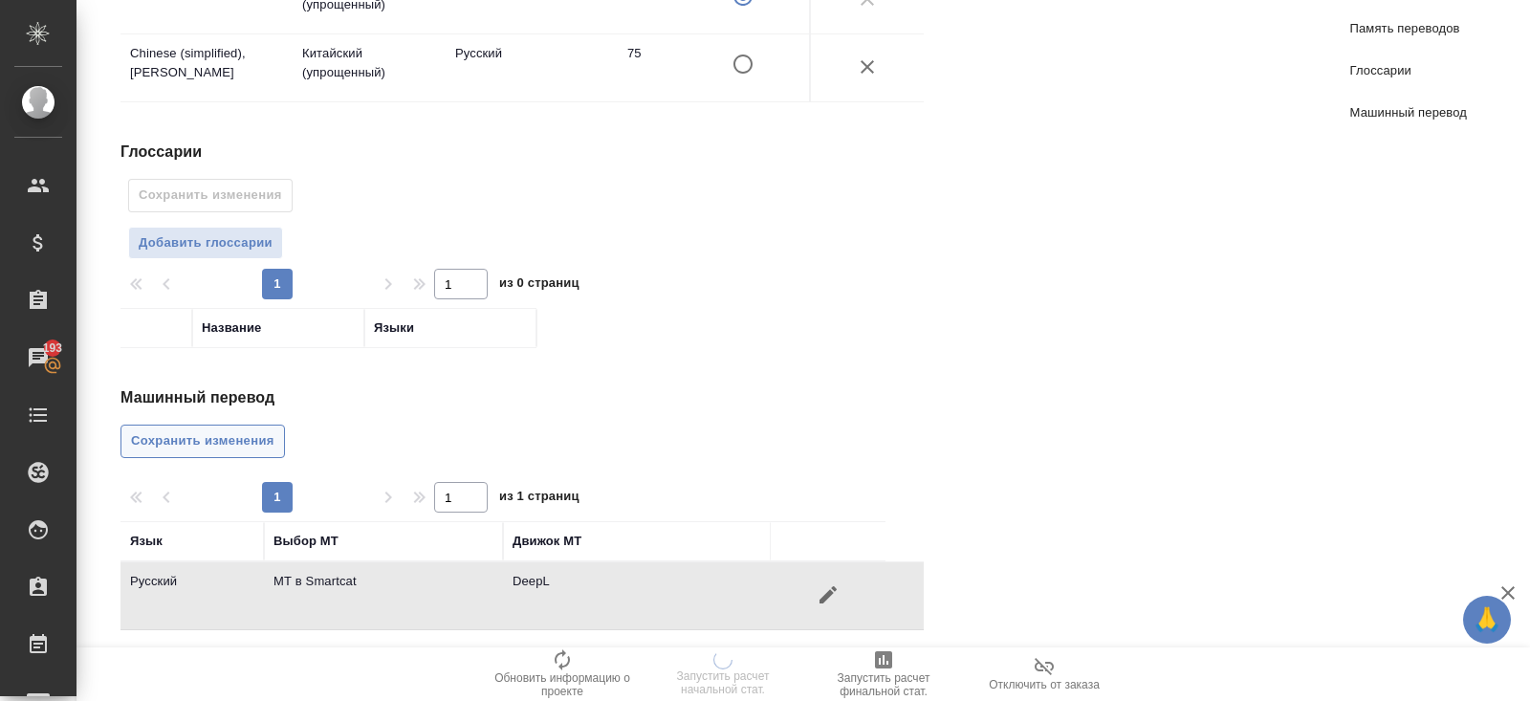
click at [254, 430] on span "Сохранить изменения" at bounding box center [202, 441] width 143 height 22
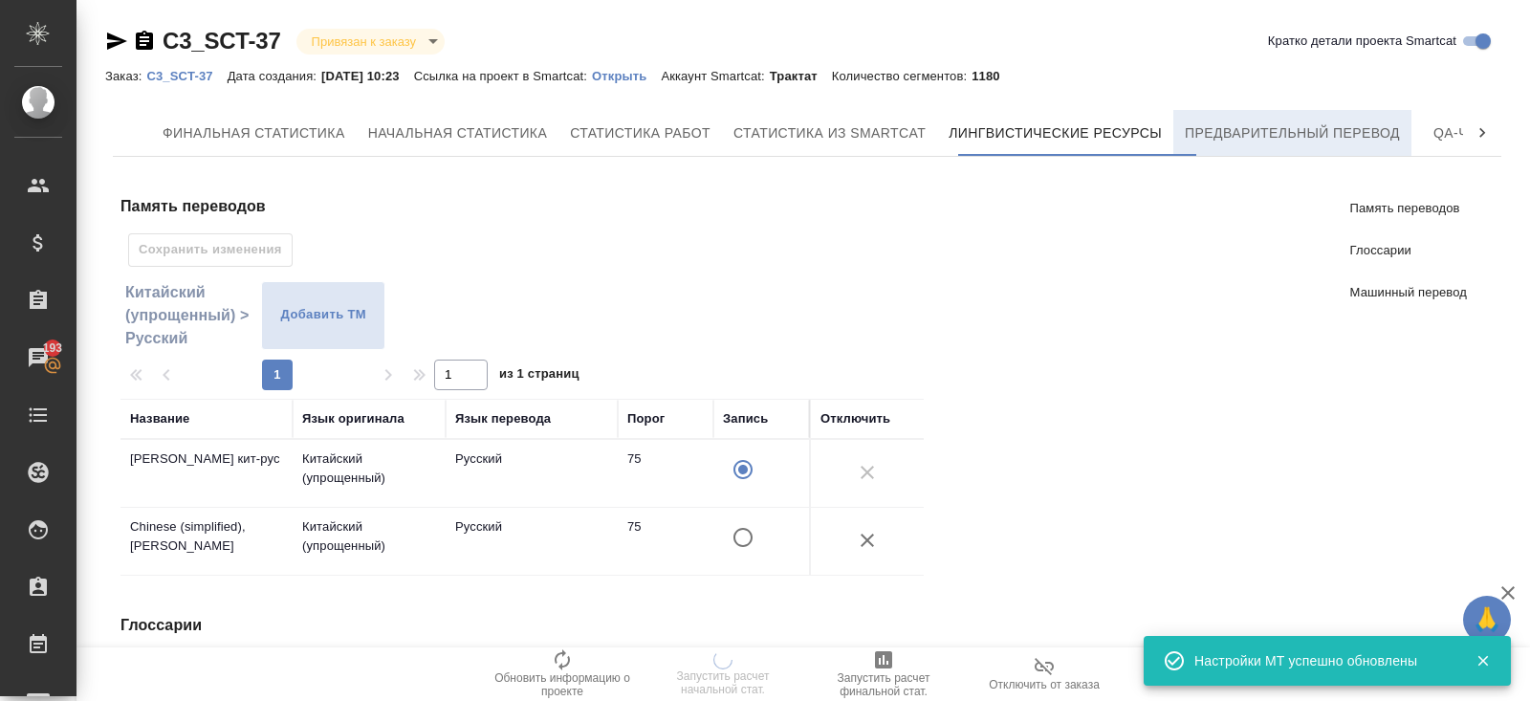
click at [1233, 134] on span "Предварительный перевод" at bounding box center [1292, 133] width 215 height 24
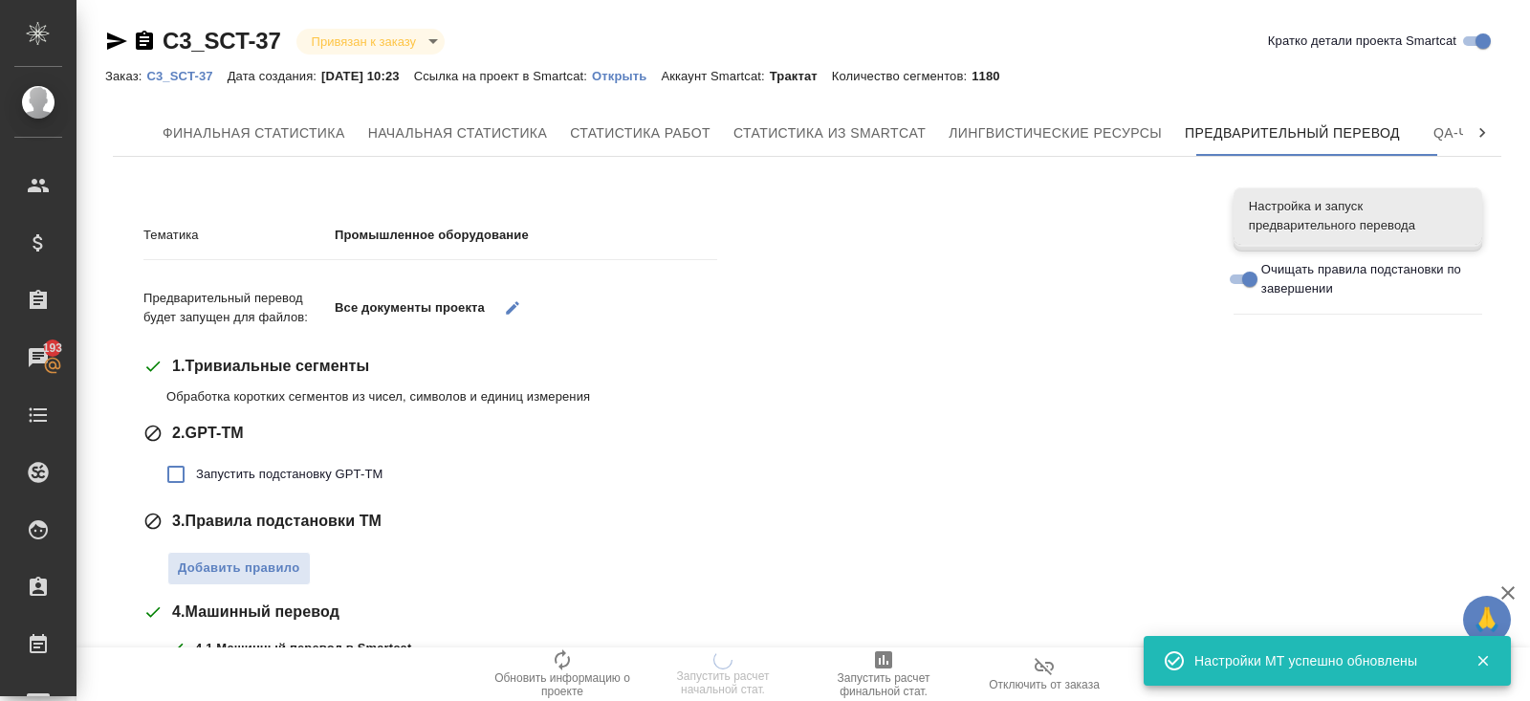
click at [210, 461] on label "Запустить подстановку GPT-TM" at bounding box center [269, 474] width 227 height 40
click at [196, 461] on input "Запустить подстановку GPT-TM" at bounding box center [176, 474] width 40 height 40
checkbox input "true"
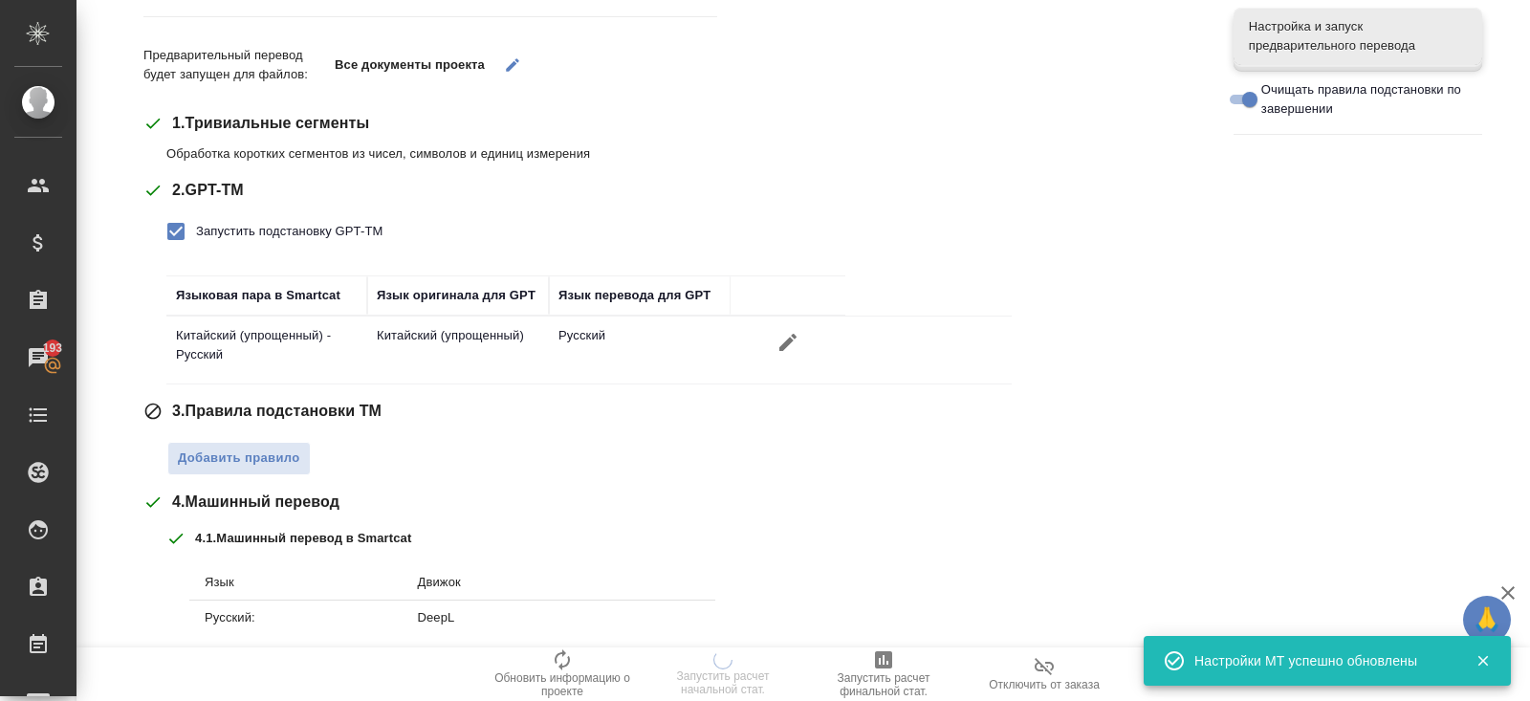
scroll to position [280, 0]
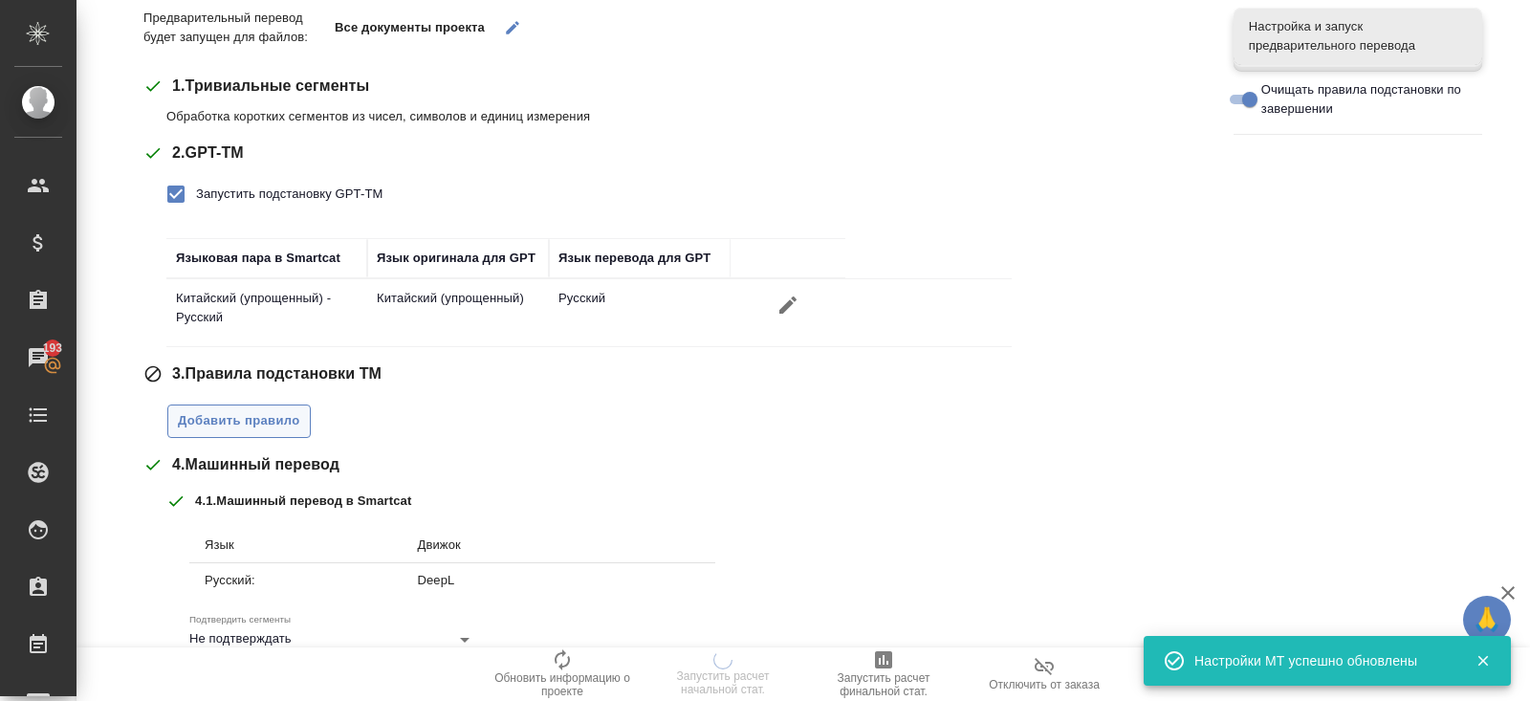
click at [236, 422] on span "Добавить правило" at bounding box center [239, 421] width 122 height 22
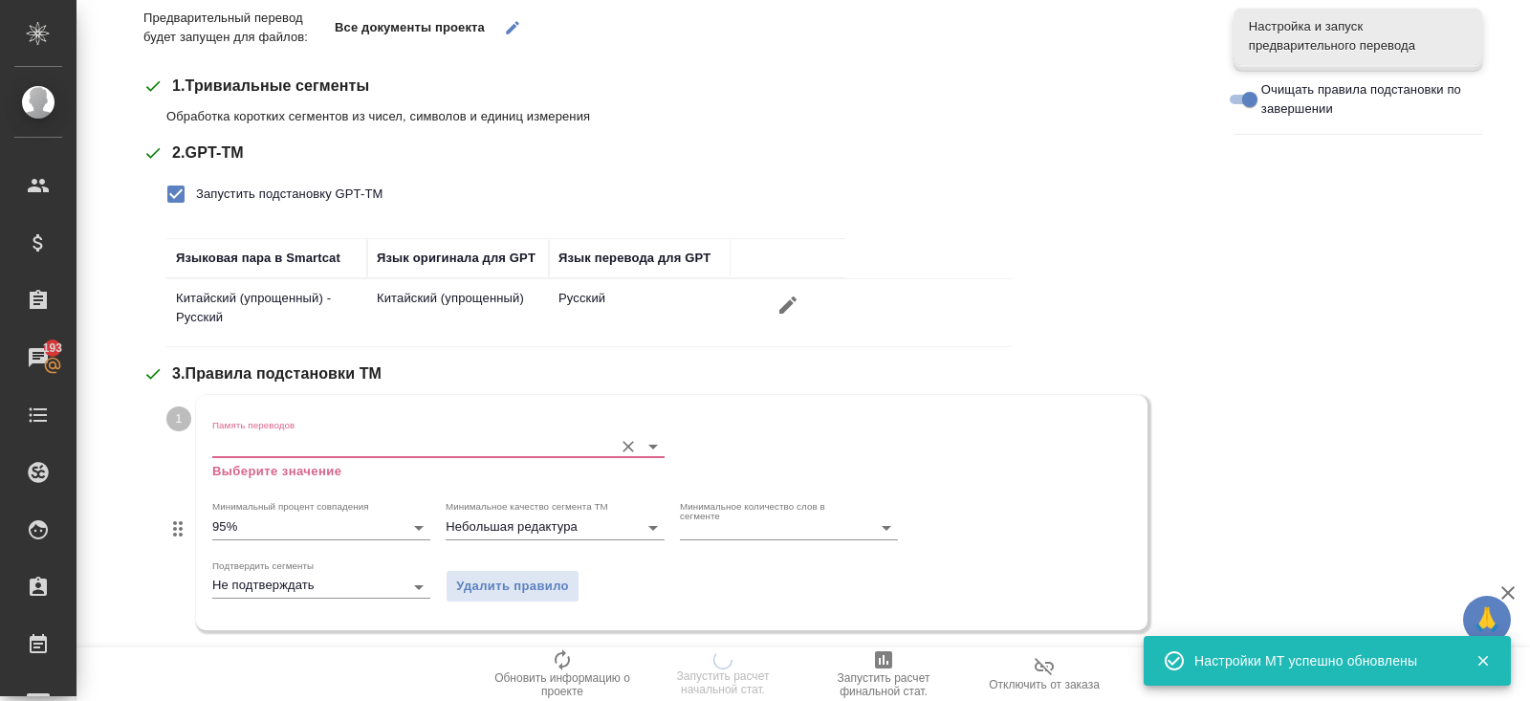
click at [249, 454] on input "Память переводов" at bounding box center [407, 445] width 391 height 23
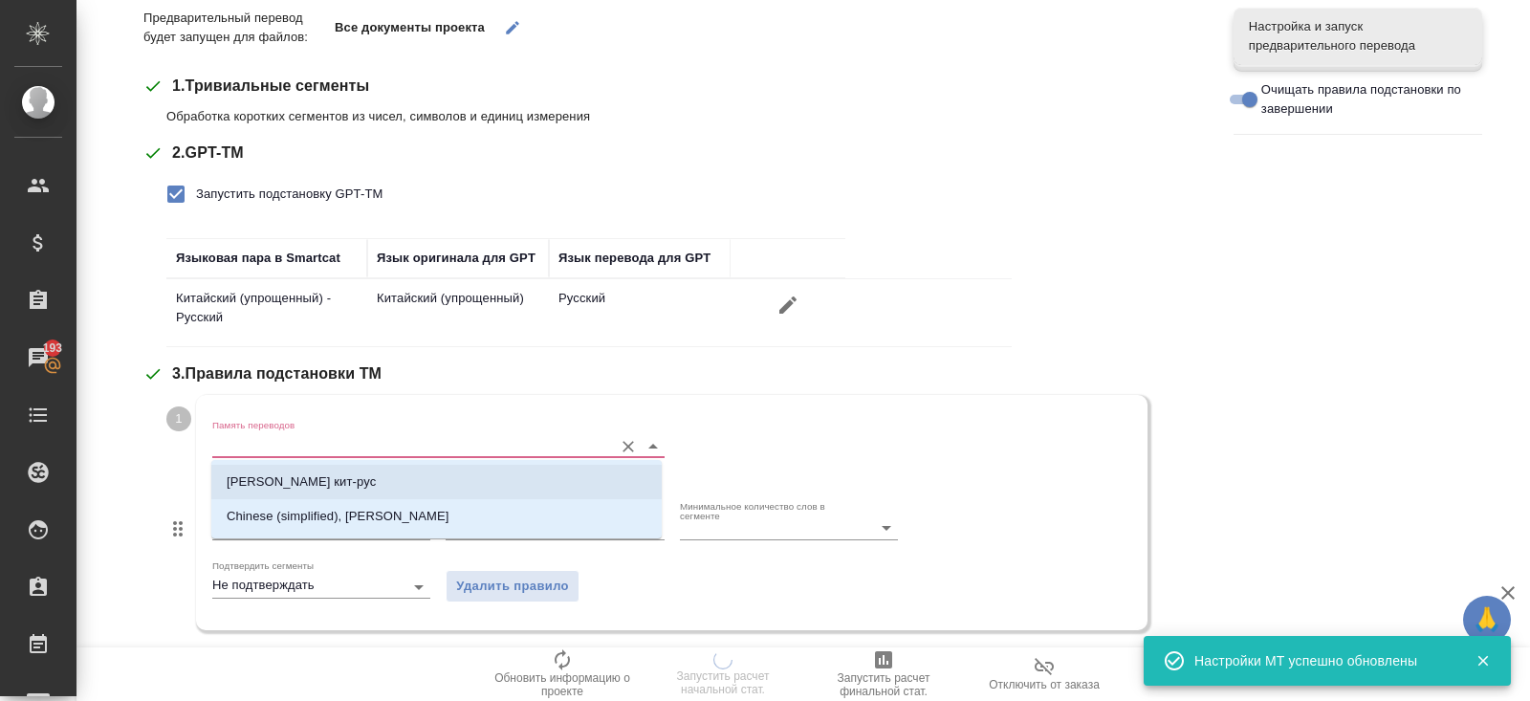
click at [258, 490] on p "[PERSON_NAME] кит-рус" at bounding box center [301, 481] width 149 height 19
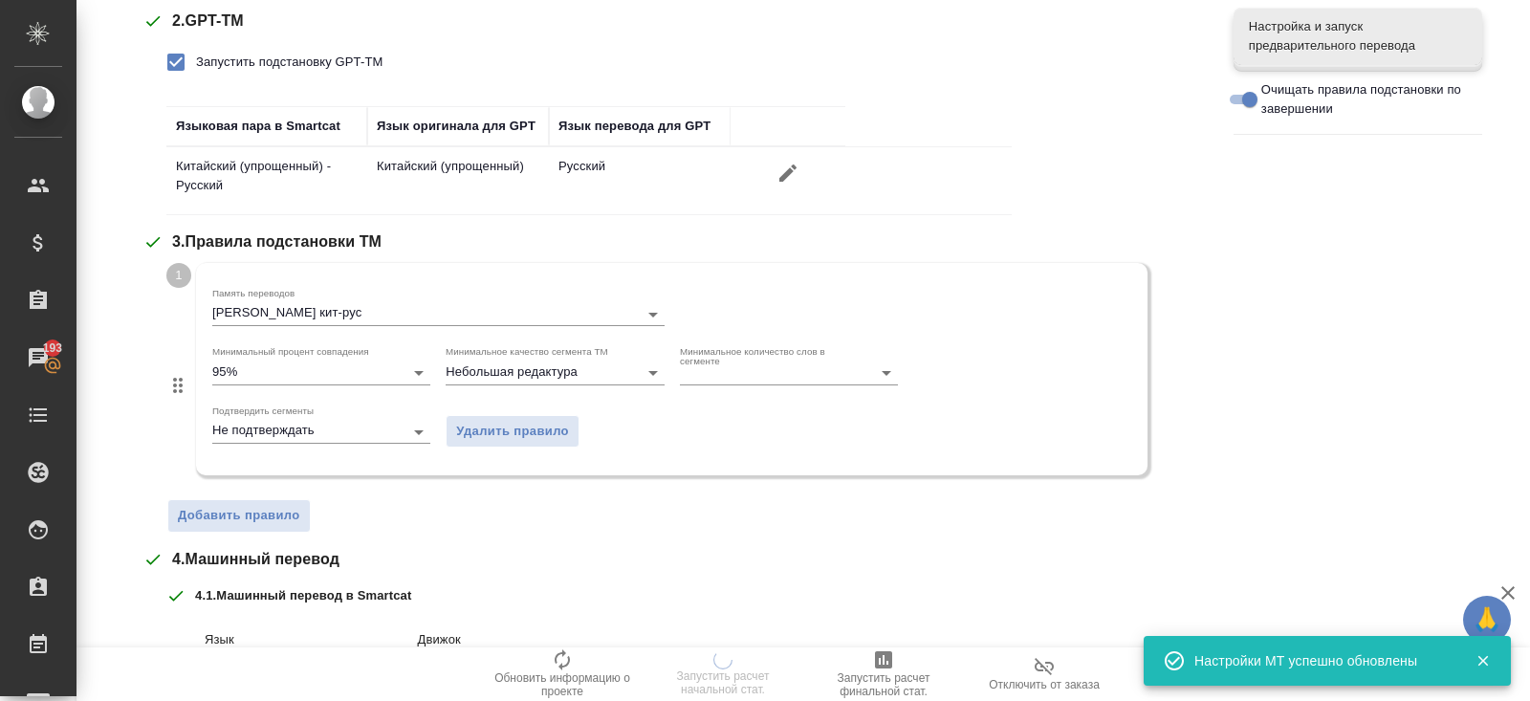
scroll to position [456, 0]
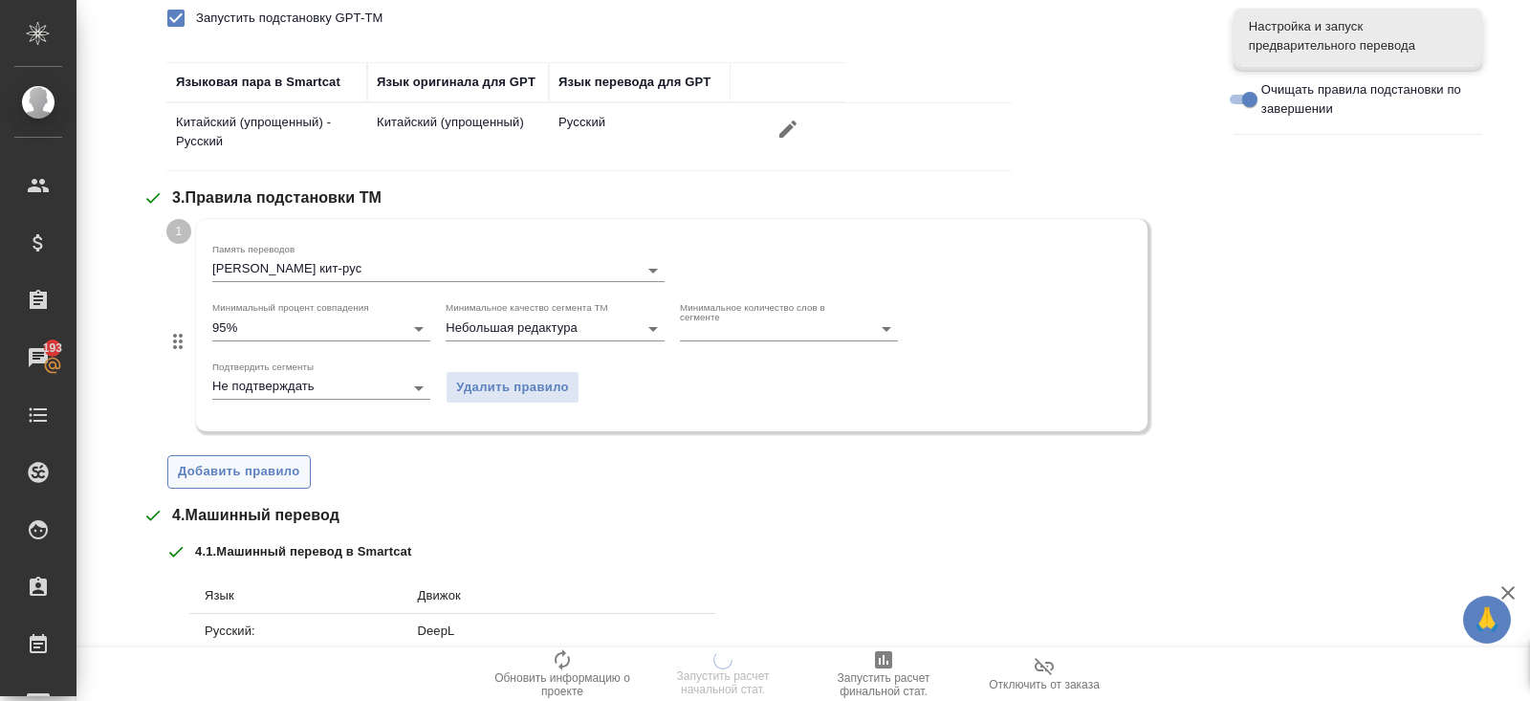
click at [246, 472] on span "Добавить правило" at bounding box center [239, 472] width 122 height 22
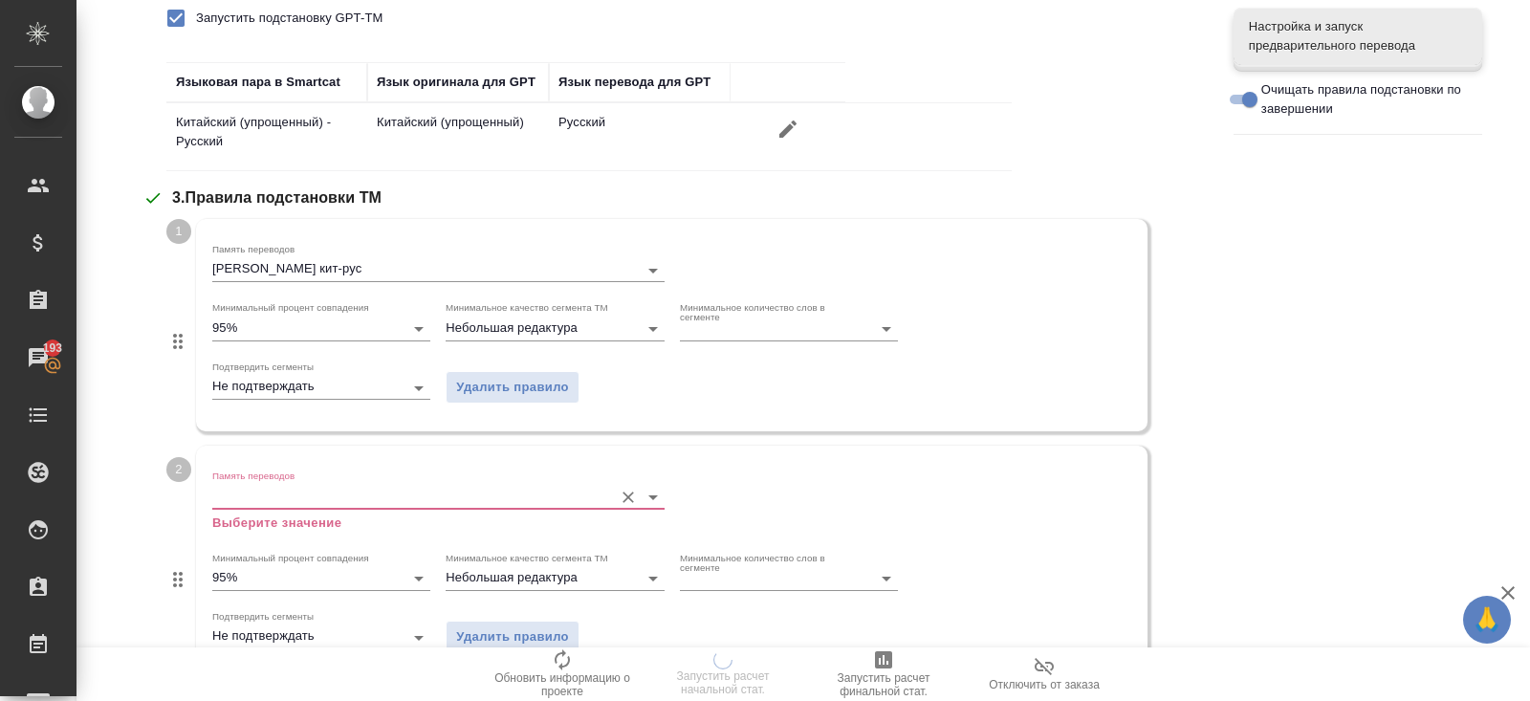
click at [248, 489] on input "Память переводов" at bounding box center [407, 496] width 391 height 23
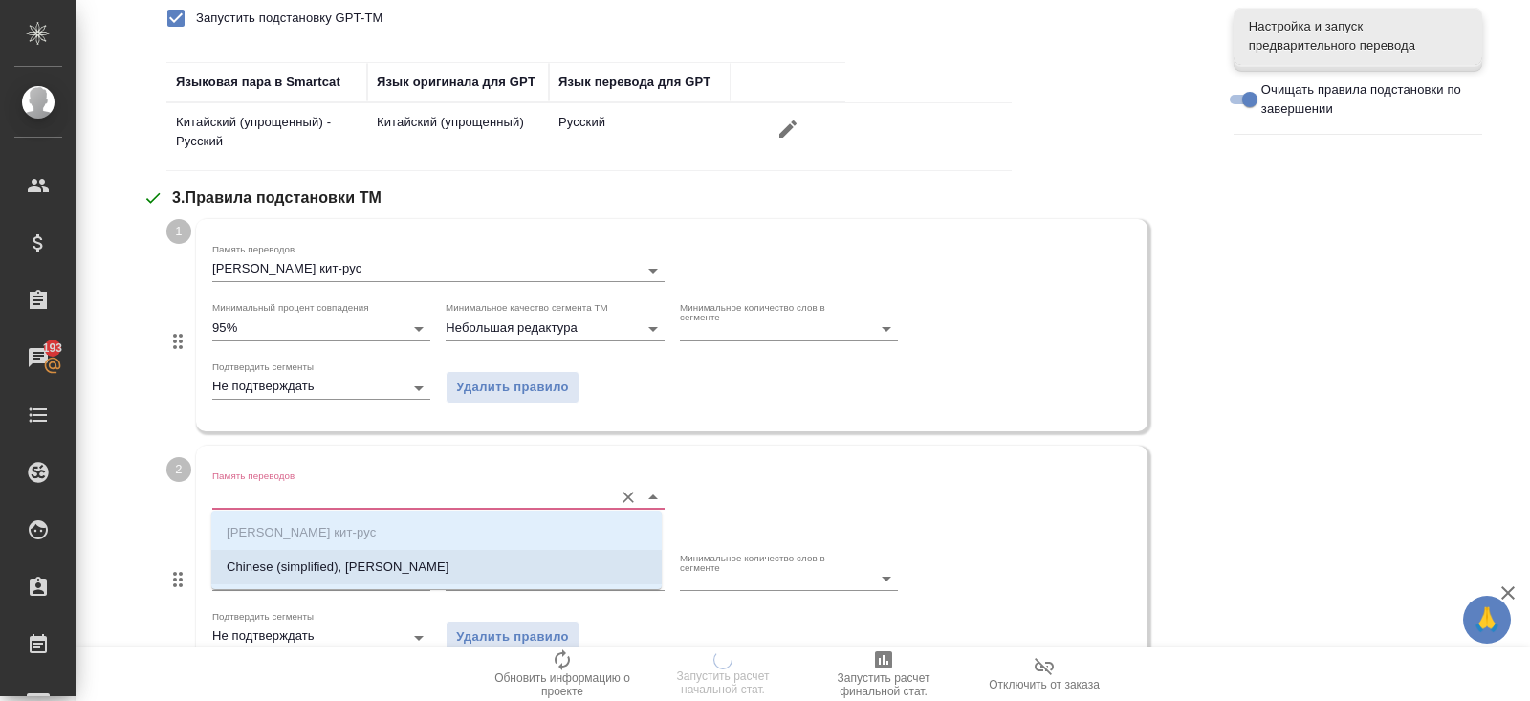
click at [265, 569] on p "Chinese (simplified), [PERSON_NAME]" at bounding box center [338, 566] width 223 height 19
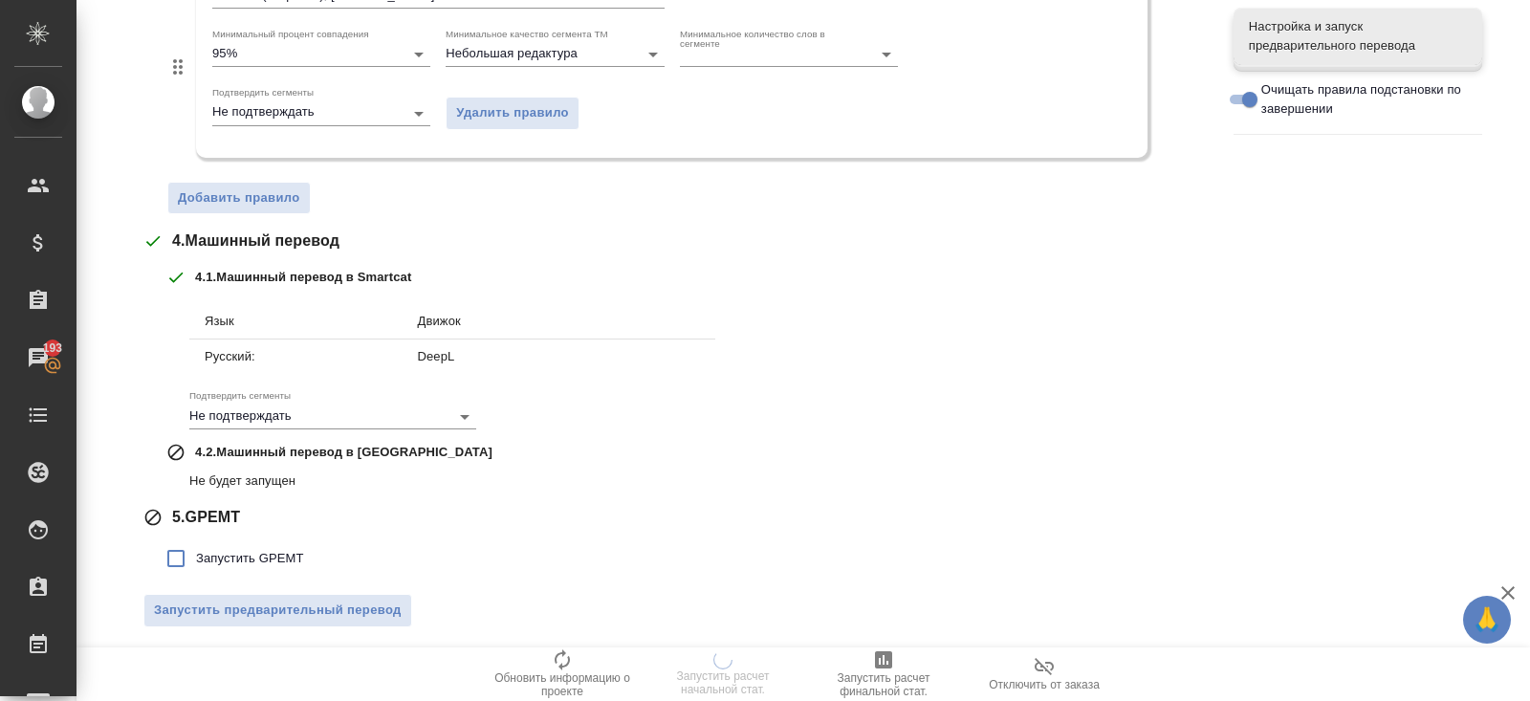
click at [242, 551] on span "Запустить GPEMT" at bounding box center [250, 558] width 108 height 19
click at [196, 551] on input "Запустить GPEMT" at bounding box center [176, 558] width 40 height 40
checkbox input "true"
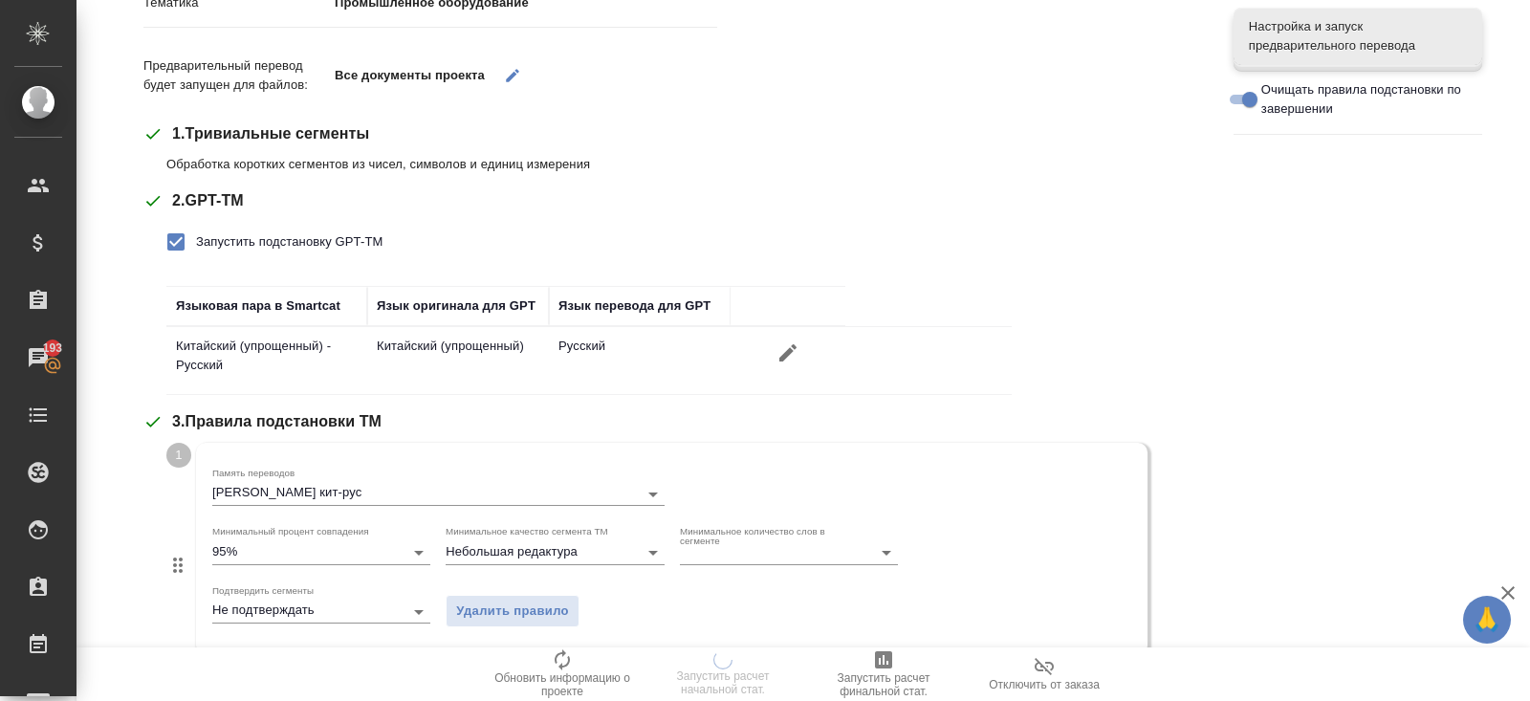
scroll to position [0, 0]
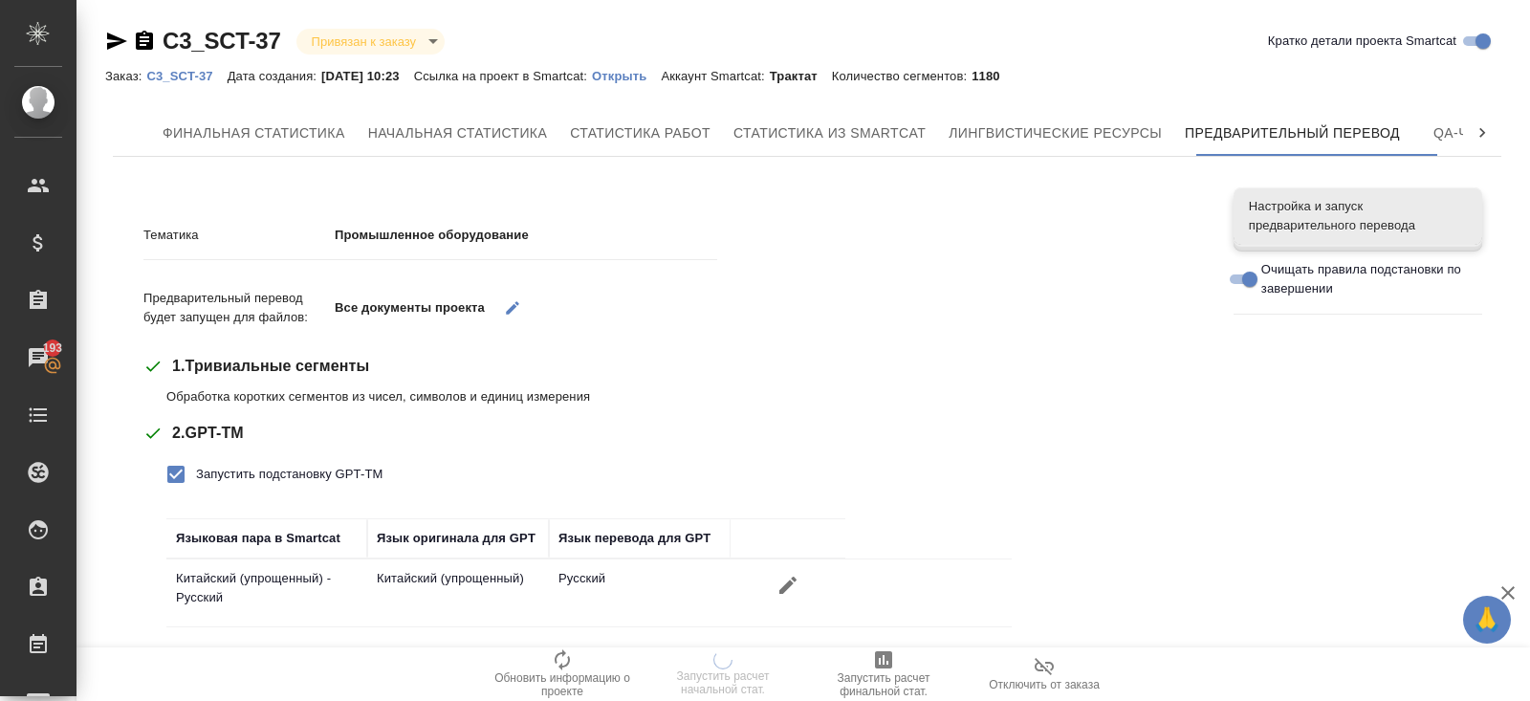
click at [1239, 273] on input "Очищать правила подстановки по завершении" at bounding box center [1249, 279] width 69 height 23
checkbox input "false"
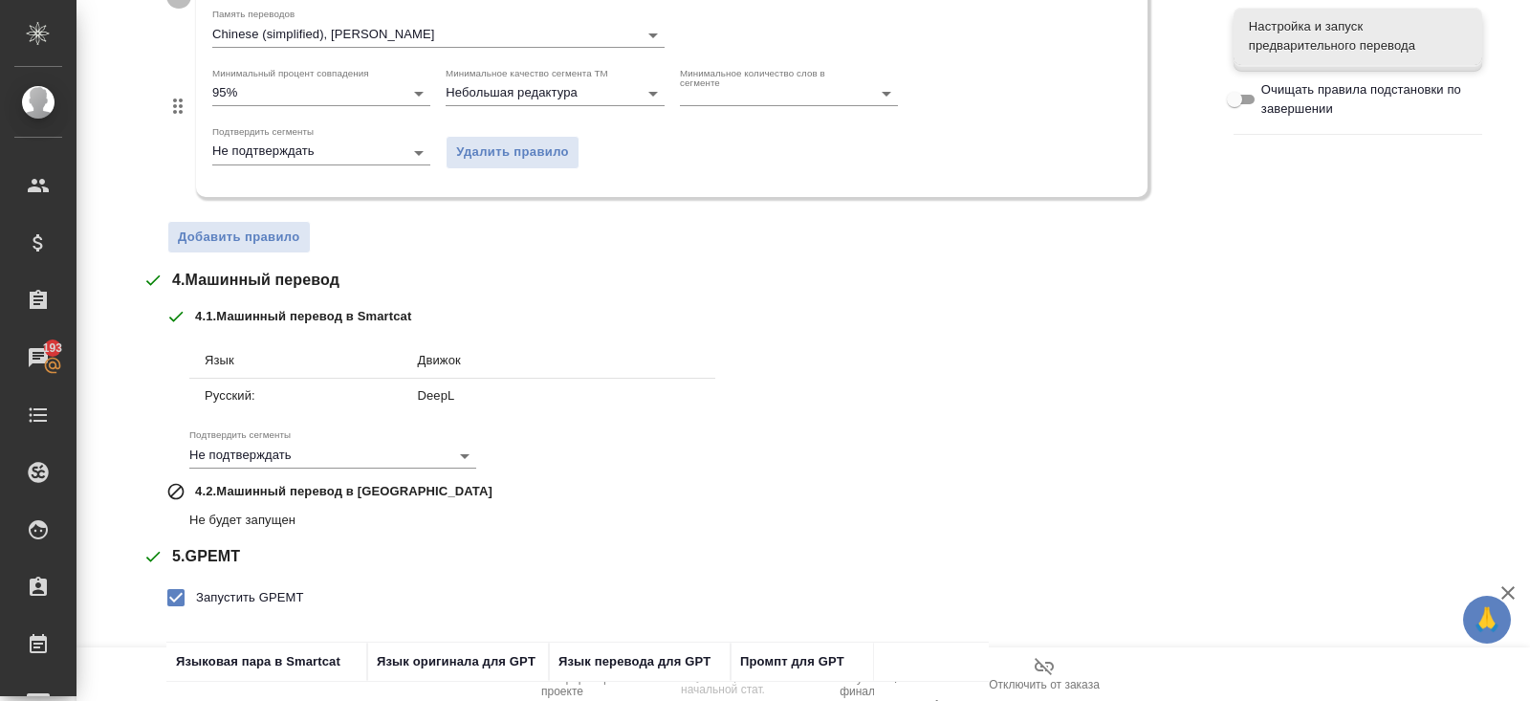
scroll to position [1088, 0]
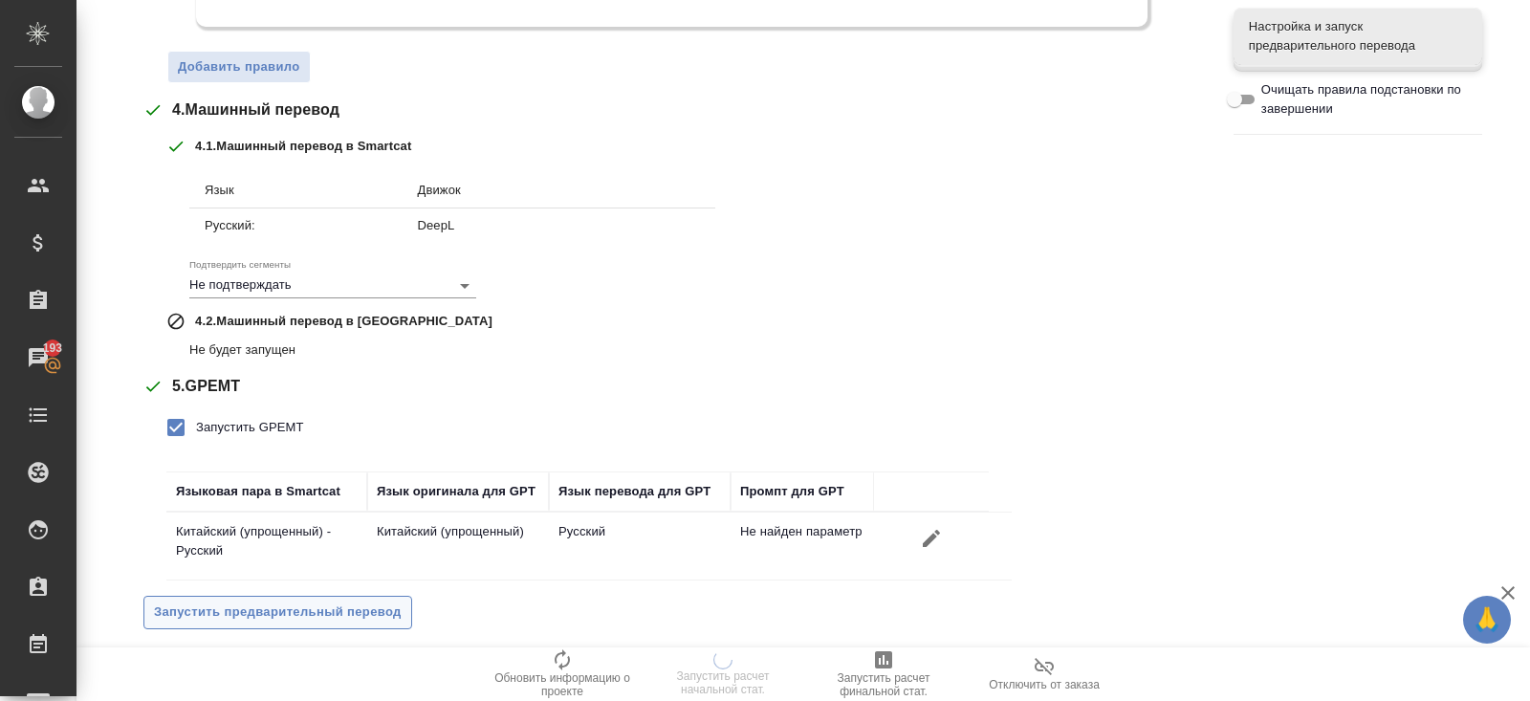
click at [281, 614] on span "Запустить предварительный перевод" at bounding box center [278, 612] width 248 height 22
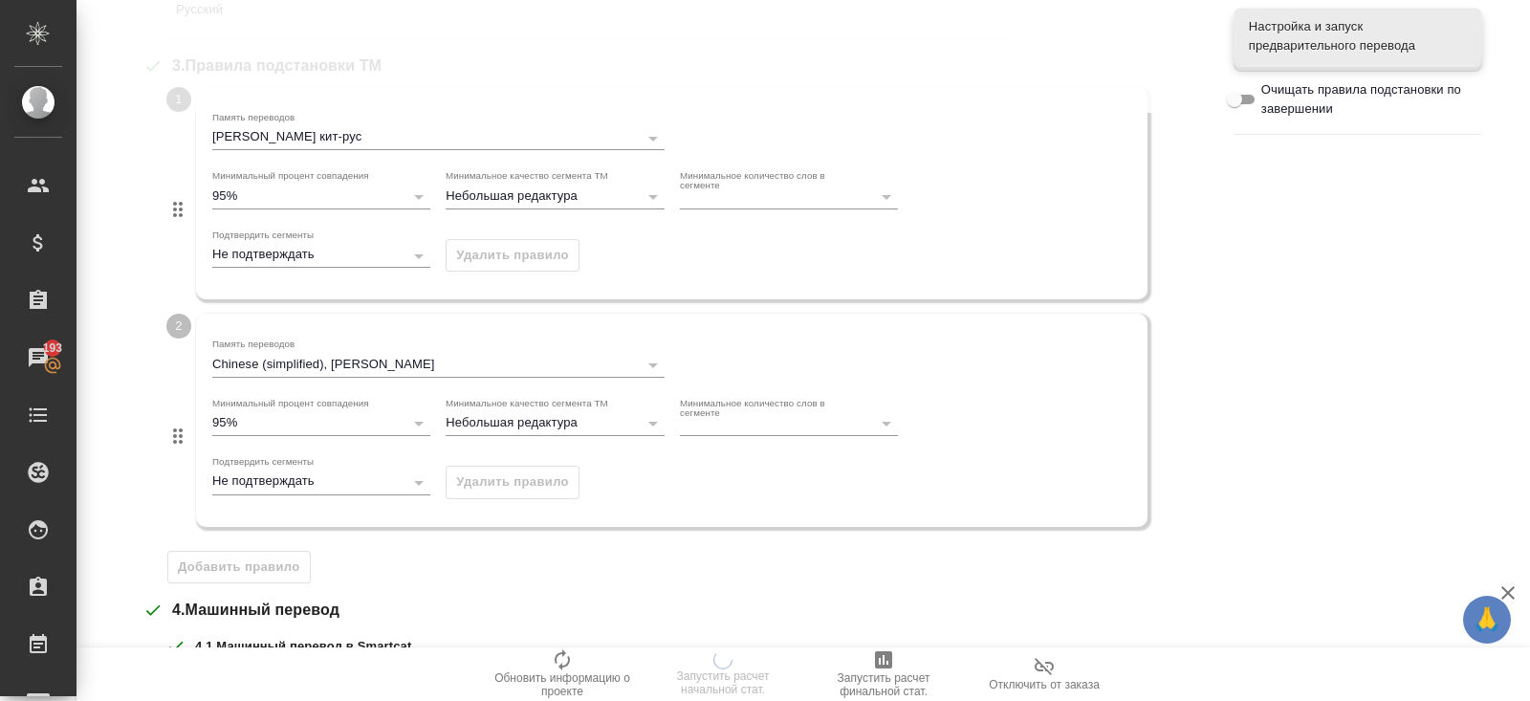
scroll to position [0, 0]
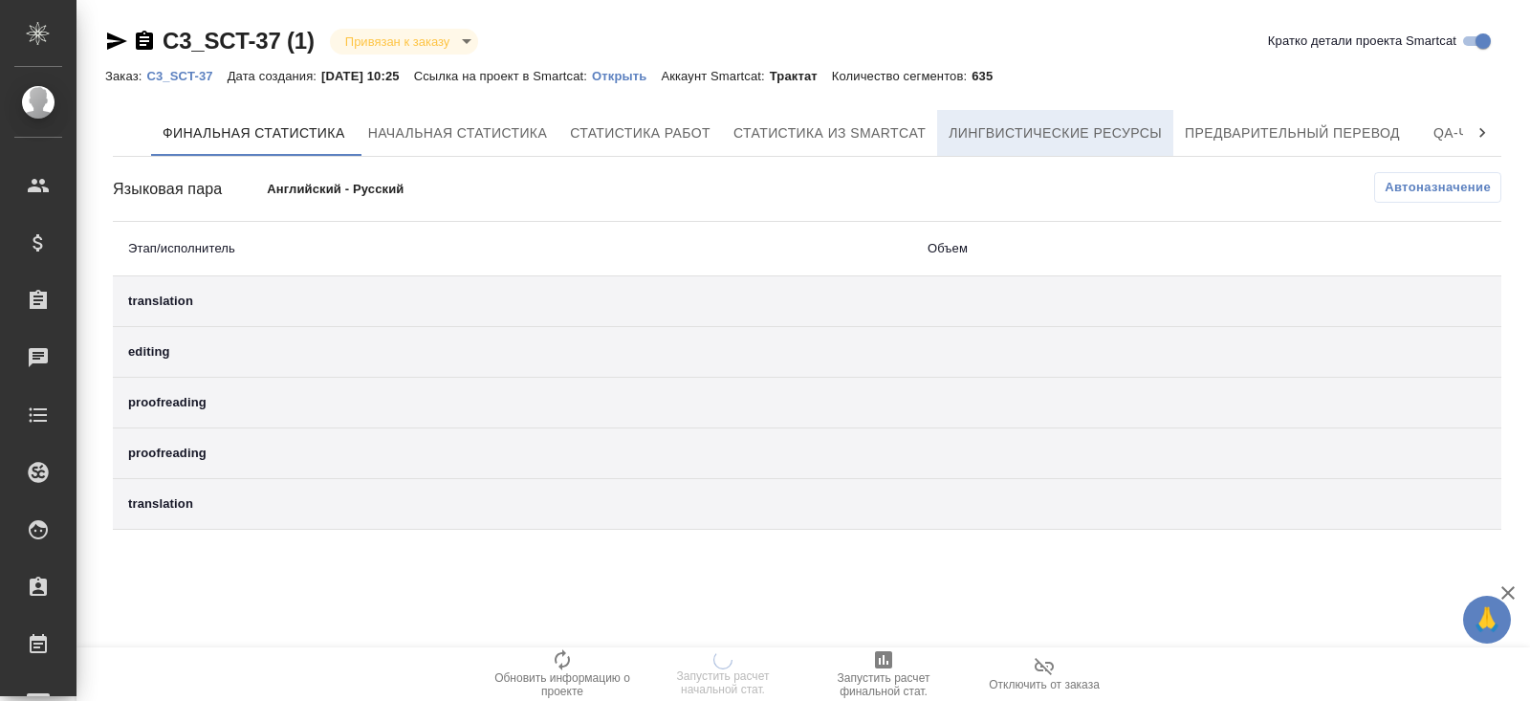
click at [1153, 131] on span "Лингвистические ресурсы" at bounding box center [1054, 133] width 213 height 24
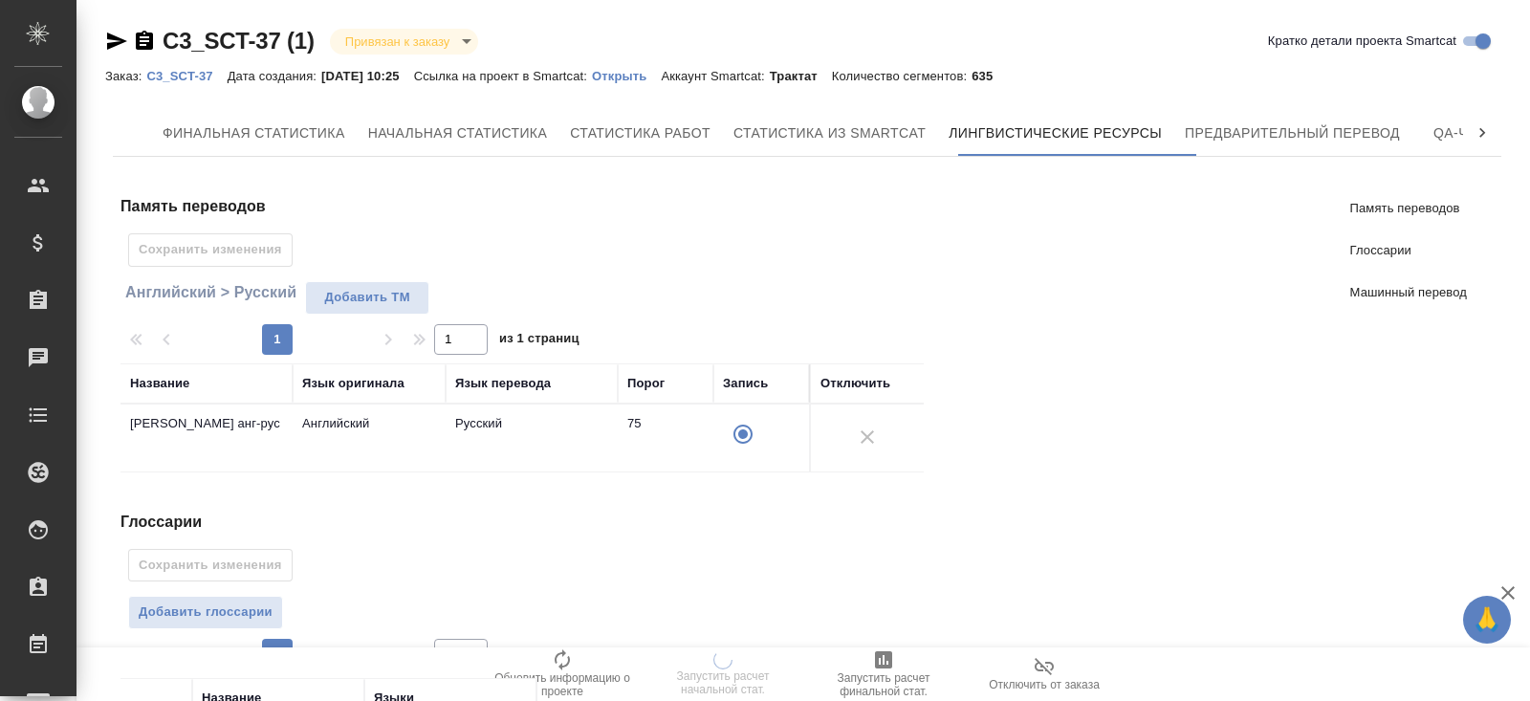
scroll to position [369, 0]
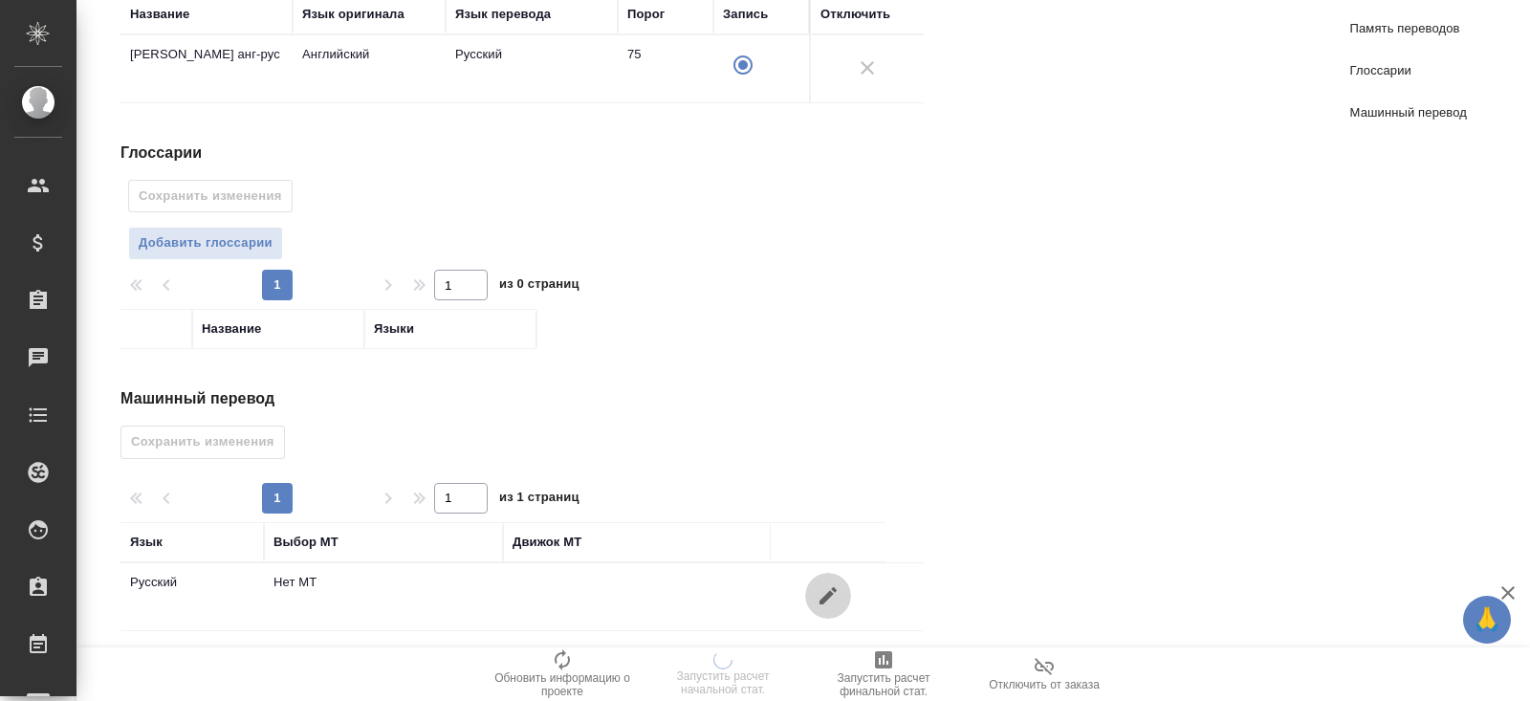
click at [827, 587] on icon "button" at bounding box center [827, 595] width 17 height 17
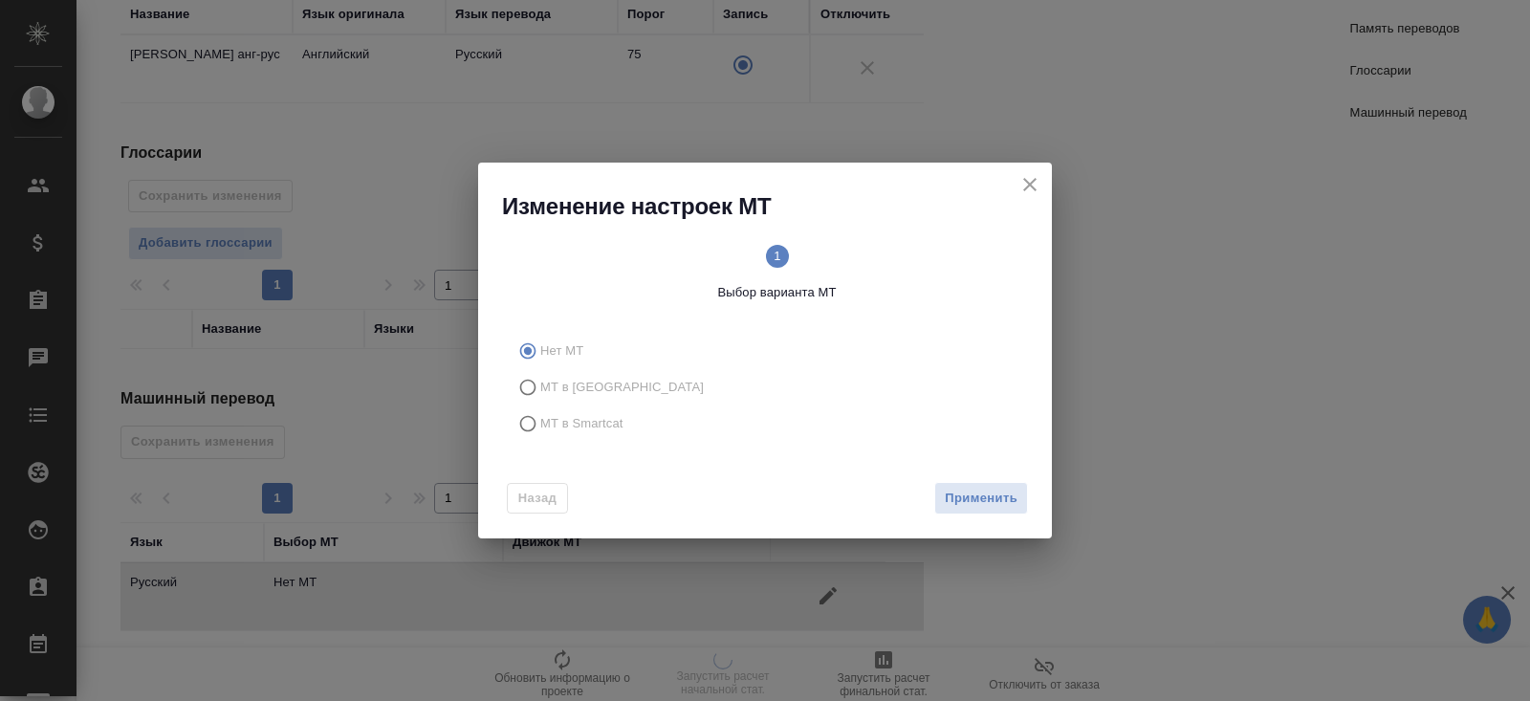
click at [559, 398] on label "МТ в Тере" at bounding box center [762, 387] width 504 height 36
click at [540, 398] on input "МТ в Тере" at bounding box center [525, 387] width 31 height 36
radio input "true"
click at [568, 423] on span "МТ в Smartcat" at bounding box center [581, 423] width 83 height 19
click at [540, 423] on input "МТ в Smartcat" at bounding box center [525, 423] width 31 height 36
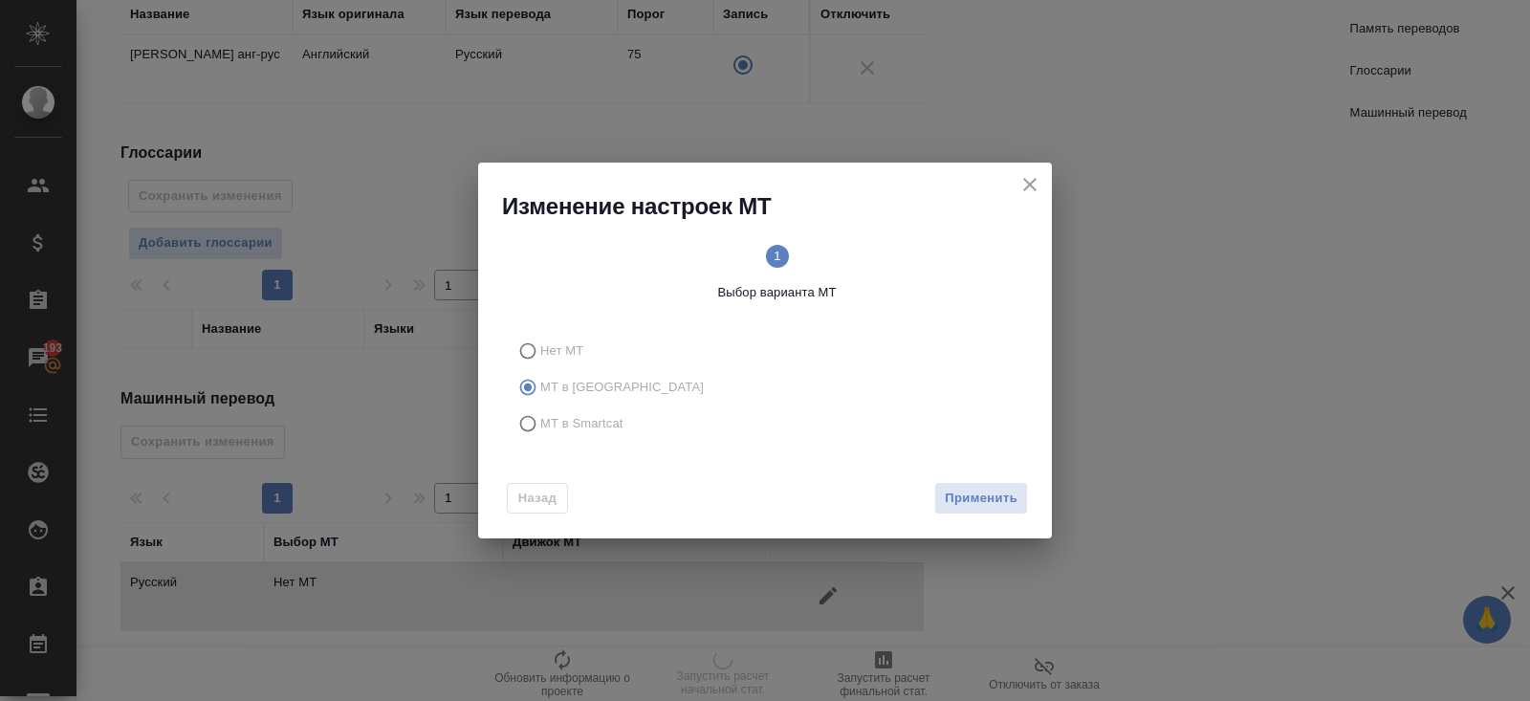
radio input "true"
click at [987, 499] on span "Вперед" at bounding box center [994, 499] width 48 height 22
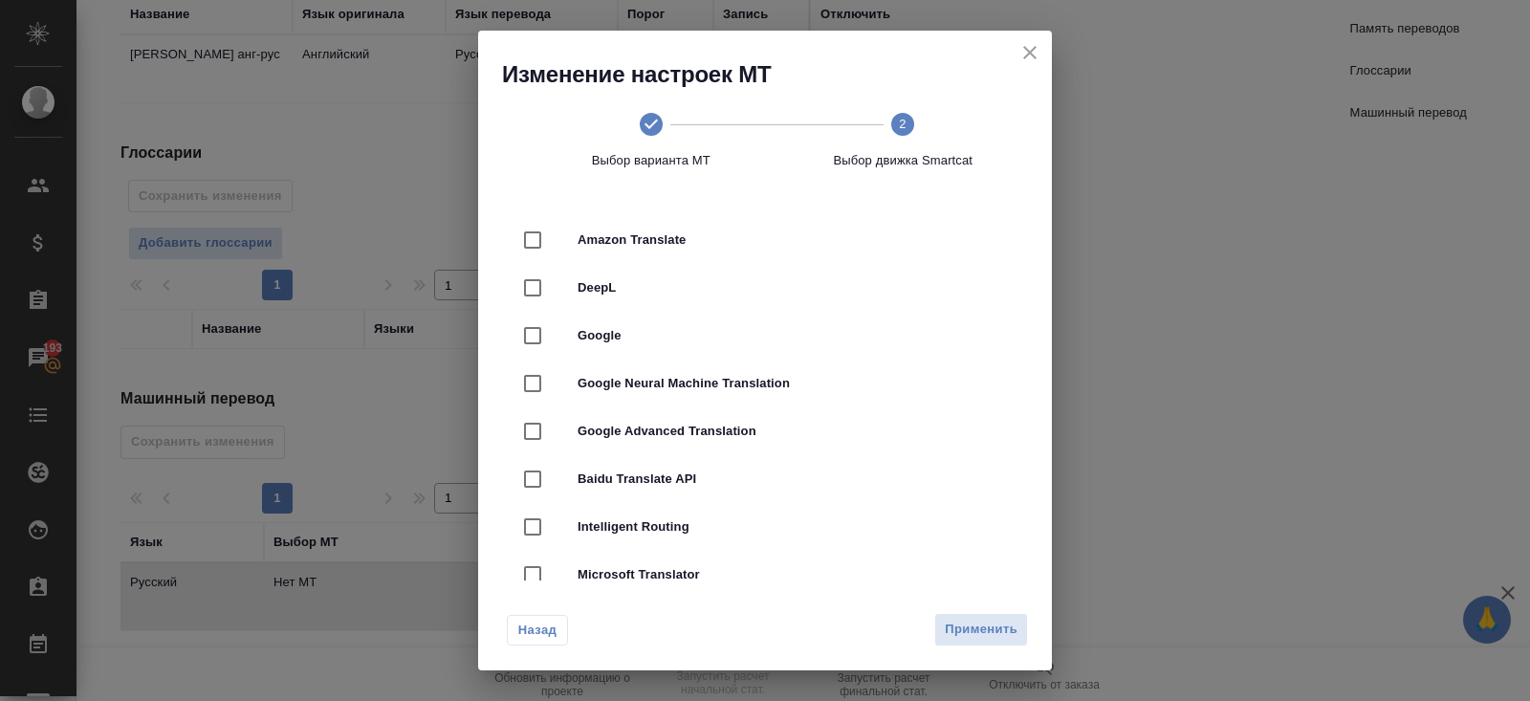
click at [621, 307] on div "DeepL" at bounding box center [765, 288] width 512 height 48
checkbox input "true"
click at [951, 628] on span "Применить" at bounding box center [981, 630] width 73 height 22
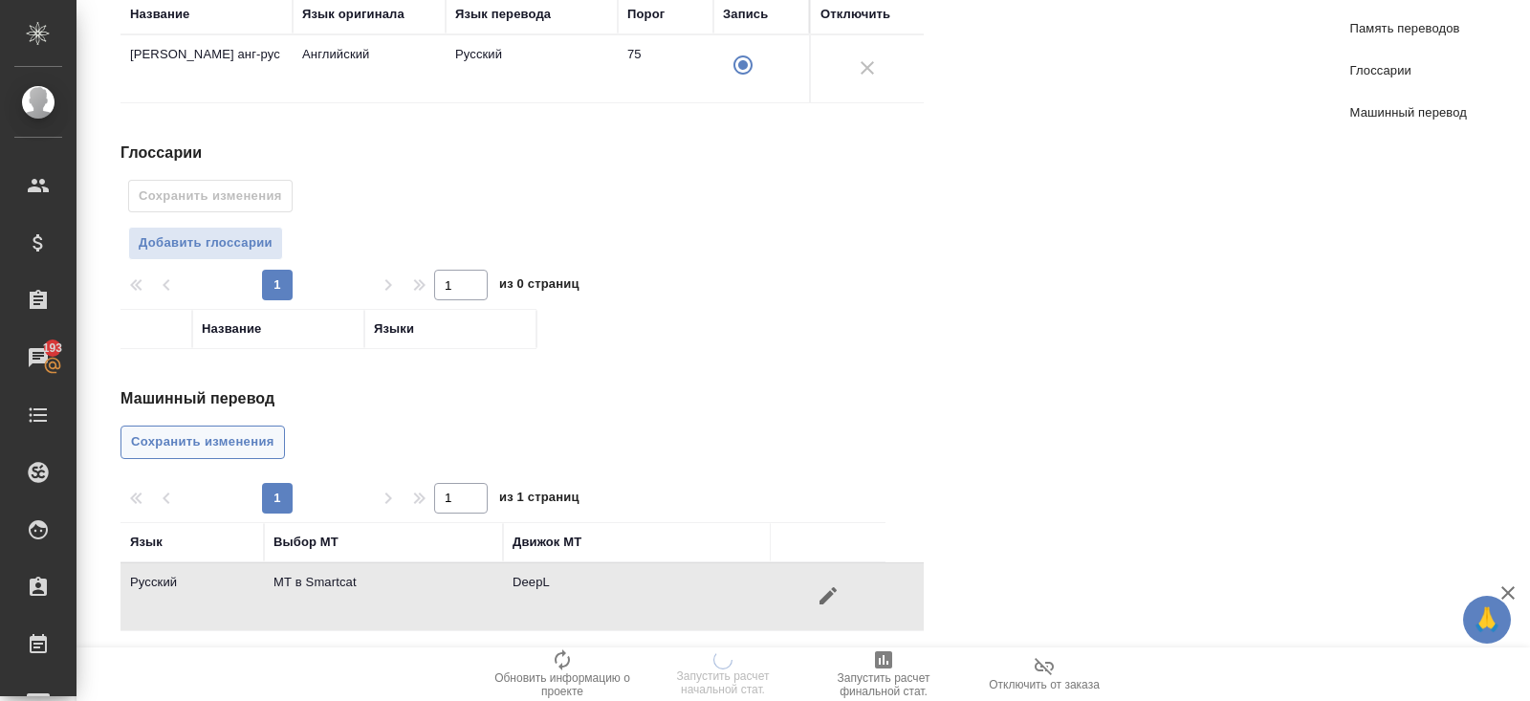
click at [279, 439] on button "Сохранить изменения" at bounding box center [202, 441] width 164 height 33
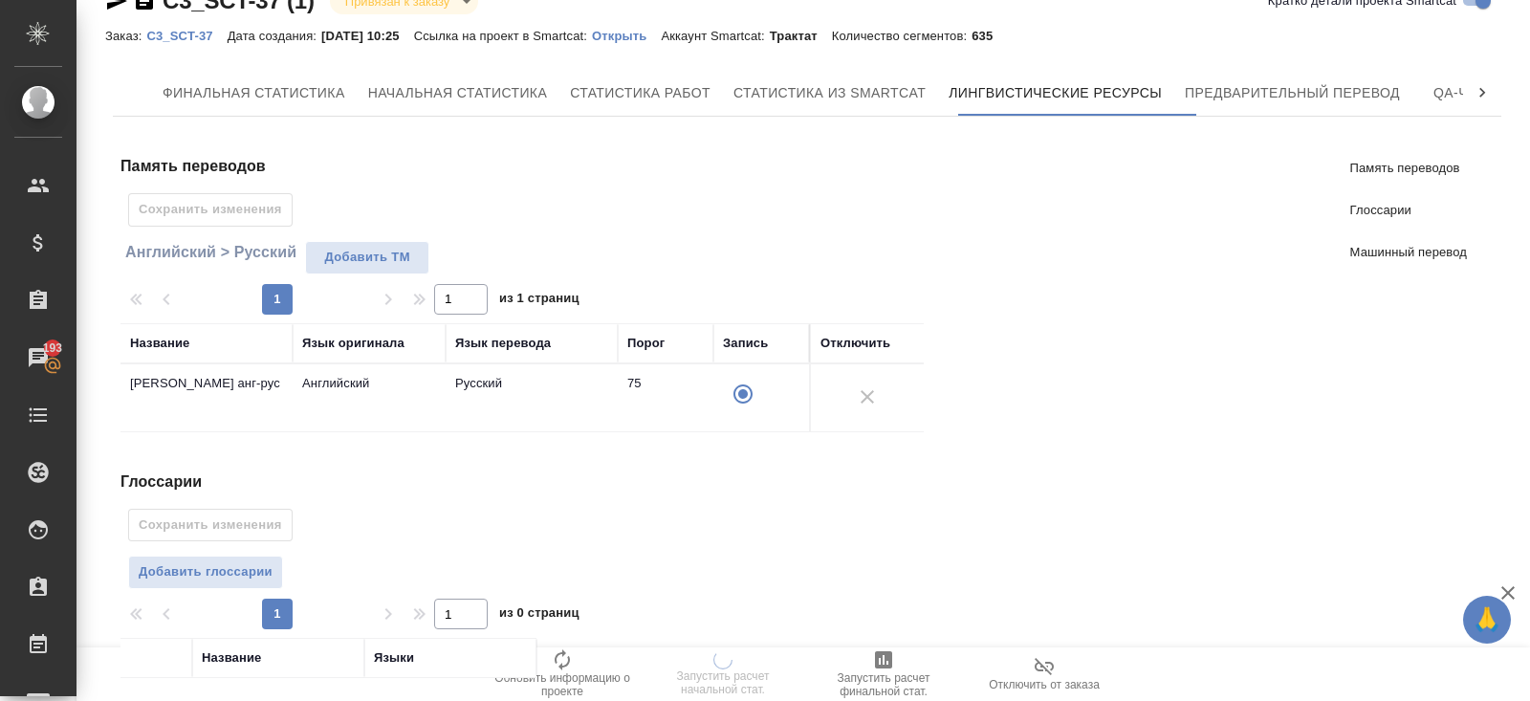
scroll to position [0, 0]
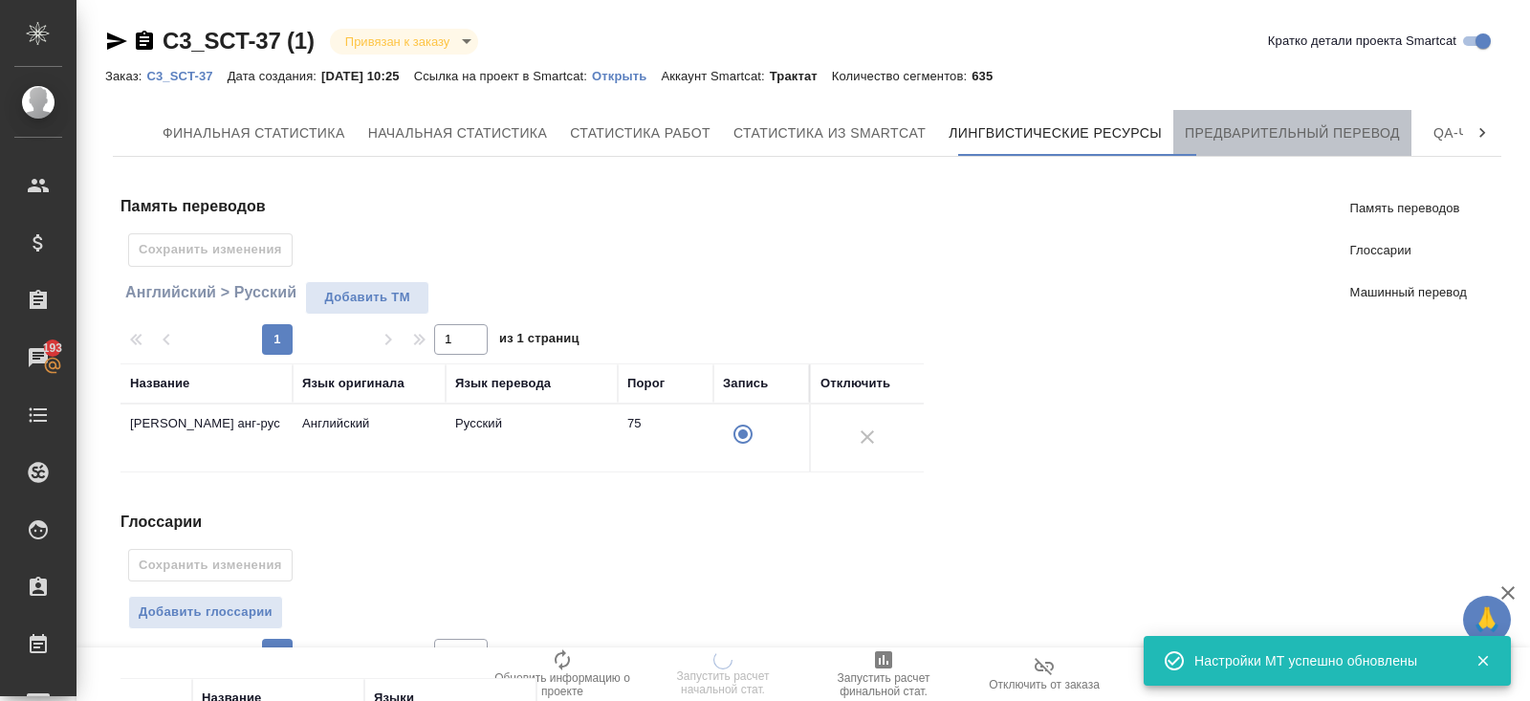
click at [1259, 145] on button "Предварительный перевод" at bounding box center [1292, 133] width 238 height 46
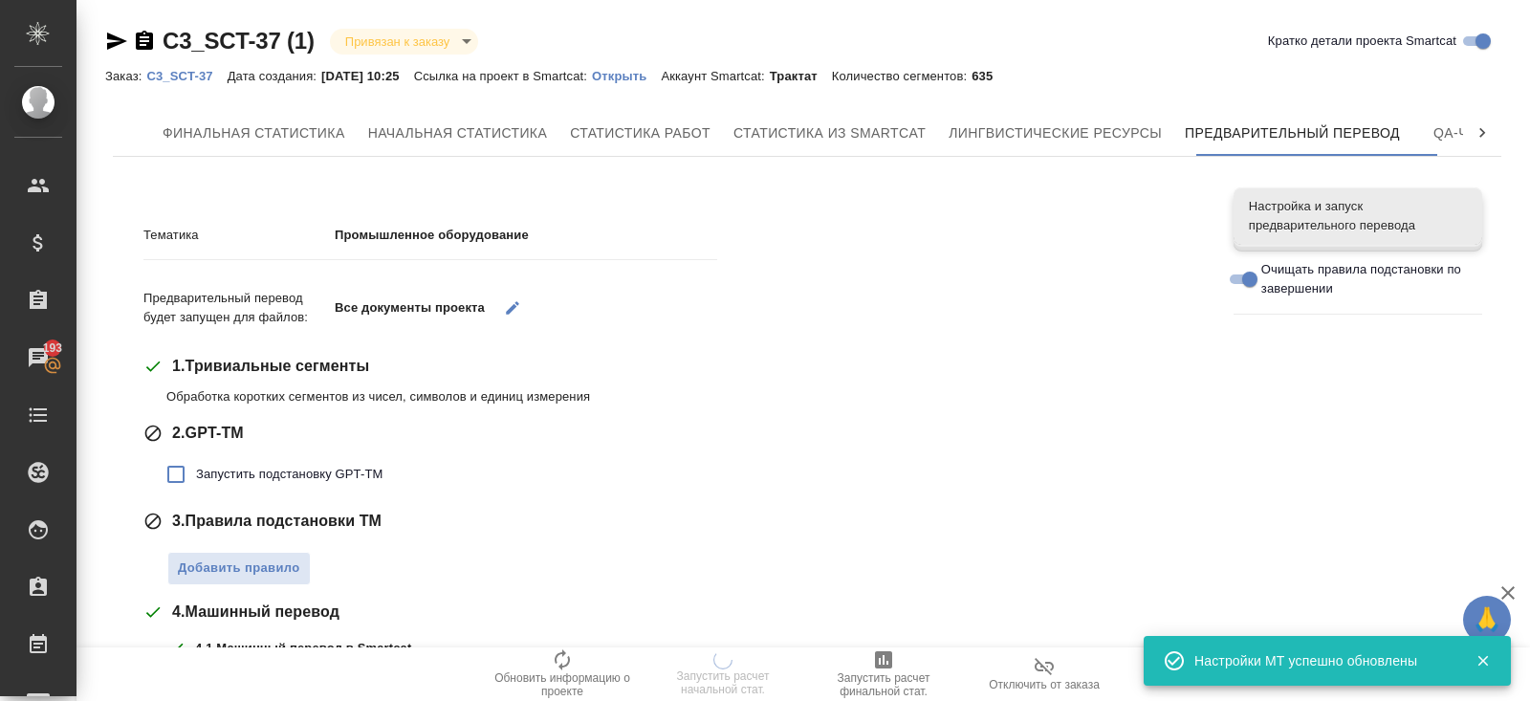
click at [210, 463] on label "Запустить подстановку GPT-TM" at bounding box center [269, 474] width 227 height 40
click at [196, 463] on input "Запустить подстановку GPT-TM" at bounding box center [176, 474] width 40 height 40
checkbox input "true"
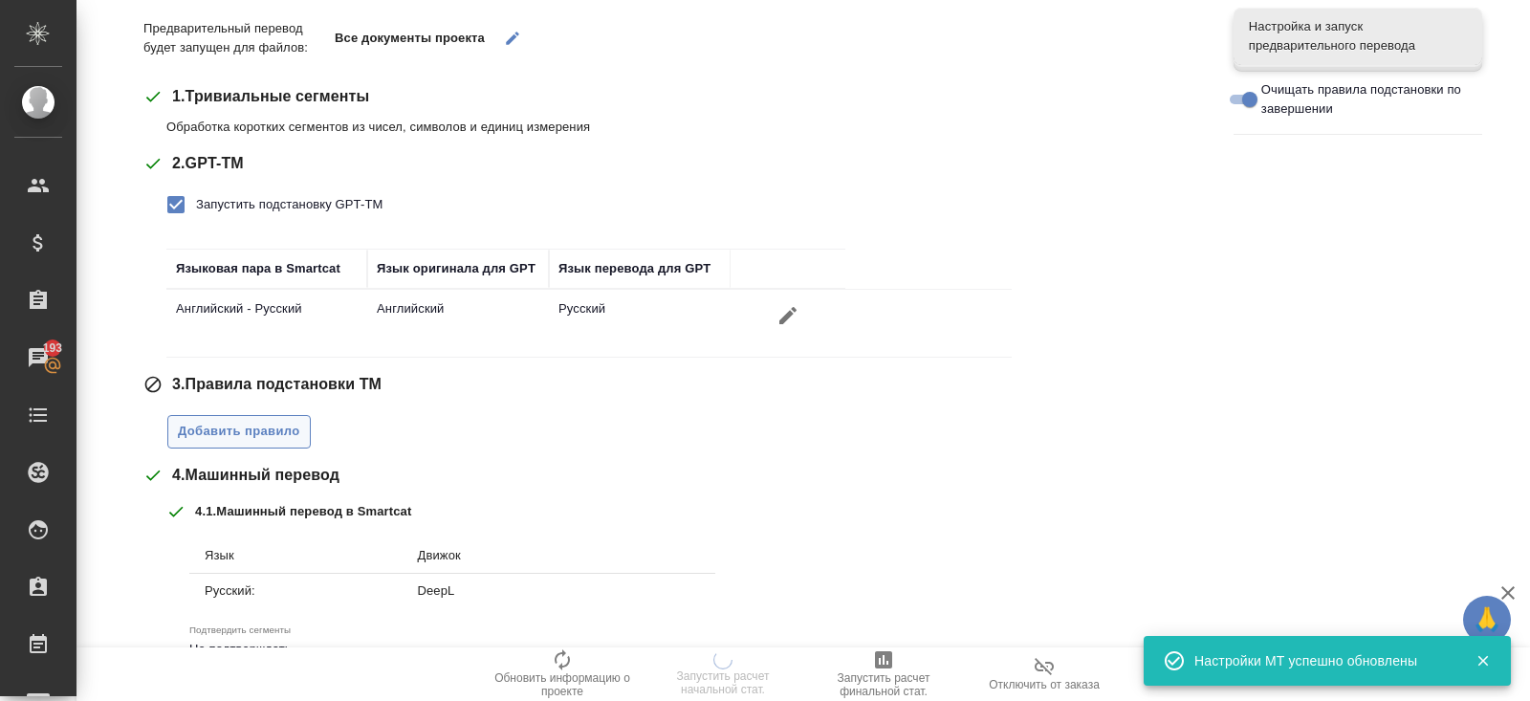
scroll to position [273, 0]
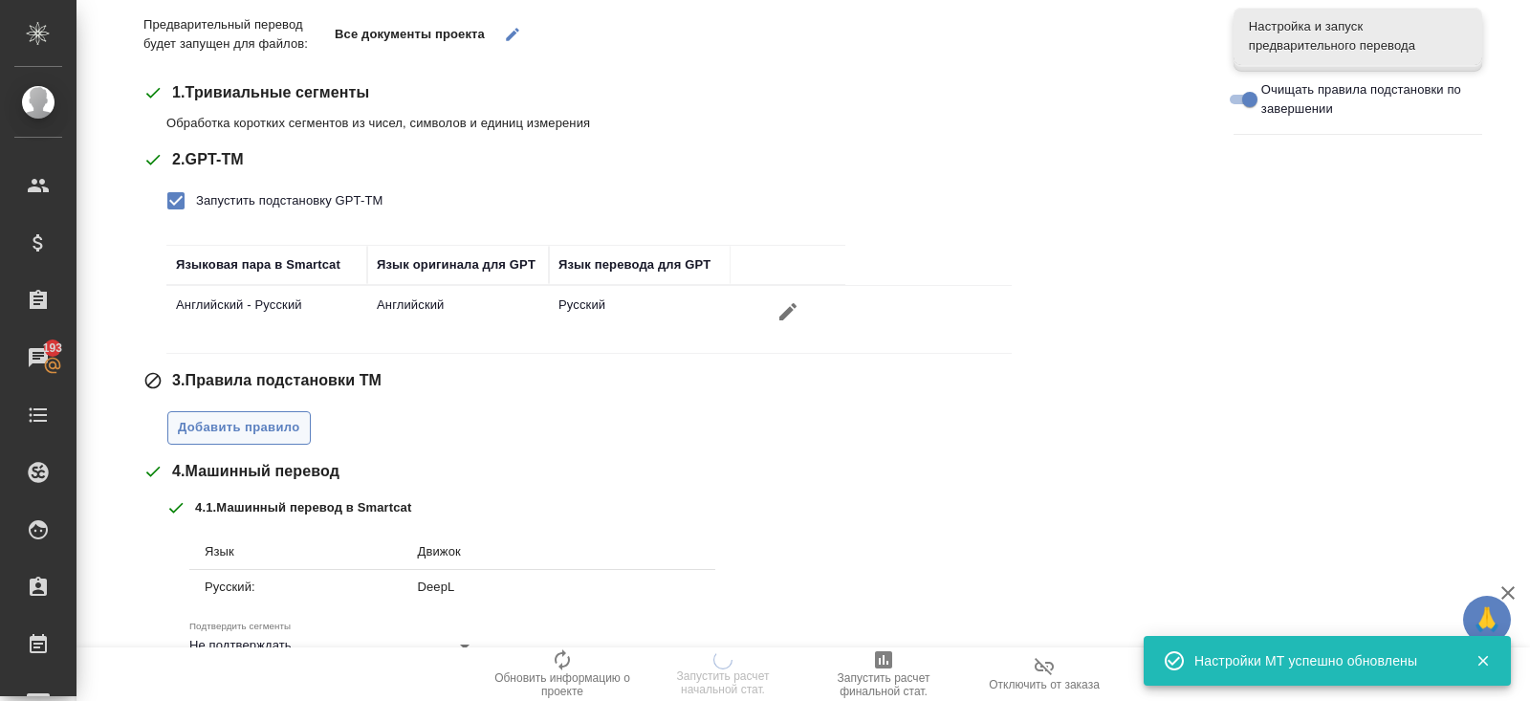
click at [241, 429] on span "Добавить правило" at bounding box center [239, 428] width 122 height 22
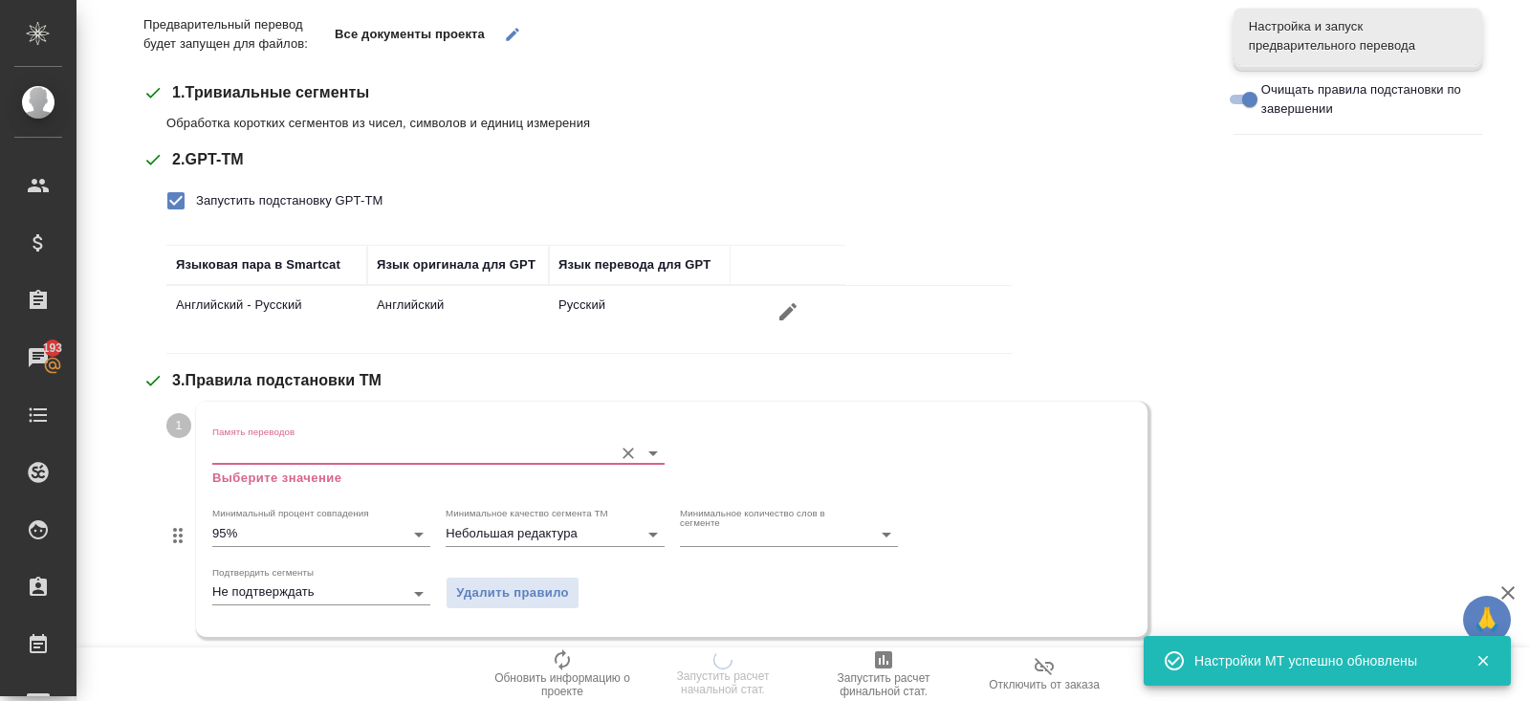
click at [246, 441] on input "Память переводов" at bounding box center [407, 452] width 391 height 23
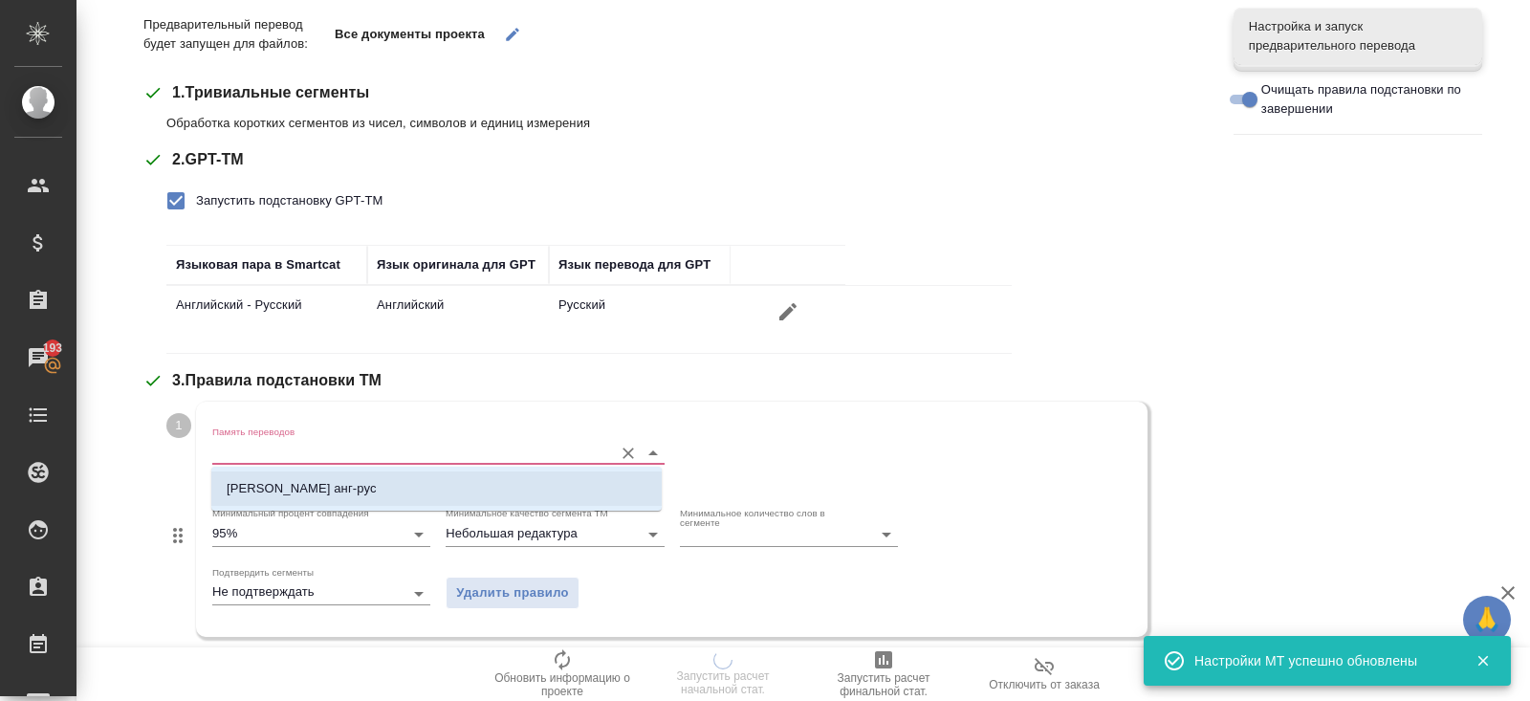
click at [253, 484] on p "Солар Системс анг-рус" at bounding box center [302, 488] width 150 height 19
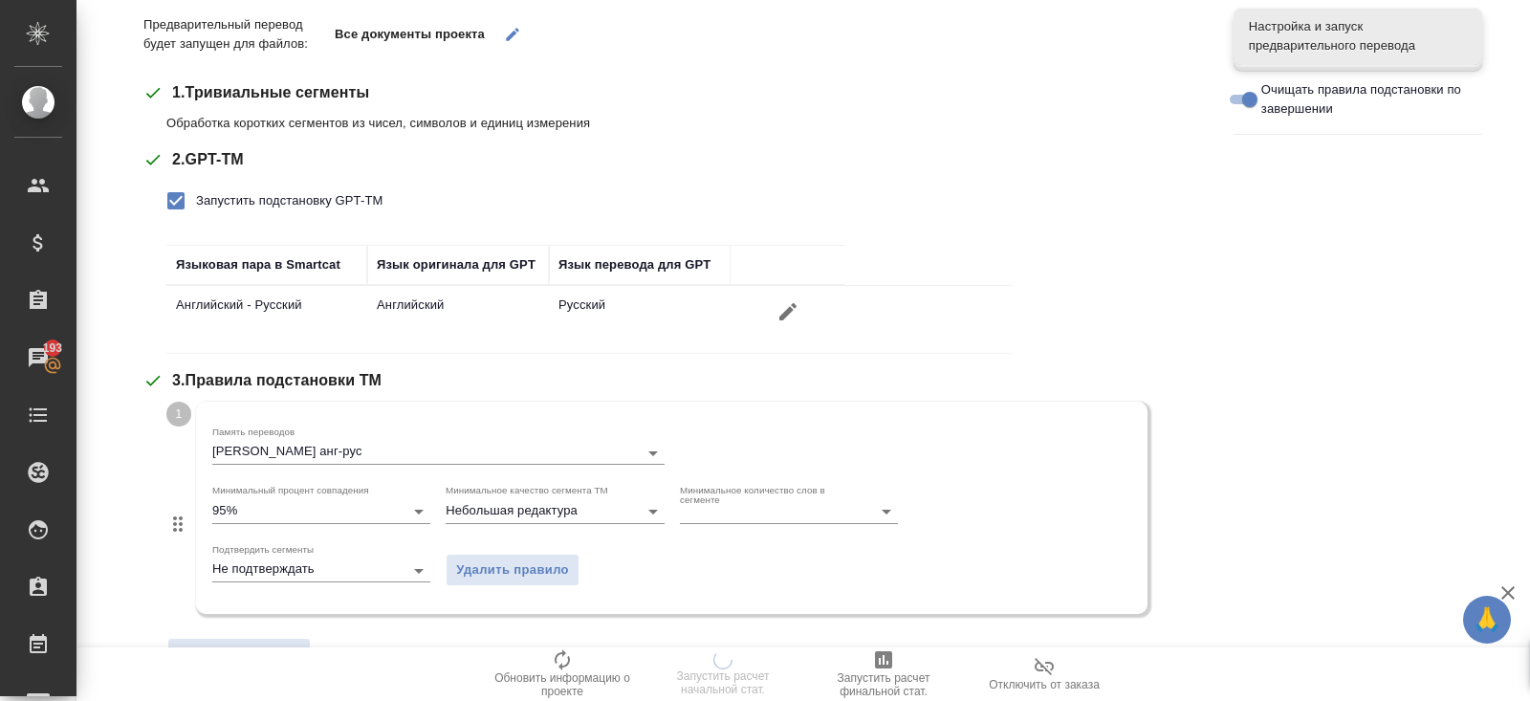
scroll to position [730, 0]
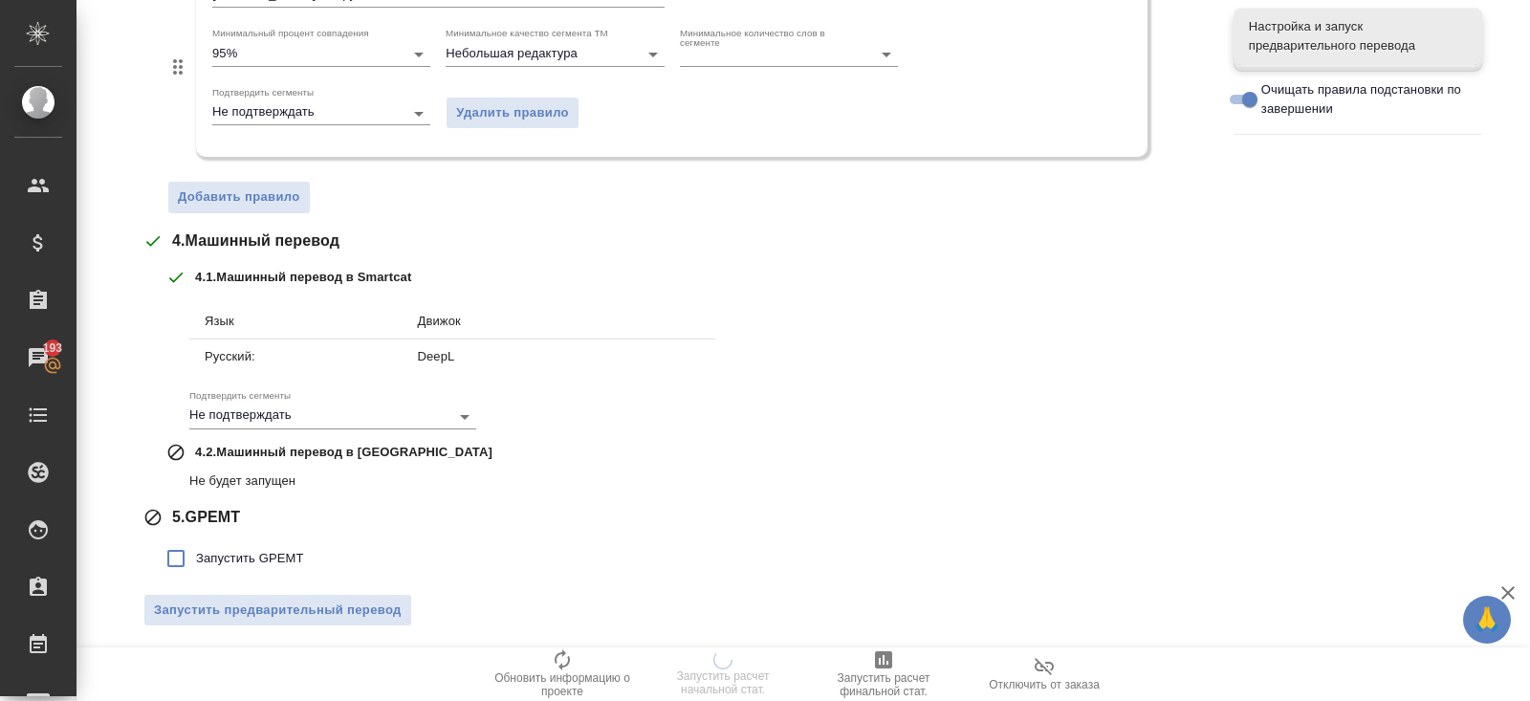
click at [255, 551] on span "Запустить GPEMT" at bounding box center [250, 558] width 108 height 19
click at [196, 551] on input "Запустить GPEMT" at bounding box center [176, 558] width 40 height 40
checkbox input "true"
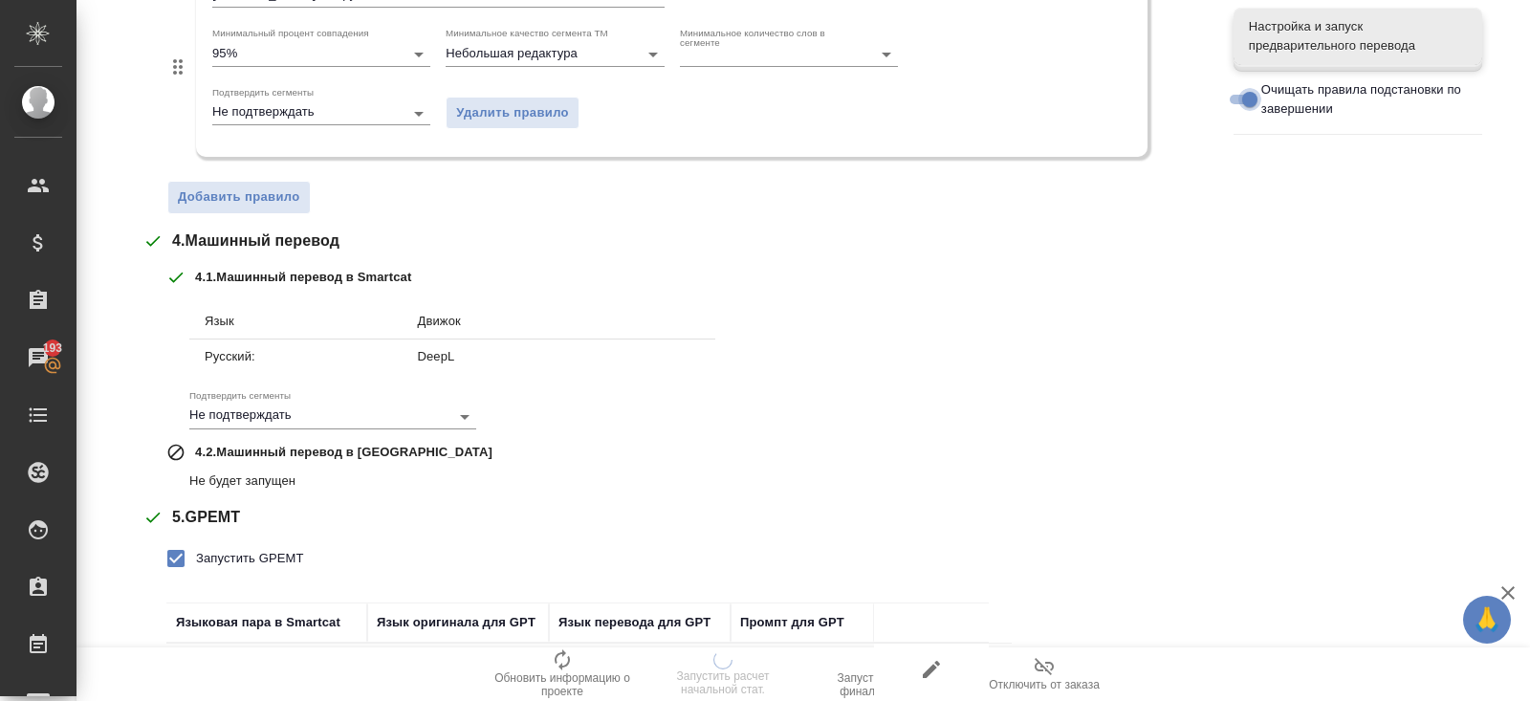
click at [1248, 97] on input "Очищать правила подстановки по завершении" at bounding box center [1249, 99] width 69 height 23
checkbox input "false"
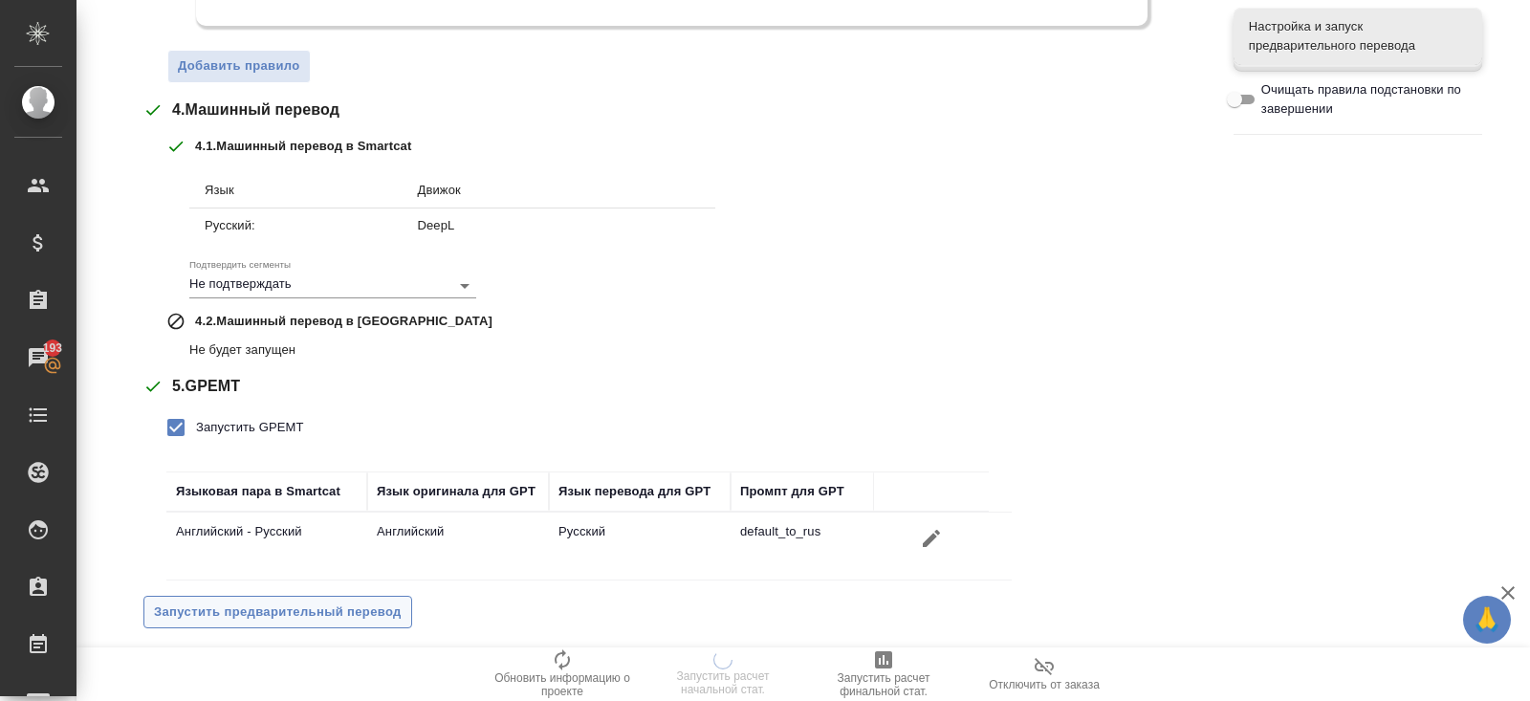
click at [385, 601] on span "Запустить предварительный перевод" at bounding box center [278, 612] width 248 height 22
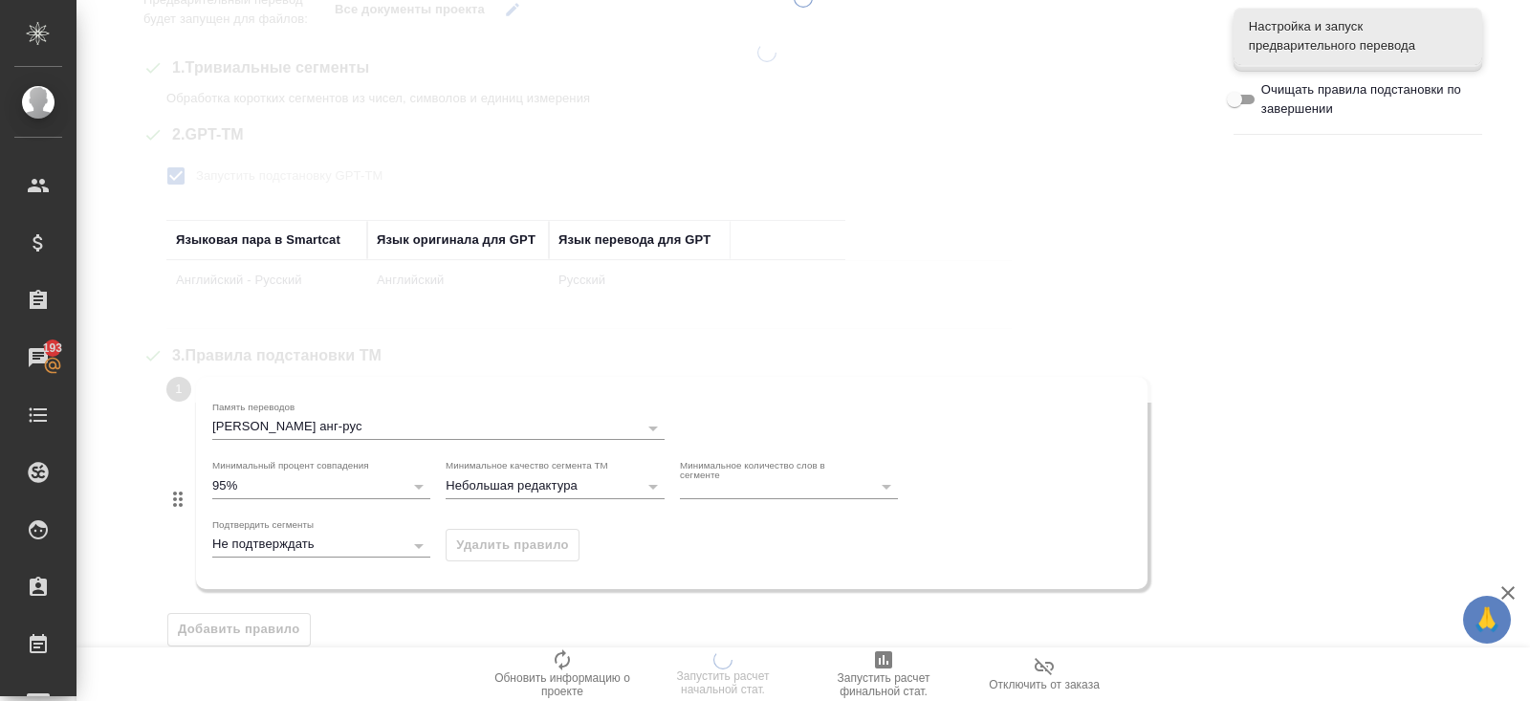
scroll to position [0, 0]
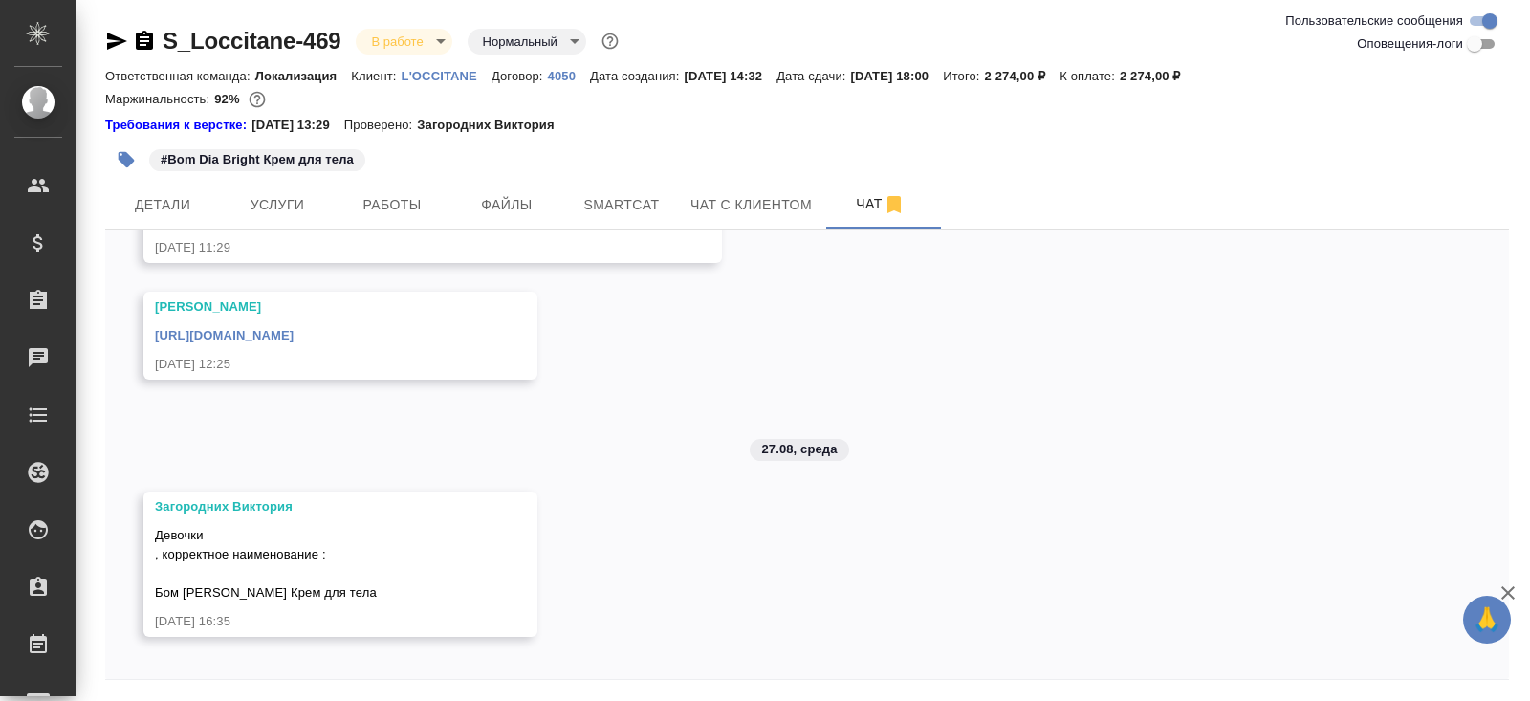
scroll to position [619, 0]
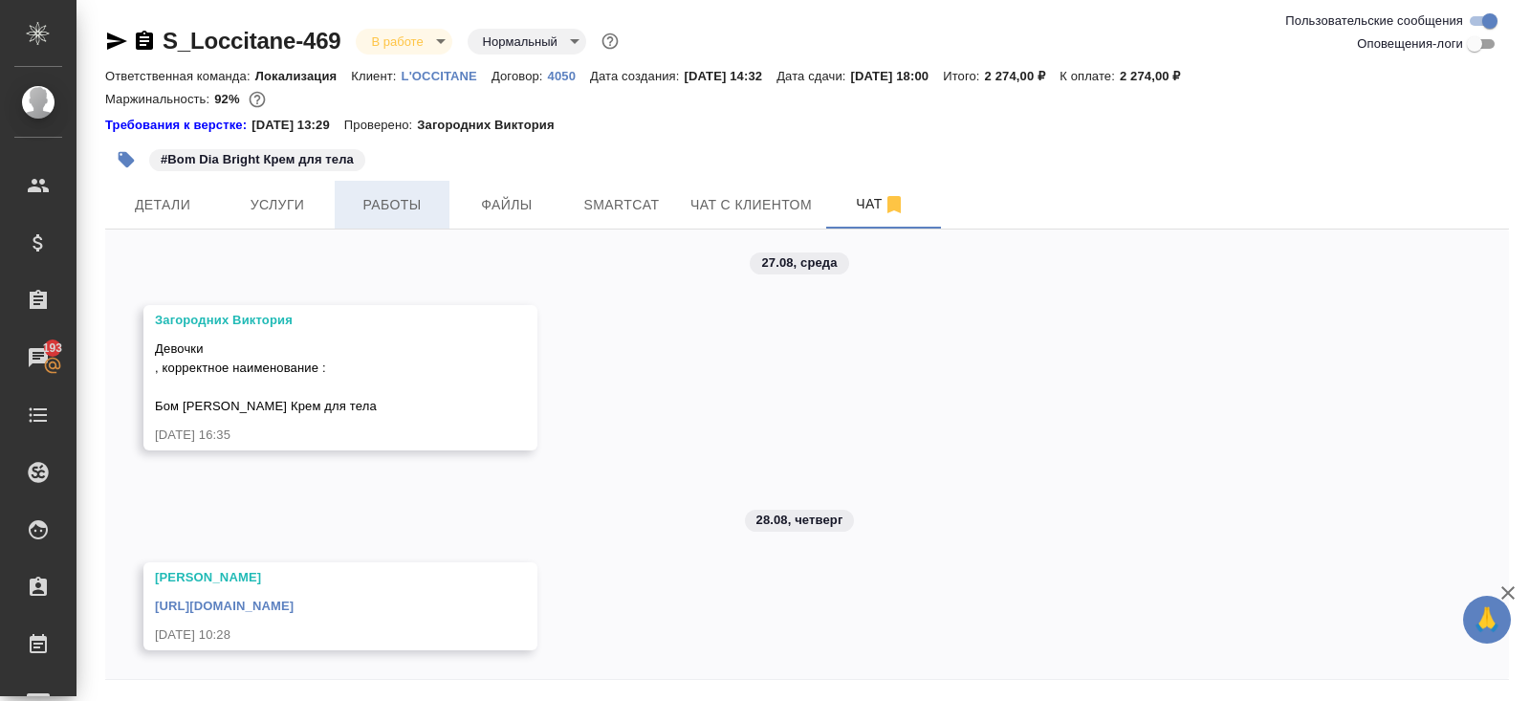
click at [400, 197] on span "Работы" at bounding box center [392, 205] width 92 height 24
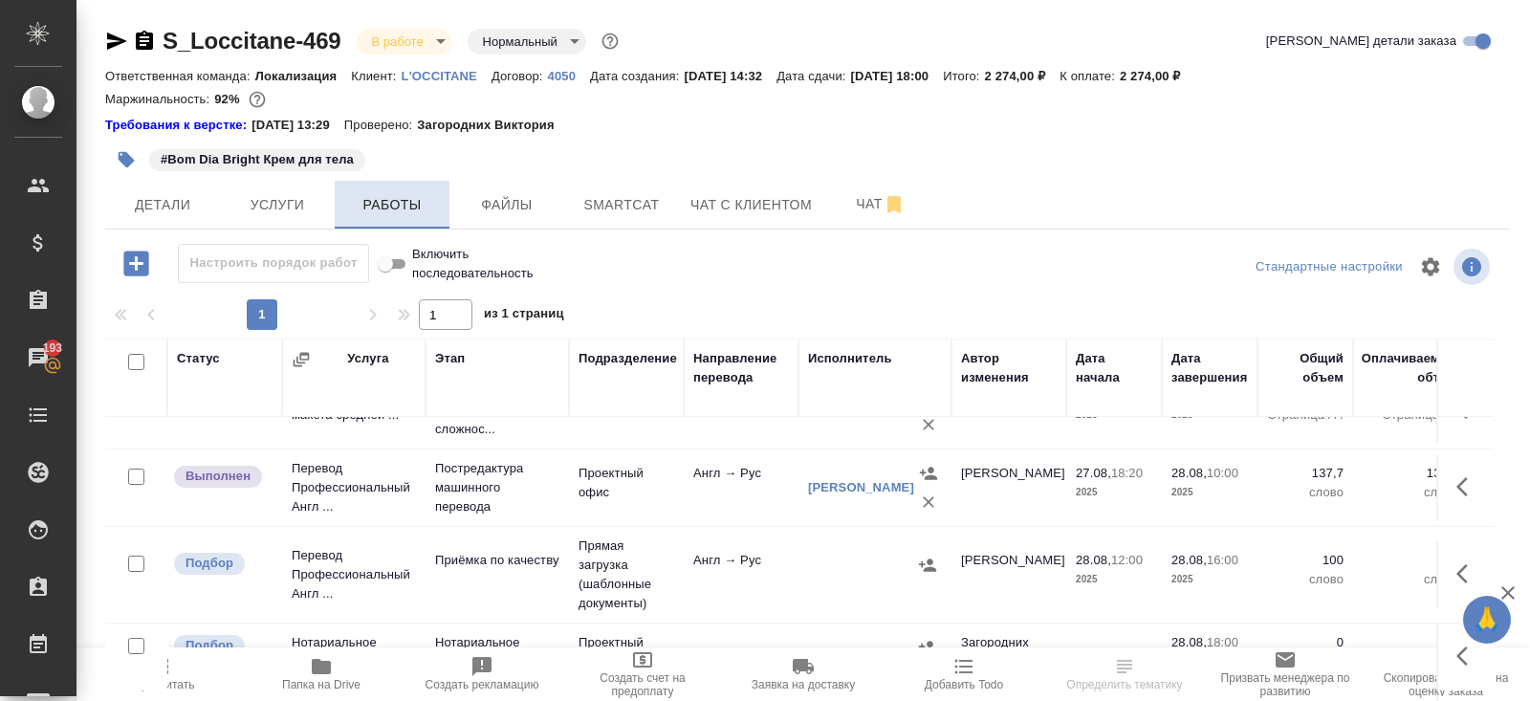
scroll to position [116, 0]
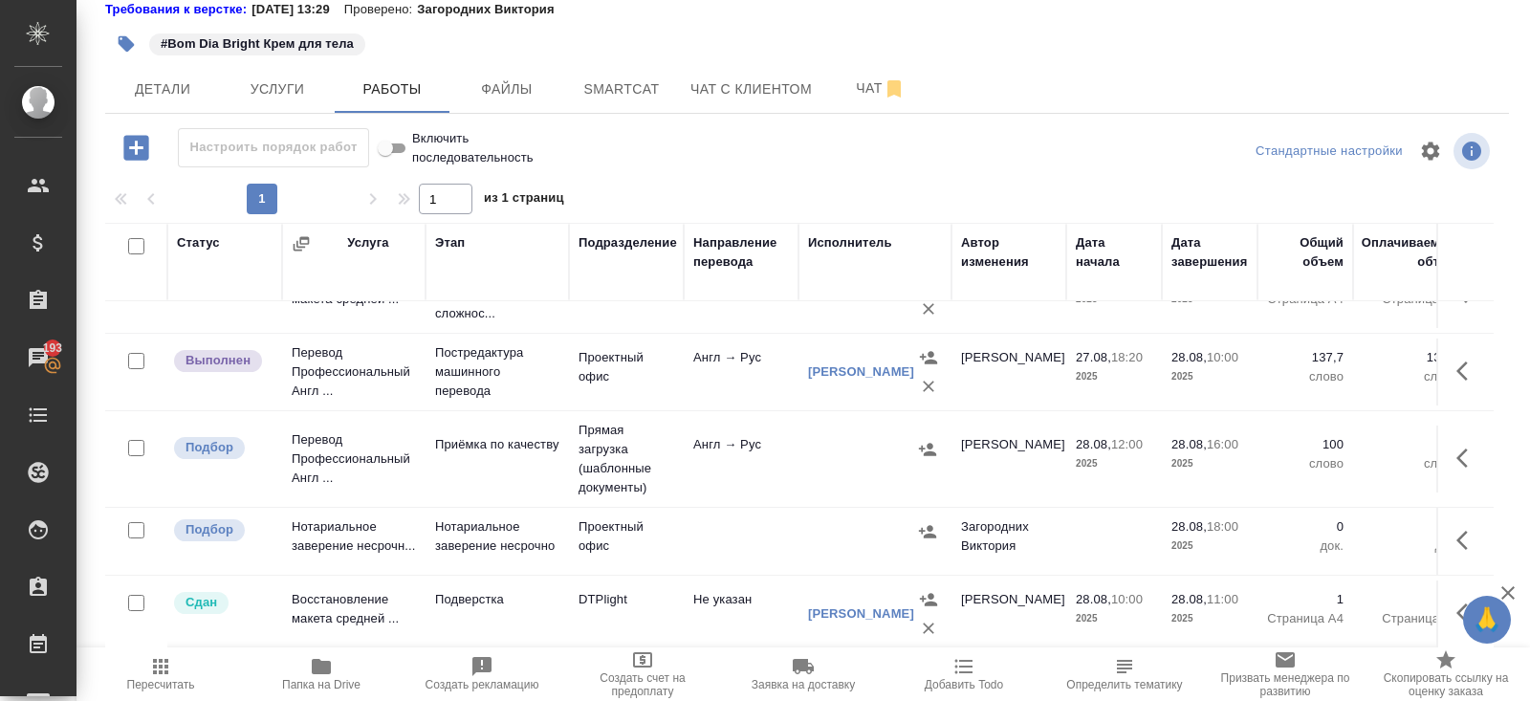
click at [1456, 457] on icon "button" at bounding box center [1467, 458] width 23 height 23
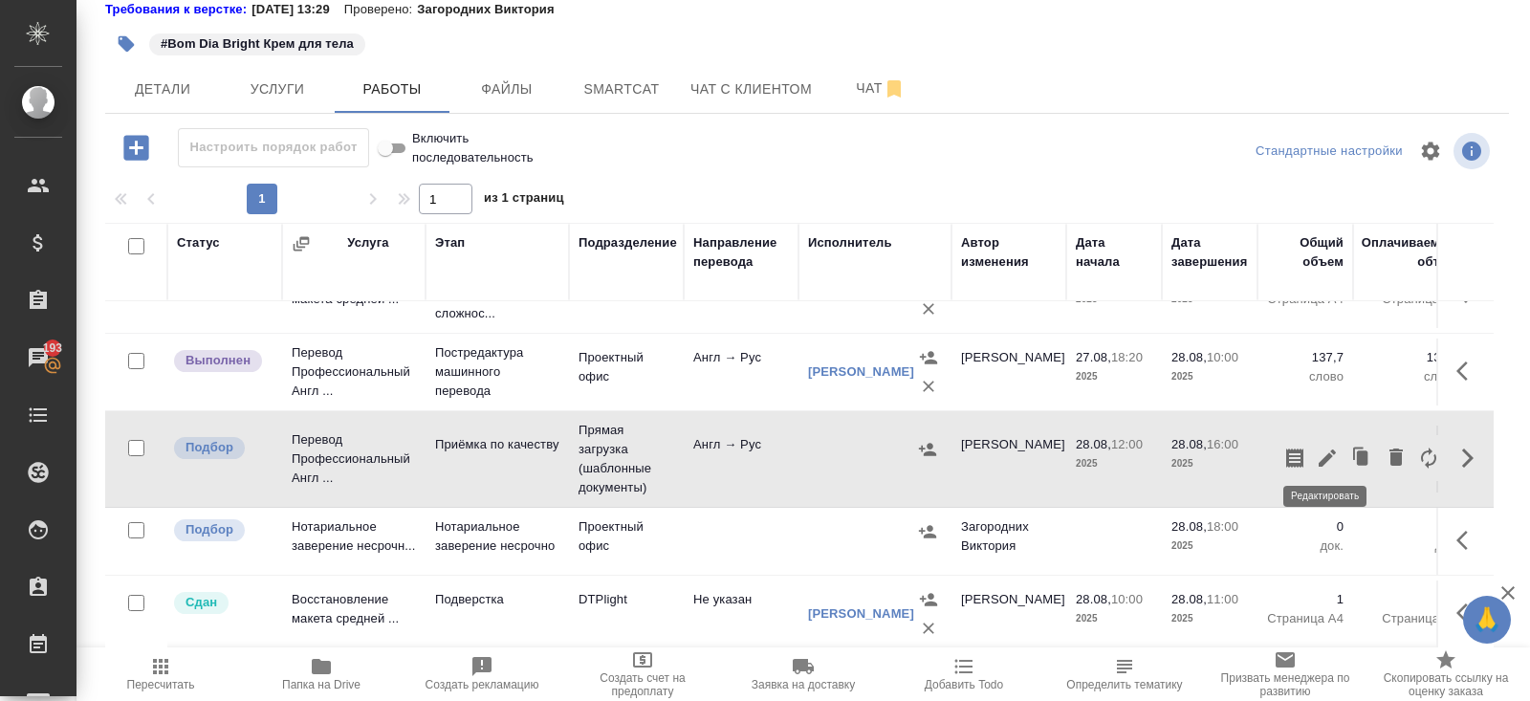
click at [1331, 451] on icon "button" at bounding box center [1327, 458] width 23 height 23
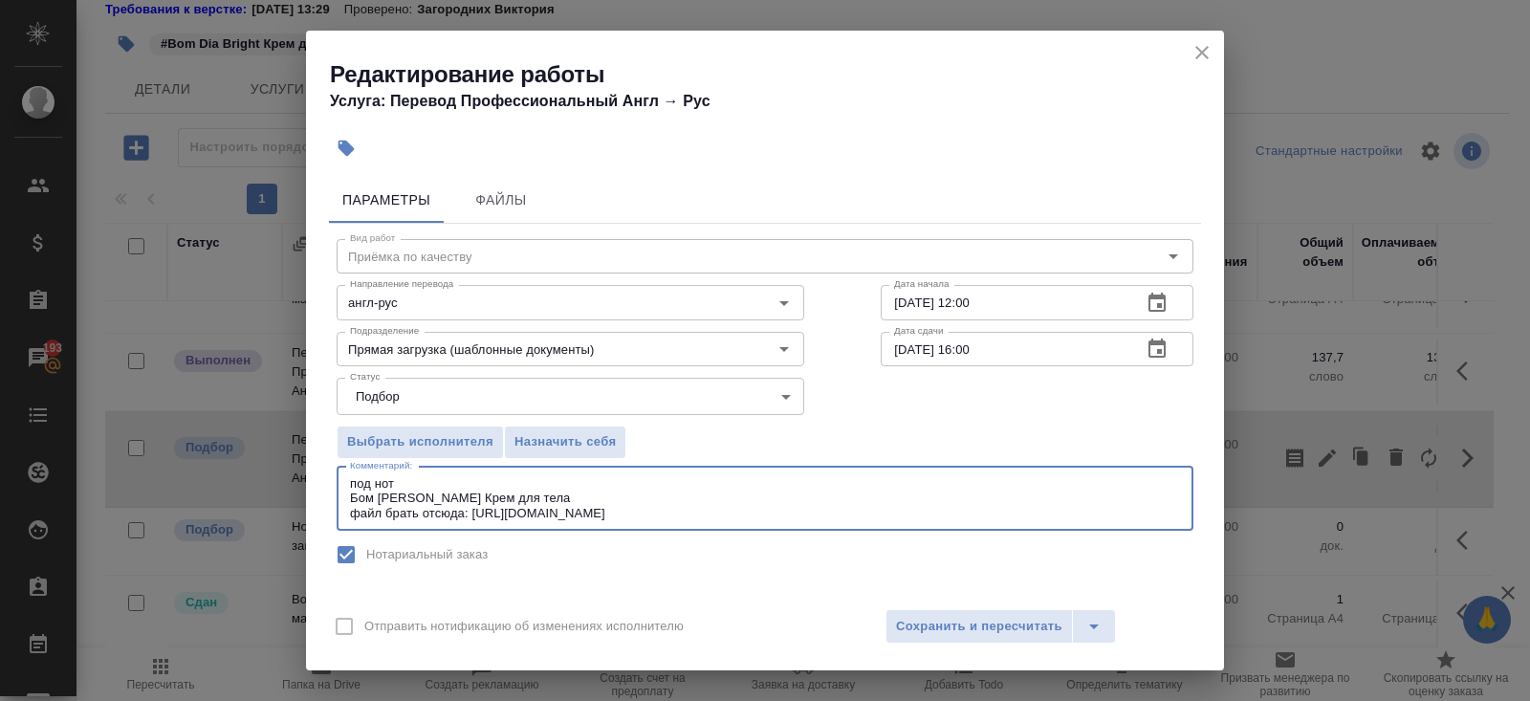
drag, startPoint x: 775, startPoint y: 514, endPoint x: 477, endPoint y: 509, distance: 298.4
click at [477, 509] on textarea "под нот Бом Диа Брайт Крем для тела файл брать отсюда: https://drive.awatera.co…" at bounding box center [765, 498] width 830 height 44
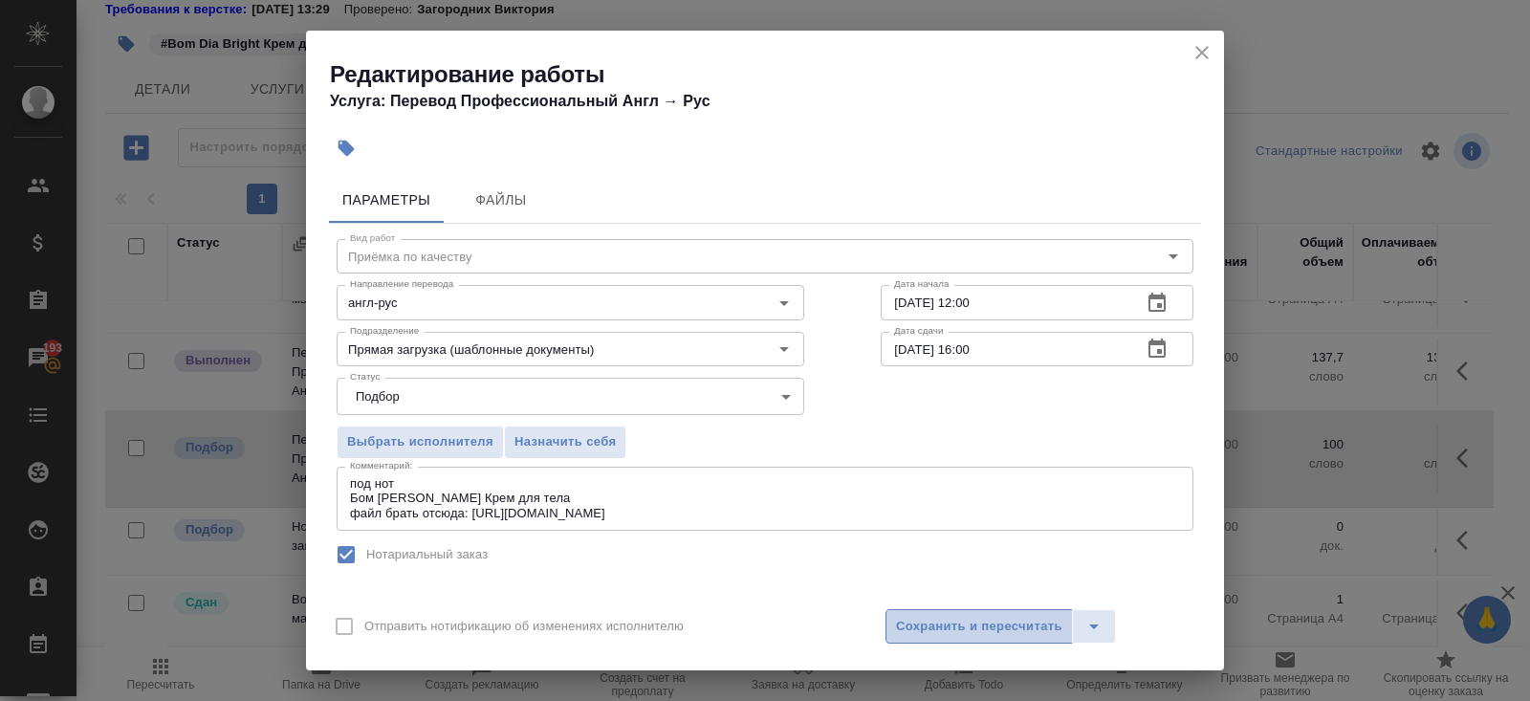
click at [935, 638] on button "Сохранить и пересчитать" at bounding box center [978, 626] width 187 height 34
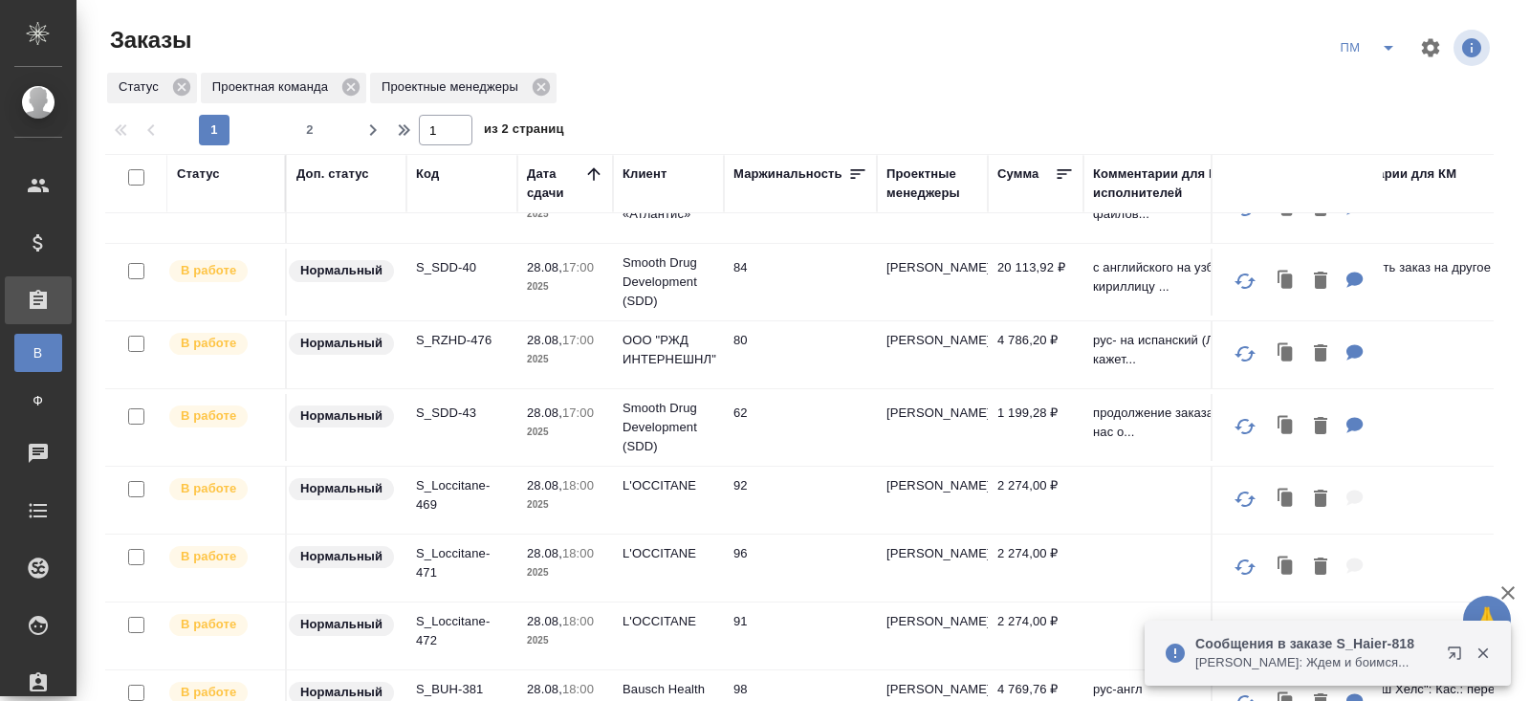
scroll to position [535, 0]
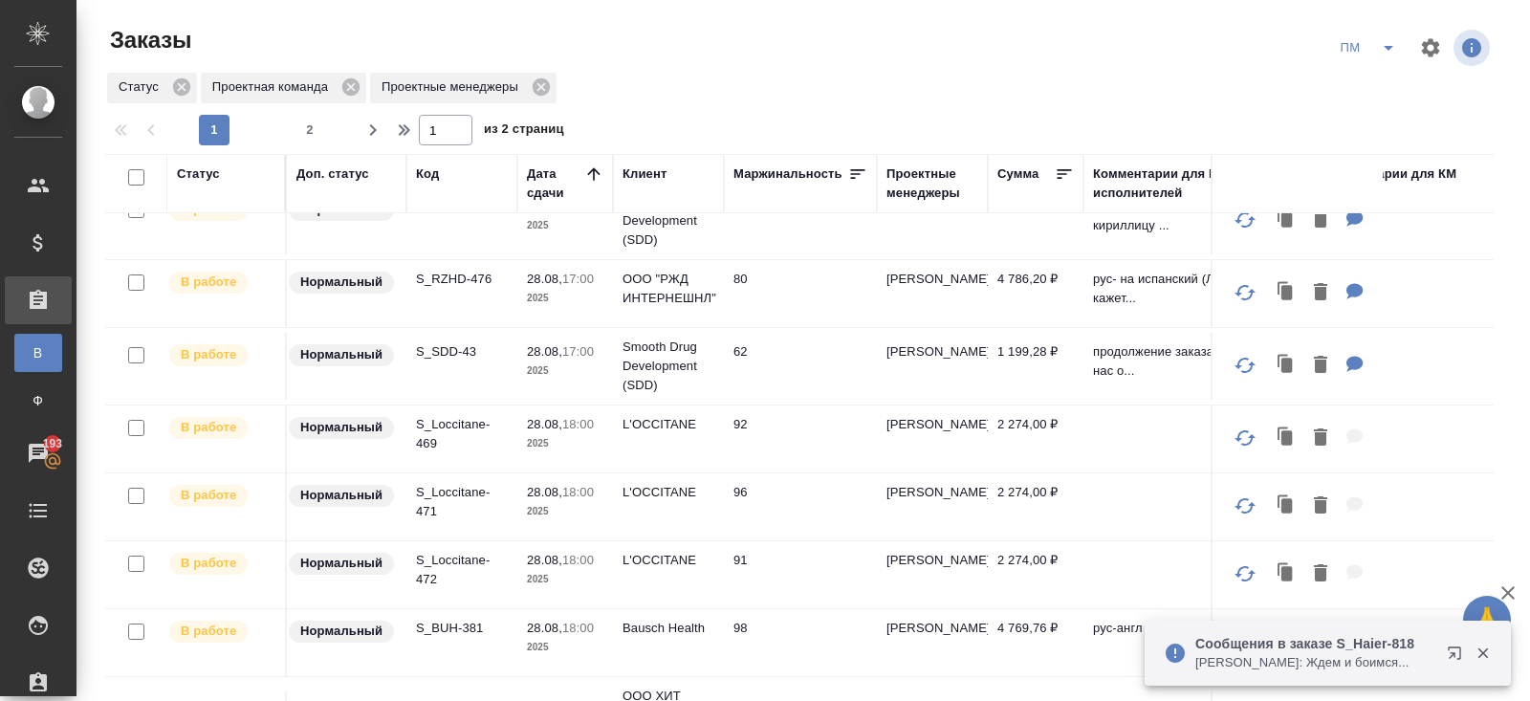
click at [445, 349] on p "S_SDD-43" at bounding box center [462, 351] width 92 height 19
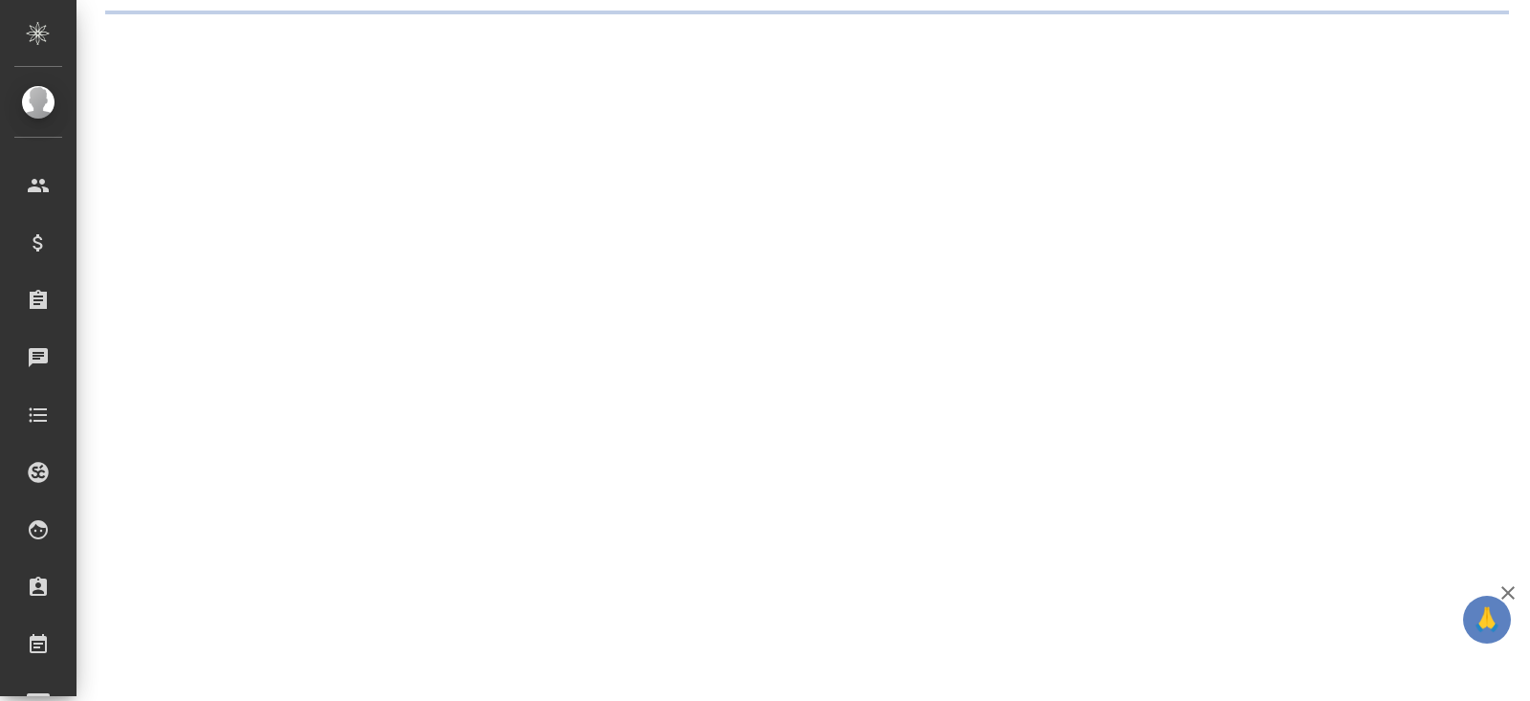
select select "RU"
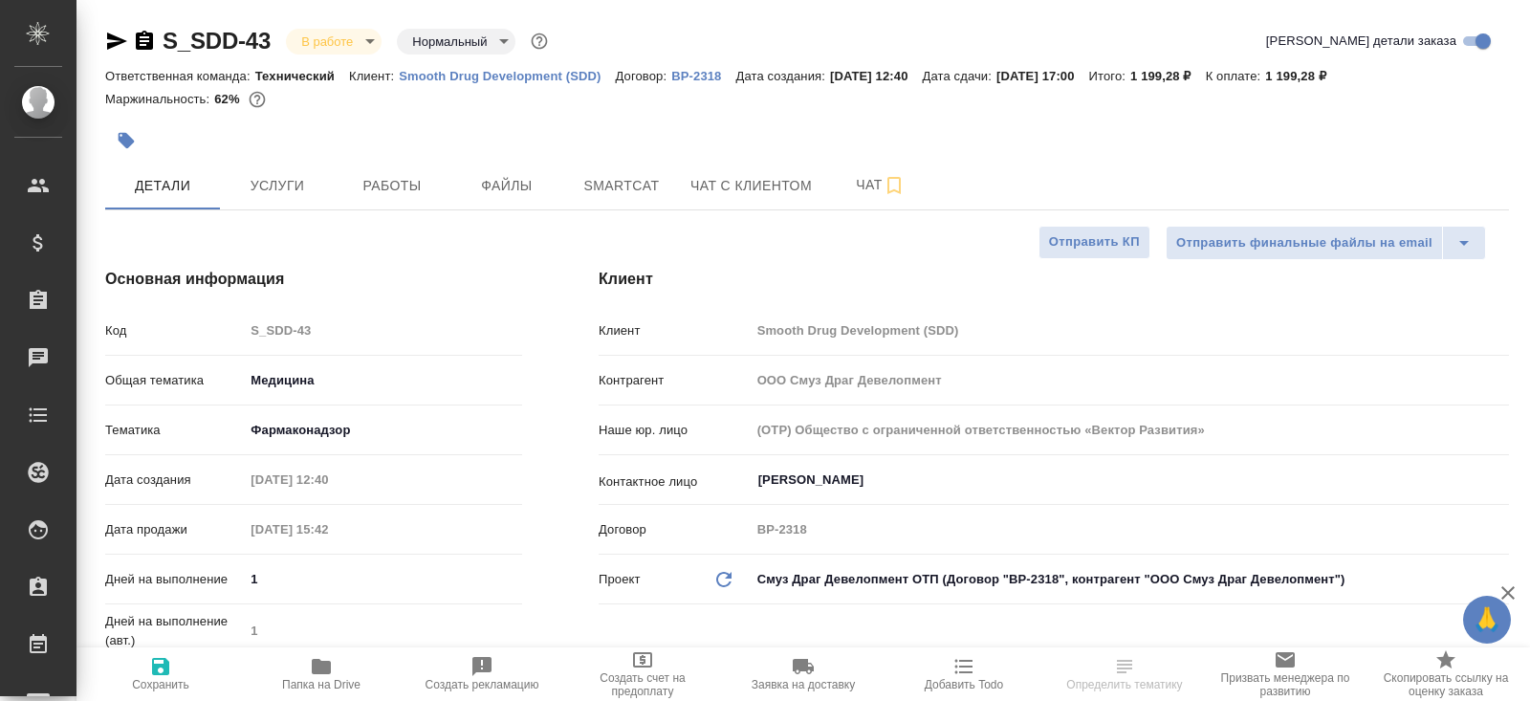
type textarea "x"
click at [644, 186] on span "Smartcat" at bounding box center [622, 186] width 92 height 24
type textarea "x"
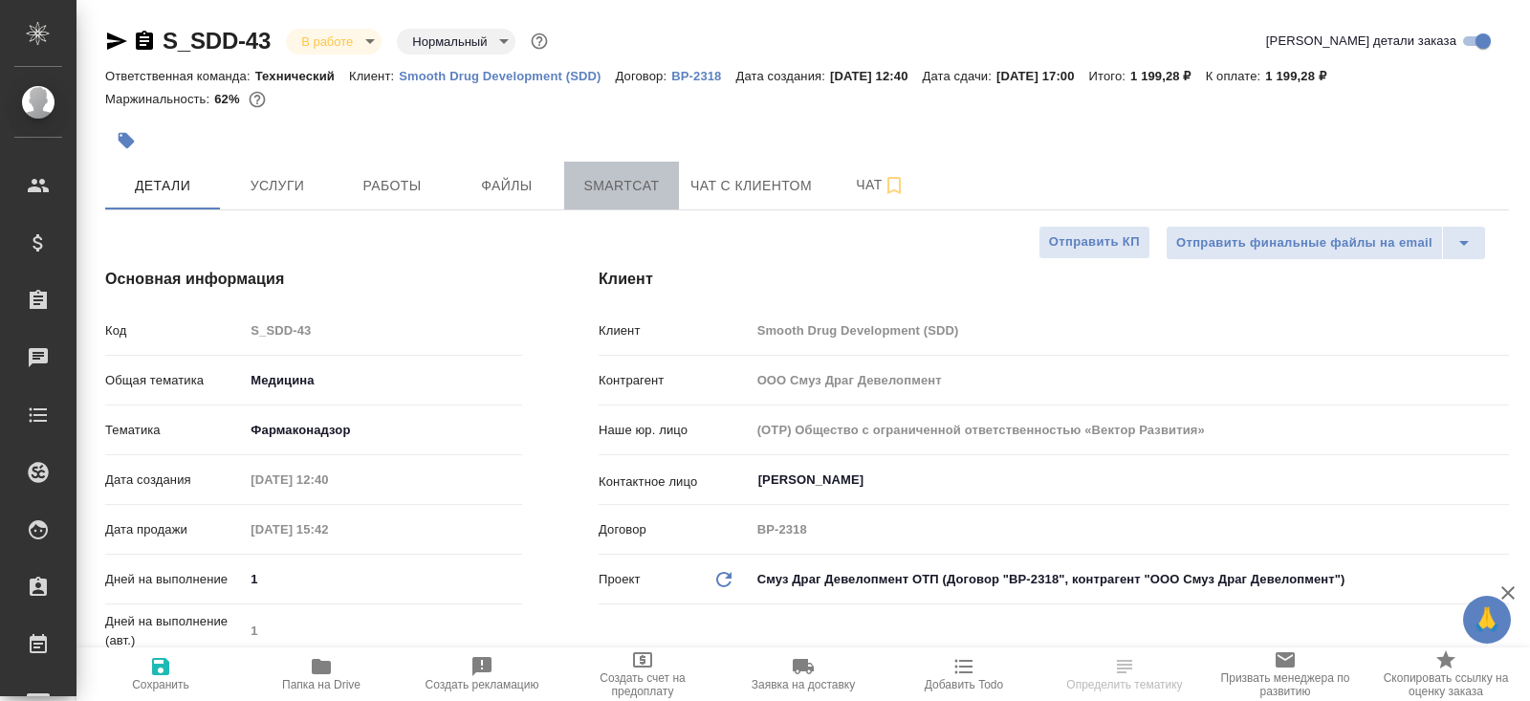
type textarea "x"
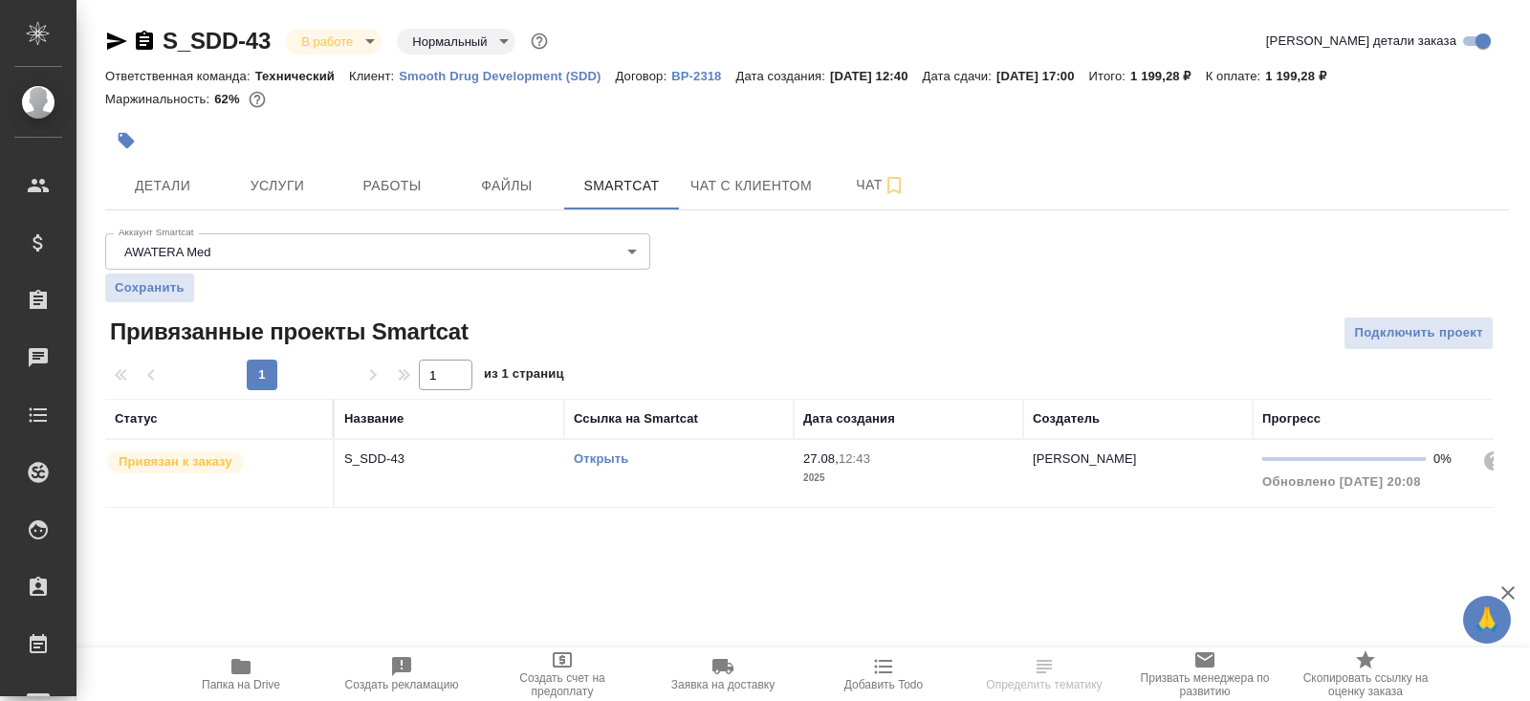
click at [601, 458] on link "Открыть" at bounding box center [601, 458] width 54 height 14
click at [366, 186] on span "Работы" at bounding box center [392, 186] width 92 height 24
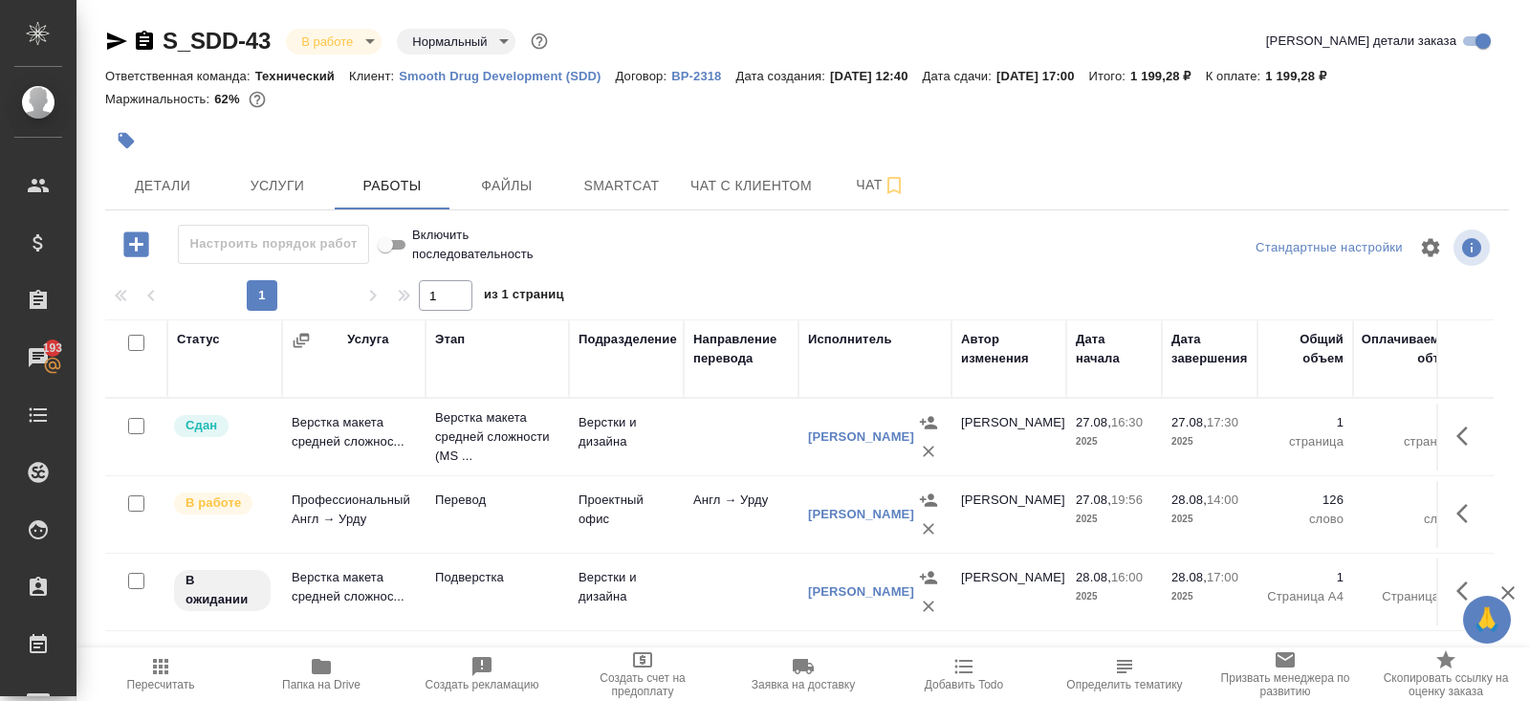
click at [142, 38] on icon "button" at bounding box center [144, 40] width 17 height 19
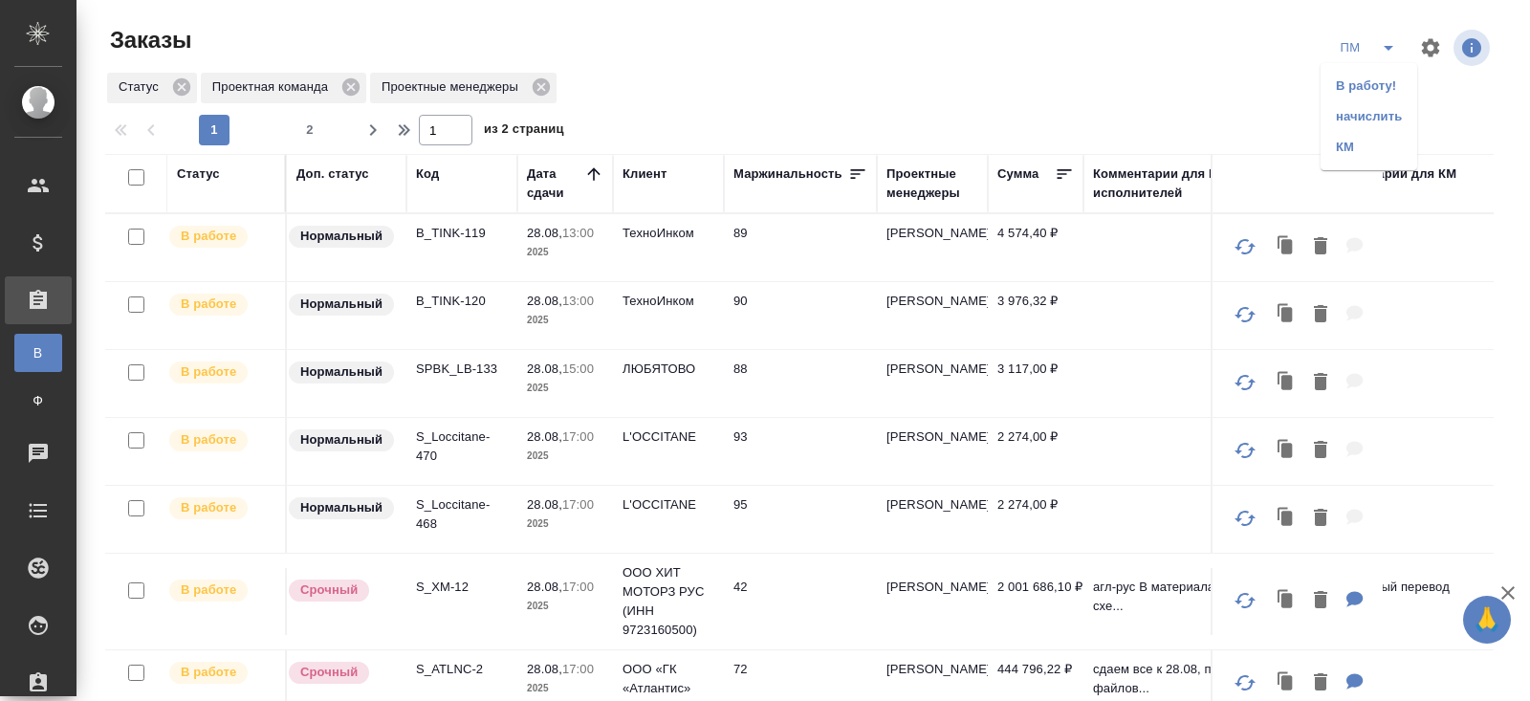
click at [1385, 86] on li "В работу!" at bounding box center [1368, 86] width 97 height 31
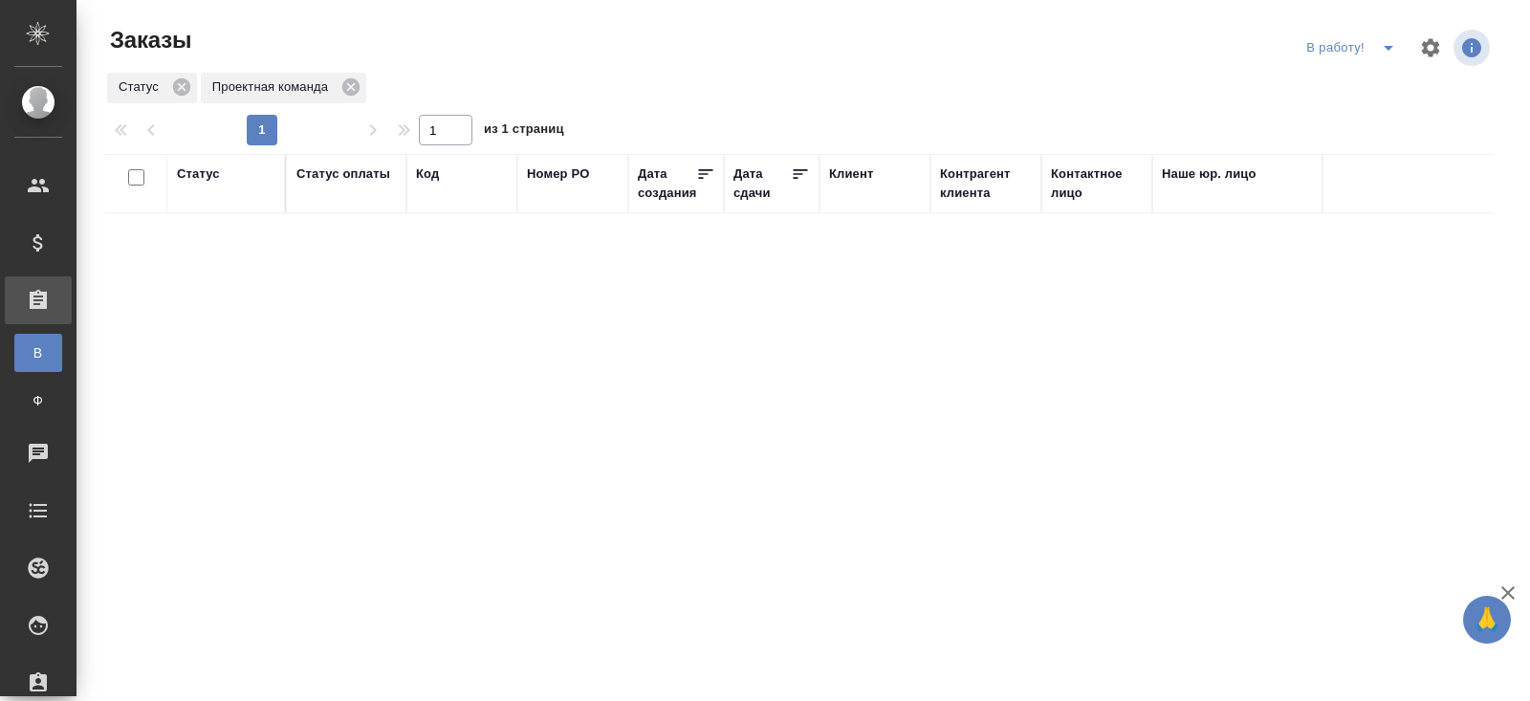
click at [1386, 53] on icon "split button" at bounding box center [1388, 47] width 23 height 23
click at [1376, 86] on li "ПМ" at bounding box center [1353, 86] width 106 height 31
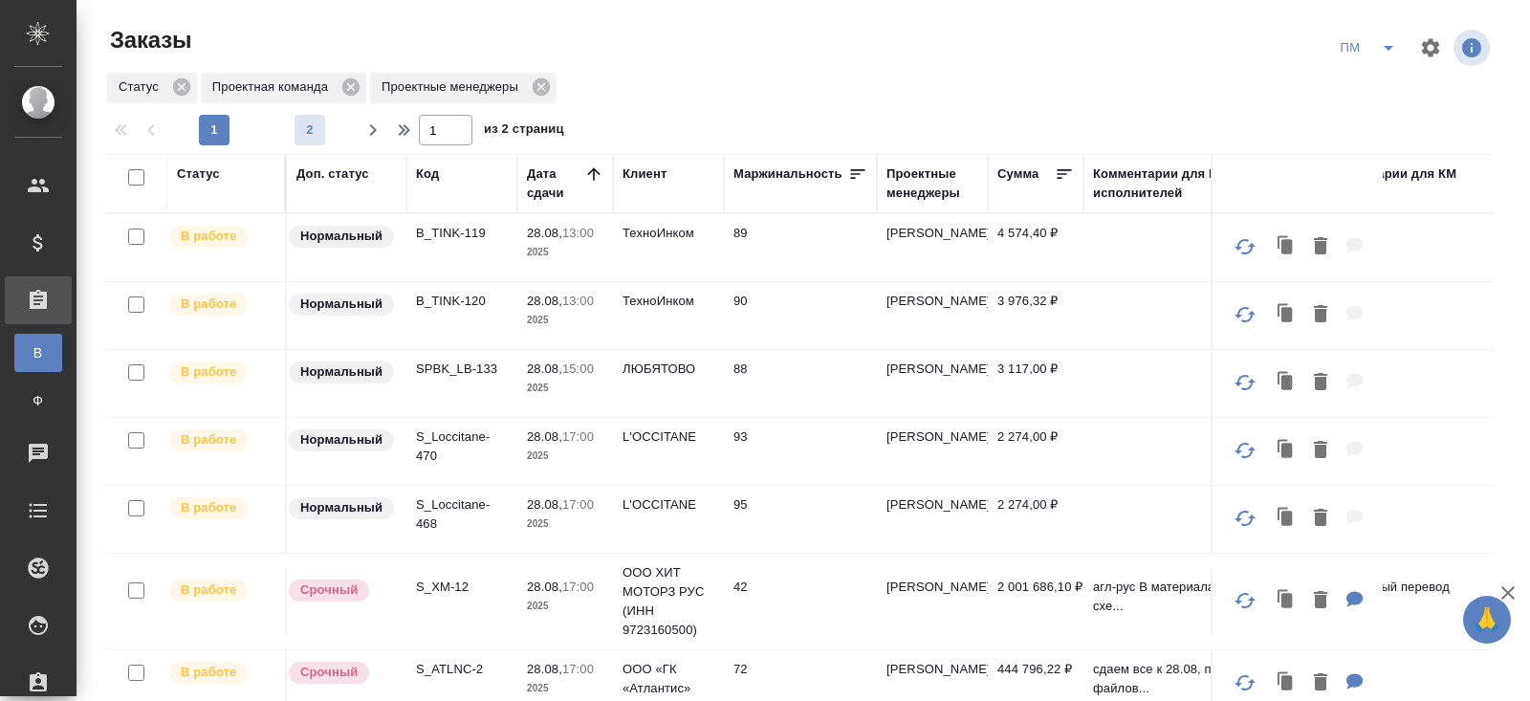
click at [307, 133] on span "2" at bounding box center [309, 129] width 31 height 19
type input "2"
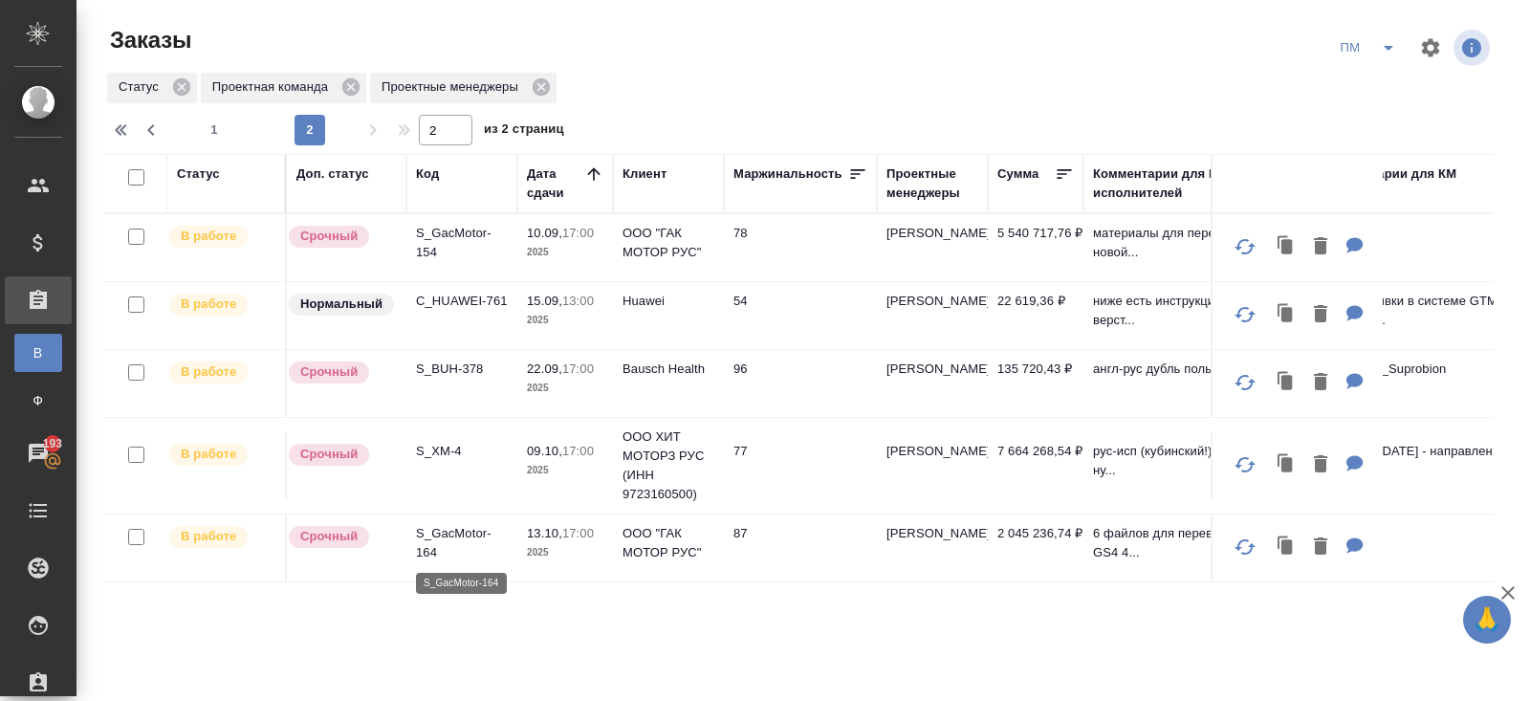
click at [439, 529] on p "S_GacMotor-164" at bounding box center [462, 543] width 92 height 38
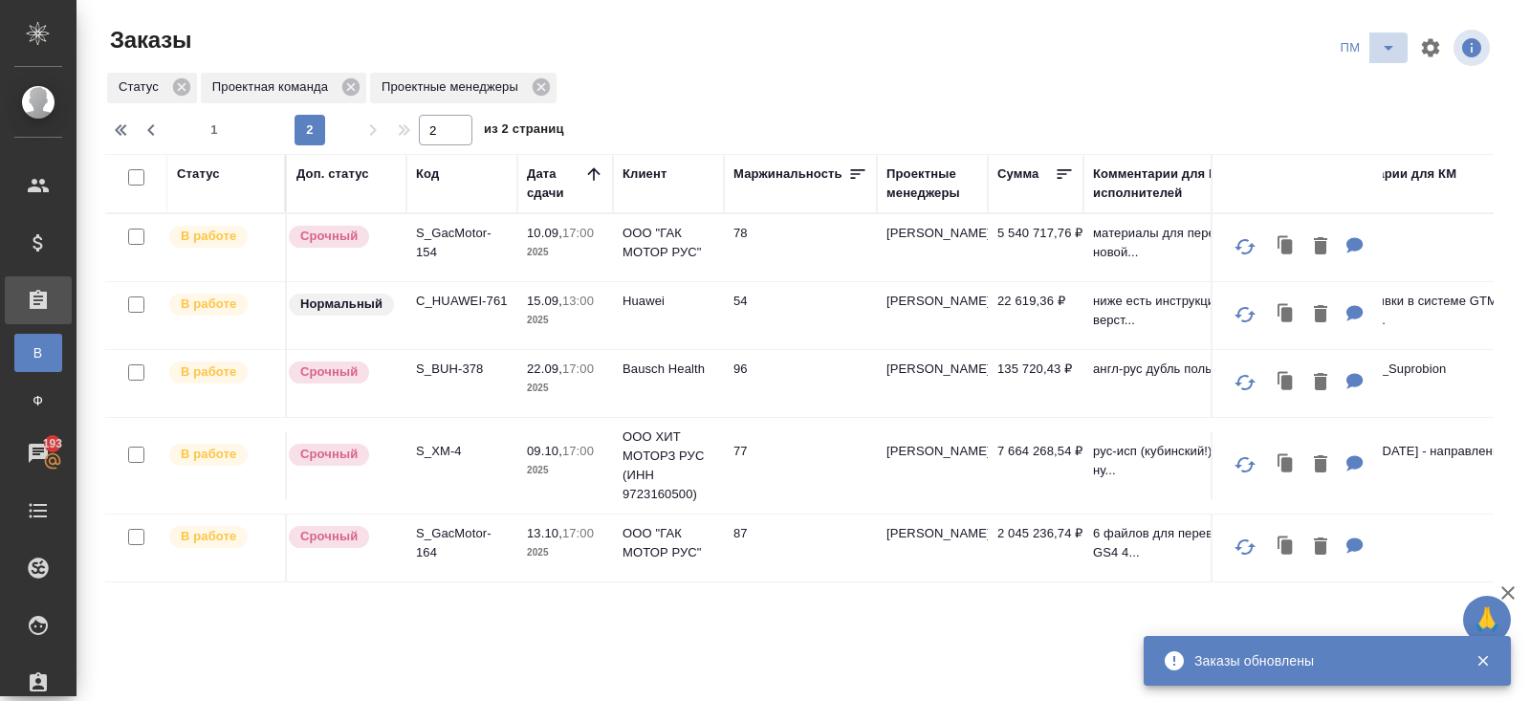
click at [1388, 35] on button "split button" at bounding box center [1388, 48] width 38 height 31
click at [1384, 82] on li "В работу!" at bounding box center [1368, 86] width 97 height 31
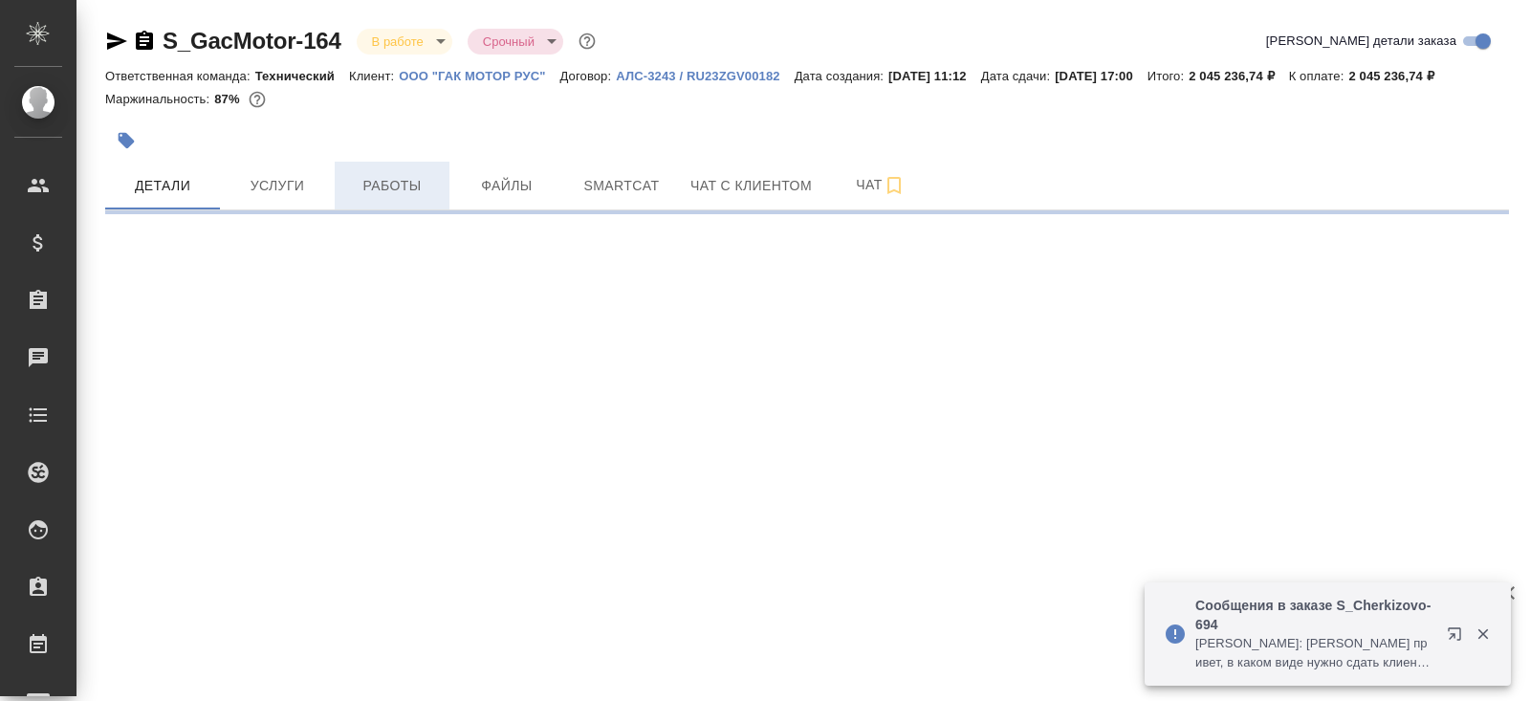
select select "RU"
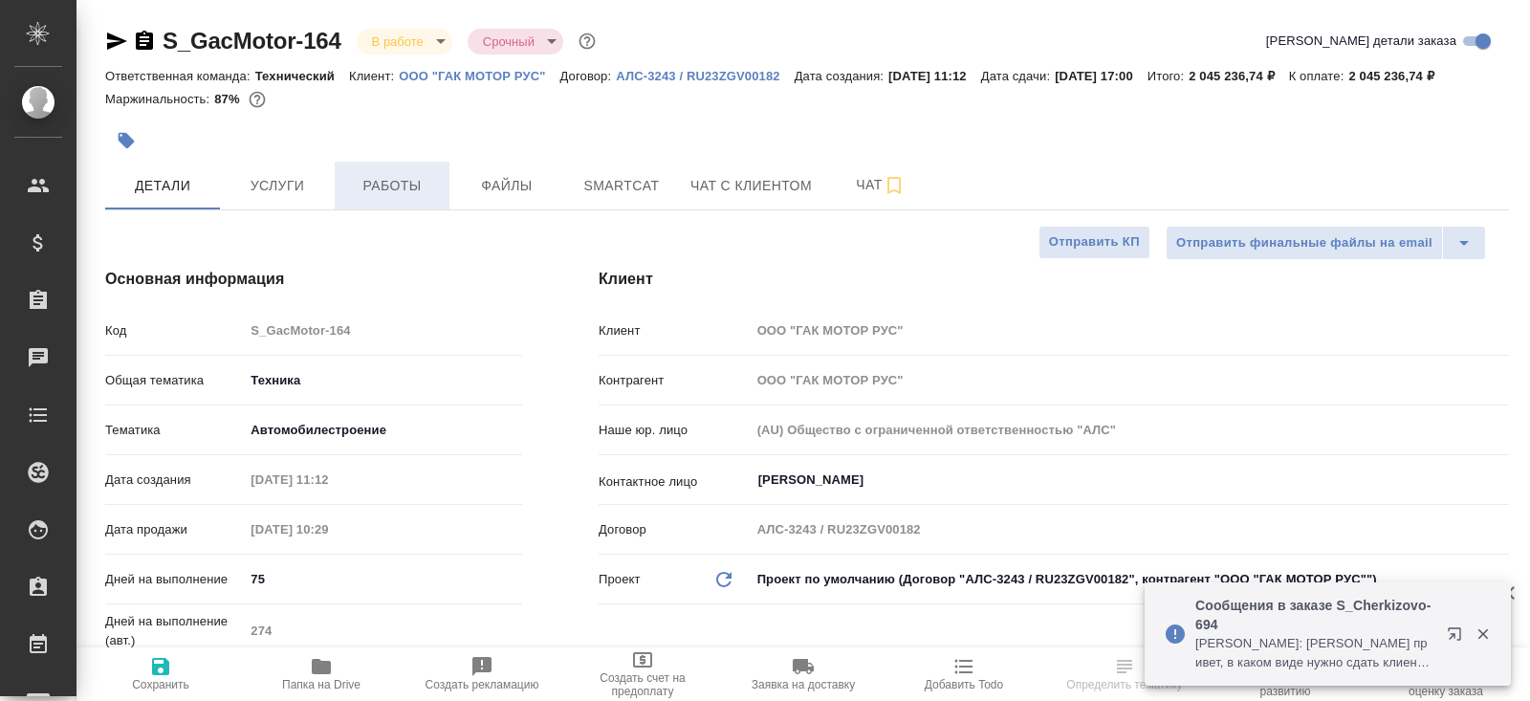
type textarea "x"
click at [403, 198] on span "Работы" at bounding box center [392, 186] width 92 height 24
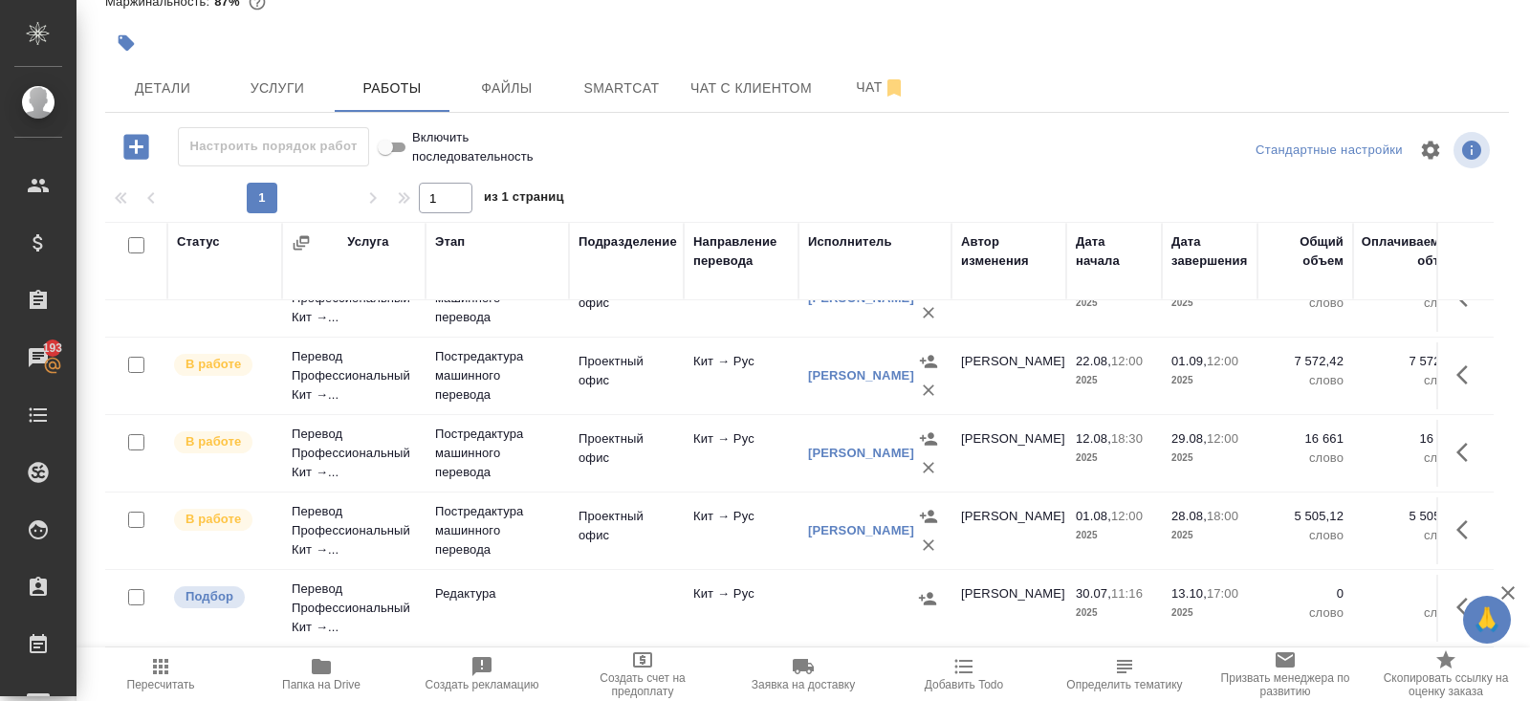
scroll to position [665, 0]
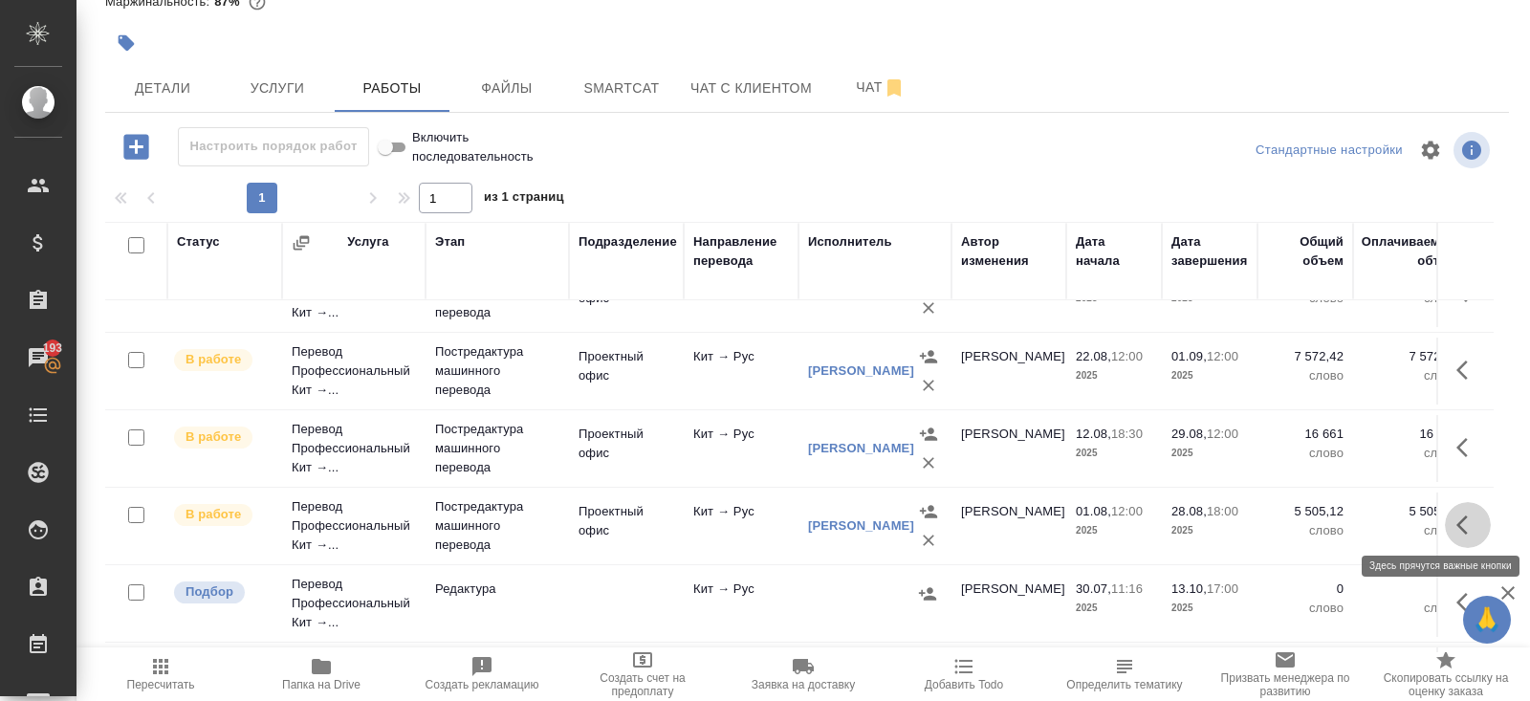
click at [1449, 517] on button "button" at bounding box center [1468, 525] width 46 height 46
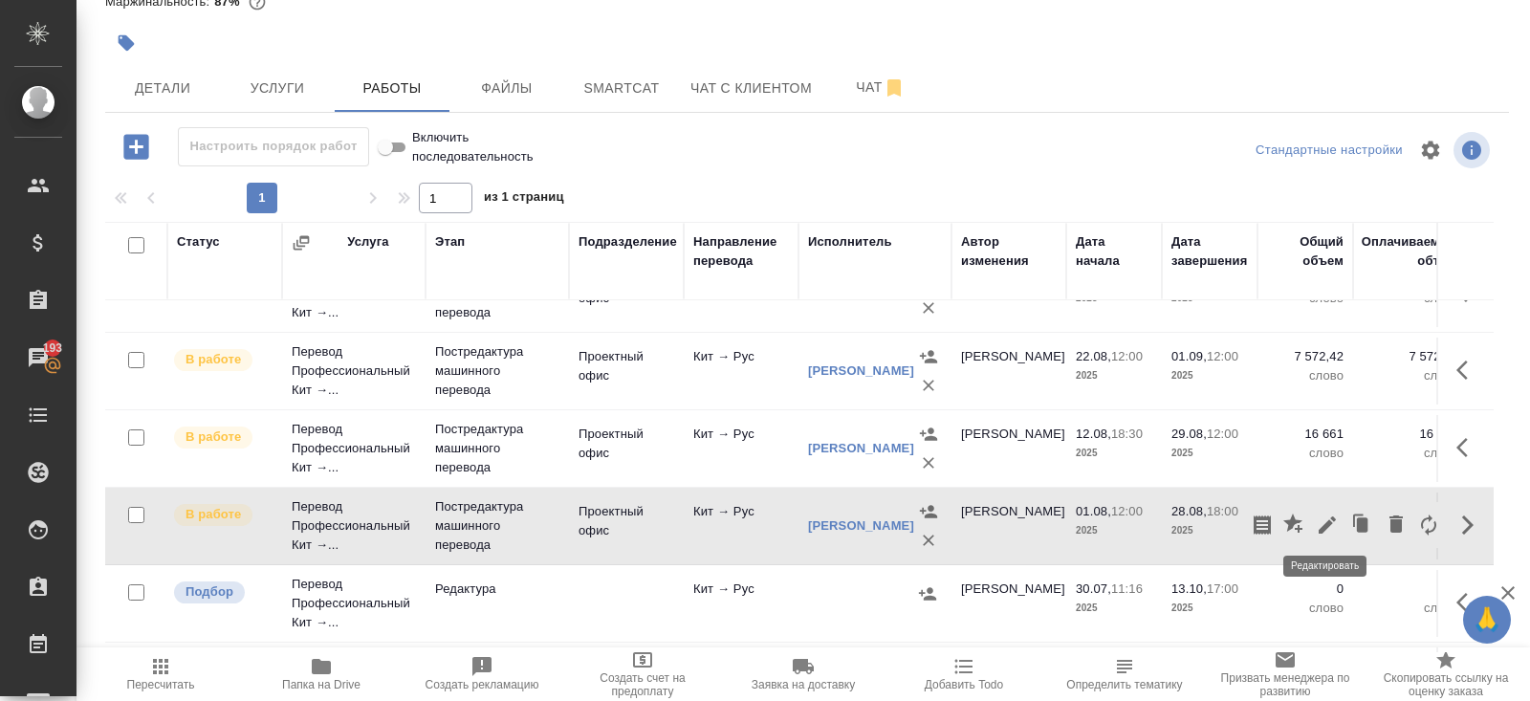
click at [1332, 515] on icon "button" at bounding box center [1327, 524] width 23 height 23
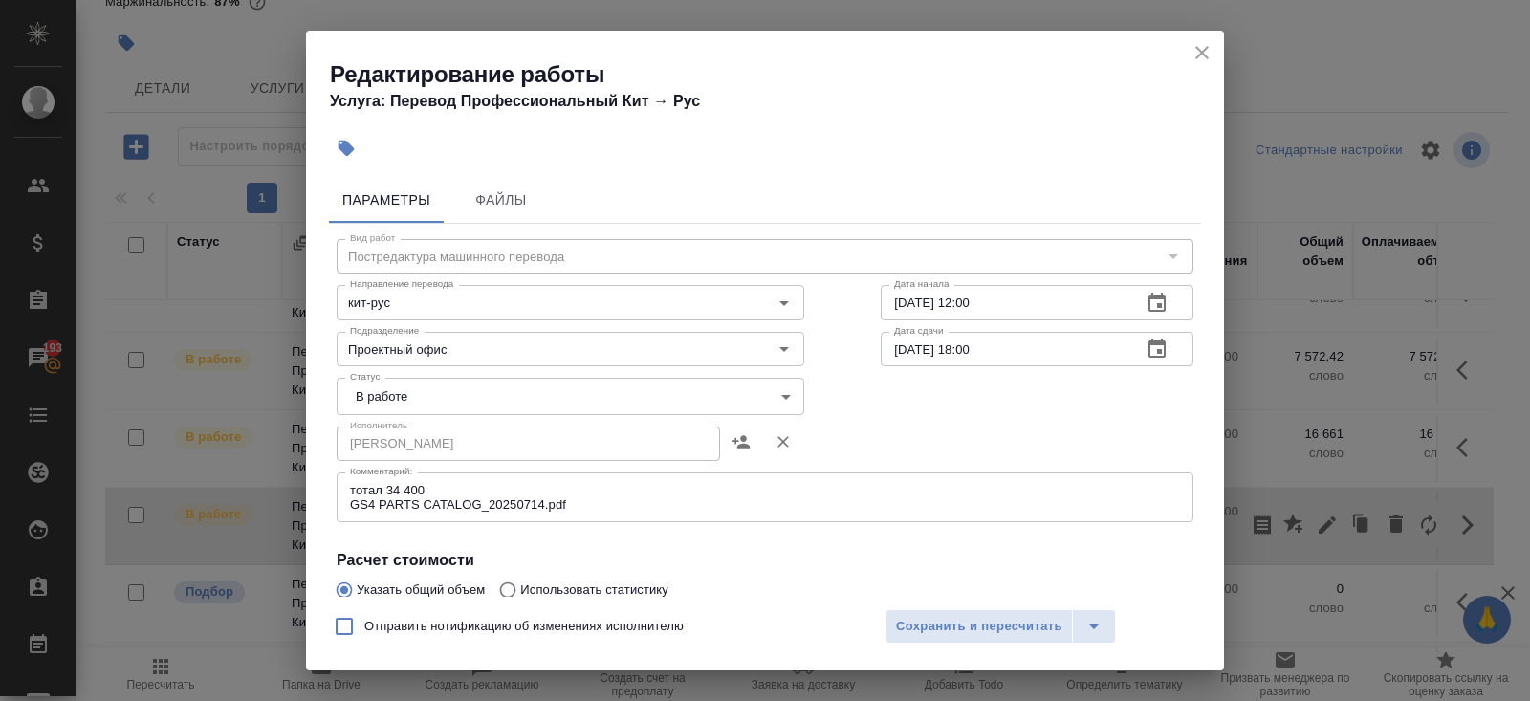
click at [1201, 53] on icon "close" at bounding box center [1201, 52] width 13 height 13
